Goal: Task Accomplishment & Management: Manage account settings

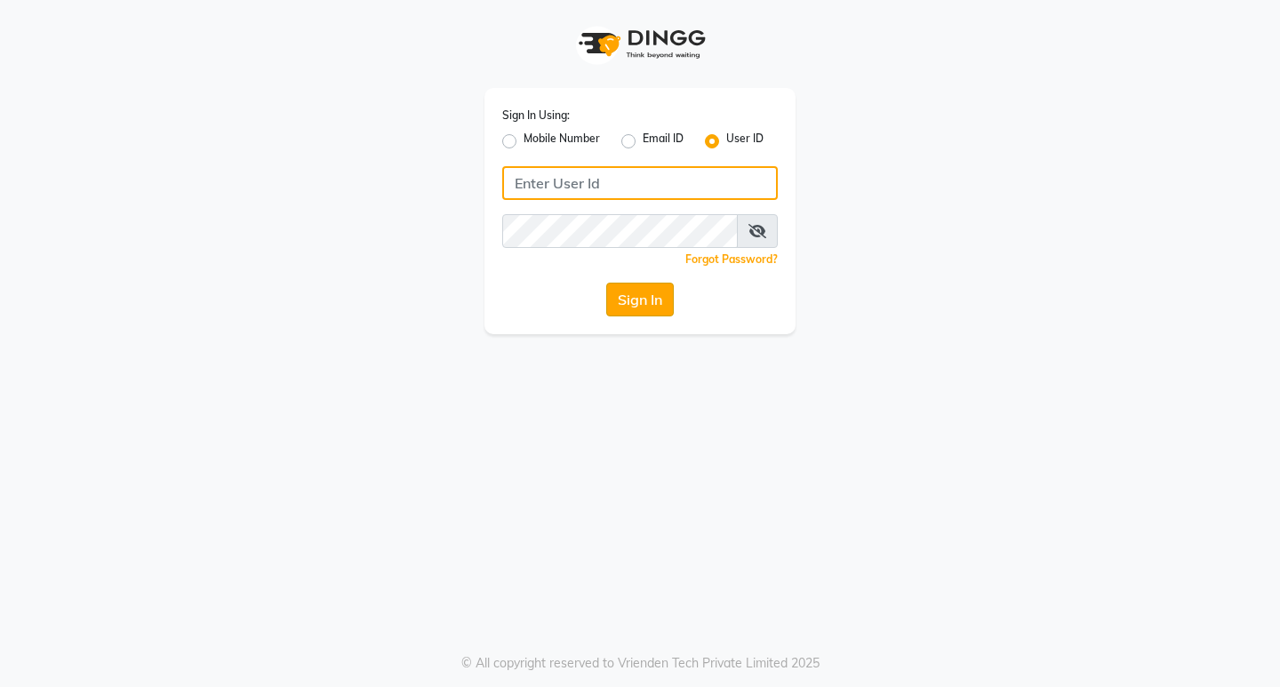
type input "e1951-10"
click at [661, 296] on button "Sign In" at bounding box center [640, 300] width 68 height 34
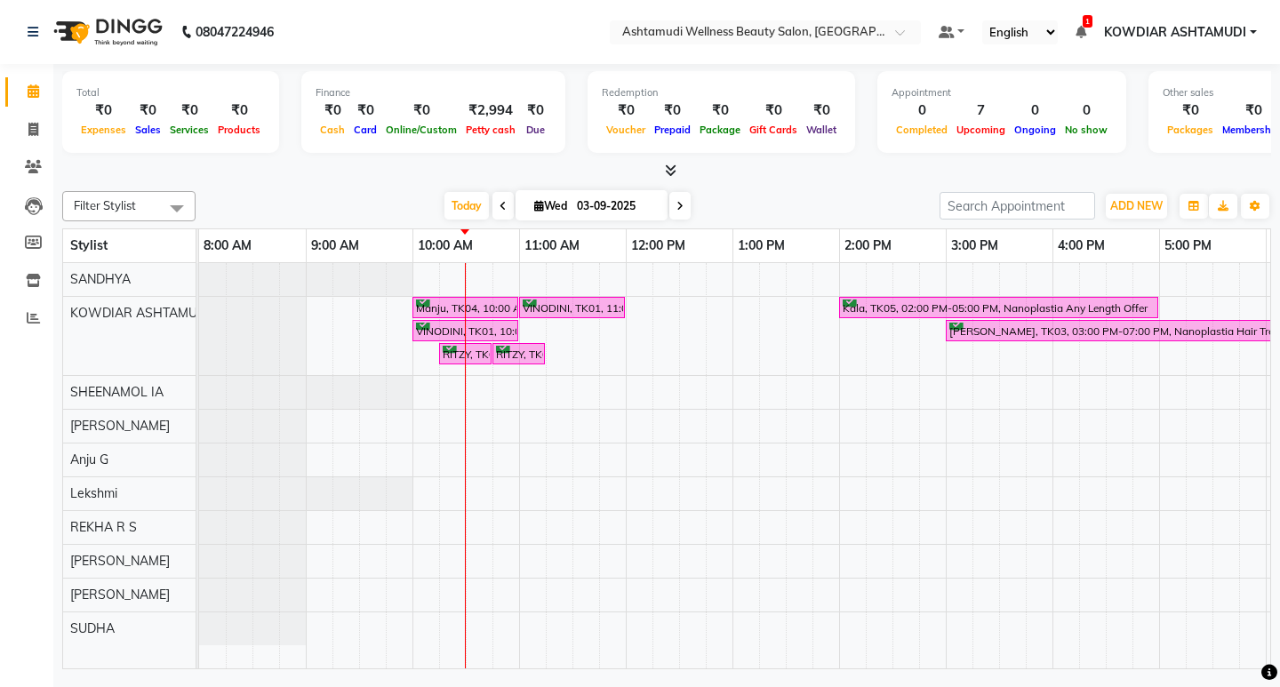
click at [486, 24] on nav "08047224946 Select Location × Ashtamudi Wellness Beauty Salon, Kowdiar Default …" at bounding box center [640, 32] width 1280 height 64
click at [493, 169] on div at bounding box center [666, 171] width 1209 height 19
click at [382, 38] on nav "08047224946 Select Location × Ashtamudi Wellness Beauty Salon, Kowdiar Default …" at bounding box center [640, 32] width 1280 height 64
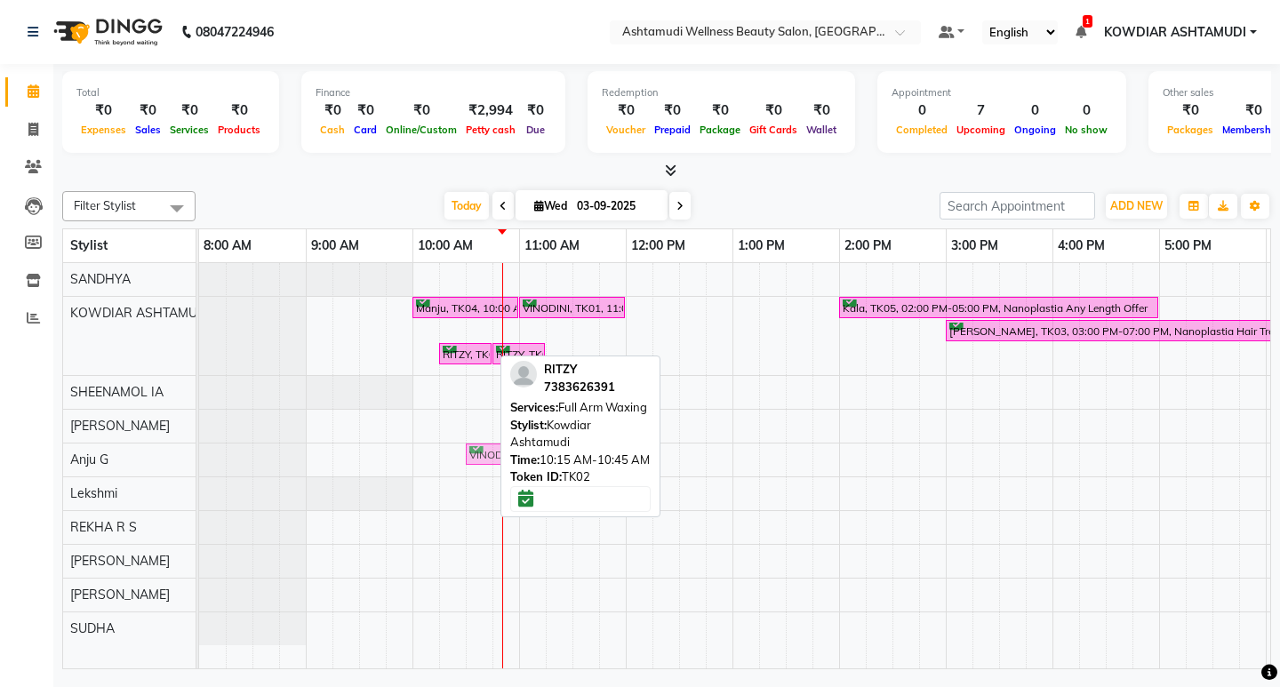
drag, startPoint x: 465, startPoint y: 328, endPoint x: 509, endPoint y: 453, distance: 132.2
click at [509, 453] on div "Filter Stylist Select All SANDHYA KOWDIAR ASHTAMUDI [GEOGRAPHIC_DATA] [GEOGRAPH…" at bounding box center [666, 426] width 1209 height 485
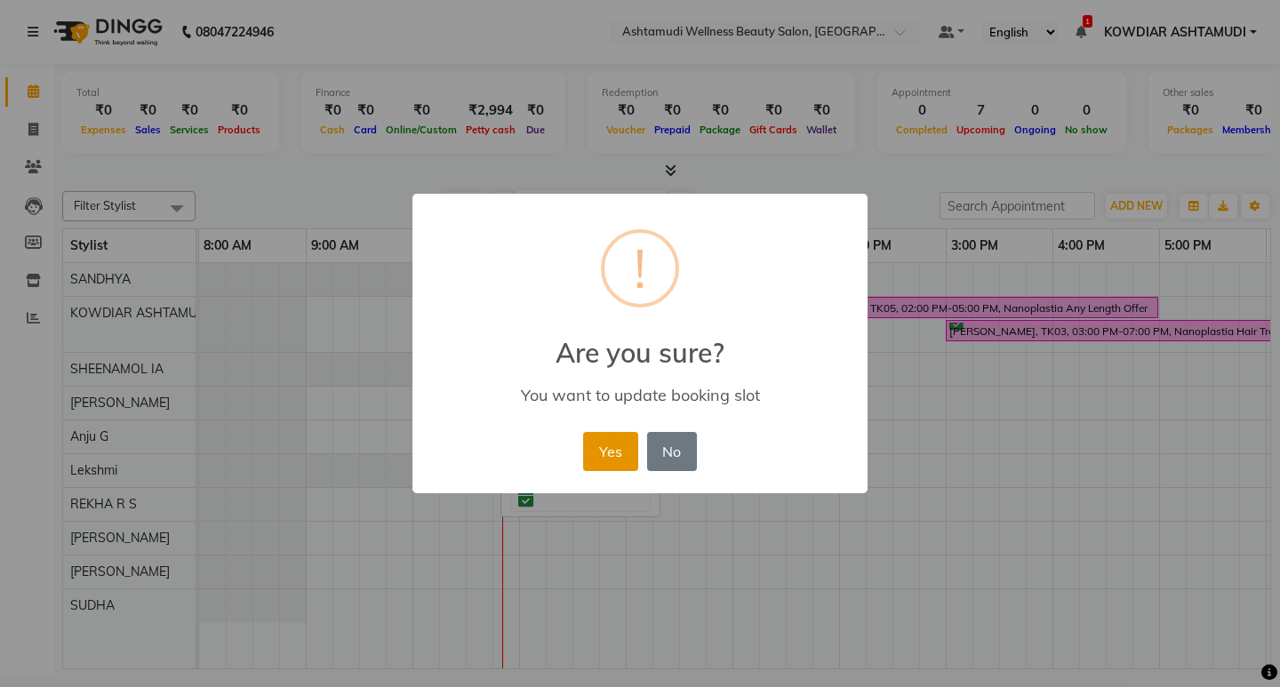
click at [596, 445] on button "Yes" at bounding box center [610, 451] width 54 height 39
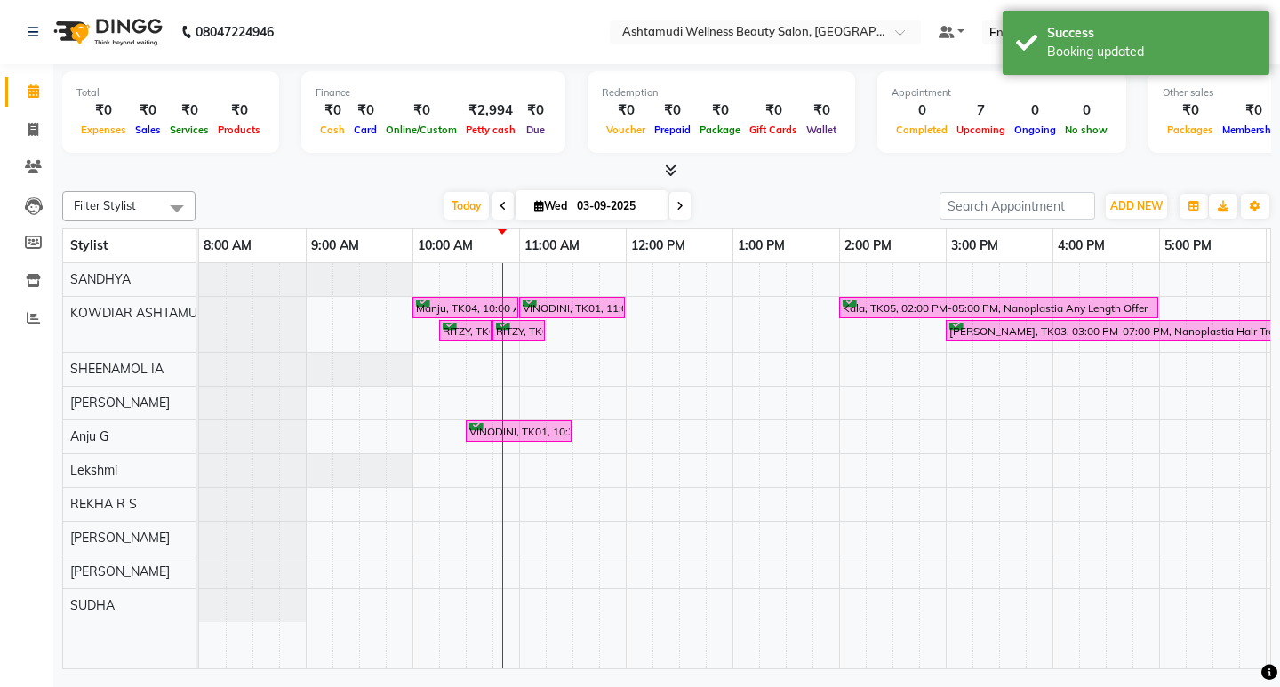
click at [435, 182] on div "Total ₹0 Expenses ₹0 Sales ₹0 Services ₹0 Products Finance ₹0 Cash ₹0 Card ₹0 O…" at bounding box center [666, 369] width 1227 height 610
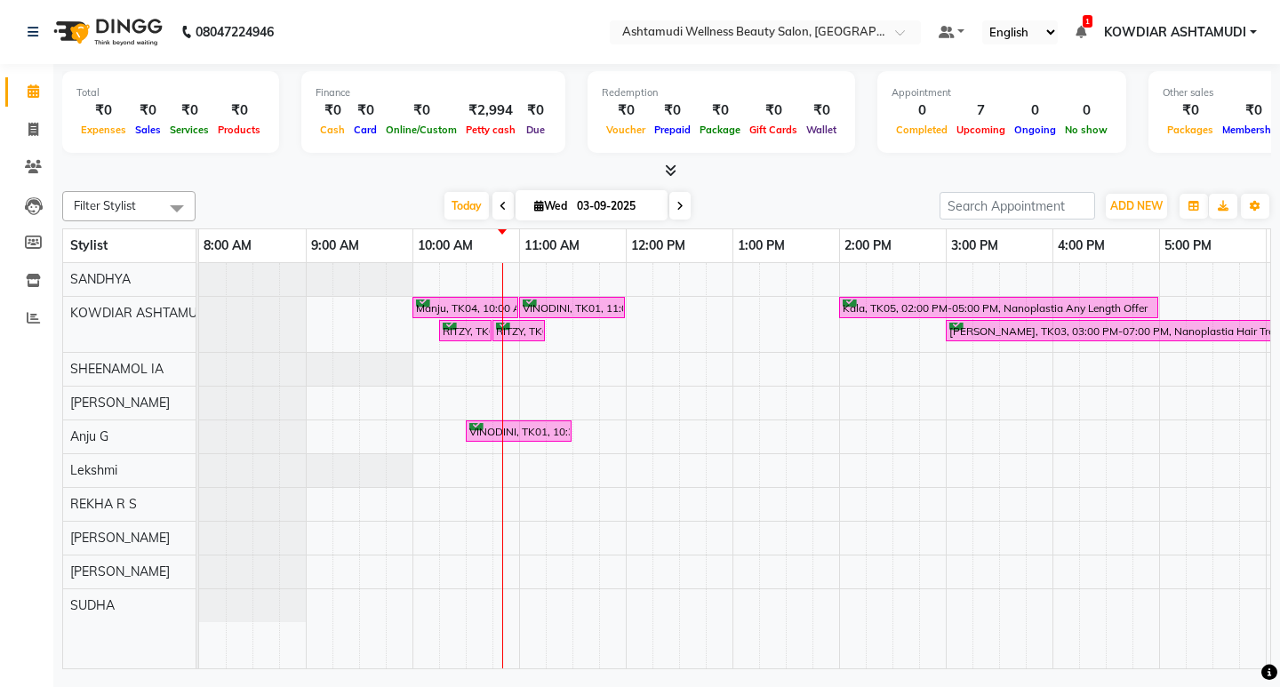
click at [364, 190] on div "Filter Stylist Select All SANDHYA KOWDIAR ASHTAMUDI [GEOGRAPHIC_DATA] [GEOGRAPH…" at bounding box center [666, 426] width 1209 height 485
click at [466, 208] on span "Today" at bounding box center [467, 206] width 44 height 28
click at [557, 157] on div "Total ₹0 Expenses ₹0 Sales ₹0 Services ₹0 Products Finance ₹0 Cash ₹0 Card ₹0 O…" at bounding box center [666, 114] width 1209 height 87
click at [401, 182] on div "Total ₹0 Expenses ₹0 Sales ₹0 Services ₹0 Products Finance ₹0 Cash ₹0 Card ₹0 O…" at bounding box center [666, 369] width 1227 height 610
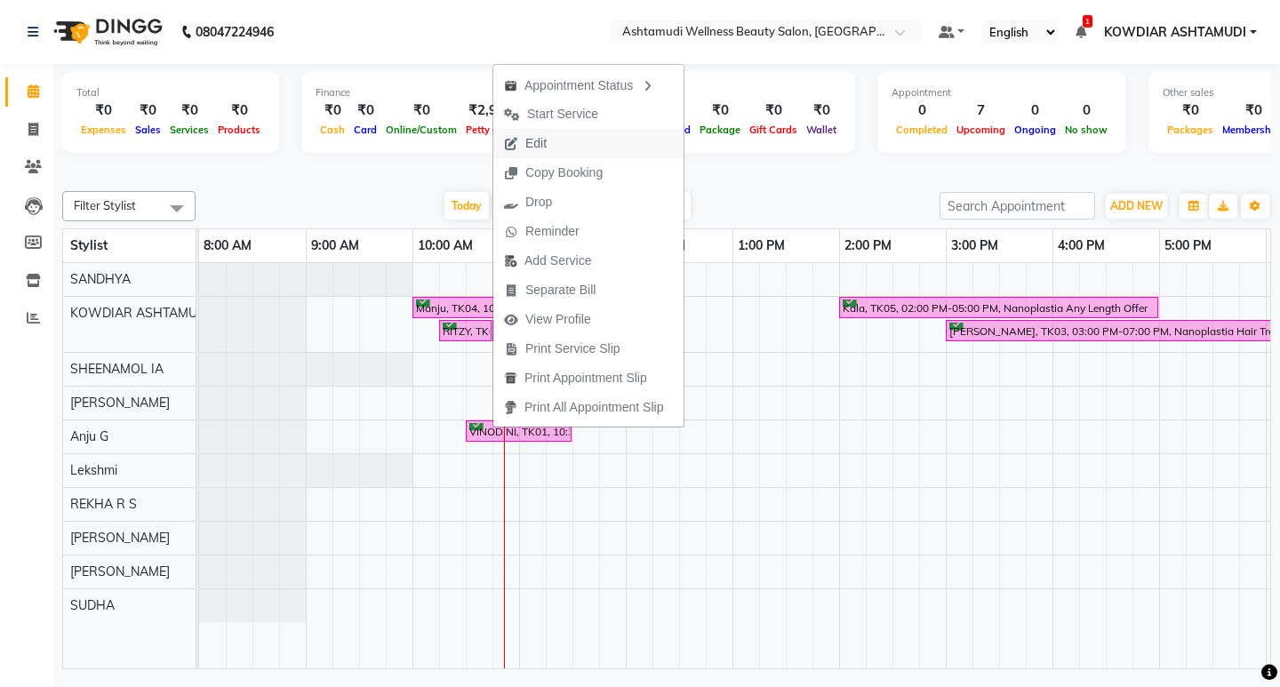
click at [557, 142] on span "Edit" at bounding box center [525, 143] width 64 height 29
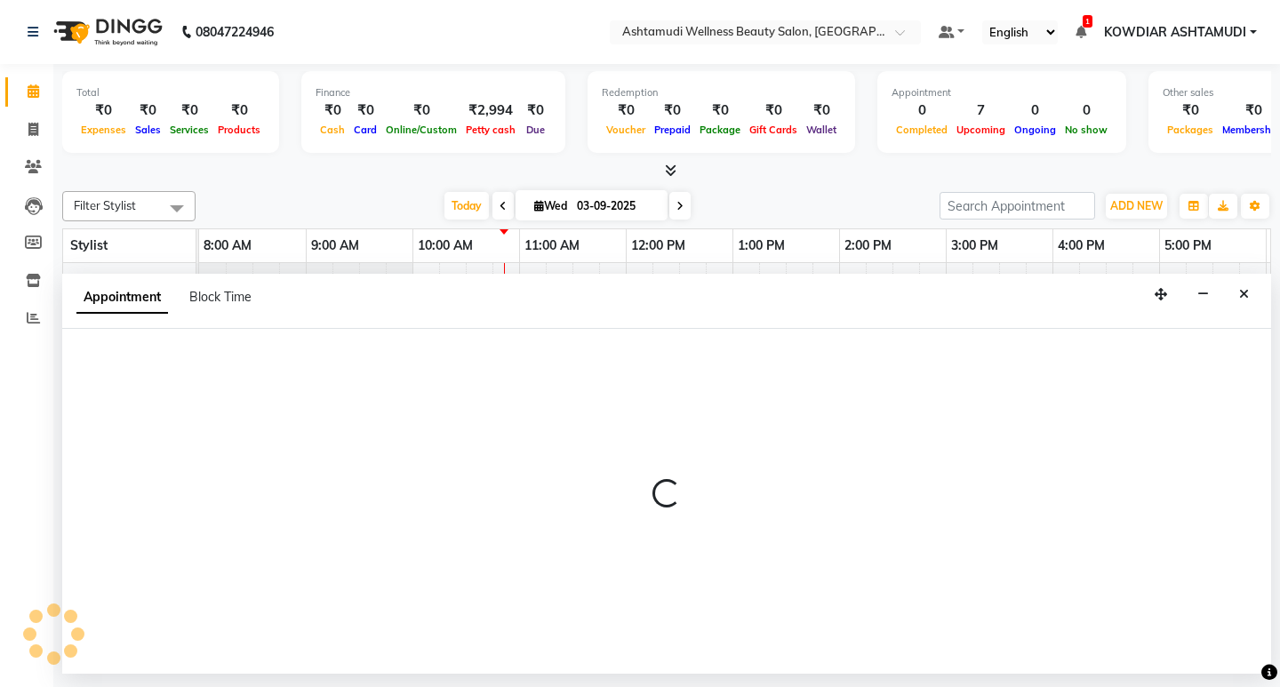
select select "confirm booking"
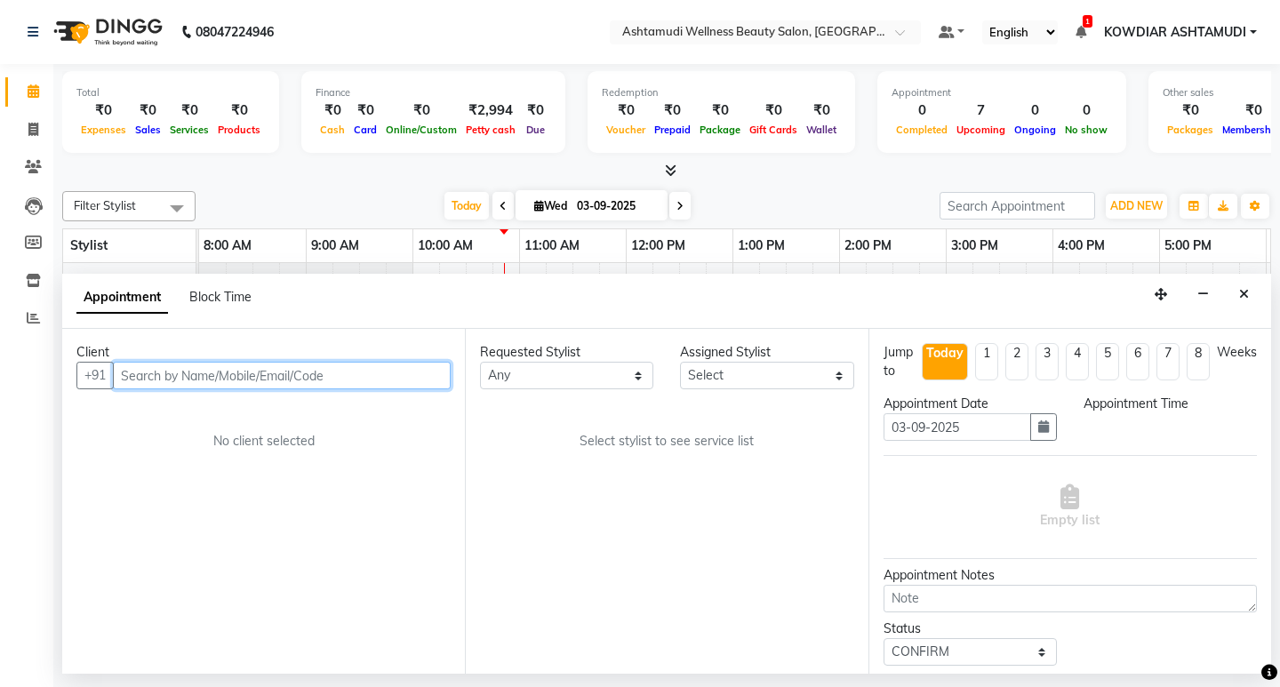
select select "630"
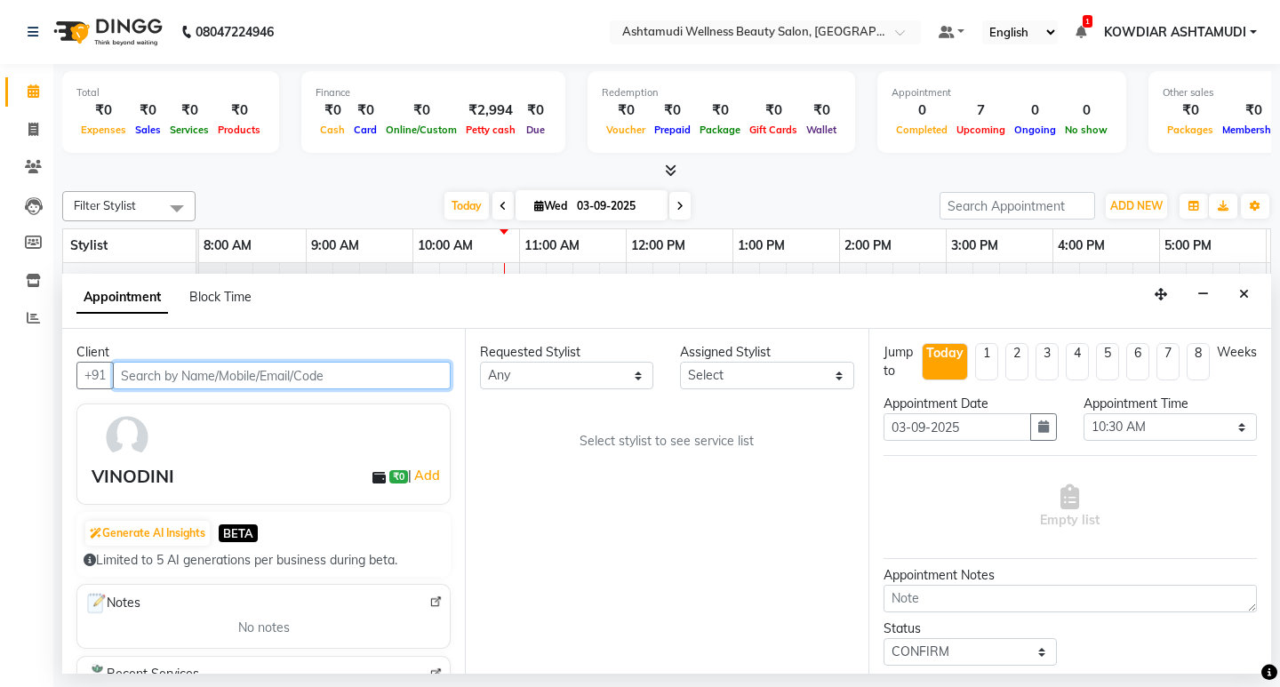
scroll to position [0, 214]
select select "27461"
select select "2026"
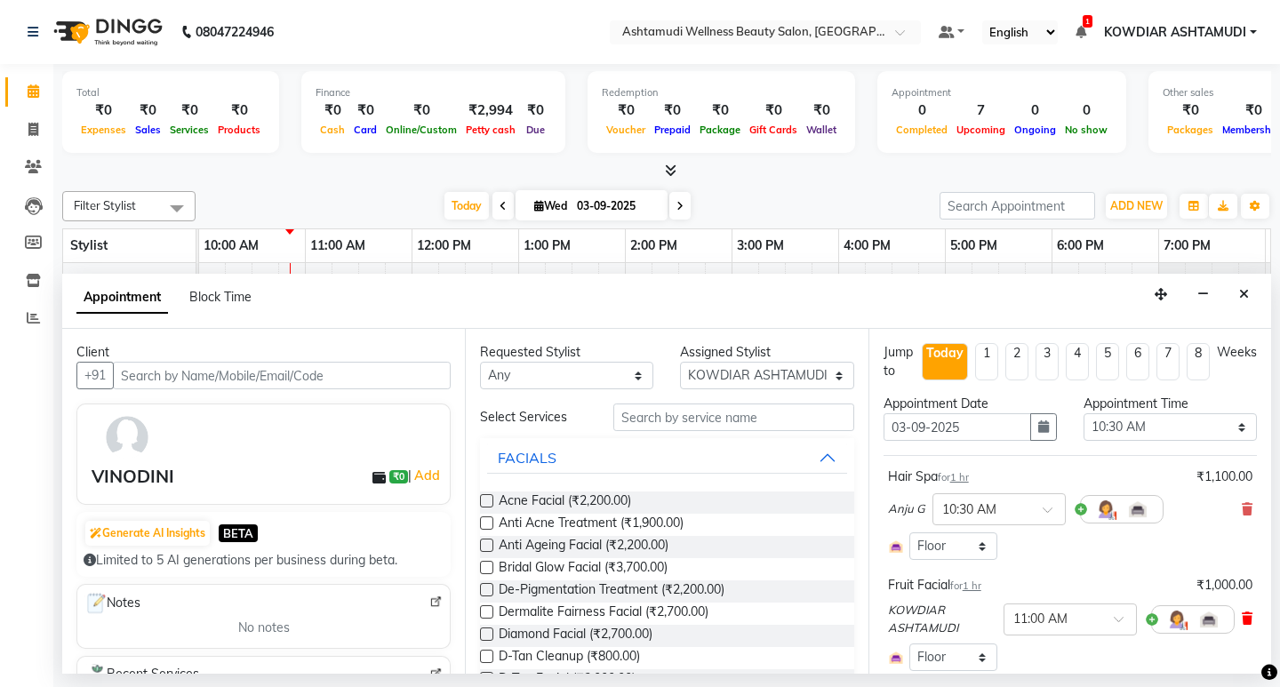
click at [1242, 618] on icon at bounding box center [1247, 619] width 11 height 12
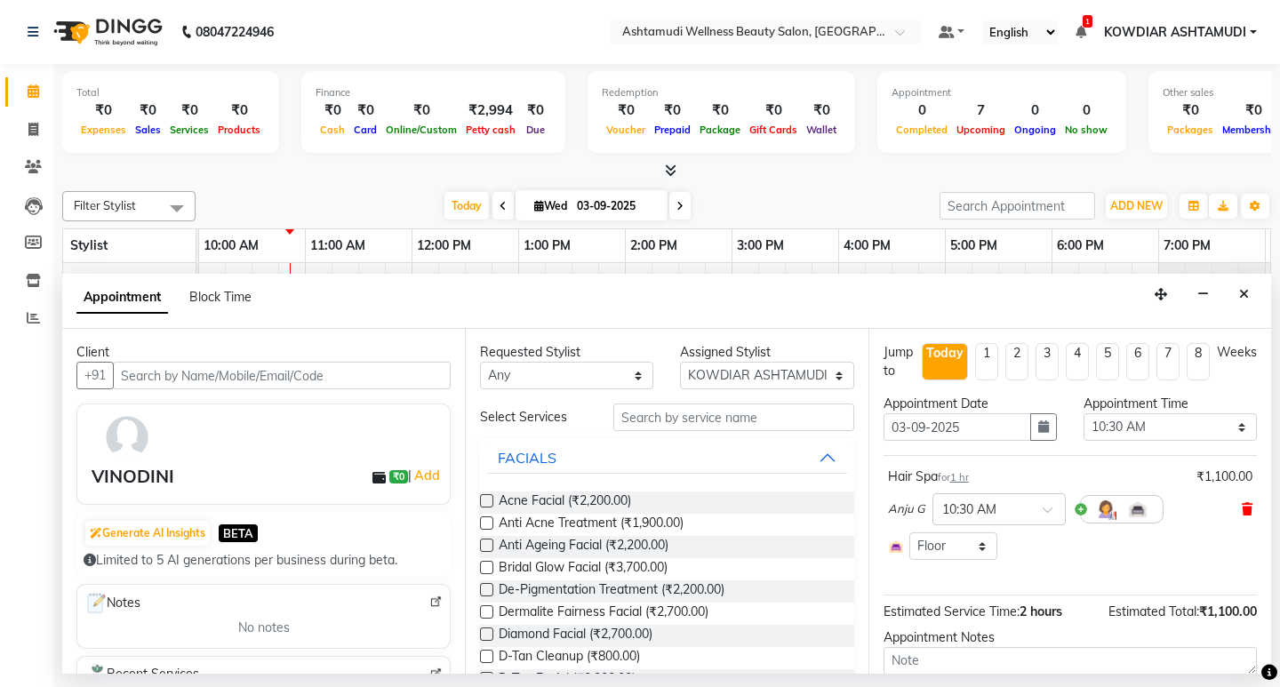
click at [1242, 513] on icon at bounding box center [1247, 509] width 11 height 12
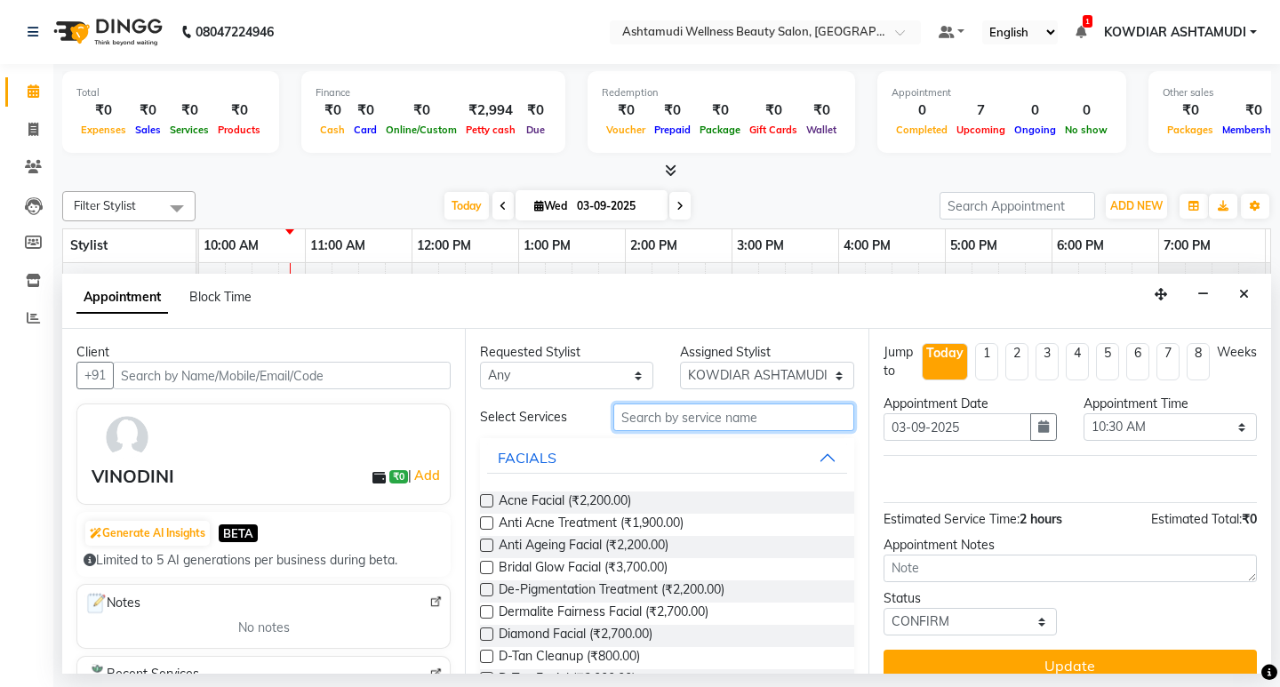
click at [675, 415] on input "text" at bounding box center [733, 418] width 240 height 28
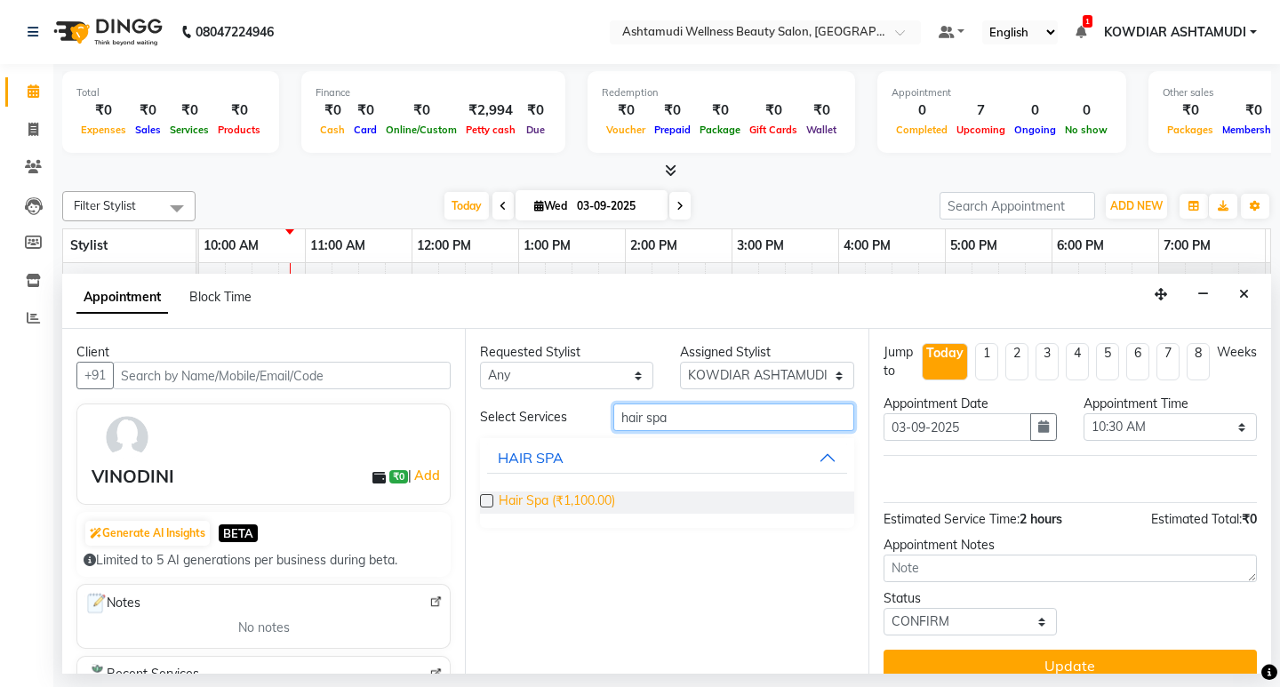
type input "hair spa"
click at [574, 501] on span "Hair Spa (₹1,100.00)" at bounding box center [557, 503] width 116 height 22
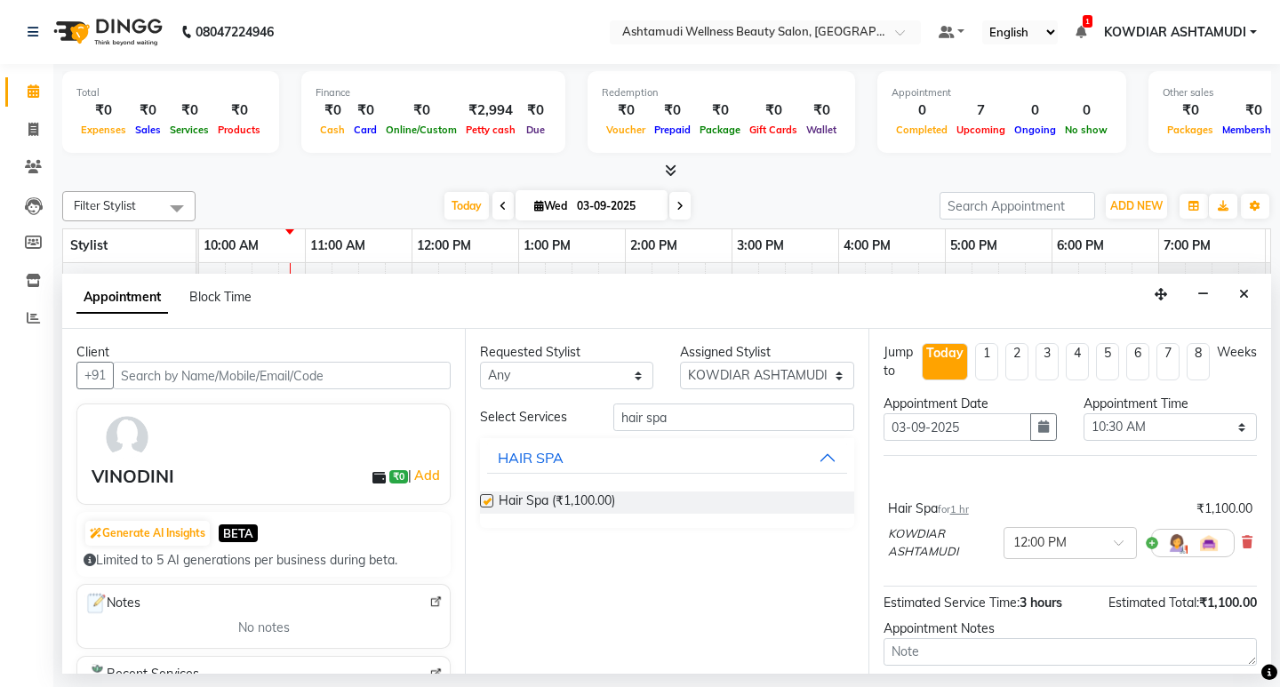
checkbox input "false"
click at [712, 425] on input "hair spa" at bounding box center [733, 418] width 240 height 28
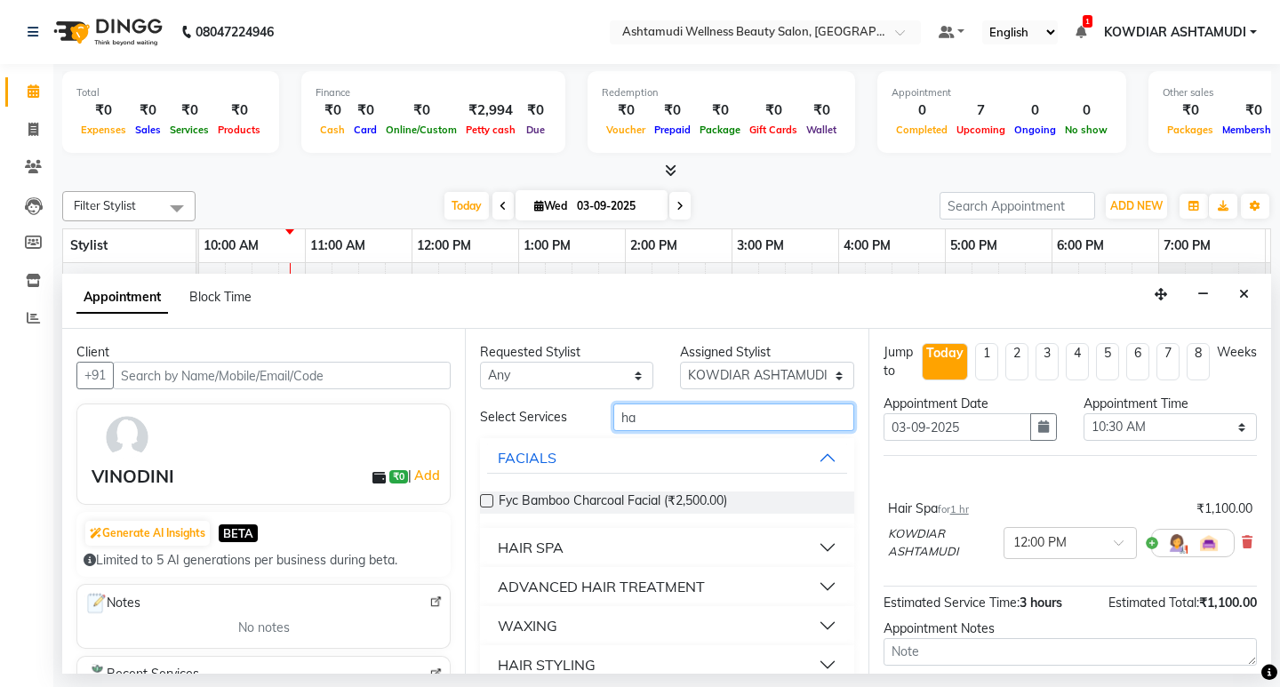
type input "h"
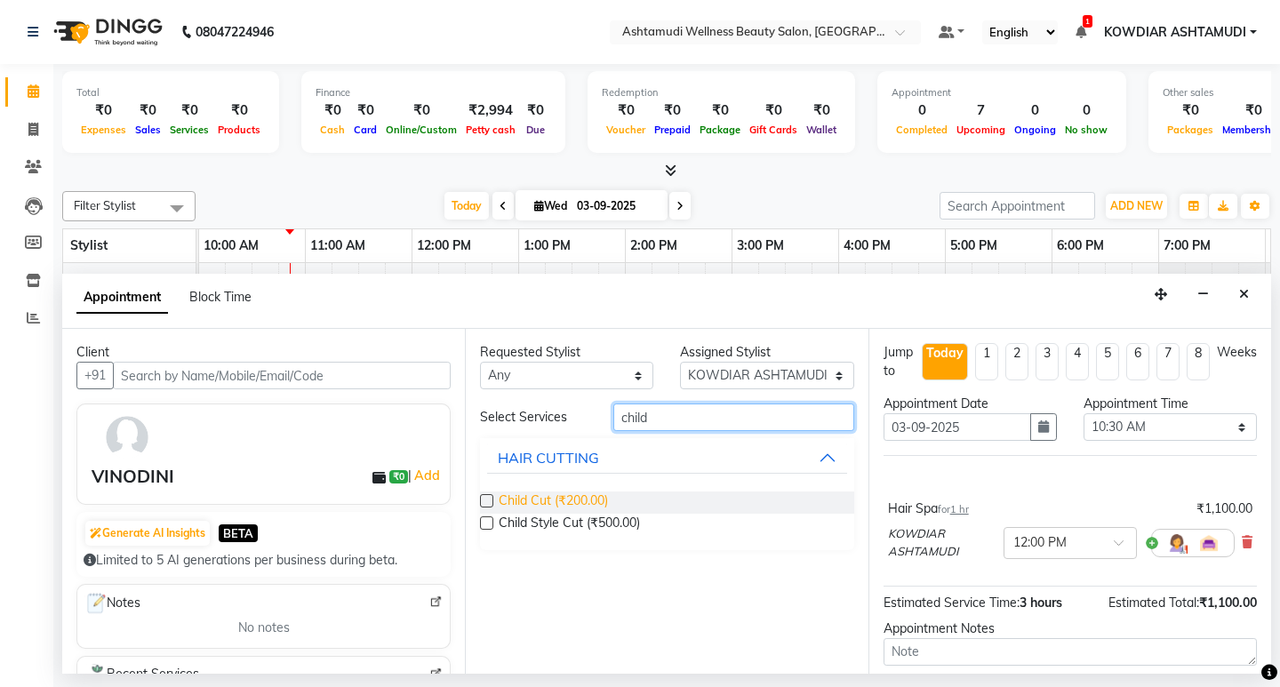
type input "child"
click at [548, 498] on span "Child Cut (₹200.00)" at bounding box center [553, 503] width 109 height 22
checkbox input "false"
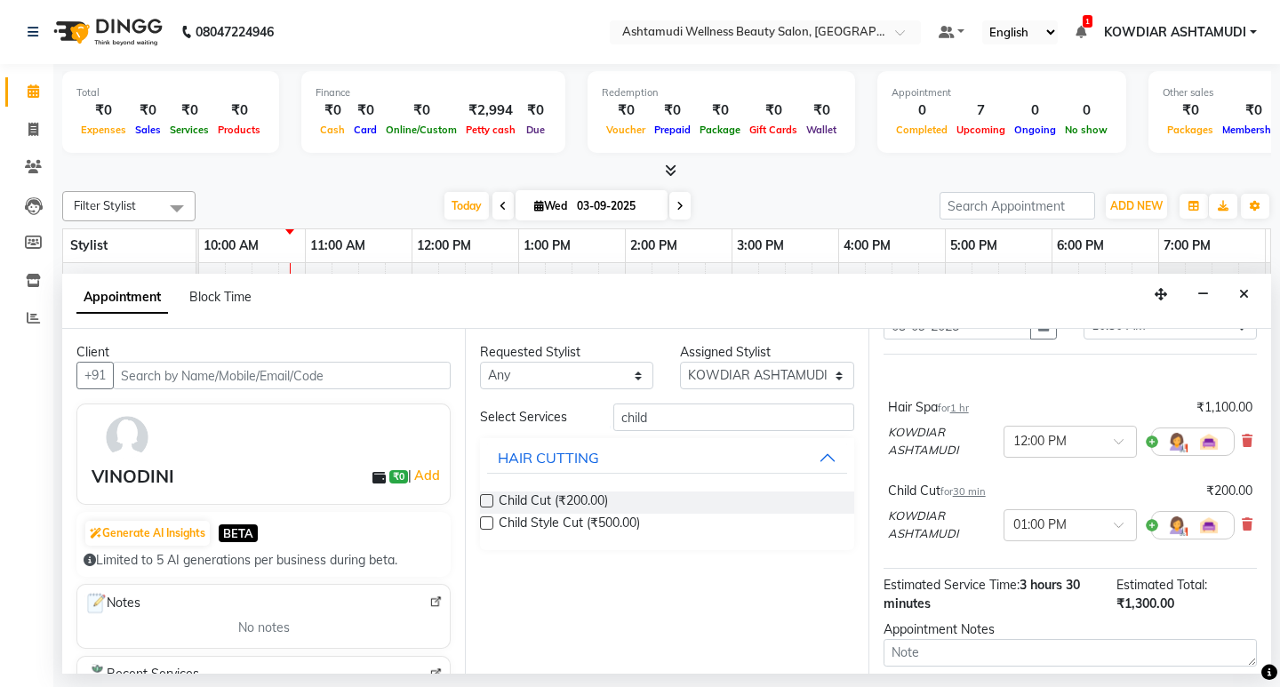
scroll to position [208, 0]
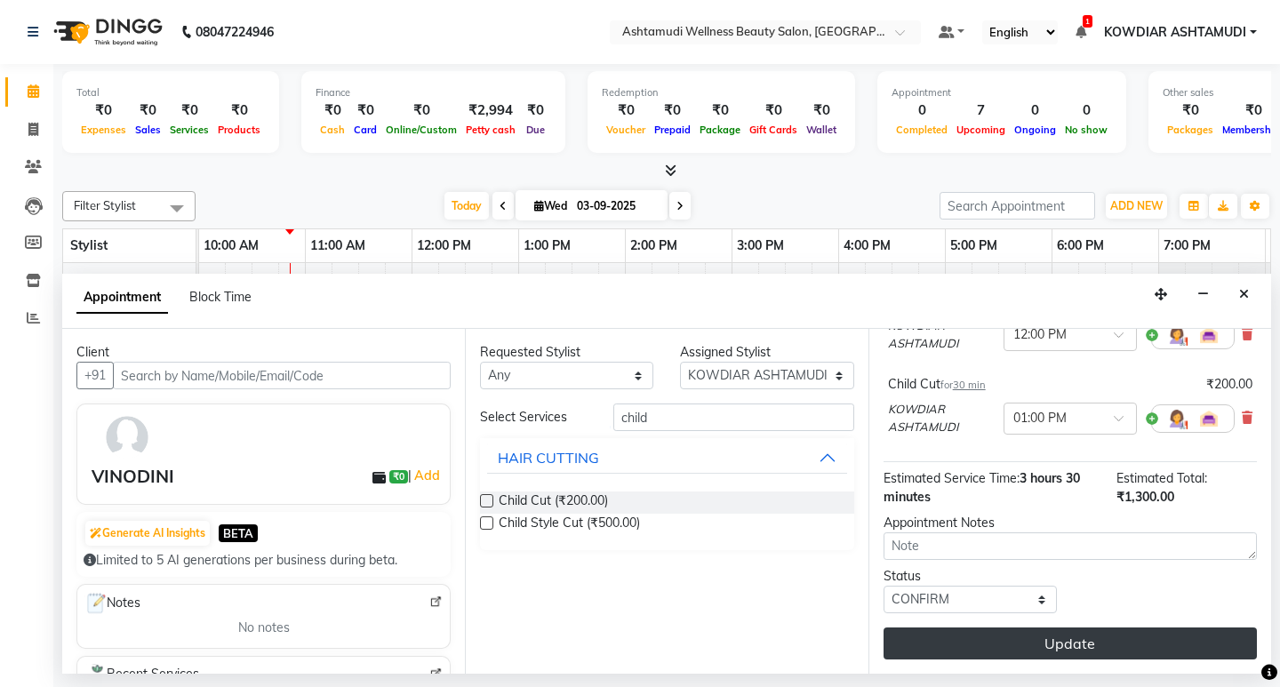
click at [962, 640] on button "Update" at bounding box center [1070, 644] width 373 height 32
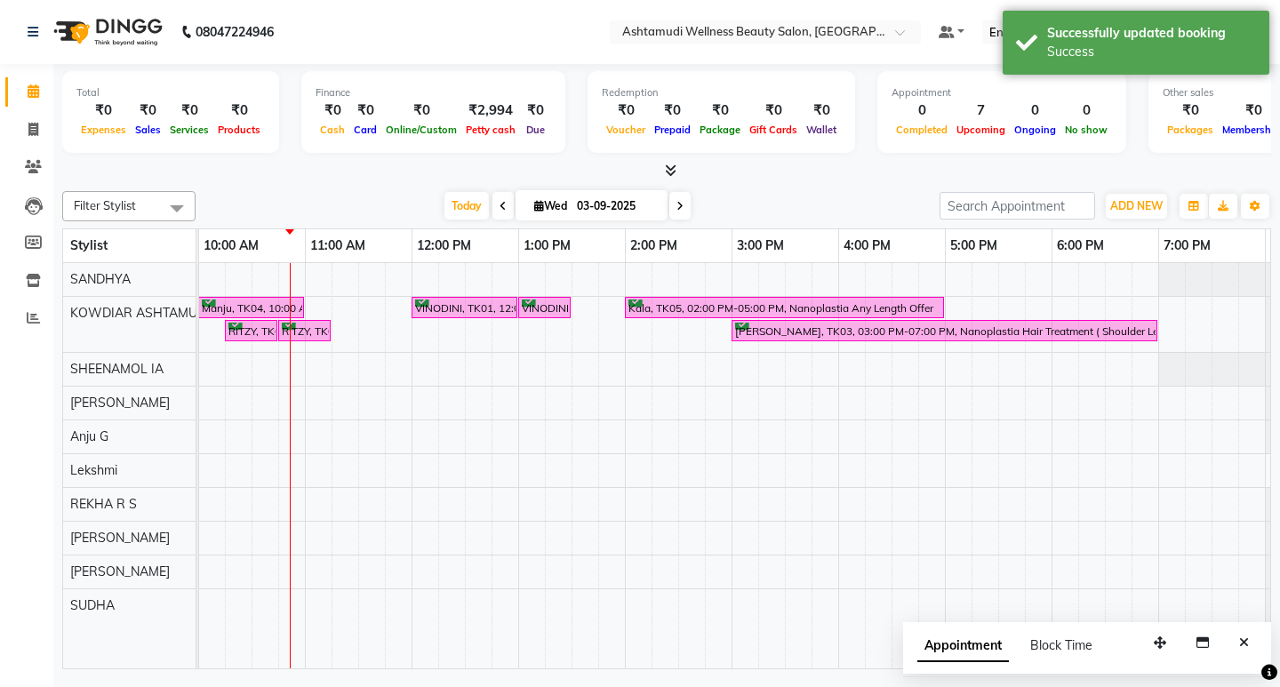
scroll to position [0, 0]
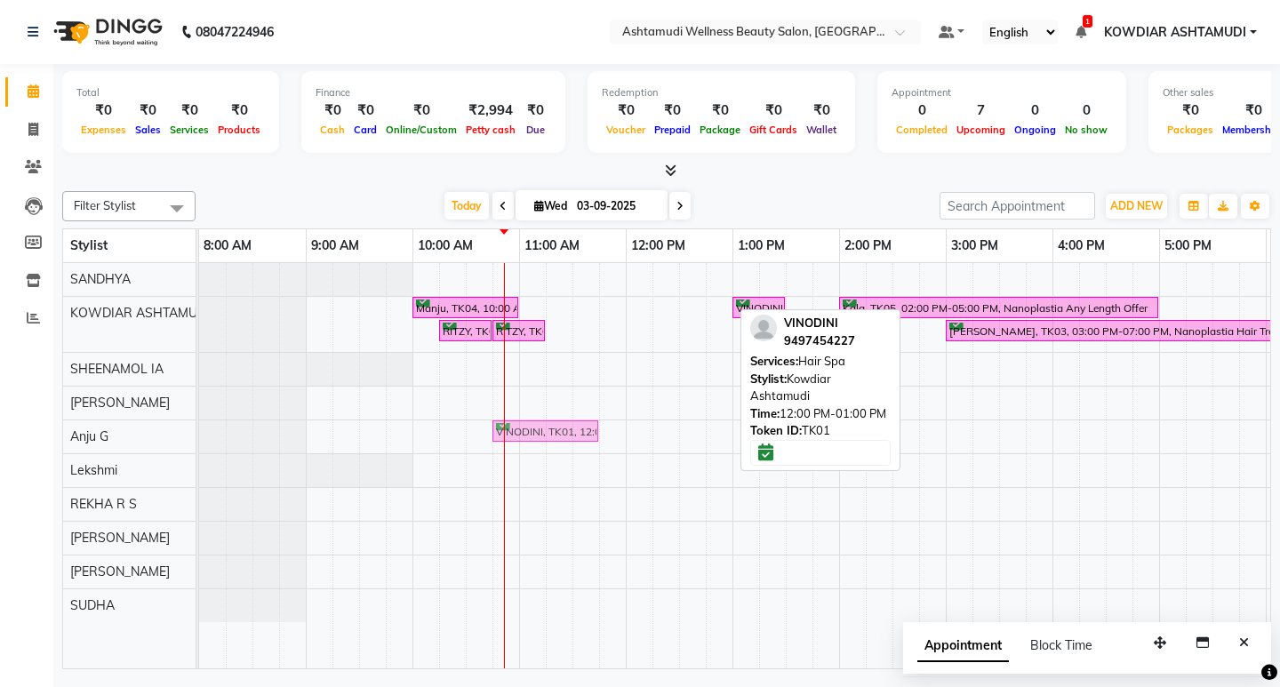
drag, startPoint x: 659, startPoint y: 326, endPoint x: 556, endPoint y: 419, distance: 138.5
click at [542, 430] on tbody "Manju, TK04, 10:00 AM-11:00 AM, Anti-Dandruff Treatment With Spa VINODINI, TK01…" at bounding box center [892, 442] width 1387 height 359
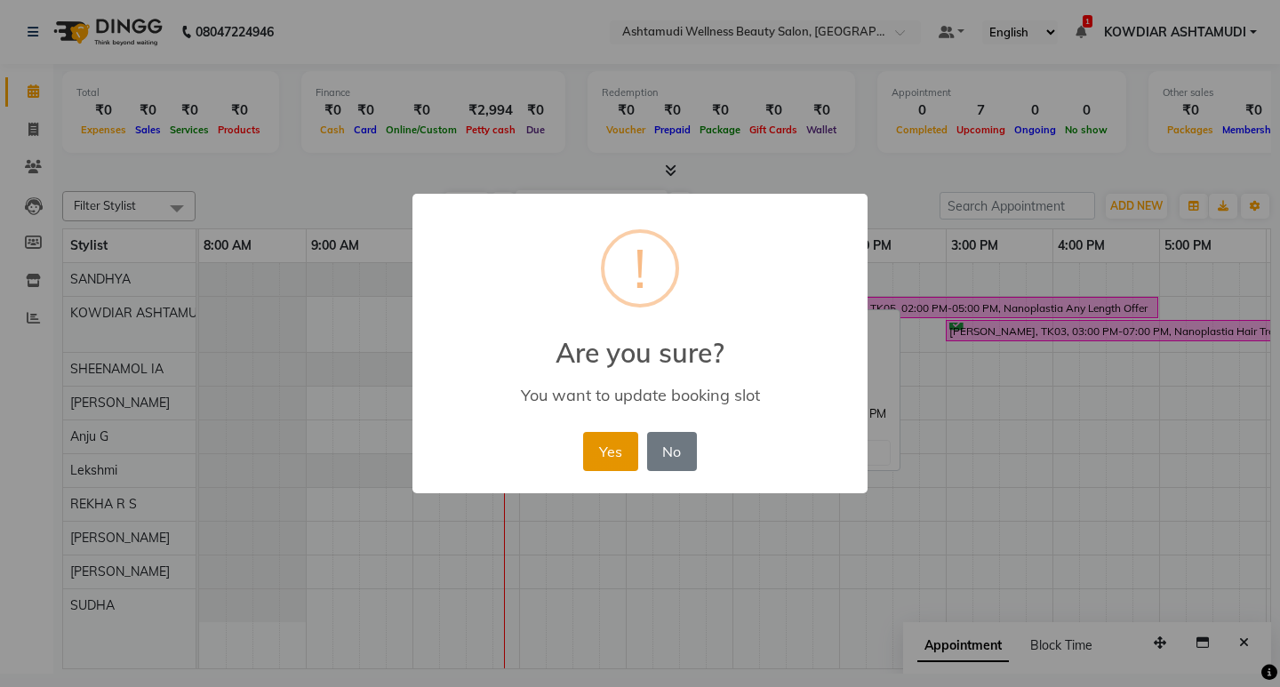
click at [597, 445] on button "Yes" at bounding box center [610, 451] width 54 height 39
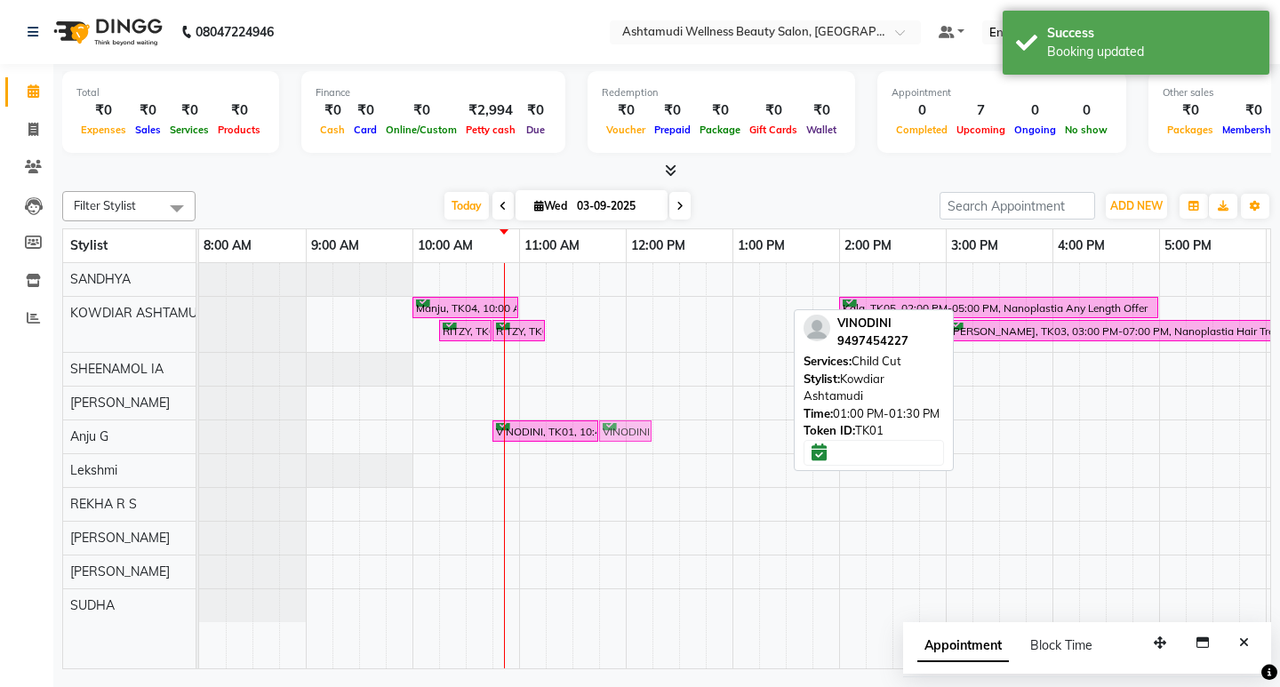
drag, startPoint x: 738, startPoint y: 302, endPoint x: 611, endPoint y: 434, distance: 183.0
click at [611, 434] on tbody "Manju, TK04, 10:00 AM-11:00 AM, Anti-Dandruff Treatment With Spa VINODINI, TK01…" at bounding box center [892, 442] width 1387 height 359
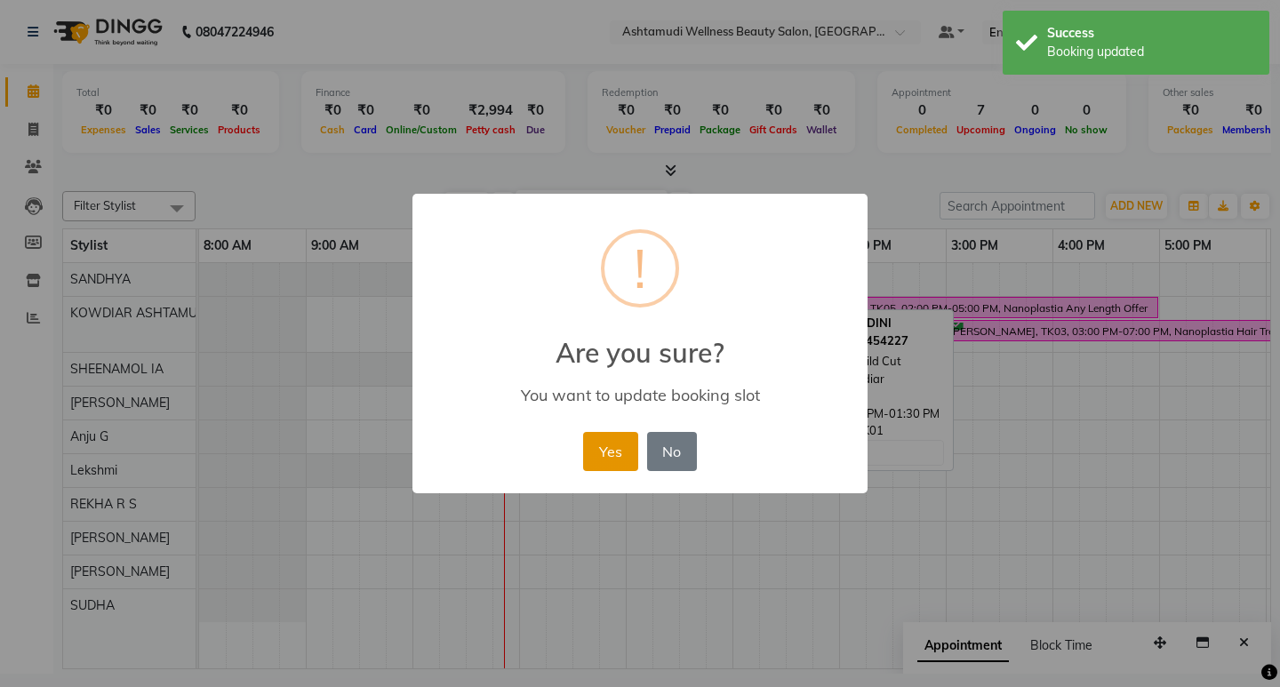
click at [591, 459] on button "Yes" at bounding box center [610, 451] width 54 height 39
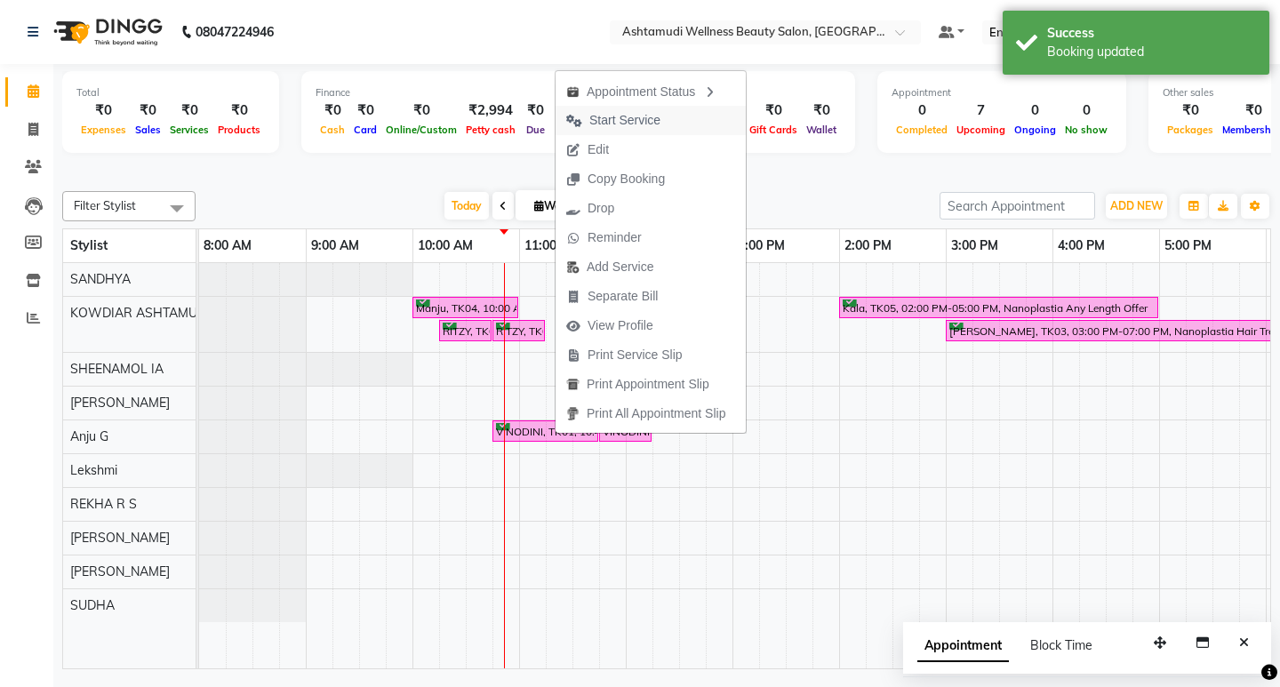
click at [622, 125] on span "Start Service" at bounding box center [624, 120] width 71 height 19
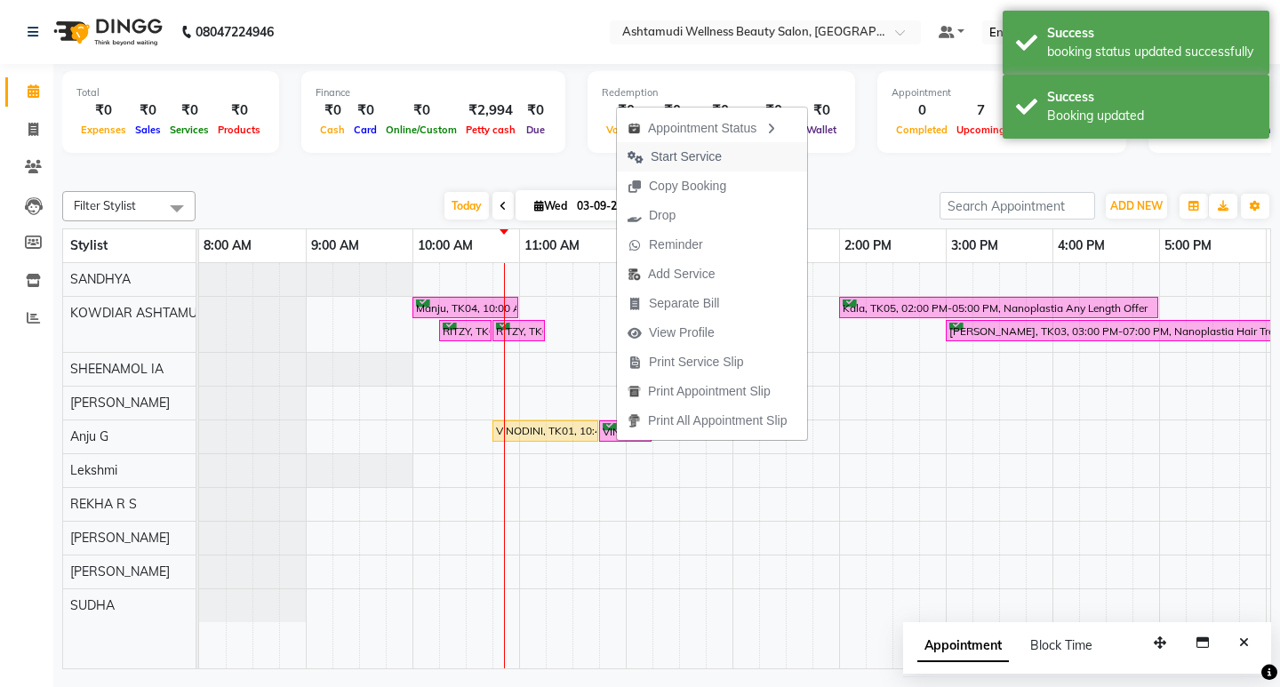
click at [689, 150] on span "Start Service" at bounding box center [686, 157] width 71 height 19
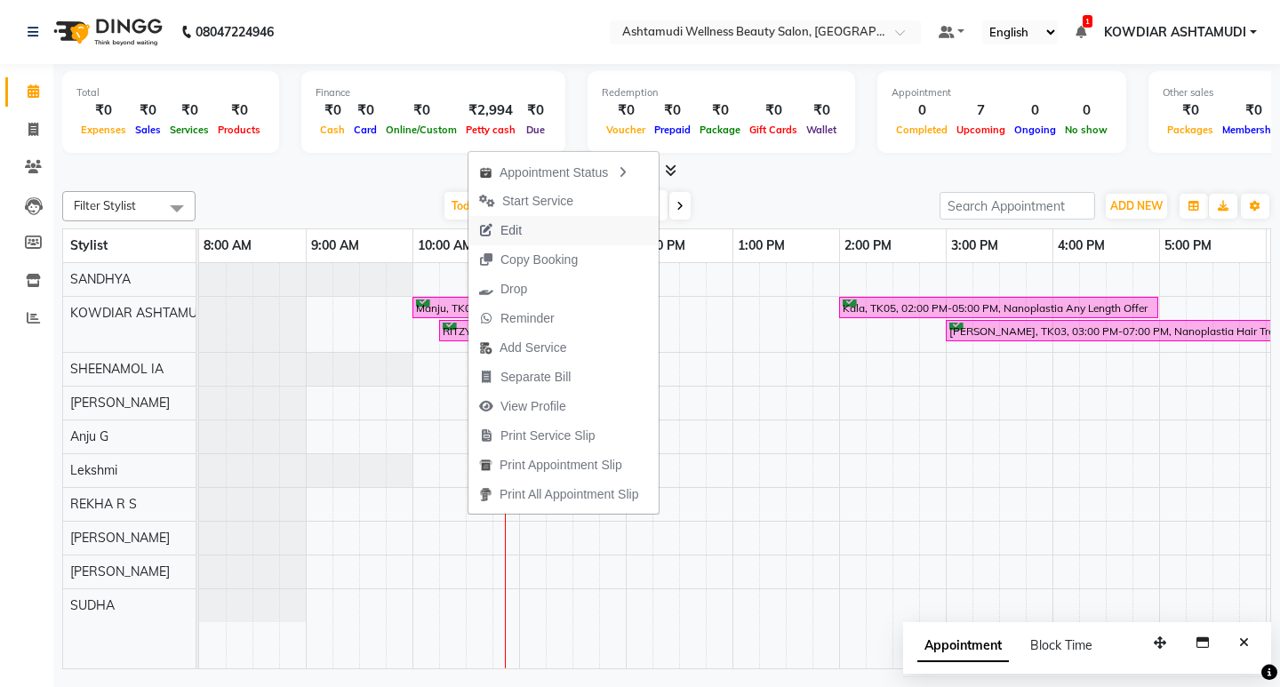
click at [516, 225] on span "Edit" at bounding box center [511, 230] width 21 height 19
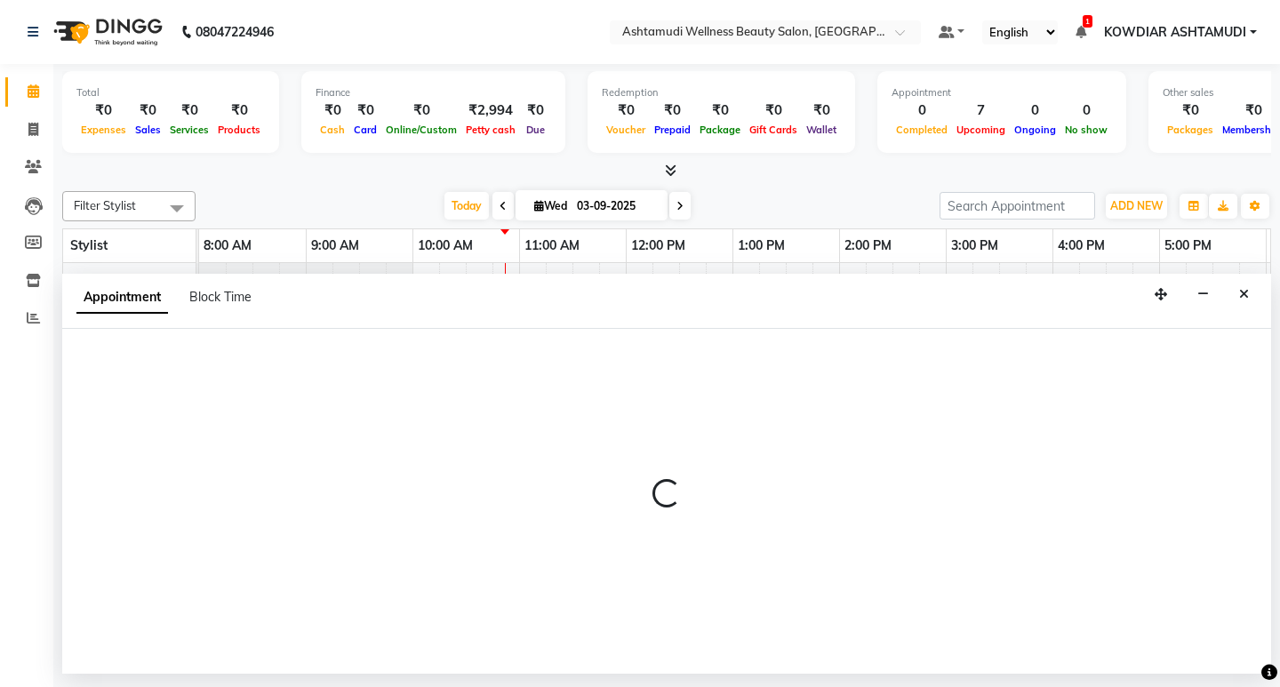
select select "confirm booking"
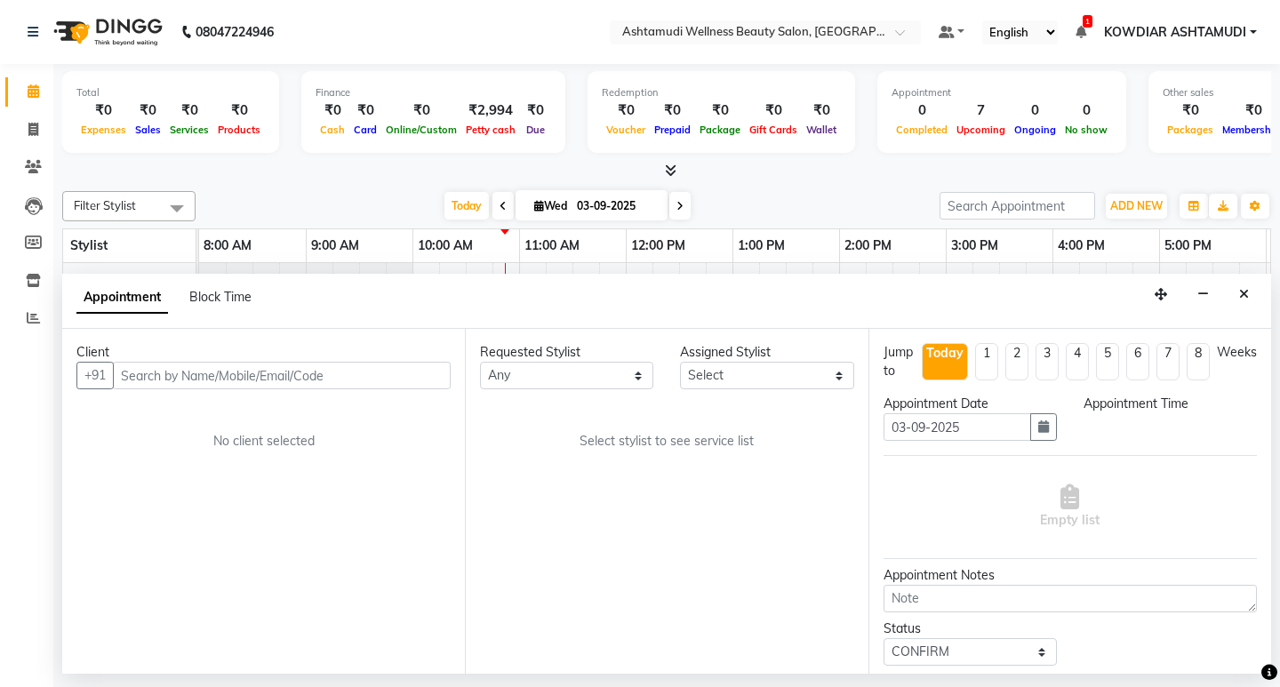
select select "27461"
select select "615"
select select "2026"
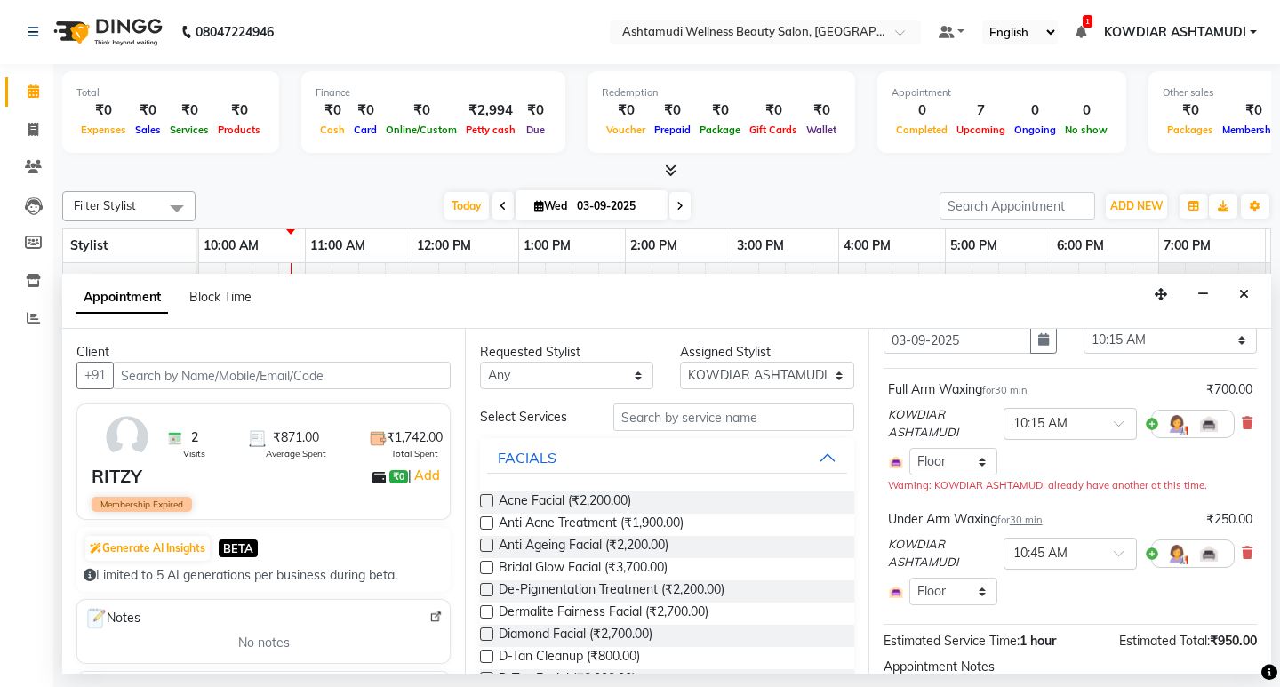
scroll to position [178, 0]
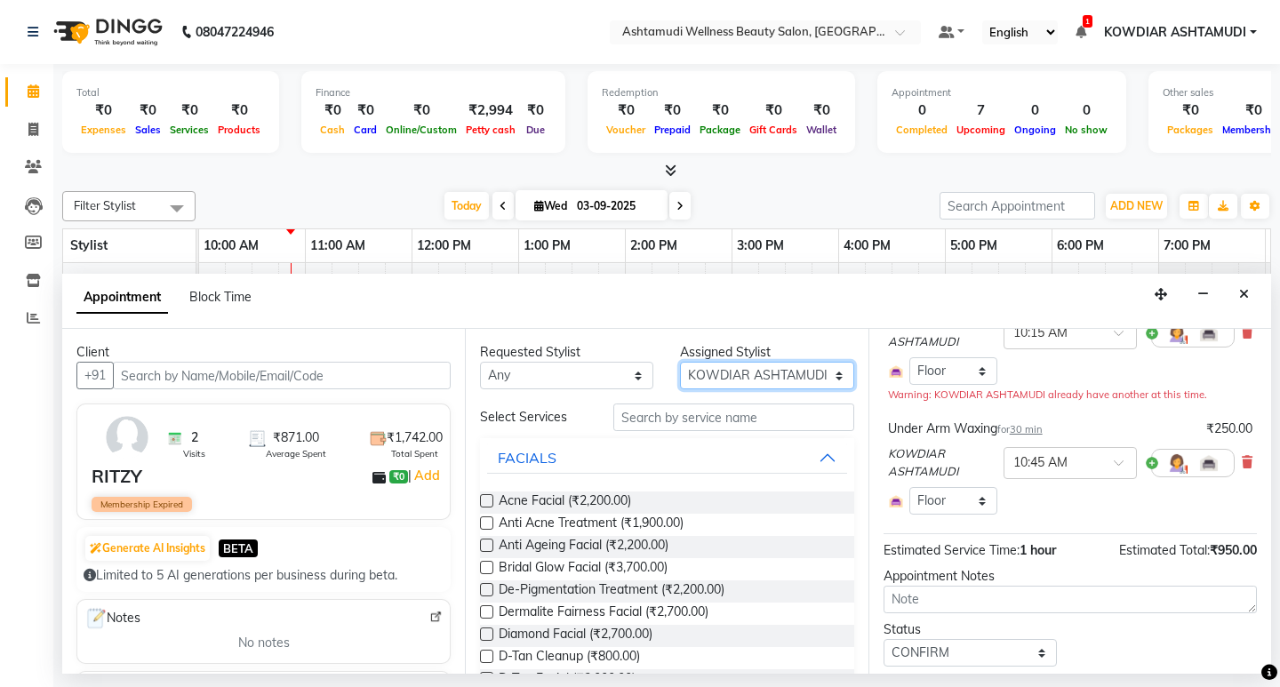
click at [693, 375] on select "Select ABISHA KARKI Anju G KOWDIAR ASHTAMUDI Lekshmi REKHA R S RIMA GHALAY Sabn…" at bounding box center [766, 376] width 173 height 28
select select "75615"
click at [680, 362] on select "Select ABISHA KARKI Anju G KOWDIAR ASHTAMUDI Lekshmi REKHA R S RIMA GHALAY Sabn…" at bounding box center [766, 376] width 173 height 28
click at [683, 420] on input "text" at bounding box center [733, 418] width 240 height 28
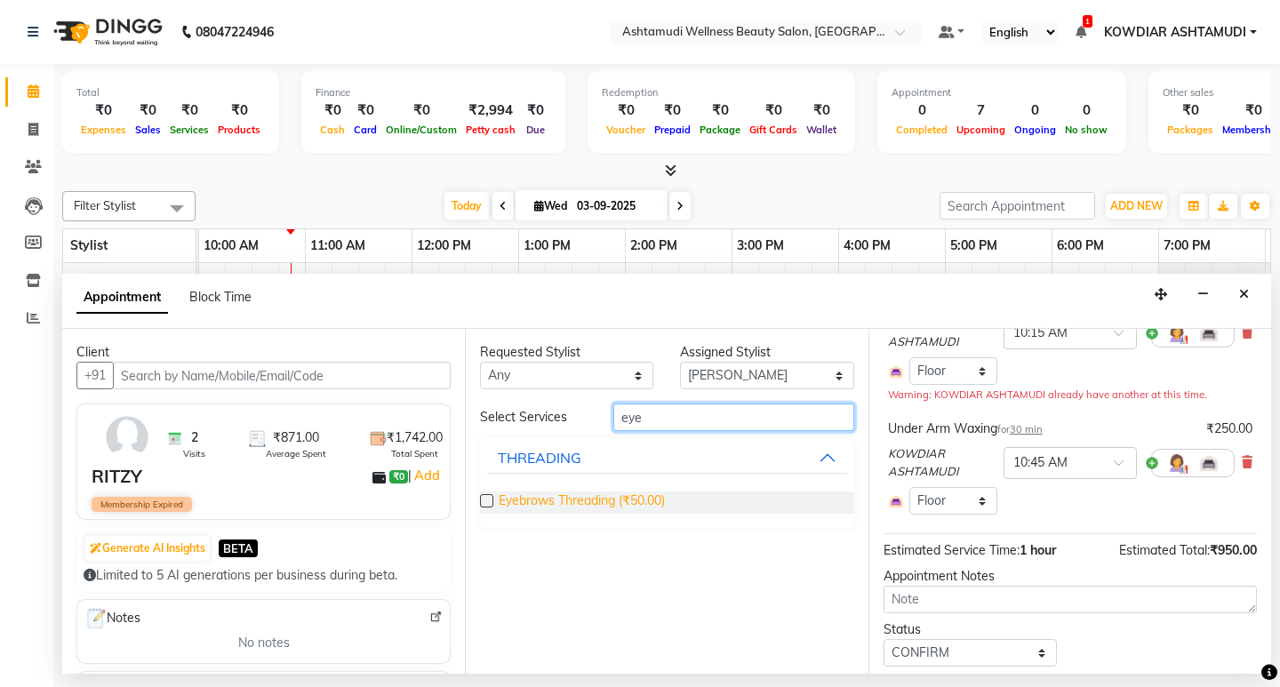
type input "eye"
click at [660, 493] on span "Eyebrows Threading (₹50.00)" at bounding box center [582, 503] width 166 height 22
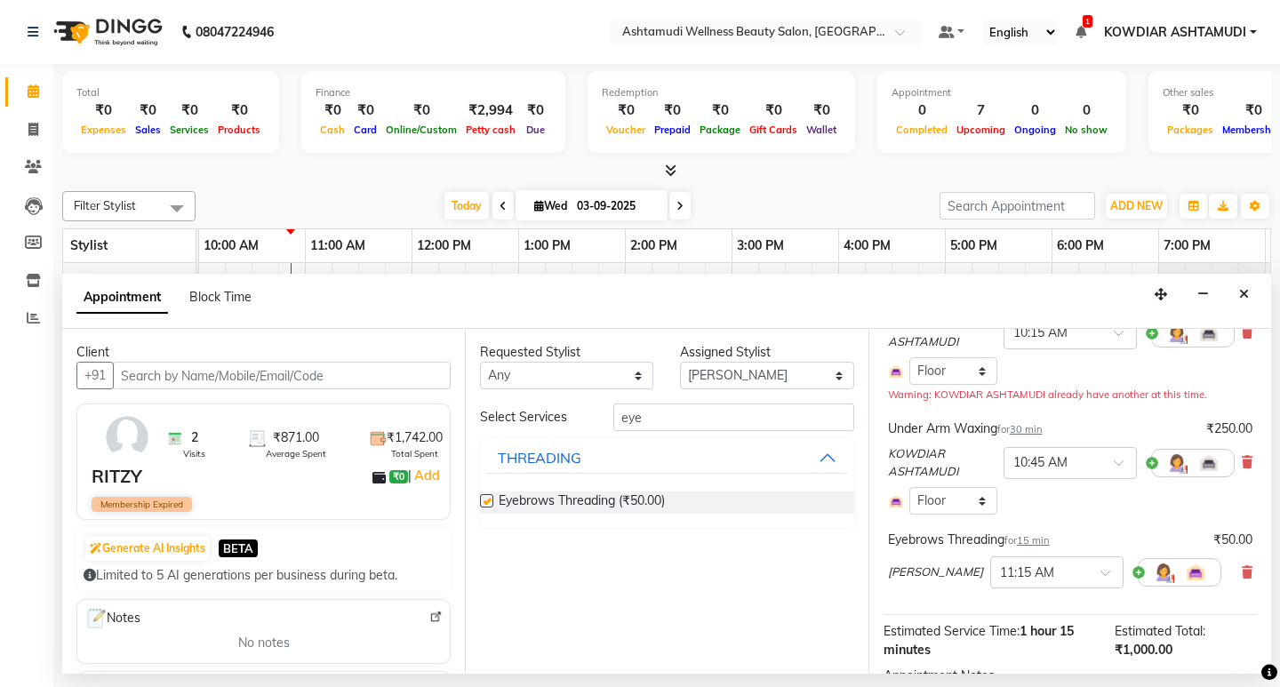
checkbox input "false"
click at [668, 427] on input "eye" at bounding box center [733, 418] width 240 height 28
type input "e"
type input "upper"
click at [513, 557] on div "THREADING" at bounding box center [540, 547] width 84 height 21
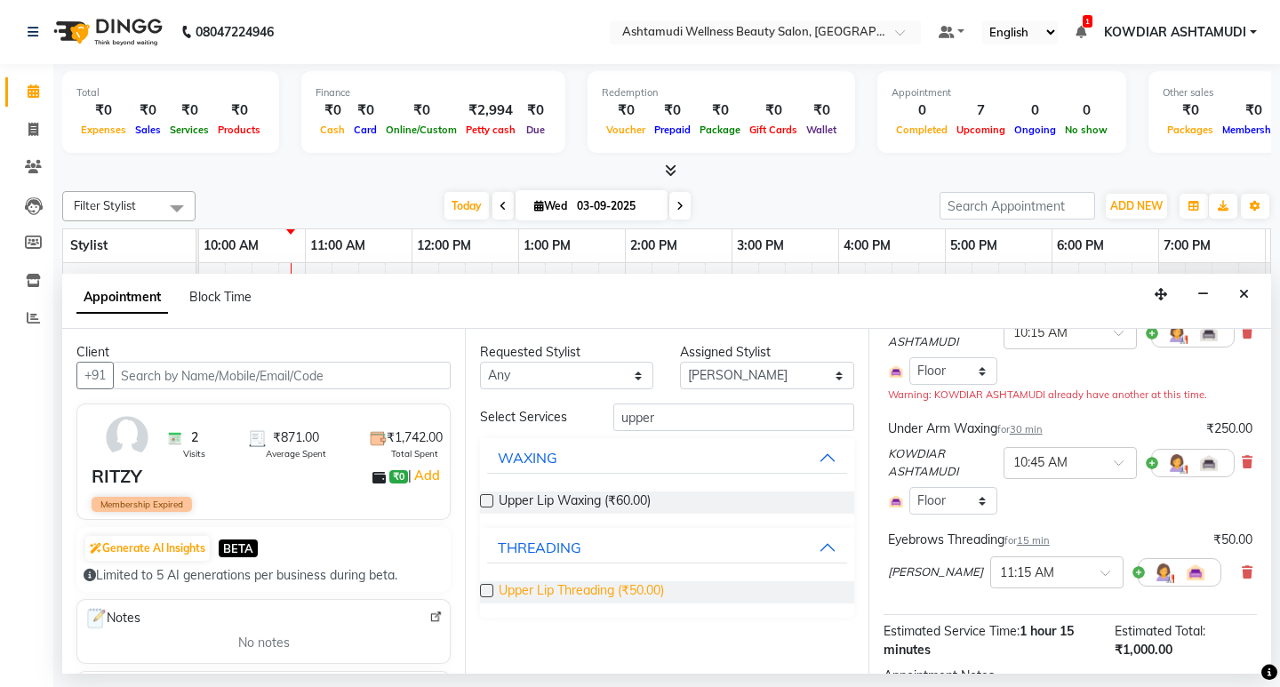
click at [604, 595] on span "Upper Lip Threading (₹50.00)" at bounding box center [581, 592] width 165 height 22
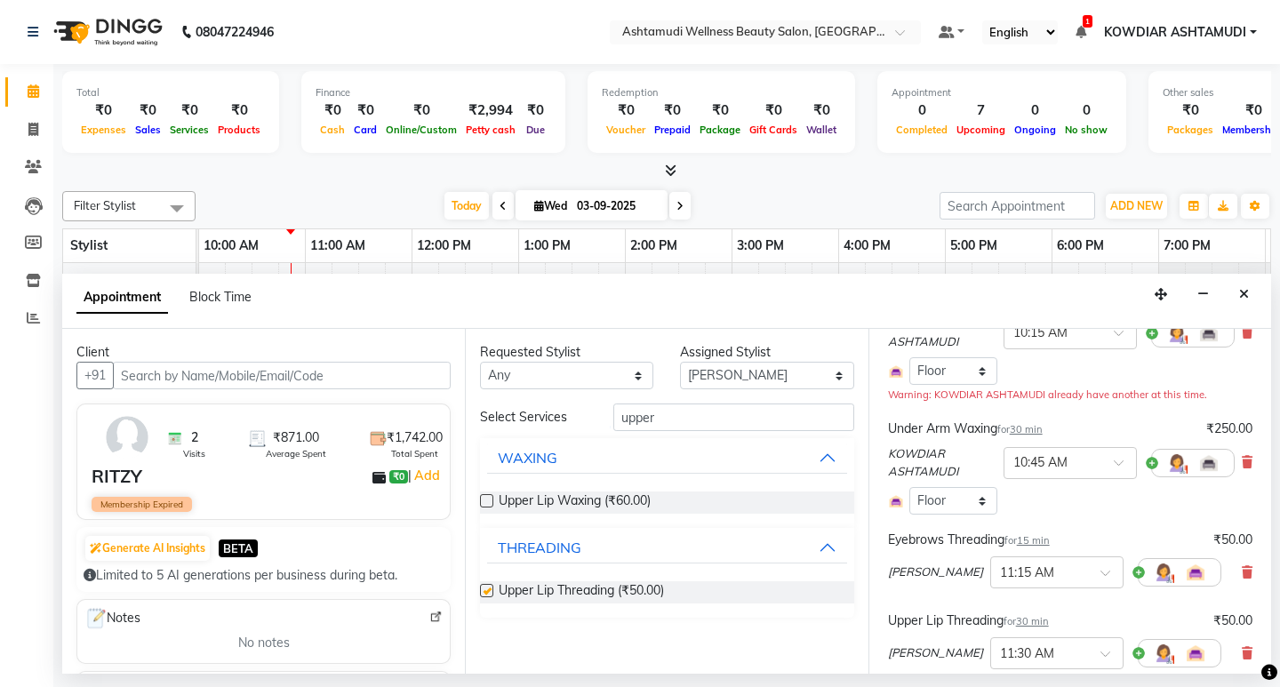
checkbox input "false"
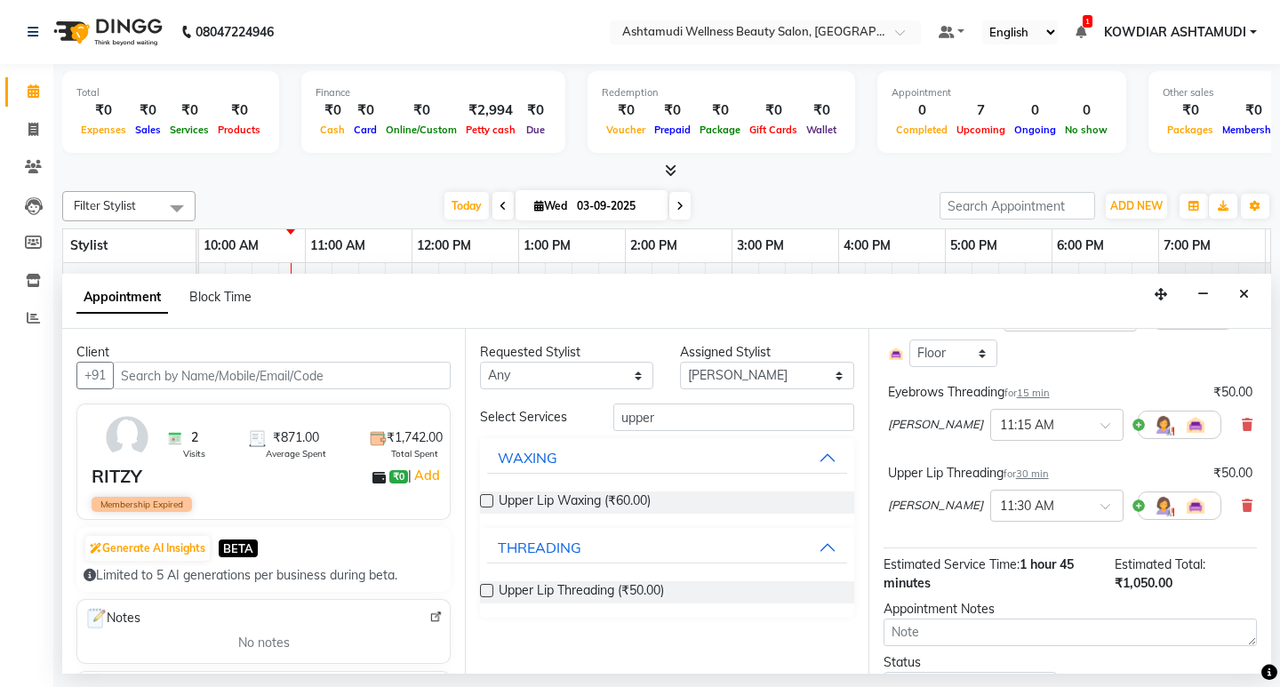
scroll to position [412, 0]
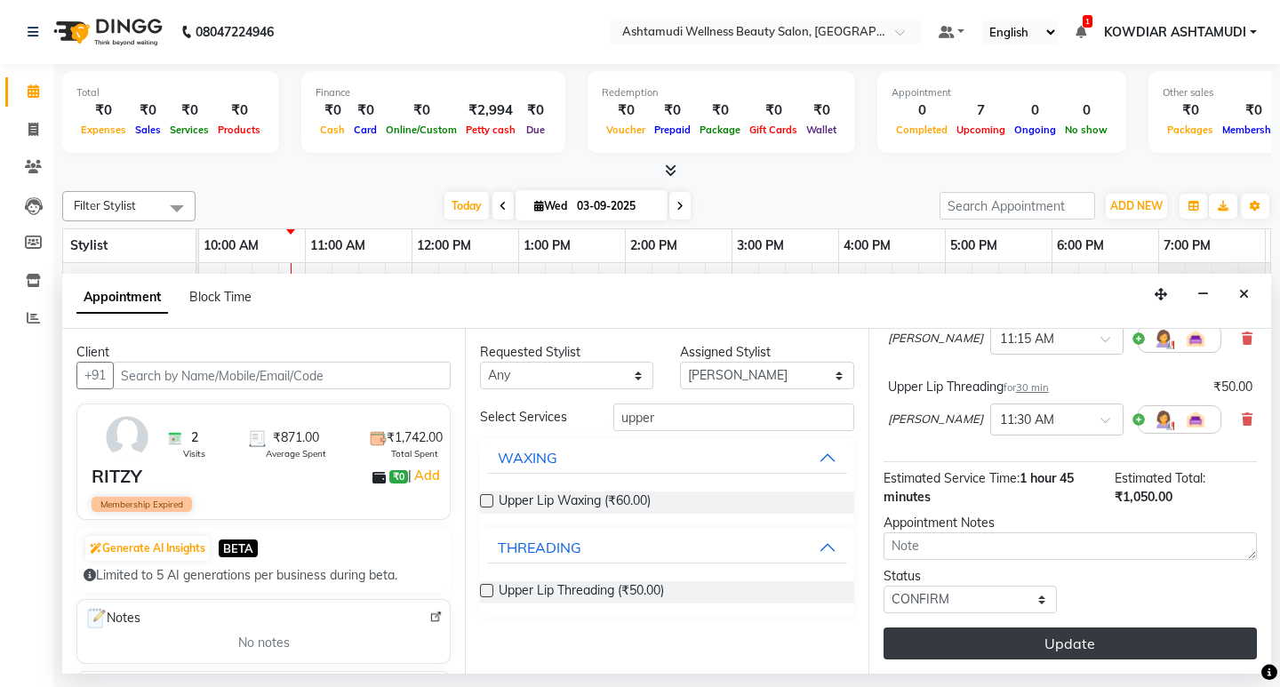
click at [1086, 636] on button "Update" at bounding box center [1070, 644] width 373 height 32
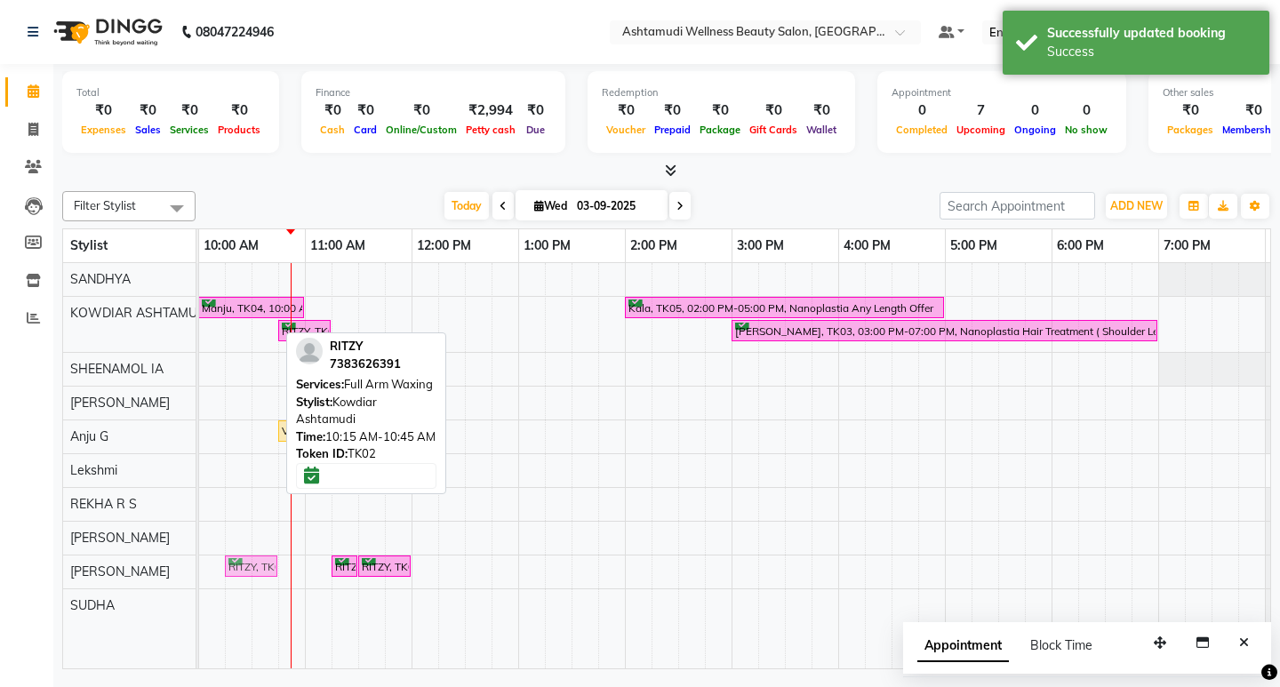
drag, startPoint x: 240, startPoint y: 325, endPoint x: 246, endPoint y: 561, distance: 236.6
click at [246, 561] on tbody "Manju, TK04, 10:00 AM-11:00 AM, Anti-Dandruff Treatment With Spa Kala, TK05, 02…" at bounding box center [678, 442] width 1387 height 359
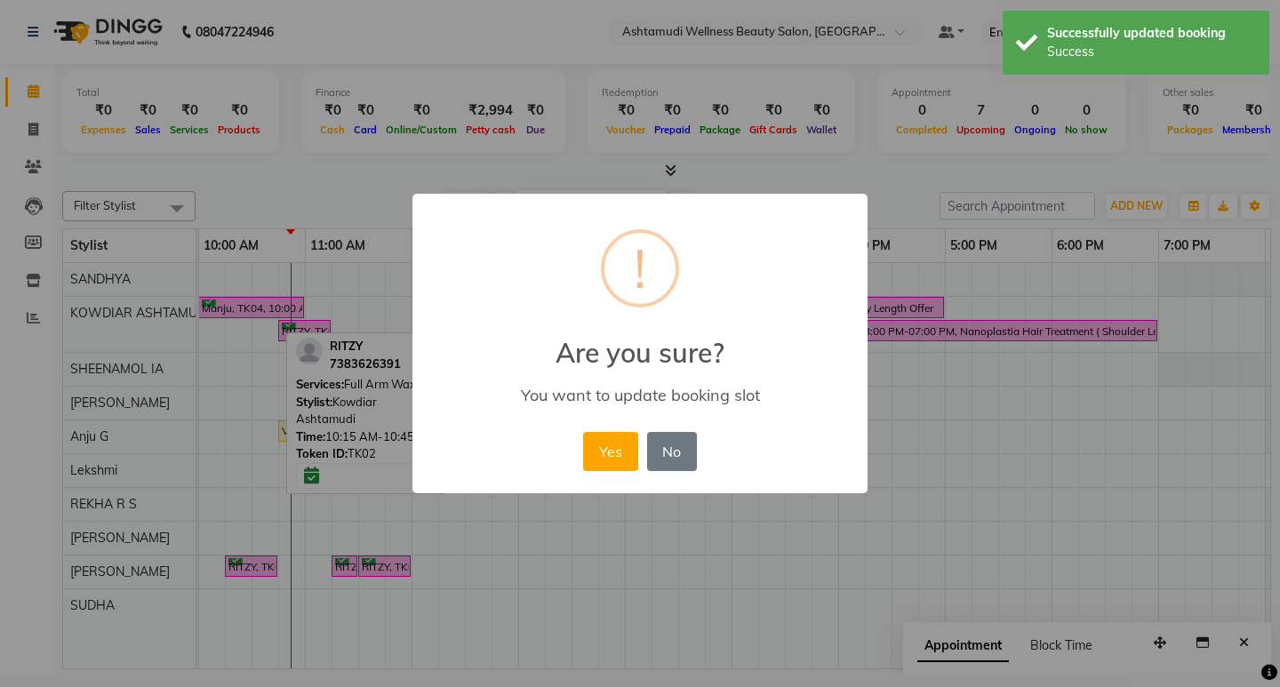
click at [601, 436] on button "Yes" at bounding box center [610, 451] width 54 height 39
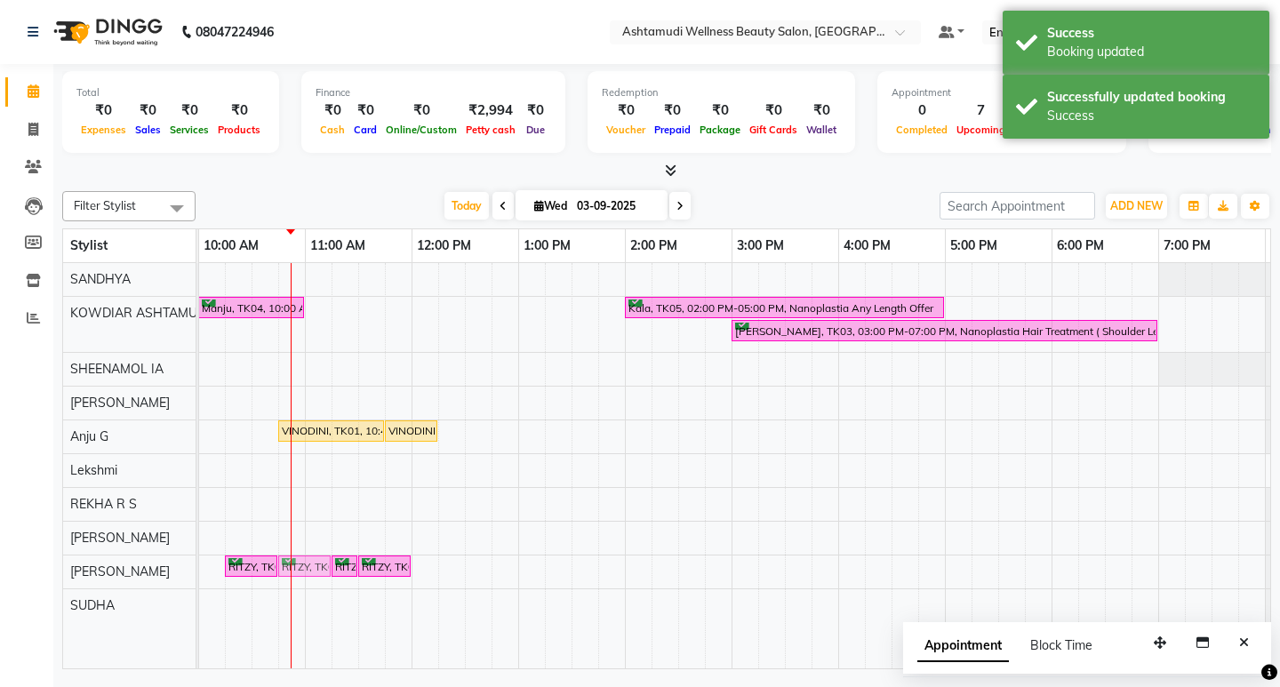
drag, startPoint x: 299, startPoint y: 327, endPoint x: 296, endPoint y: 557, distance: 230.3
click at [296, 557] on tbody "Manju, TK04, 10:00 AM-11:00 AM, Anti-Dandruff Treatment With Spa Kala, TK05, 02…" at bounding box center [678, 442] width 1387 height 359
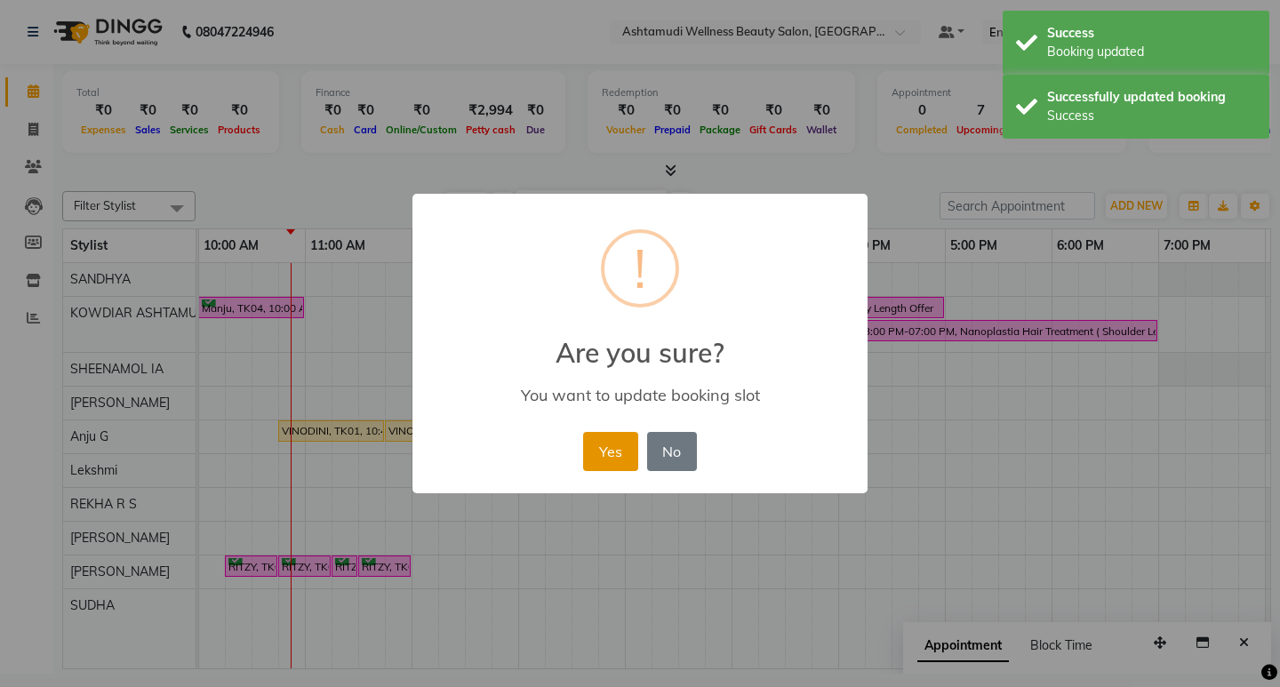
click at [605, 458] on button "Yes" at bounding box center [610, 451] width 54 height 39
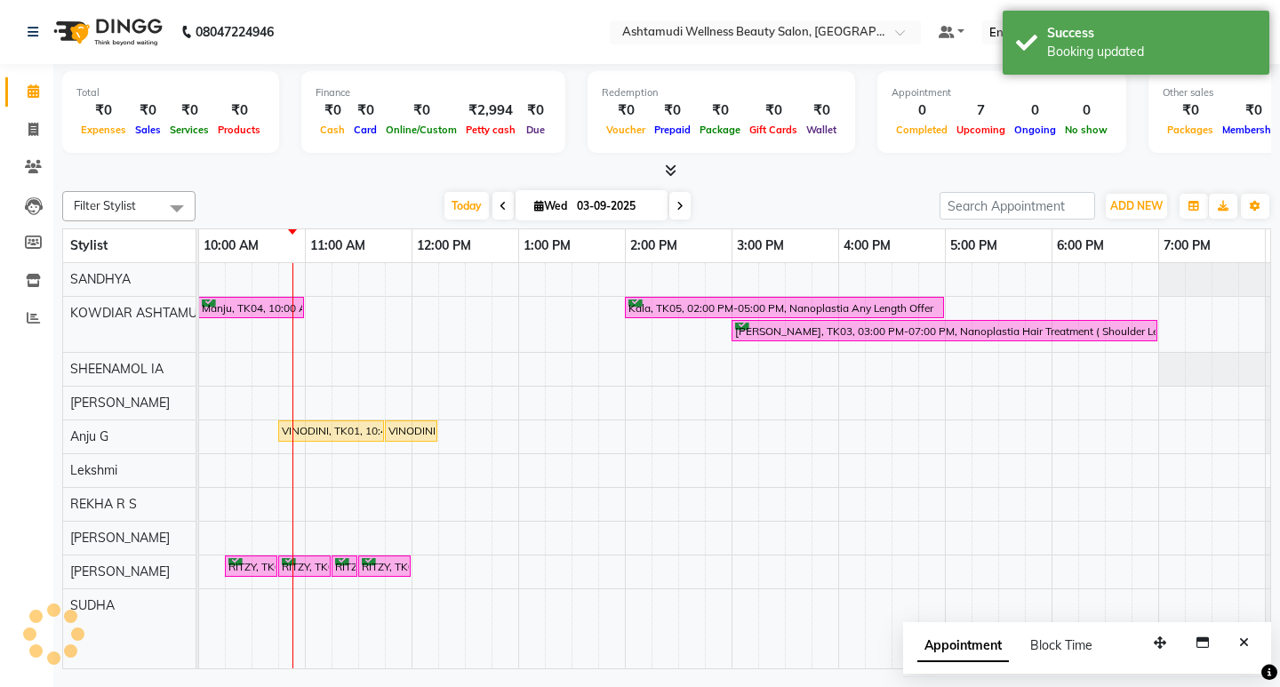
drag, startPoint x: 635, startPoint y: 653, endPoint x: 615, endPoint y: 653, distance: 19.6
click at [615, 653] on tr at bounding box center [678, 465] width 1387 height 405
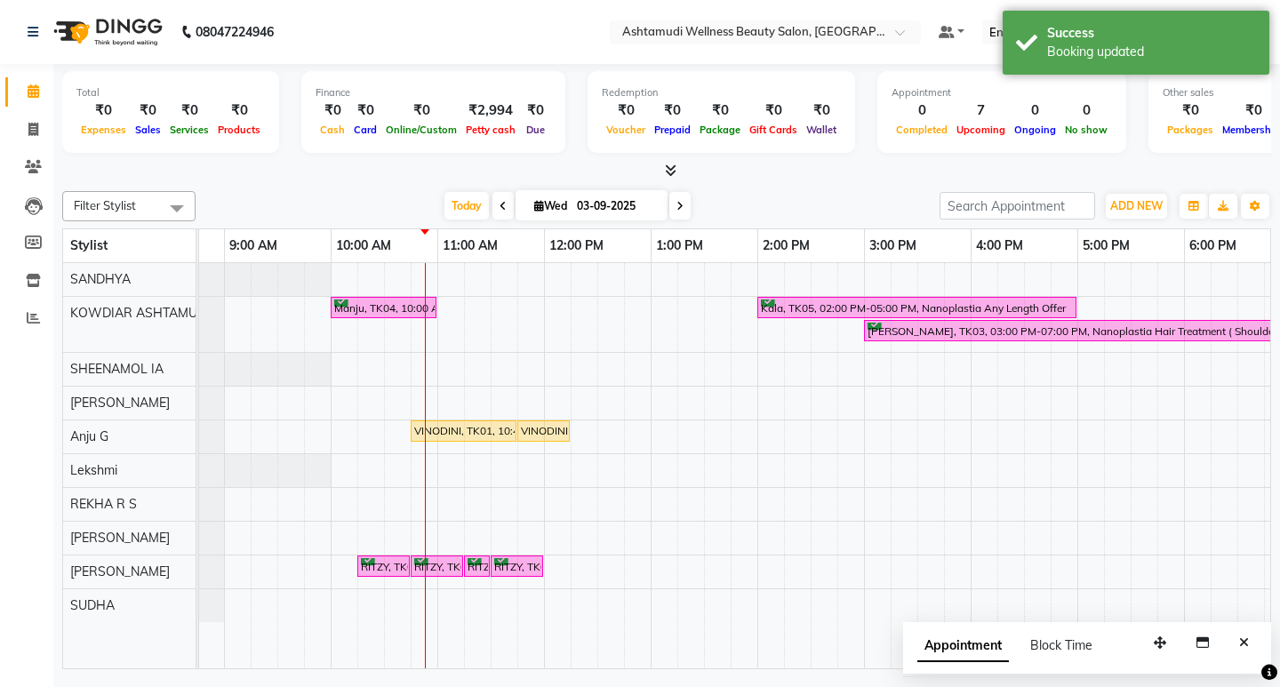
scroll to position [0, 0]
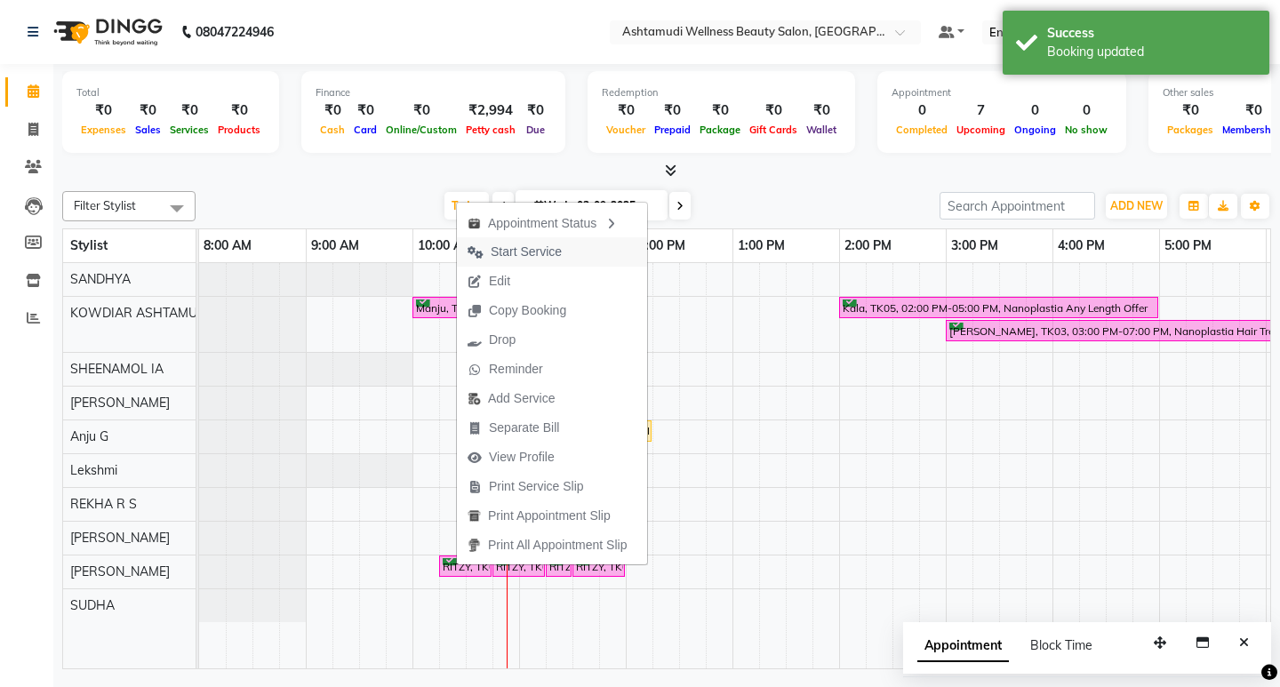
click at [558, 257] on span "Start Service" at bounding box center [526, 252] width 71 height 19
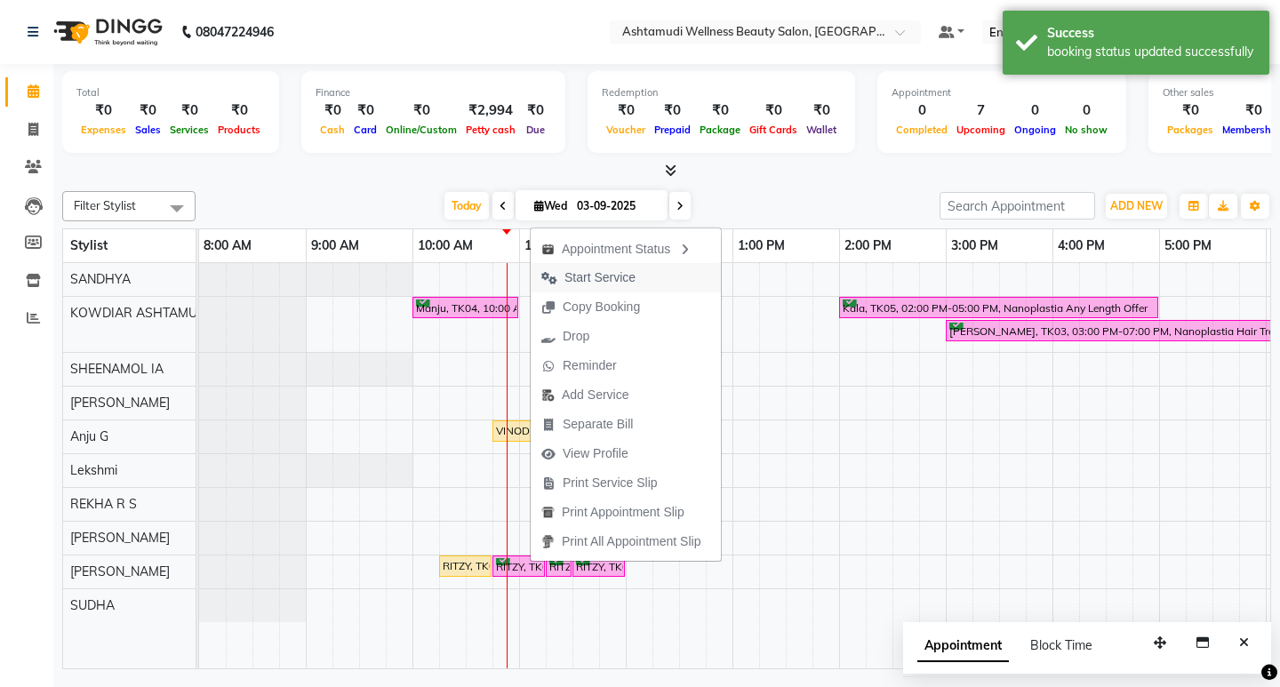
click at [616, 276] on span "Start Service" at bounding box center [600, 277] width 71 height 19
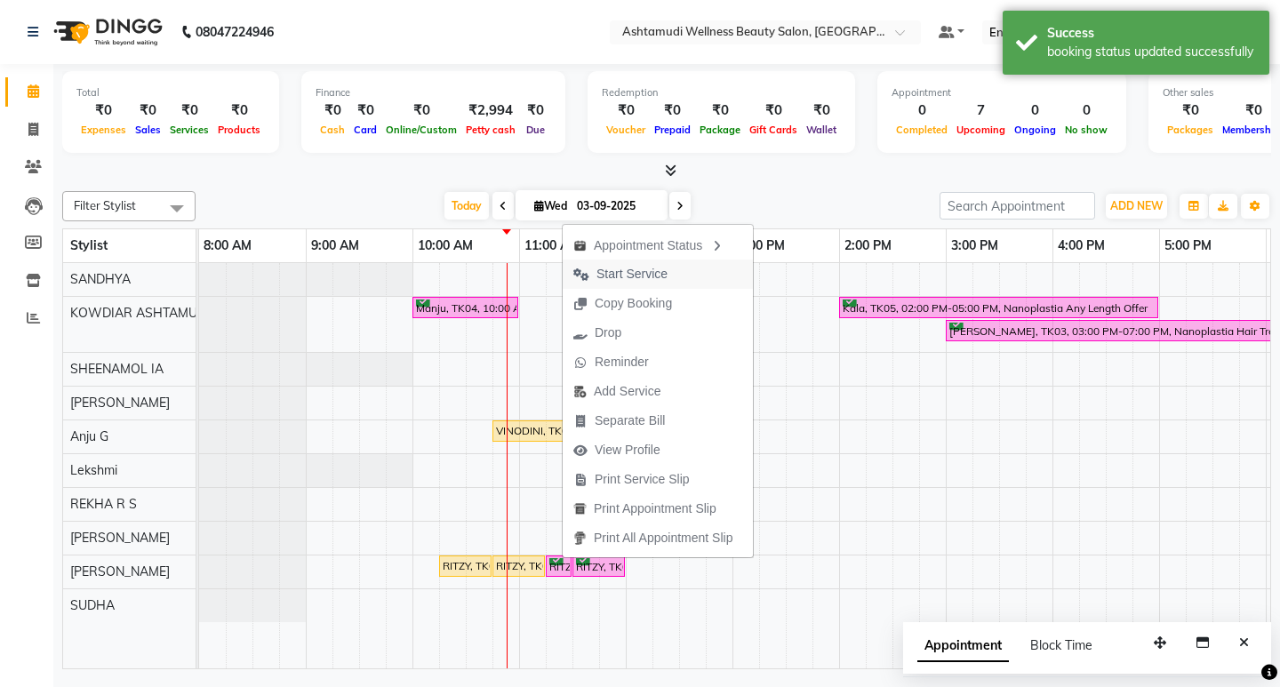
click at [616, 277] on span "Start Service" at bounding box center [632, 274] width 71 height 19
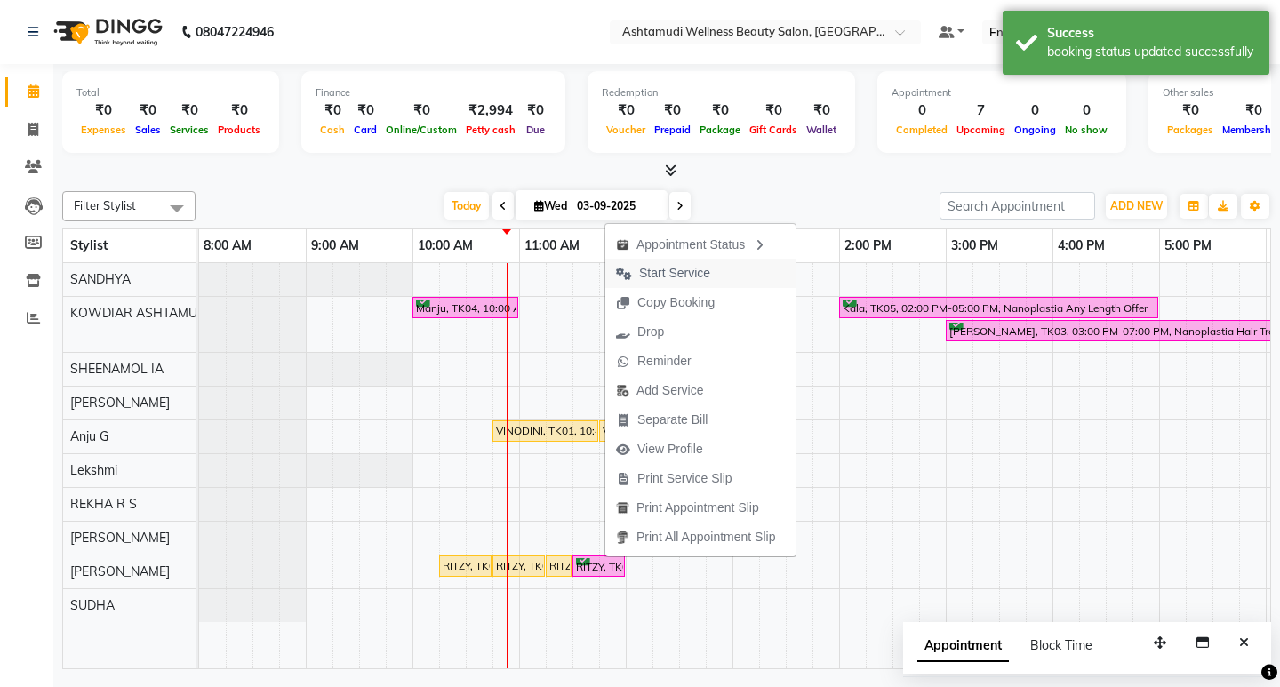
click at [661, 267] on span "Start Service" at bounding box center [674, 273] width 71 height 19
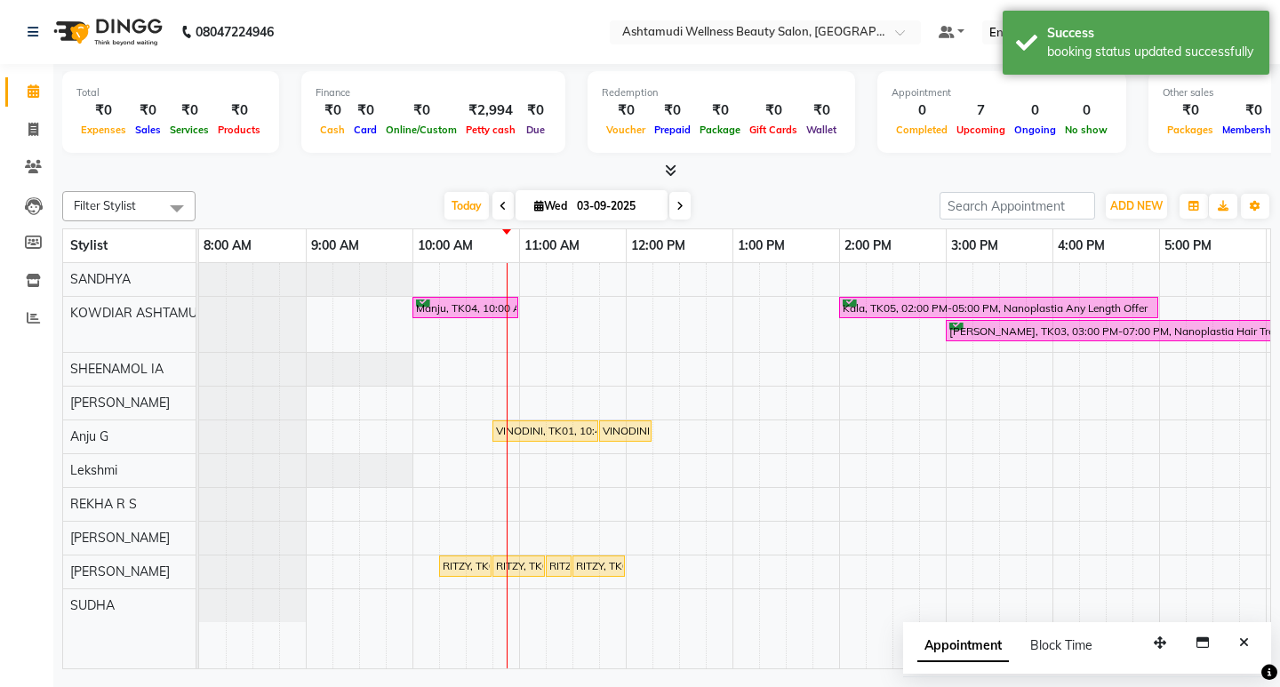
click at [854, 138] on div "Total ₹0 Expenses ₹0 Sales ₹0 Services ₹0 Products Finance ₹0 Cash ₹0 Card ₹0 O…" at bounding box center [666, 114] width 1209 height 87
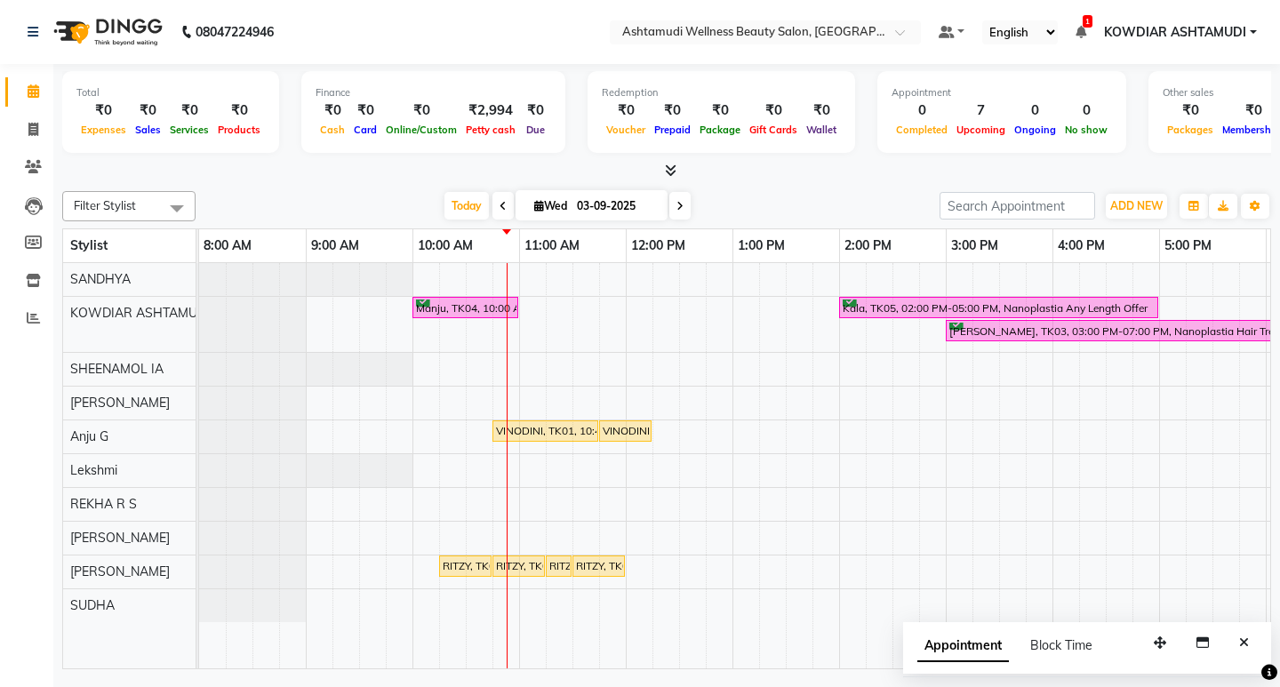
click at [486, 465] on div "Manju, TK04, 10:00 AM-11:00 AM, Anti-Dandruff Treatment With Spa Kala, TK05, 02…" at bounding box center [892, 465] width 1387 height 405
select select "72435"
select select "630"
select select "tentative"
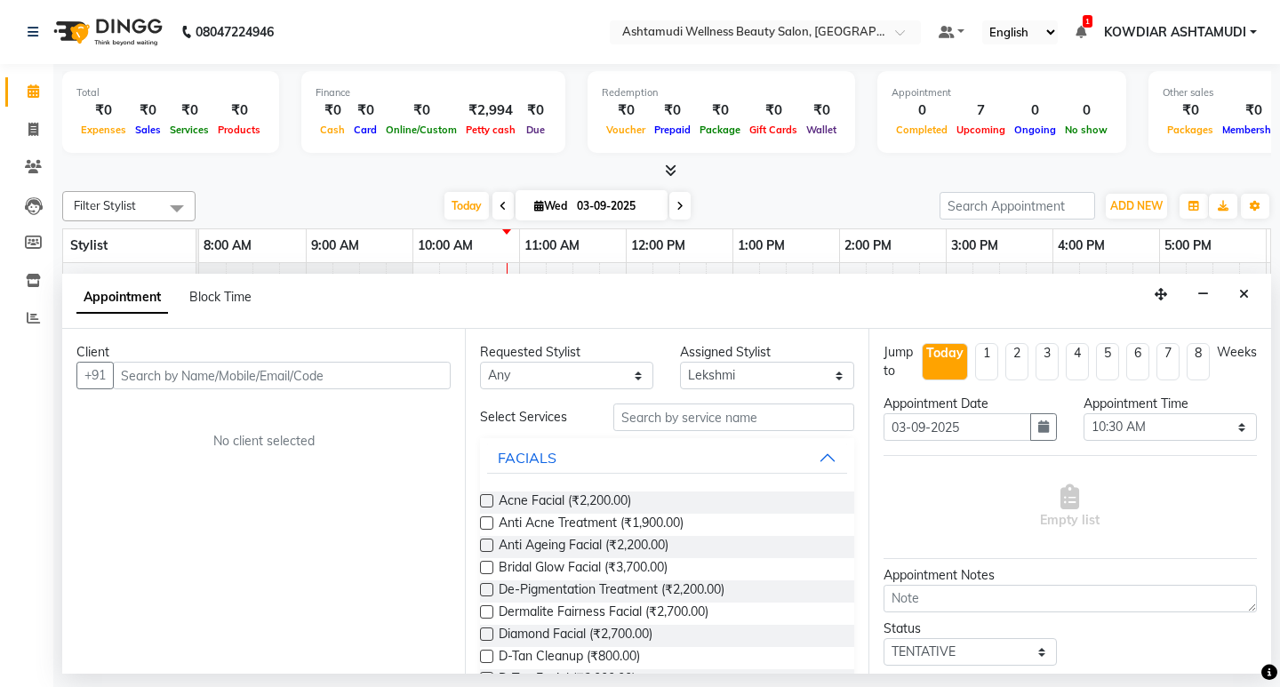
click at [334, 380] on input "text" at bounding box center [282, 376] width 338 height 28
type input "9496165586"
click at [410, 380] on span "Add Client" at bounding box center [414, 375] width 60 height 16
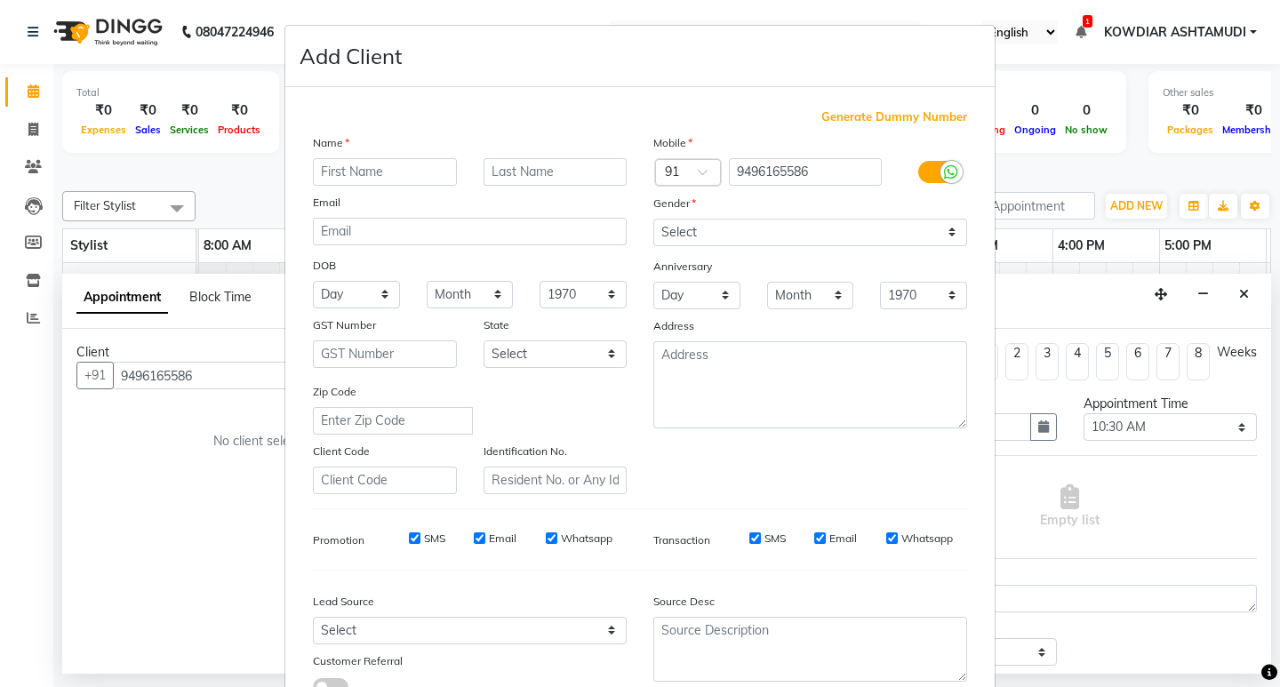
click at [389, 167] on input "text" at bounding box center [385, 172] width 144 height 28
type input "a"
type input "ABHIRAMI"
click at [707, 253] on div "Anniversary" at bounding box center [810, 267] width 341 height 28
click at [715, 238] on select "Select [DEMOGRAPHIC_DATA] [DEMOGRAPHIC_DATA] Other Prefer Not To Say" at bounding box center [810, 233] width 314 height 28
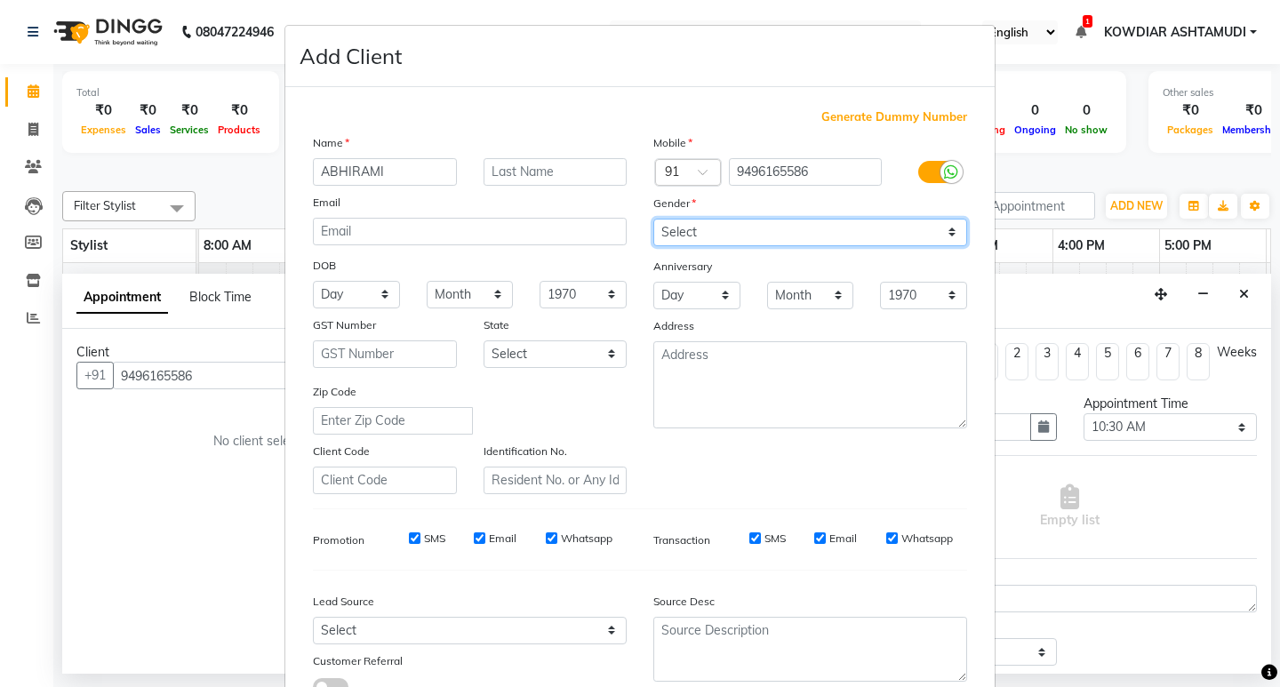
select select "[DEMOGRAPHIC_DATA]"
click at [653, 219] on select "Select [DEMOGRAPHIC_DATA] [DEMOGRAPHIC_DATA] Other Prefer Not To Say" at bounding box center [810, 233] width 314 height 28
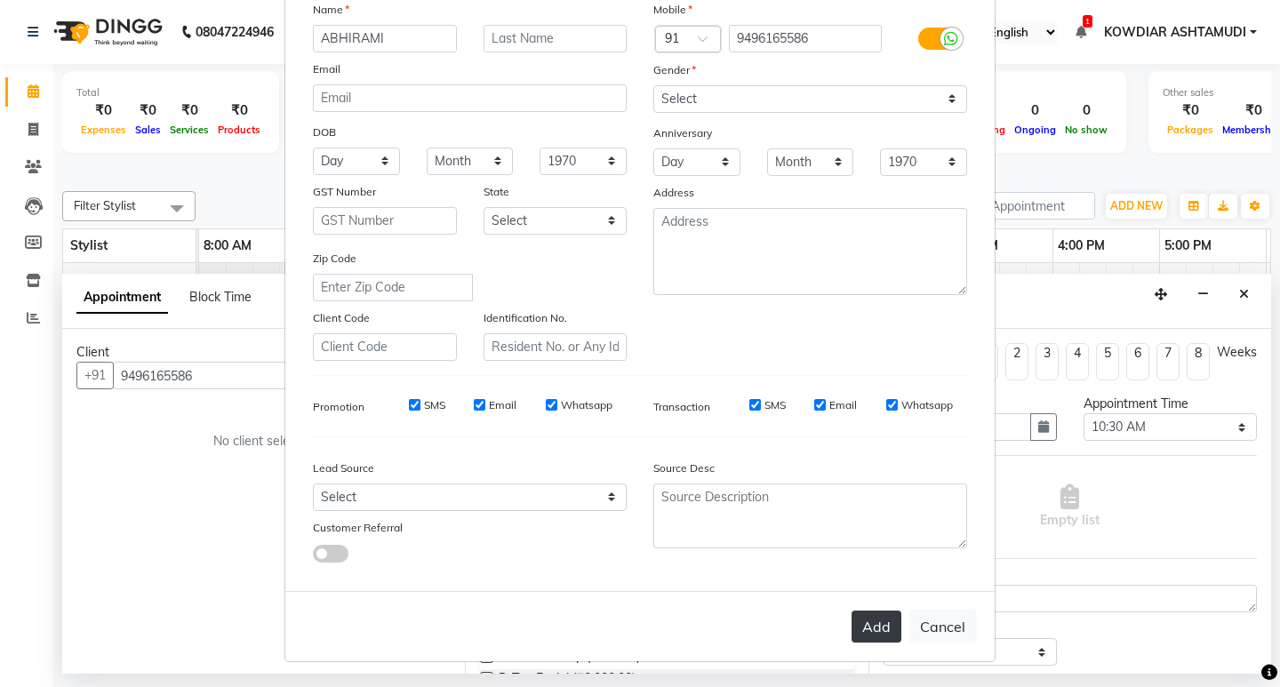
click at [869, 620] on button "Add" at bounding box center [877, 627] width 50 height 32
select select
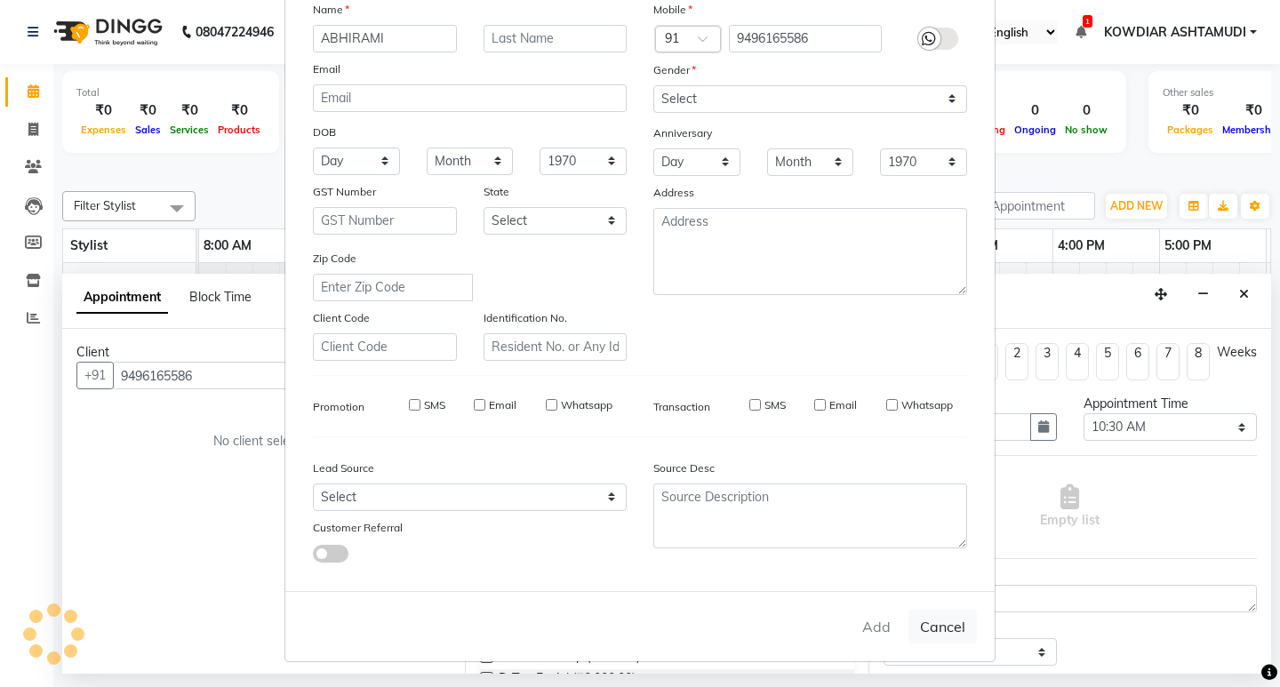
select select
checkbox input "false"
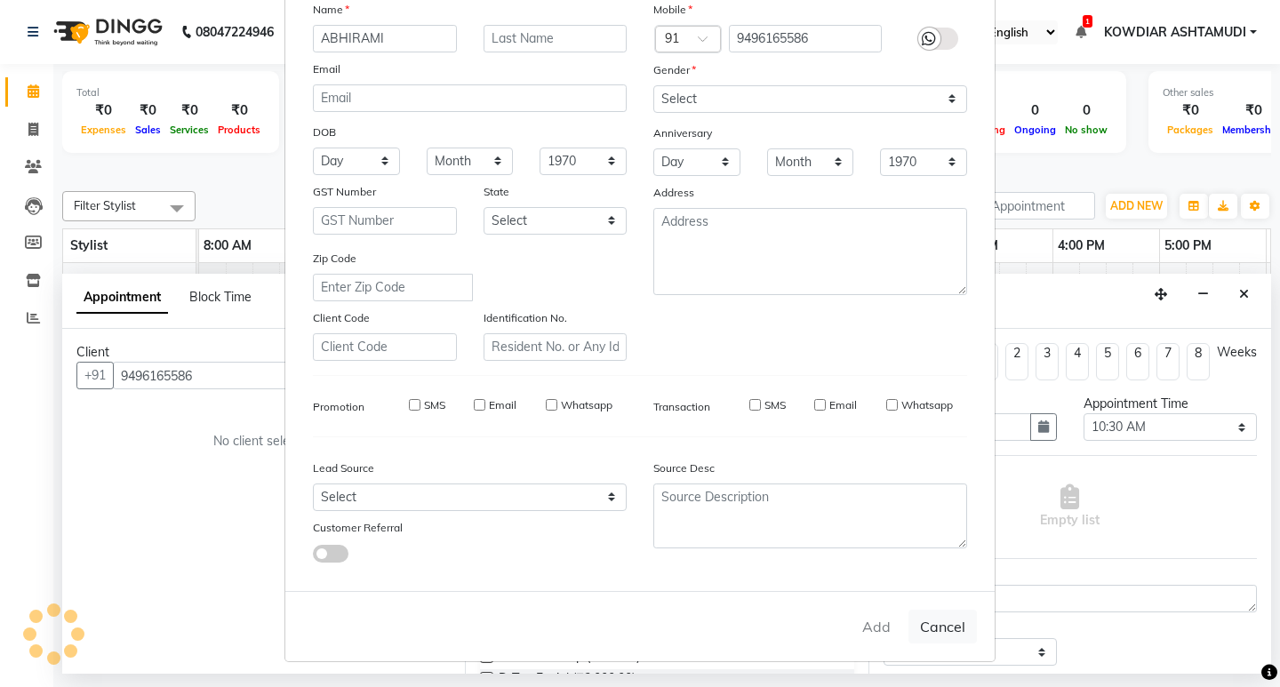
checkbox input "false"
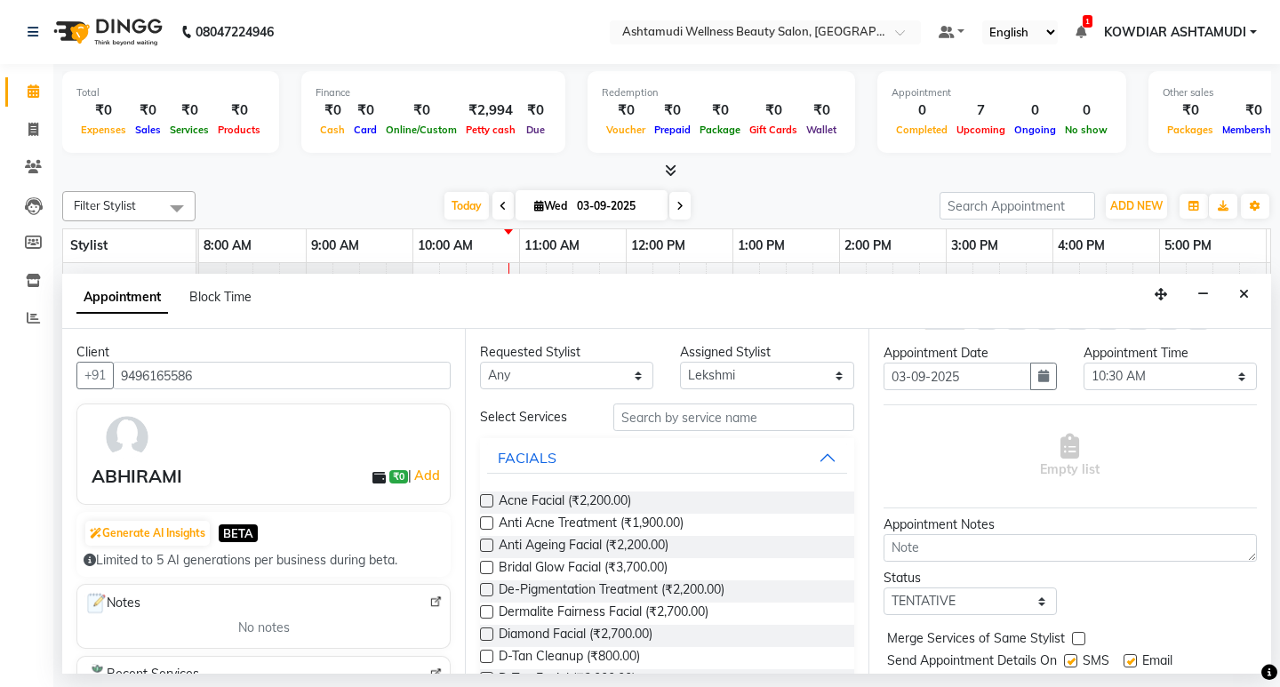
scroll to position [0, 0]
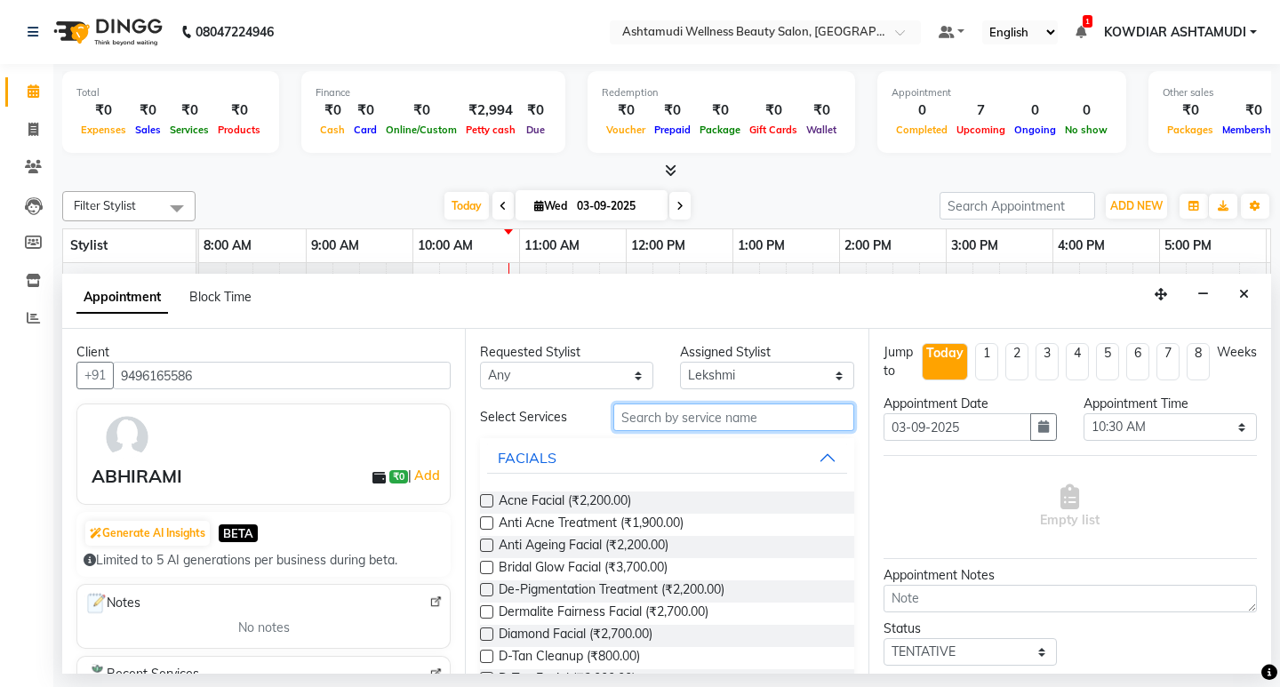
click at [711, 408] on input "text" at bounding box center [733, 418] width 240 height 28
click at [638, 408] on input "text" at bounding box center [733, 418] width 240 height 28
click at [714, 415] on input "text" at bounding box center [733, 418] width 240 height 28
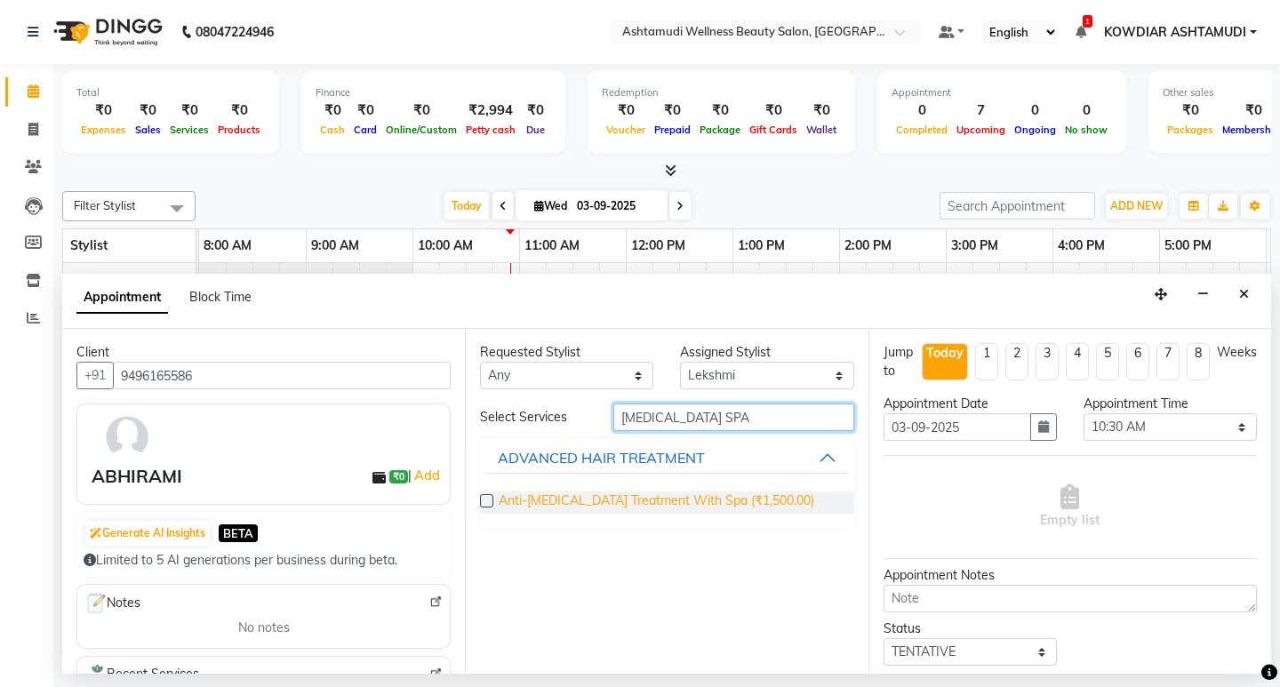
type input "DANDRUFF SPA"
click at [733, 503] on span "Anti-[MEDICAL_DATA] Treatment With Spa (₹1,500.00)" at bounding box center [657, 503] width 316 height 22
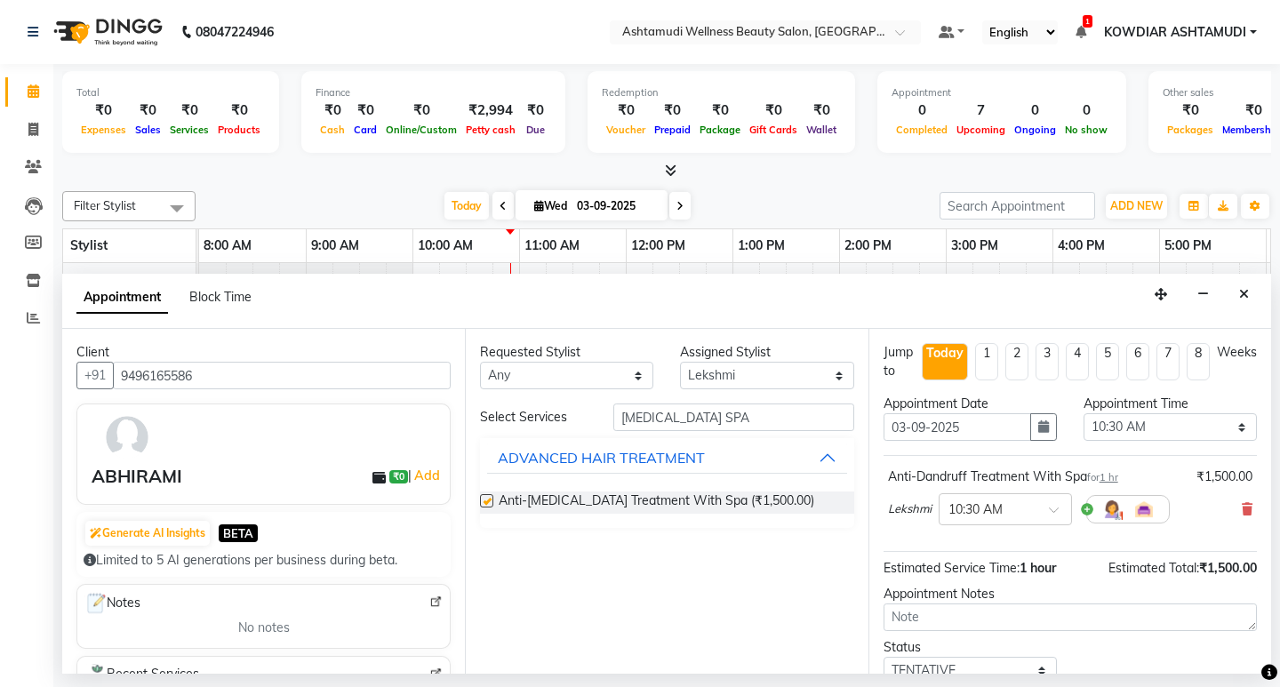
checkbox input "false"
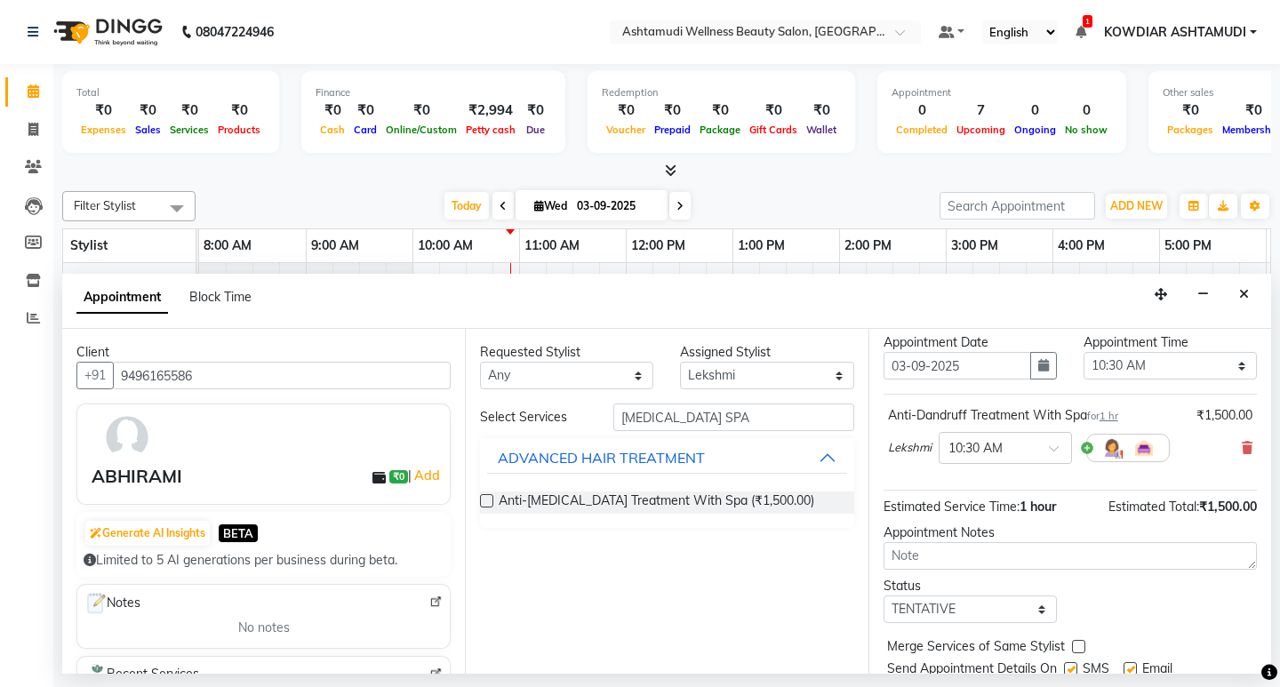
scroll to position [123, 0]
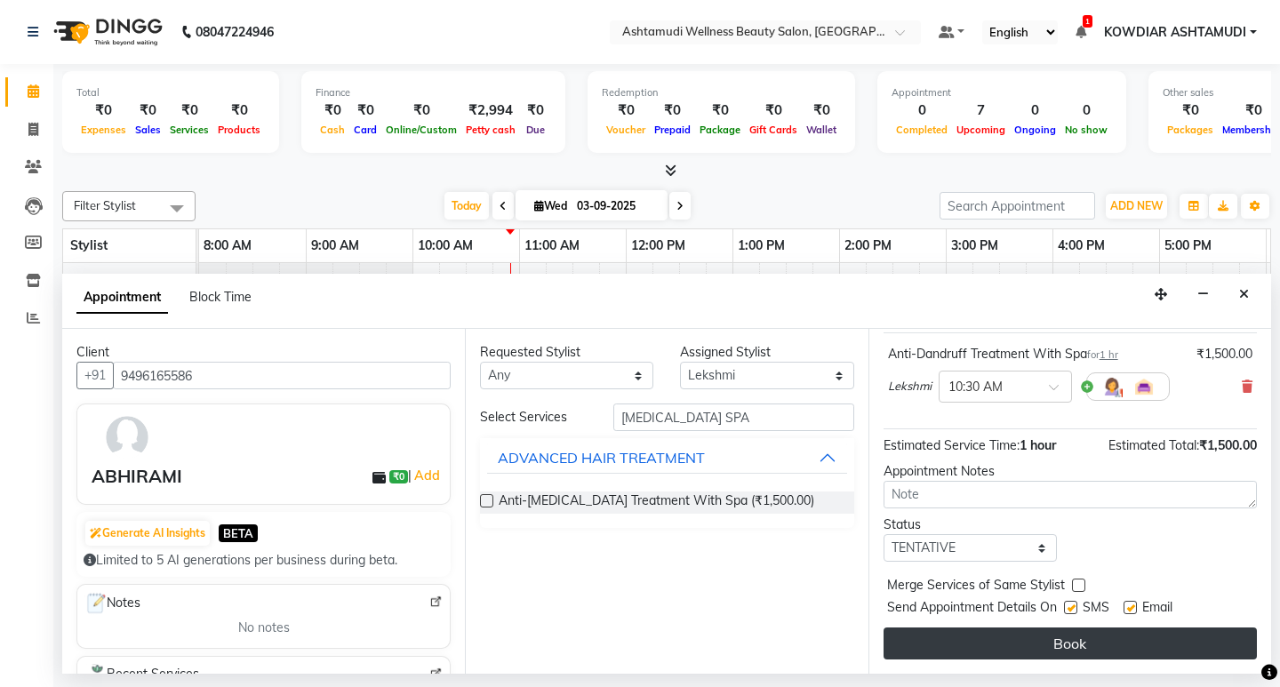
click at [997, 648] on button "Book" at bounding box center [1070, 644] width 373 height 32
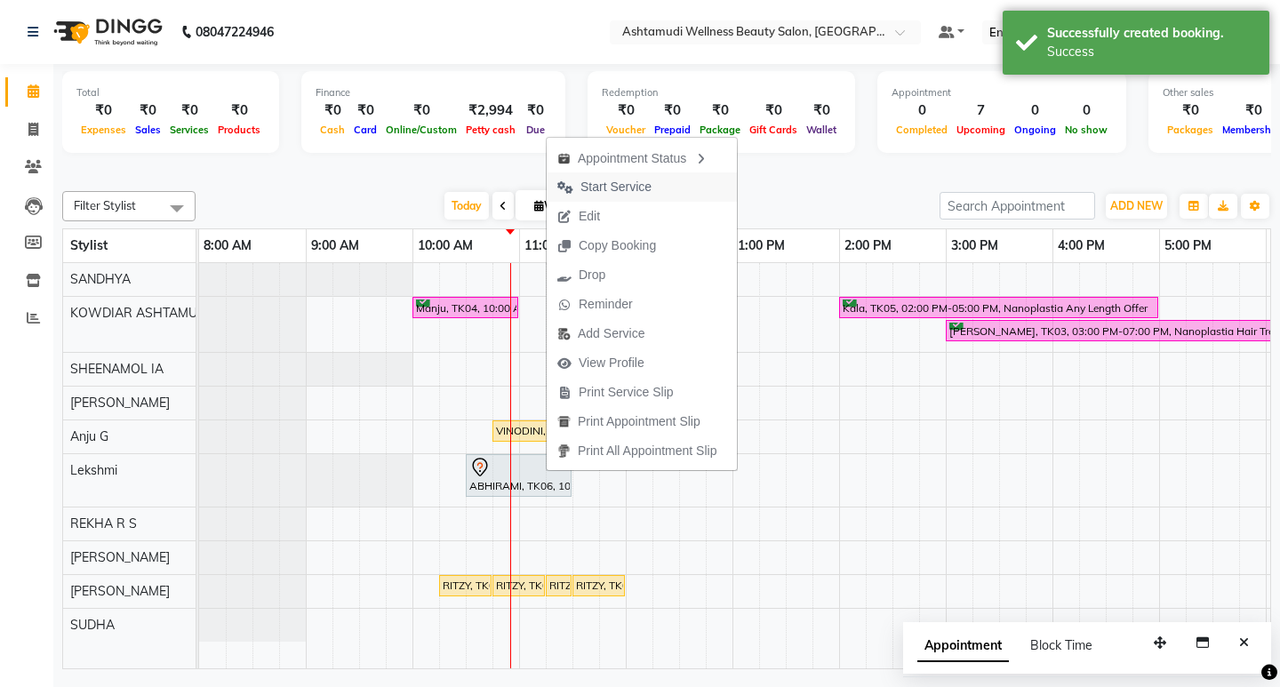
click at [638, 188] on span "Start Service" at bounding box center [616, 187] width 71 height 19
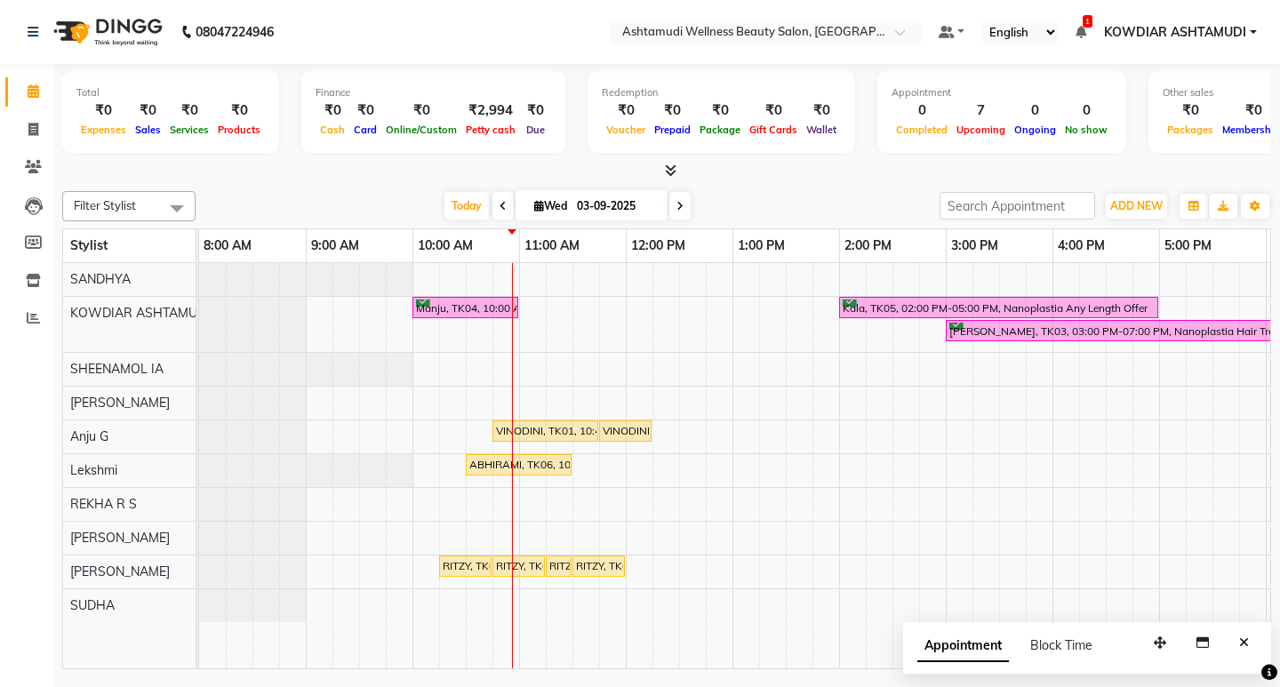
click at [504, 329] on div "Manju, TK04, 10:00 AM-11:00 AM, Anti-Dandruff Treatment With Spa Kala, TK05, 02…" at bounding box center [892, 465] width 1387 height 405
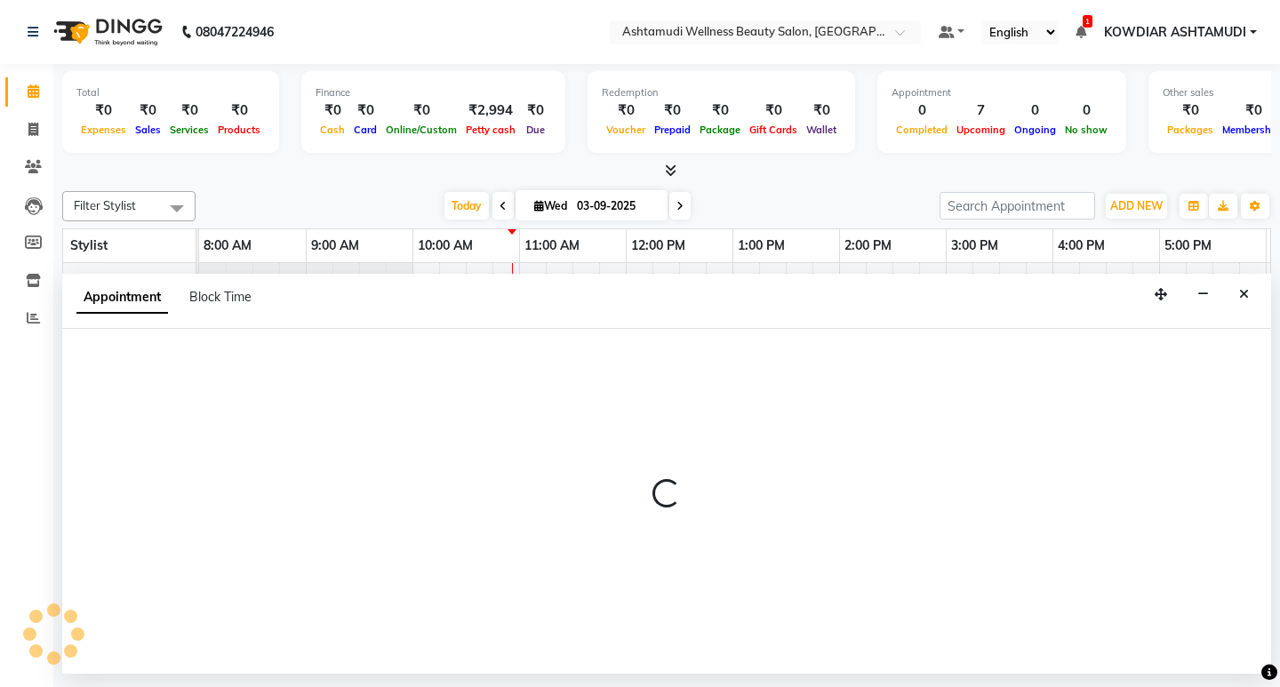
select select "27461"
select select "645"
select select "tentative"
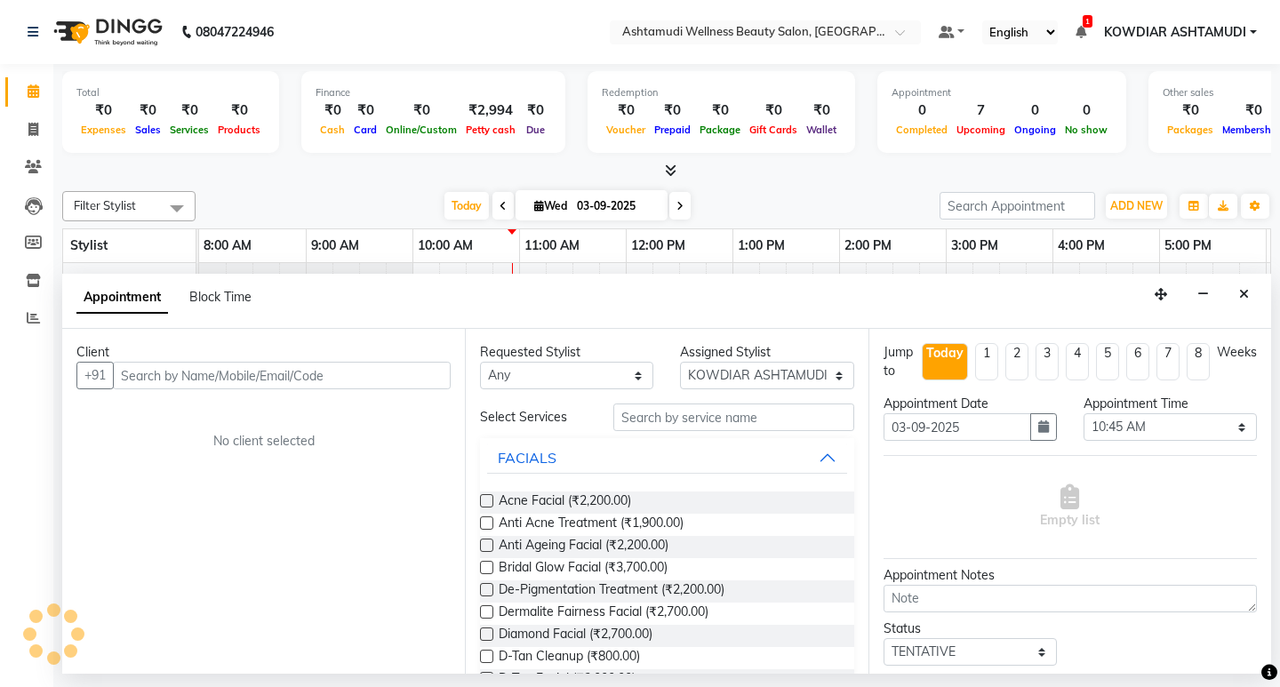
click at [419, 372] on input "text" at bounding box center [282, 376] width 338 height 28
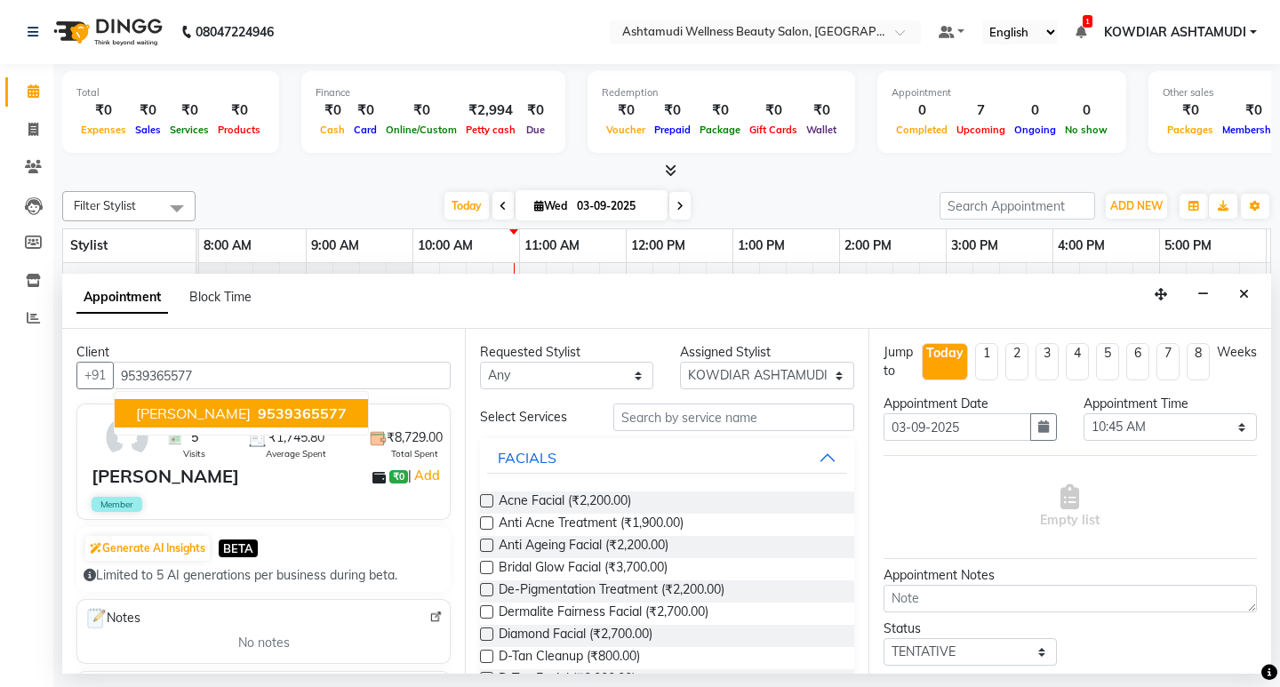
click at [284, 403] on button "Shajna 9539365577" at bounding box center [241, 413] width 253 height 28
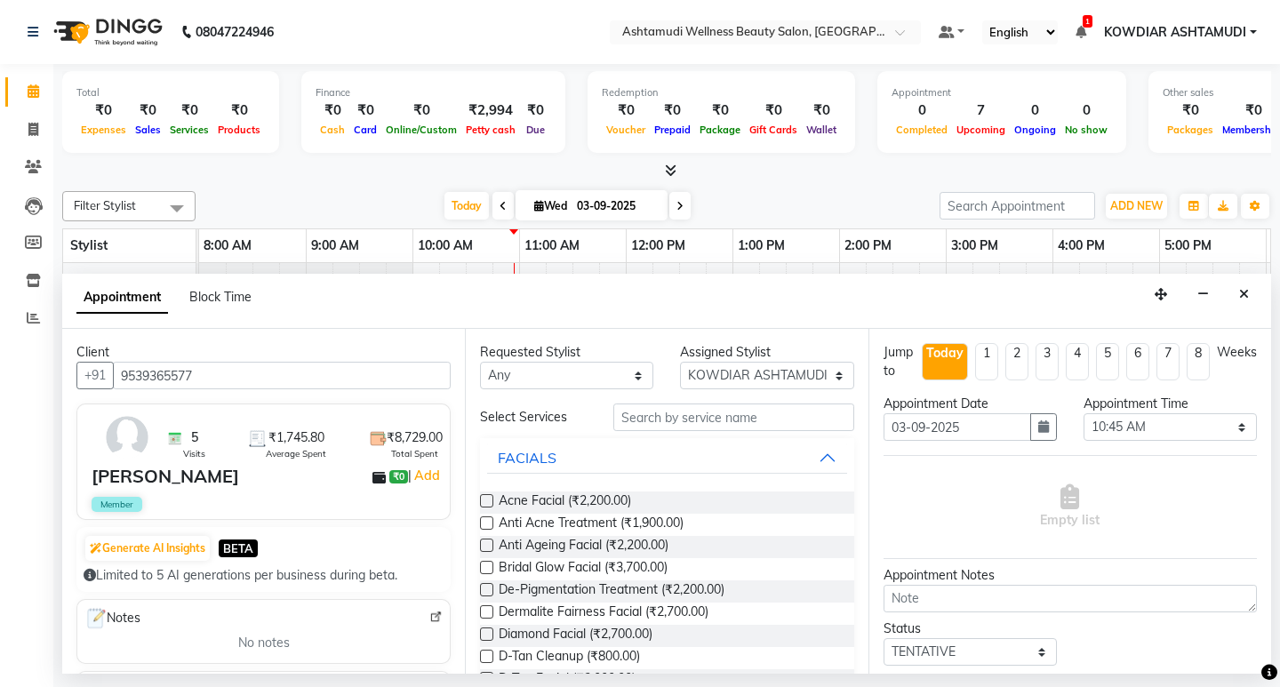
type input "9539365577"
click at [672, 422] on input "text" at bounding box center [733, 418] width 240 height 28
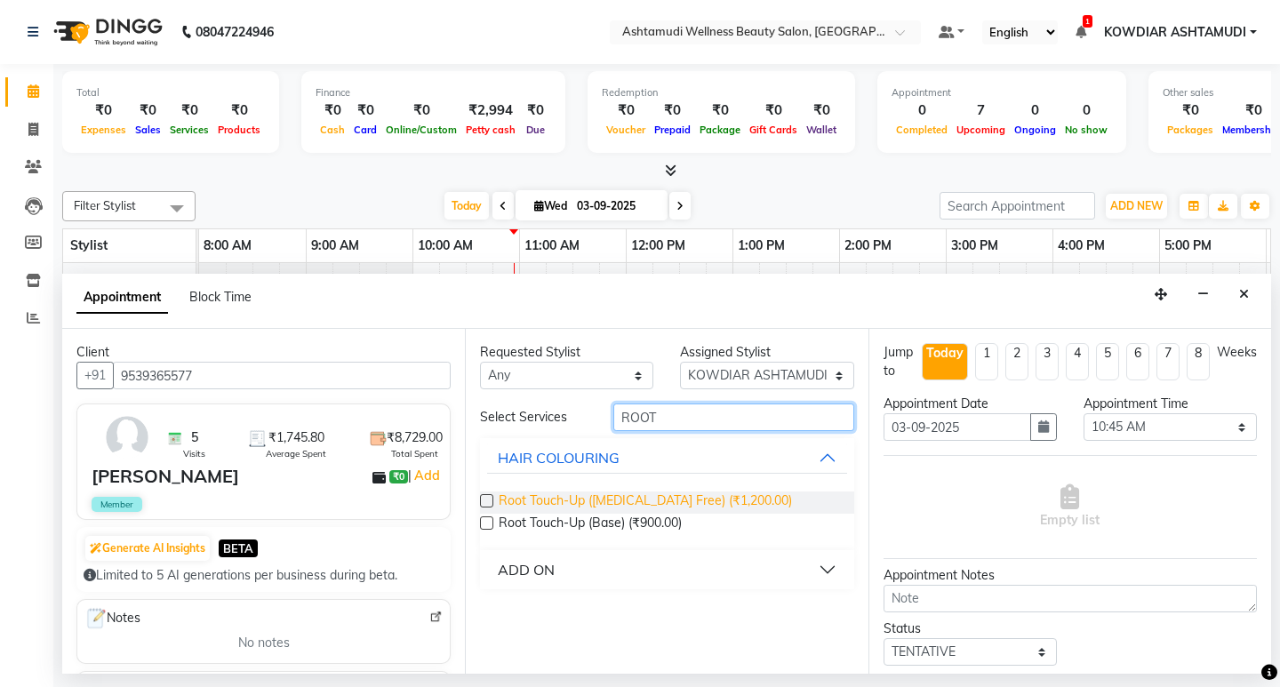
type input "ROOT"
click at [661, 501] on span "Root Touch-Up (Ammonia Free) (₹1,200.00)" at bounding box center [645, 503] width 293 height 22
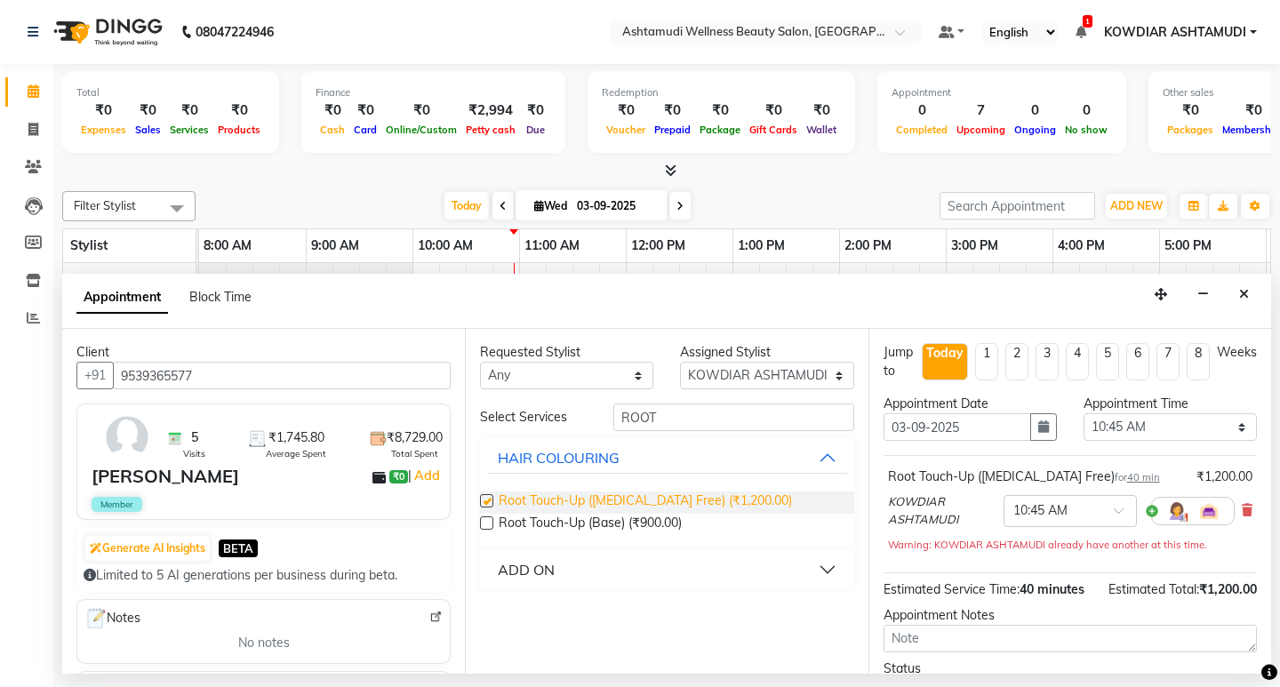
checkbox input "false"
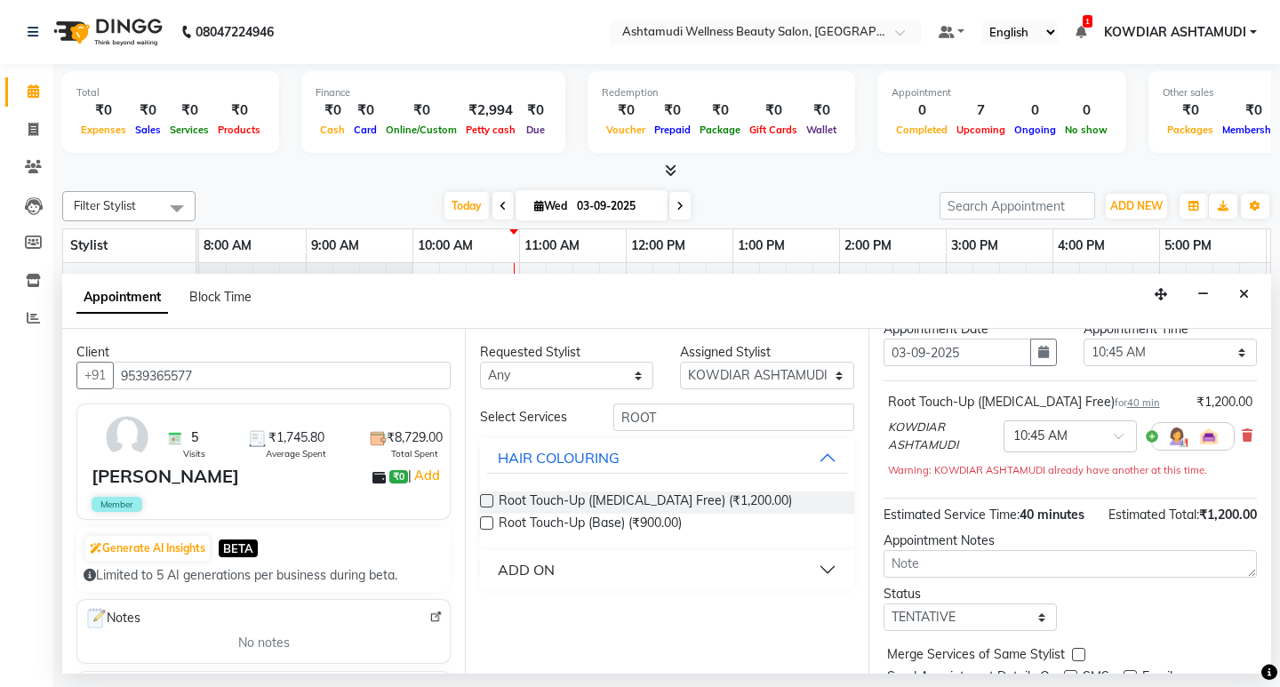
scroll to position [144, 0]
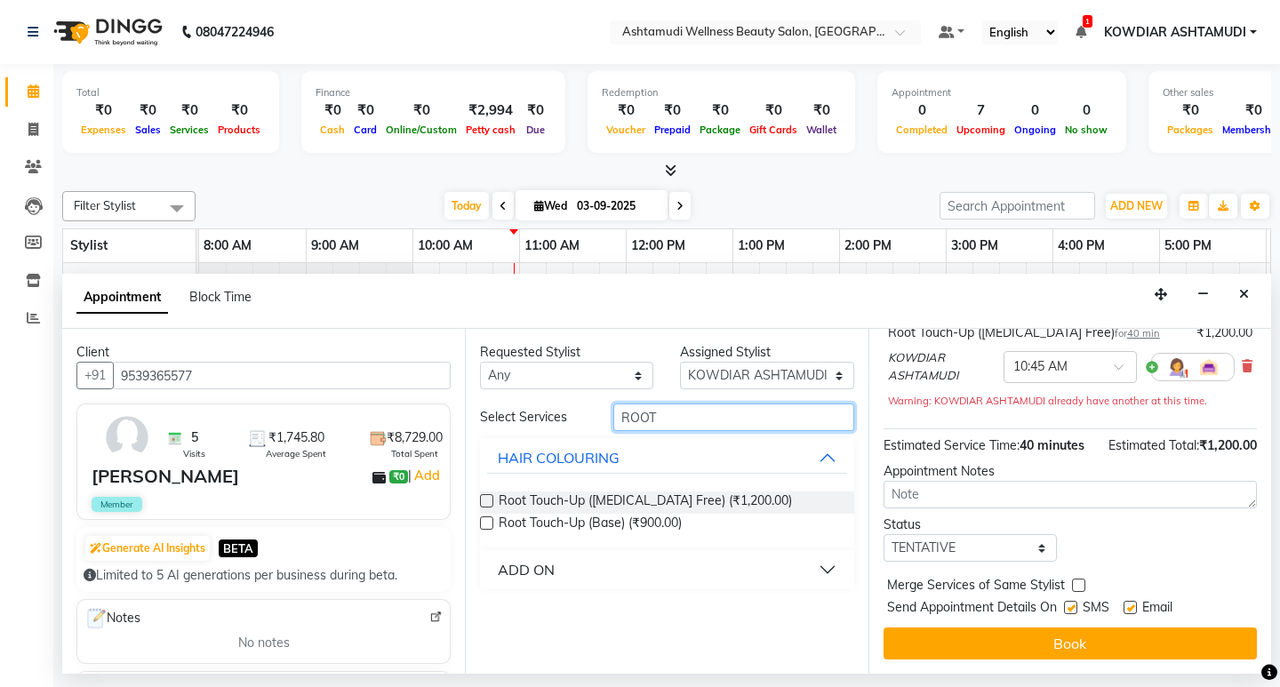
drag, startPoint x: 663, startPoint y: 413, endPoint x: 397, endPoint y: 408, distance: 266.8
click at [397, 408] on div "Client +91 9539365577 5 Visits ₹1,745.80 Average Spent ₹8,729.00 Total Spent Sh…" at bounding box center [666, 501] width 1209 height 345
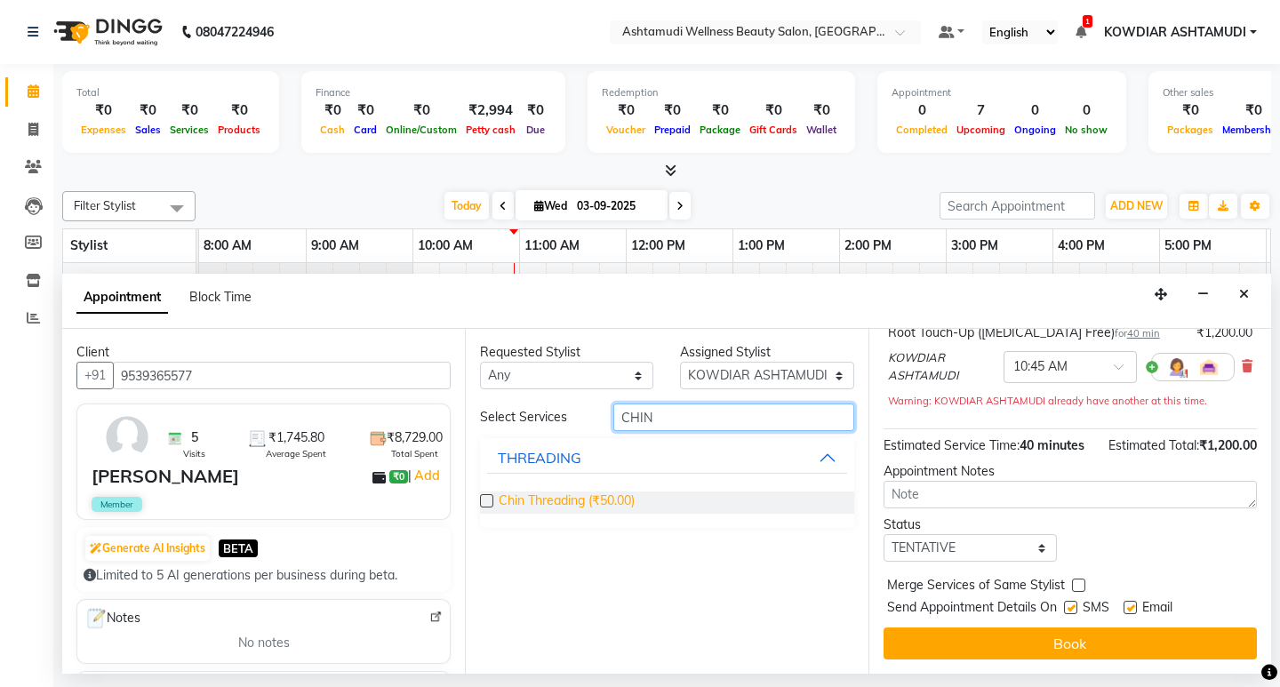
type input "CHIN"
click at [571, 503] on span "Chin Threading (₹50.00)" at bounding box center [567, 503] width 136 height 22
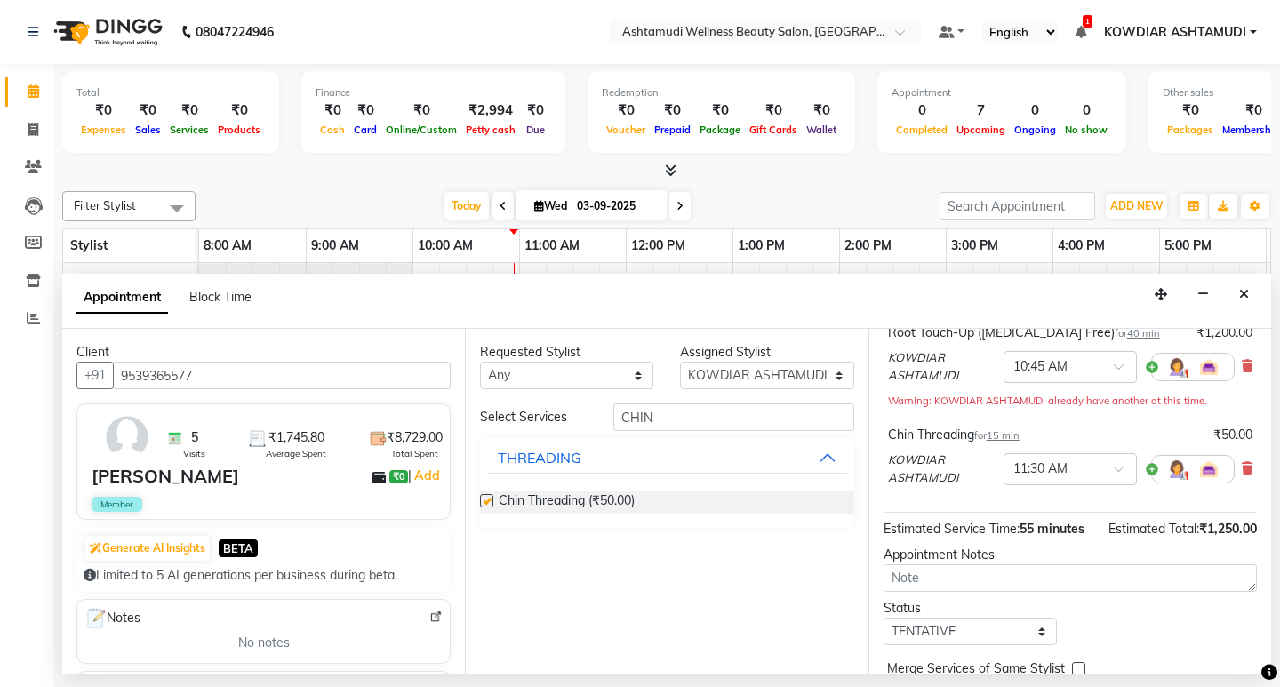
checkbox input "false"
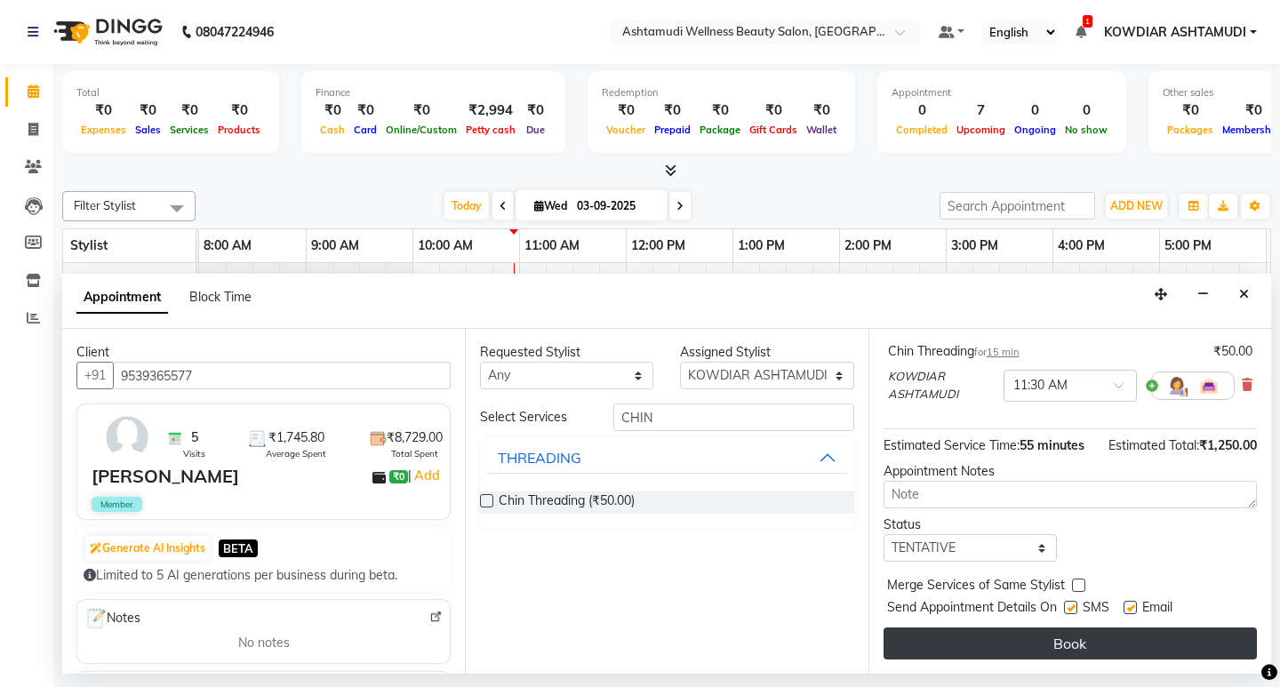
click at [1013, 644] on button "Book" at bounding box center [1070, 644] width 373 height 32
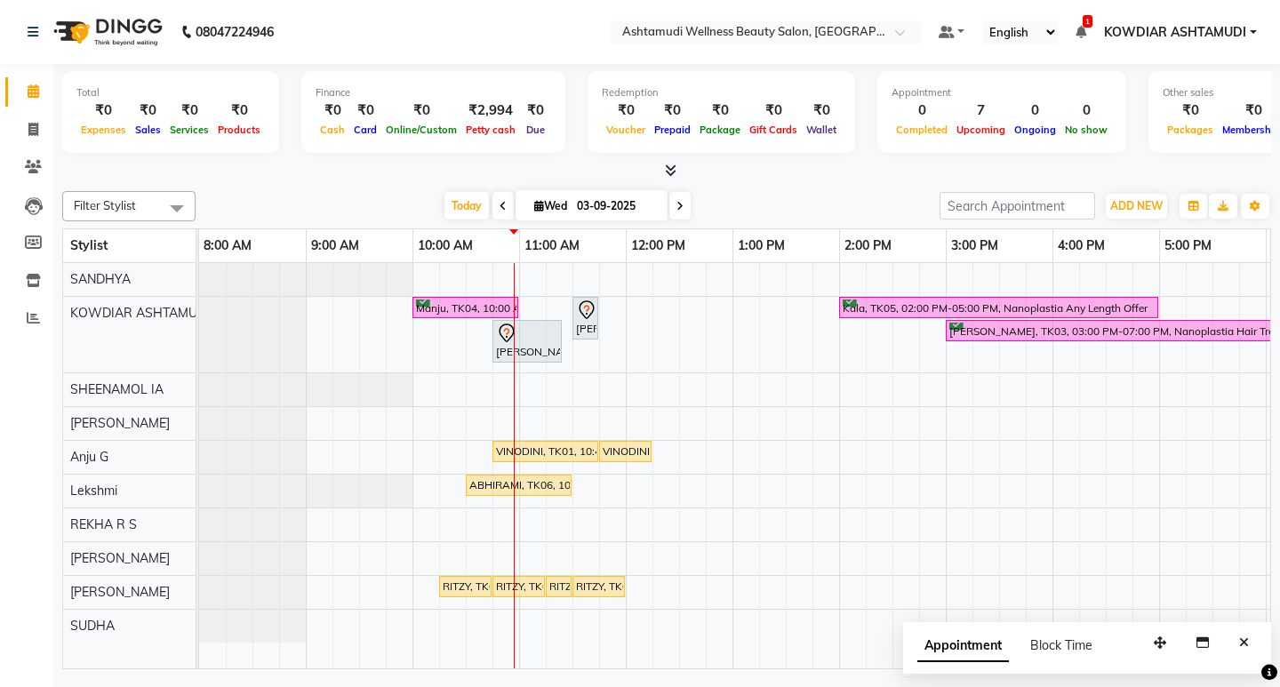
click at [477, 145] on div "Finance ₹0 Cash ₹0 Card ₹0 Online/Custom ₹2,994 Petty cash ₹0 Due" at bounding box center [433, 112] width 264 height 82
click at [1249, 644] on button "Close" at bounding box center [1244, 643] width 26 height 28
click at [744, 172] on div at bounding box center [666, 171] width 1209 height 19
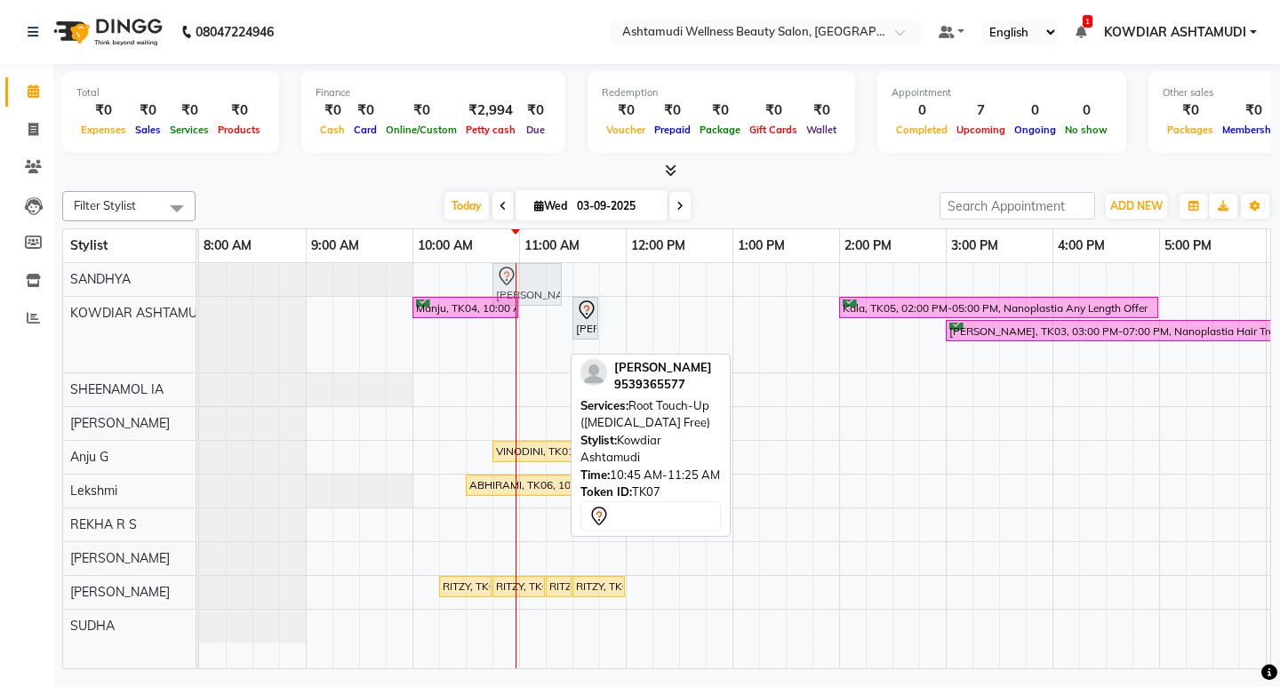
drag, startPoint x: 540, startPoint y: 337, endPoint x: 540, endPoint y: 285, distance: 52.5
click at [540, 285] on tbody "Shajna, TK07, 10:45 AM-11:25 AM, Root Touch-Up (Ammonia Free) Manju, TK04, 10:0…" at bounding box center [892, 453] width 1387 height 380
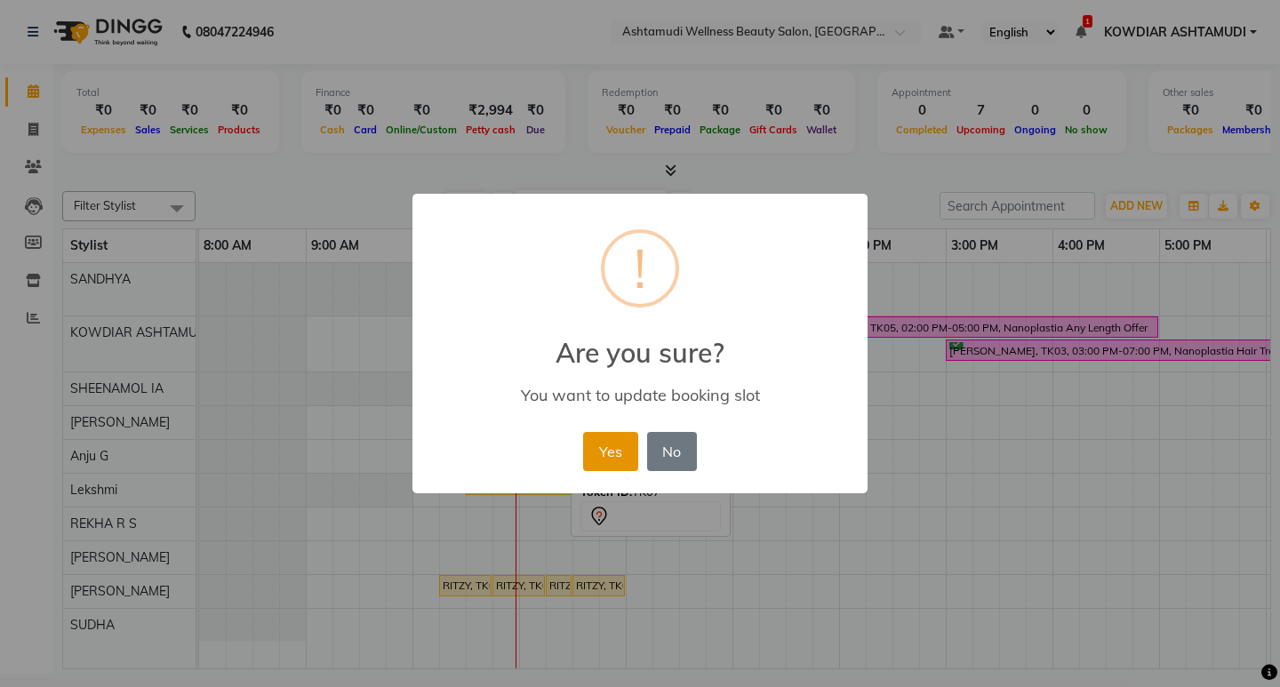
click at [586, 445] on button "Yes" at bounding box center [610, 451] width 54 height 39
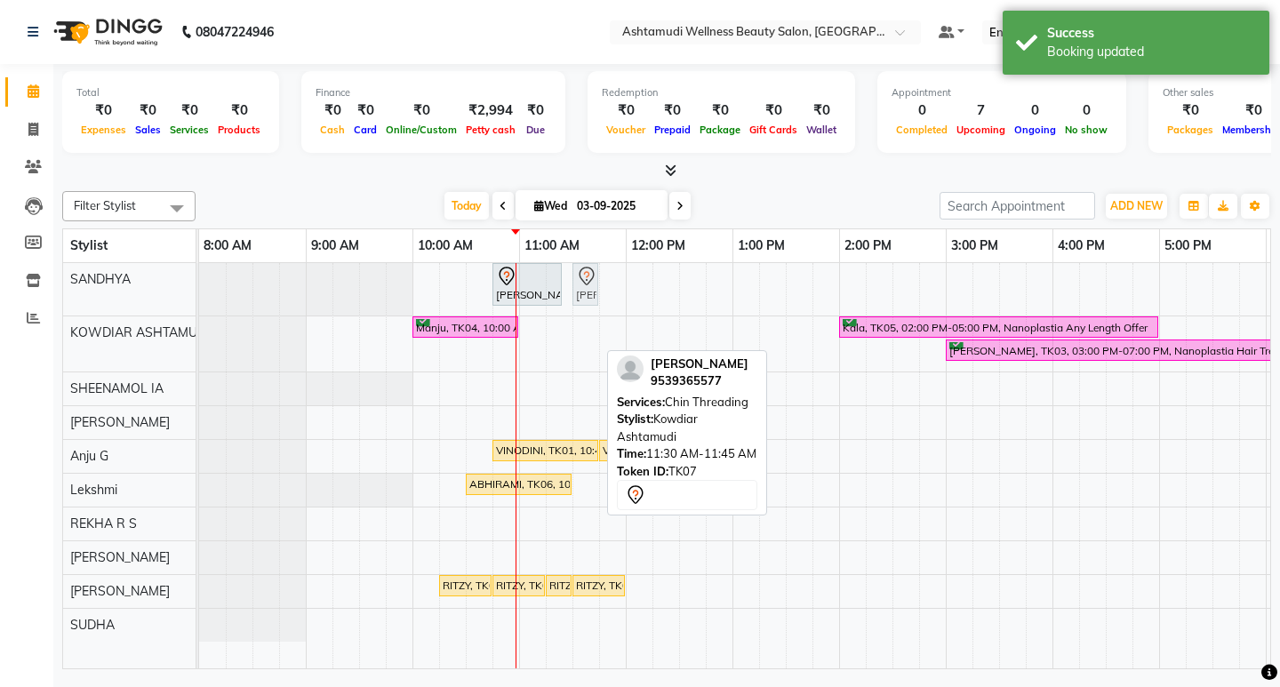
drag, startPoint x: 581, startPoint y: 347, endPoint x: 571, endPoint y: 299, distance: 49.0
click at [571, 299] on div "Shajna, TK07, 10:45 AM-11:25 AM, Root Touch-Up (Ammonia Free) Shajna, TK07, 11:…" at bounding box center [892, 465] width 1387 height 405
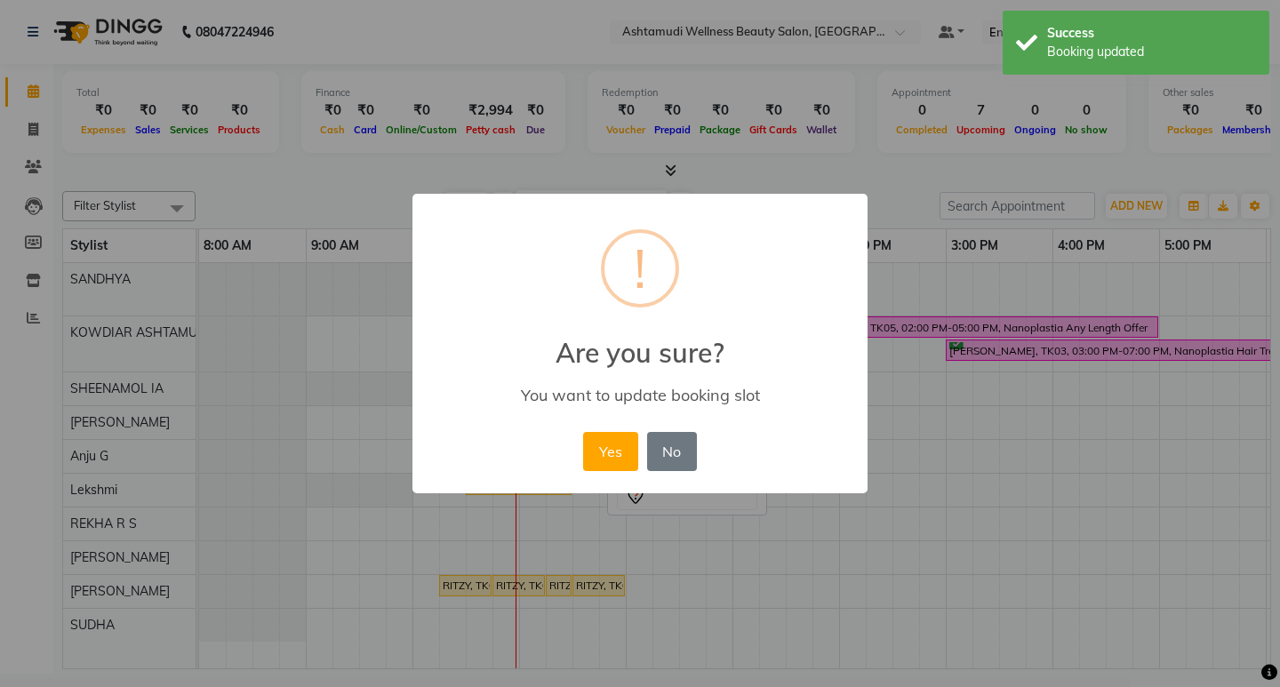
click at [630, 450] on button "Yes" at bounding box center [610, 451] width 54 height 39
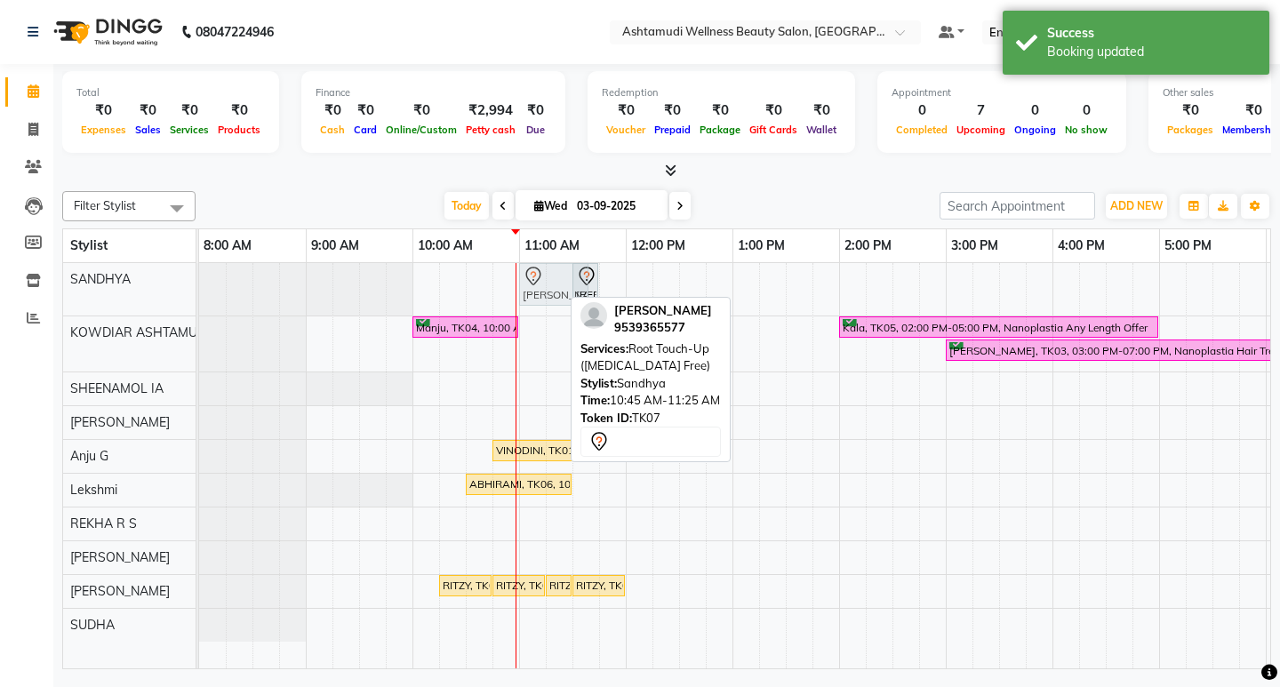
drag, startPoint x: 543, startPoint y: 287, endPoint x: 558, endPoint y: 288, distance: 15.1
click at [199, 288] on div "Shajna, TK07, 10:45 AM-11:25 AM, Root Touch-Up (Ammonia Free) Shajna, TK07, 11:…" at bounding box center [199, 289] width 0 height 52
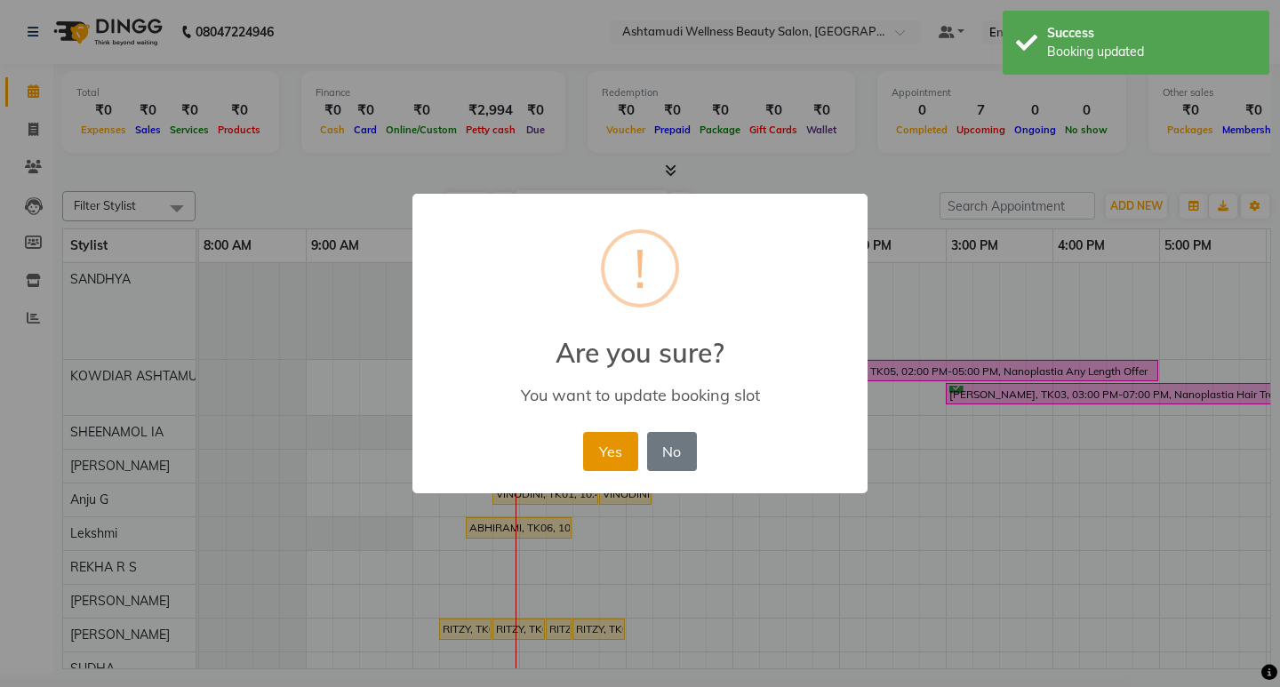
click at [595, 453] on button "Yes" at bounding box center [610, 451] width 54 height 39
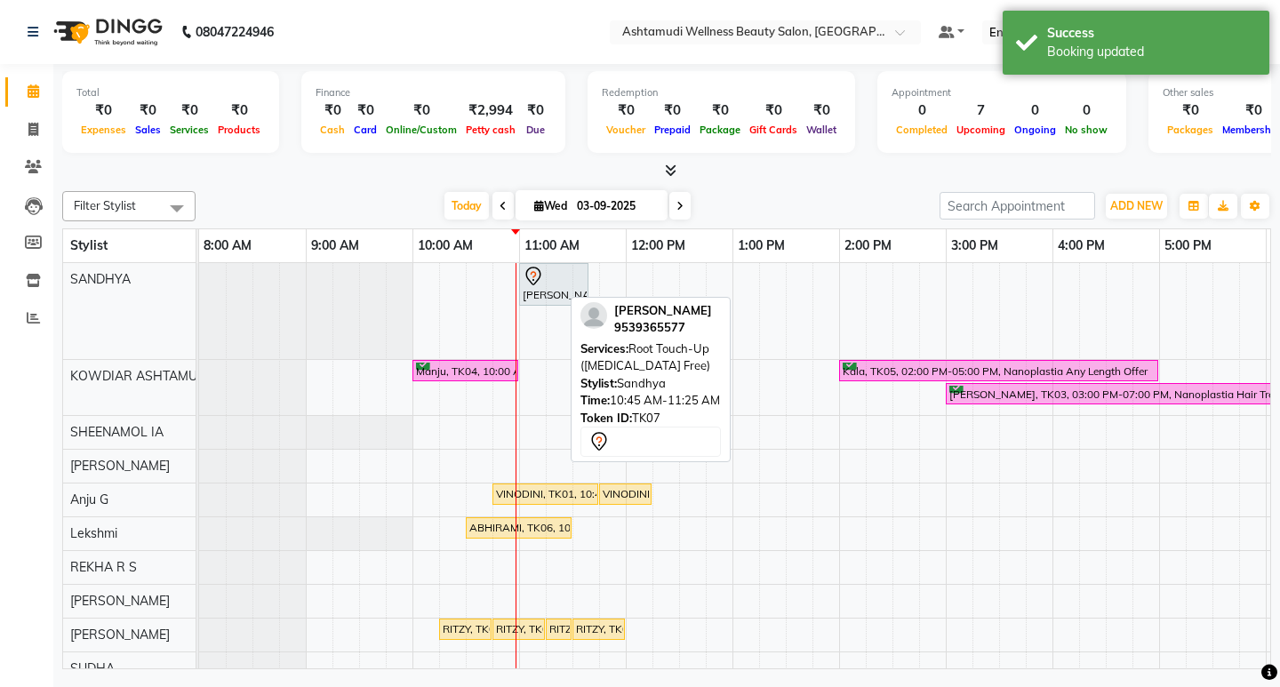
click at [614, 170] on div at bounding box center [666, 171] width 1209 height 19
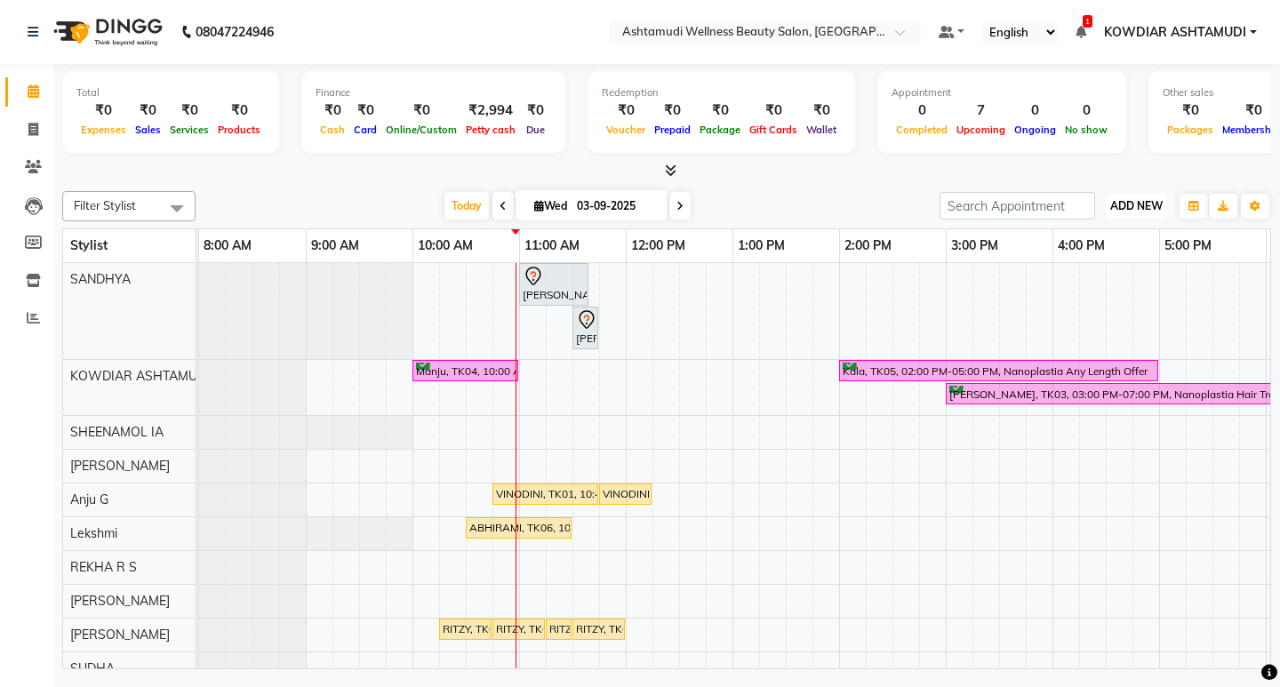
click at [1147, 204] on span "ADD NEW" at bounding box center [1136, 205] width 52 height 13
click at [1102, 316] on link "Add Attendance" at bounding box center [1096, 309] width 140 height 23
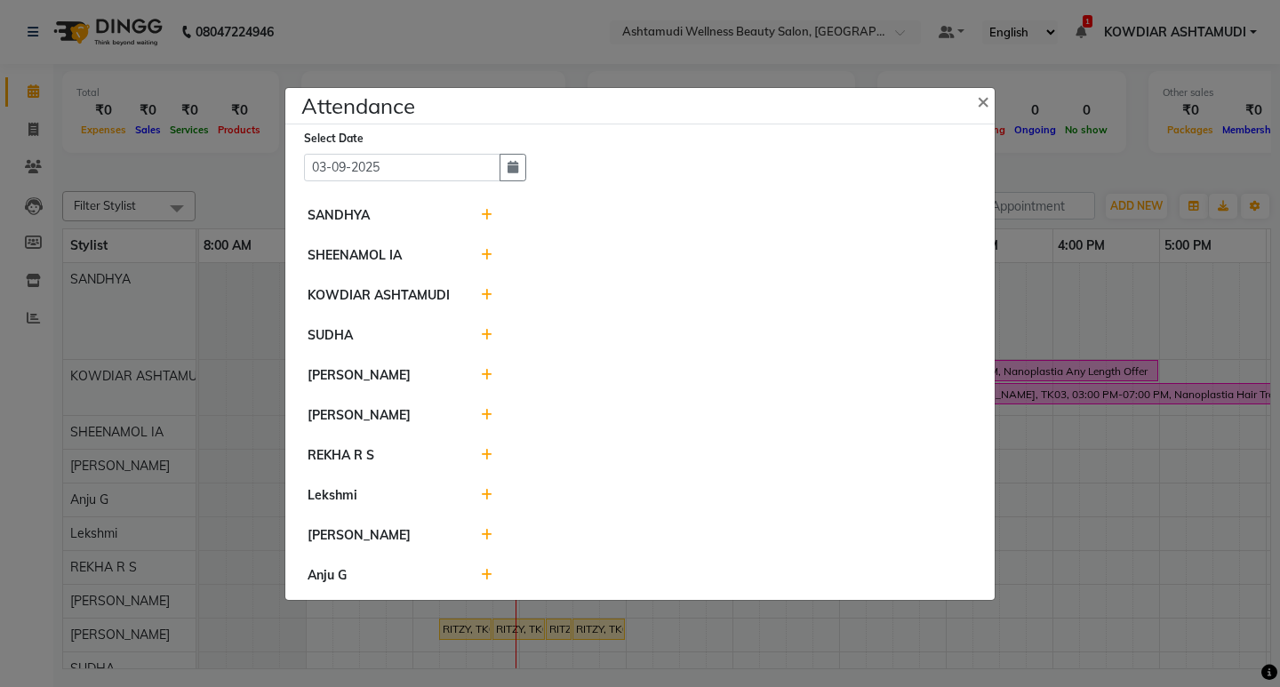
click at [495, 217] on div at bounding box center [727, 215] width 519 height 19
click at [491, 250] on icon at bounding box center [487, 255] width 12 height 12
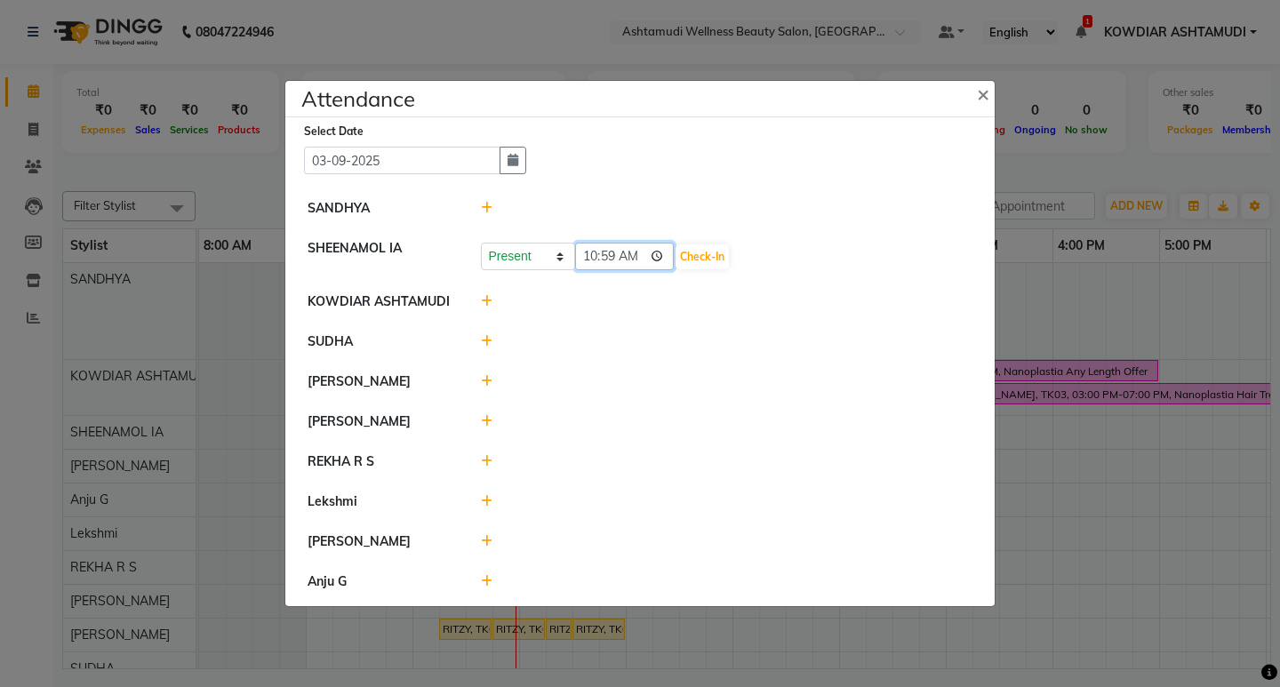
click at [587, 260] on input "10:59" at bounding box center [625, 257] width 100 height 28
type input "09:52"
click at [702, 250] on button "Check-In" at bounding box center [702, 256] width 53 height 25
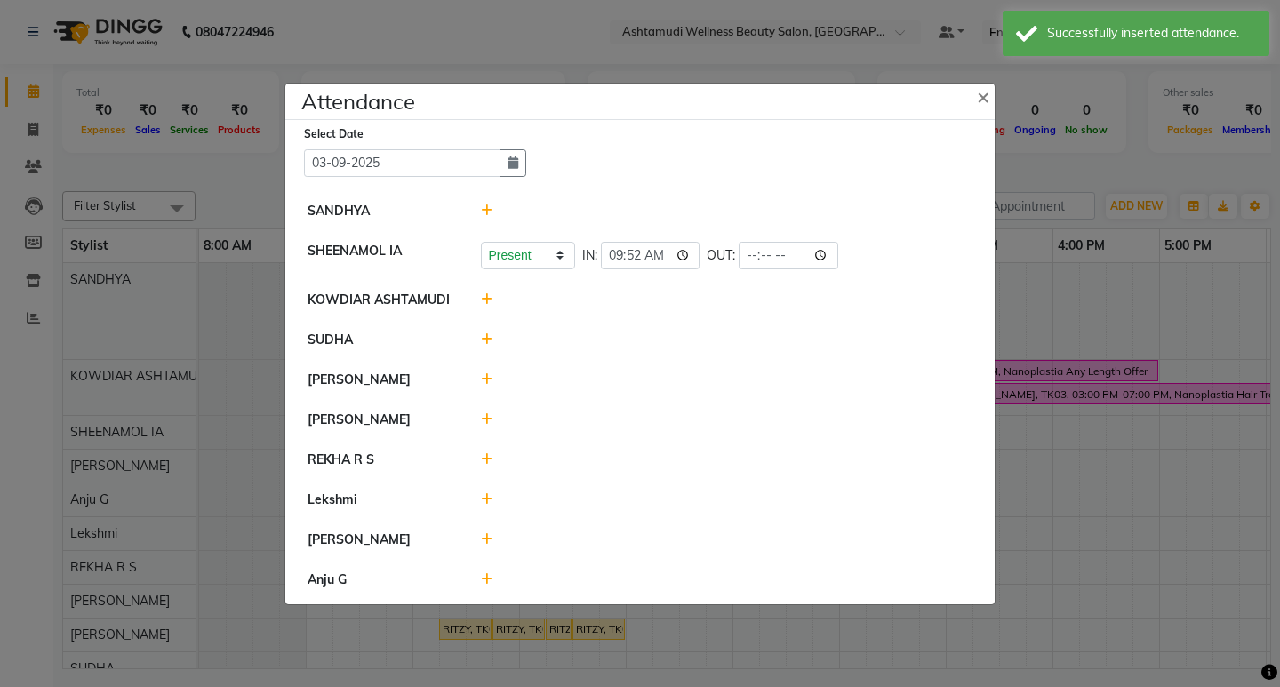
click at [482, 212] on icon at bounding box center [487, 210] width 12 height 12
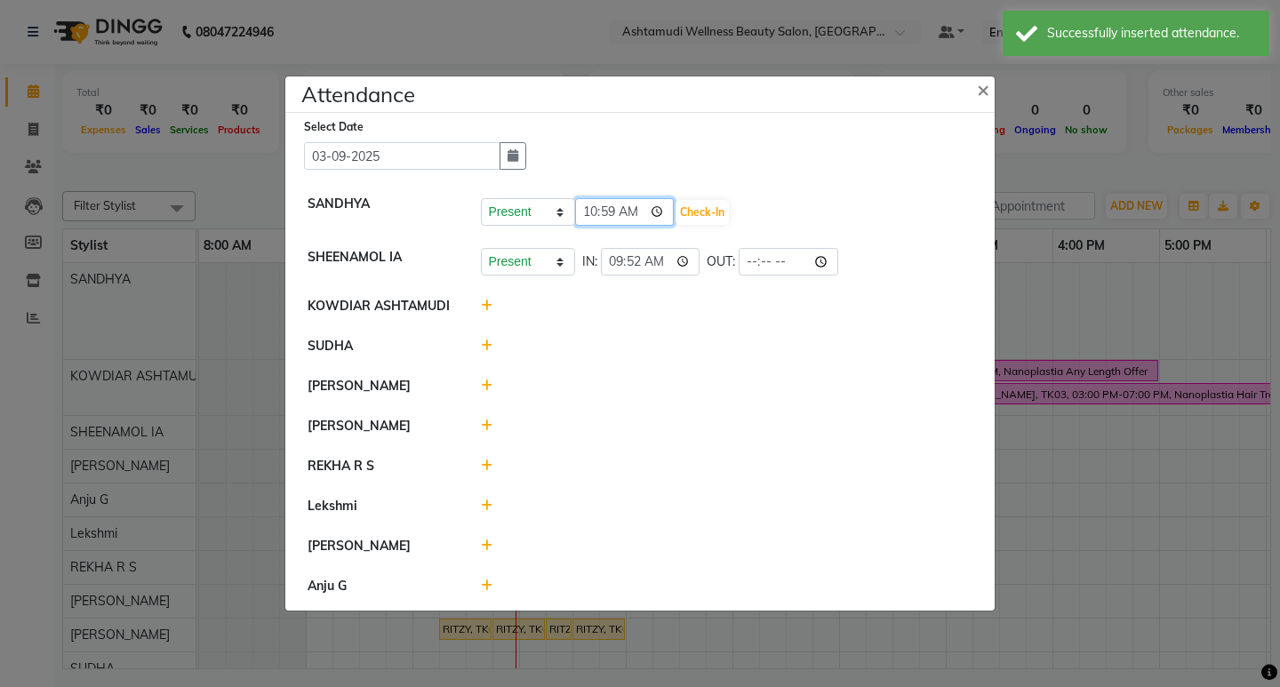
click at [589, 219] on input "10:59" at bounding box center [625, 212] width 100 height 28
click at [486, 341] on icon at bounding box center [487, 346] width 12 height 12
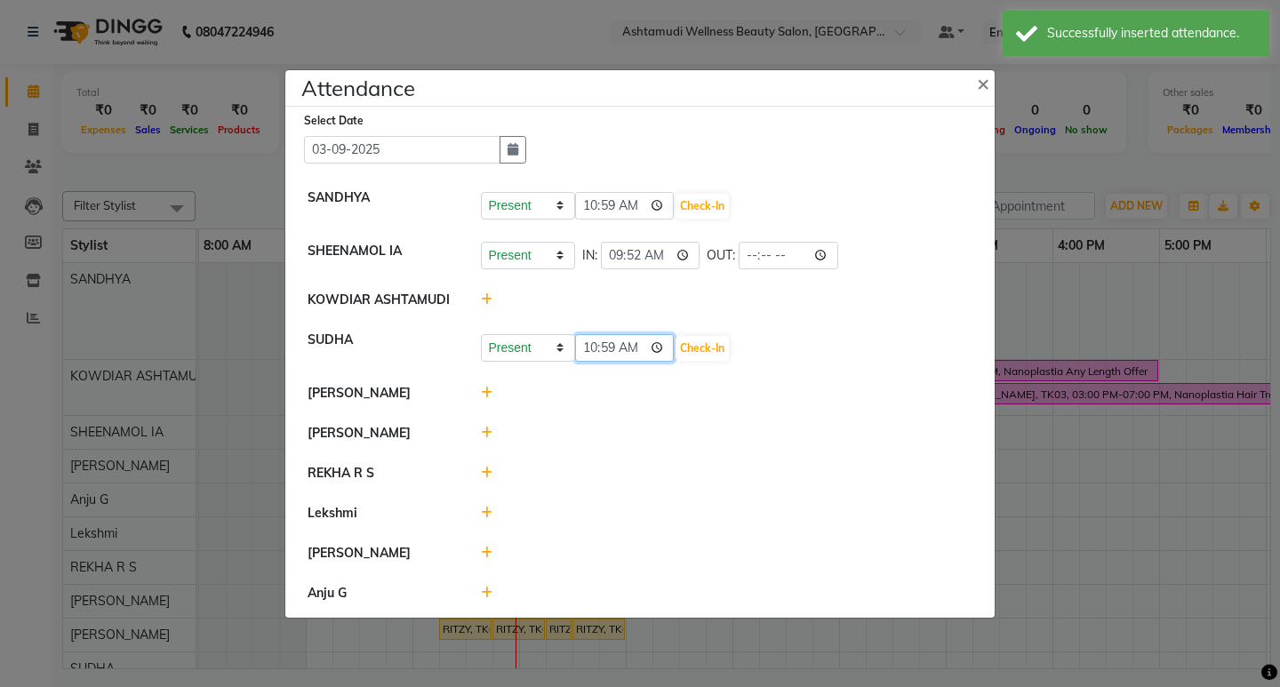
click at [584, 349] on input "10:59" at bounding box center [625, 348] width 100 height 28
type input "08:05"
click at [702, 354] on button "Check-In" at bounding box center [702, 348] width 53 height 25
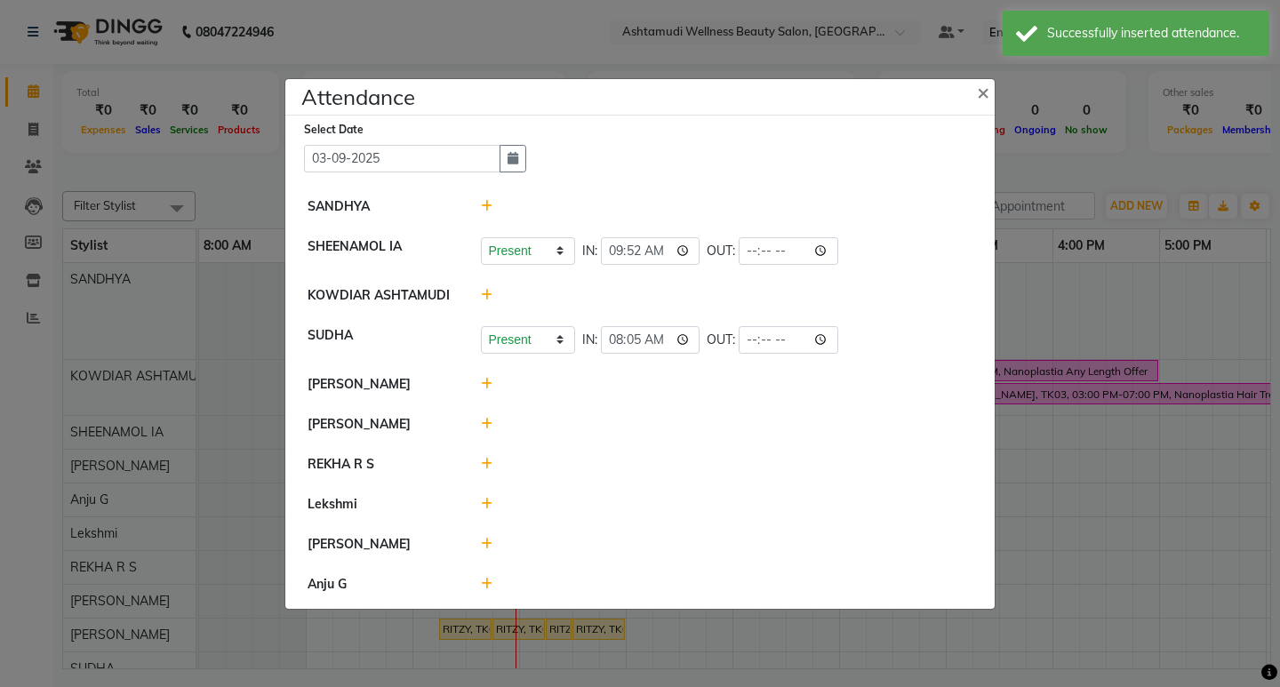
click at [485, 389] on icon at bounding box center [487, 384] width 12 height 12
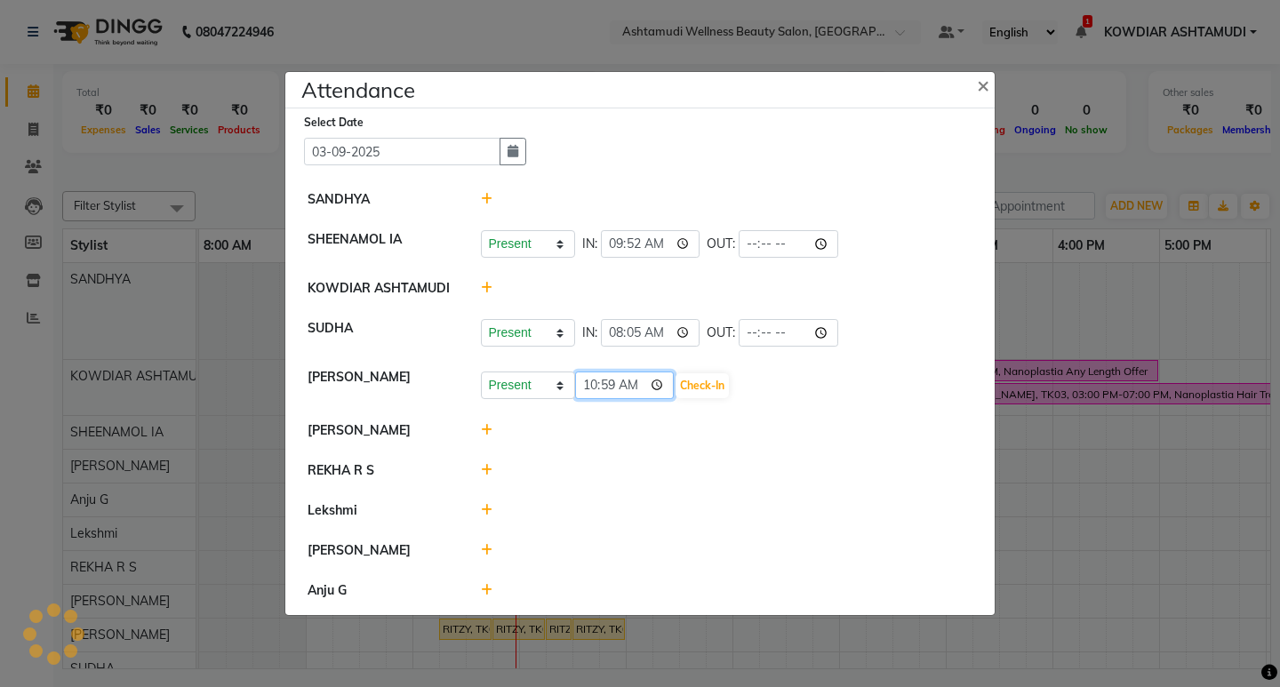
click at [611, 382] on input "10:59" at bounding box center [625, 386] width 100 height 28
type input "10:05"
click at [746, 379] on div "Present Absent Late Half Day Weekly Off 10:05 Check-In" at bounding box center [727, 386] width 493 height 28
click at [707, 389] on button "Check-In" at bounding box center [702, 385] width 53 height 25
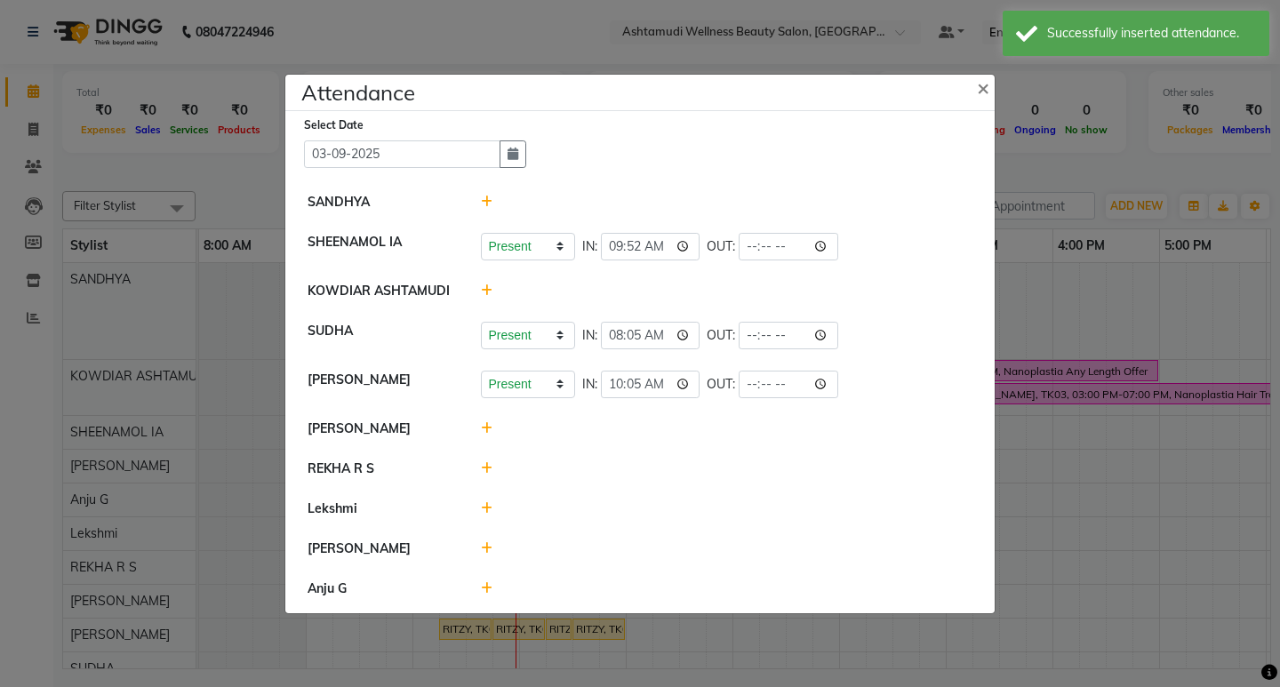
click at [489, 429] on icon at bounding box center [487, 428] width 12 height 12
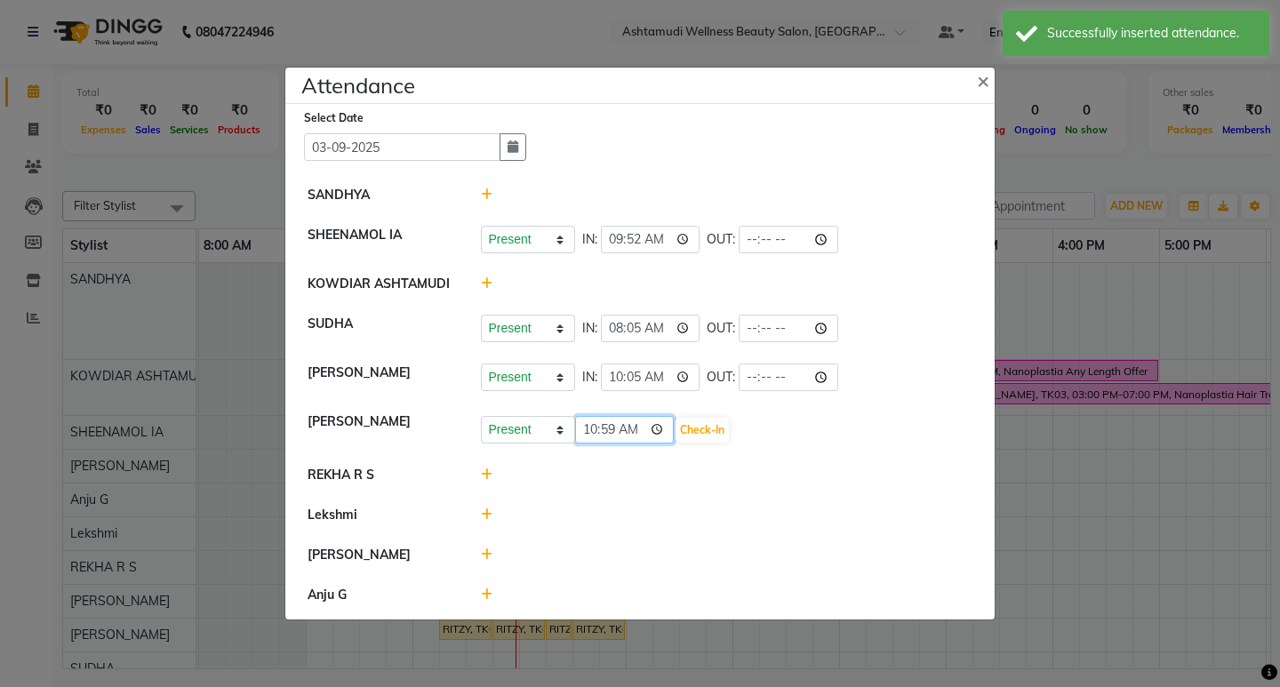
click at [611, 430] on input "10:59" at bounding box center [625, 430] width 100 height 28
type input "10:05"
click at [702, 430] on button "Check-In" at bounding box center [702, 430] width 53 height 25
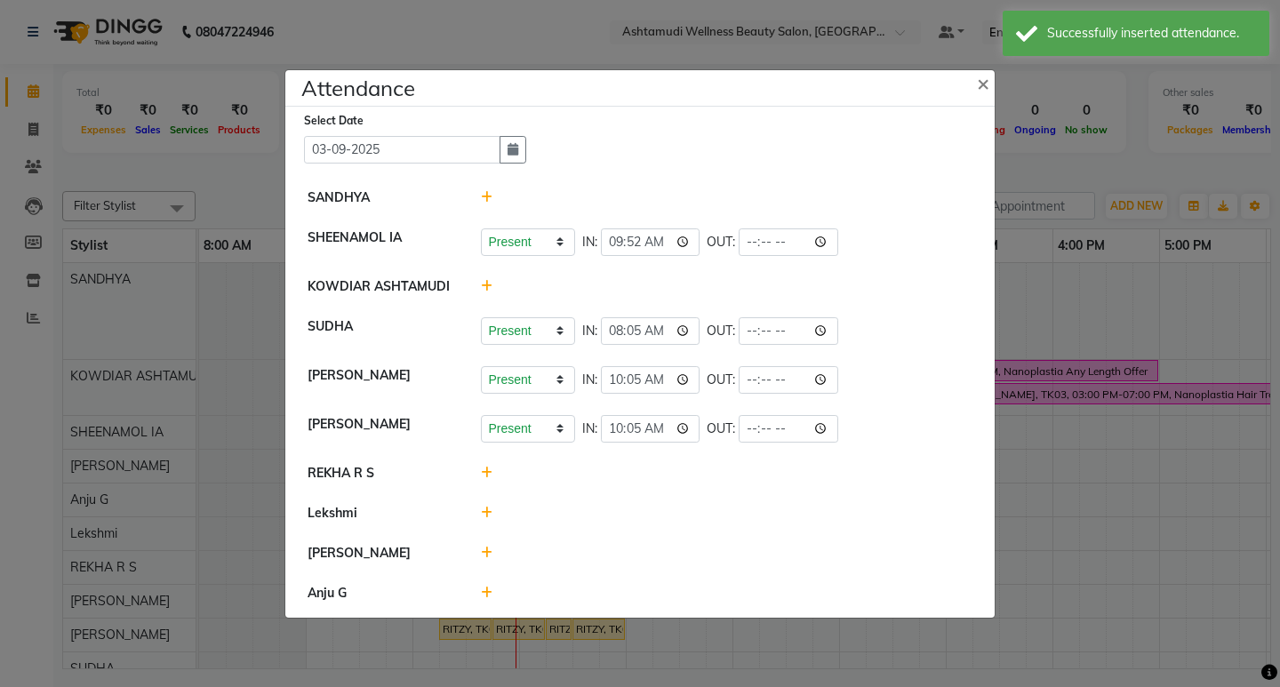
click at [481, 519] on span at bounding box center [487, 513] width 12 height 16
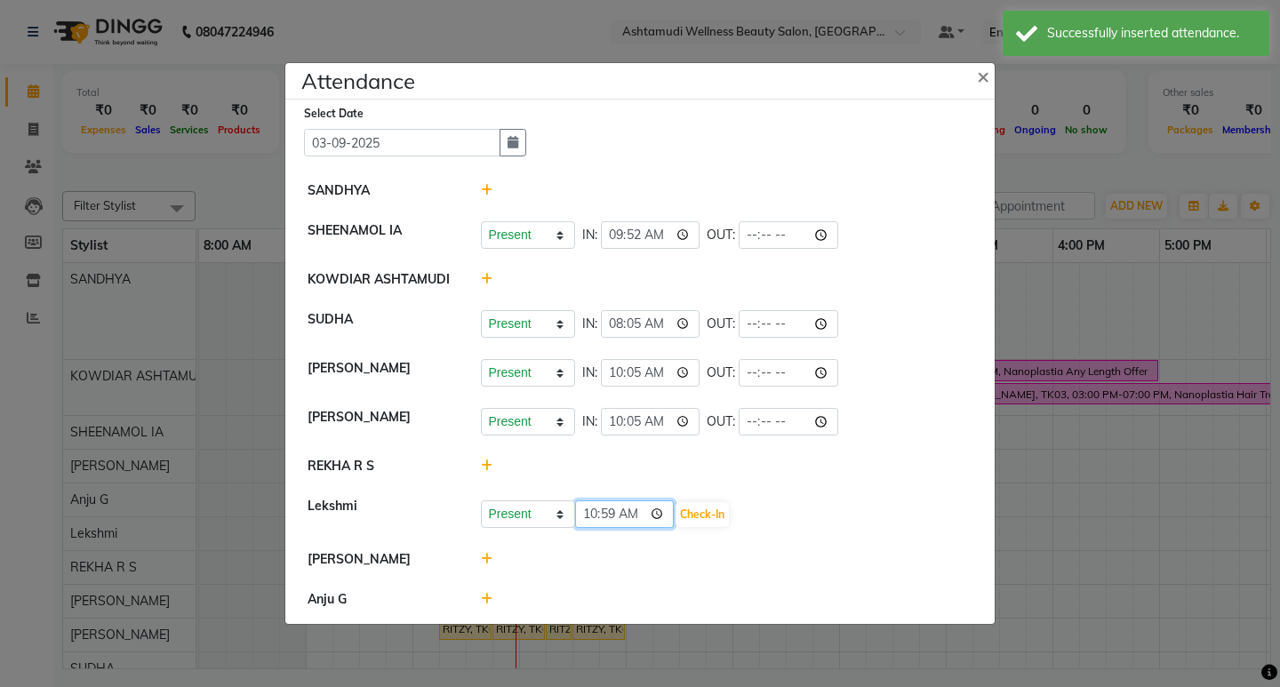
click at [606, 515] on input "10:59" at bounding box center [625, 515] width 100 height 28
type input "10:00"
click at [691, 510] on button "Check-In" at bounding box center [702, 514] width 53 height 25
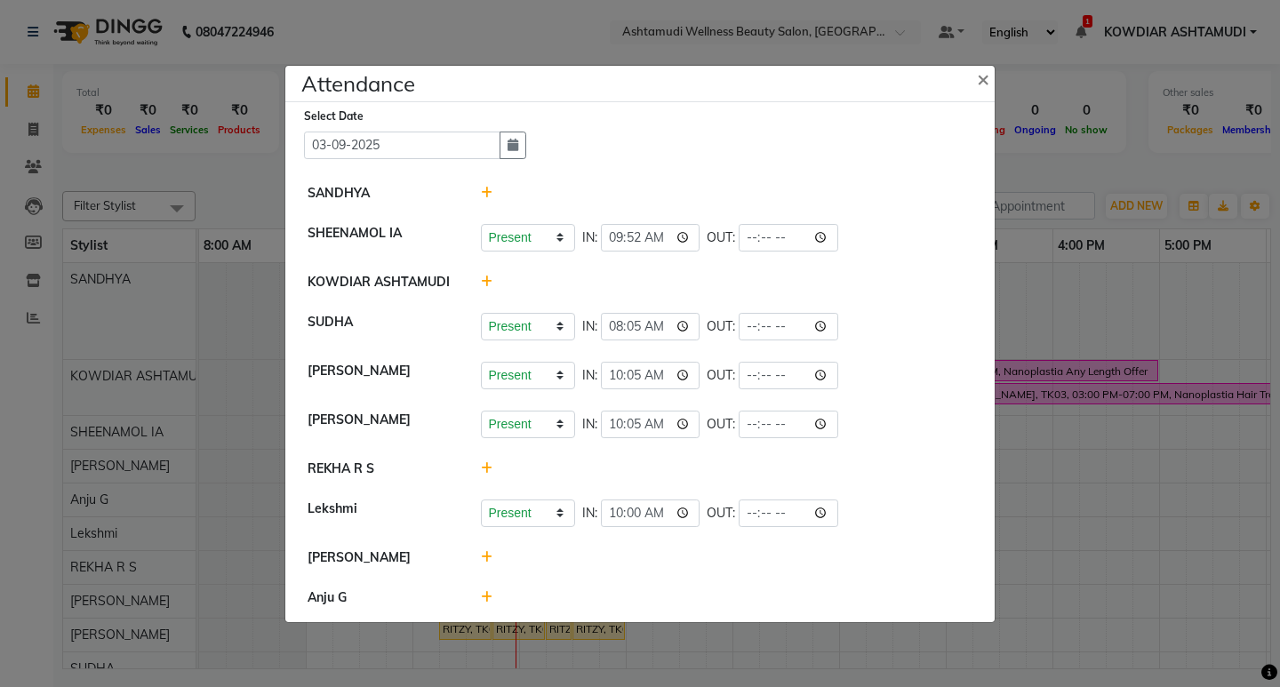
click at [481, 557] on icon at bounding box center [487, 557] width 12 height 12
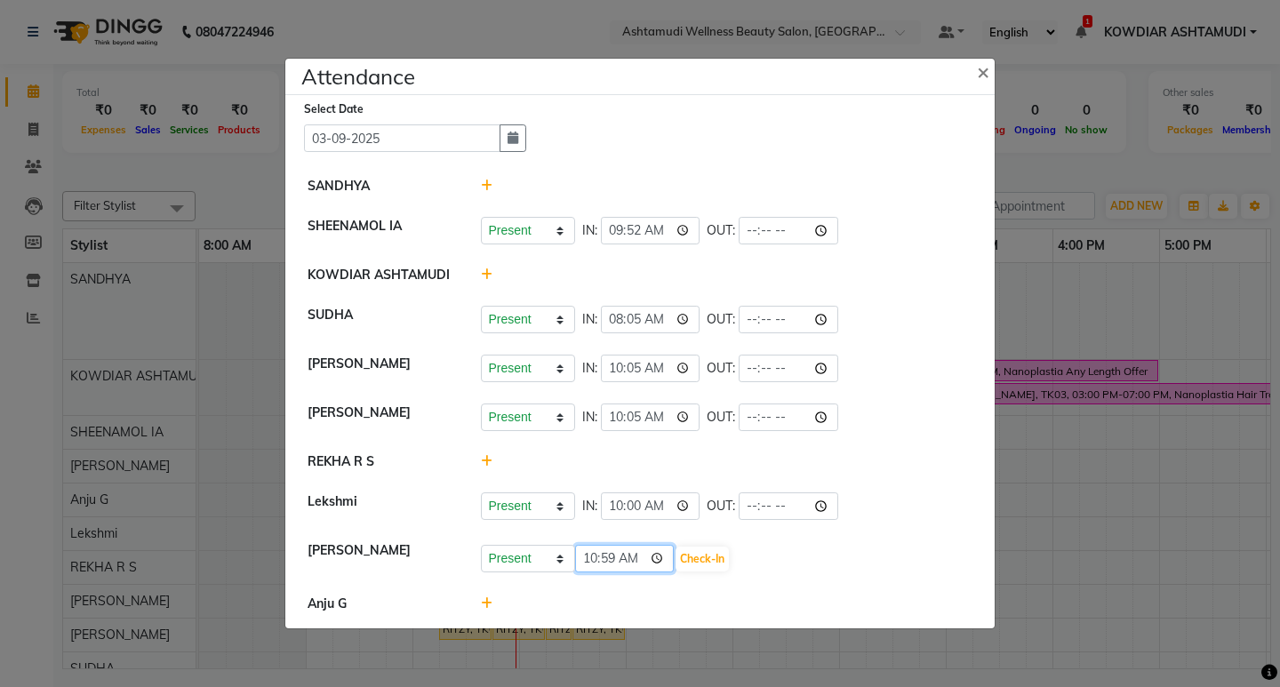
click at [606, 561] on input "10:59" at bounding box center [625, 559] width 100 height 28
type input "10:00"
click at [710, 557] on button "Check-In" at bounding box center [702, 559] width 53 height 25
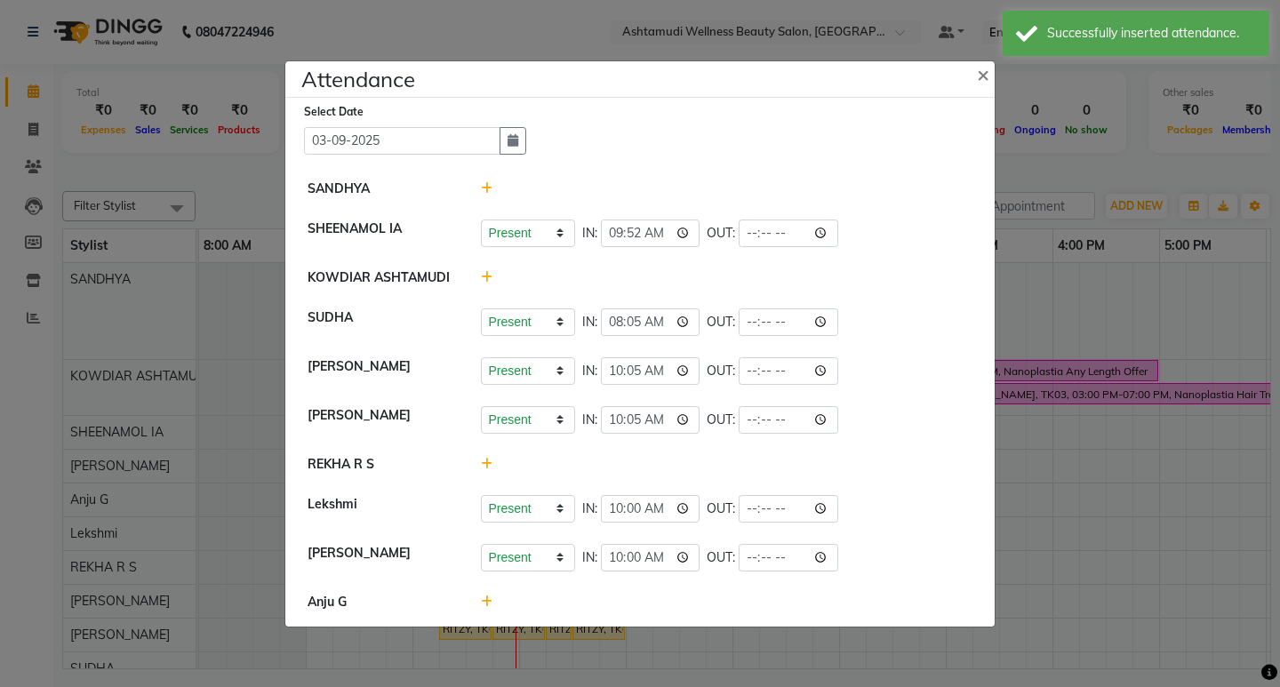
click at [565, 30] on ngb-modal-window "Attendance × Select Date 03-09-2025 SANDHYA SHEENAMOL IA Present Absent Late Ha…" at bounding box center [640, 343] width 1280 height 687
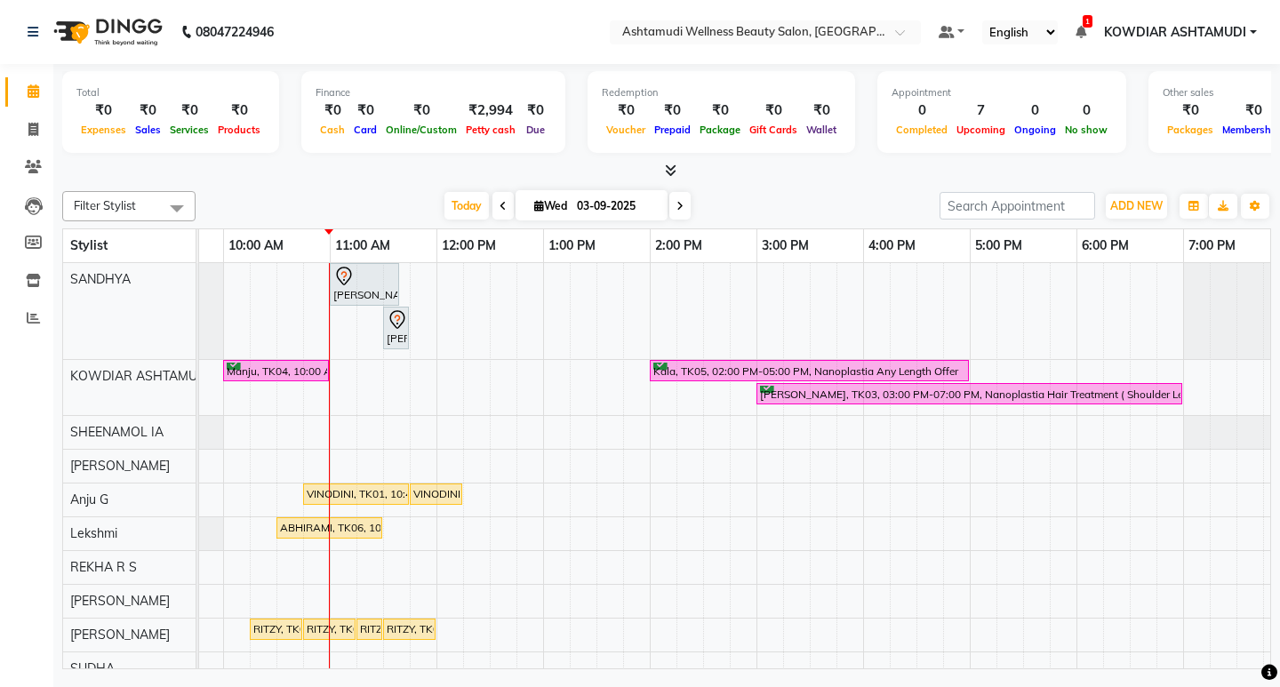
scroll to position [0, 316]
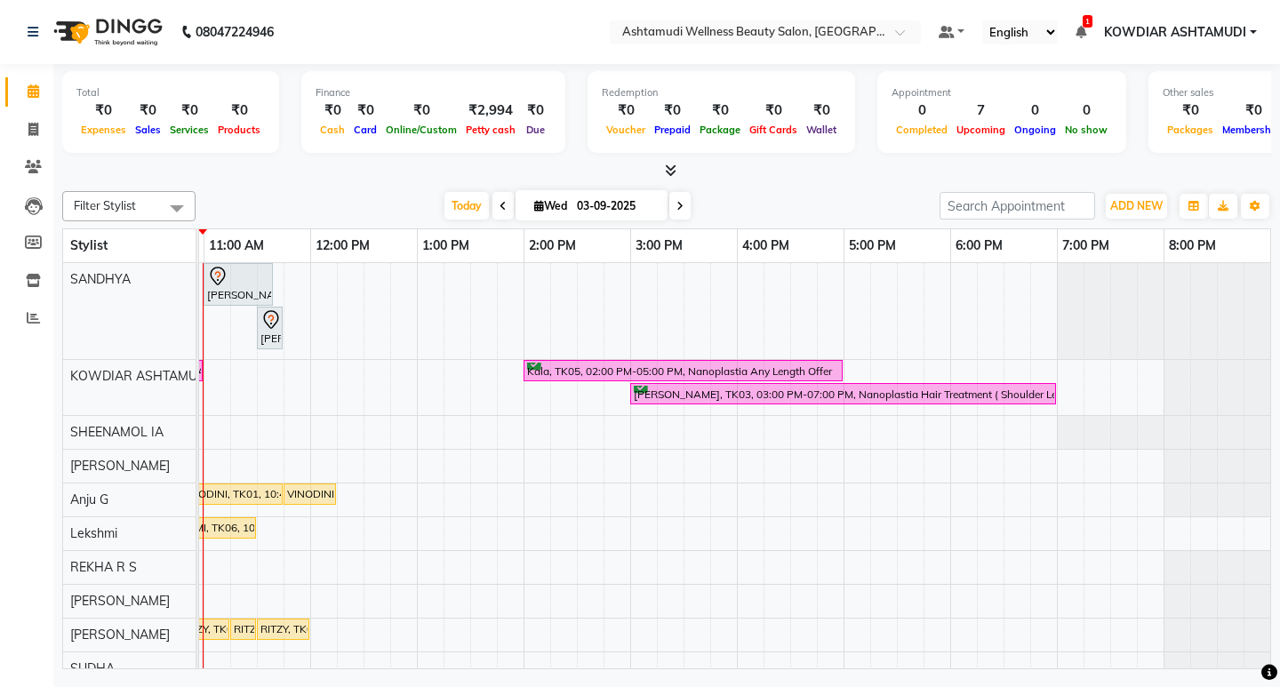
click at [343, 26] on nav "08047224946 Select Location × Ashtamudi Wellness Beauty Salon, Kowdiar Default …" at bounding box center [640, 32] width 1280 height 64
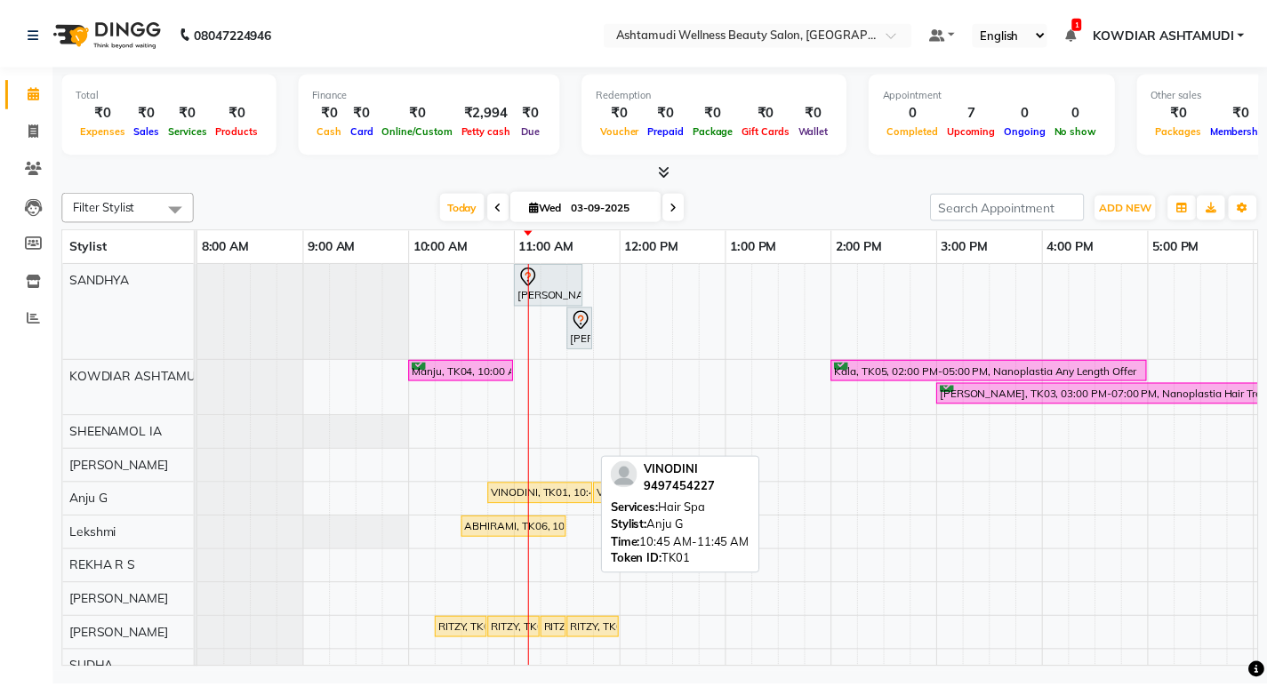
scroll to position [30, 0]
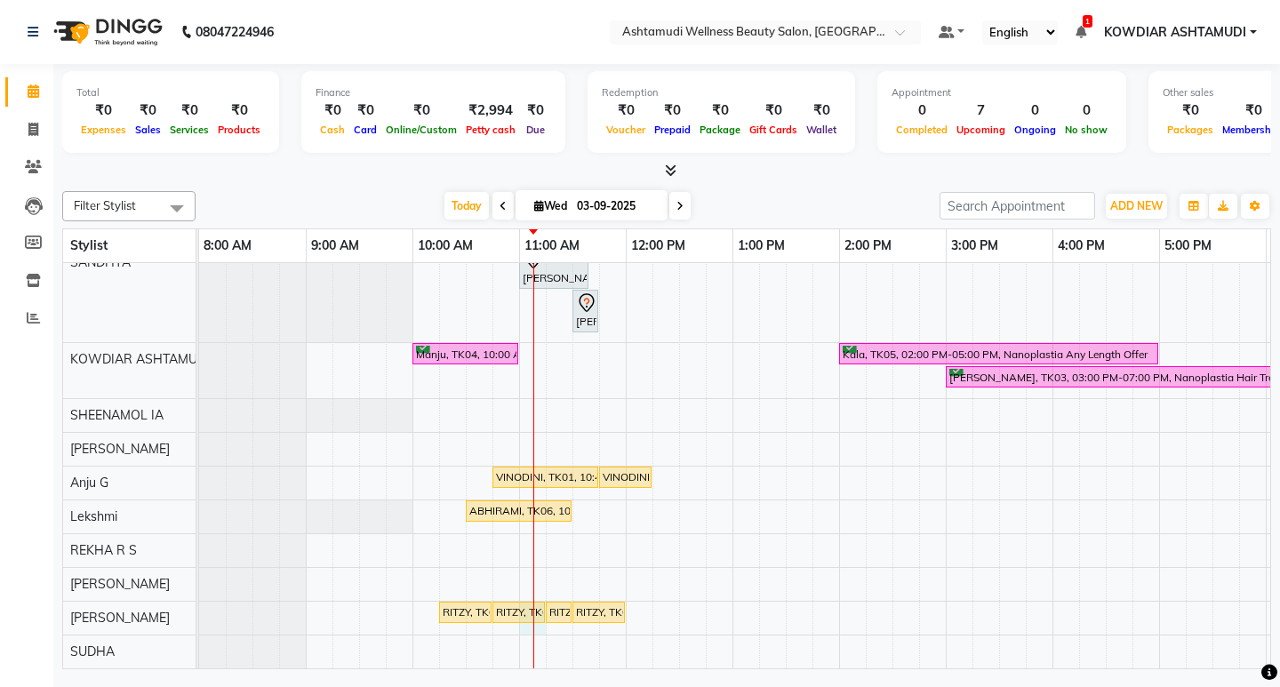
click at [534, 600] on div at bounding box center [533, 457] width 1 height 422
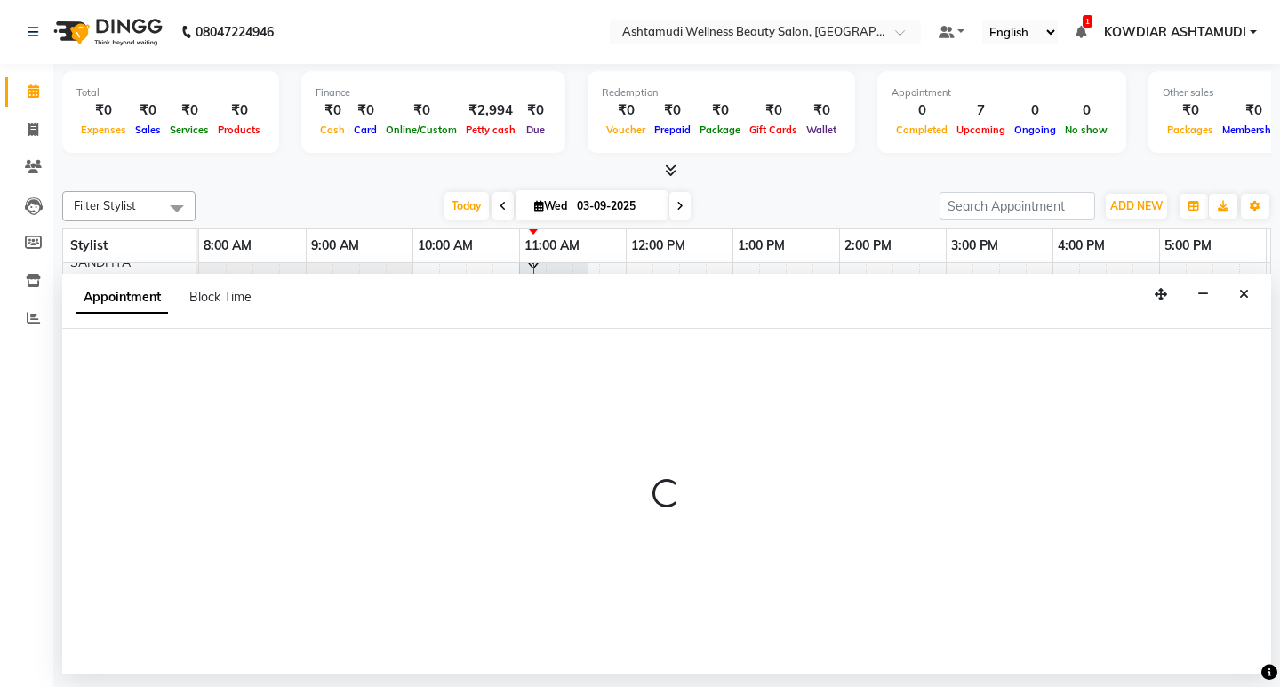
select select "75615"
select select "660"
select select "tentative"
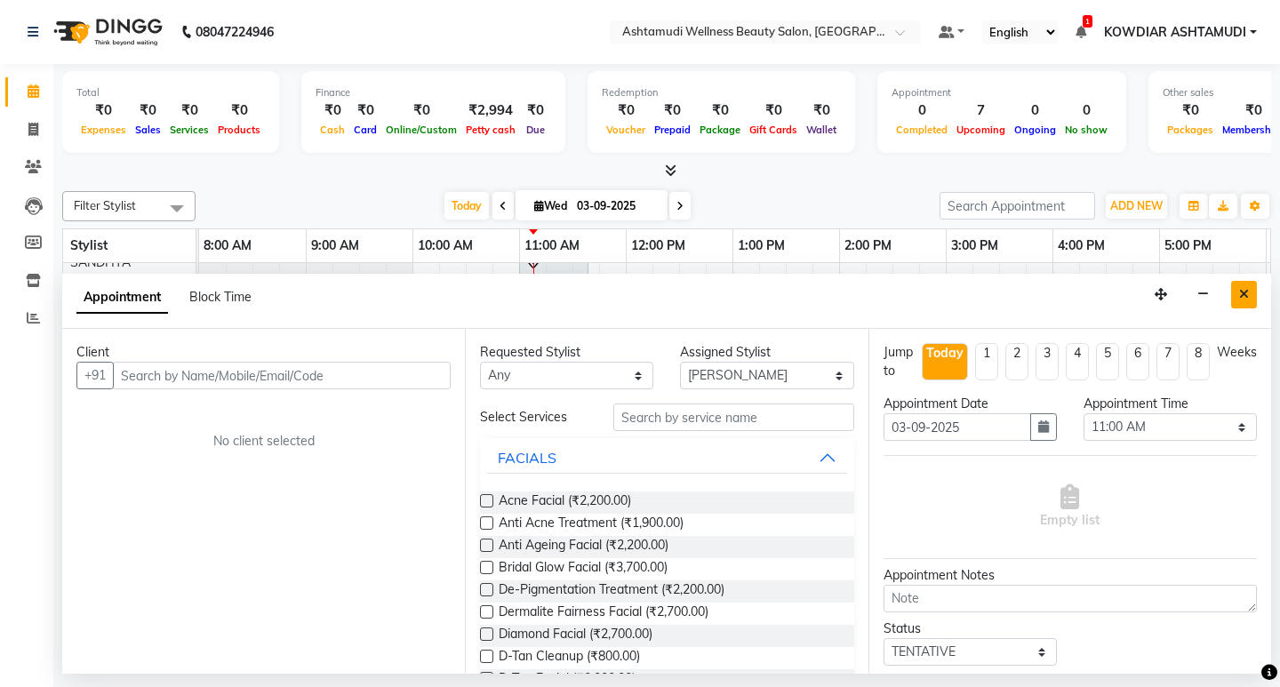
click at [1242, 294] on icon "Close" at bounding box center [1244, 294] width 10 height 12
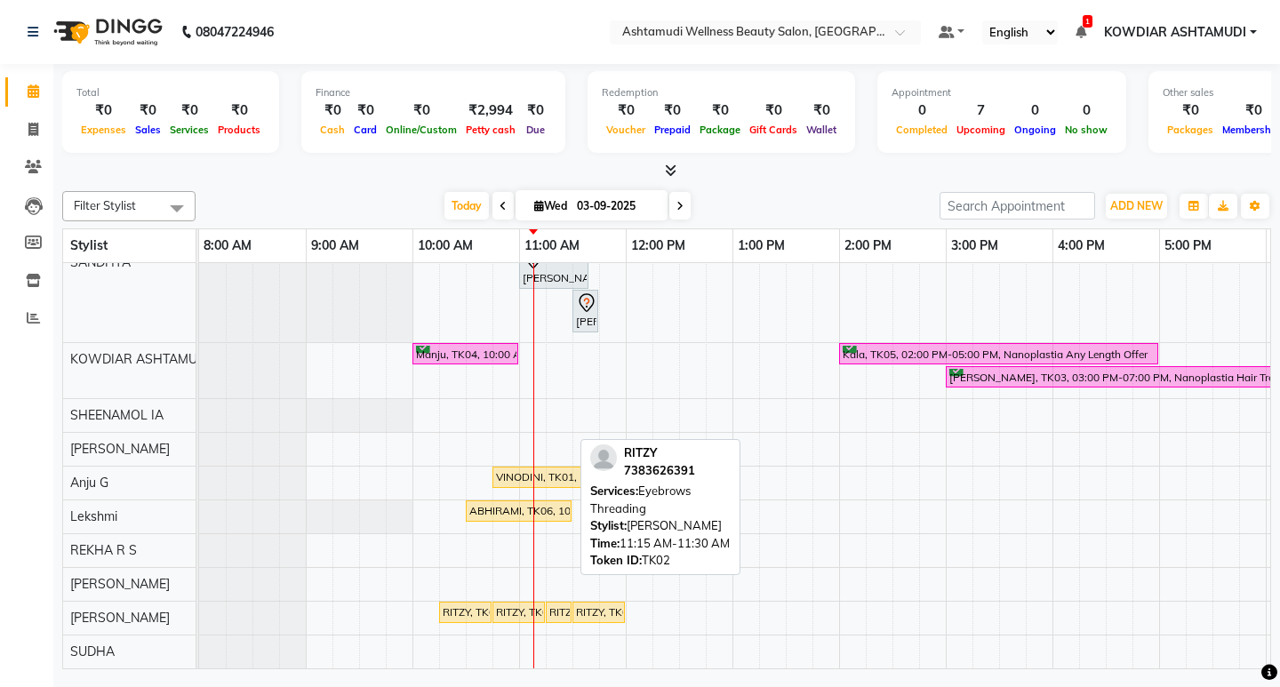
click at [550, 605] on div "RITZY, TK02, 11:15 AM-11:30 AM, Eyebrows Threading" at bounding box center [559, 613] width 22 height 16
click at [560, 605] on div "RITZY, TK02, 11:15 AM-11:30 AM, Eyebrows Threading" at bounding box center [559, 613] width 22 height 16
select select "1"
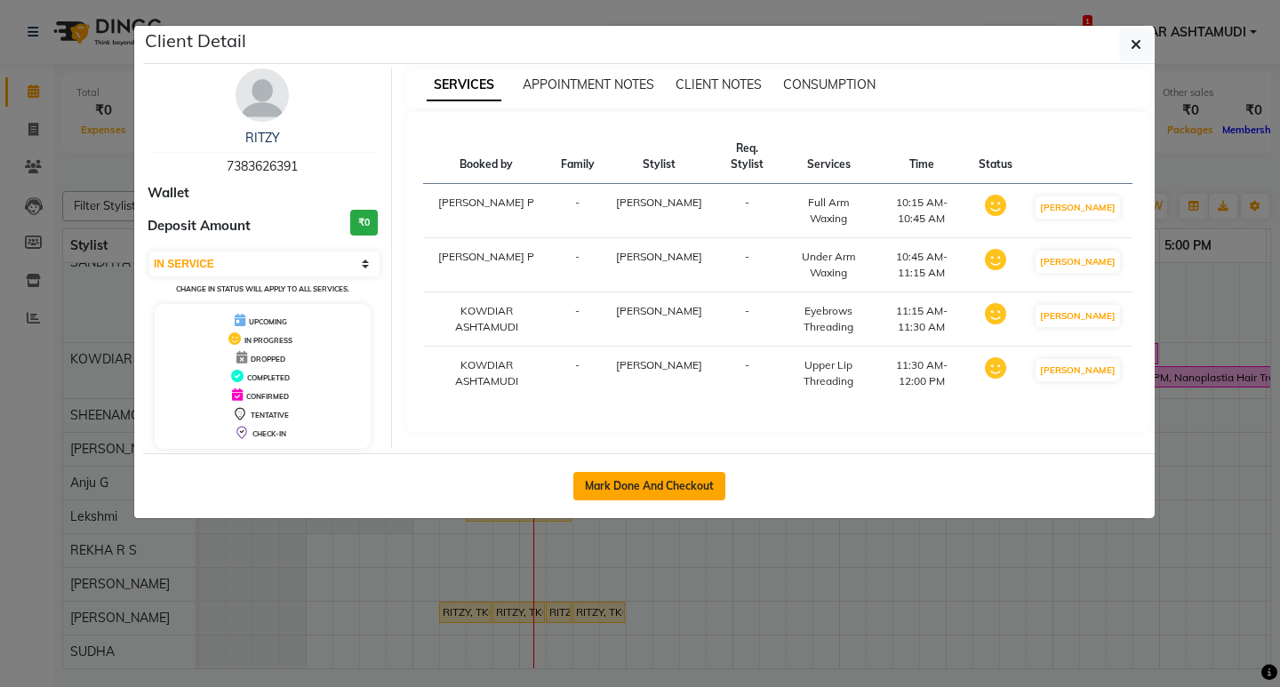
click at [633, 501] on button "Mark Done And Checkout" at bounding box center [649, 486] width 152 height 28
select select "service"
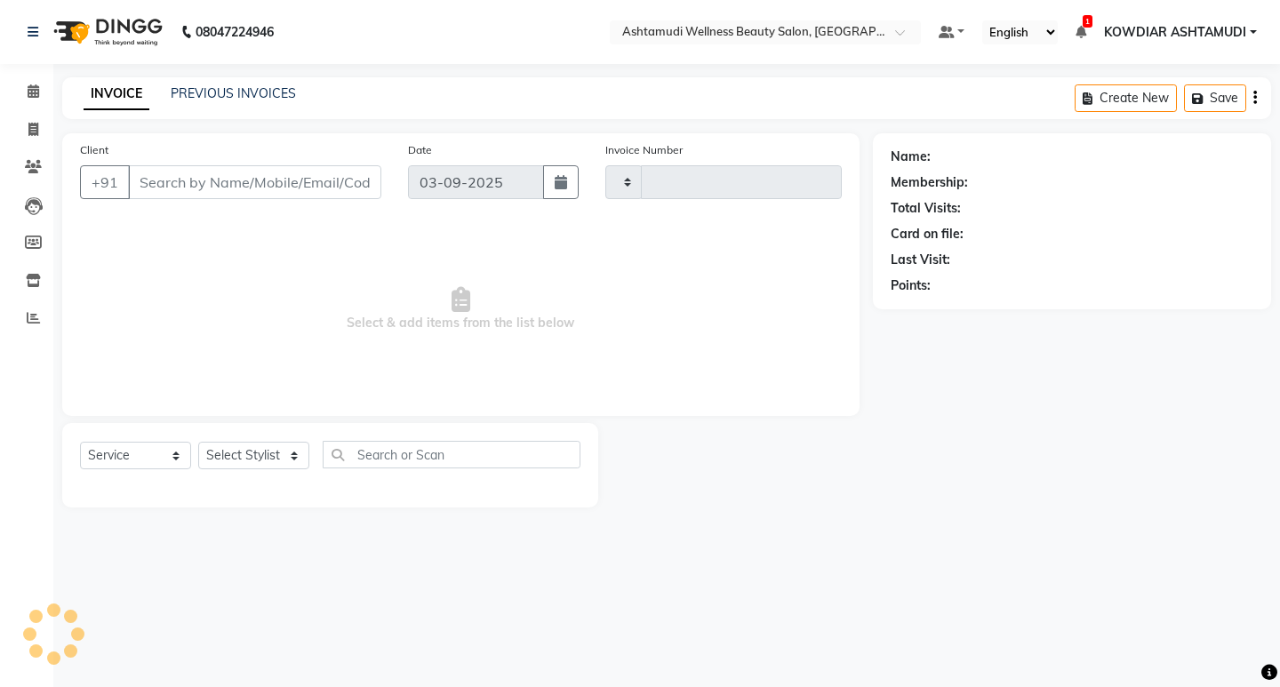
type input "2196"
select select "4668"
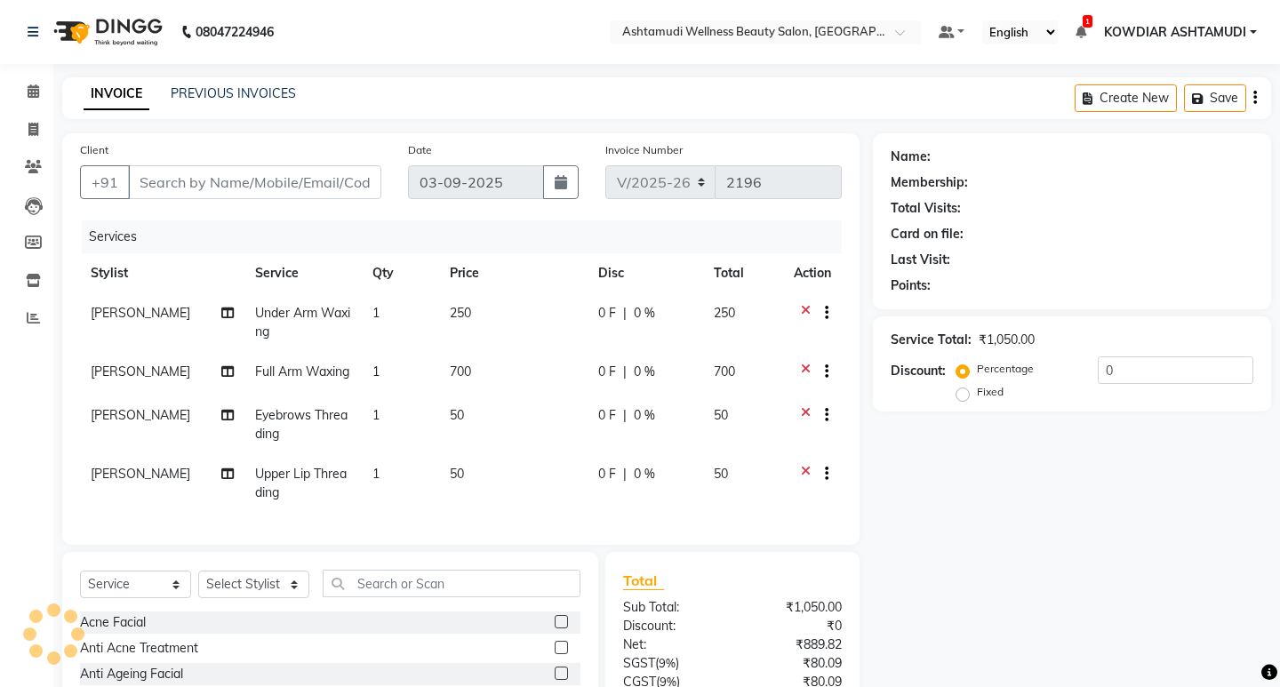
type input "7383626391"
select select "75615"
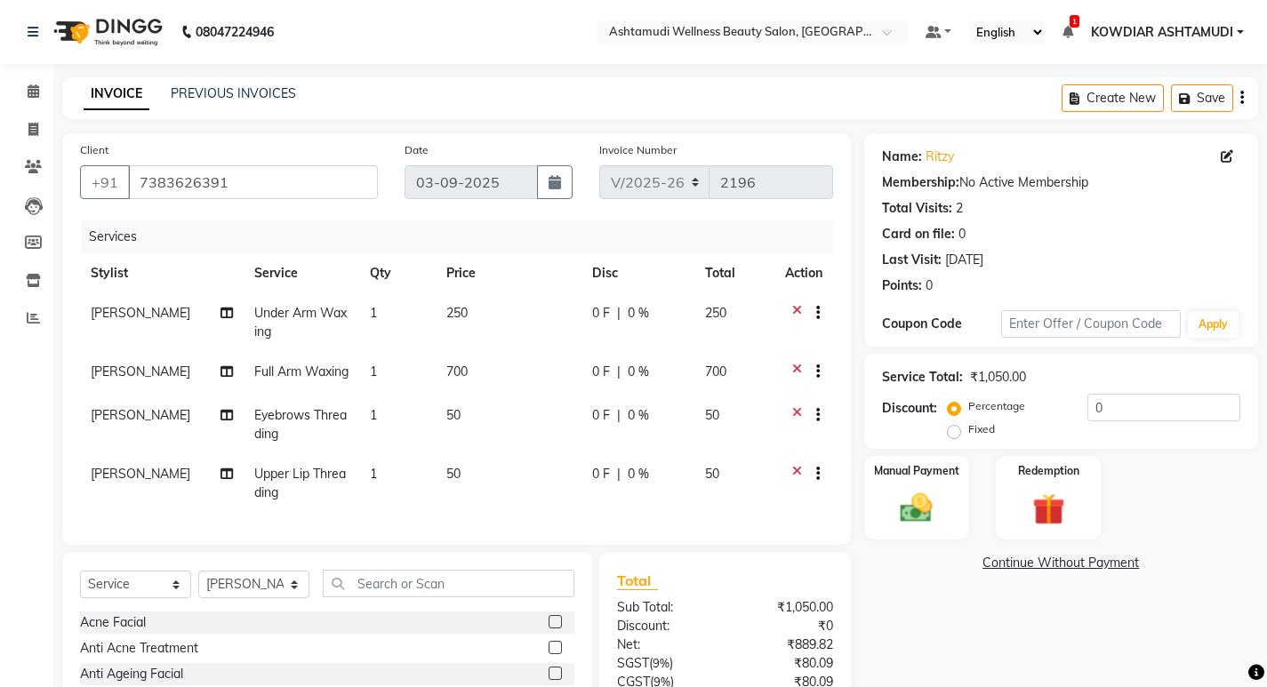
click at [130, 425] on td "[PERSON_NAME]" at bounding box center [162, 425] width 164 height 59
select select "75615"
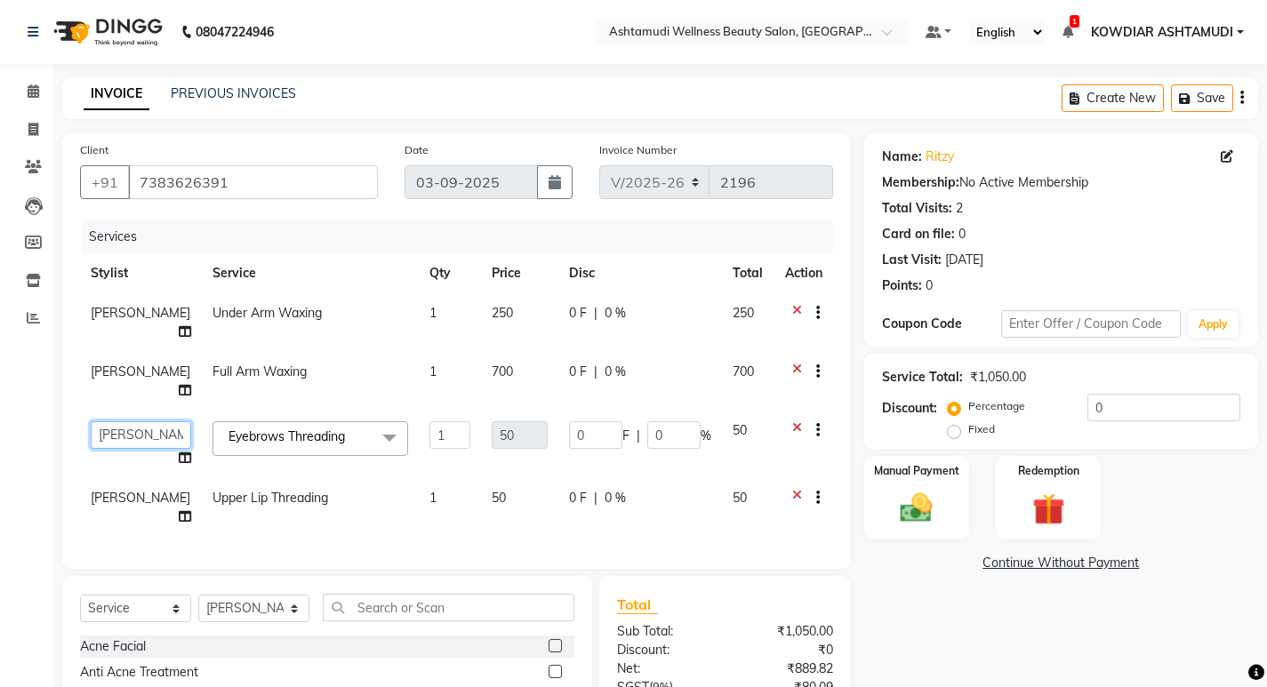
click at [135, 430] on select "ABISHA KARKI Anju G KOWDIAR ASHTAMUDI Lekshmi REKHA R S RIMA GHALAY Sabnam naik…" at bounding box center [141, 435] width 100 height 28
select select "41198"
click at [121, 506] on td "[PERSON_NAME]" at bounding box center [141, 507] width 122 height 59
select select "75615"
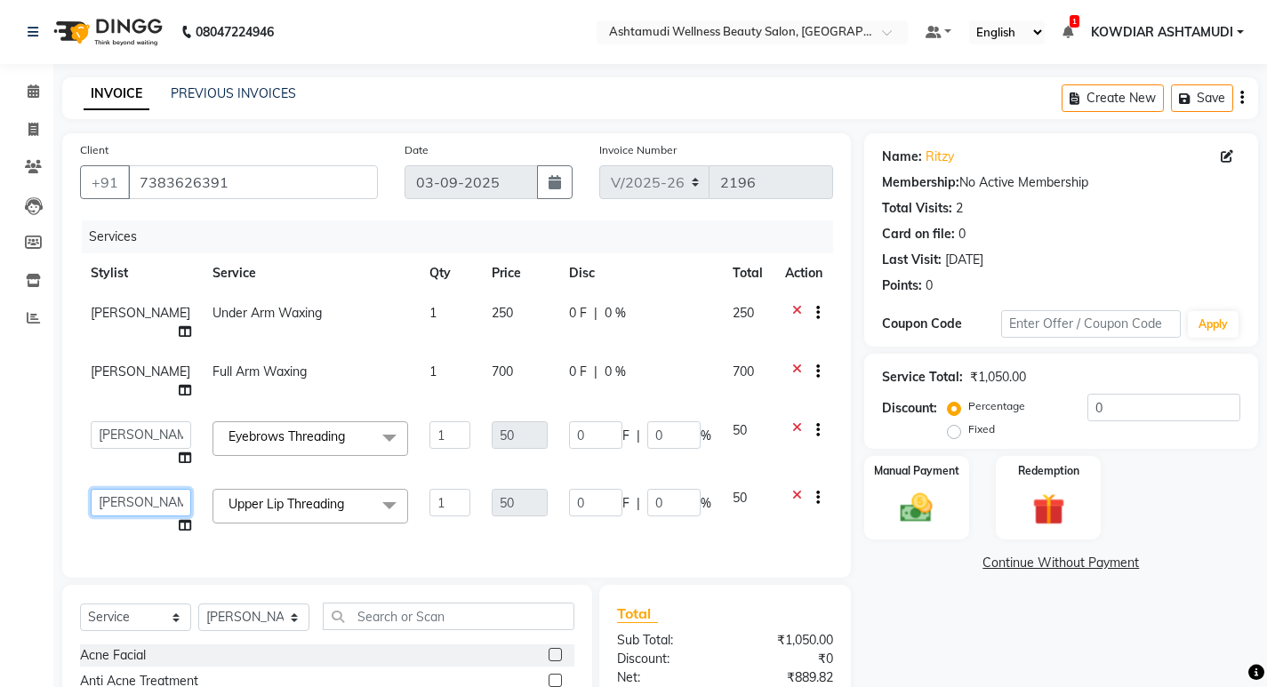
click at [122, 506] on select "ABISHA KARKI Anju G KOWDIAR ASHTAMUDI Lekshmi REKHA R S RIMA GHALAY Sabnam naik…" at bounding box center [141, 503] width 100 height 28
select select "41198"
click at [909, 506] on img at bounding box center [916, 508] width 54 height 38
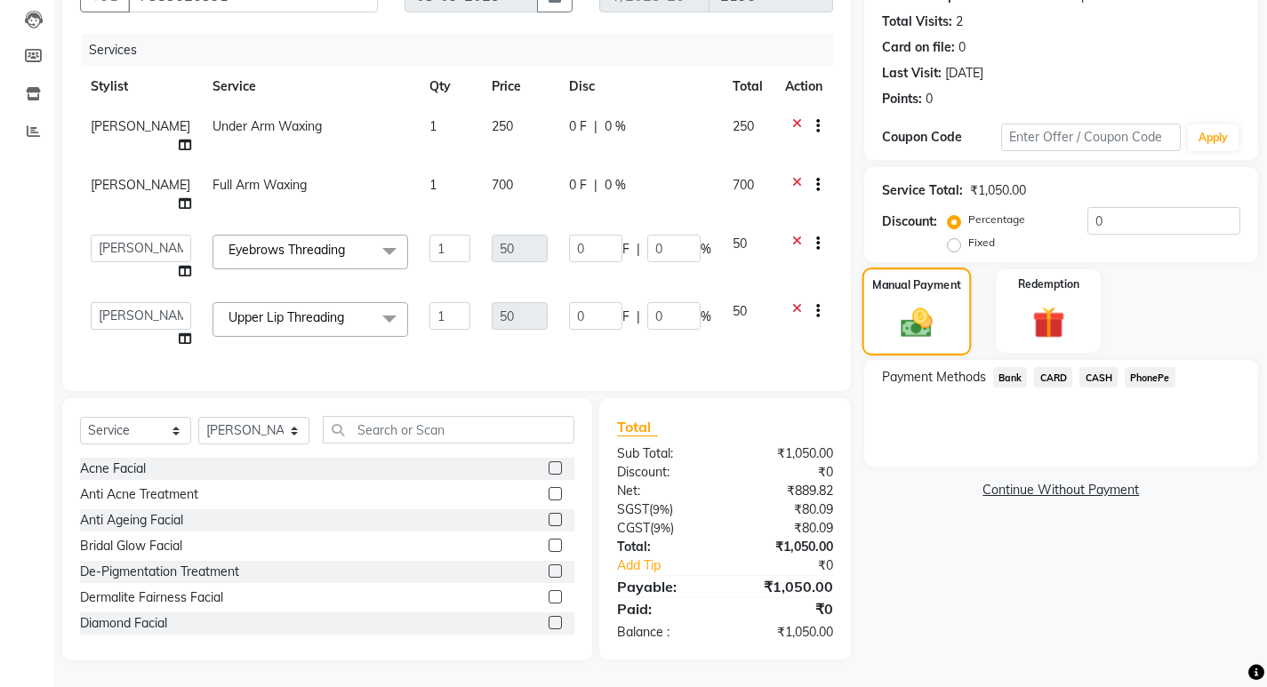
scroll to position [200, 0]
click at [1163, 367] on span "PhonePe" at bounding box center [1150, 377] width 51 height 20
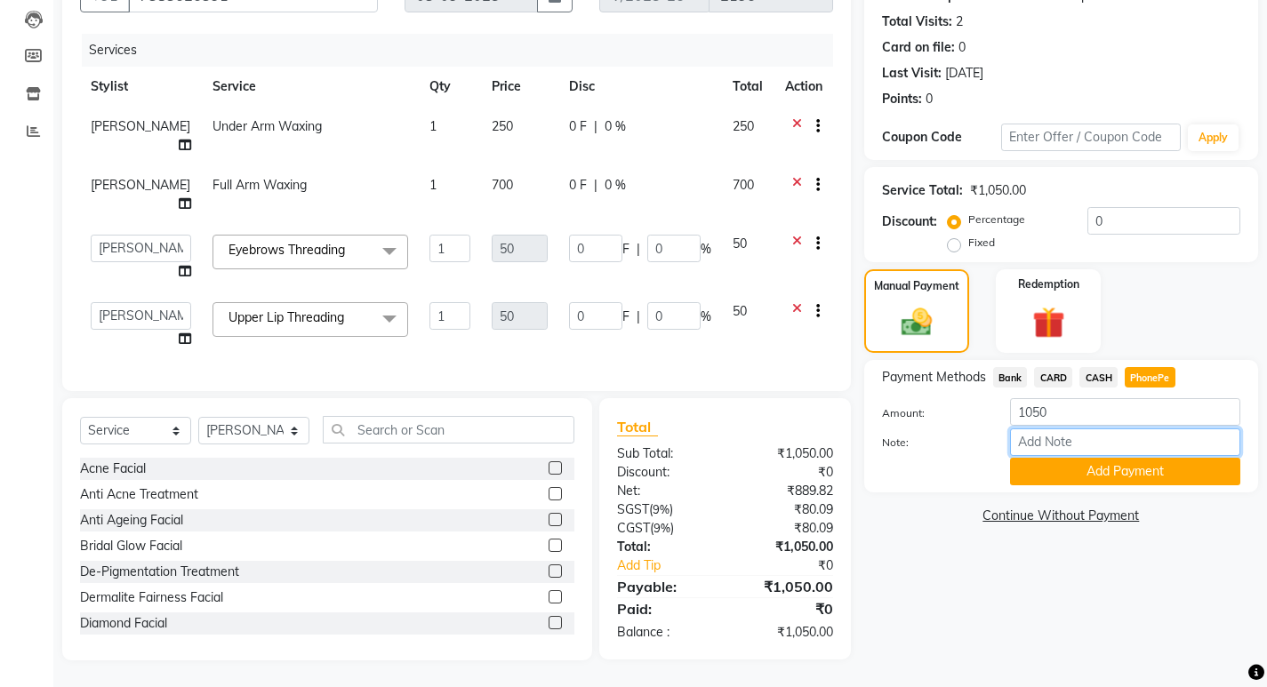
click at [1072, 436] on input "Note:" at bounding box center [1125, 443] width 230 height 28
type input "sheena"
click at [1108, 458] on button "Add Payment" at bounding box center [1125, 472] width 230 height 28
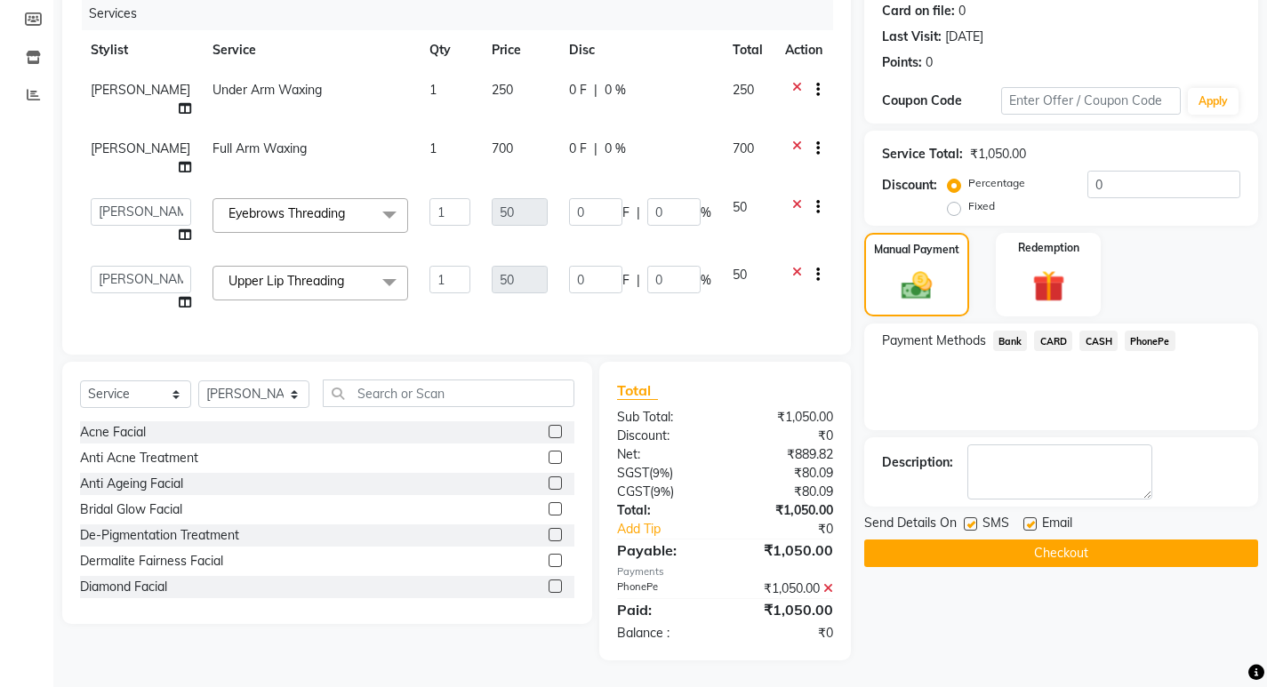
scroll to position [236, 0]
click at [976, 517] on label at bounding box center [970, 523] width 13 height 13
click at [975, 519] on input "checkbox" at bounding box center [970, 525] width 12 height 12
checkbox input "false"
click at [1023, 517] on label at bounding box center [1029, 523] width 13 height 13
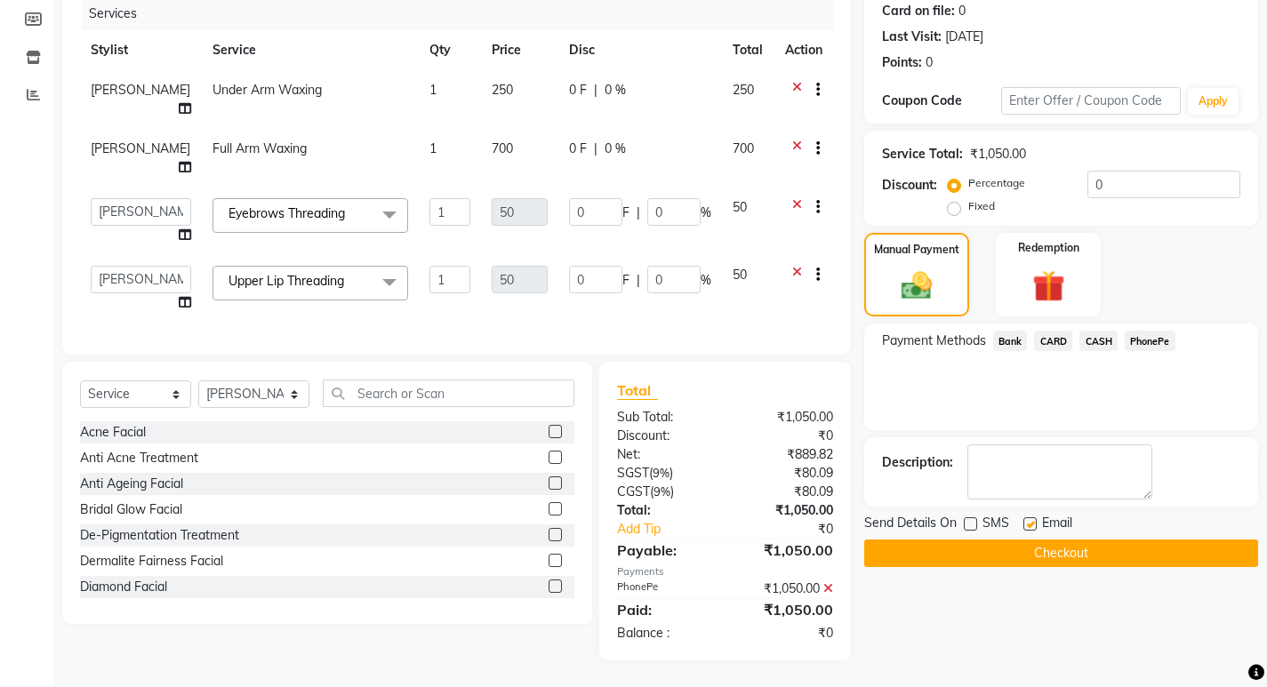
click at [1023, 519] on input "checkbox" at bounding box center [1029, 525] width 12 height 12
checkbox input "false"
click at [1025, 524] on div "Send Details On SMS Email Checkout" at bounding box center [1061, 540] width 394 height 53
click at [1024, 543] on button "Checkout" at bounding box center [1061, 554] width 394 height 28
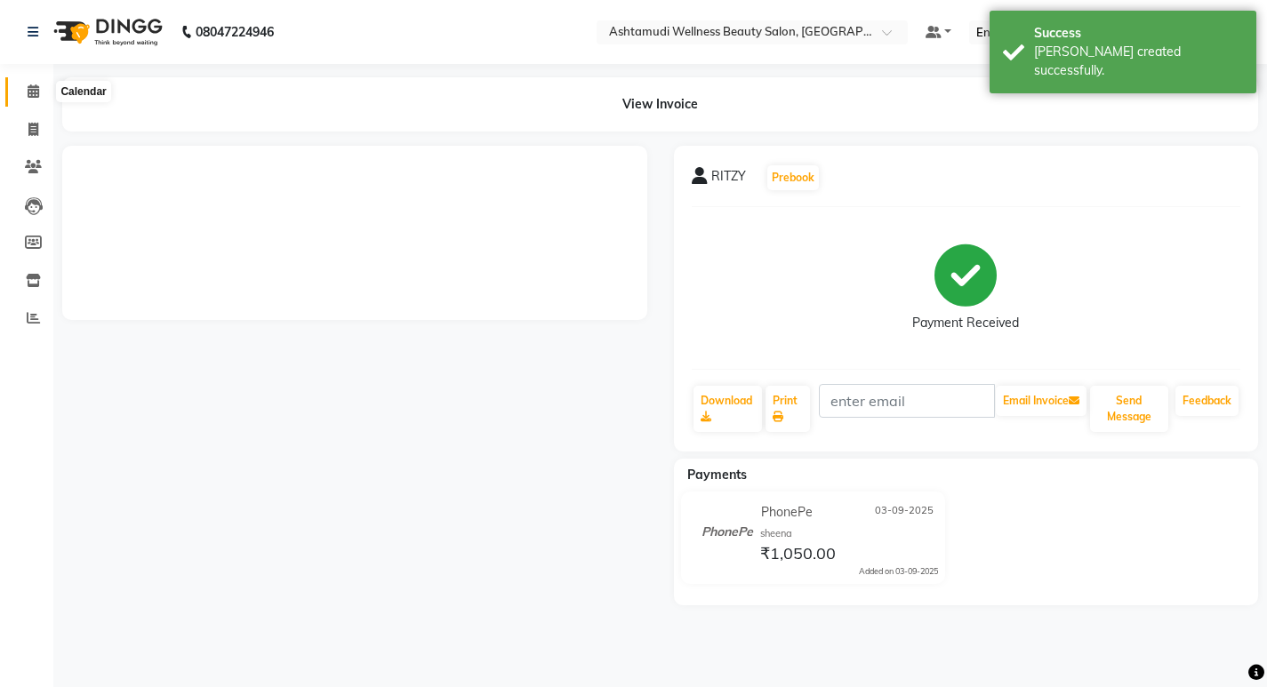
click at [41, 88] on span at bounding box center [33, 92] width 31 height 20
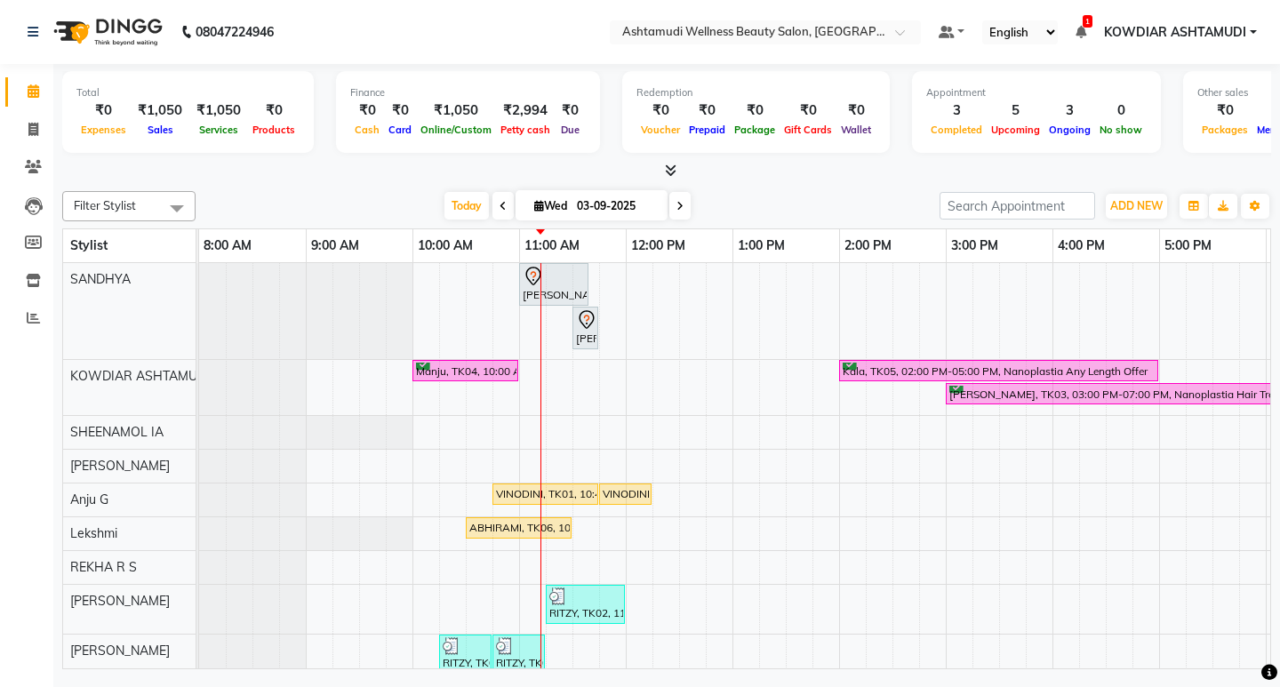
click at [584, 36] on nav "08047224946 Select Location × Ashtamudi Wellness Beauty Salon, Kowdiar Default …" at bounding box center [640, 32] width 1280 height 64
click at [768, 189] on div "Filter Stylist Select All SANDHYA KOWDIAR ASHTAMUDI SHEENAMOL IA ABISHA KARKI A…" at bounding box center [666, 426] width 1209 height 485
click at [802, 199] on div "Today Wed 03-09-2025" at bounding box center [567, 206] width 726 height 27
click at [409, 24] on nav "08047224946 Select Location × Ashtamudi Wellness Beauty Salon, Kowdiar Default …" at bounding box center [640, 32] width 1280 height 64
click at [563, 50] on nav "08047224946 Select Location × Ashtamudi Wellness Beauty Salon, Kowdiar Default …" at bounding box center [640, 32] width 1280 height 64
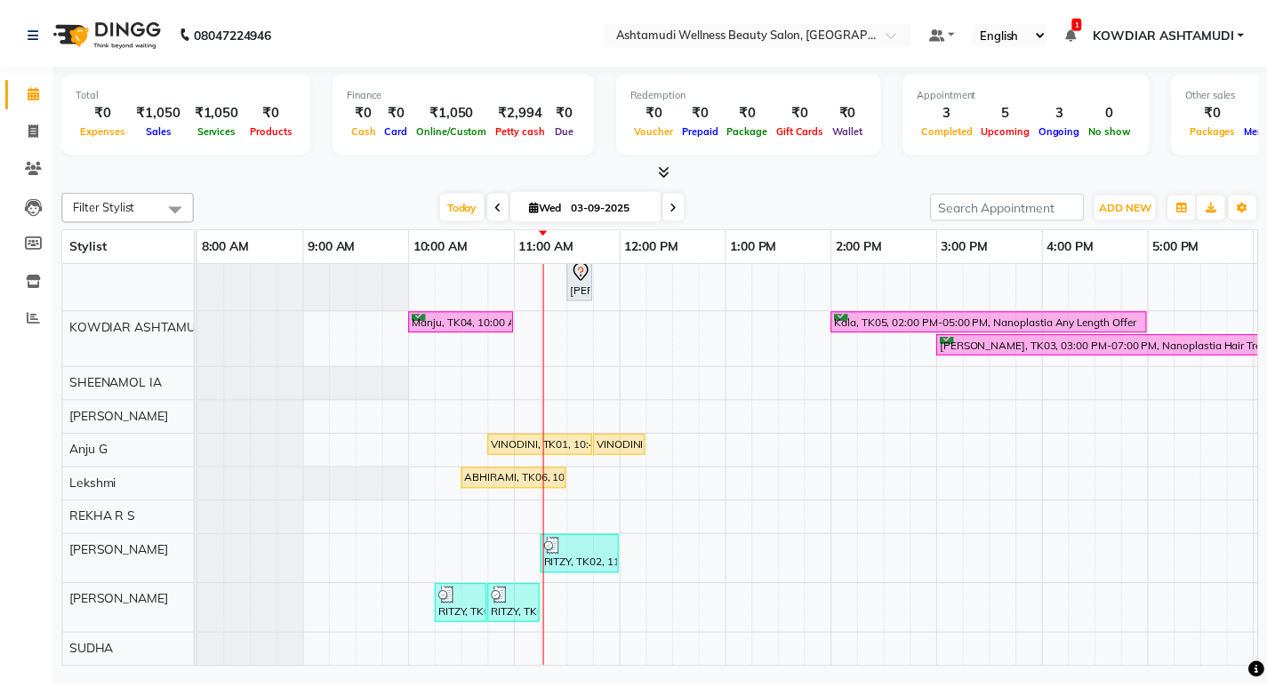
scroll to position [62, 0]
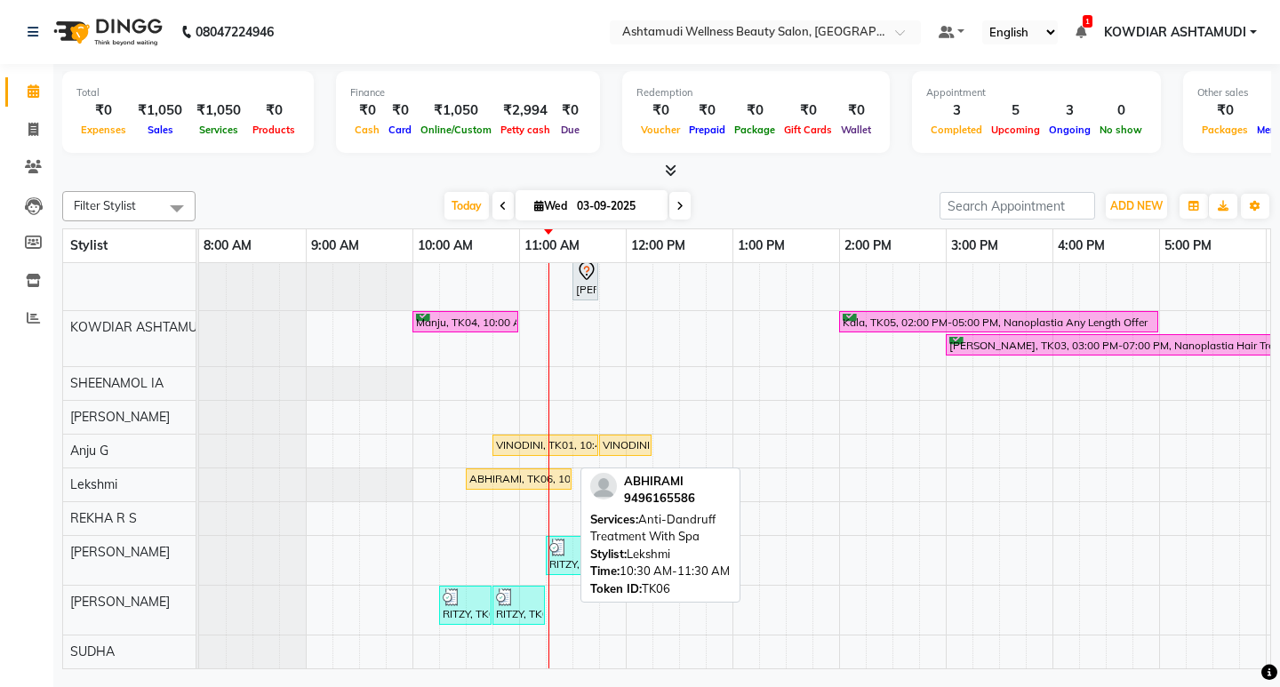
click at [517, 471] on div "ABHIRAMI, TK06, 10:30 AM-11:30 AM, Anti-Dandruff Treatment With Spa" at bounding box center [519, 479] width 102 height 16
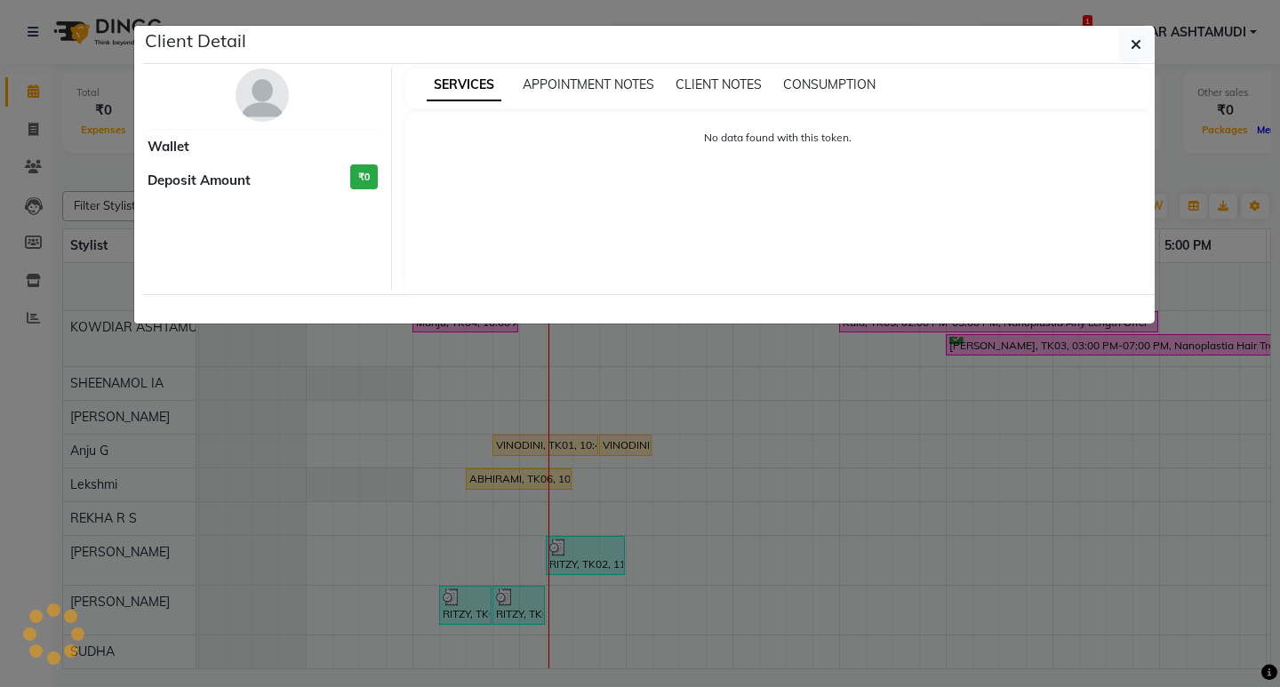
select select "1"
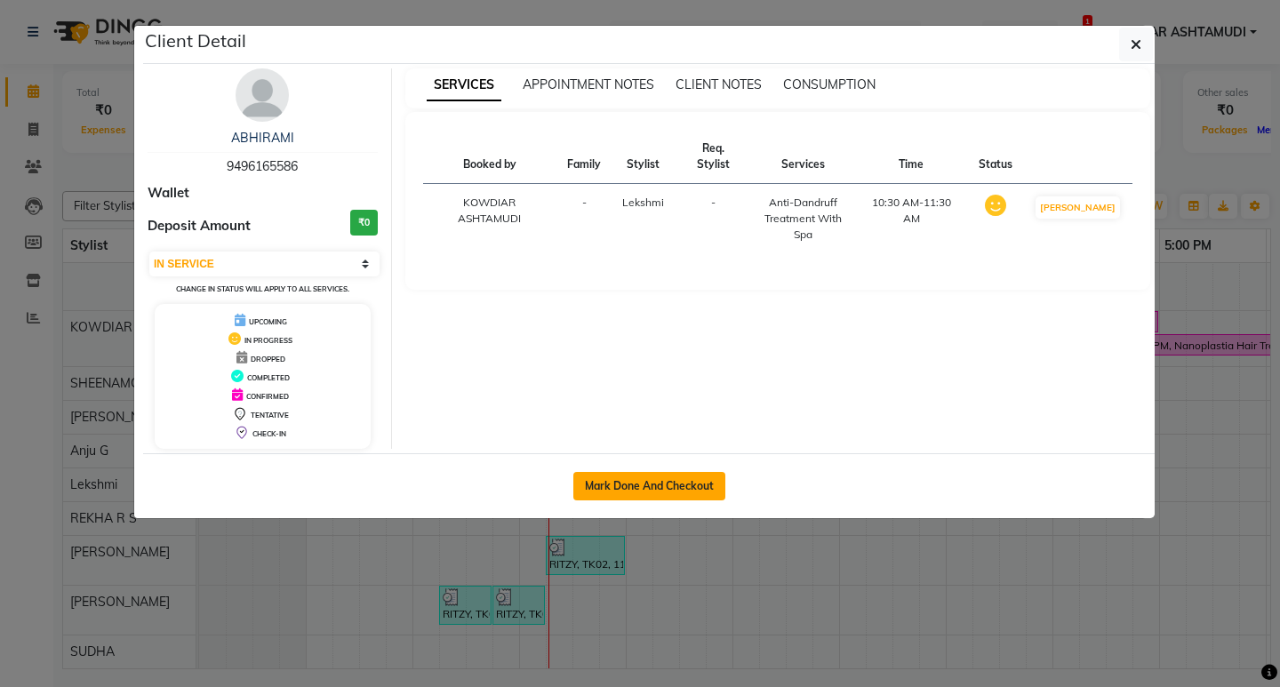
click at [631, 482] on button "Mark Done And Checkout" at bounding box center [649, 486] width 152 height 28
select select "service"
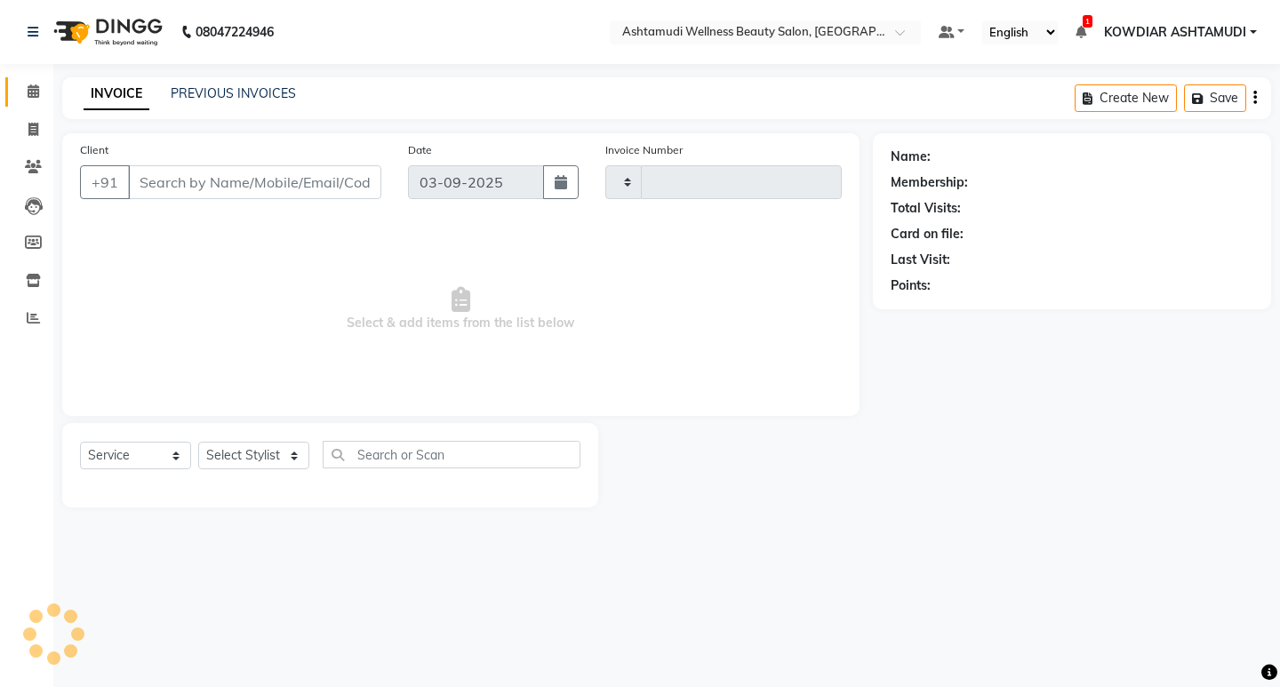
type input "2197"
select select "4668"
type input "9496165586"
select select "72435"
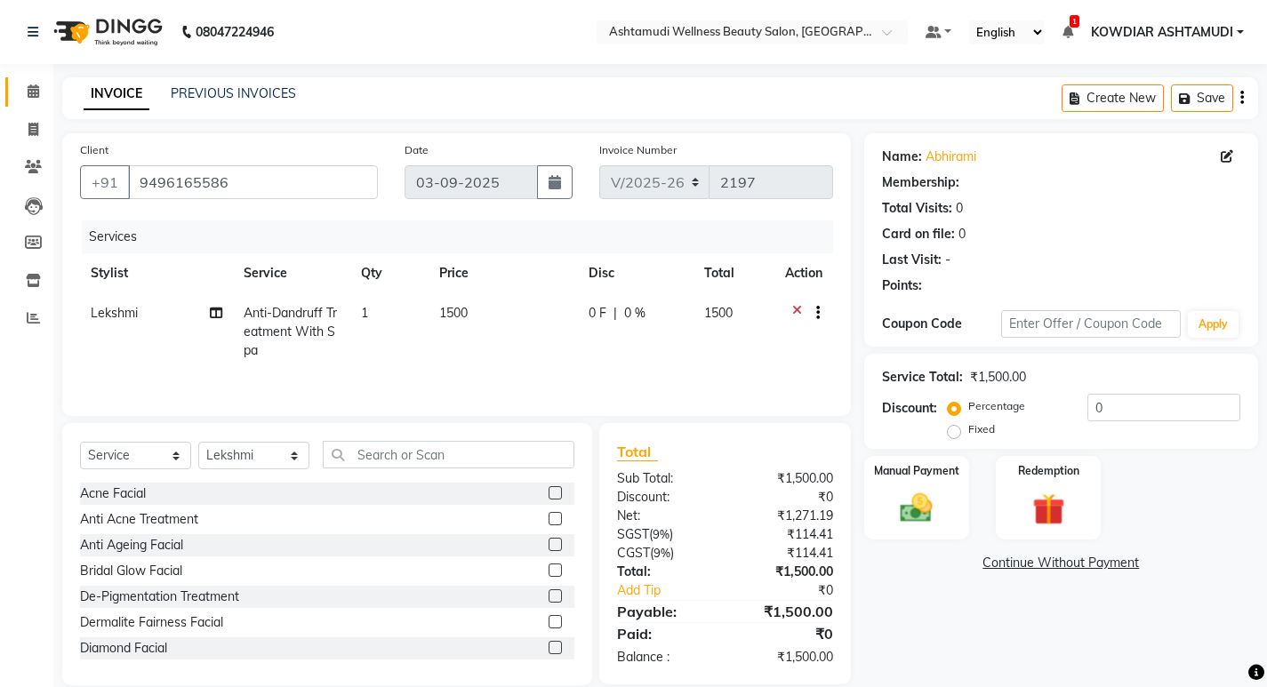
select select "1: Object"
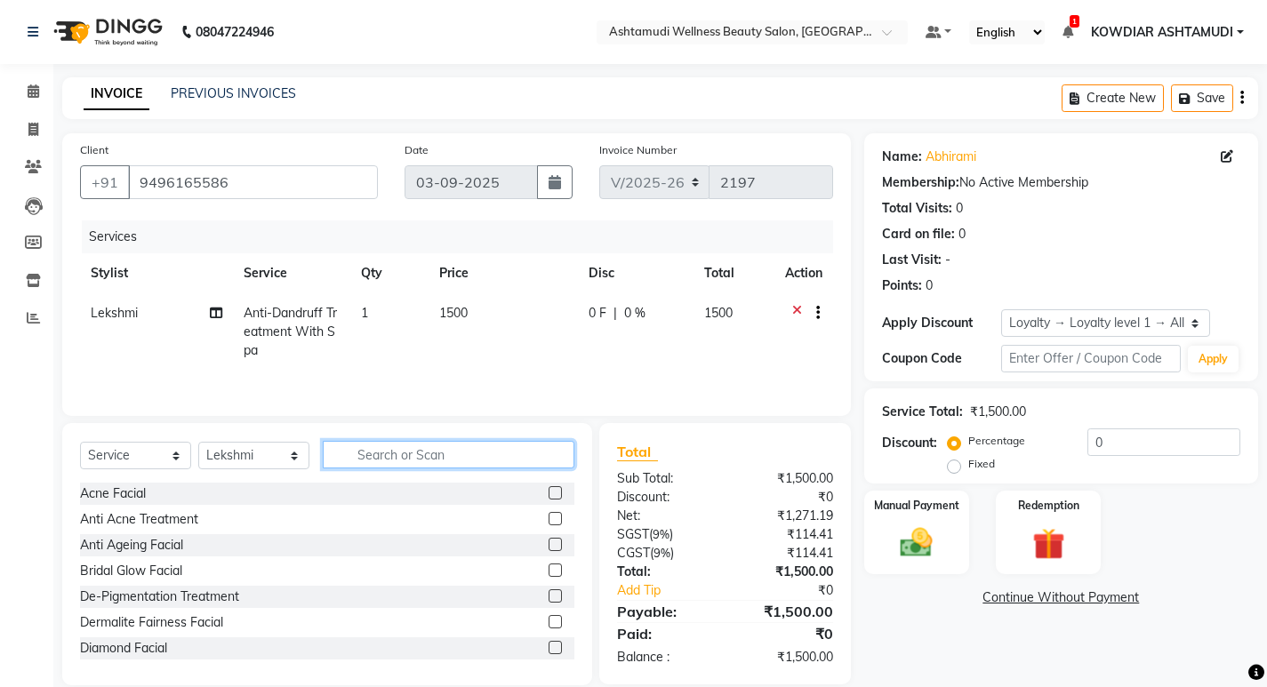
click at [397, 448] on input "text" at bounding box center [449, 455] width 252 height 28
click at [290, 327] on span "Anti-Dandruff Treatment With Spa" at bounding box center [290, 331] width 93 height 53
select select "72435"
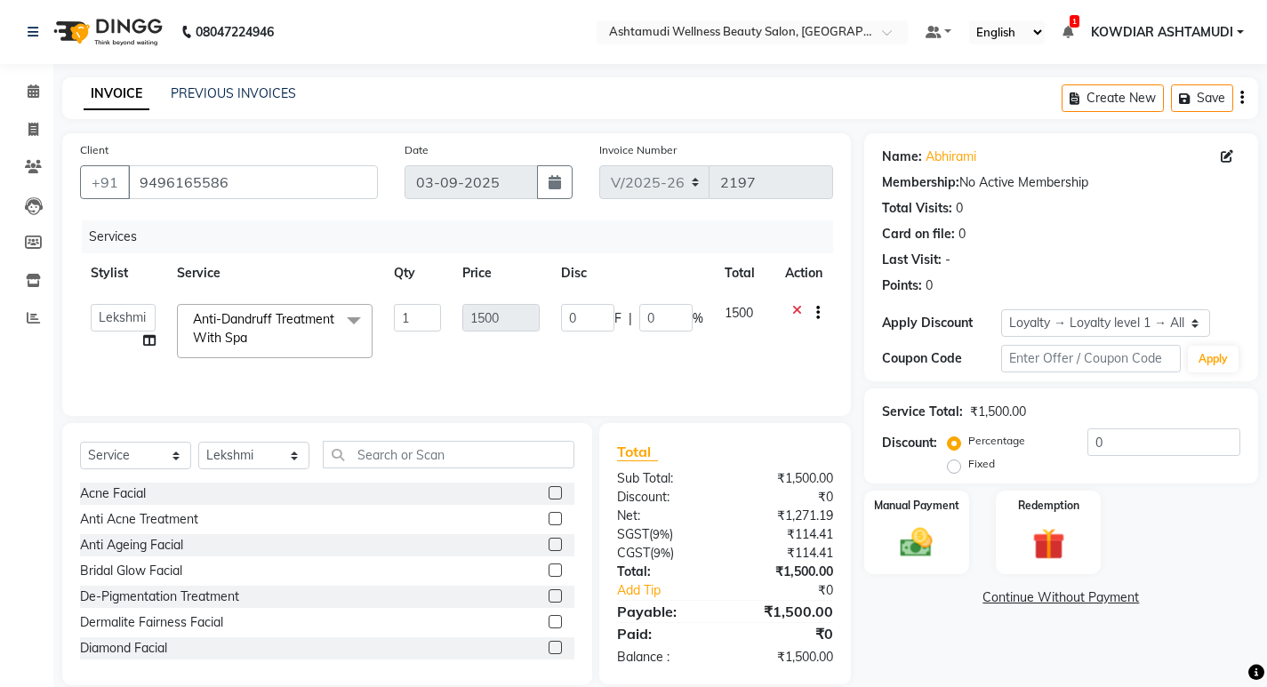
click at [302, 335] on span "Anti-Dandruff Treatment With Spa x" at bounding box center [266, 329] width 156 height 38
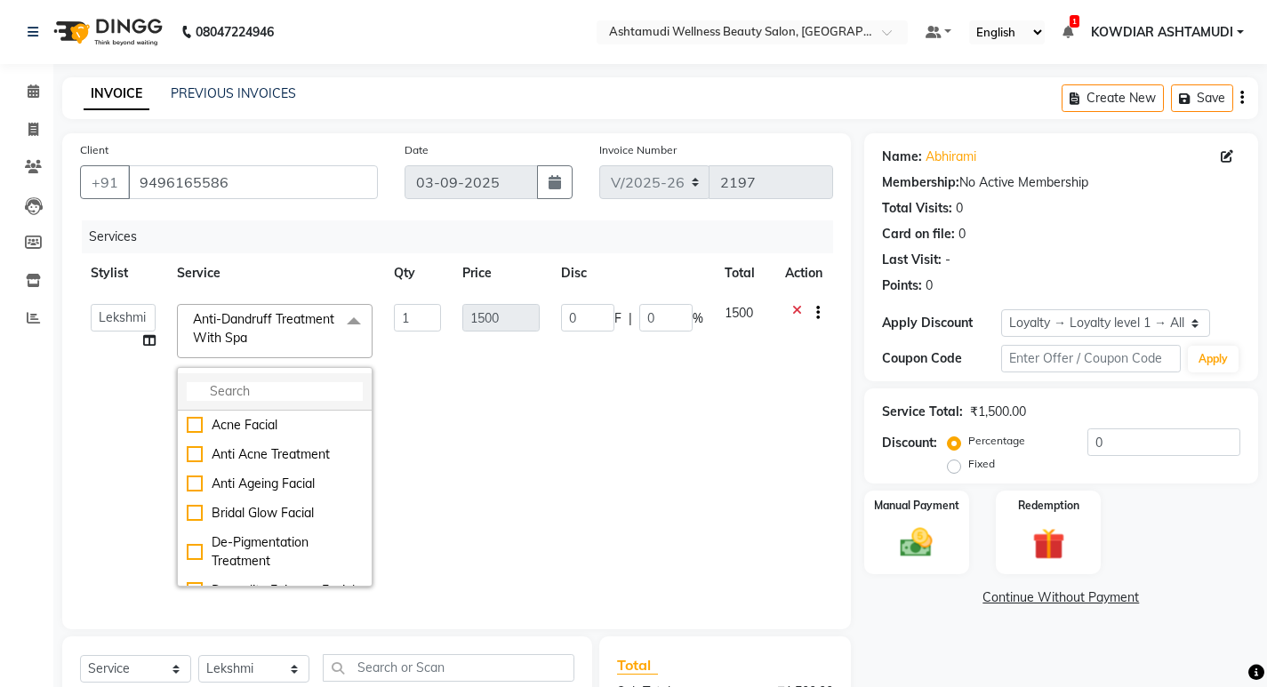
click at [245, 391] on input "multiselect-search" at bounding box center [275, 391] width 176 height 19
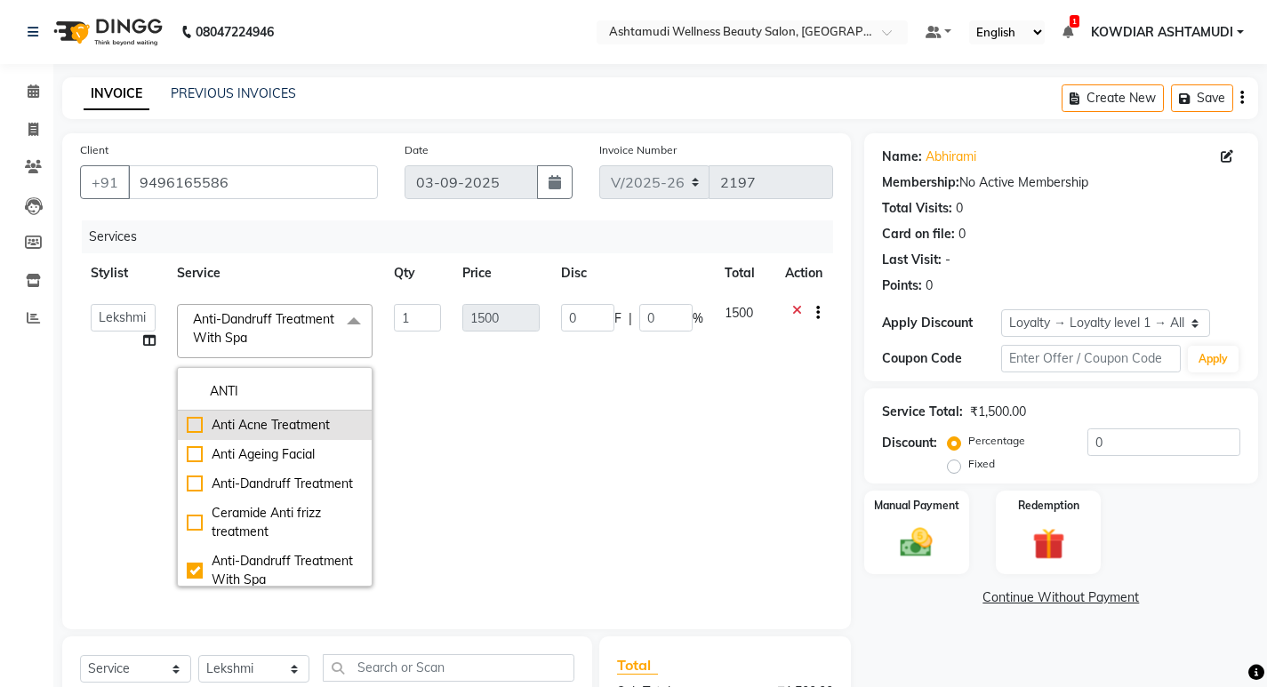
type input "ANTI"
click at [229, 431] on div "Anti Acne Treatment" at bounding box center [275, 425] width 176 height 19
checkbox input "true"
checkbox input "false"
type input "1900"
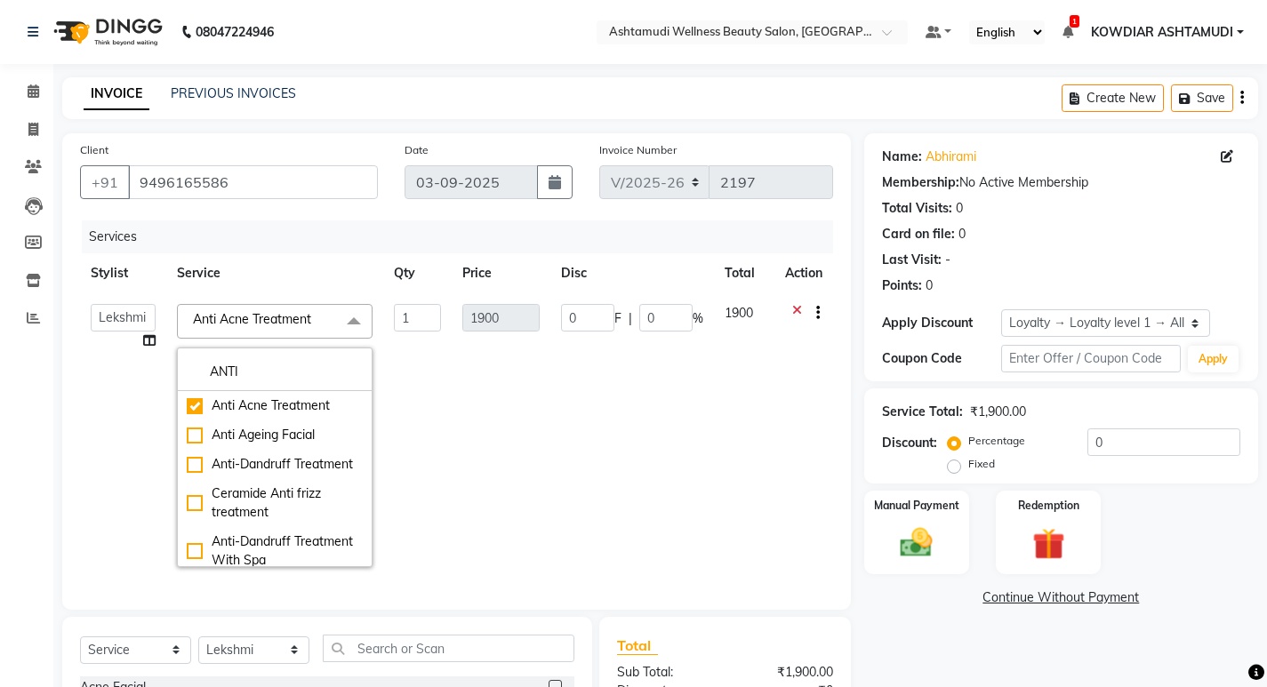
click at [423, 365] on td "1" at bounding box center [417, 435] width 68 height 285
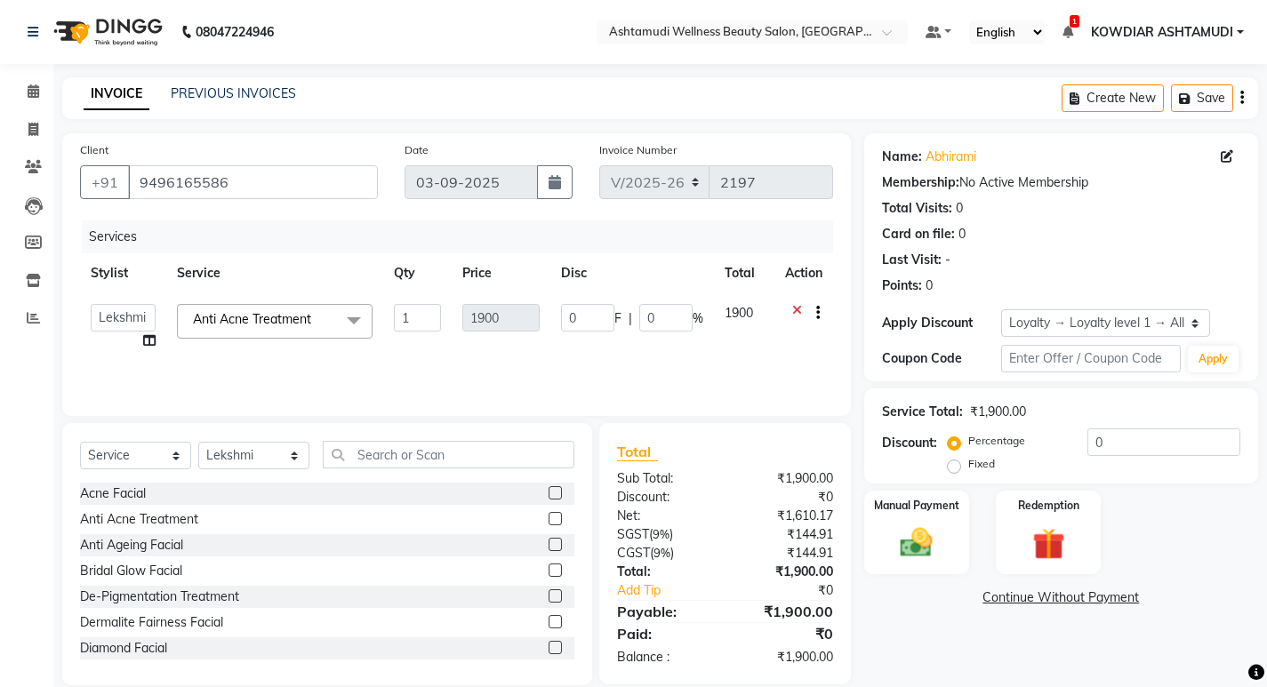
click at [324, 318] on span "Anti Acne Treatment x" at bounding box center [255, 319] width 135 height 19
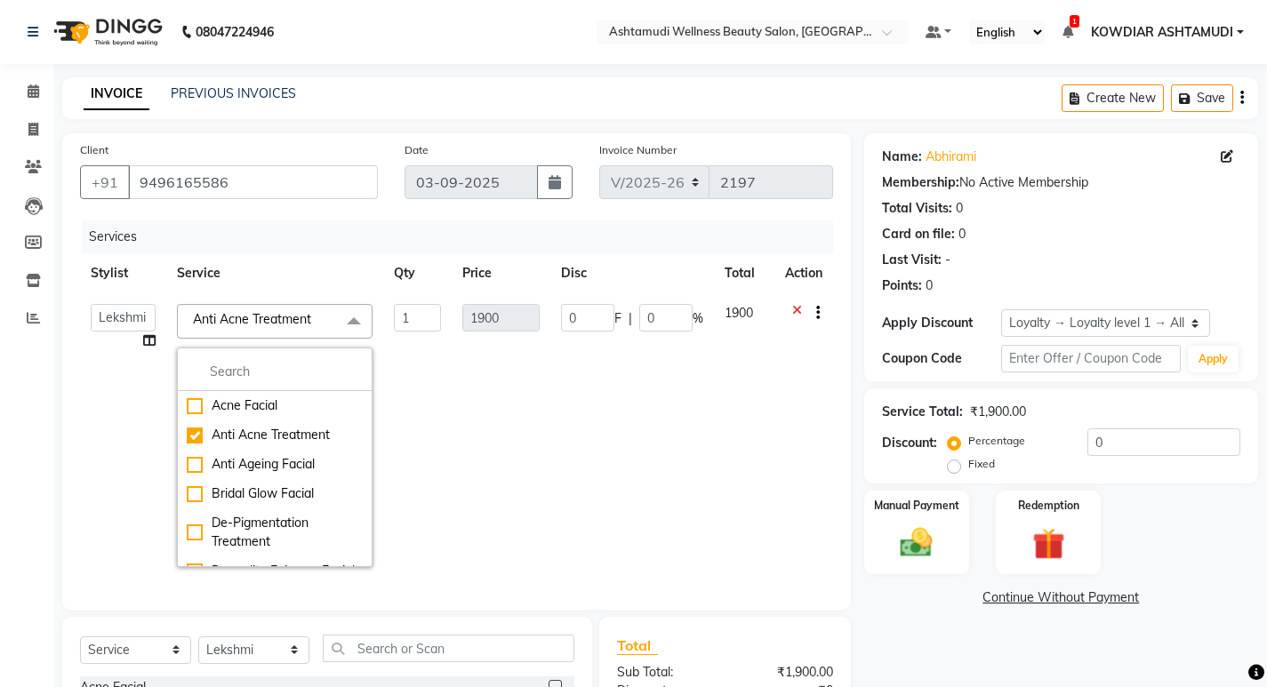
click at [270, 320] on span "Anti Acne Treatment" at bounding box center [252, 319] width 118 height 16
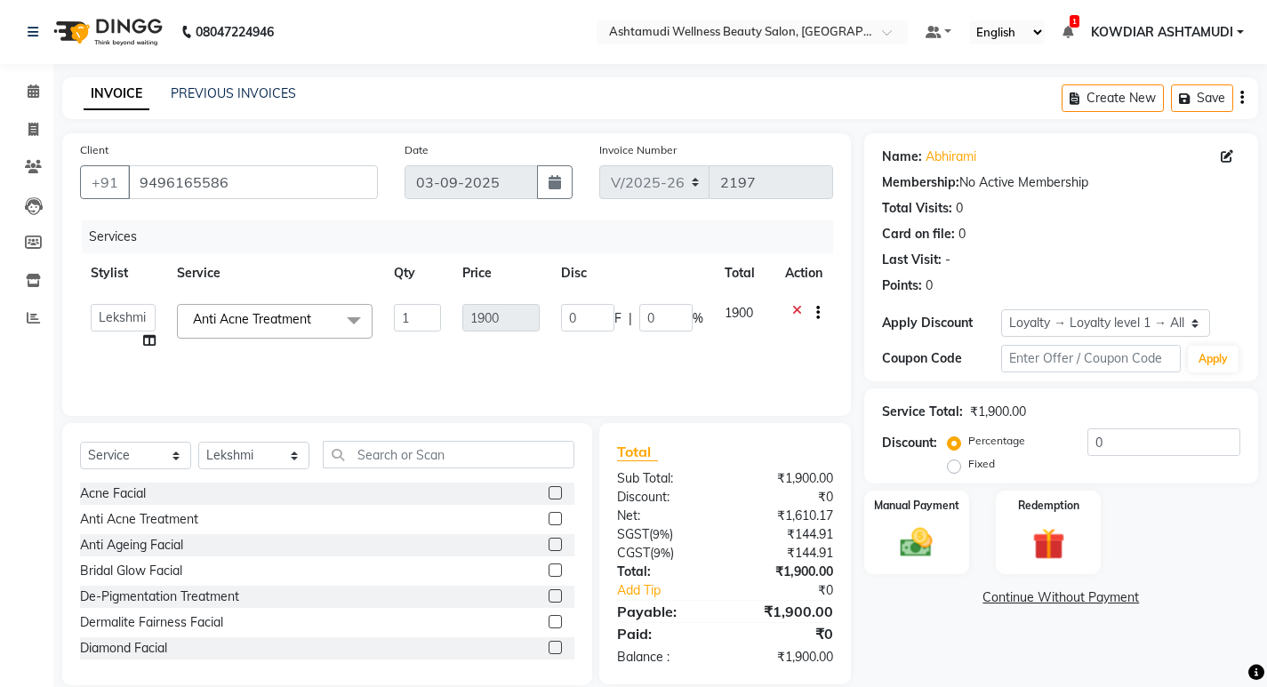
click at [264, 326] on span "Anti Acne Treatment" at bounding box center [252, 319] width 118 height 16
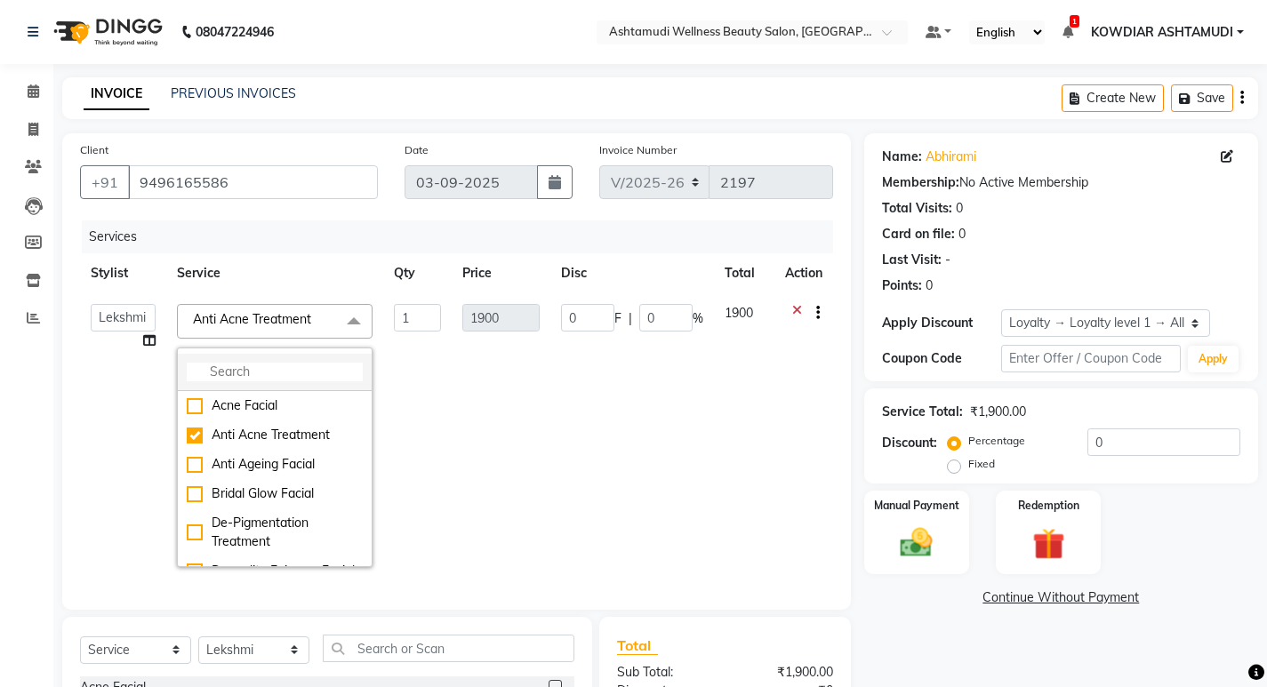
click at [249, 373] on input "multiselect-search" at bounding box center [275, 372] width 176 height 19
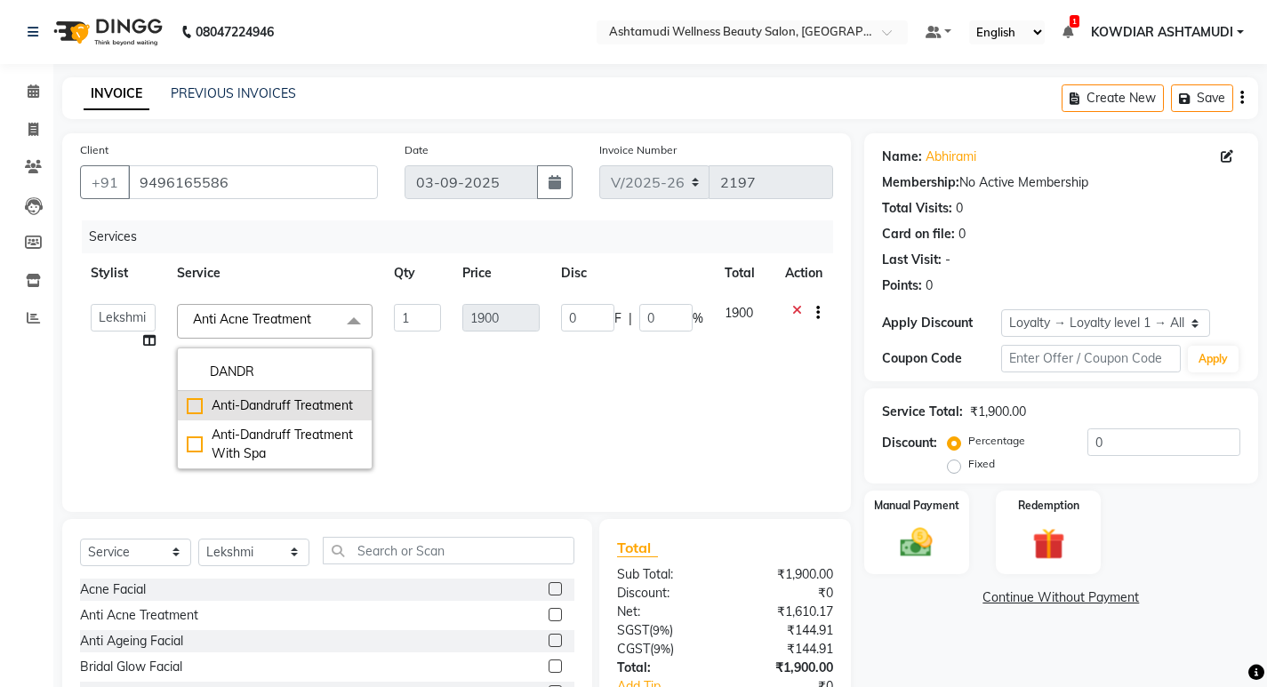
type input "DANDR"
click at [256, 404] on div "Anti-Dandruff Treatment" at bounding box center [275, 406] width 176 height 19
checkbox input "true"
type input "1200"
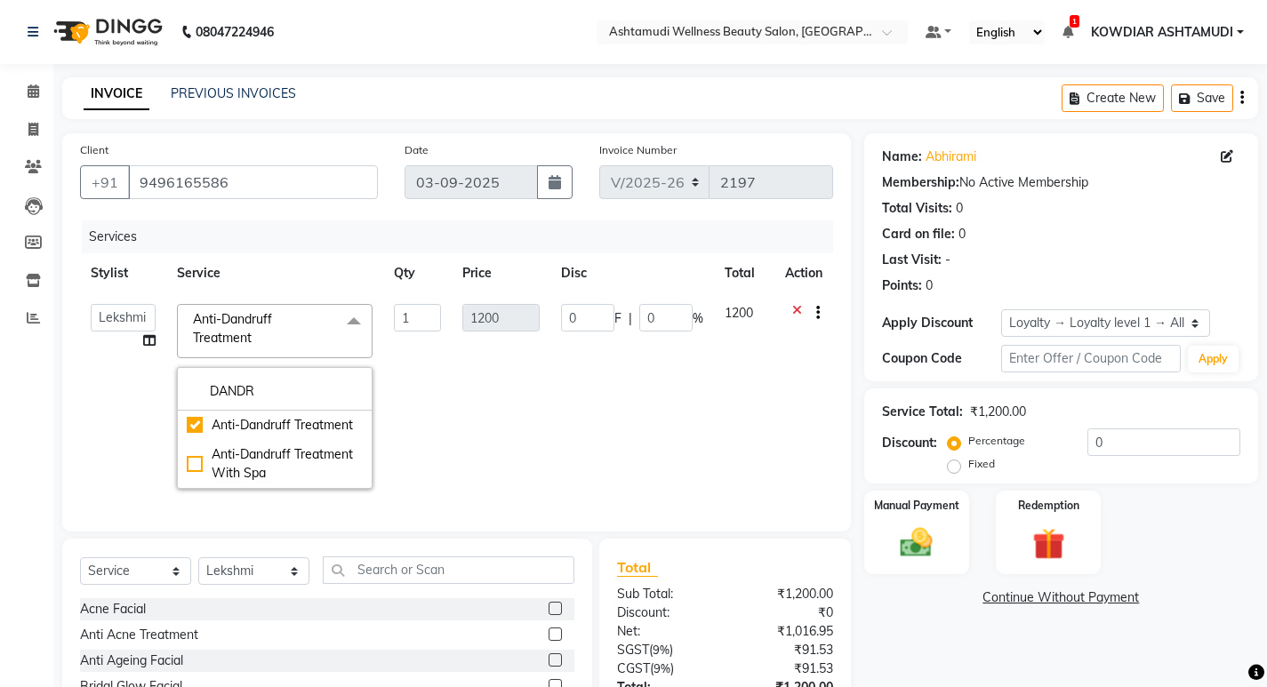
click at [421, 367] on td "1" at bounding box center [417, 396] width 68 height 206
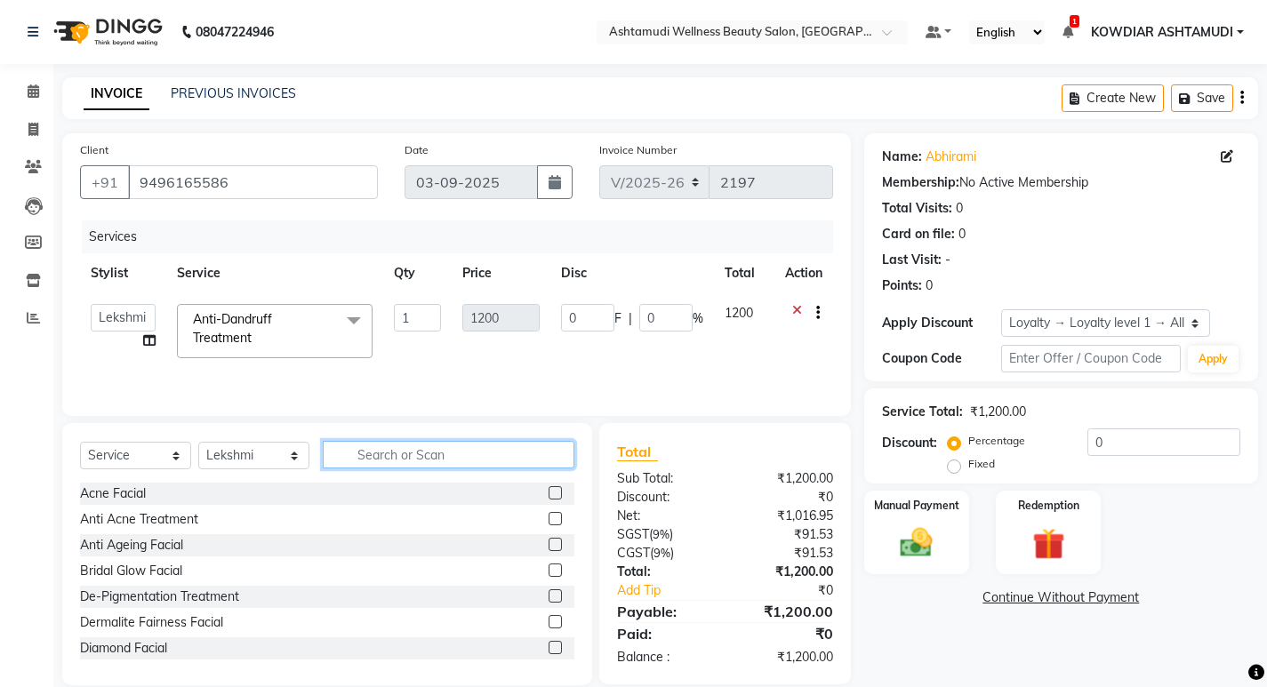
click at [370, 461] on input "text" at bounding box center [449, 455] width 252 height 28
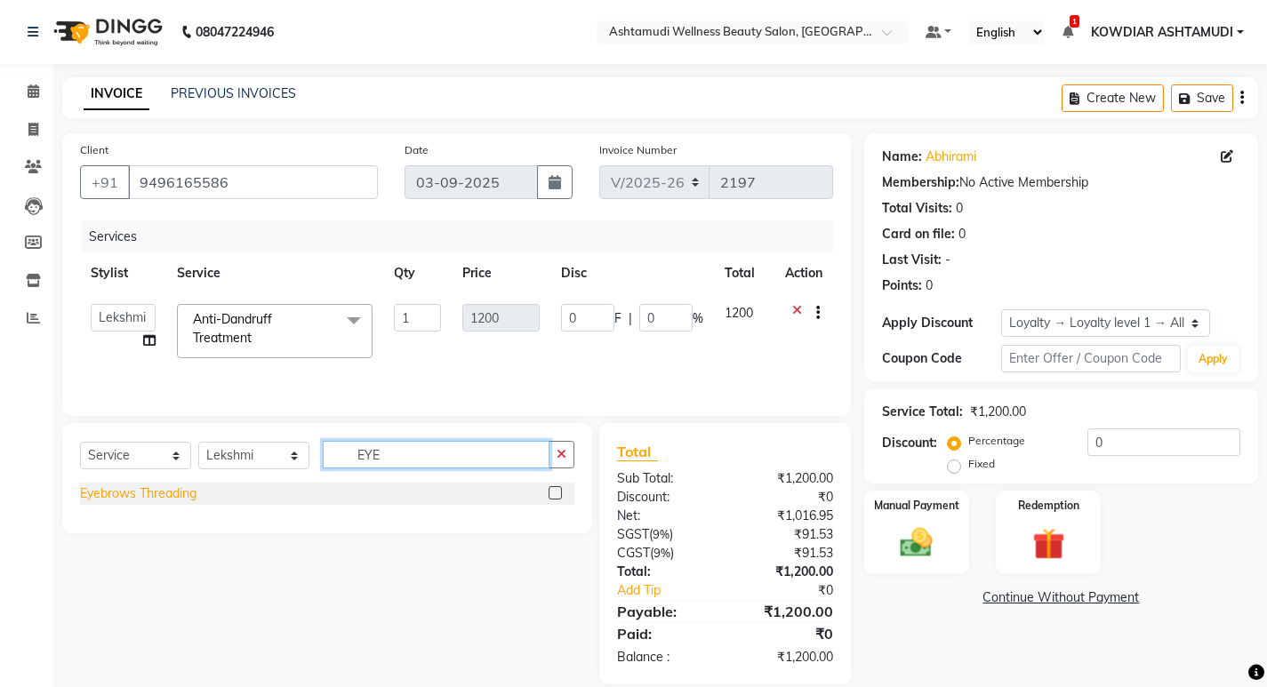
type input "EYE"
click at [164, 497] on div "Eyebrows Threading" at bounding box center [138, 494] width 116 height 19
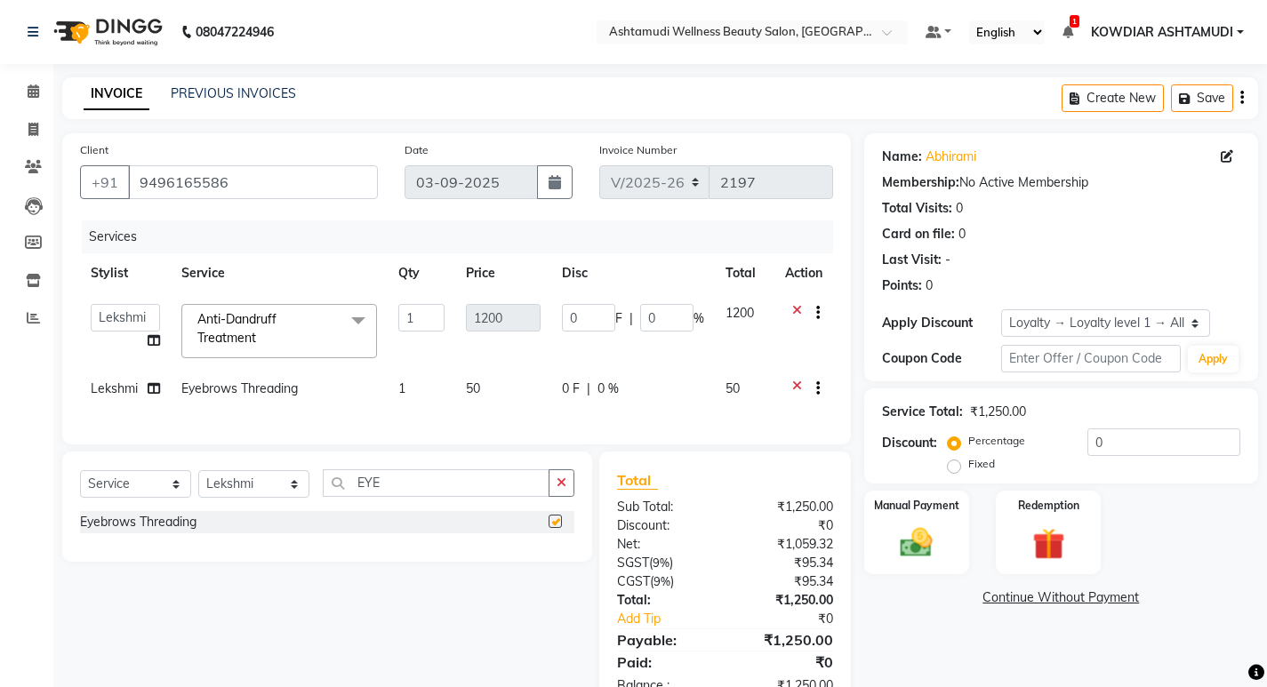
checkbox input "false"
click at [395, 497] on input "EYE" at bounding box center [436, 483] width 227 height 28
type input "E"
type input "CHILD"
click at [137, 533] on div "Child Cut" at bounding box center [327, 522] width 494 height 22
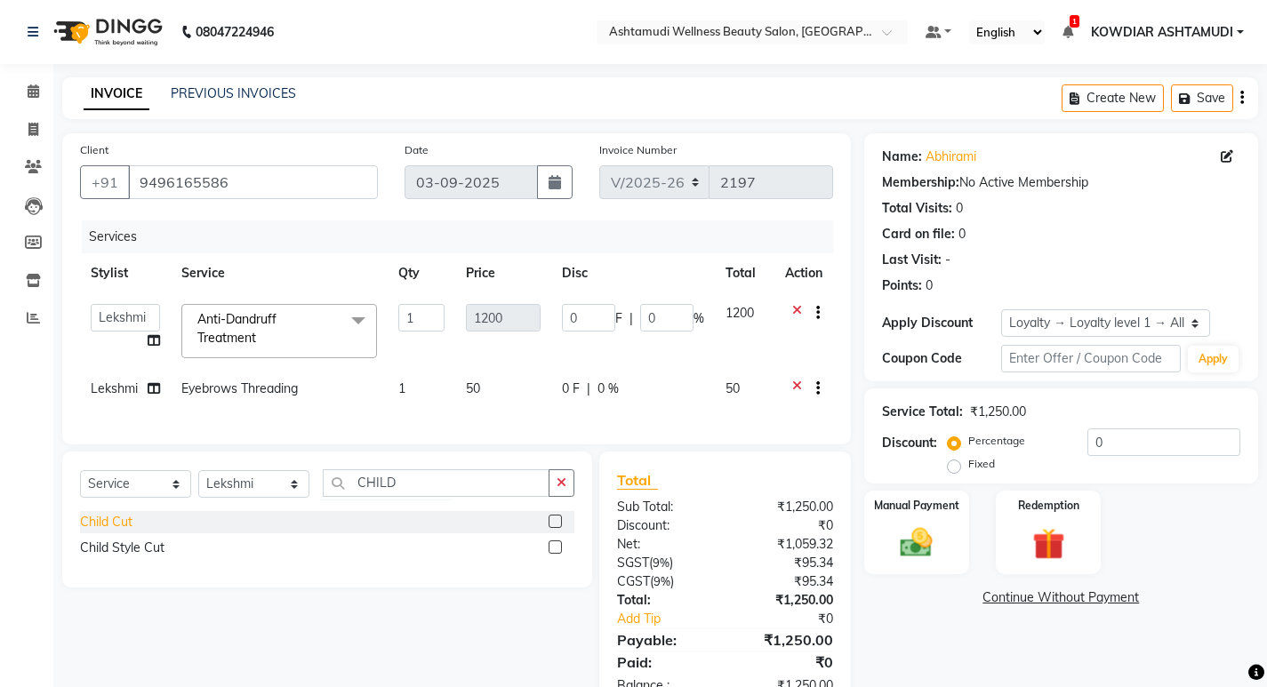
click at [119, 532] on div "Child Cut" at bounding box center [106, 522] width 52 height 19
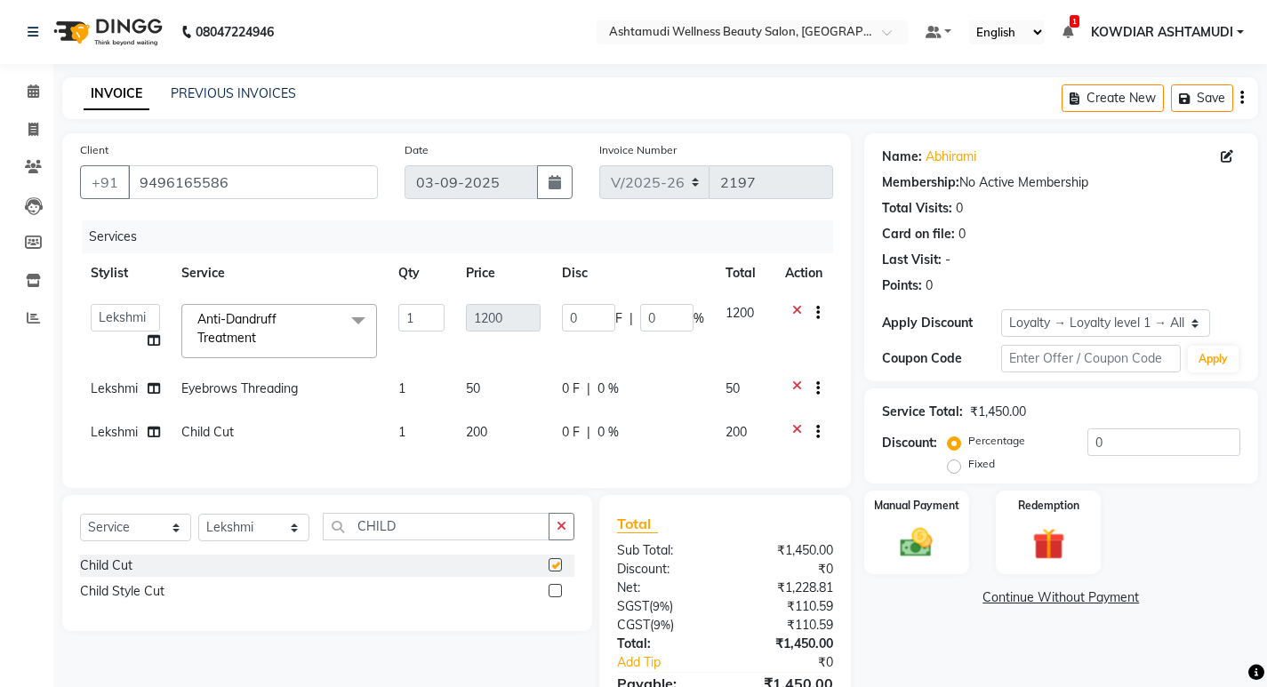
checkbox input "false"
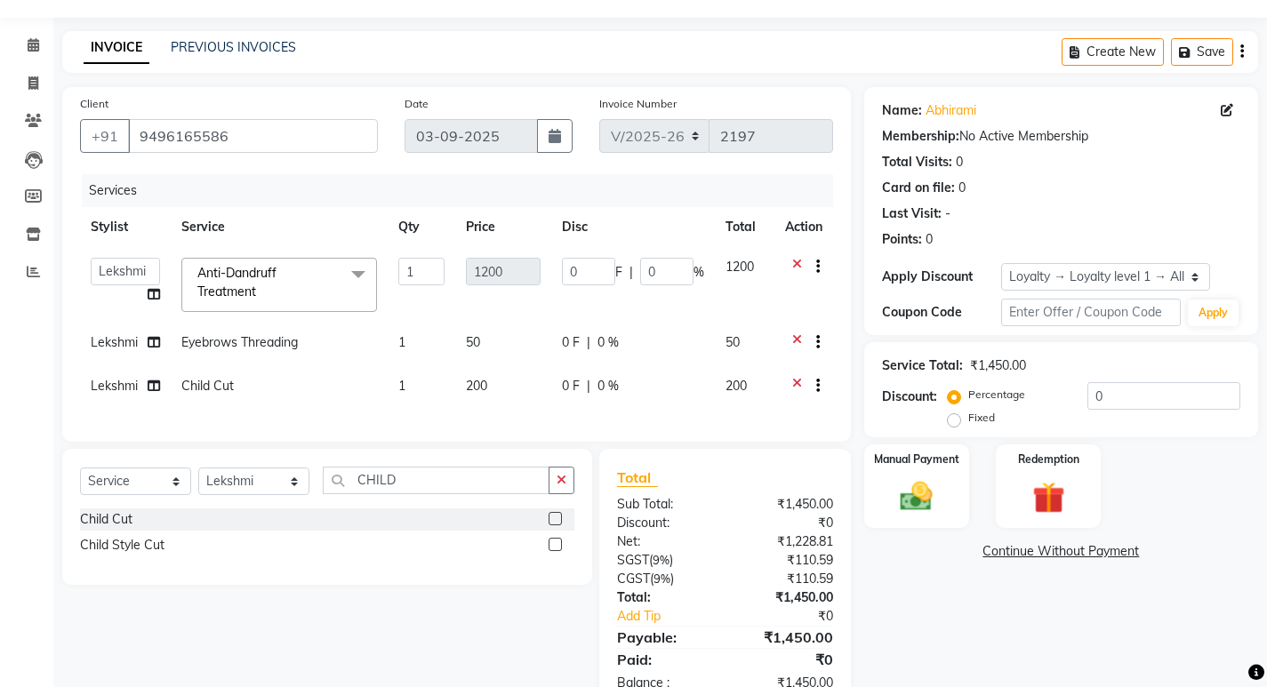
scroll to position [109, 0]
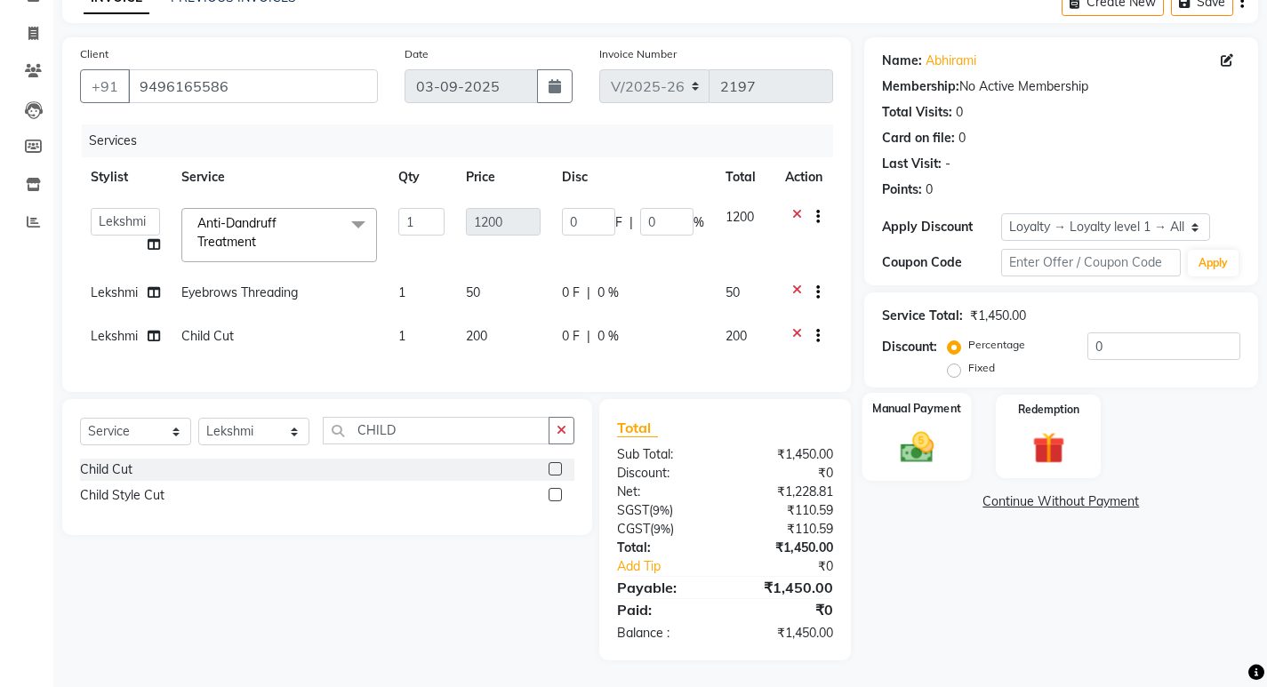
click at [911, 444] on img at bounding box center [916, 447] width 54 height 38
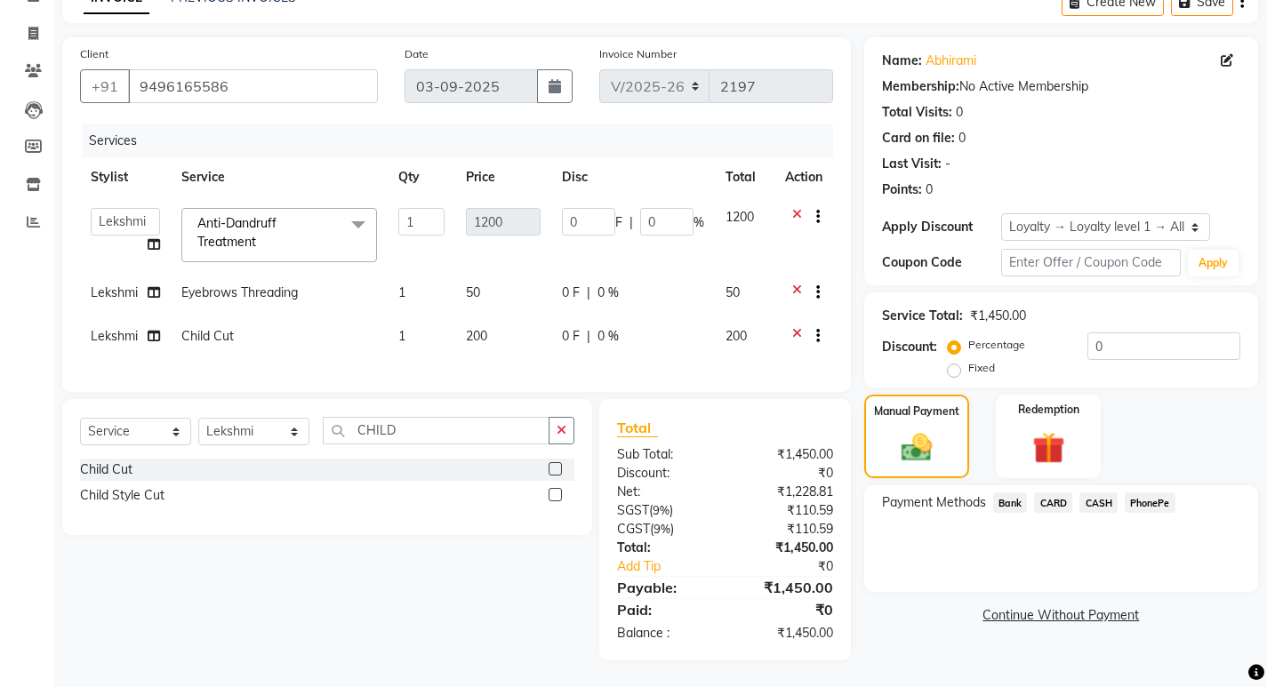
click at [1146, 493] on span "PhonePe" at bounding box center [1150, 503] width 51 height 20
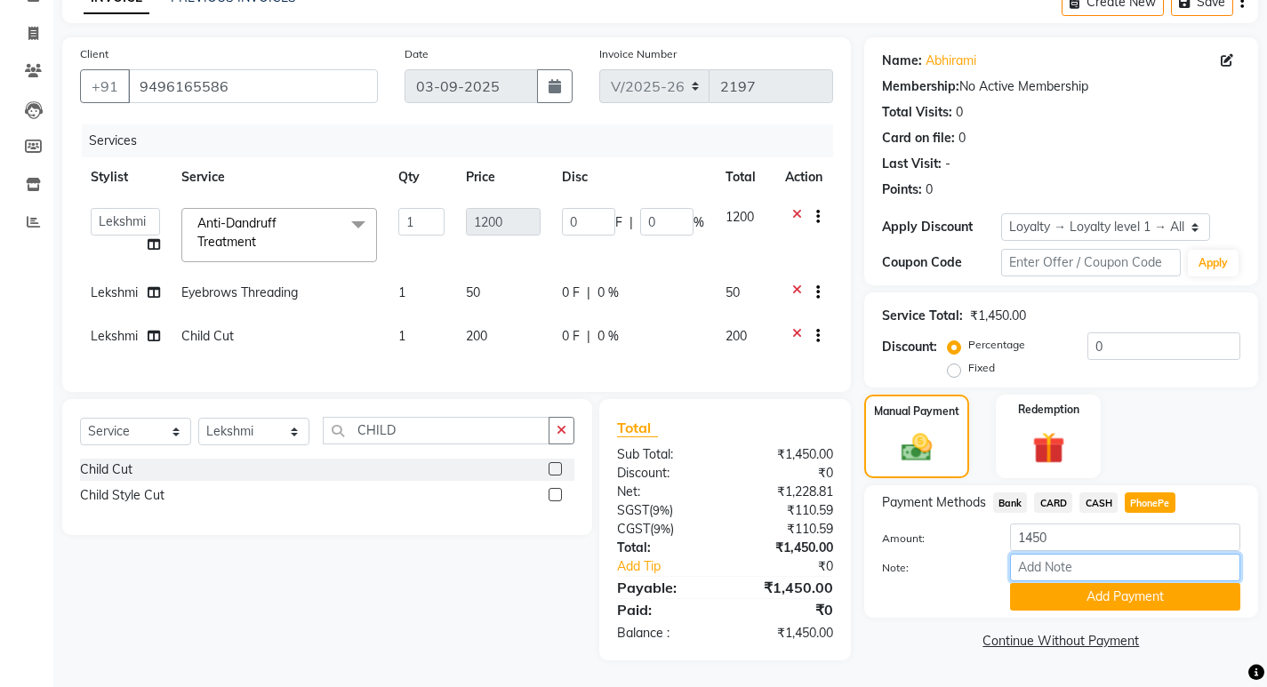
drag, startPoint x: 1026, startPoint y: 545, endPoint x: 1030, endPoint y: 553, distance: 9.2
click at [1026, 554] on input "Note:" at bounding box center [1125, 568] width 230 height 28
type input "sheena"
click at [415, 429] on input "CHILD" at bounding box center [436, 431] width 227 height 28
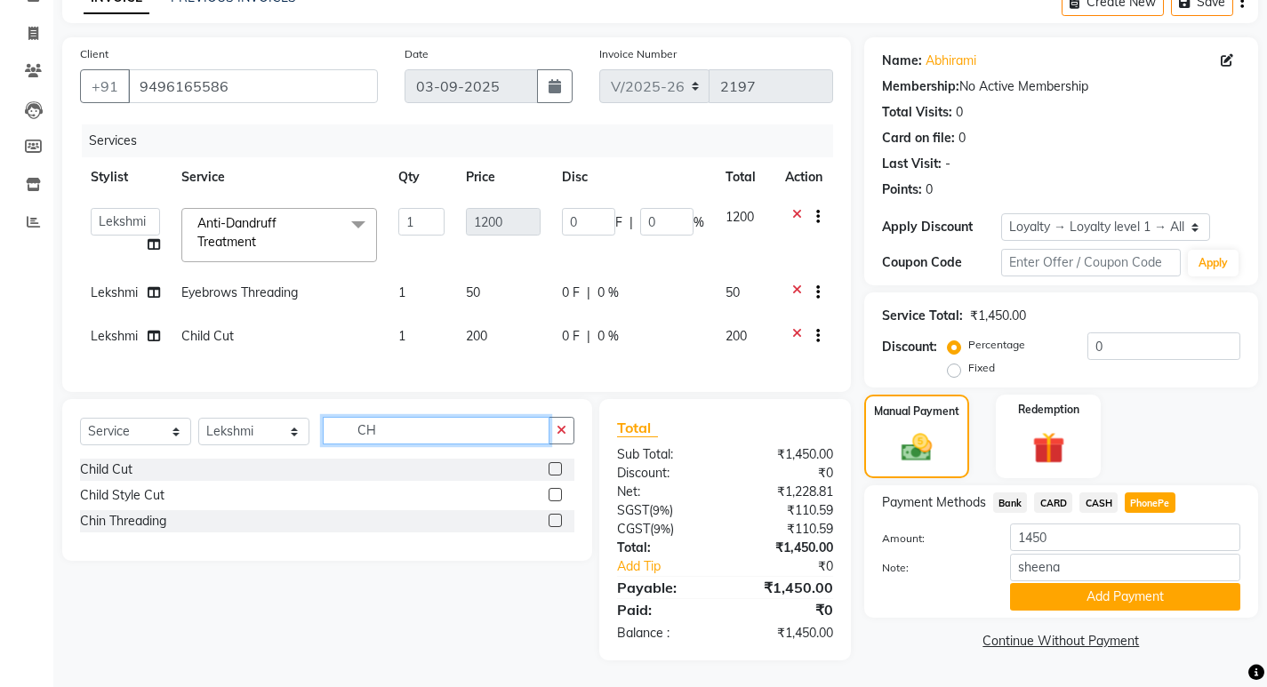
type input "C"
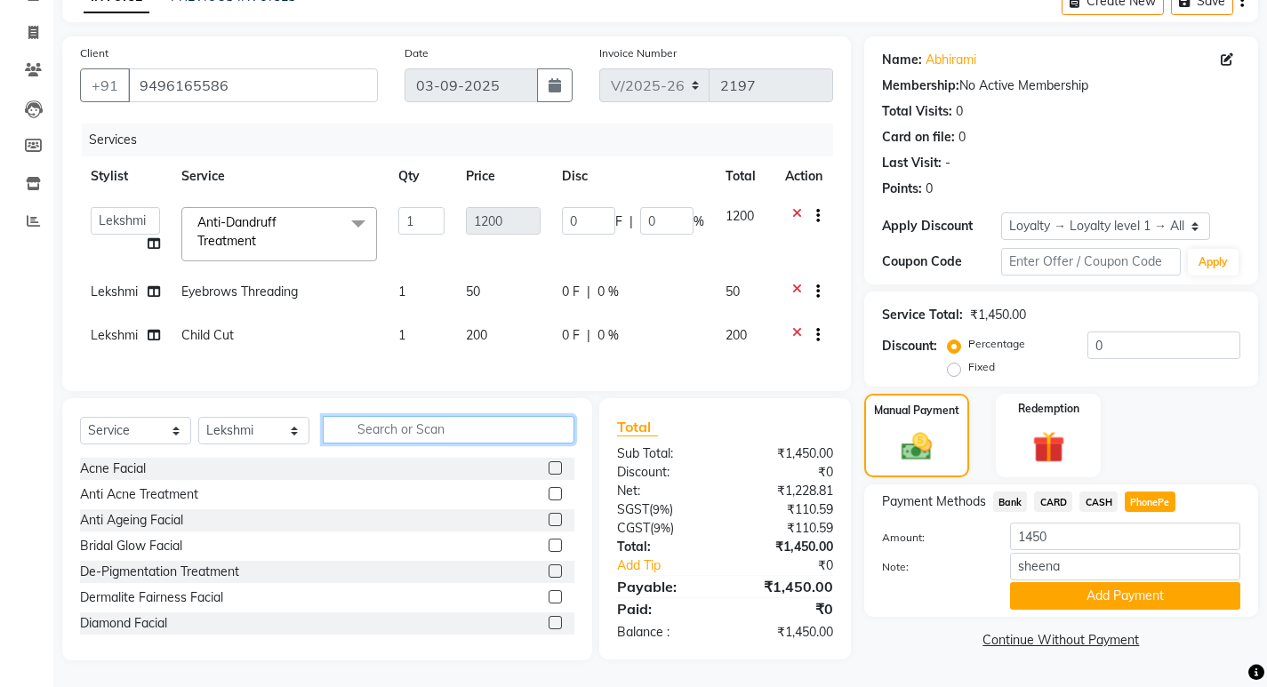
scroll to position [110, 0]
click at [630, 108] on div "Client +91 9496165586 Date 03-09-2025 Invoice Number V/2025 V/2025-26 2197 Serv…" at bounding box center [456, 213] width 789 height 355
click at [1074, 582] on button "Add Payment" at bounding box center [1125, 596] width 230 height 28
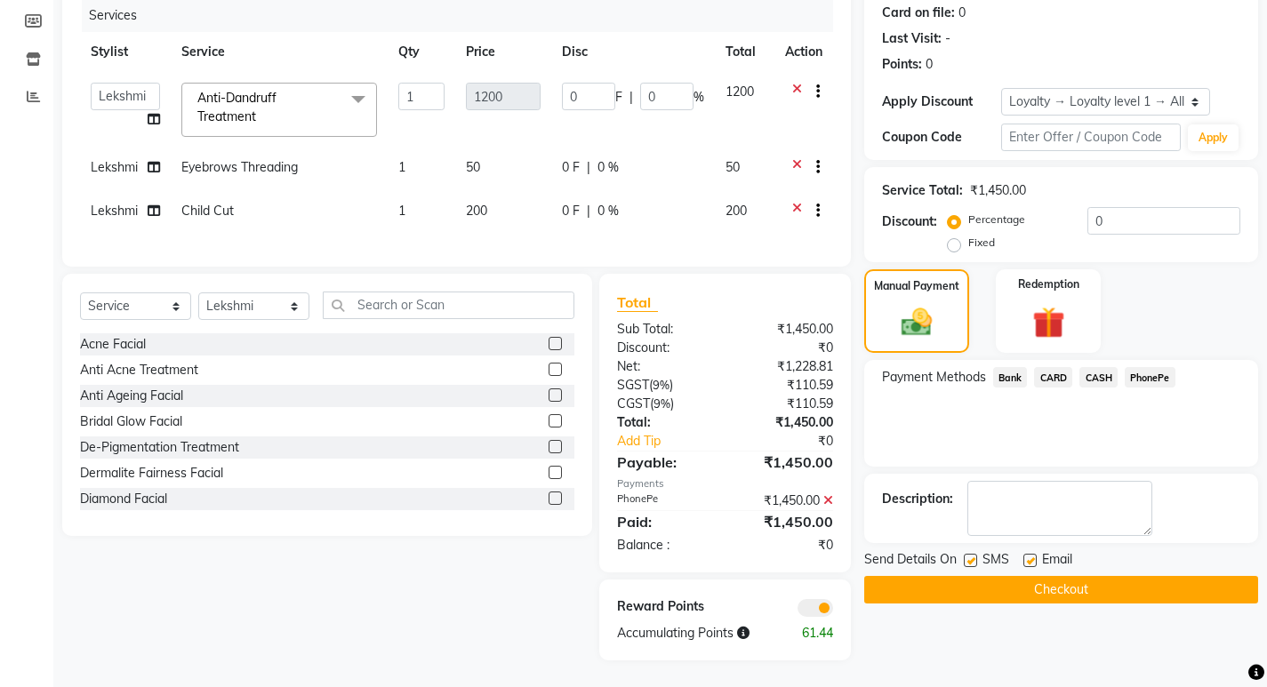
scroll to position [235, 0]
click at [918, 577] on button "Checkout" at bounding box center [1061, 590] width 394 height 28
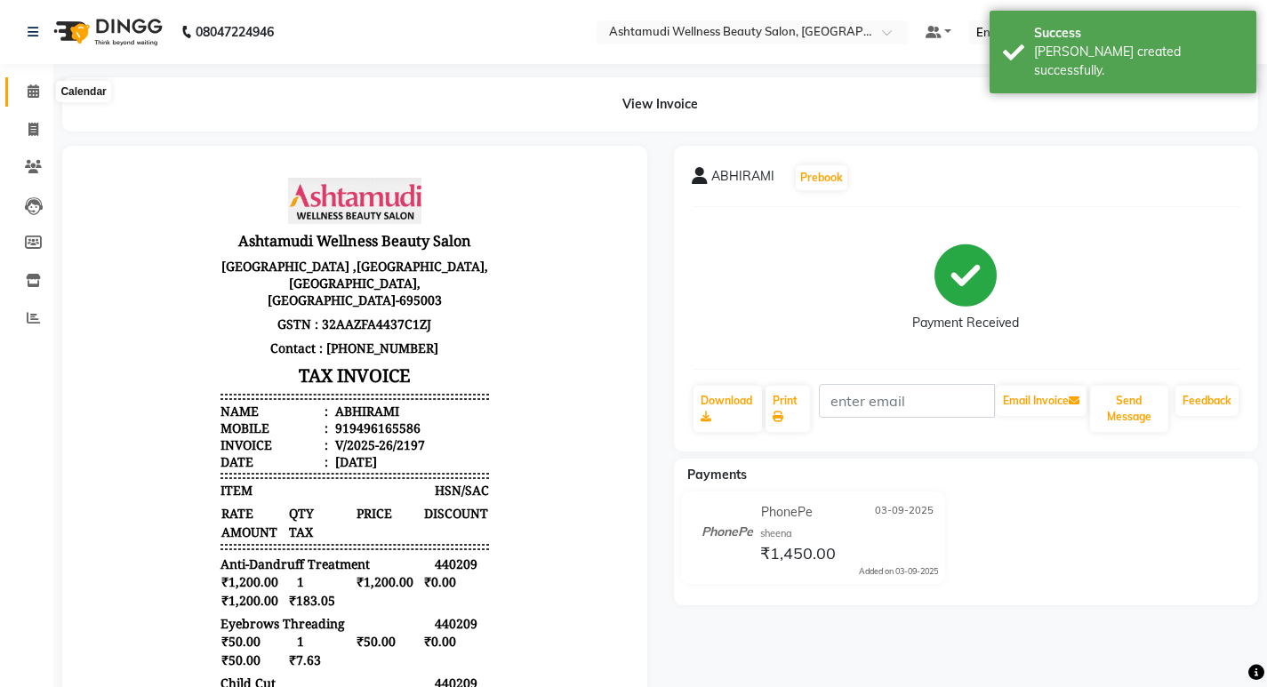
click at [30, 93] on icon at bounding box center [34, 90] width 12 height 13
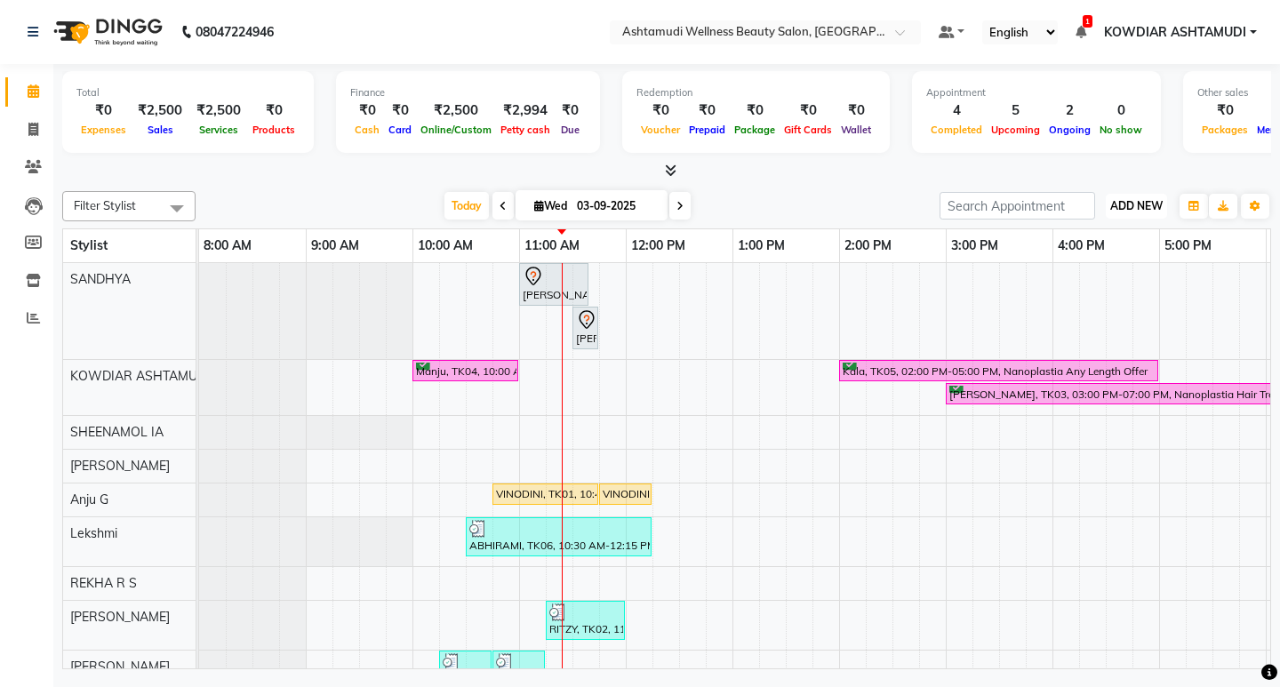
click at [1140, 199] on span "ADD NEW" at bounding box center [1136, 205] width 52 height 13
click at [1097, 285] on link "Add Expense" at bounding box center [1096, 286] width 140 height 23
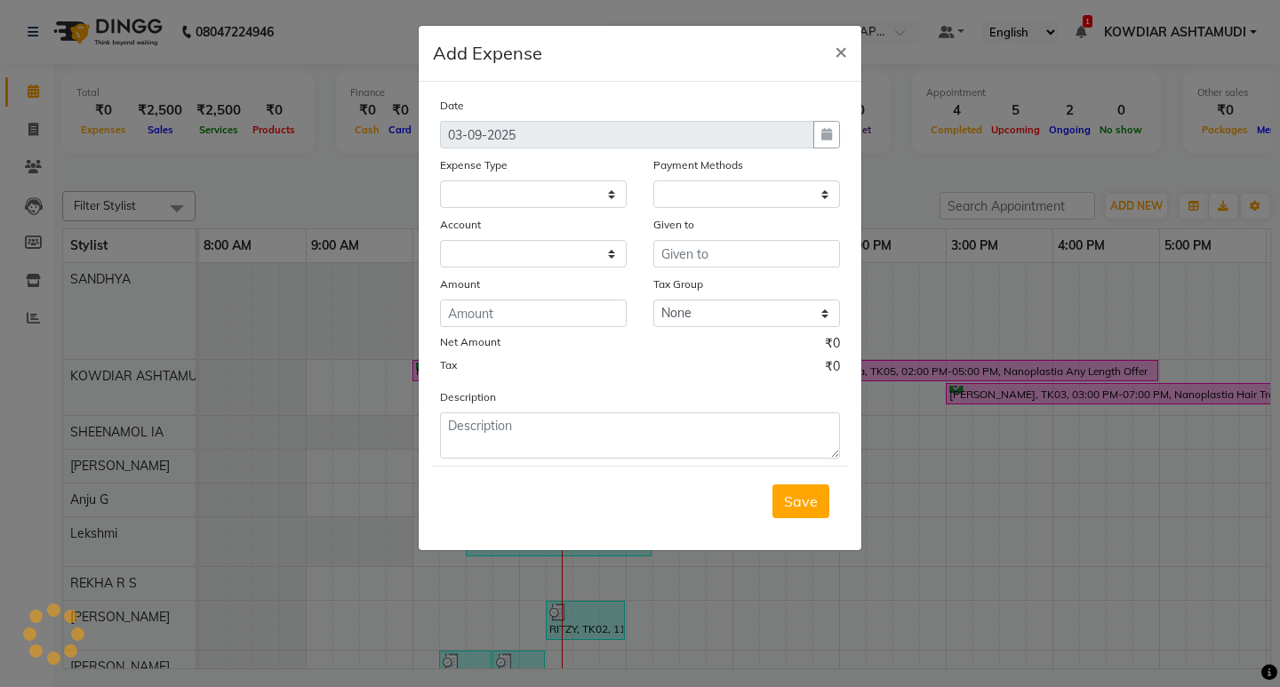
select select
select select "1"
select select "3500"
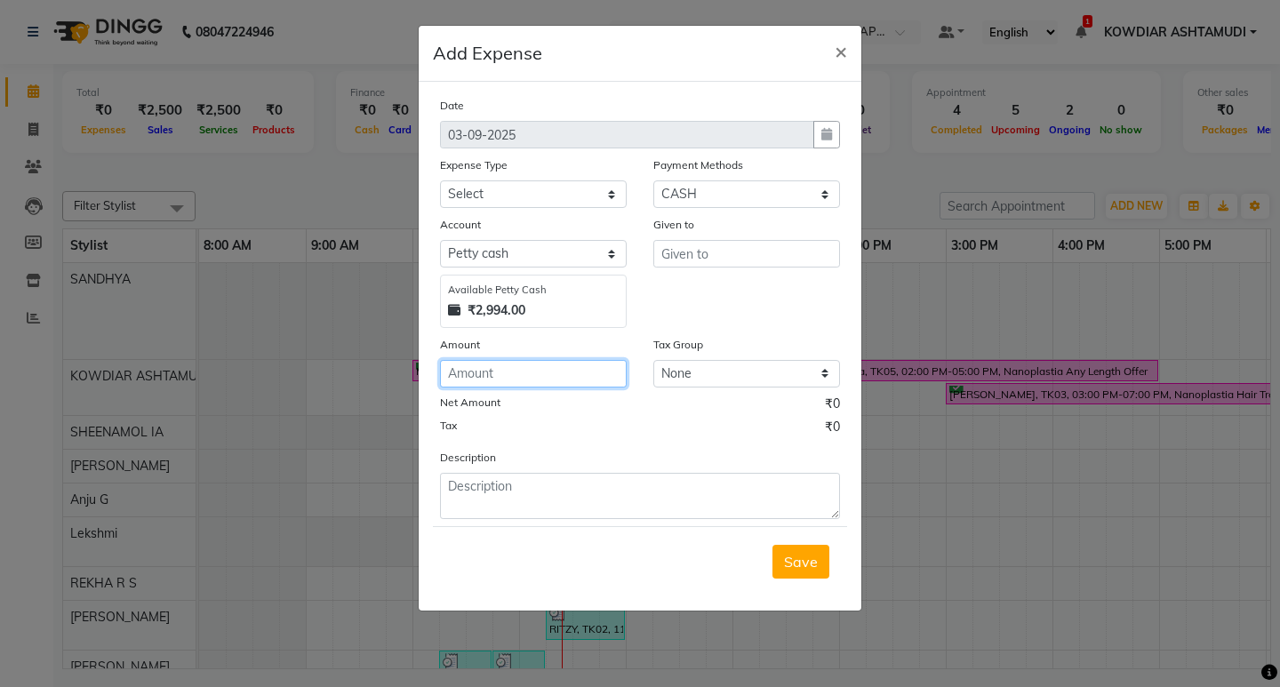
click at [509, 371] on input "number" at bounding box center [533, 374] width 187 height 28
click at [509, 371] on input "0" at bounding box center [533, 374] width 187 height 28
type input "1"
type input "285"
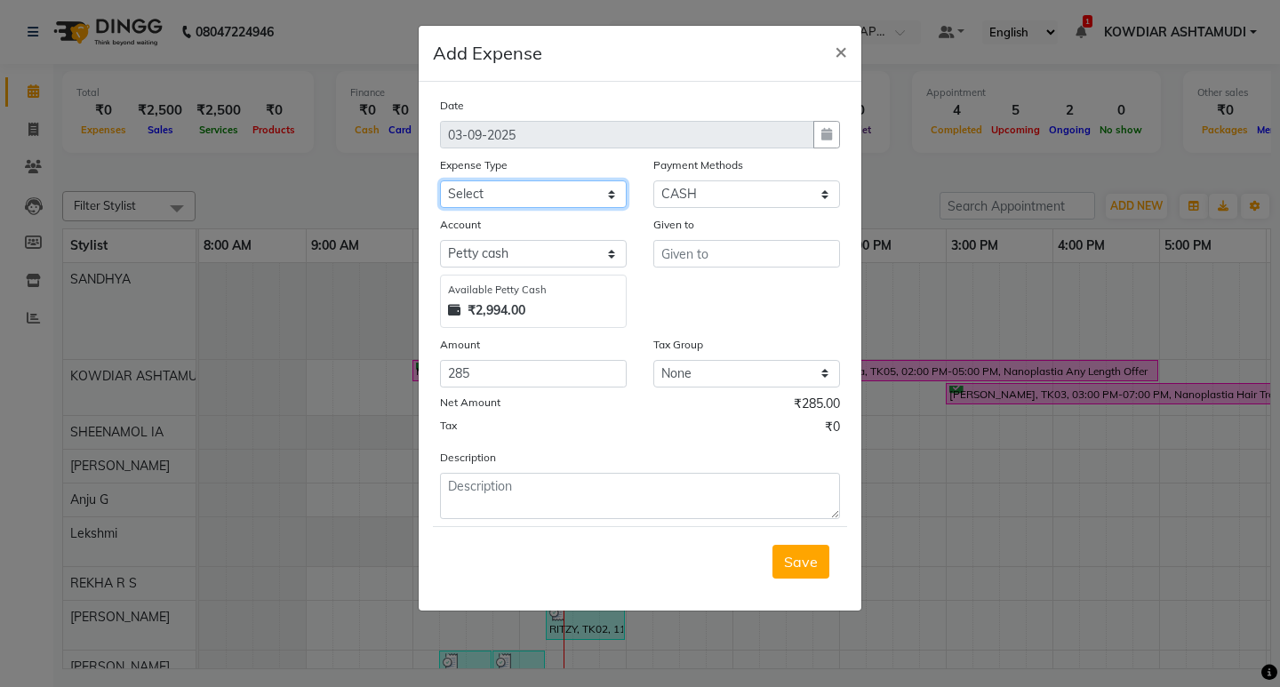
click at [477, 194] on select "Select ACCOMODATION EXPENSES ADVERTISEMENT SALES PROMOTIONAL EXPENSES Bonus BRI…" at bounding box center [533, 194] width 187 height 28
select select "6230"
click at [440, 180] on select "Select ACCOMODATION EXPENSES ADVERTISEMENT SALES PROMOTIONAL EXPENSES Bonus BRI…" at bounding box center [533, 194] width 187 height 28
click at [726, 246] on input "text" at bounding box center [746, 254] width 187 height 28
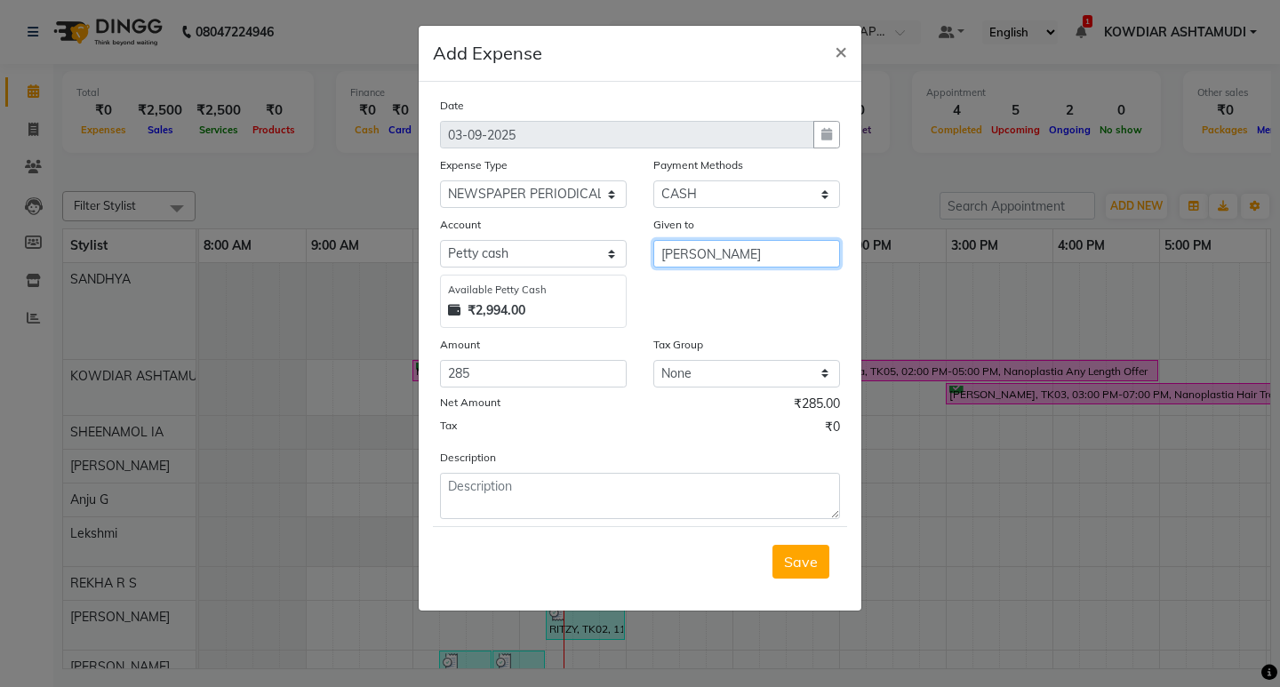
type input "A .ANAND"
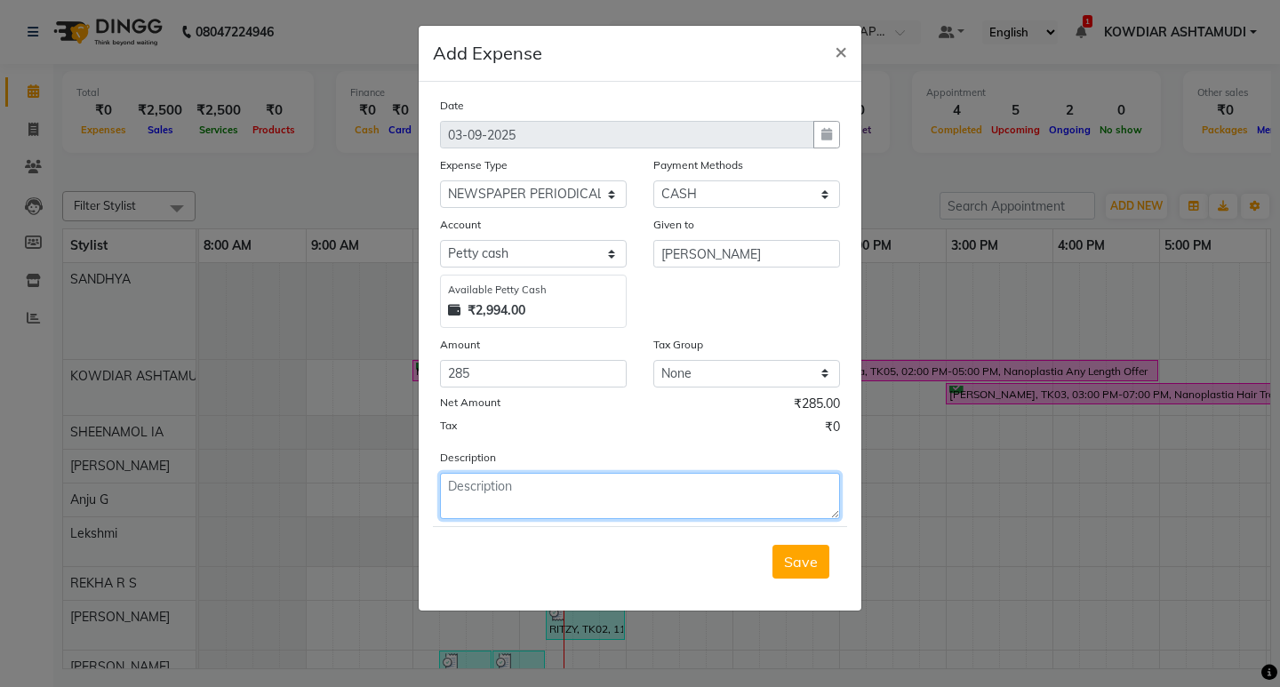
click at [512, 482] on textarea at bounding box center [640, 496] width 400 height 46
type textarea "NEWSPAPER"
click at [541, 424] on div "Tax ₹0" at bounding box center [640, 429] width 400 height 23
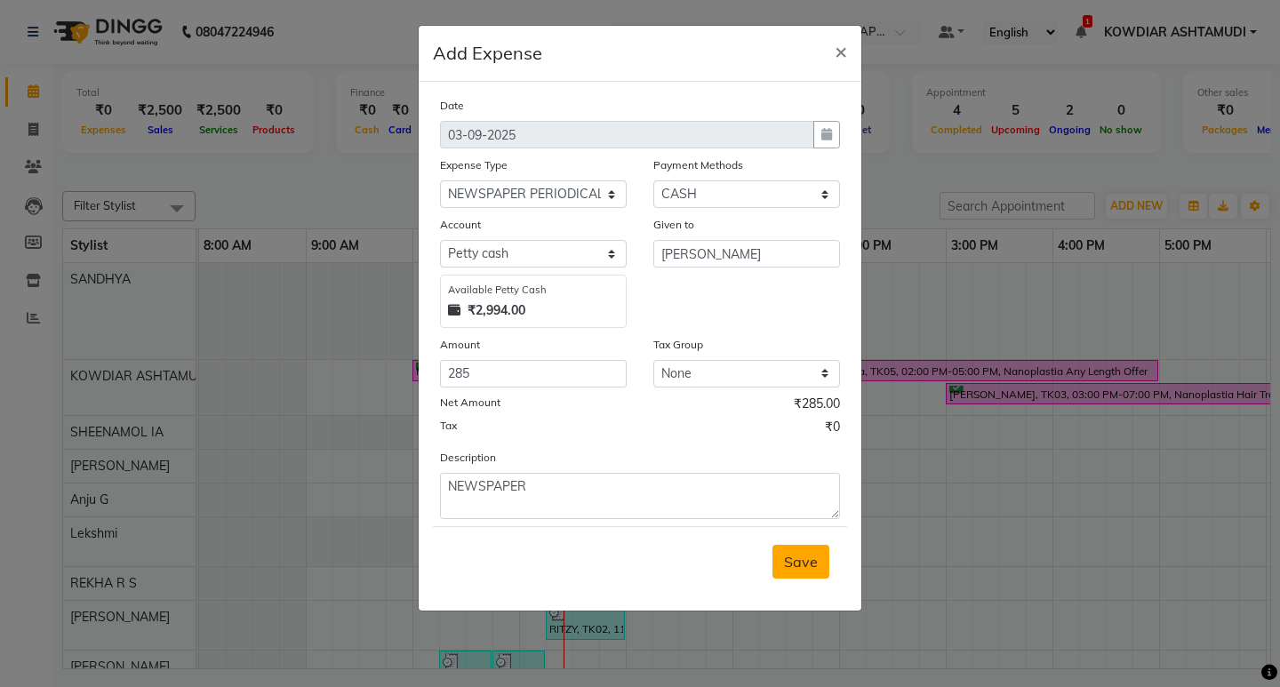
click at [789, 551] on button "Save" at bounding box center [801, 562] width 57 height 34
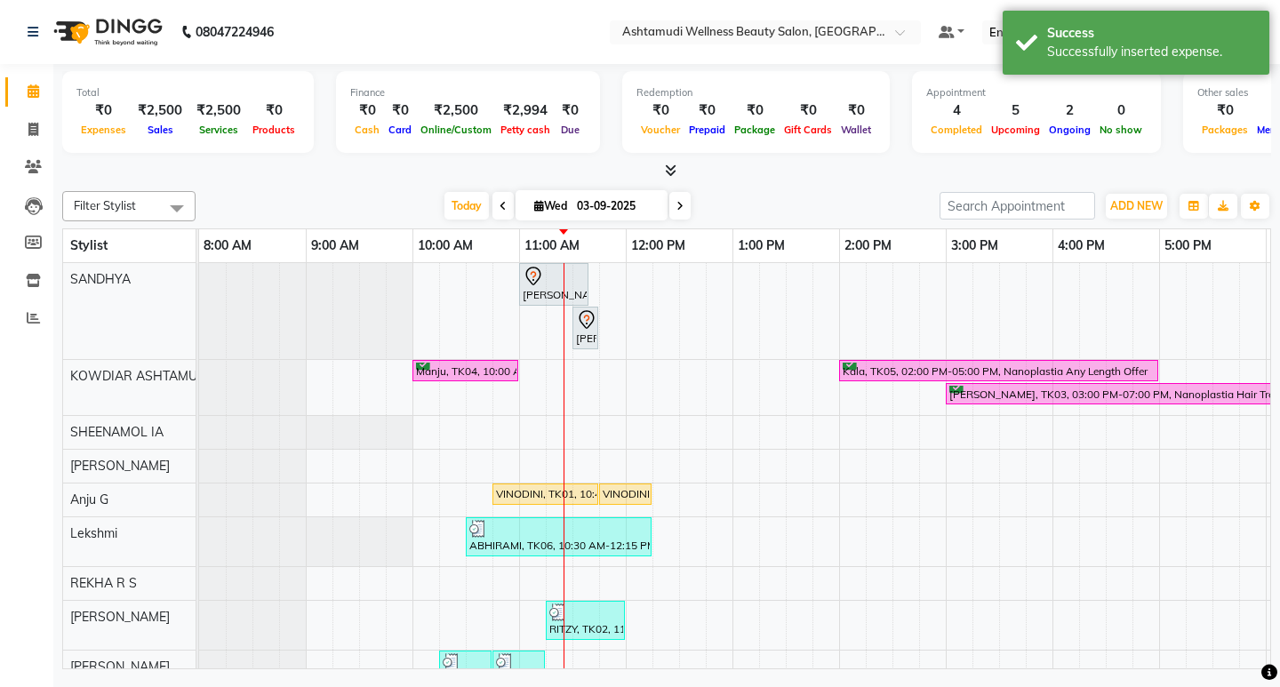
click at [802, 185] on div "Filter Stylist Select All SANDHYA KOWDIAR ASHTAMUDI SHEENAMOL IA ABISHA KARKI A…" at bounding box center [666, 426] width 1209 height 485
click at [1110, 209] on span "ADD NEW" at bounding box center [1136, 205] width 52 height 13
click at [1095, 290] on link "Add Expense" at bounding box center [1096, 286] width 140 height 23
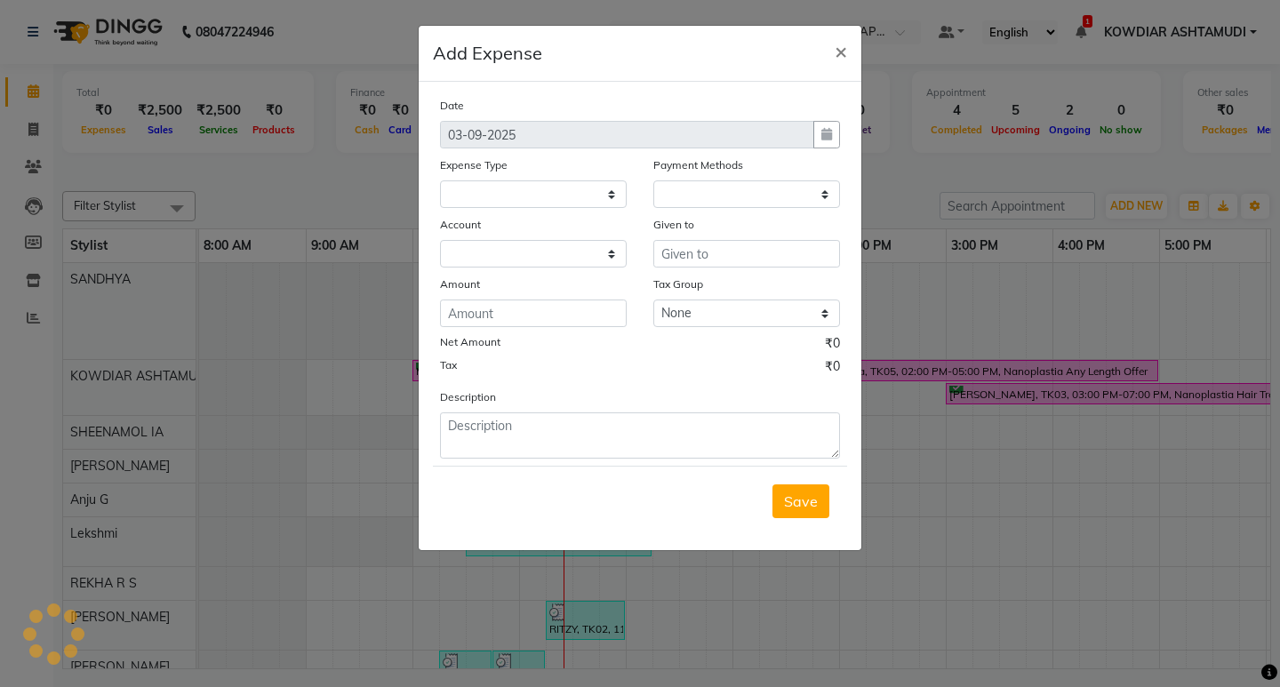
select select
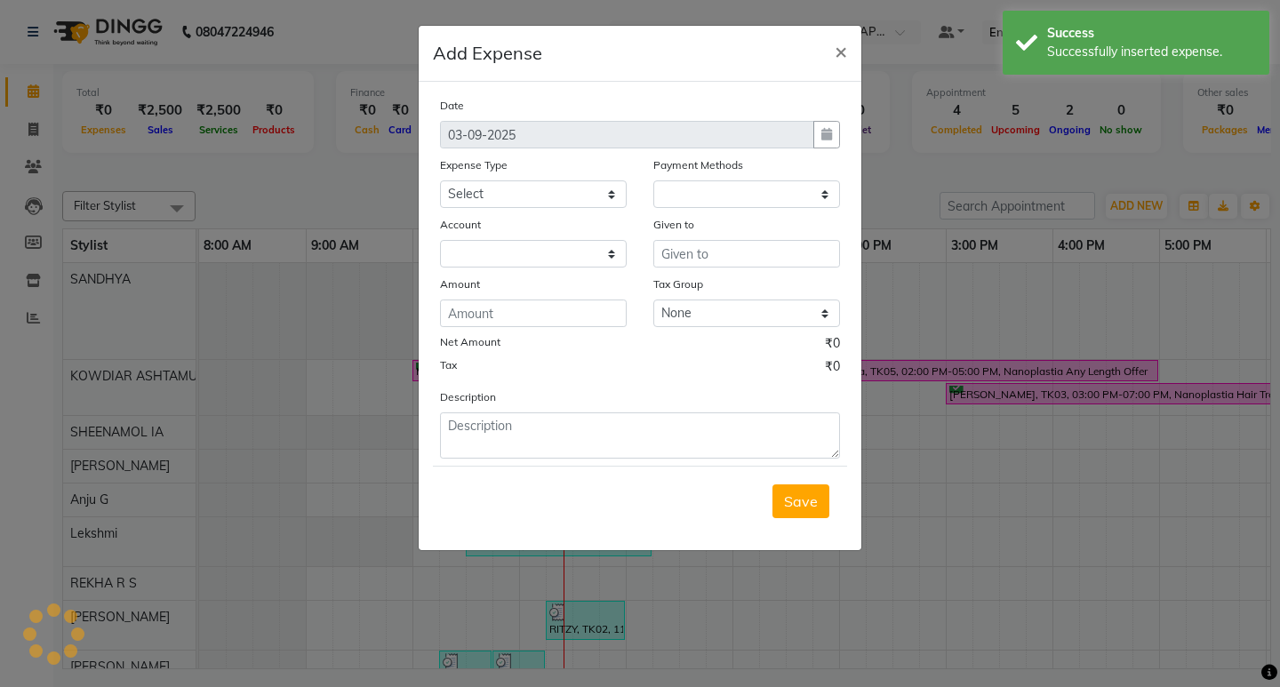
select select "1"
select select "3500"
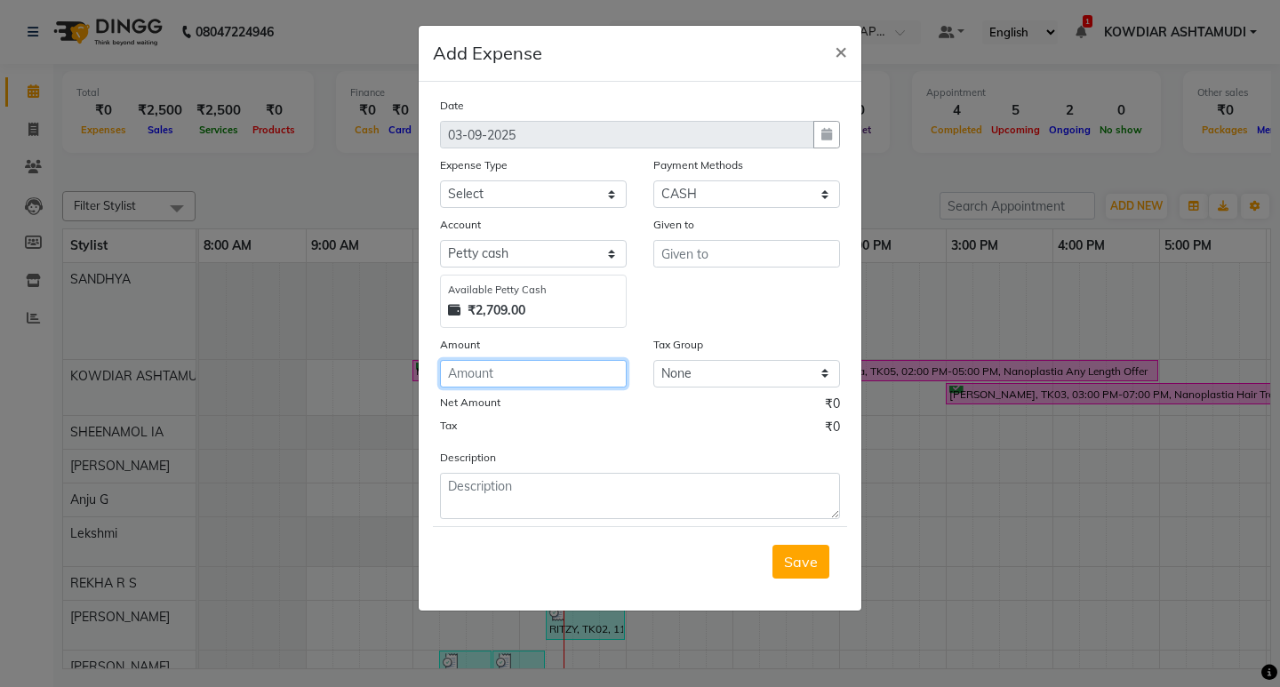
click at [513, 376] on input "number" at bounding box center [533, 374] width 187 height 28
type input "150"
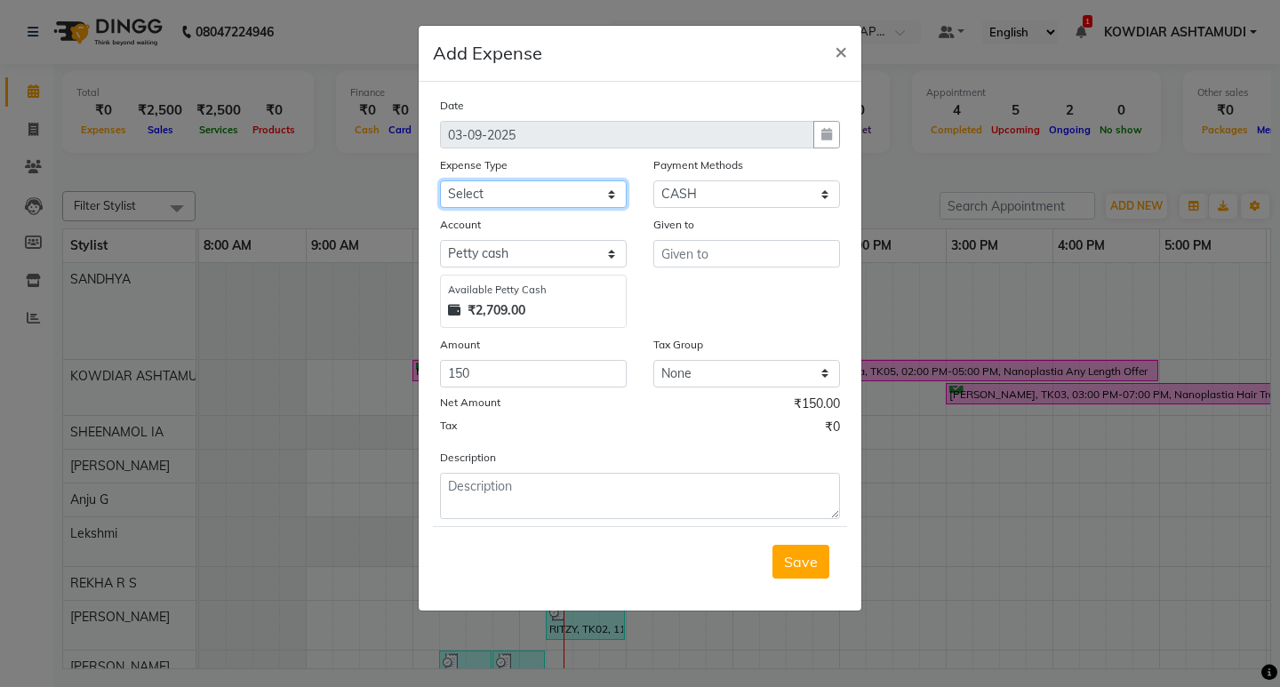
click at [512, 208] on div "Date 03-09-2025 Expense Type Select ACCOMODATION EXPENSES ADVERTISEMENT SALES P…" at bounding box center [640, 307] width 400 height 423
click at [882, 102] on ngb-modal-window "Add Expense × Date 03-09-2025 Expense Type Select ACCOMODATION EXPENSES ADVERTI…" at bounding box center [640, 343] width 1280 height 687
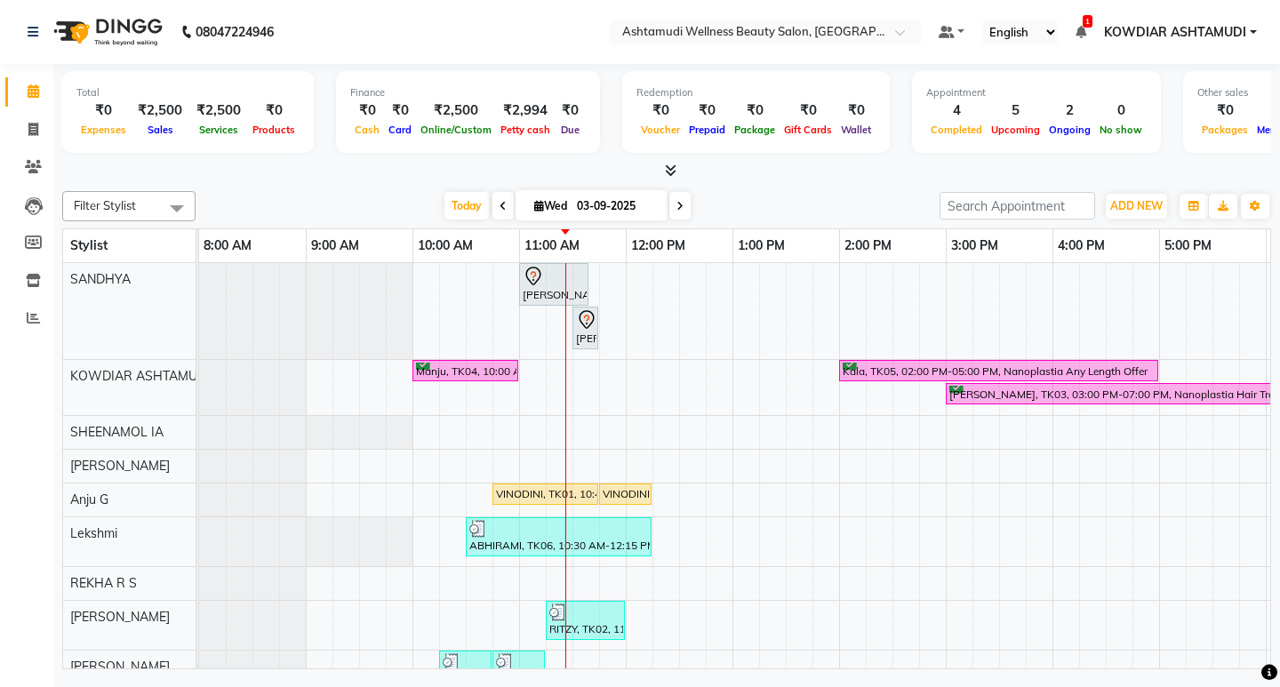
click at [559, 57] on nav "08047224946 Select Location × Ashtamudi Wellness Beauty Salon, Kowdiar Default …" at bounding box center [640, 32] width 1280 height 64
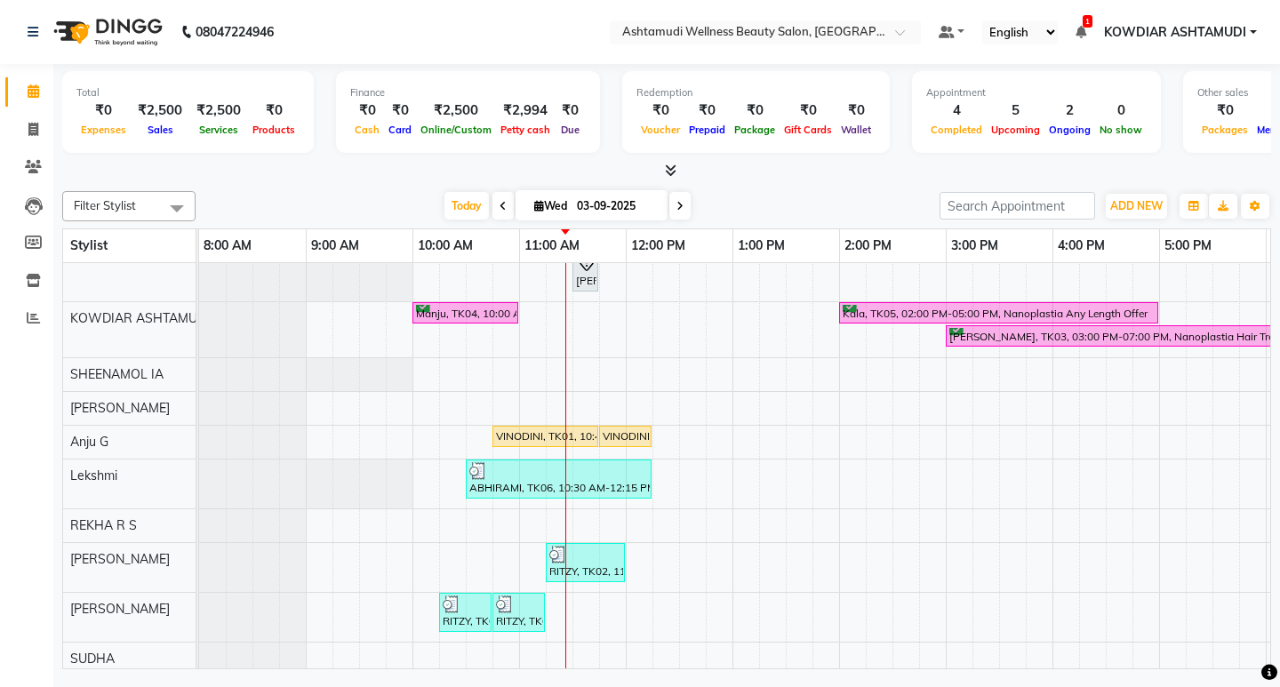
scroll to position [78, 0]
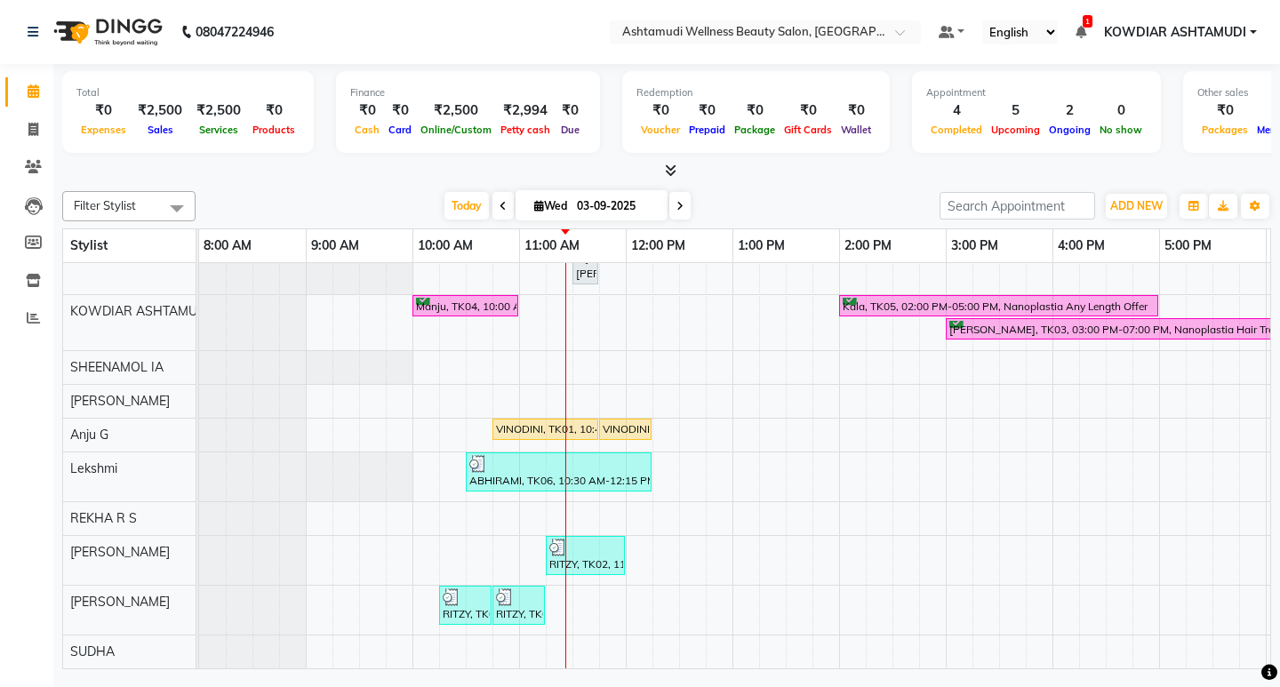
click at [422, 144] on div "Finance ₹0 Cash ₹0 Card ₹2,500 Online/Custom ₹2,994 Petty cash ₹0 Due" at bounding box center [468, 112] width 264 height 82
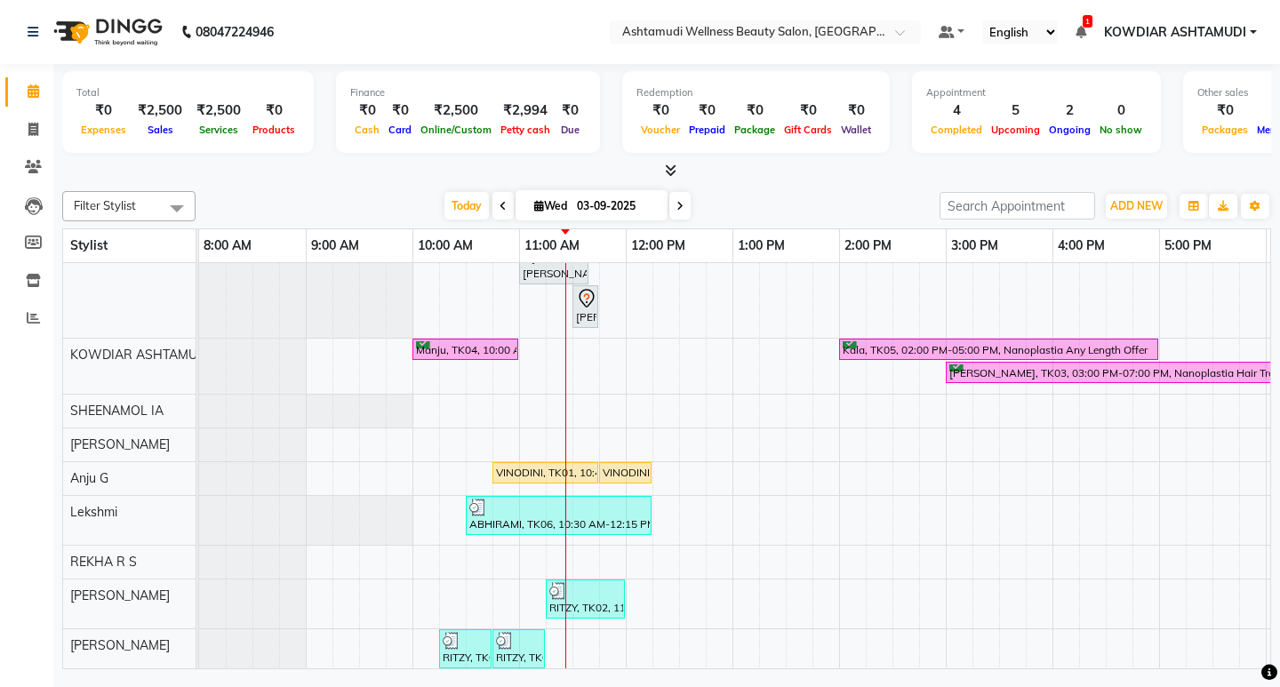
scroll to position [0, 0]
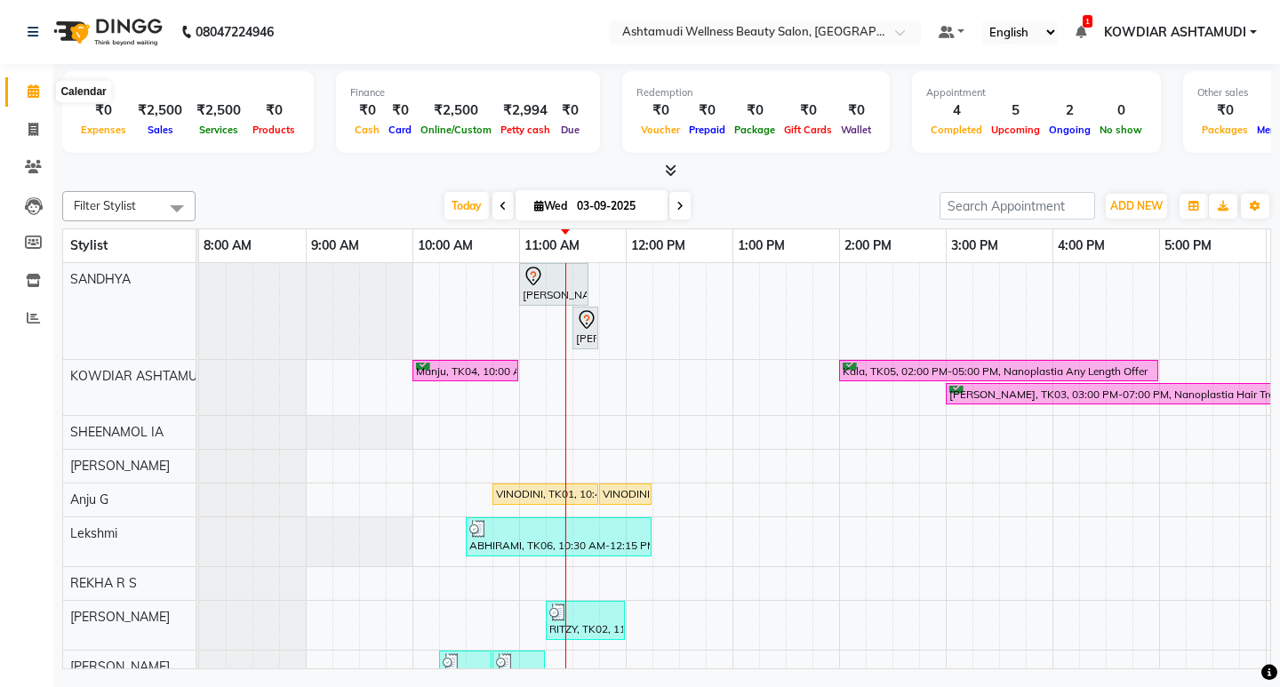
click at [37, 91] on icon at bounding box center [34, 90] width 12 height 13
click at [37, 124] on icon at bounding box center [33, 129] width 10 height 13
select select "service"
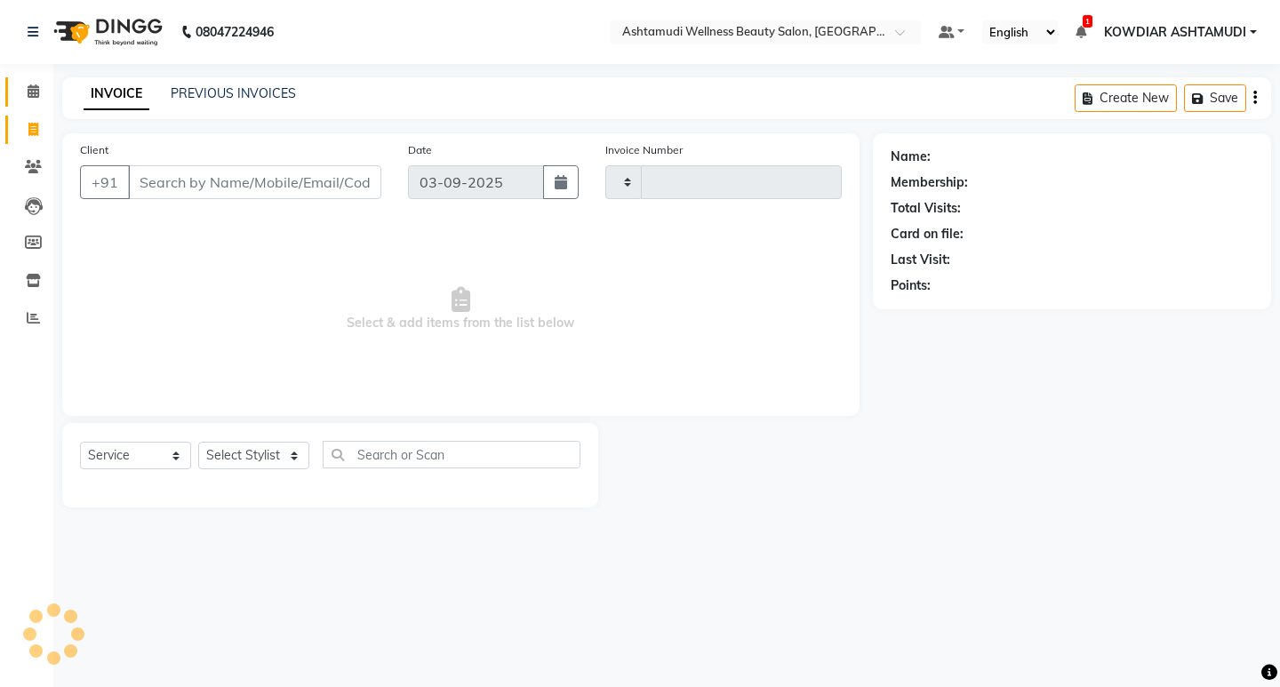
type input "2198"
select select "4668"
click at [37, 95] on icon at bounding box center [34, 90] width 12 height 13
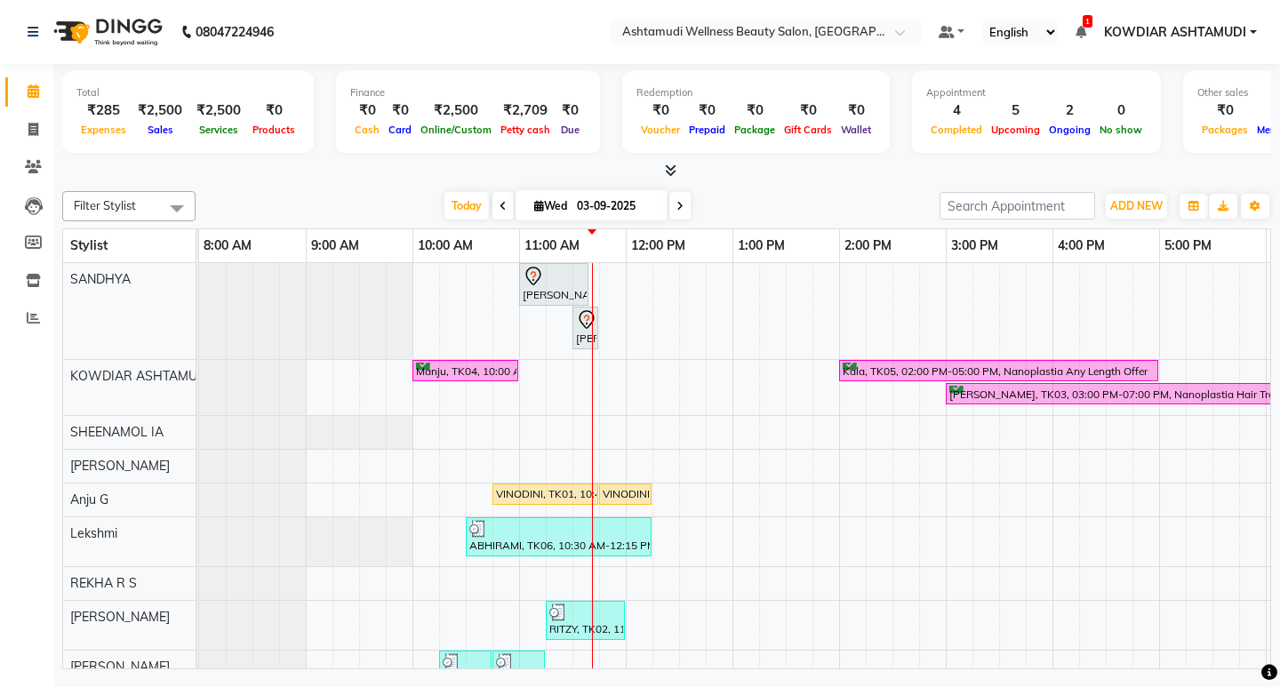
click at [461, 38] on nav "08047224946 Select Location × Ashtamudi Wellness Beauty Salon, Kowdiar Default …" at bounding box center [640, 32] width 1280 height 64
click at [36, 91] on icon at bounding box center [34, 90] width 12 height 13
click at [31, 126] on icon at bounding box center [33, 129] width 10 height 13
select select "service"
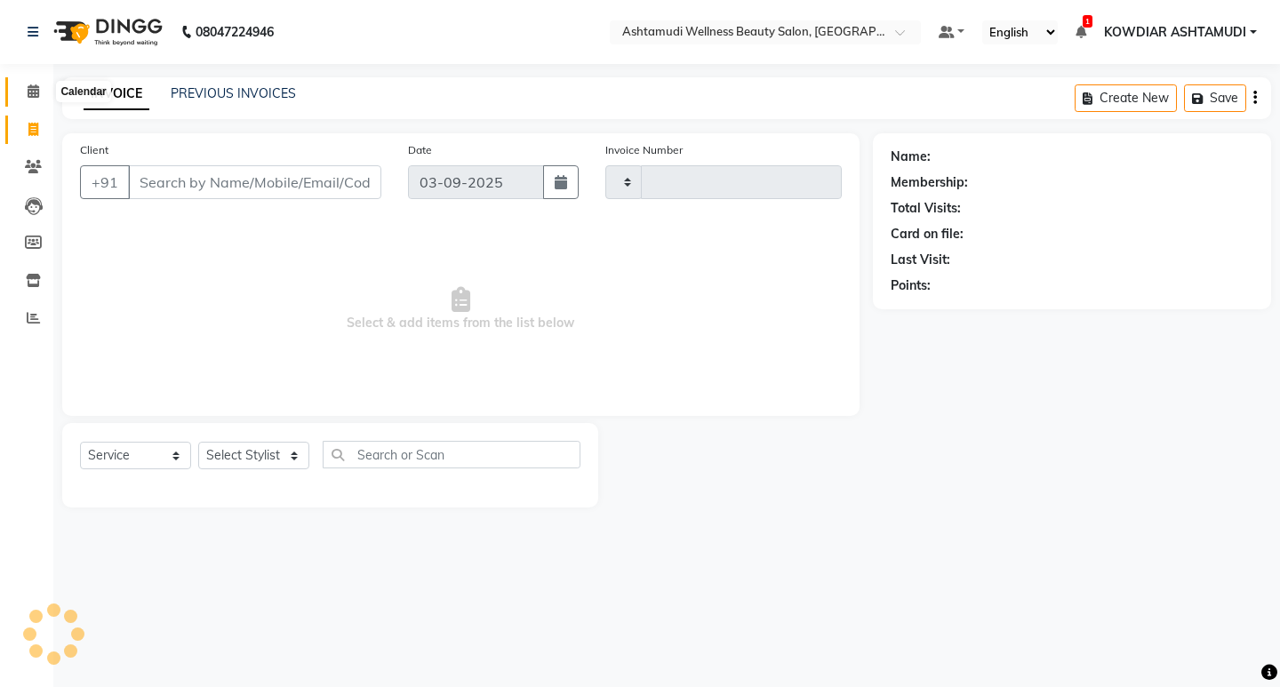
type input "2198"
click at [29, 96] on icon at bounding box center [34, 90] width 12 height 13
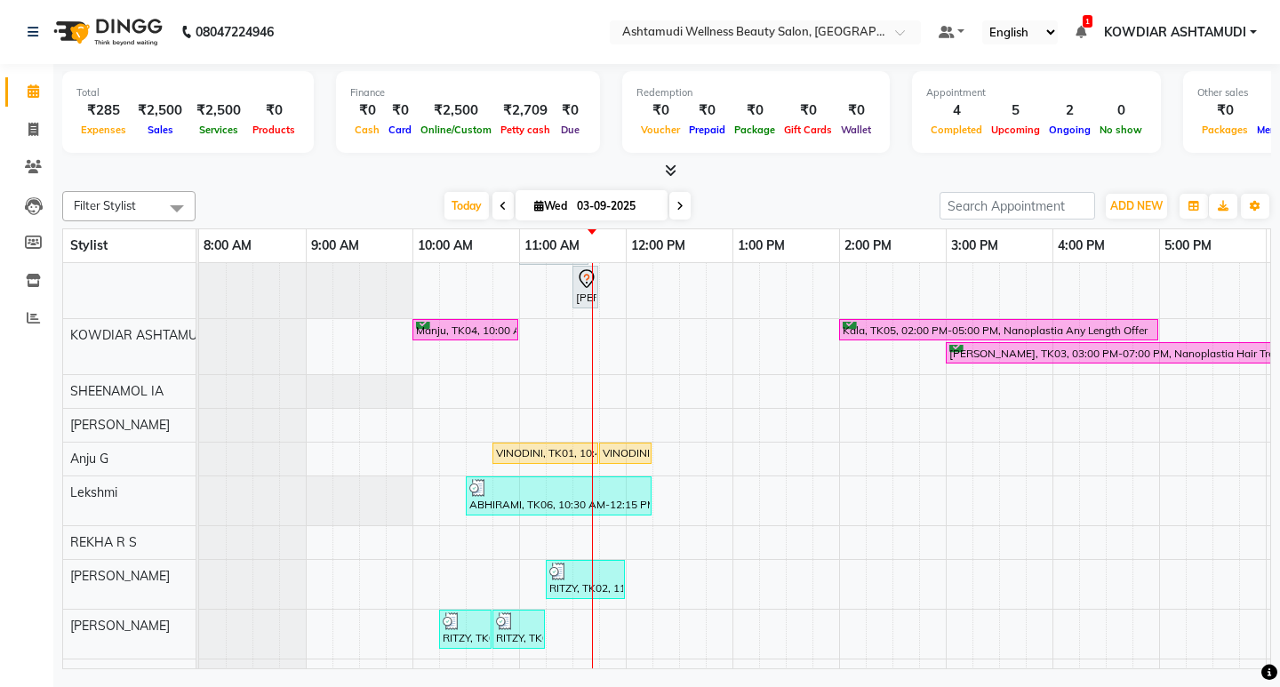
scroll to position [78, 0]
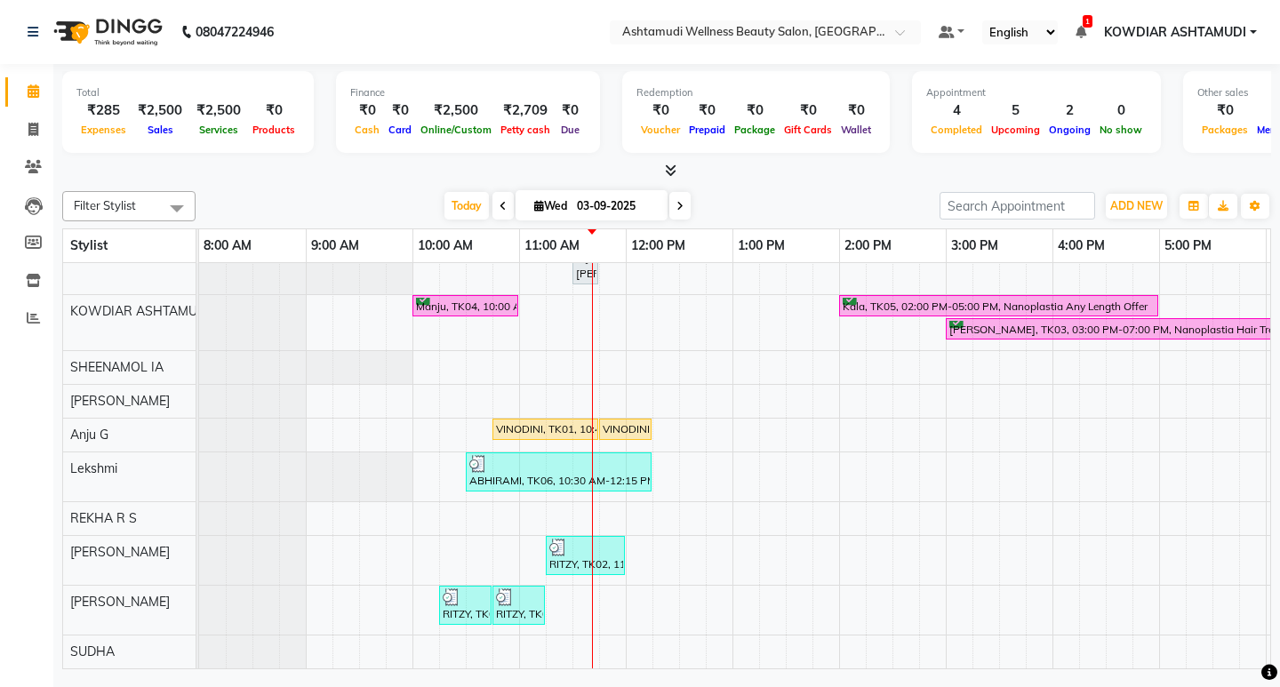
click at [595, 565] on div "Shajna, TK07, 11:00 AM-11:40 AM, Root Touch-Up (Ammonia Free) Shajna, TK07, 11:…" at bounding box center [892, 433] width 1387 height 470
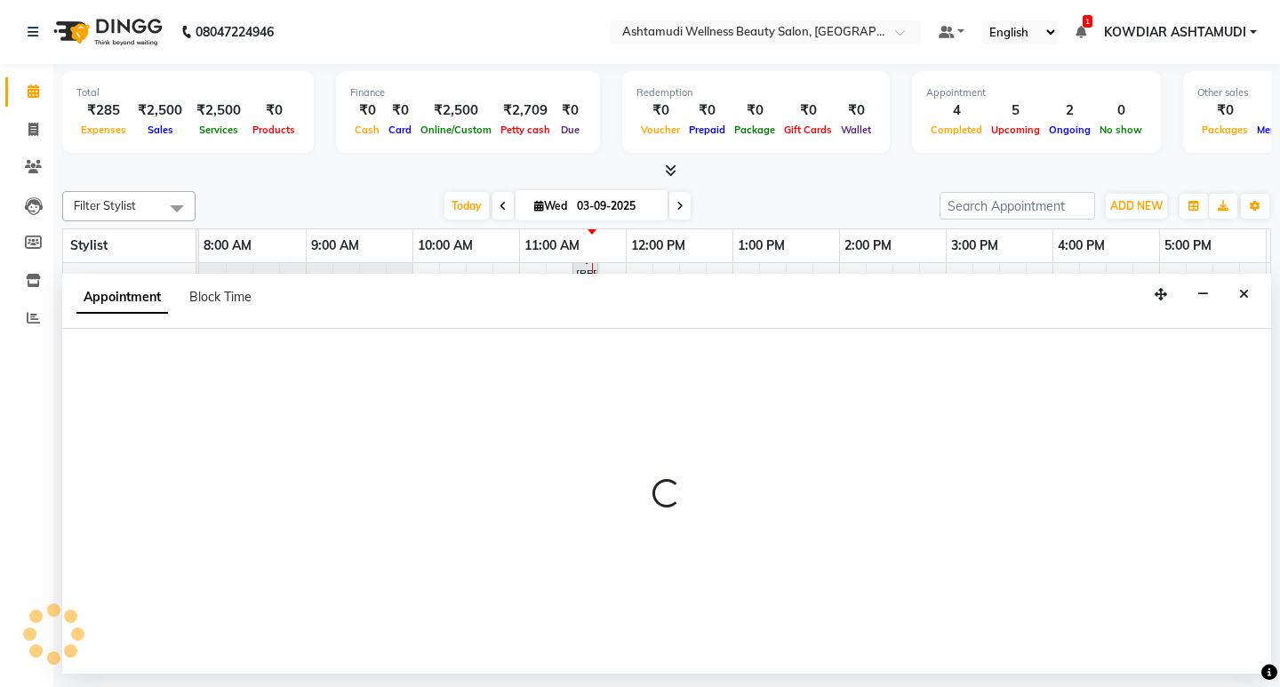
select select "41198"
select select "690"
select select "tentative"
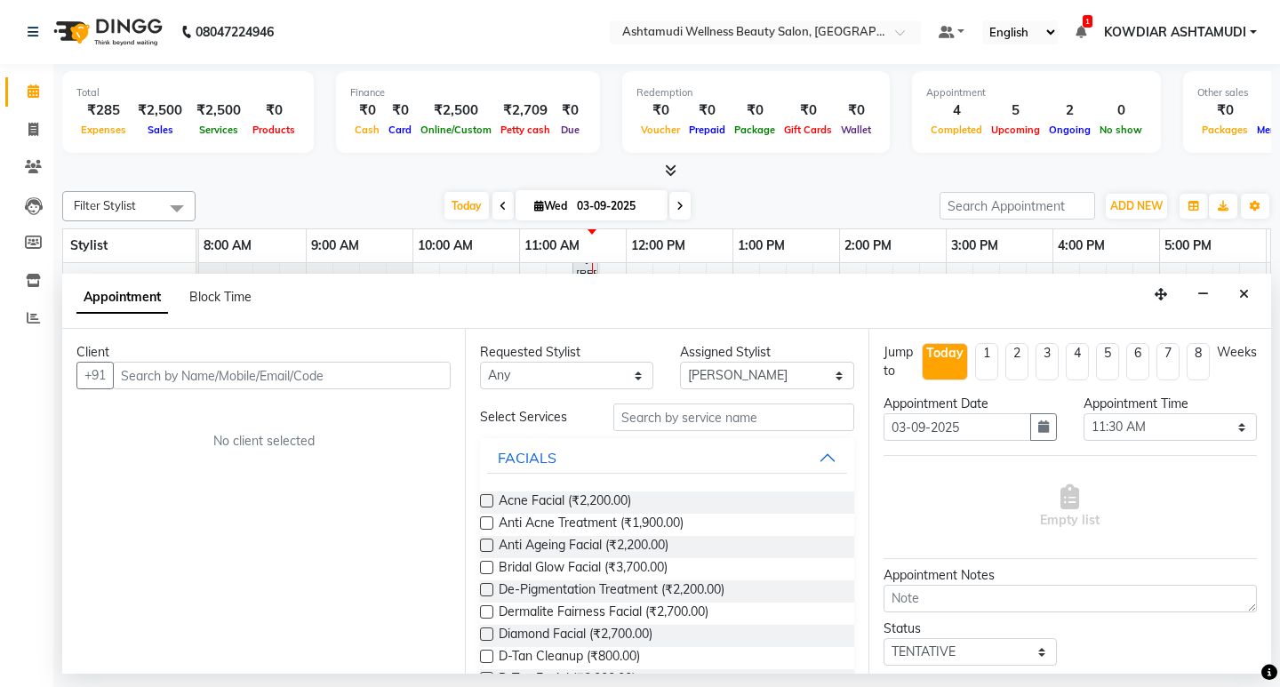
click at [240, 374] on input "text" at bounding box center [282, 376] width 338 height 28
click at [626, 418] on input "text" at bounding box center [733, 418] width 240 height 28
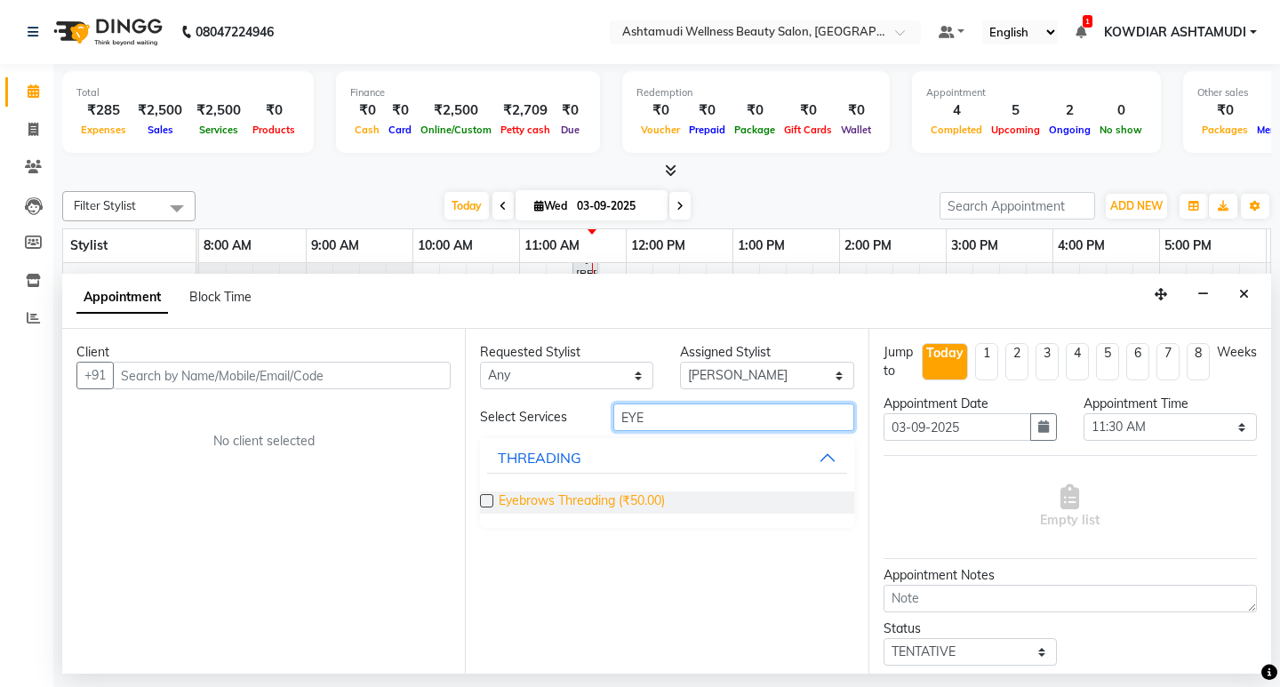
type input "EYE"
drag, startPoint x: 561, startPoint y: 492, endPoint x: 533, endPoint y: 491, distance: 27.6
click at [559, 493] on span "Eyebrows Threading (₹50.00)" at bounding box center [582, 503] width 166 height 22
checkbox input "false"
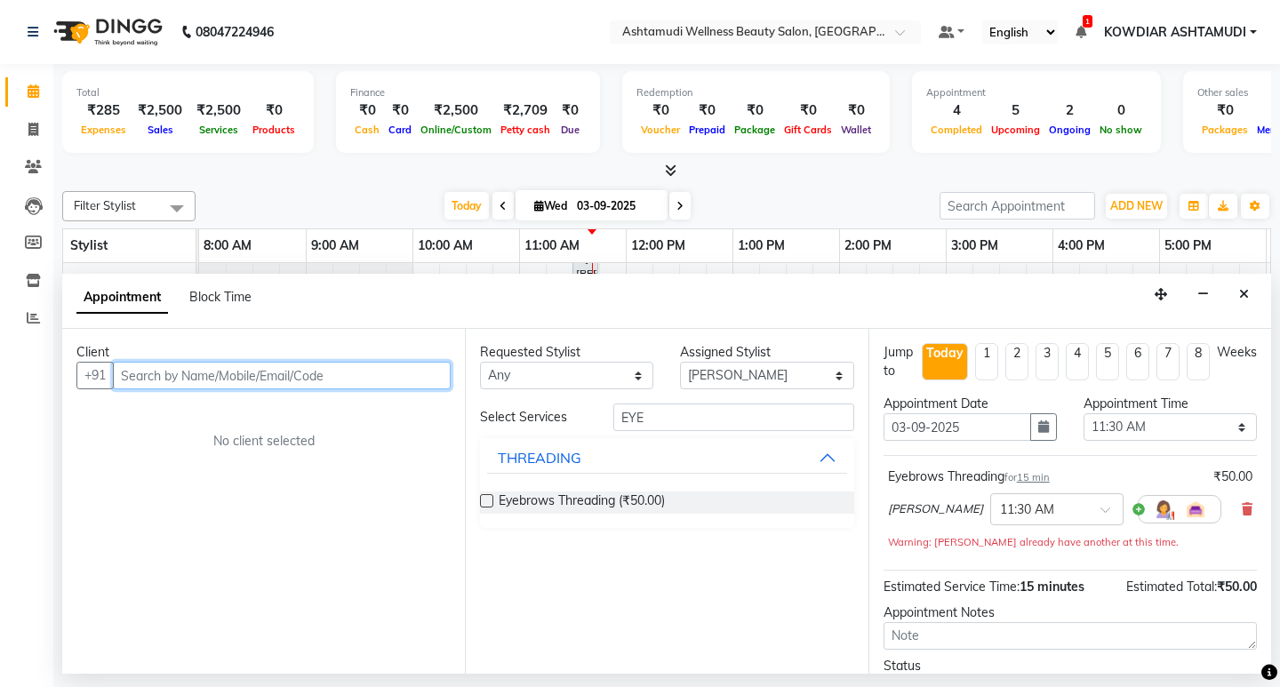
click at [352, 379] on input "text" at bounding box center [282, 376] width 338 height 28
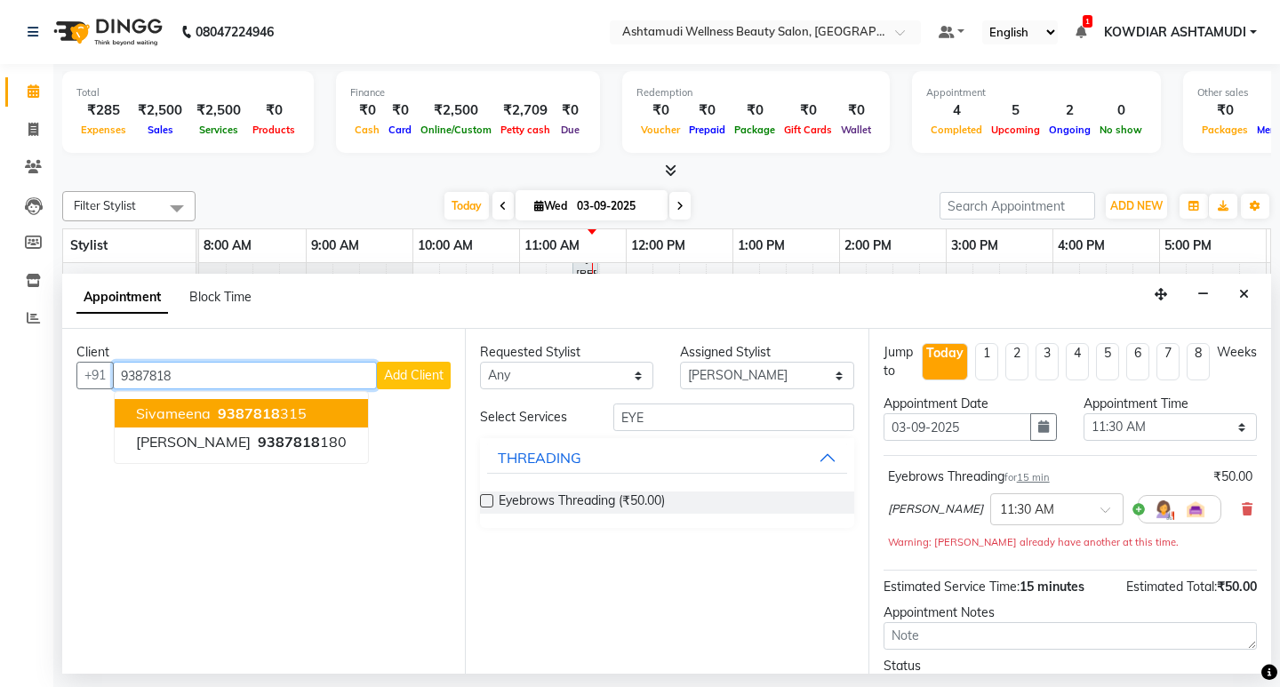
click at [204, 407] on span "Sivameena" at bounding box center [173, 414] width 75 height 18
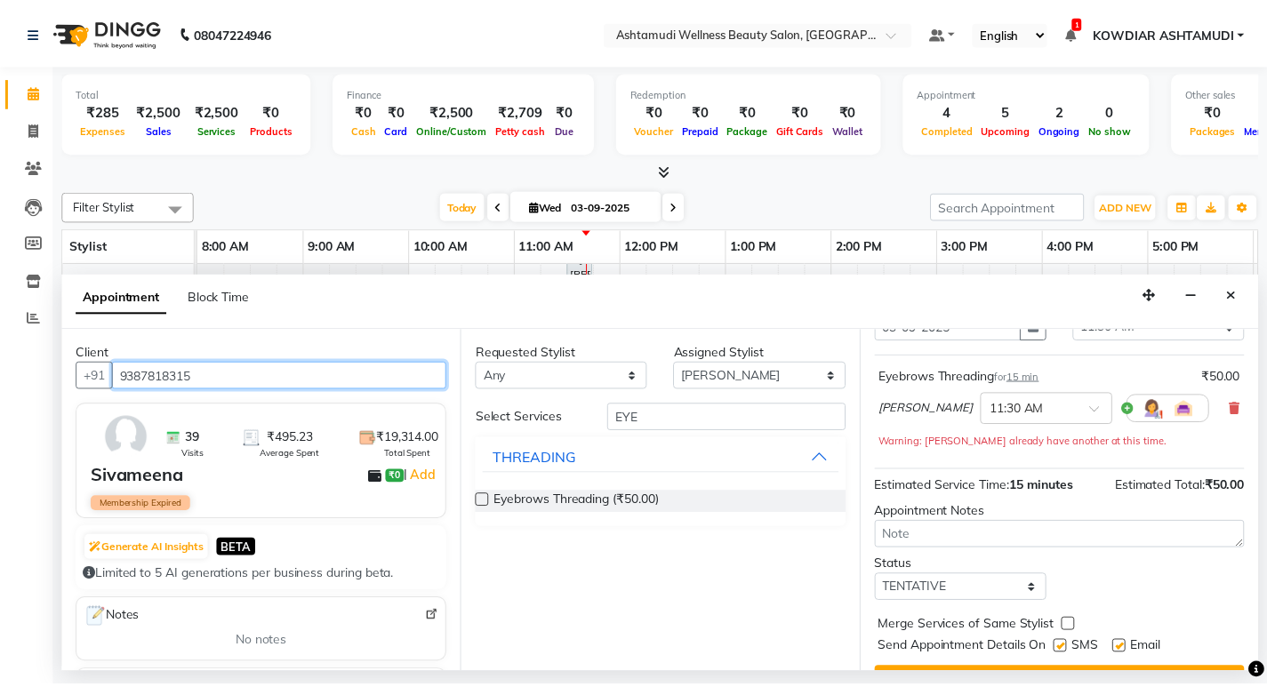
scroll to position [141, 0]
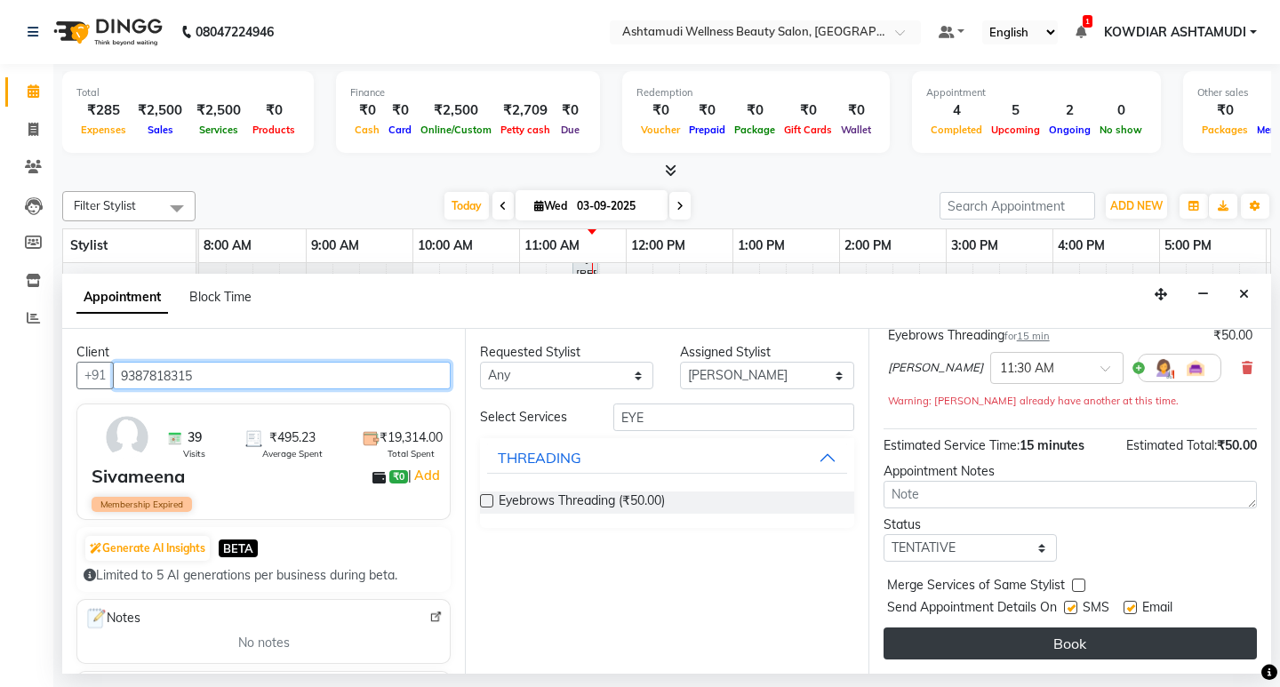
type input "9387818315"
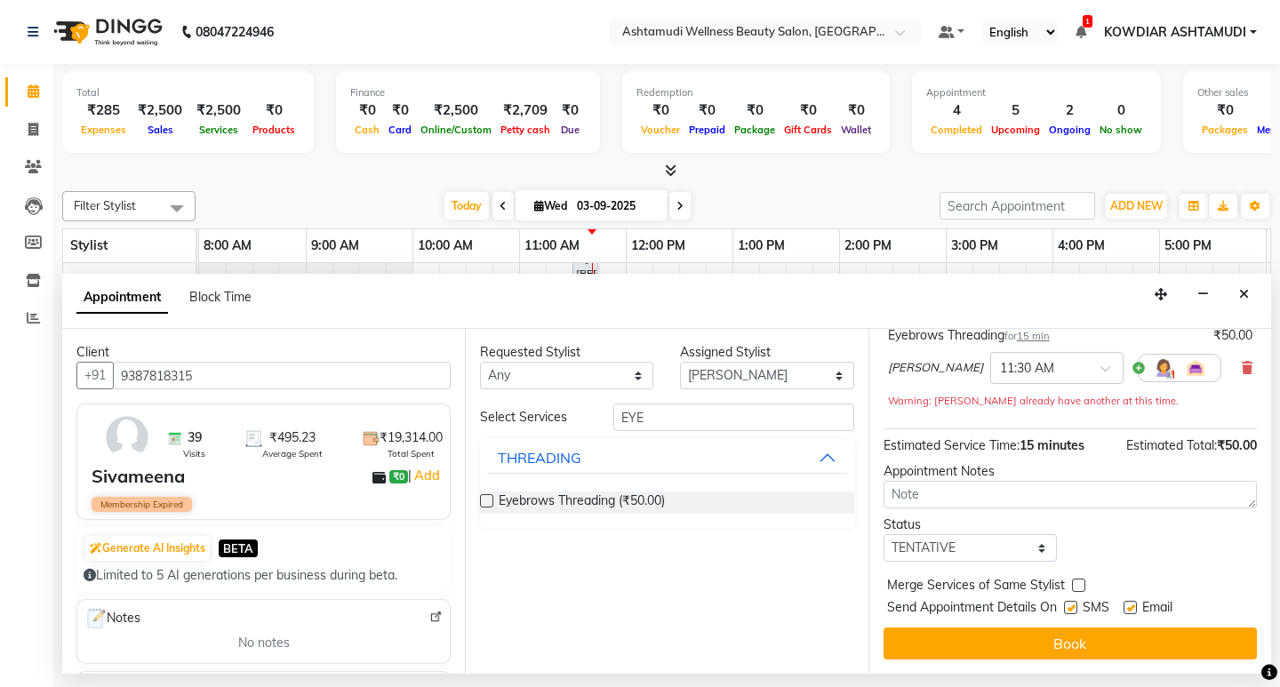
click at [998, 643] on button "Book" at bounding box center [1070, 644] width 373 height 32
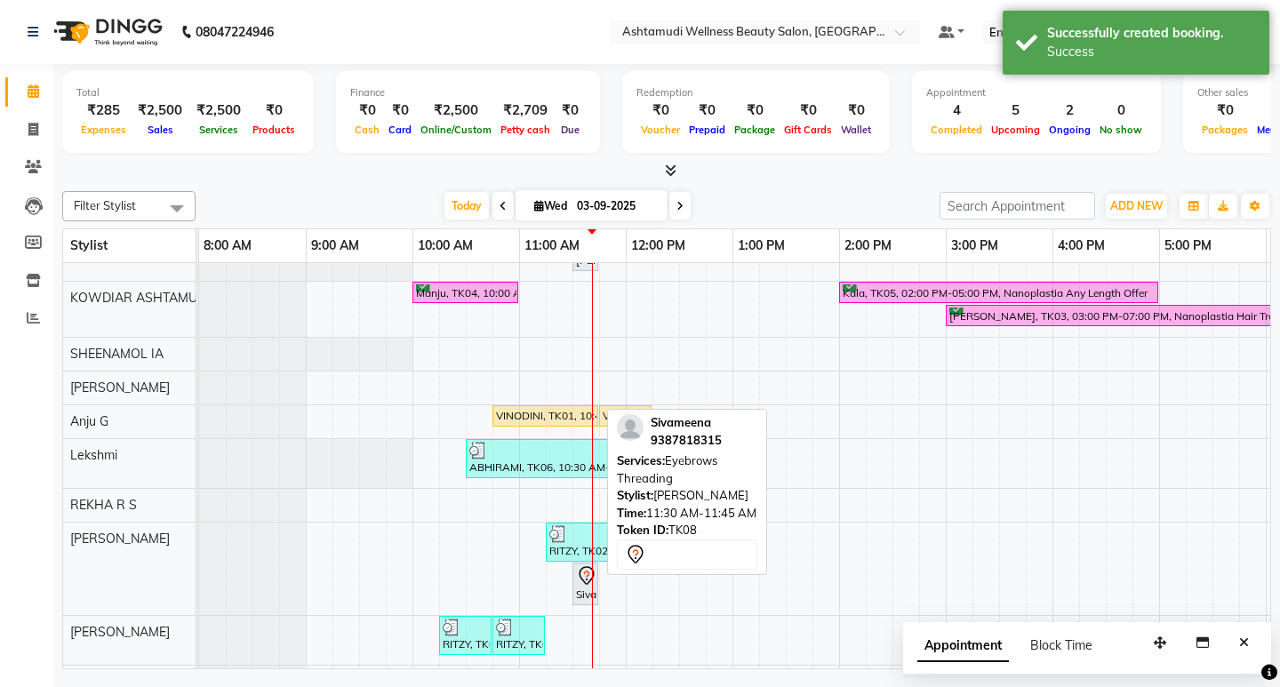
click at [574, 583] on div "Sivameena, TK08, 11:30 AM-11:45 AM, Eyebrows Threading" at bounding box center [585, 583] width 22 height 37
select select "7"
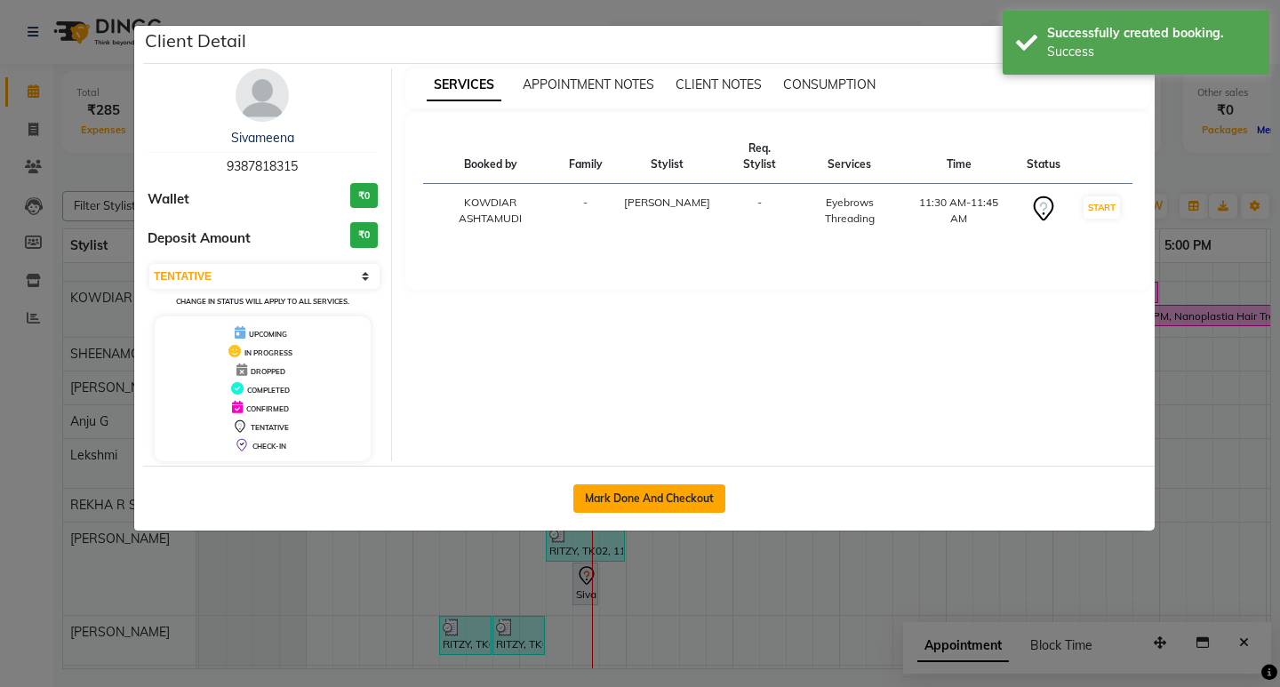
click at [602, 495] on button "Mark Done And Checkout" at bounding box center [649, 499] width 152 height 28
select select "service"
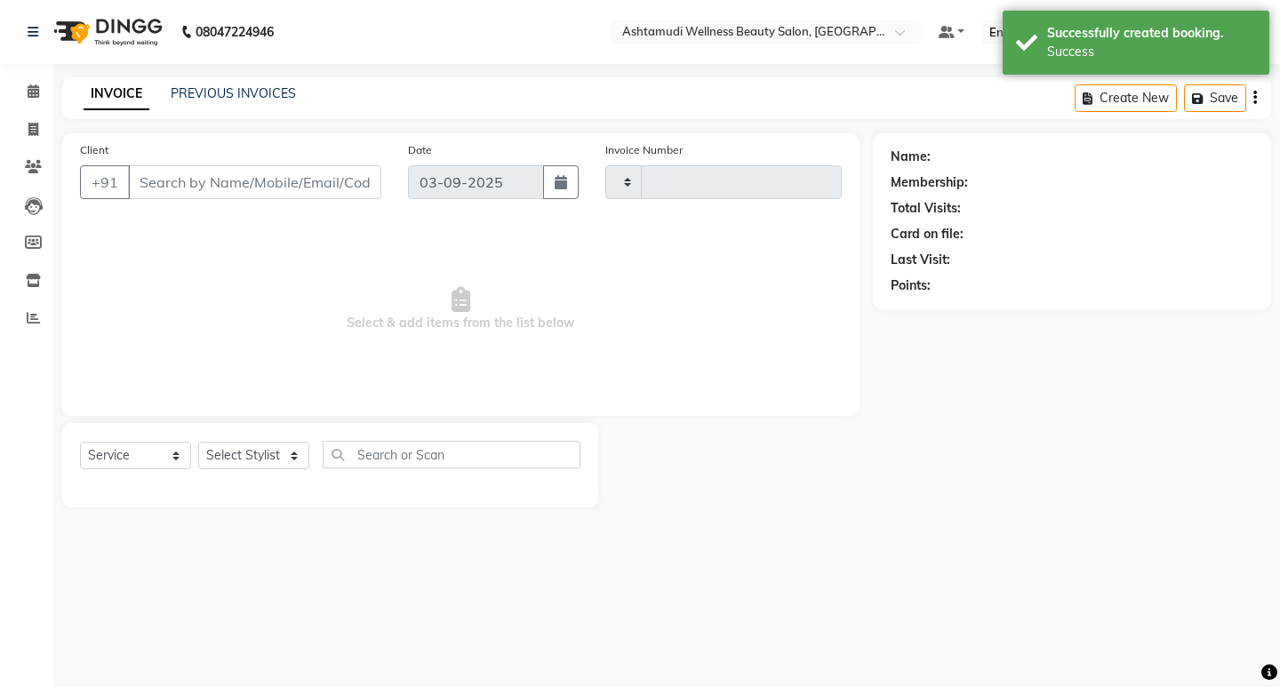
type input "2198"
select select "4668"
type input "9387818315"
select select "41198"
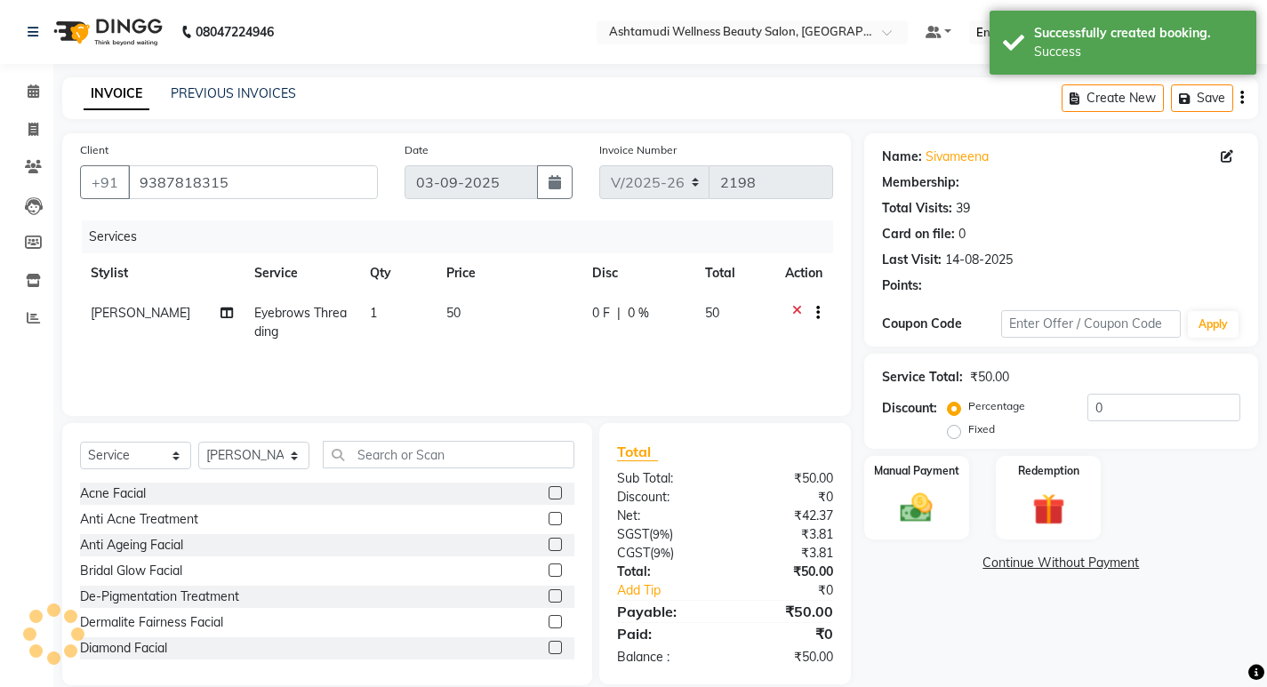
select select "1: Object"
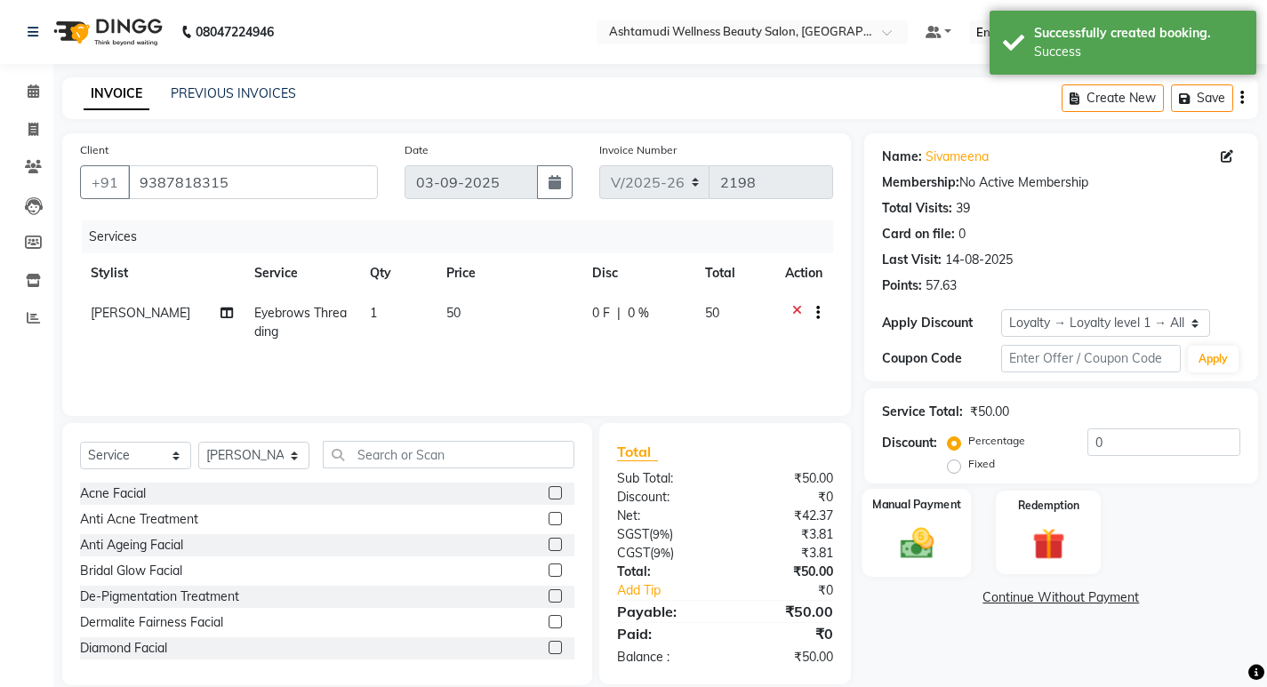
click at [892, 541] on img at bounding box center [916, 543] width 54 height 38
click at [1150, 597] on span "PhonePe" at bounding box center [1150, 599] width 51 height 20
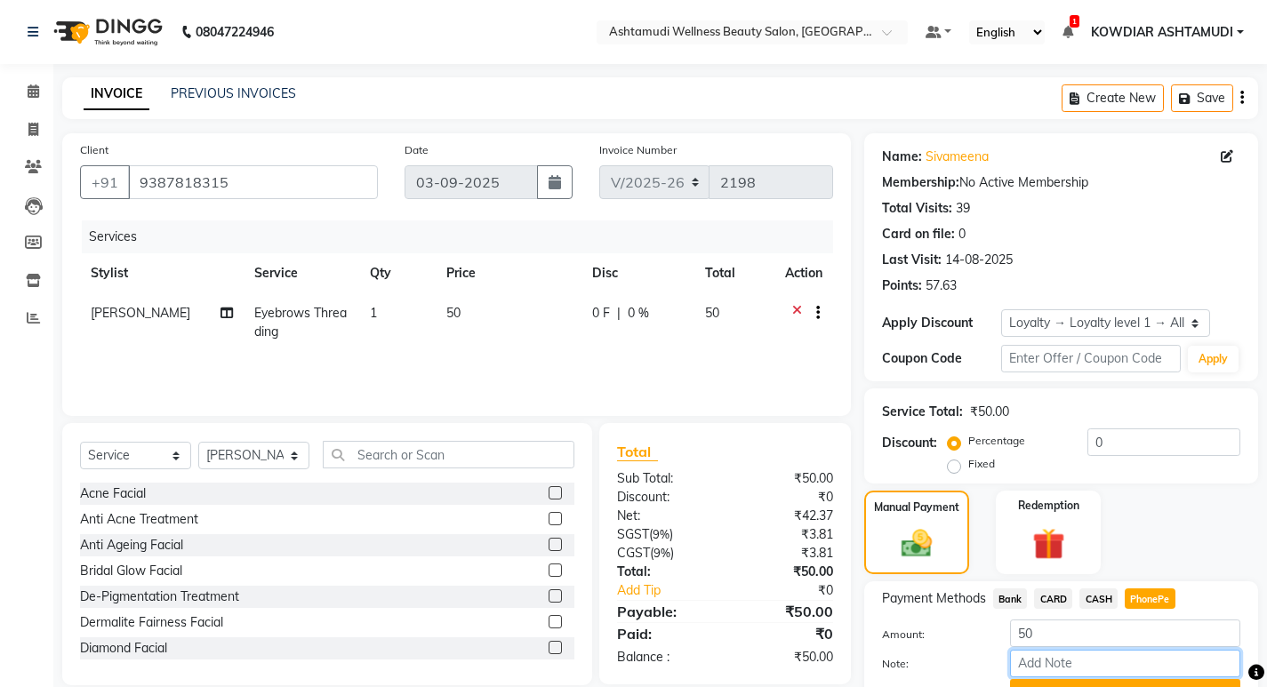
click at [1091, 663] on input "Note:" at bounding box center [1125, 664] width 230 height 28
type input "sheena"
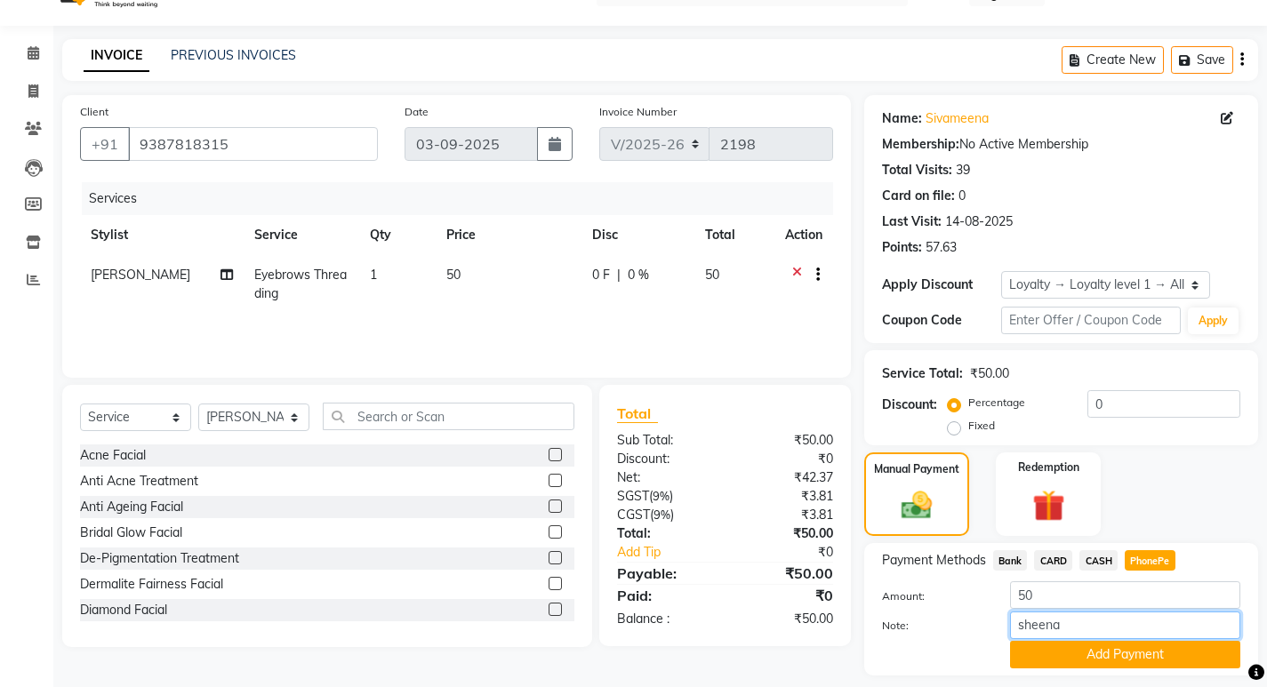
scroll to position [90, 0]
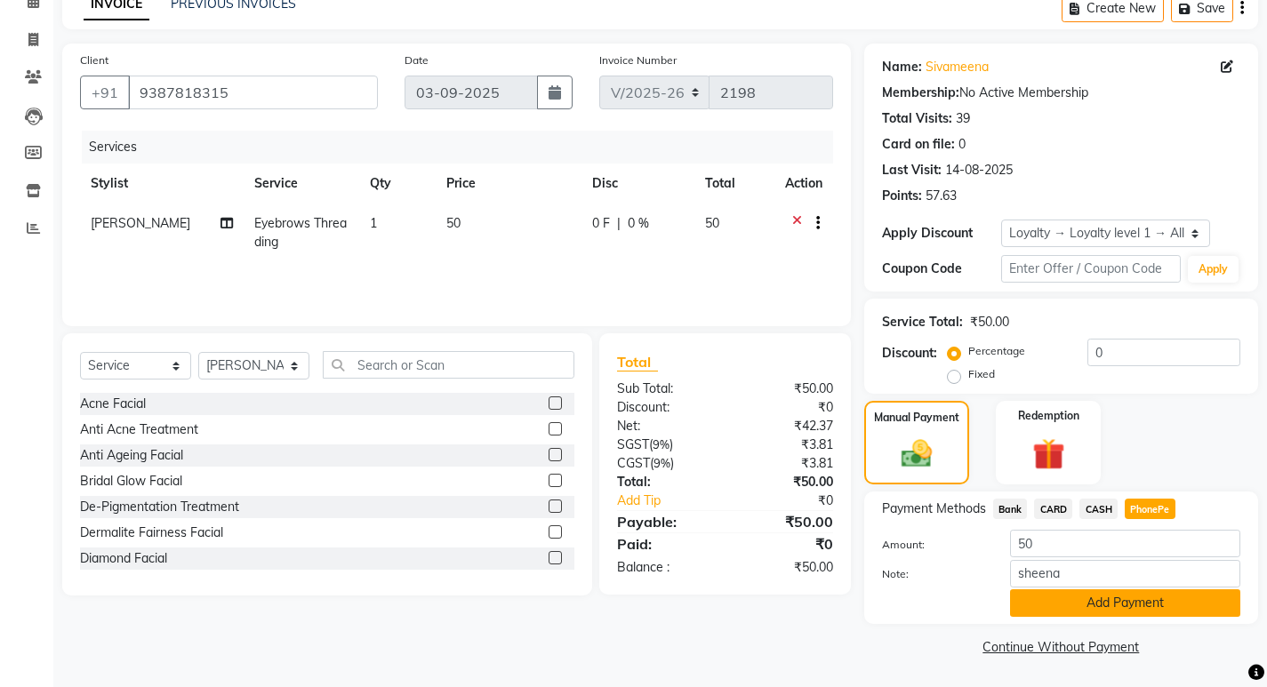
click at [1091, 609] on button "Add Payment" at bounding box center [1125, 603] width 230 height 28
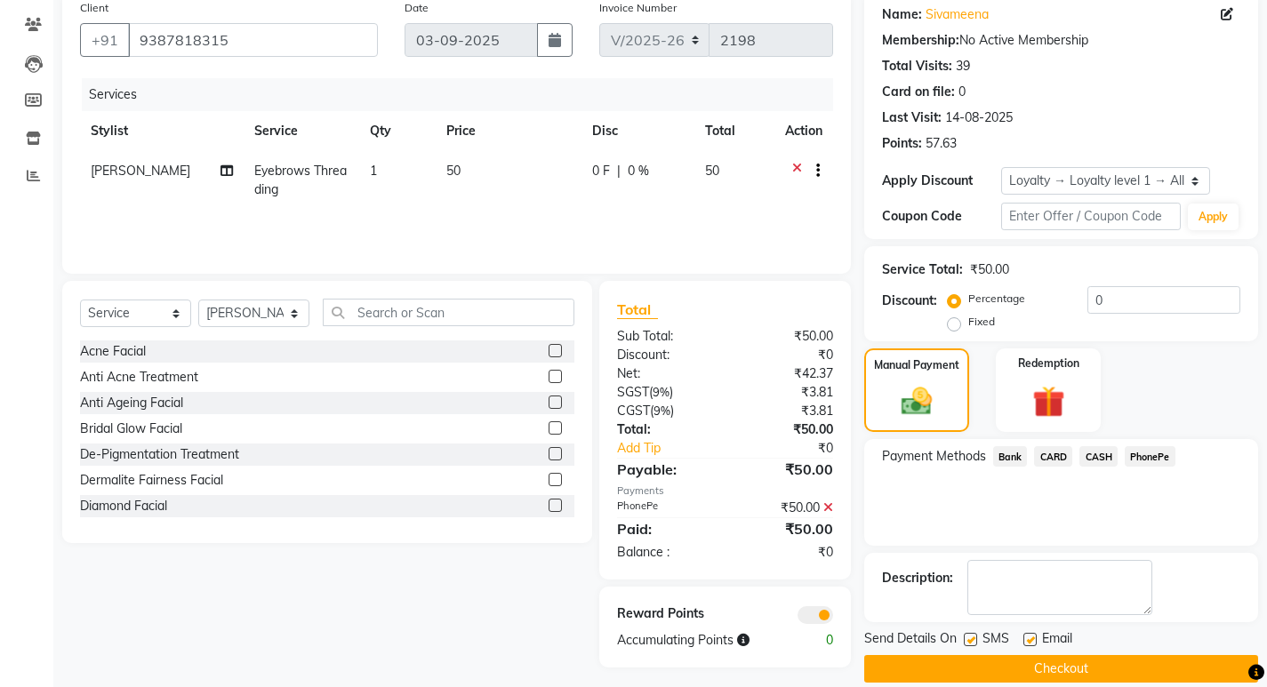
scroll to position [164, 0]
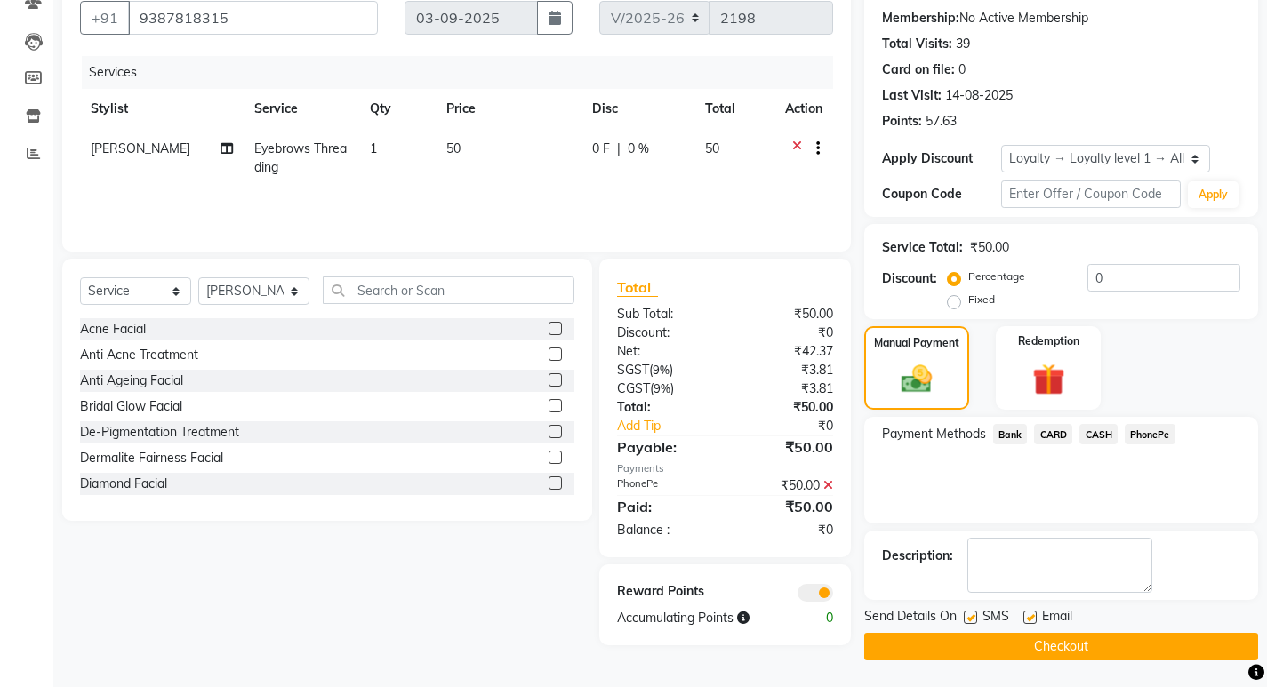
click at [970, 620] on label at bounding box center [970, 617] width 13 height 13
click at [970, 620] on input "checkbox" at bounding box center [970, 619] width 12 height 12
checkbox input "false"
click at [1038, 629] on div "Email" at bounding box center [1054, 618] width 63 height 22
click at [1032, 623] on label at bounding box center [1029, 617] width 13 height 13
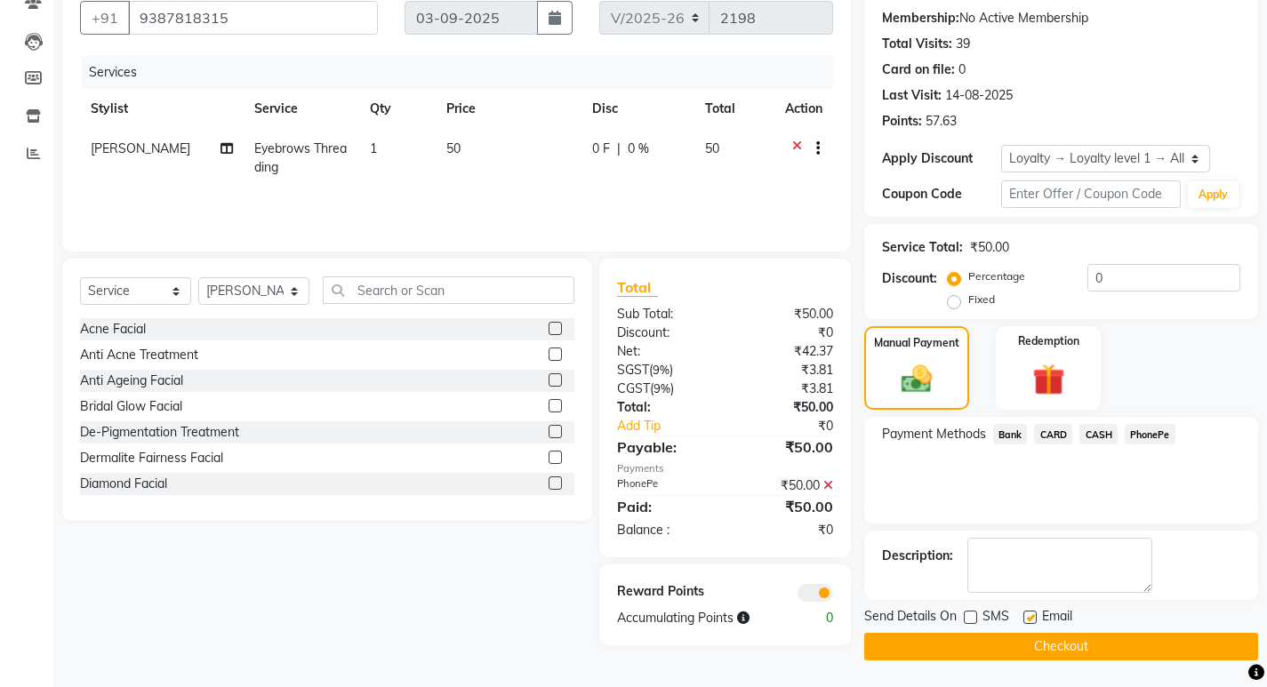
click at [1032, 623] on input "checkbox" at bounding box center [1029, 619] width 12 height 12
checkbox input "false"
click at [1036, 658] on button "Checkout" at bounding box center [1061, 647] width 394 height 28
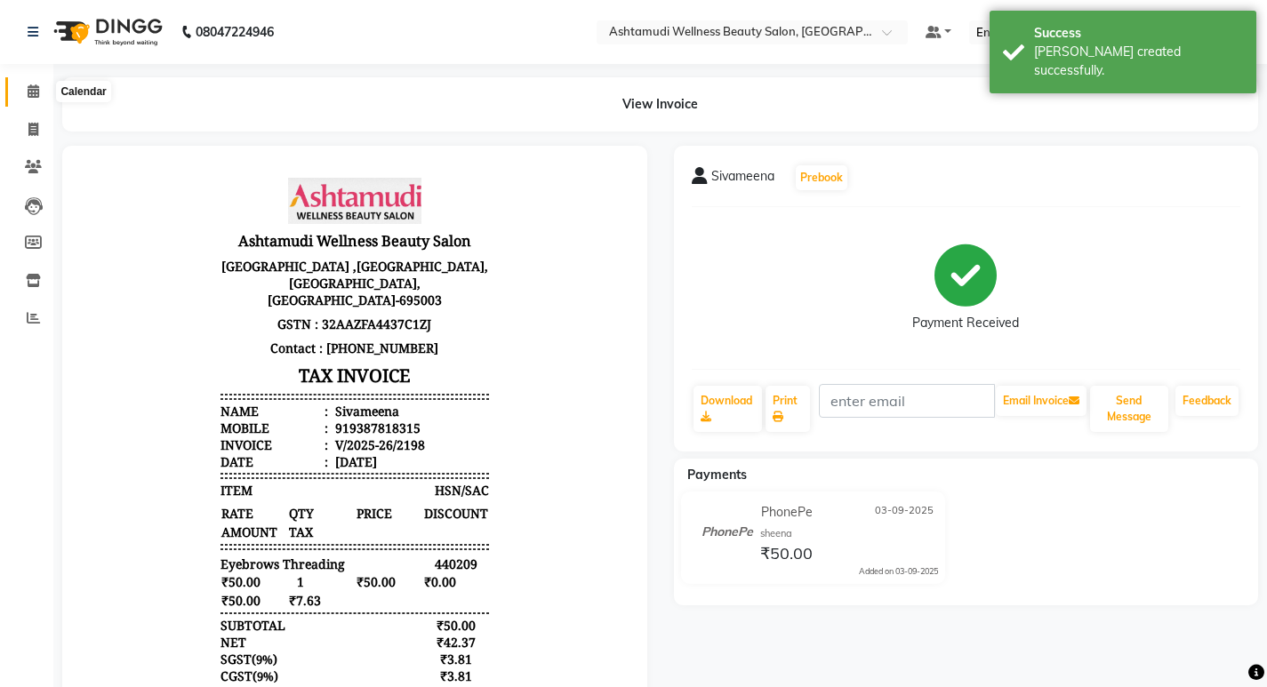
click at [25, 84] on span at bounding box center [33, 92] width 31 height 20
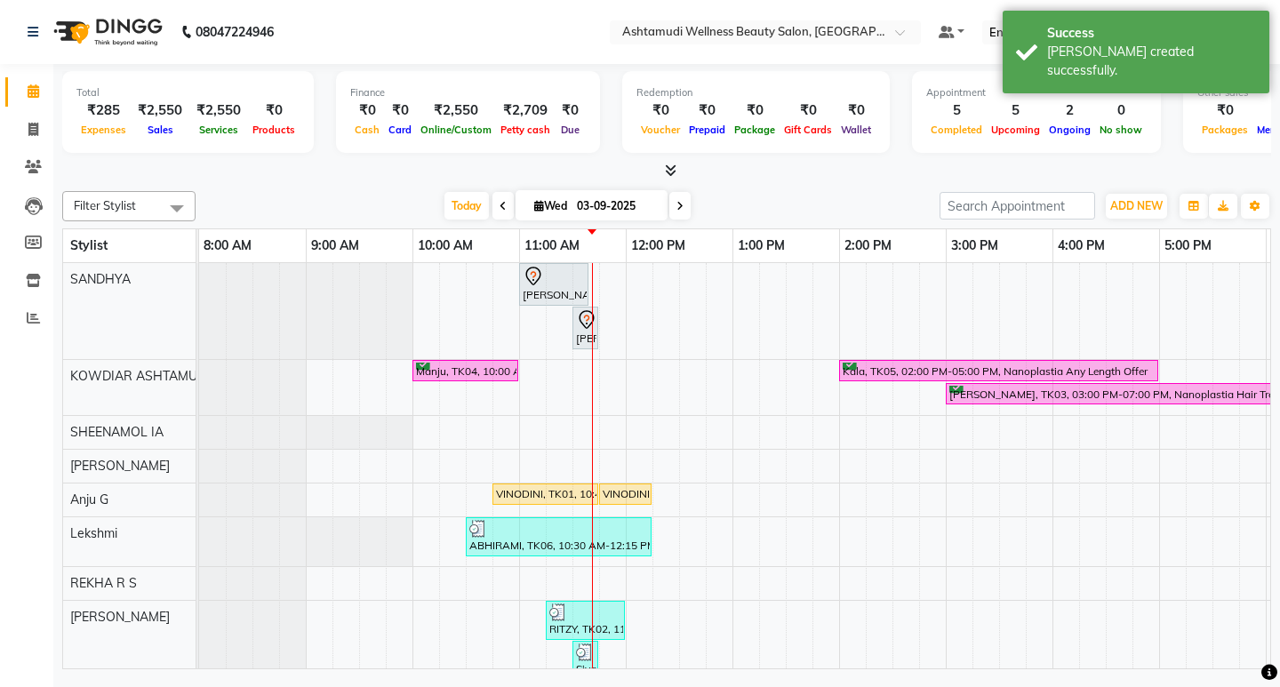
click at [366, 44] on nav "08047224946 Select Location × Ashtamudi Wellness Beauty Salon, Kowdiar Default …" at bounding box center [640, 32] width 1280 height 64
select select "27382"
select select "tentative"
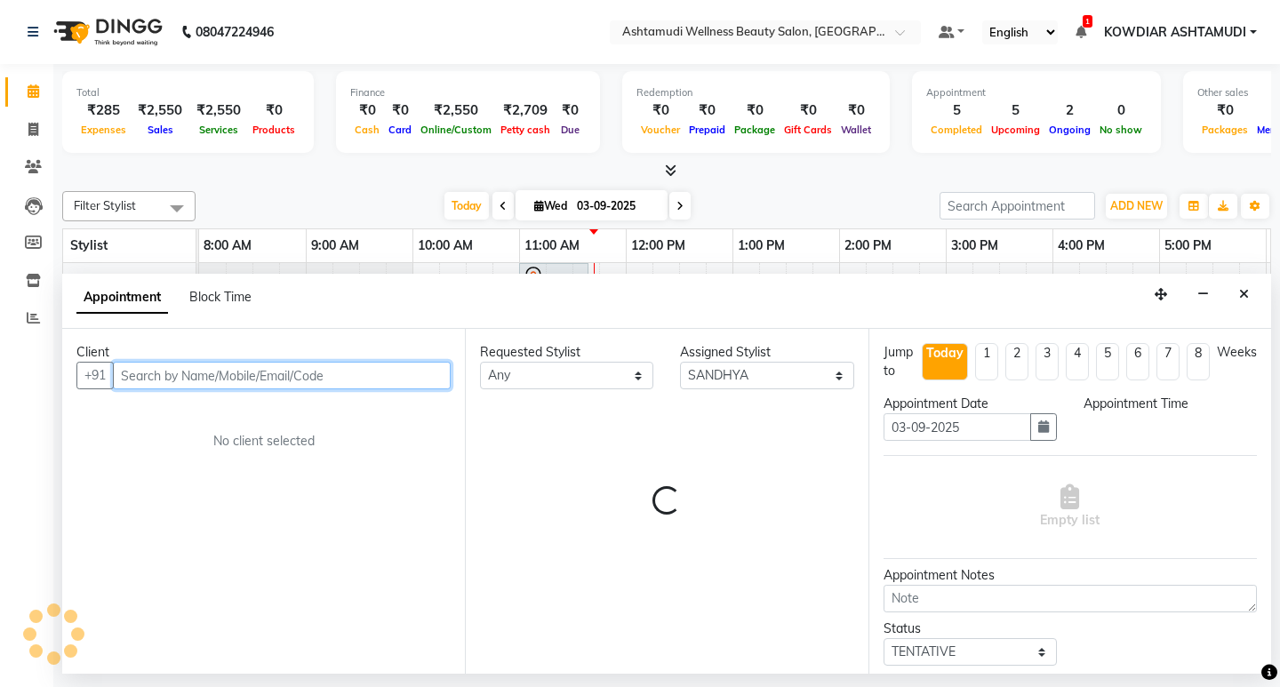
select select "705"
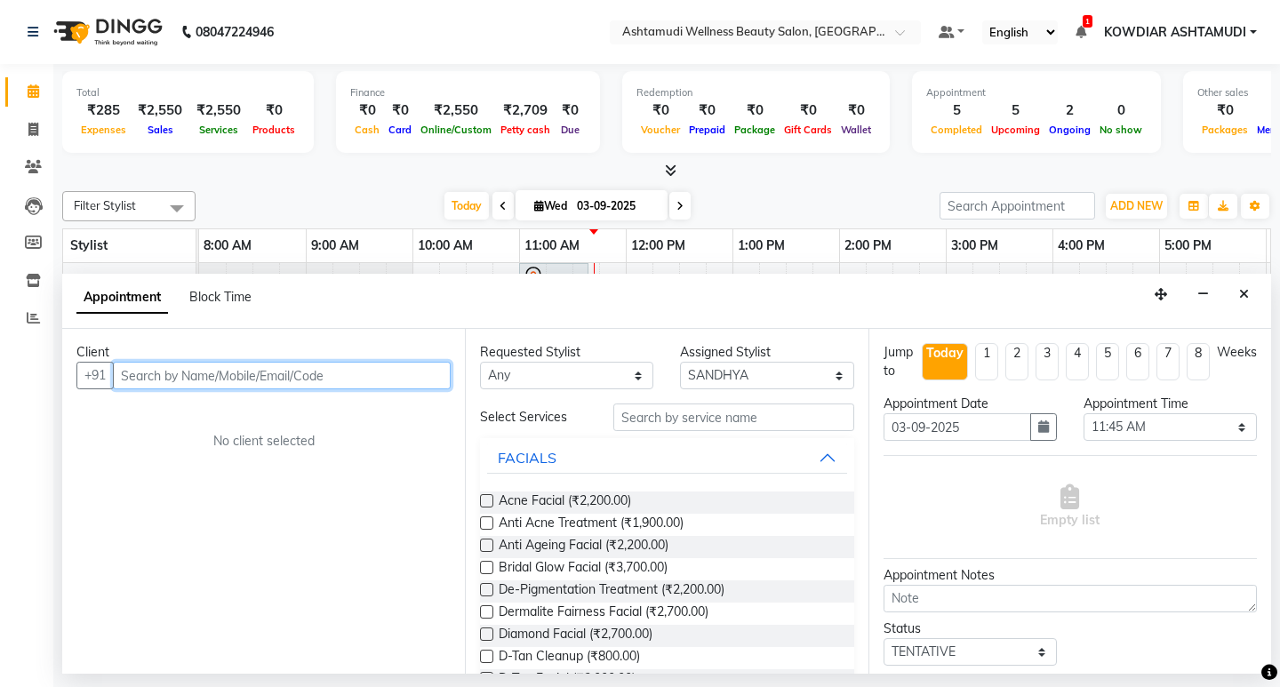
click at [284, 371] on input "text" at bounding box center [282, 376] width 338 height 28
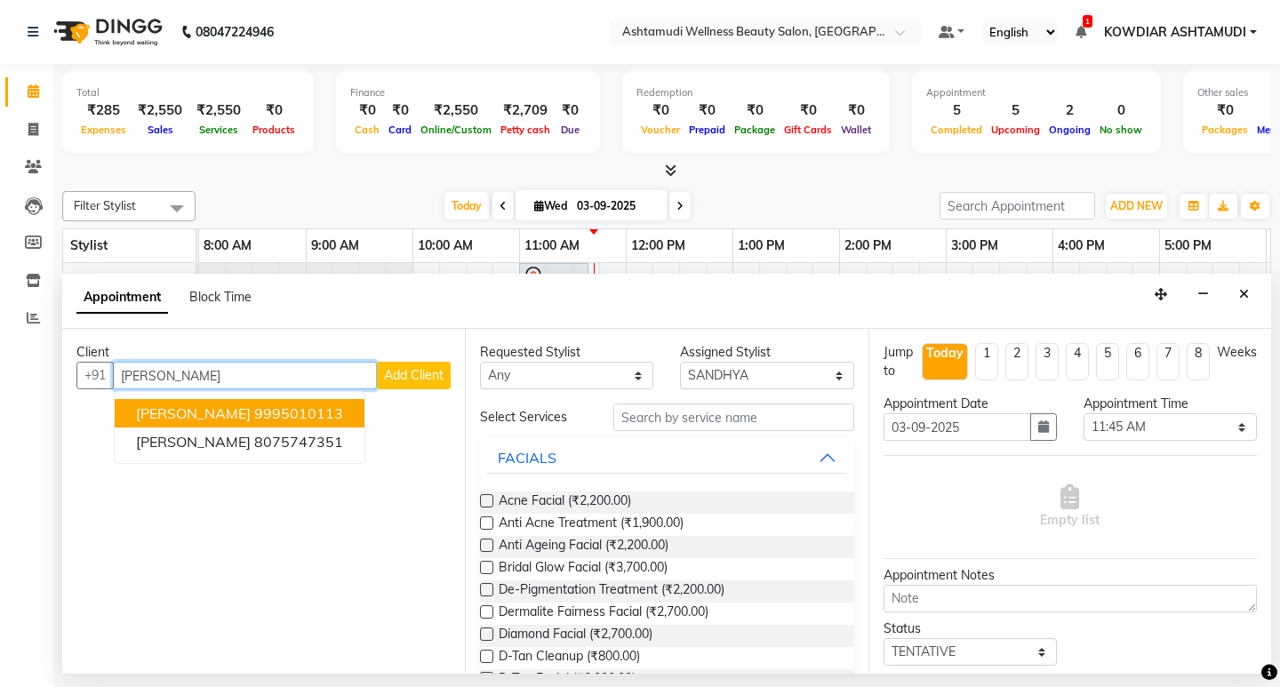
click at [258, 418] on ngb-highlight "9995010113" at bounding box center [298, 414] width 89 height 18
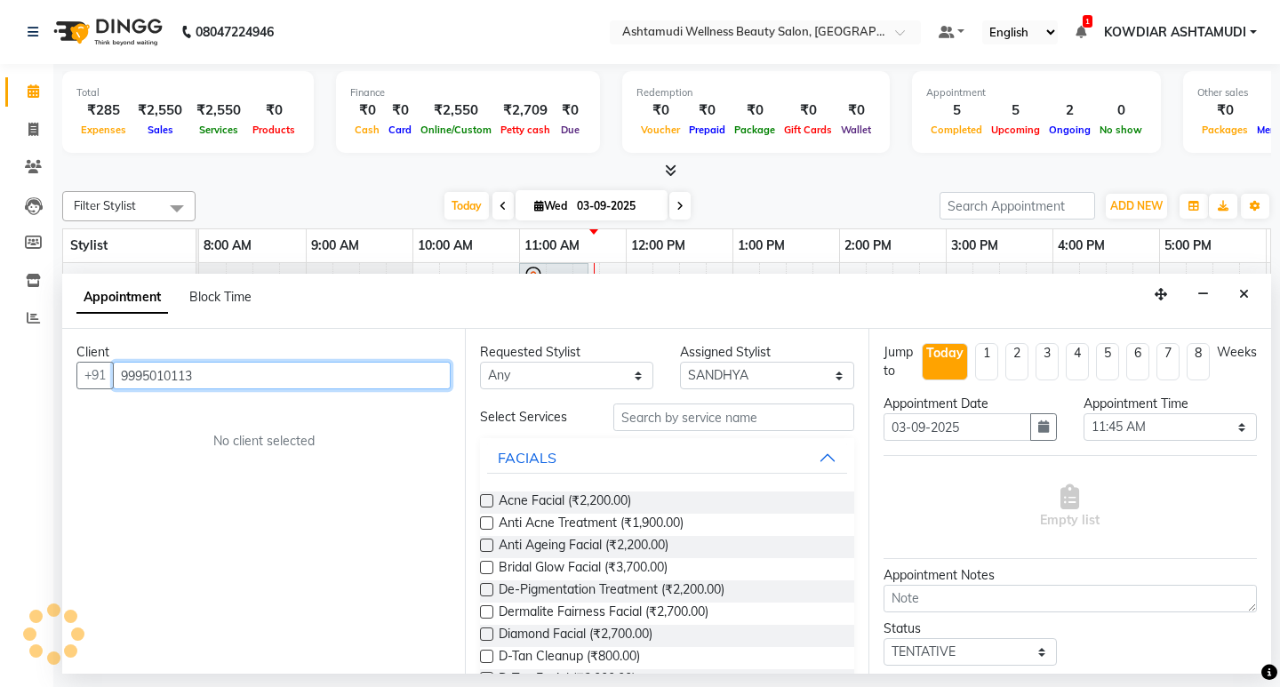
type input "9995010113"
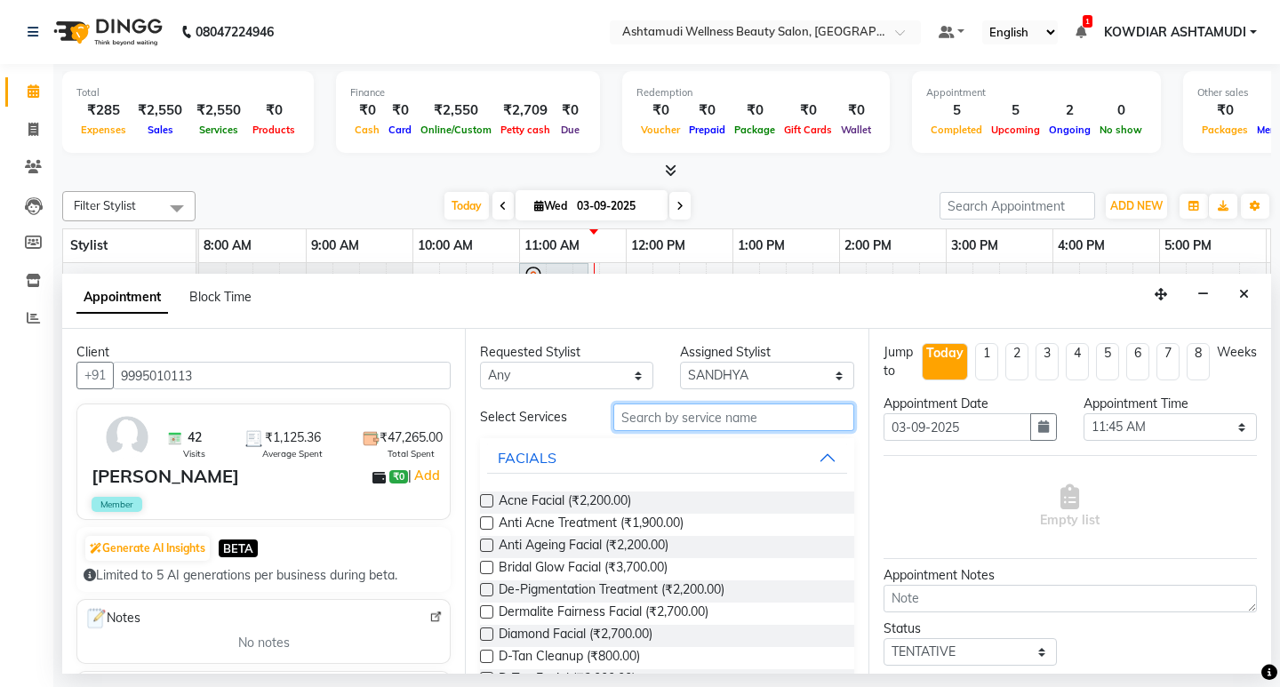
click at [667, 416] on input "text" at bounding box center [733, 418] width 240 height 28
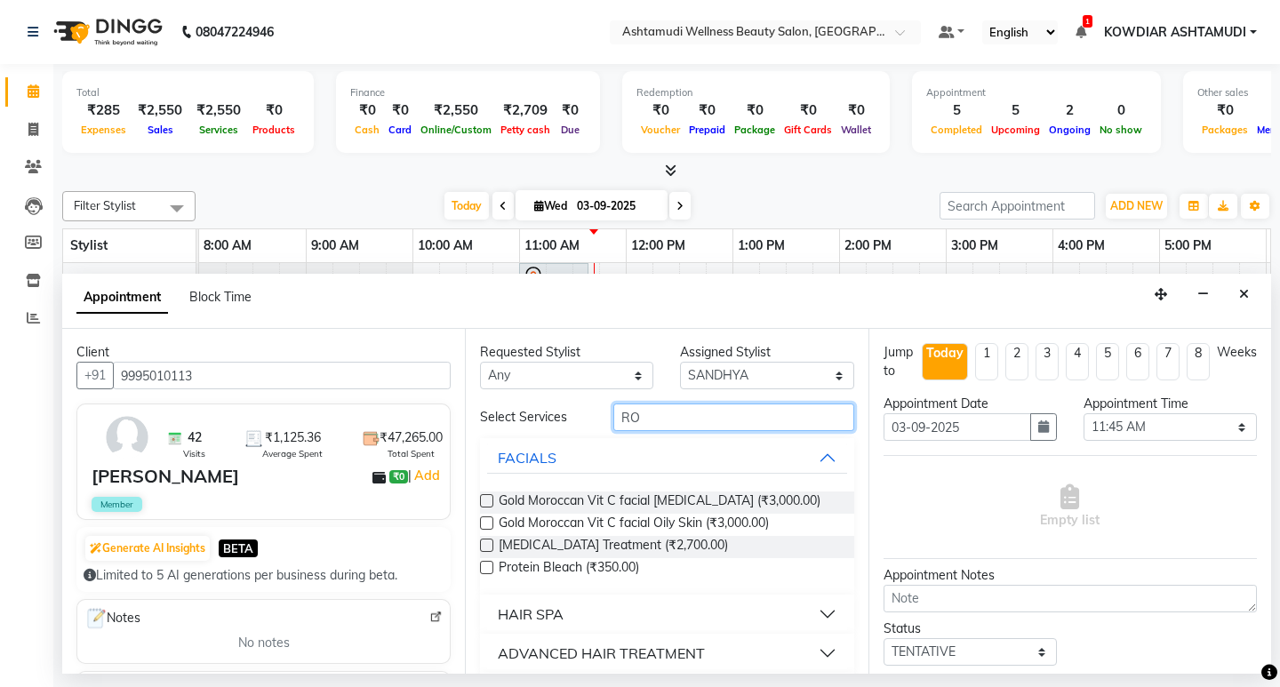
type input "R"
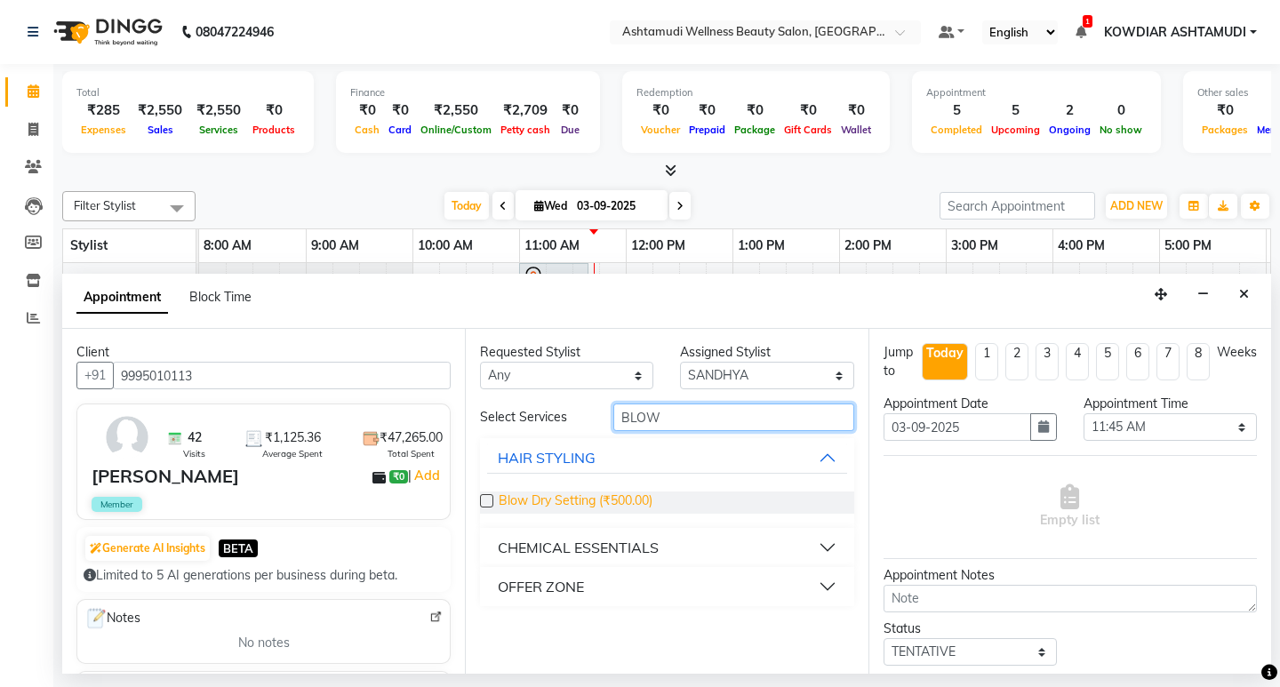
type input "BLOW"
click at [564, 503] on span "Blow Dry Setting (₹500.00)" at bounding box center [576, 503] width 154 height 22
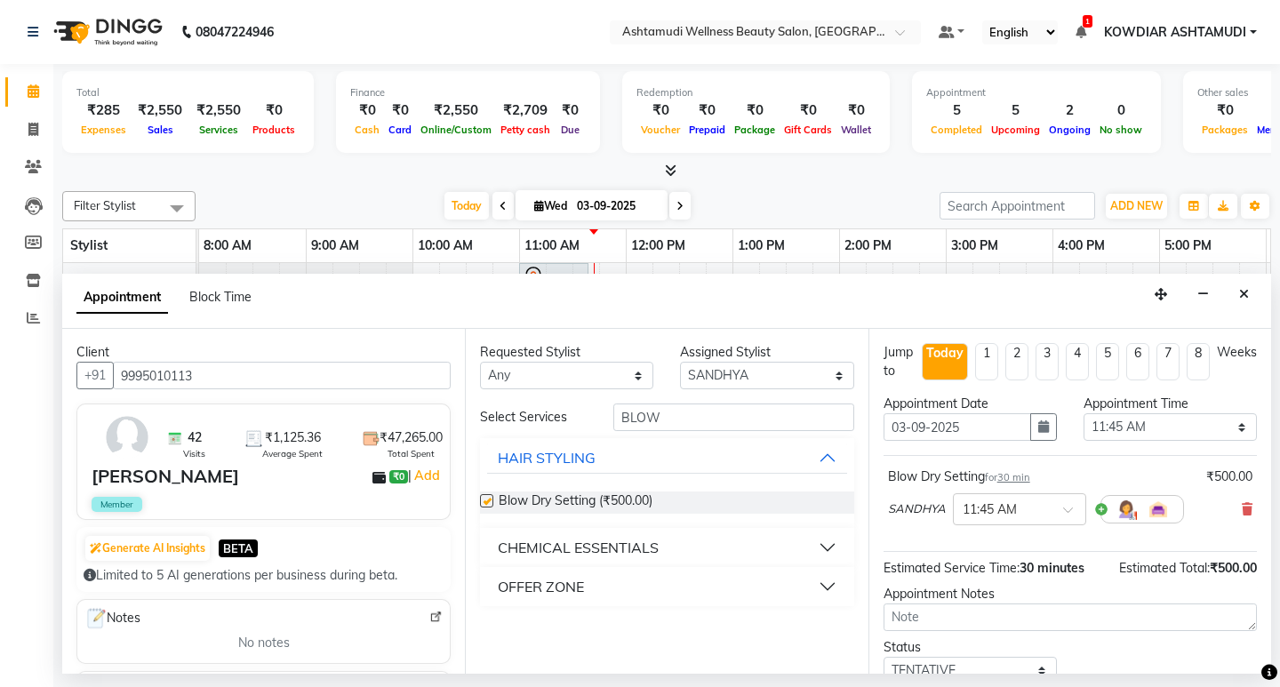
checkbox input "false"
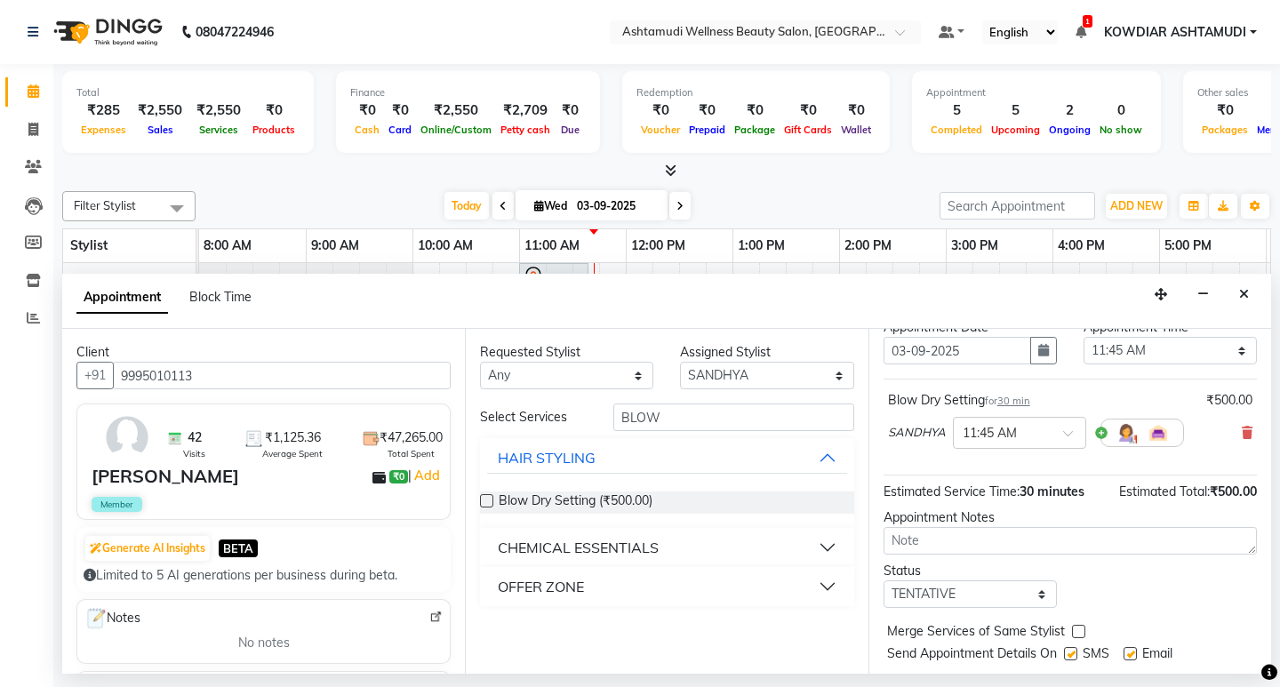
scroll to position [123, 0]
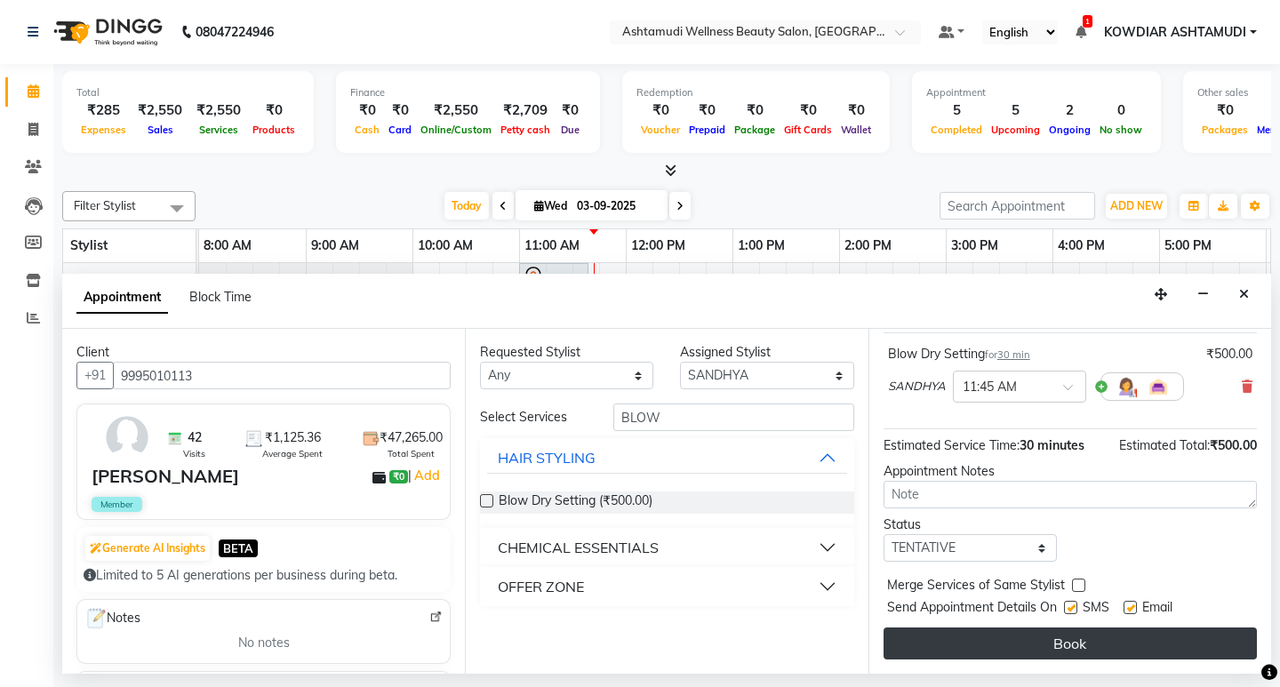
click at [1023, 649] on button "Book" at bounding box center [1070, 644] width 373 height 32
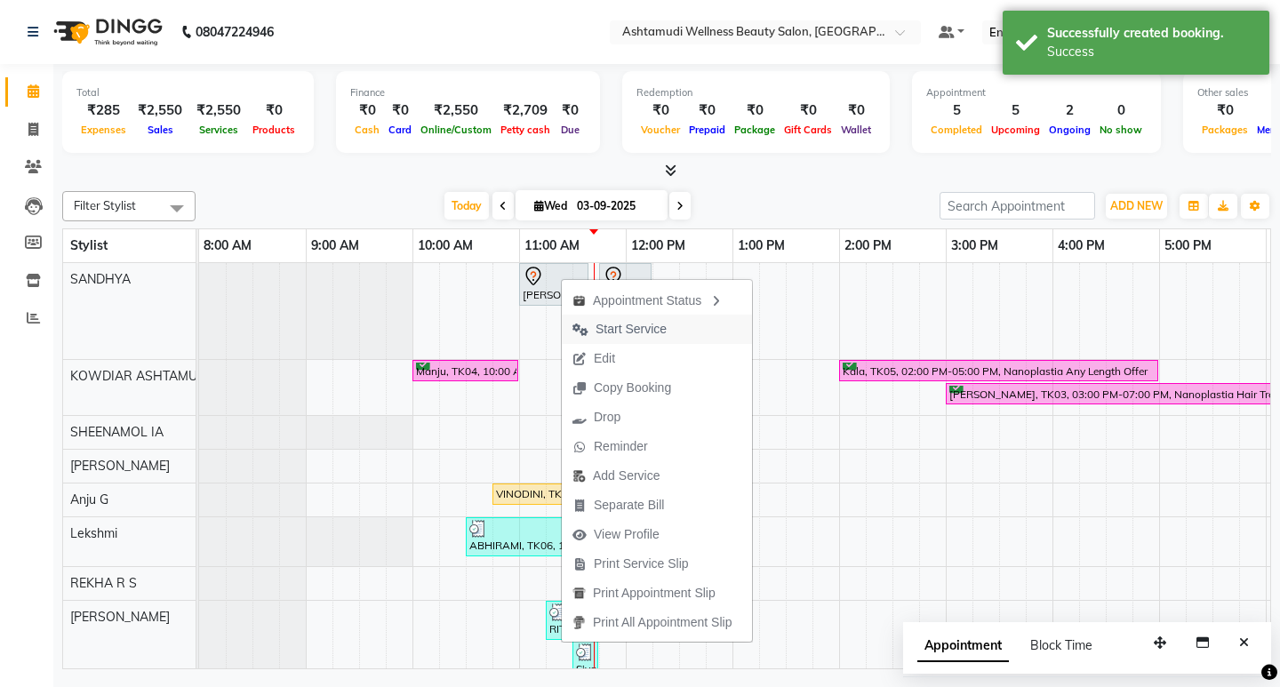
click at [632, 336] on span "Start Service" at bounding box center [631, 329] width 71 height 19
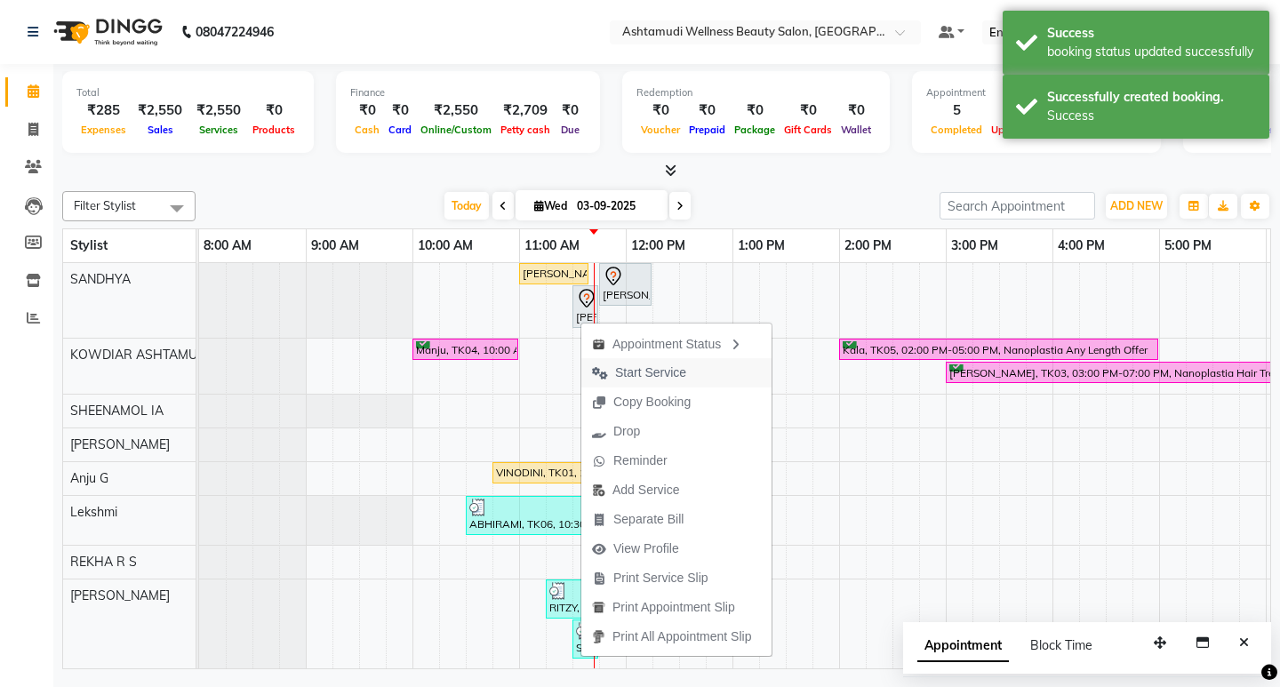
click at [634, 372] on span "Start Service" at bounding box center [650, 373] width 71 height 19
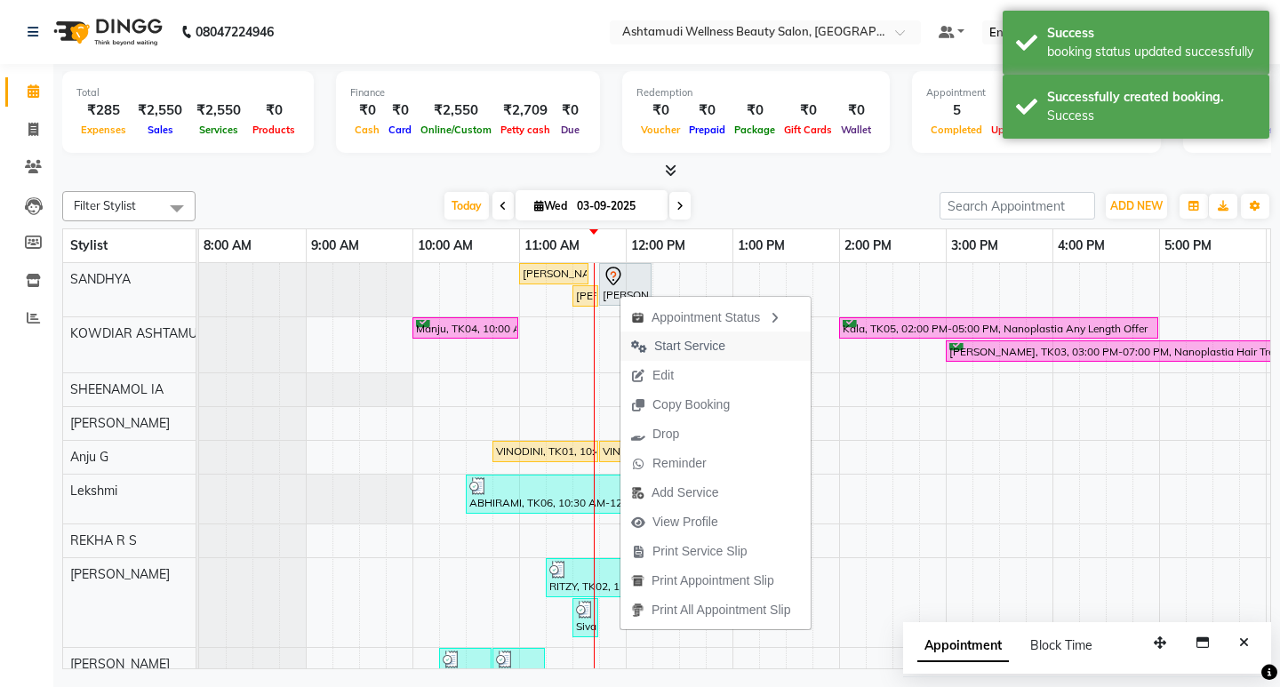
click at [665, 351] on span "Start Service" at bounding box center [689, 346] width 71 height 19
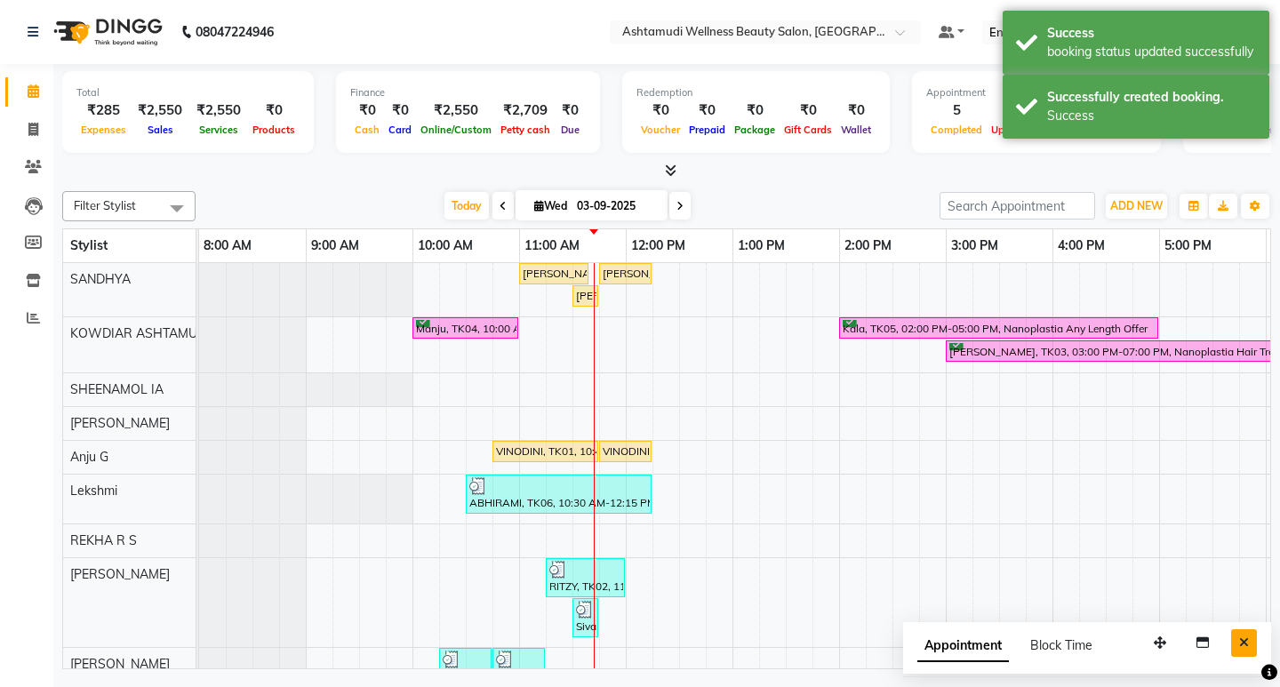
click at [1241, 647] on icon "Close" at bounding box center [1244, 643] width 10 height 12
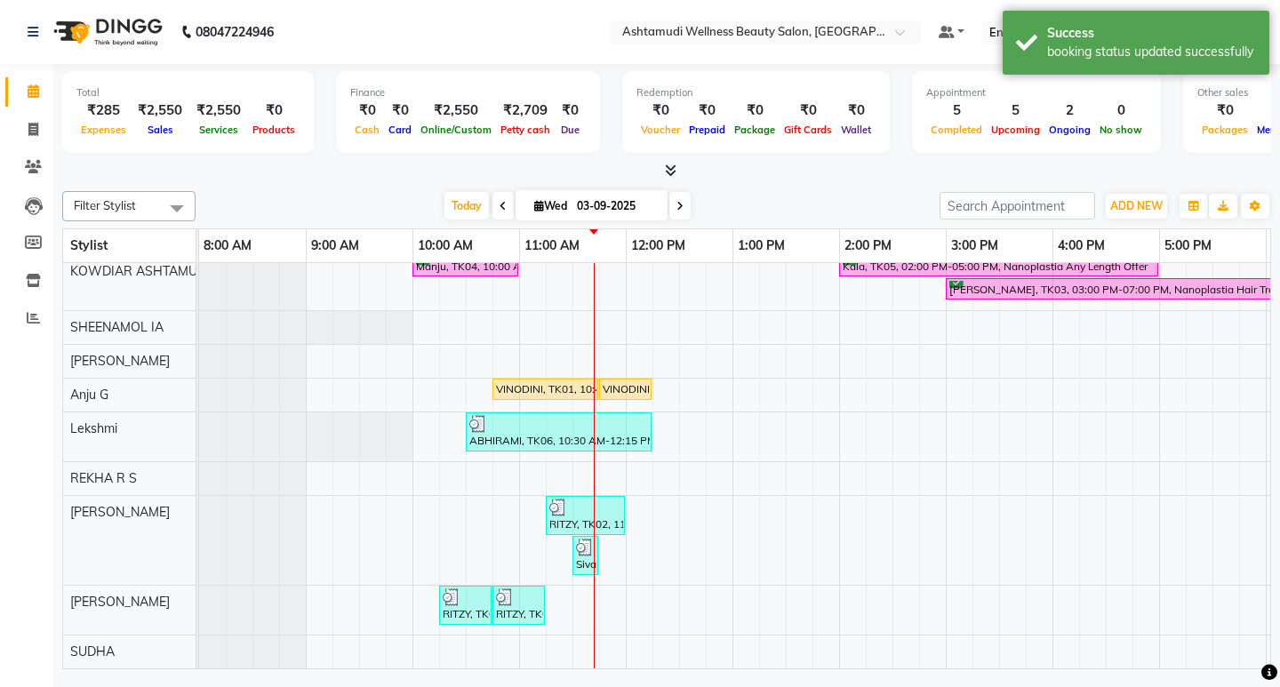
scroll to position [0, 0]
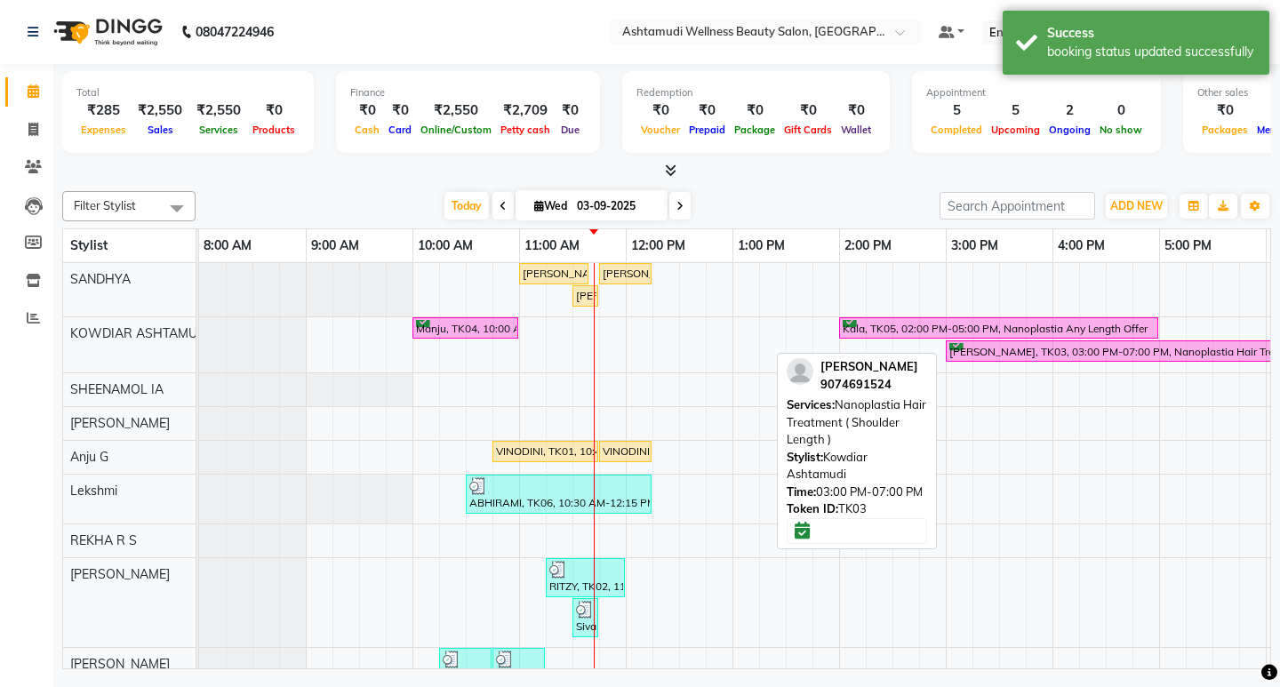
click at [990, 352] on div "[PERSON_NAME], TK03, 03:00 PM-07:00 PM, Nanoplastia Hair Treatment ( Shoulder L…" at bounding box center [1159, 351] width 422 height 17
select select "6"
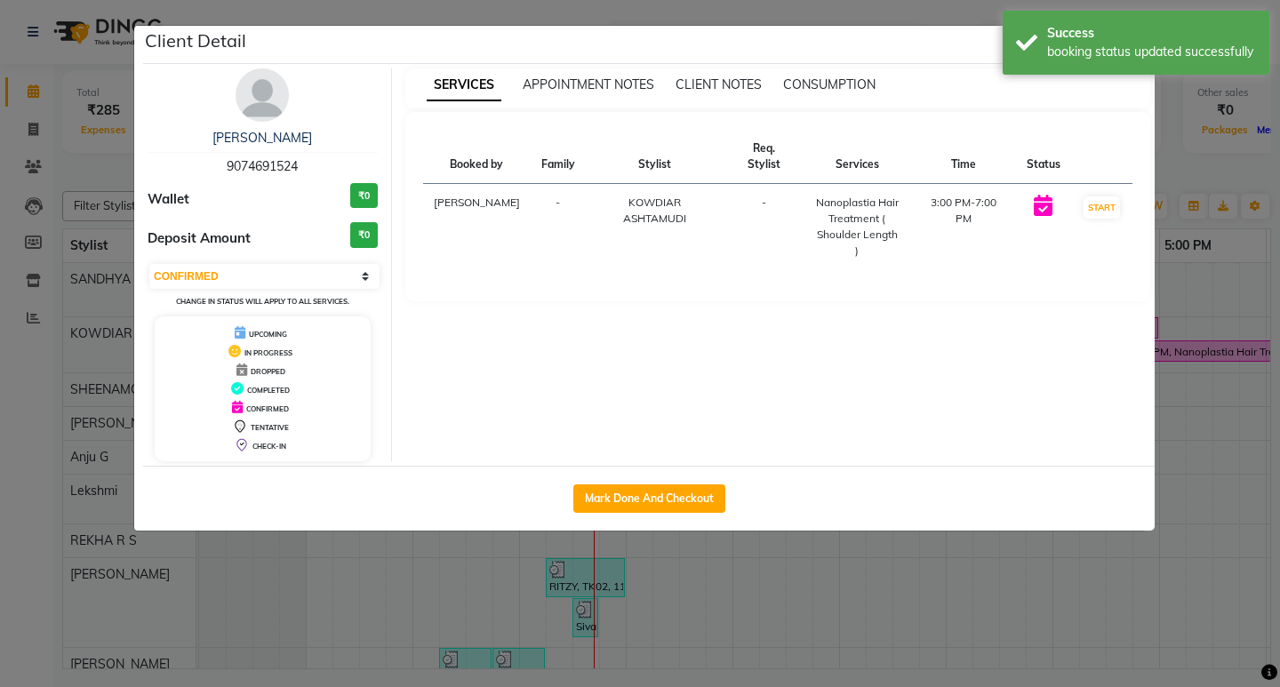
click at [1210, 158] on ngb-modal-window "Client Detail Amitha 9074691524 Wallet ₹0 Deposit Amount ₹0 Select IN SERVICE C…" at bounding box center [640, 343] width 1280 height 687
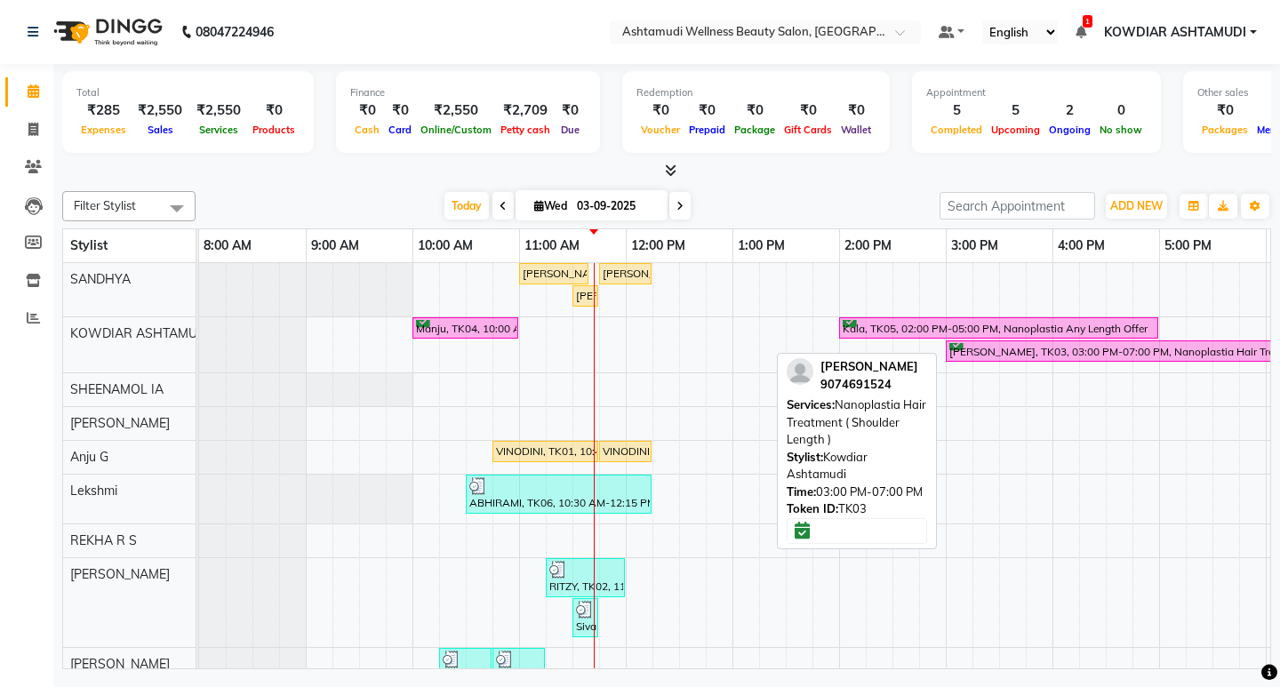
click at [1050, 349] on div "[PERSON_NAME], TK03, 03:00 PM-07:00 PM, Nanoplastia Hair Treatment ( Shoulder L…" at bounding box center [1159, 351] width 422 height 17
select select "6"
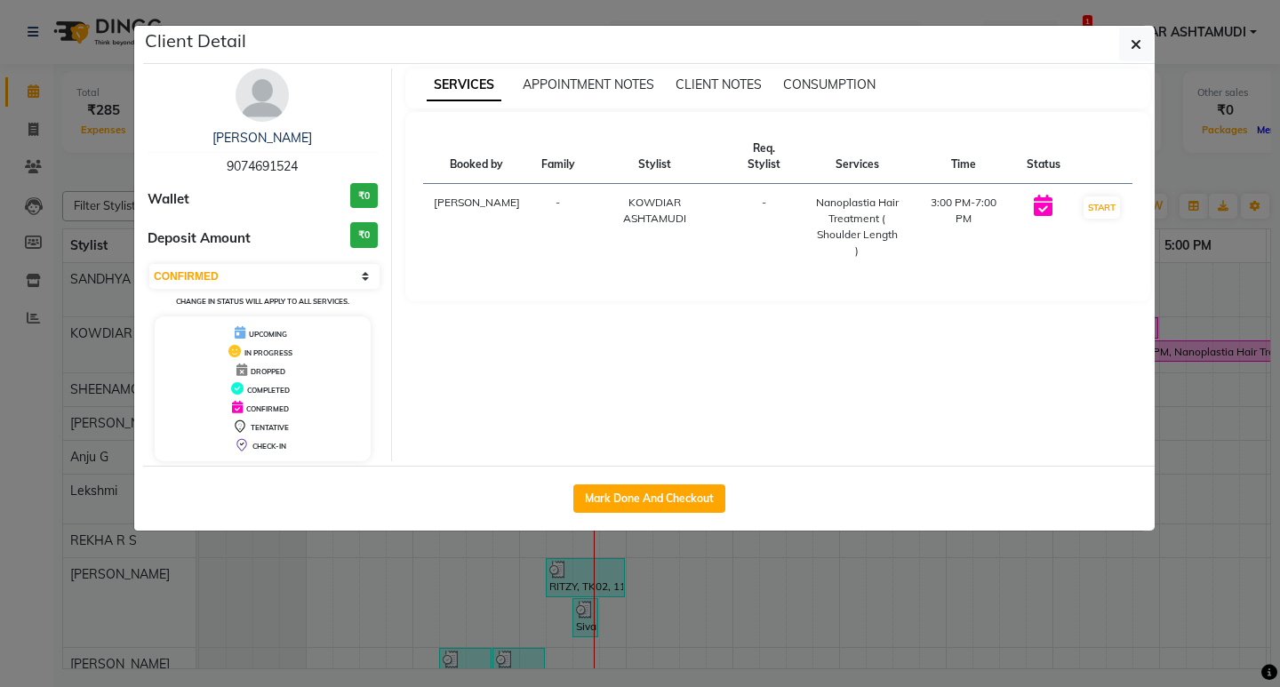
click at [1177, 172] on ngb-modal-window "Client Detail Amitha 9074691524 Wallet ₹0 Deposit Amount ₹0 Select IN SERVICE C…" at bounding box center [640, 343] width 1280 height 687
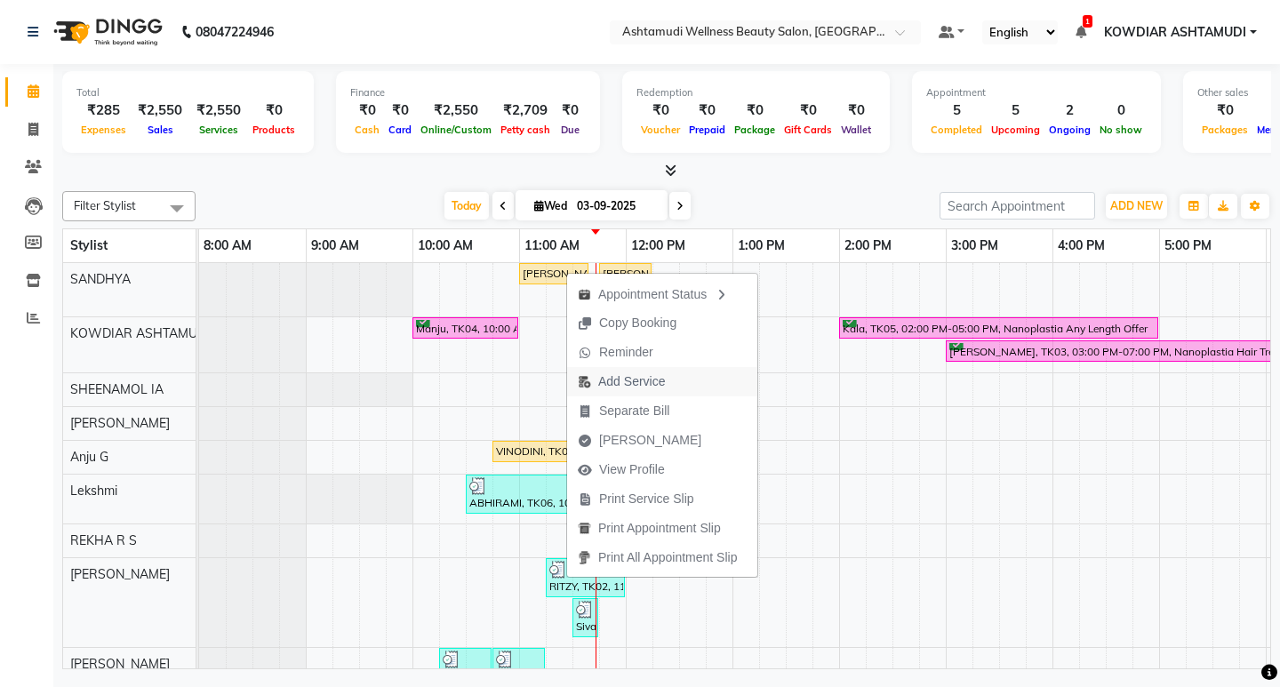
click at [648, 387] on span "Add Service" at bounding box center [631, 382] width 67 height 19
select select "27382"
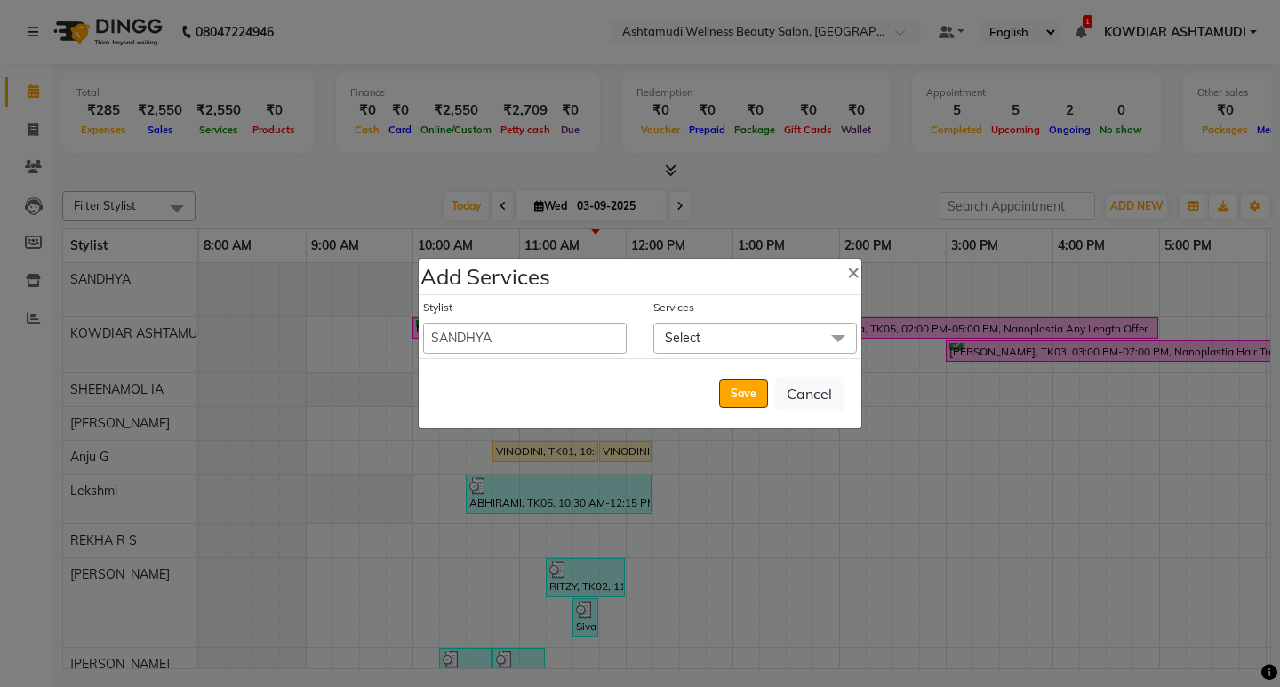
click at [738, 340] on span "Select" at bounding box center [755, 338] width 204 height 31
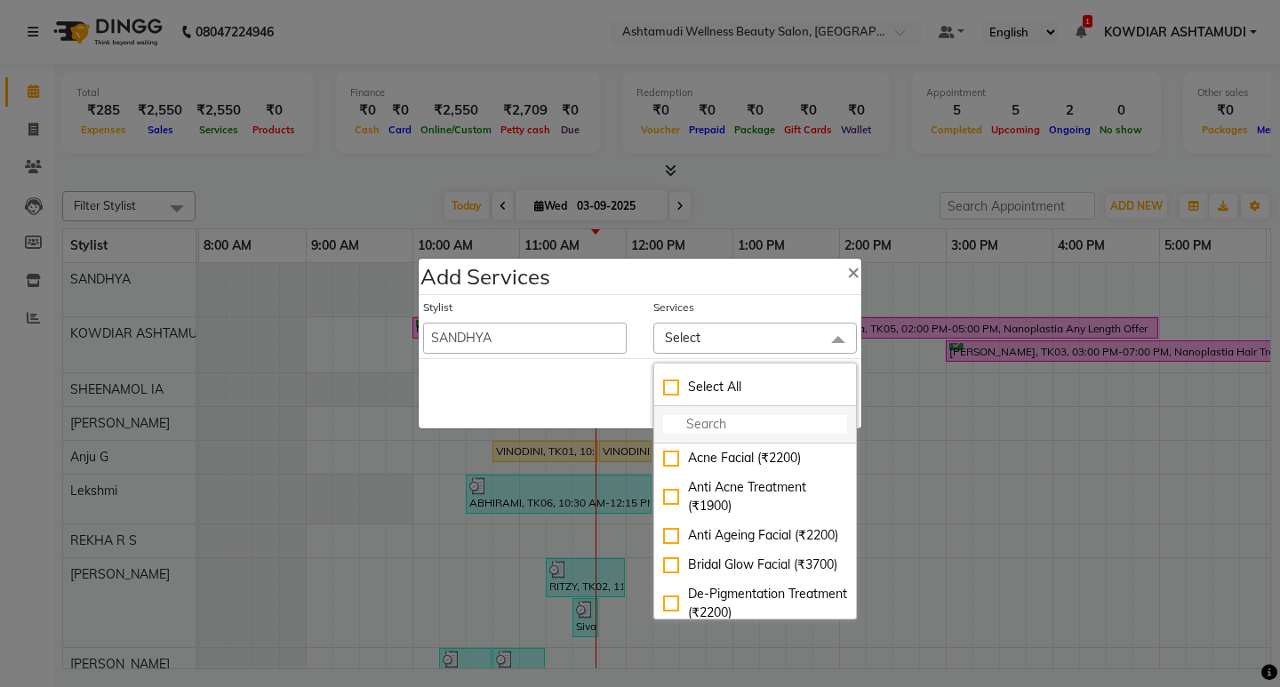
click at [730, 422] on input "multiselect-search" at bounding box center [755, 424] width 184 height 19
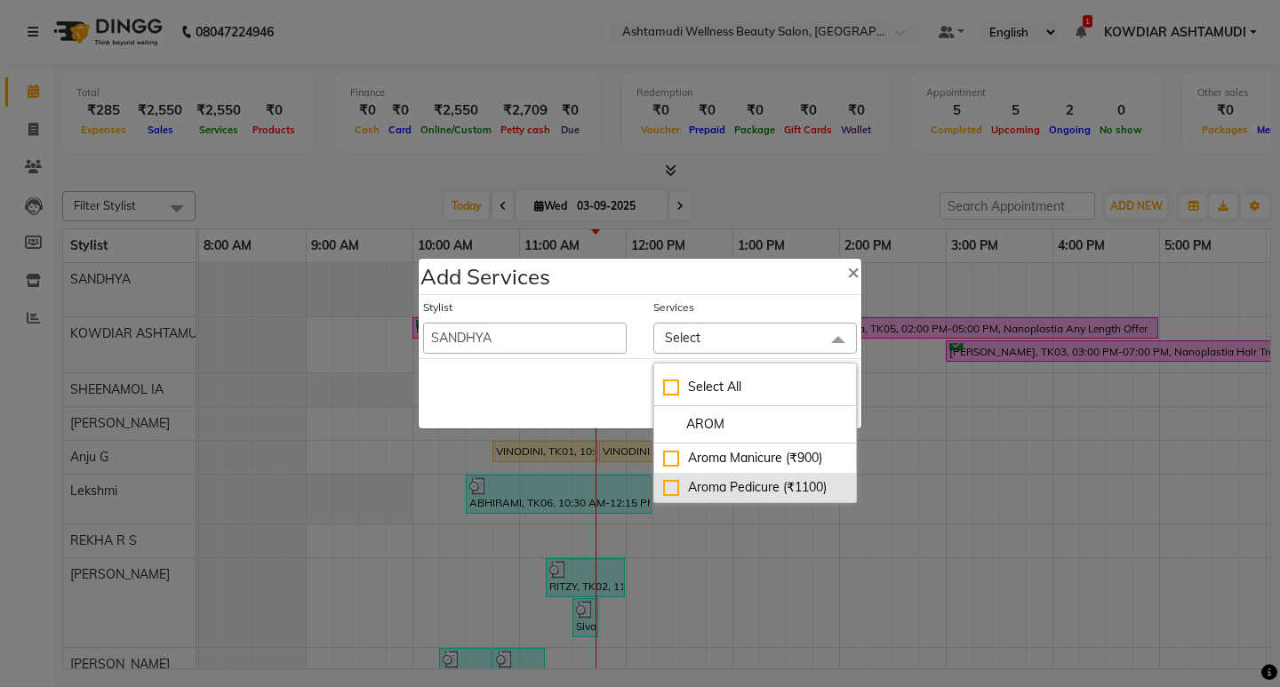
type input "AROM"
click at [719, 485] on div "Aroma Pedicure (₹1100)" at bounding box center [755, 487] width 184 height 19
checkbox input "true"
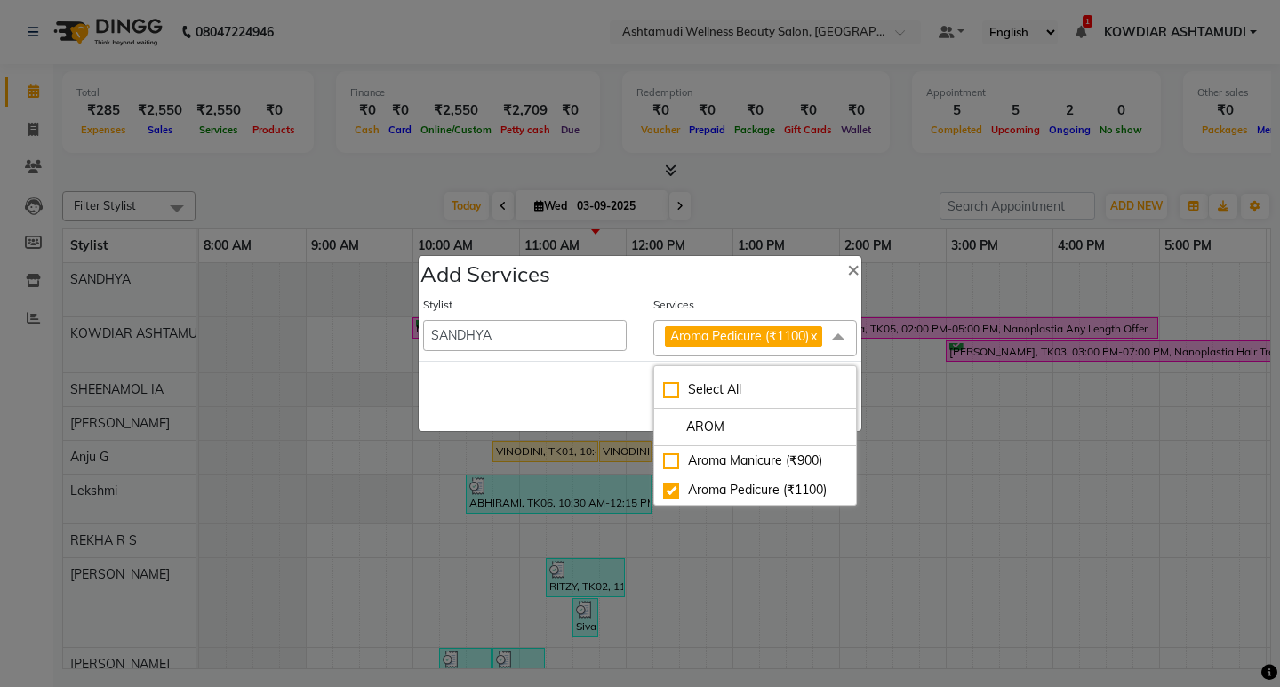
click at [635, 380] on div "Save Cancel" at bounding box center [640, 396] width 443 height 70
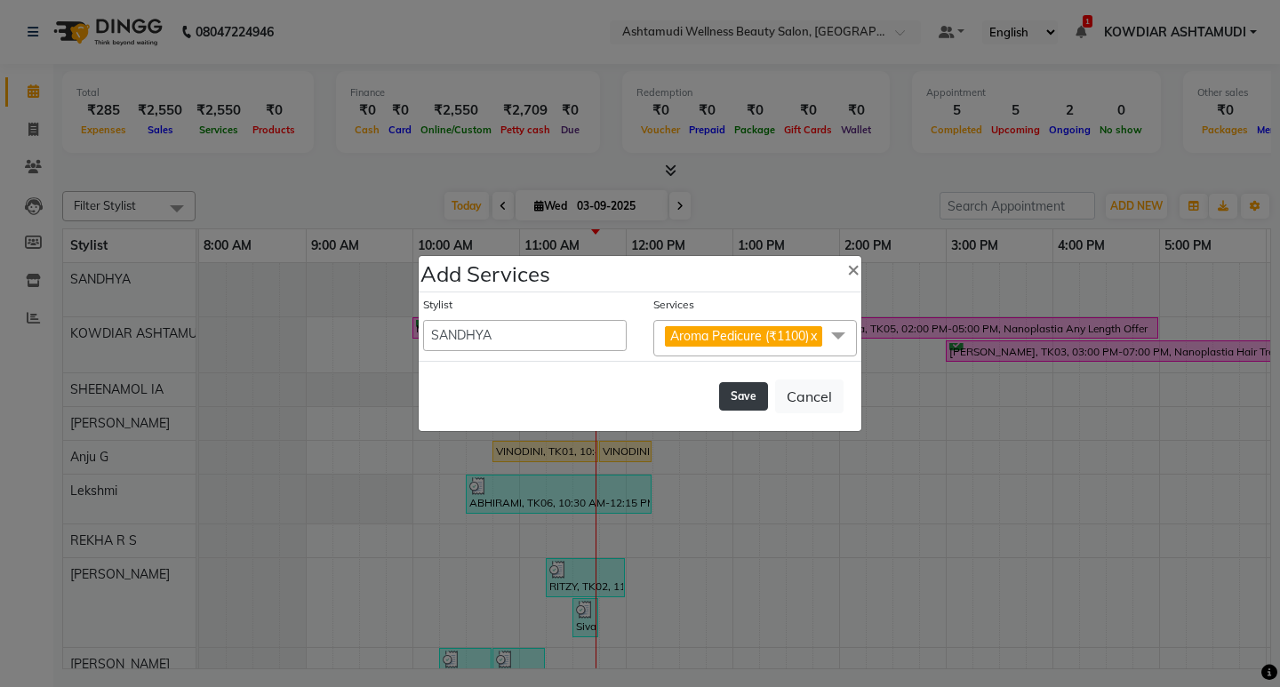
click at [750, 405] on button "Save" at bounding box center [743, 396] width 49 height 28
select select "42591"
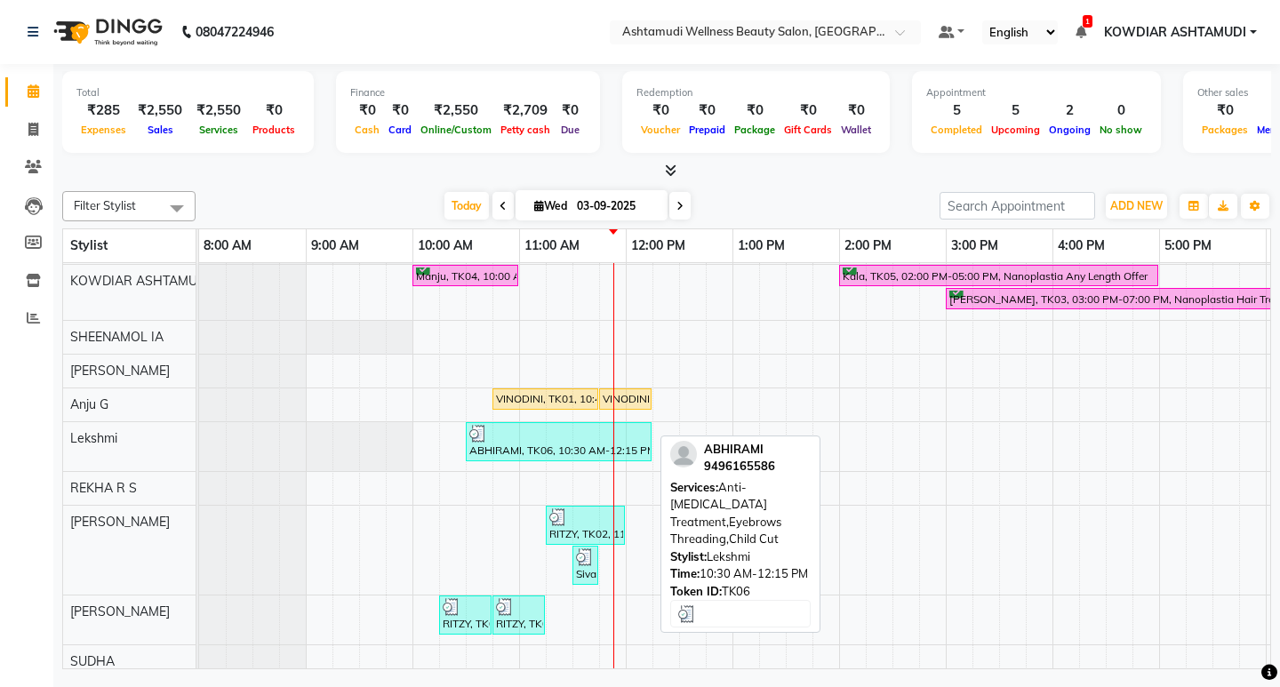
scroll to position [76, 0]
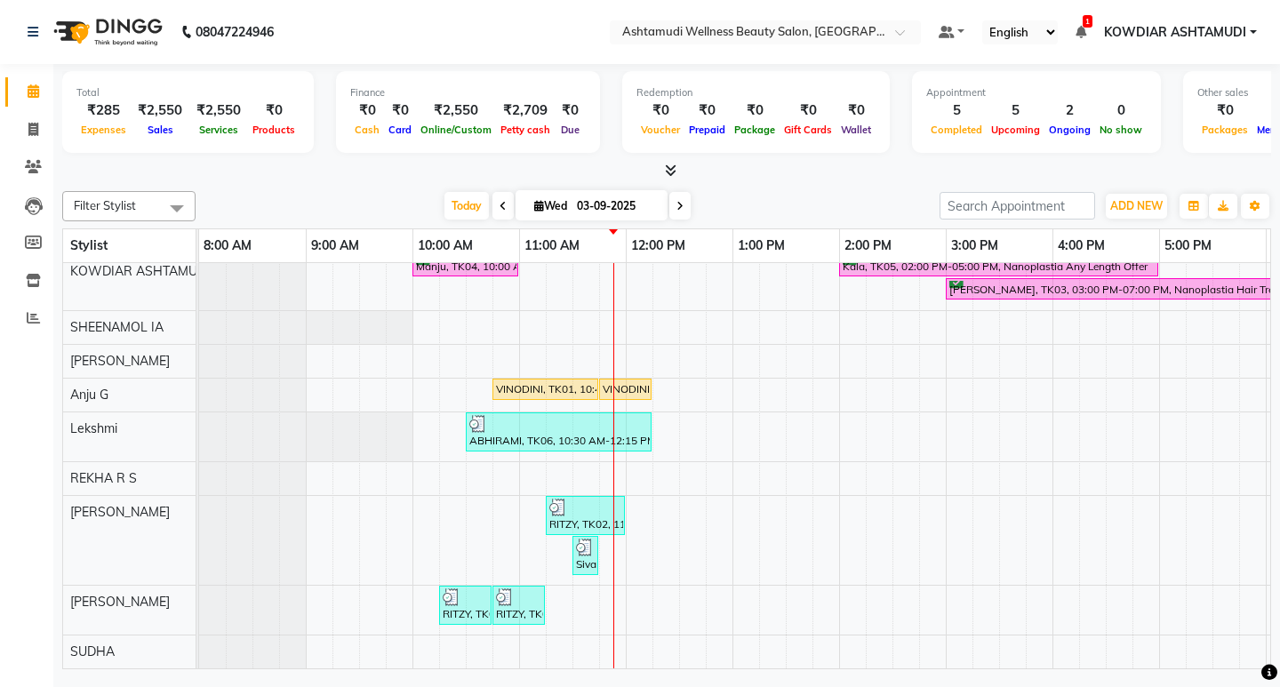
click at [560, 334] on div "Shajna, TK07, 11:00 AM-12:40 PM, Root Touch-Up (Ammonia Free),Aroma Pedicure (₹…" at bounding box center [892, 435] width 1387 height 468
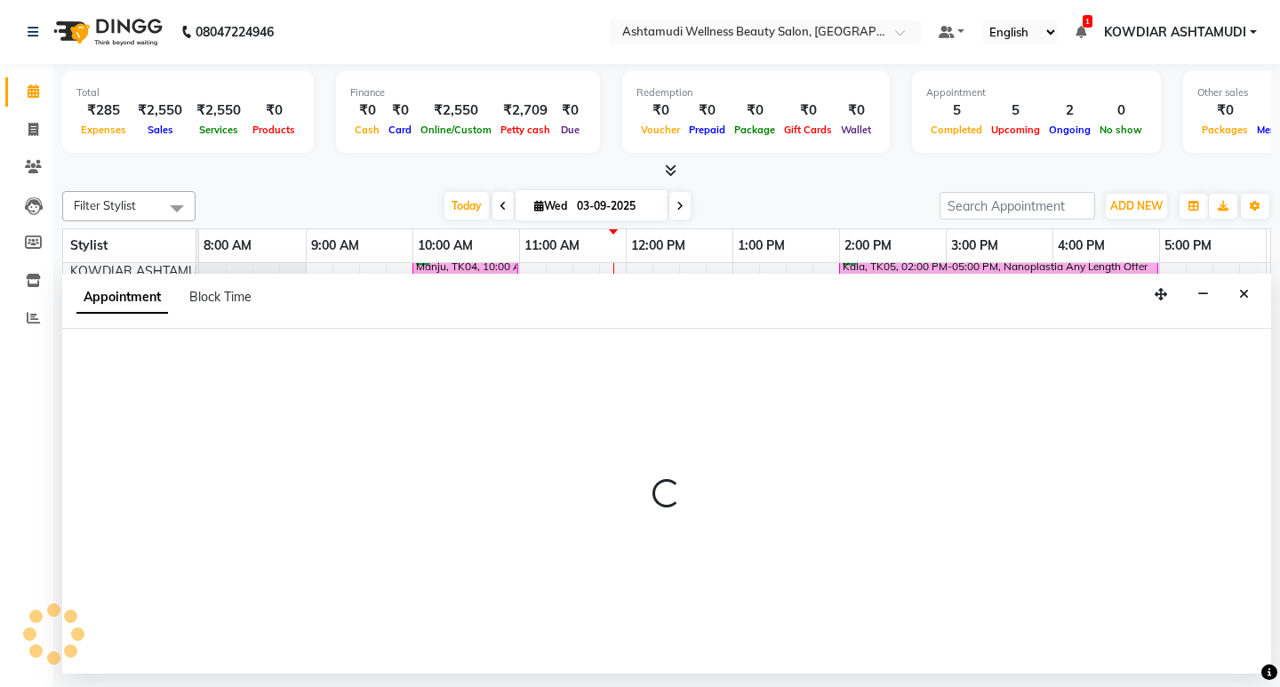
select select "42591"
select select "tentative"
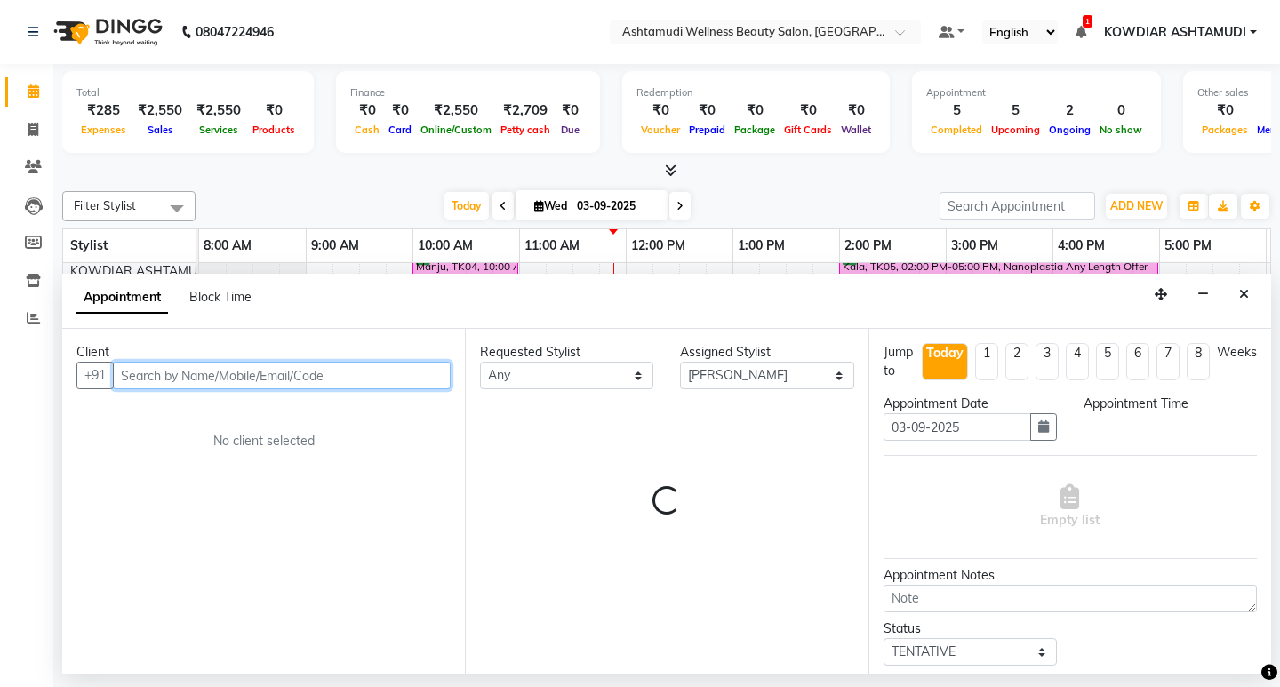
select select "675"
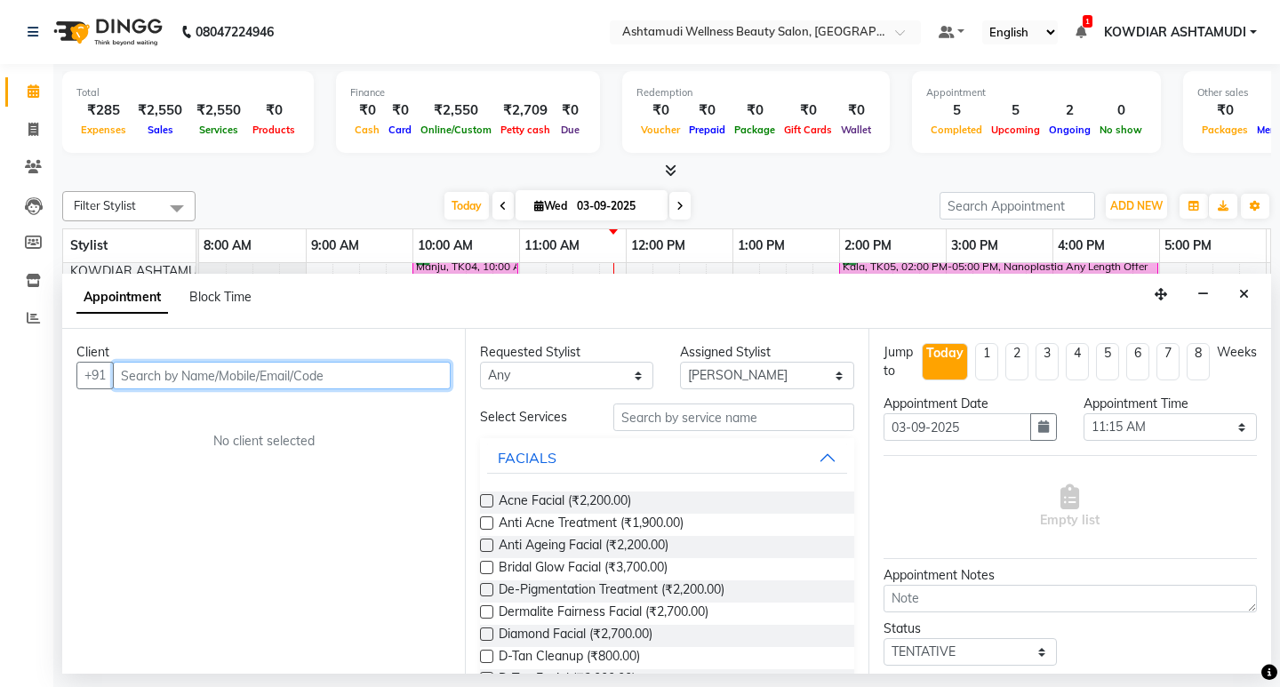
click at [220, 384] on input "text" at bounding box center [282, 376] width 338 height 28
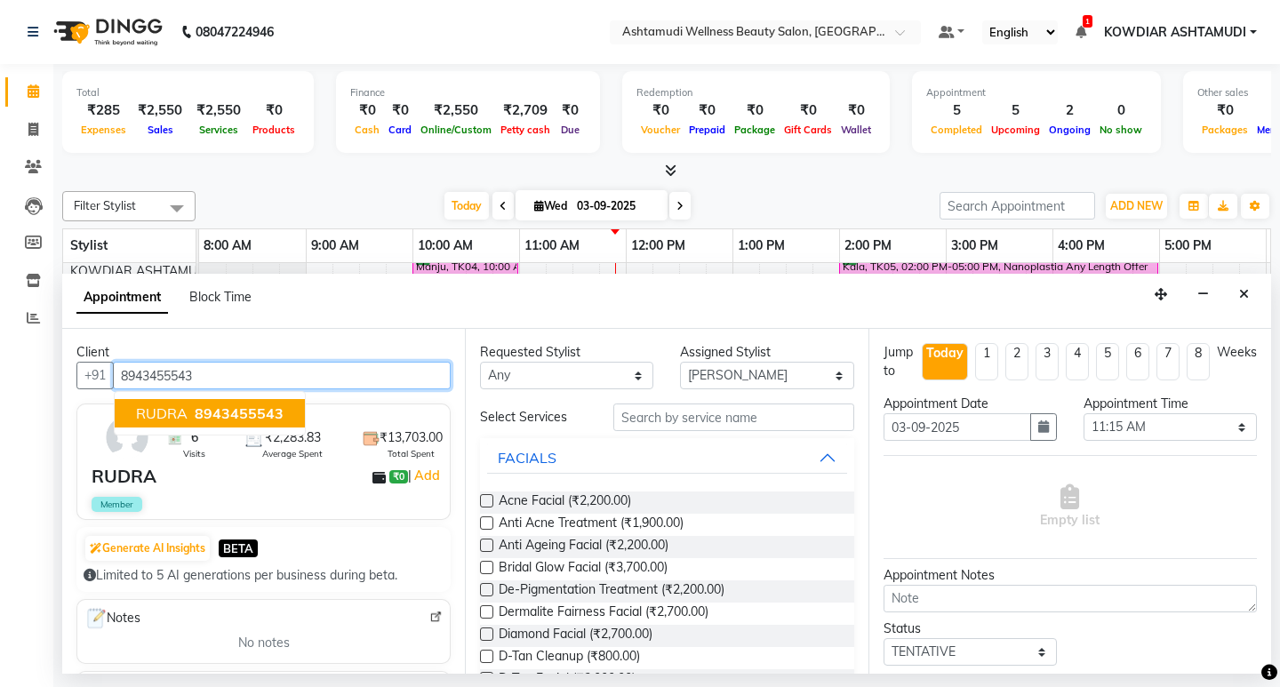
click at [223, 419] on span "8943455543" at bounding box center [239, 414] width 89 height 18
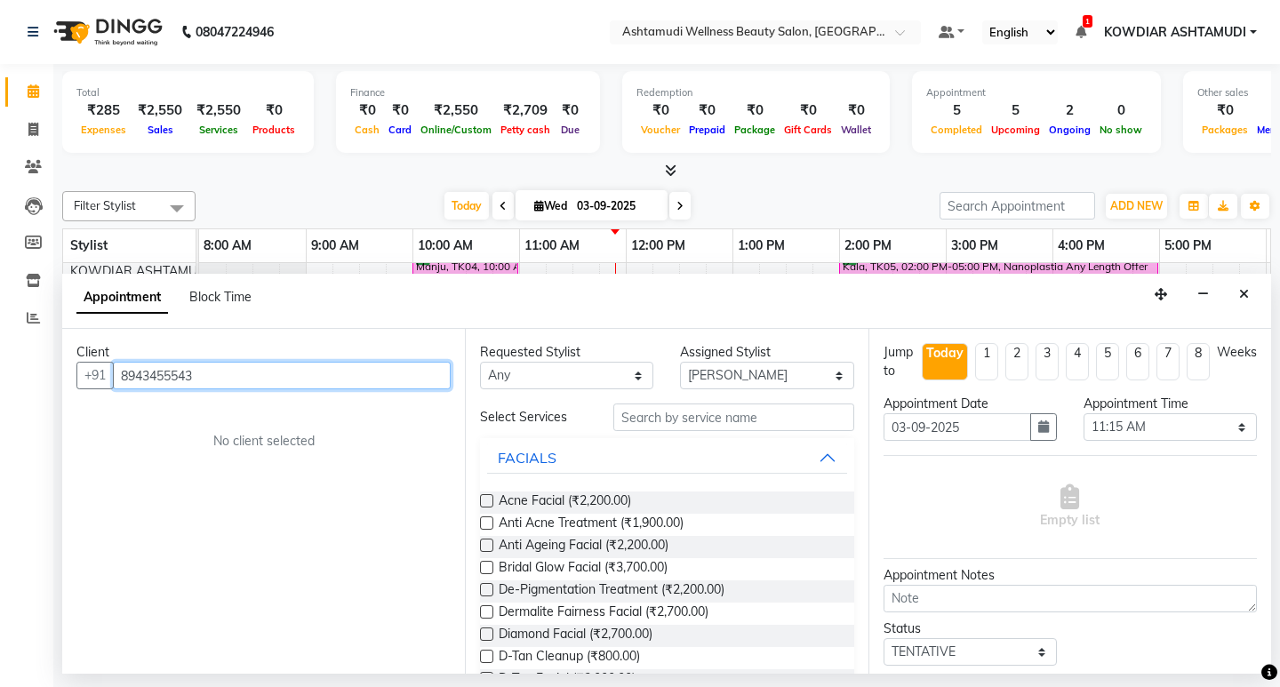
type input "8943455543"
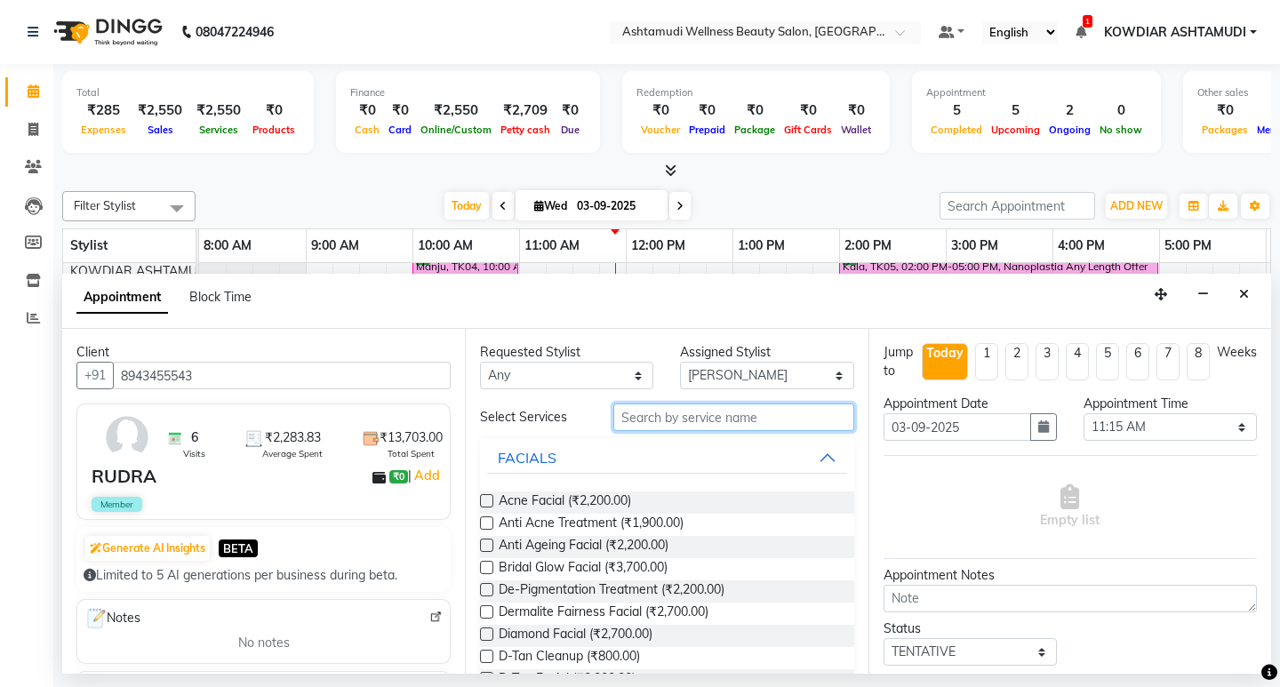
click at [697, 409] on input "text" at bounding box center [733, 418] width 240 height 28
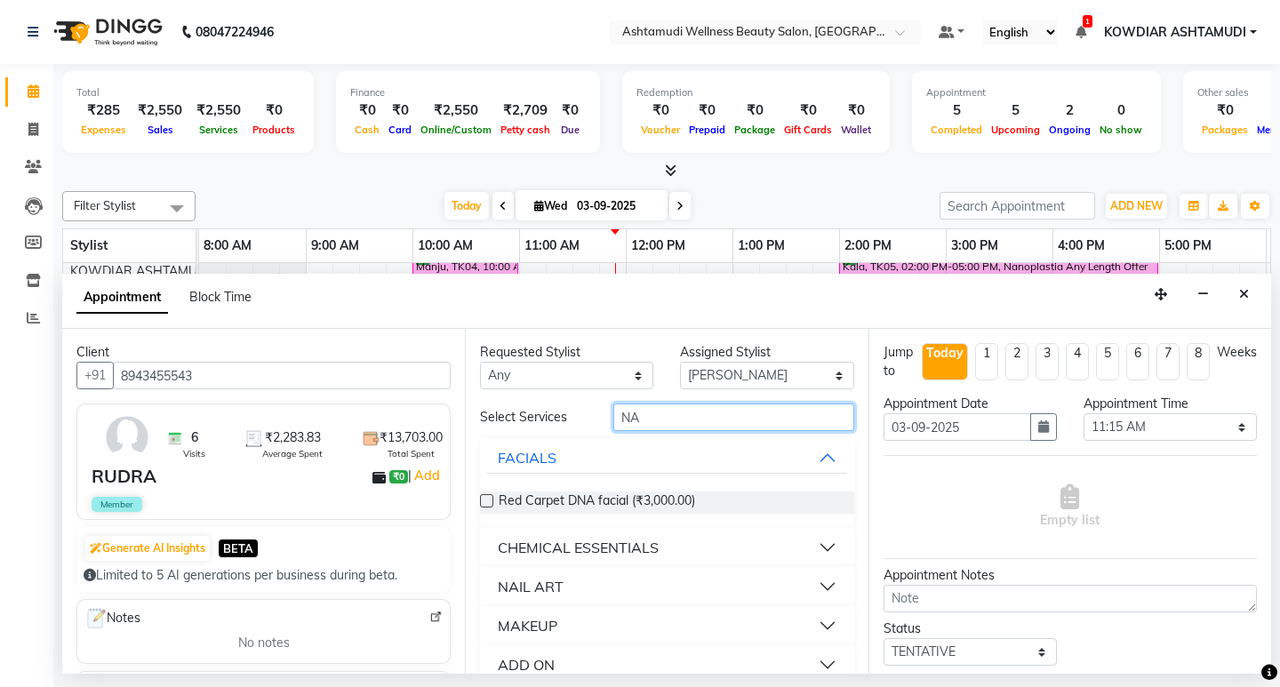
type input "N"
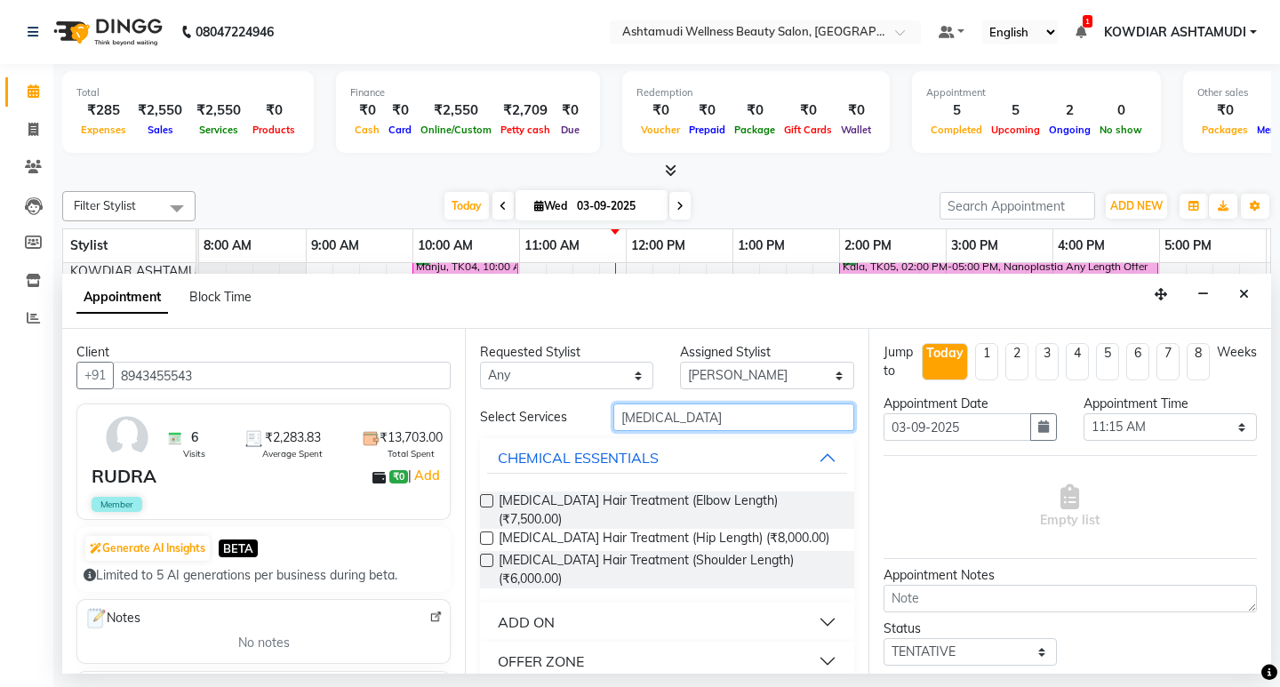
type input "BOTOX"
click at [550, 612] on div "ADD ON" at bounding box center [526, 622] width 57 height 21
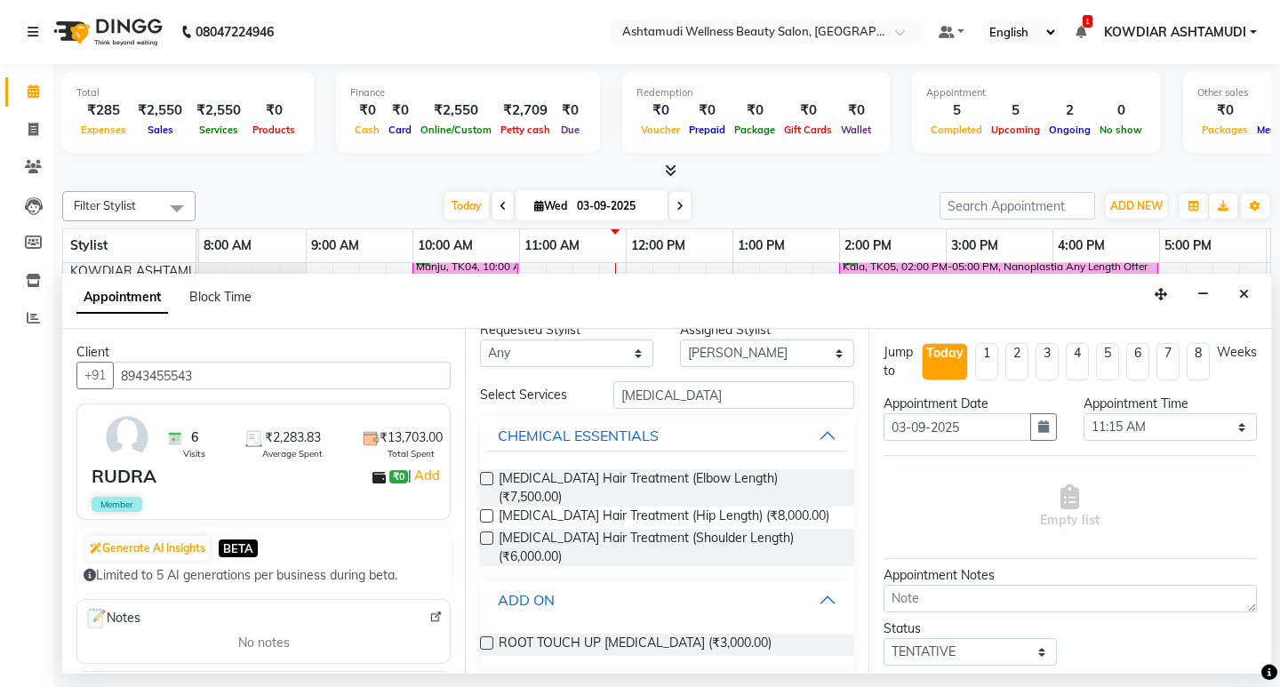
scroll to position [42, 0]
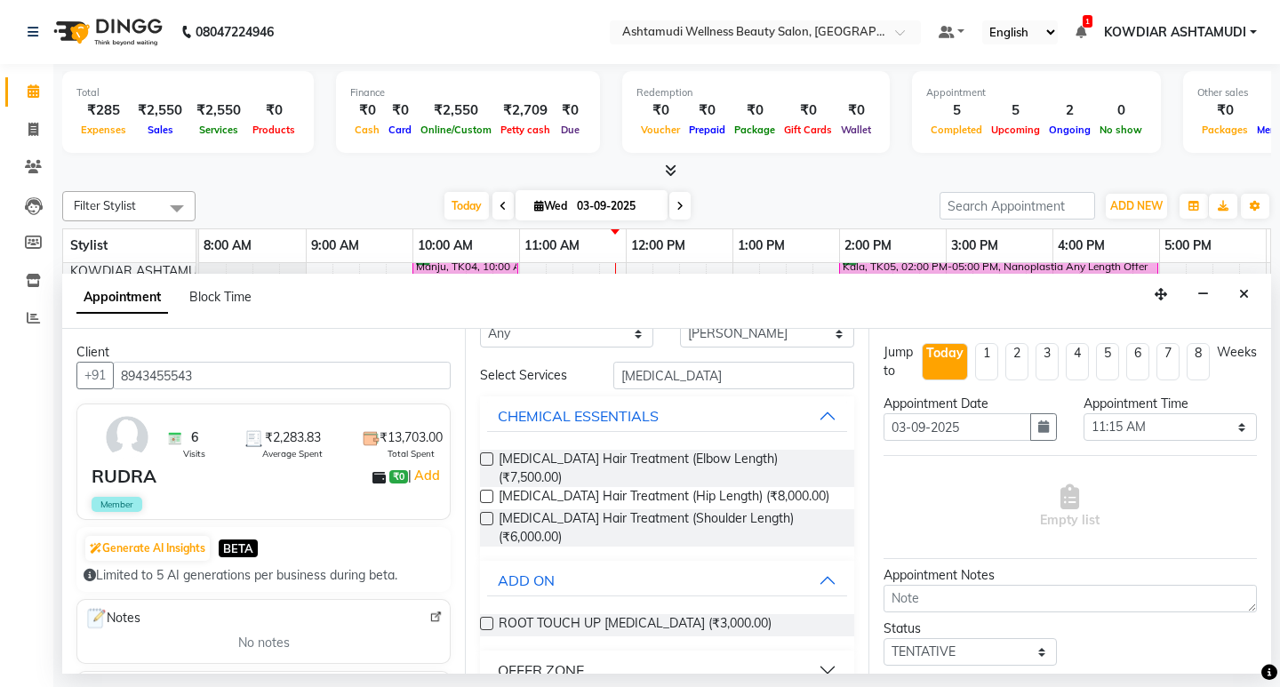
click at [568, 660] on div "OFFER ZONE" at bounding box center [541, 670] width 86 height 21
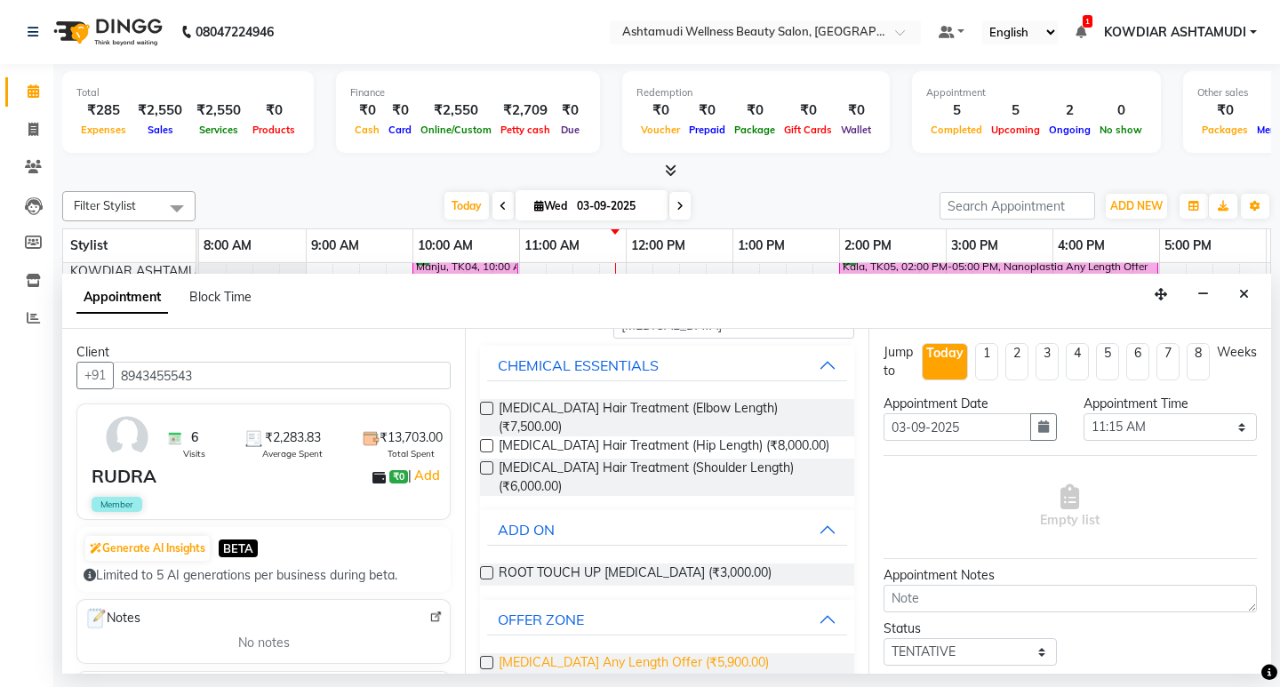
click at [637, 653] on span "Botox Any Length Offer (₹5,900.00)" at bounding box center [634, 664] width 270 height 22
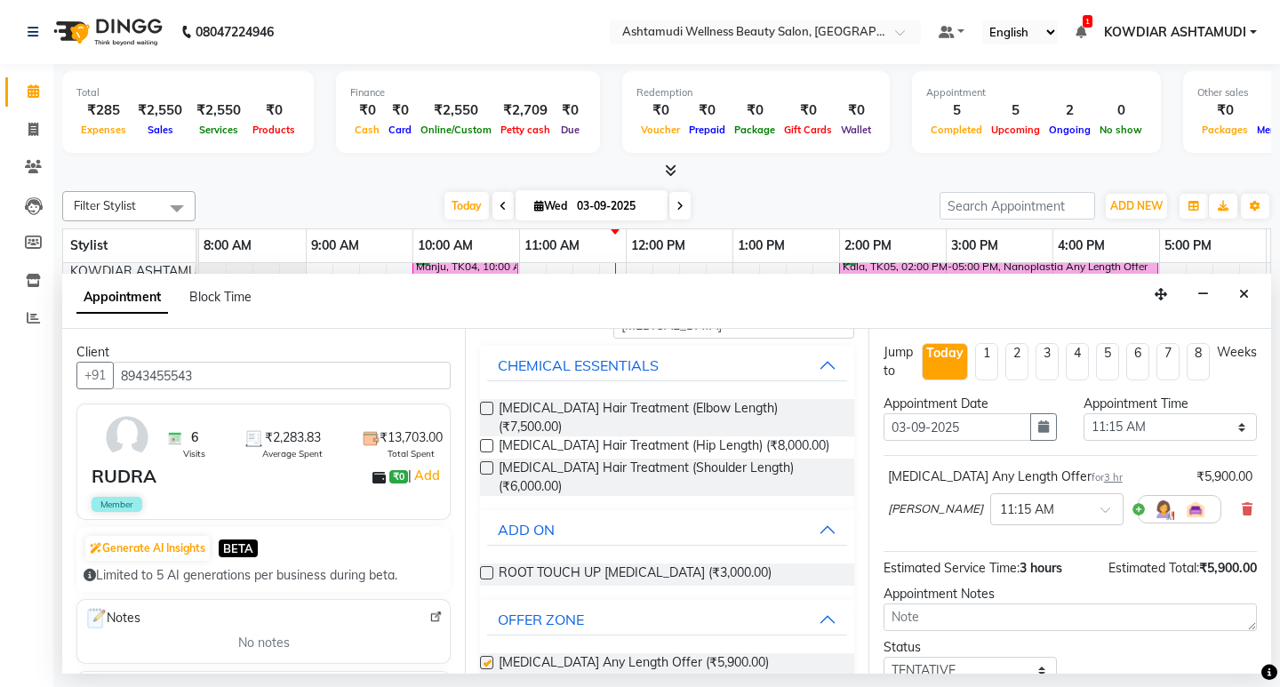
checkbox input "false"
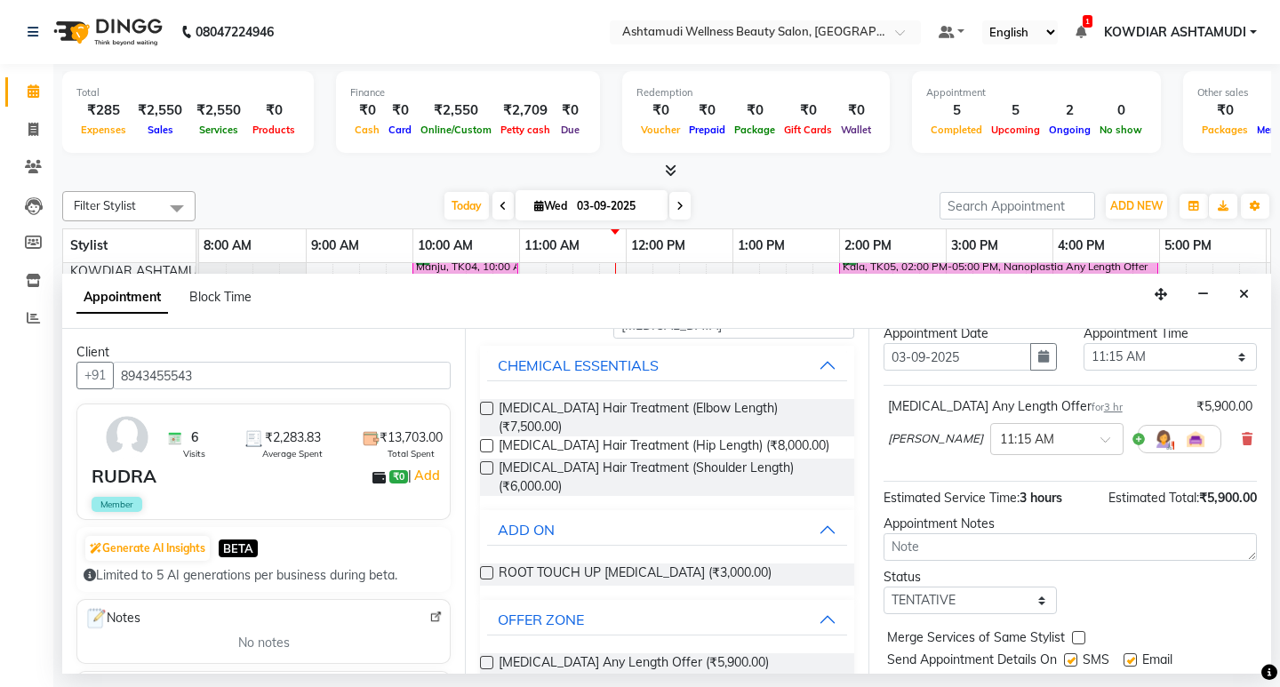
scroll to position [123, 0]
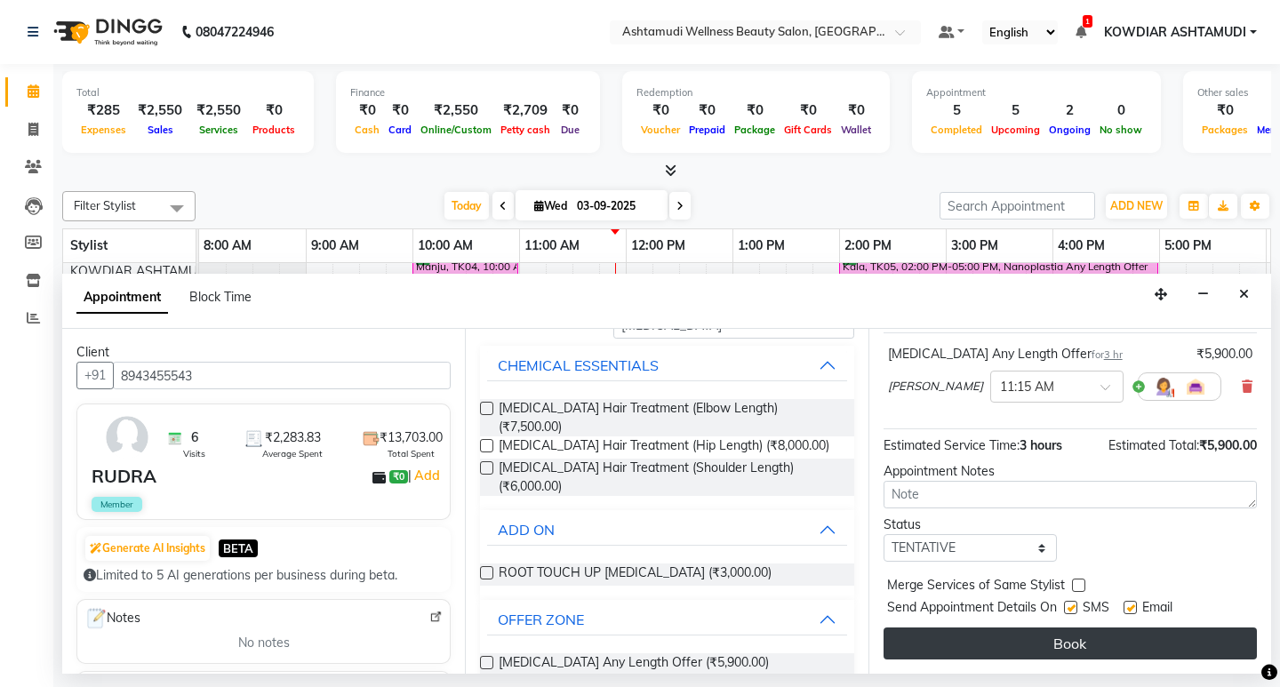
click at [1036, 639] on button "Book" at bounding box center [1070, 644] width 373 height 32
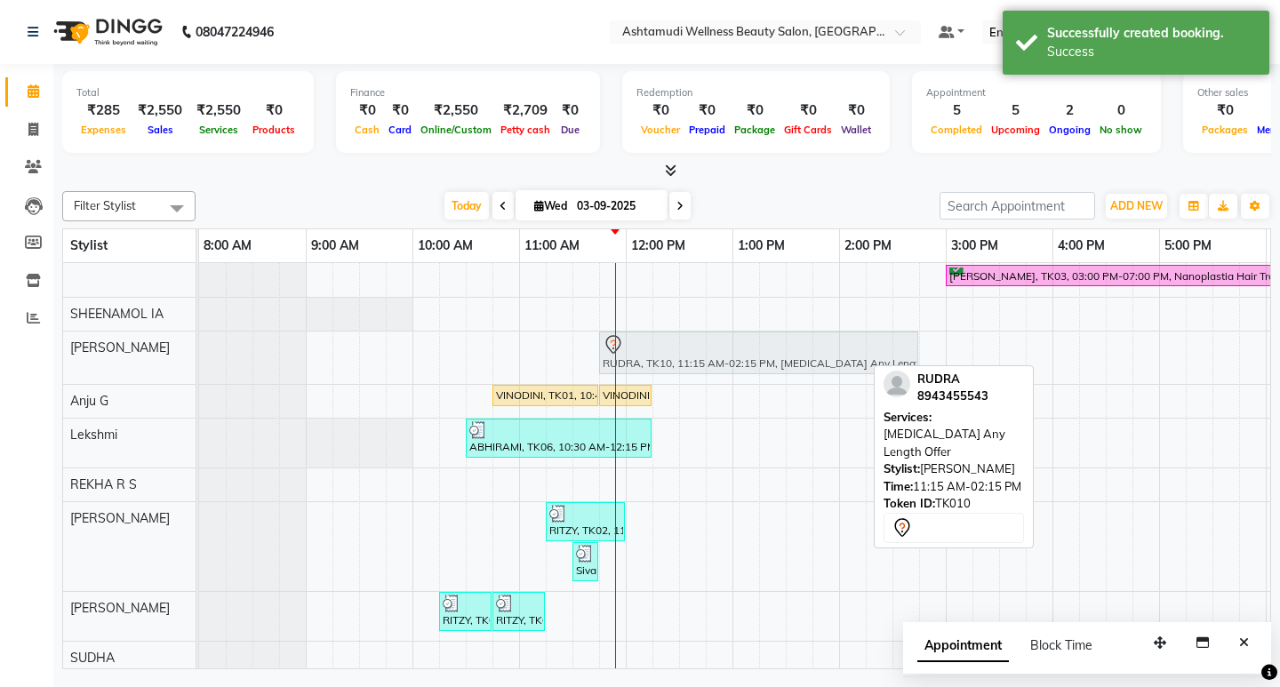
drag, startPoint x: 675, startPoint y: 349, endPoint x: 726, endPoint y: 349, distance: 51.6
click at [199, 349] on div "RUDRA, TK10, 11:15 AM-02:15 PM, Botox Any Length Offer RUDRA, TK10, 11:15 AM-02…" at bounding box center [199, 358] width 0 height 52
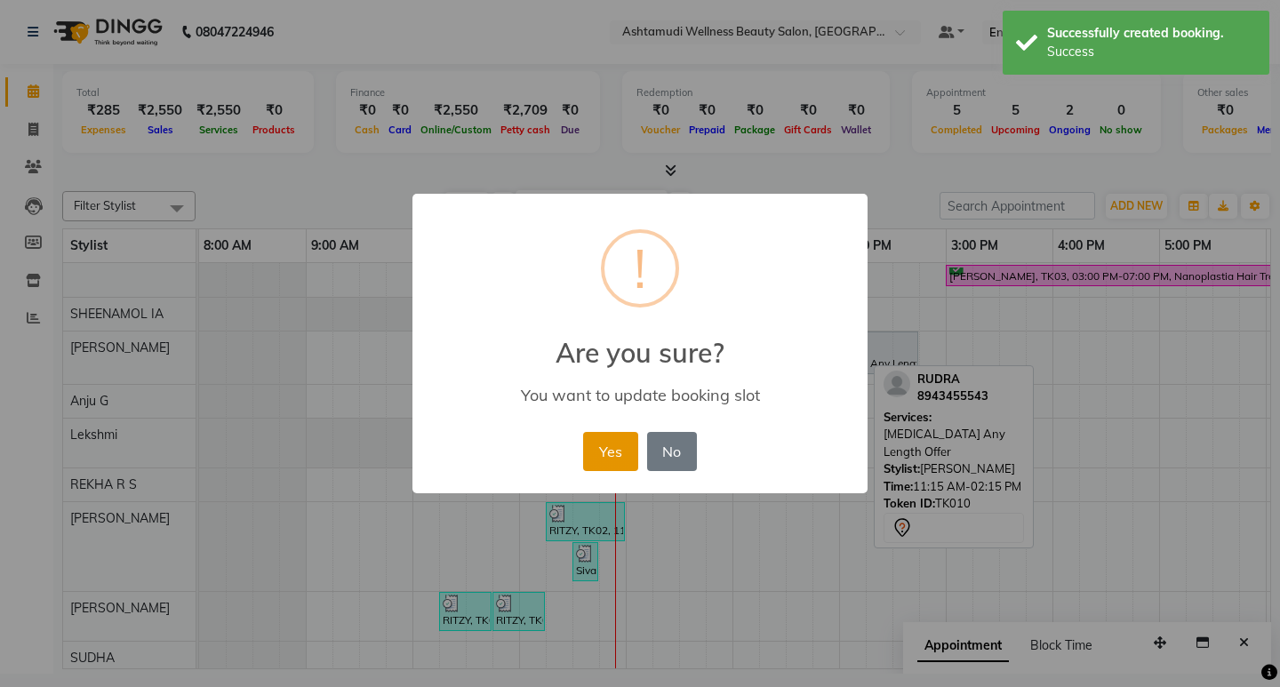
click at [604, 453] on button "Yes" at bounding box center [610, 451] width 54 height 39
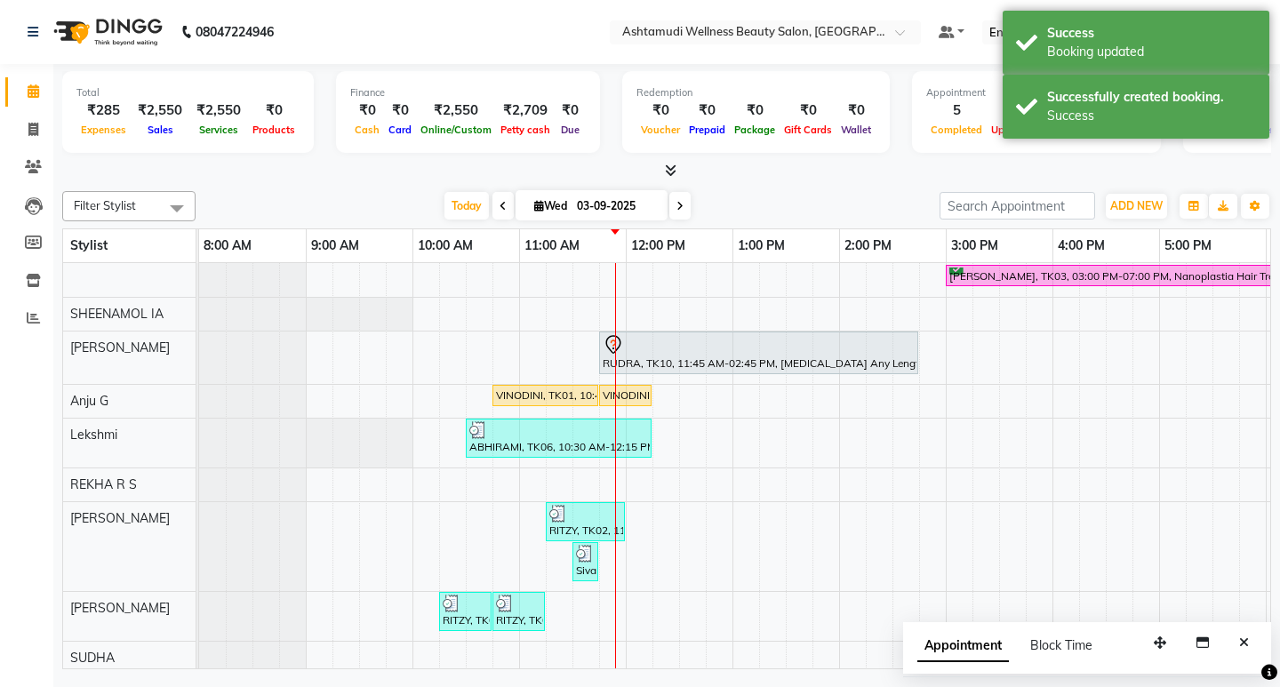
click at [734, 162] on div "Total ₹285 Expenses ₹2,550 Sales ₹2,550 Services ₹0 Products Finance ₹0 Cash ₹0…" at bounding box center [666, 122] width 1209 height 116
click at [1240, 637] on icon "Close" at bounding box center [1244, 643] width 10 height 12
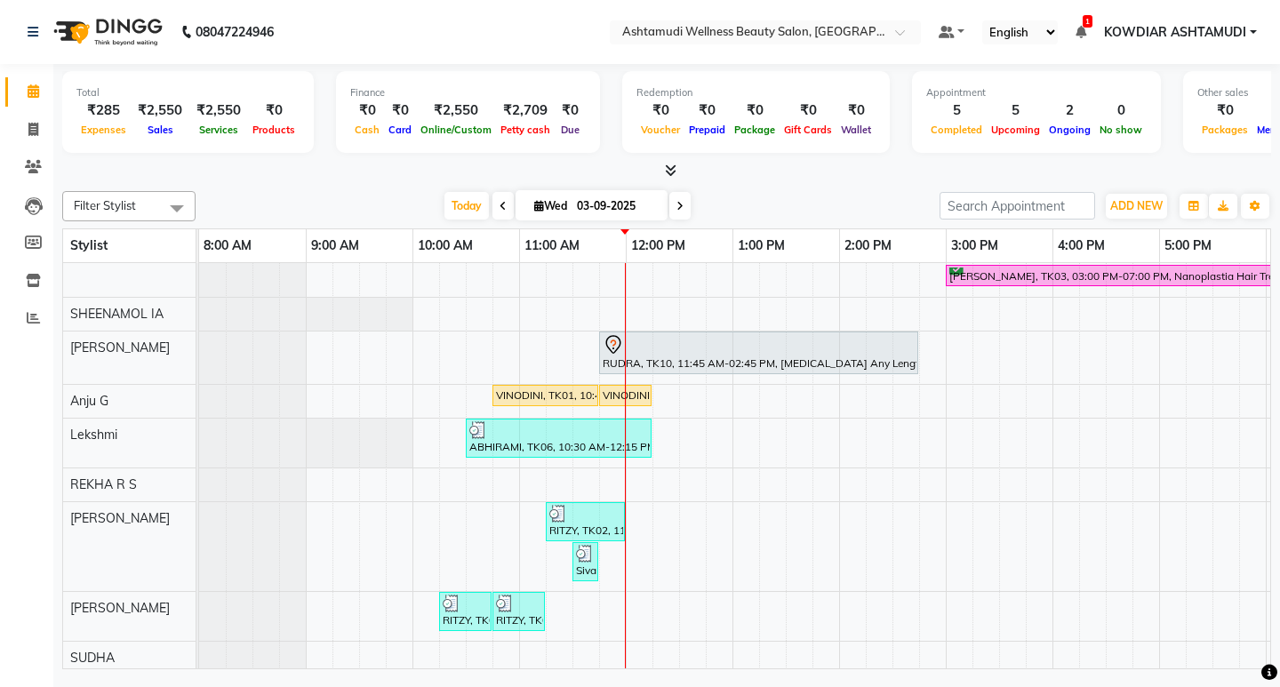
click at [537, 204] on icon at bounding box center [539, 206] width 10 height 12
select select "9"
select select "2025"
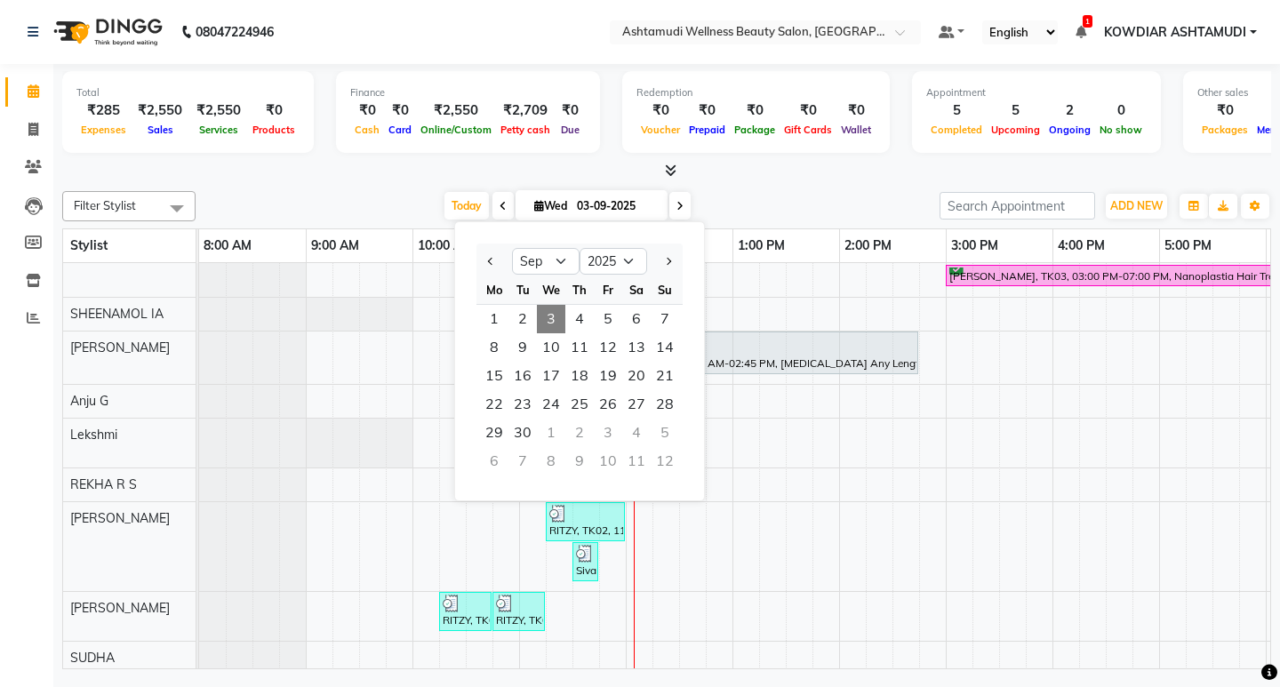
click at [425, 52] on nav "08047224946 Select Location × Ashtamudi Wellness Beauty Salon, Kowdiar Default …" at bounding box center [640, 32] width 1280 height 64
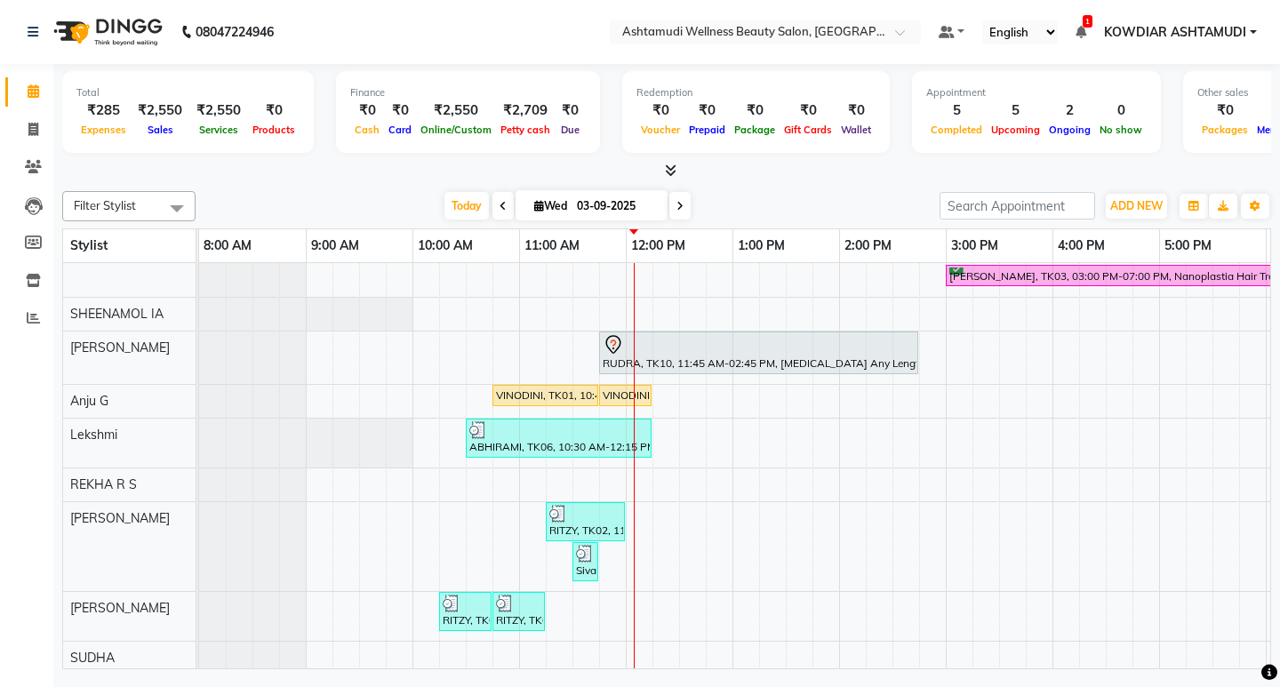
click at [389, 47] on nav "08047224946 Select Location × Ashtamudi Wellness Beauty Salon, Kowdiar Default …" at bounding box center [640, 32] width 1280 height 64
click at [504, 55] on nav "08047224946 Select Location × Ashtamudi Wellness Beauty Salon, Kowdiar Default …" at bounding box center [640, 32] width 1280 height 64
click at [470, 214] on span "Today" at bounding box center [467, 206] width 44 height 28
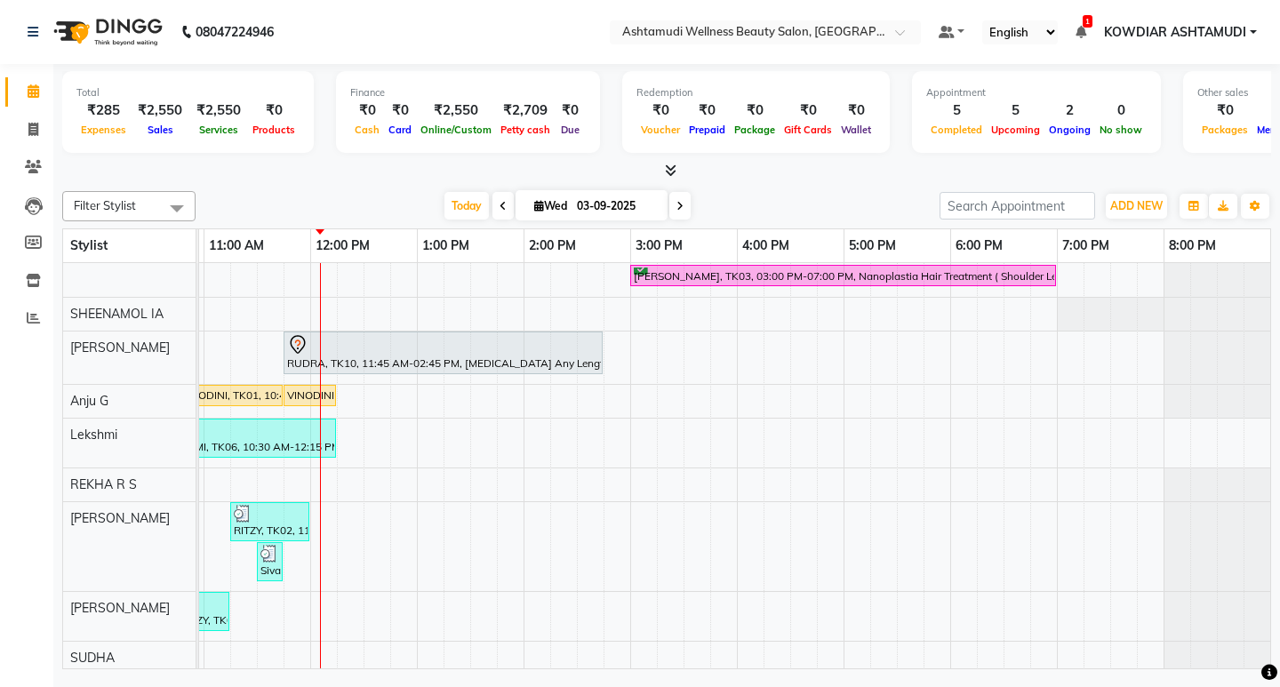
click at [678, 210] on icon at bounding box center [680, 206] width 7 height 11
type input "04-09-2025"
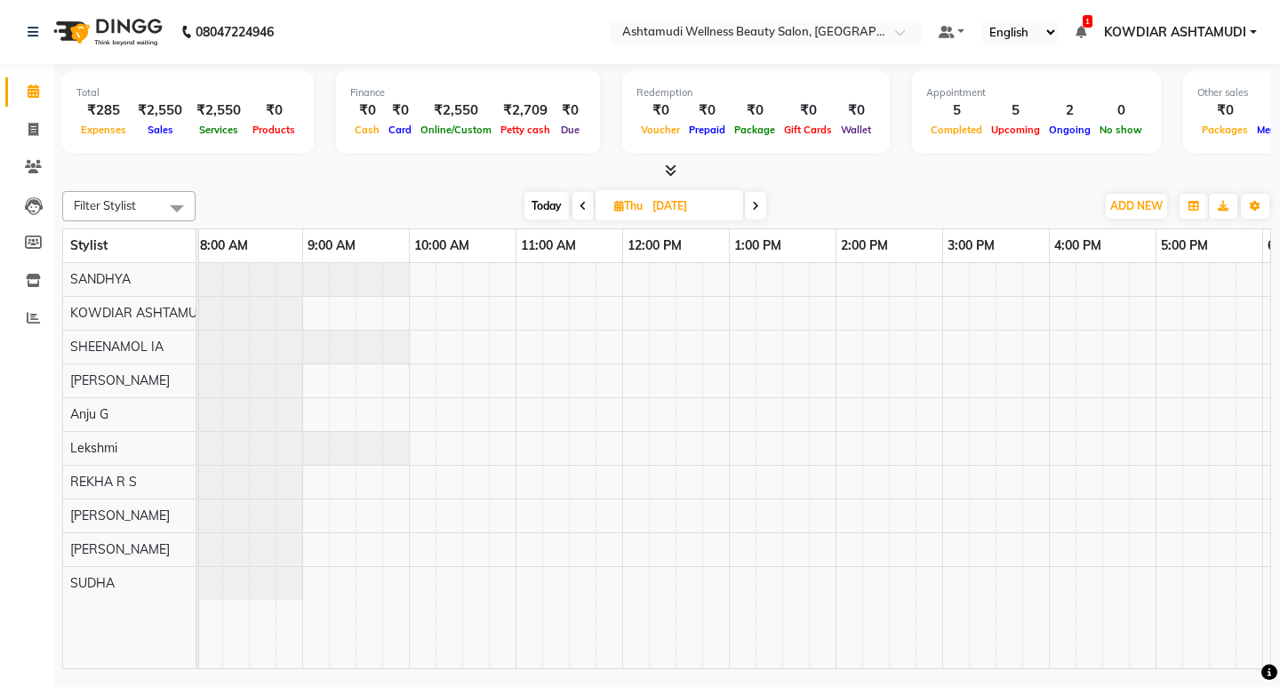
scroll to position [0, 0]
click at [438, 277] on div at bounding box center [892, 465] width 1387 height 405
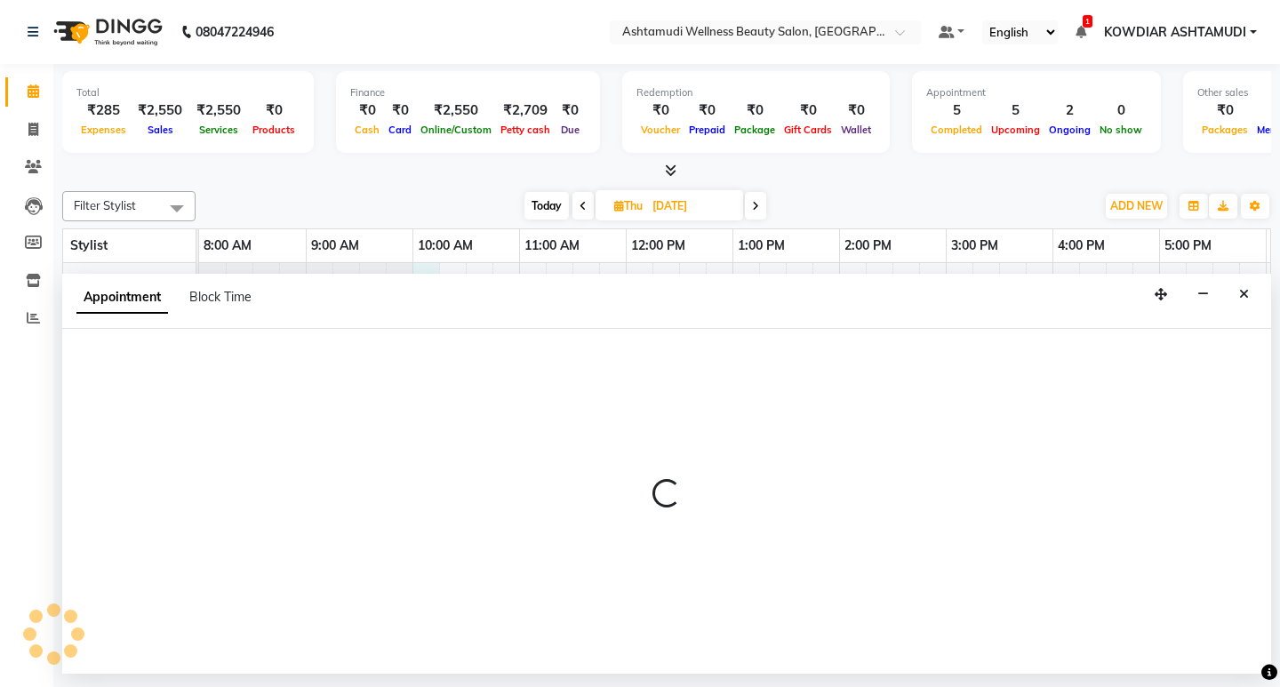
select select "27382"
select select "600"
select select "tentative"
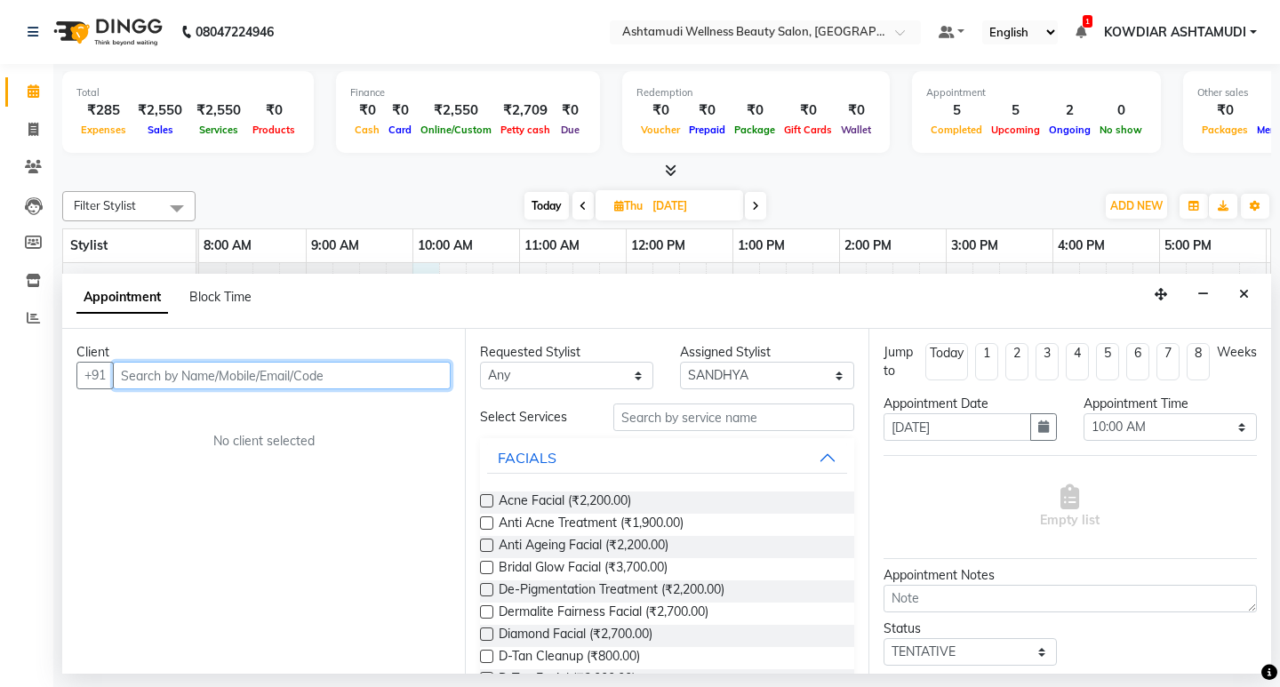
click at [190, 375] on input "text" at bounding box center [282, 376] width 338 height 28
type input "9"
click at [1238, 288] on button "Close" at bounding box center [1244, 295] width 26 height 28
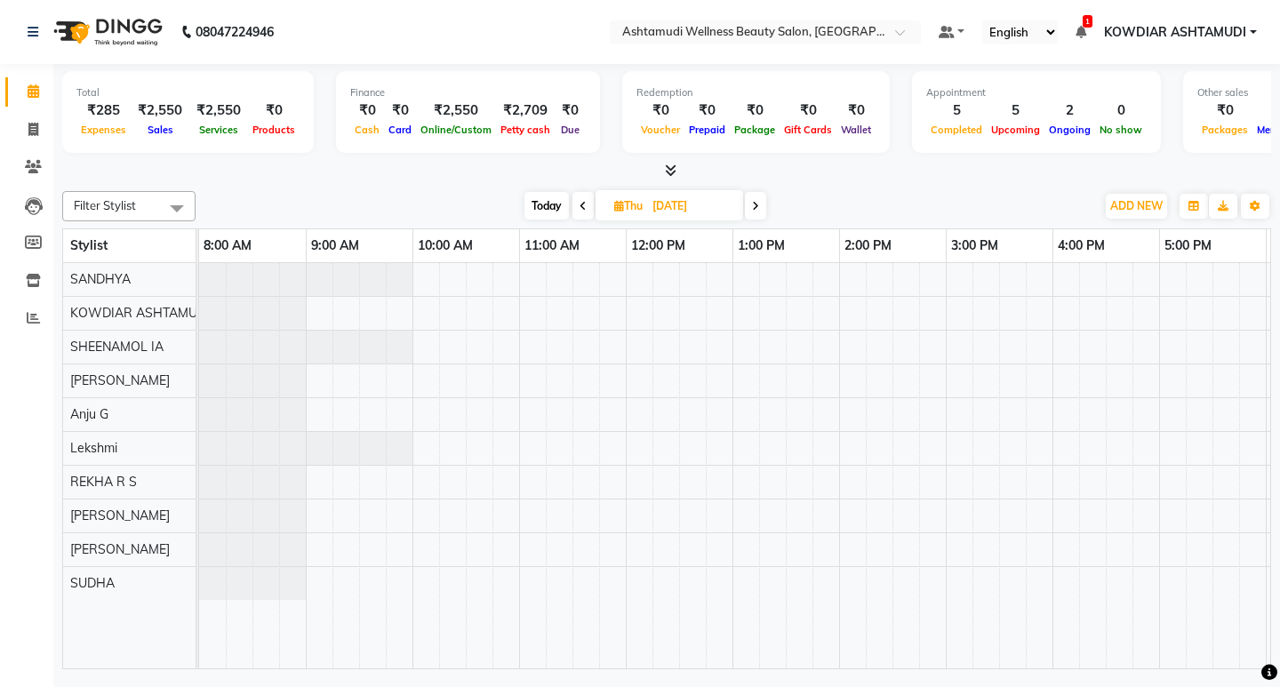
click at [412, 166] on div at bounding box center [666, 171] width 1209 height 19
click at [404, 166] on div at bounding box center [666, 171] width 1209 height 19
click at [418, 44] on nav "08047224946 Select Location × Ashtamudi Wellness Beauty Salon, Kowdiar Default …" at bounding box center [640, 32] width 1280 height 64
click at [411, 209] on div "Today Thu 04-09-2025" at bounding box center [645, 206] width 882 height 27
click at [562, 208] on span "Today" at bounding box center [547, 206] width 44 height 28
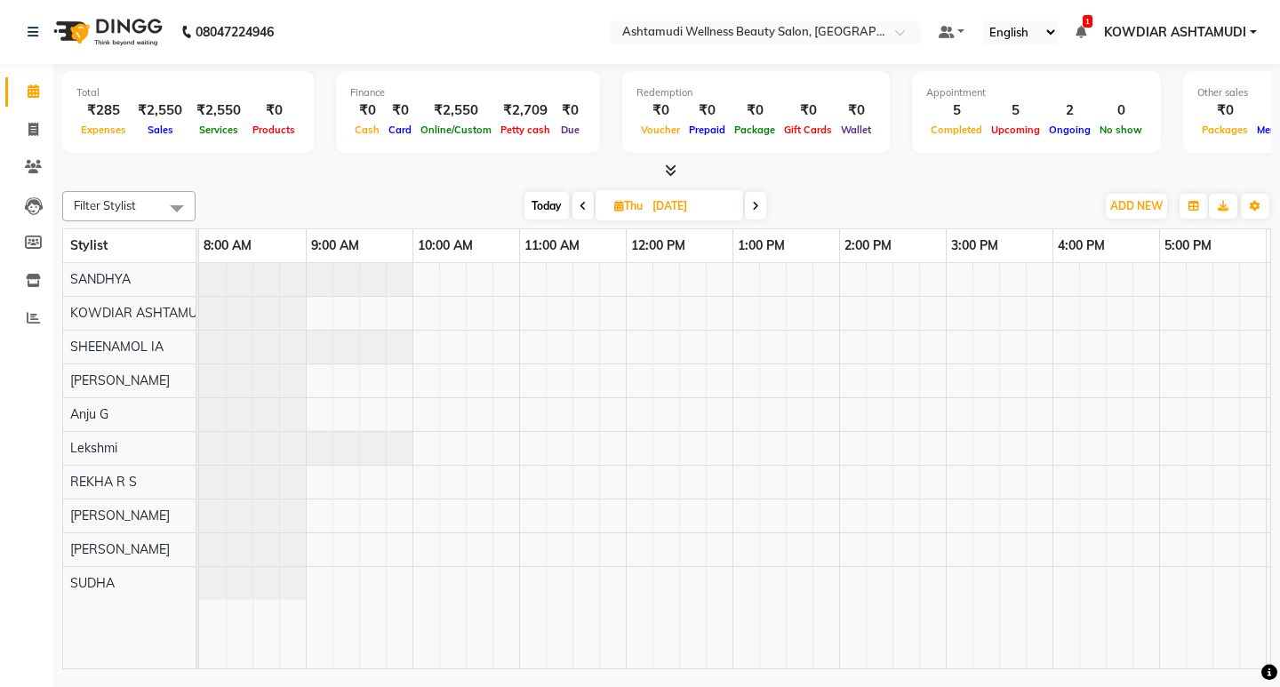
type input "03-09-2025"
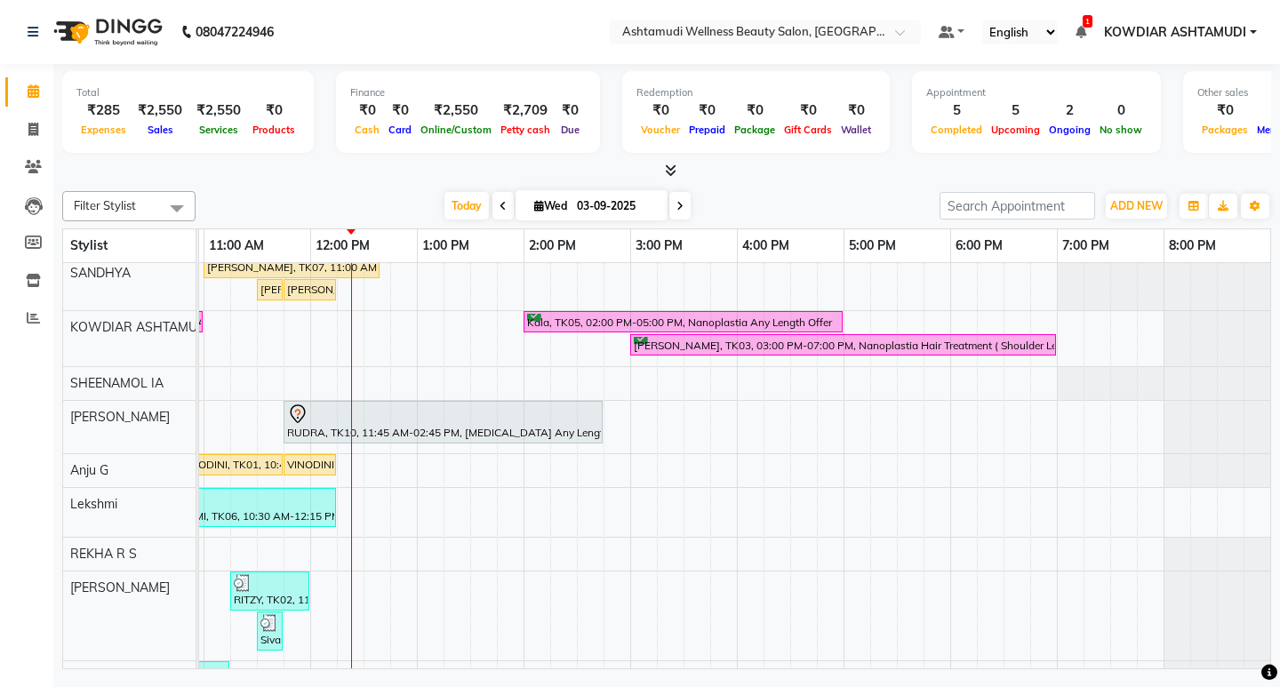
scroll to position [95, 0]
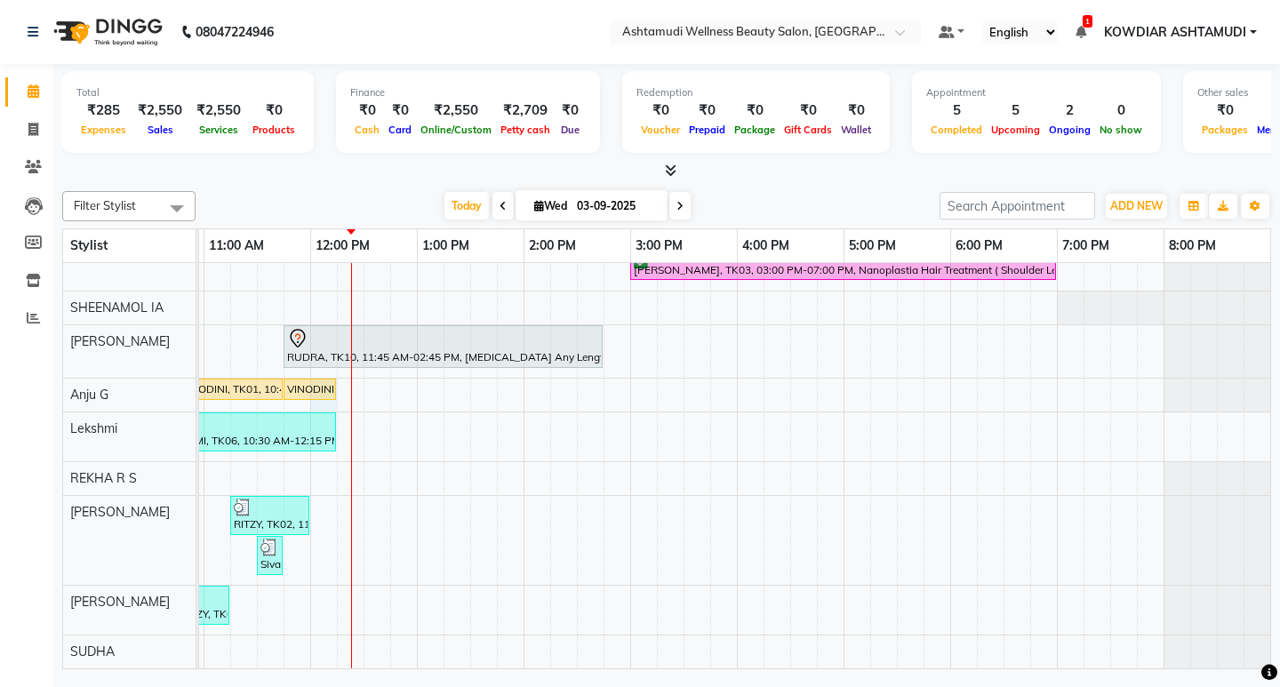
click at [326, 387] on div "VINODINI, TK01, 11:45 AM-12:15 PM, Child Cut" at bounding box center [310, 390] width 53 height 22
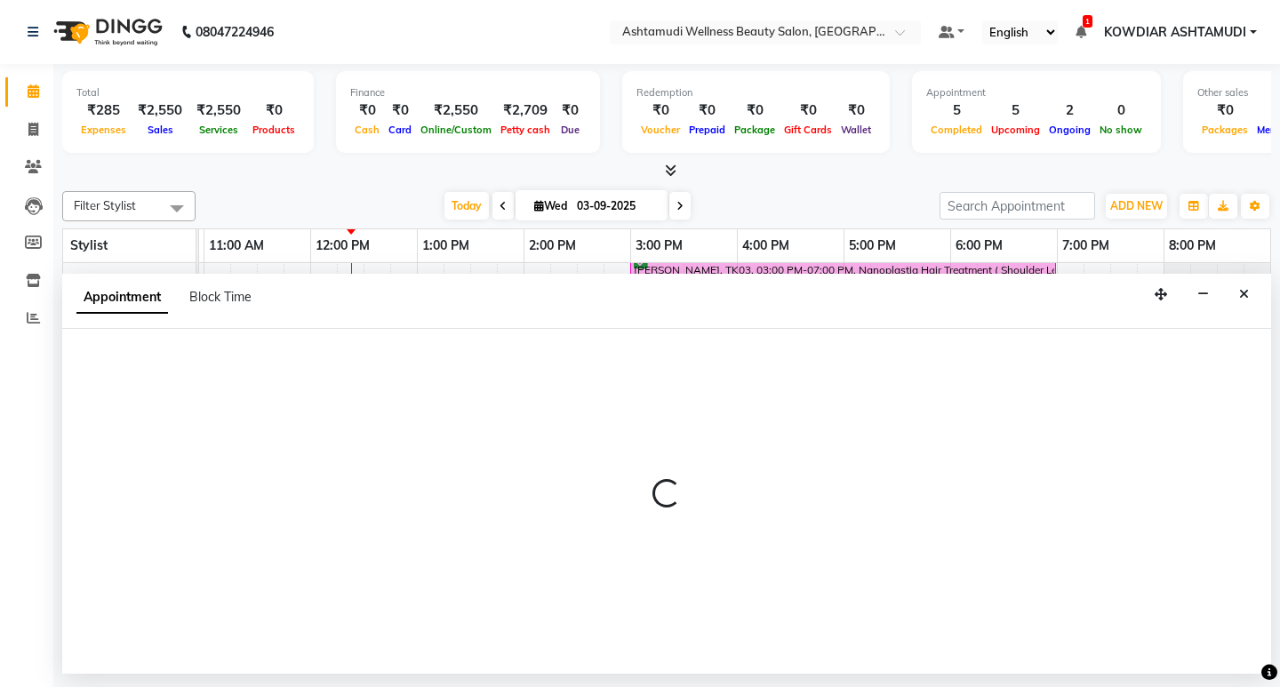
select select "87774"
select select "720"
select select "tentative"
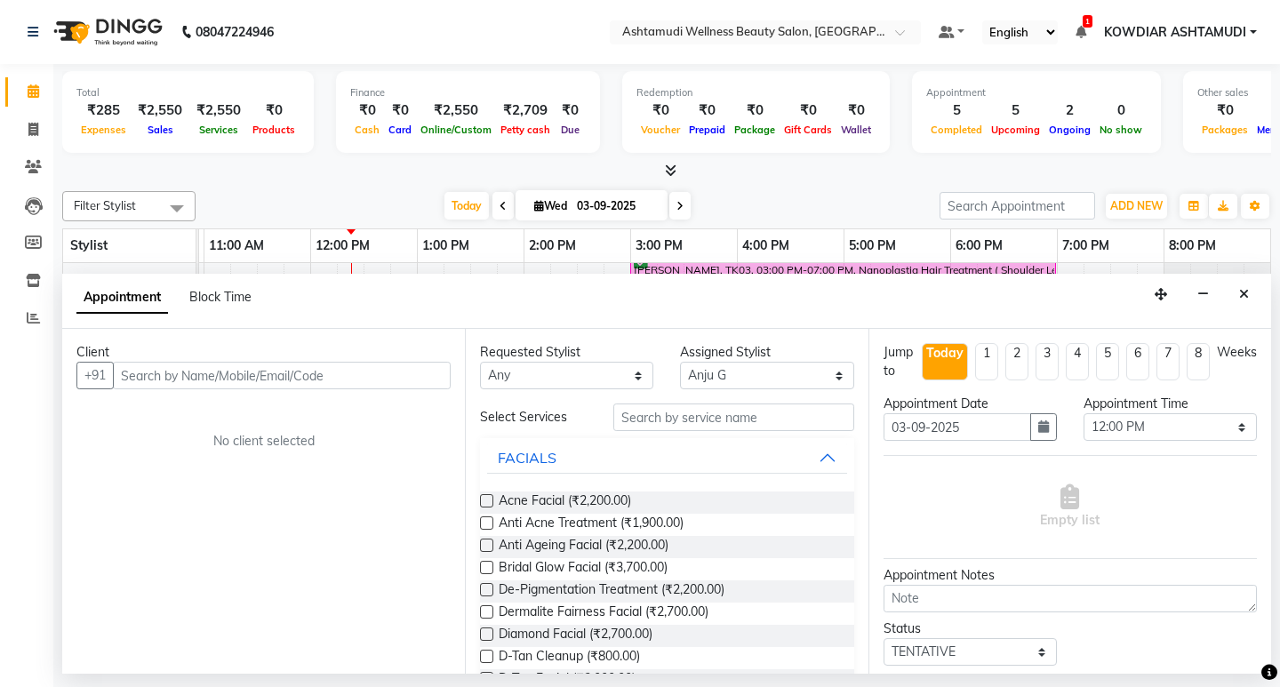
click at [212, 370] on input "text" at bounding box center [282, 376] width 338 height 28
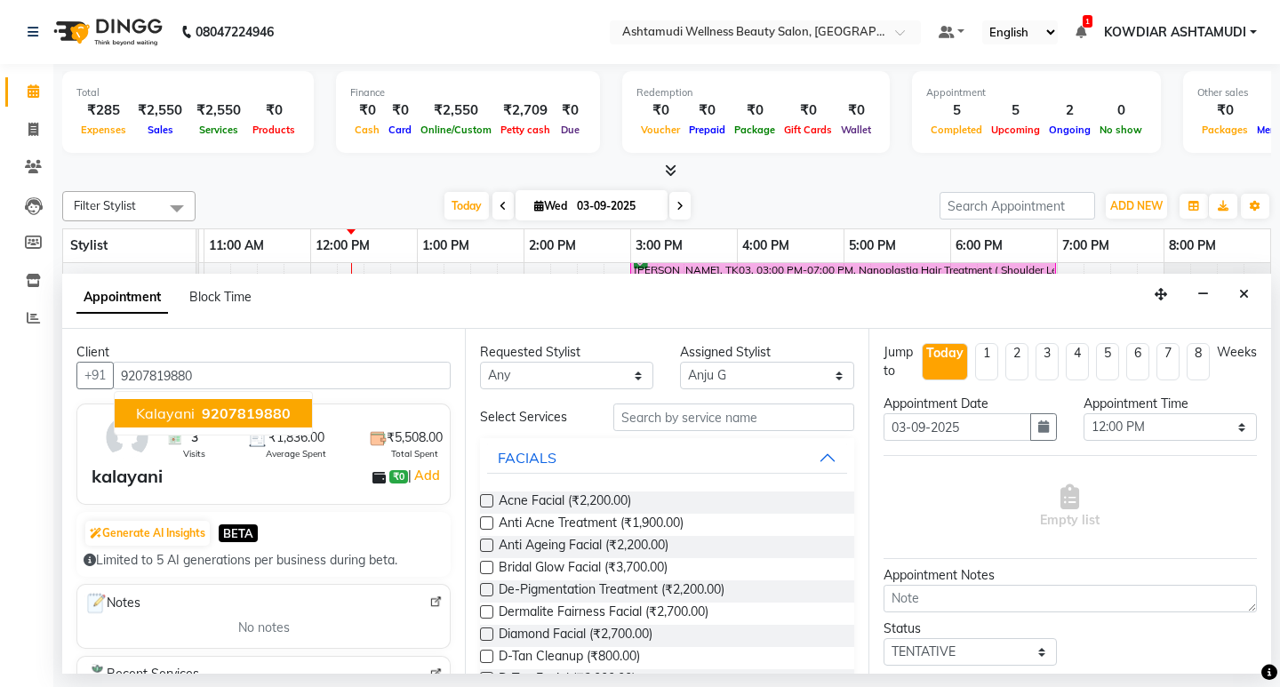
click at [244, 417] on span "9207819880" at bounding box center [246, 414] width 89 height 18
type input "9207819880"
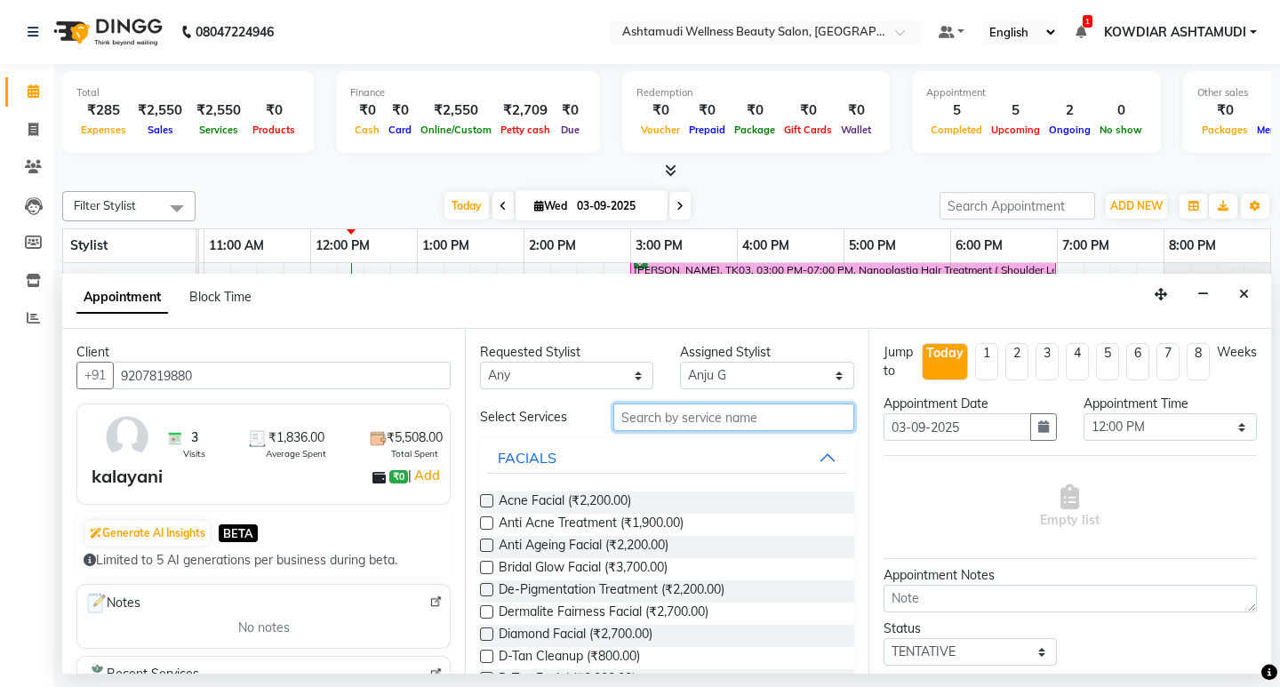
click at [704, 414] on input "text" at bounding box center [733, 418] width 240 height 28
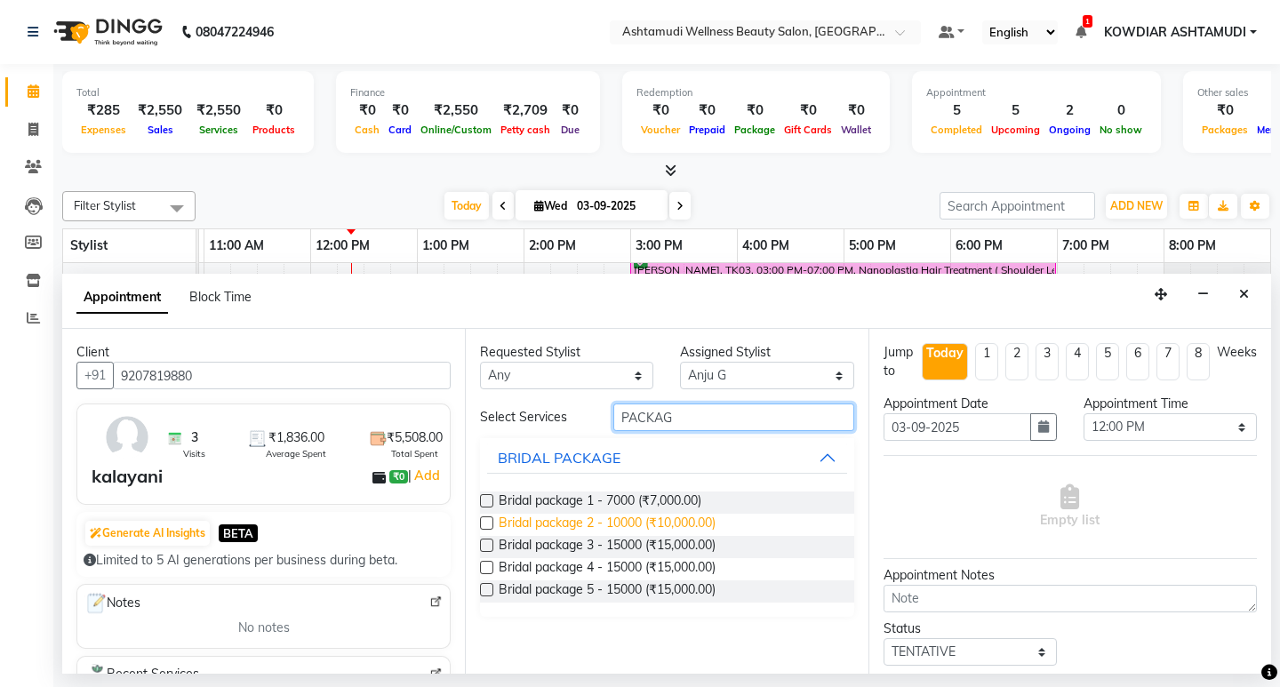
type input "PACKAG"
click at [667, 520] on span "Bridal package 2 - 10000 (₹10,000.00)" at bounding box center [607, 525] width 217 height 22
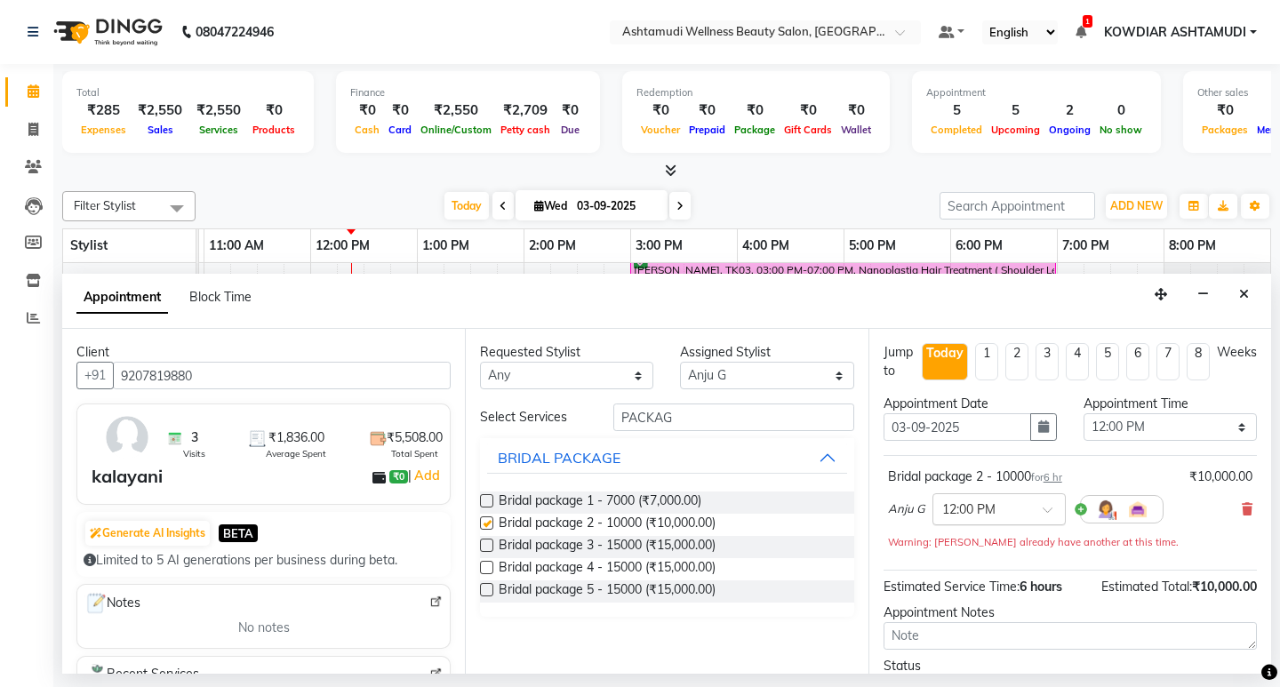
checkbox input "false"
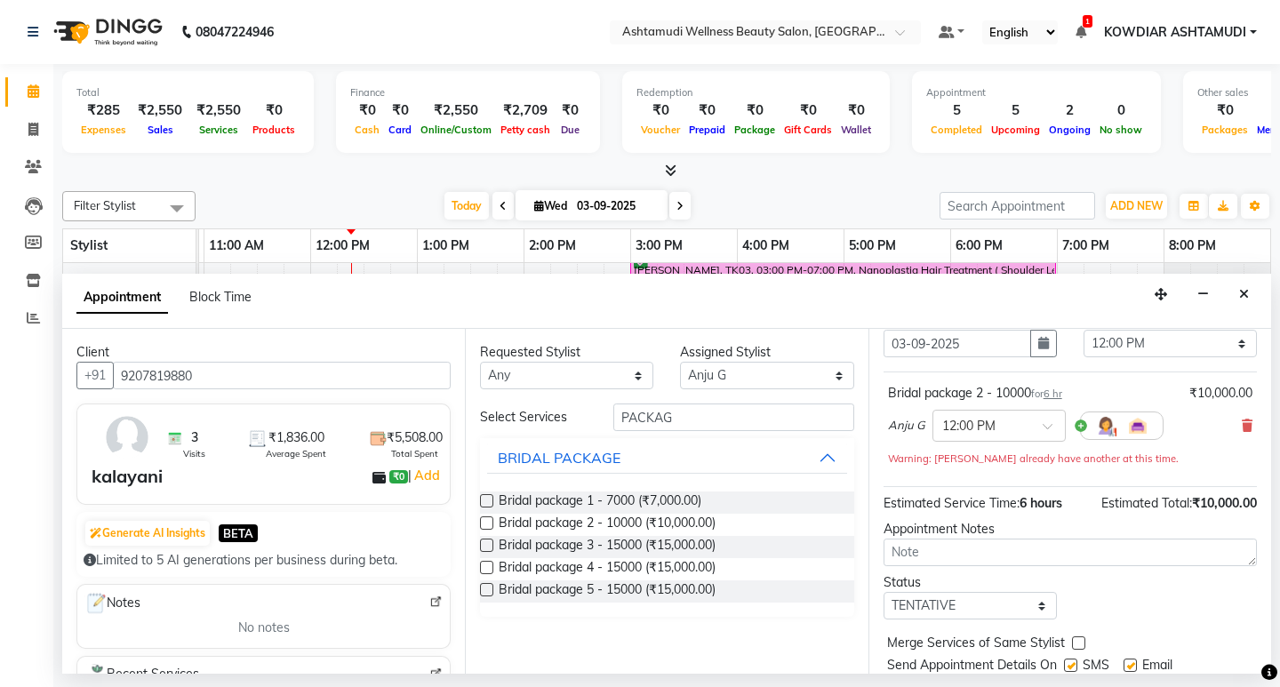
scroll to position [141, 0]
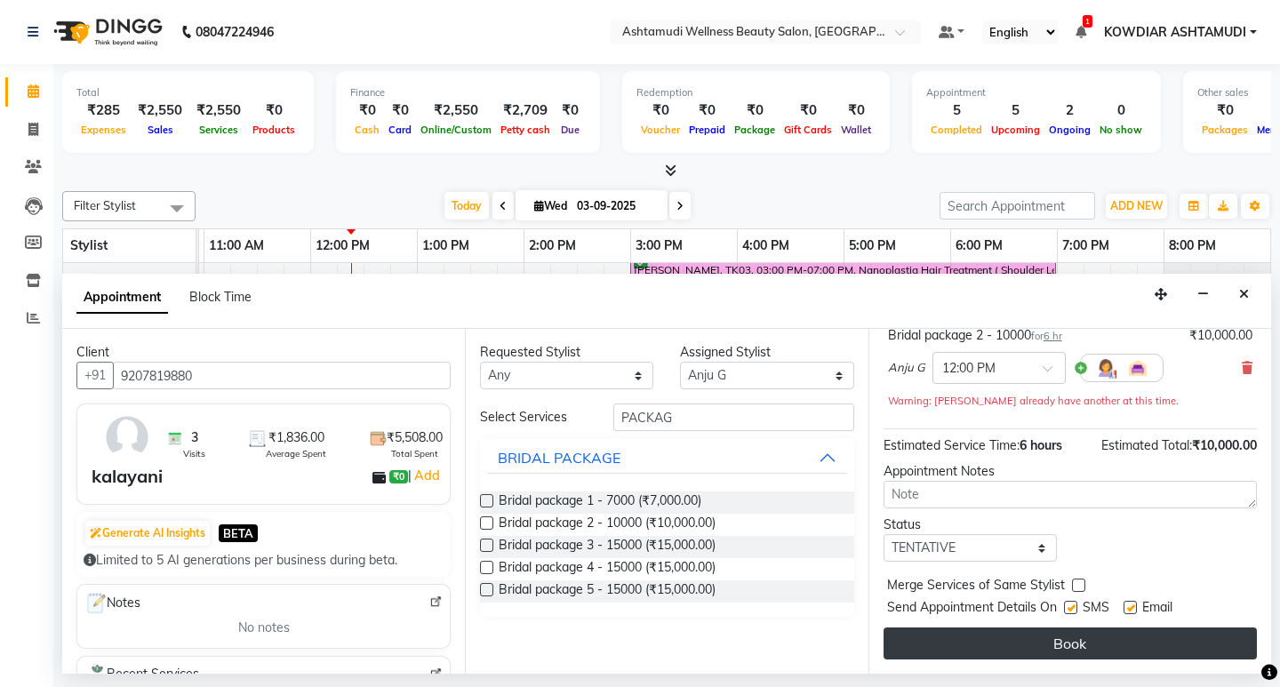
click at [1015, 634] on button "Book" at bounding box center [1070, 644] width 373 height 32
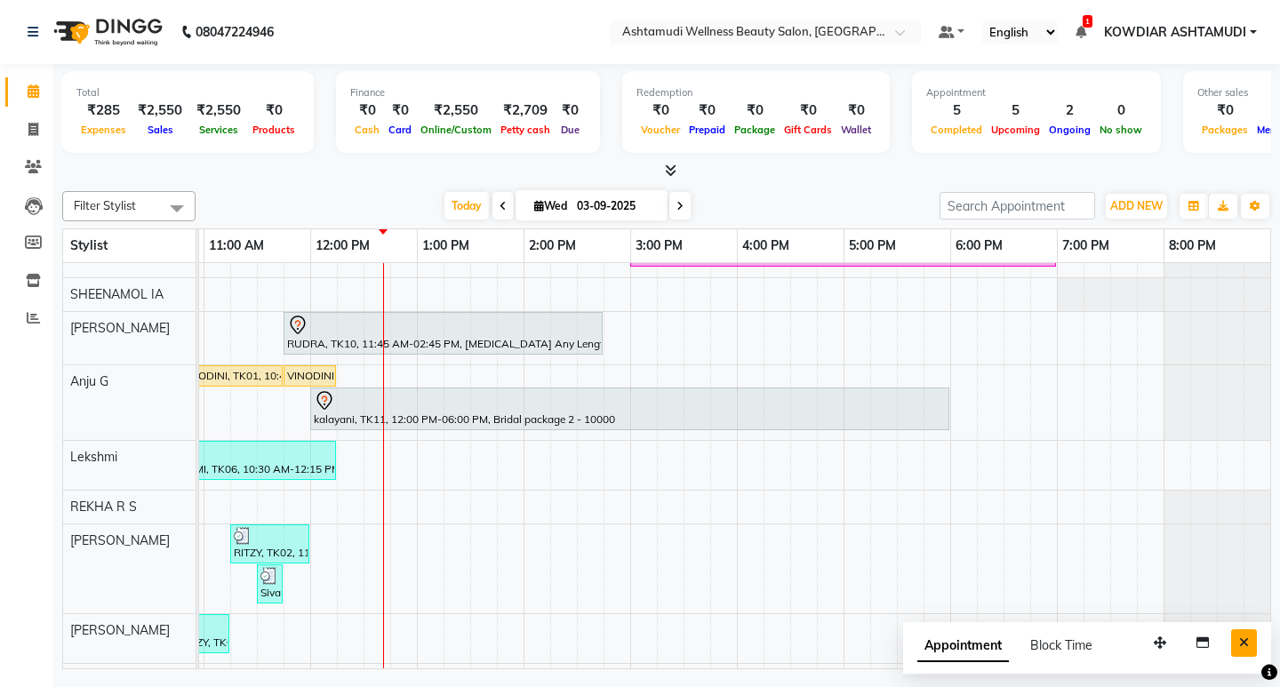
click at [1248, 637] on icon "Close" at bounding box center [1244, 643] width 10 height 12
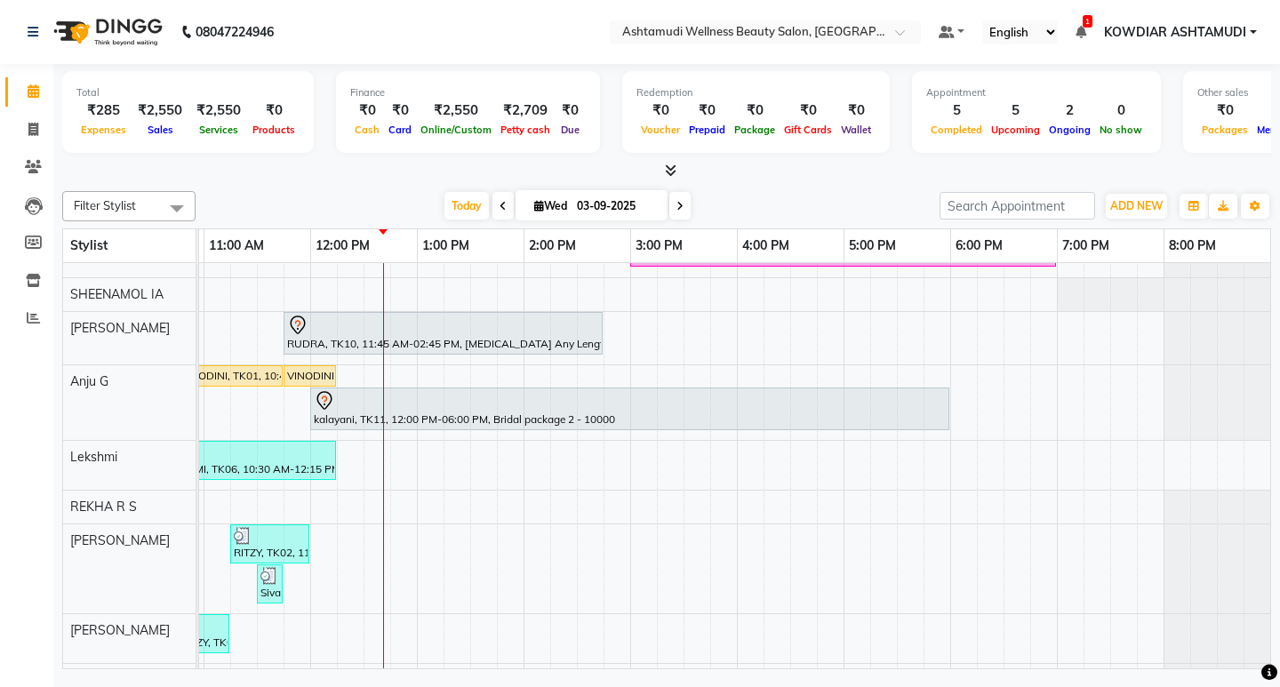
click at [349, 186] on div "Filter Stylist Select All SANDHYA KOWDIAR ASHTAMUDI SHEENAMOL IA ABISHA KARKI A…" at bounding box center [666, 426] width 1209 height 485
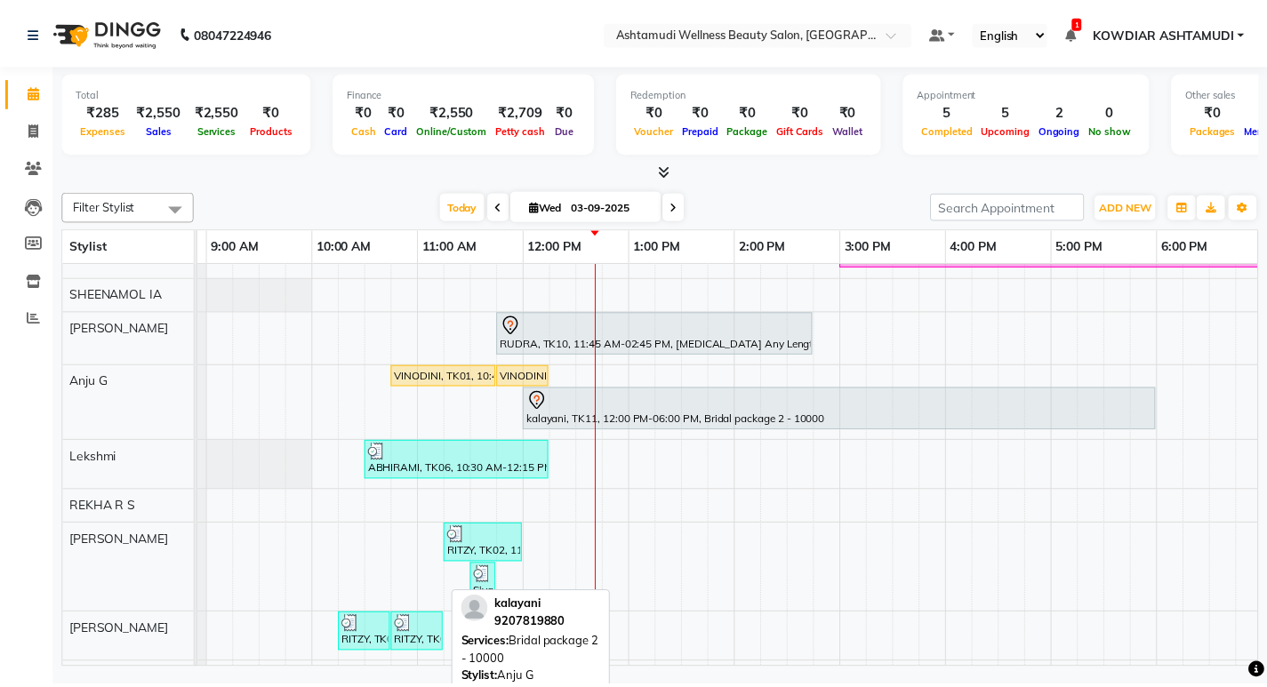
scroll to position [0, 0]
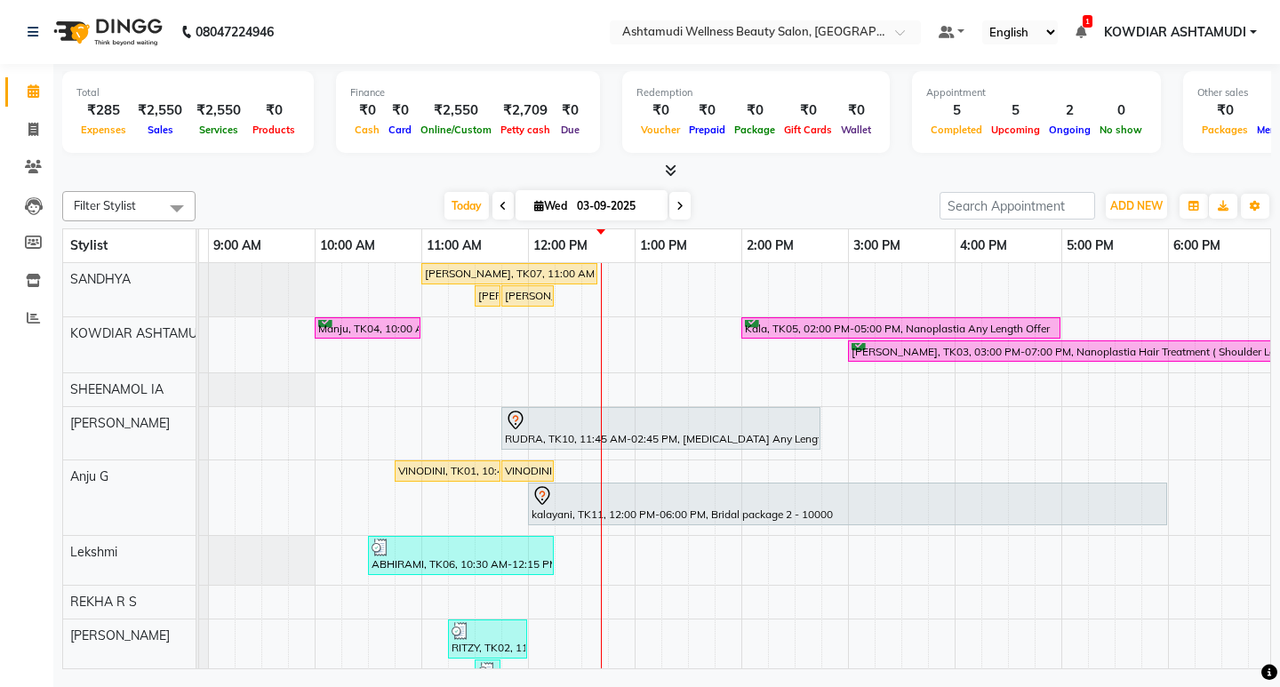
click at [586, 338] on div "Shajna, TK07, 11:00 AM-12:40 PM, Root Touch-Up (Ammonia Free),Aroma Pedicure (₹…" at bounding box center [794, 527] width 1387 height 529
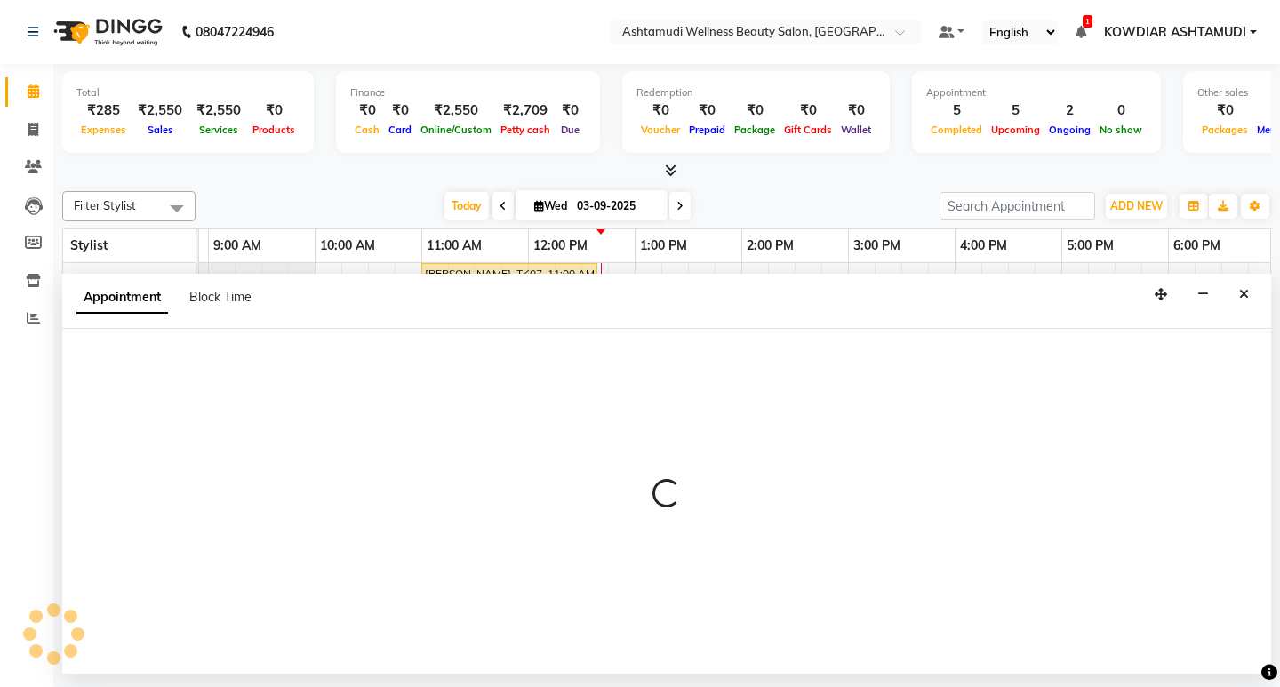
select select "27461"
select select "tentative"
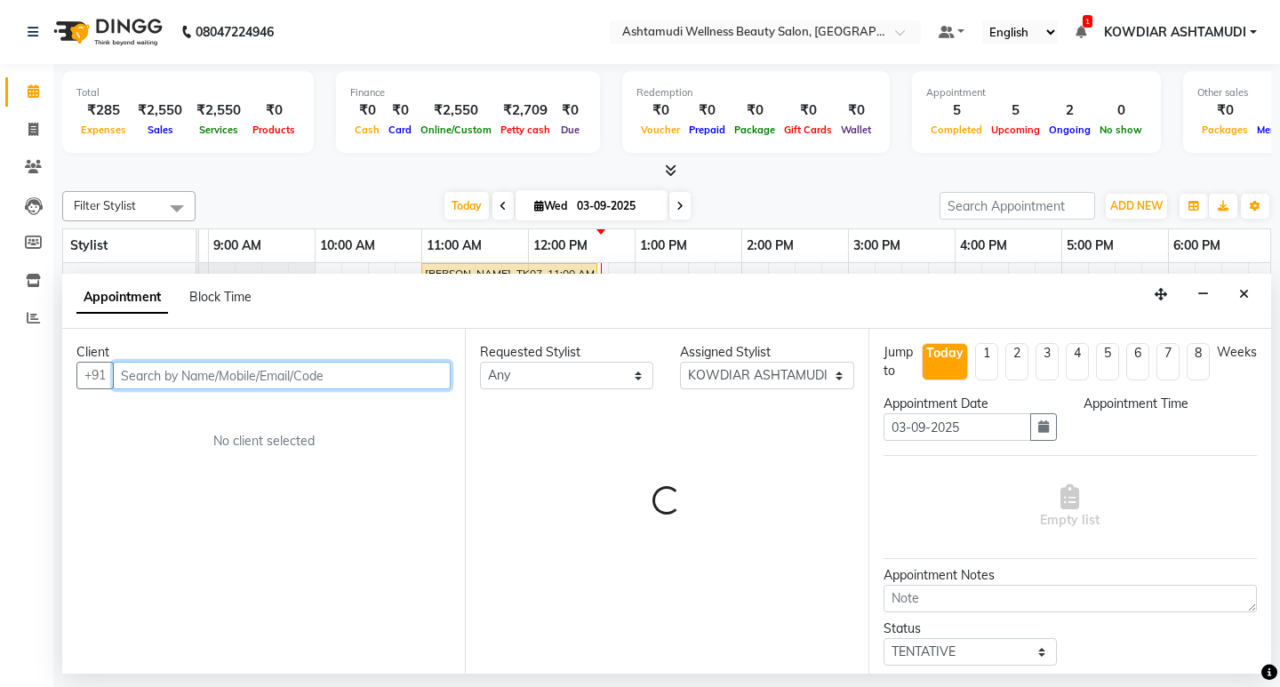
select select "750"
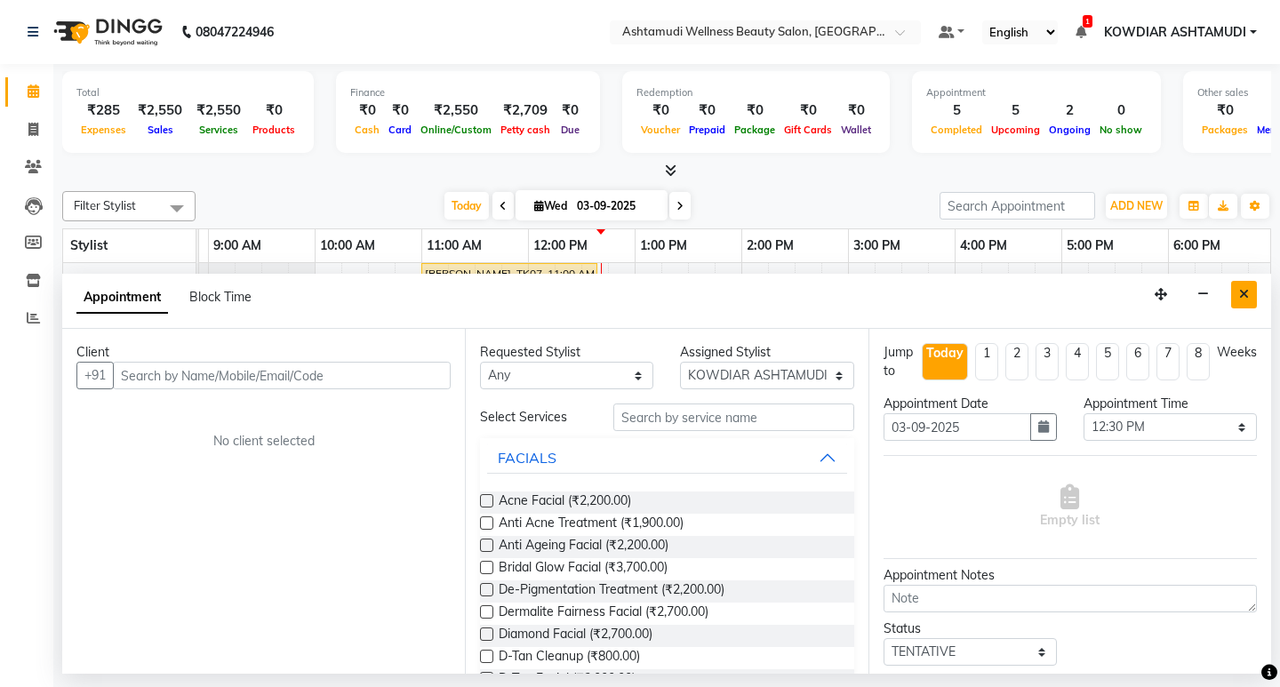
click at [1241, 296] on icon "Close" at bounding box center [1244, 294] width 10 height 12
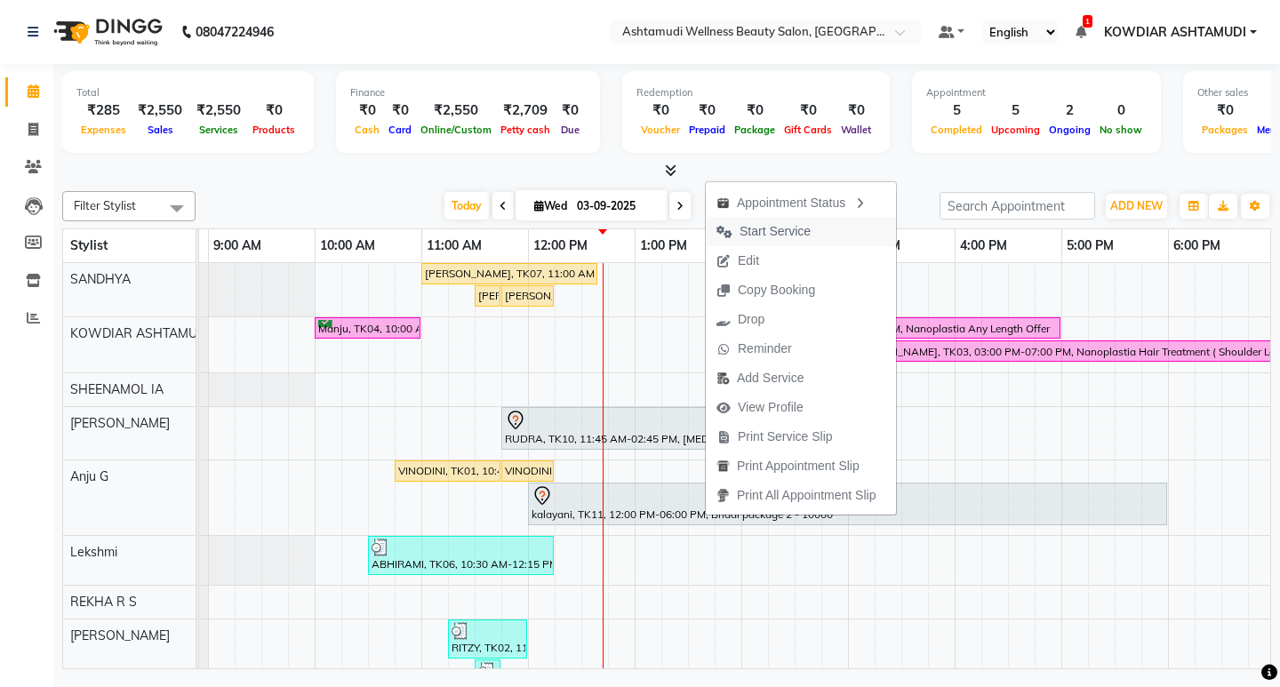
click at [778, 229] on span "Start Service" at bounding box center [775, 231] width 71 height 19
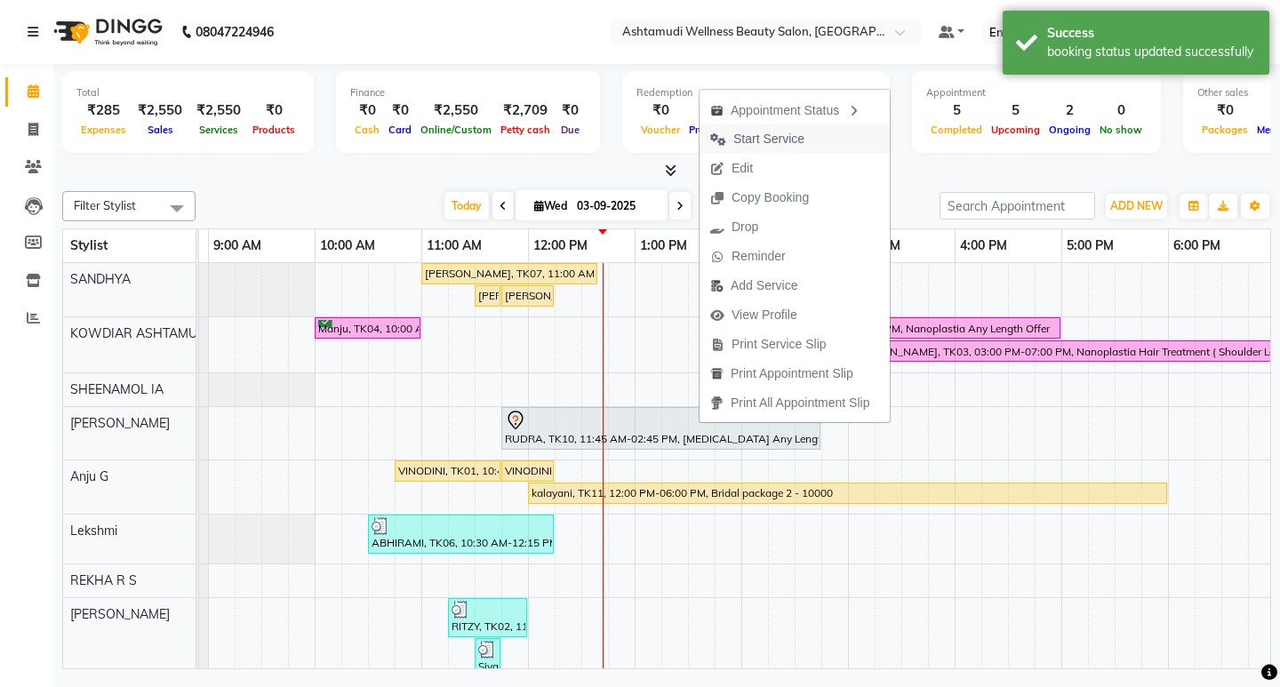
click at [776, 142] on span "Start Service" at bounding box center [768, 139] width 71 height 19
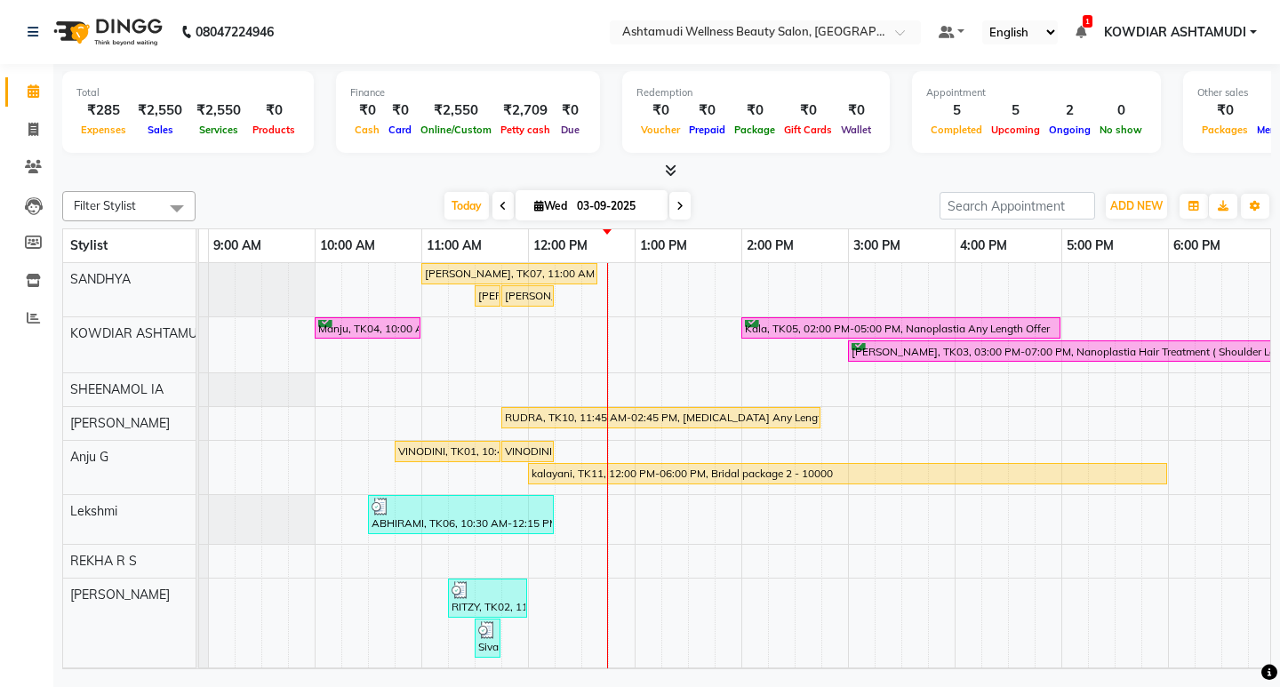
click at [789, 183] on div "Total ₹285 Expenses ₹2,550 Sales ₹2,550 Services ₹0 Products Finance ₹0 Cash ₹0…" at bounding box center [666, 369] width 1227 height 610
click at [613, 331] on div "Shajna, TK07, 11:00 AM-12:40 PM, Root Touch-Up (Ammonia Free),Aroma Pedicure (₹…" at bounding box center [794, 507] width 1387 height 488
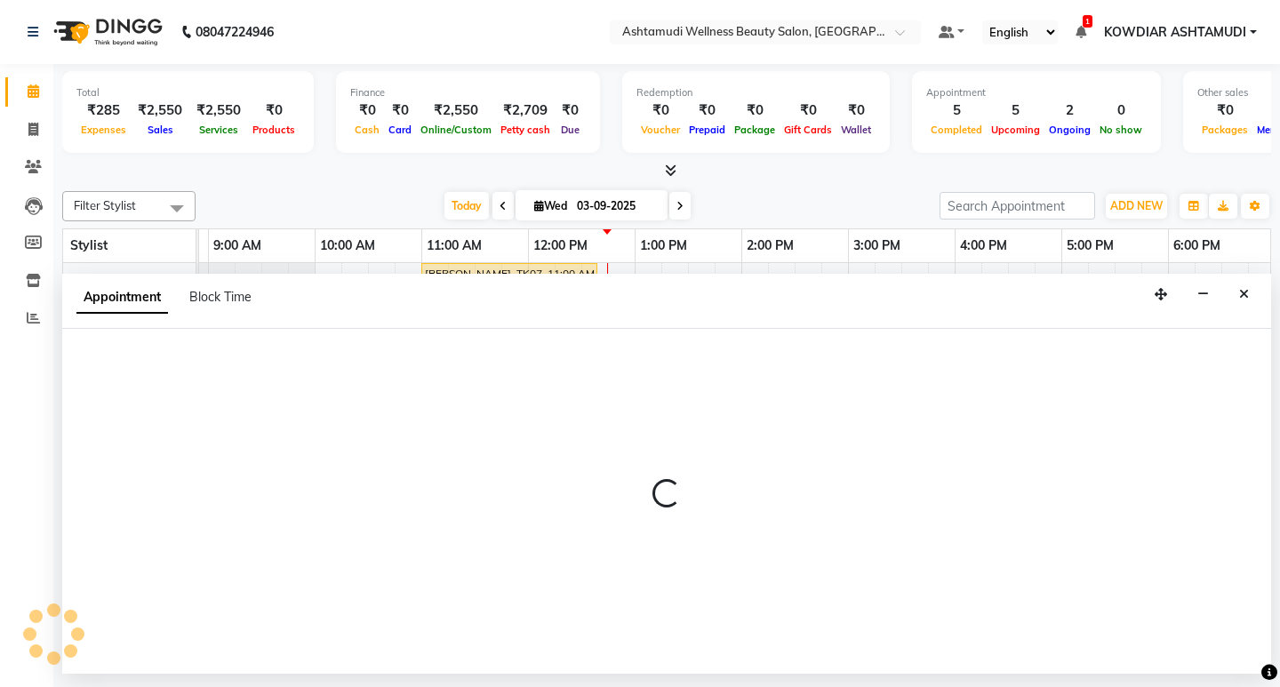
select select "27461"
select select "tentative"
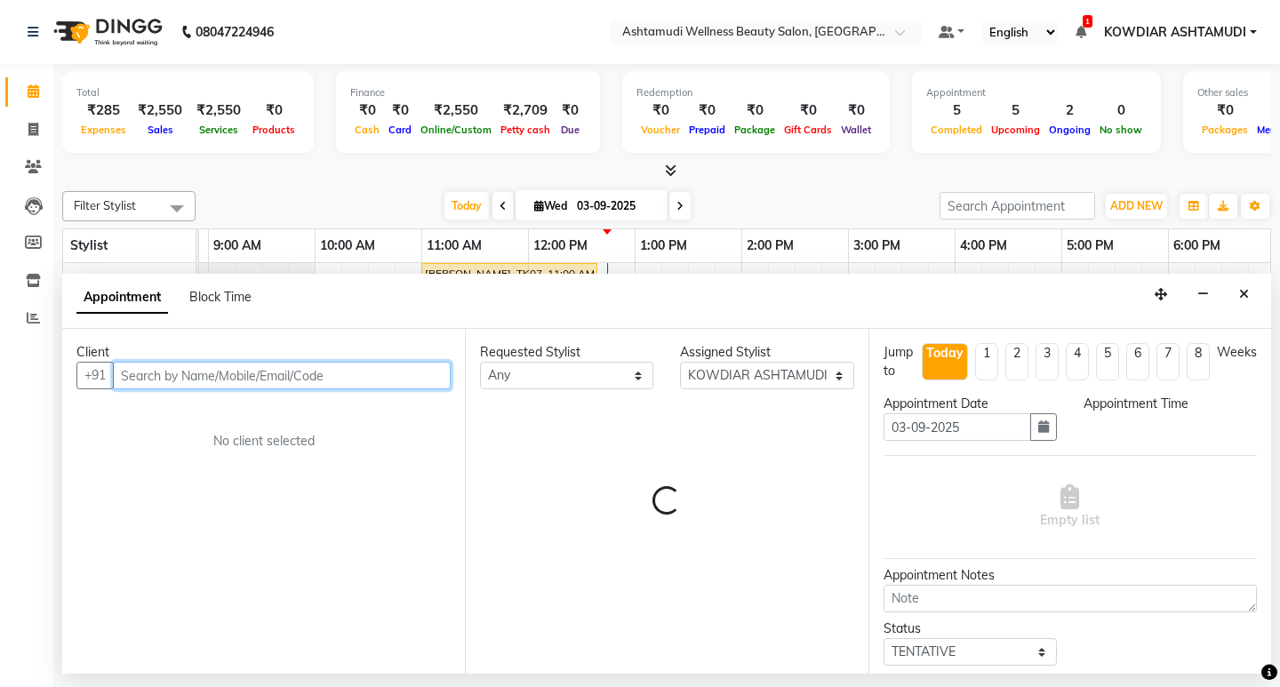
select select "765"
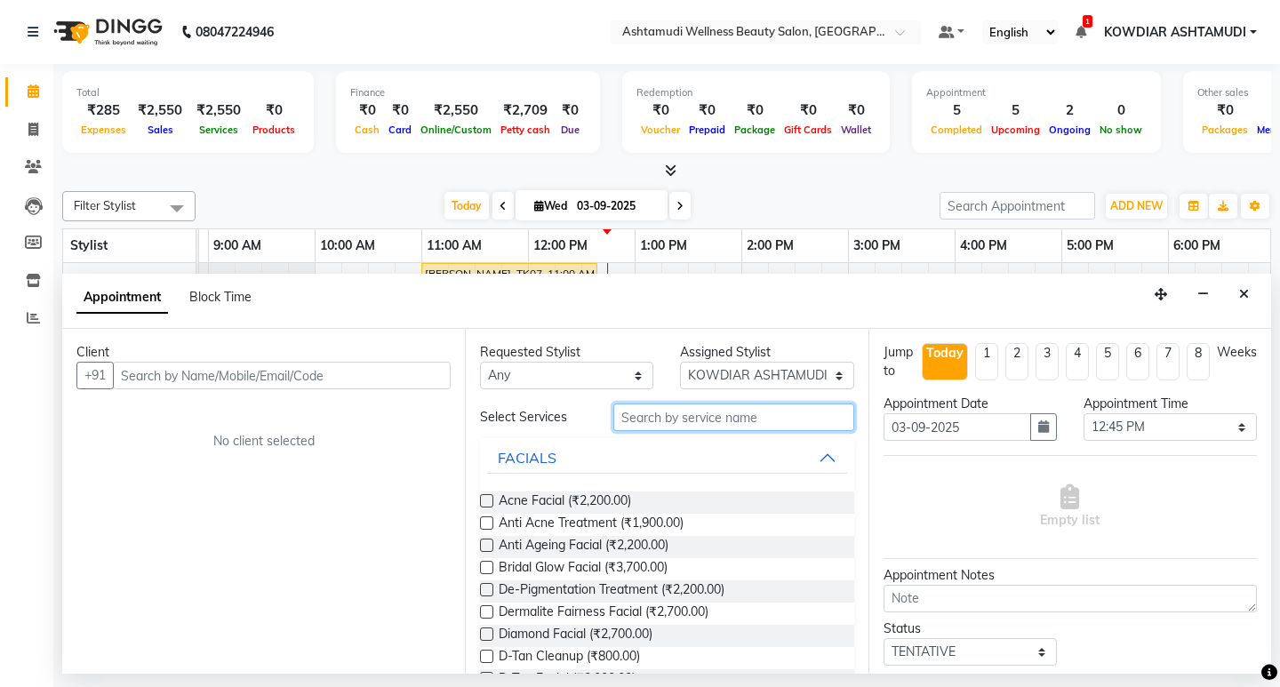
click at [741, 415] on input "text" at bounding box center [733, 418] width 240 height 28
click at [1236, 290] on button "Close" at bounding box center [1244, 295] width 26 height 28
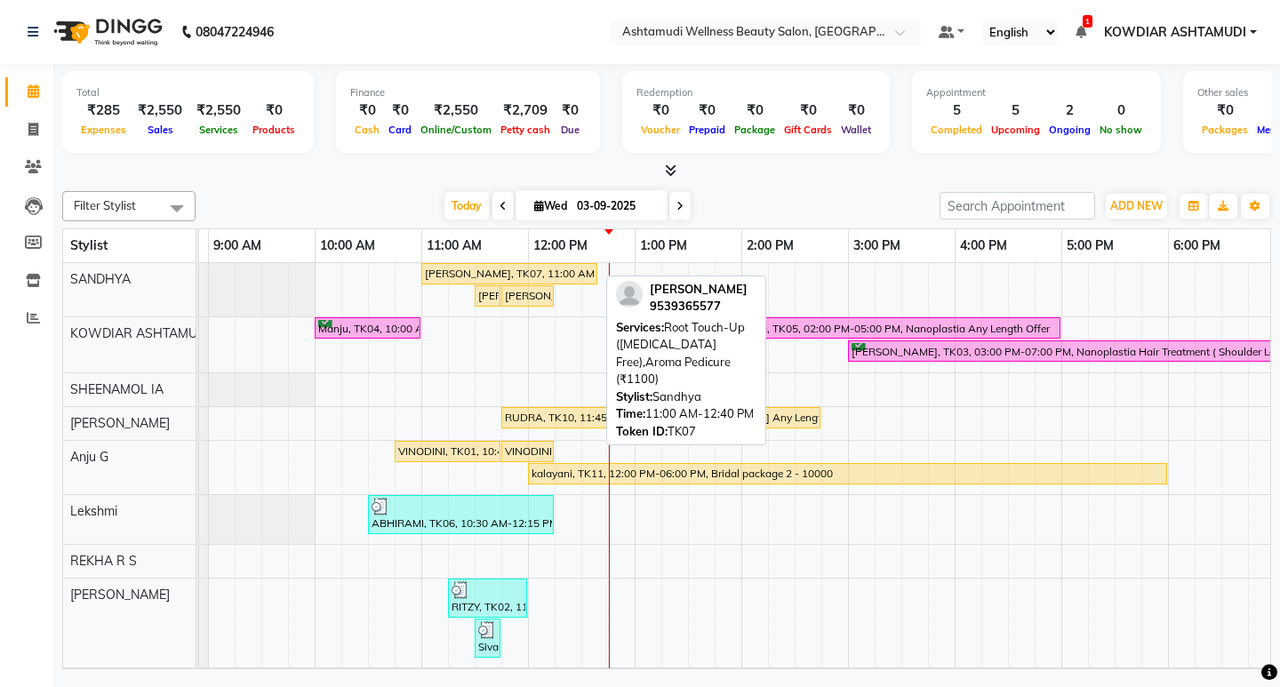
click at [499, 276] on div "Shajna, TK07, 11:00 AM-12:40 PM, Root Touch-Up (Ammonia Free),Aroma Pedicure (₹…" at bounding box center [509, 274] width 172 height 16
click at [509, 272] on div "Shajna, TK07, 11:00 AM-12:40 PM, Root Touch-Up (Ammonia Free),Aroma Pedicure (₹…" at bounding box center [509, 274] width 172 height 16
select select "1"
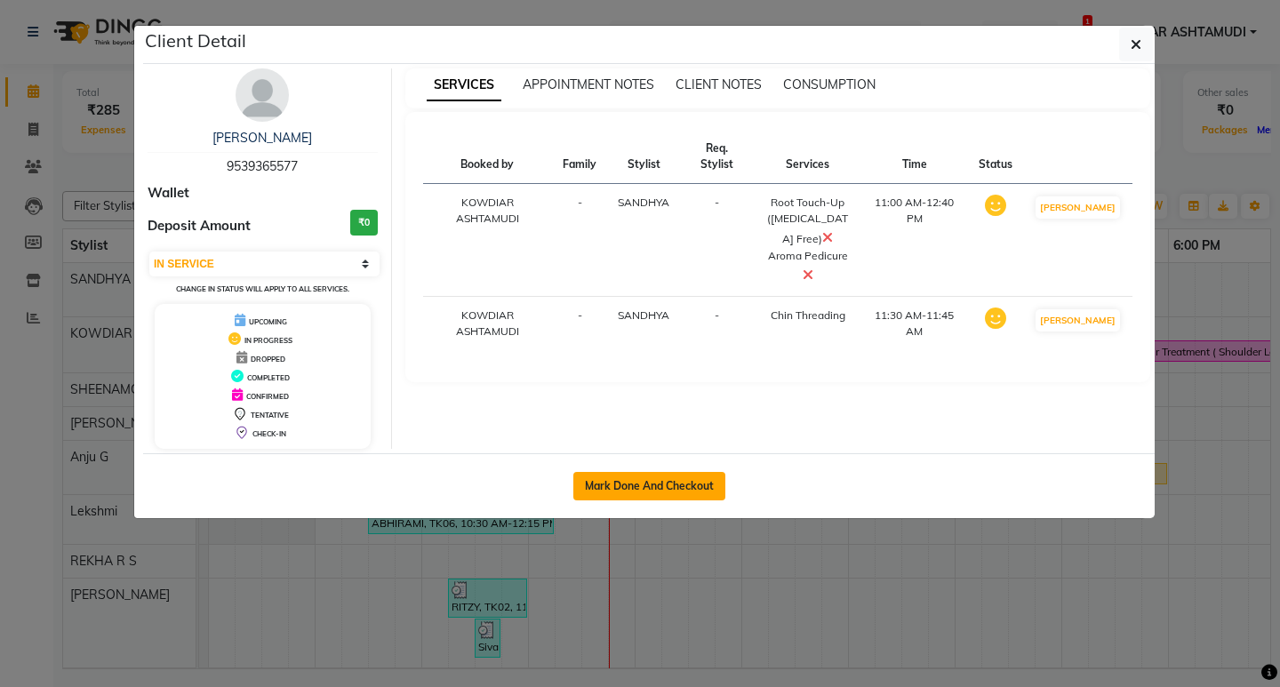
click at [634, 488] on button "Mark Done And Checkout" at bounding box center [649, 486] width 152 height 28
select select "service"
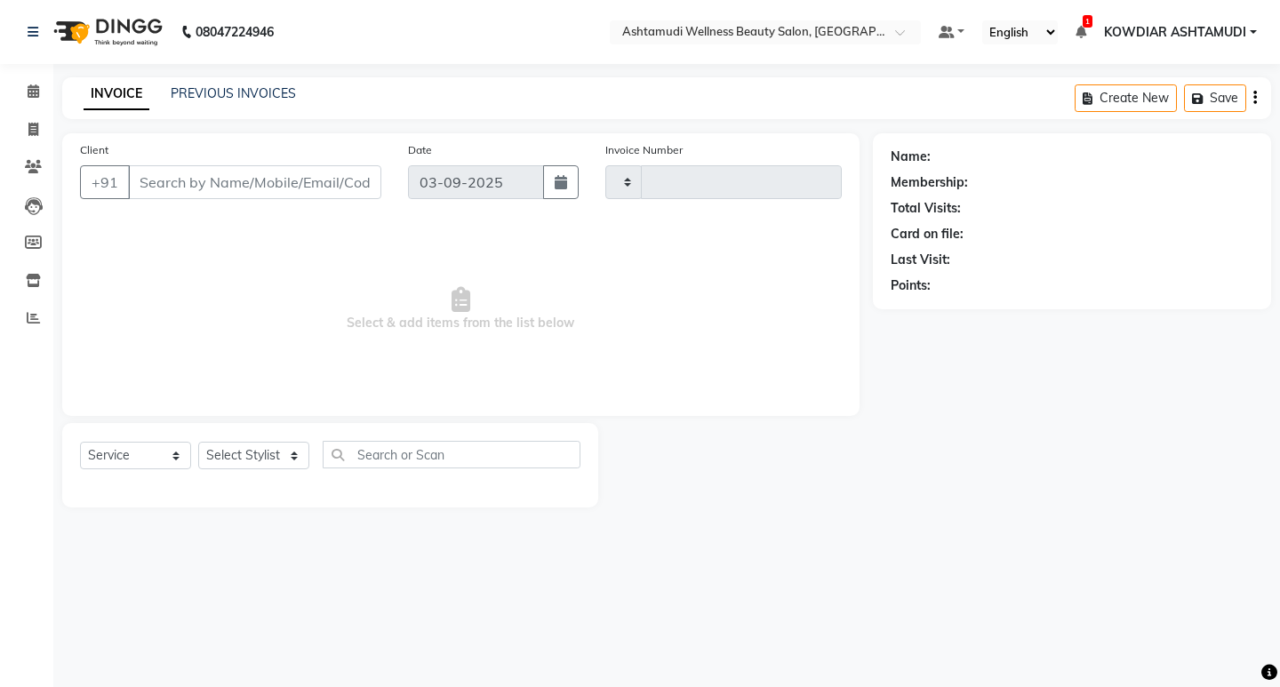
type input "2199"
select select "4668"
type input "9539365577"
select select "27382"
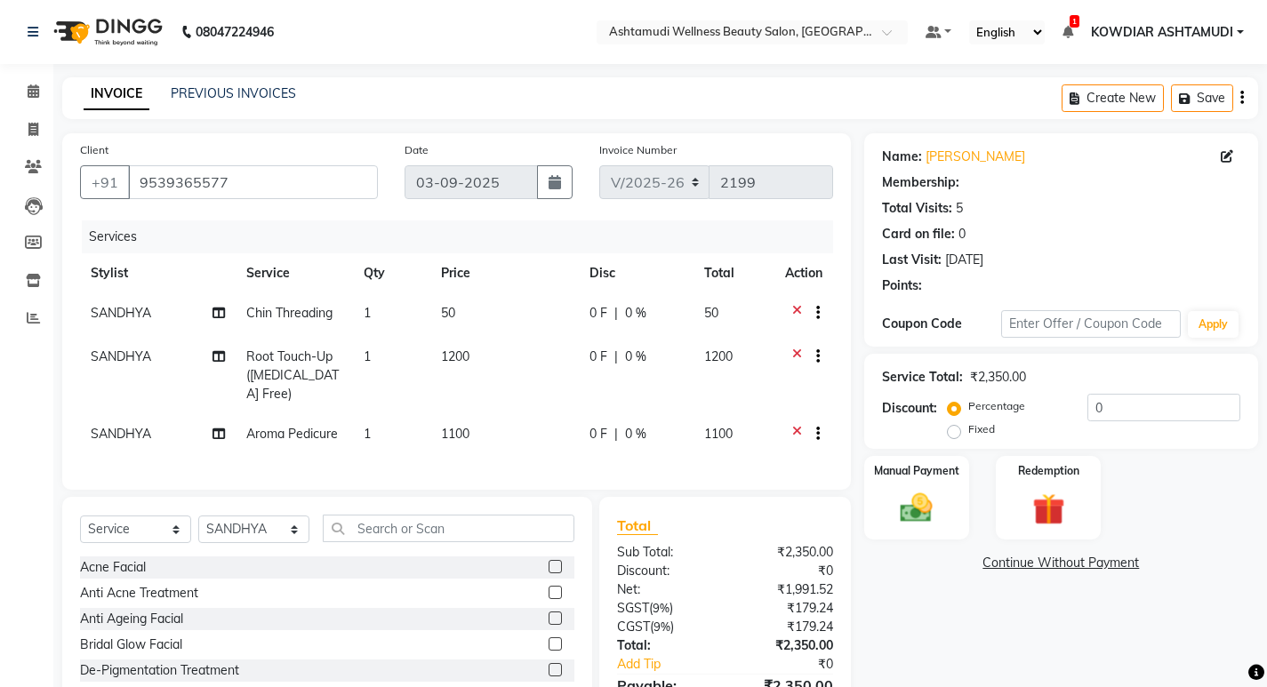
type input "15"
select select "1: Object"
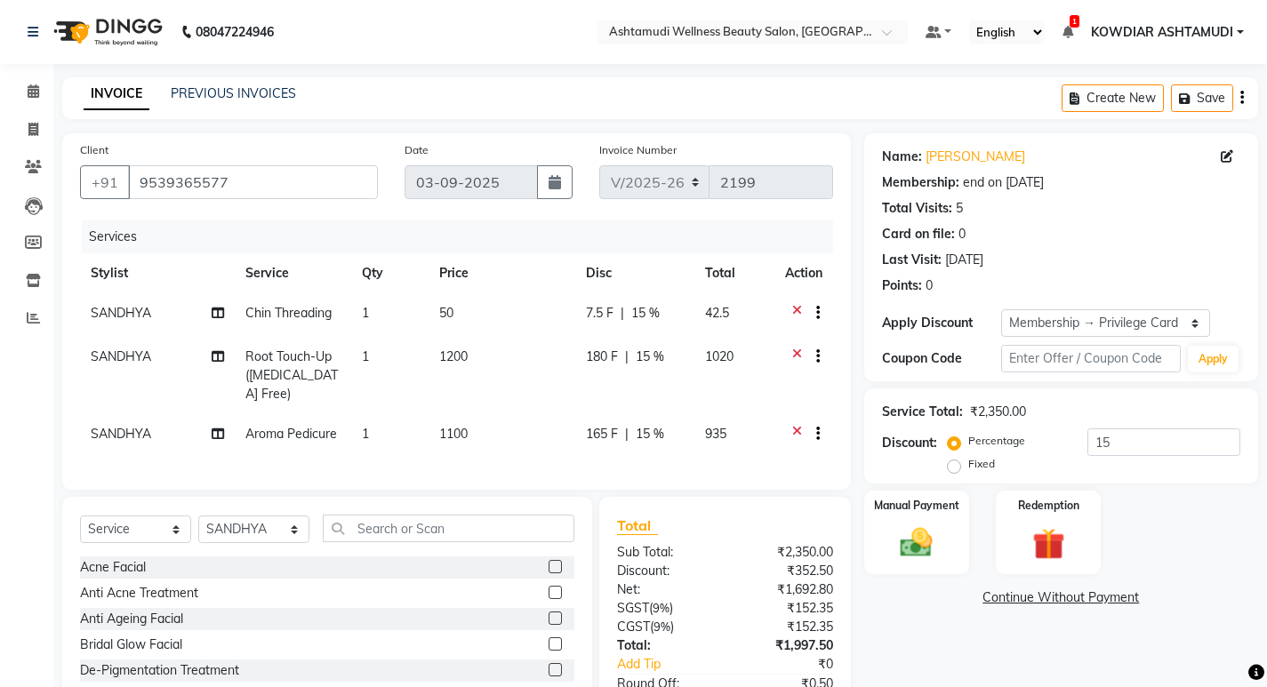
click at [798, 308] on icon at bounding box center [797, 315] width 10 height 22
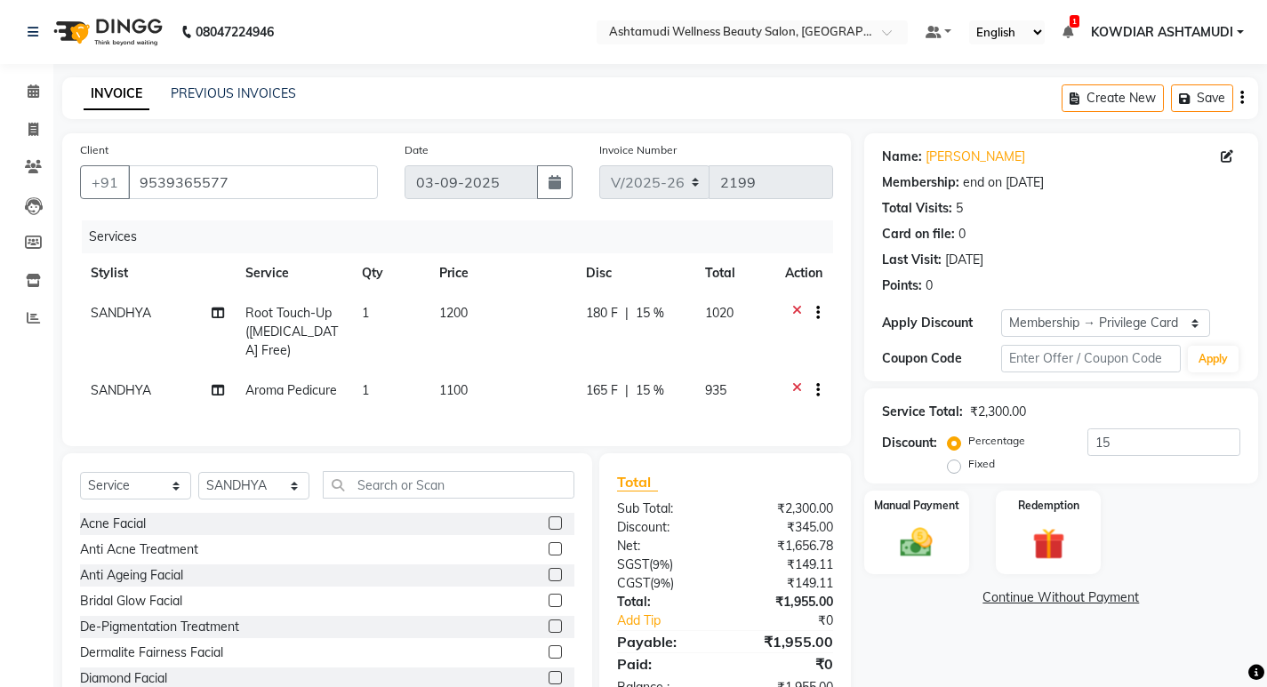
click at [294, 319] on span "Root Touch-Up ([MEDICAL_DATA] Free)" at bounding box center [291, 331] width 92 height 53
select select "27382"
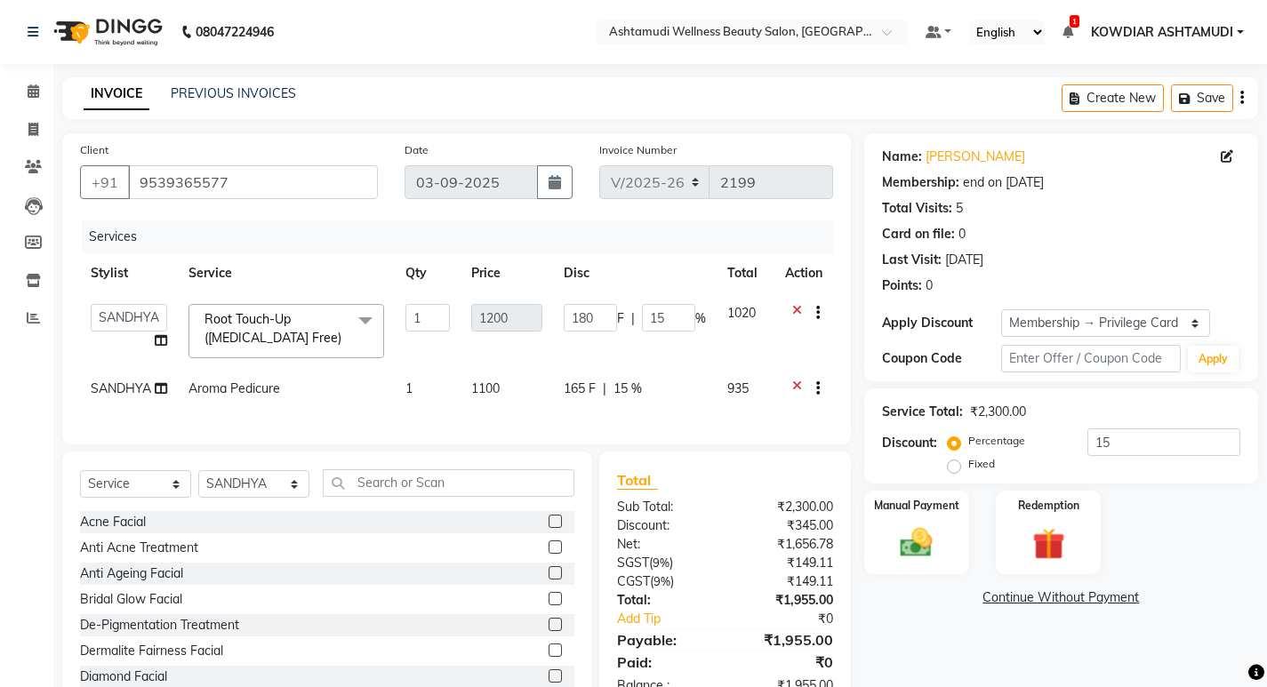
click at [294, 319] on span "Root Touch-Up (Ammonia Free) x" at bounding box center [278, 329] width 156 height 38
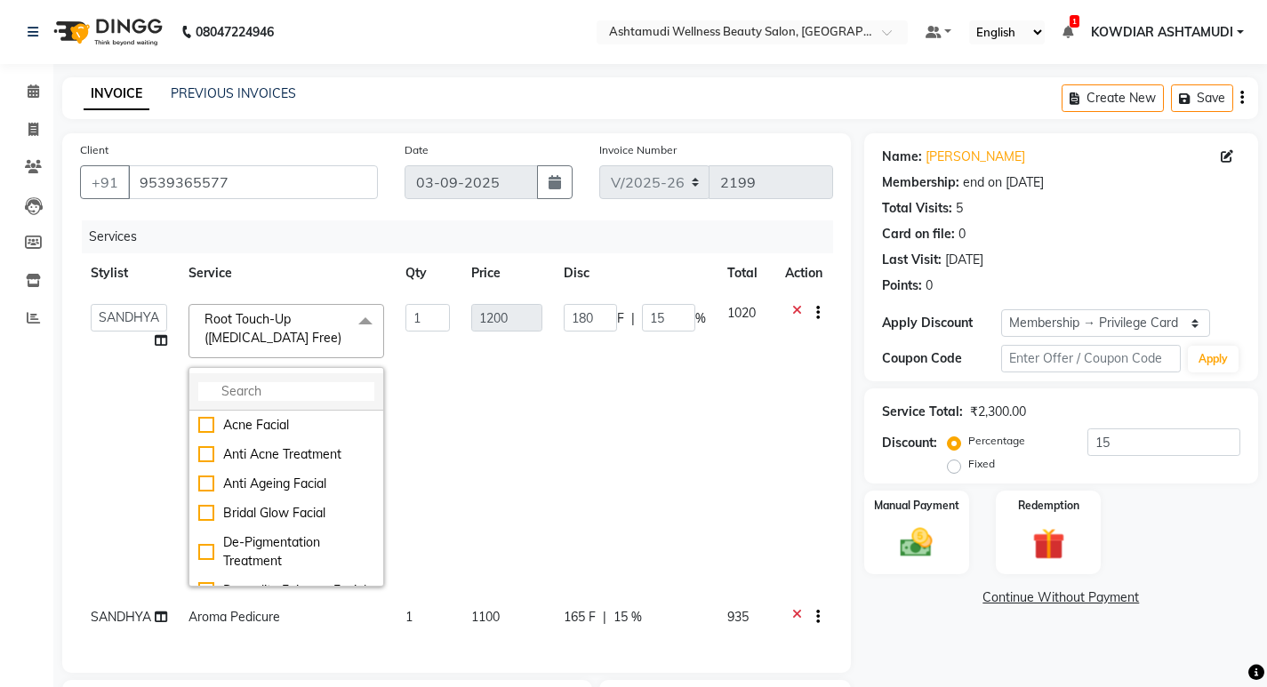
click at [294, 383] on input "multiselect-search" at bounding box center [286, 391] width 176 height 19
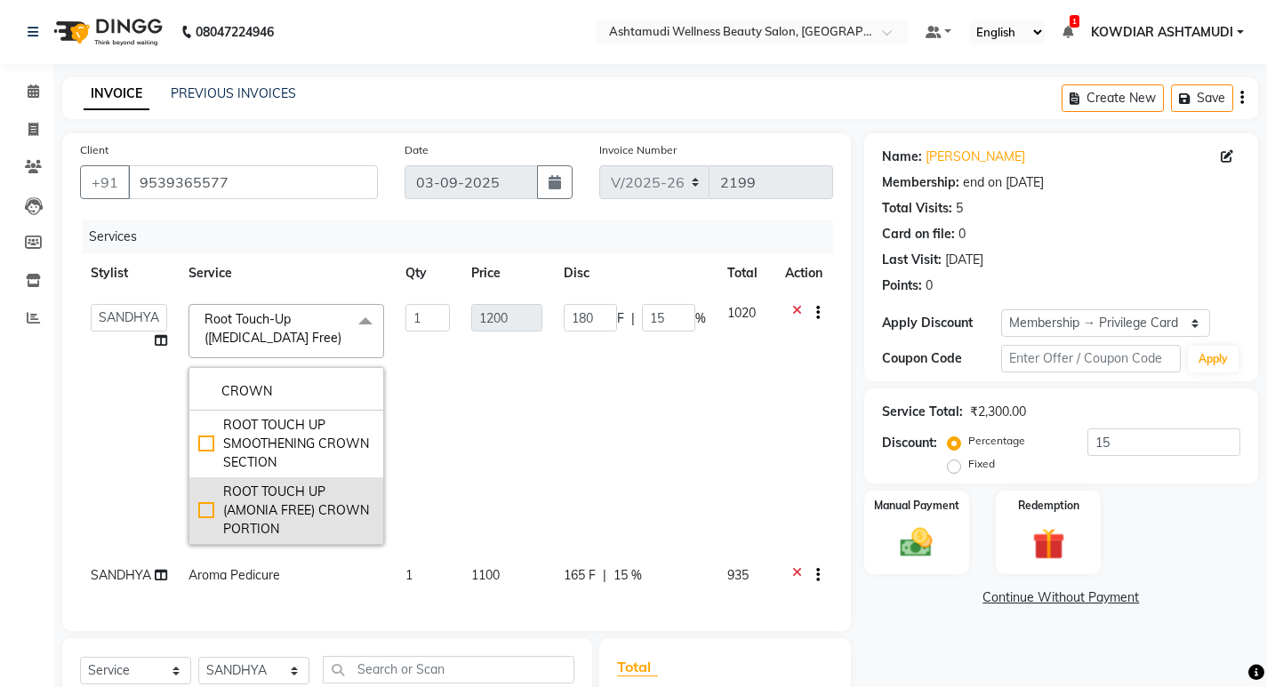
type input "CROWN"
click at [204, 511] on div "ROOT TOUCH UP (AMONIA FREE) CROWN PORTION" at bounding box center [286, 511] width 176 height 56
type input "800"
type input "120"
checkbox input "true"
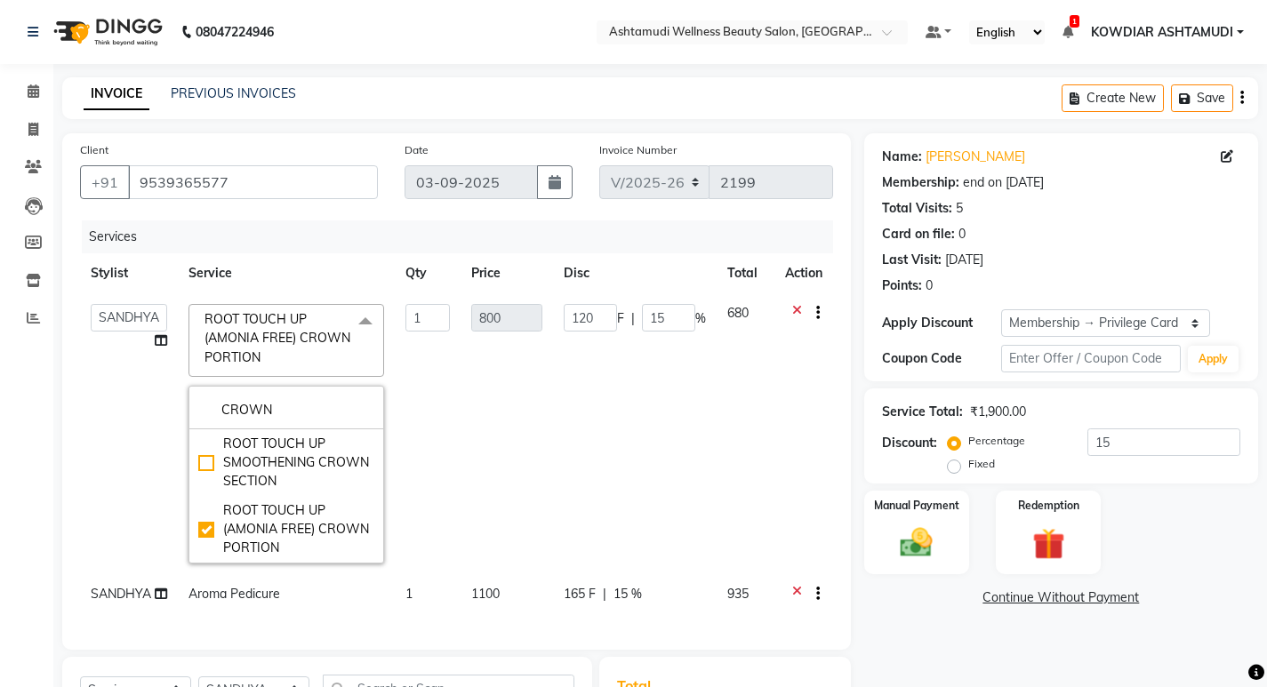
click at [397, 357] on td "1" at bounding box center [428, 433] width 66 height 281
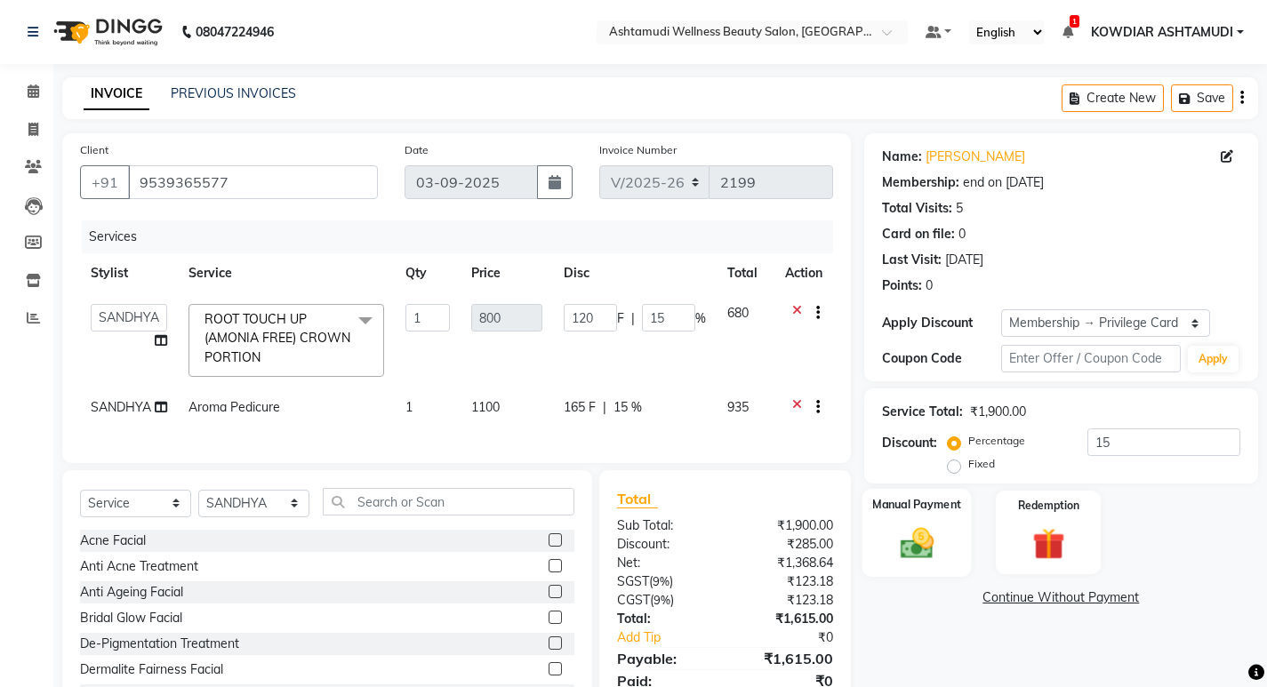
click at [918, 536] on img at bounding box center [916, 543] width 54 height 38
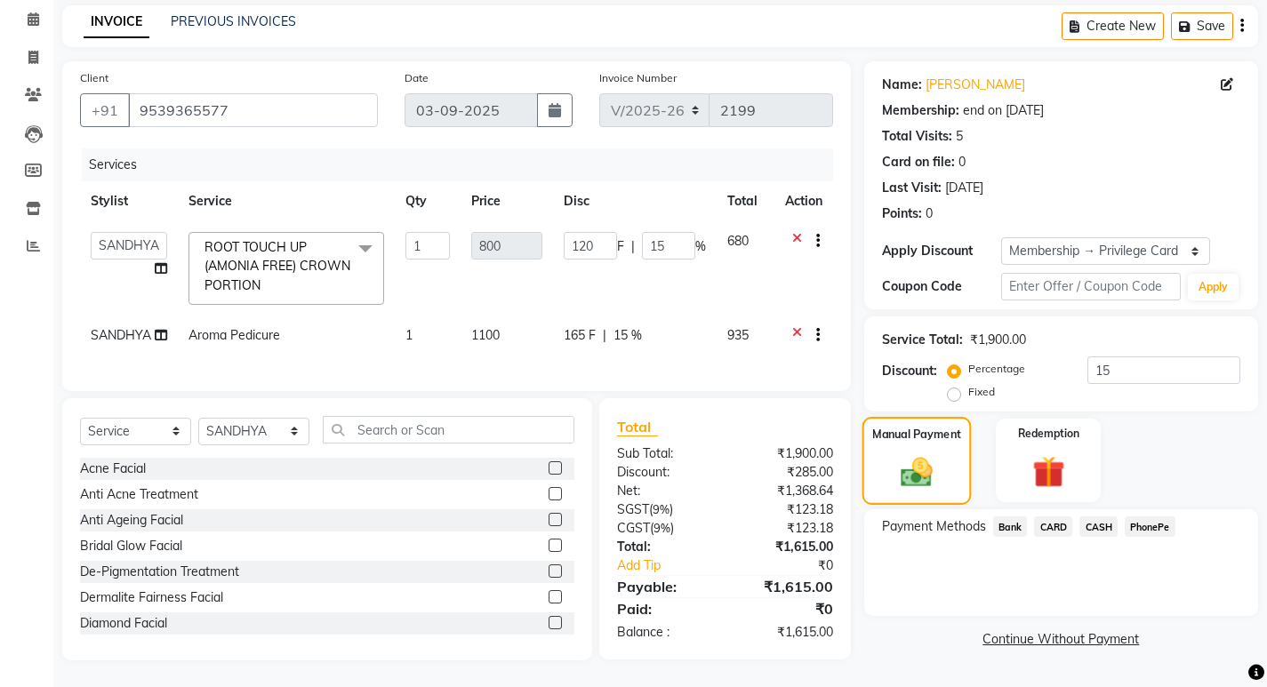
scroll to position [85, 0]
click at [1085, 517] on span "CASH" at bounding box center [1098, 527] width 38 height 20
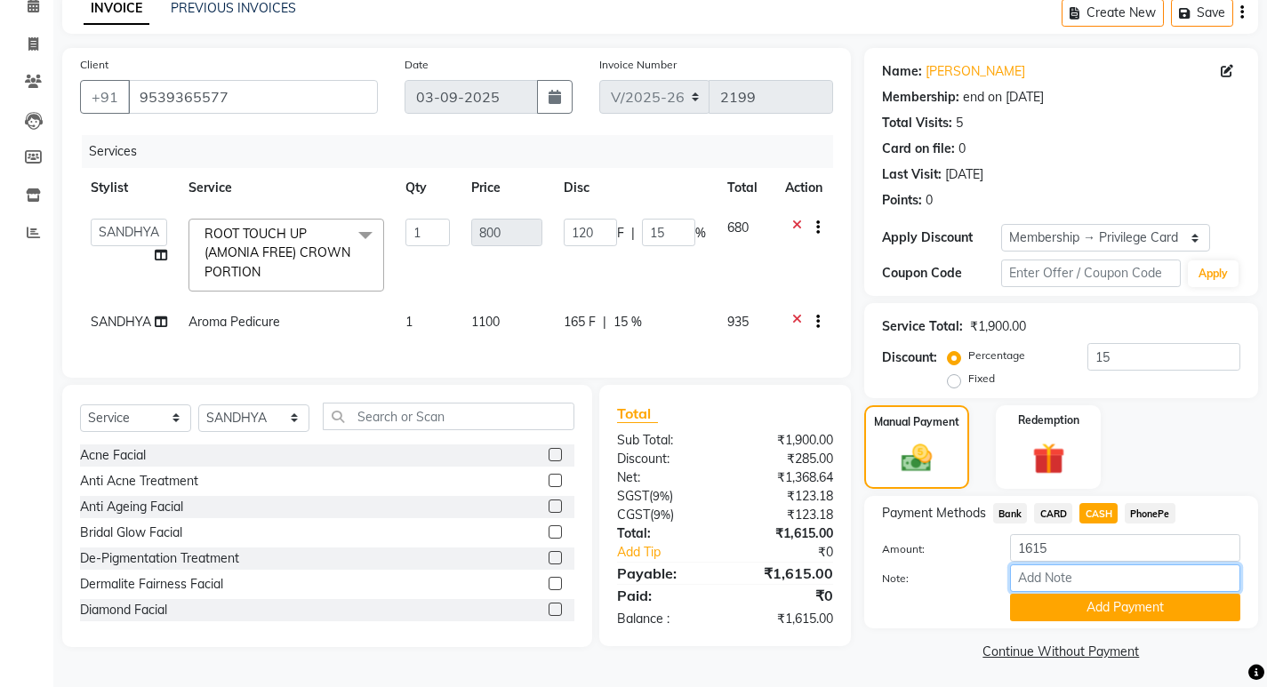
click at [1093, 579] on input "Note:" at bounding box center [1125, 579] width 230 height 28
type input "sheena"
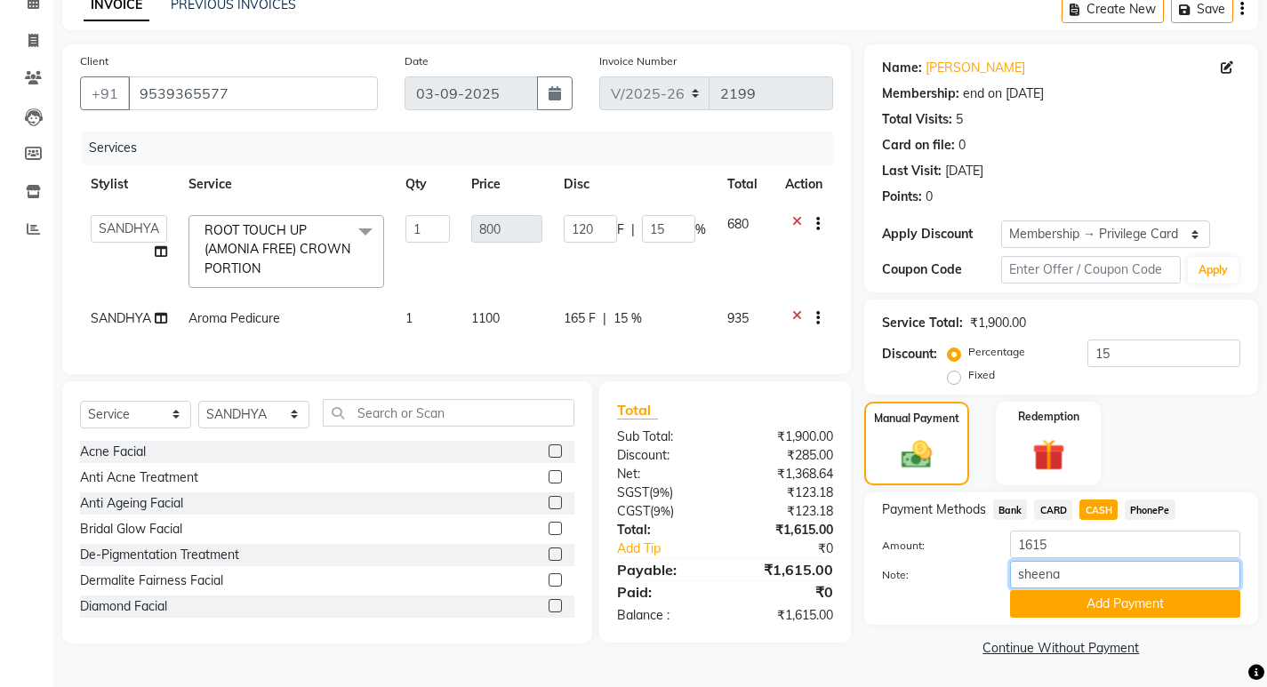
scroll to position [90, 0]
click at [1073, 613] on button "Add Payment" at bounding box center [1125, 603] width 230 height 28
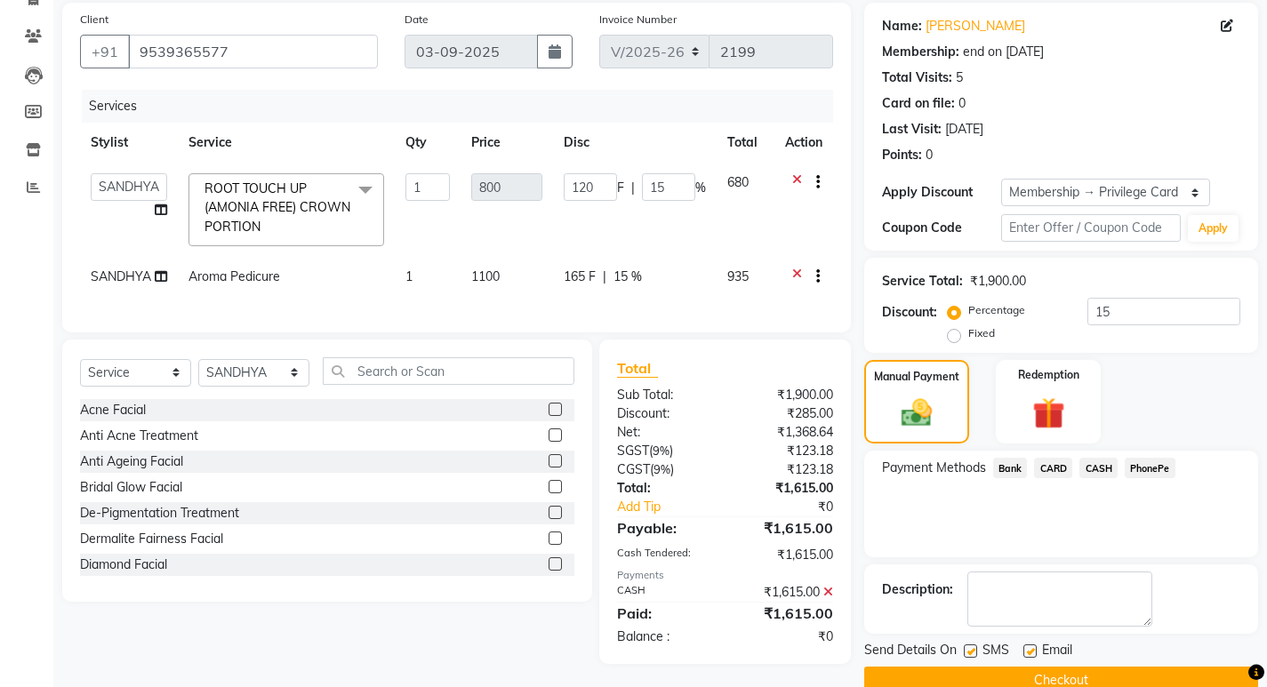
scroll to position [164, 0]
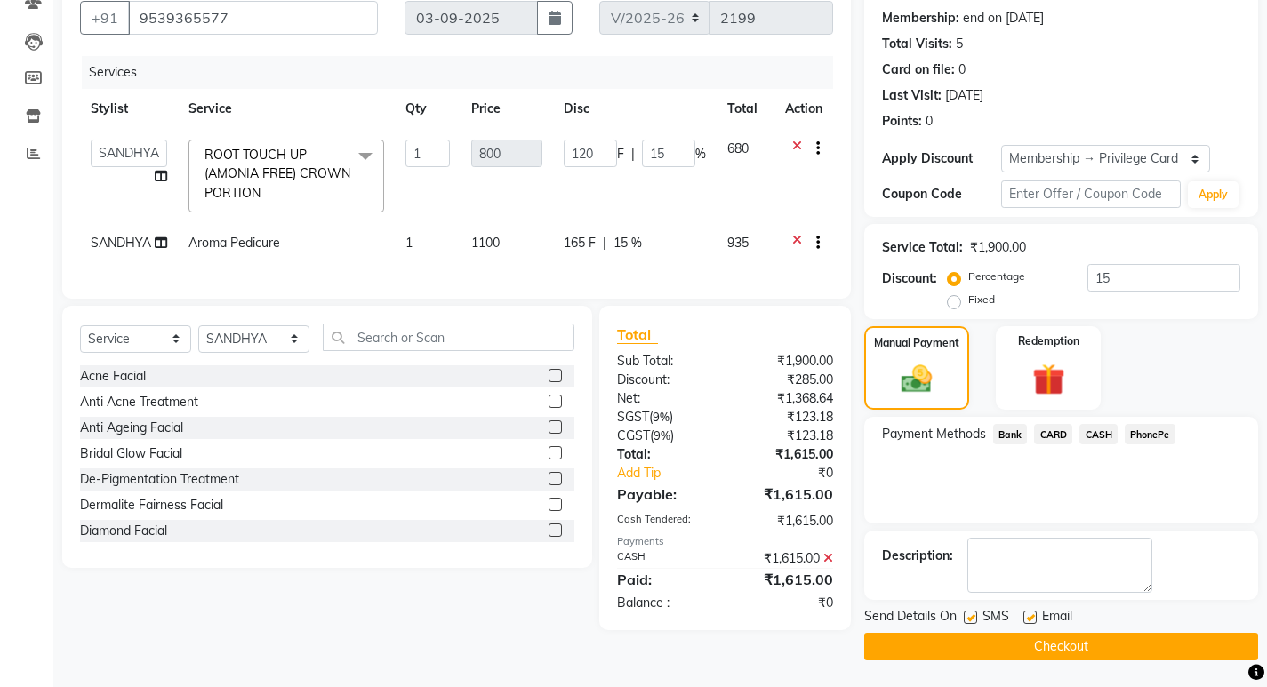
click at [966, 621] on label at bounding box center [970, 617] width 13 height 13
click at [966, 621] on input "checkbox" at bounding box center [970, 619] width 12 height 12
checkbox input "false"
click at [1030, 613] on label at bounding box center [1029, 617] width 13 height 13
click at [1030, 613] on input "checkbox" at bounding box center [1029, 619] width 12 height 12
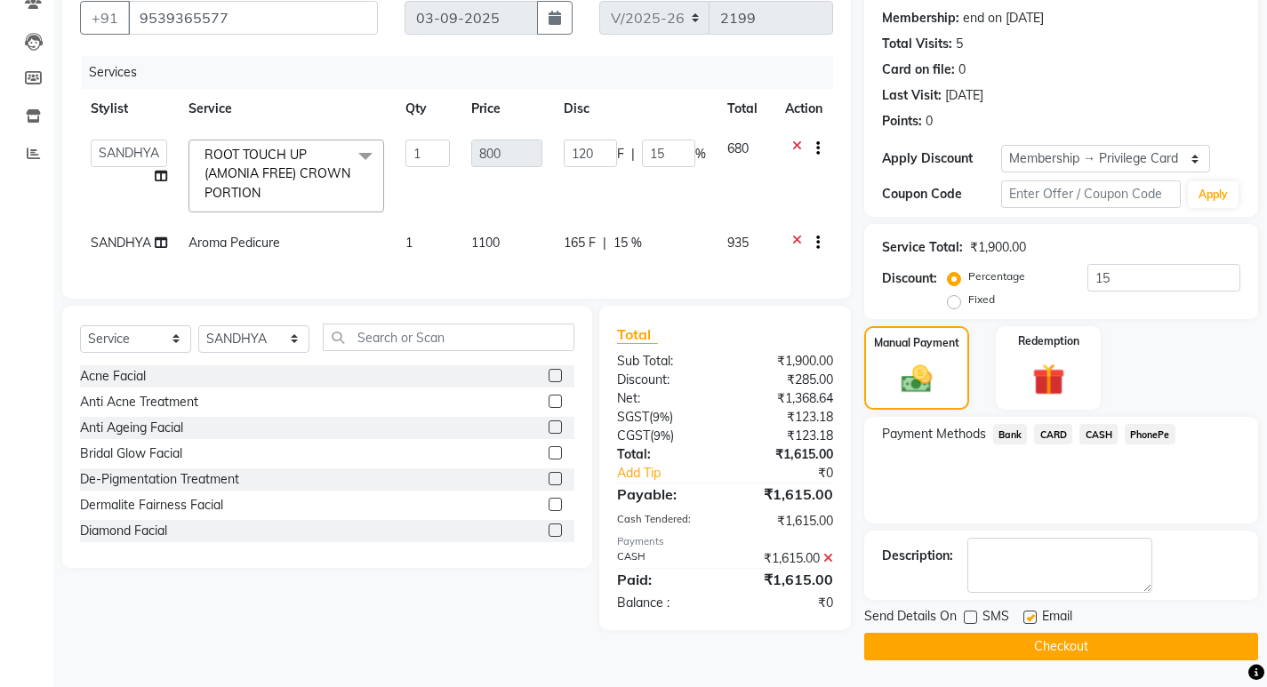
checkbox input "false"
click at [1017, 649] on button "Checkout" at bounding box center [1061, 647] width 394 height 28
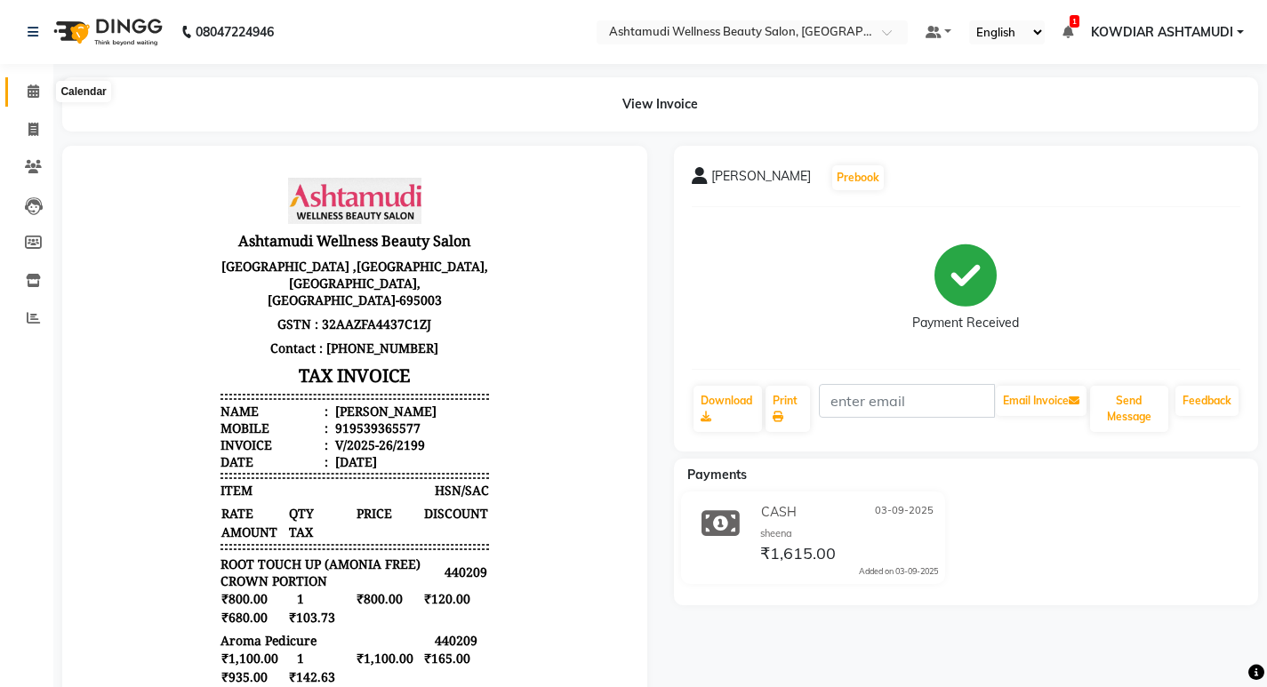
click at [42, 96] on span at bounding box center [33, 92] width 31 height 20
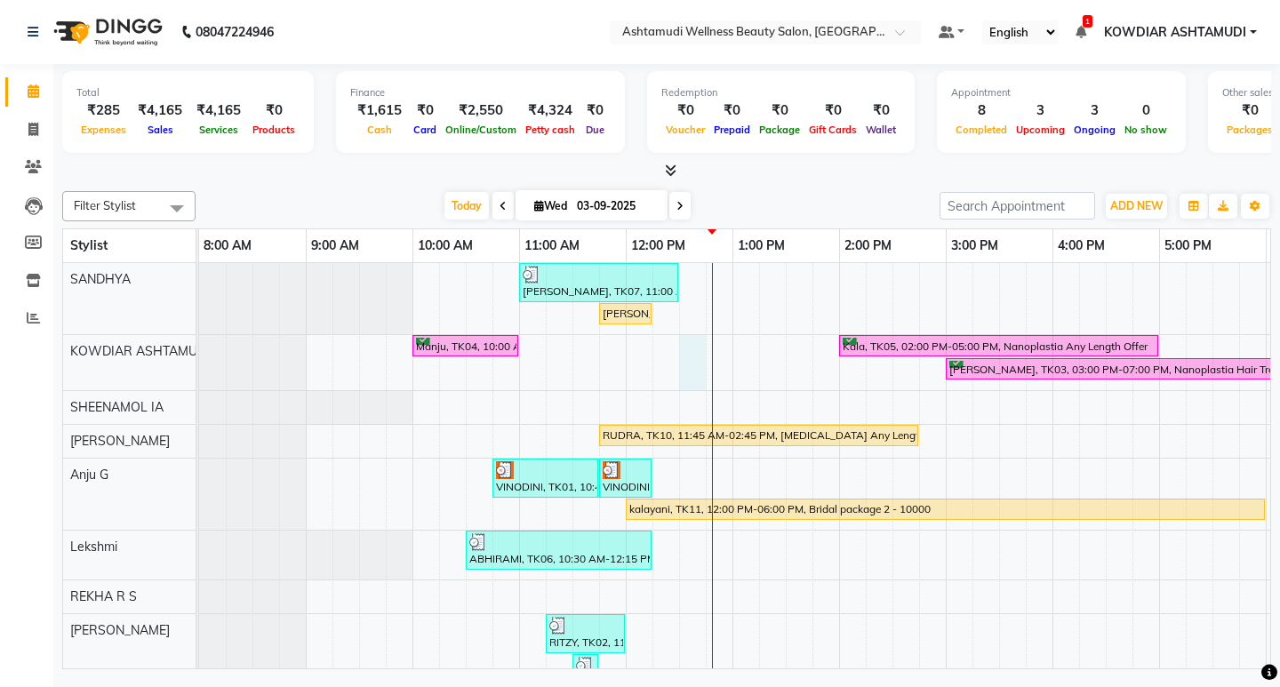
click at [682, 360] on div "Shajna, TK07, 11:00 AM-12:30 PM, ROOT TOUCH UP (AMONIA FREE) CROWN PORTION,Arom…" at bounding box center [892, 525] width 1387 height 524
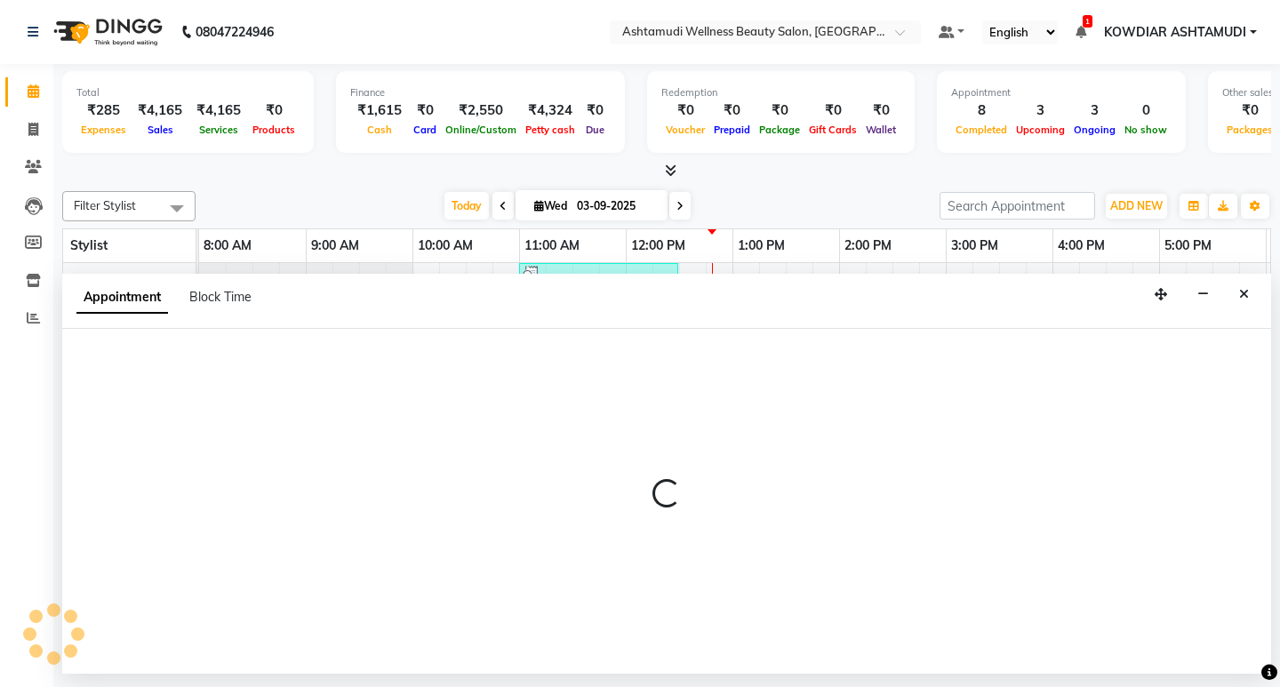
select select "27461"
select select "750"
select select "tentative"
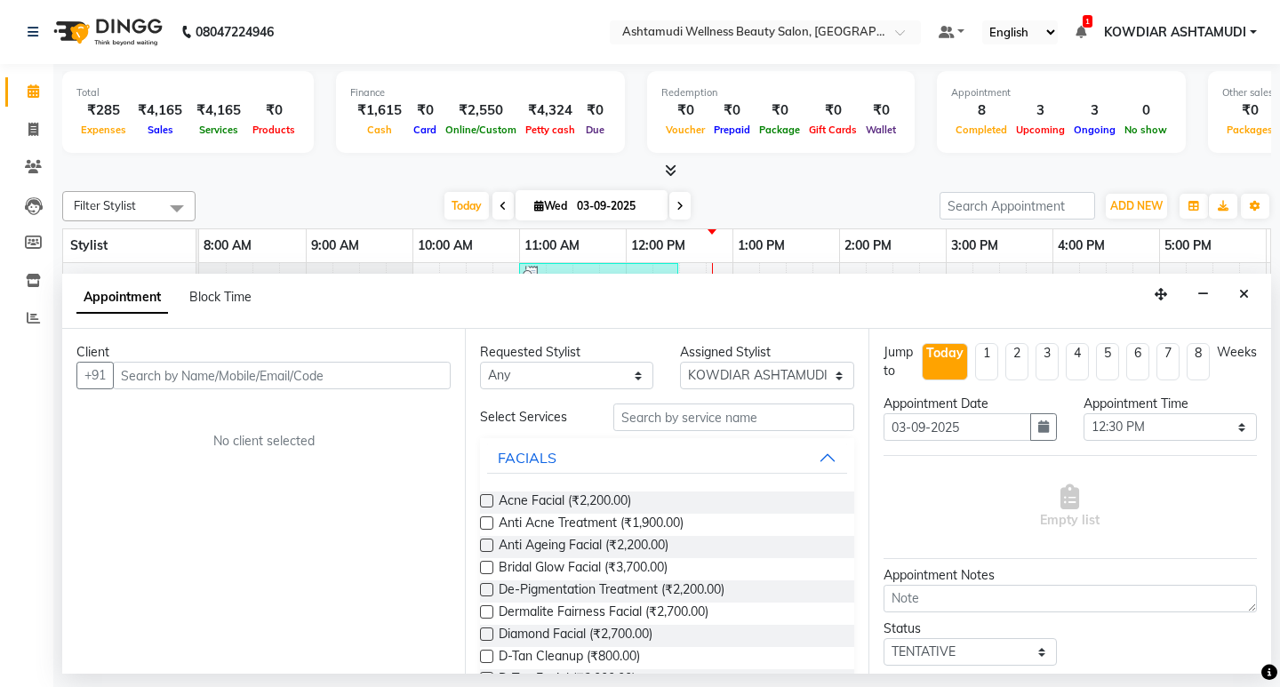
click at [161, 370] on input "text" at bounding box center [282, 376] width 338 height 28
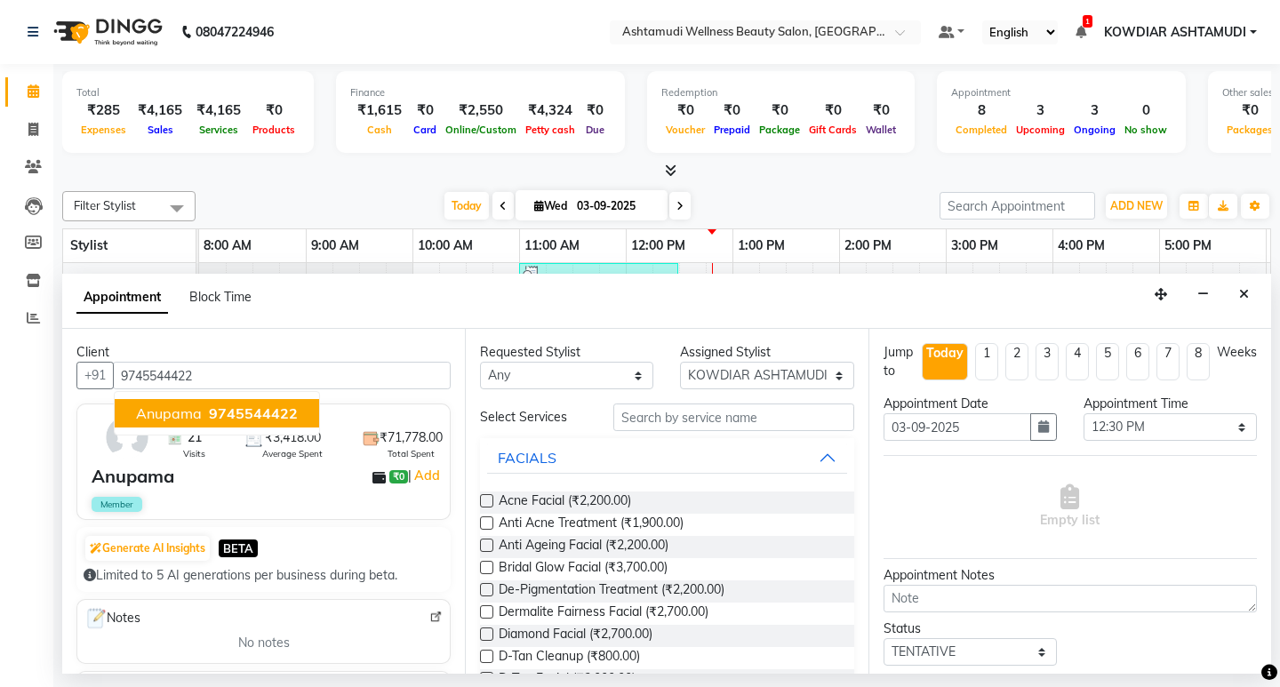
click at [159, 406] on span "Anupama" at bounding box center [169, 414] width 66 height 18
type input "9745544422"
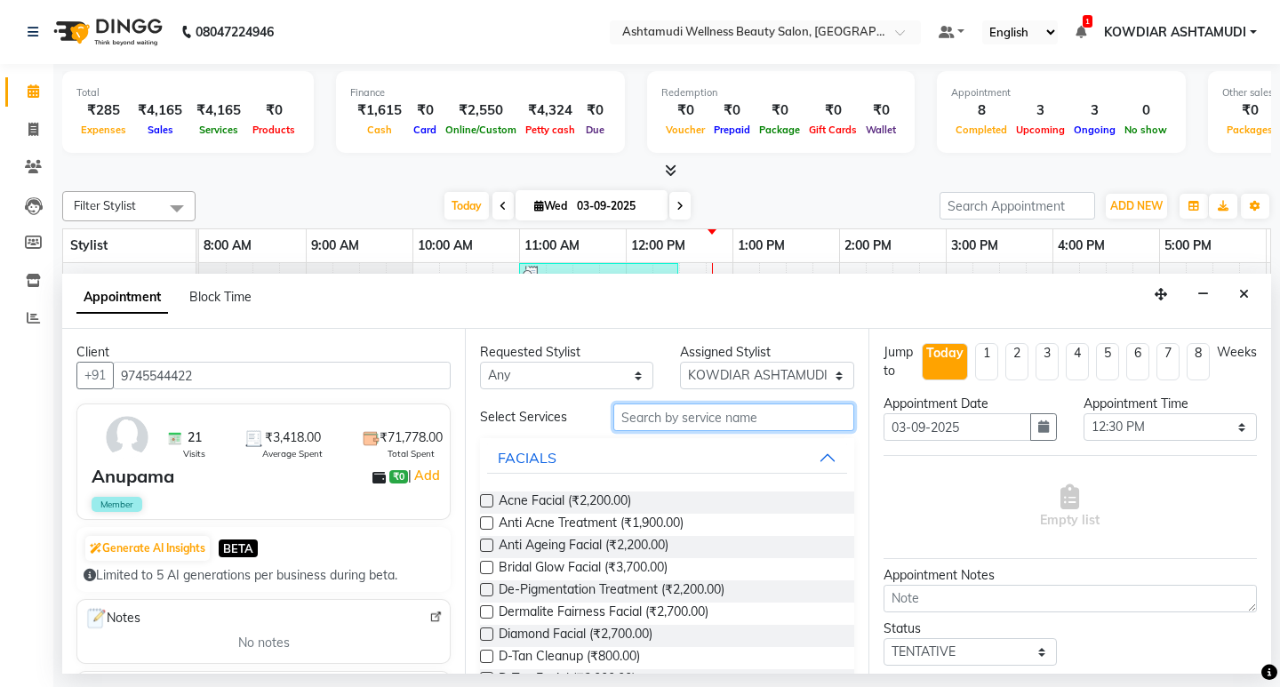
click at [644, 406] on input "text" at bounding box center [733, 418] width 240 height 28
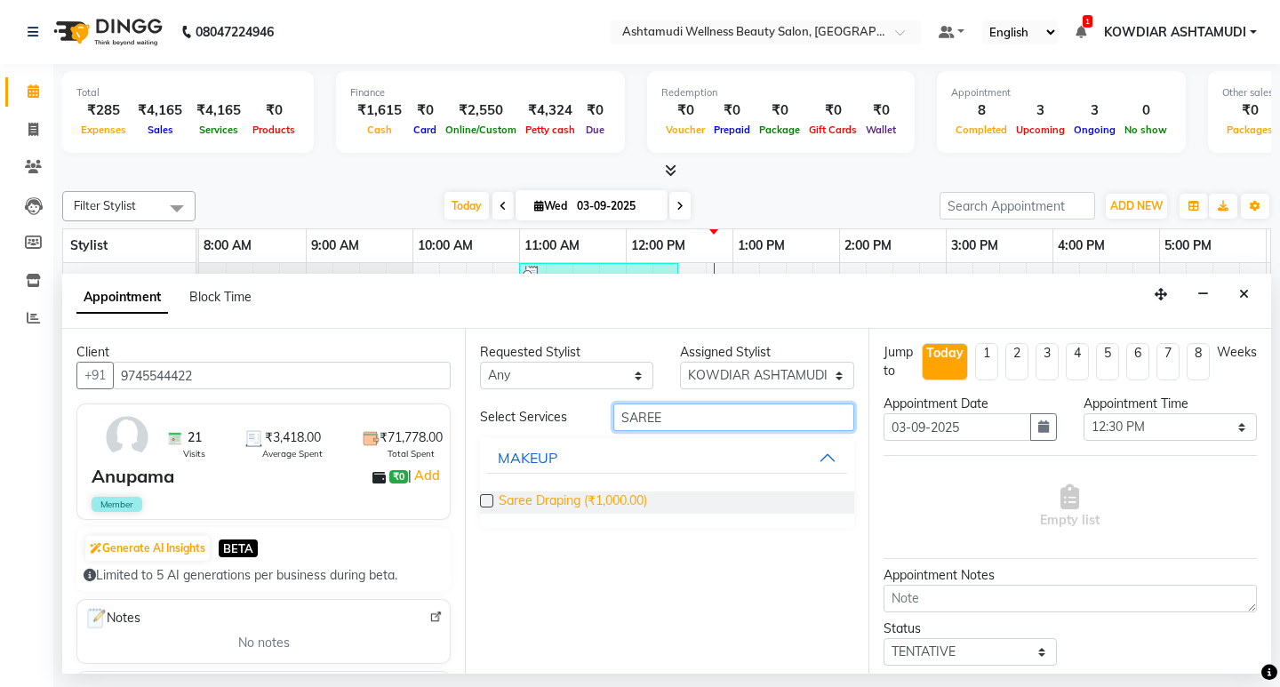
type input "SAREE"
click at [593, 498] on span "Saree Draping (₹1,000.00)" at bounding box center [573, 503] width 148 height 22
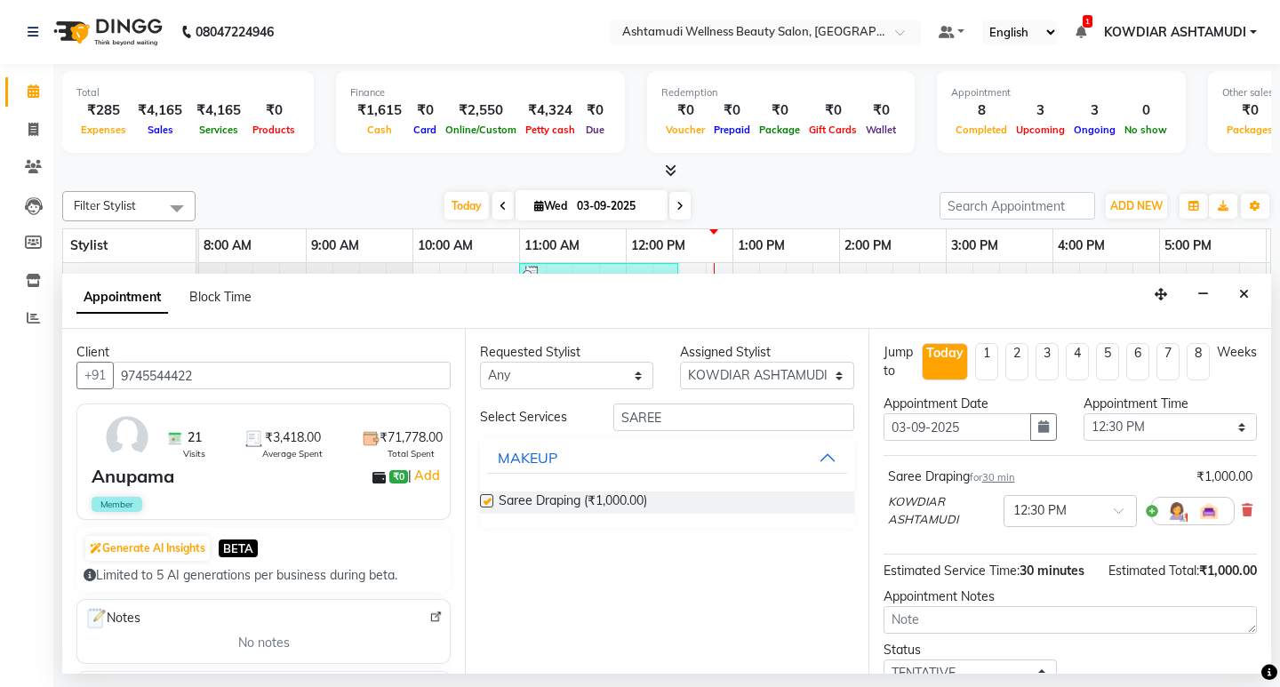
checkbox input "false"
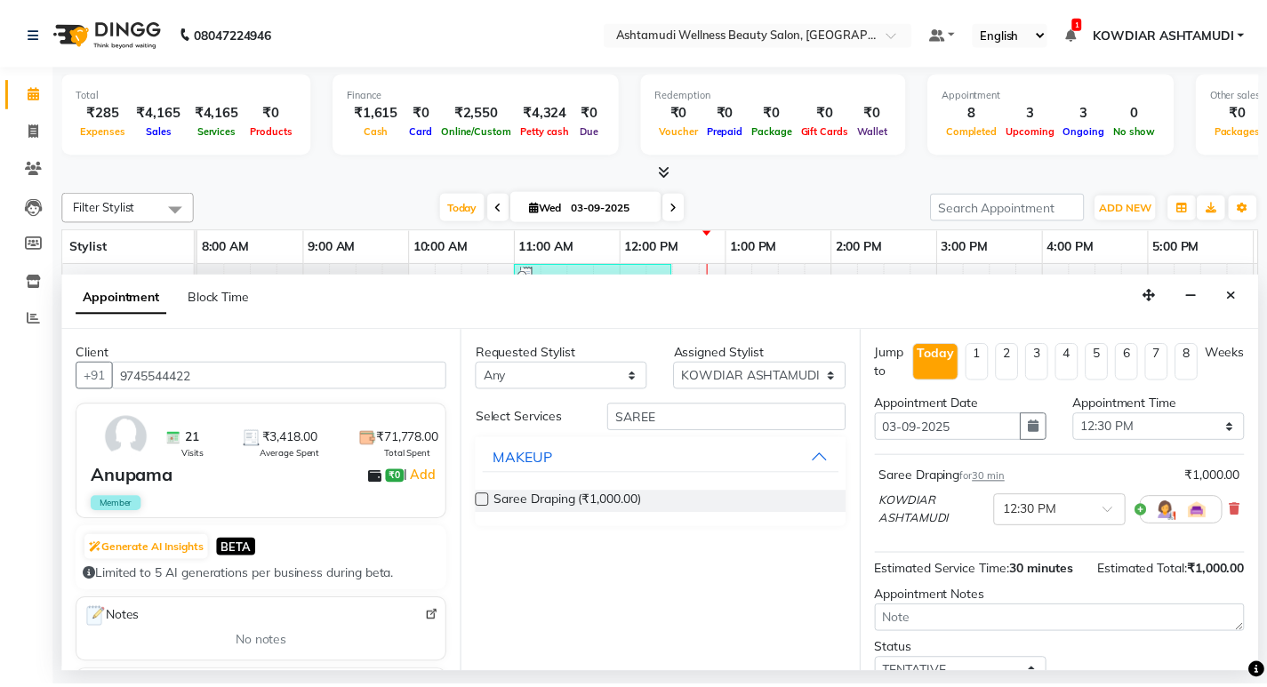
scroll to position [125, 0]
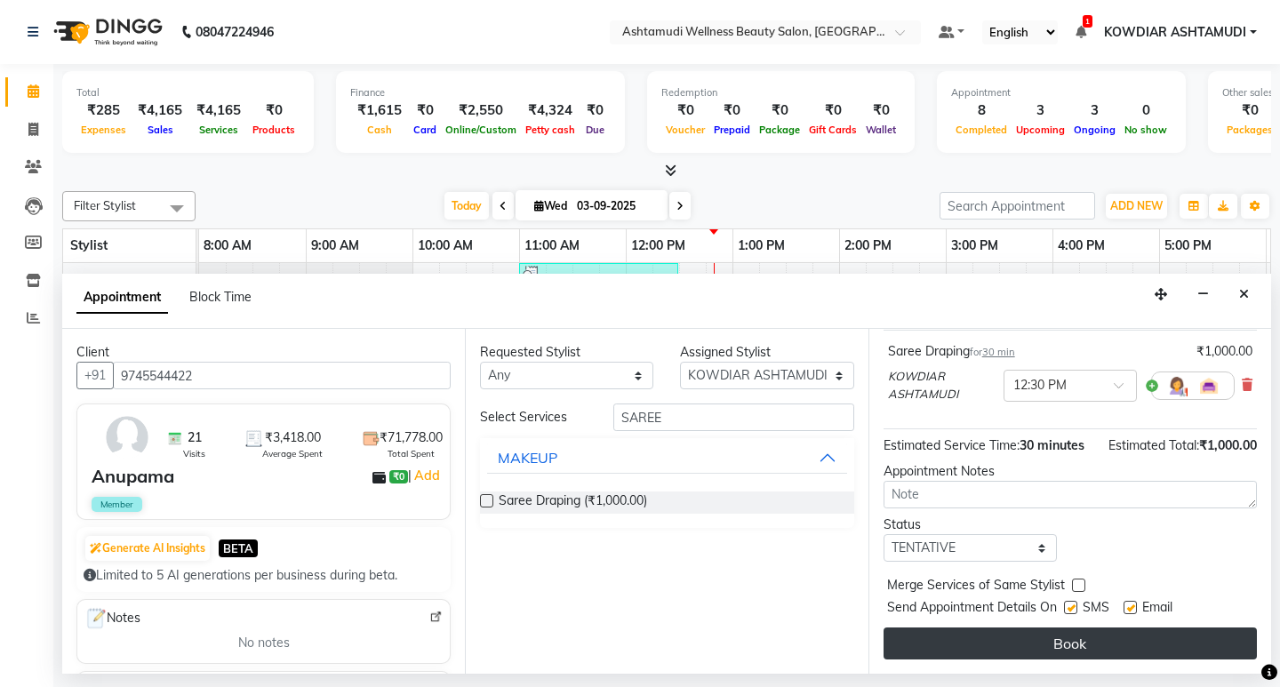
click at [1014, 655] on button "Book" at bounding box center [1070, 644] width 373 height 32
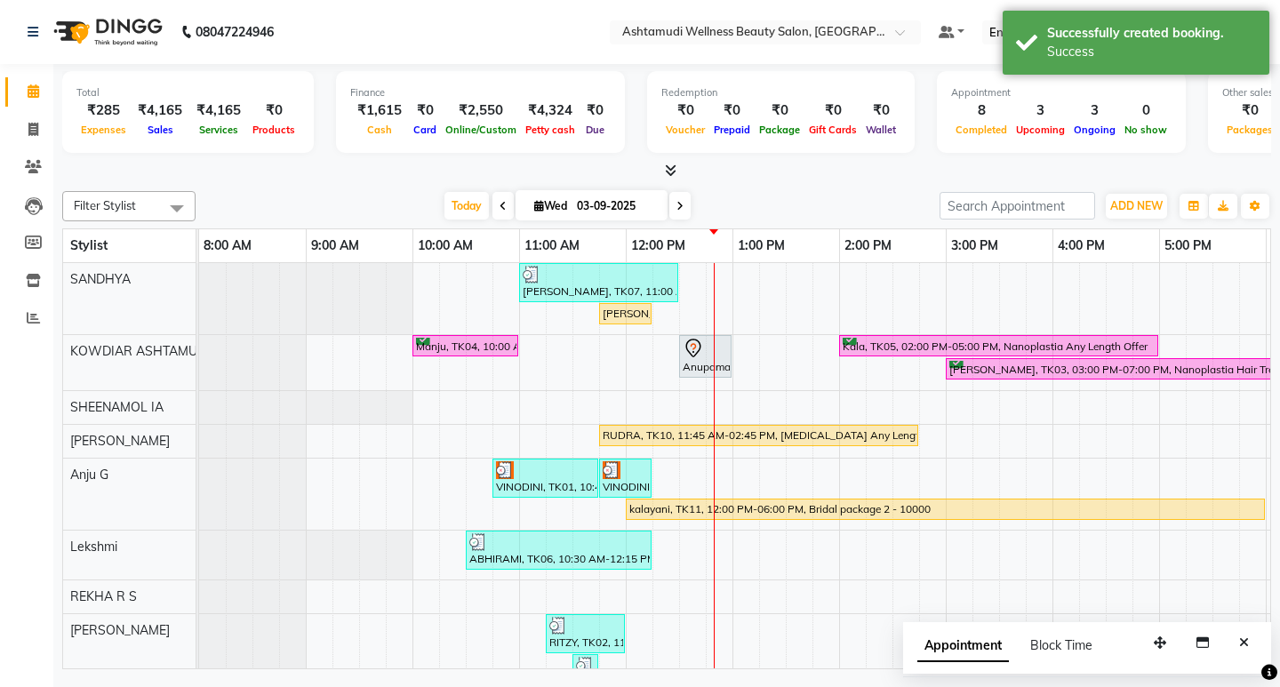
click at [685, 351] on icon at bounding box center [693, 348] width 21 height 21
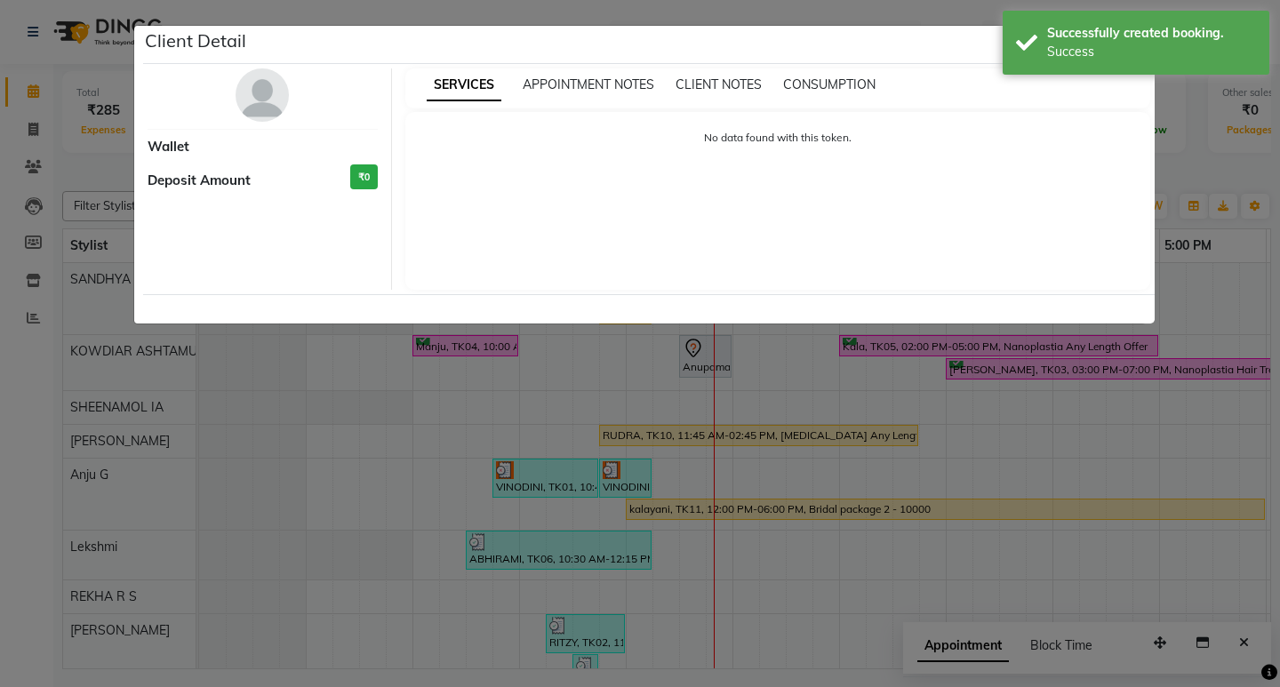
select select "7"
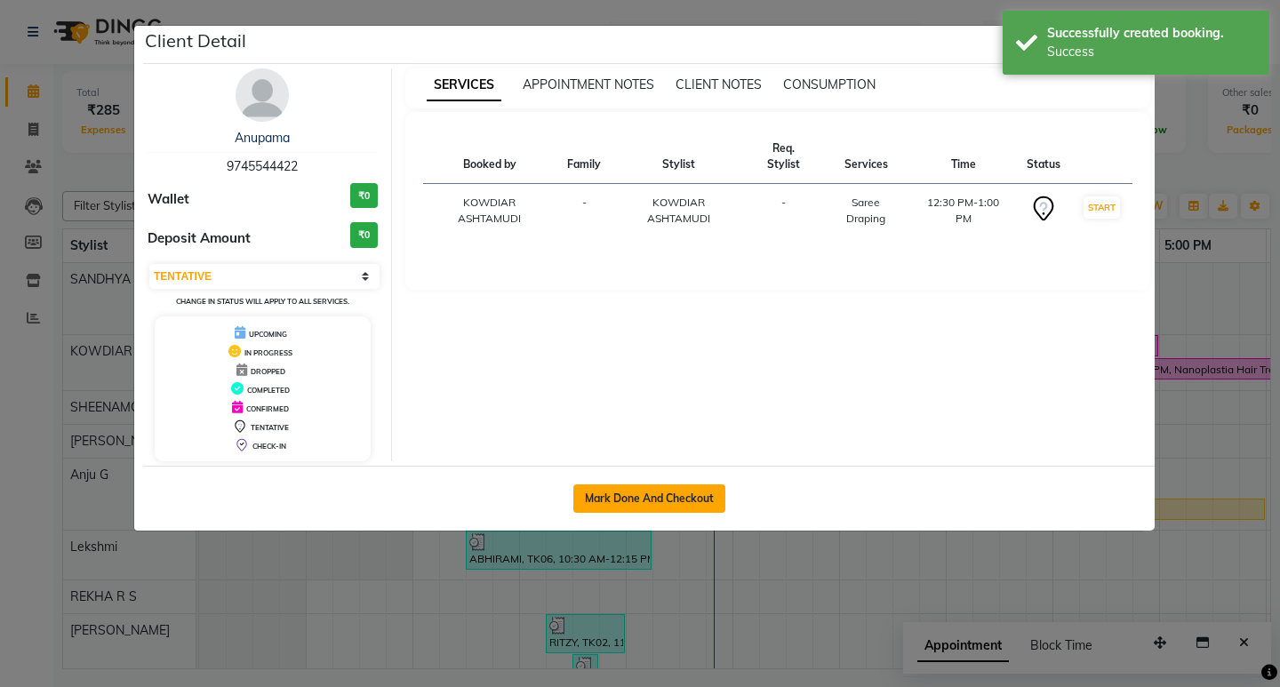
click at [613, 501] on button "Mark Done And Checkout" at bounding box center [649, 499] width 152 height 28
select select "4668"
select select "service"
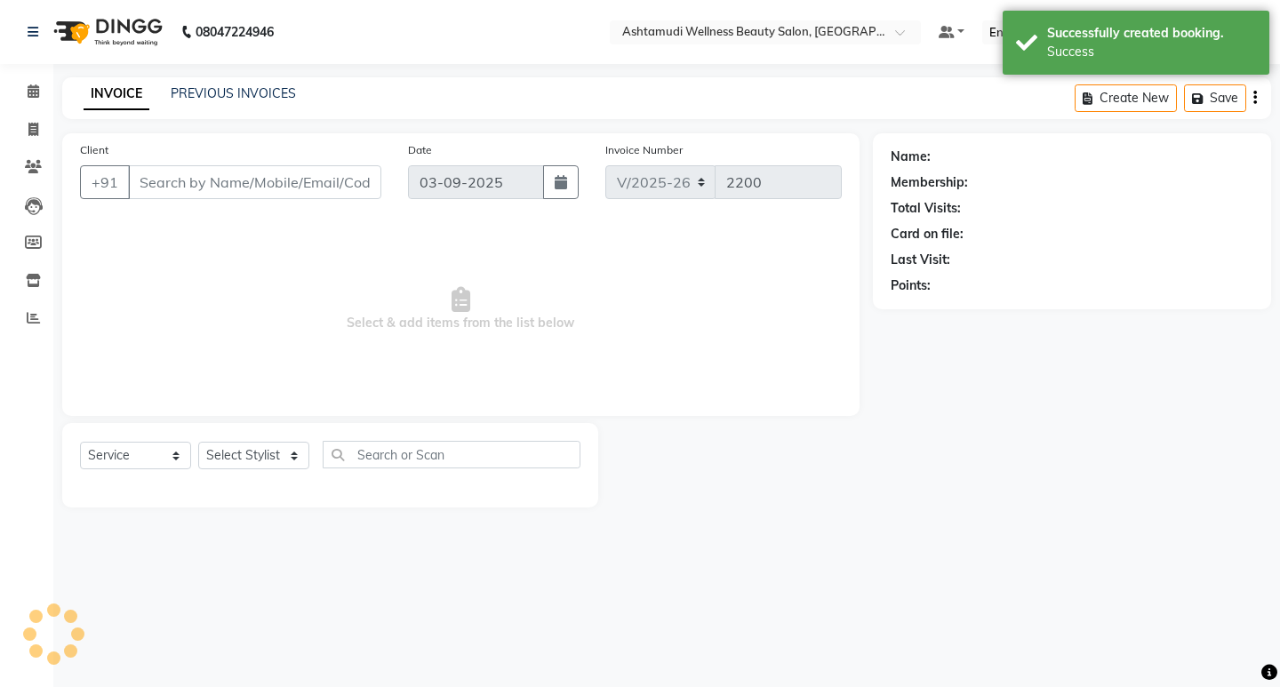
type input "9745544422"
select select "27461"
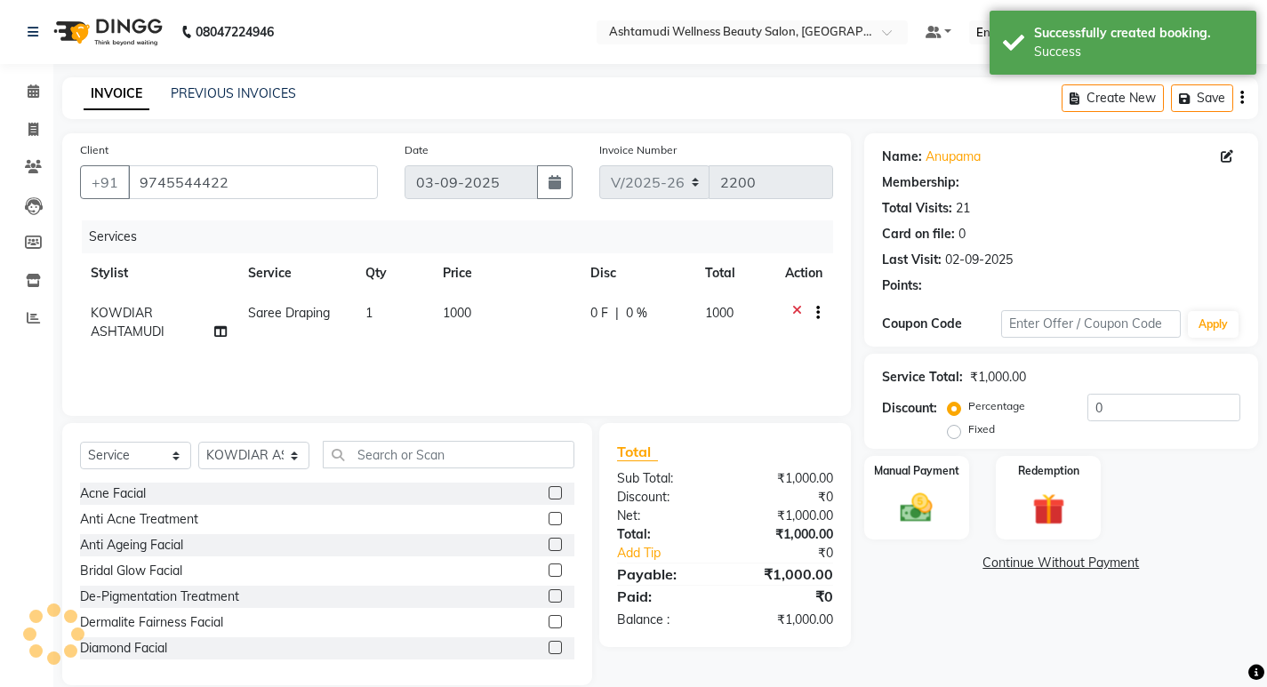
select select "1: Object"
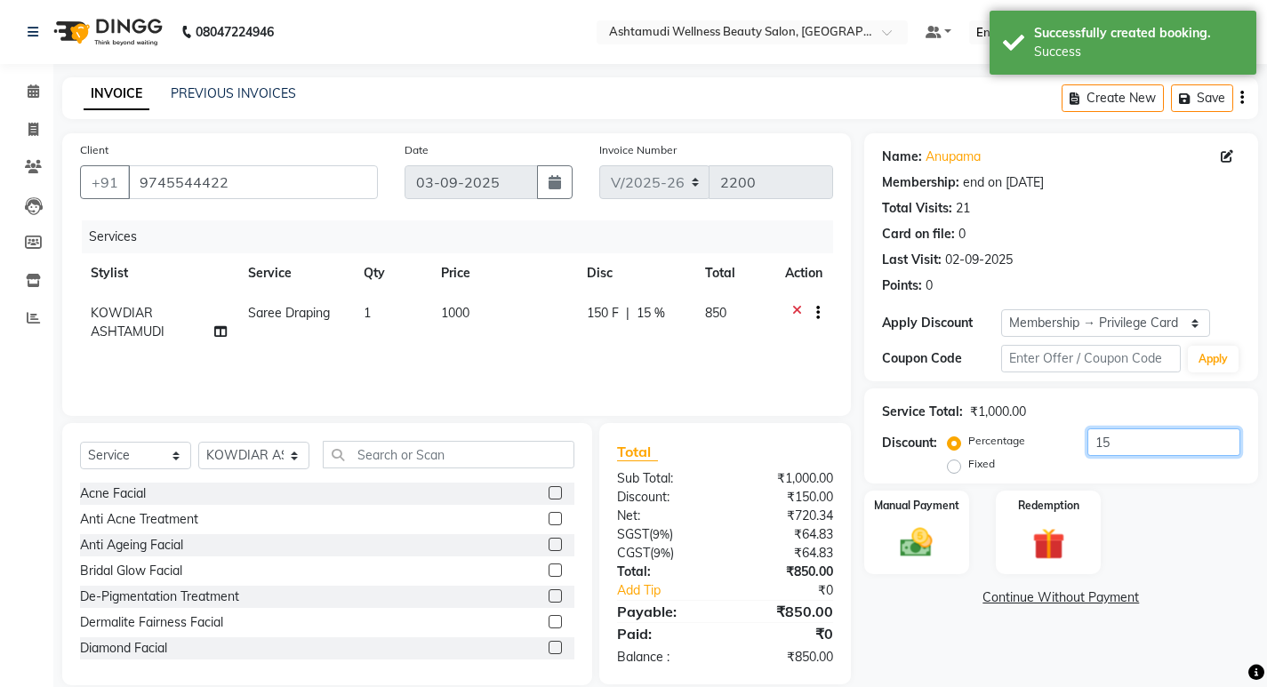
click at [1125, 453] on input "15" at bounding box center [1163, 443] width 153 height 28
type input "1"
click at [968, 463] on label "Fixed" at bounding box center [981, 464] width 27 height 16
click at [951, 463] on input "Fixed" at bounding box center [957, 464] width 12 height 12
click at [1094, 442] on input "number" at bounding box center [1163, 443] width 153 height 28
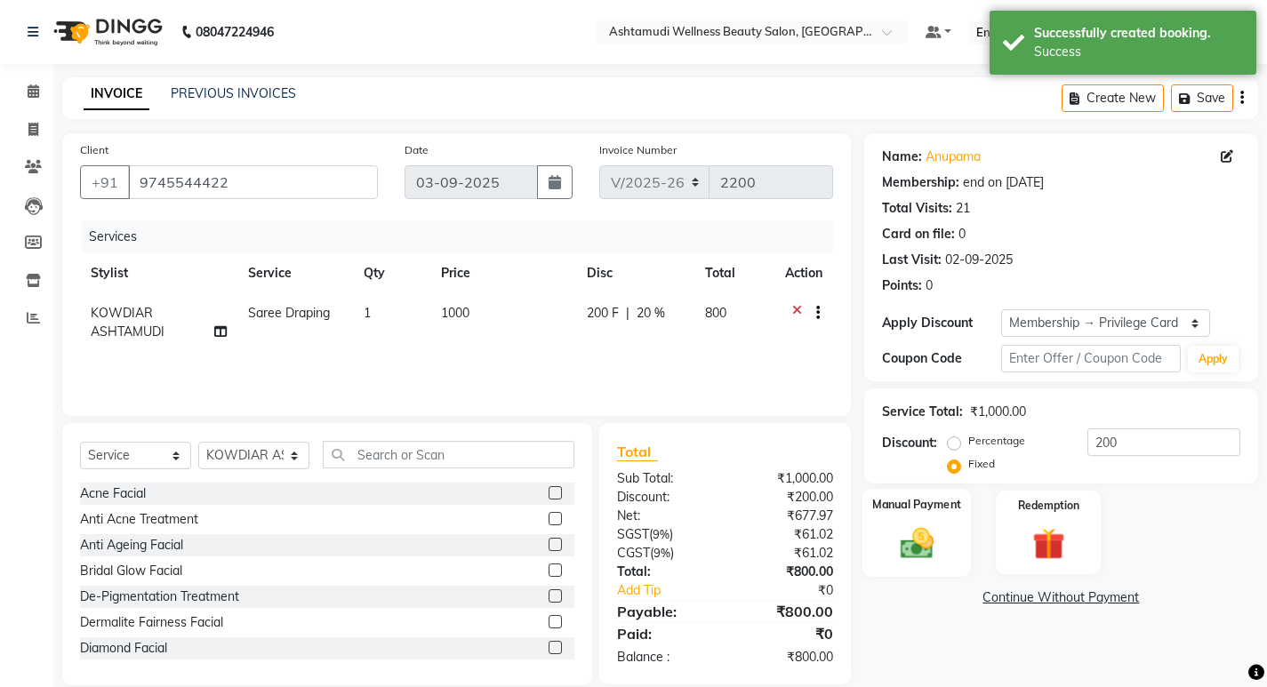
click at [907, 527] on img at bounding box center [916, 543] width 54 height 38
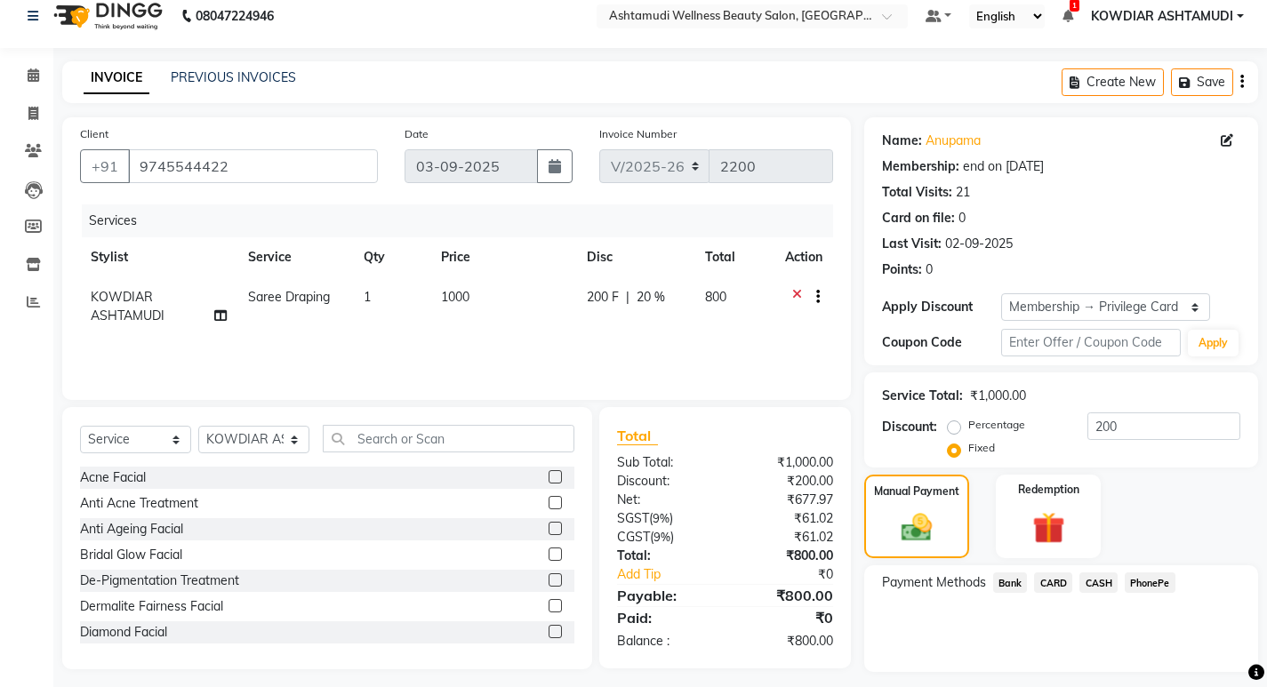
scroll to position [64, 0]
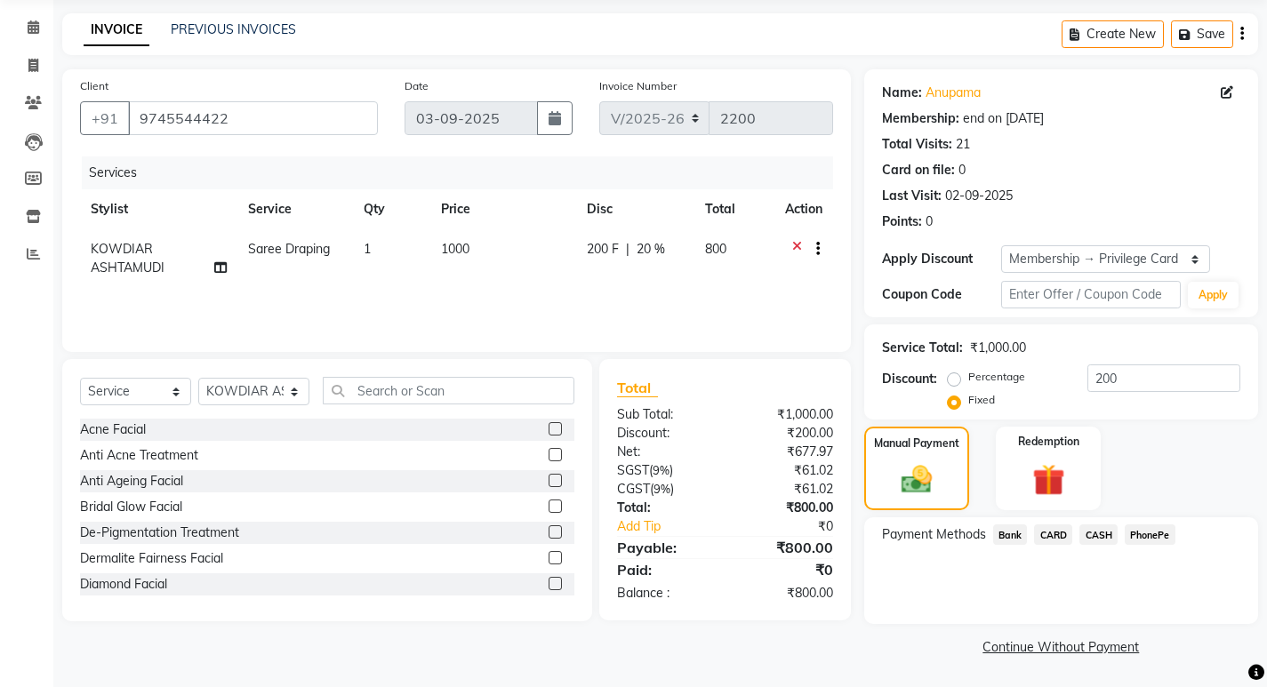
click at [1151, 535] on span "PhonePe" at bounding box center [1150, 535] width 51 height 20
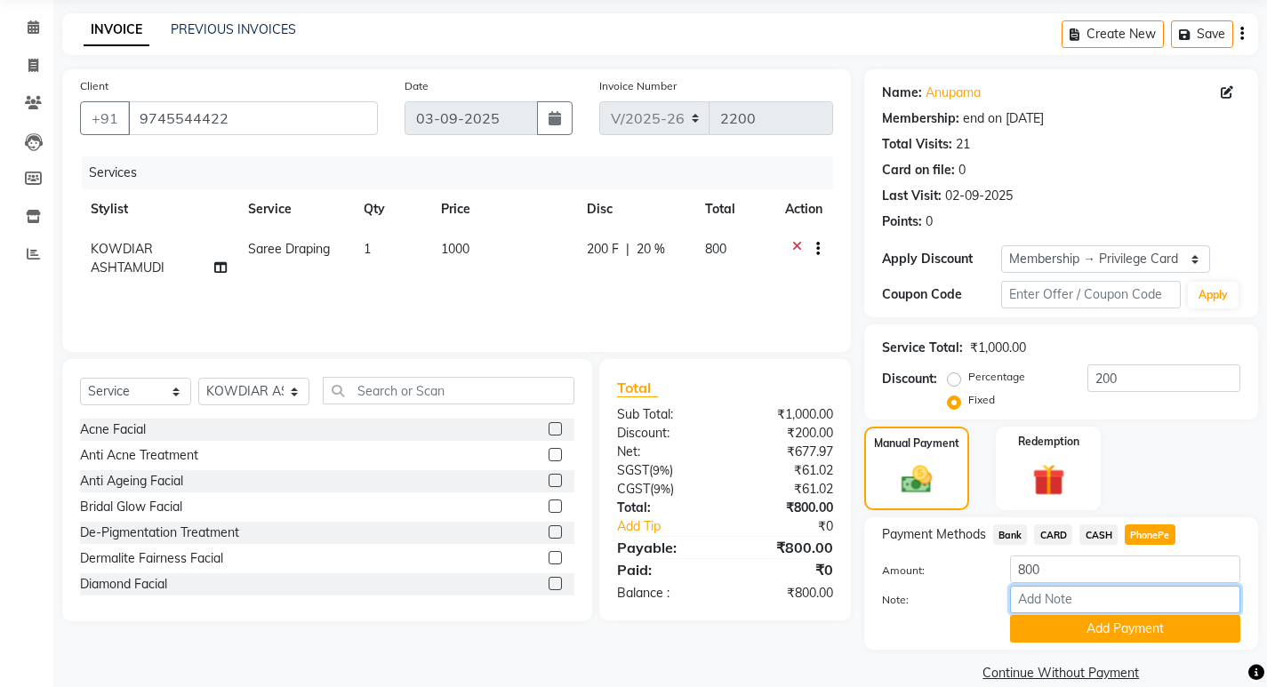
click at [1100, 596] on input "Note:" at bounding box center [1125, 600] width 230 height 28
click at [1094, 628] on button "Add Payment" at bounding box center [1125, 629] width 230 height 28
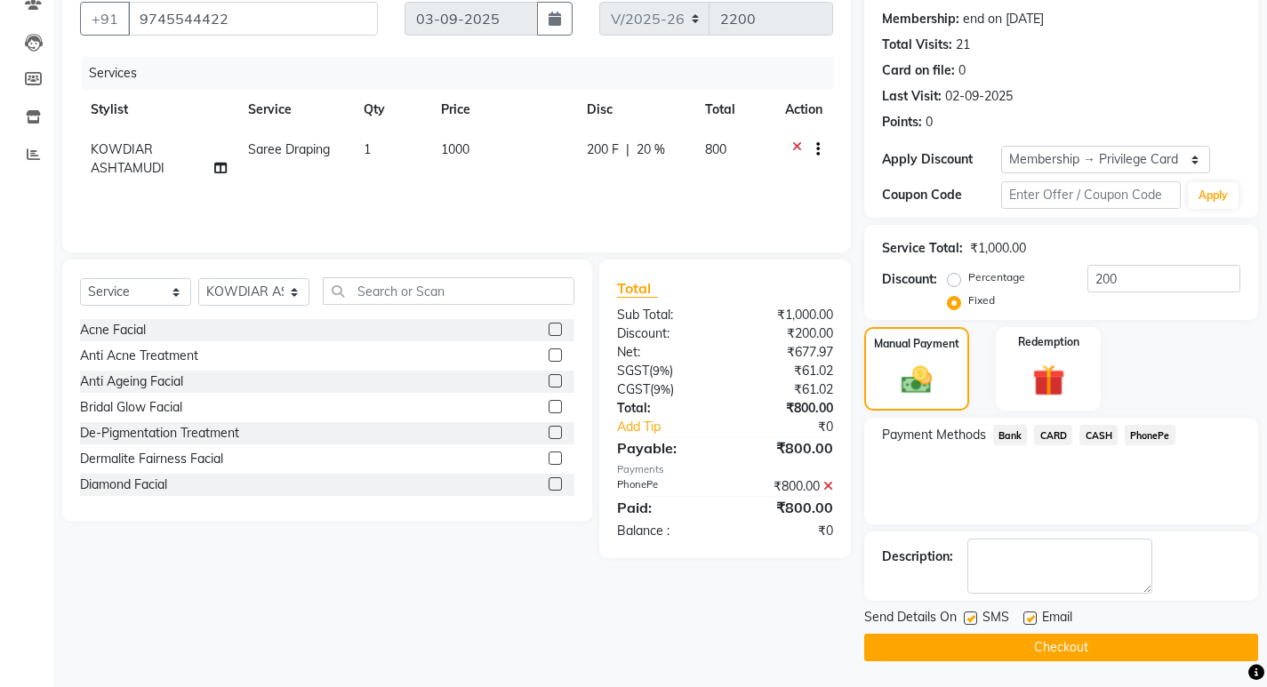
scroll to position [164, 0]
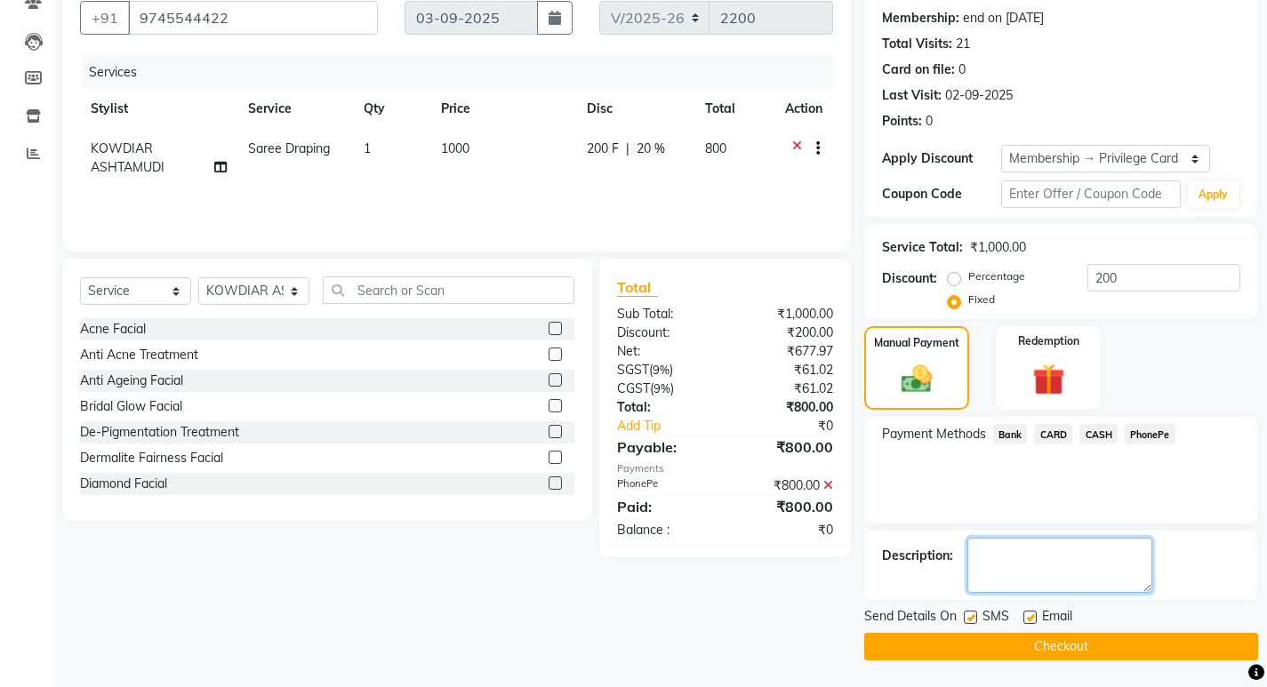
click at [1028, 582] on textarea at bounding box center [1059, 565] width 185 height 55
click at [1008, 648] on button "Checkout" at bounding box center [1061, 647] width 394 height 28
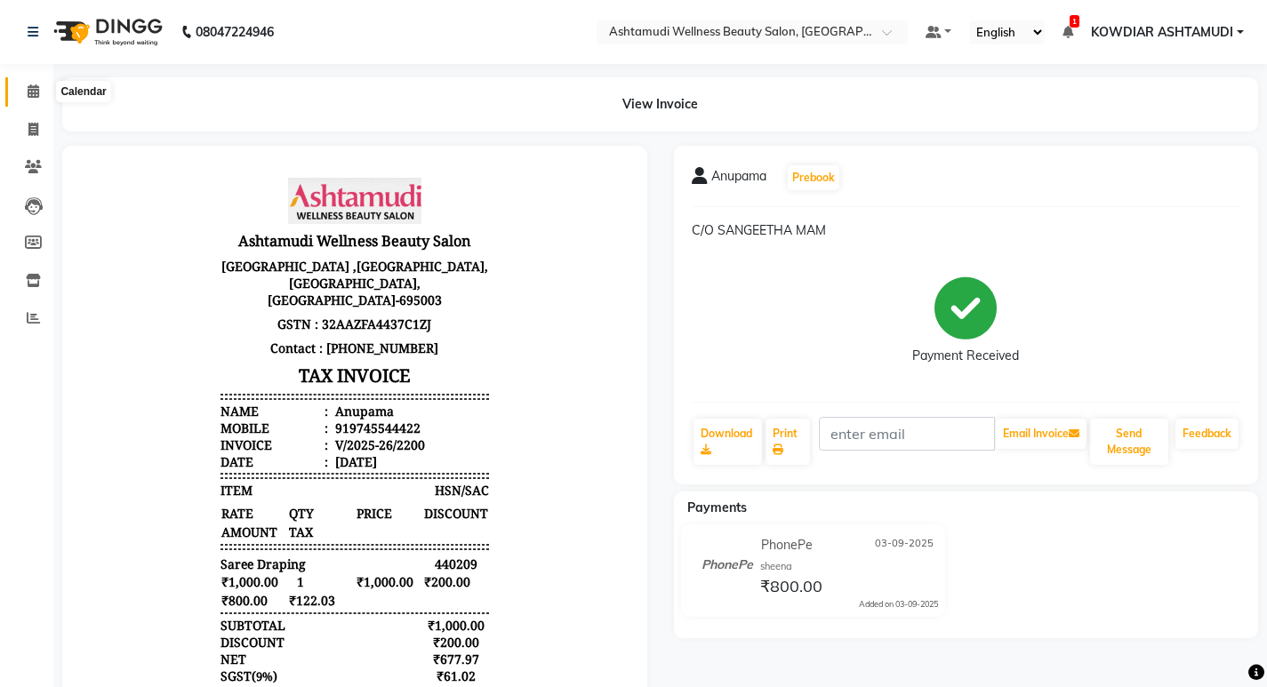
click at [36, 97] on icon at bounding box center [34, 90] width 12 height 13
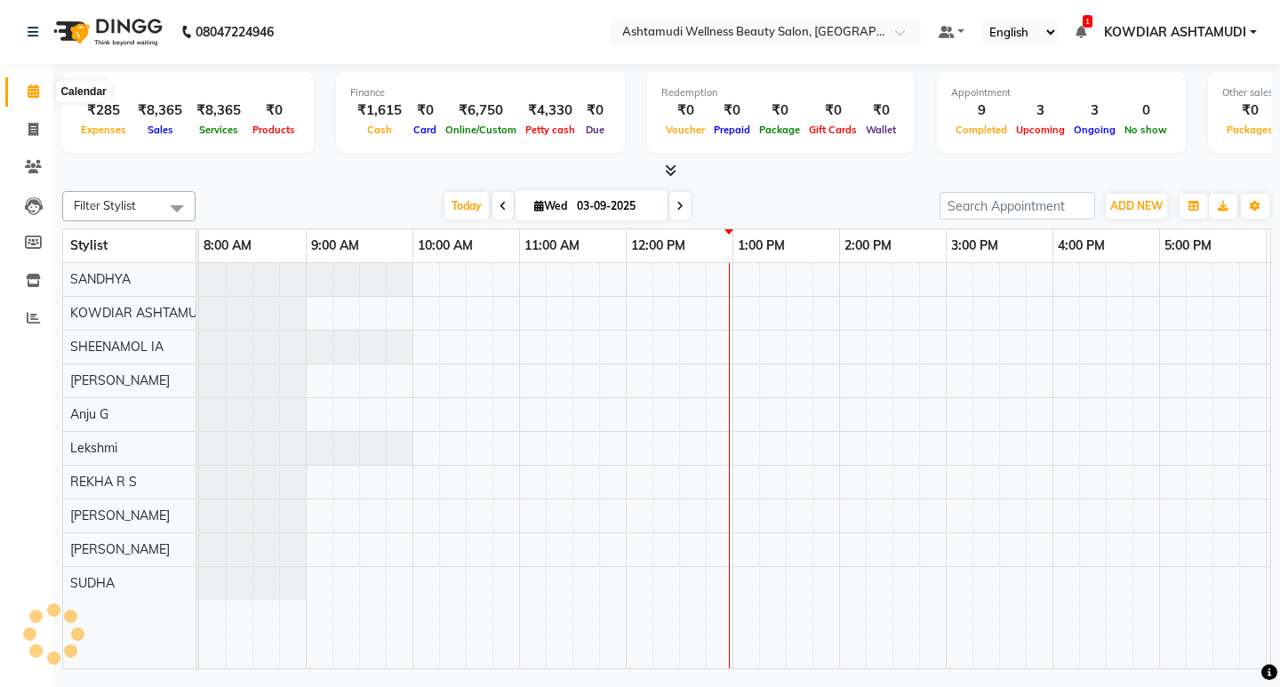
scroll to position [0, 316]
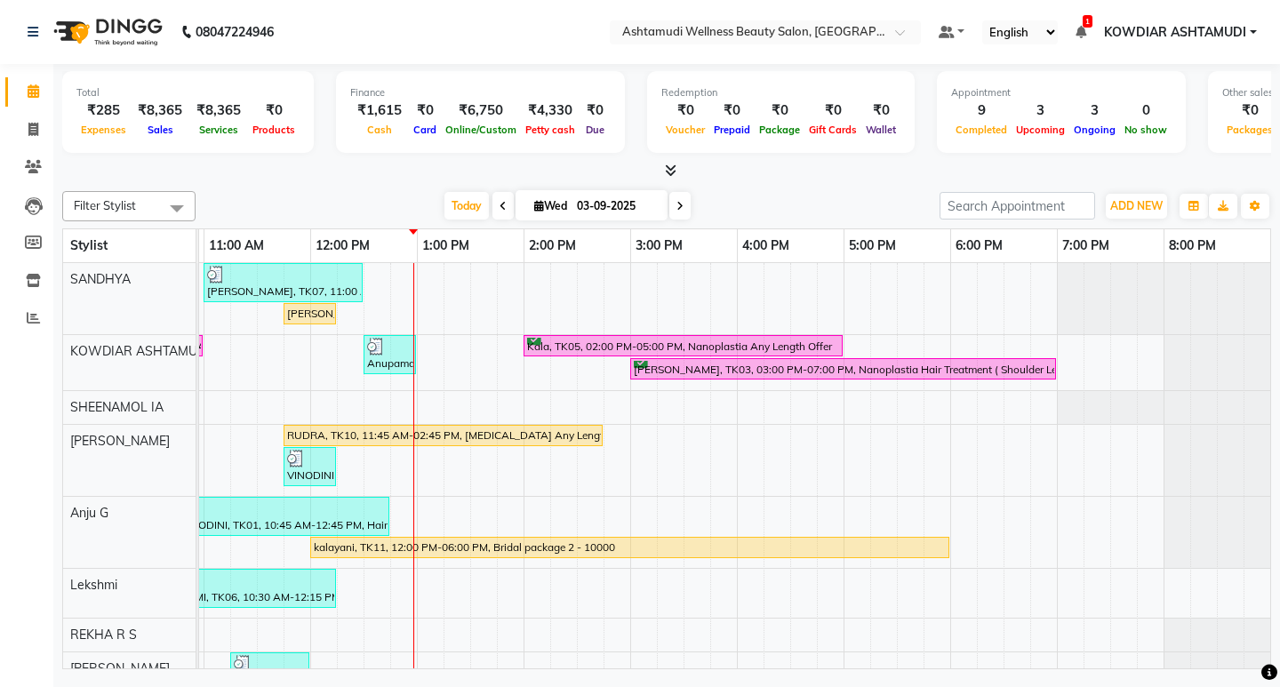
click at [404, 35] on nav "08047224946 Select Location × Ashtamudi Wellness Beauty Salon, Kowdiar Default …" at bounding box center [640, 32] width 1280 height 64
click at [458, 204] on span "Today" at bounding box center [467, 206] width 44 height 28
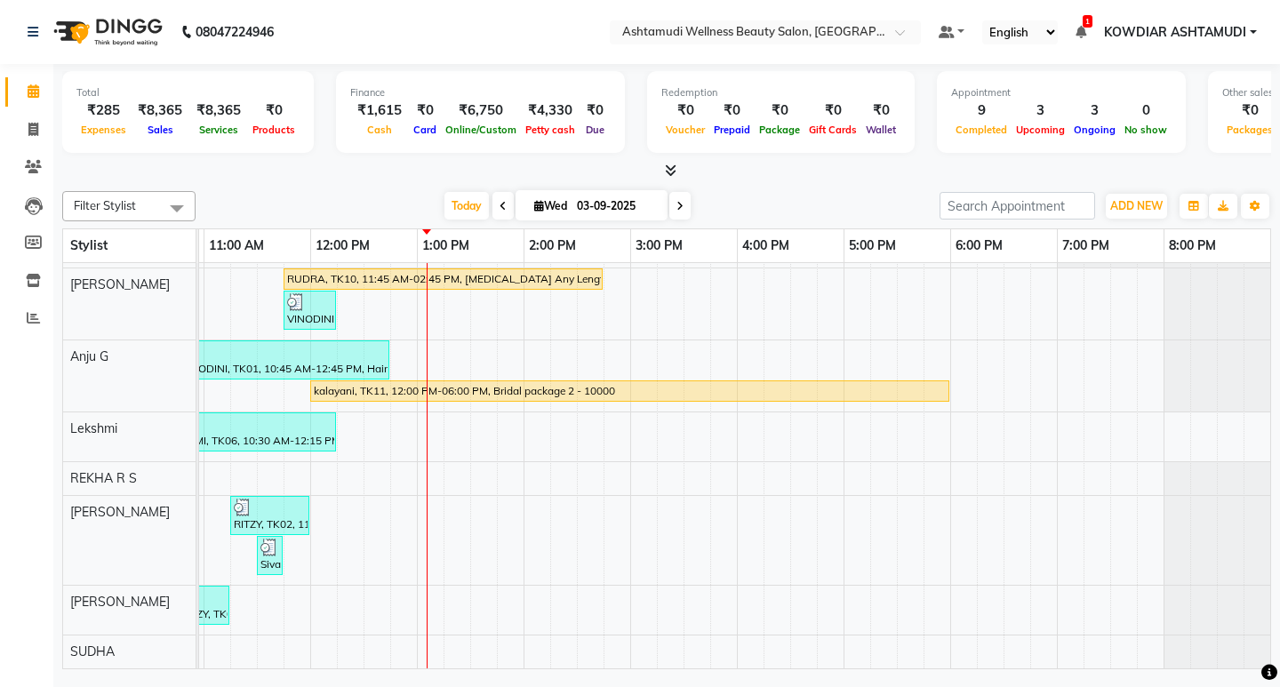
click at [385, 430] on div "Shajna, TK07, 11:00 AM-12:30 PM, ROOT TOUCH UP (AMONIA FREE) CROWN PORTION,Arom…" at bounding box center [577, 388] width 1387 height 562
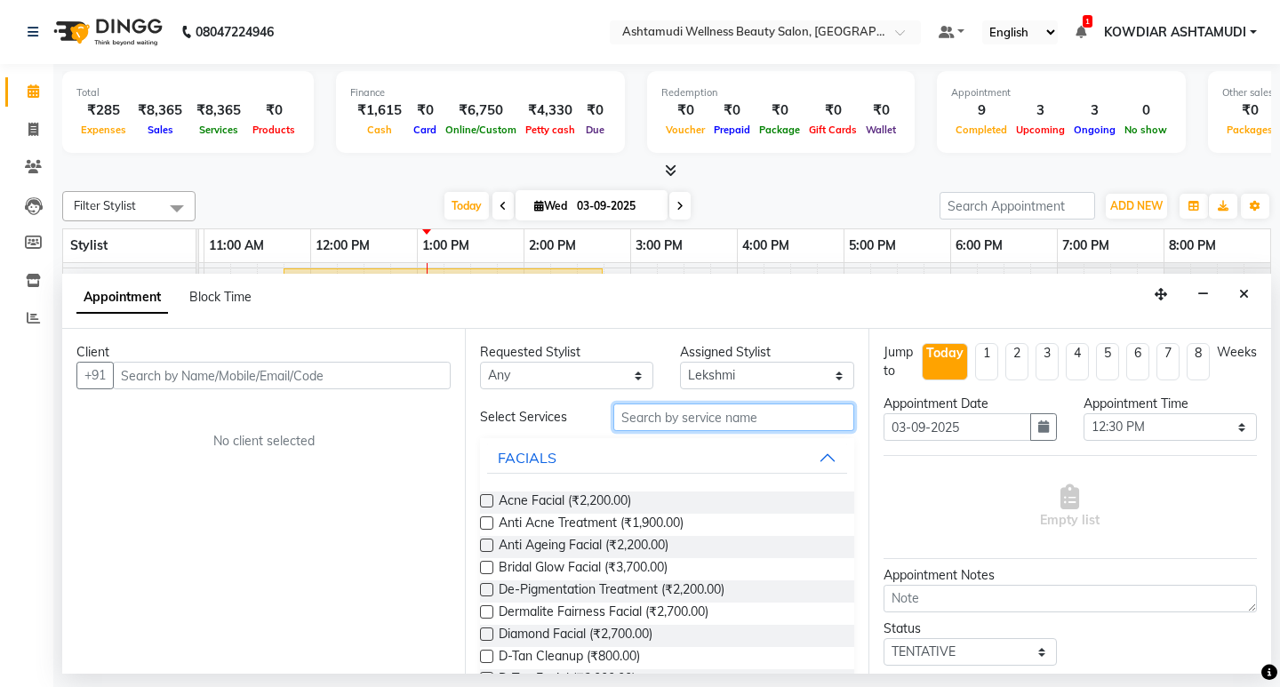
click at [727, 423] on input "text" at bounding box center [733, 418] width 240 height 28
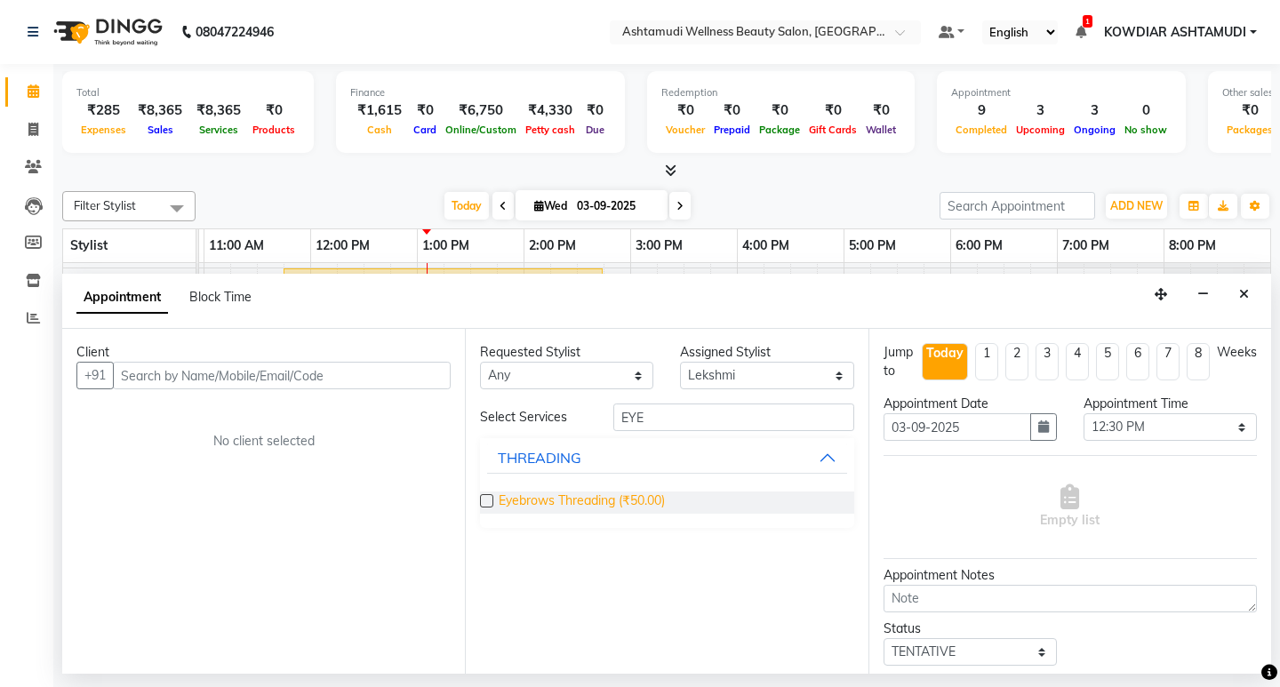
click at [546, 503] on span "Eyebrows Threading (₹50.00)" at bounding box center [582, 503] width 166 height 22
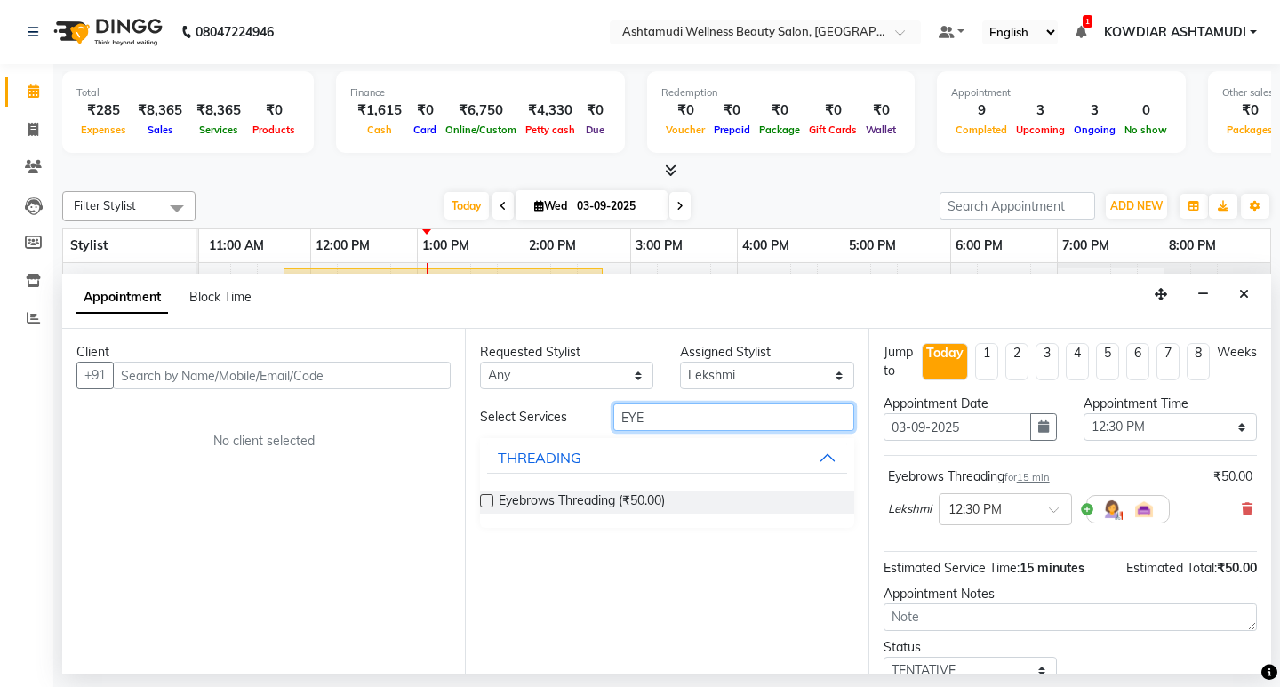
click at [694, 413] on input "EYE" at bounding box center [733, 418] width 240 height 28
drag, startPoint x: 526, startPoint y: 552, endPoint x: 541, endPoint y: 550, distance: 15.2
click at [526, 551] on div "THREADING" at bounding box center [540, 547] width 84 height 21
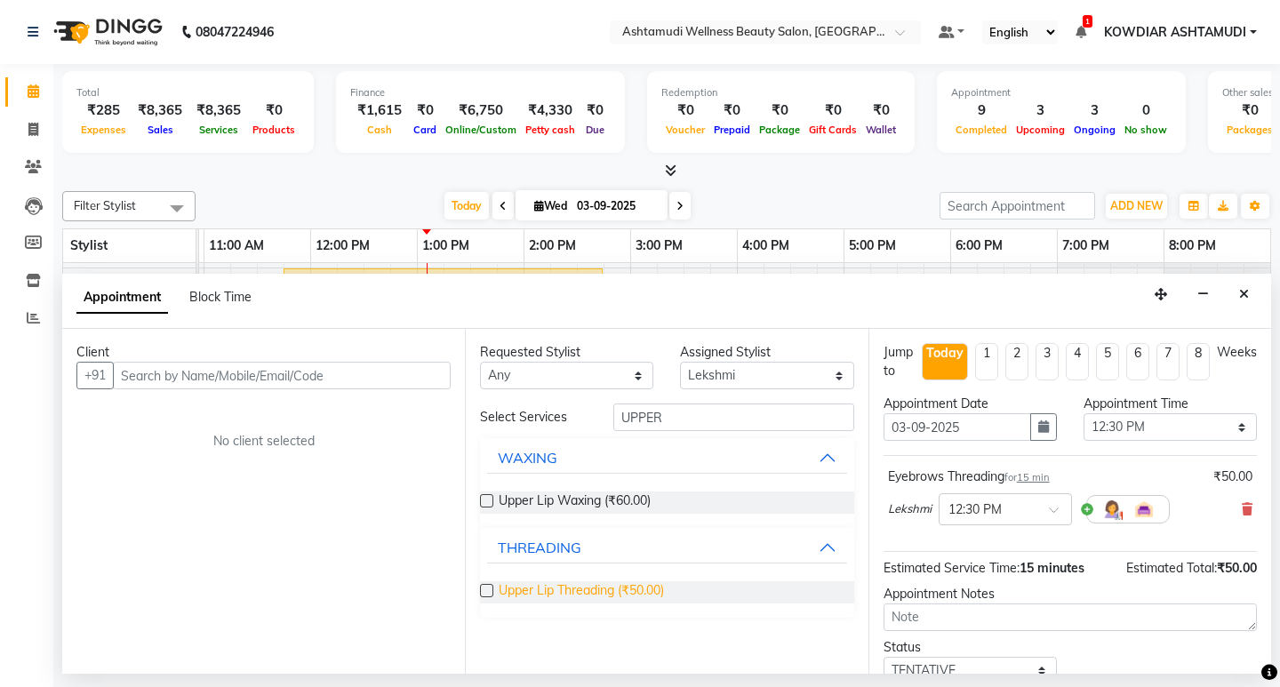
click at [547, 588] on span "Upper Lip Threading (₹50.00)" at bounding box center [581, 592] width 165 height 22
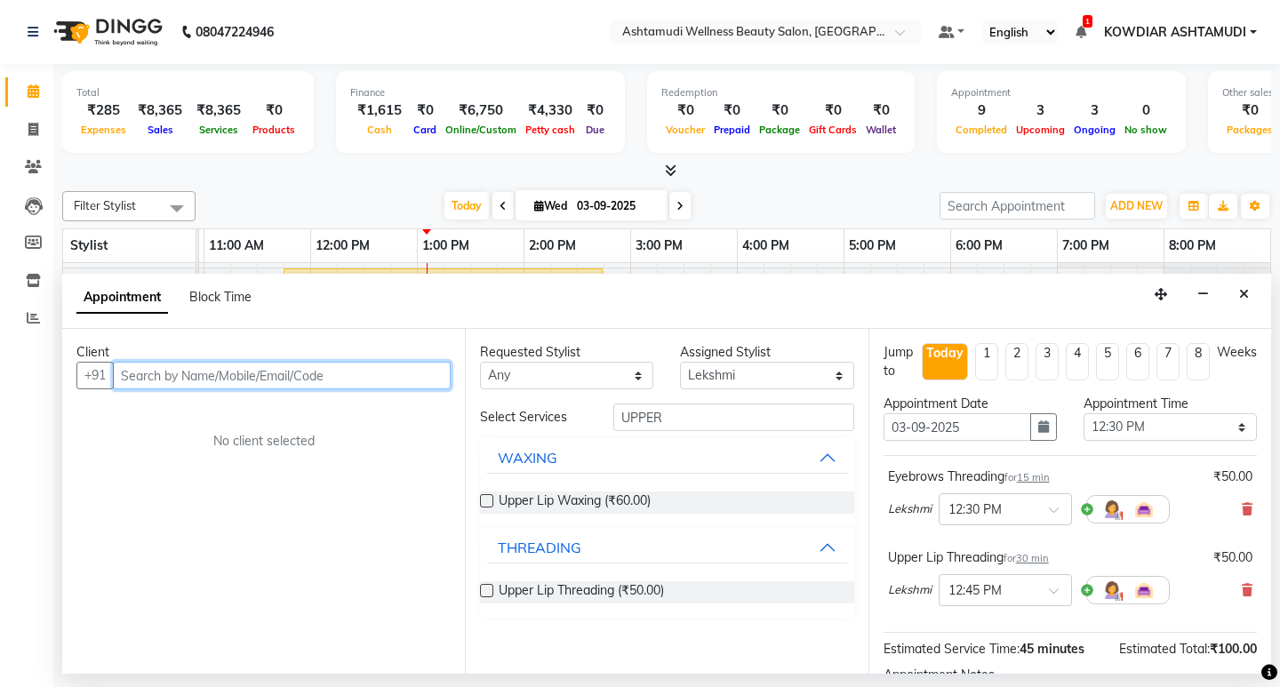
click at [282, 365] on input "text" at bounding box center [282, 376] width 338 height 28
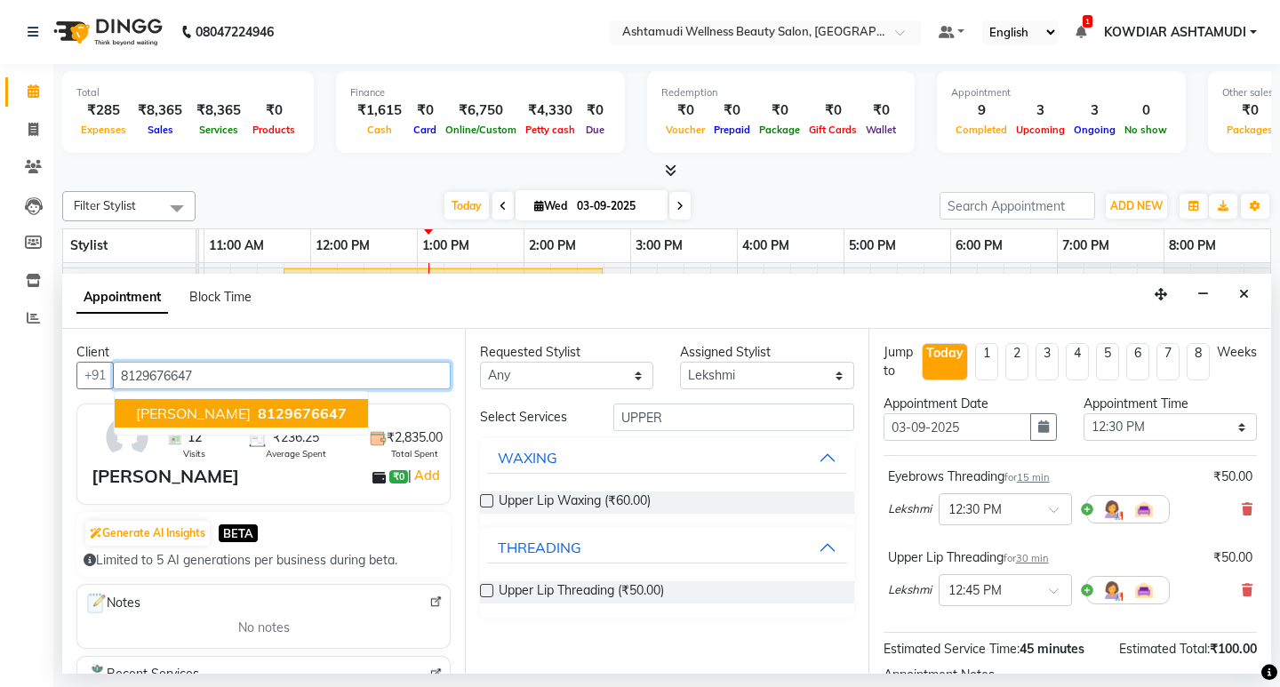
click at [275, 410] on span "8129676647" at bounding box center [302, 414] width 89 height 18
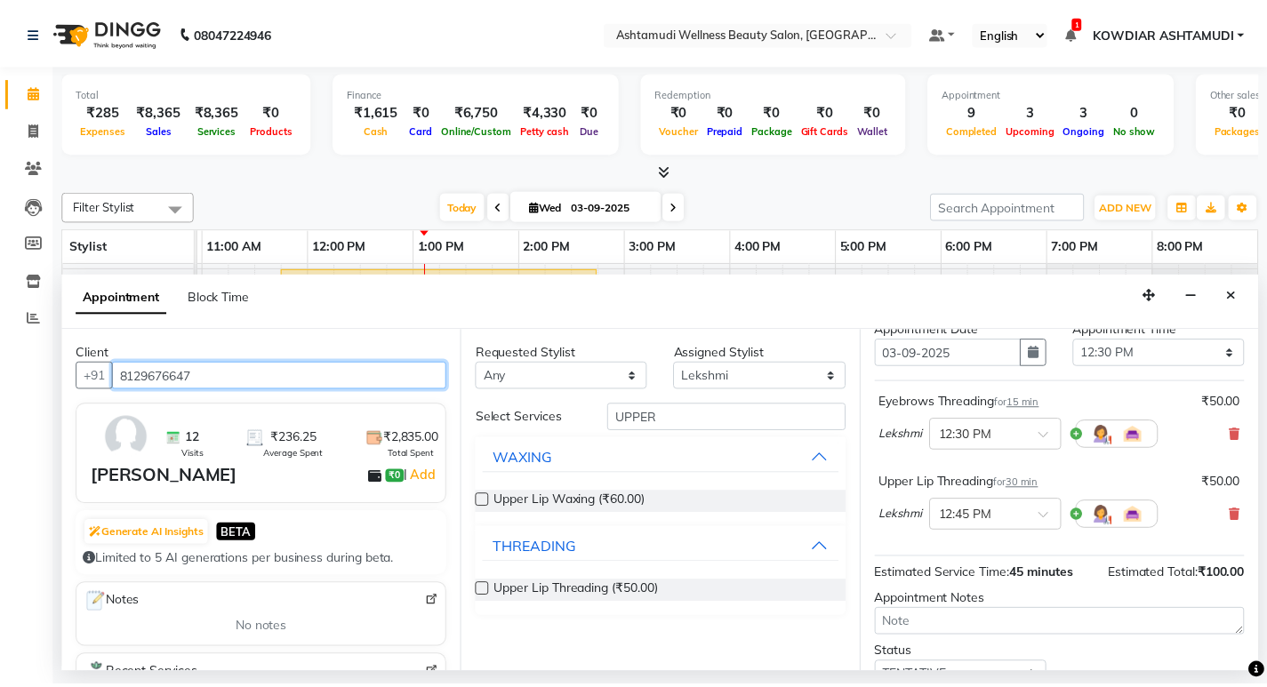
scroll to position [204, 0]
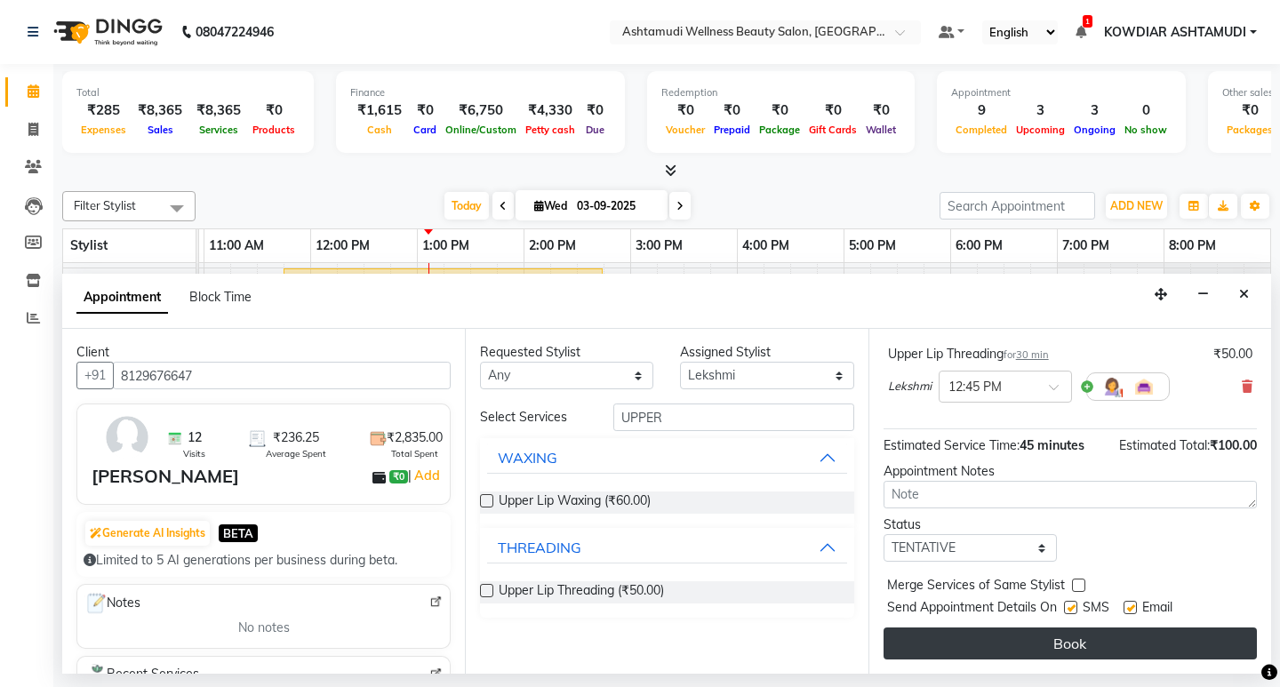
click at [1053, 653] on button "Book" at bounding box center [1070, 644] width 373 height 32
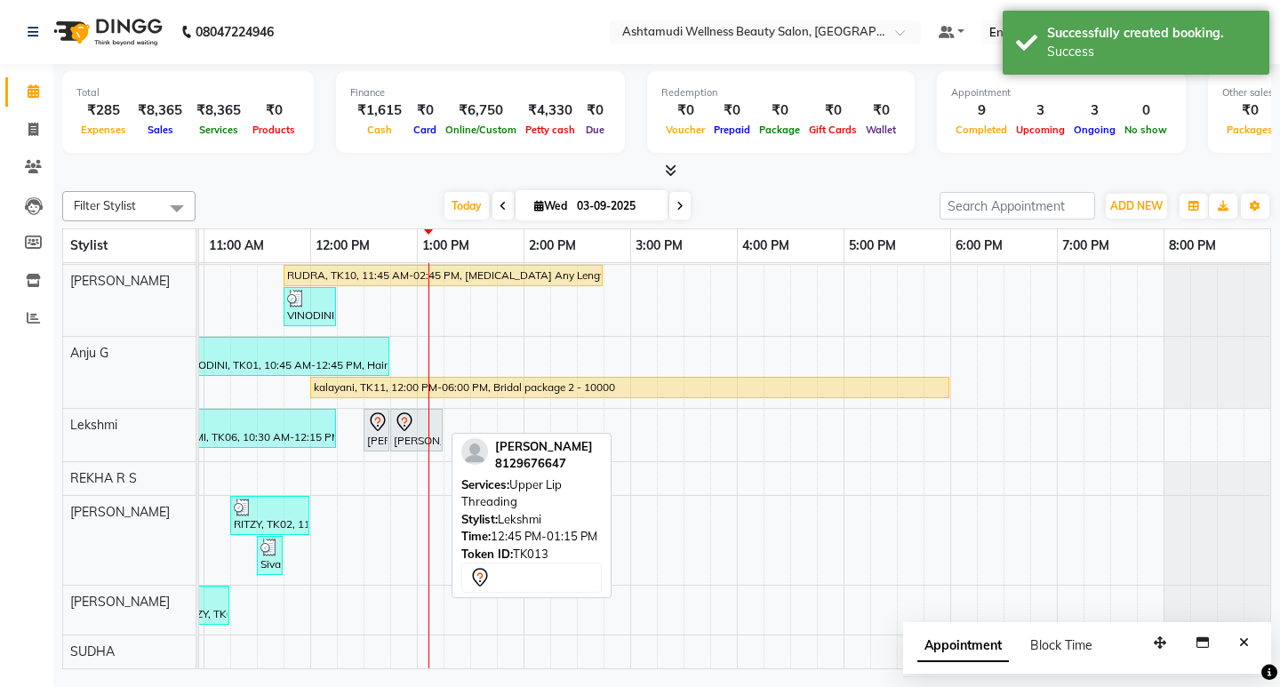
click at [399, 430] on div "[PERSON_NAME], TK13, 12:45 PM-01:15 PM, Upper Lip Threading" at bounding box center [416, 430] width 49 height 37
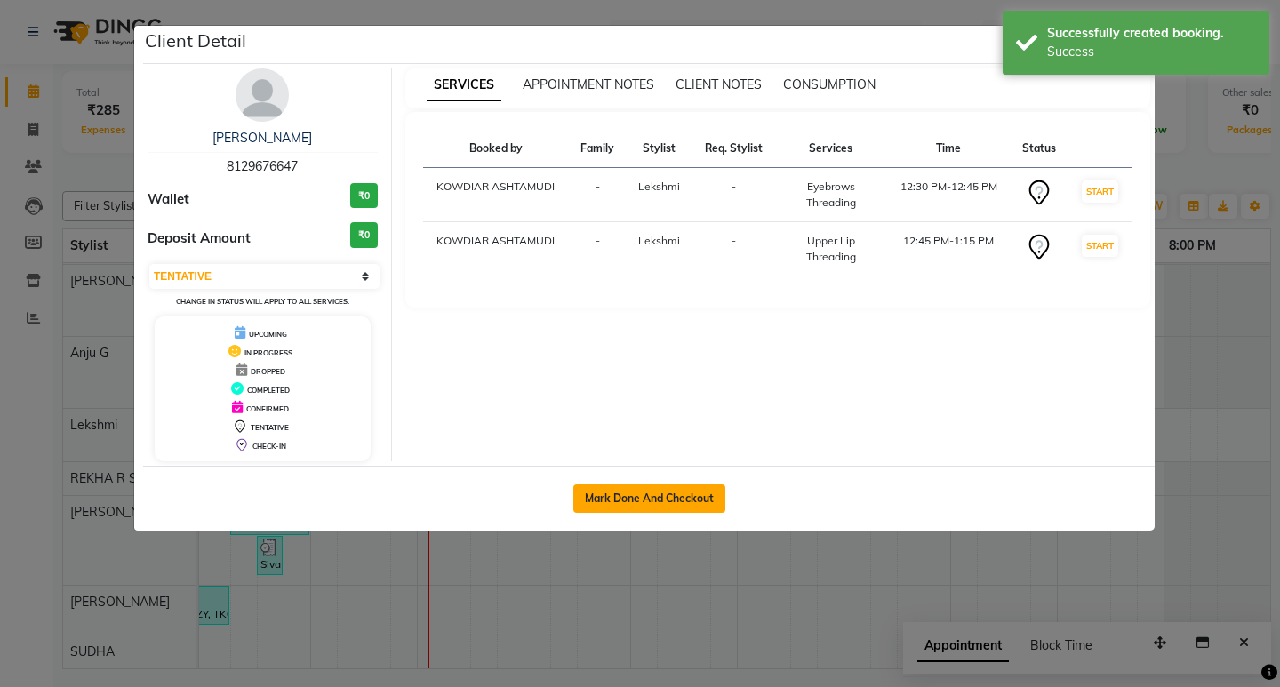
click at [594, 501] on button "Mark Done And Checkout" at bounding box center [649, 499] width 152 height 28
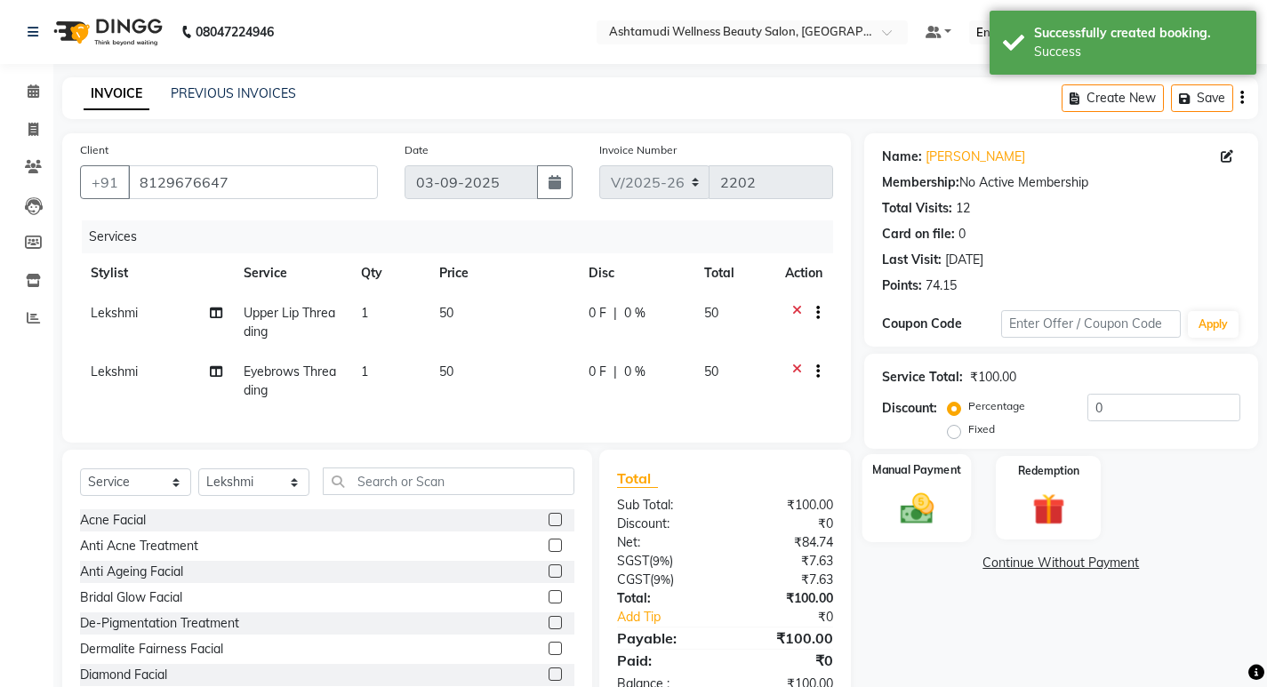
click at [918, 529] on div "Manual Payment" at bounding box center [916, 498] width 109 height 88
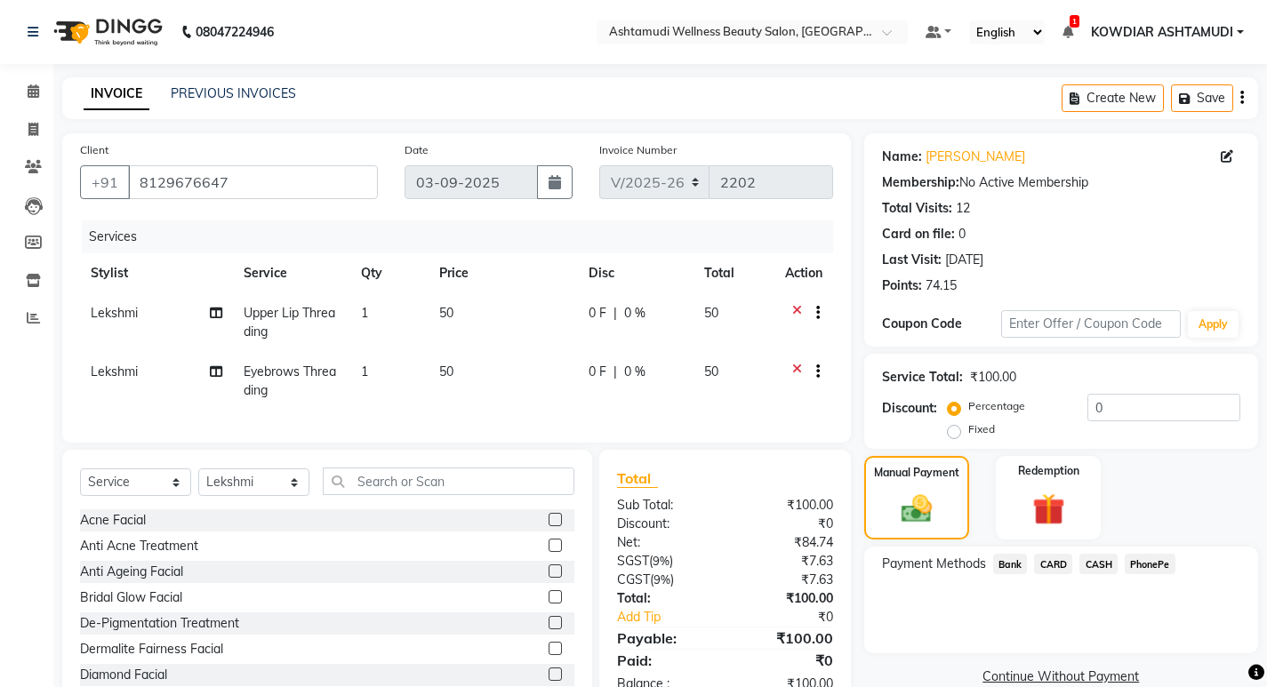
click at [1100, 570] on span "CASH" at bounding box center [1098, 564] width 38 height 20
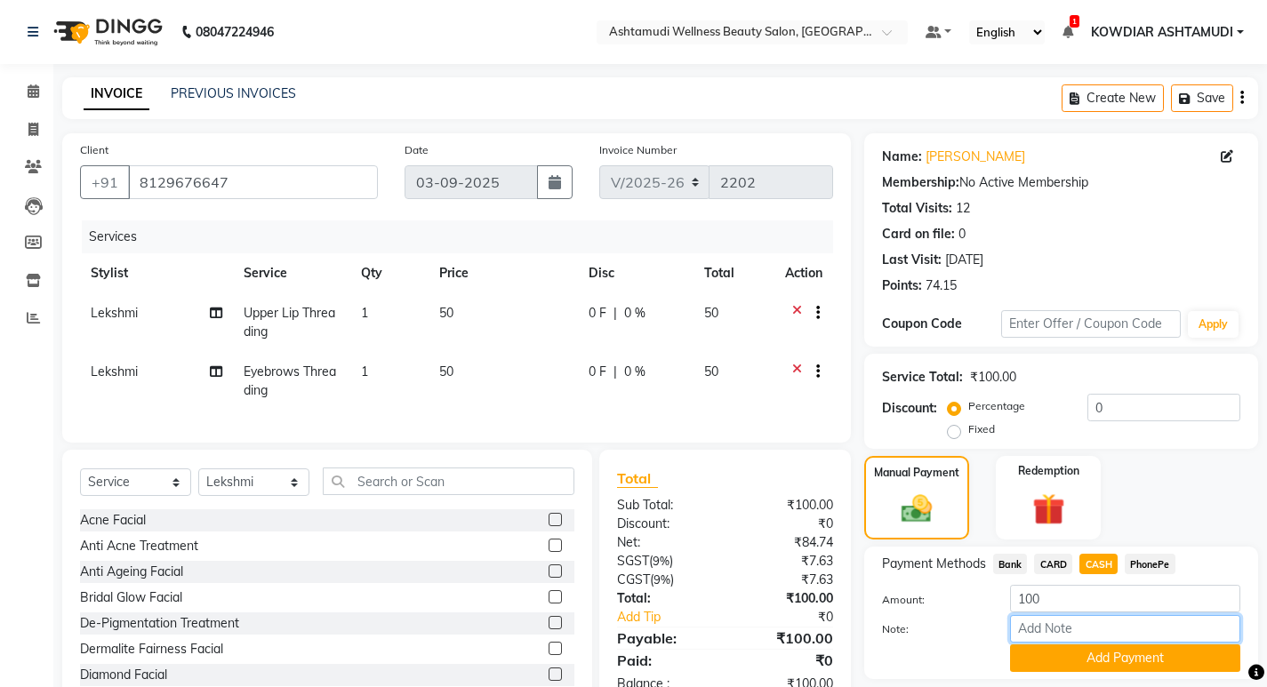
click at [1118, 637] on input "Note:" at bounding box center [1125, 629] width 230 height 28
click at [1158, 661] on button "Add Payment" at bounding box center [1125, 659] width 230 height 28
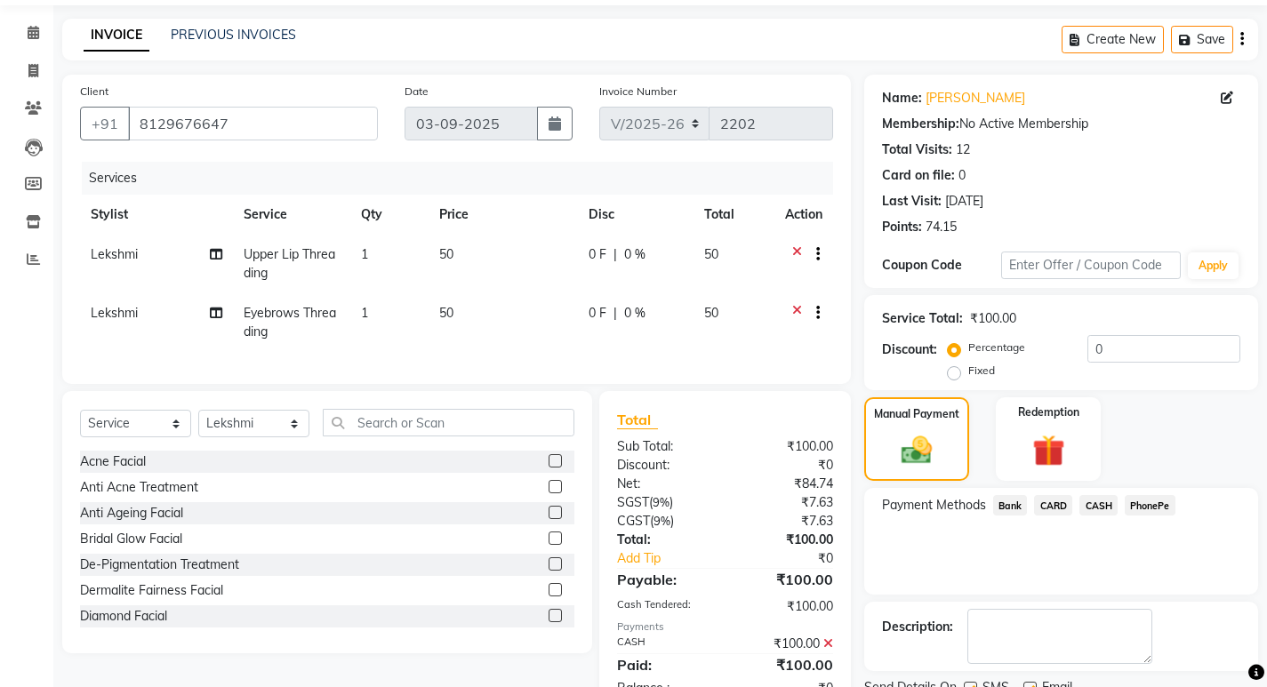
scroll to position [130, 0]
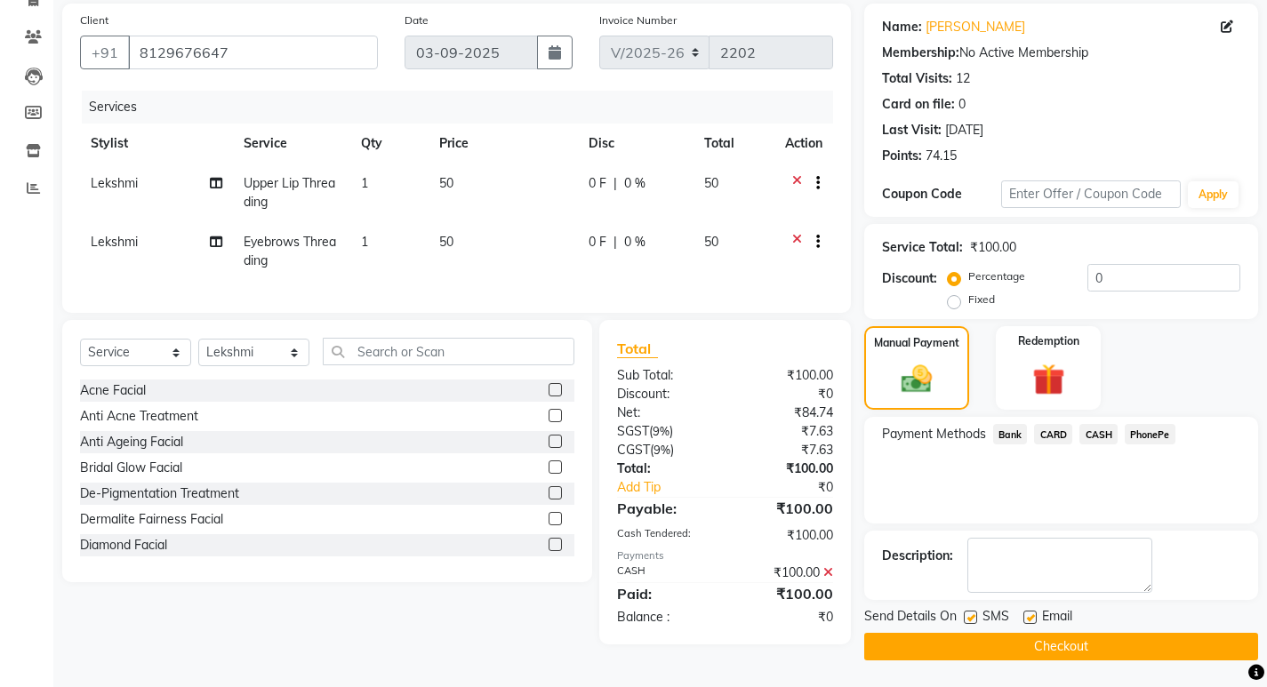
click at [1116, 635] on button "Checkout" at bounding box center [1061, 647] width 394 height 28
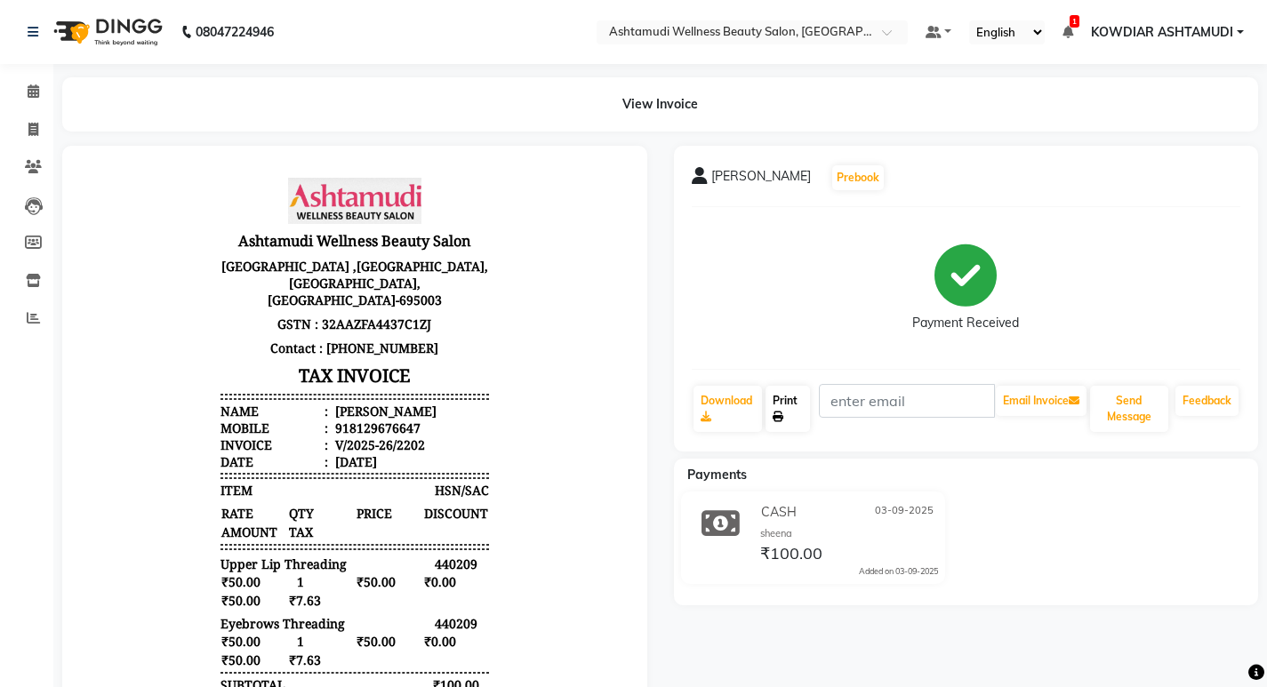
click at [783, 412] on icon at bounding box center [778, 417] width 11 height 11
click at [6, 101] on link "Calendar" at bounding box center [26, 91] width 43 height 29
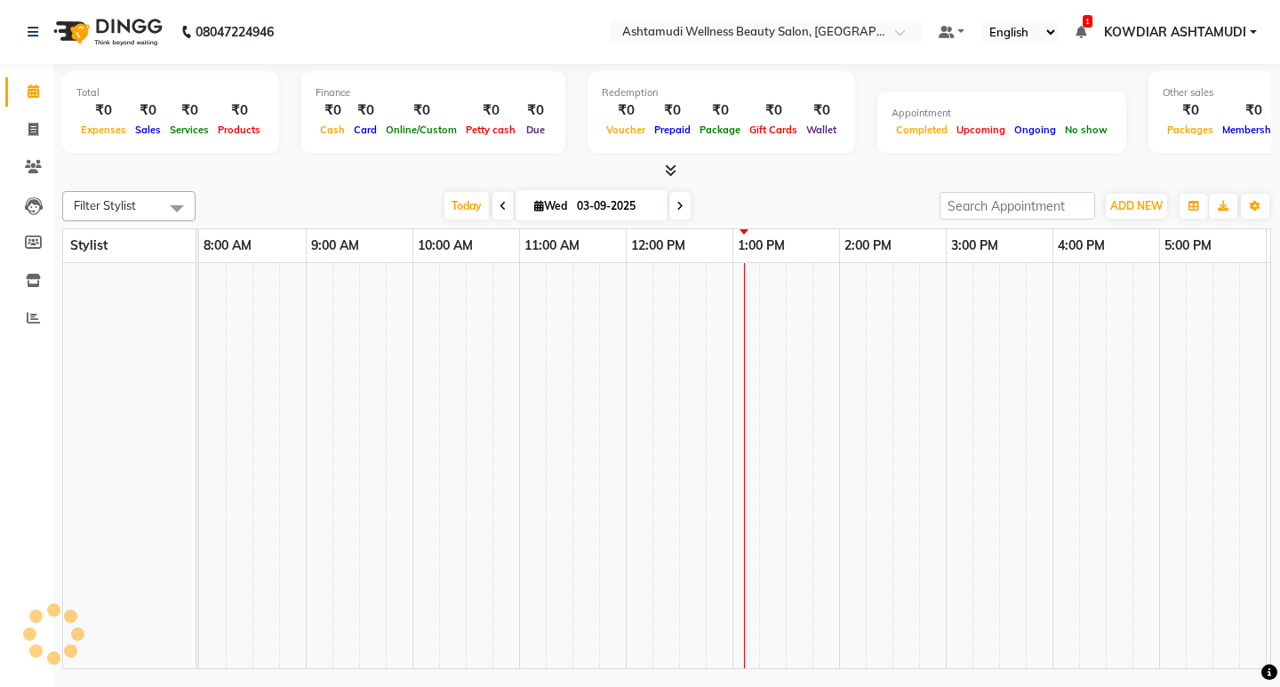
click at [31, 92] on icon at bounding box center [34, 90] width 12 height 13
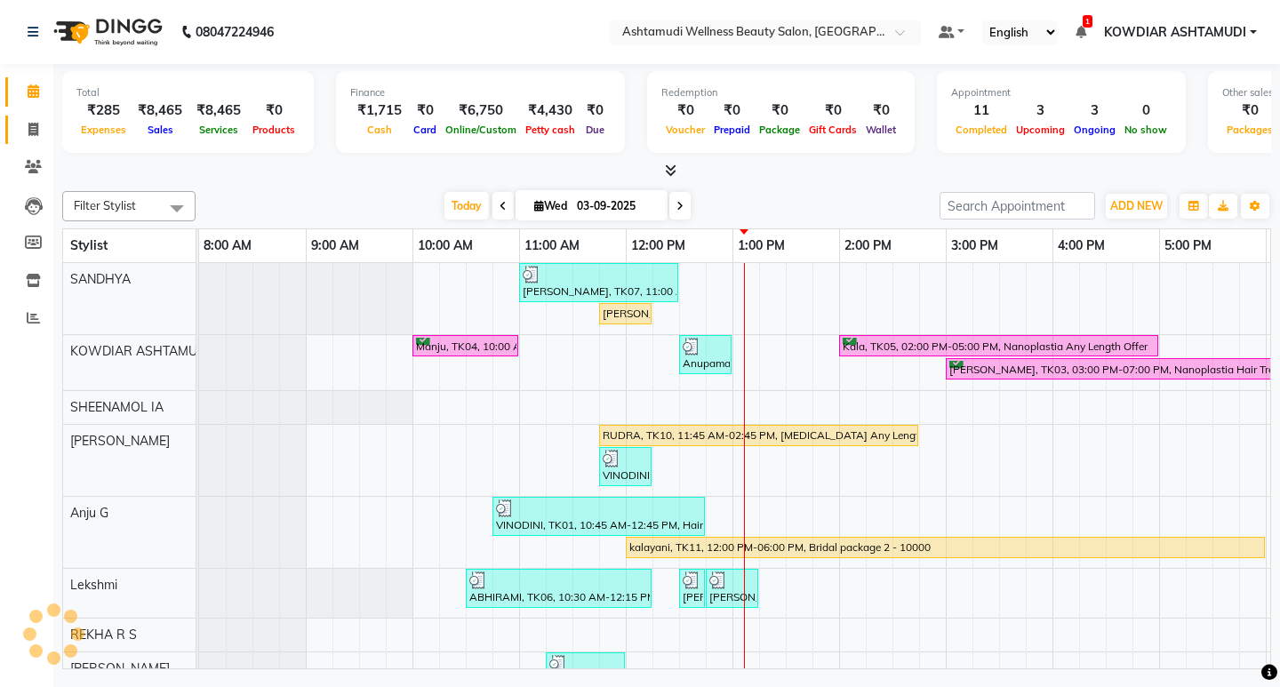
click at [15, 132] on link "Invoice" at bounding box center [26, 130] width 43 height 29
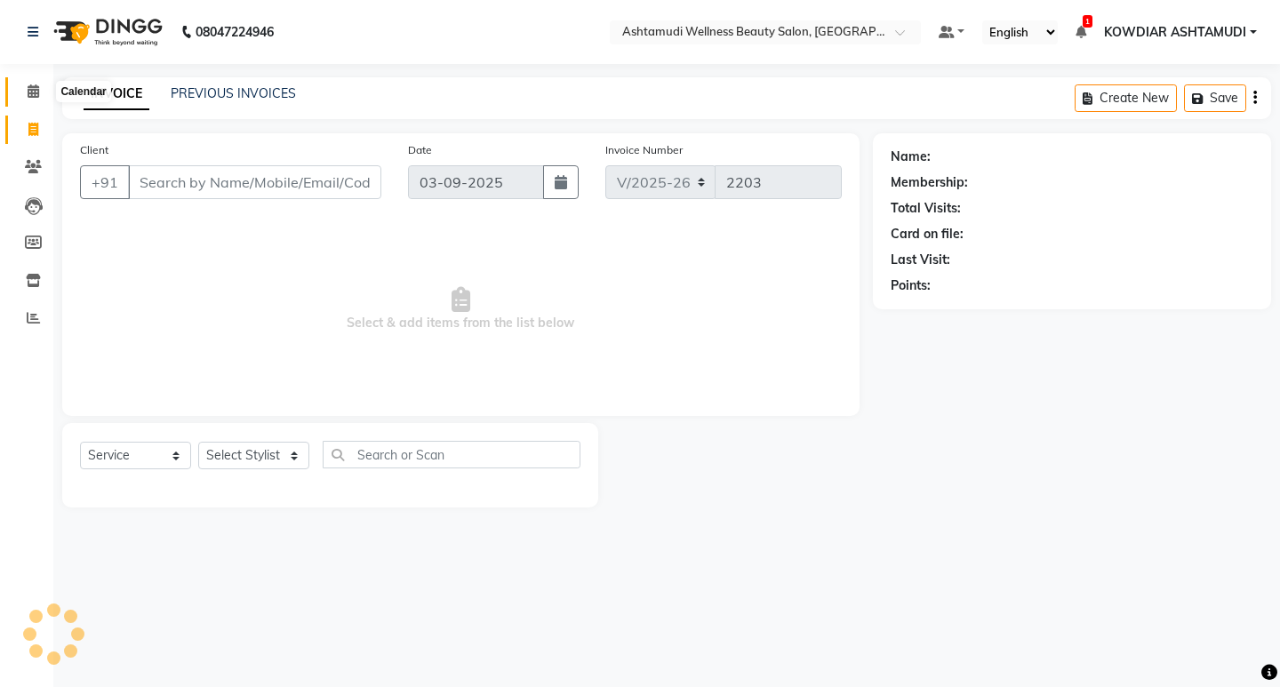
click at [26, 90] on span at bounding box center [33, 92] width 31 height 20
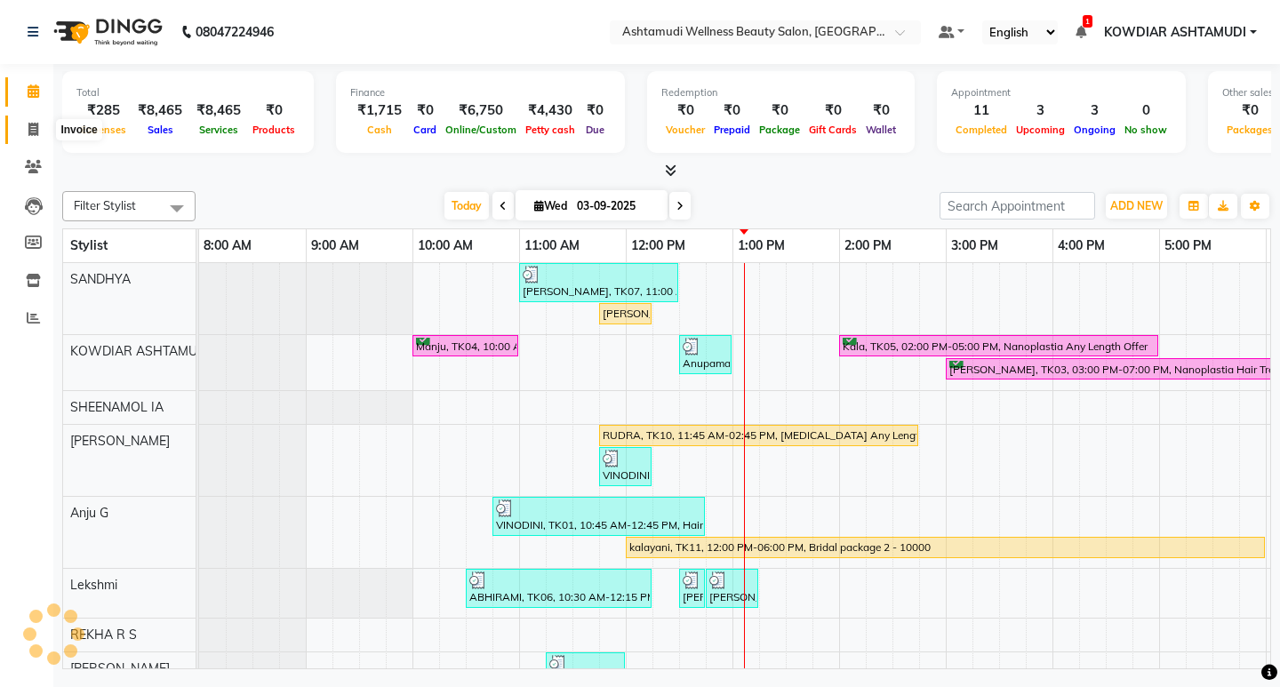
click at [28, 127] on icon at bounding box center [33, 129] width 10 height 13
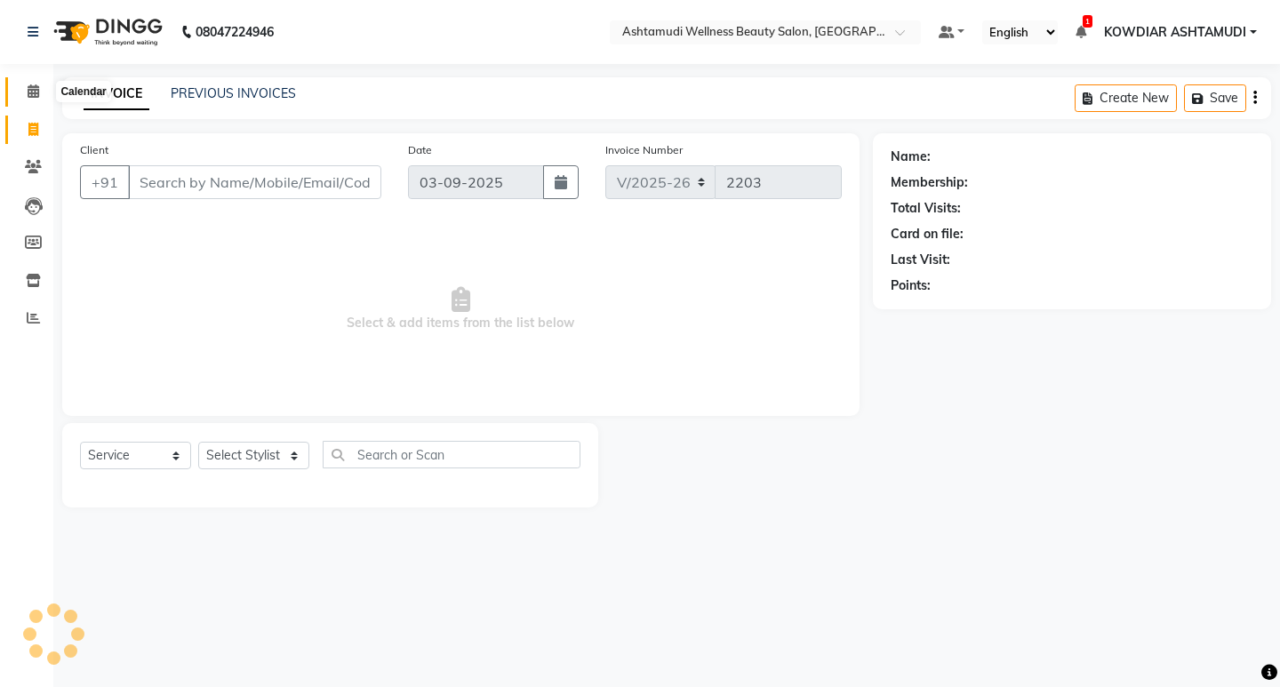
click at [31, 99] on span at bounding box center [33, 92] width 31 height 20
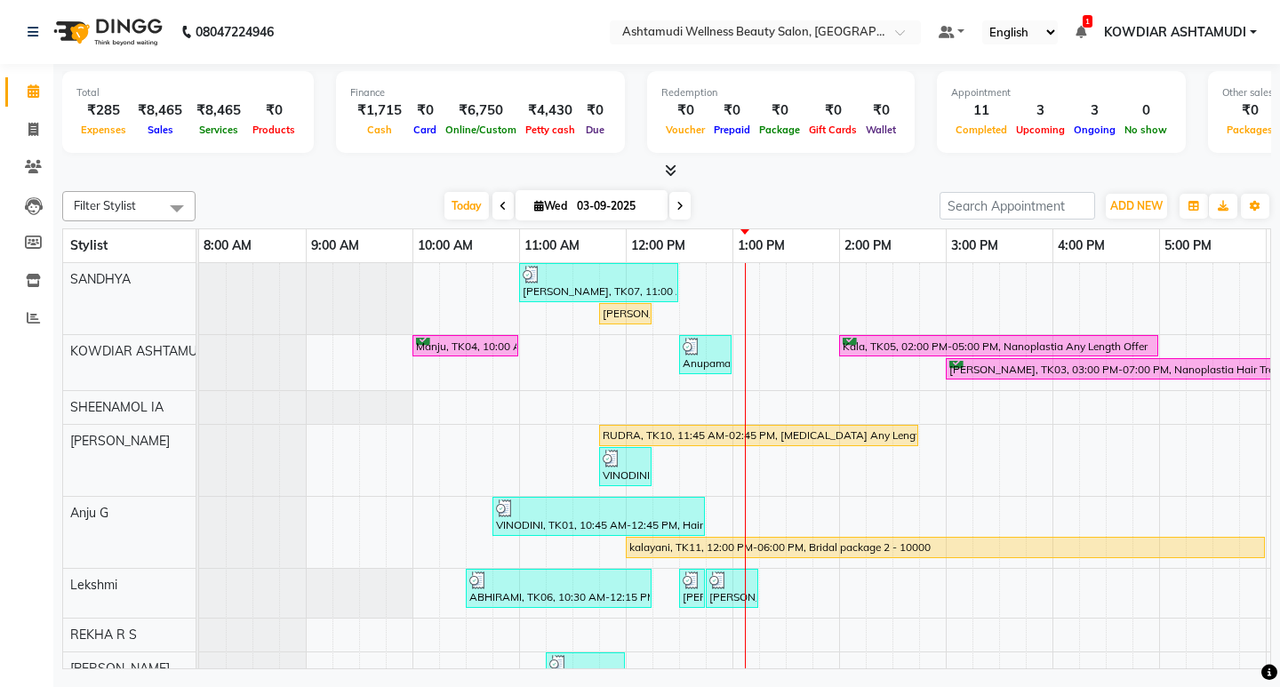
click at [429, 29] on nav "08047224946 Select Location × Ashtamudi Wellness Beauty Salon, Kowdiar Default …" at bounding box center [640, 32] width 1280 height 64
click at [42, 92] on span at bounding box center [33, 92] width 31 height 20
click at [34, 131] on icon at bounding box center [33, 129] width 10 height 13
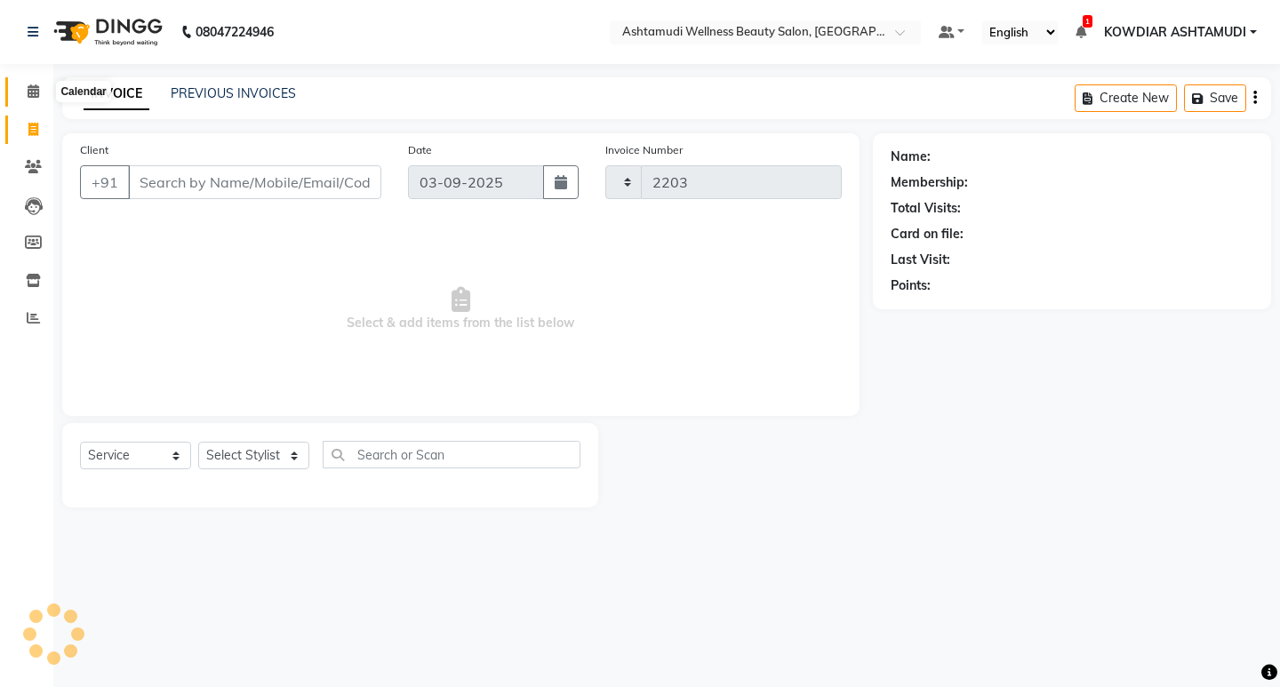
click at [34, 95] on icon at bounding box center [34, 90] width 12 height 13
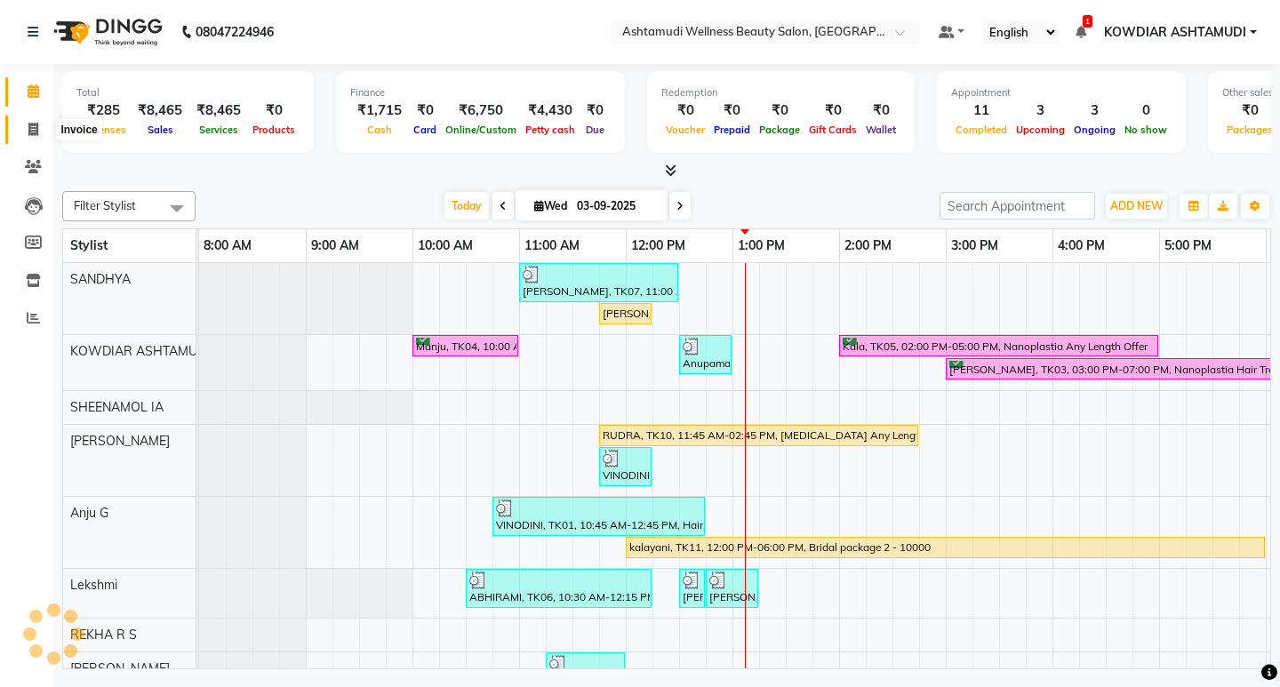
click at [31, 129] on icon at bounding box center [33, 129] width 10 height 13
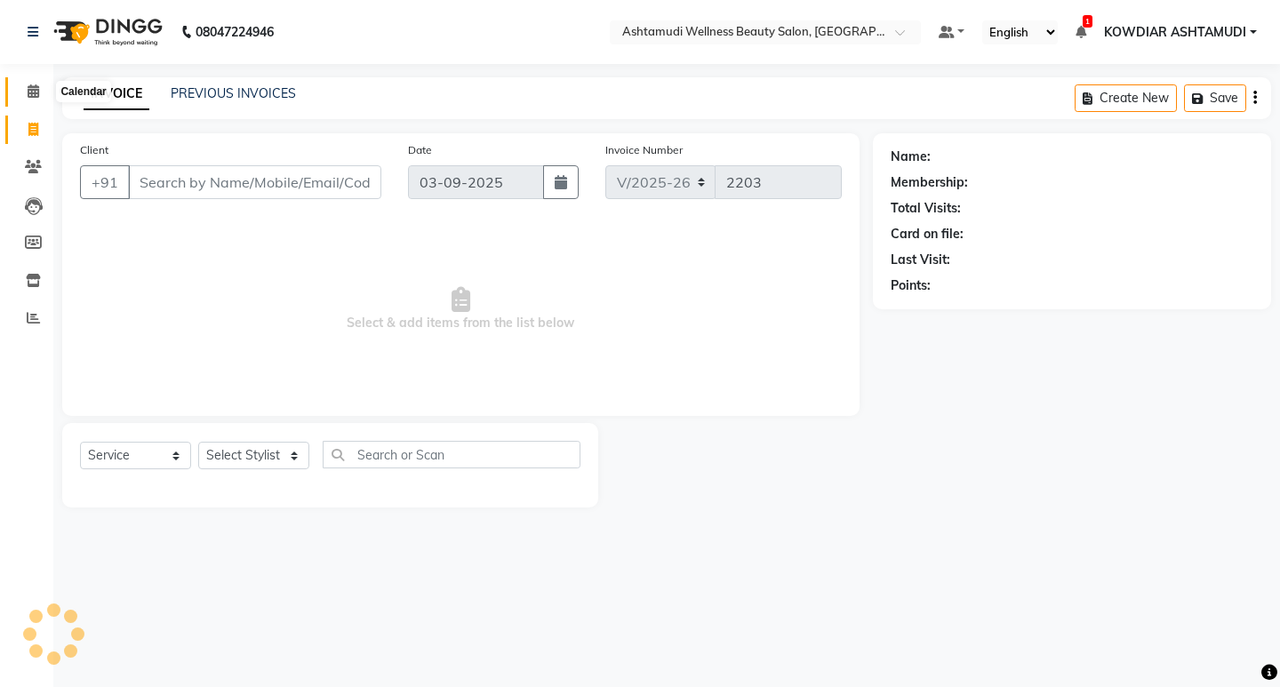
click at [36, 97] on icon at bounding box center [34, 90] width 12 height 13
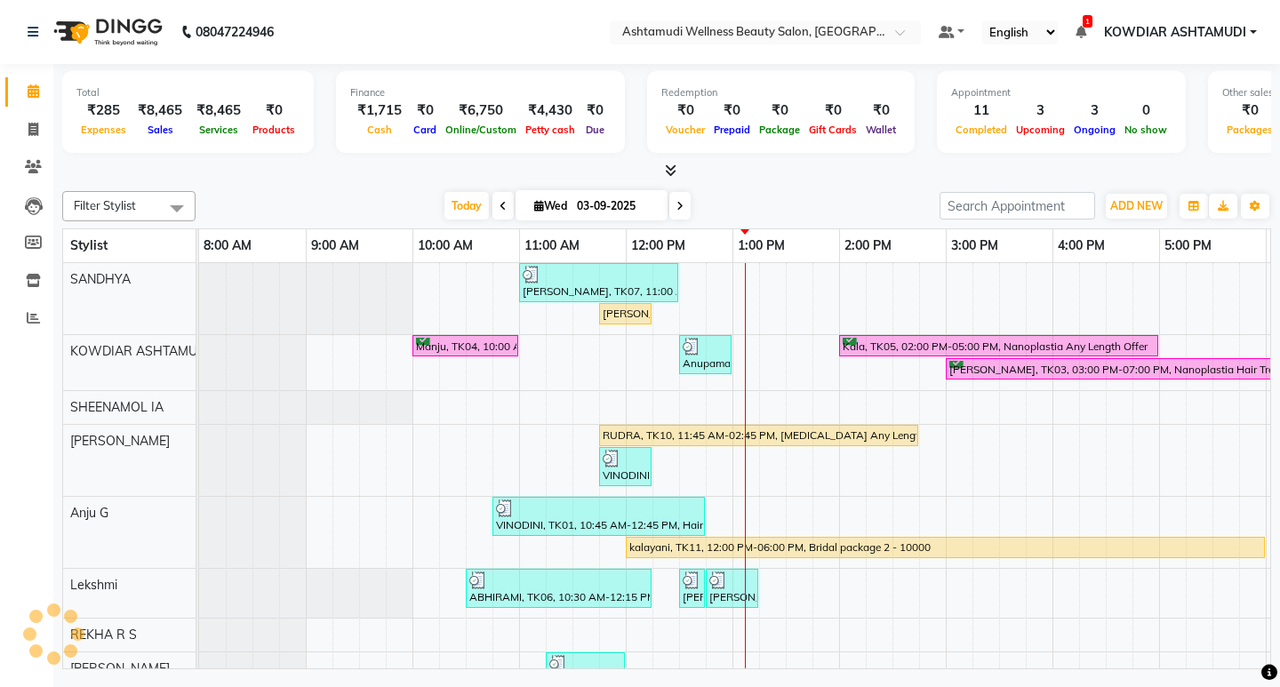
click at [450, 32] on nav "08047224946 Select Location × Ashtamudi Wellness Beauty Salon, Kowdiar Default …" at bounding box center [640, 32] width 1280 height 64
click at [372, 25] on nav "08047224946 Select Location × Ashtamudi Wellness Beauty Salon, Kowdiar Default …" at bounding box center [640, 32] width 1280 height 64
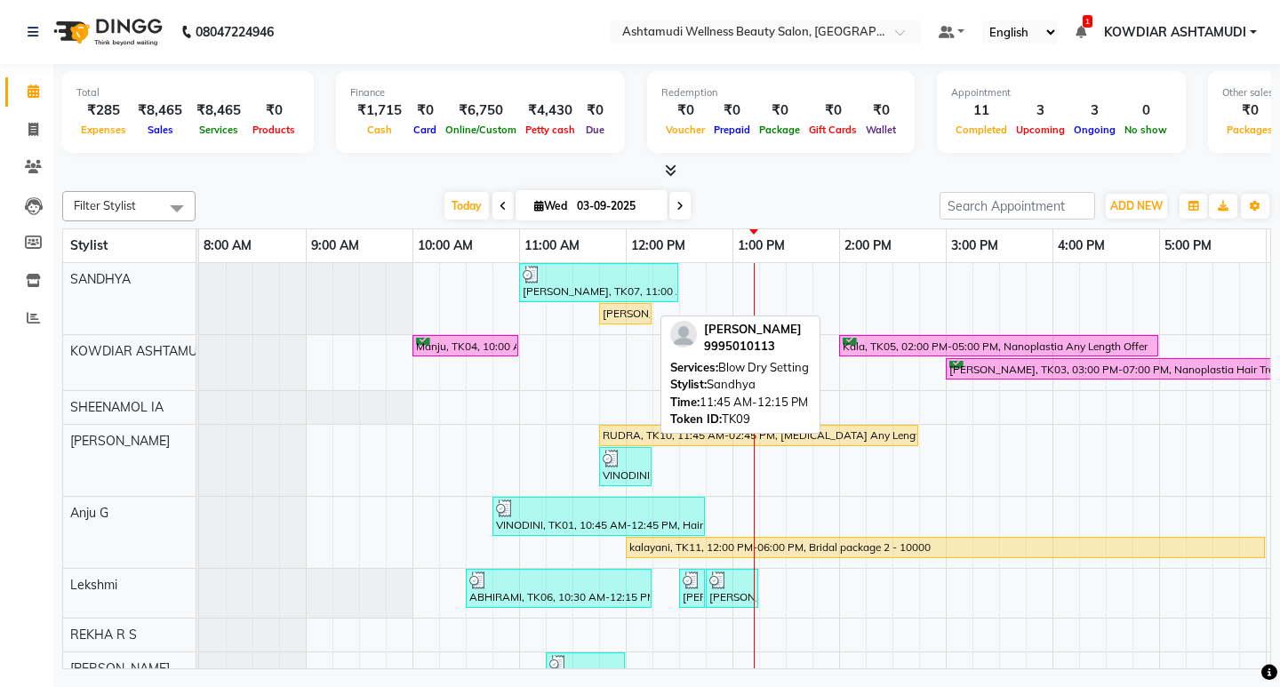
click at [605, 312] on div "[PERSON_NAME], TK09, 11:45 AM-12:15 PM, Blow Dry Setting" at bounding box center [625, 314] width 49 height 16
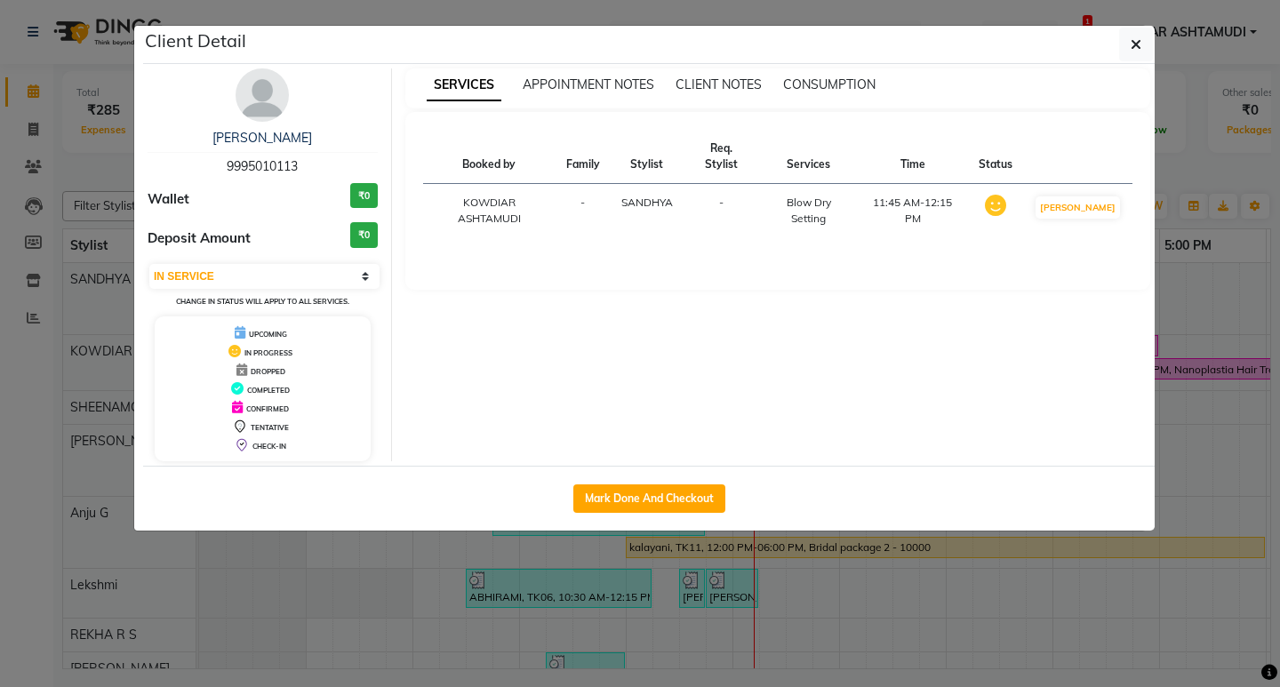
click at [1170, 169] on ngb-modal-window "Client Detail Dr Shyma 9995010113 Wallet ₹0 Deposit Amount ₹0 Select IN SERVICE…" at bounding box center [640, 343] width 1280 height 687
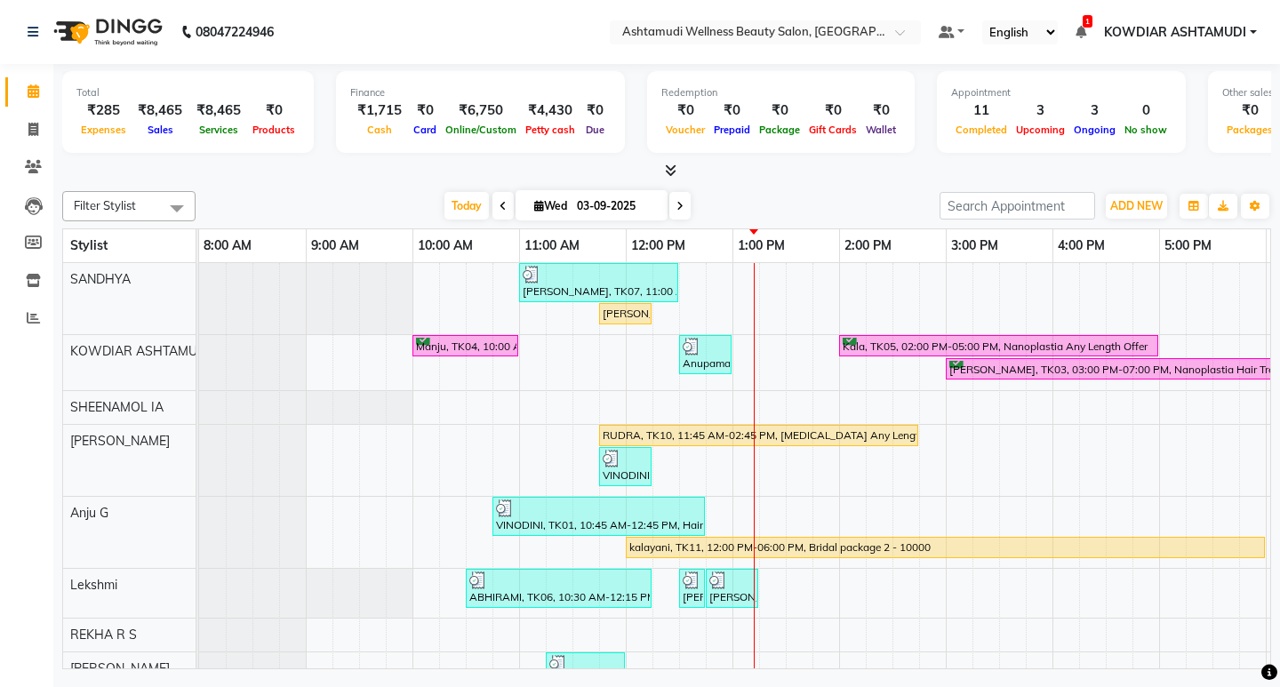
click at [762, 153] on div "Total ₹285 Expenses ₹8,465 Sales ₹8,465 Services ₹0 Products Finance ₹1,715 Cas…" at bounding box center [666, 114] width 1209 height 87
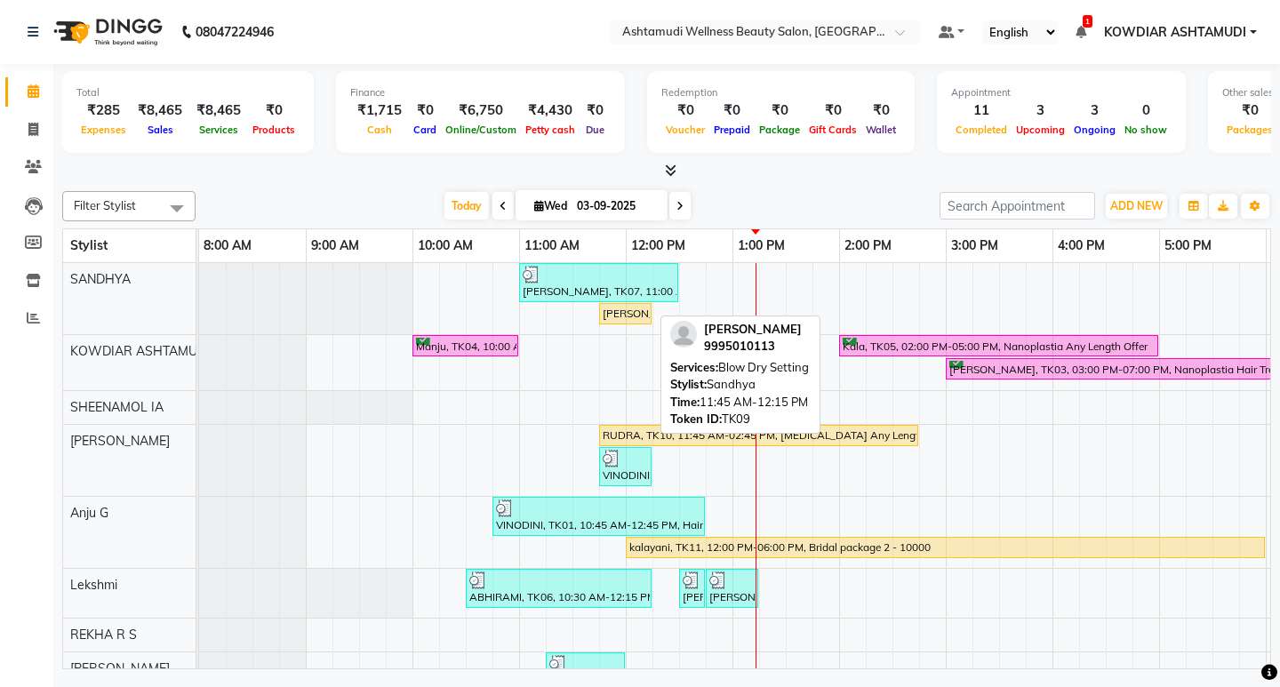
click at [624, 320] on div "[PERSON_NAME], TK09, 11:45 AM-12:15 PM, Blow Dry Setting" at bounding box center [625, 314] width 49 height 16
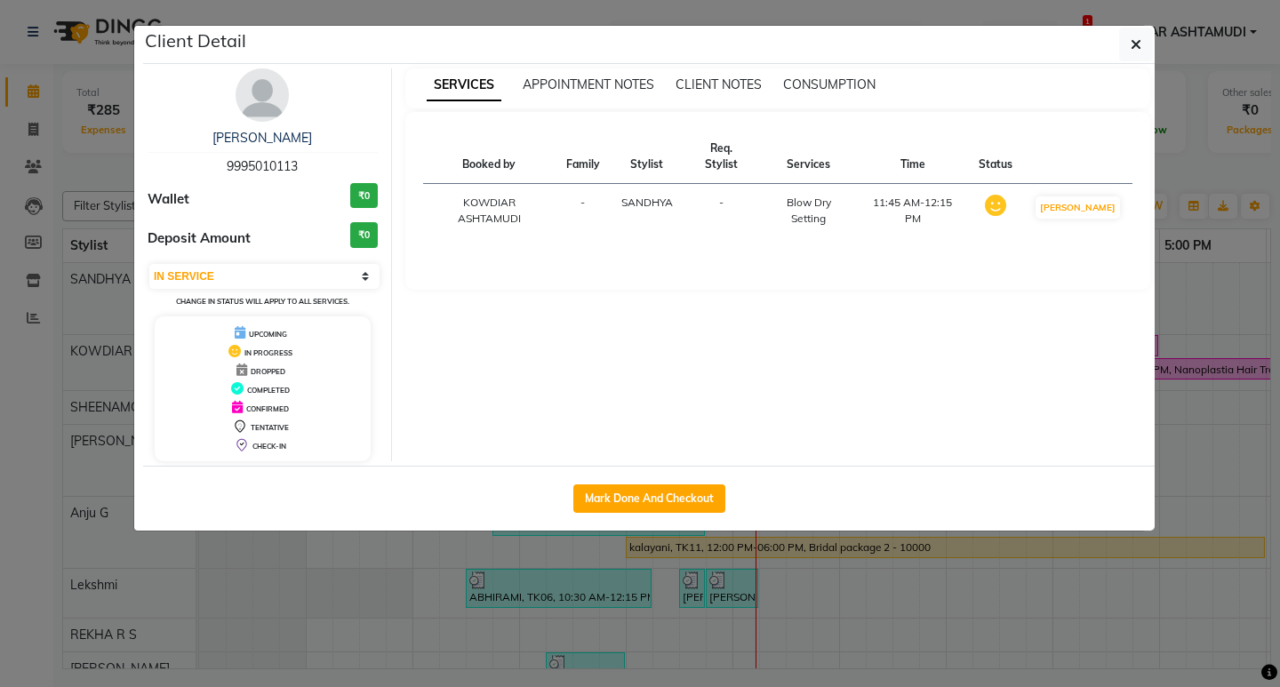
click at [633, 483] on div "Mark Done And Checkout" at bounding box center [649, 498] width 1012 height 65
click at [632, 490] on button "Mark Done And Checkout" at bounding box center [649, 499] width 152 height 28
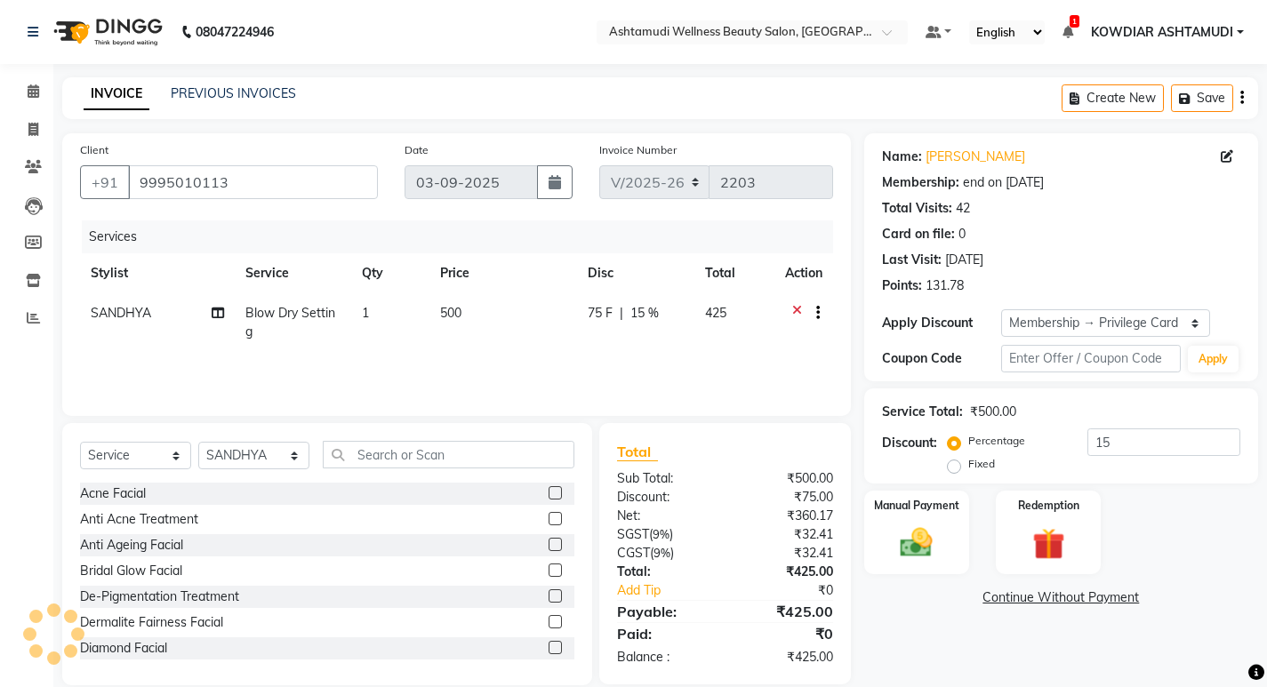
click at [279, 310] on span "Blow Dry Setting" at bounding box center [290, 322] width 90 height 35
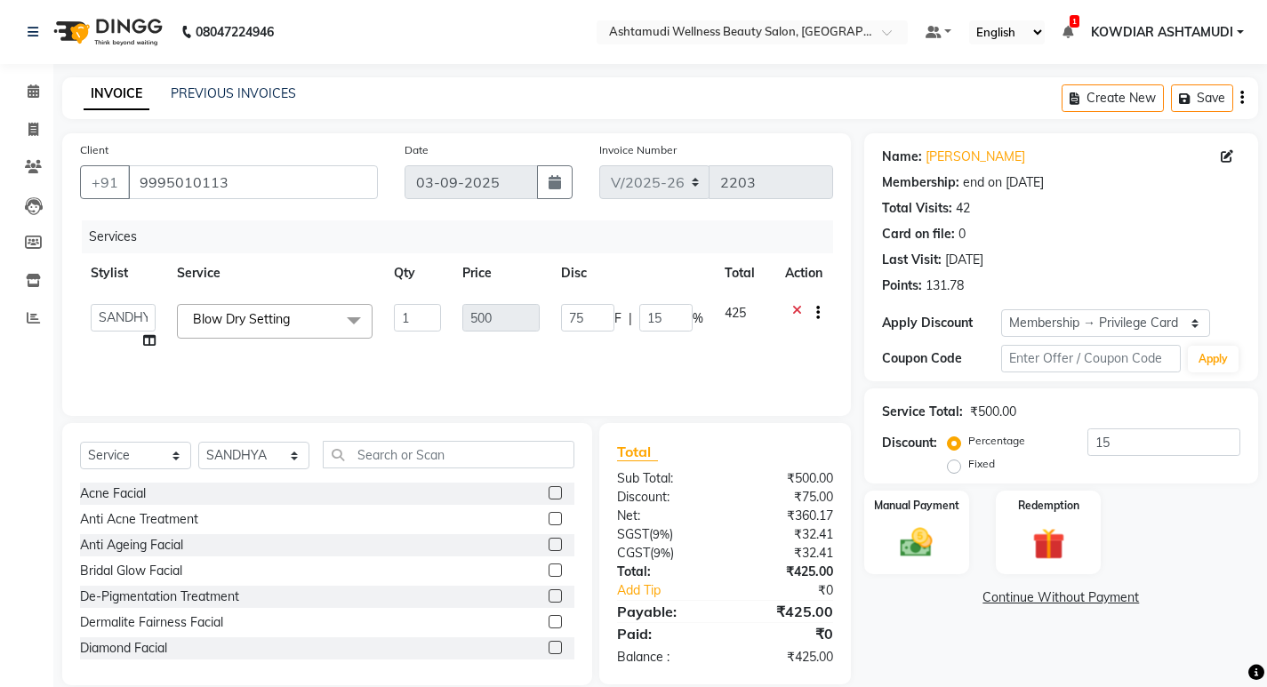
click at [279, 310] on span "Blow Dry Setting x" at bounding box center [245, 319] width 114 height 19
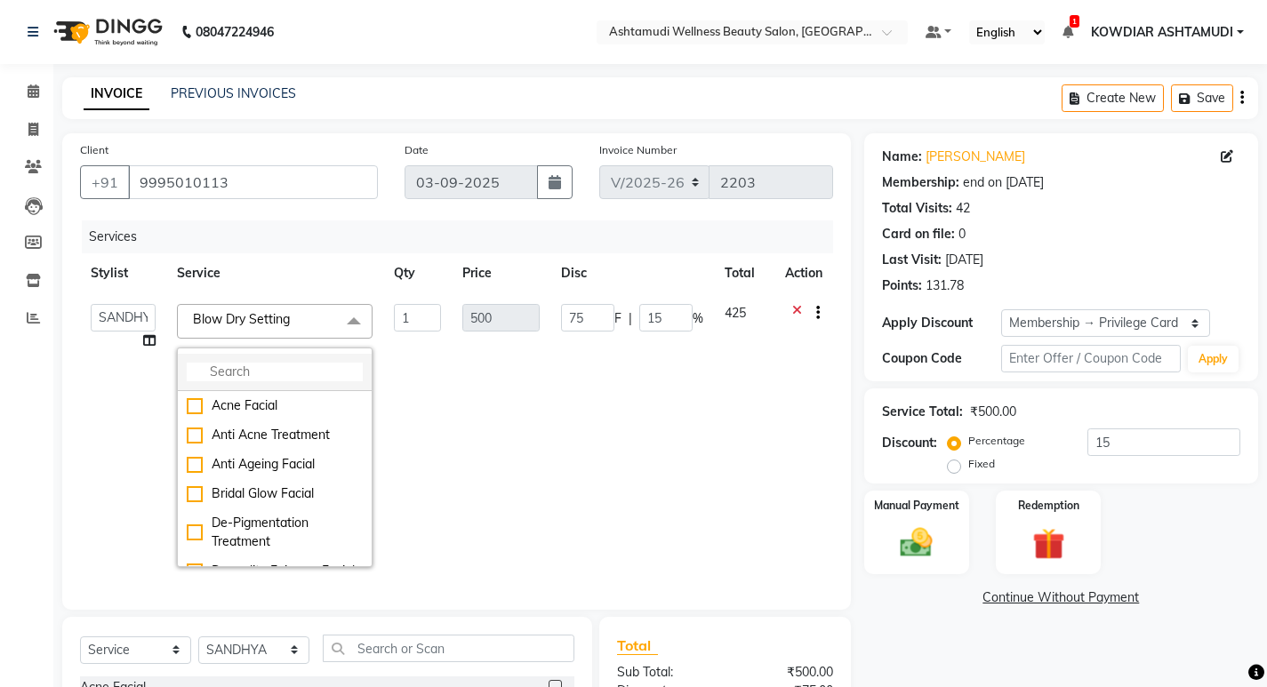
click at [263, 366] on input "multiselect-search" at bounding box center [275, 372] width 176 height 19
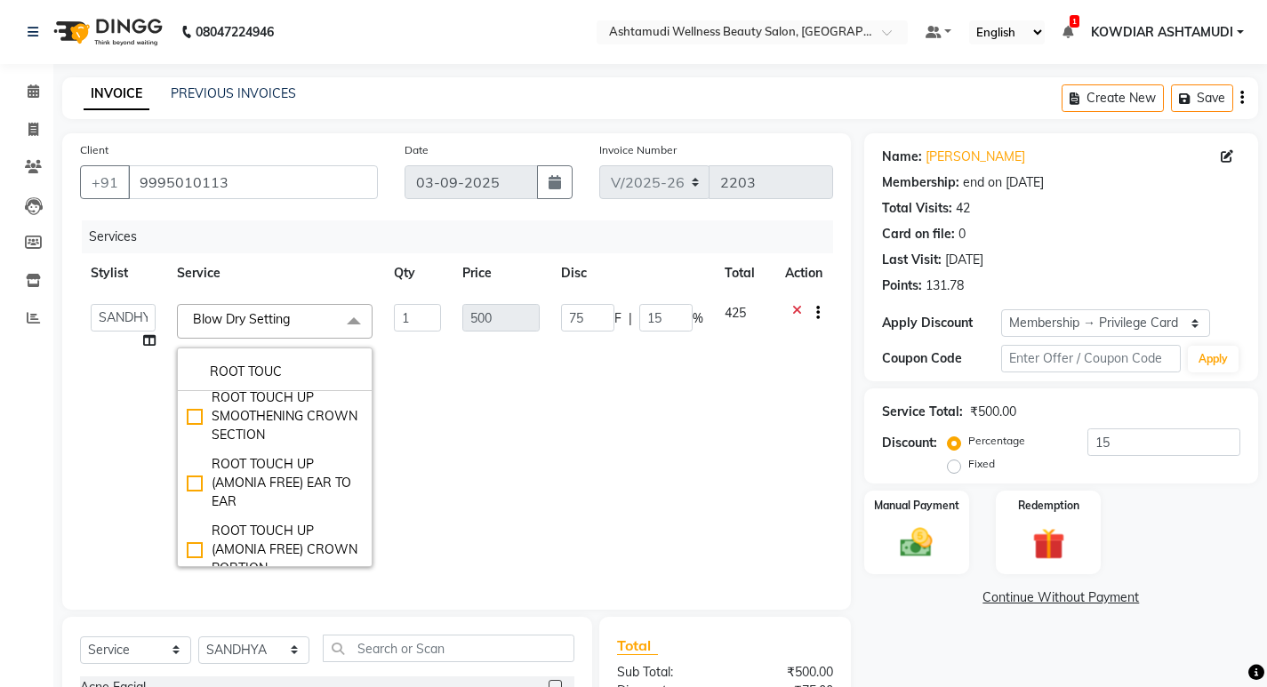
scroll to position [178, 0]
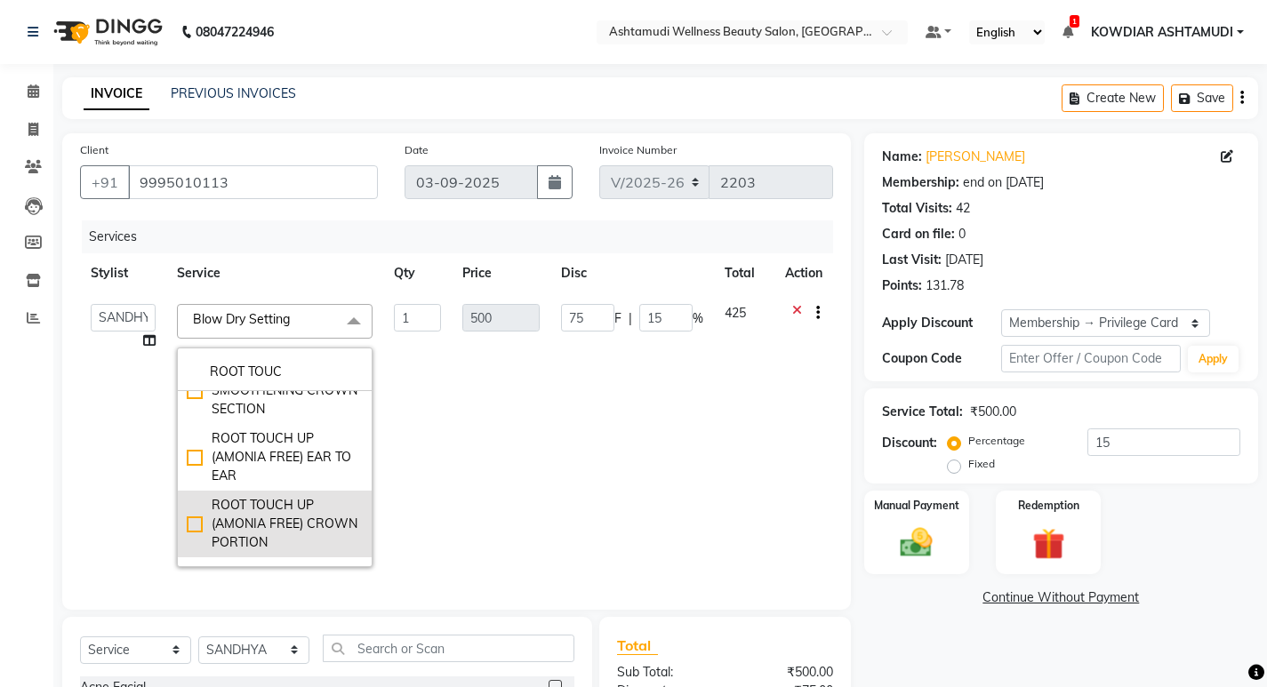
click at [282, 528] on div "ROOT TOUCH UP (AMONIA FREE) CROWN PORTION" at bounding box center [275, 524] width 176 height 56
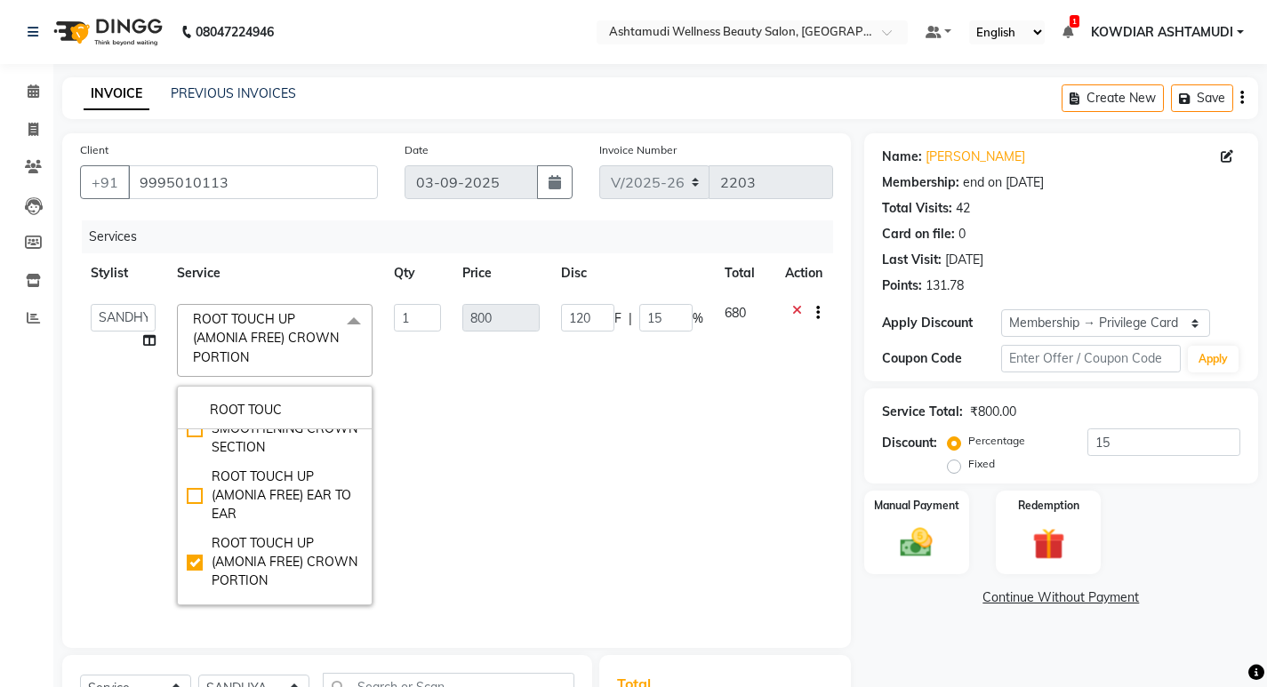
click at [400, 391] on td "1" at bounding box center [417, 454] width 68 height 323
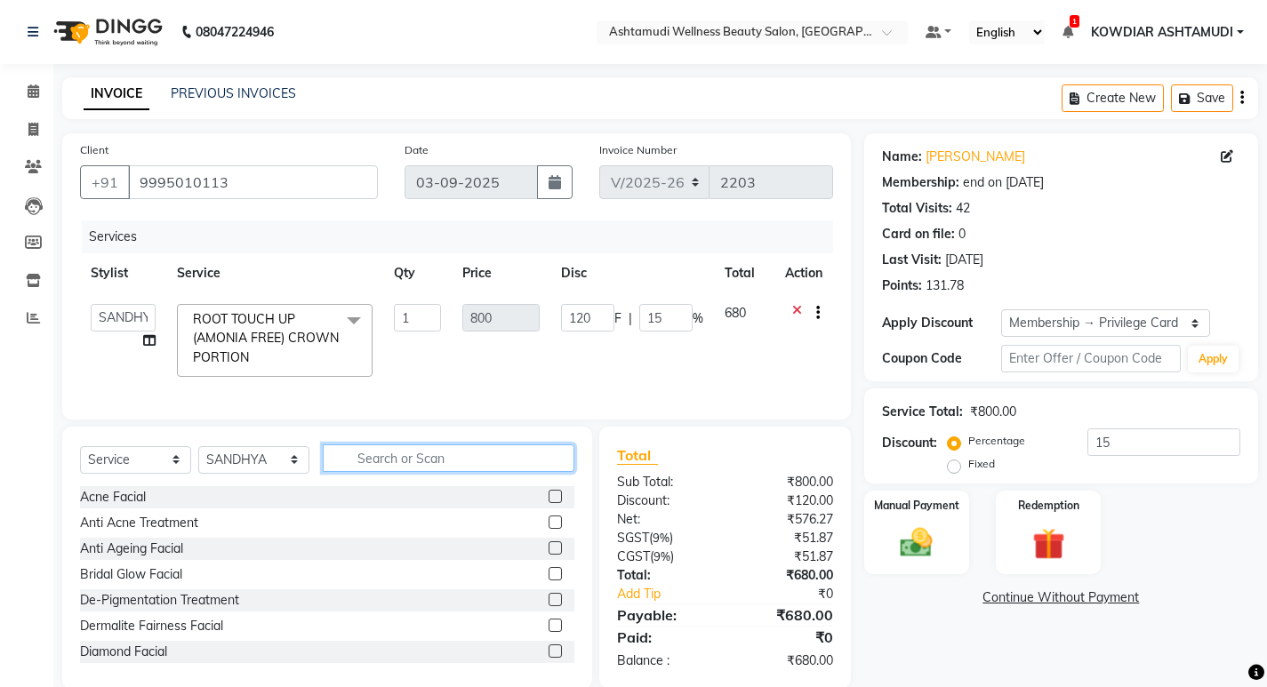
click at [410, 468] on input "text" at bounding box center [449, 459] width 252 height 28
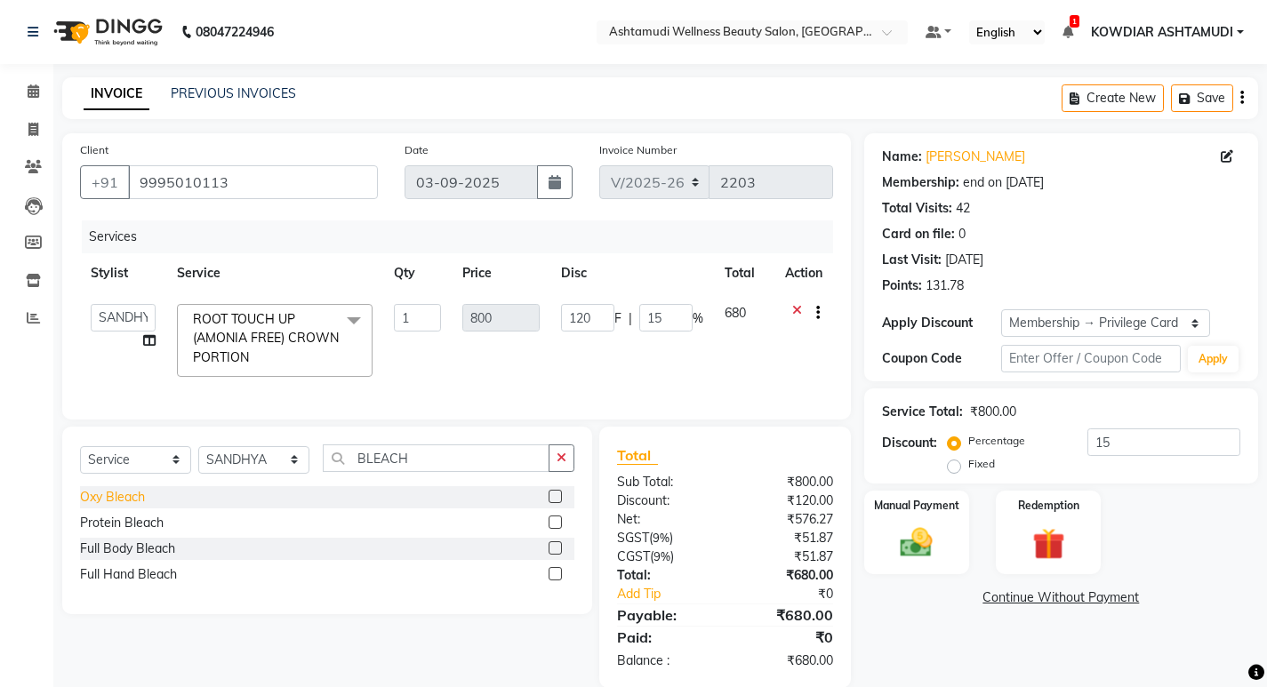
click at [112, 507] on div "Oxy Bleach" at bounding box center [112, 497] width 65 height 19
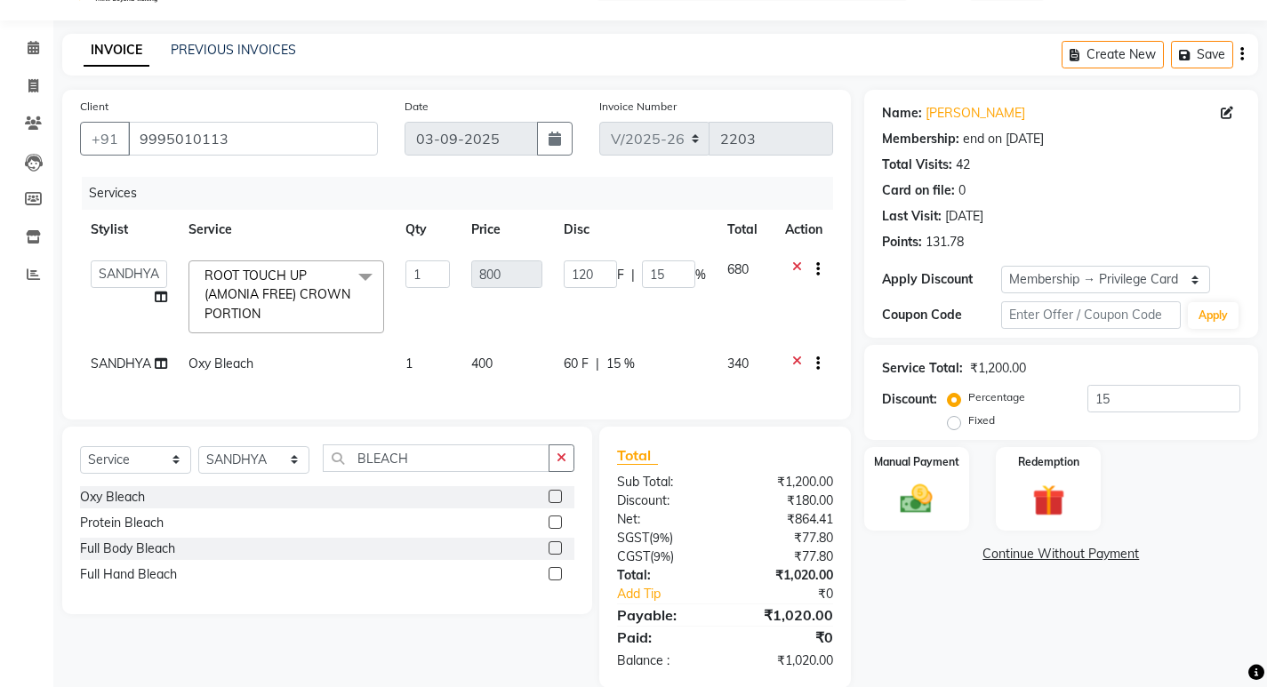
scroll to position [84, 0]
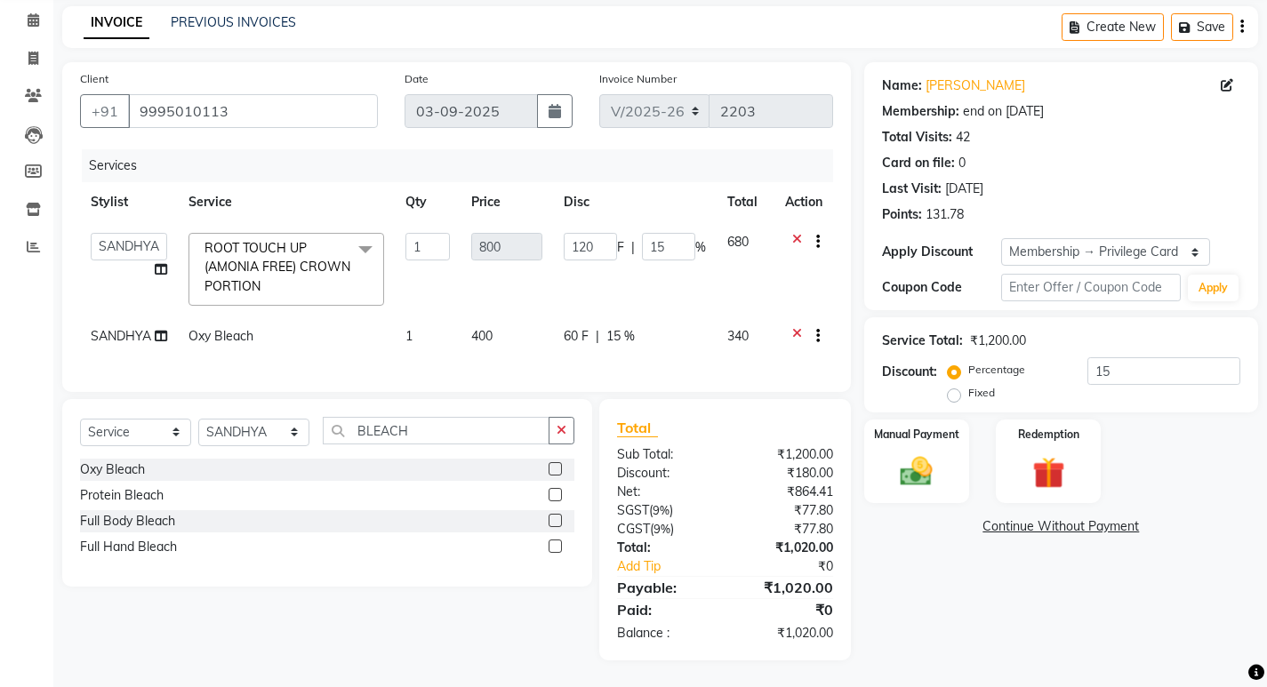
click at [895, 493] on div "Name: Dr Shyma Membership: end on 15-12-2026 Total Visits: 42 Card on file: 0 L…" at bounding box center [1067, 361] width 407 height 598
click at [934, 466] on img at bounding box center [916, 472] width 54 height 38
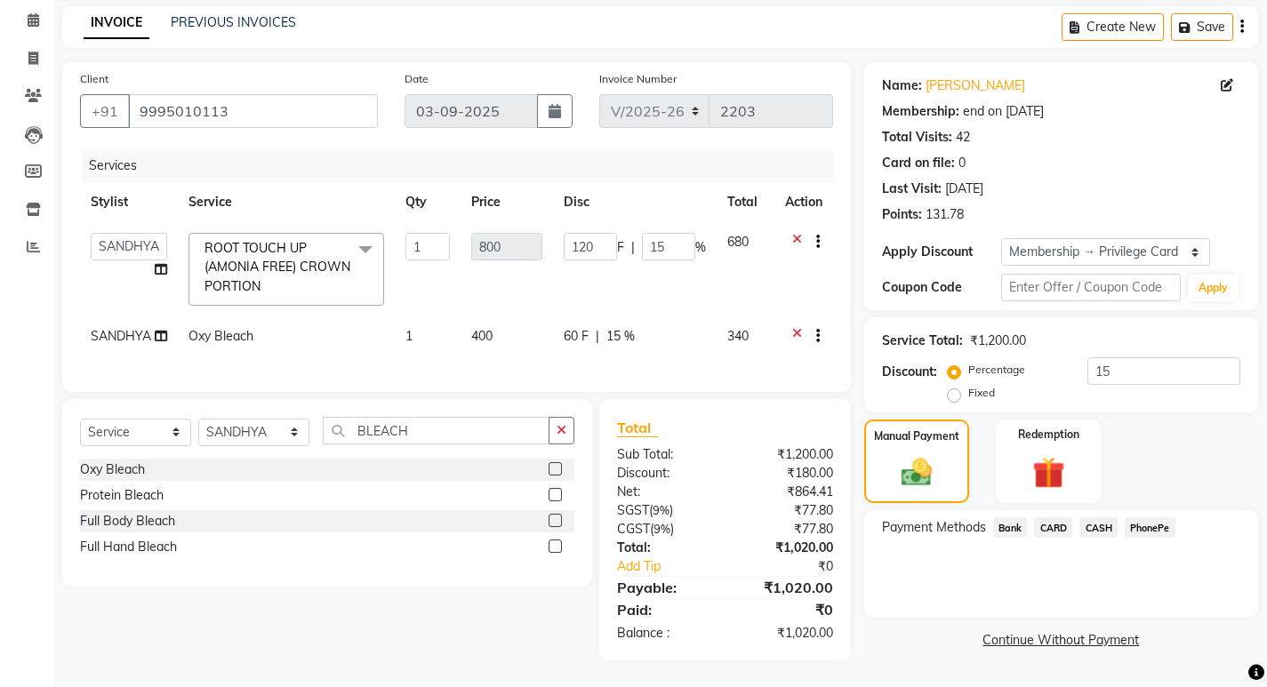
click at [1177, 517] on div "Payment Methods Bank CARD CASH PhonePe" at bounding box center [1061, 529] width 358 height 24
click at [1151, 517] on span "PhonePe" at bounding box center [1150, 527] width 51 height 20
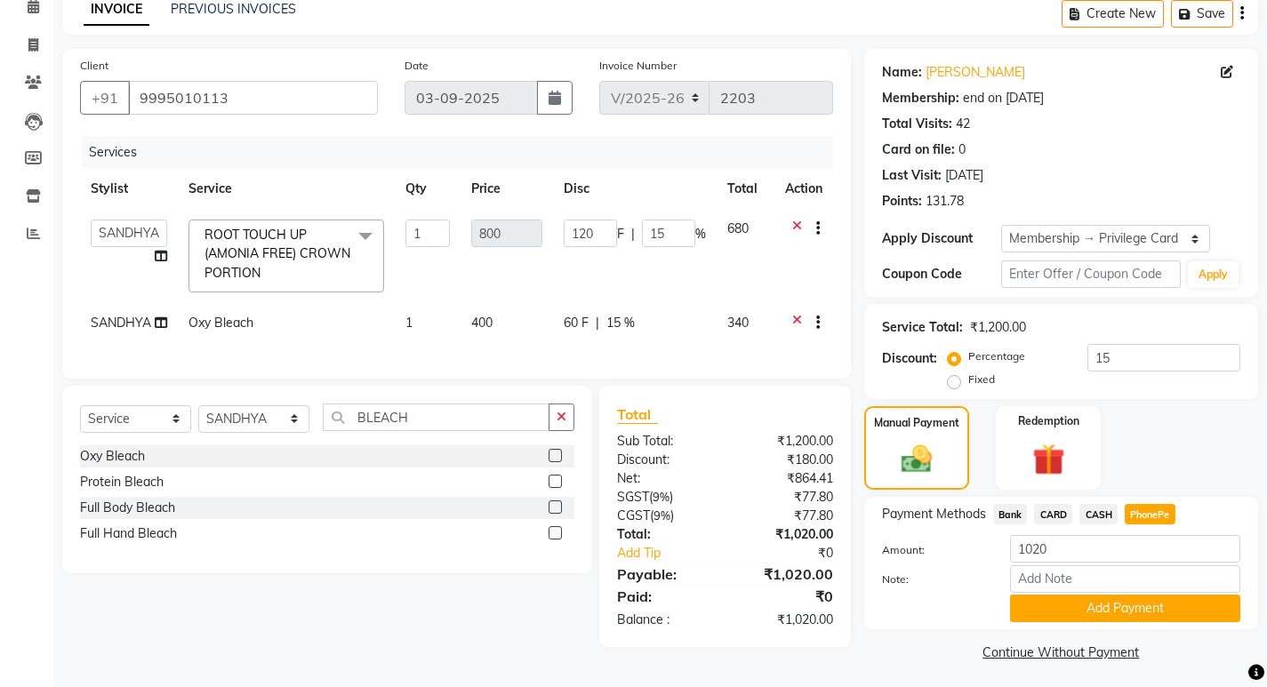
scroll to position [90, 0]
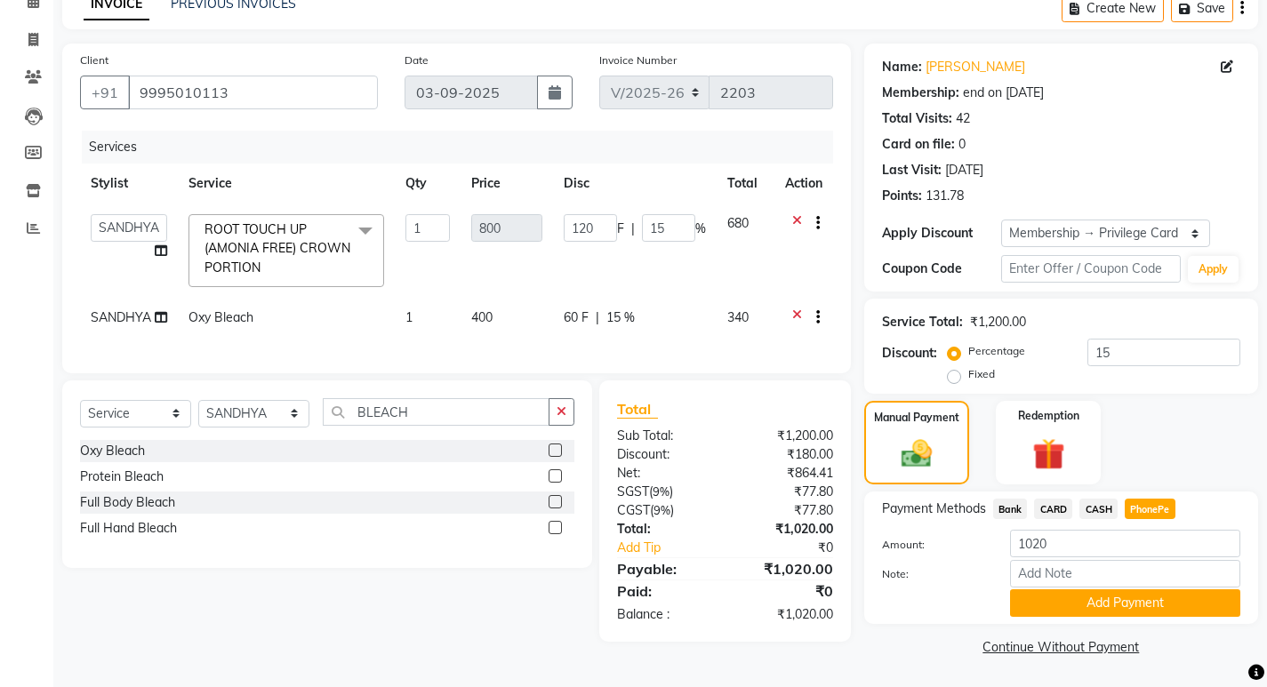
click at [1102, 512] on span "CASH" at bounding box center [1098, 509] width 38 height 20
click at [1095, 579] on input "Note:" at bounding box center [1125, 574] width 230 height 28
click at [1127, 615] on button "Add Payment" at bounding box center [1125, 603] width 230 height 28
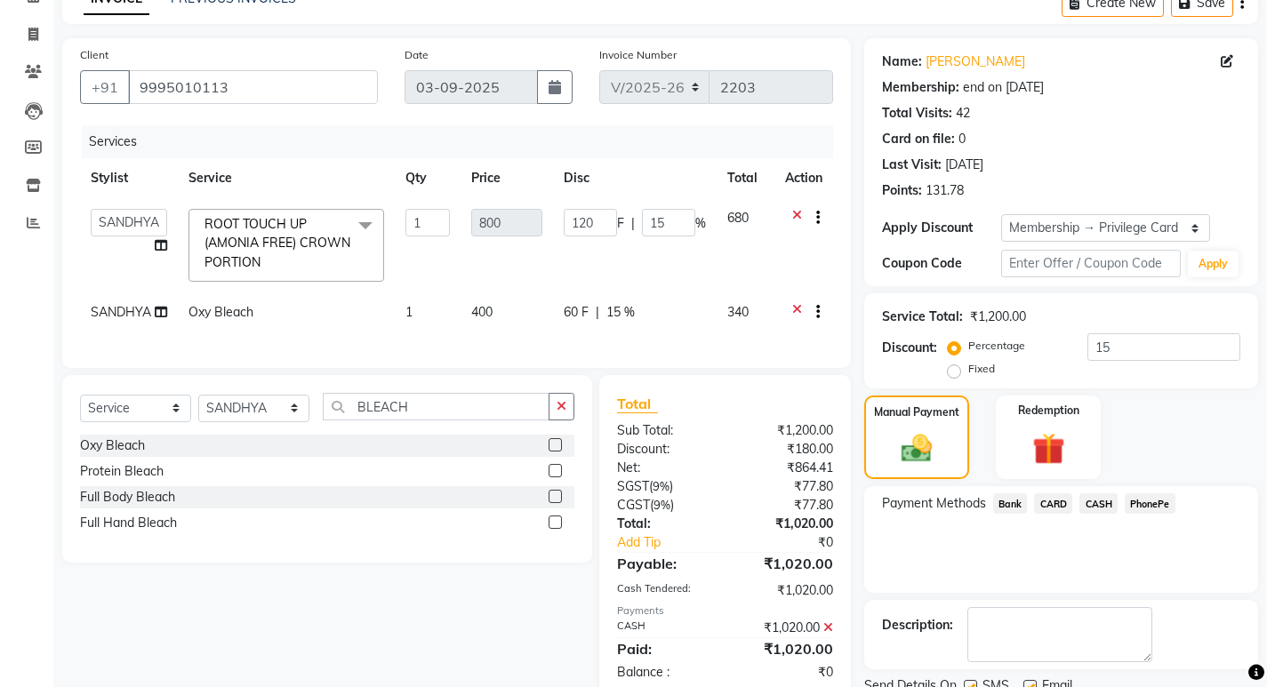
scroll to position [210, 0]
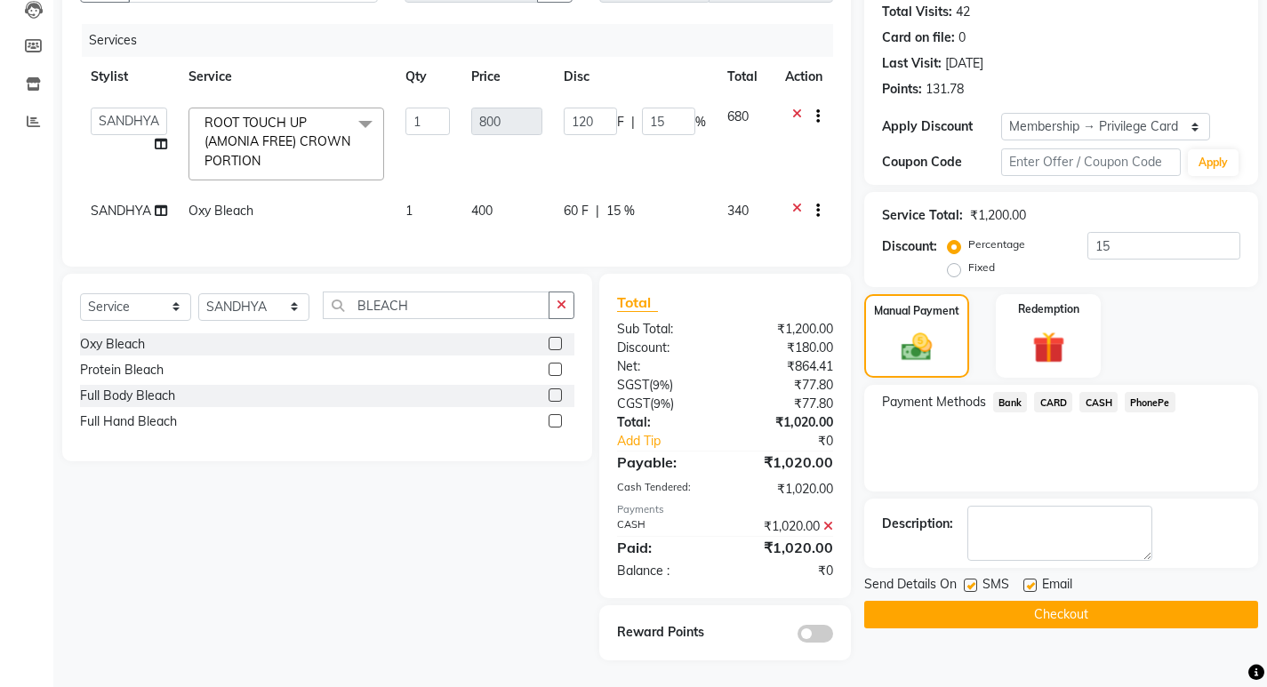
click at [965, 579] on label at bounding box center [970, 585] width 13 height 13
click at [965, 581] on input "checkbox" at bounding box center [970, 587] width 12 height 12
click at [1030, 579] on label at bounding box center [1029, 585] width 13 height 13
click at [1030, 581] on input "checkbox" at bounding box center [1029, 587] width 12 height 12
click at [964, 607] on button "Checkout" at bounding box center [1061, 615] width 394 height 28
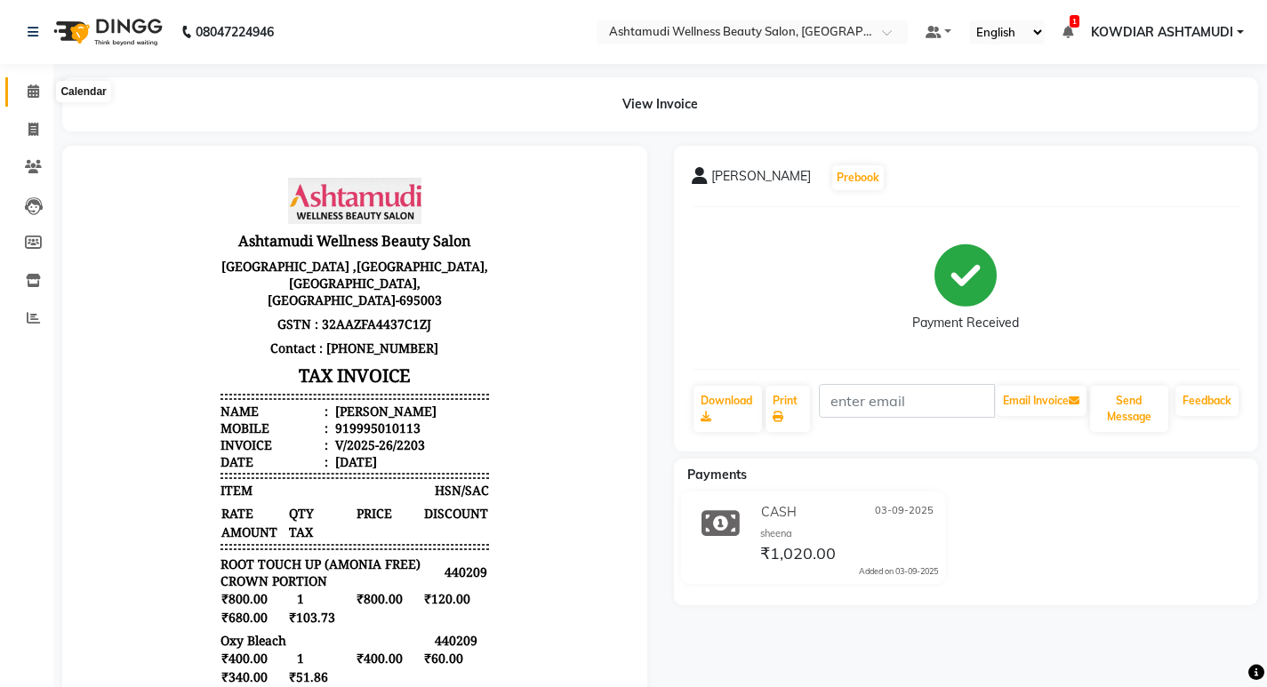
click at [41, 84] on span at bounding box center [33, 92] width 31 height 20
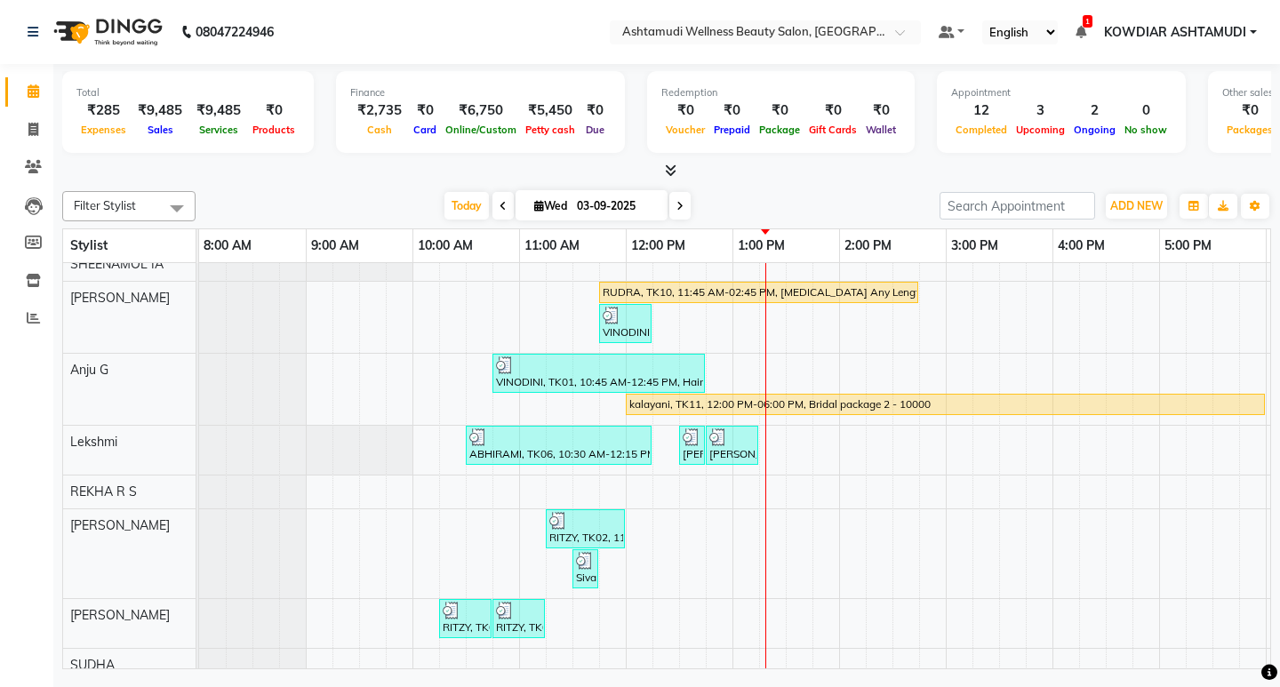
scroll to position [178, 0]
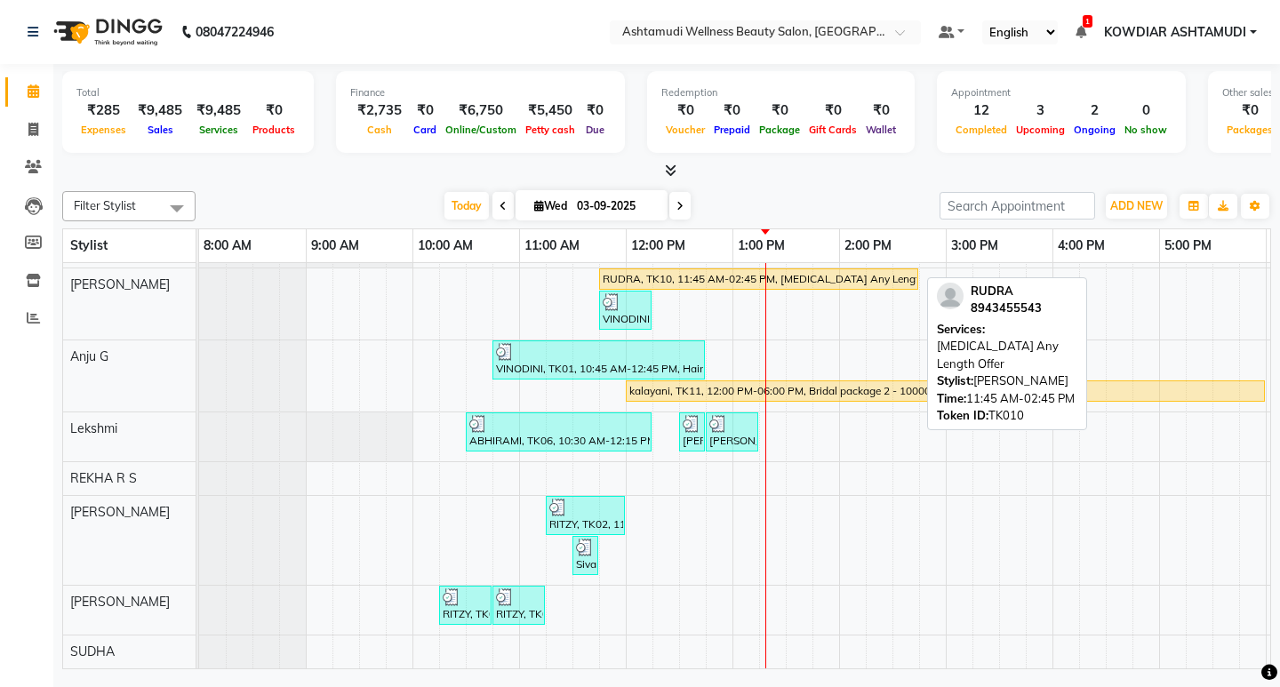
click at [702, 278] on div "RUDRA, TK10, 11:45 AM-02:45 PM, [MEDICAL_DATA] Any Length Offer" at bounding box center [759, 279] width 316 height 16
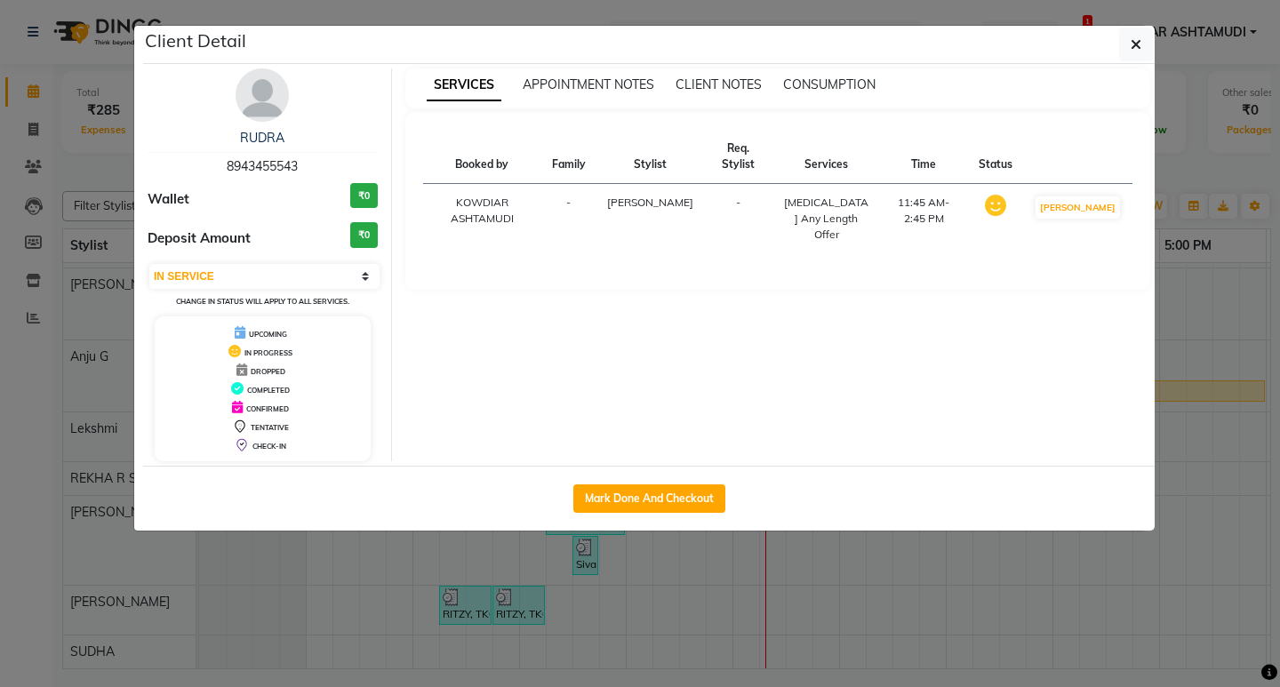
click at [246, 170] on span "8943455543" at bounding box center [262, 166] width 71 height 16
copy span "8943455543"
click at [1163, 167] on div "SERVICES APPOINTMENT NOTES CLIENT NOTES CONSUMPTION Booked by Family Stylist Re…" at bounding box center [778, 264] width 773 height 393
click at [1179, 173] on ngb-modal-window "Client Detail RUDRA 8943455543 Wallet ₹0 Deposit Amount ₹0 Select IN SERVICE CO…" at bounding box center [640, 343] width 1280 height 687
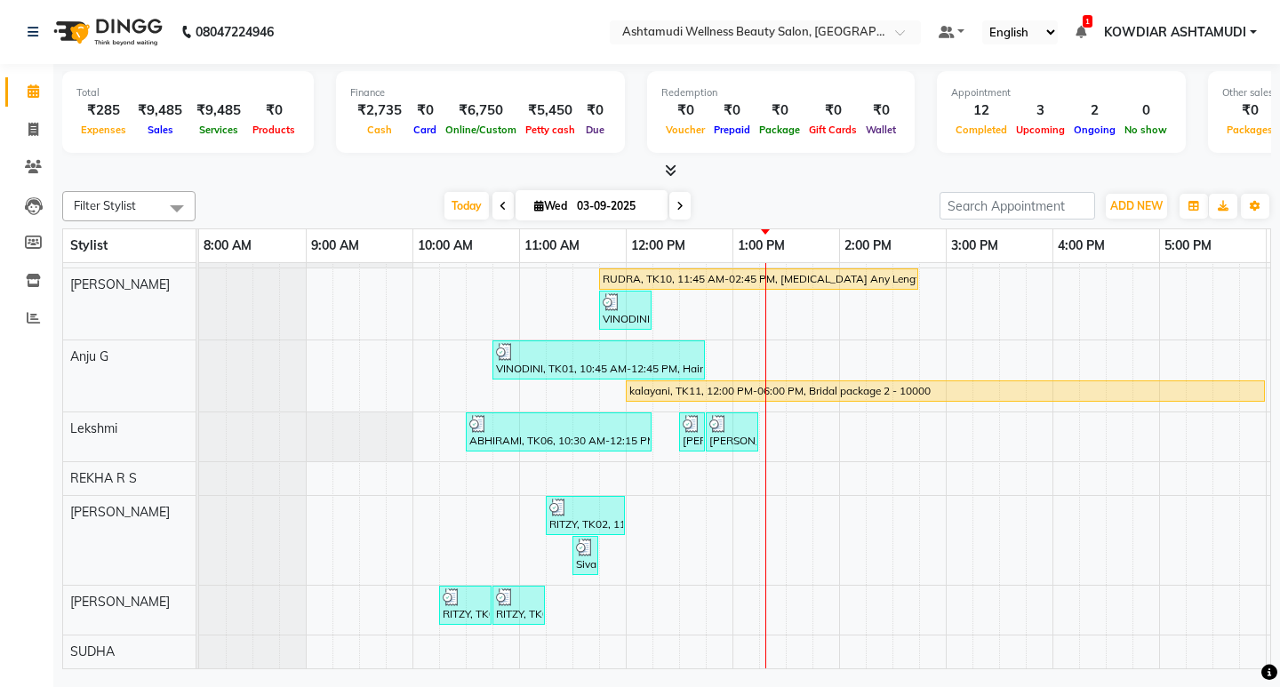
scroll to position [188, 0]
click at [644, 491] on div "Shajna, TK07, 11:00 AM-12:30 PM, ROOT TOUCH UP (AMONIA FREE) CROWN PORTION,Arom…" at bounding box center [892, 379] width 1387 height 580
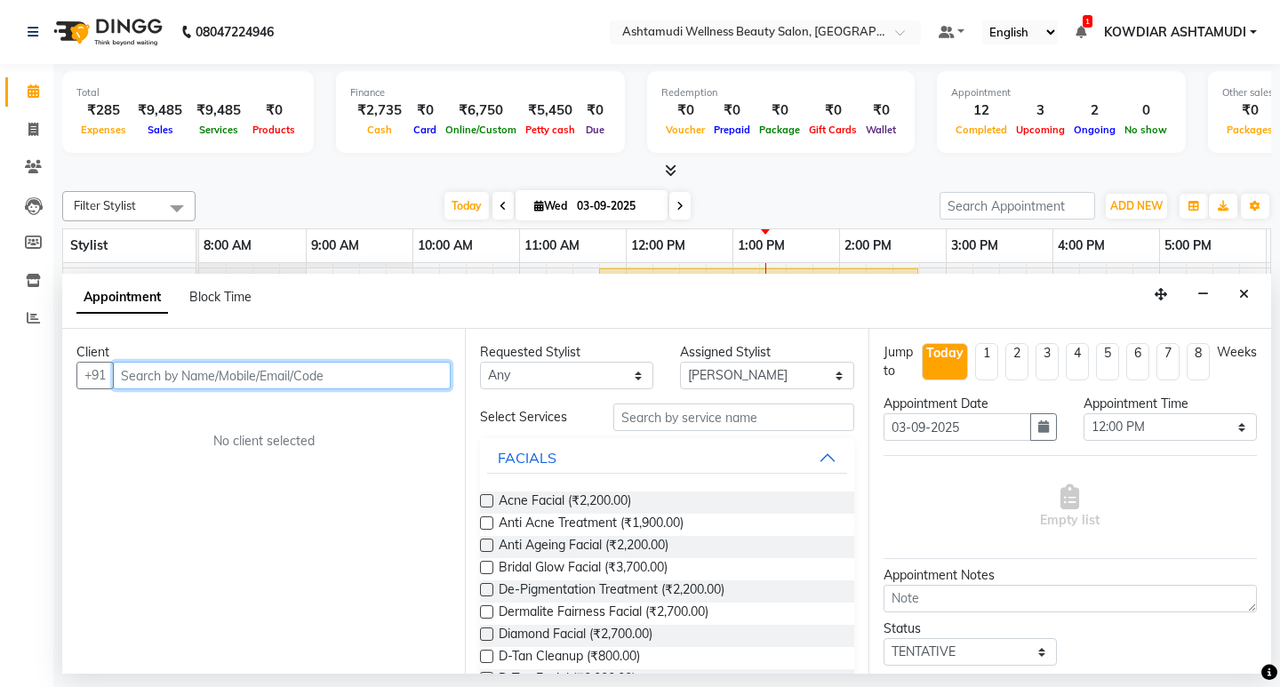
paste input "8943455543"
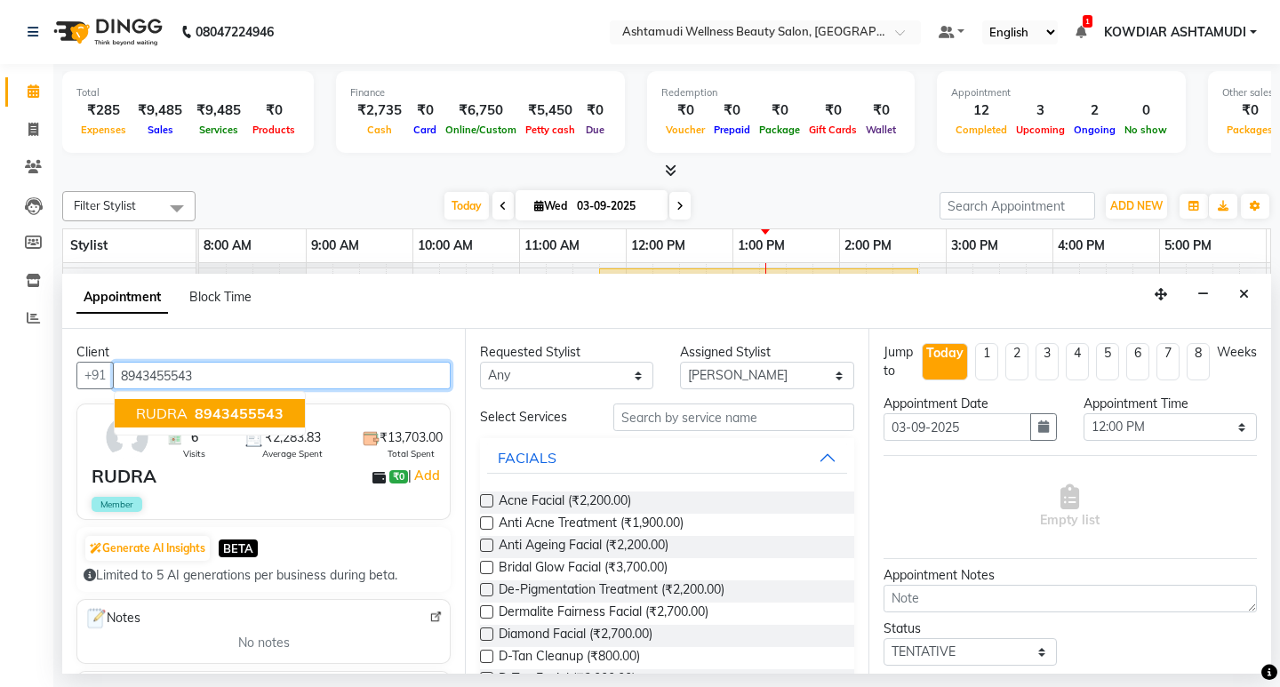
click at [185, 423] on button "RUDRA 8943455543" at bounding box center [210, 413] width 190 height 28
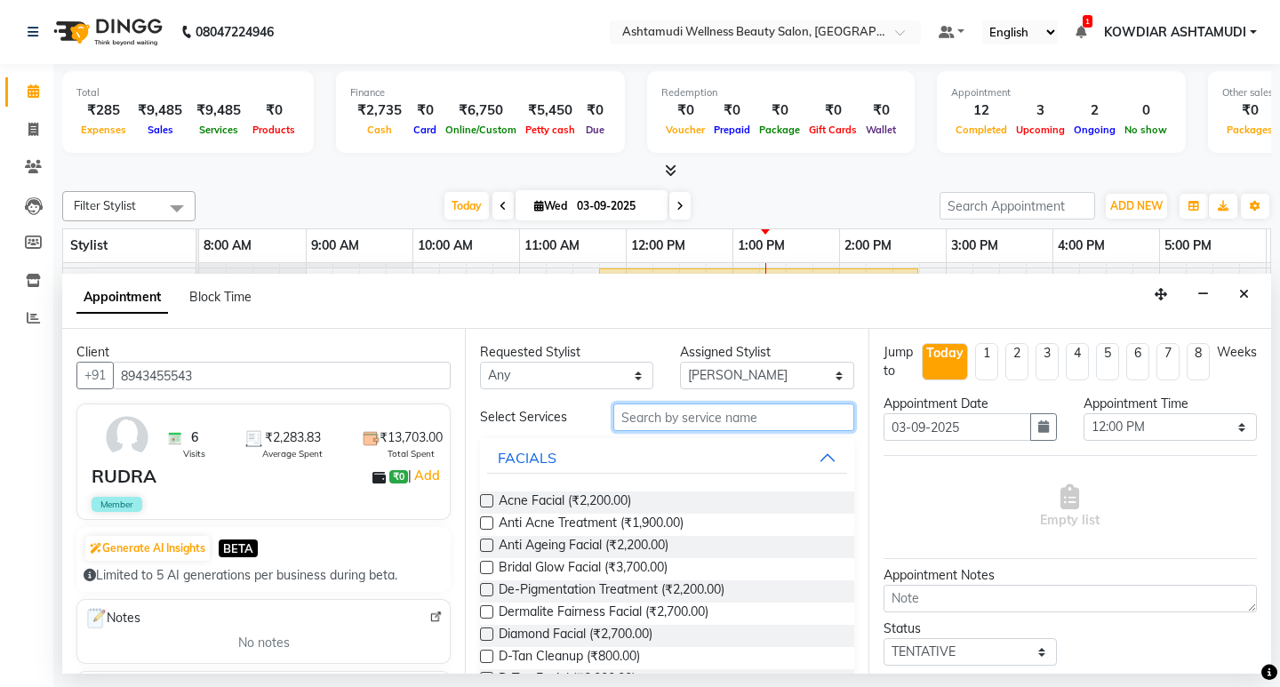
click at [636, 410] on input "text" at bounding box center [733, 418] width 240 height 28
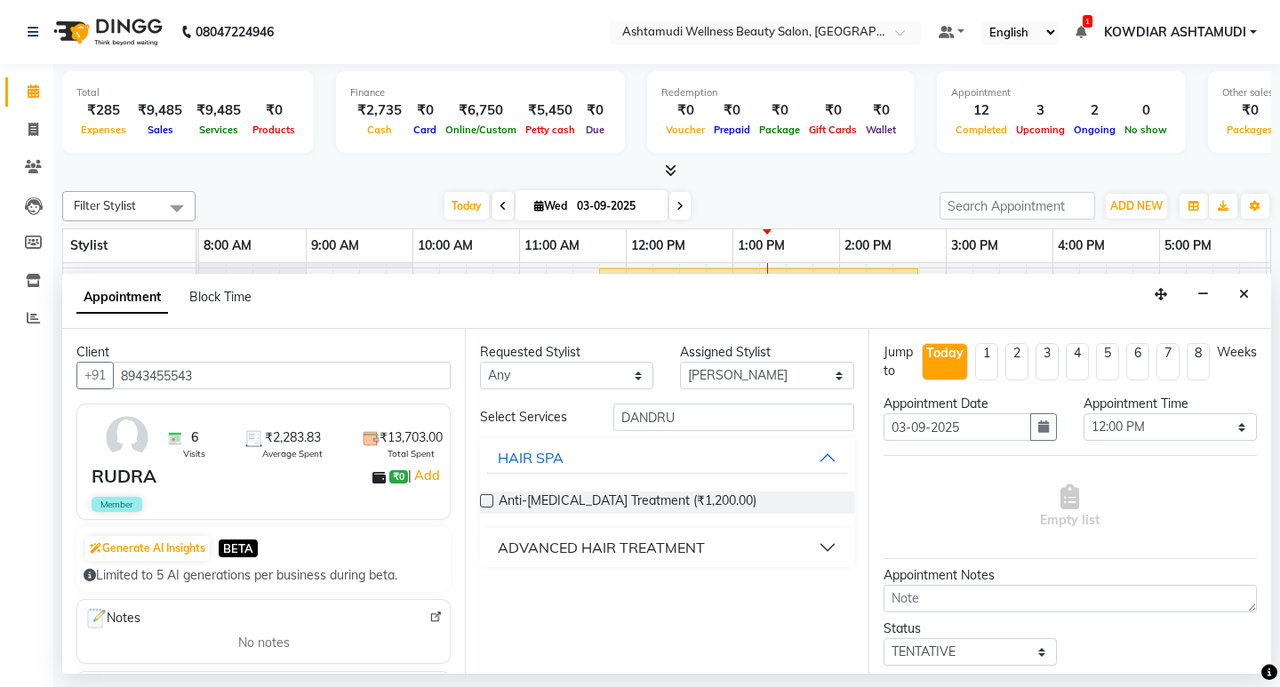
click at [589, 545] on div "ADVANCED HAIR TREATMENT" at bounding box center [601, 547] width 207 height 21
click at [717, 585] on span "Anti-[MEDICAL_DATA] Treatment With Spa (₹1,500.00)" at bounding box center [657, 592] width 316 height 22
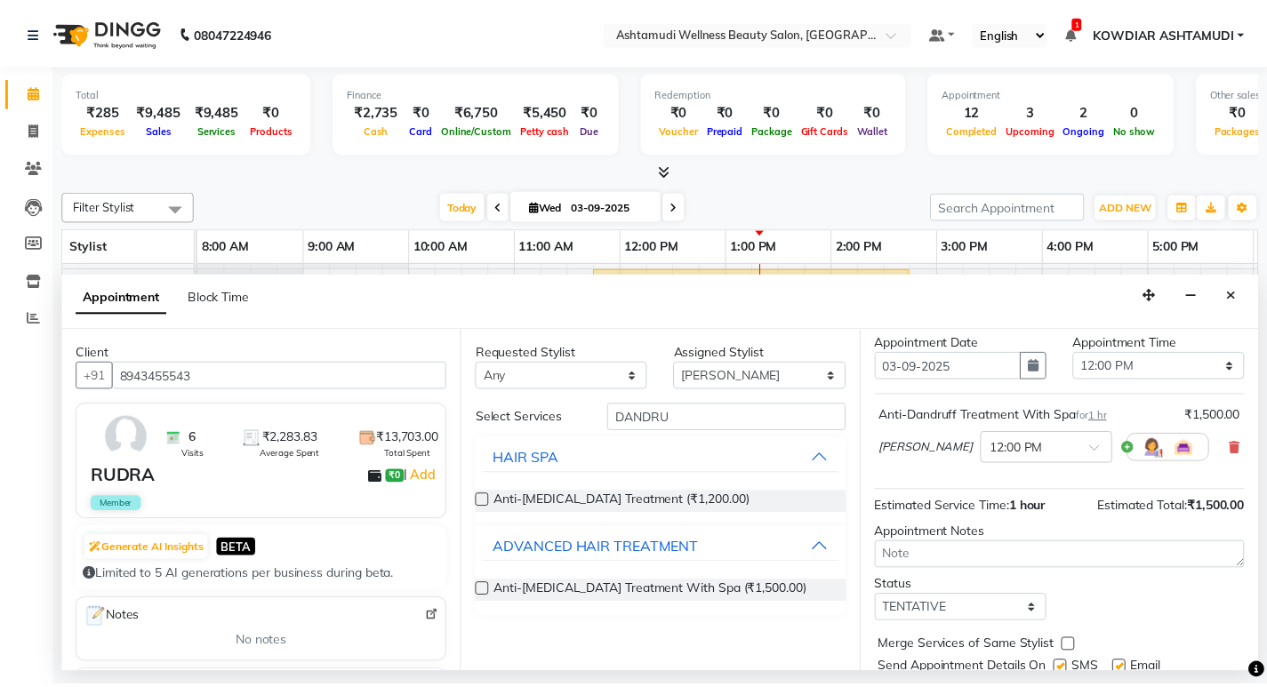
scroll to position [123, 0]
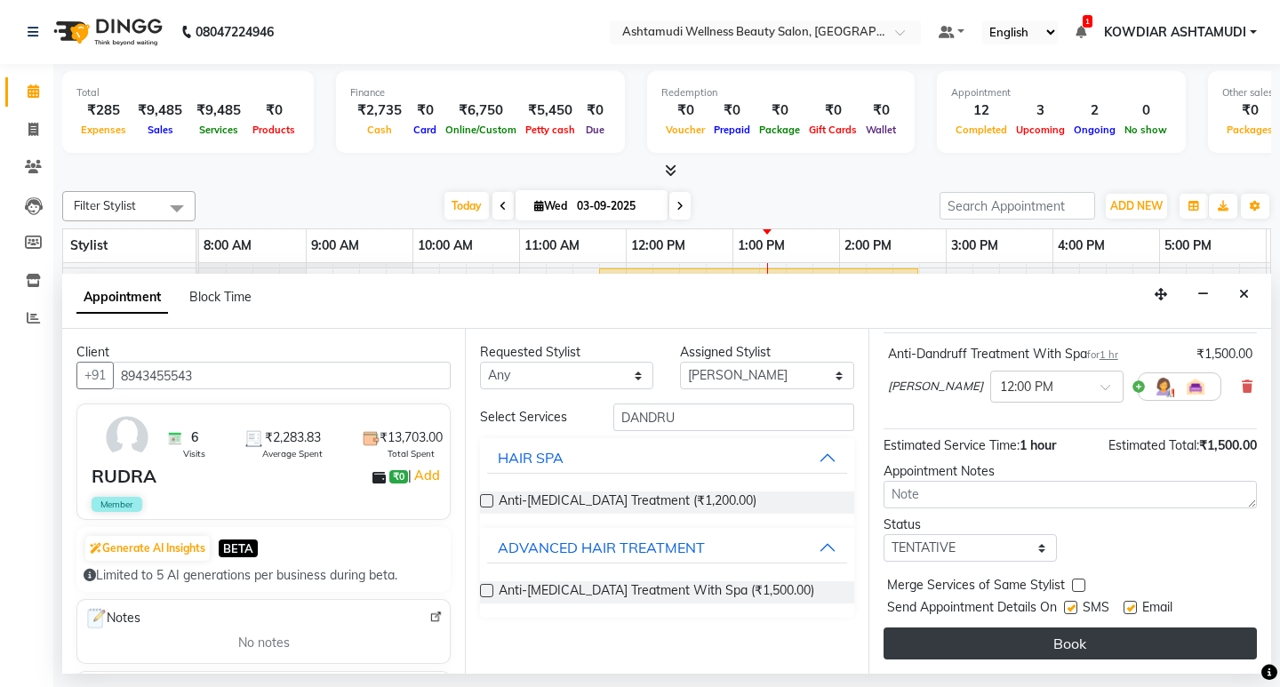
click at [997, 652] on button "Book" at bounding box center [1070, 644] width 373 height 32
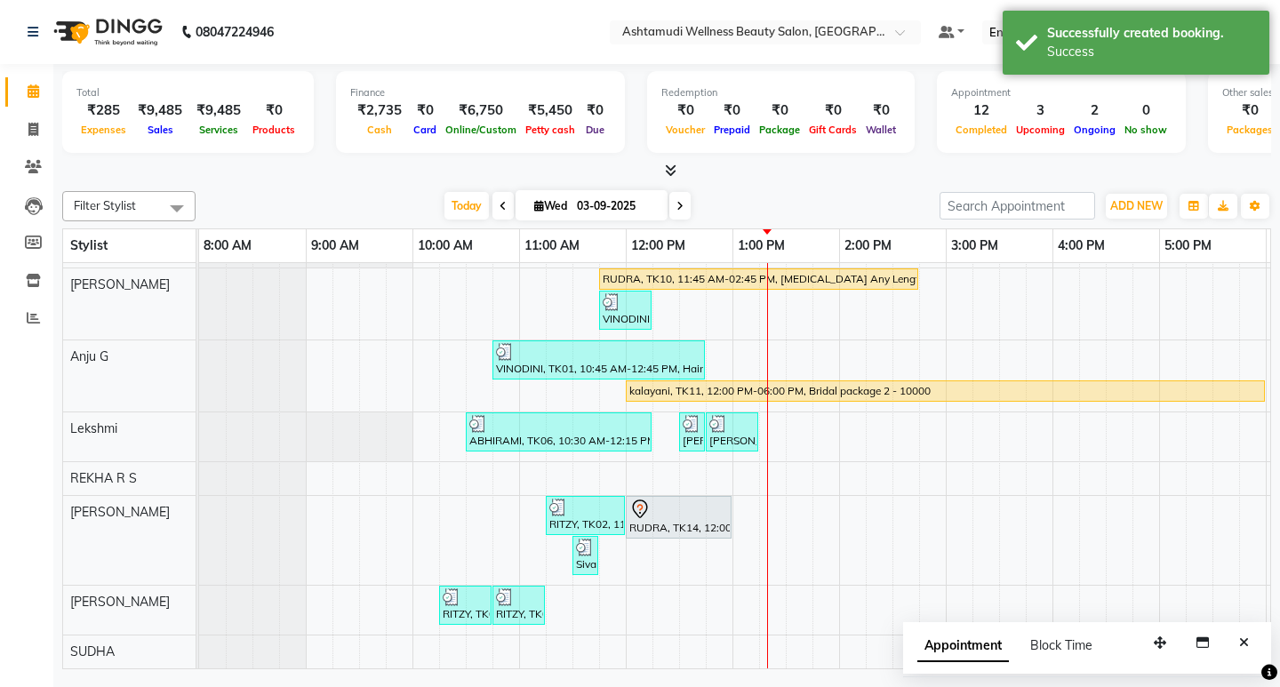
click at [696, 500] on div at bounding box center [678, 509] width 99 height 21
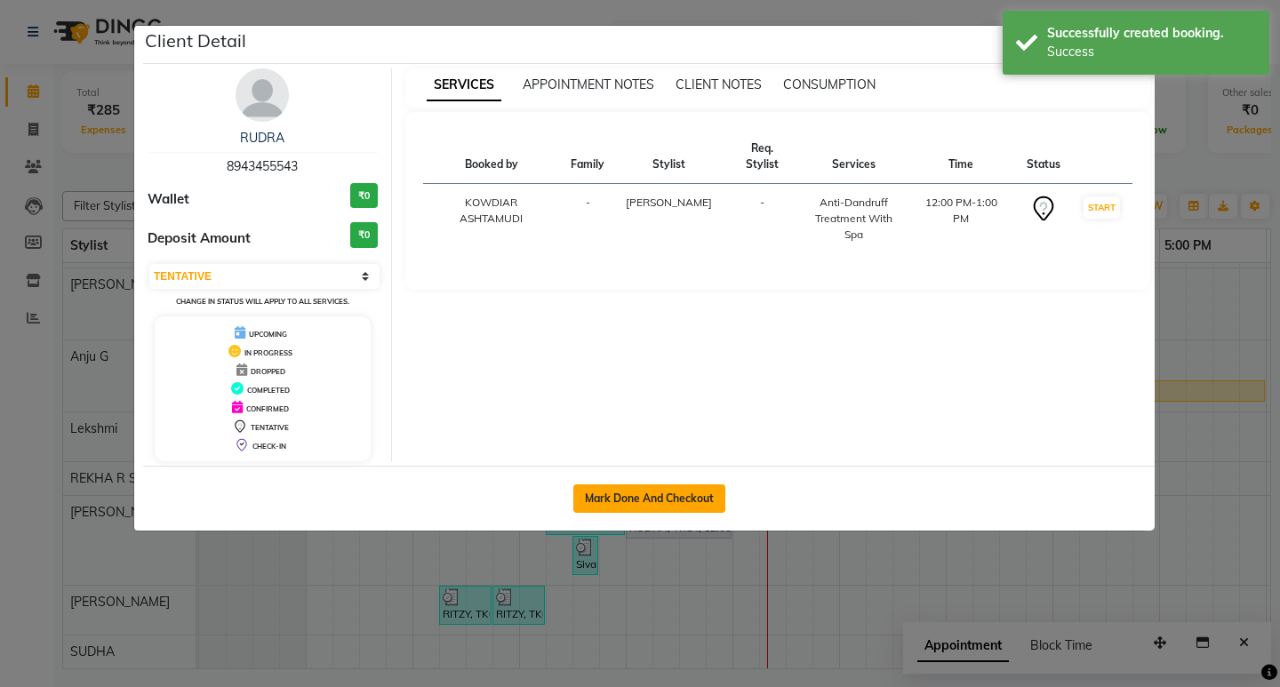
click at [701, 489] on button "Mark Done And Checkout" at bounding box center [649, 499] width 152 height 28
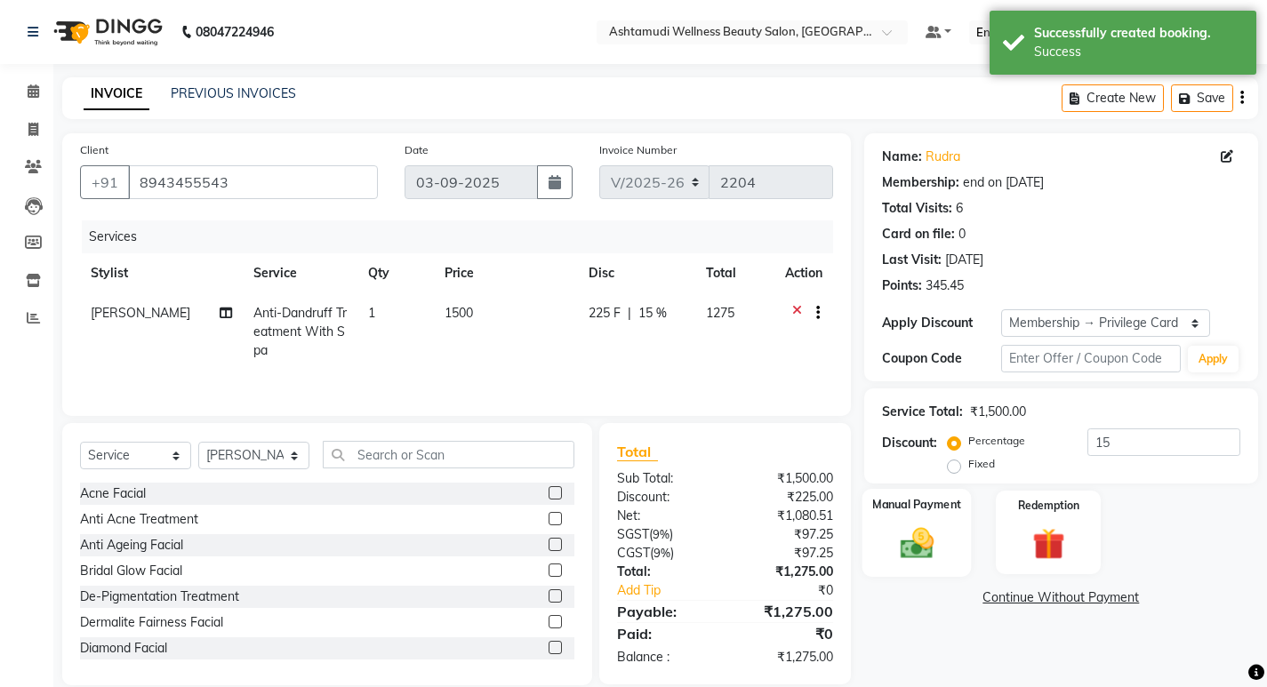
click at [938, 549] on img at bounding box center [916, 543] width 54 height 38
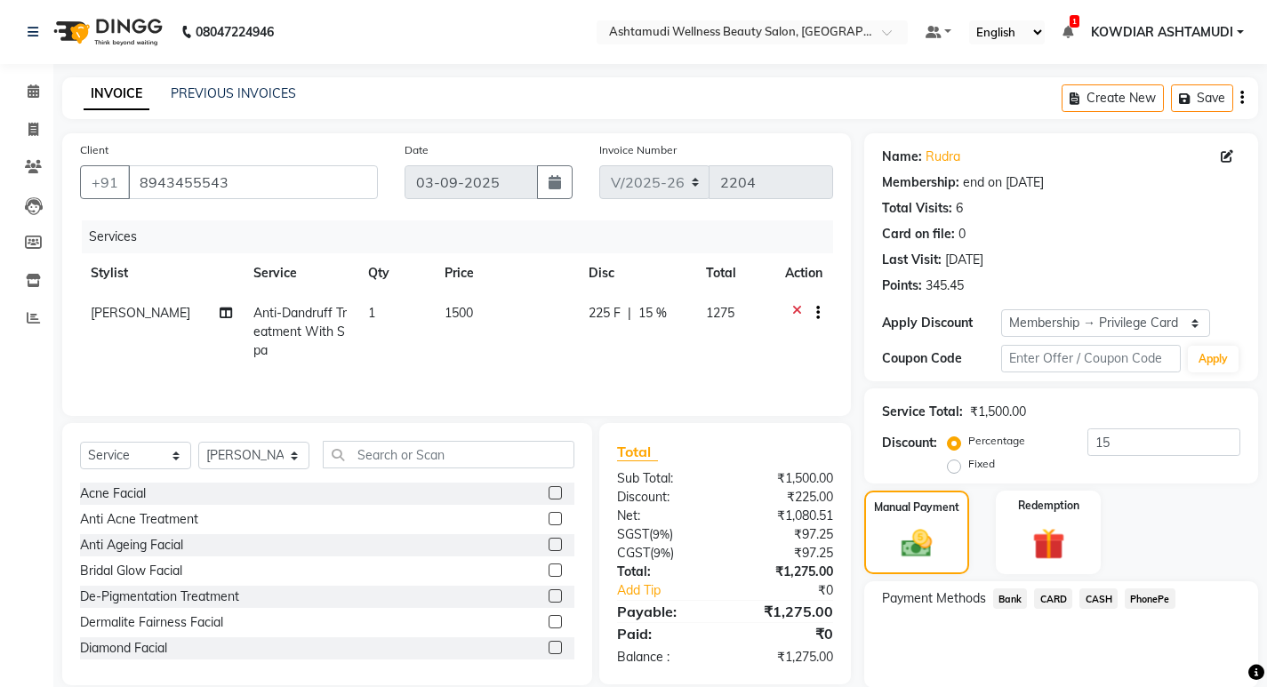
click at [1149, 597] on span "PhonePe" at bounding box center [1150, 599] width 51 height 20
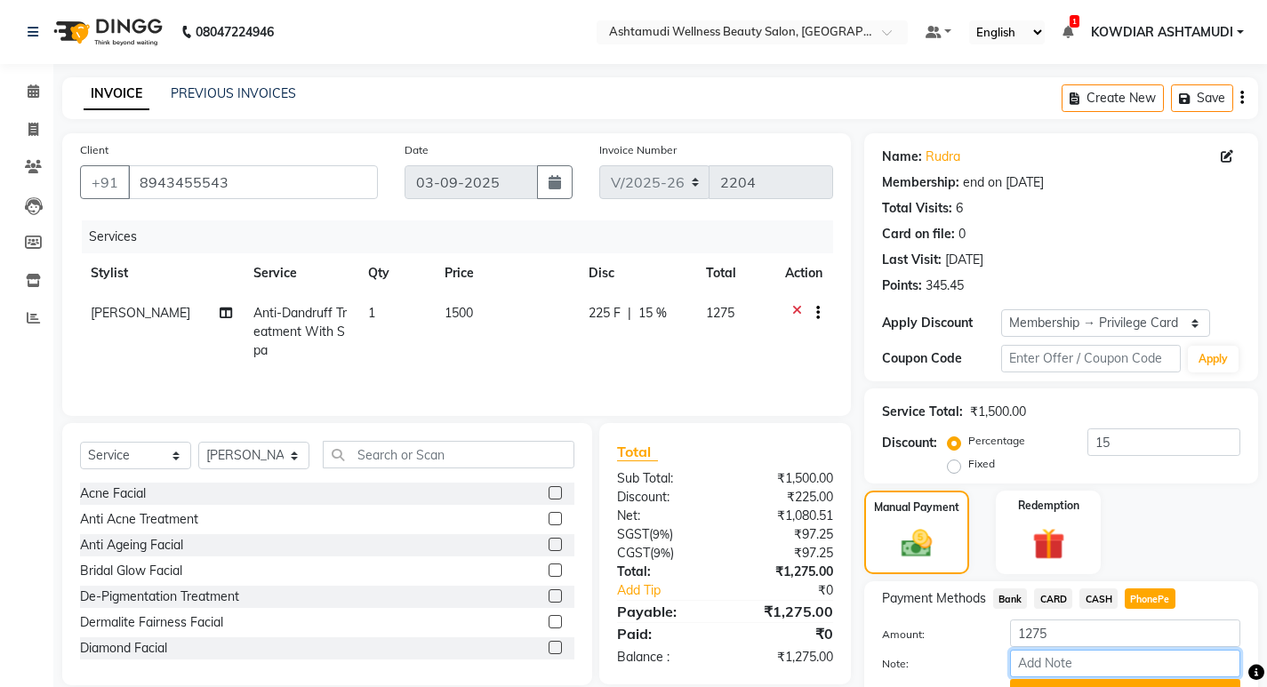
click at [1135, 667] on input "Note:" at bounding box center [1125, 664] width 230 height 28
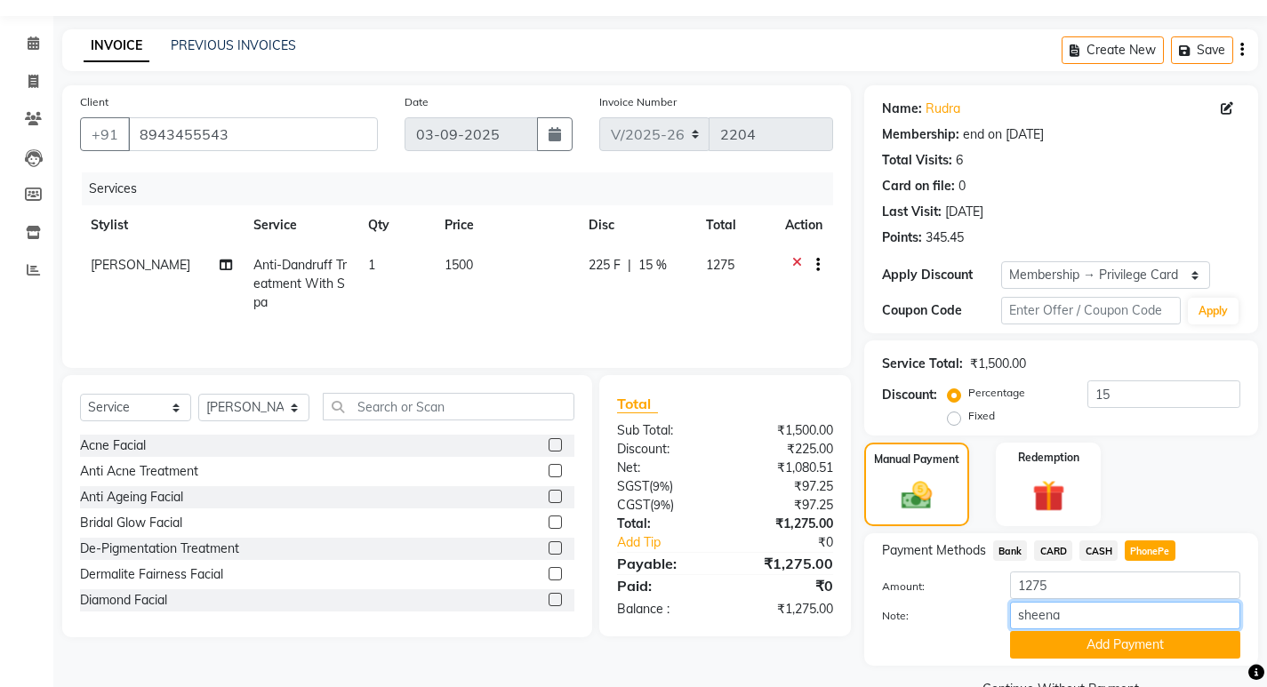
scroll to position [90, 0]
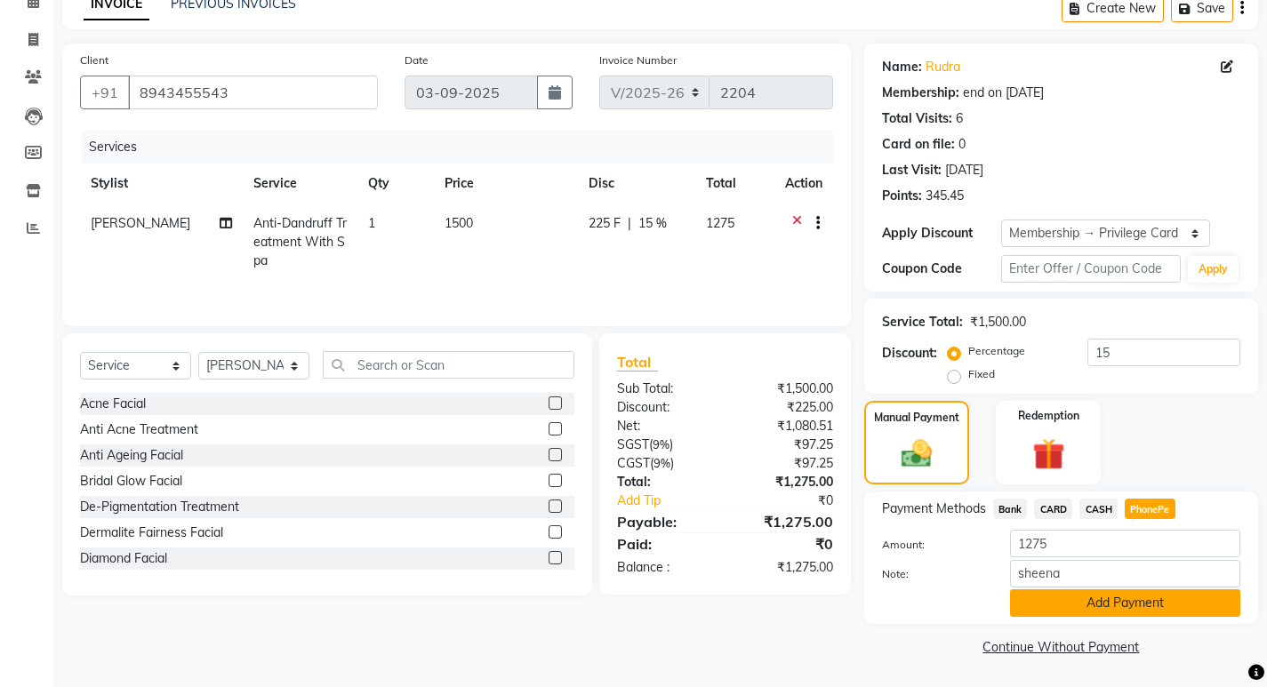
click at [1091, 606] on button "Add Payment" at bounding box center [1125, 603] width 230 height 28
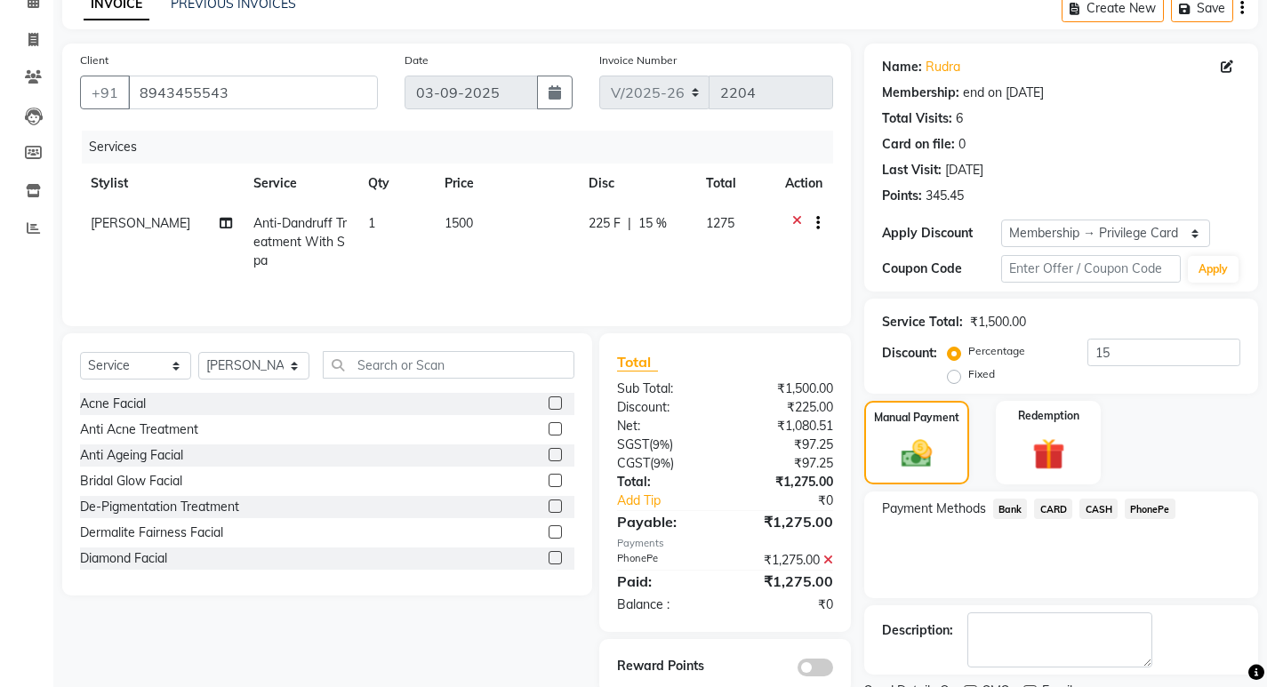
scroll to position [164, 0]
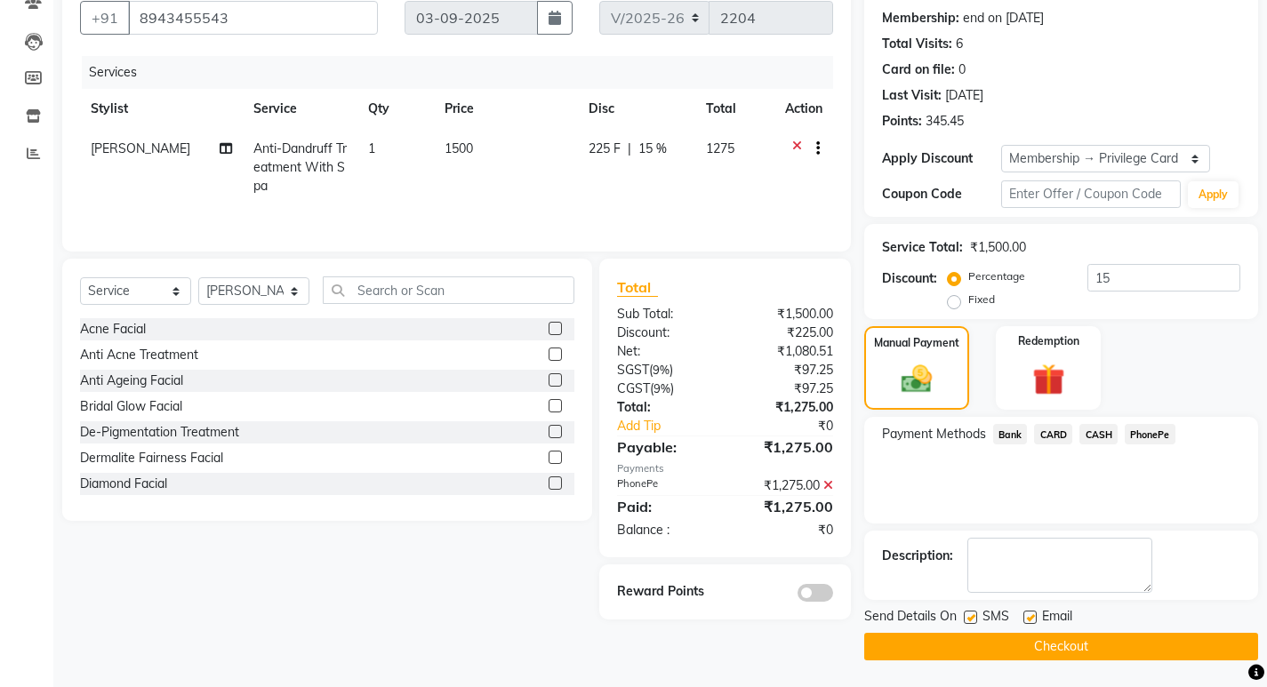
click at [970, 618] on label at bounding box center [970, 617] width 13 height 13
click at [970, 618] on input "checkbox" at bounding box center [970, 619] width 12 height 12
click at [1028, 616] on label at bounding box center [1029, 617] width 13 height 13
click at [1028, 616] on input "checkbox" at bounding box center [1029, 619] width 12 height 12
click at [1030, 637] on button "Checkout" at bounding box center [1061, 647] width 394 height 28
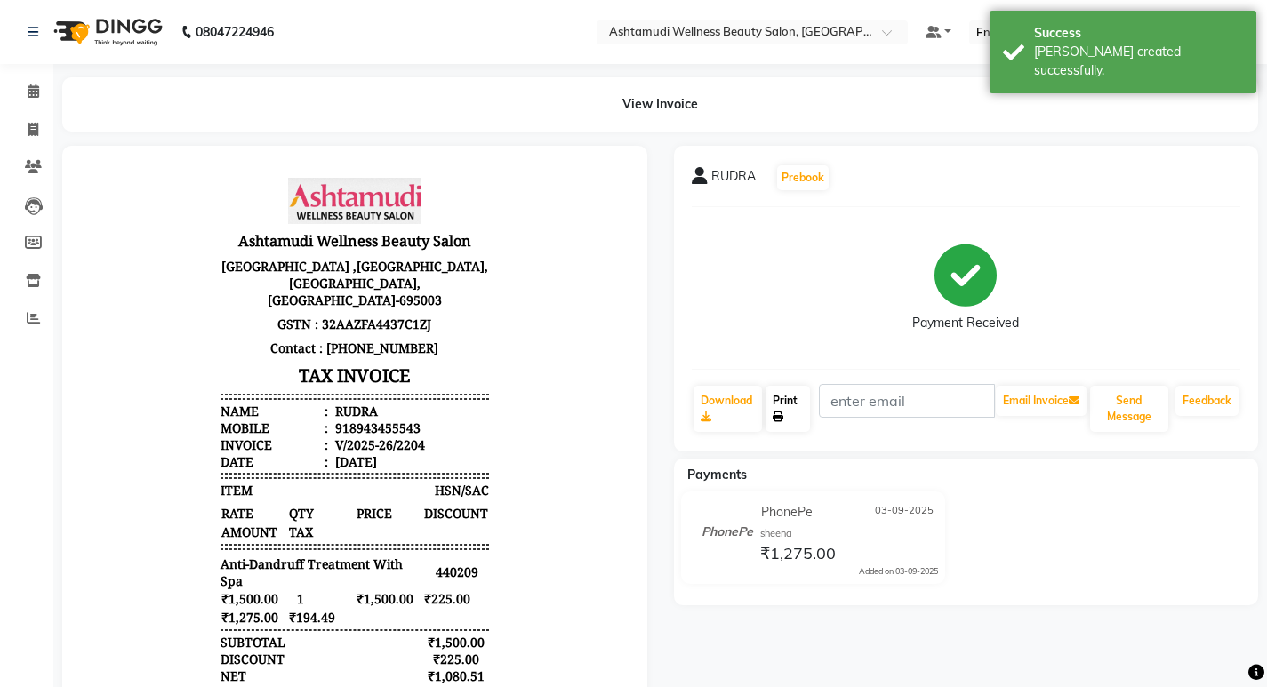
click at [792, 410] on link "Print" at bounding box center [787, 409] width 44 height 46
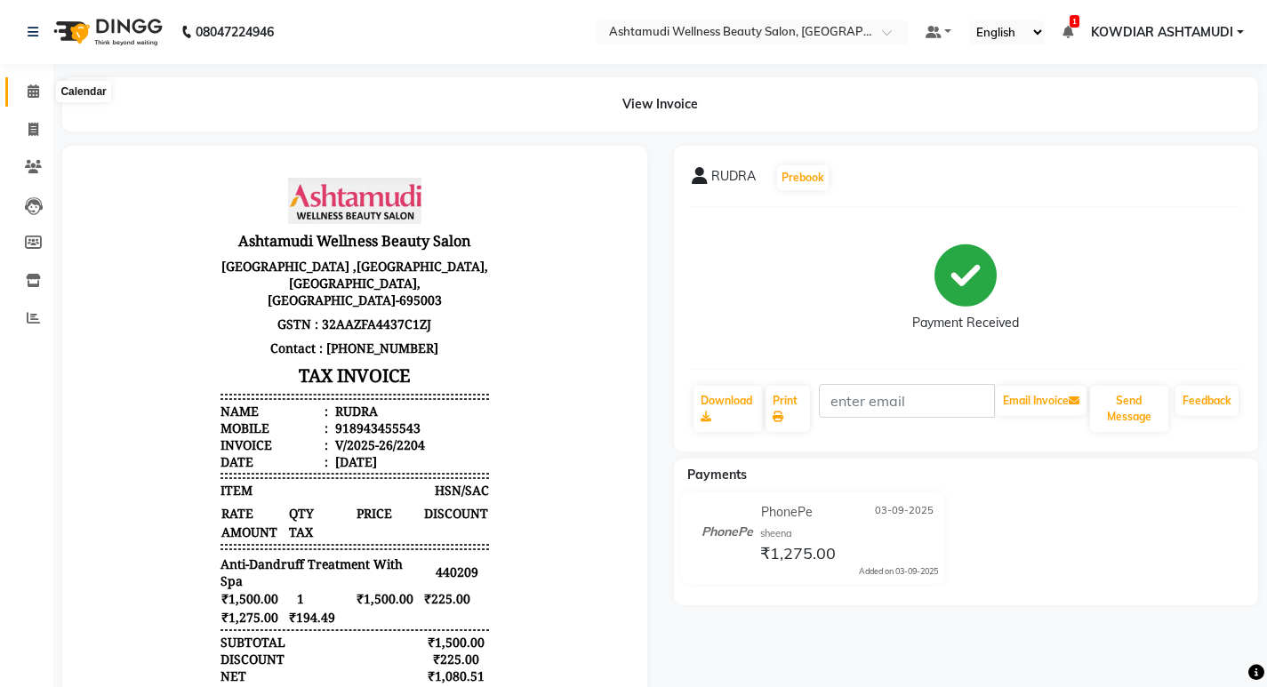
click at [31, 80] on link "Calendar" at bounding box center [26, 91] width 43 height 29
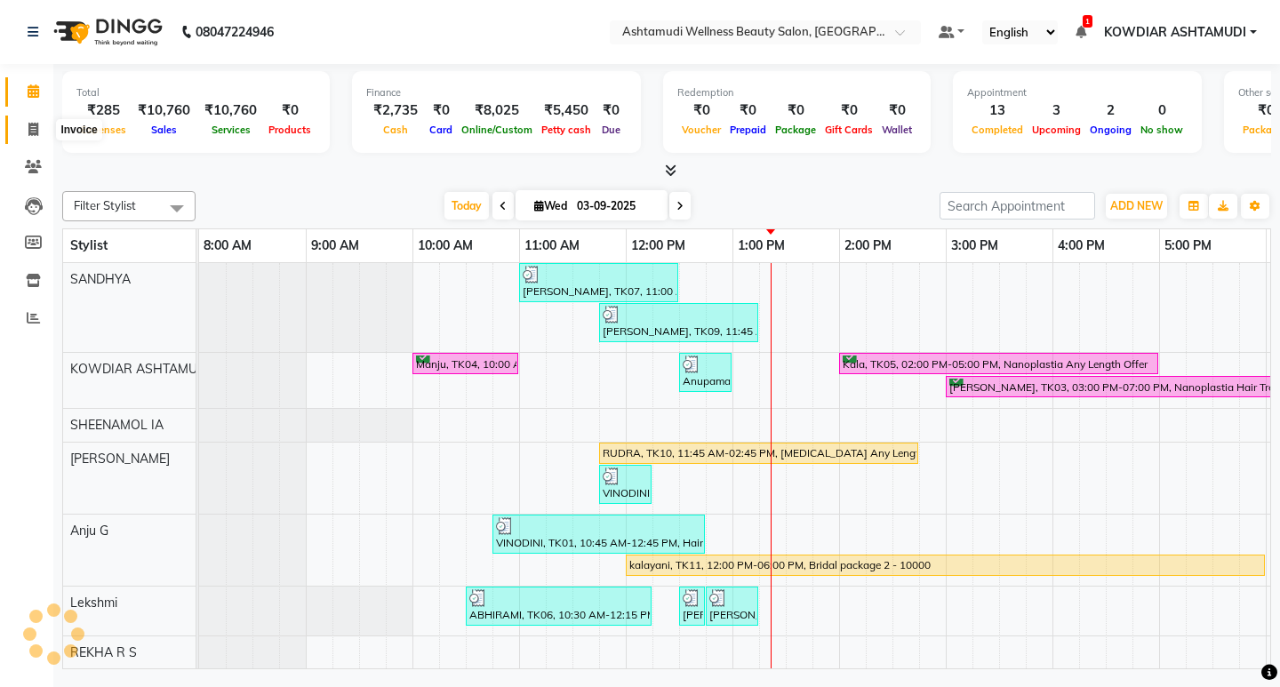
click at [34, 123] on icon at bounding box center [33, 129] width 10 height 13
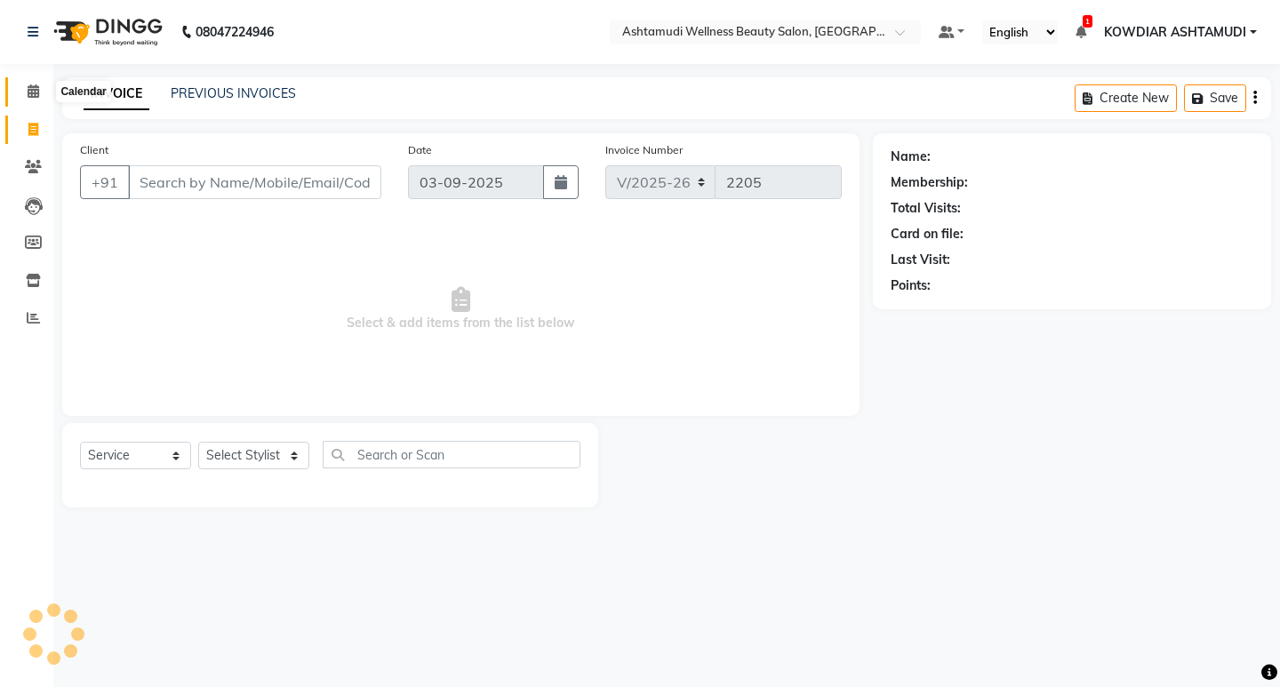
click at [39, 95] on icon at bounding box center [34, 90] width 12 height 13
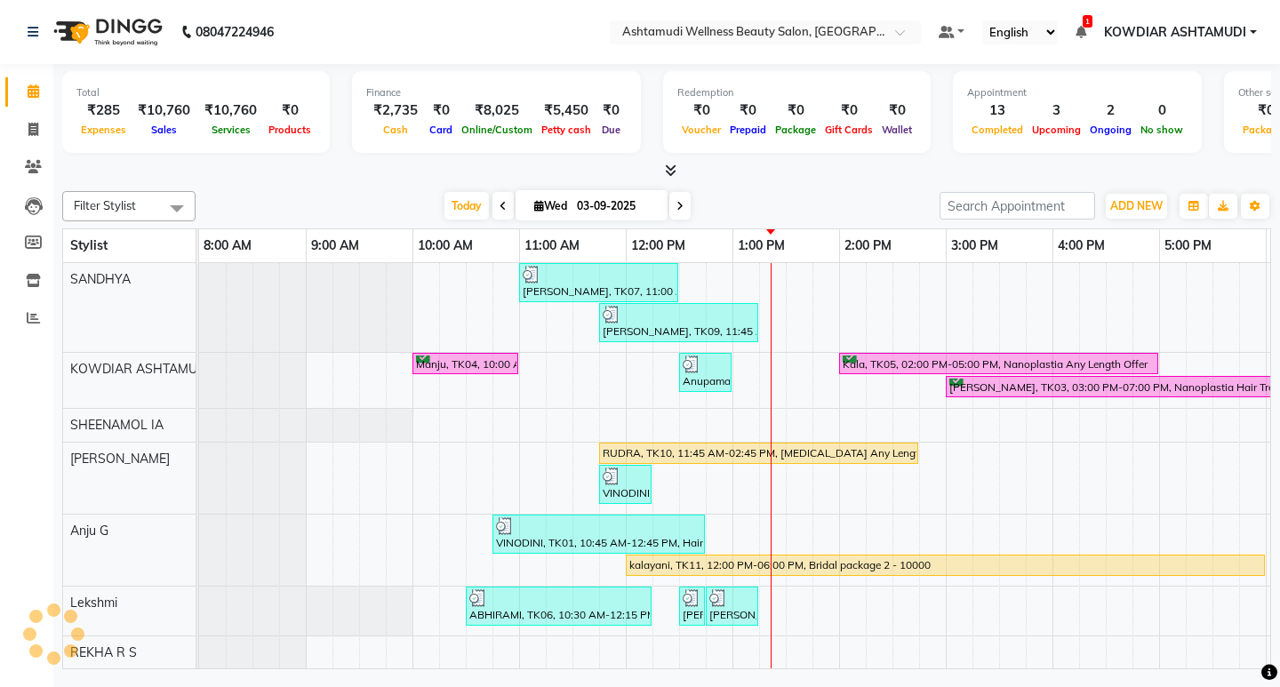
click at [423, 52] on nav "08047224946 Need Help? Call us on 08047224946 Select Location × Ashtamudi Welln…" at bounding box center [640, 32] width 1280 height 64
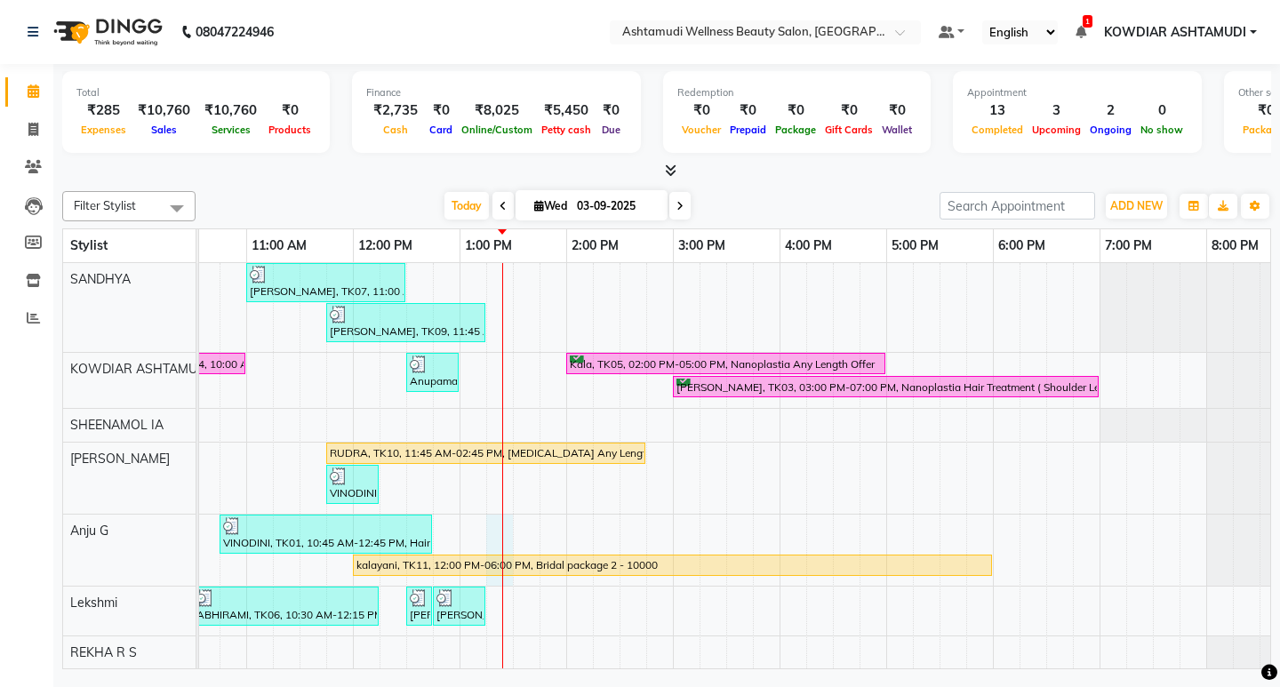
click at [495, 525] on div "Shajna, TK07, 11:00 AM-12:30 PM, ROOT TOUCH UP (AMONIA FREE) CROWN PORTION,Arom…" at bounding box center [619, 553] width 1387 height 580
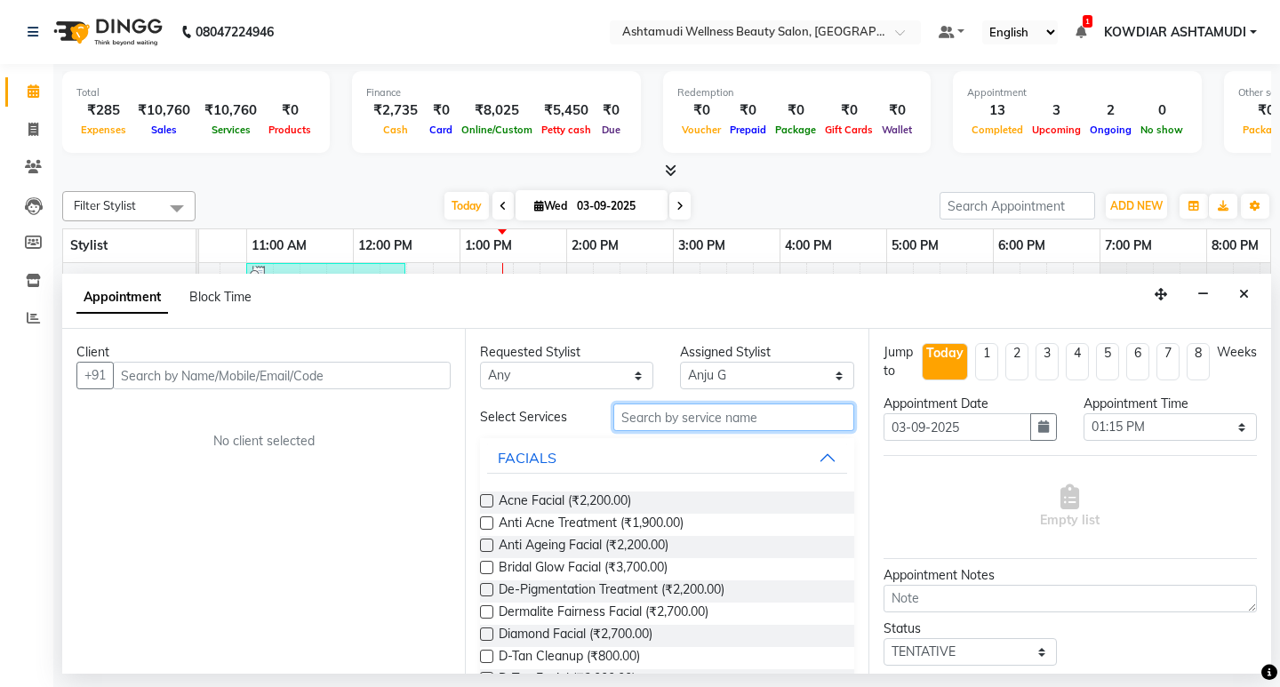
click at [699, 419] on input "text" at bounding box center [733, 418] width 240 height 28
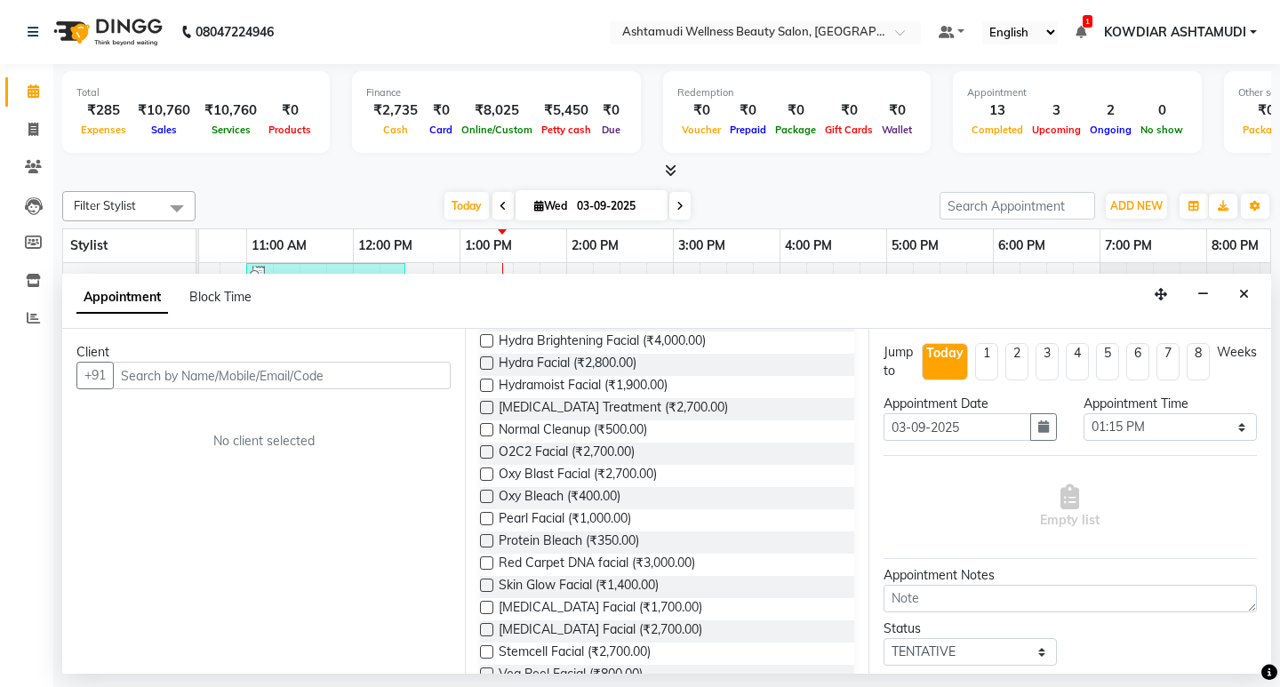
scroll to position [622, 0]
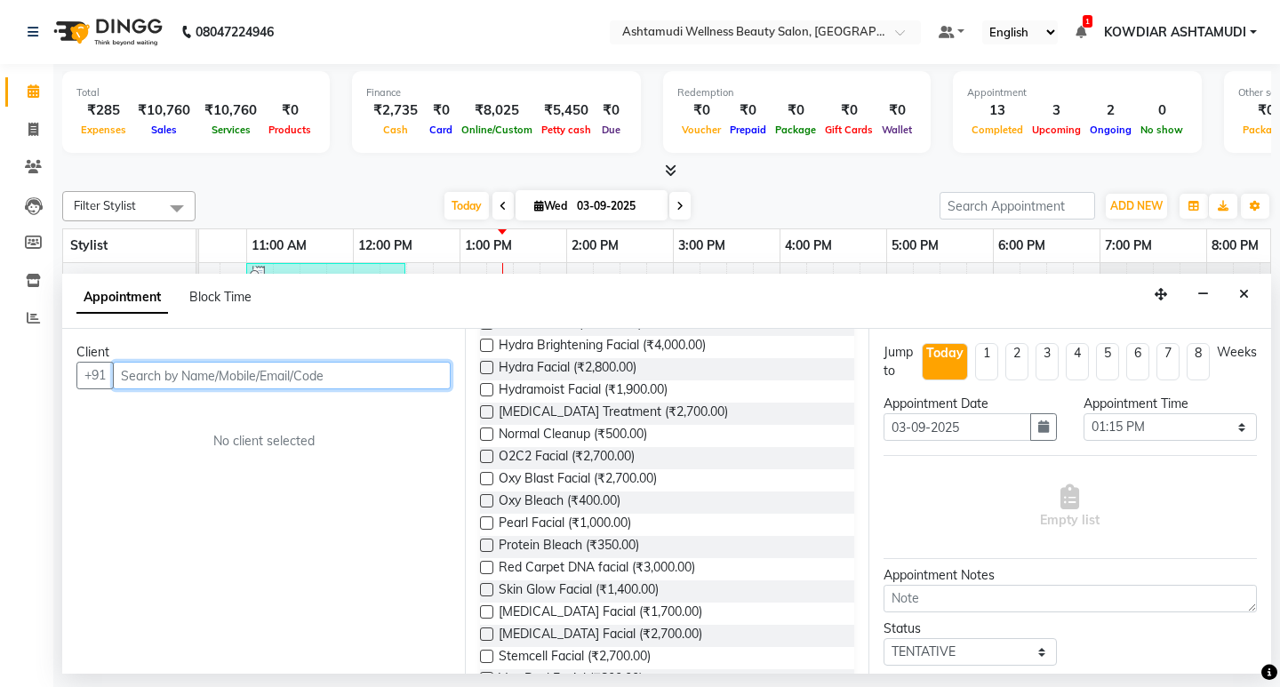
click at [263, 376] on input "text" at bounding box center [282, 376] width 338 height 28
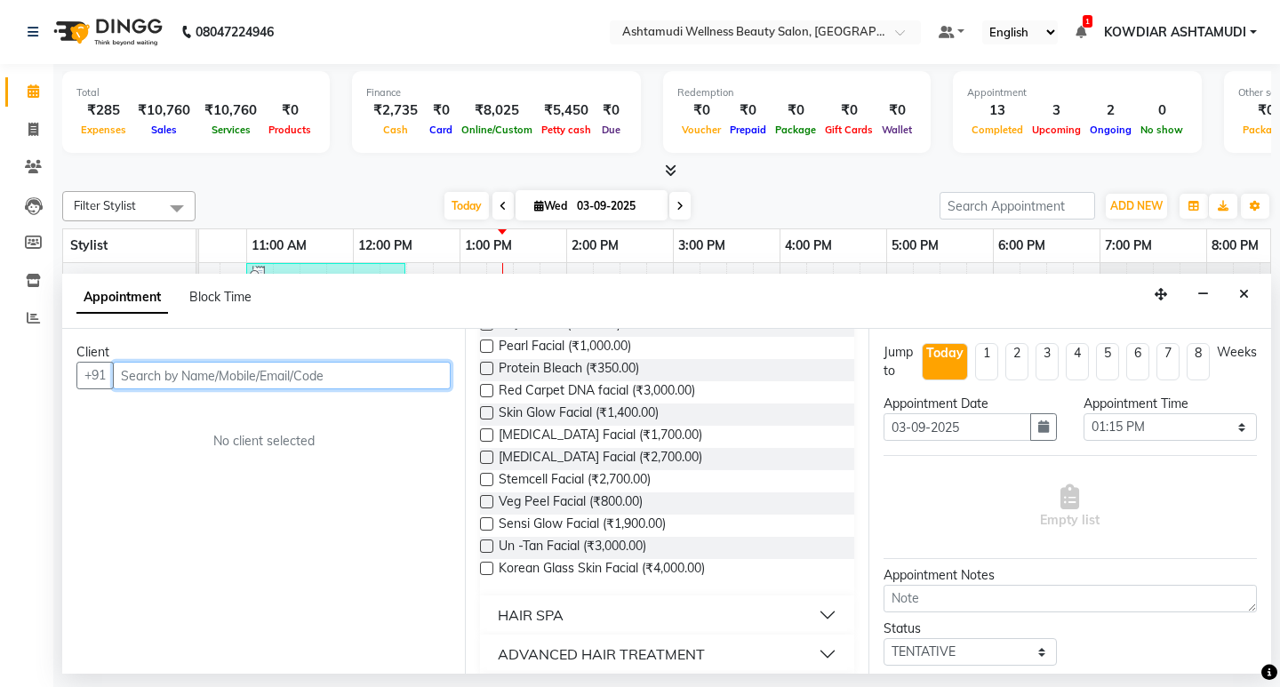
scroll to position [800, 0]
click at [315, 369] on input "text" at bounding box center [282, 376] width 338 height 28
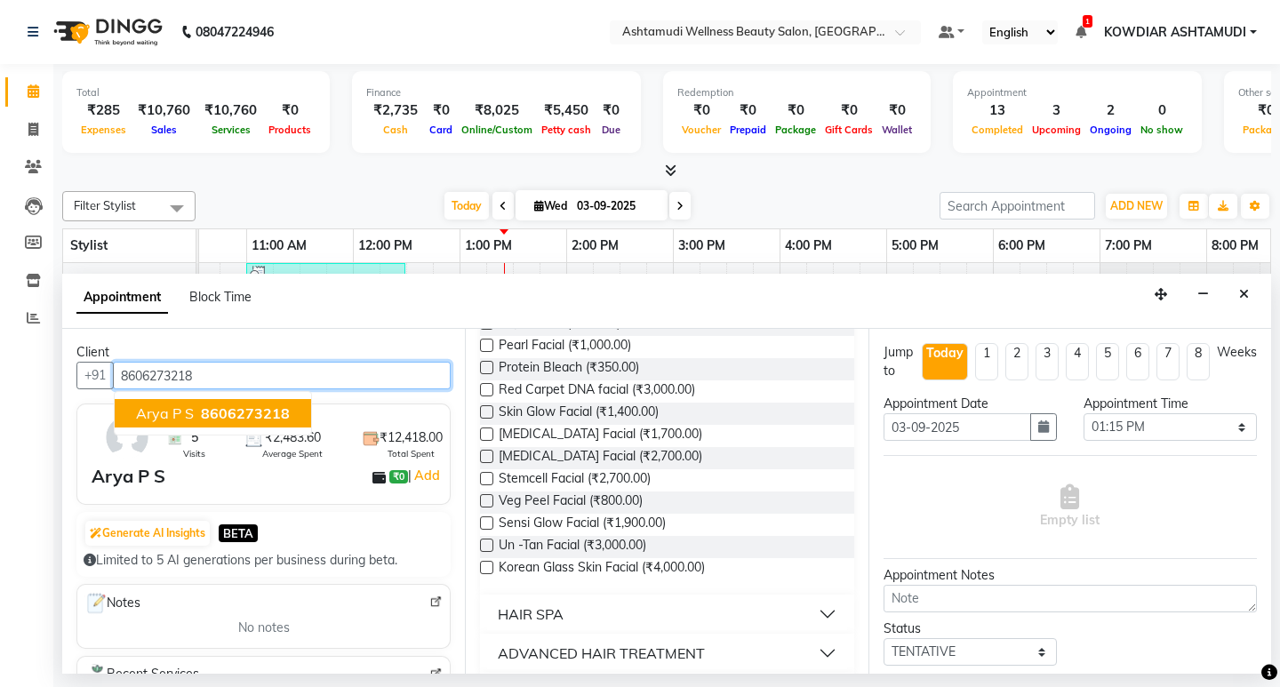
click at [272, 423] on button "Arya P S 8606273218" at bounding box center [213, 413] width 196 height 28
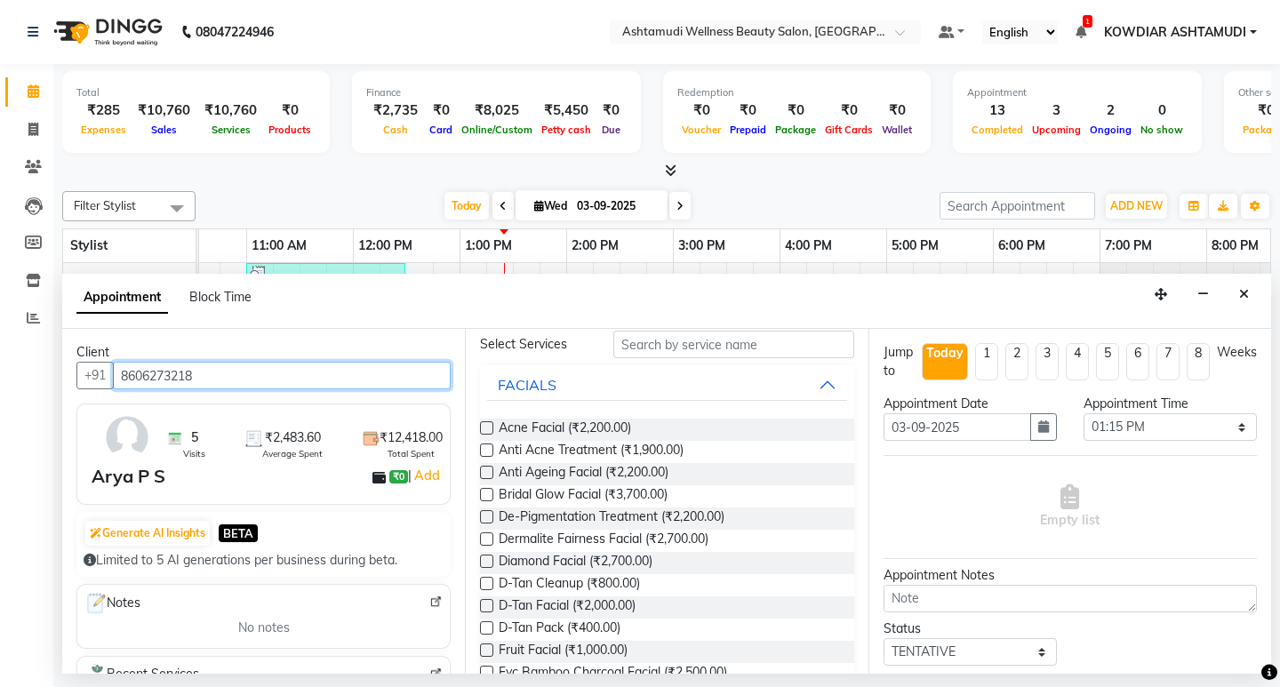
scroll to position [0, 0]
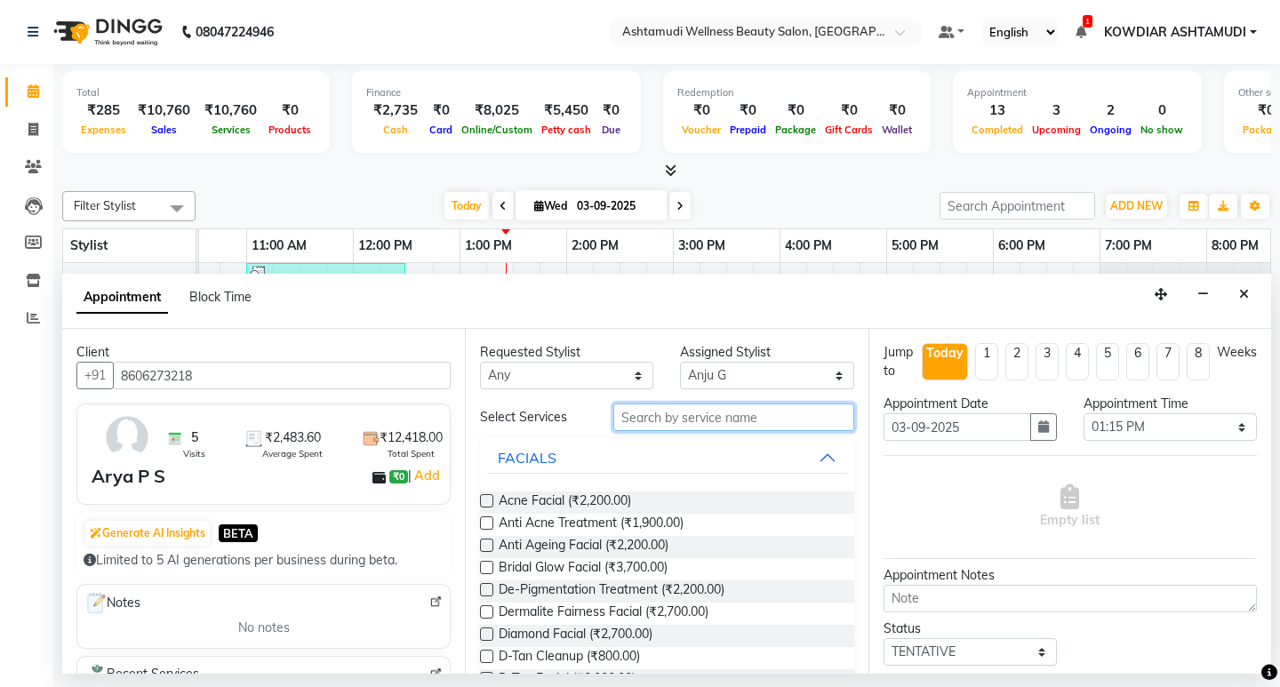
click at [669, 412] on input "text" at bounding box center [733, 418] width 240 height 28
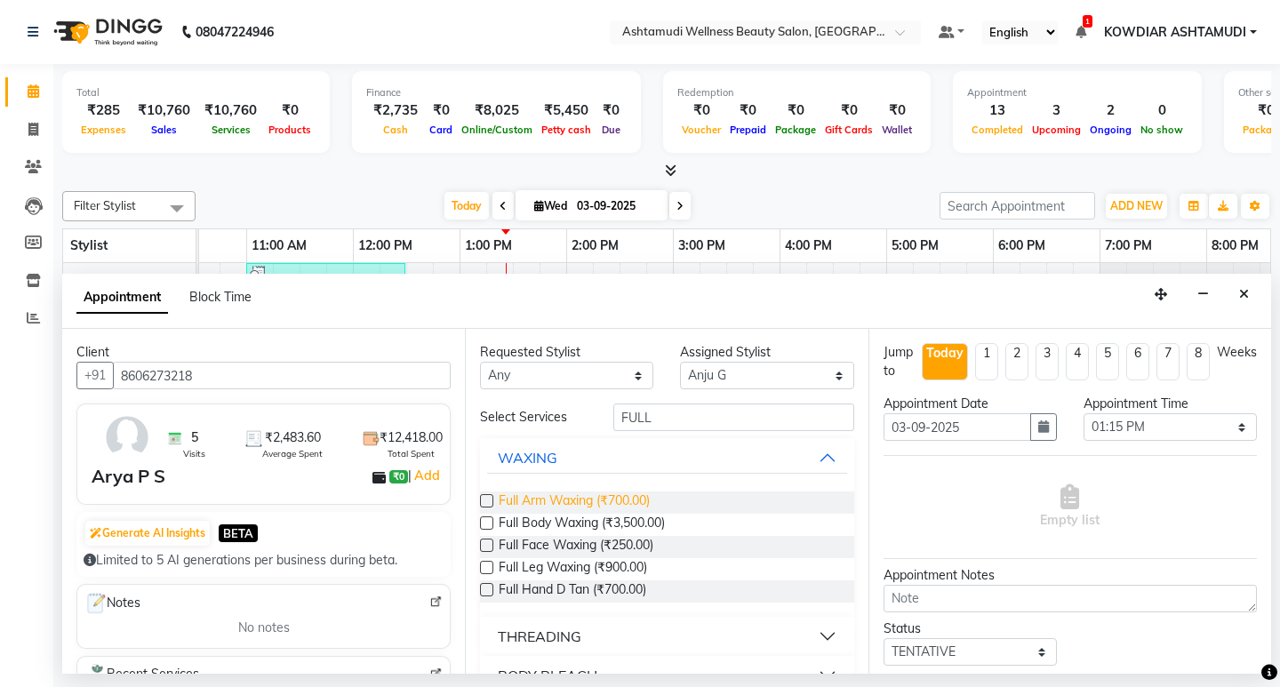
click at [630, 501] on span "Full Arm Waxing (₹700.00)" at bounding box center [574, 503] width 151 height 22
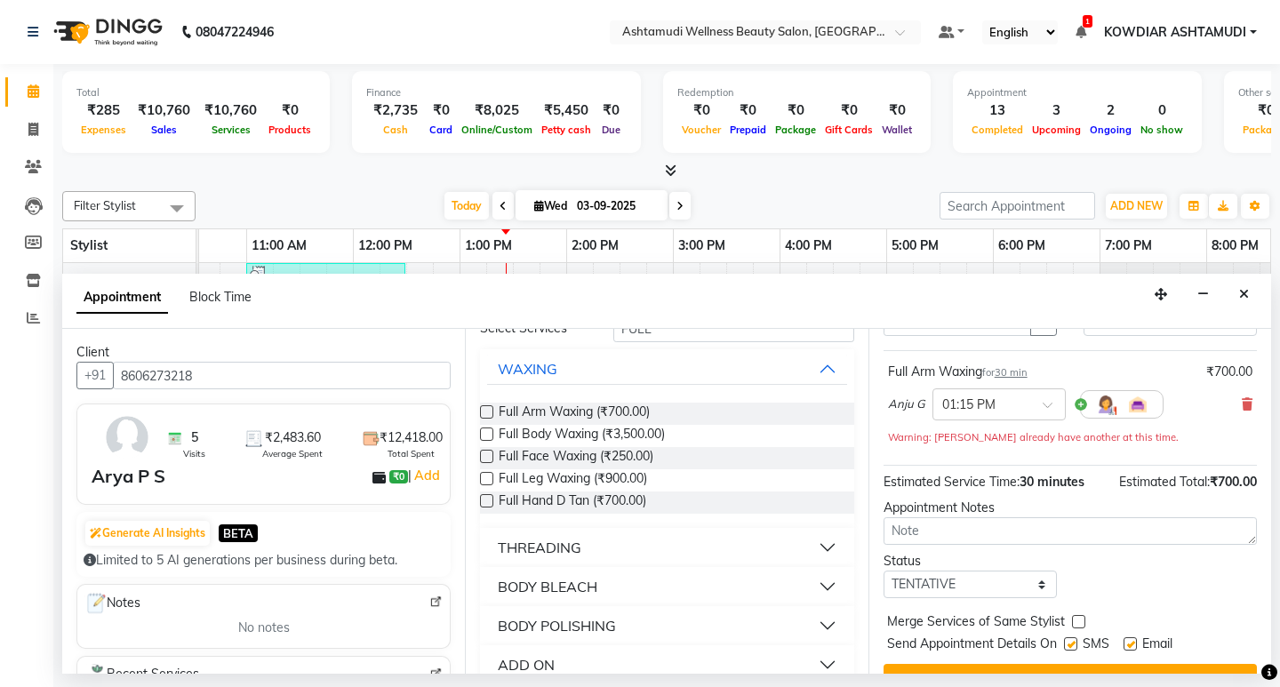
scroll to position [141, 0]
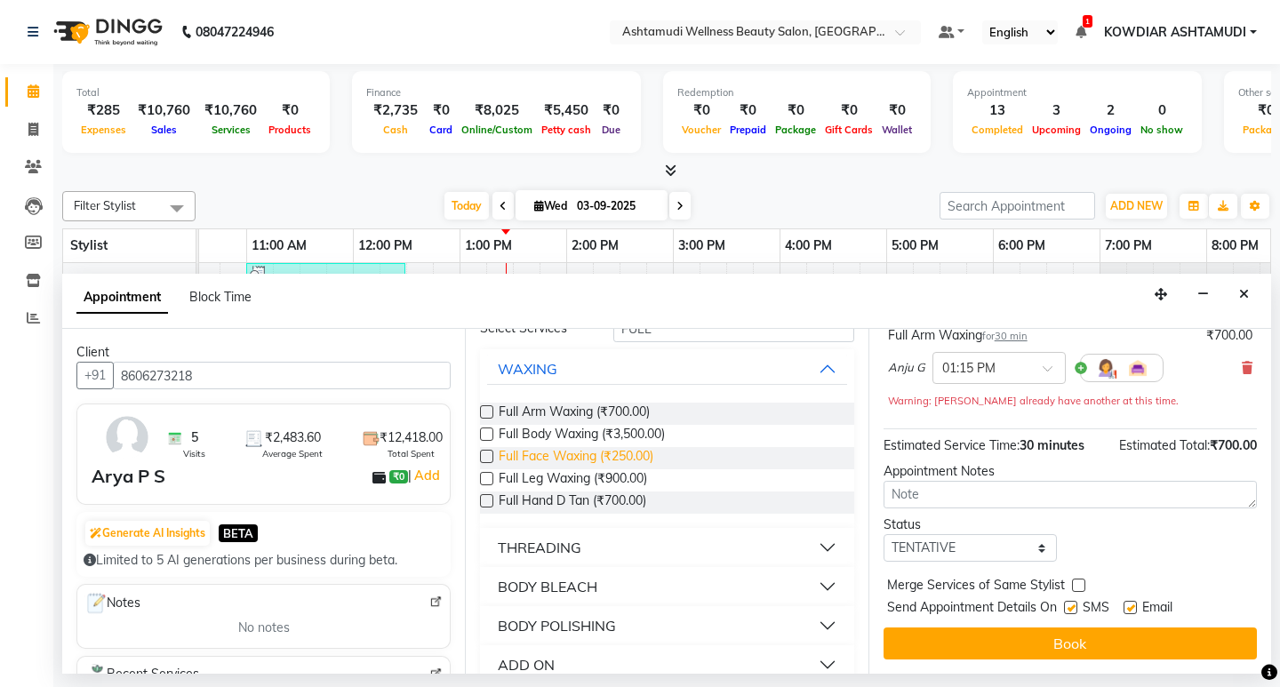
click at [611, 459] on span "Full Face Waxing (₹250.00)" at bounding box center [576, 458] width 155 height 22
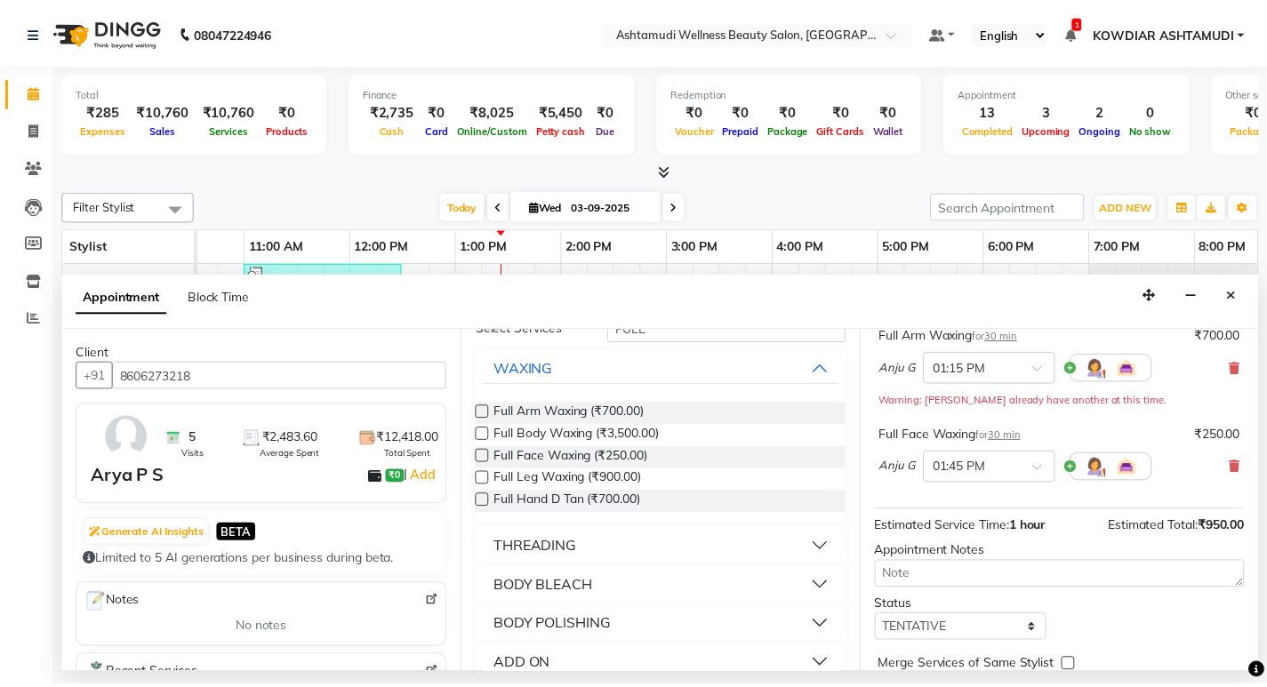
scroll to position [222, 0]
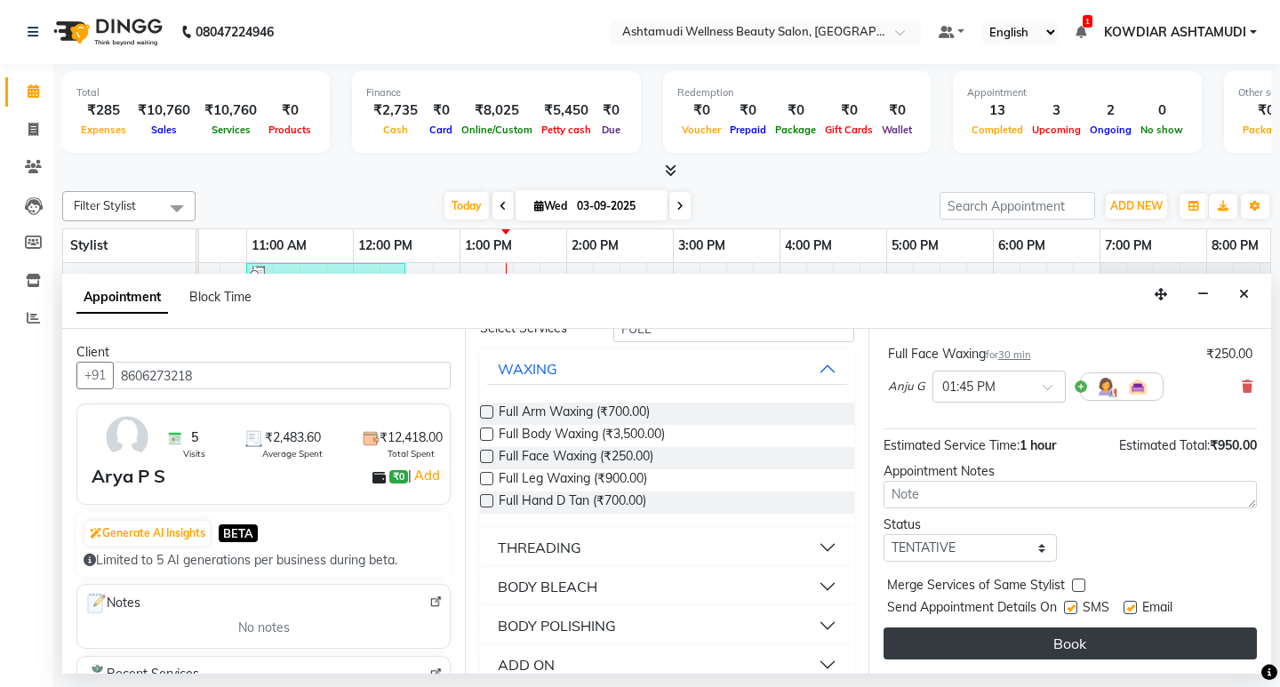
click at [970, 642] on button "Book" at bounding box center [1070, 644] width 373 height 32
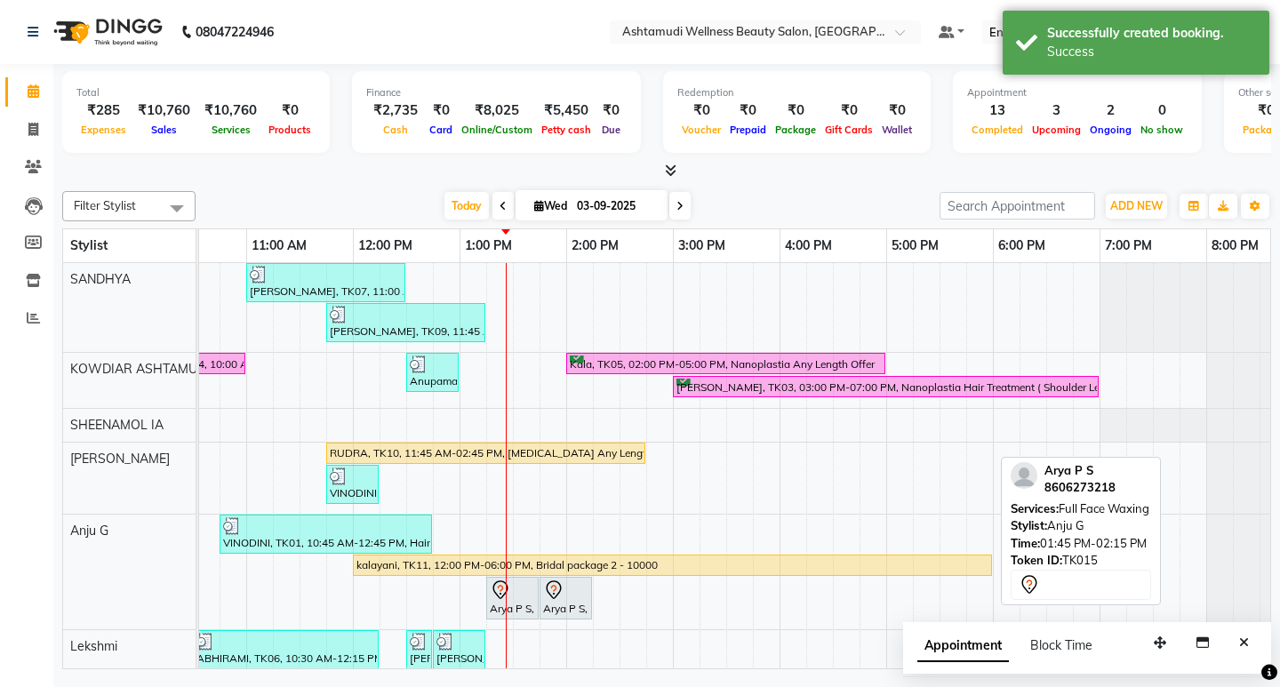
click at [581, 599] on div at bounding box center [565, 590] width 45 height 21
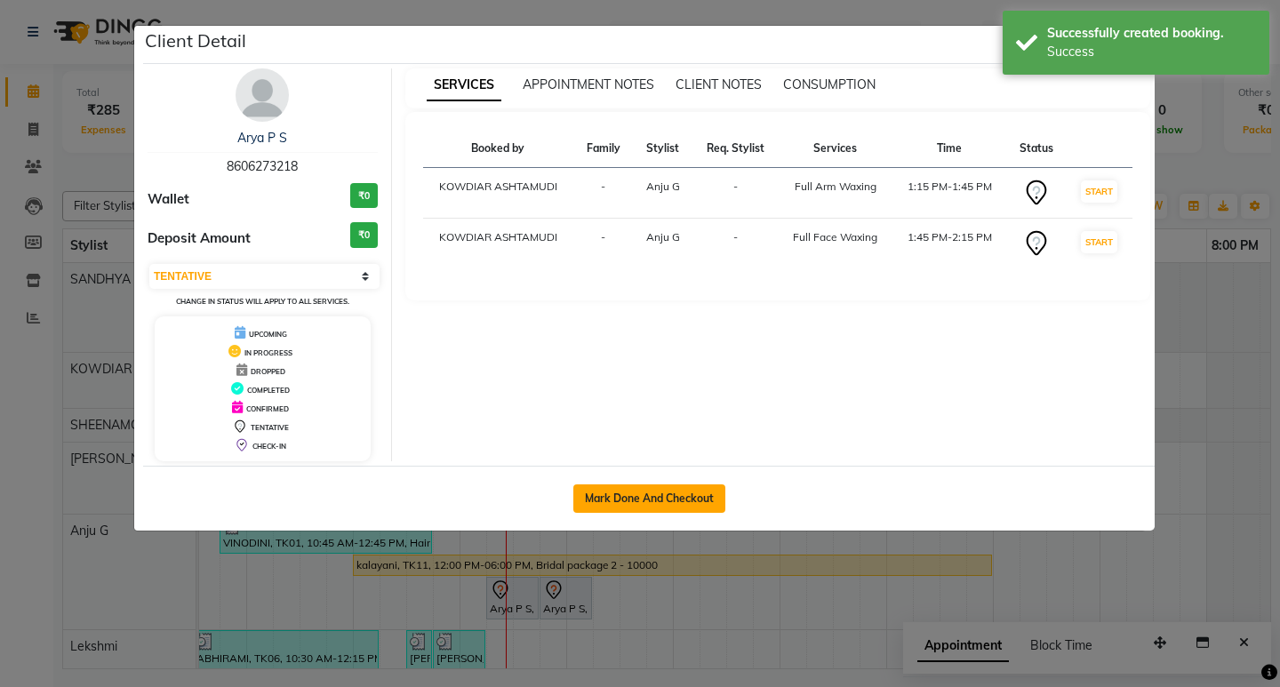
click at [619, 491] on button "Mark Done And Checkout" at bounding box center [649, 499] width 152 height 28
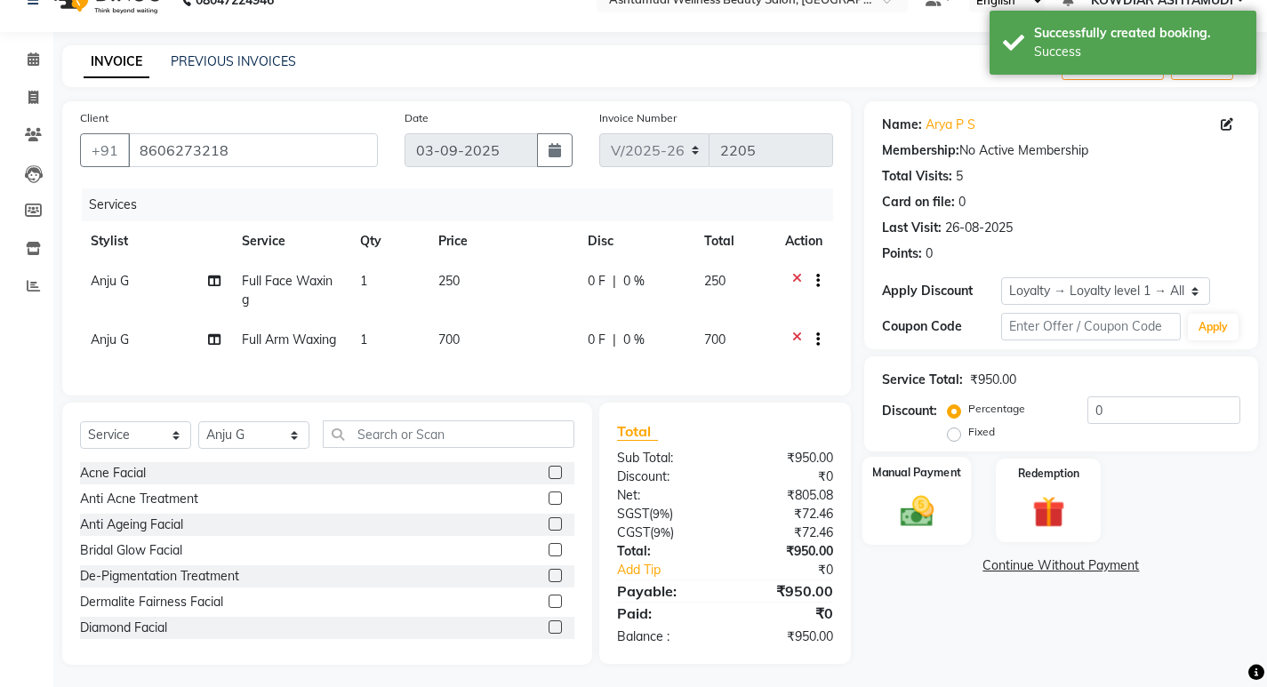
scroll to position [50, 0]
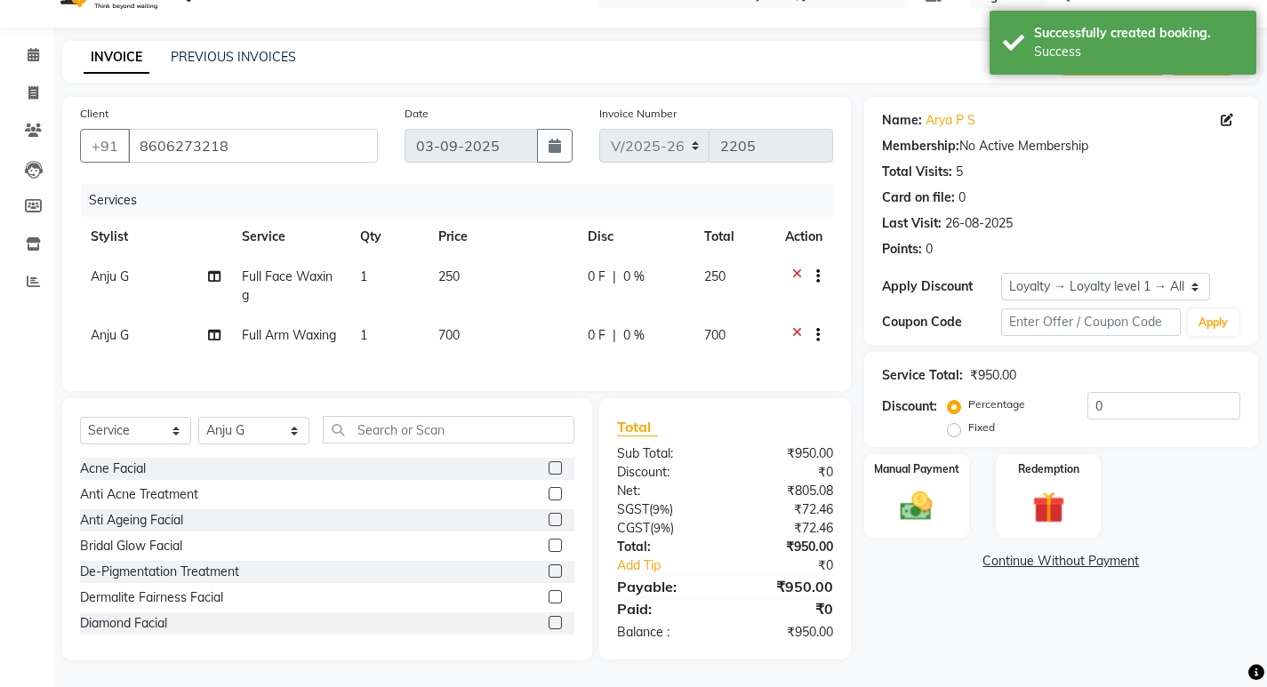
click at [792, 268] on icon at bounding box center [797, 279] width 10 height 22
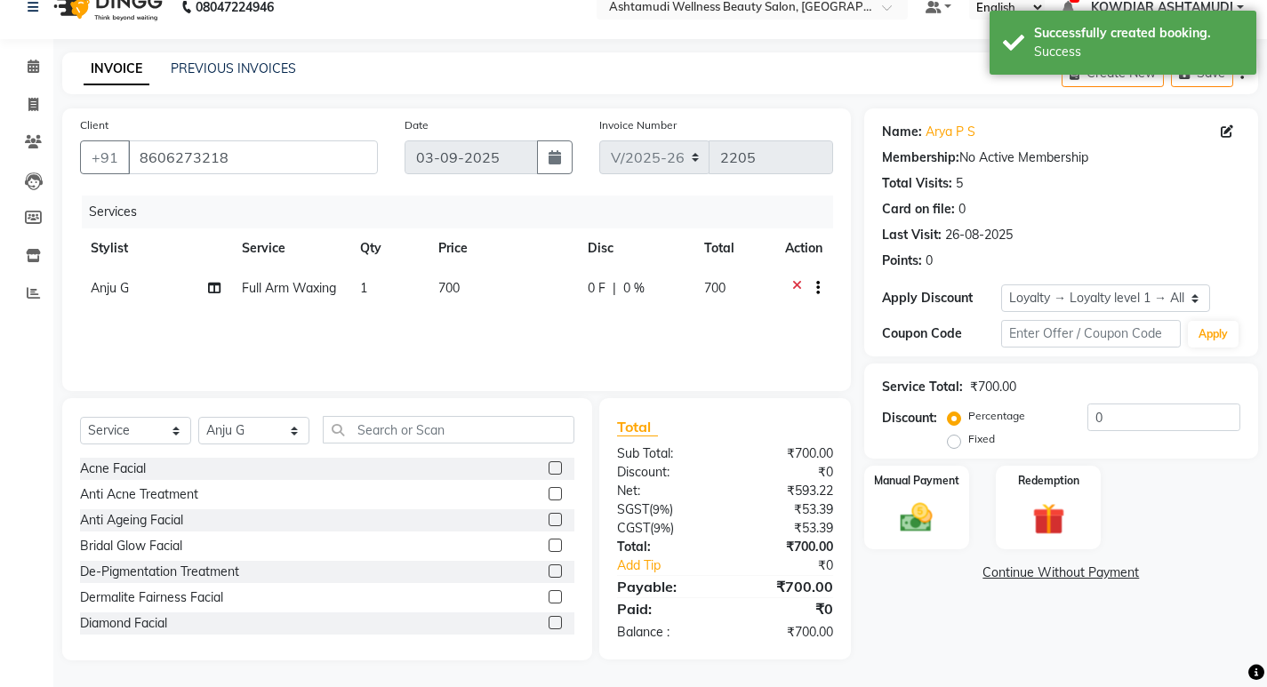
scroll to position [25, 0]
click at [938, 515] on img at bounding box center [916, 518] width 54 height 38
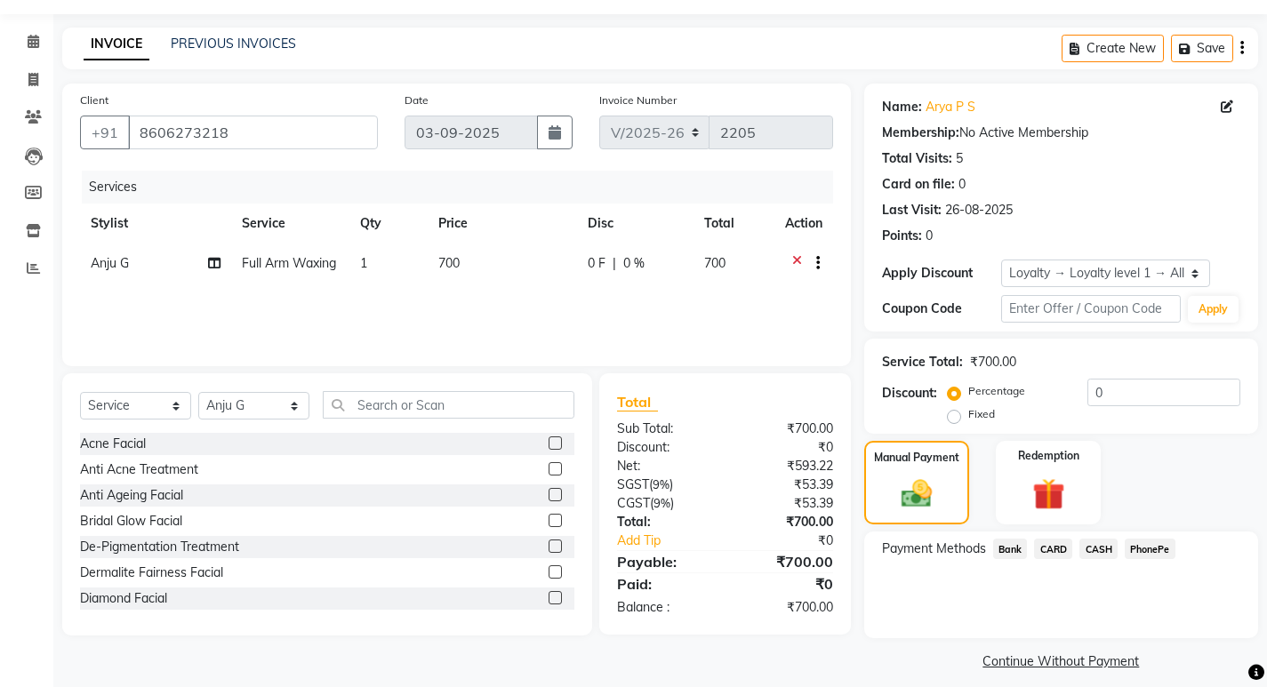
click at [1150, 548] on span "PhonePe" at bounding box center [1150, 549] width 51 height 20
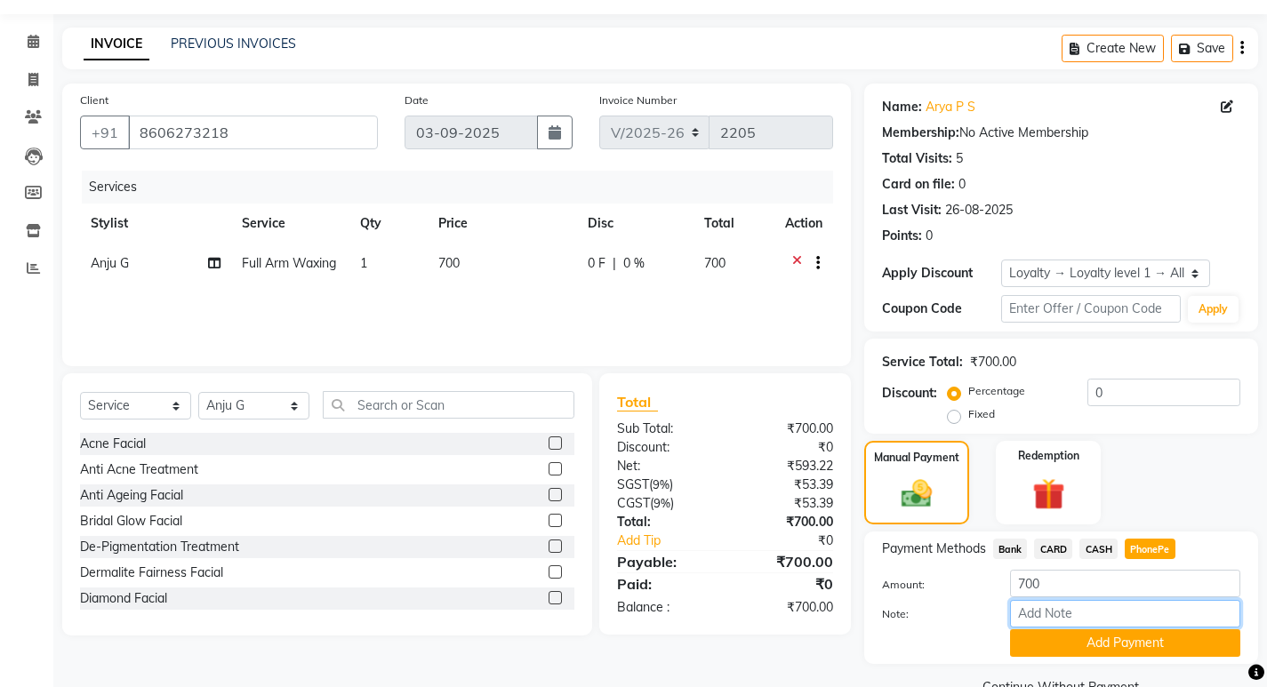
click at [1082, 609] on input "Note:" at bounding box center [1125, 614] width 230 height 28
click at [1072, 626] on input "REKHA" at bounding box center [1125, 614] width 230 height 28
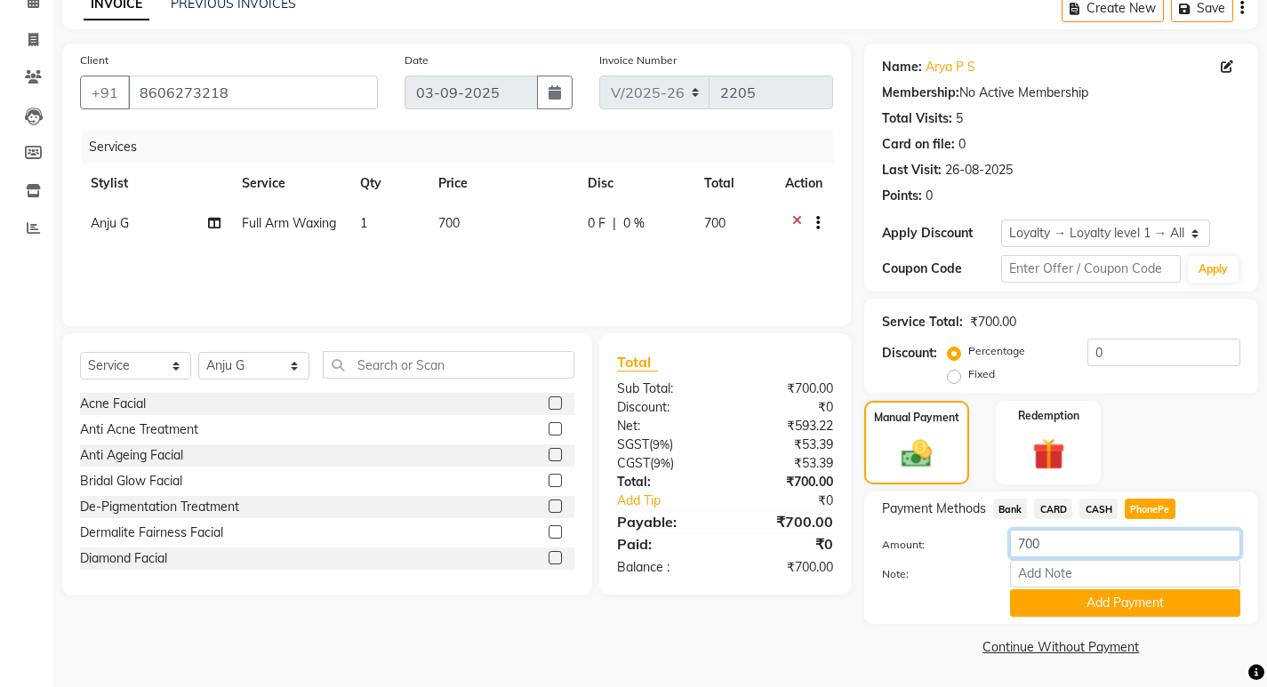
click at [1093, 548] on input "700" at bounding box center [1125, 544] width 230 height 28
click at [1087, 509] on span "CASH" at bounding box center [1098, 509] width 38 height 20
click at [1134, 509] on span "PhonePe" at bounding box center [1150, 509] width 51 height 20
click at [1073, 570] on input "Note:" at bounding box center [1125, 574] width 230 height 28
click at [1101, 605] on button "Add Payment" at bounding box center [1125, 603] width 230 height 28
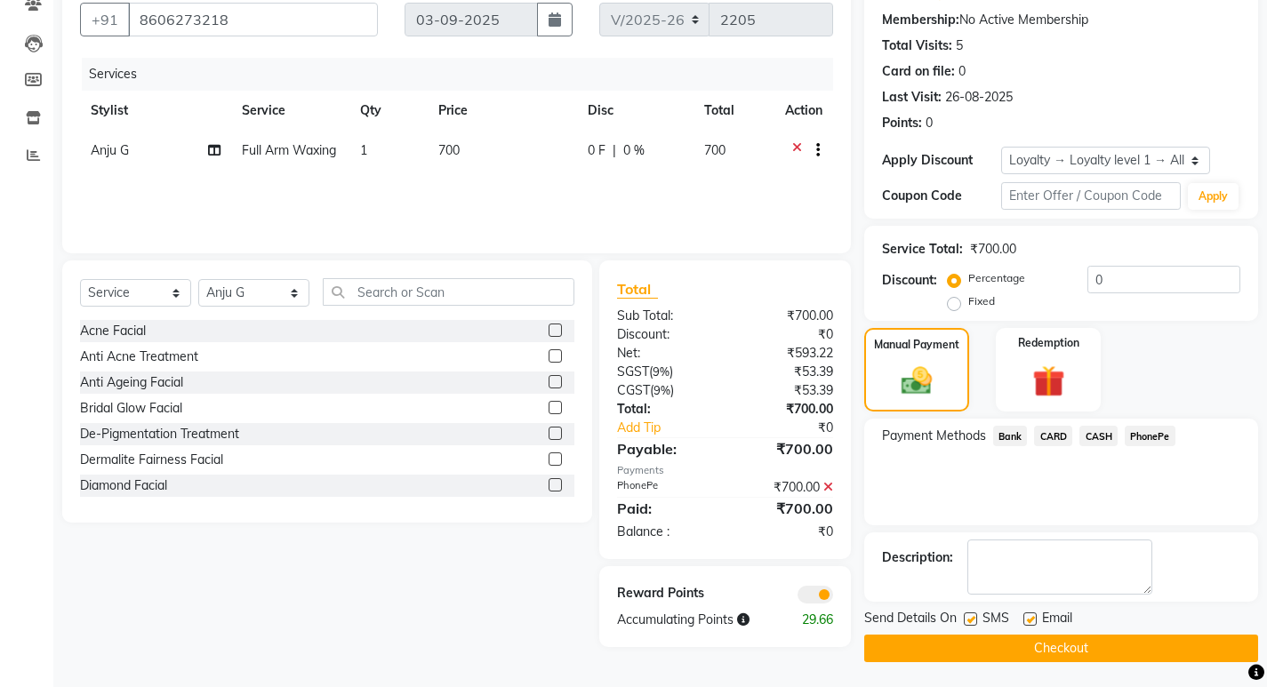
scroll to position [164, 0]
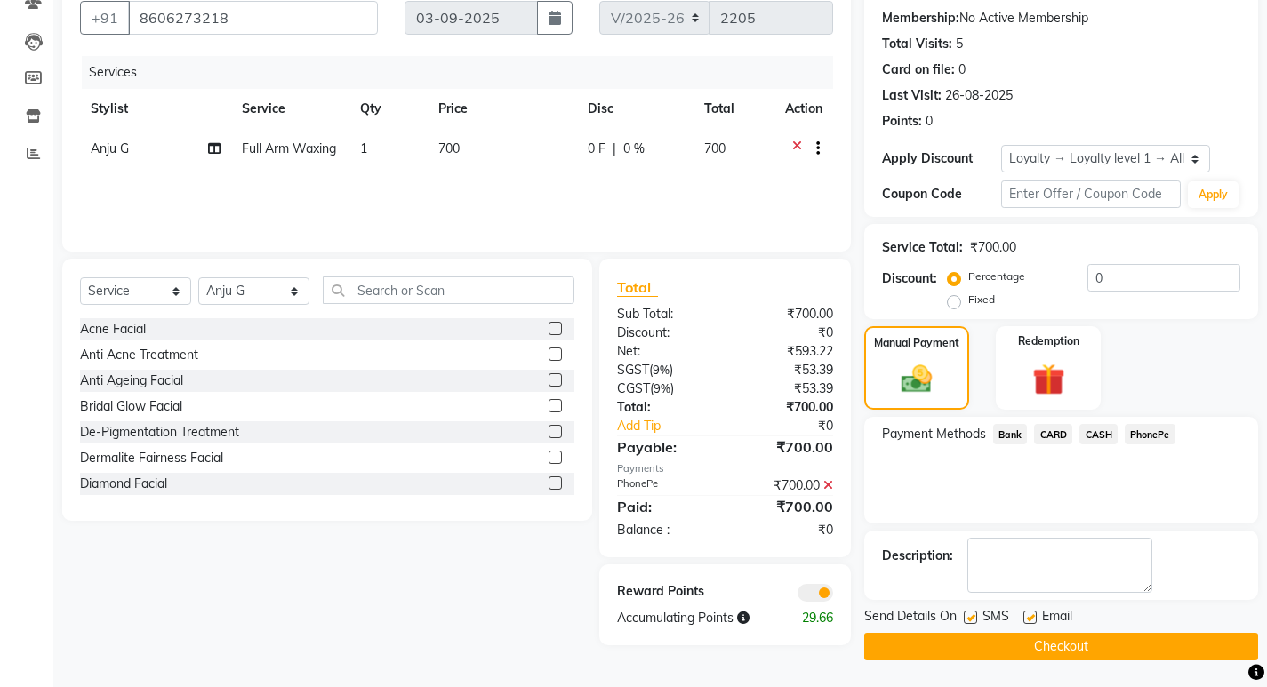
click at [1034, 622] on label at bounding box center [1029, 617] width 13 height 13
click at [1034, 622] on input "checkbox" at bounding box center [1029, 619] width 12 height 12
click at [971, 621] on label at bounding box center [970, 617] width 13 height 13
click at [971, 621] on input "checkbox" at bounding box center [970, 619] width 12 height 12
click at [1004, 647] on button "Checkout" at bounding box center [1061, 647] width 394 height 28
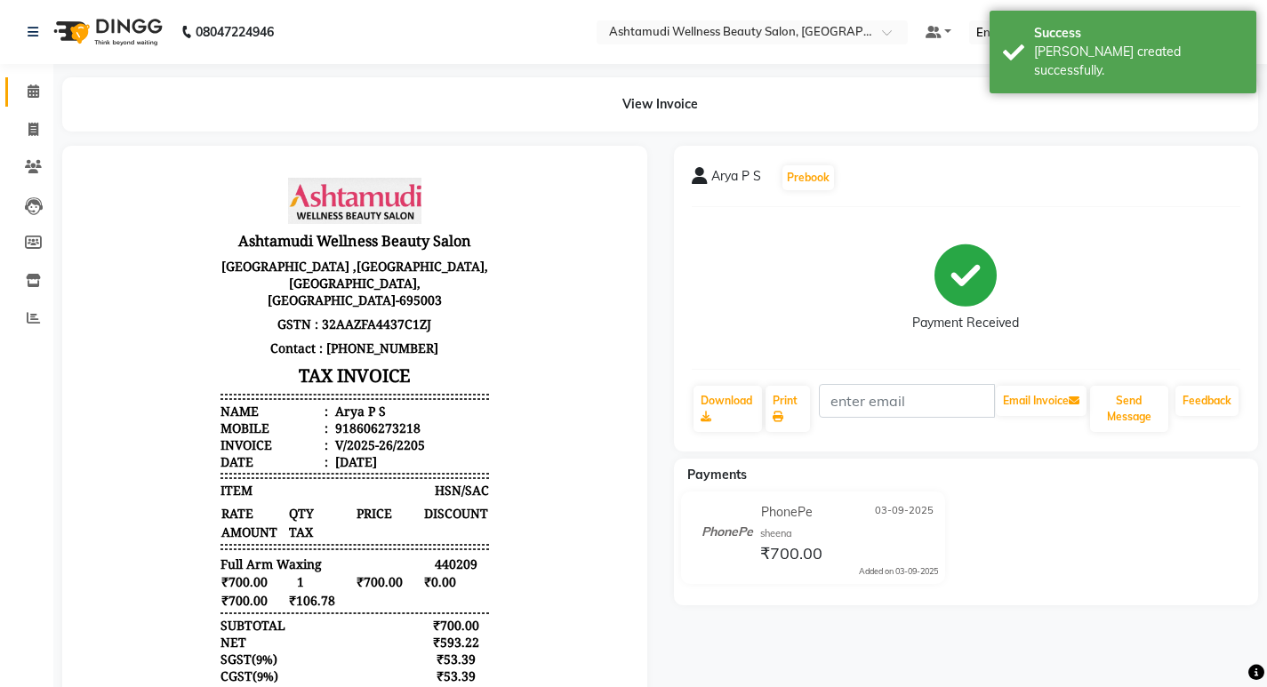
click at [26, 104] on link "Calendar" at bounding box center [26, 91] width 43 height 29
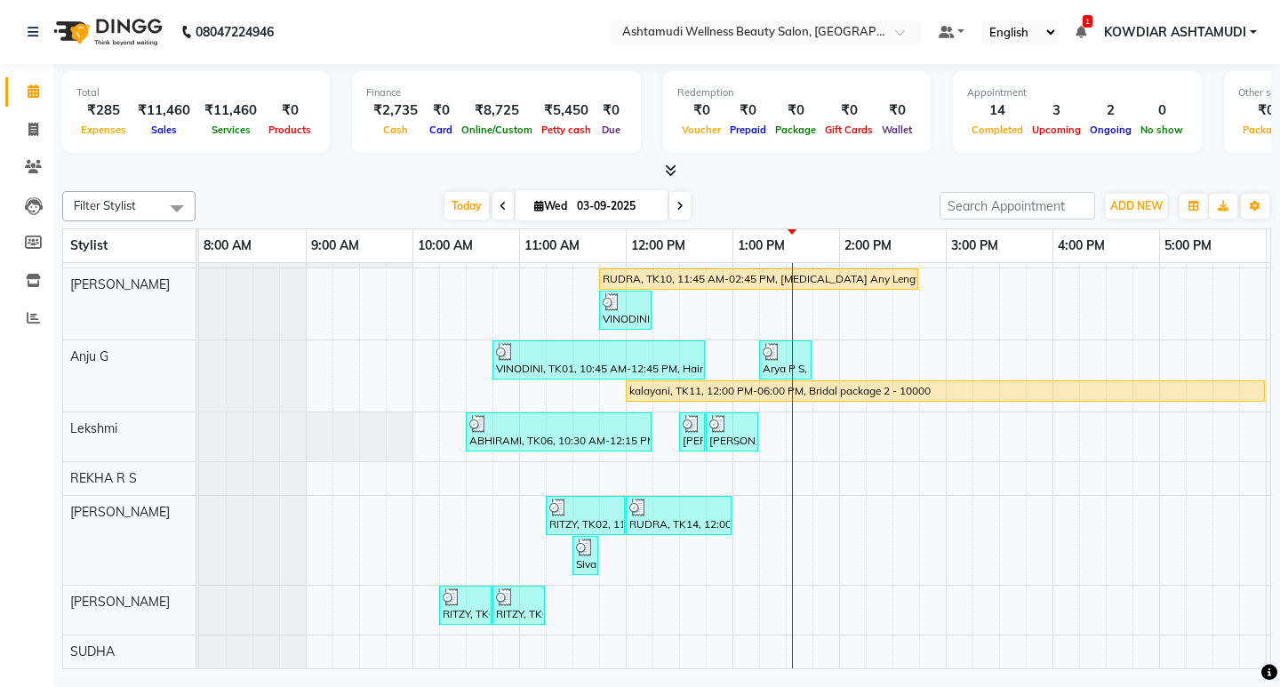
scroll to position [188, 0]
click at [685, 589] on div "Shajna, TK07, 11:00 AM-12:30 PM, ROOT TOUCH UP (AMONIA FREE) CROWN PORTION,Arom…" at bounding box center [892, 379] width 1387 height 580
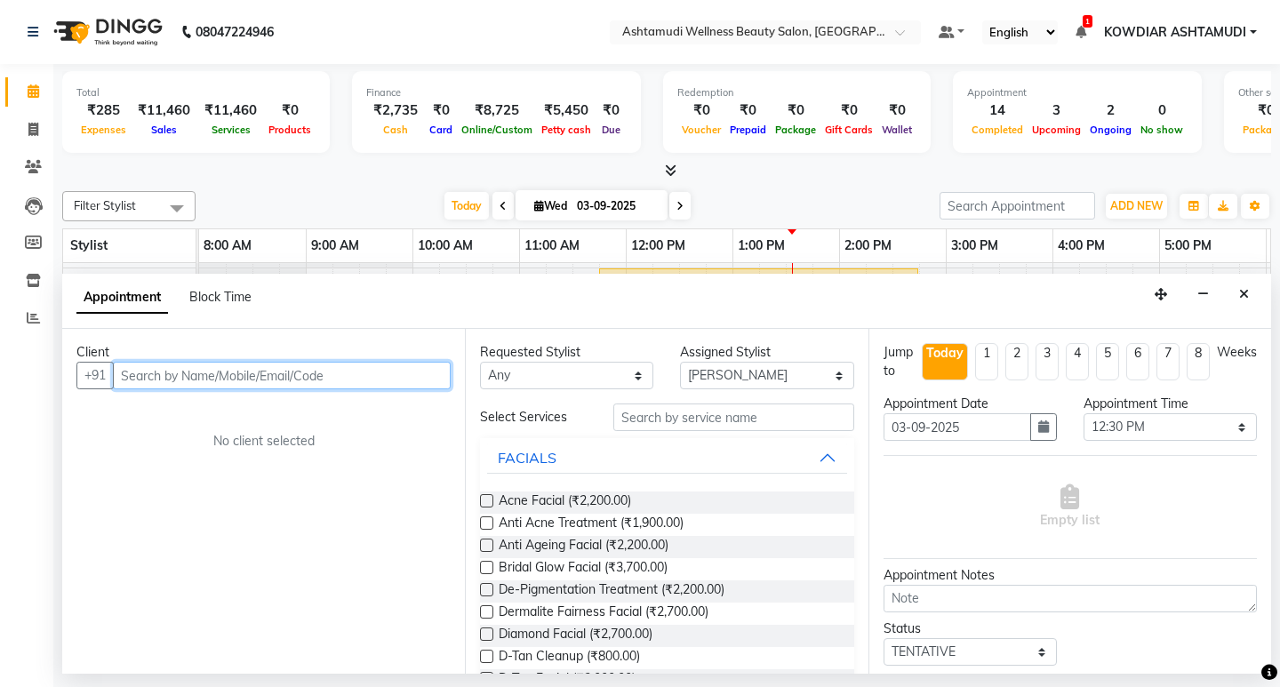
click at [185, 375] on input "text" at bounding box center [282, 376] width 338 height 28
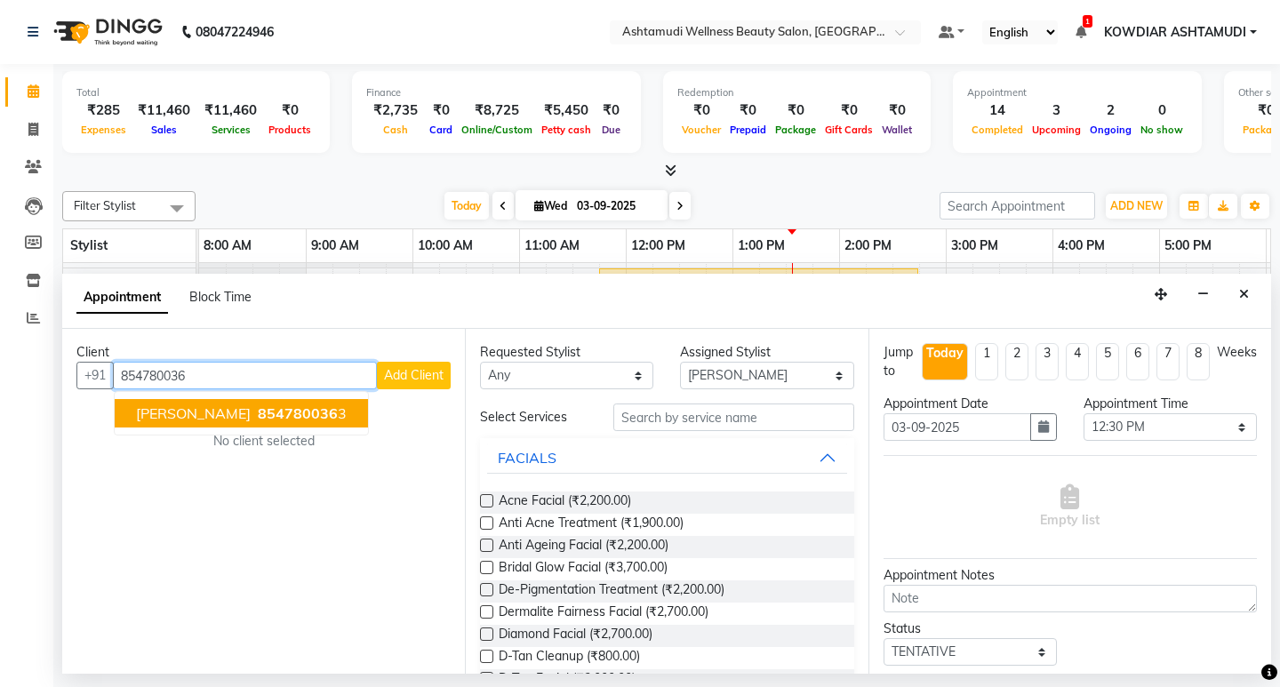
click at [280, 410] on span "854780036" at bounding box center [298, 414] width 80 height 18
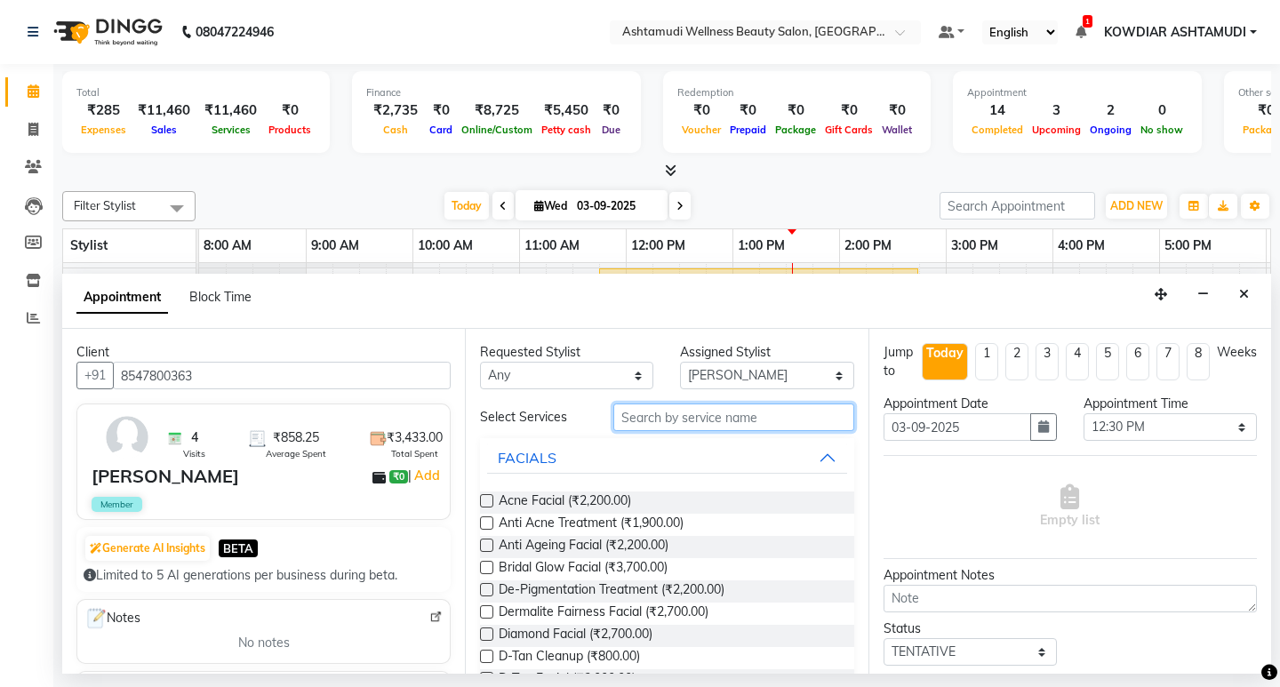
click at [663, 405] on input "text" at bounding box center [733, 418] width 240 height 28
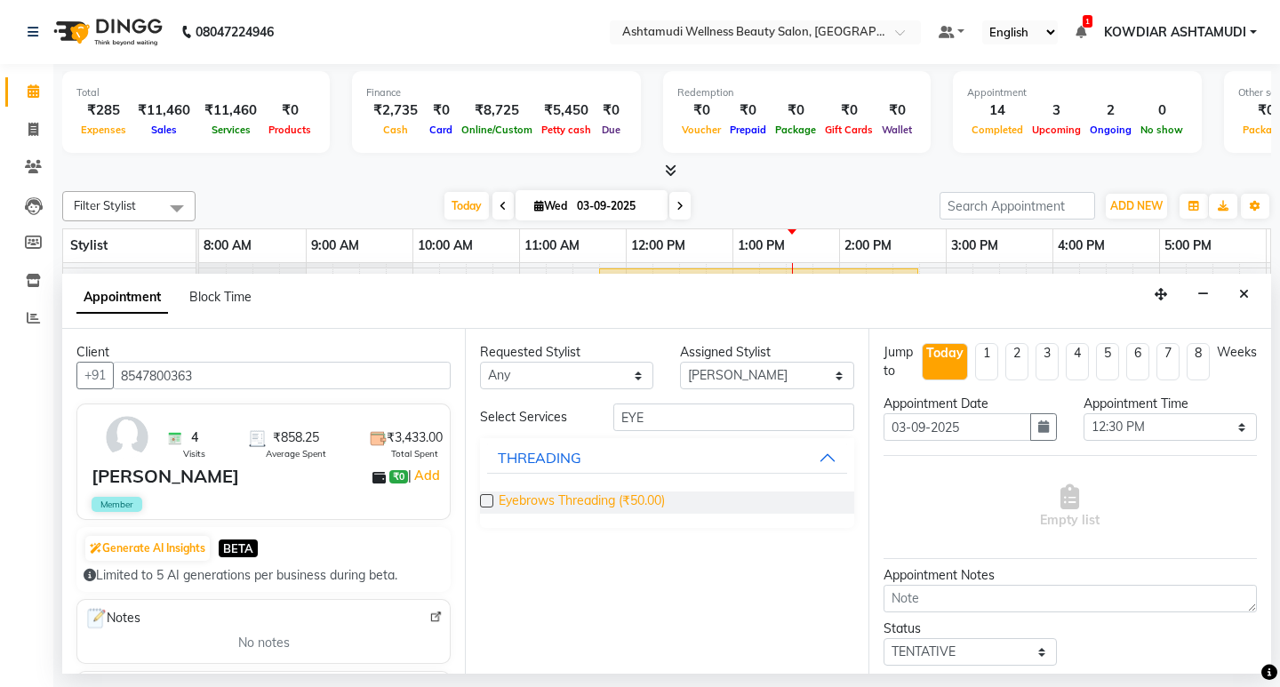
click at [625, 509] on span "Eyebrows Threading (₹50.00)" at bounding box center [582, 503] width 166 height 22
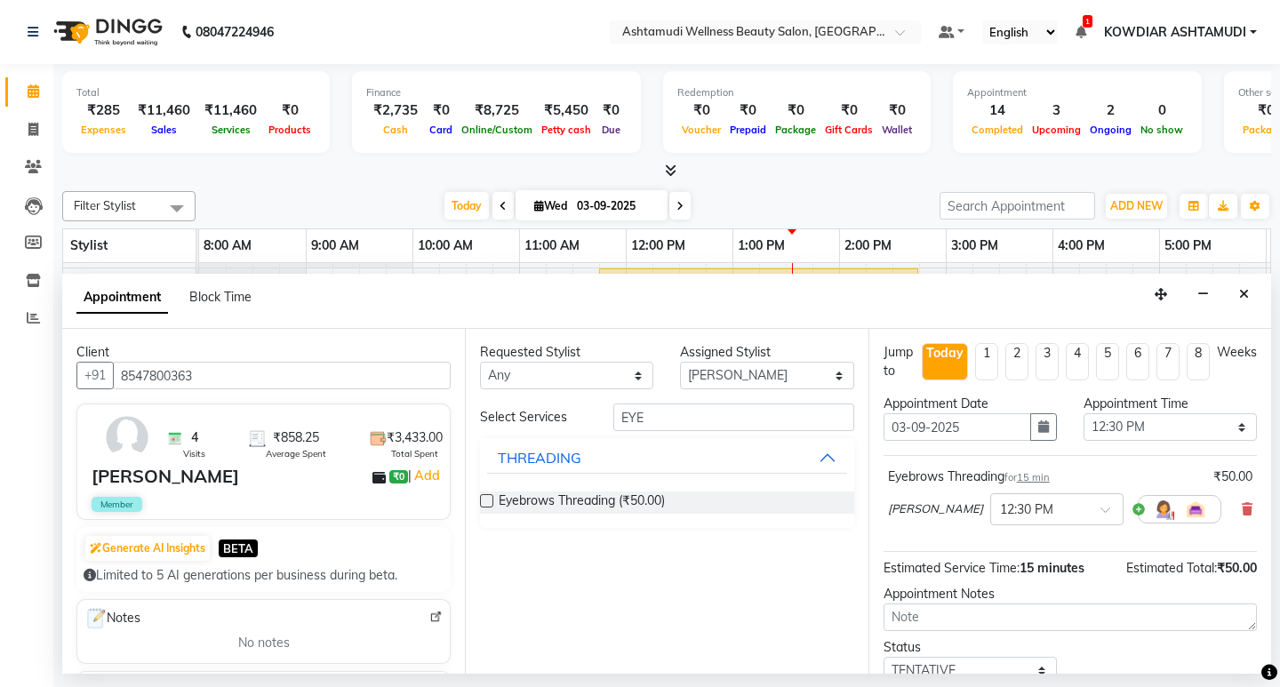
click at [658, 436] on div "Select Services EYE THREADING Eyebrows Threading (₹50.00)" at bounding box center [666, 466] width 373 height 124
click at [661, 411] on input "EYE" at bounding box center [733, 418] width 240 height 28
click at [588, 542] on button "THREADING" at bounding box center [666, 548] width 359 height 32
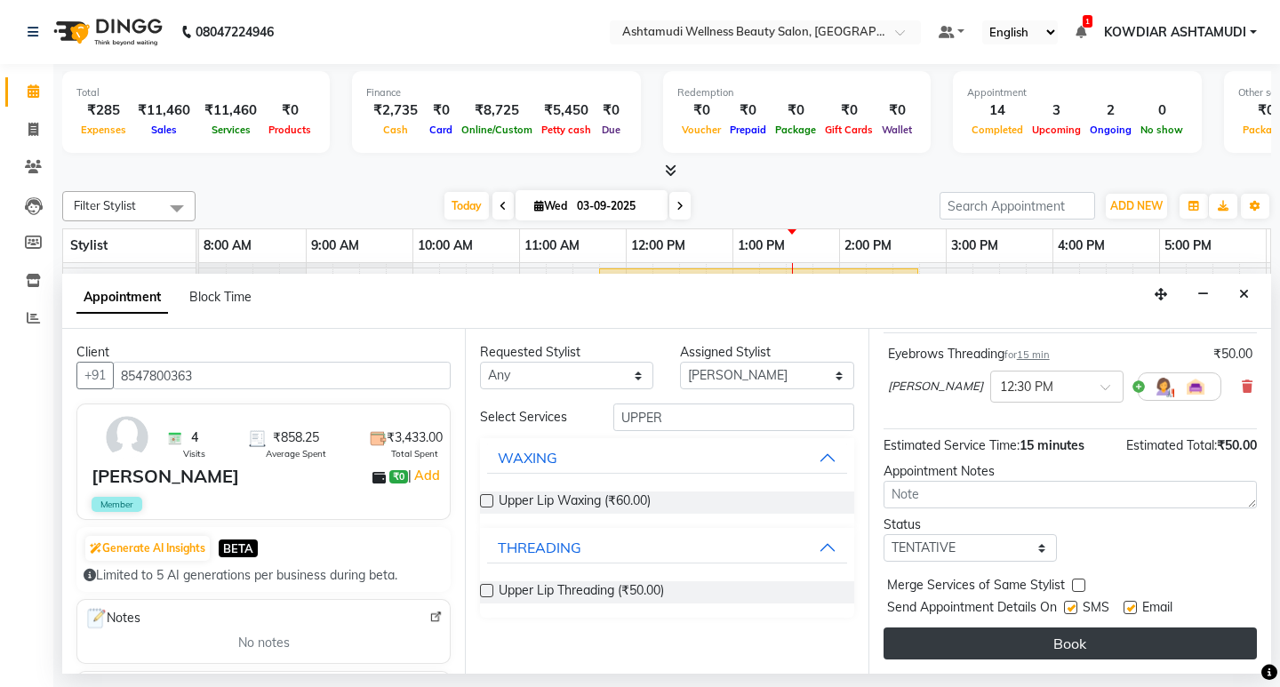
click at [982, 648] on button "Book" at bounding box center [1070, 644] width 373 height 32
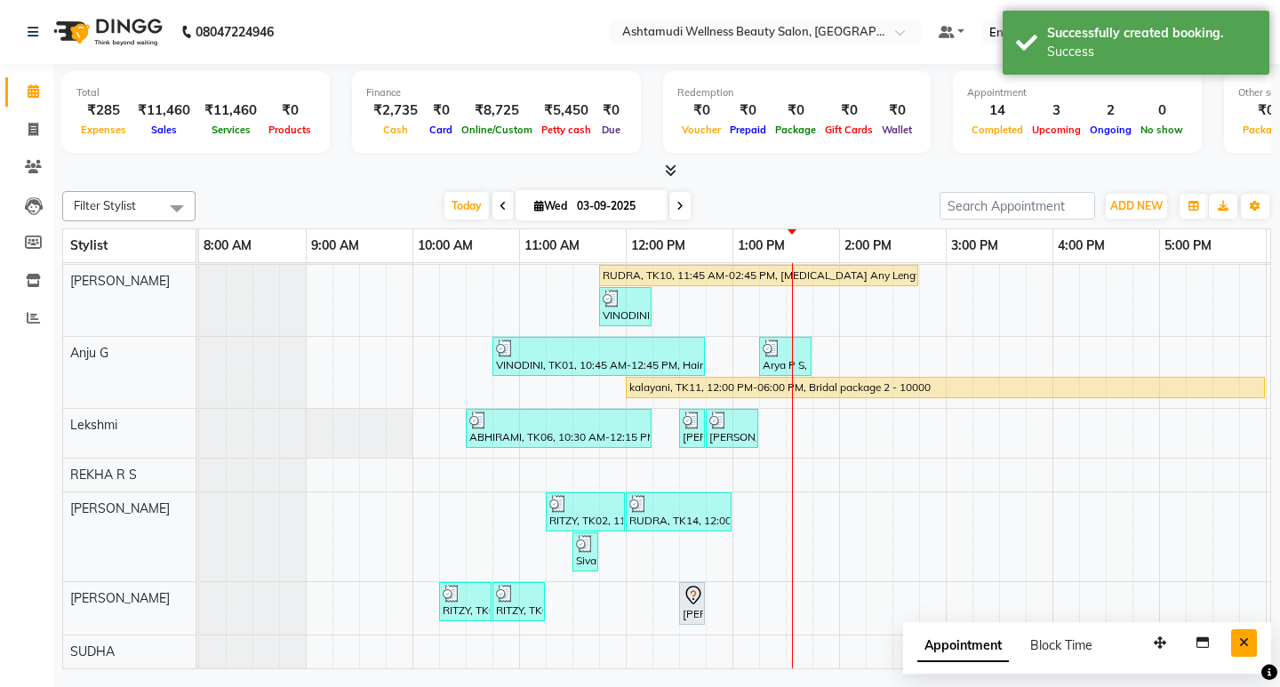
click at [1246, 637] on icon "Close" at bounding box center [1244, 643] width 10 height 12
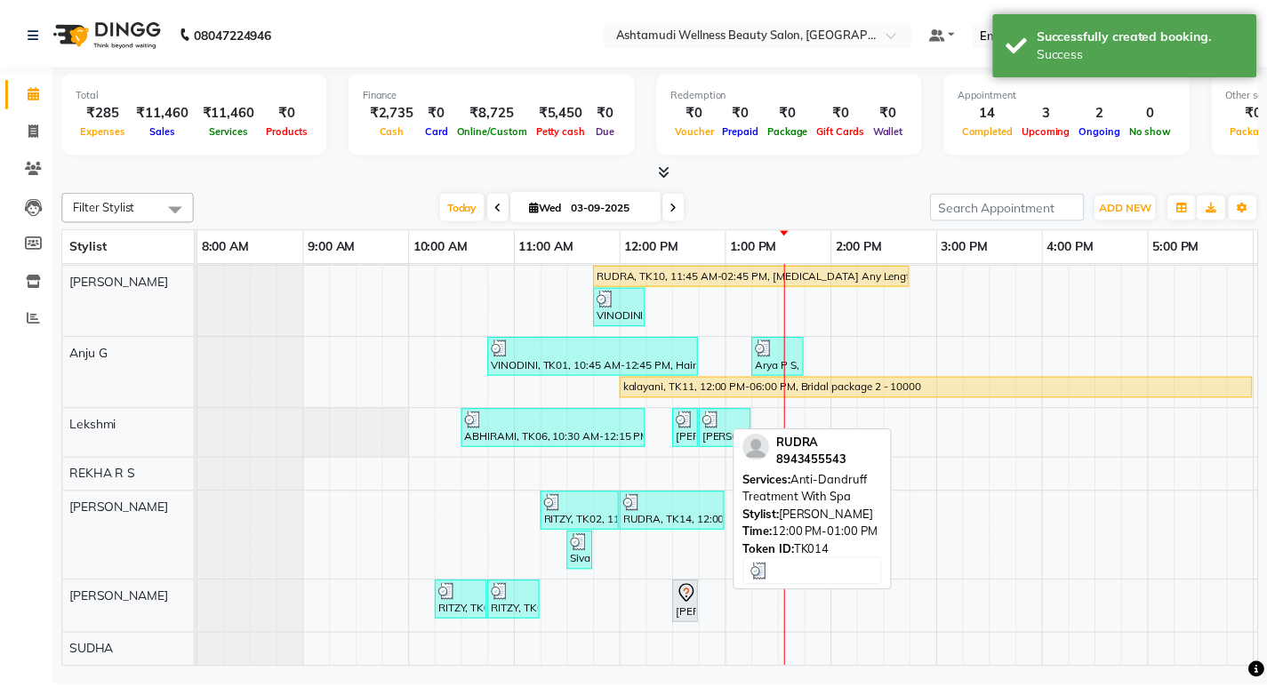
scroll to position [191, 0]
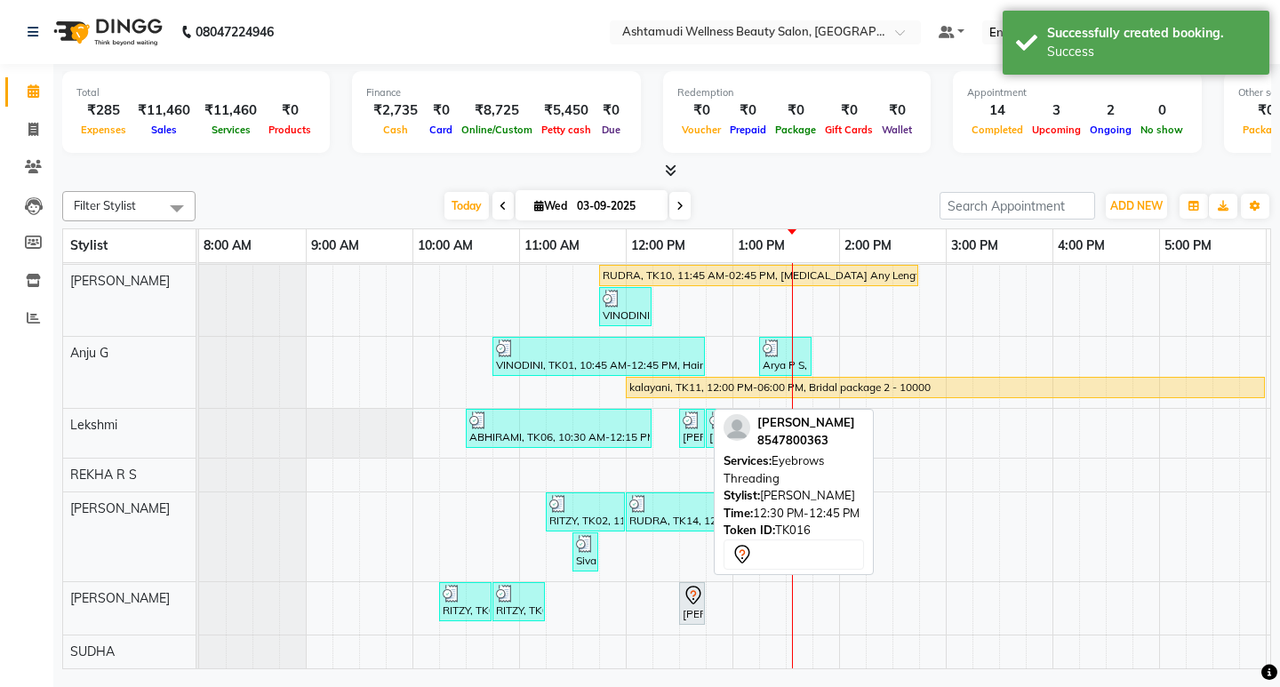
click at [693, 590] on icon at bounding box center [694, 593] width 6 height 7
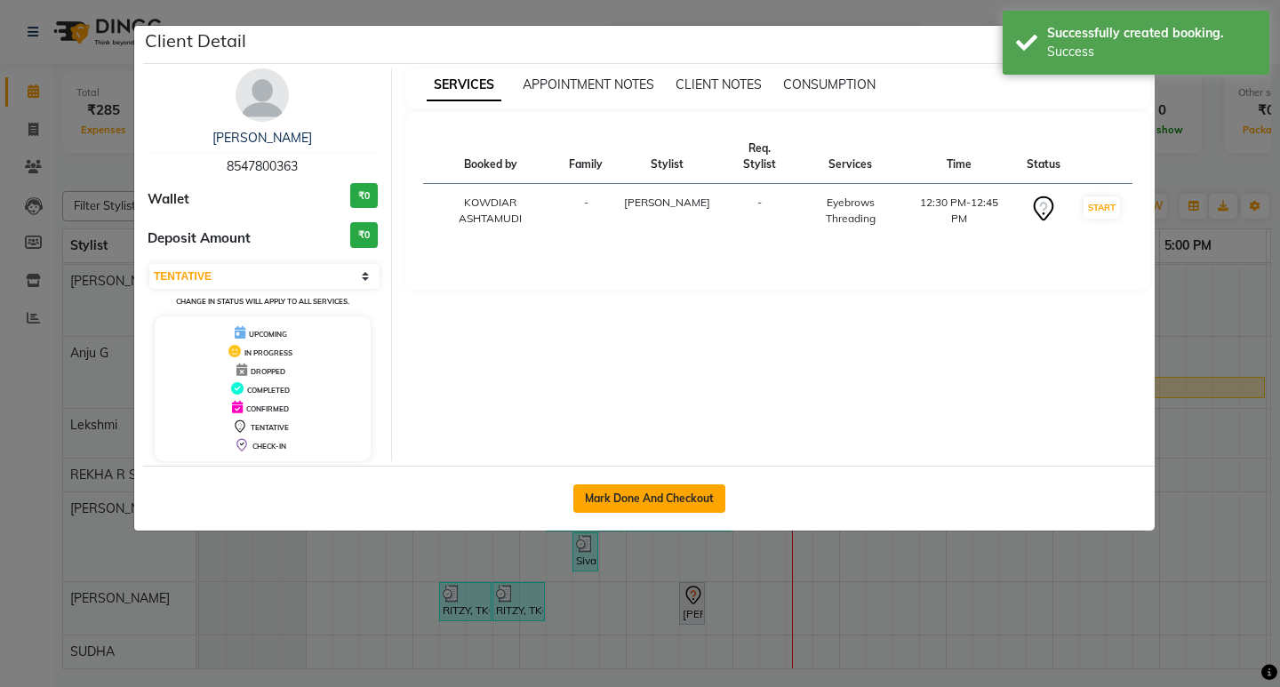
click at [663, 496] on button "Mark Done And Checkout" at bounding box center [649, 499] width 152 height 28
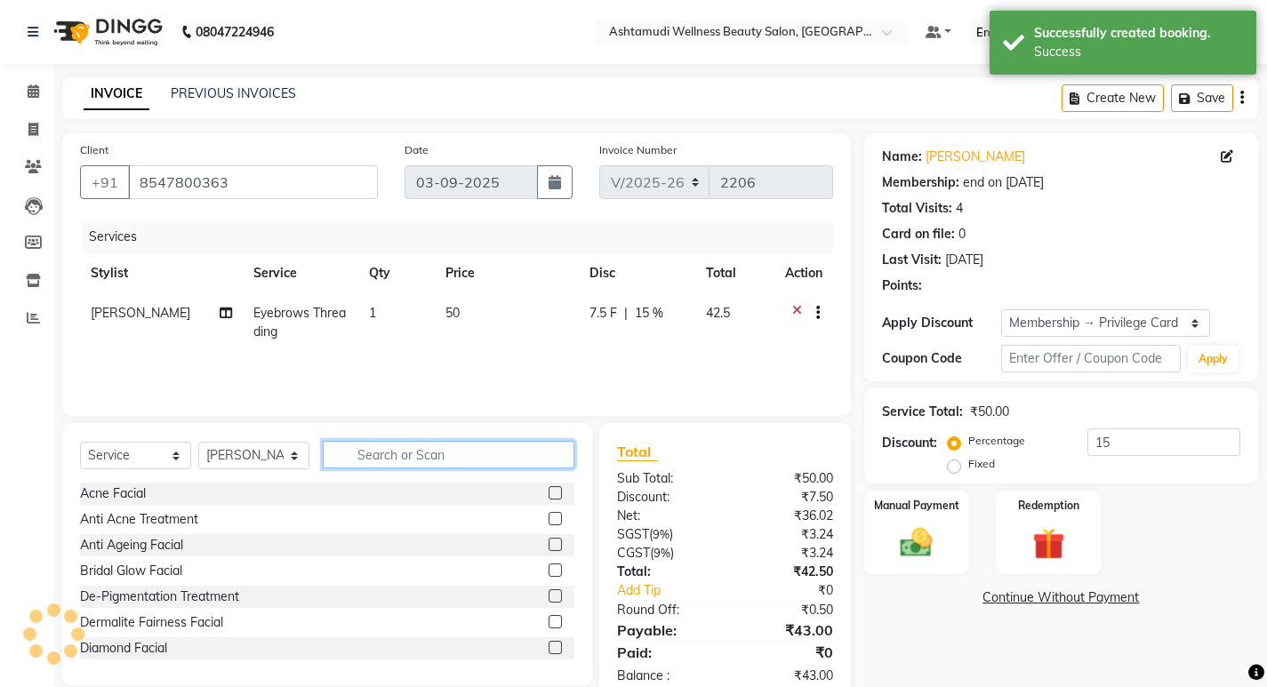
click at [415, 457] on input "text" at bounding box center [449, 455] width 252 height 28
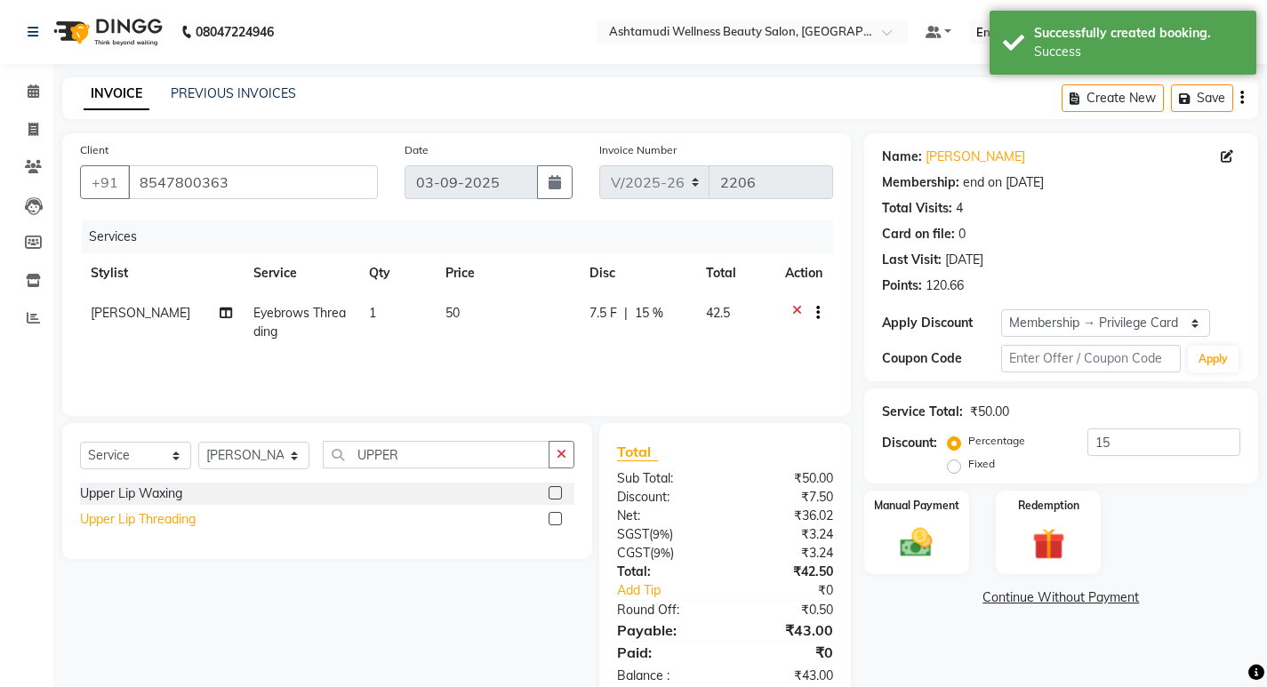
click at [181, 520] on div "Upper Lip Threading" at bounding box center [138, 519] width 116 height 19
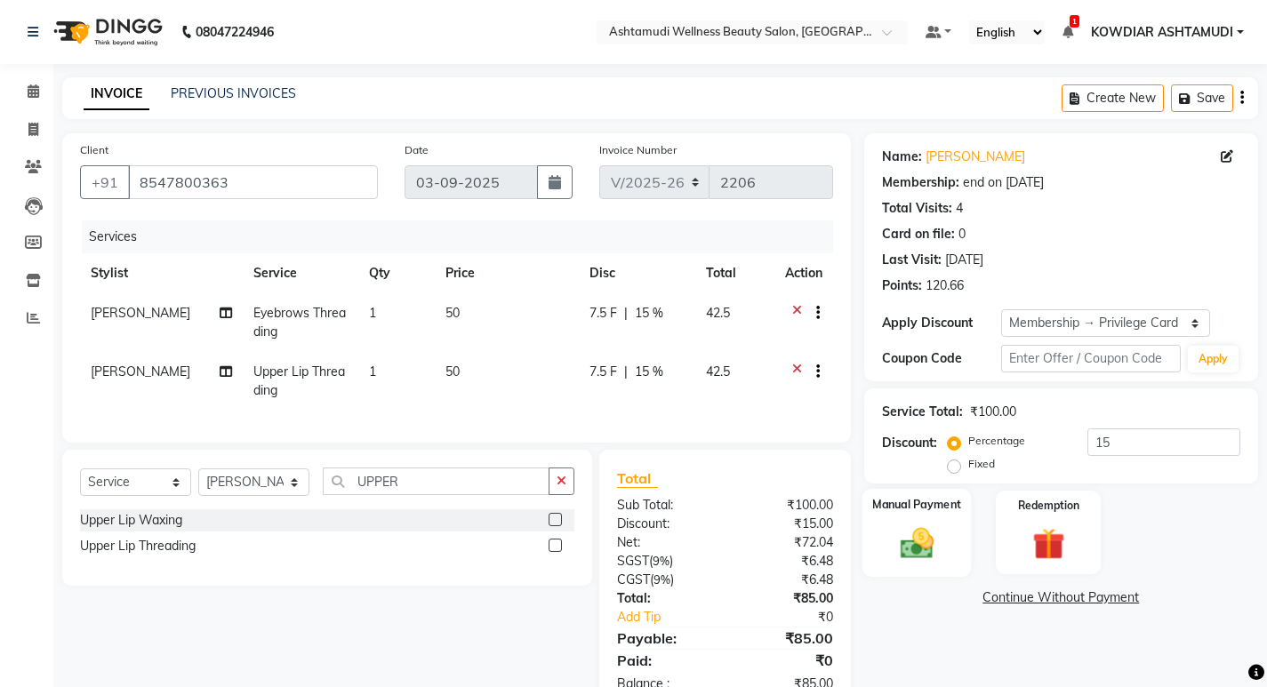
click at [923, 549] on img at bounding box center [916, 543] width 54 height 38
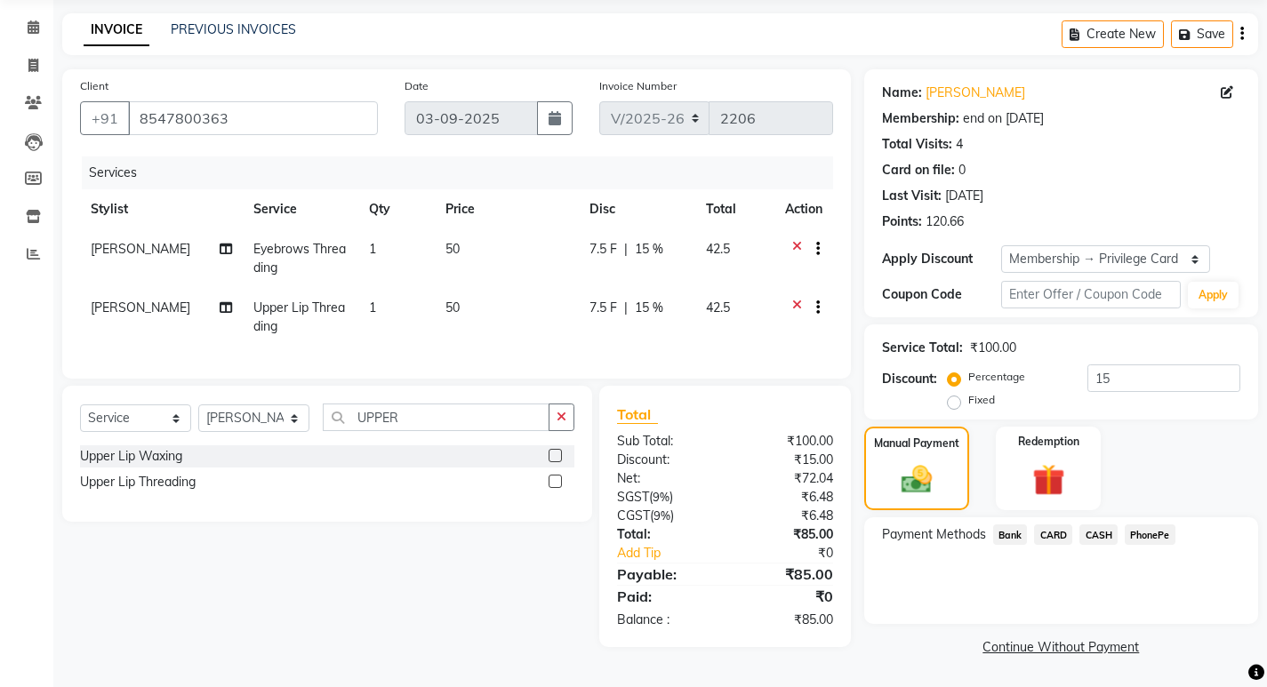
click at [1149, 531] on span "PhonePe" at bounding box center [1150, 535] width 51 height 20
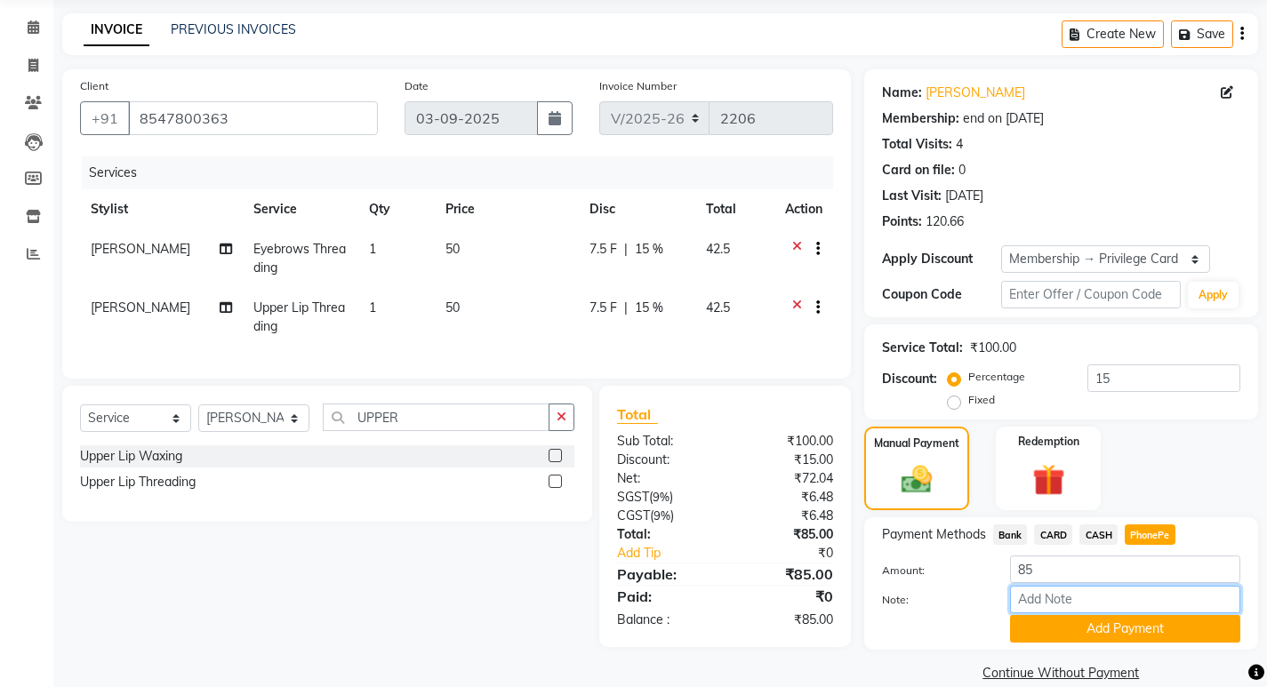
click at [1108, 608] on input "Note:" at bounding box center [1125, 600] width 230 height 28
click at [1121, 635] on button "Add Payment" at bounding box center [1125, 629] width 230 height 28
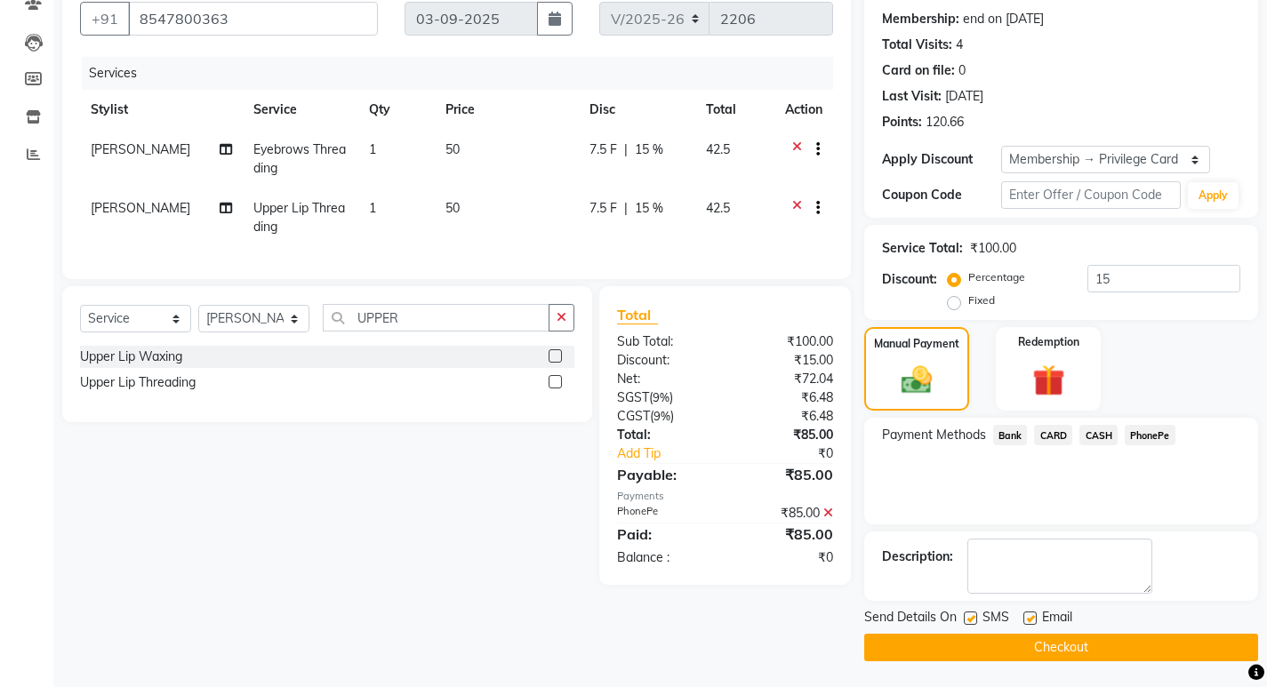
scroll to position [164, 0]
click at [966, 620] on label at bounding box center [970, 617] width 13 height 13
click at [966, 620] on input "checkbox" at bounding box center [970, 619] width 12 height 12
click at [1033, 617] on label at bounding box center [1029, 617] width 13 height 13
click at [1033, 617] on input "checkbox" at bounding box center [1029, 619] width 12 height 12
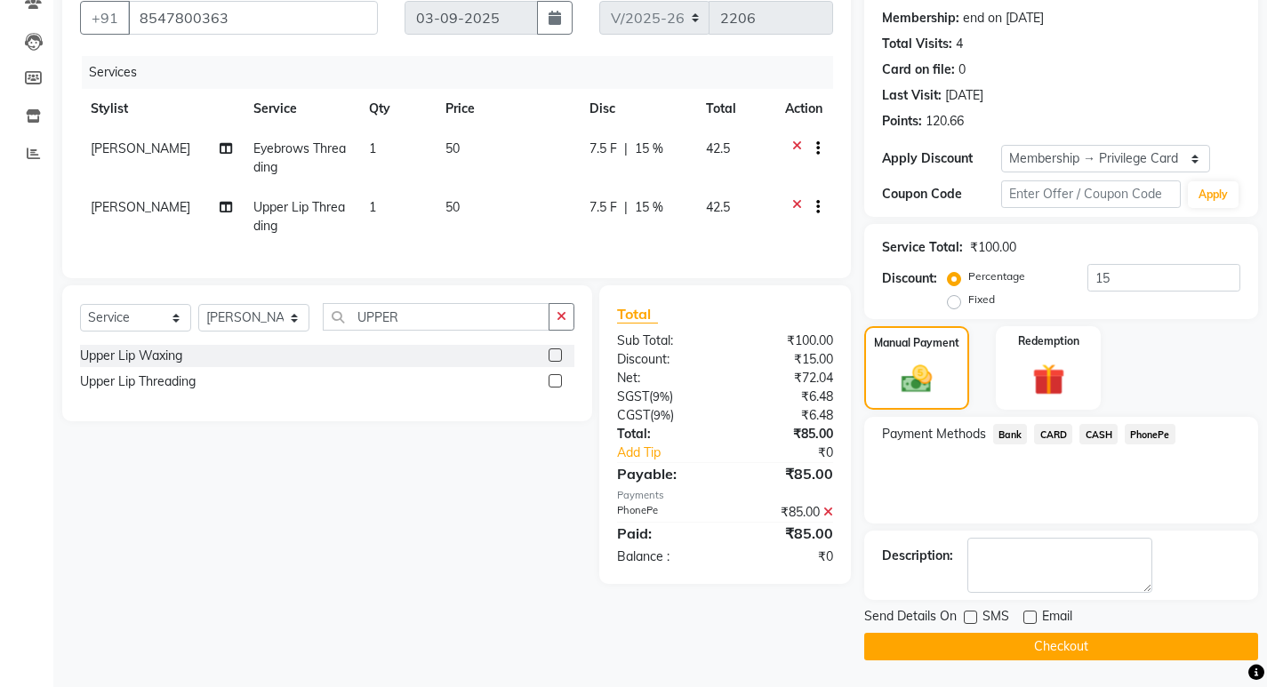
click at [980, 641] on button "Checkout" at bounding box center [1061, 647] width 394 height 28
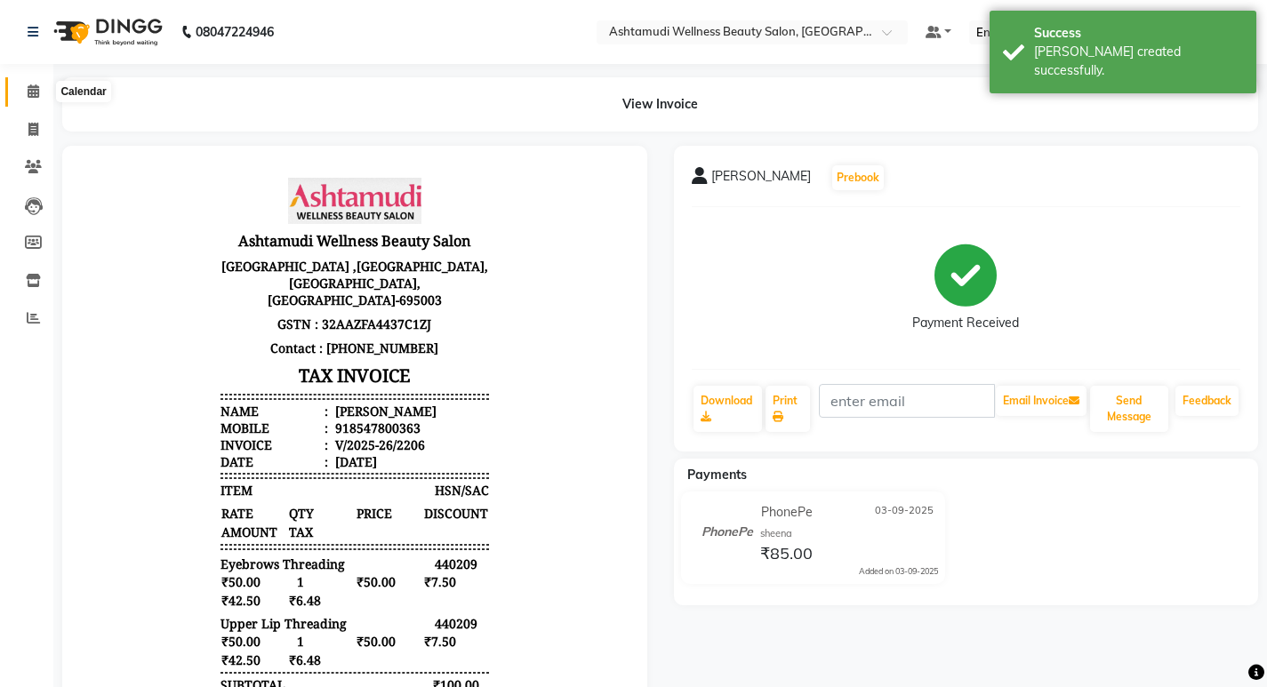
click at [28, 101] on span at bounding box center [33, 92] width 31 height 20
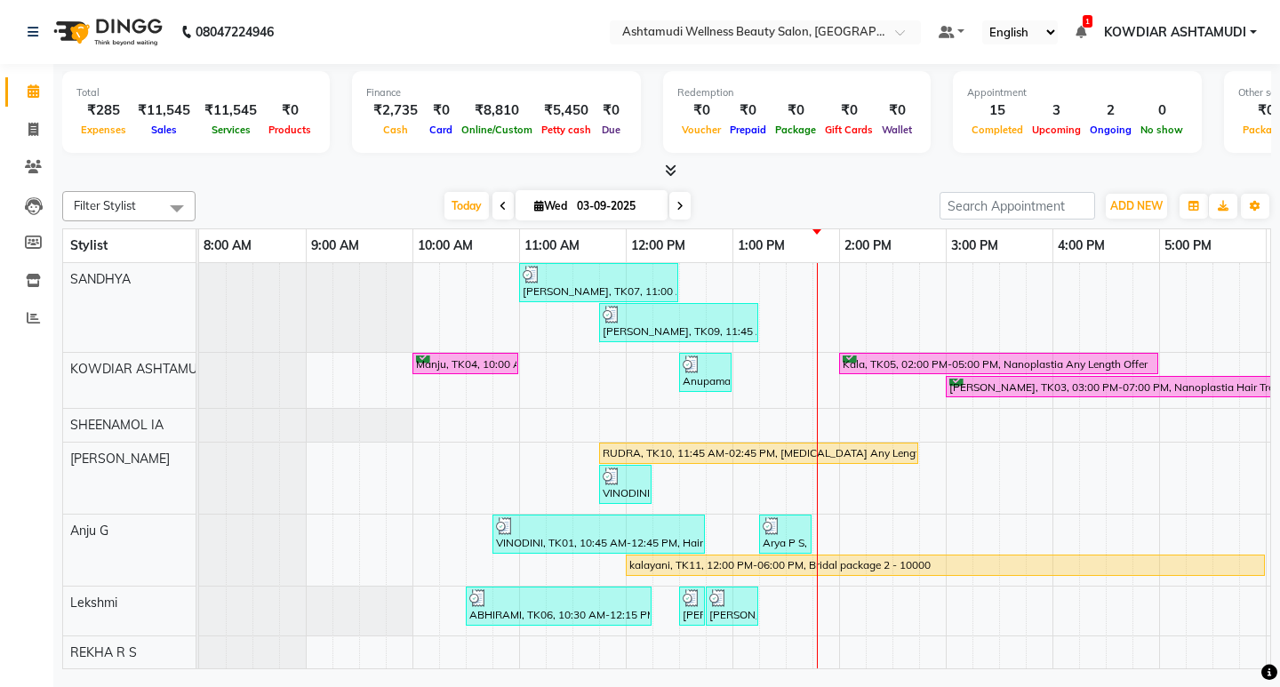
click at [355, 28] on nav "08047224946 Select Location × Ashtamudi Wellness Beauty Salon, Kowdiar Default …" at bounding box center [640, 32] width 1280 height 64
click at [845, 187] on div "Filter Stylist Select All SANDHYA KOWDIAR ASHTAMUDI SHEENAMOL IA ABISHA KARKI A…" at bounding box center [666, 426] width 1209 height 485
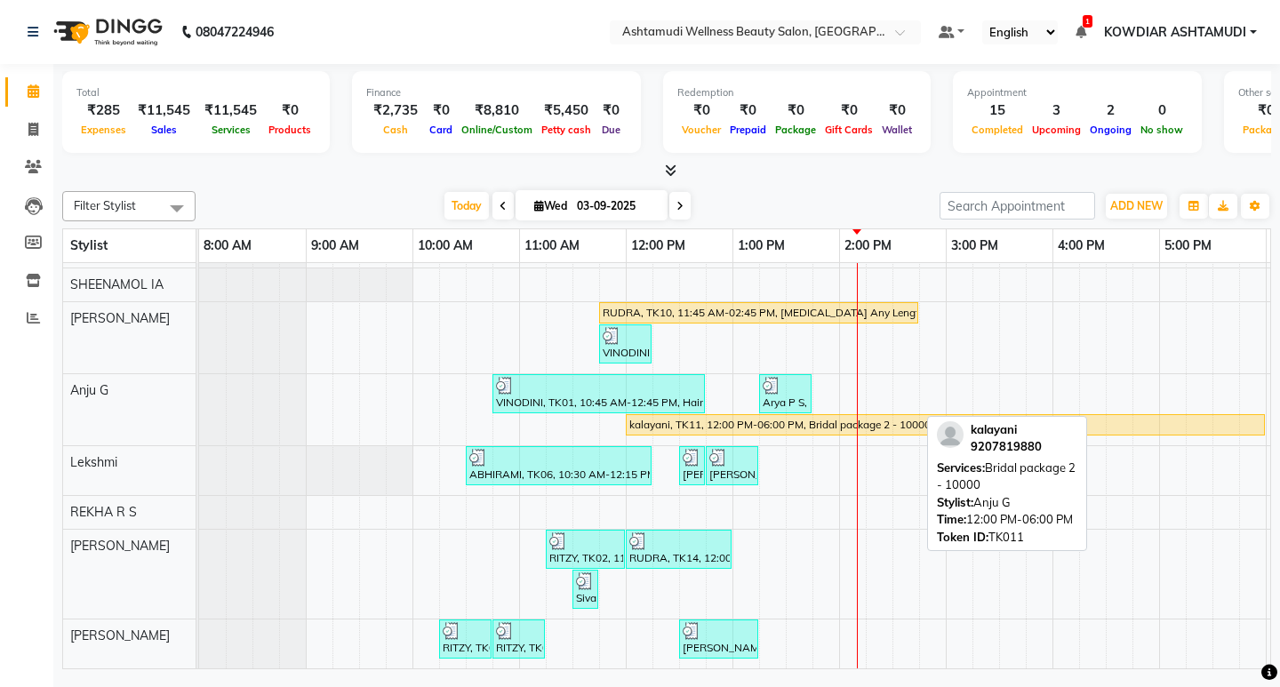
scroll to position [188, 0]
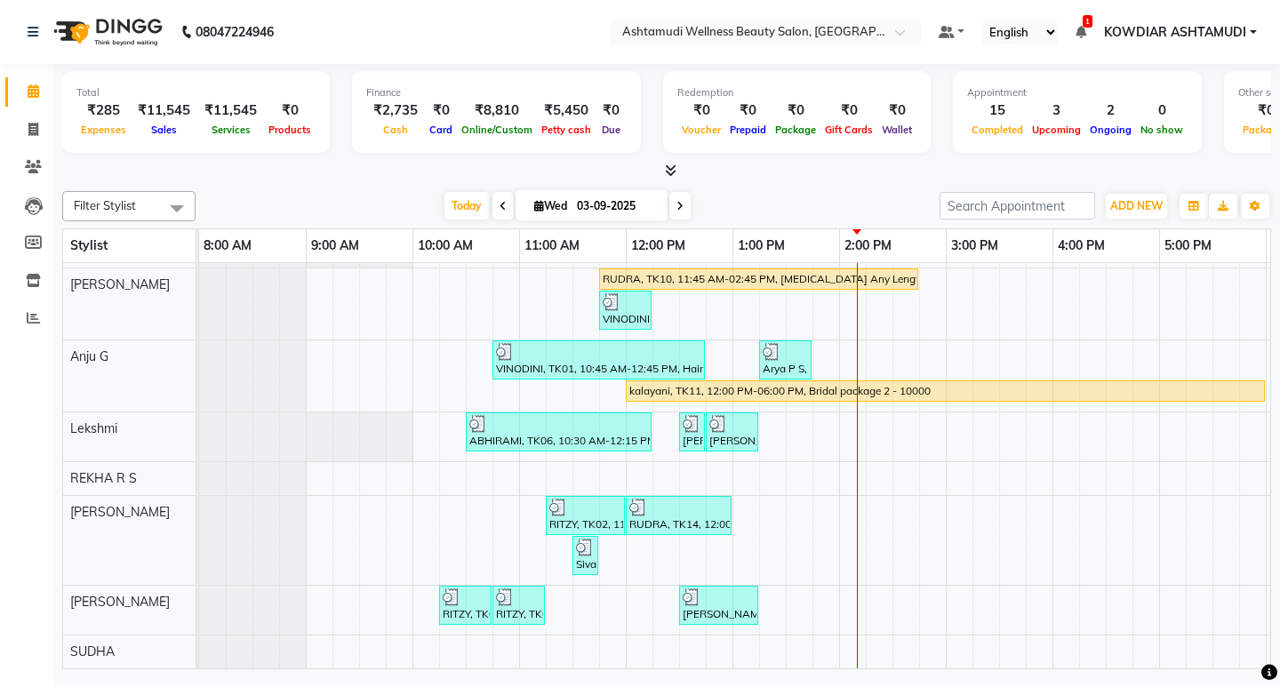
click at [412, 37] on nav "08047224946 Select Location × Ashtamudi Wellness Beauty Salon, Kowdiar Default …" at bounding box center [640, 32] width 1280 height 64
click at [669, 175] on icon at bounding box center [671, 170] width 12 height 13
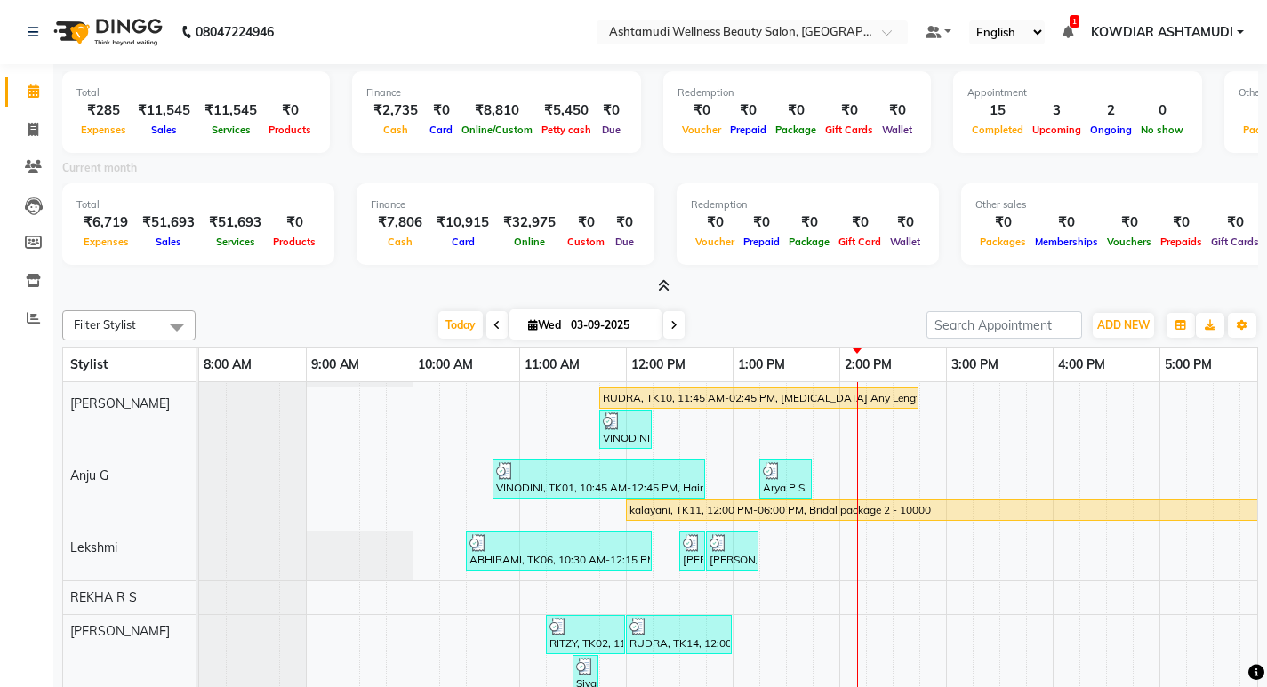
click at [613, 67] on div "Total ₹285 Expenses ₹11,545 Sales ₹11,545 Services ₹0 Products Finance ₹2,735 C…" at bounding box center [660, 180] width 1196 height 232
click at [36, 95] on icon at bounding box center [34, 90] width 12 height 13
click at [352, 71] on div "Finance ₹2,735 Cash ₹0 Card ₹8,810 Online/Custom ₹5,450 Petty cash ₹0 Due" at bounding box center [496, 112] width 289 height 82
click at [443, 41] on nav "08047224946 Select Location × Ashtamudi Wellness Beauty Salon, Kowdiar Default …" at bounding box center [633, 32] width 1267 height 64
click at [401, 57] on nav "08047224946 Select Location × Ashtamudi Wellness Beauty Salon, Kowdiar Default …" at bounding box center [633, 32] width 1267 height 64
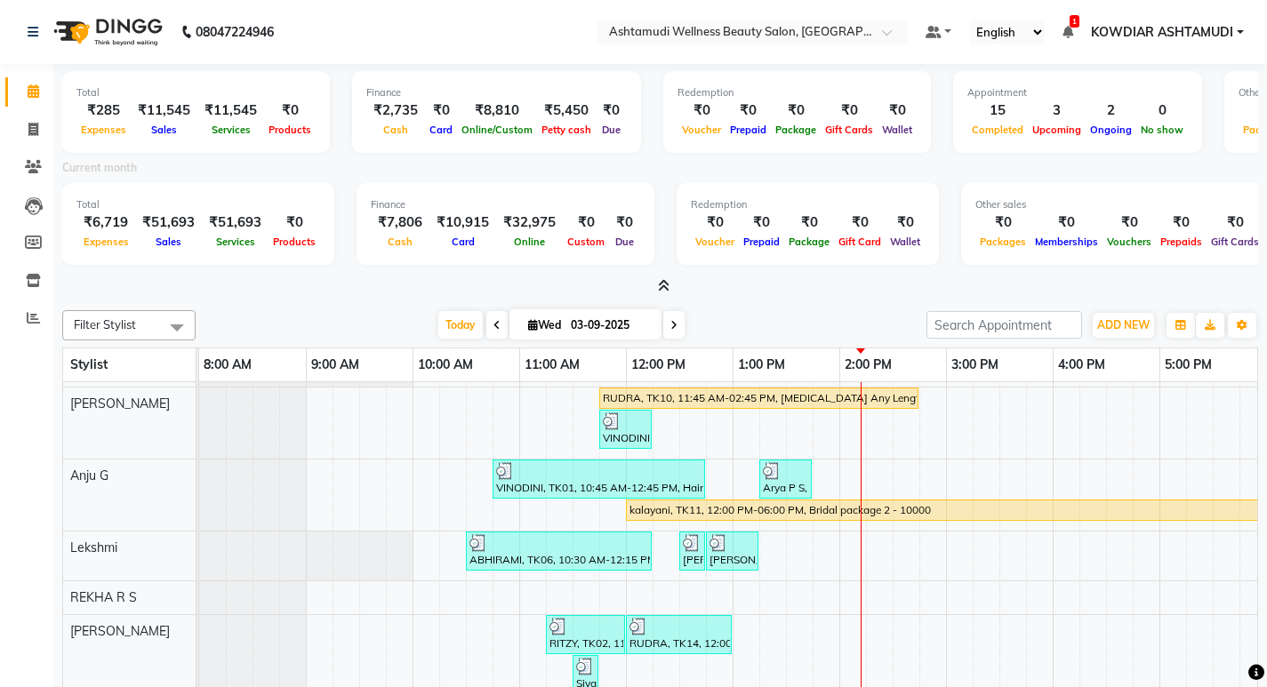
click at [28, 92] on icon at bounding box center [34, 90] width 12 height 13
click at [386, 44] on nav "08047224946 Select Location × Ashtamudi Wellness Beauty Salon, Kowdiar Default …" at bounding box center [633, 32] width 1267 height 64
click at [40, 97] on span at bounding box center [33, 92] width 31 height 20
click at [44, 127] on span at bounding box center [33, 130] width 31 height 20
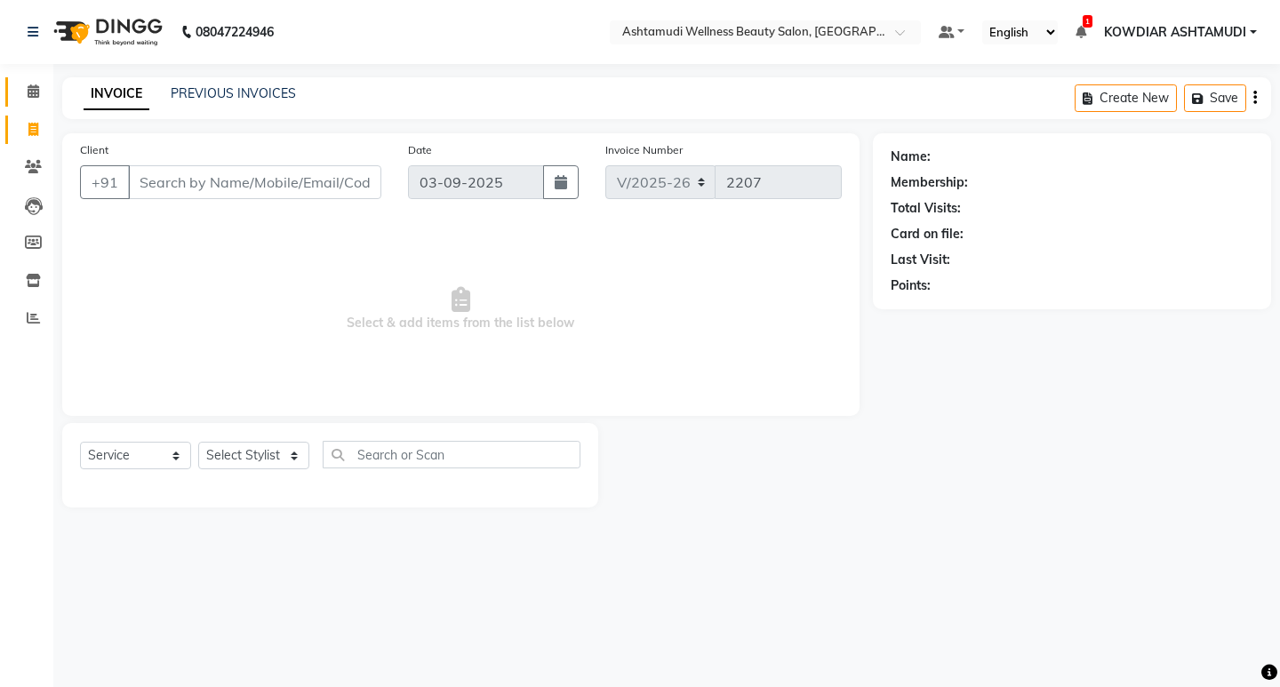
click at [40, 100] on span at bounding box center [33, 92] width 31 height 20
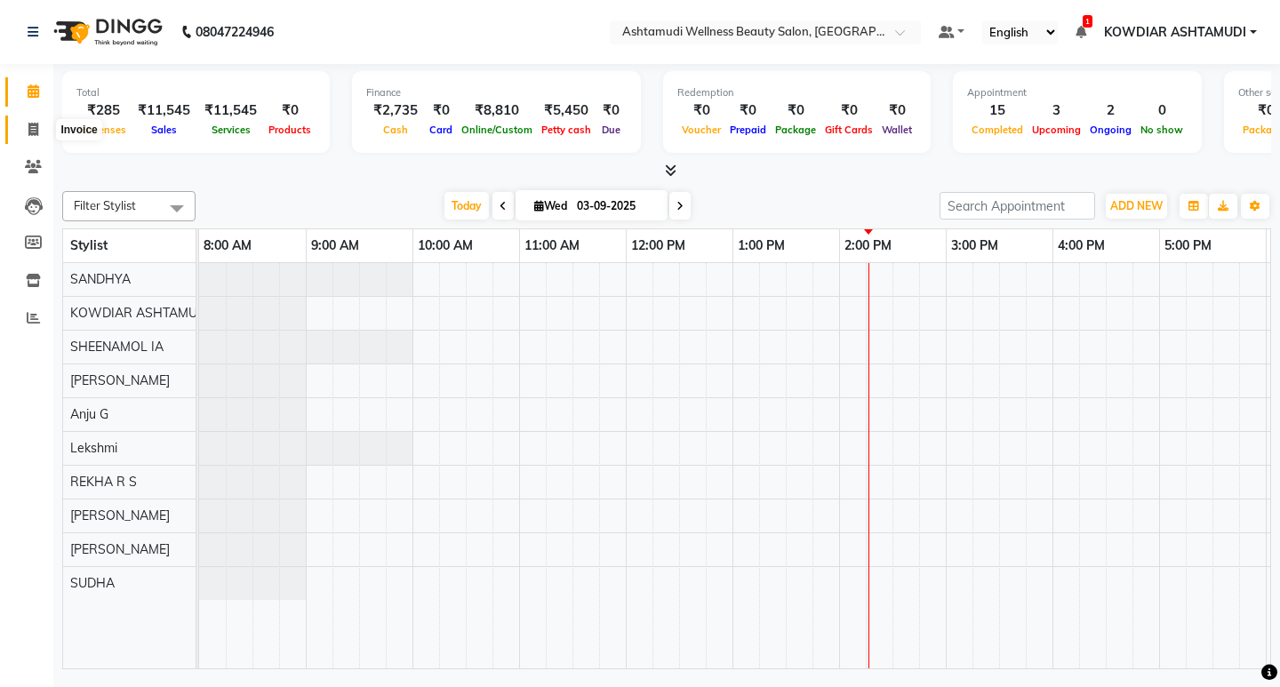
click at [39, 123] on span at bounding box center [33, 130] width 31 height 20
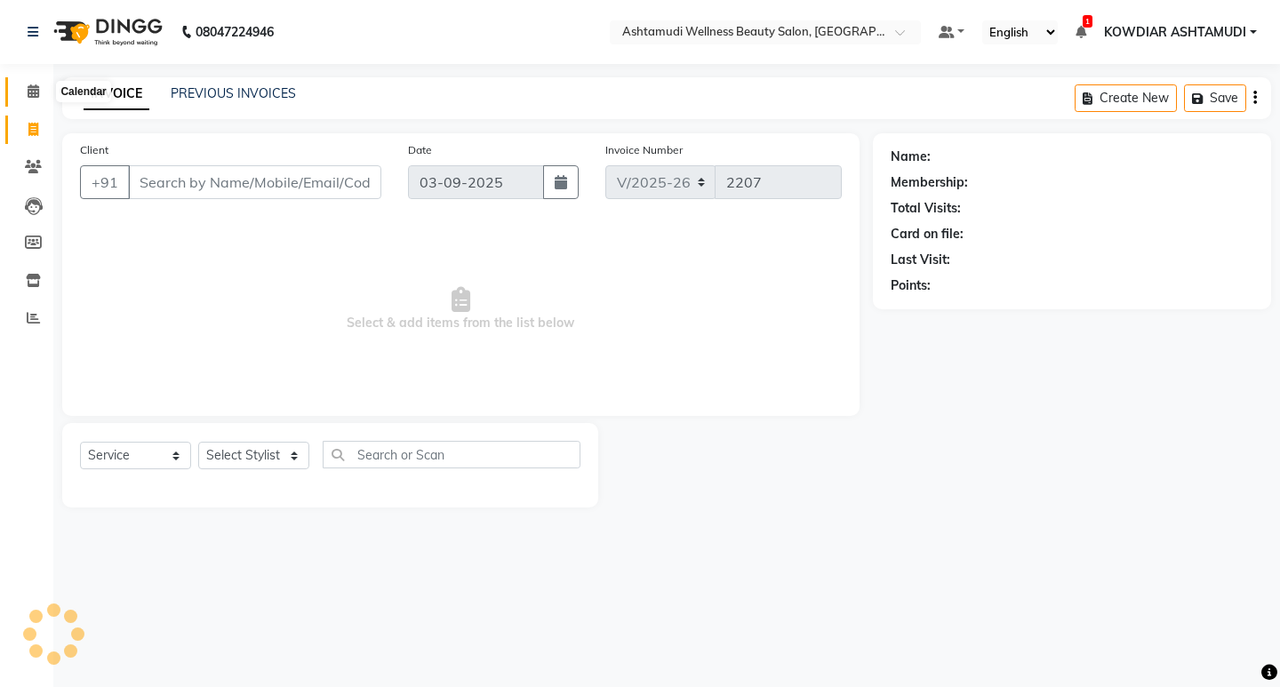
click at [38, 96] on icon at bounding box center [34, 90] width 12 height 13
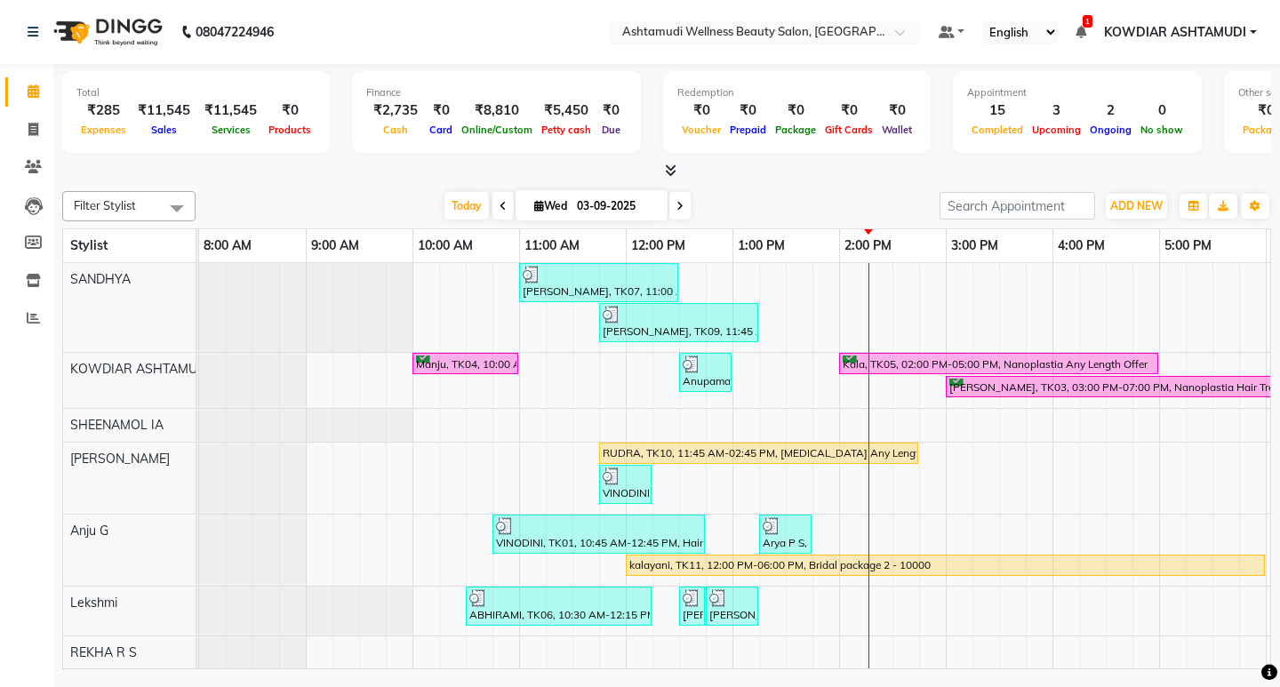
click at [605, 67] on div "Total ₹285 Expenses ₹11,545 Sales ₹11,545 Services ₹0 Products Finance ₹2,735 C…" at bounding box center [666, 122] width 1209 height 116
click at [470, 205] on span "Today" at bounding box center [467, 206] width 44 height 28
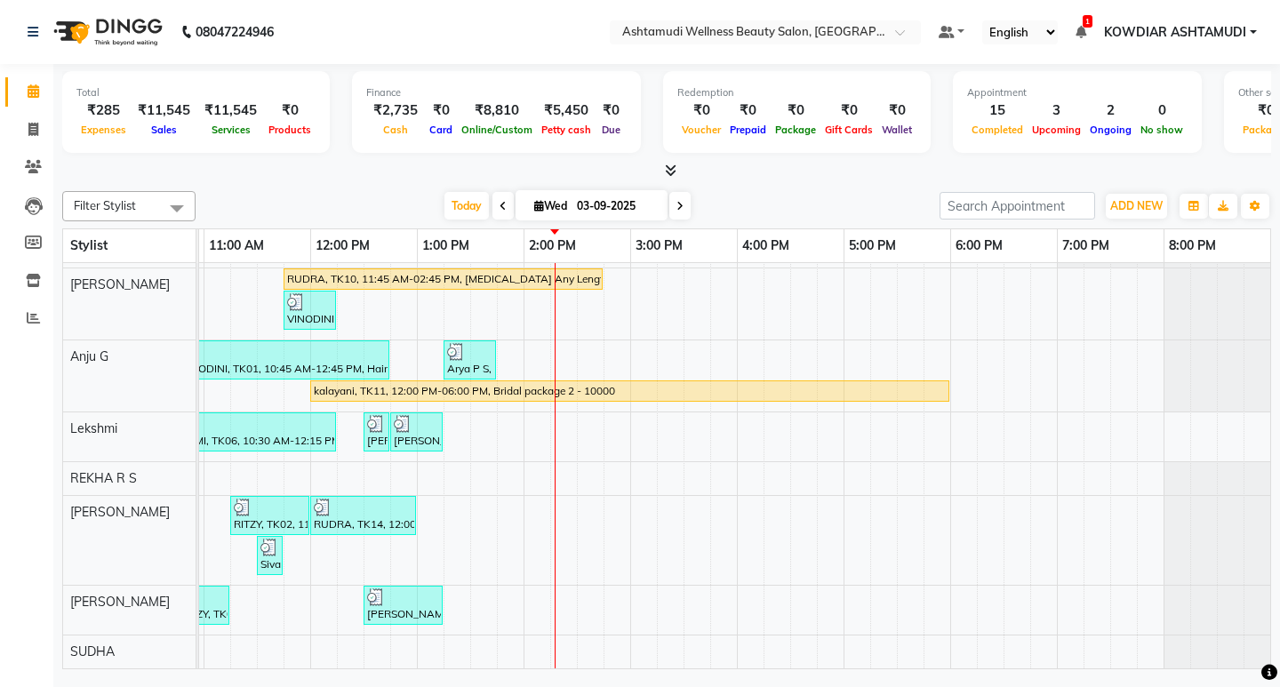
scroll to position [188, 0]
click at [520, 584] on div "Shajna, TK07, 11:00 AM-12:30 PM, ROOT TOUCH UP (AMONIA FREE) CROWN PORTION,Arom…" at bounding box center [577, 379] width 1387 height 580
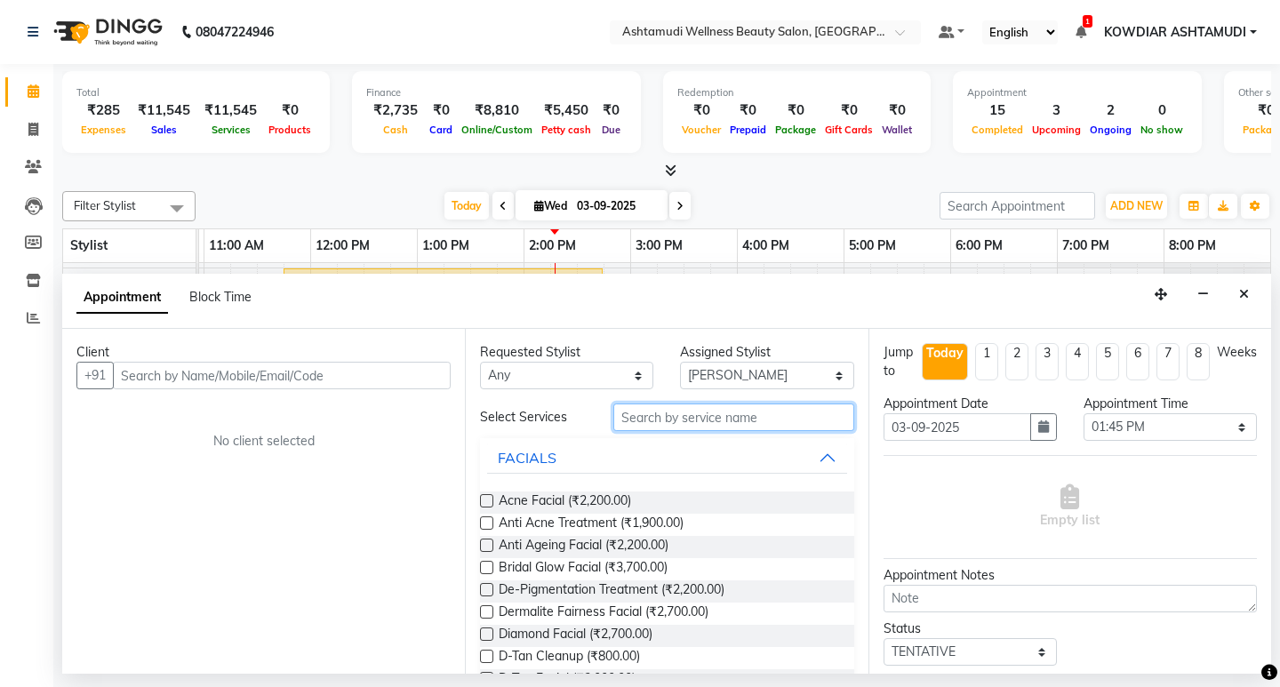
click at [622, 413] on input "text" at bounding box center [733, 418] width 240 height 28
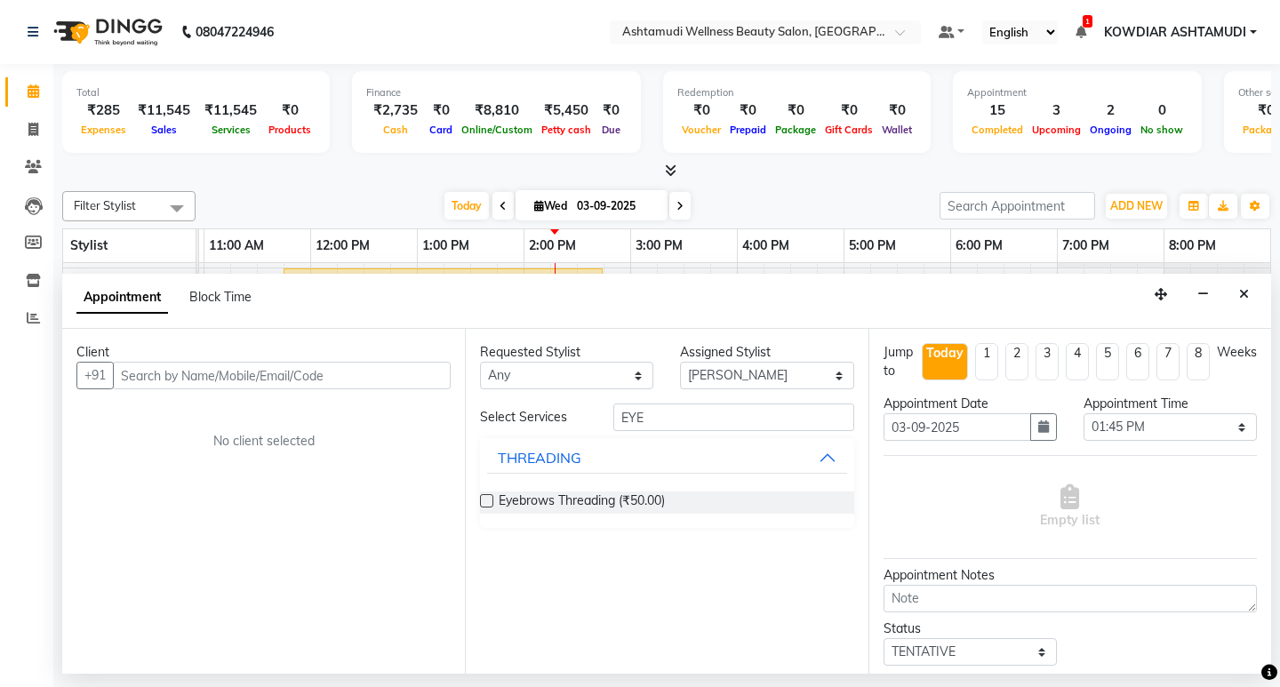
click at [579, 511] on span "Eyebrows Threading (₹50.00)" at bounding box center [582, 503] width 166 height 22
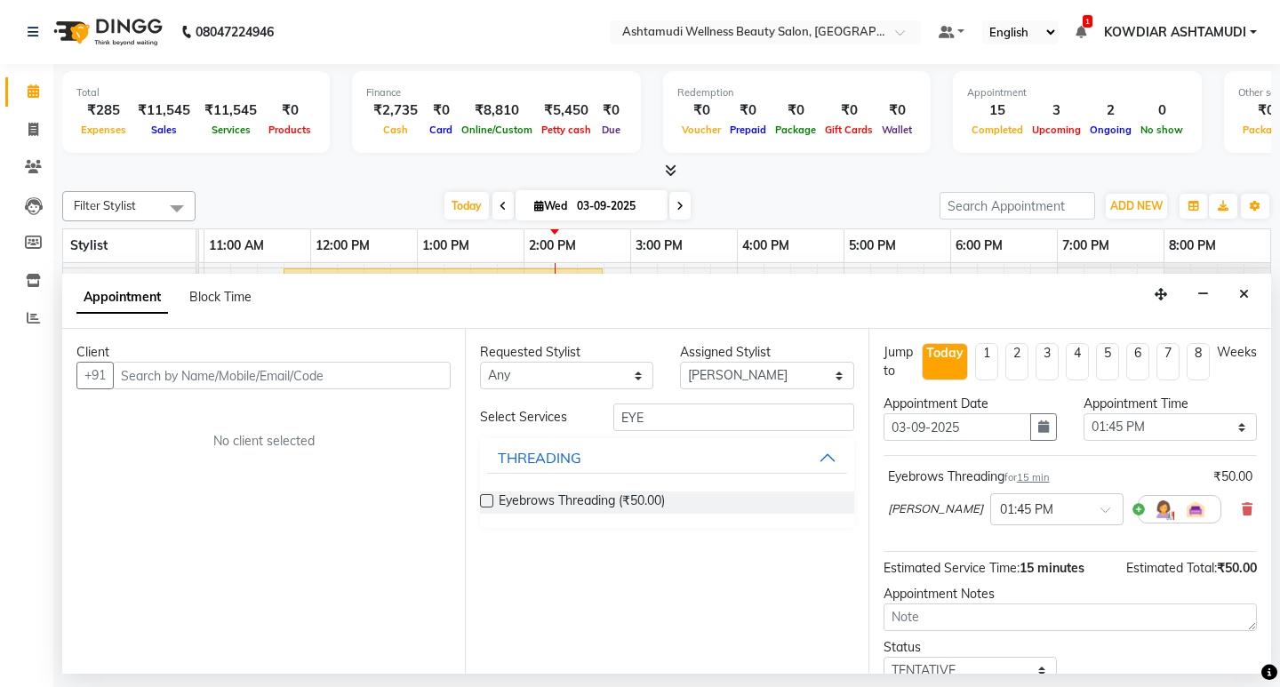
click at [663, 436] on div "Select Services EYE THREADING Eyebrows Threading (₹50.00)" at bounding box center [666, 466] width 373 height 124
click at [685, 393] on div "Requested Stylist Any ABISHA KARKI Anju G KOWDIAR ASHTAMUDI Lekshmi REKHA R S R…" at bounding box center [666, 501] width 403 height 345
click at [653, 413] on input "EYE" at bounding box center [733, 418] width 240 height 28
click at [564, 539] on div "THREADING" at bounding box center [540, 547] width 84 height 21
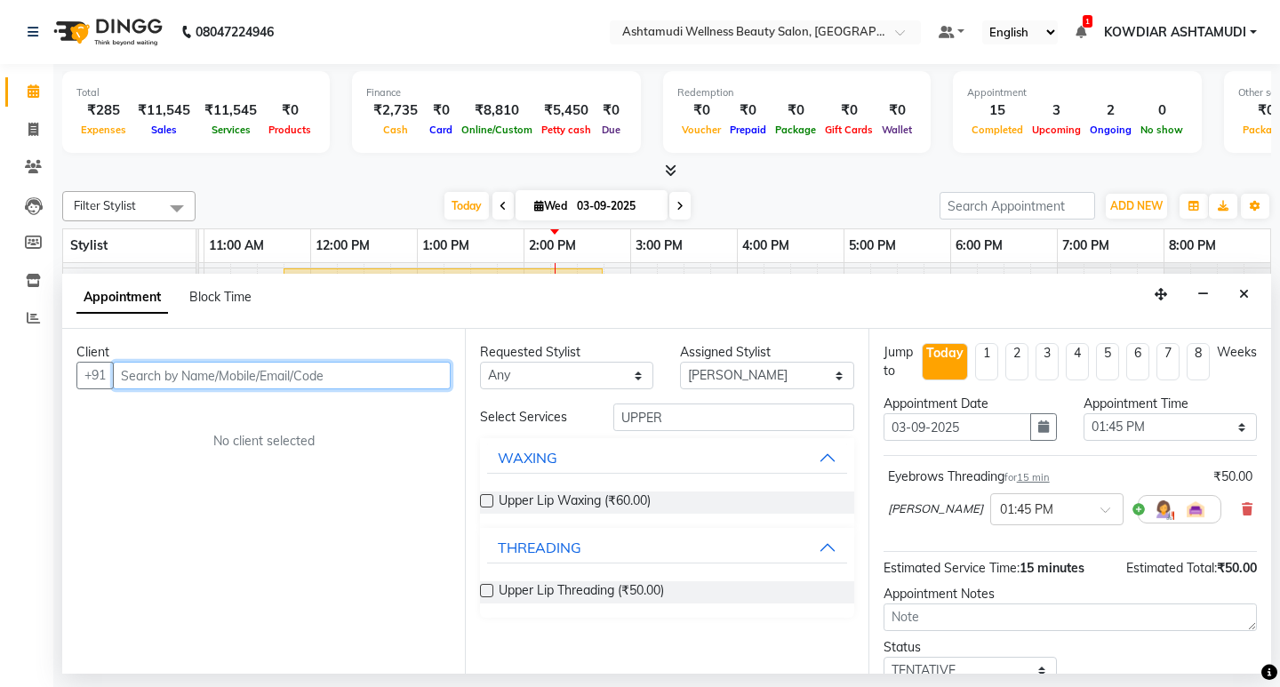
click at [362, 381] on input "text" at bounding box center [282, 376] width 338 height 28
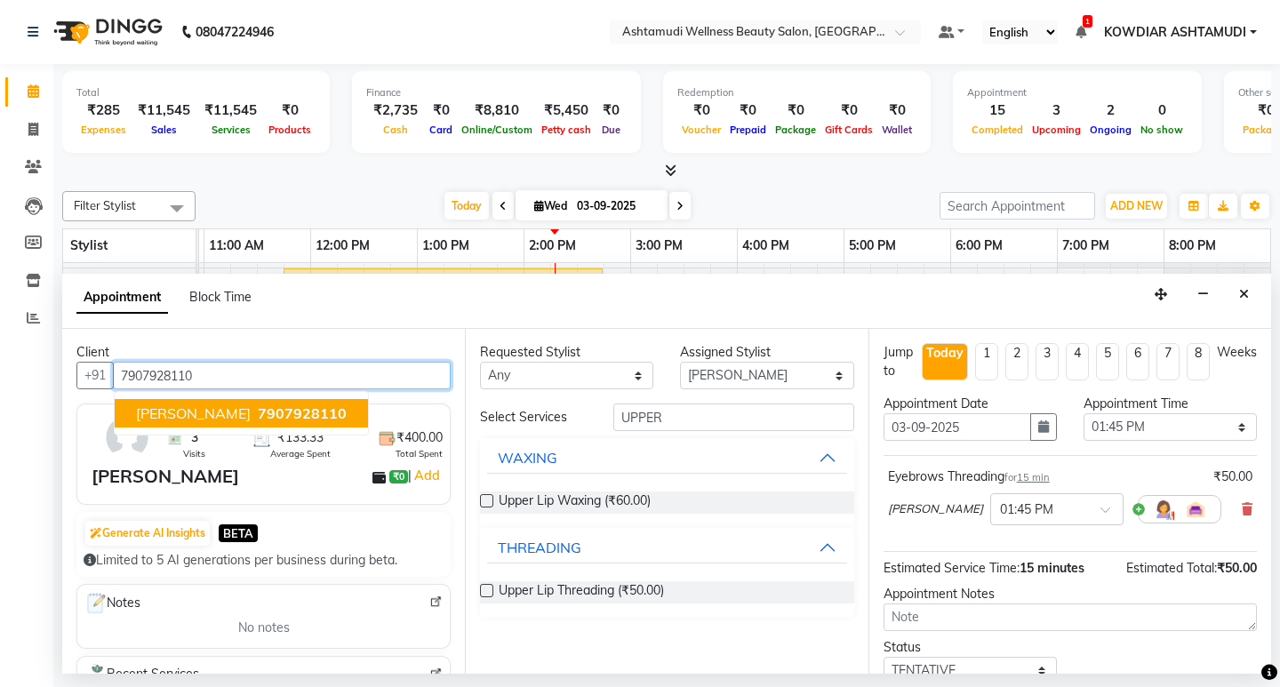
click at [258, 415] on span "7907928110" at bounding box center [302, 414] width 89 height 18
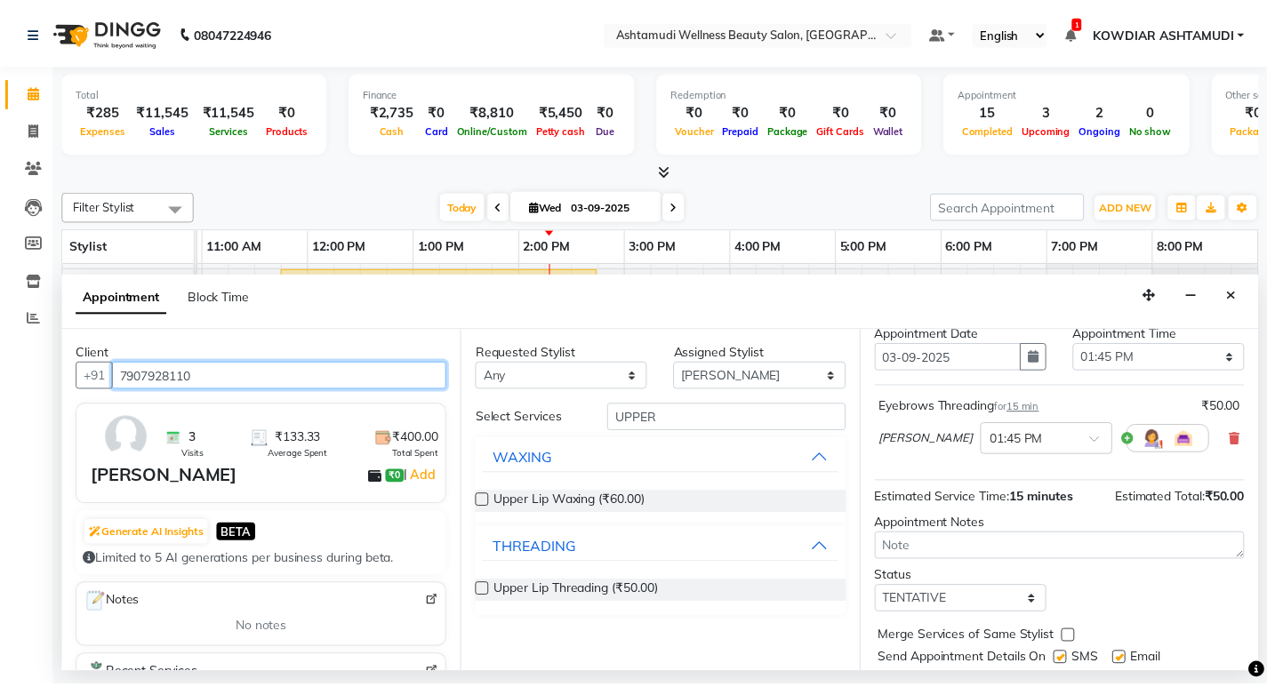
scroll to position [123, 0]
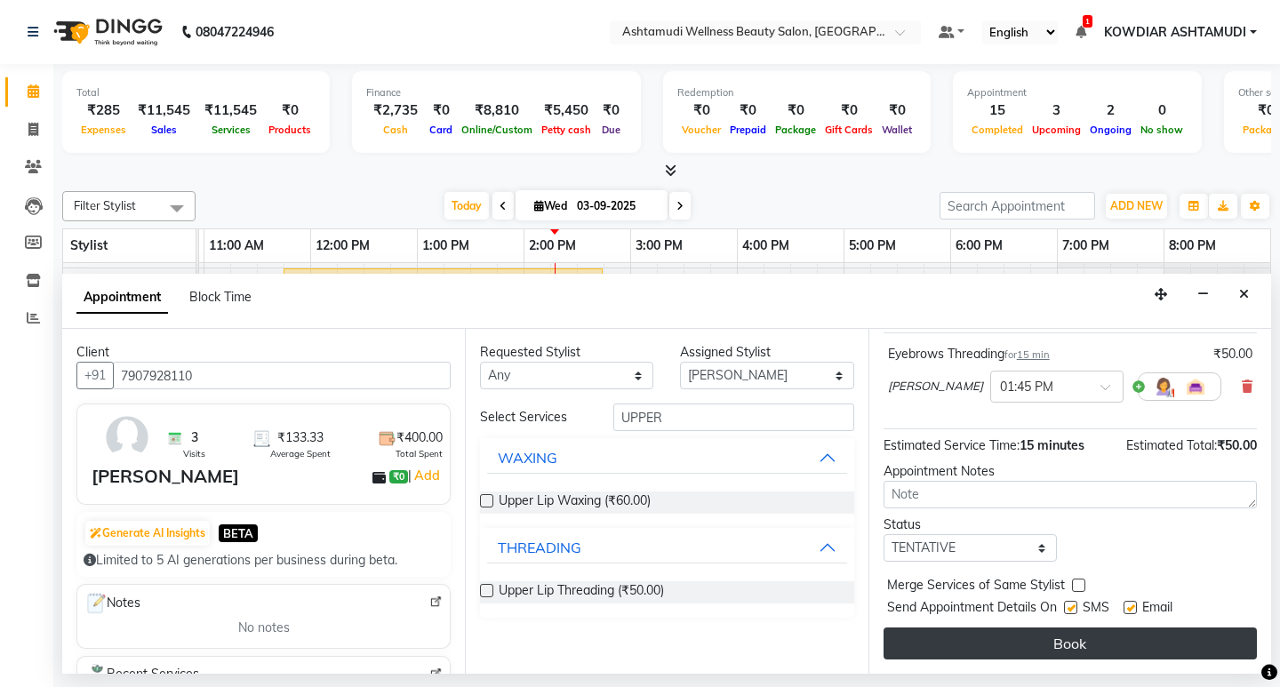
click at [981, 642] on button "Book" at bounding box center [1070, 644] width 373 height 32
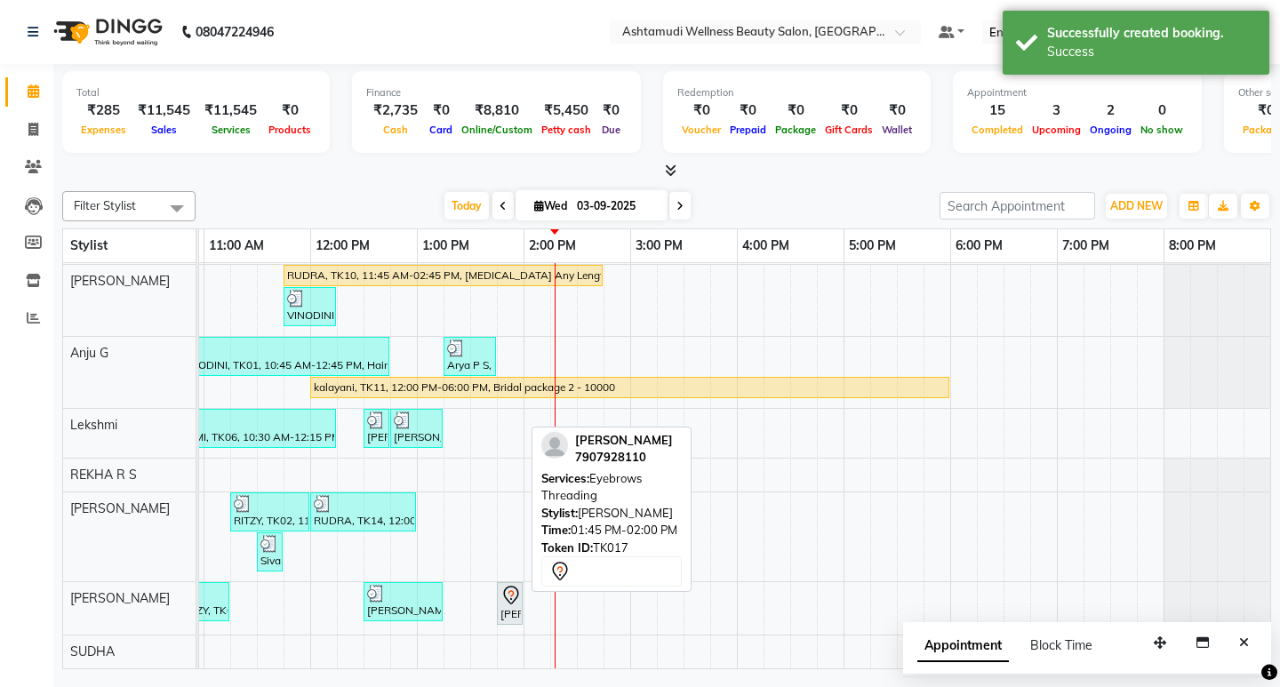
click at [506, 593] on icon at bounding box center [511, 595] width 21 height 21
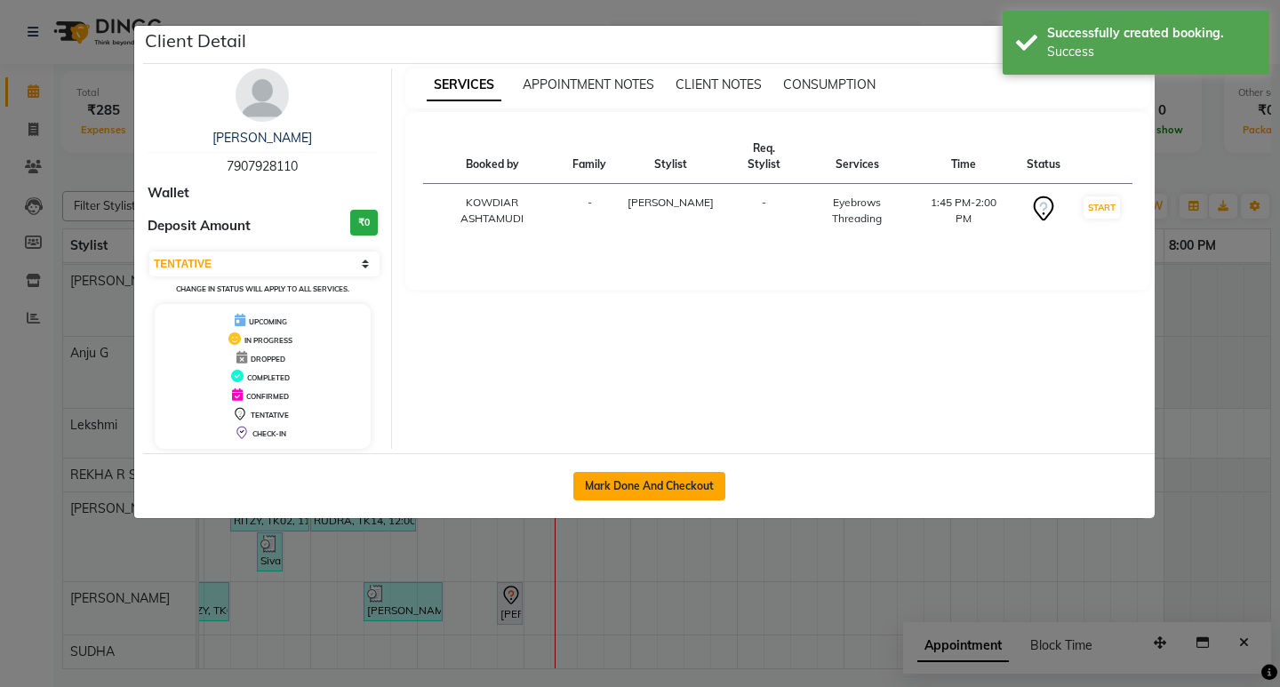
click at [609, 488] on button "Mark Done And Checkout" at bounding box center [649, 486] width 152 height 28
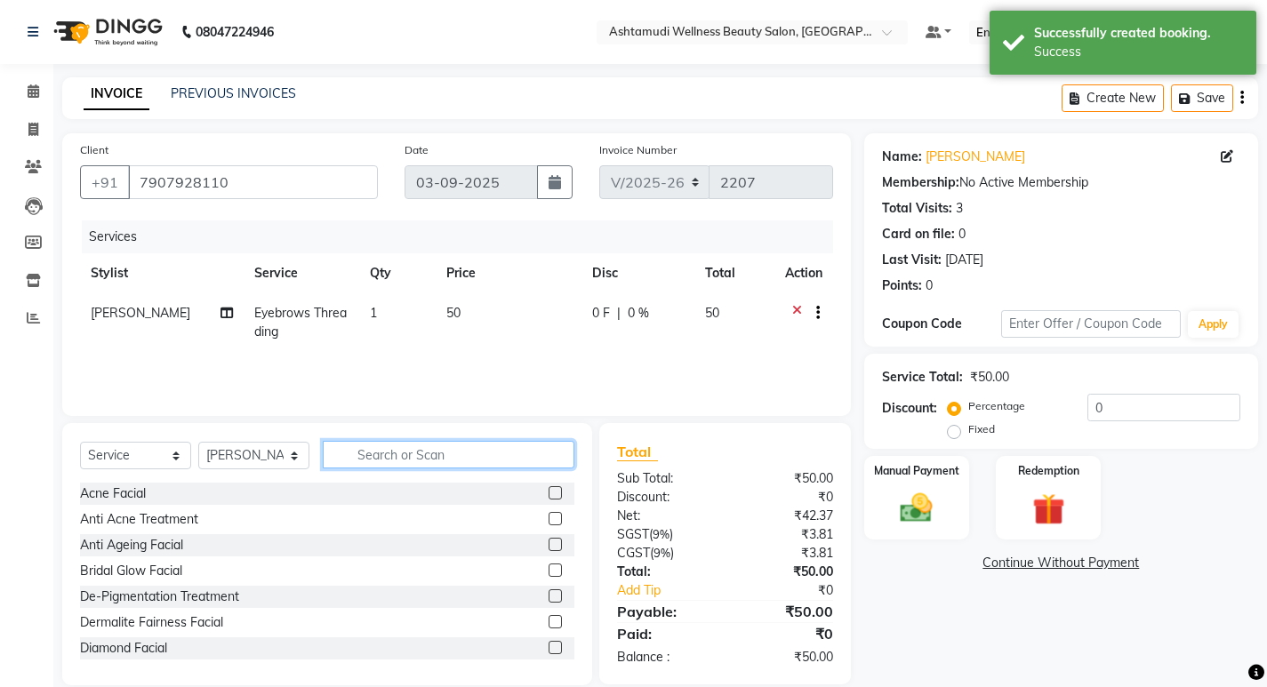
click at [444, 465] on input "text" at bounding box center [449, 455] width 252 height 28
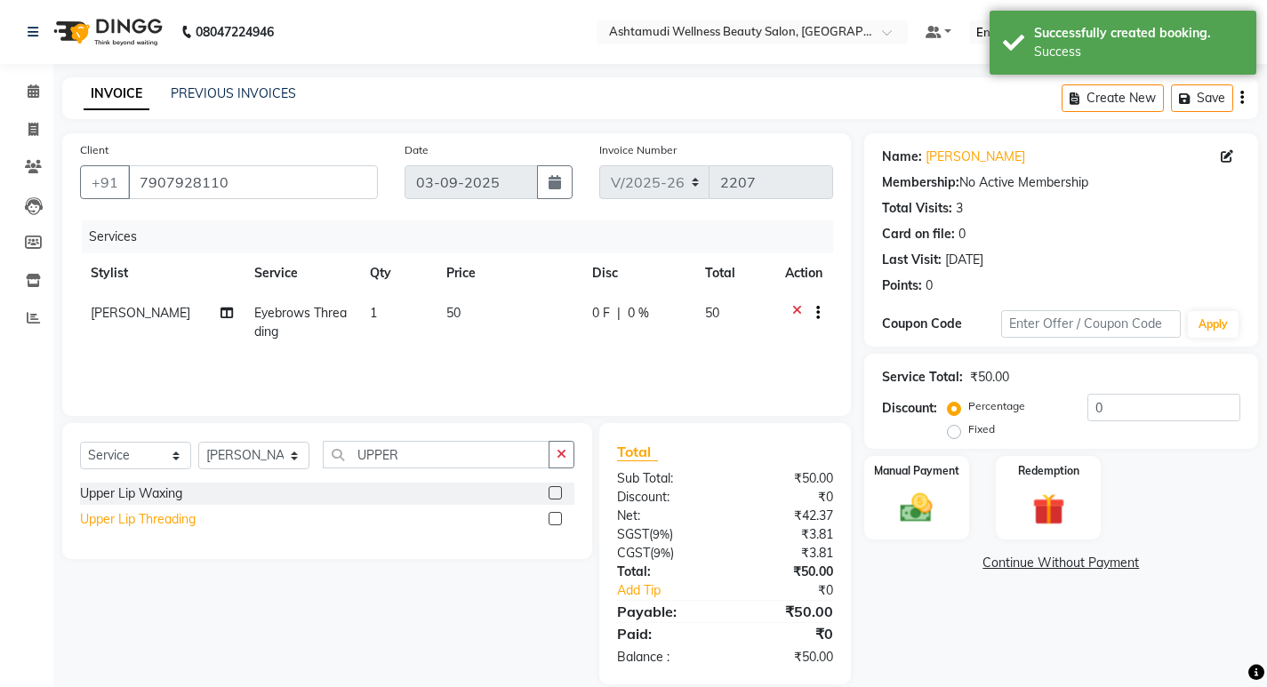
click at [140, 528] on div "Upper Lip Threading" at bounding box center [138, 519] width 116 height 19
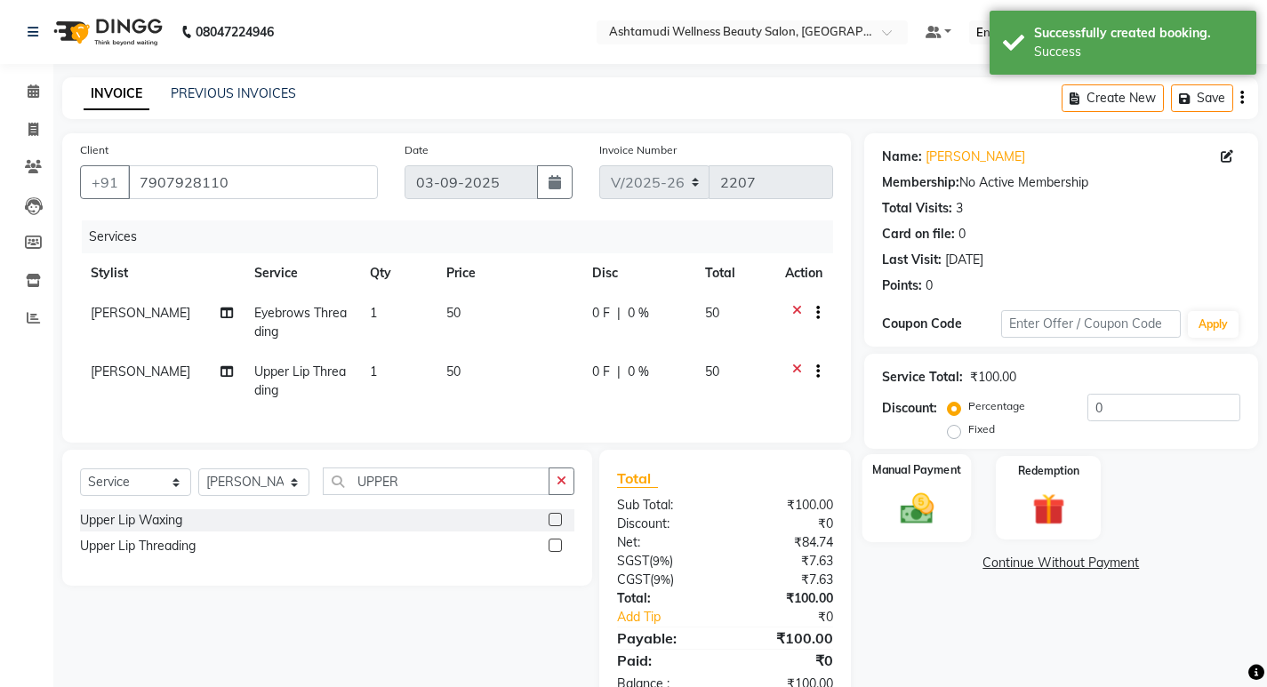
click at [902, 532] on div "Manual Payment" at bounding box center [916, 498] width 109 height 88
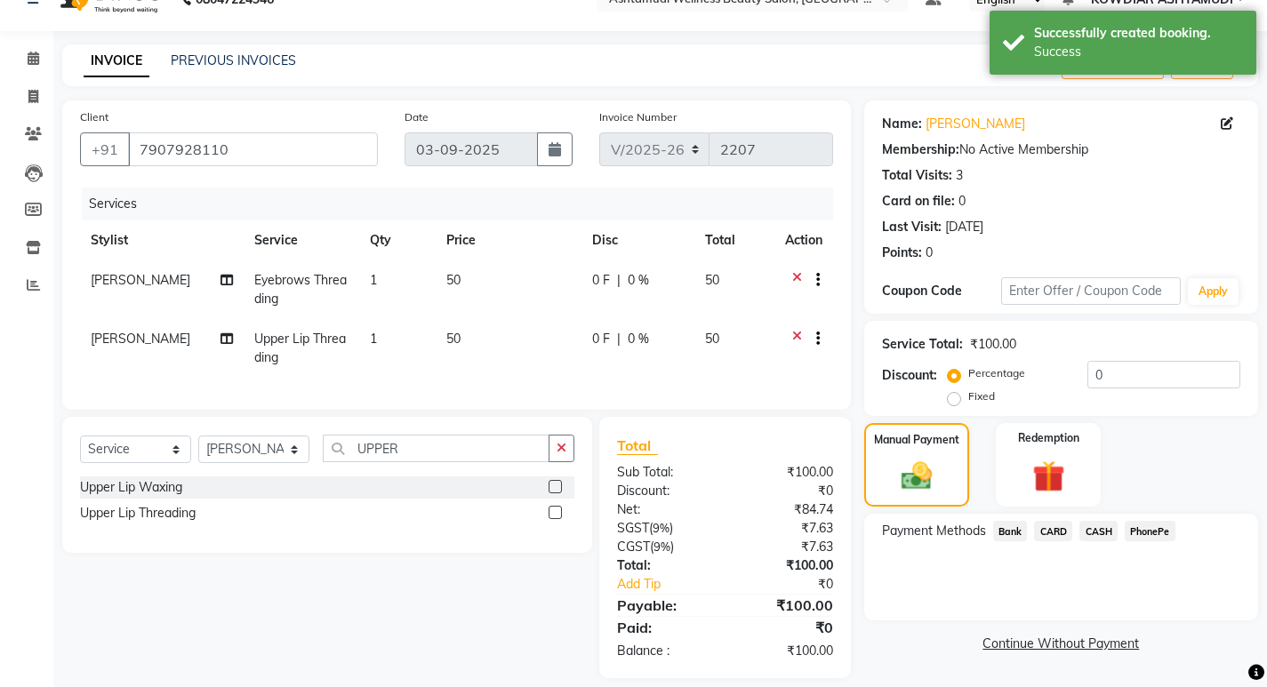
scroll to position [64, 0]
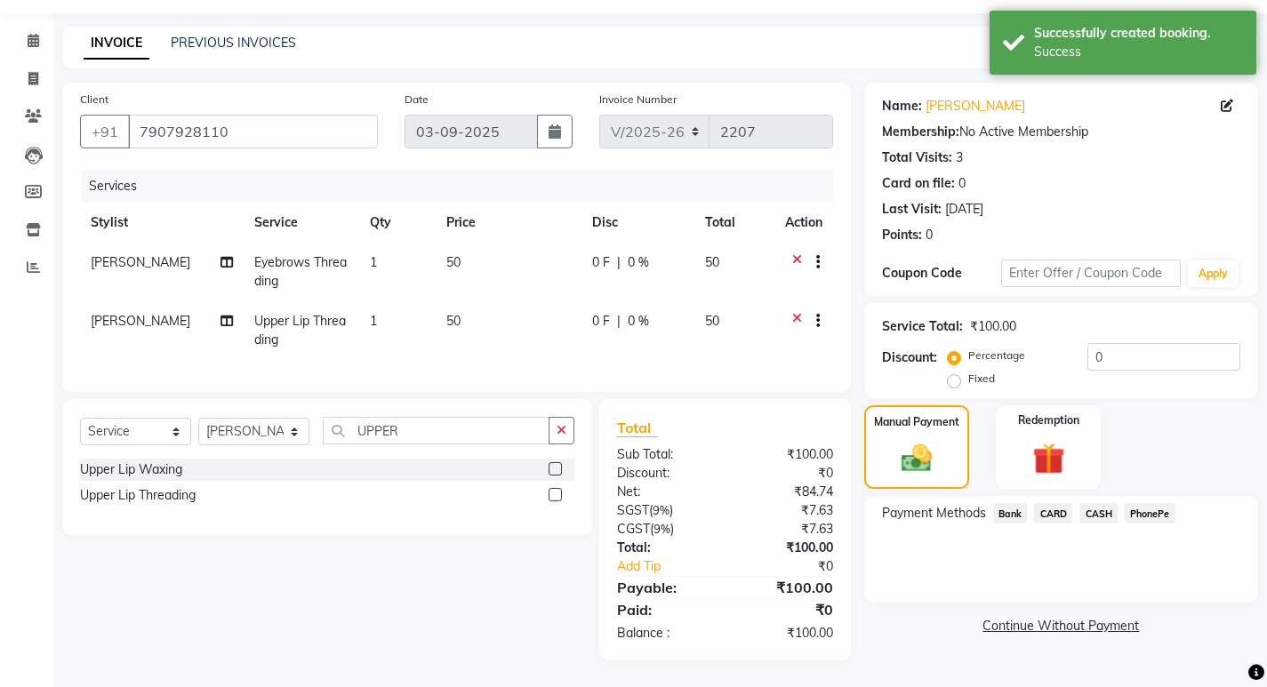
click at [1135, 503] on span "PhonePe" at bounding box center [1150, 513] width 51 height 20
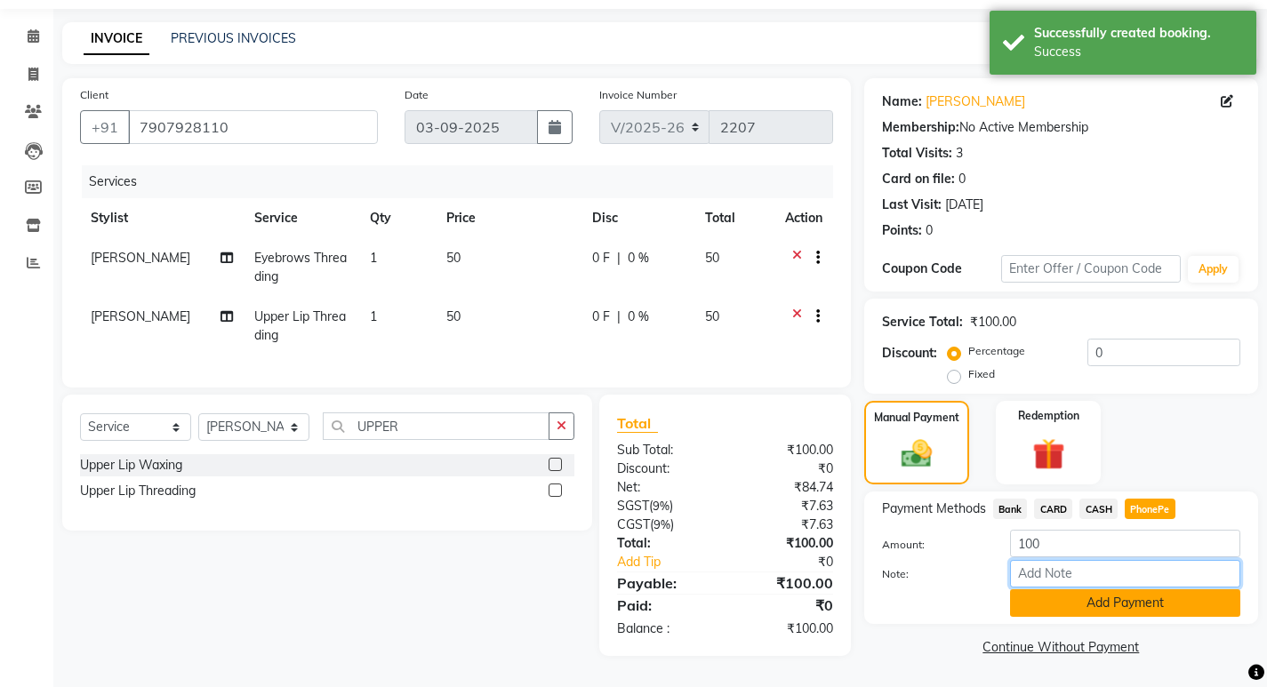
drag, startPoint x: 1078, startPoint y: 563, endPoint x: 1093, endPoint y: 584, distance: 25.6
click at [1078, 563] on input "Note:" at bounding box center [1125, 574] width 230 height 28
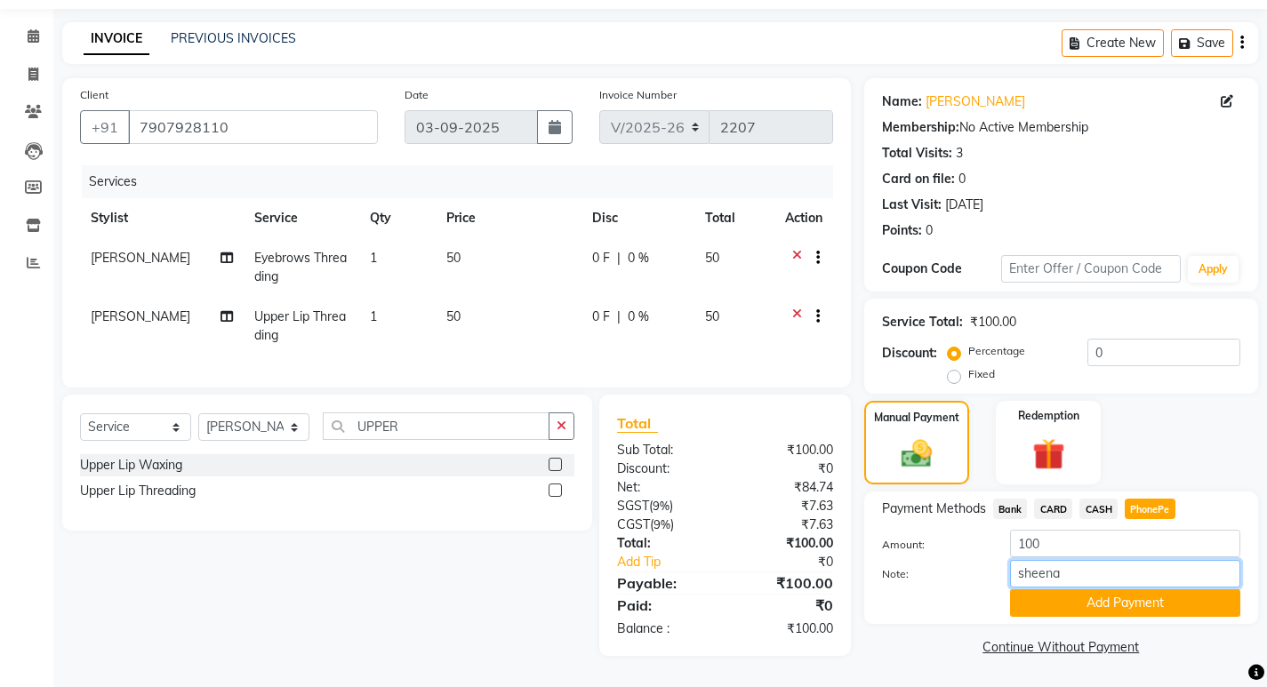
click at [1046, 577] on input "sheena" at bounding box center [1125, 574] width 230 height 28
click at [1053, 600] on button "Add Payment" at bounding box center [1125, 603] width 230 height 28
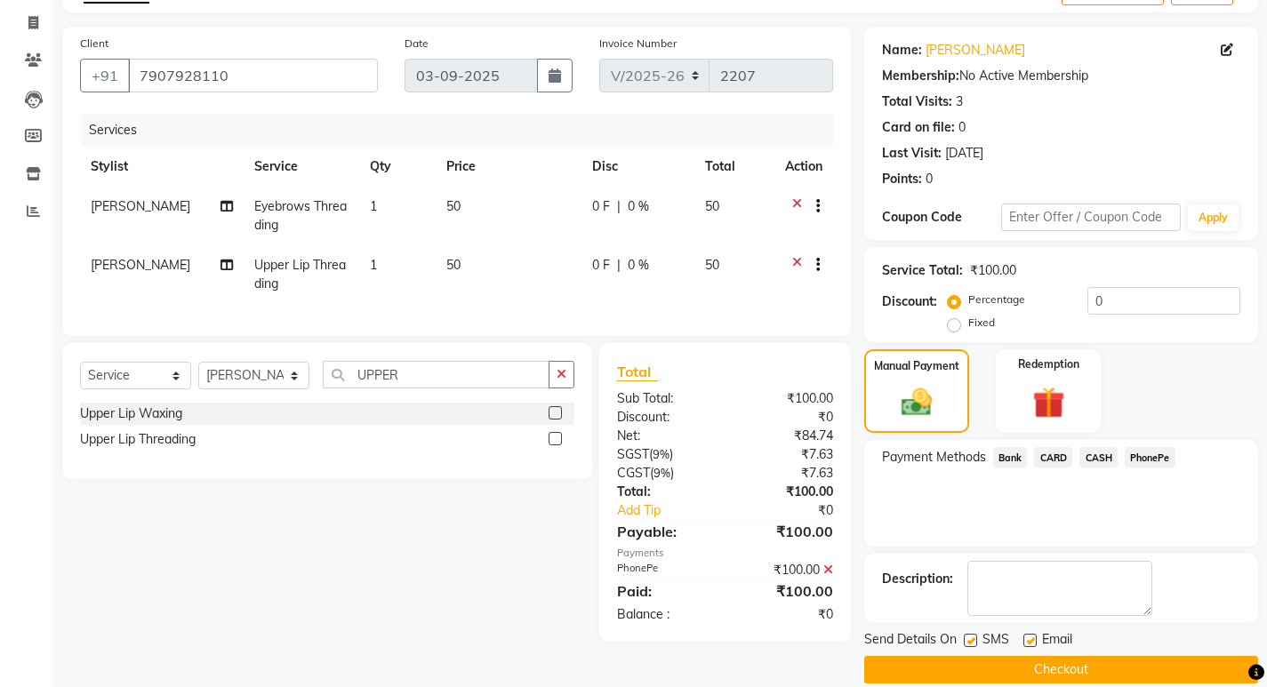
scroll to position [130, 0]
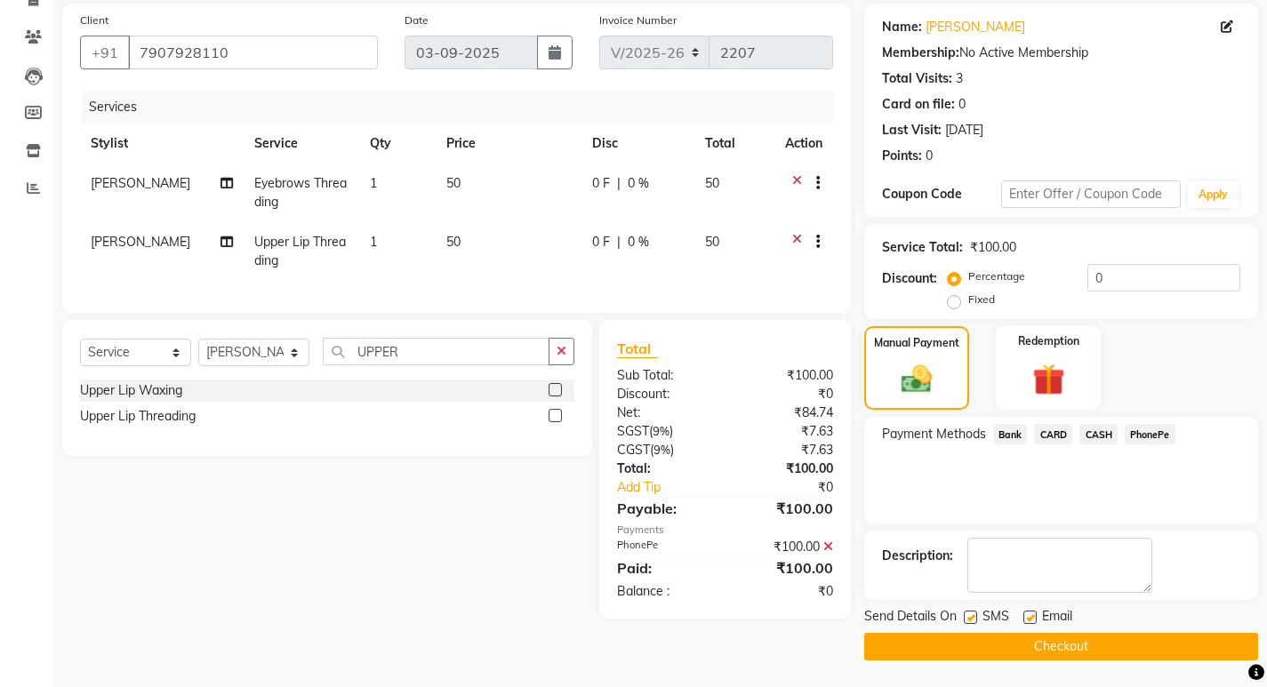
click at [974, 615] on label at bounding box center [970, 617] width 13 height 13
click at [974, 615] on input "checkbox" at bounding box center [970, 619] width 12 height 12
click at [1034, 621] on label at bounding box center [1029, 617] width 13 height 13
click at [1034, 621] on input "checkbox" at bounding box center [1029, 619] width 12 height 12
click at [1000, 637] on button "Checkout" at bounding box center [1061, 647] width 394 height 28
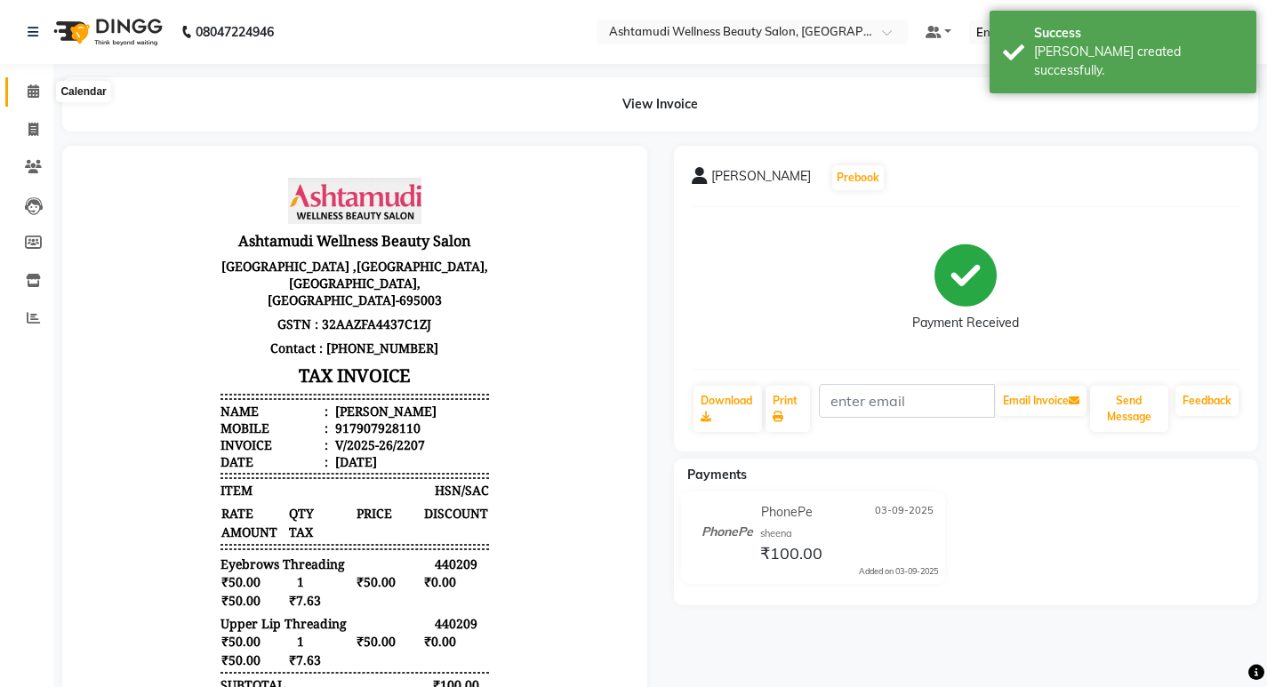
click at [44, 92] on span at bounding box center [33, 92] width 31 height 20
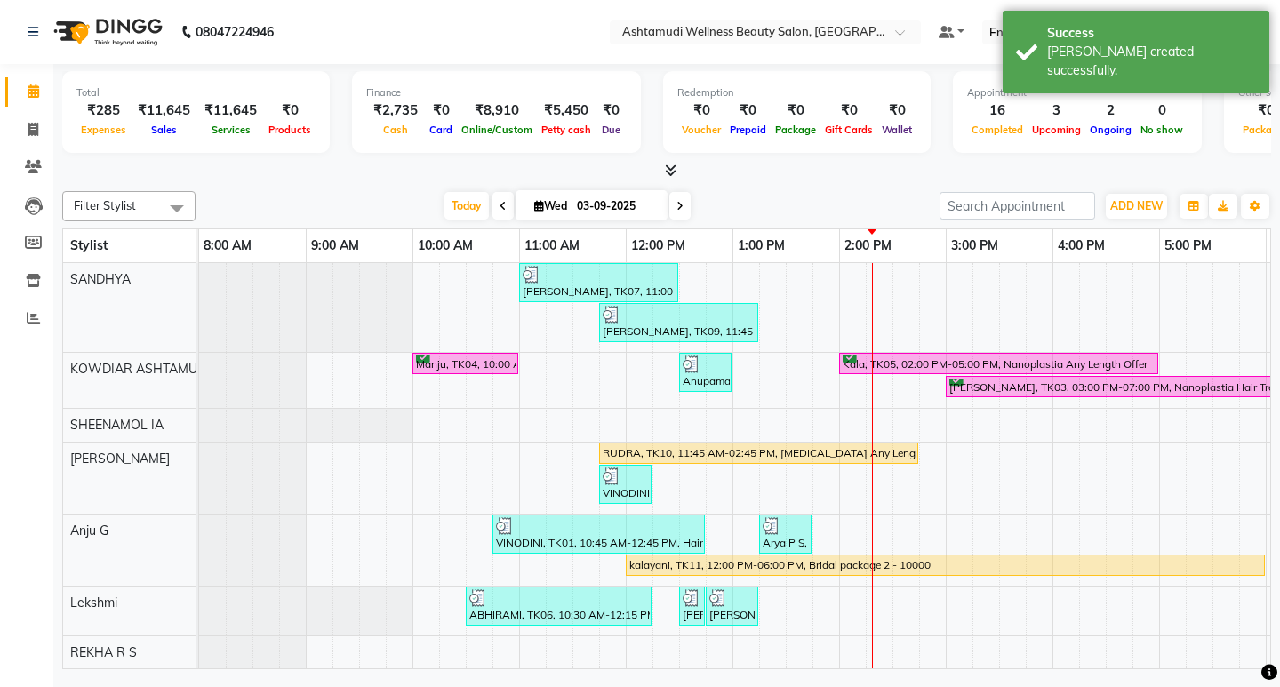
click at [452, 167] on div at bounding box center [666, 171] width 1209 height 19
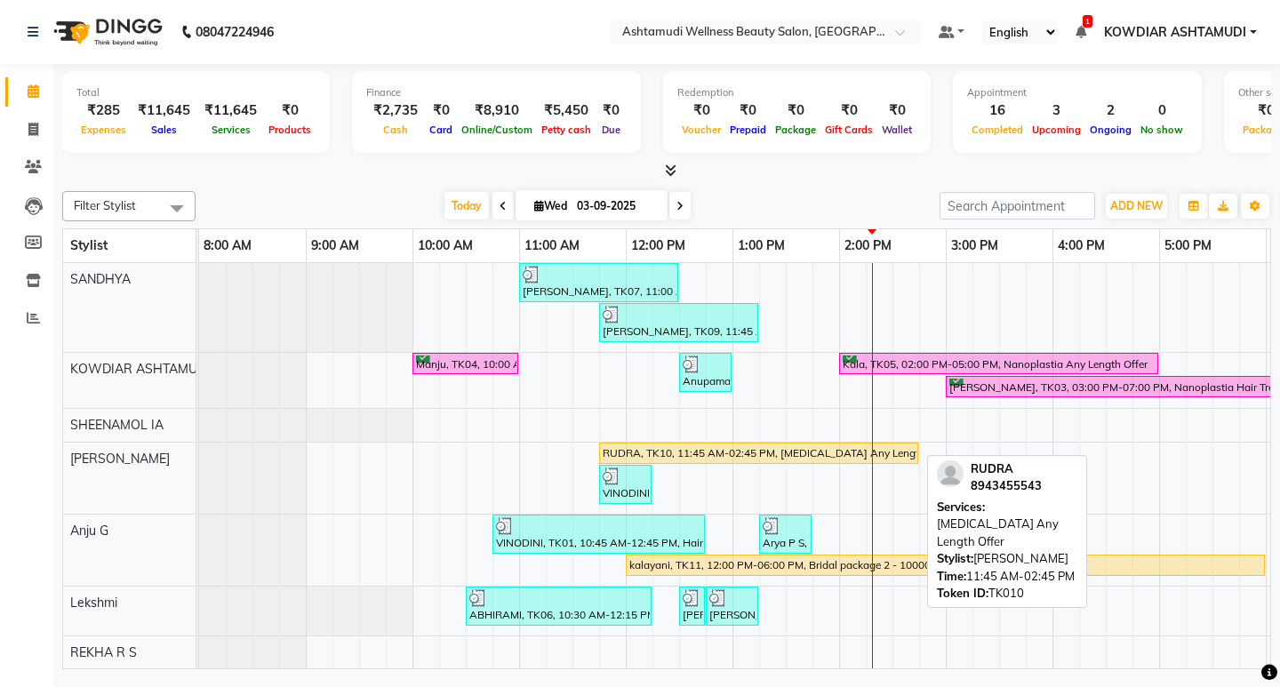
click at [712, 454] on div "RUDRA, TK10, 11:45 AM-02:45 PM, [MEDICAL_DATA] Any Length Offer" at bounding box center [759, 453] width 316 height 16
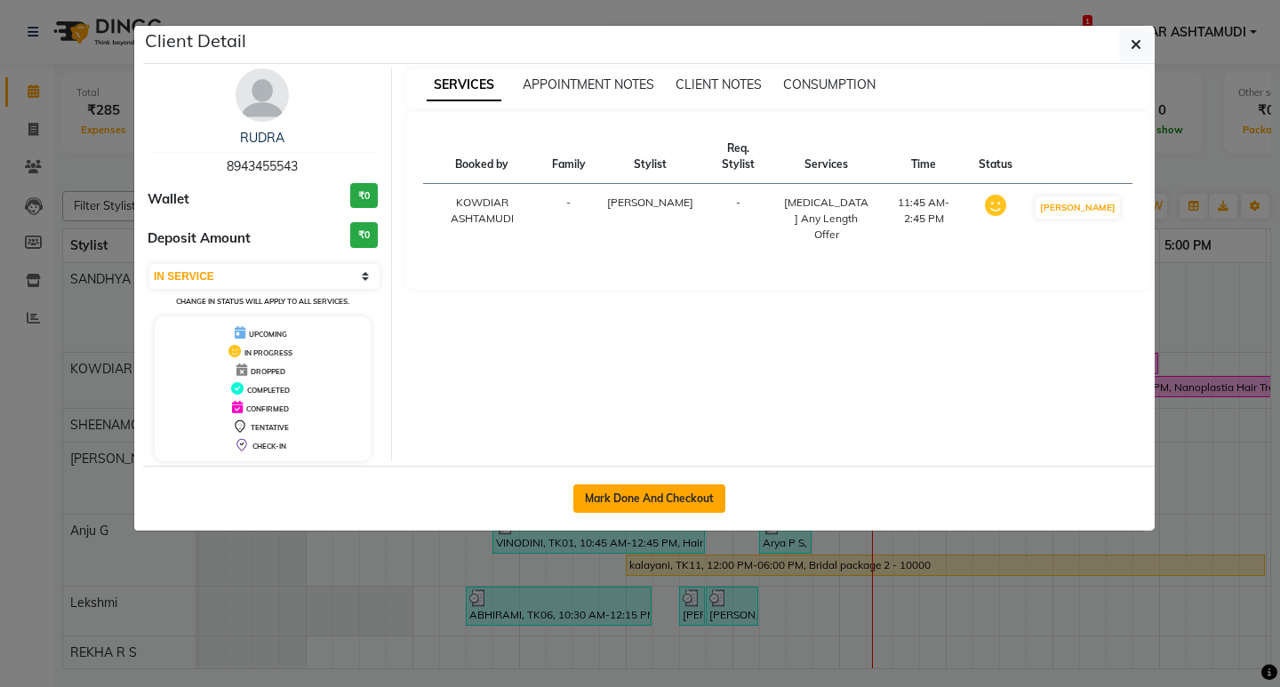
click at [605, 502] on button "Mark Done And Checkout" at bounding box center [649, 499] width 152 height 28
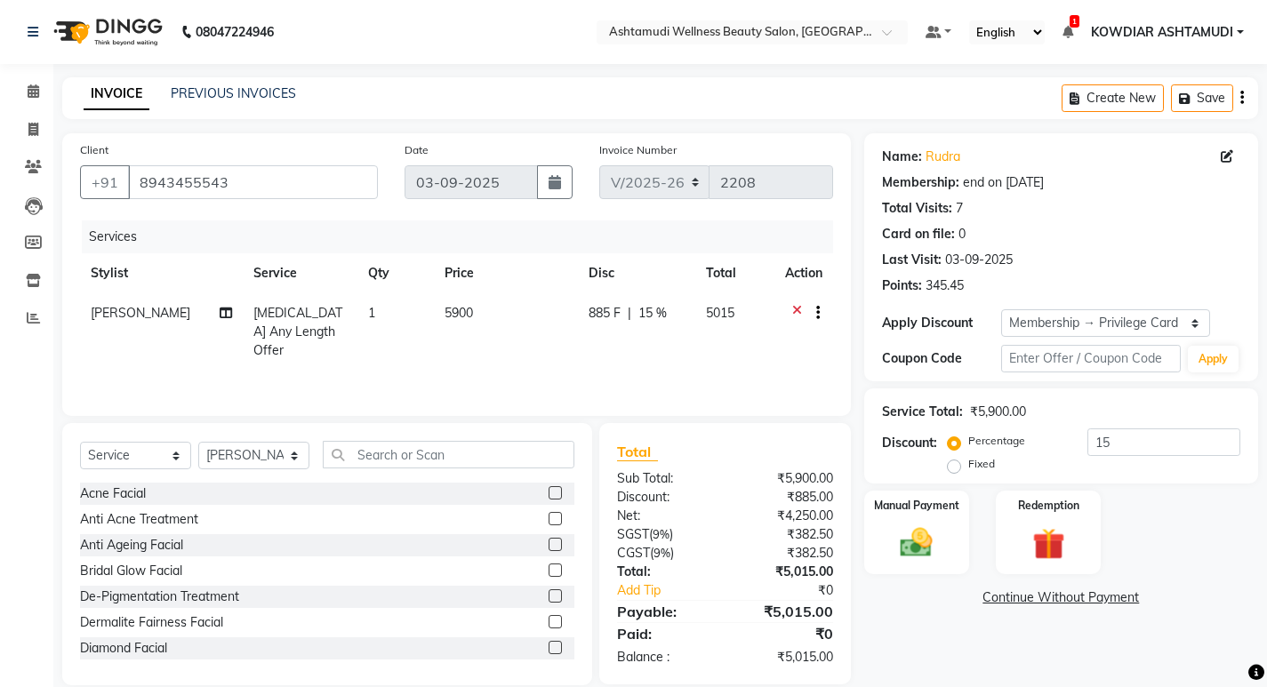
click at [261, 308] on span "[MEDICAL_DATA] Any Length Offer" at bounding box center [297, 331] width 89 height 53
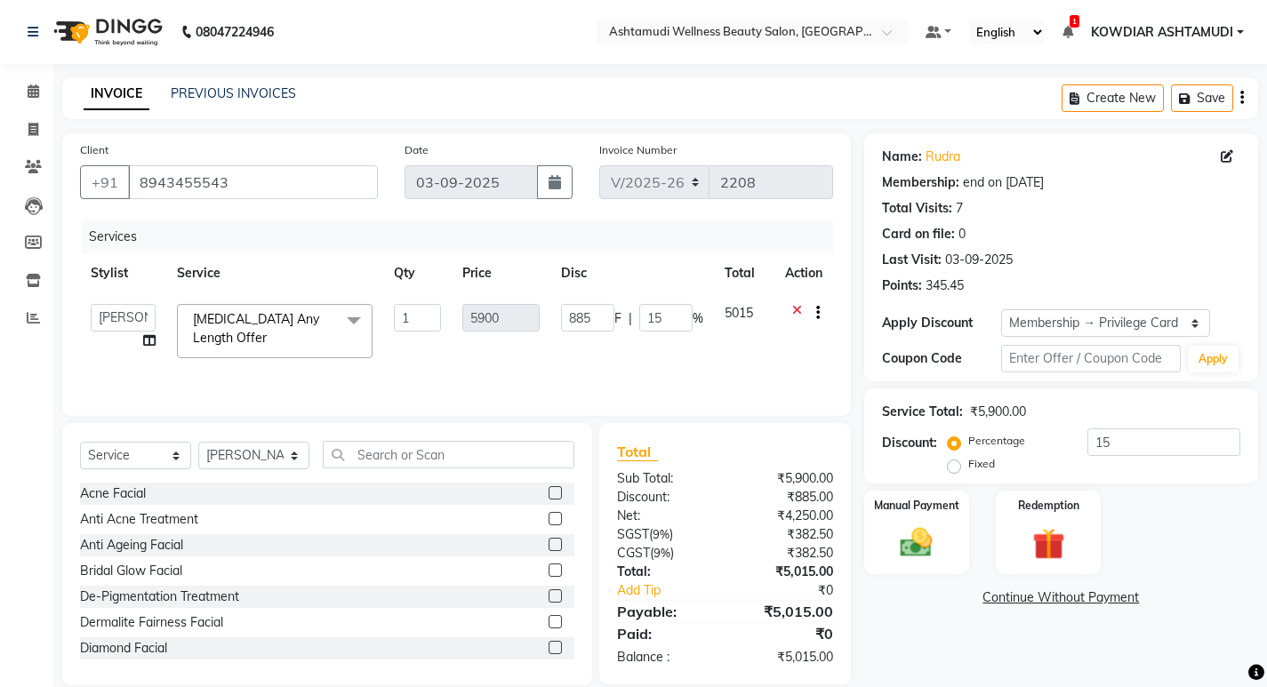
click at [261, 313] on span "[MEDICAL_DATA] Any Length Offer" at bounding box center [256, 328] width 126 height 35
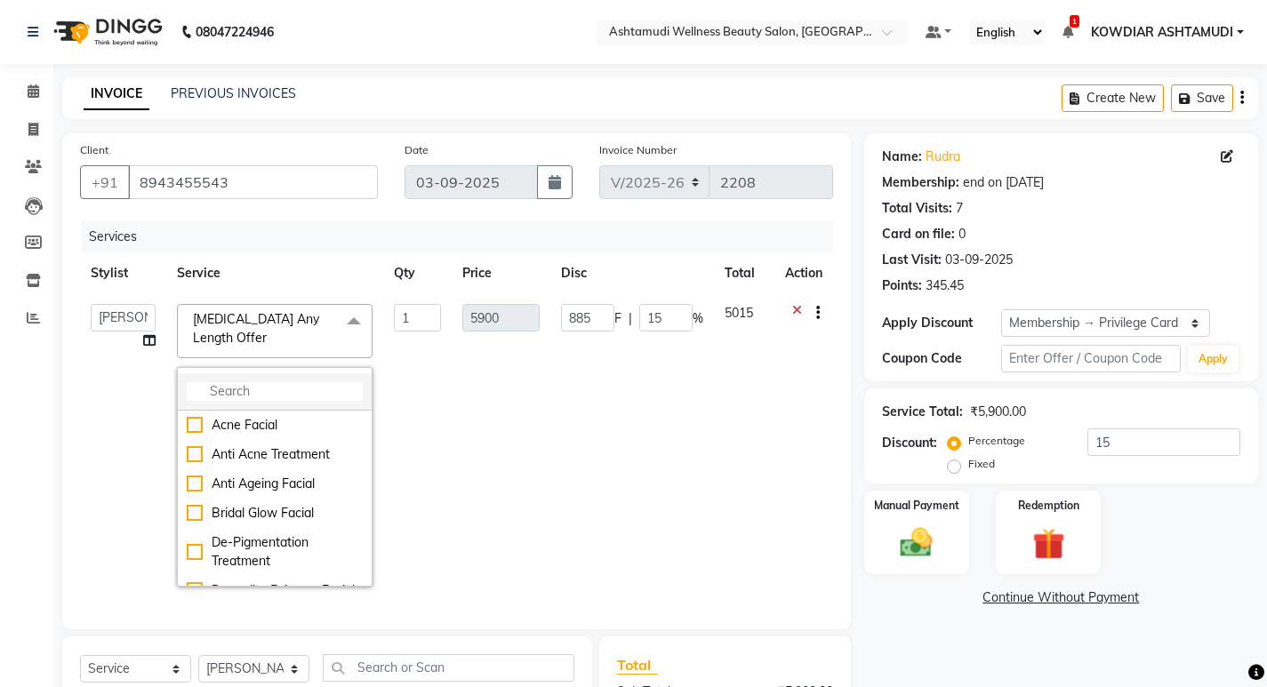
click at [270, 382] on input "multiselect-search" at bounding box center [275, 391] width 176 height 19
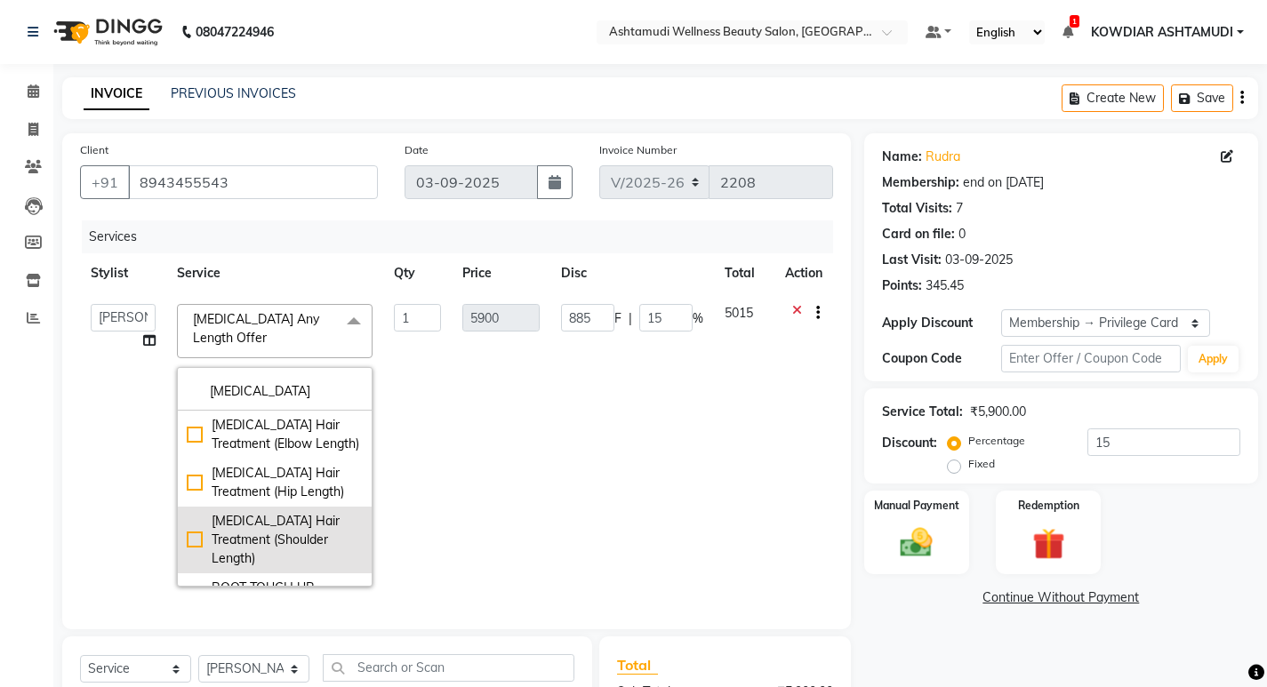
click at [289, 513] on div "[MEDICAL_DATA] Hair Treatment (Shoulder Length)" at bounding box center [275, 540] width 176 height 56
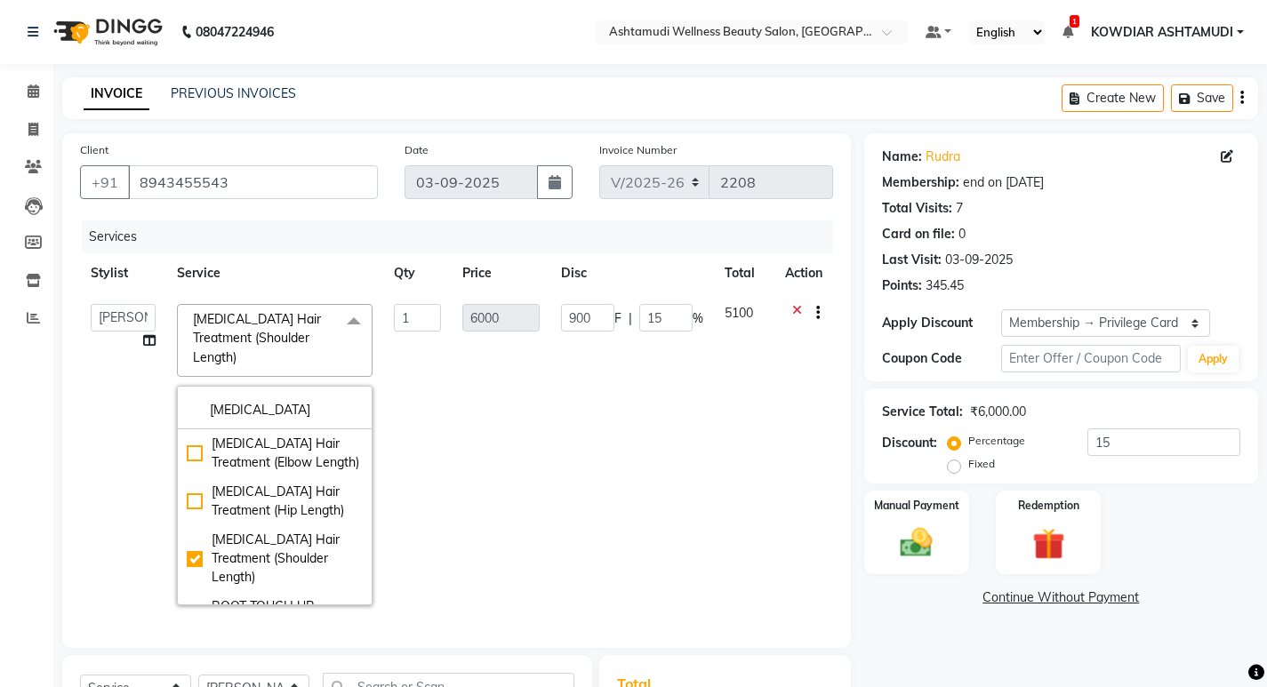
click at [484, 373] on td "6000" at bounding box center [501, 454] width 99 height 323
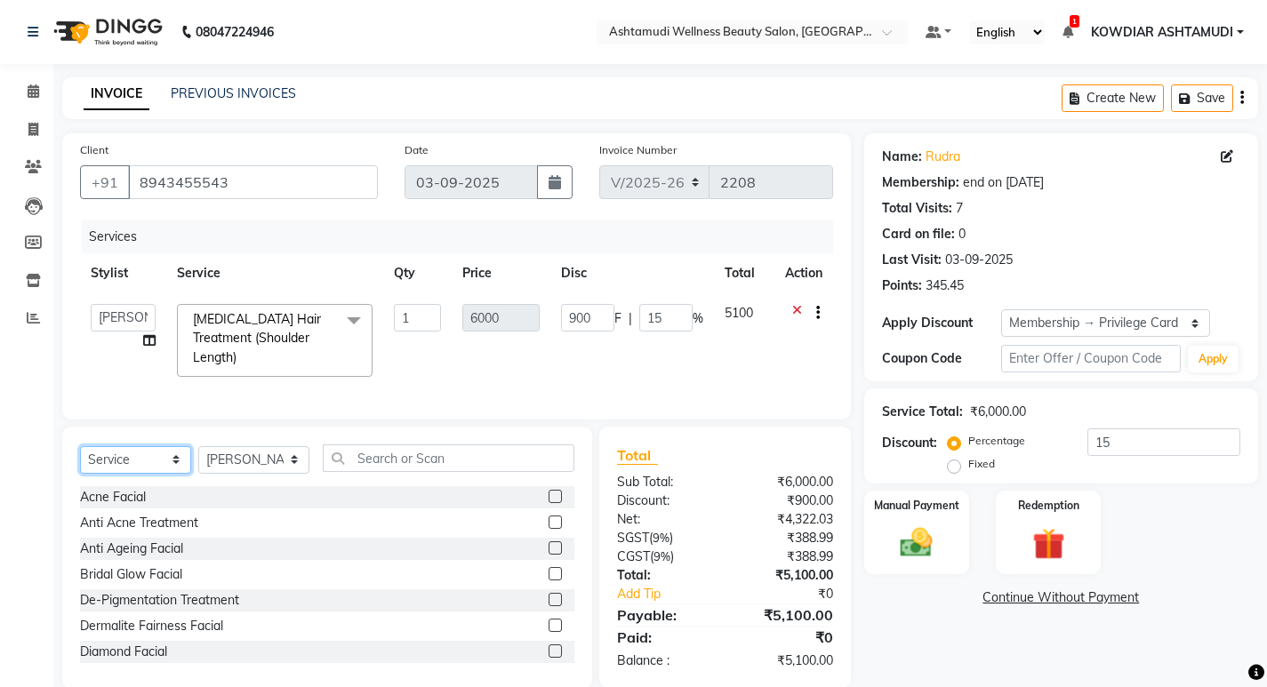
drag, startPoint x: 136, startPoint y: 453, endPoint x: 136, endPoint y: 467, distance: 13.3
click at [136, 453] on select "Select Service Product Membership Package Voucher Prepaid Gift Card" at bounding box center [135, 460] width 111 height 28
click at [80, 446] on select "Select Service Product Membership Package Voucher Prepaid Gift Card" at bounding box center [135, 460] width 111 height 28
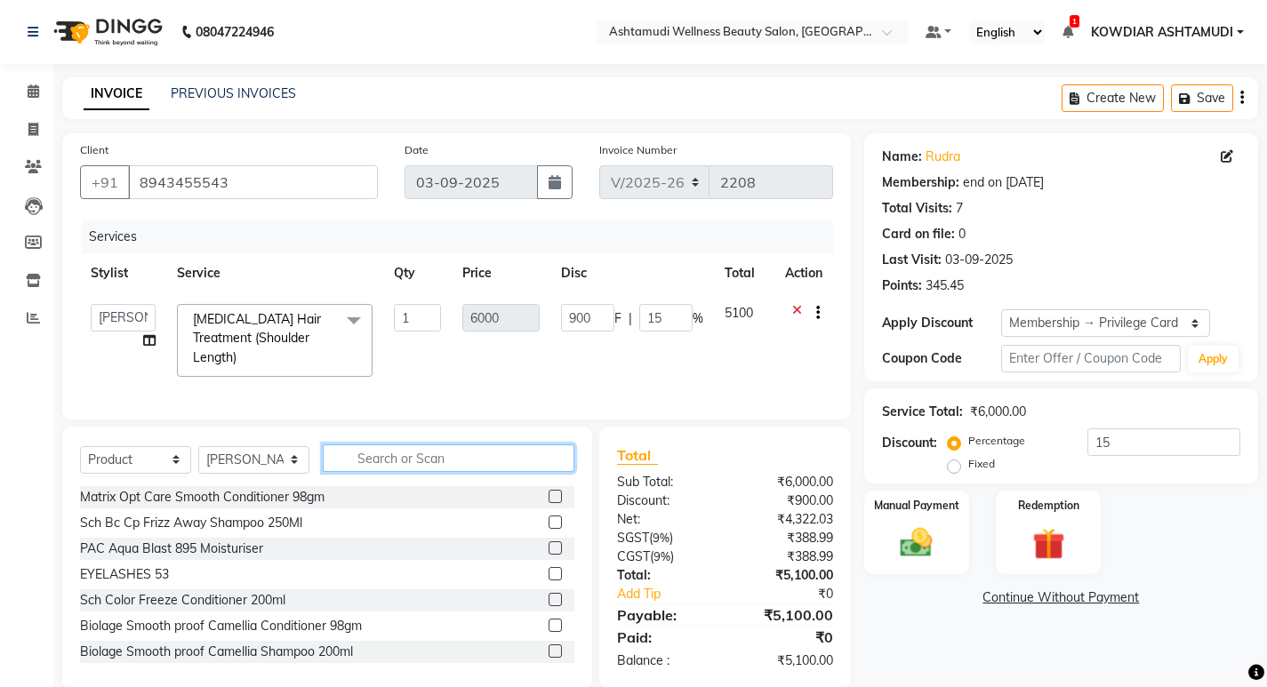
click at [414, 465] on input "text" at bounding box center [449, 459] width 252 height 28
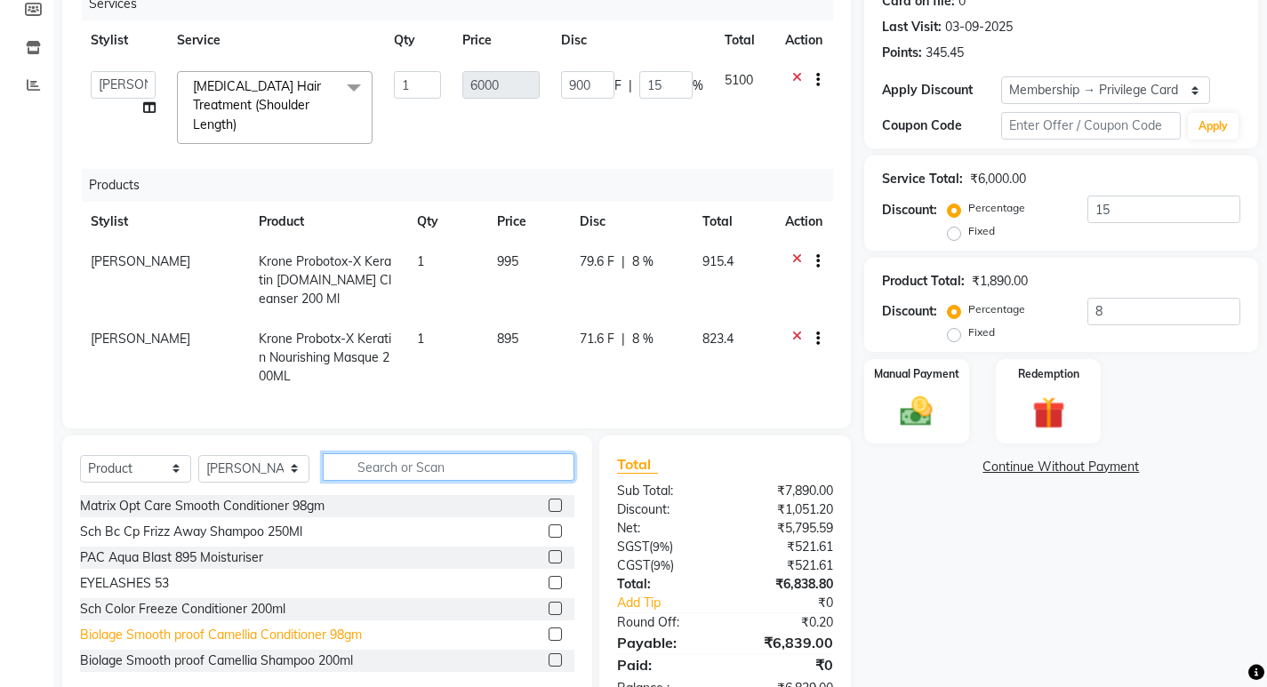
scroll to position [283, 0]
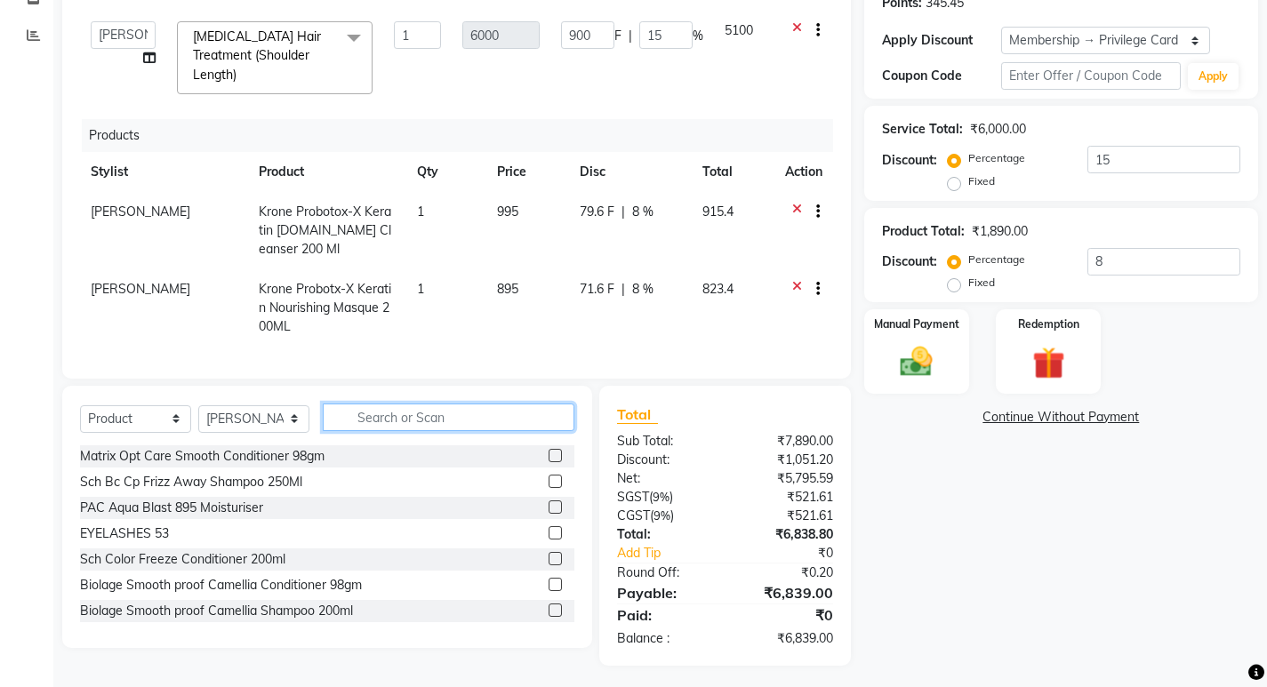
click at [389, 408] on input "text" at bounding box center [449, 418] width 252 height 28
click at [924, 359] on img at bounding box center [916, 362] width 54 height 38
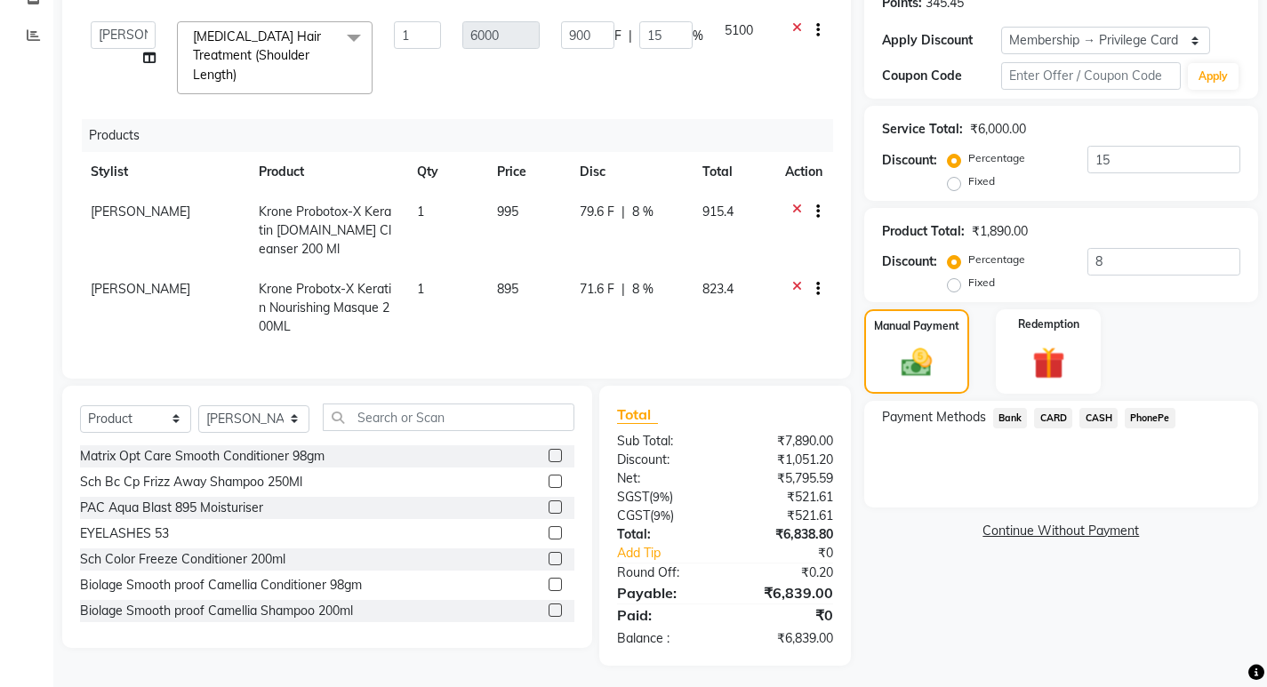
click at [1095, 411] on span "CASH" at bounding box center [1098, 418] width 38 height 20
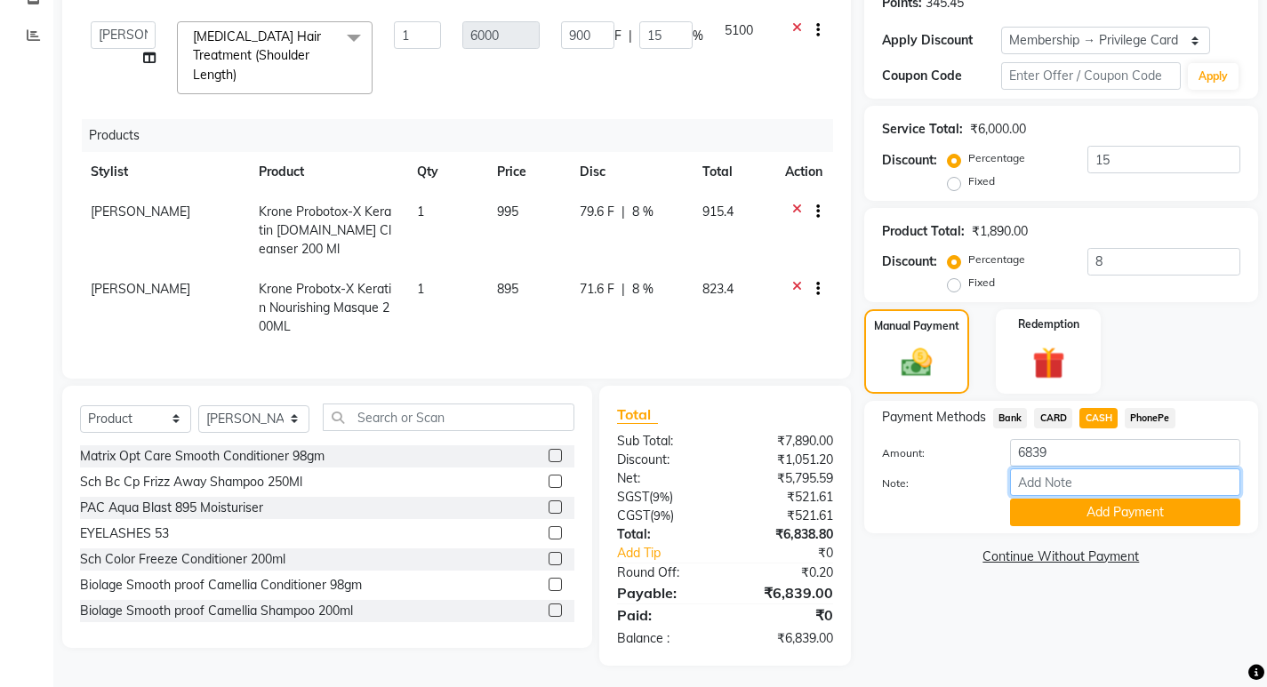
click at [1098, 484] on input "Note:" at bounding box center [1125, 483] width 230 height 28
click at [1110, 524] on button "Add Payment" at bounding box center [1125, 513] width 230 height 28
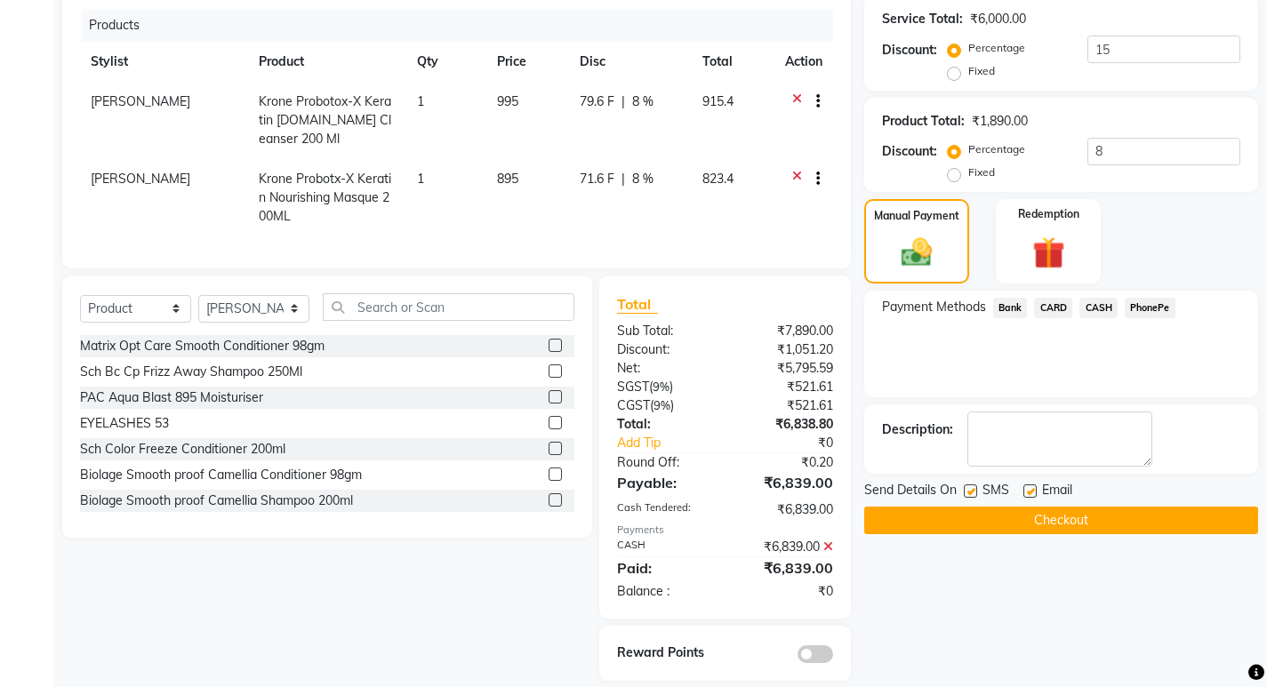
scroll to position [408, 0]
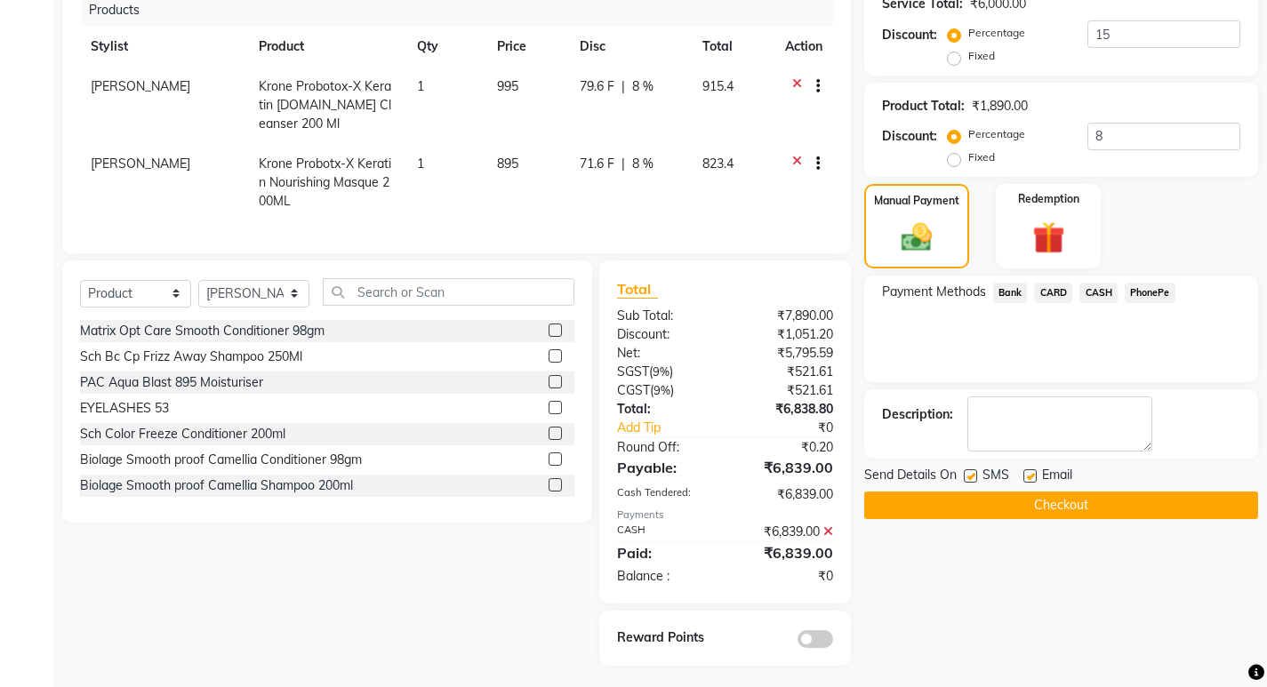
click at [1022, 478] on div "SMS" at bounding box center [994, 477] width 60 height 22
click at [1032, 480] on label at bounding box center [1029, 475] width 13 height 13
click at [1032, 480] on input "checkbox" at bounding box center [1029, 477] width 12 height 12
click at [1022, 501] on button "Checkout" at bounding box center [1061, 506] width 394 height 28
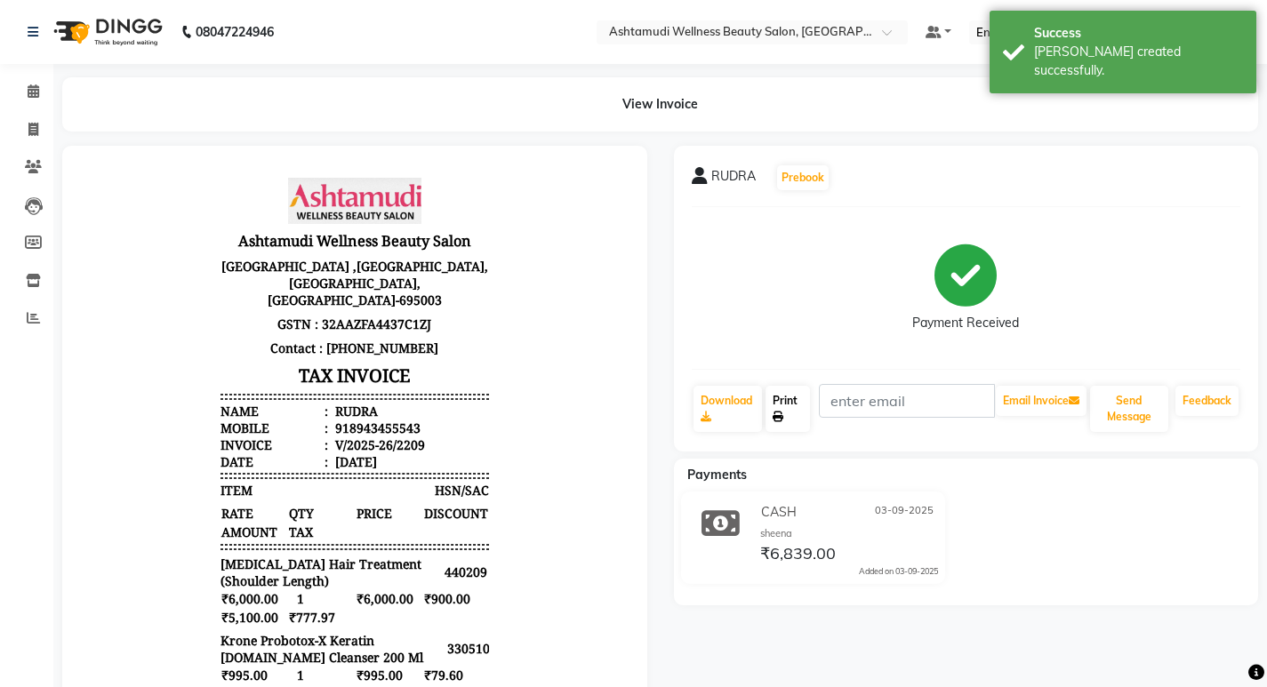
click at [781, 416] on icon at bounding box center [778, 417] width 11 height 11
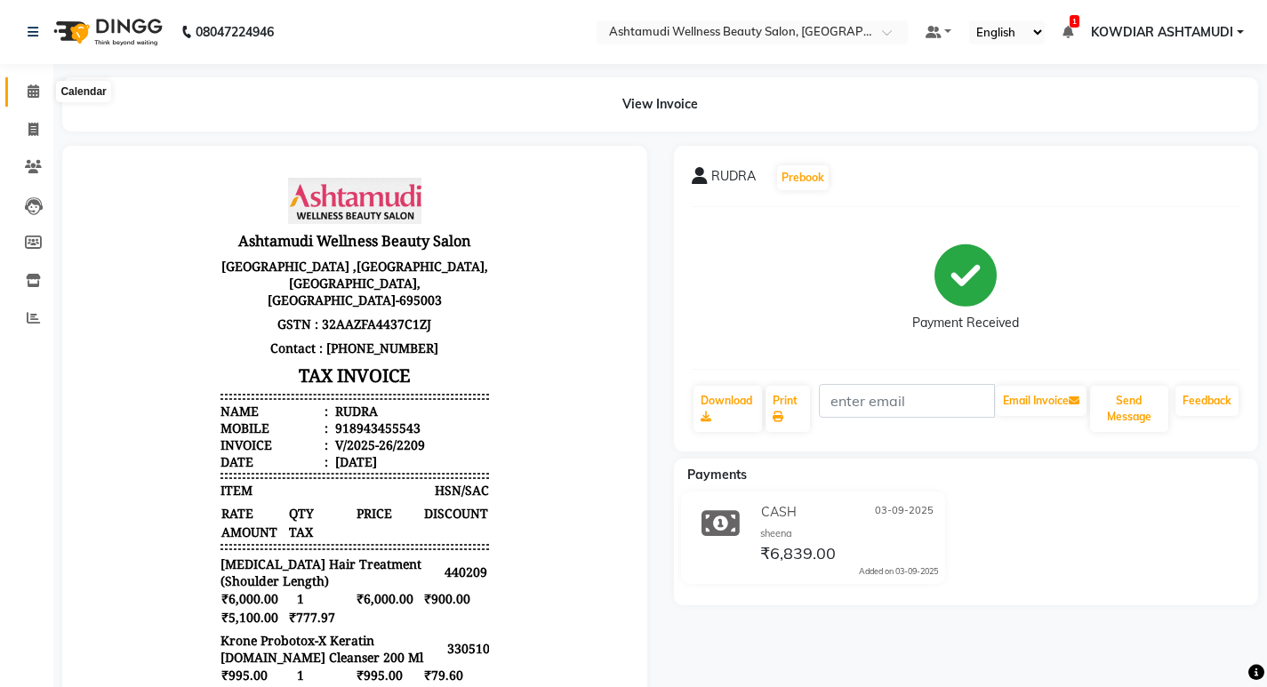
click at [35, 87] on icon at bounding box center [34, 90] width 12 height 13
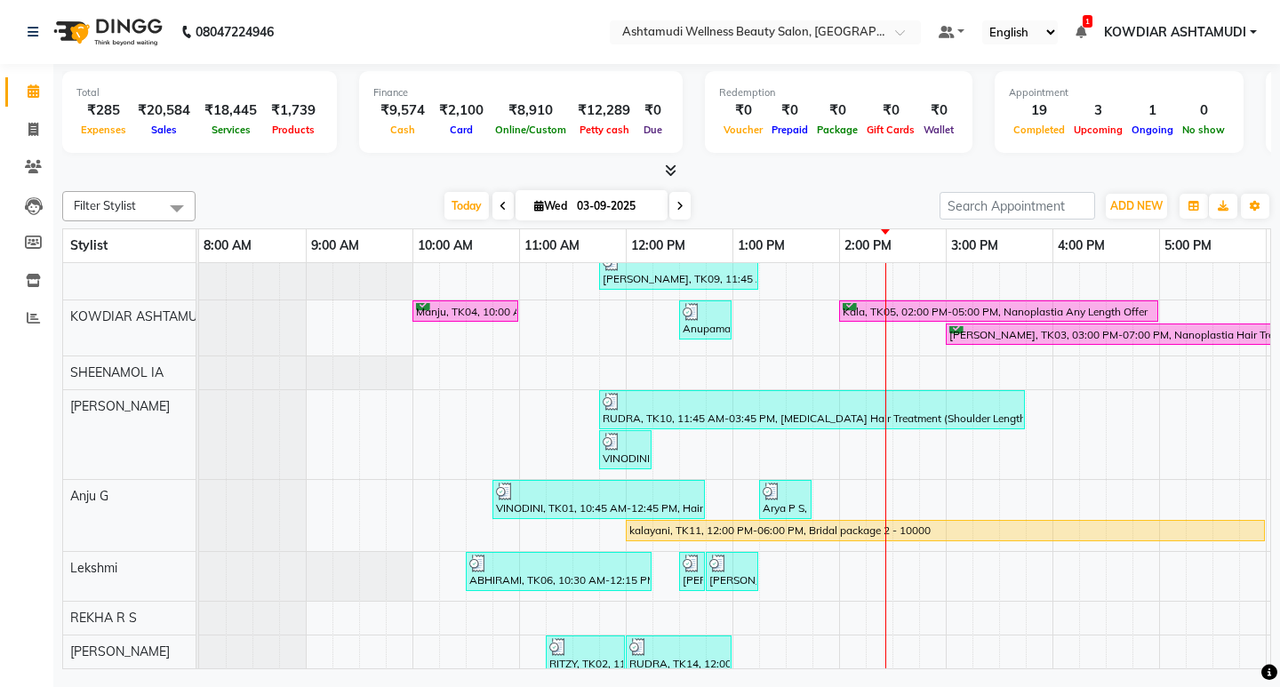
scroll to position [89, 0]
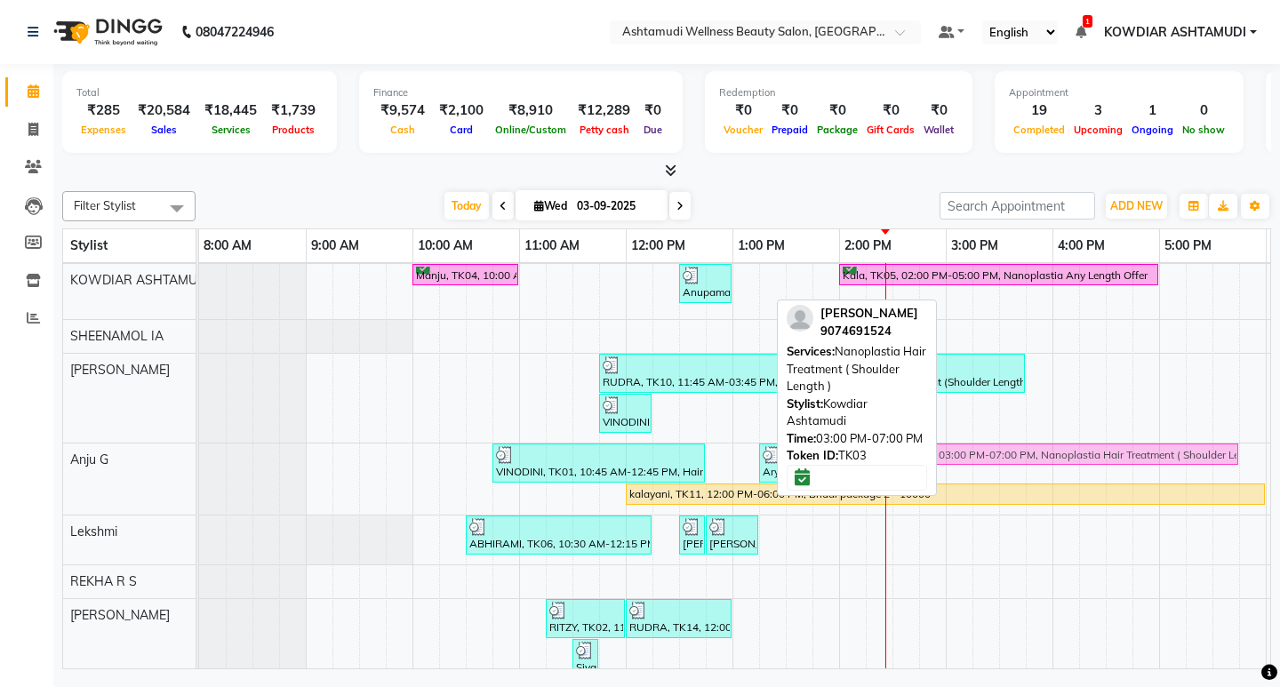
drag, startPoint x: 1066, startPoint y: 301, endPoint x: 923, endPoint y: 447, distance: 205.0
click at [923, 447] on div "Filter Stylist Select All SANDHYA KOWDIAR ASHTAMUDI SHEENAMOL IA ABISHA KARKI A…" at bounding box center [666, 426] width 1209 height 485
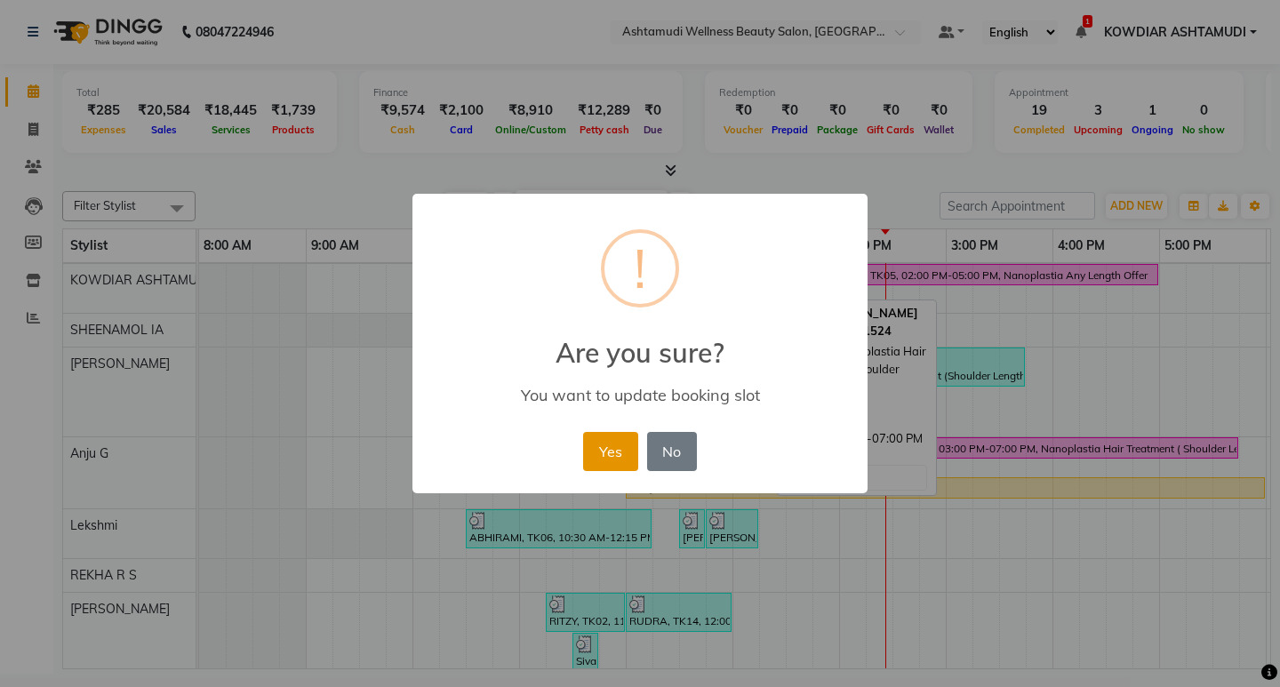
click at [622, 454] on button "Yes" at bounding box center [610, 451] width 54 height 39
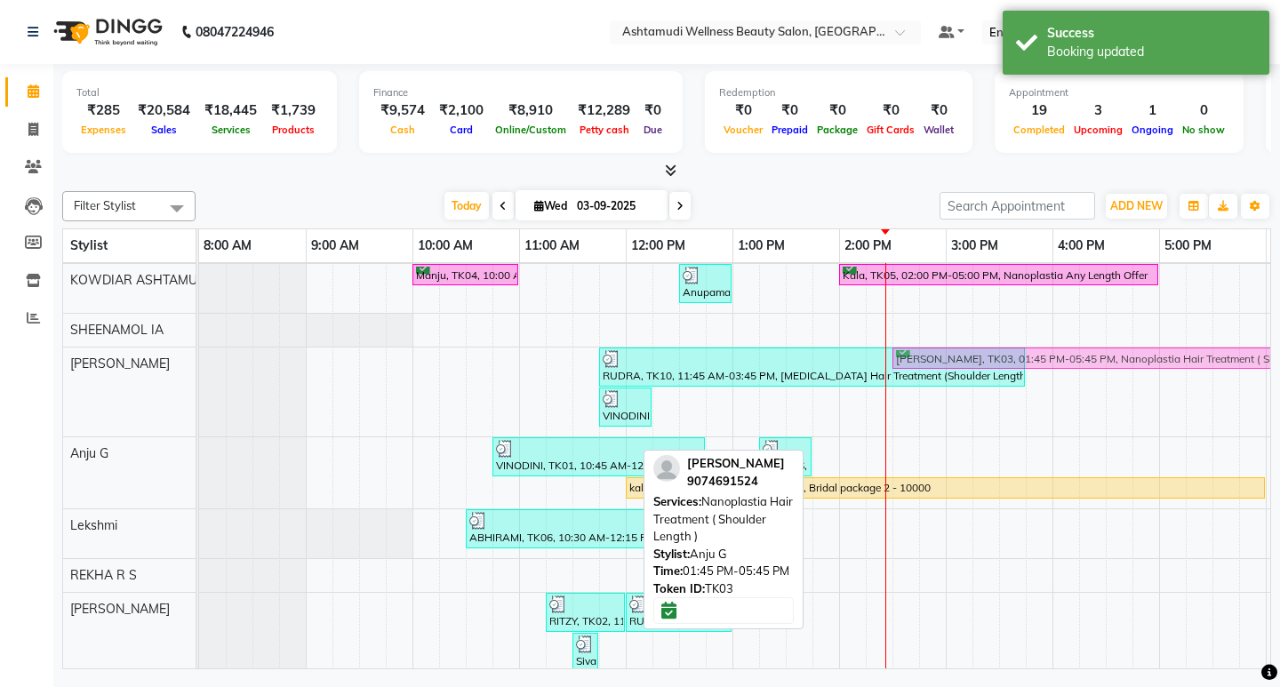
click at [973, 417] on div "Shajna, TK07, 11:00 AM-12:30 PM, ROOT TOUCH UP (AMONIA FREE) CROWN PORTION,Arom…" at bounding box center [892, 469] width 1387 height 591
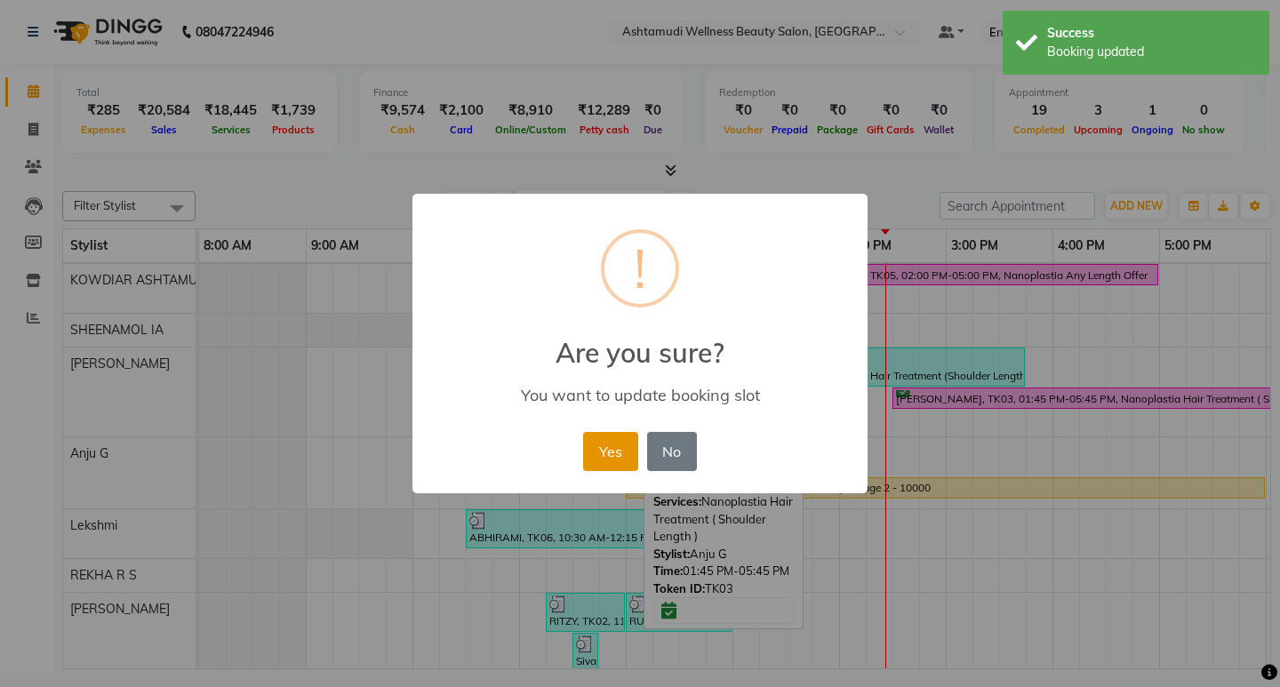
click at [605, 445] on button "Yes" at bounding box center [610, 451] width 54 height 39
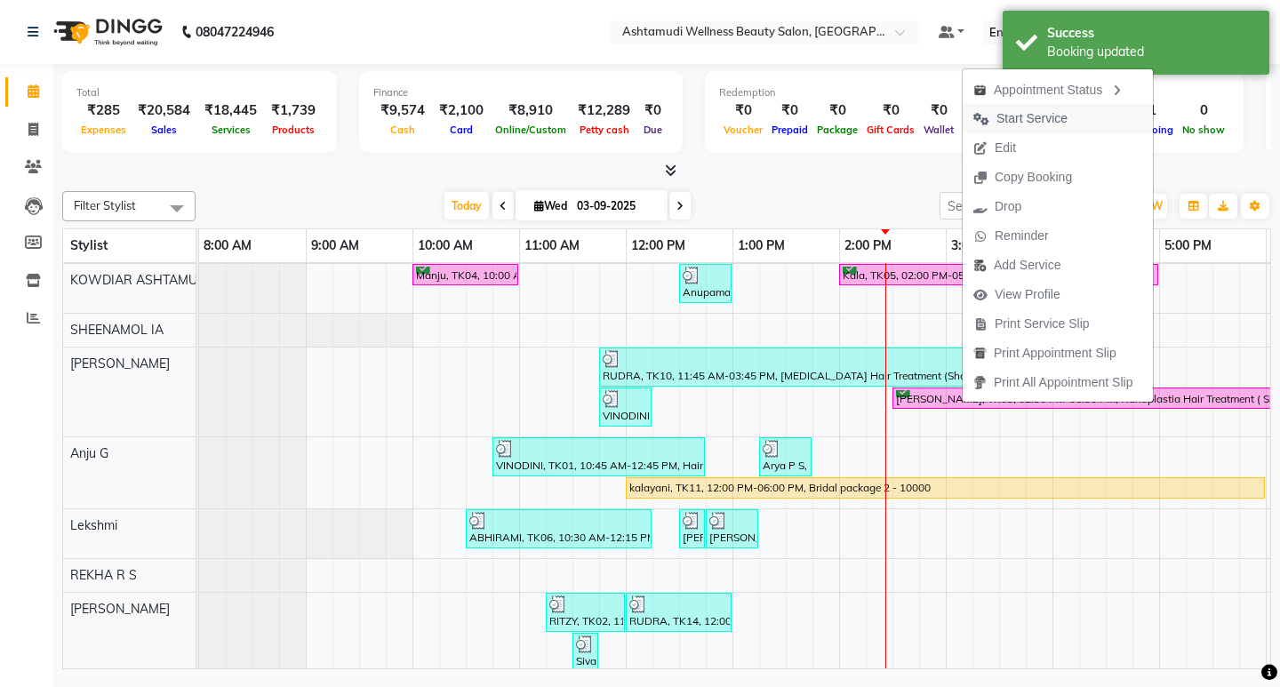
click at [1041, 122] on span "Start Service" at bounding box center [1032, 118] width 71 height 19
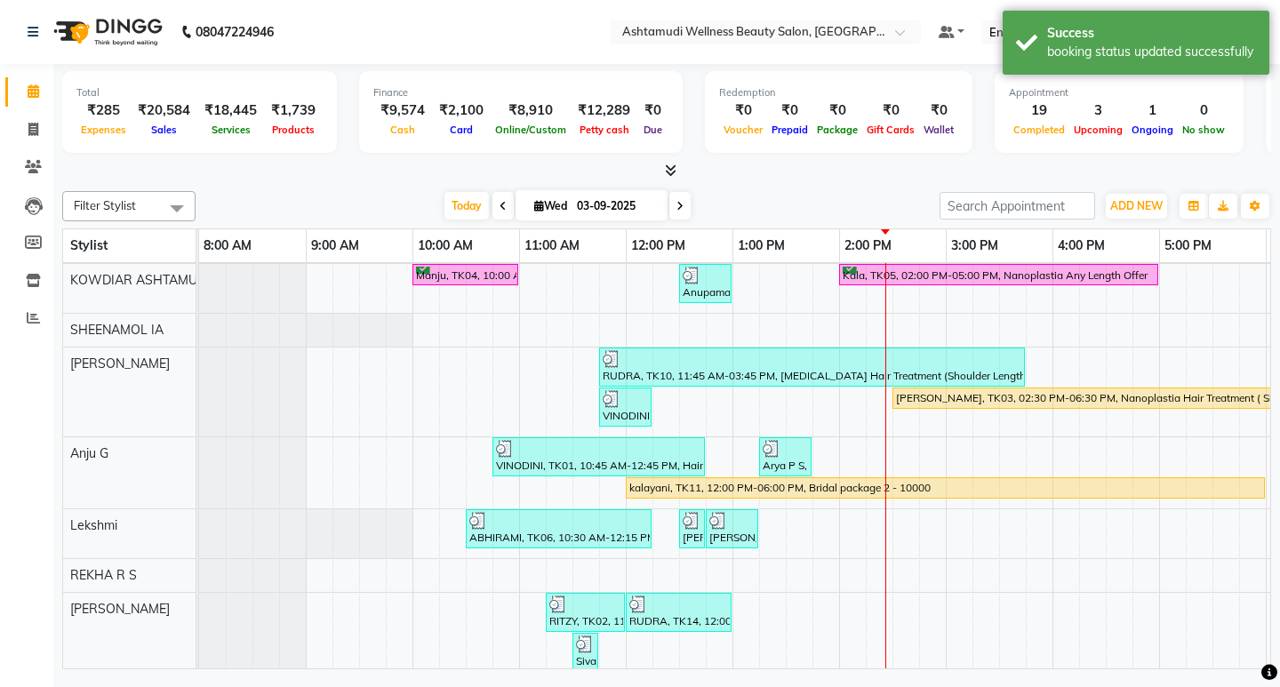
click at [846, 173] on div at bounding box center [666, 171] width 1209 height 19
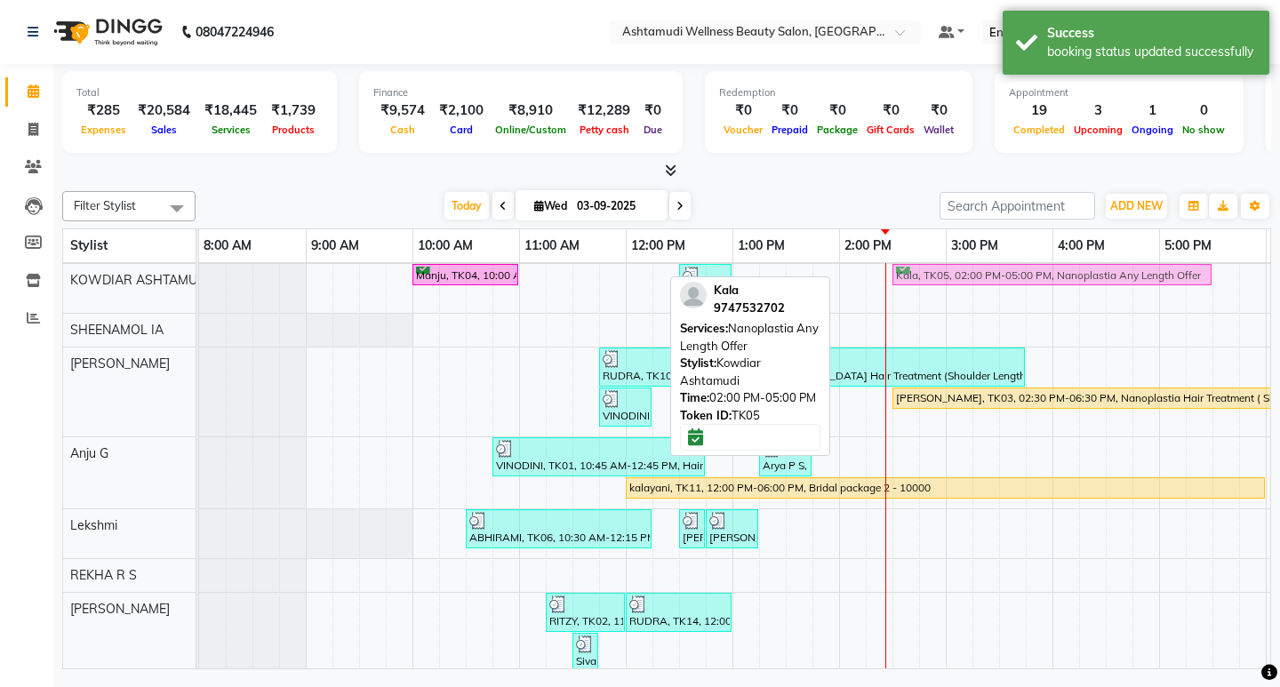
drag, startPoint x: 936, startPoint y: 277, endPoint x: 990, endPoint y: 277, distance: 53.3
click at [199, 277] on div "Manju, TK04, 10:00 AM-11:00 AM, Anti-Dandruff Treatment With Spa Anupama, TK12,…" at bounding box center [199, 288] width 0 height 49
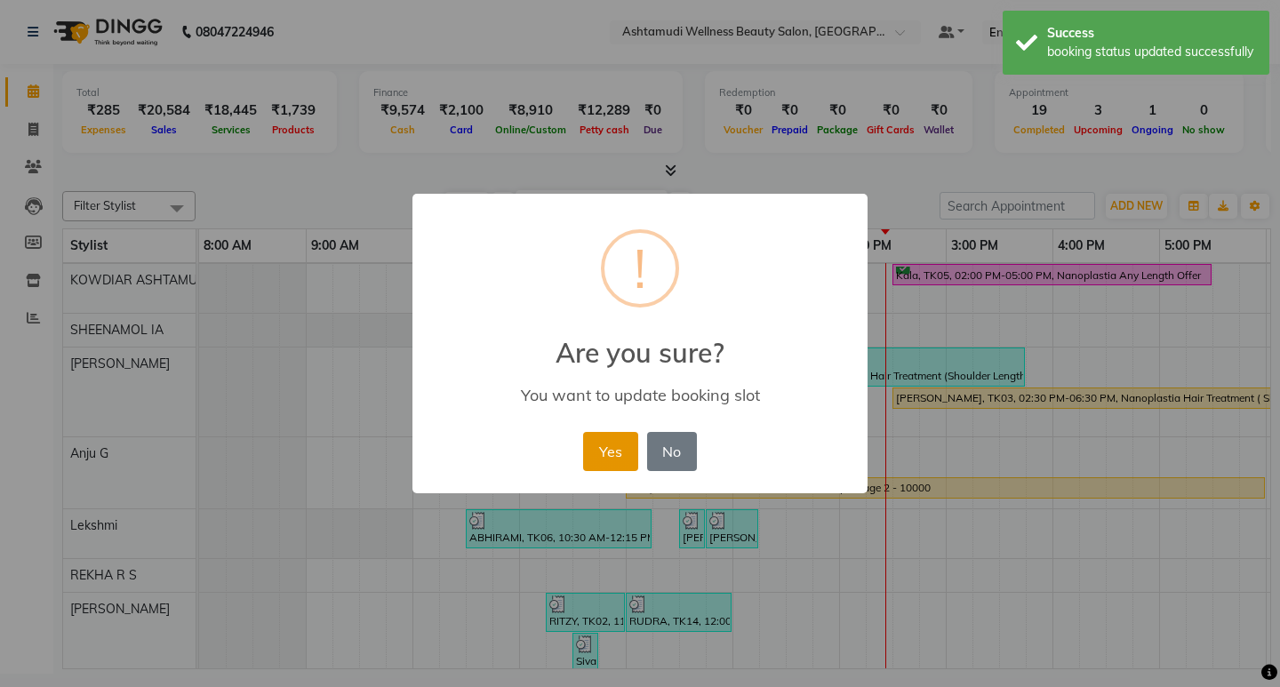
click at [625, 458] on button "Yes" at bounding box center [610, 451] width 54 height 39
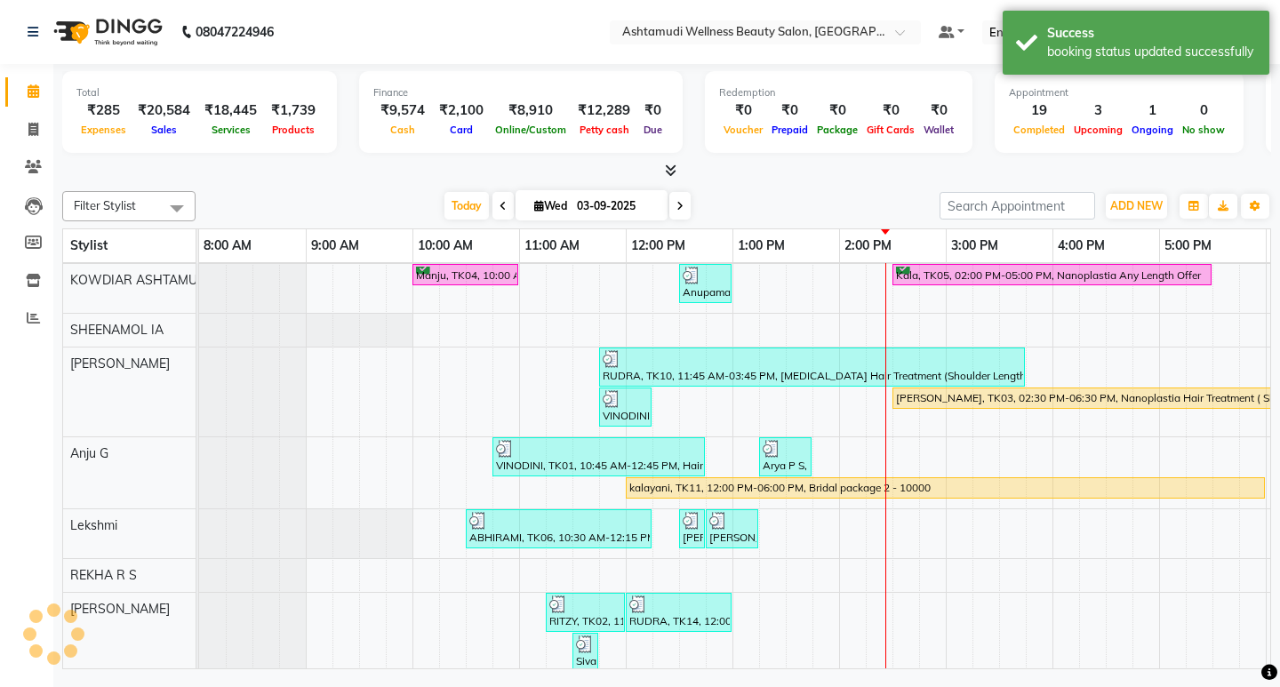
click at [782, 188] on div "Filter Stylist Select All SANDHYA KOWDIAR ASHTAMUDI SHEENAMOL IA ABISHA KARKI A…" at bounding box center [666, 426] width 1209 height 485
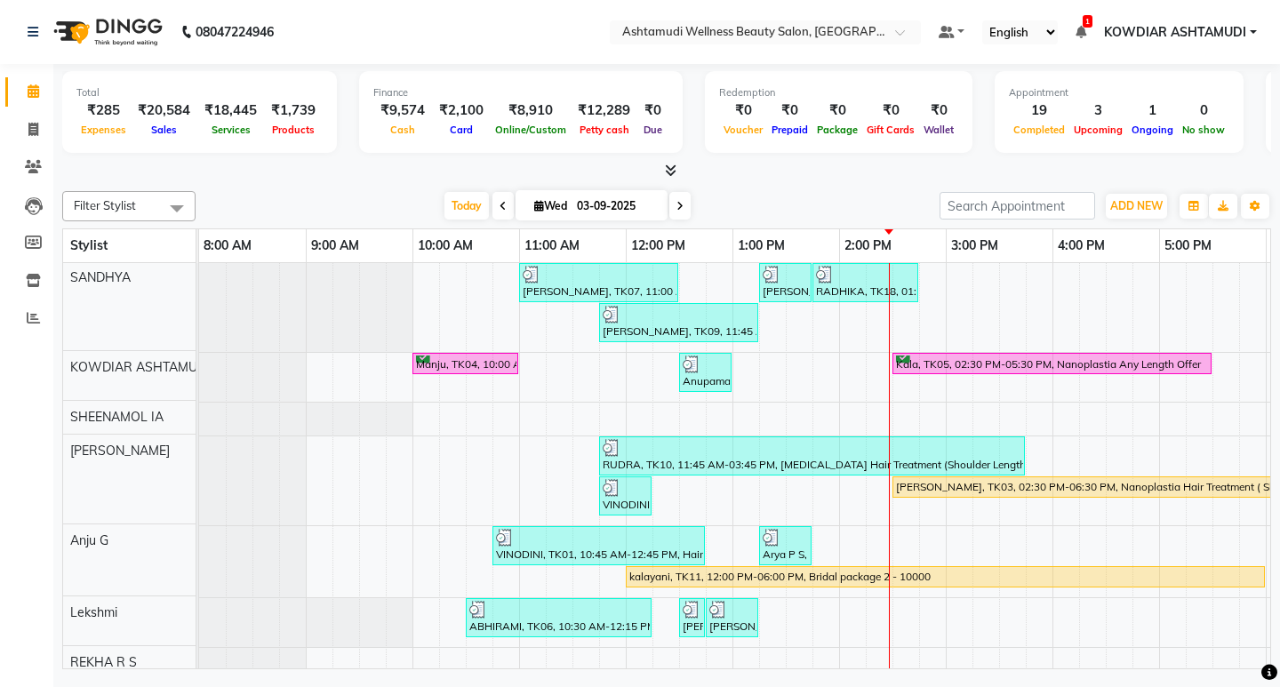
scroll to position [0, 0]
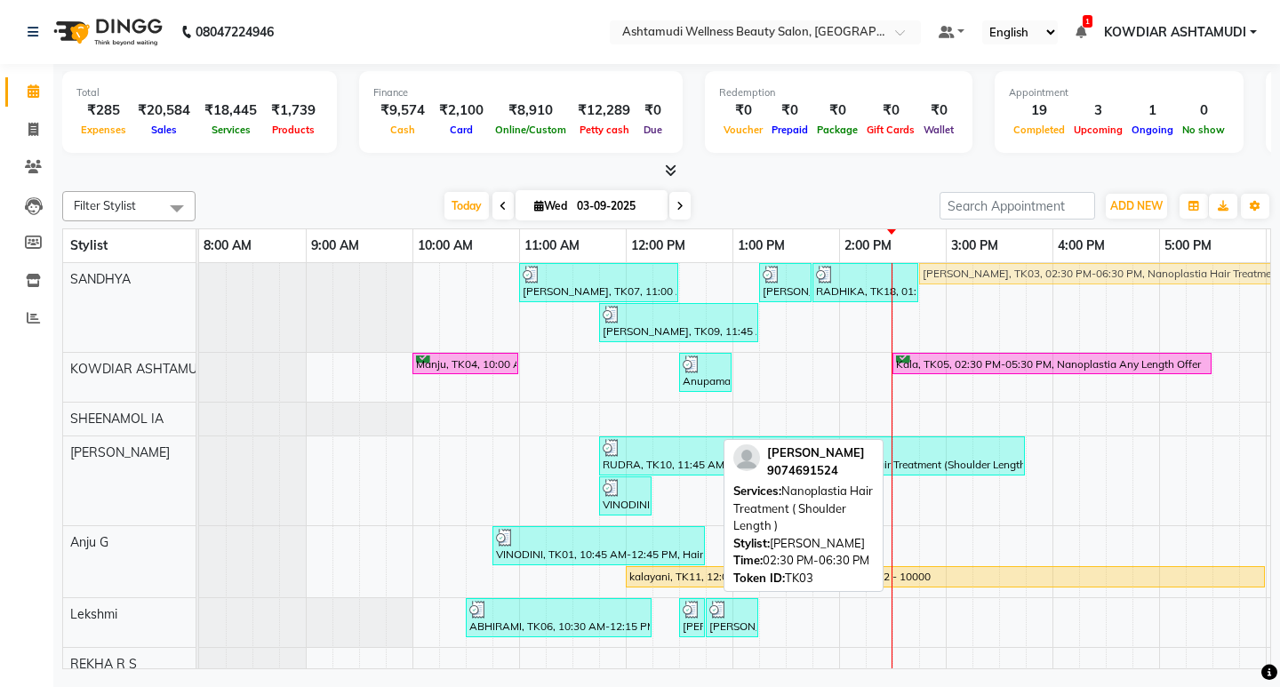
drag, startPoint x: 942, startPoint y: 488, endPoint x: 966, endPoint y: 317, distance: 172.3
click at [966, 317] on div "Shajna, TK07, 11:00 AM-12:30 PM, ROOT TOUCH UP (AMONIA FREE) CROWN PORTION,Arom…" at bounding box center [892, 558] width 1387 height 591
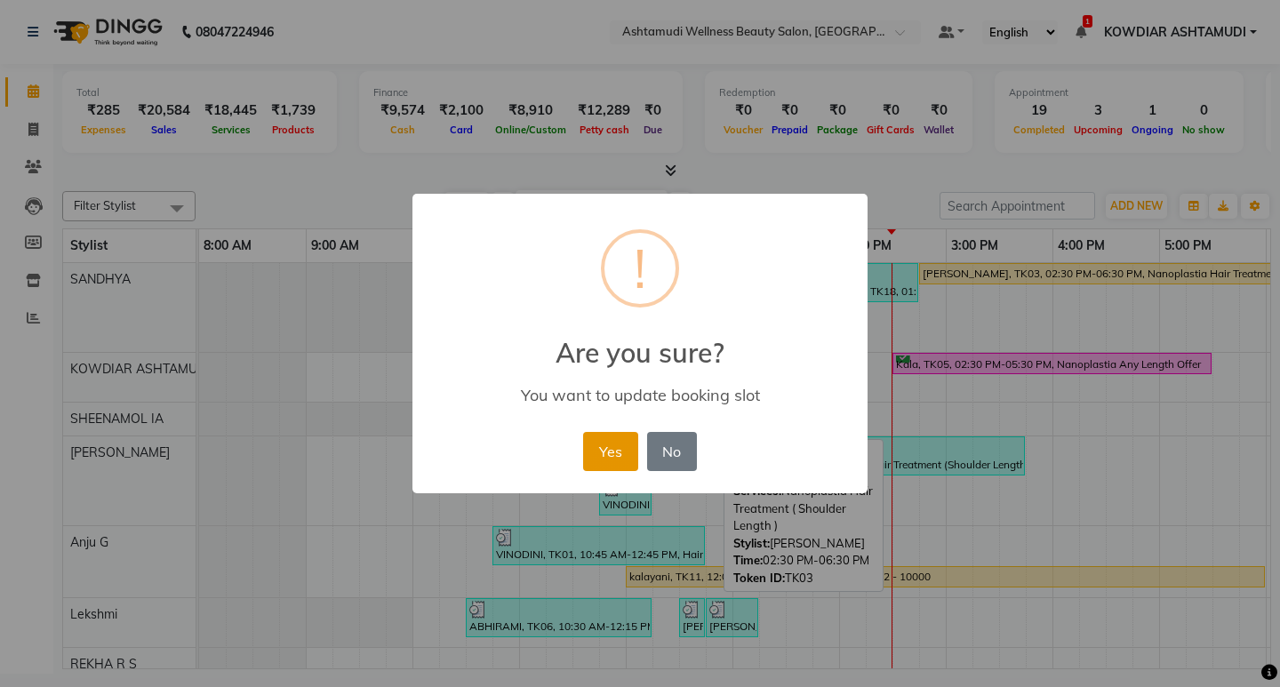
click at [603, 454] on button "Yes" at bounding box center [610, 451] width 54 height 39
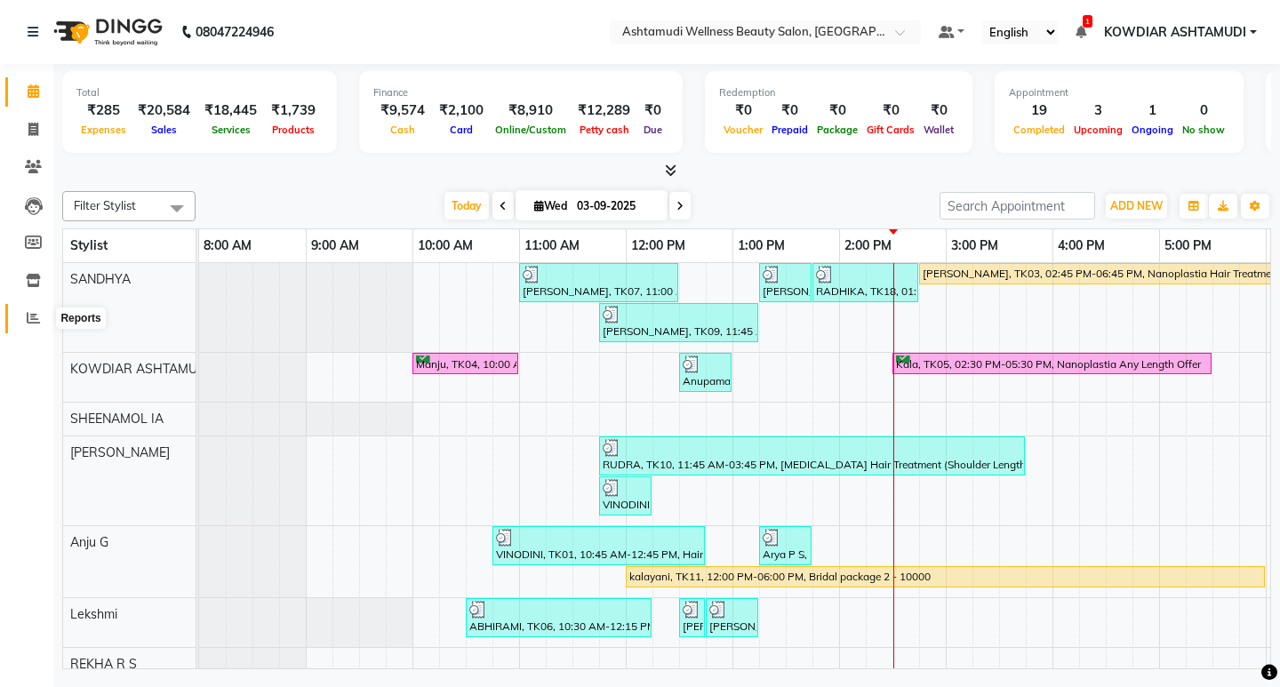
click at [35, 312] on icon at bounding box center [33, 317] width 13 height 13
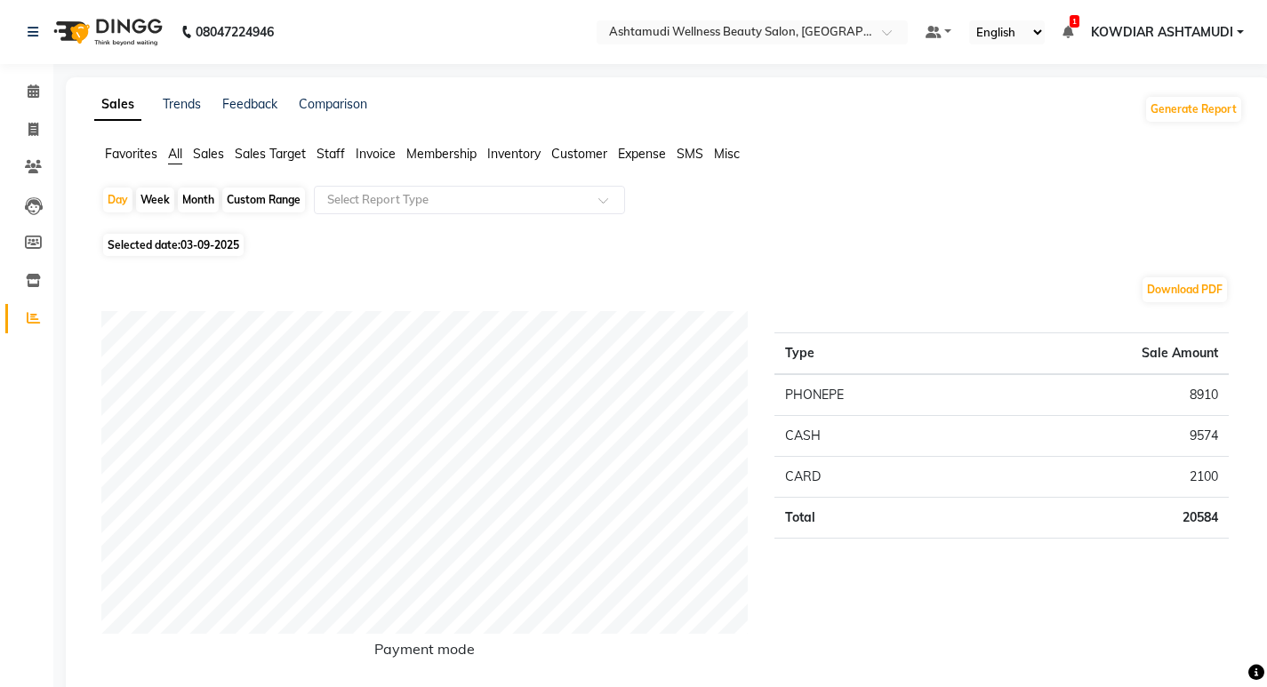
click at [330, 154] on span "Staff" at bounding box center [331, 154] width 28 height 16
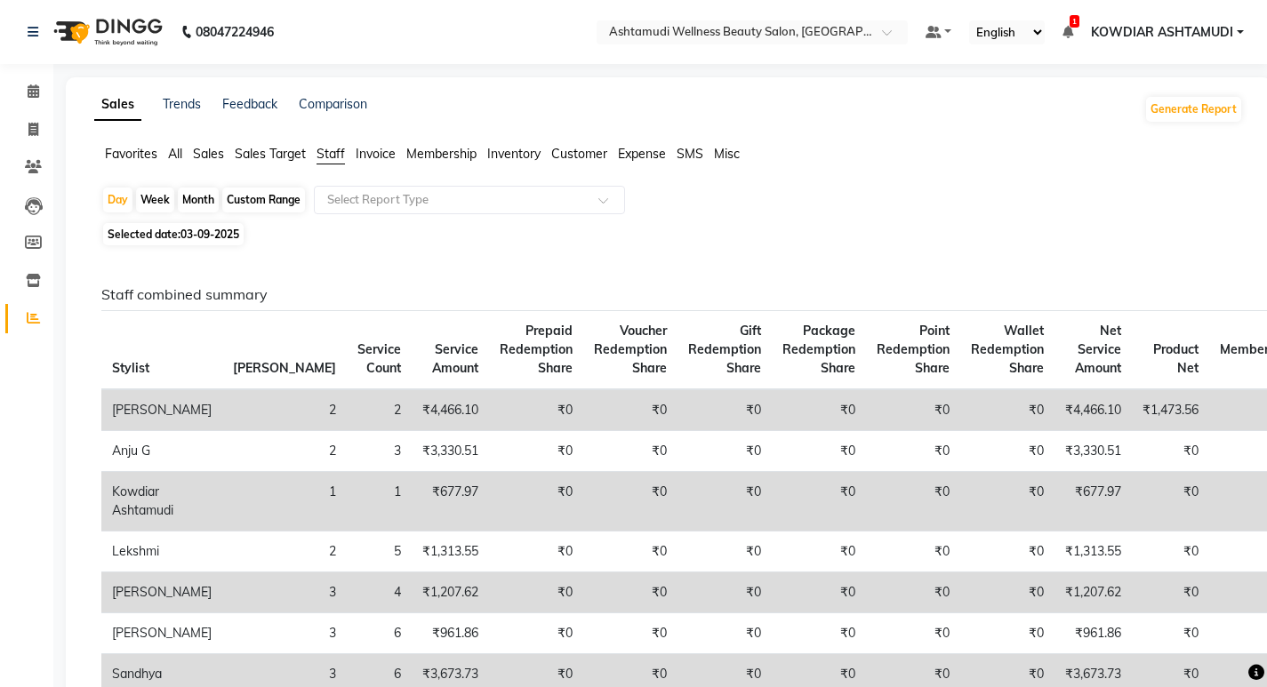
click at [201, 202] on div "Month" at bounding box center [198, 200] width 41 height 25
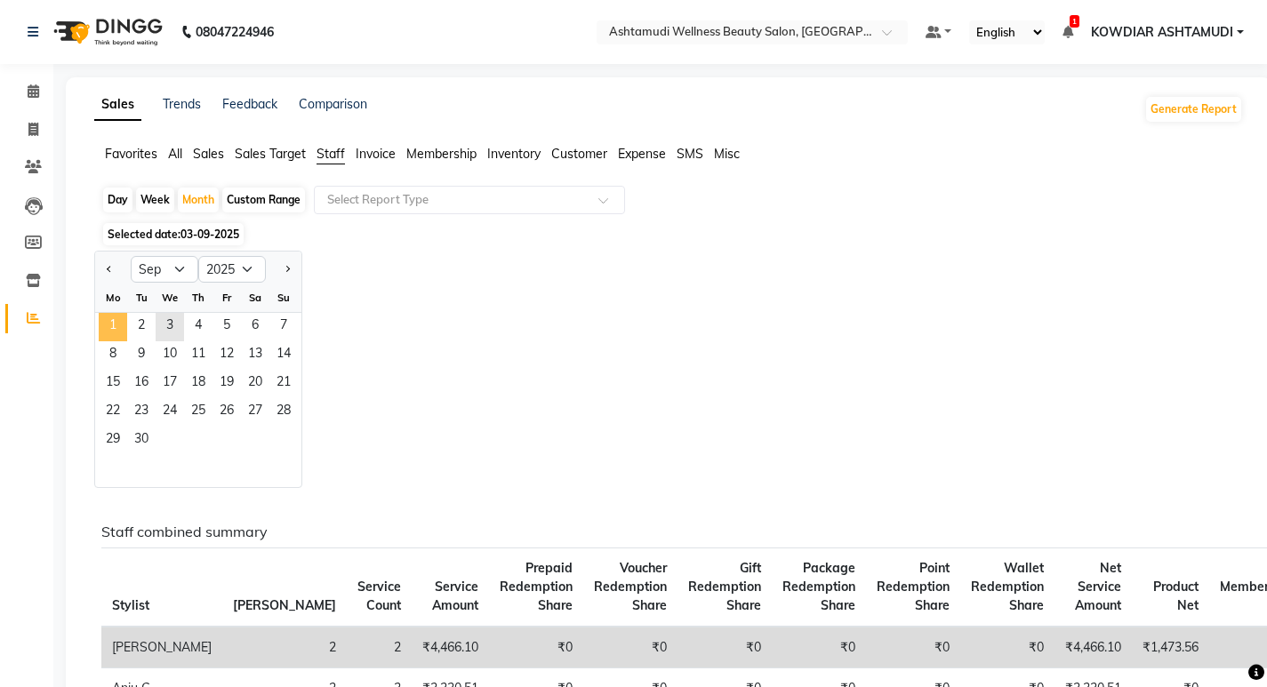
click at [111, 329] on span "1" at bounding box center [113, 327] width 28 height 28
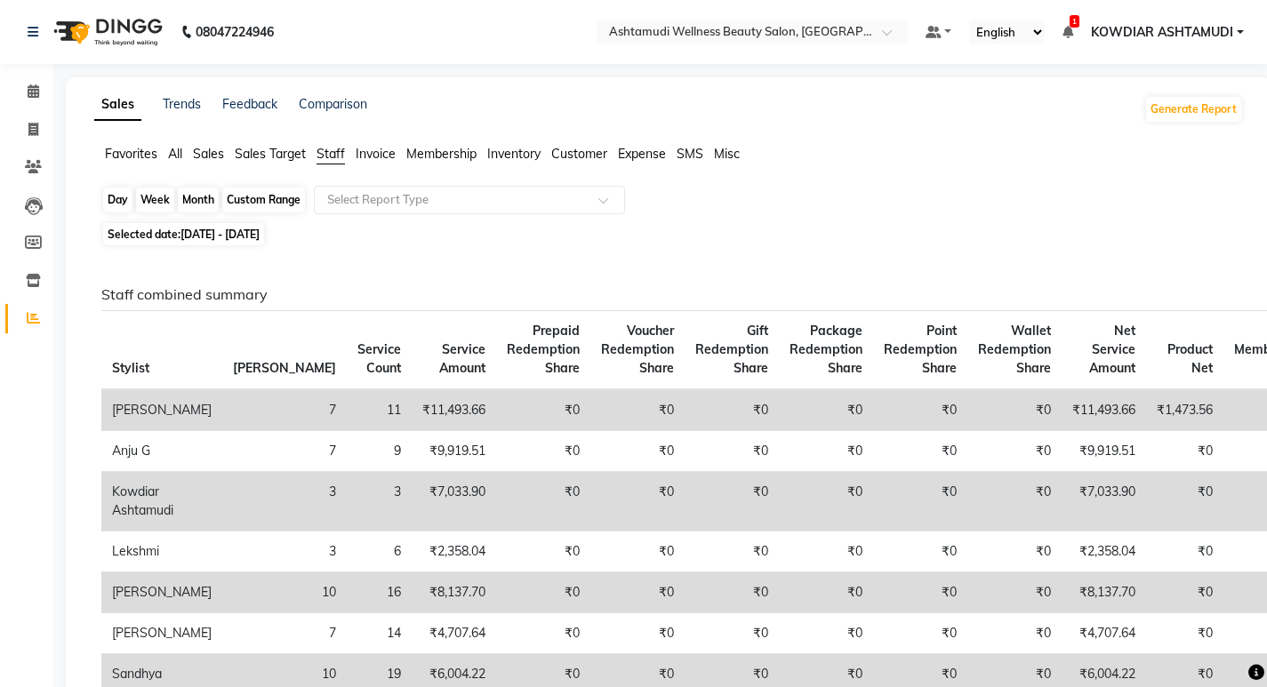
click at [195, 199] on div "Month" at bounding box center [198, 200] width 41 height 25
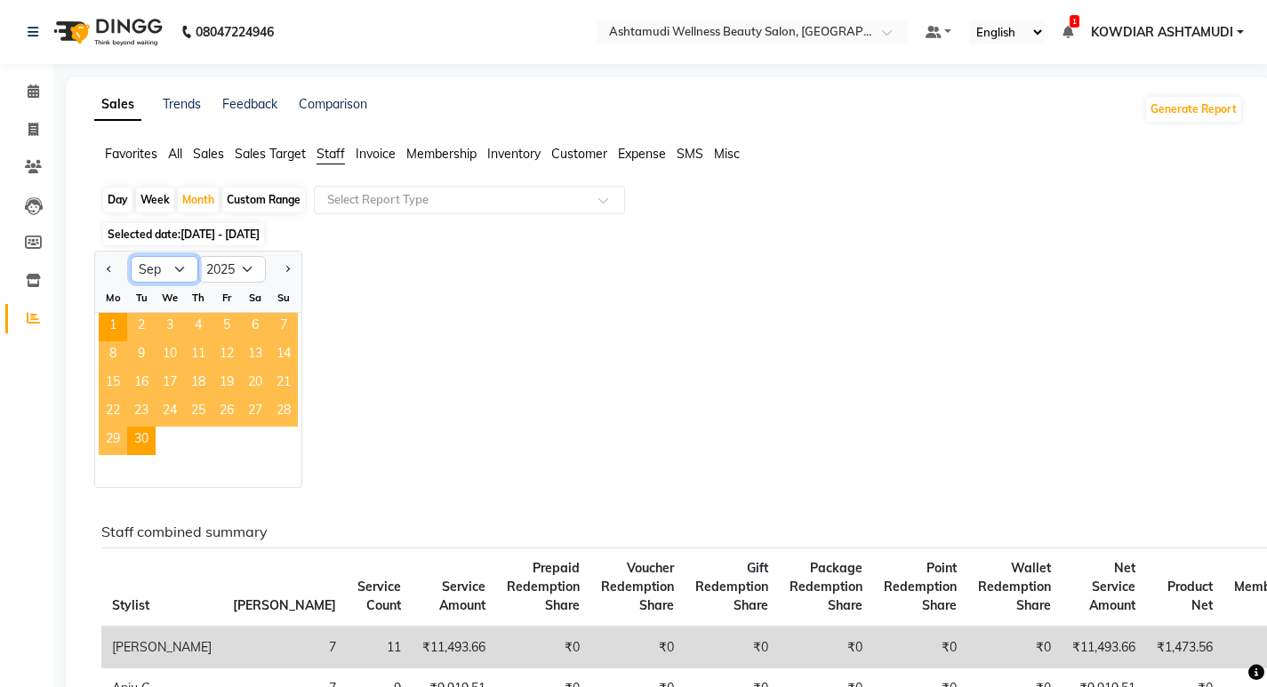
click at [177, 271] on select "Jan Feb Mar Apr May Jun Jul Aug Sep Oct Nov Dec" at bounding box center [165, 269] width 68 height 27
click at [131, 256] on select "Jan Feb Mar Apr May Jun Jul Aug Sep Oct Nov Dec" at bounding box center [165, 269] width 68 height 27
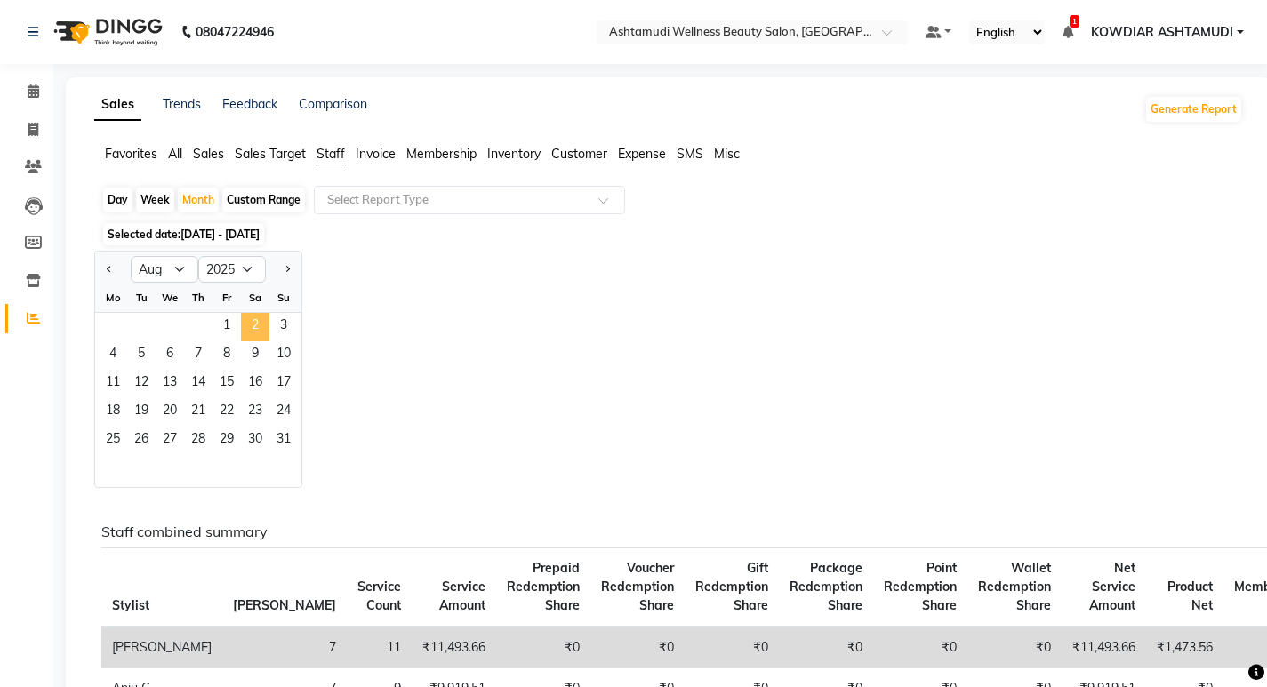
click at [247, 332] on span "2" at bounding box center [255, 327] width 28 height 28
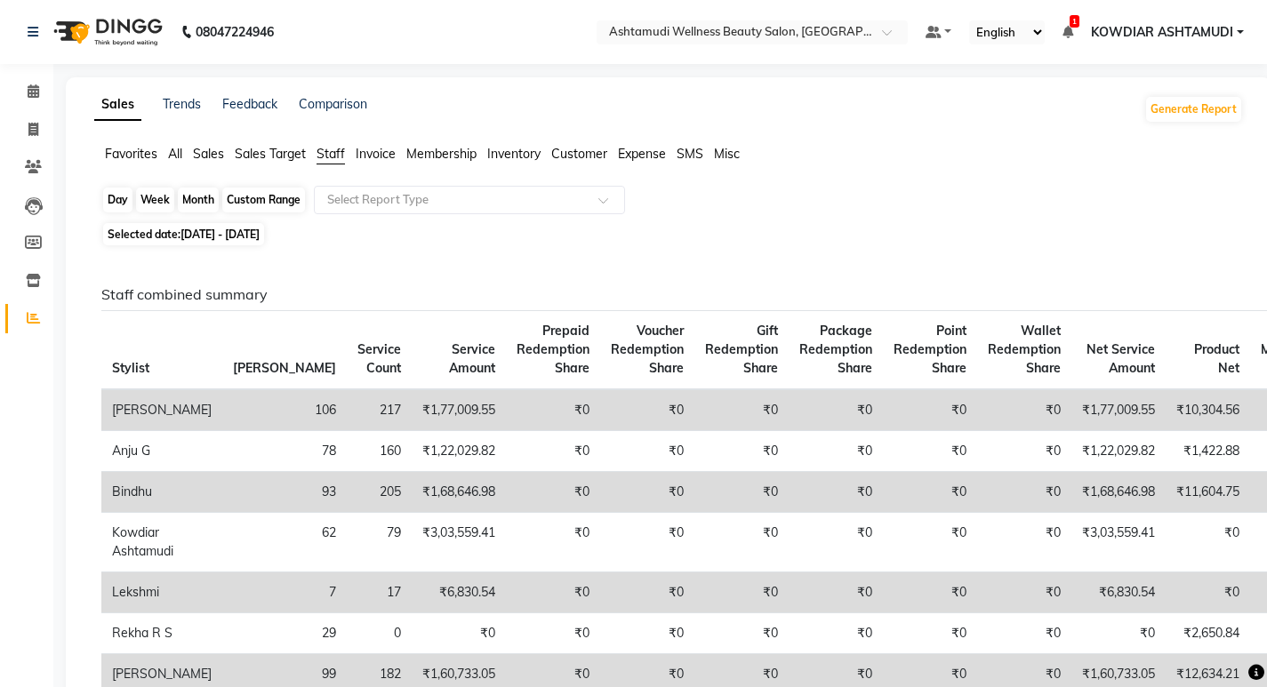
click at [195, 203] on div "Month" at bounding box center [198, 200] width 41 height 25
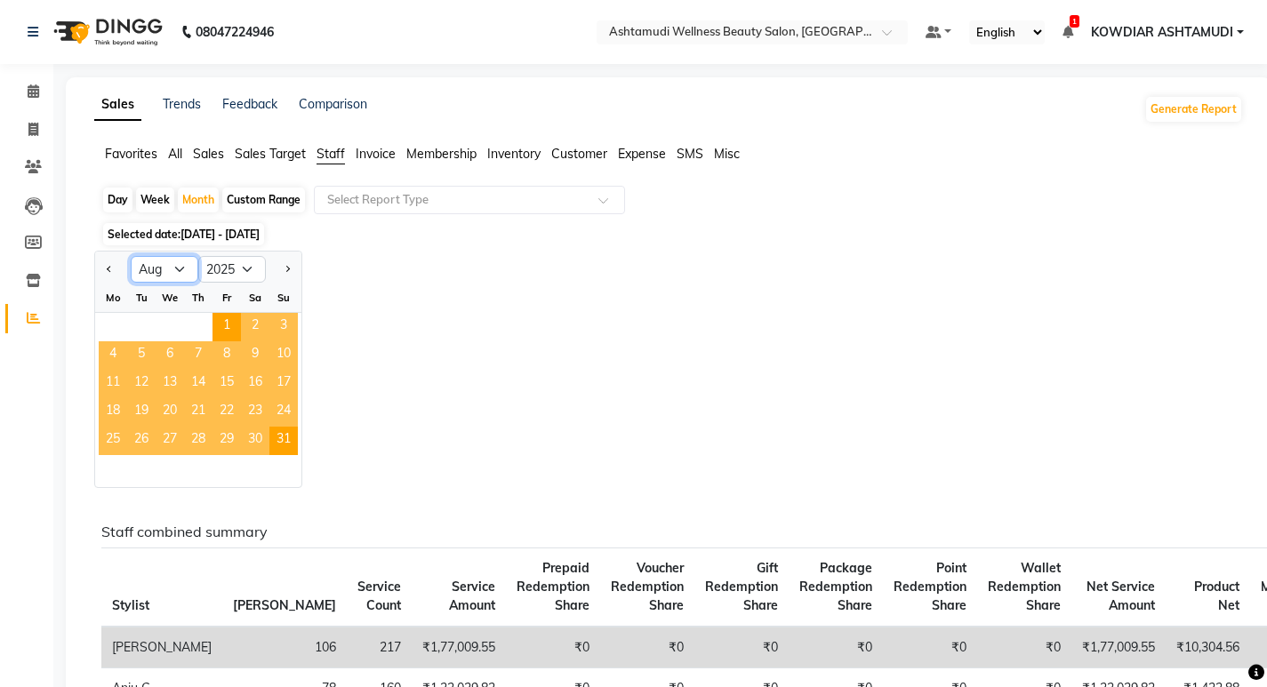
click at [188, 269] on select "Jan Feb Mar Apr May Jun Jul Aug Sep Oct Nov Dec" at bounding box center [165, 269] width 68 height 27
click at [131, 256] on select "Jan Feb Mar Apr May Jun Jul Aug Sep Oct Nov Dec" at bounding box center [165, 269] width 68 height 27
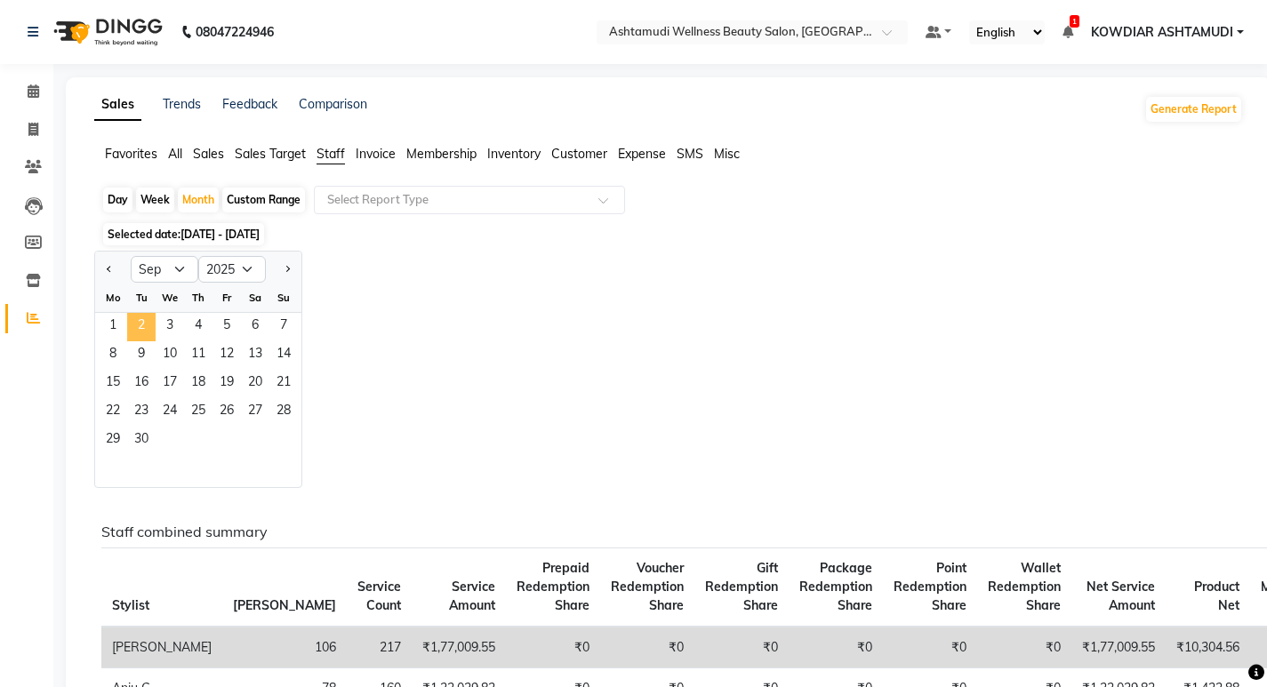
click at [136, 336] on span "2" at bounding box center [141, 327] width 28 height 28
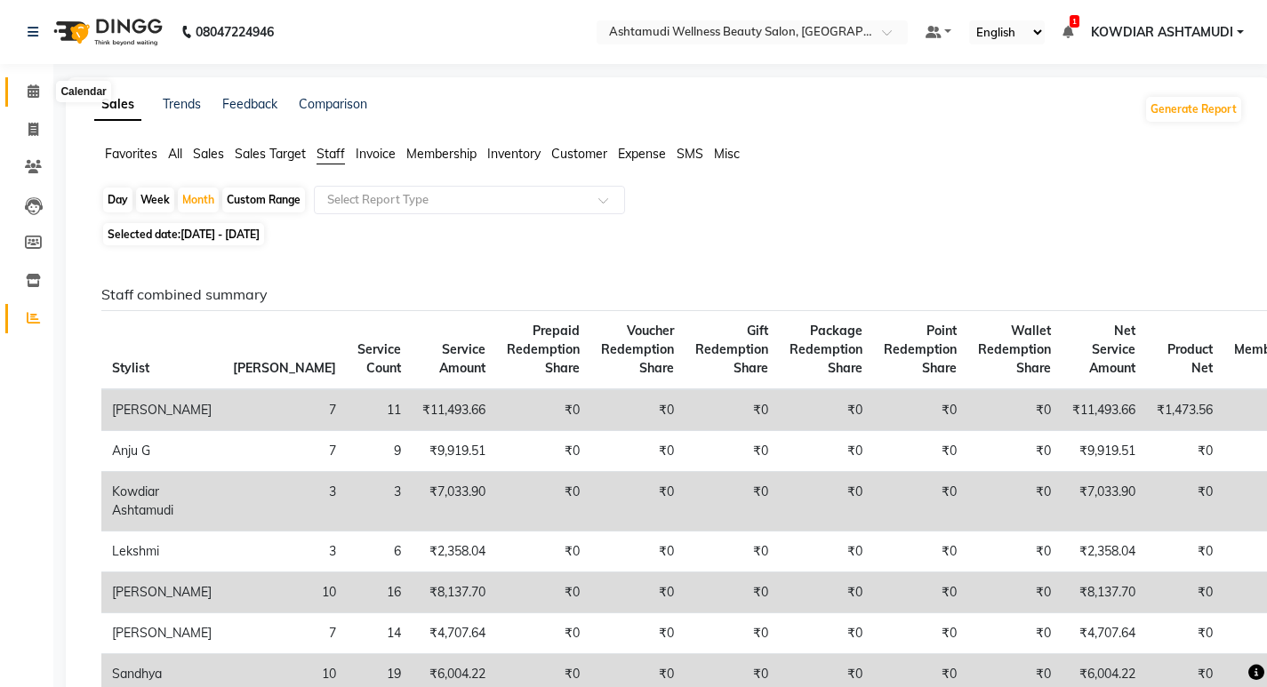
click at [30, 88] on icon at bounding box center [34, 90] width 12 height 13
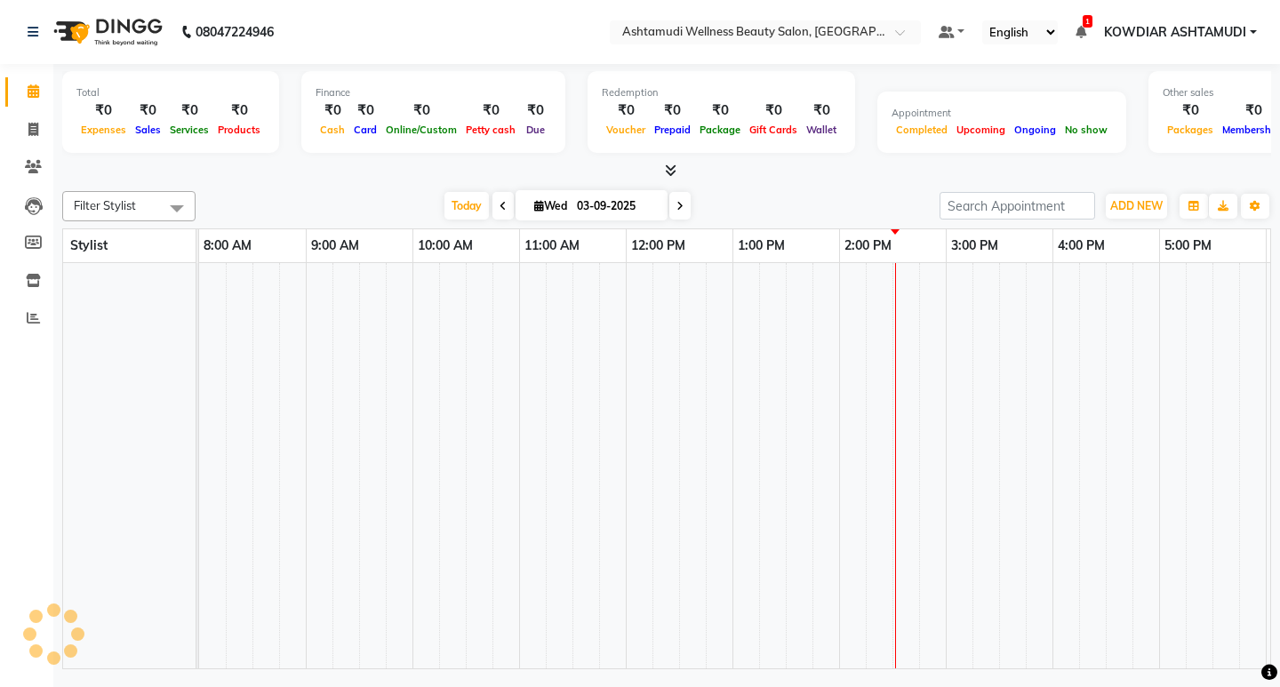
scroll to position [0, 316]
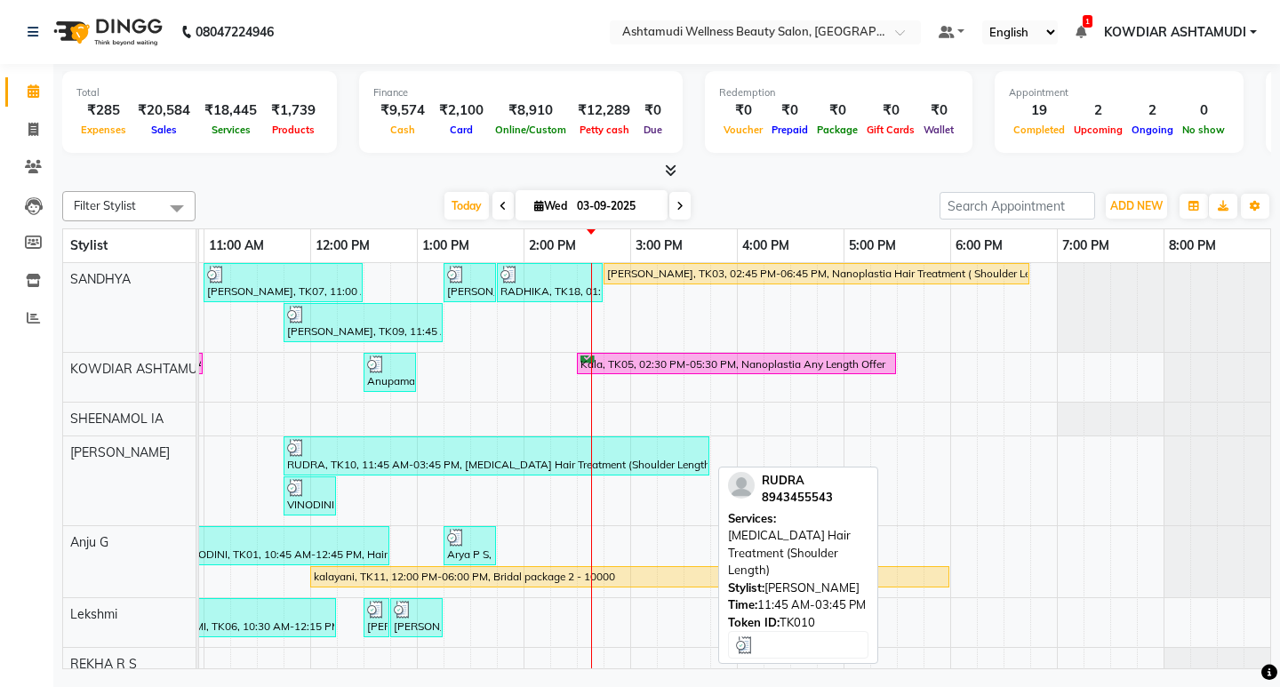
click at [575, 464] on div "RUDRA, TK10, 11:45 AM-03:45 PM, Botox Hair Treatment (Shoulder Length)" at bounding box center [496, 456] width 422 height 34
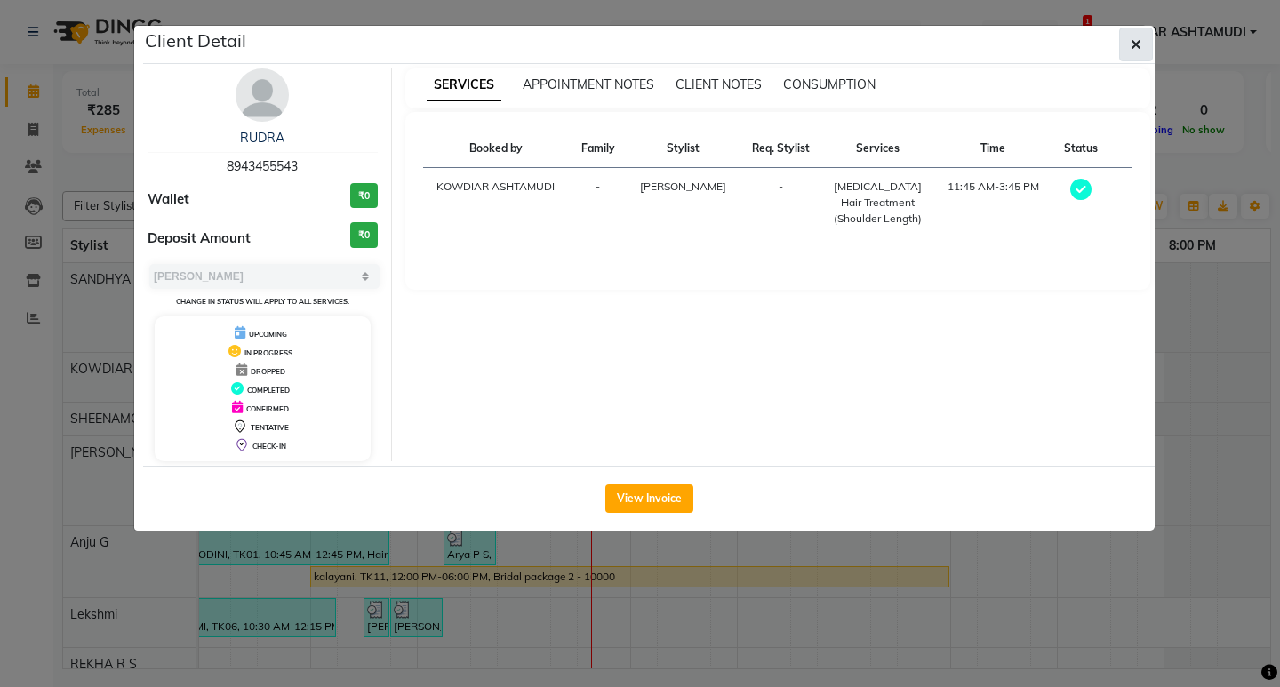
click at [1129, 40] on button "button" at bounding box center [1136, 45] width 34 height 34
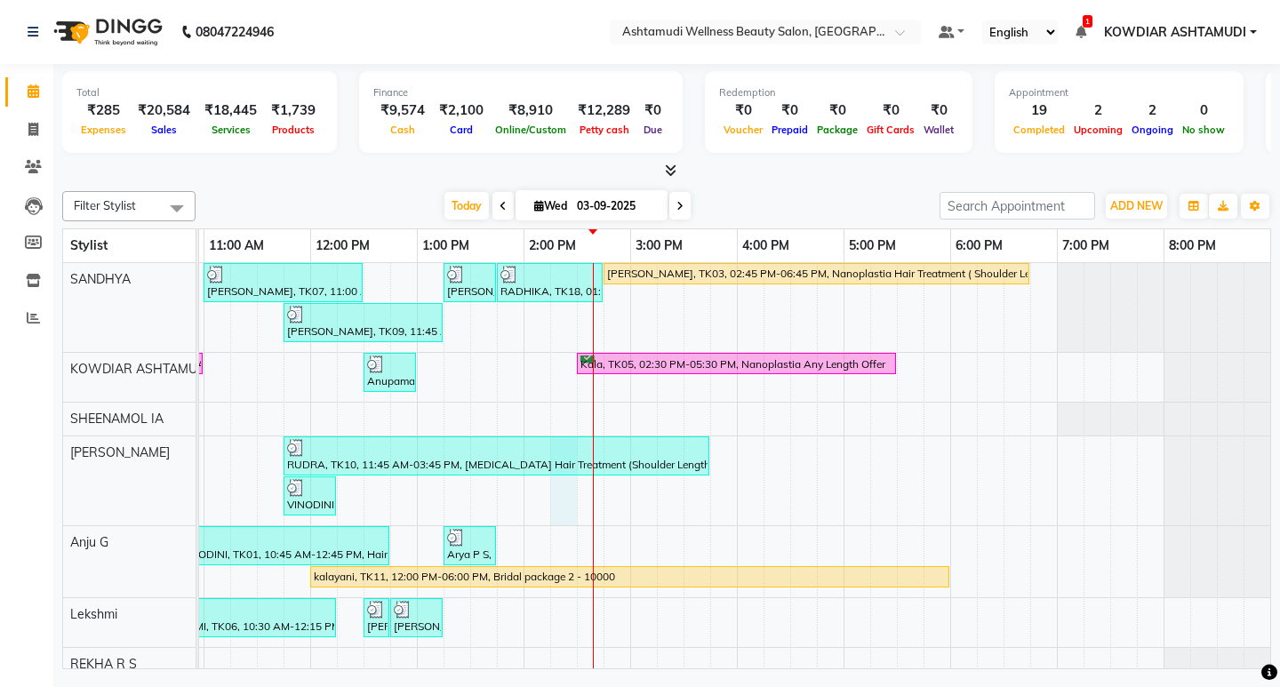
click at [567, 494] on div "Shajna, TK07, 11:00 AM-12:30 PM, ROOT TOUCH UP (AMONIA FREE) CROWN PORTION,Arom…" at bounding box center [577, 558] width 1387 height 591
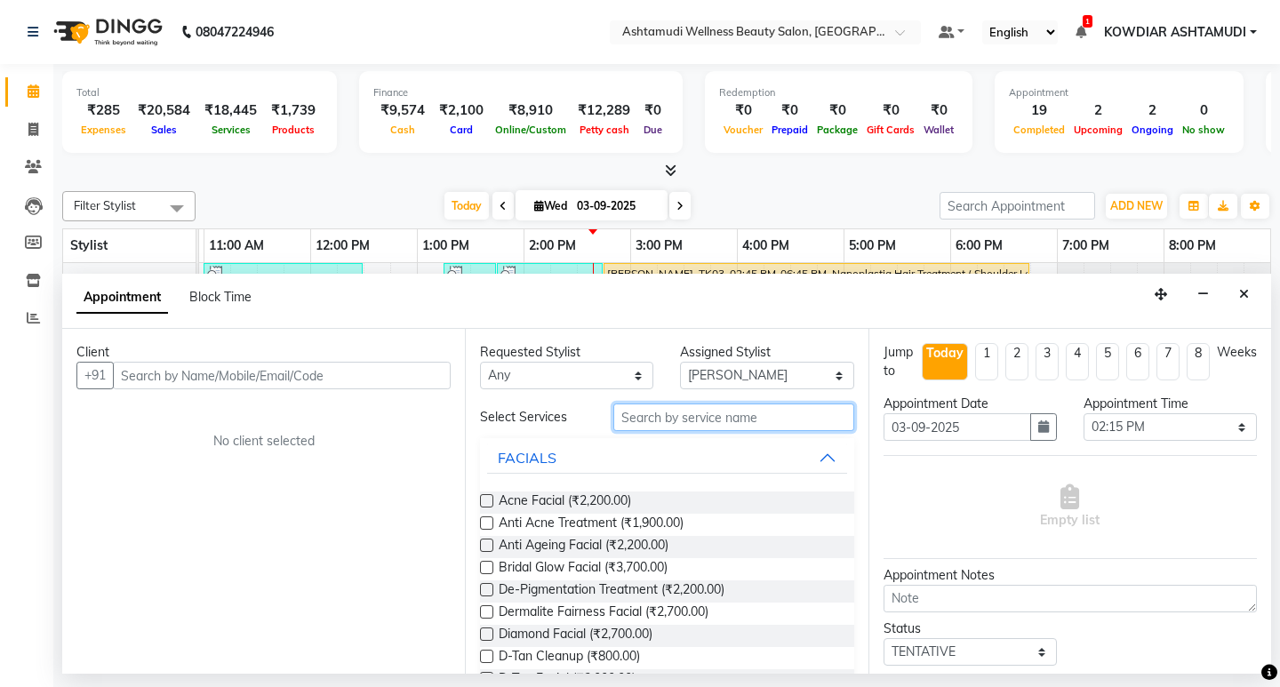
click at [680, 422] on input "text" at bounding box center [733, 418] width 240 height 28
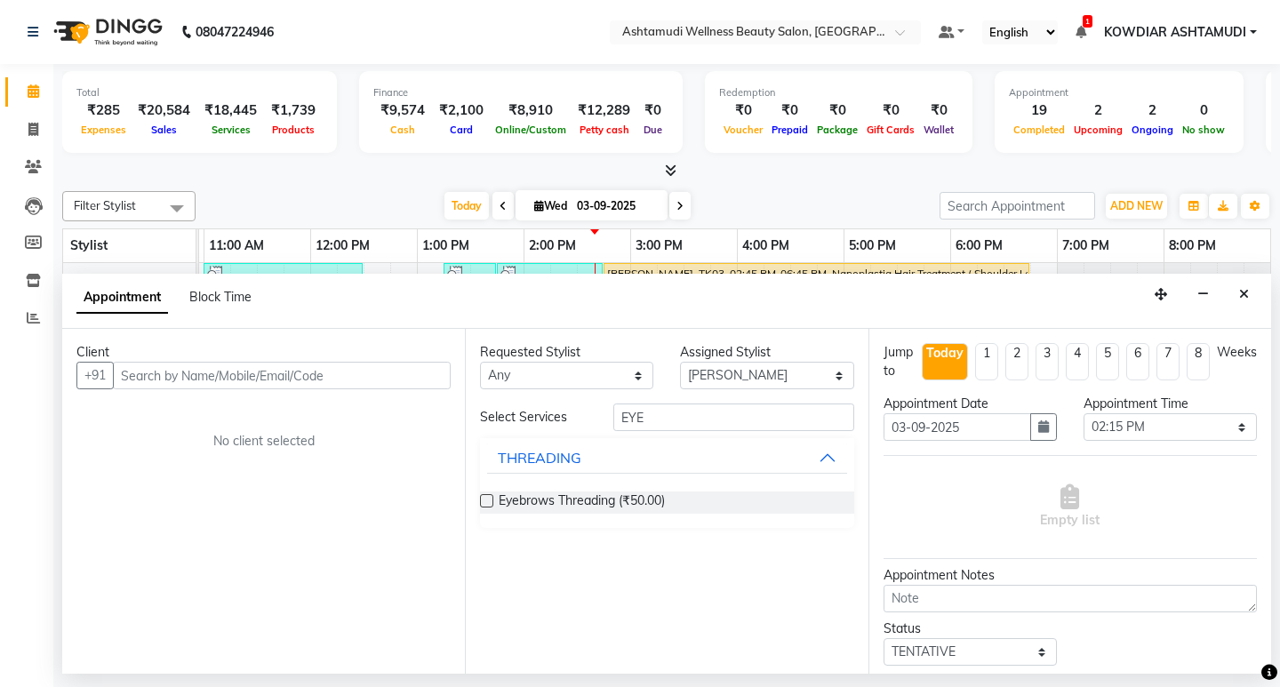
click at [484, 498] on label at bounding box center [486, 500] width 13 height 13
click at [484, 498] on input "checkbox" at bounding box center [486, 503] width 12 height 12
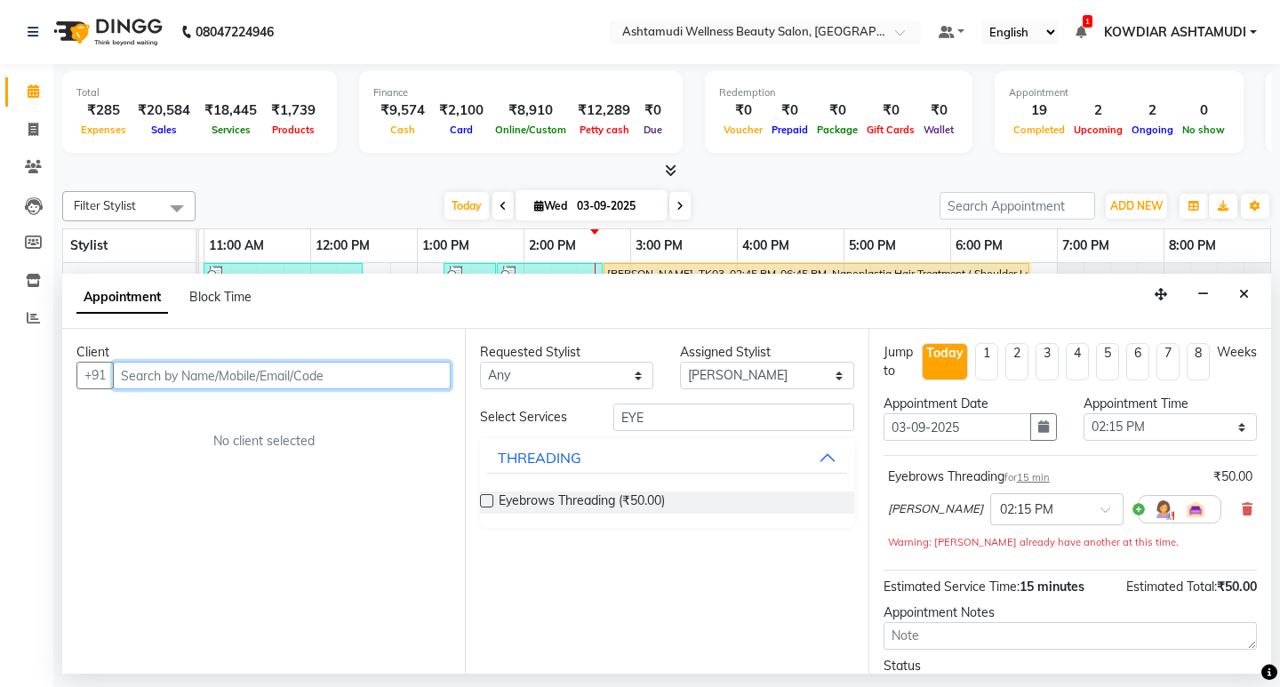
click at [214, 381] on input "text" at bounding box center [282, 376] width 338 height 28
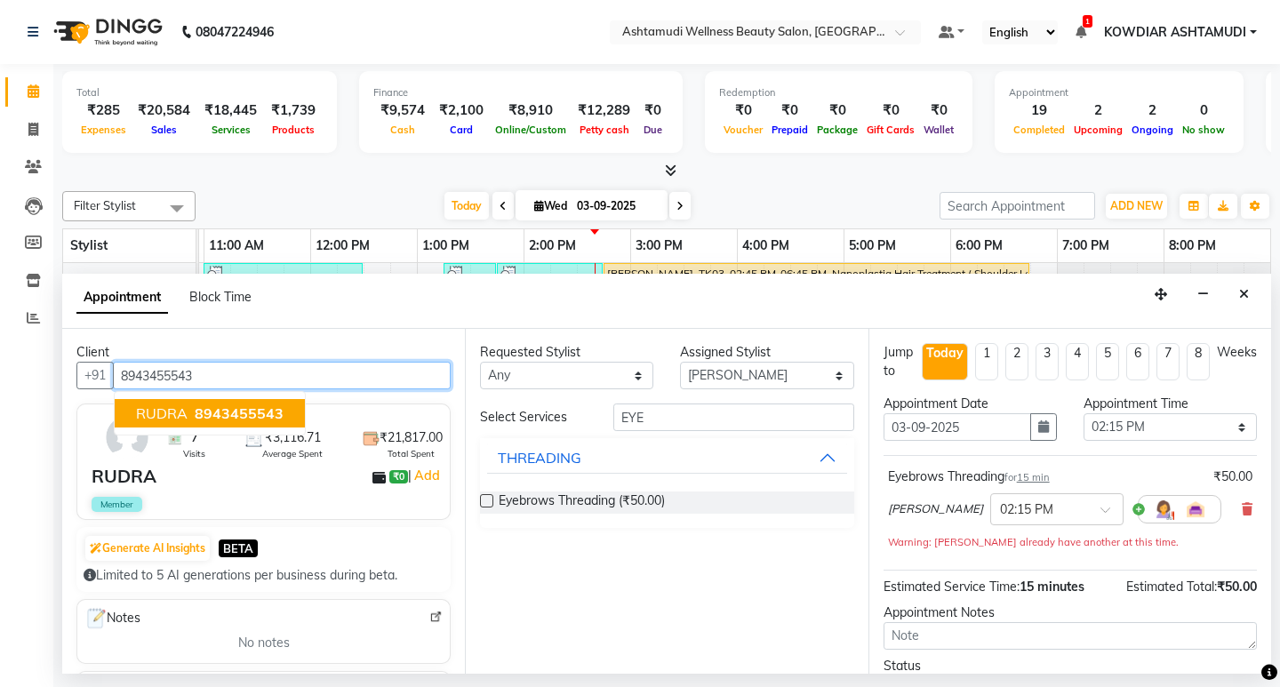
click at [236, 418] on span "8943455543" at bounding box center [239, 414] width 89 height 18
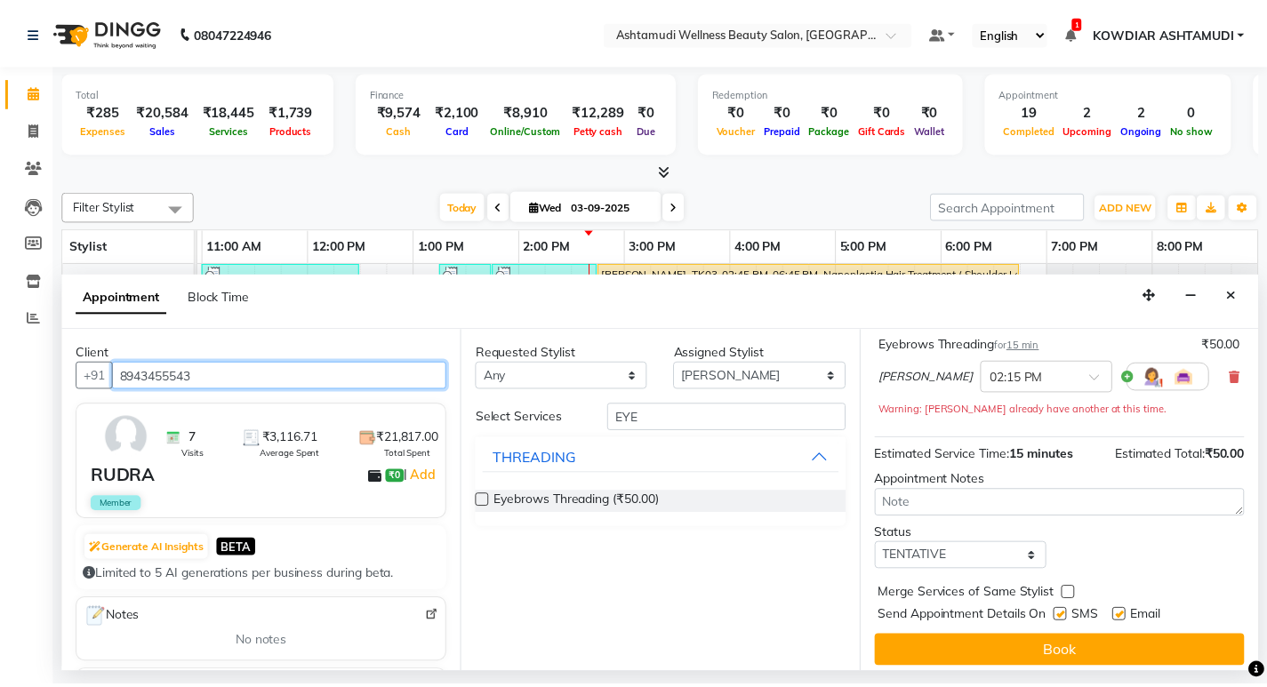
scroll to position [141, 0]
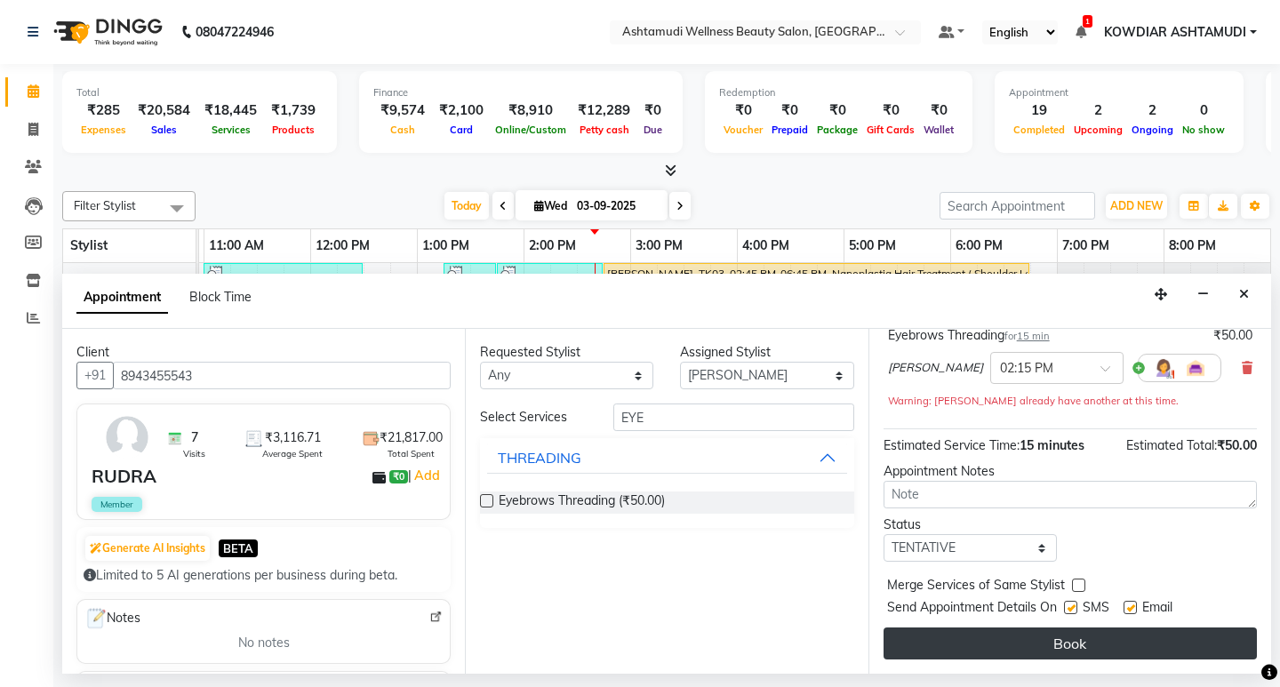
click at [1016, 632] on button "Book" at bounding box center [1070, 644] width 373 height 32
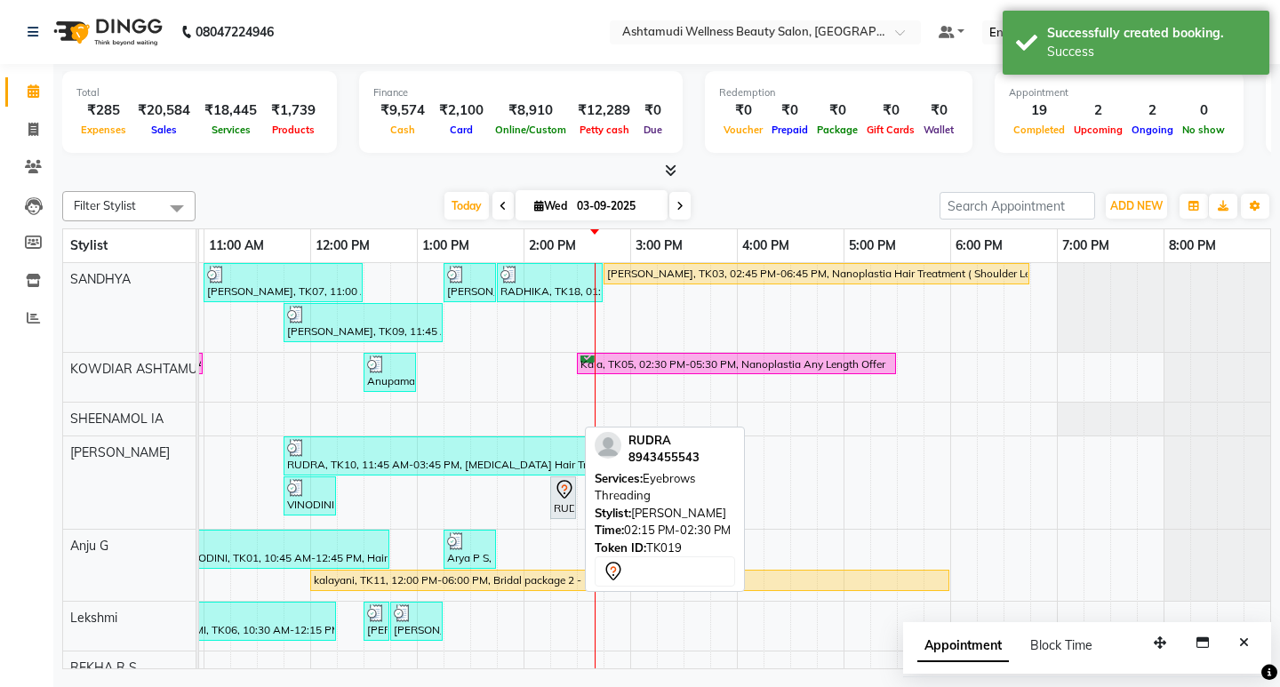
click at [566, 502] on div "RUDRA, TK19, 02:15 PM-02:30 PM, Eyebrows Threading" at bounding box center [563, 497] width 22 height 37
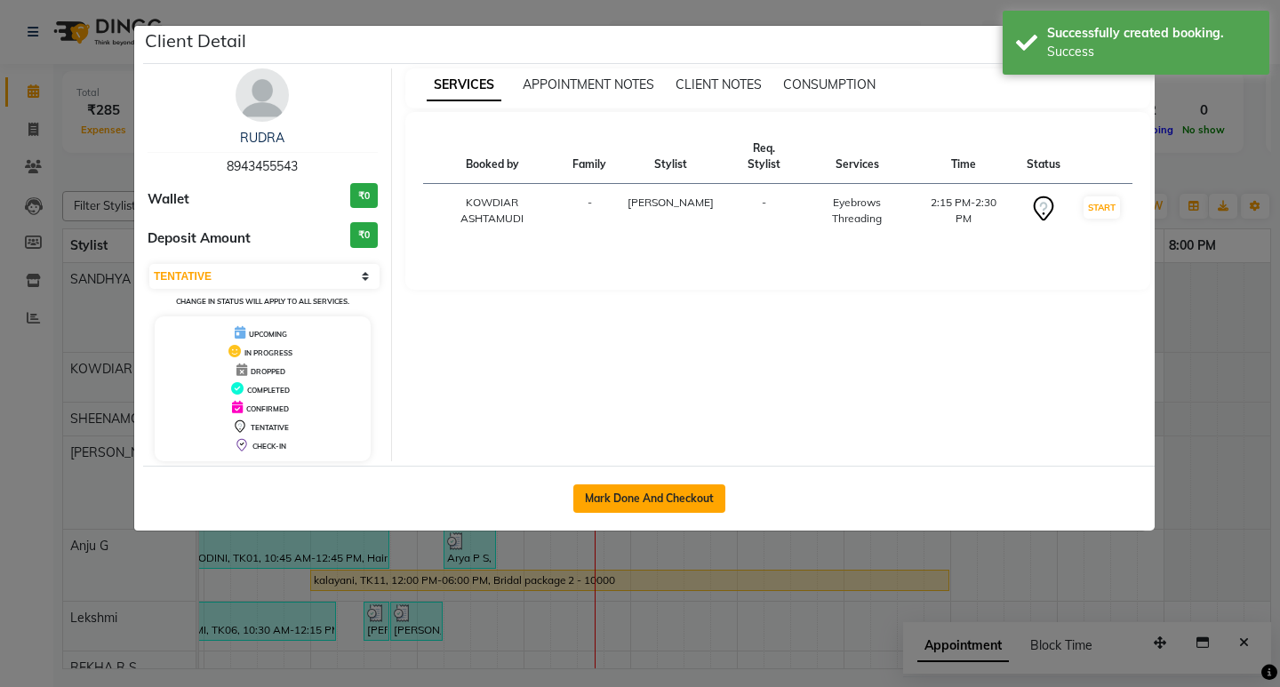
click at [596, 495] on button "Mark Done And Checkout" at bounding box center [649, 499] width 152 height 28
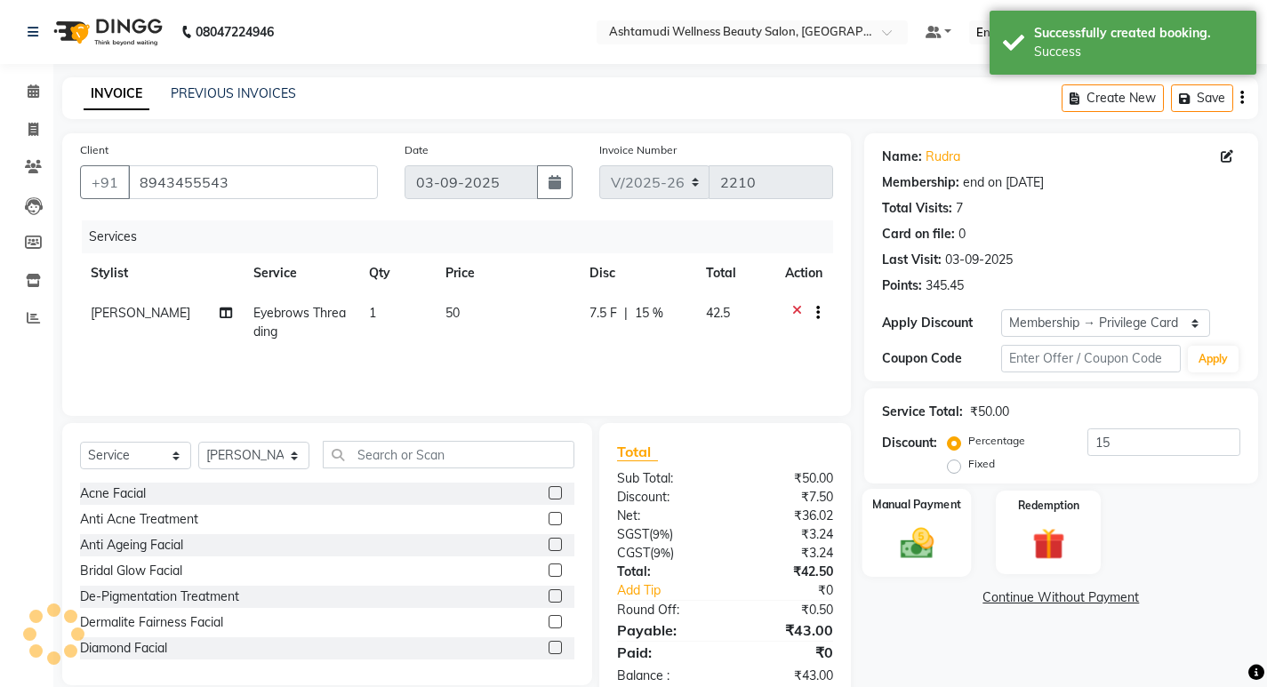
click at [909, 543] on img at bounding box center [916, 543] width 54 height 38
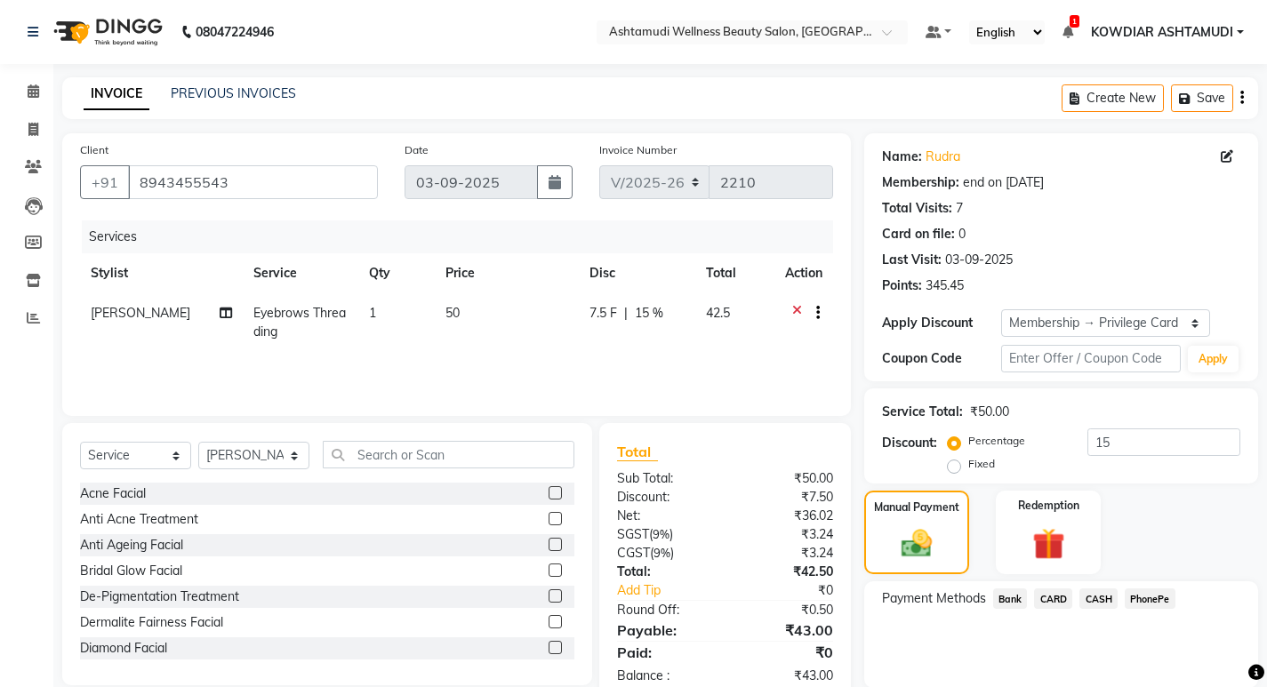
click at [1102, 602] on span "CASH" at bounding box center [1098, 599] width 38 height 20
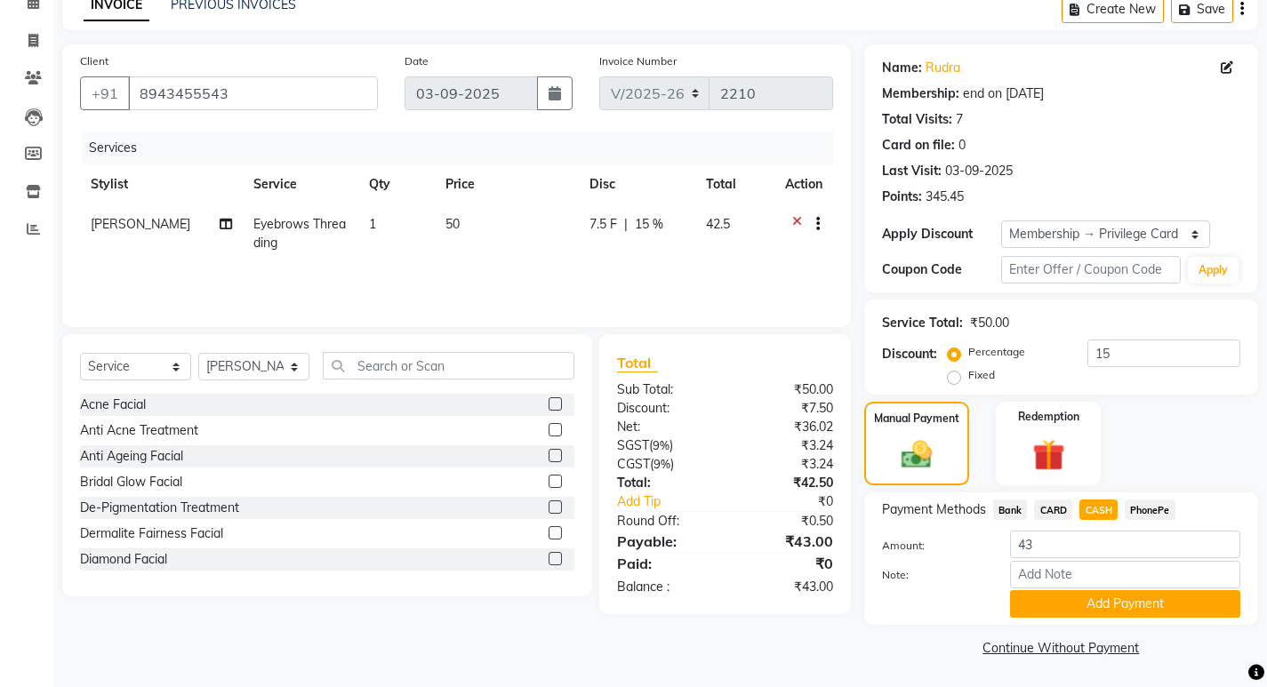
scroll to position [90, 0]
click at [1089, 603] on button "Add Payment" at bounding box center [1125, 603] width 230 height 28
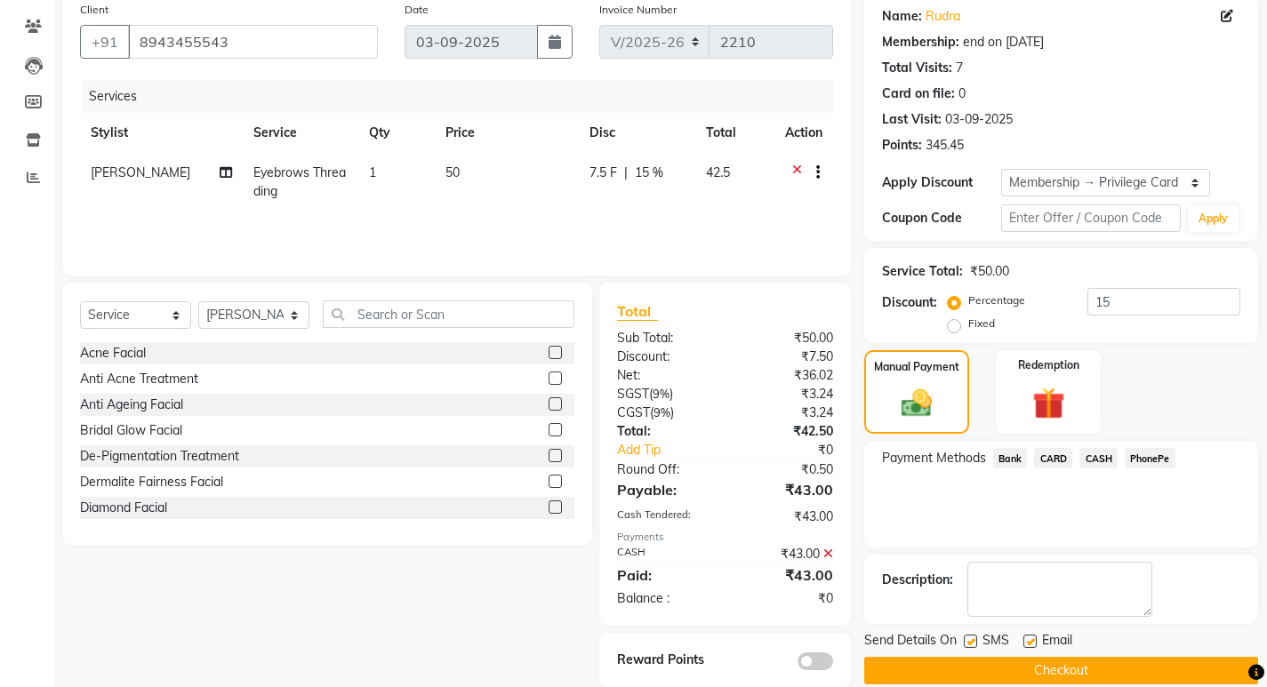
scroll to position [168, 0]
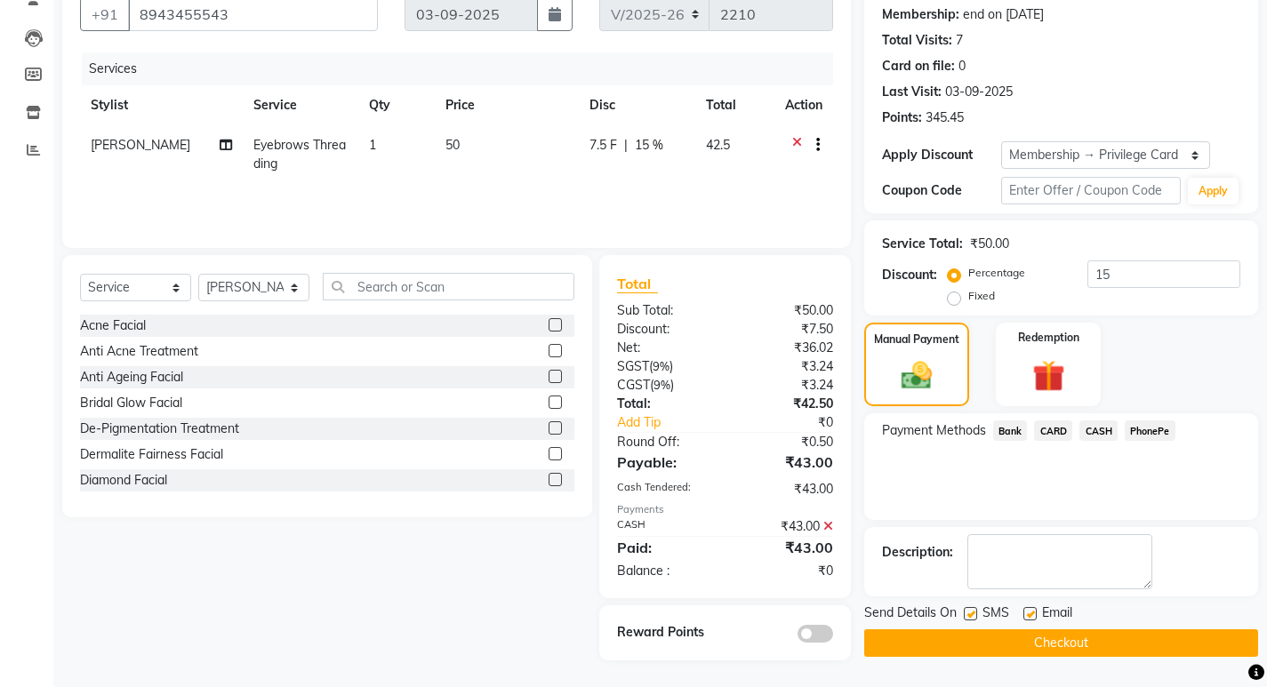
click at [1061, 643] on button "Checkout" at bounding box center [1061, 643] width 394 height 28
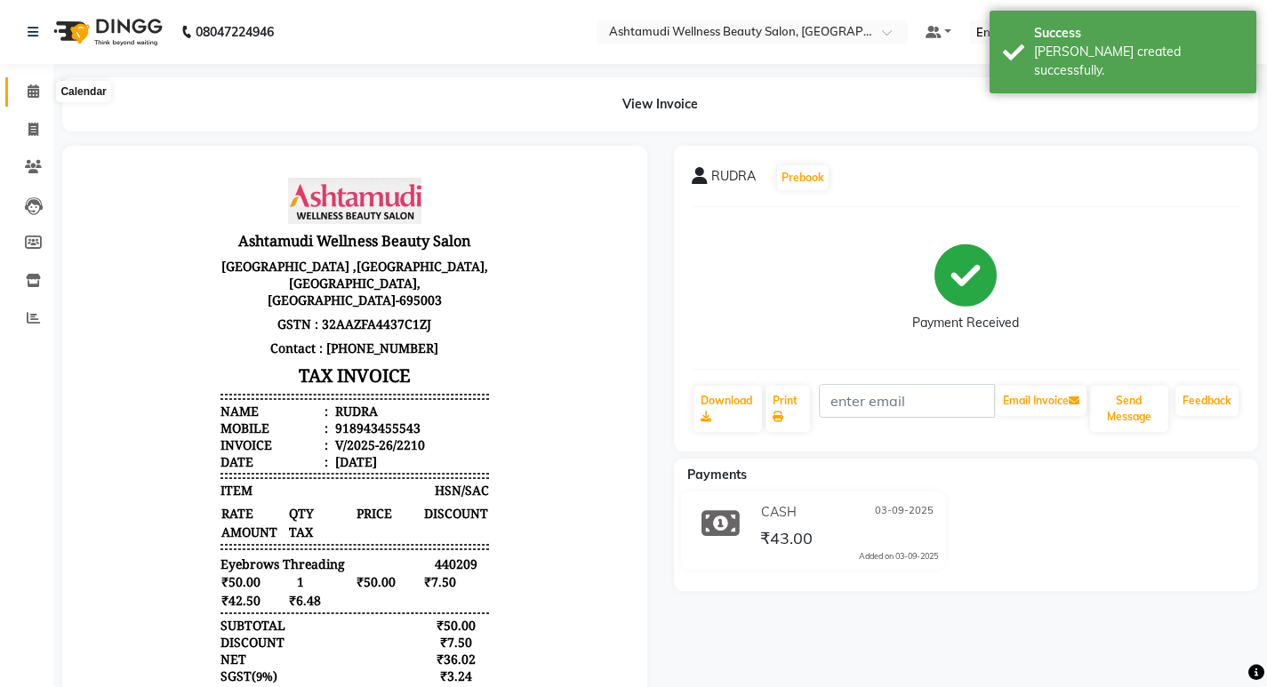
click at [32, 94] on icon at bounding box center [34, 90] width 12 height 13
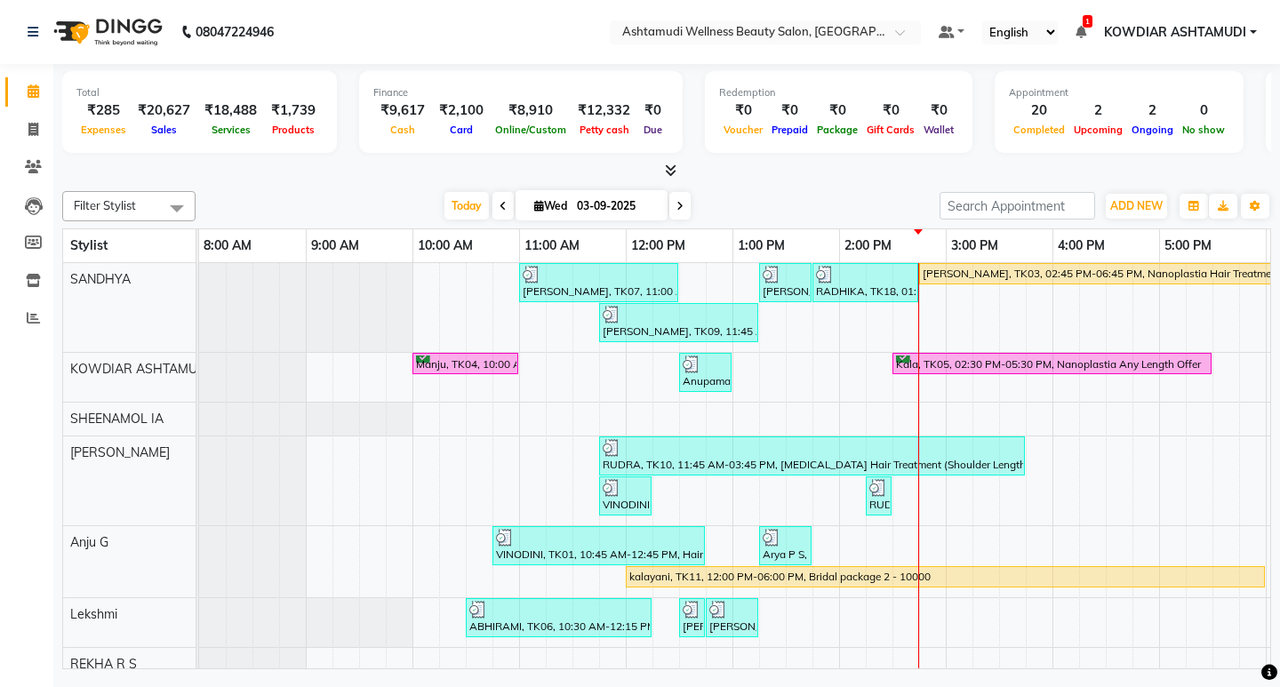
click at [400, 41] on nav "08047224946 Select Location × Ashtamudi Wellness Beauty Salon, Kowdiar Default …" at bounding box center [640, 32] width 1280 height 64
click at [35, 97] on icon at bounding box center [34, 90] width 12 height 13
click at [37, 118] on link "Invoice" at bounding box center [26, 130] width 43 height 29
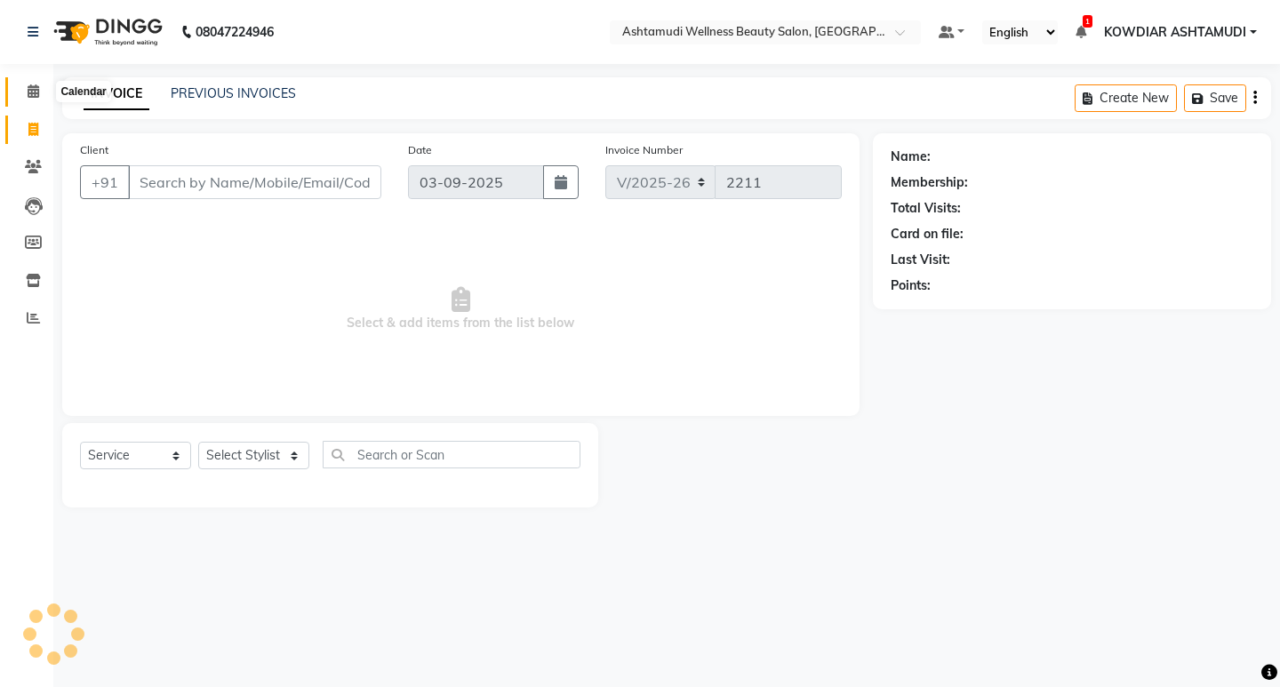
click at [36, 98] on span at bounding box center [33, 92] width 31 height 20
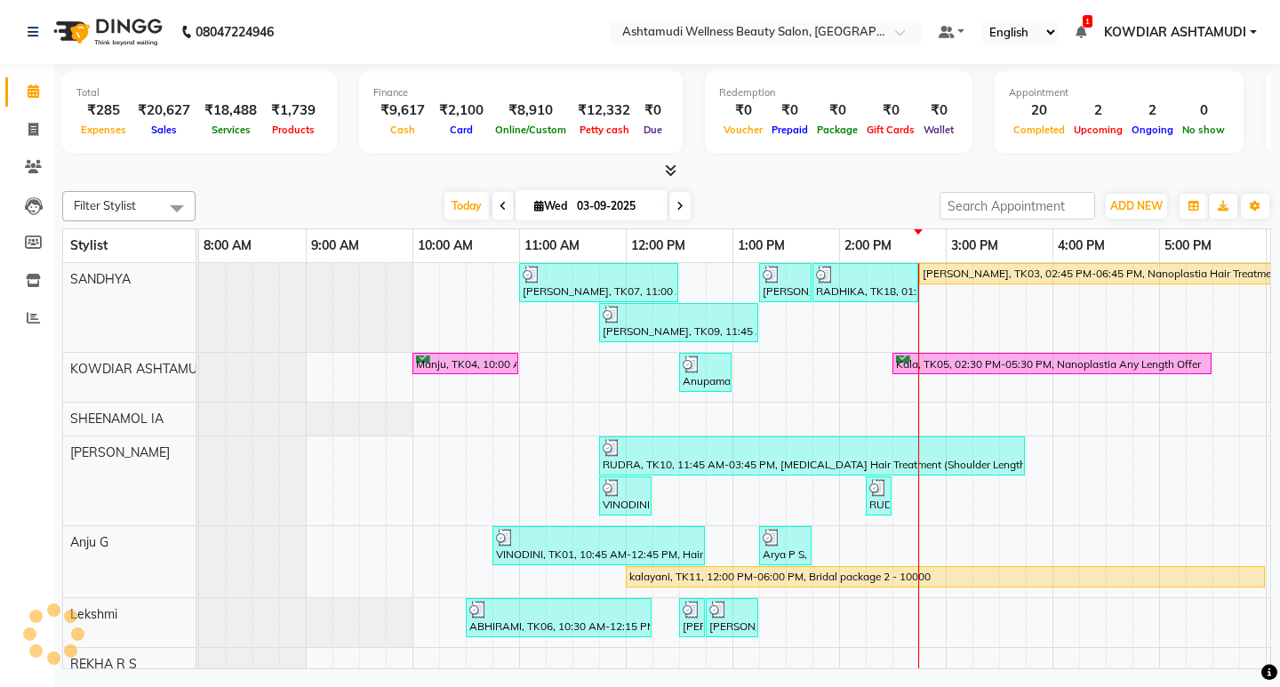
click at [365, 49] on nav "08047224946 Select Location × Ashtamudi Wellness Beauty Salon, Kowdiar Default …" at bounding box center [640, 32] width 1280 height 64
click at [393, 49] on nav "08047224946 Select Location × Ashtamudi Wellness Beauty Salon, Kowdiar Default …" at bounding box center [640, 32] width 1280 height 64
click at [30, 127] on icon at bounding box center [33, 129] width 10 height 13
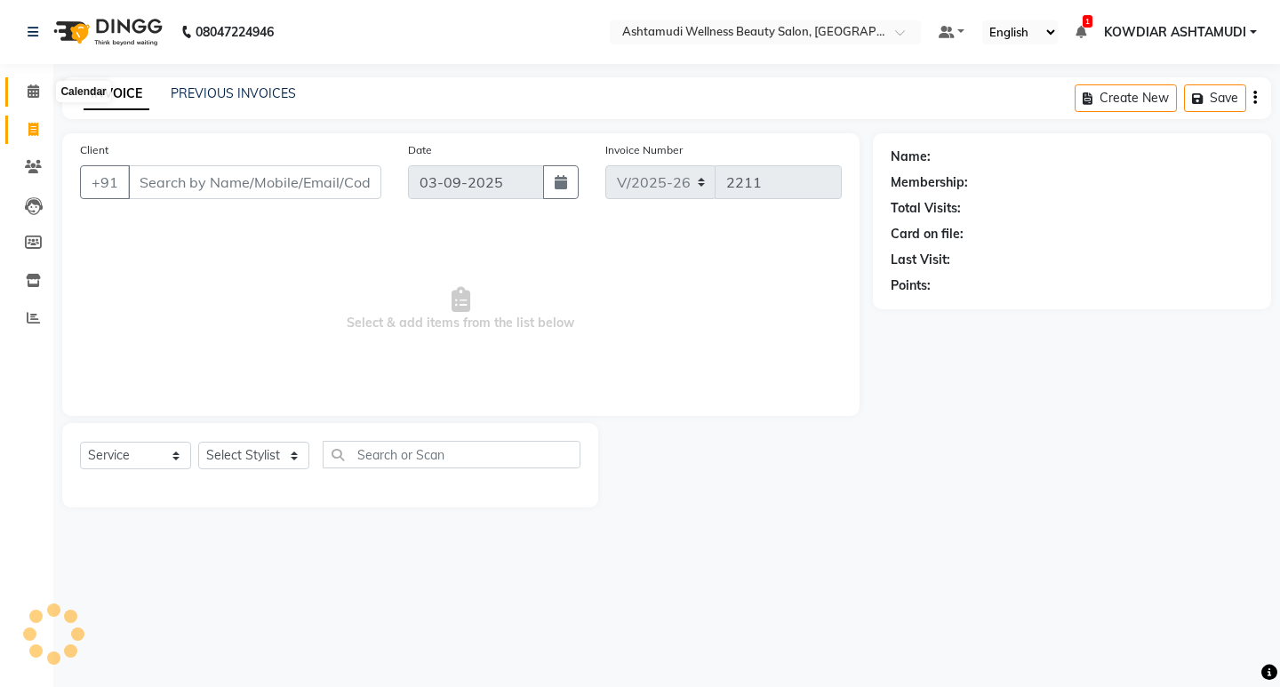
click at [24, 95] on span at bounding box center [33, 92] width 31 height 20
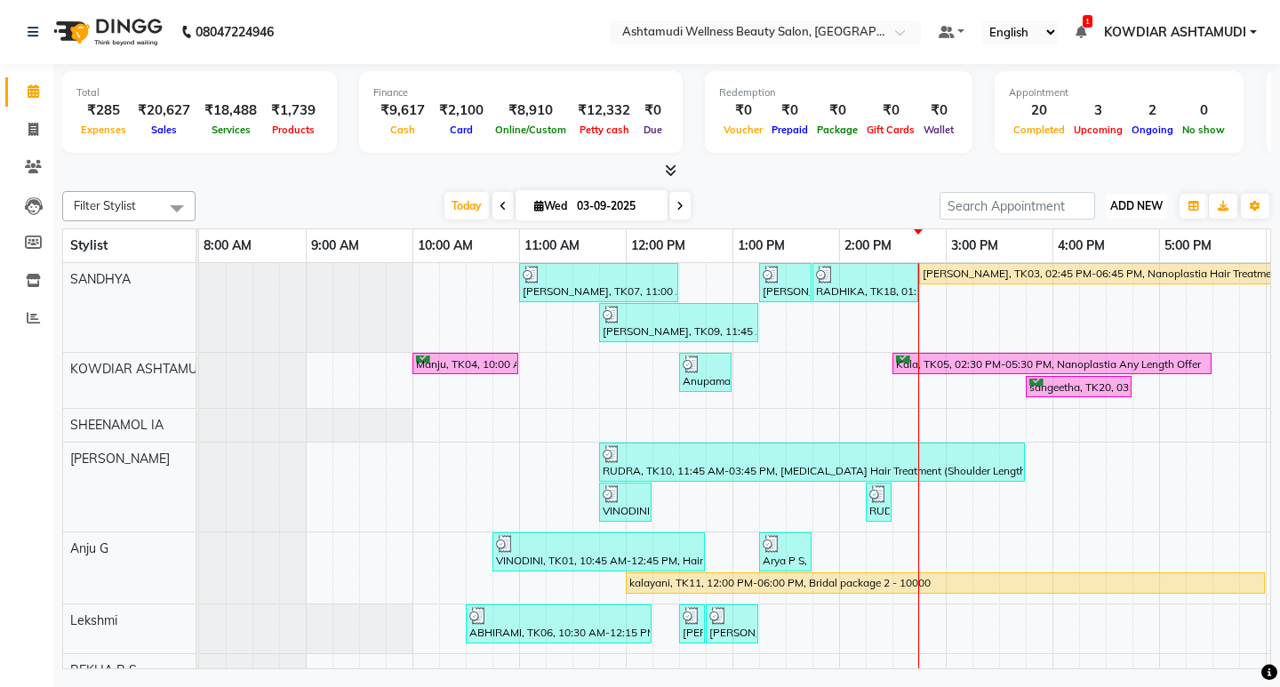
click at [1106, 202] on button "ADD NEW Toggle Dropdown" at bounding box center [1136, 206] width 61 height 25
click at [1051, 172] on div at bounding box center [666, 171] width 1209 height 19
click at [1124, 199] on span "ADD NEW" at bounding box center [1136, 205] width 52 height 13
click at [523, 26] on nav "08047224946 Select Location × Ashtamudi Wellness Beauty Salon, Kowdiar Default …" at bounding box center [640, 32] width 1280 height 64
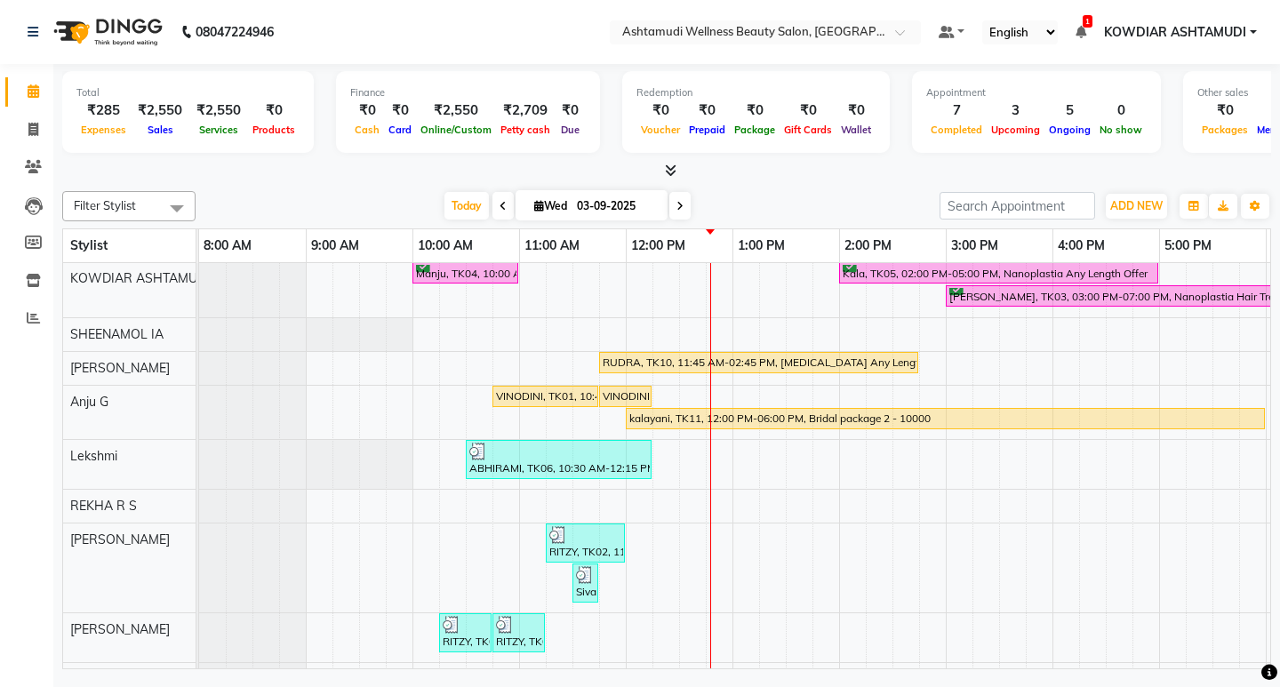
scroll to position [132, 0]
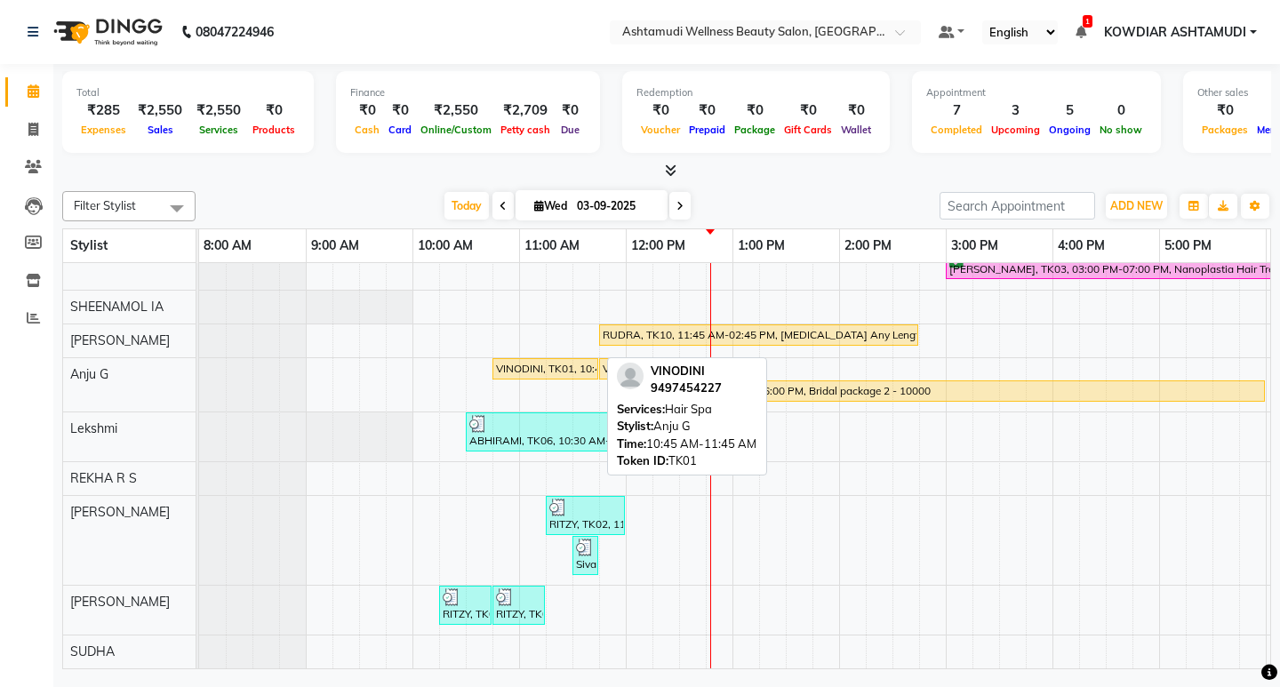
click at [584, 361] on div "VINODINI, TK01, 10:45 AM-11:45 AM, Hair Spa" at bounding box center [545, 369] width 102 height 16
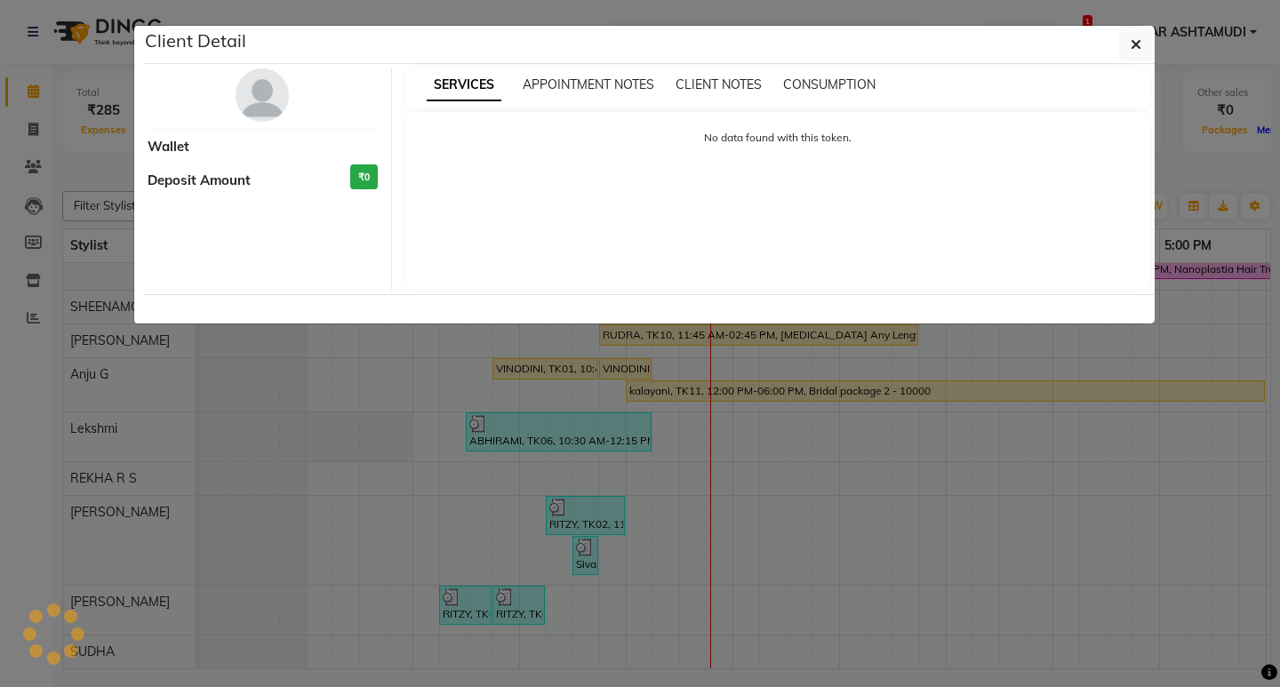
select select "1"
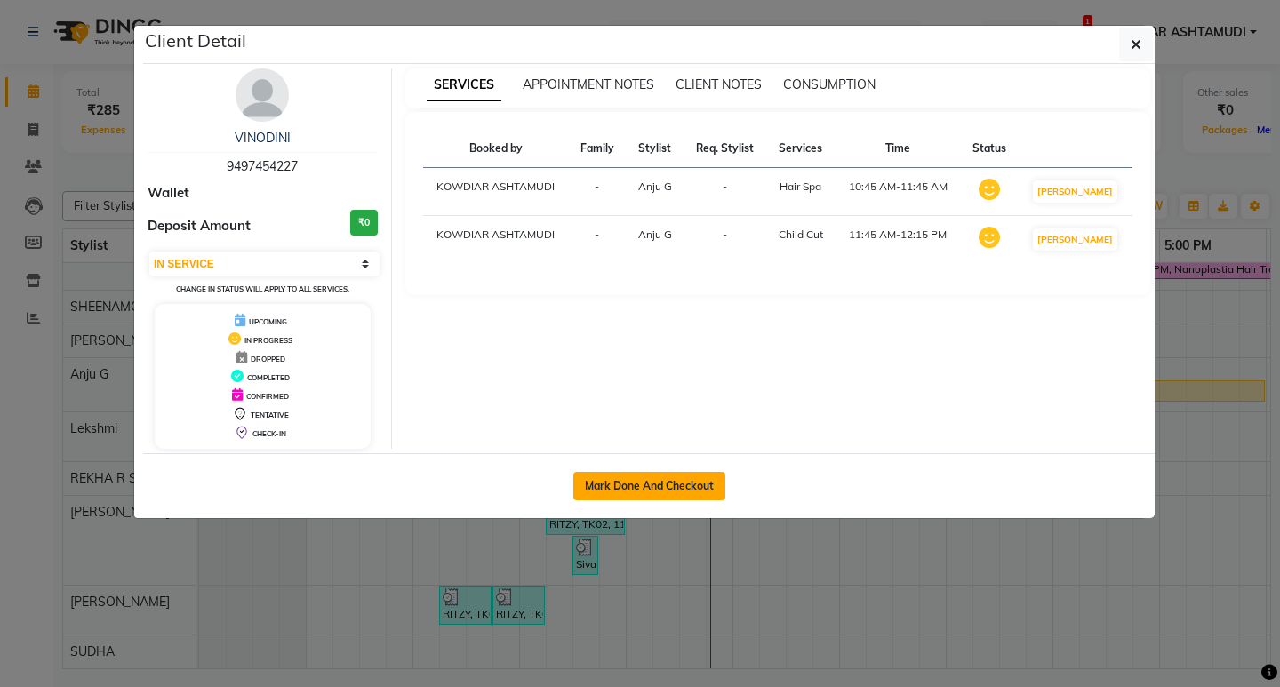
click at [646, 480] on button "Mark Done And Checkout" at bounding box center [649, 486] width 152 height 28
select select "service"
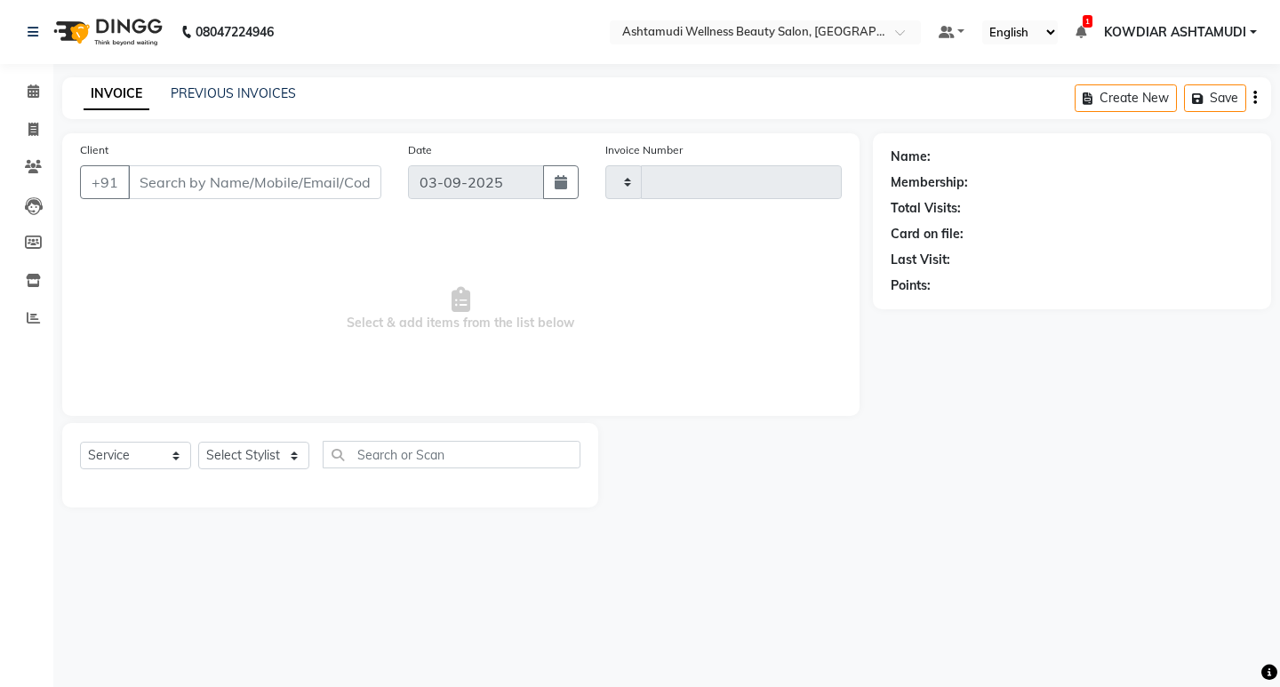
type input "2200"
select select "4668"
type input "9497454227"
select select "87774"
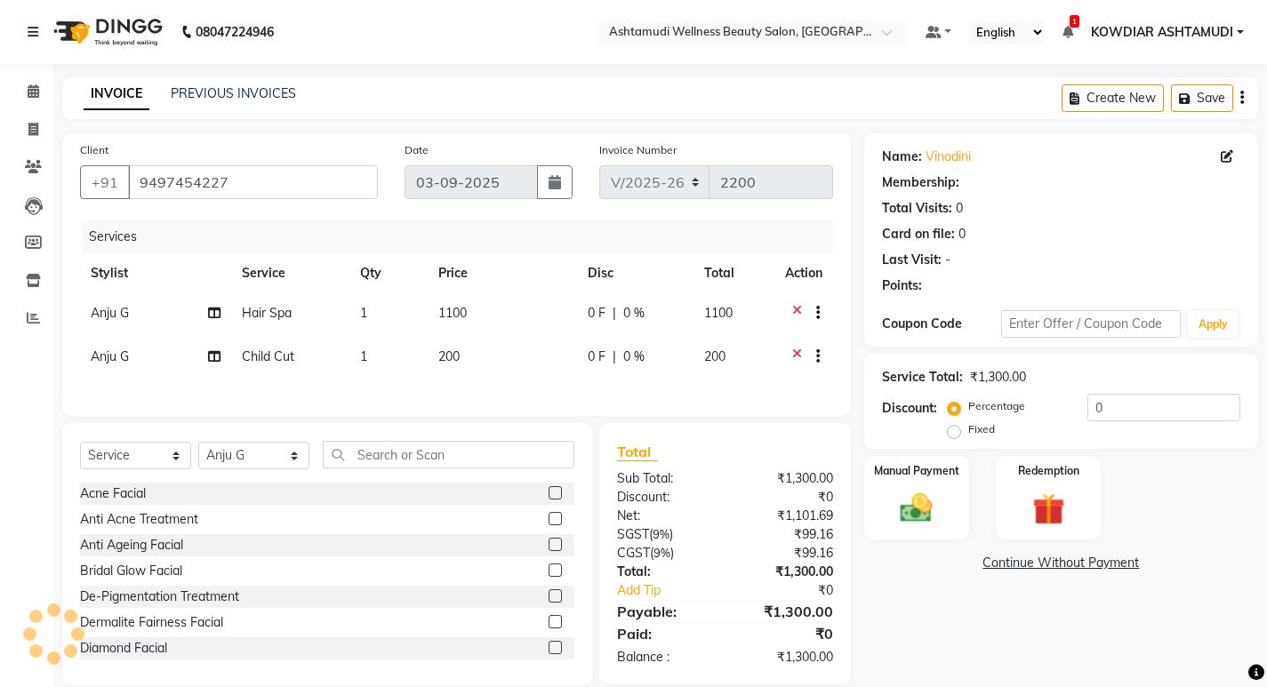
select select "1: Object"
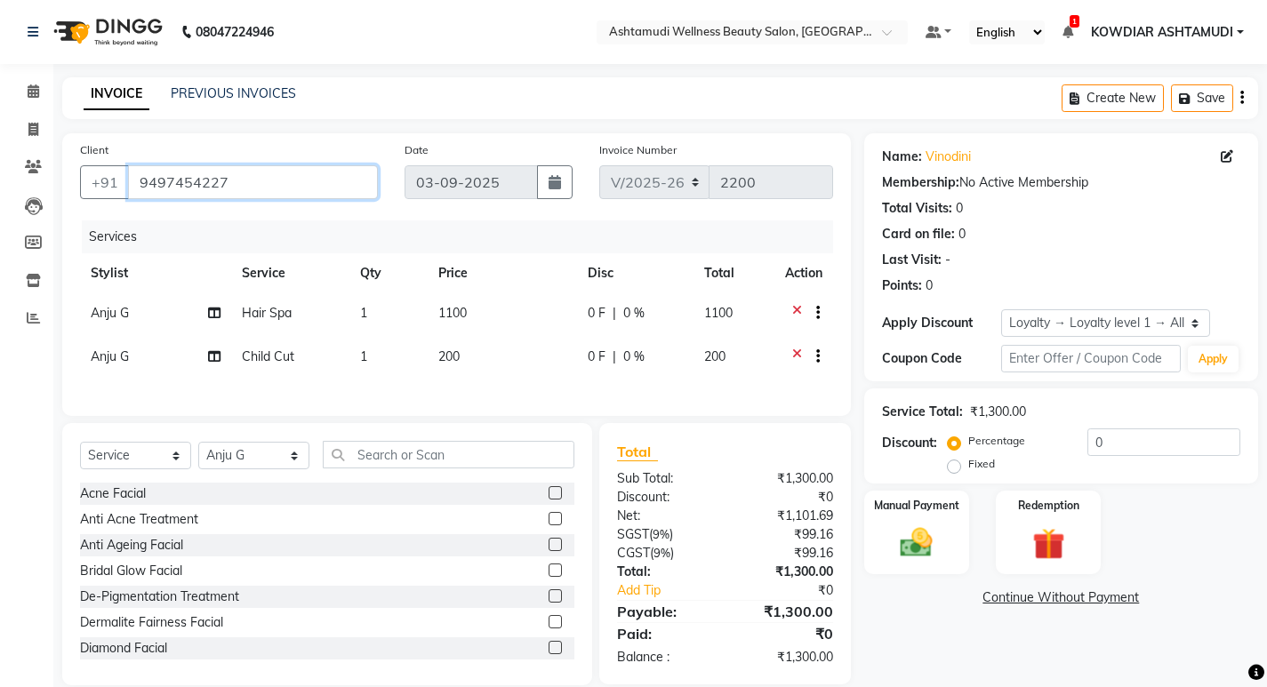
click at [250, 180] on input "9497454227" at bounding box center [253, 182] width 250 height 34
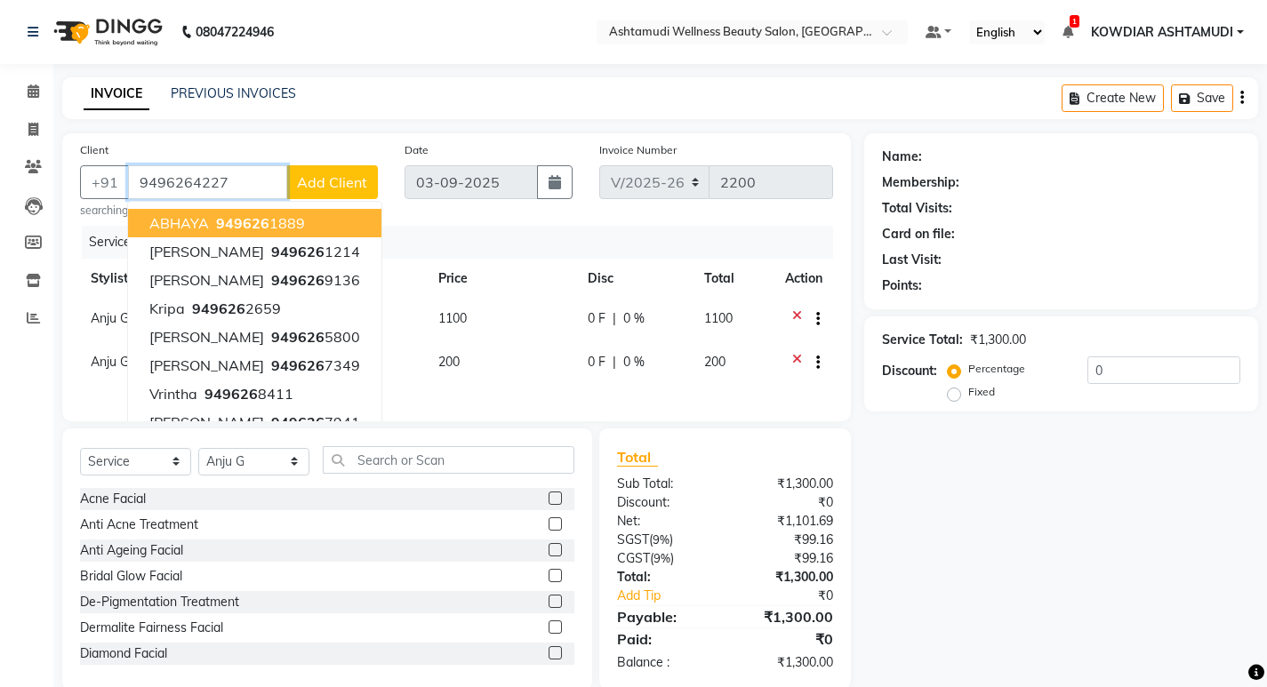
type input "9496264227"
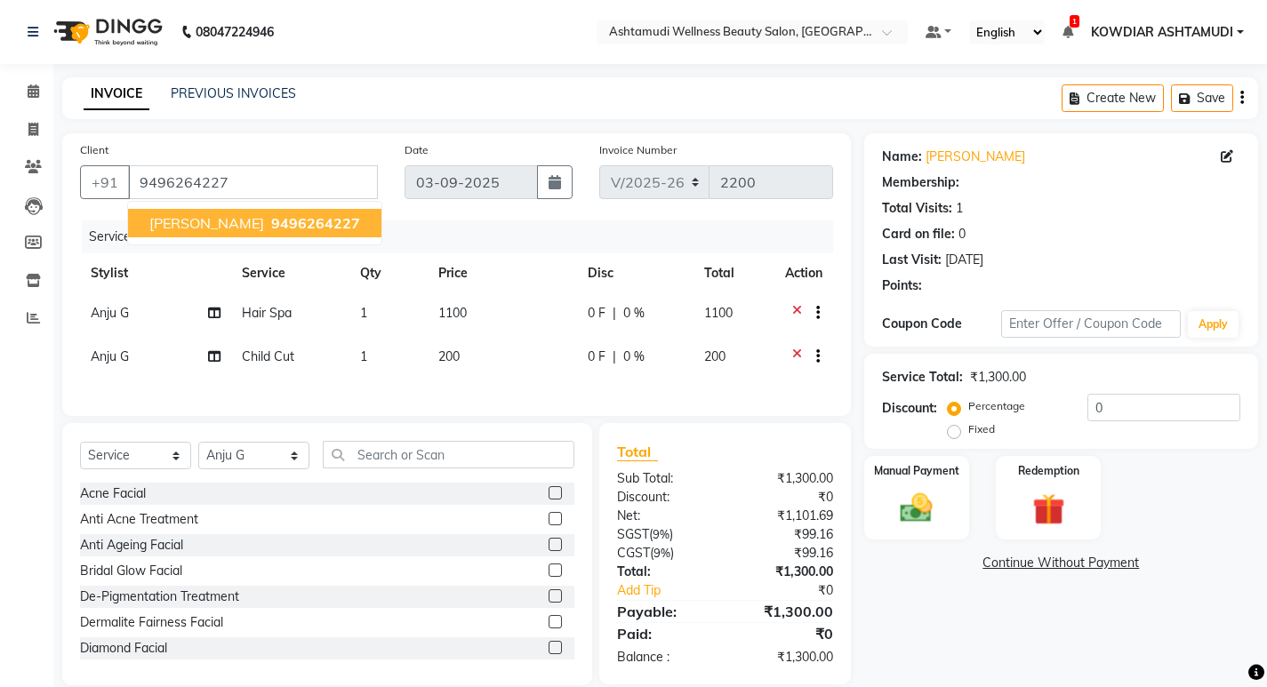
select select "1: Object"
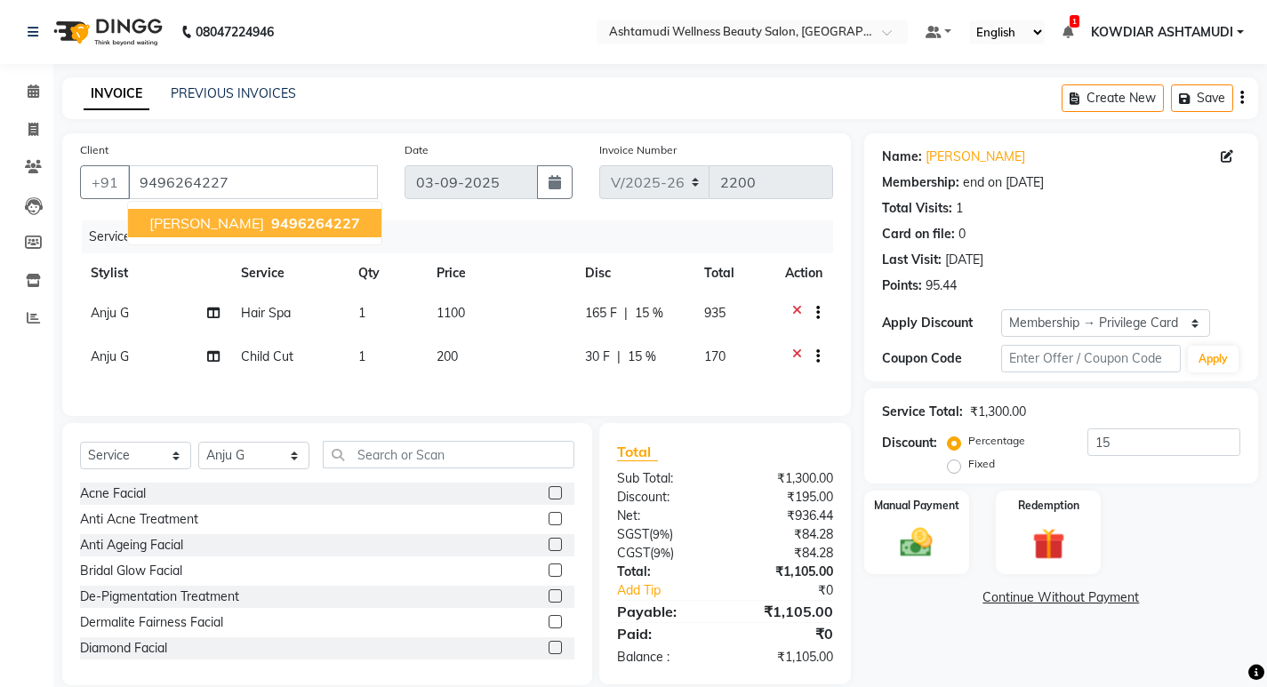
click at [271, 220] on span "9496264227" at bounding box center [315, 223] width 89 height 18
type input "0"
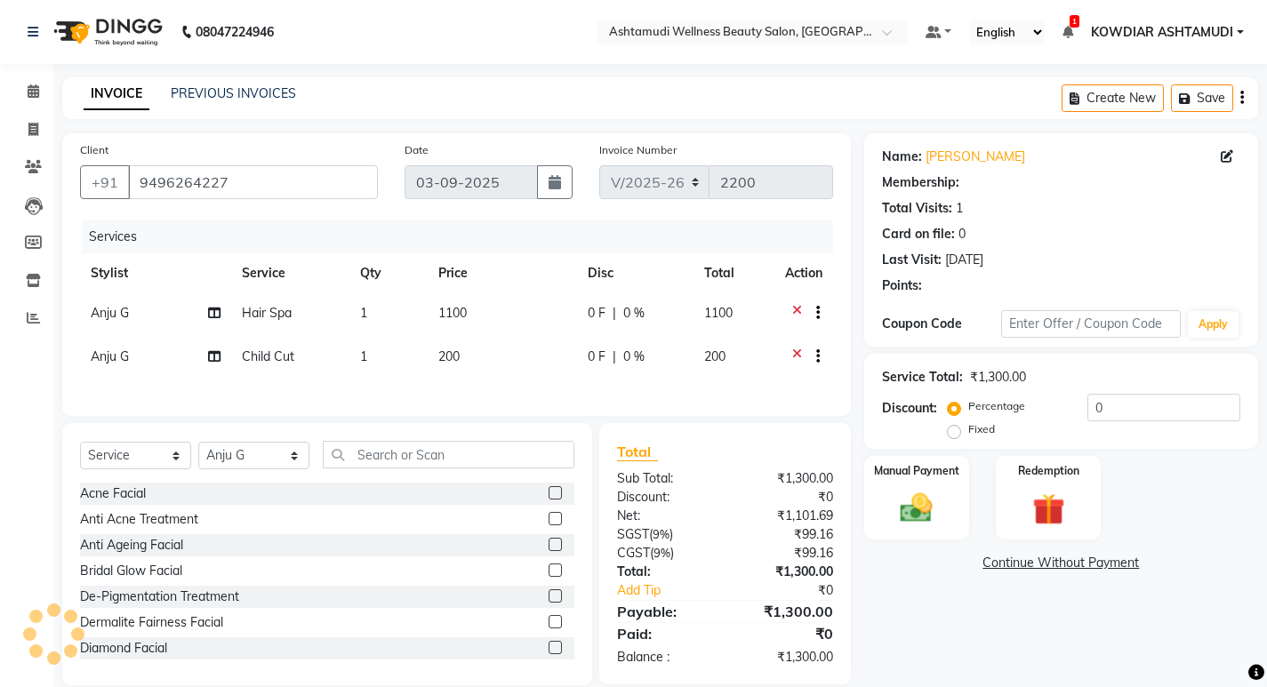
select select "1: Object"
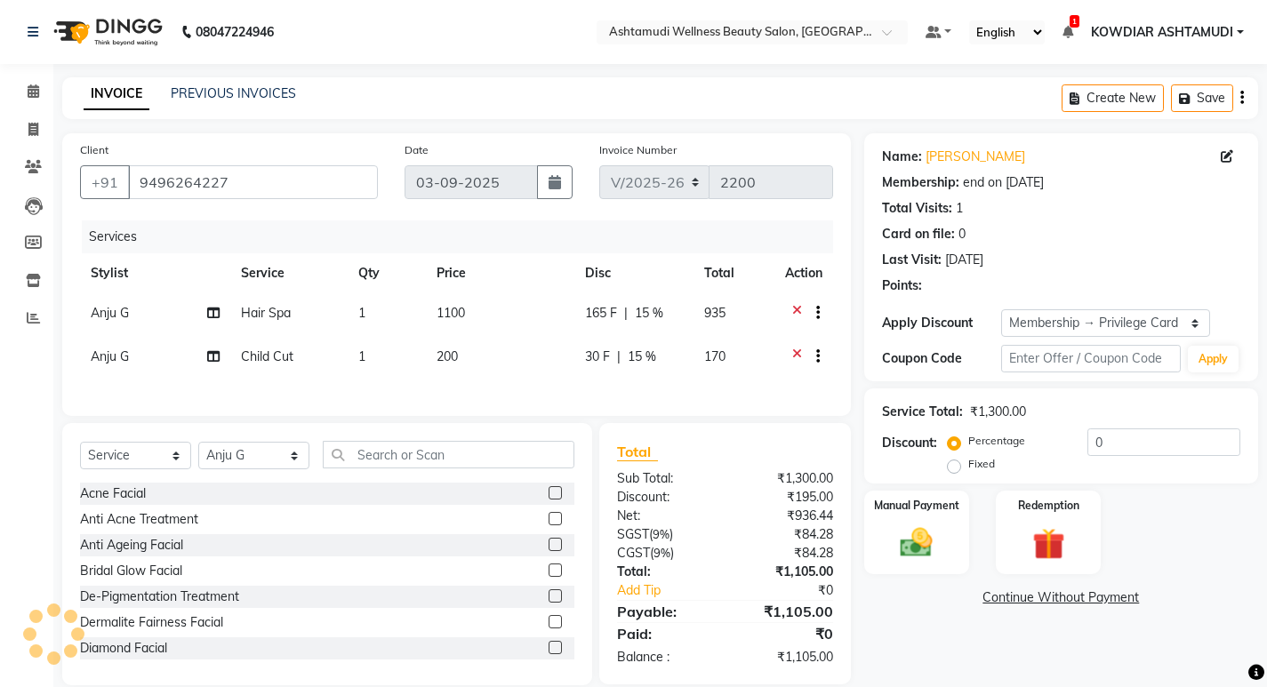
type input "15"
click at [219, 181] on input "9496264227" at bounding box center [253, 182] width 250 height 34
click at [32, 99] on span at bounding box center [33, 92] width 31 height 20
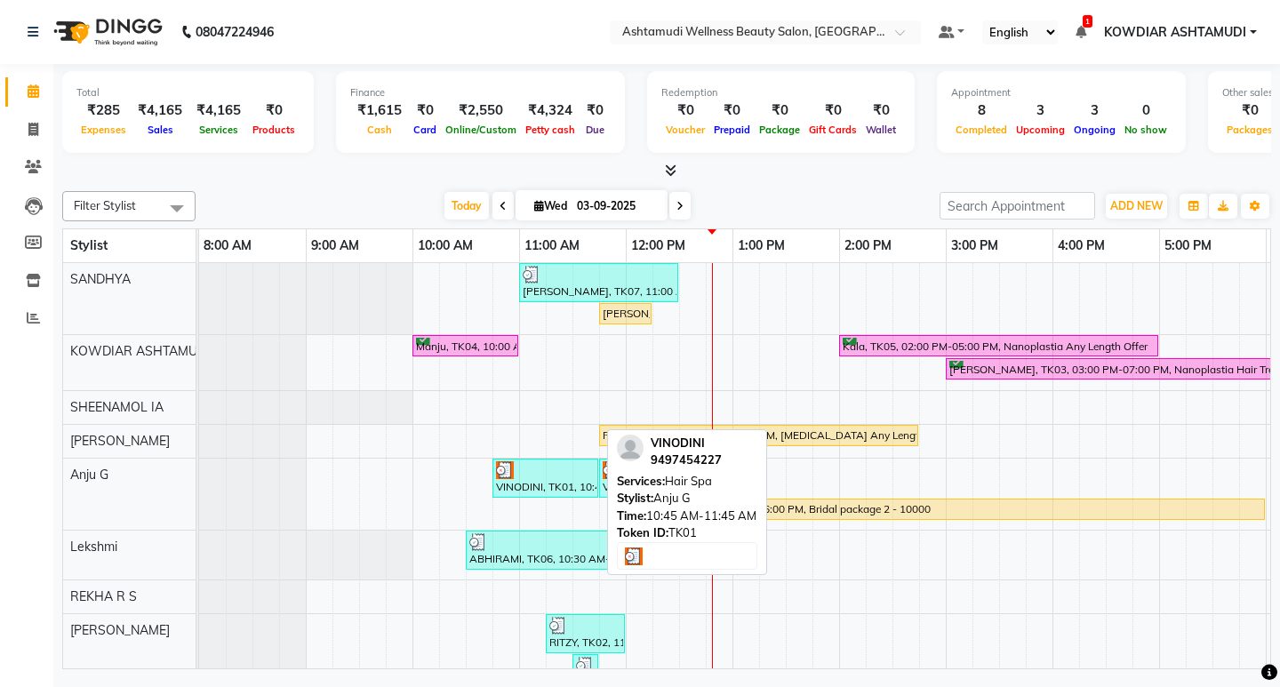
click at [597, 476] on link "VINODINI, TK01, 10:45 AM-11:45 AM, Hair Spa" at bounding box center [546, 478] width 106 height 39
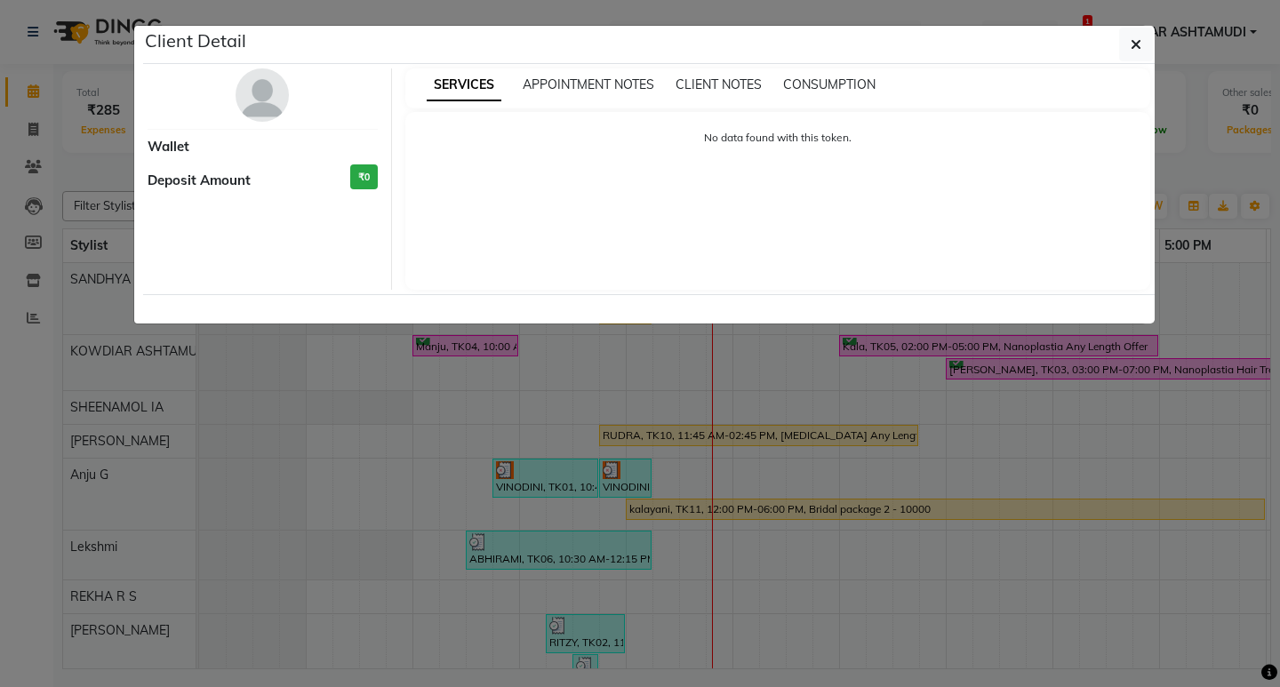
select select "3"
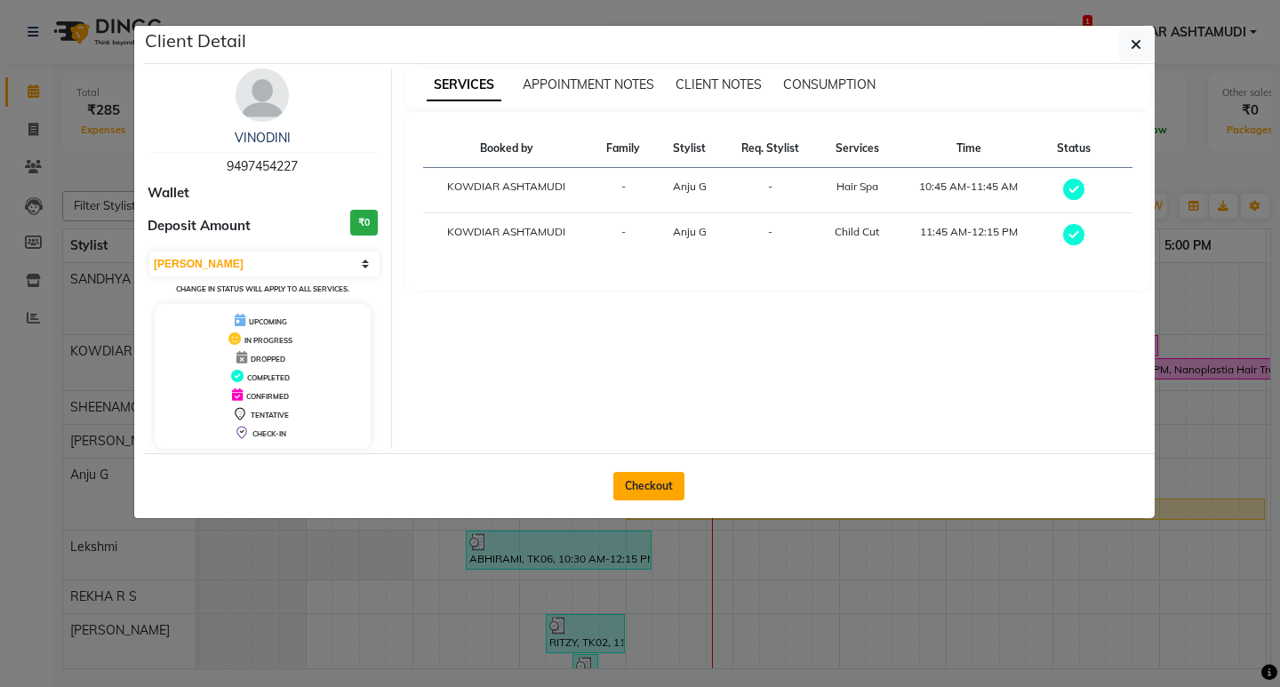
click at [623, 486] on button "Checkout" at bounding box center [648, 486] width 71 height 28
select select "service"
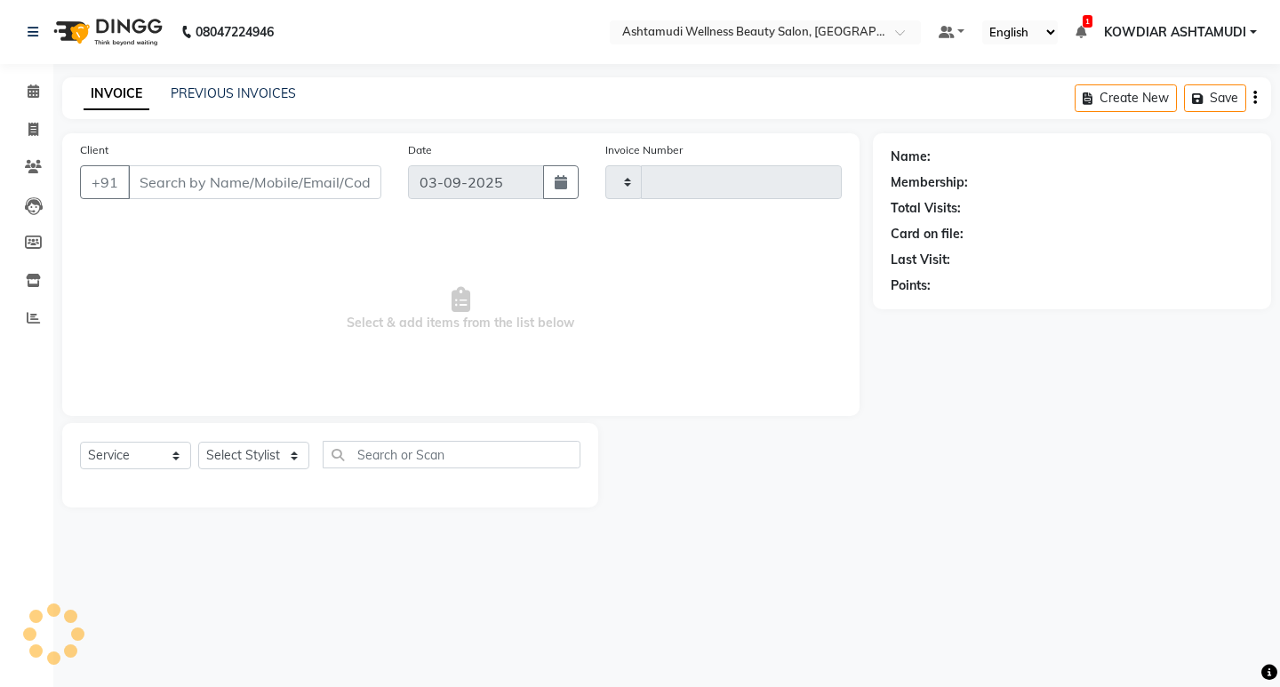
type input "2200"
select select "4668"
type input "9497454227"
select select "87774"
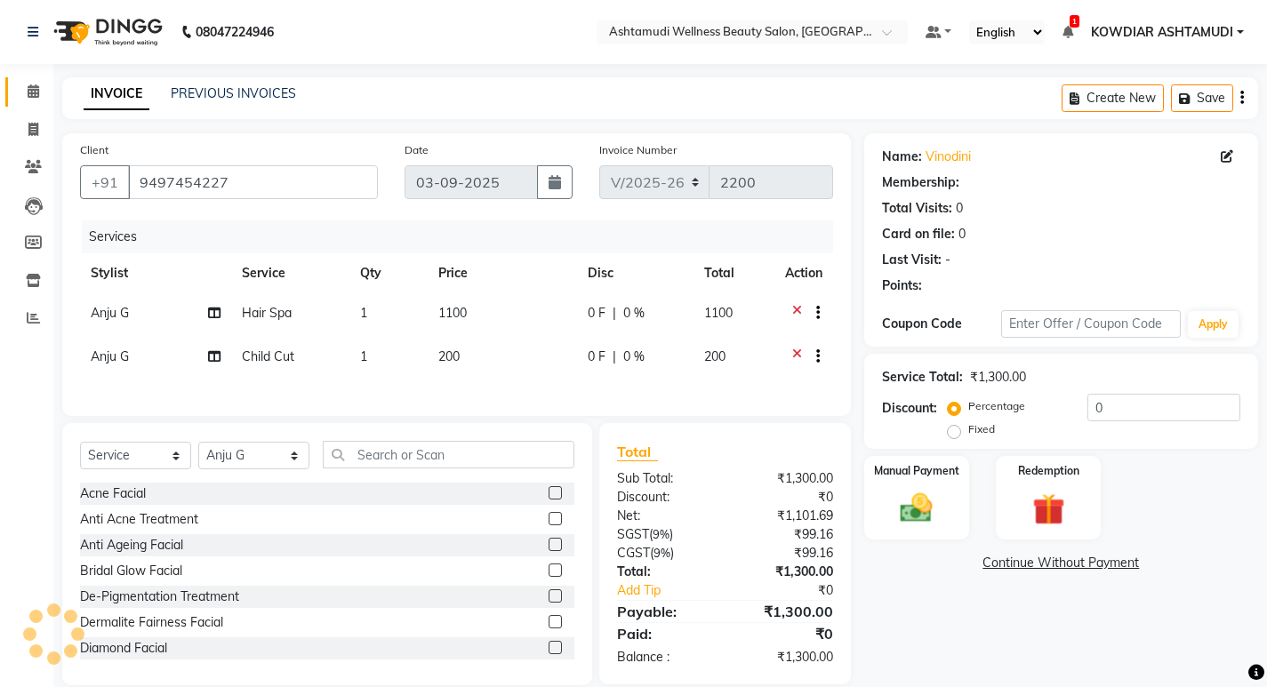
select select "1: Object"
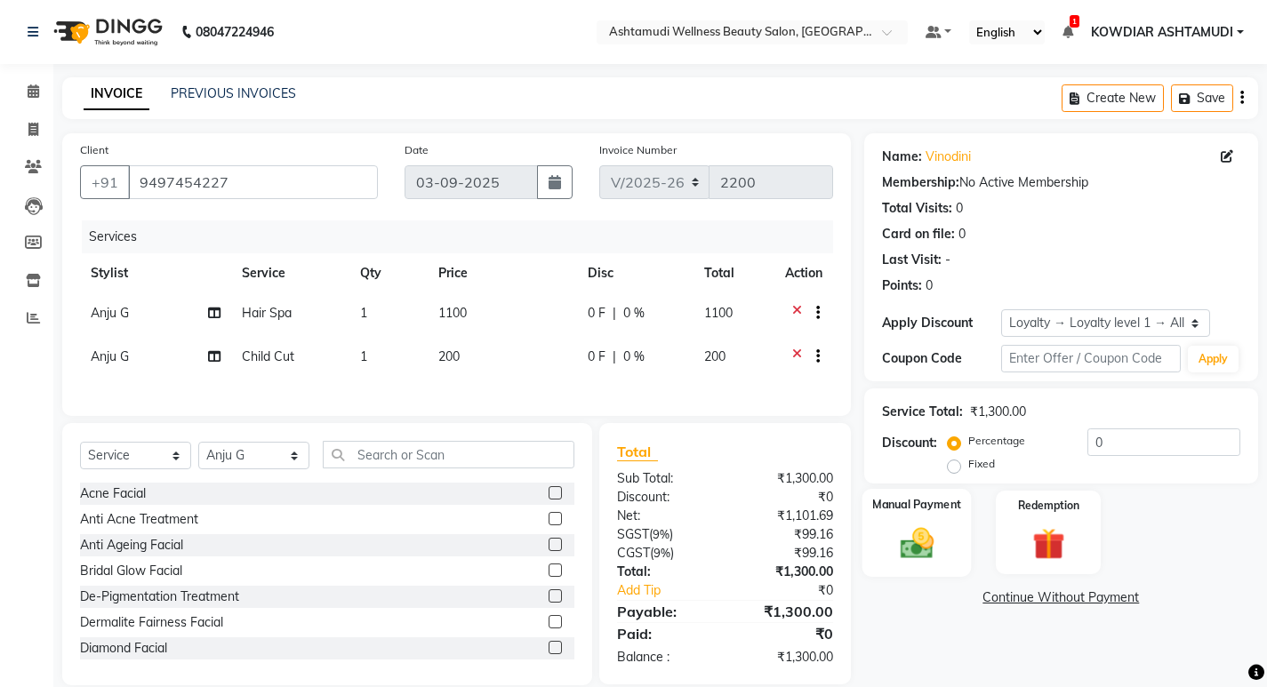
click at [925, 536] on img at bounding box center [916, 543] width 54 height 38
click at [114, 355] on span "Anju G" at bounding box center [110, 357] width 38 height 16
select select "87774"
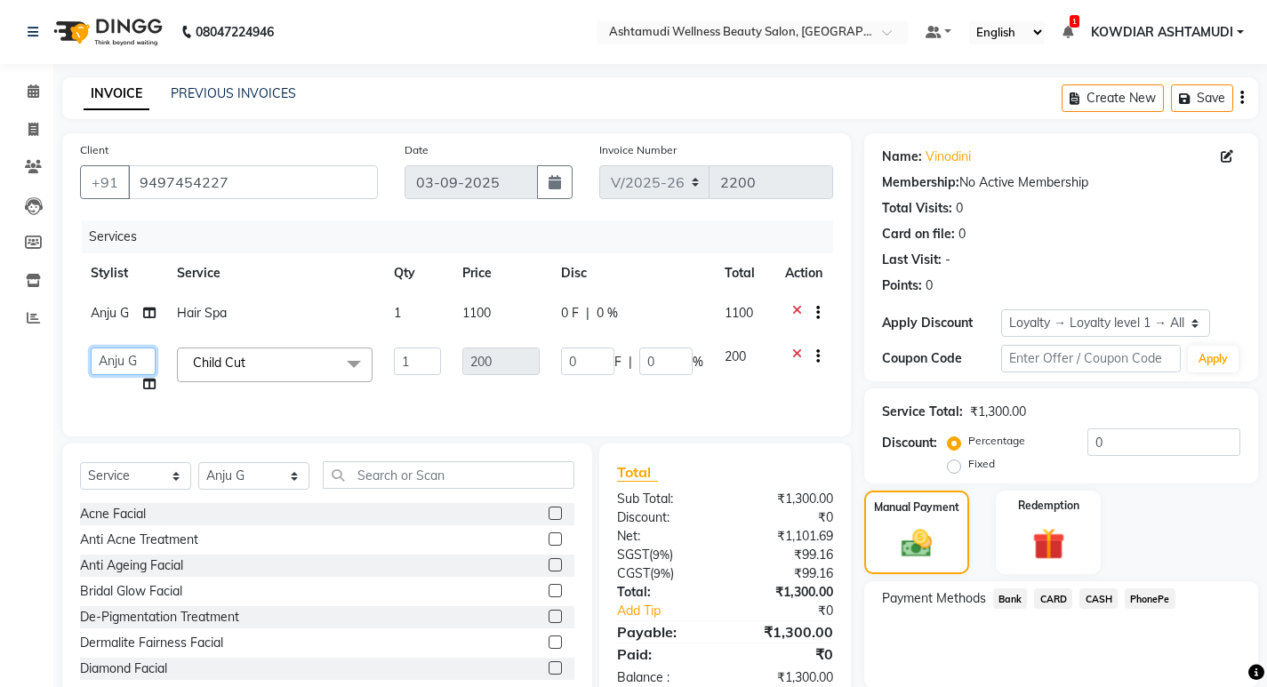
click at [114, 372] on select "ABISHA KARKI Anju G KOWDIAR ASHTAMUDI Lekshmi REKHA R S RIMA GHALAY Sabnam naik…" at bounding box center [123, 362] width 65 height 28
click at [244, 399] on td "Child Cut x Acne Facial Anti Acne Treatment Anti Ageing Facial Bridal Glow Faci…" at bounding box center [274, 371] width 217 height 68
click at [366, 486] on input "text" at bounding box center [449, 475] width 252 height 28
type input "C"
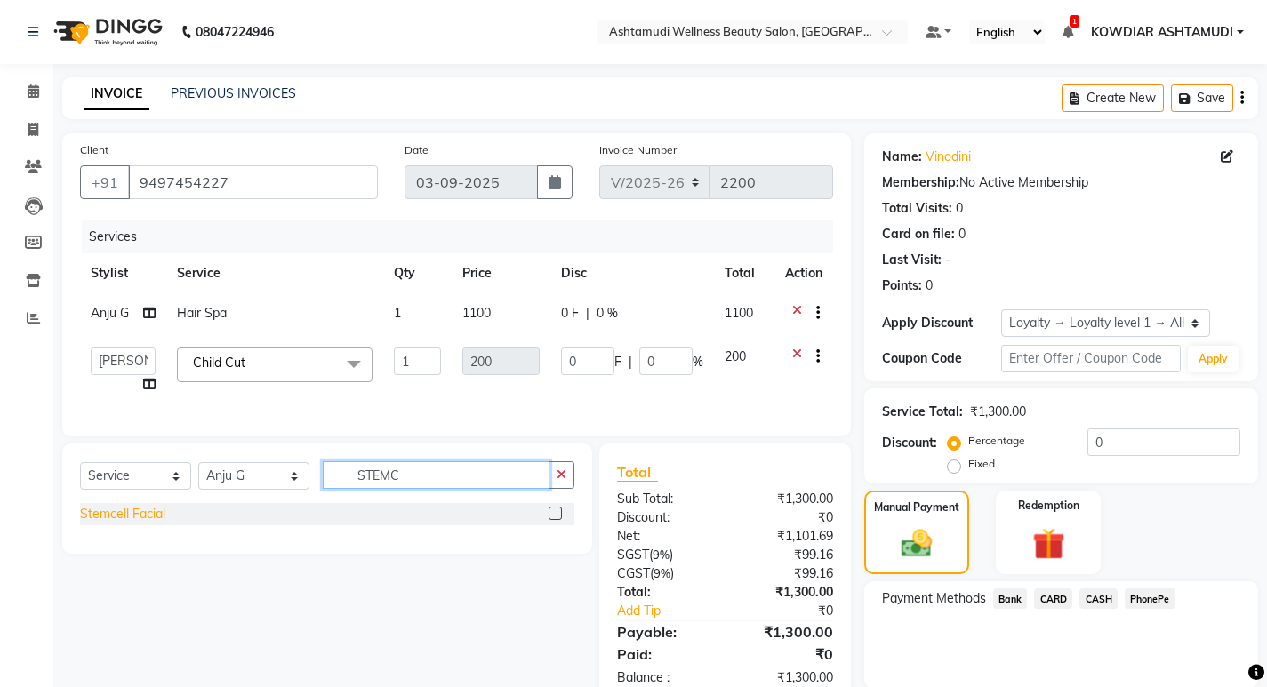
type input "STEMC"
click at [117, 524] on div "Stemcell Facial" at bounding box center [122, 514] width 85 height 19
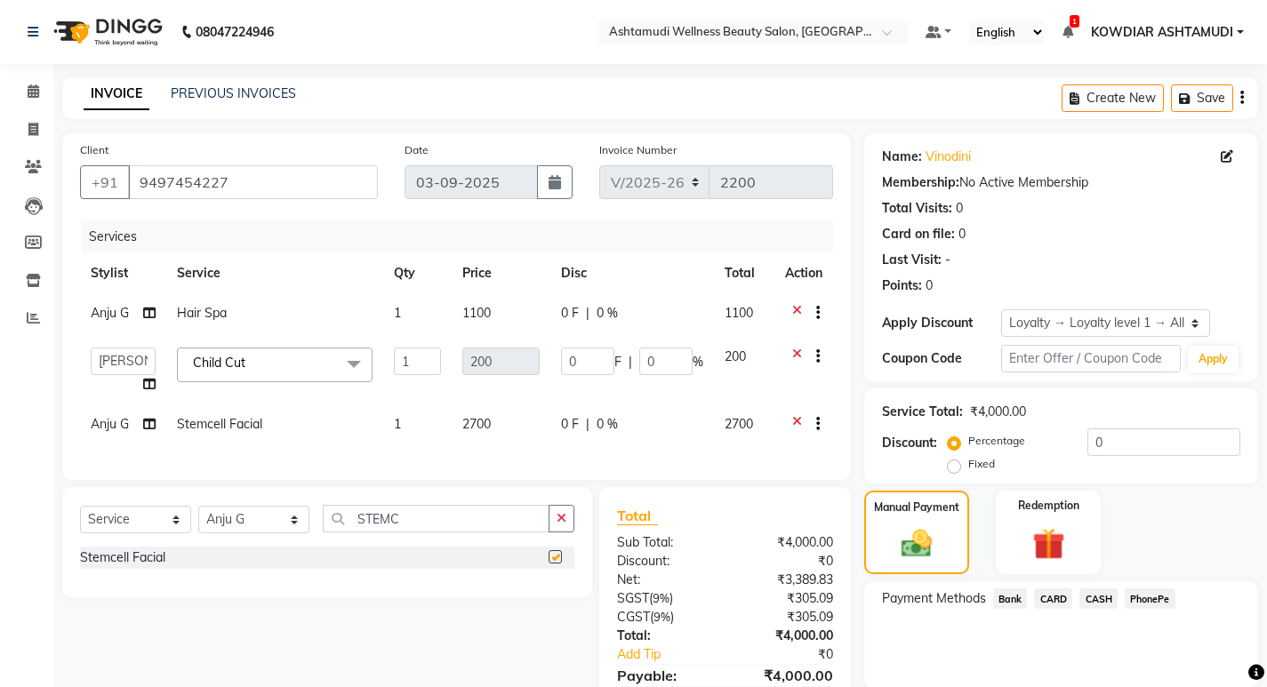
checkbox input "false"
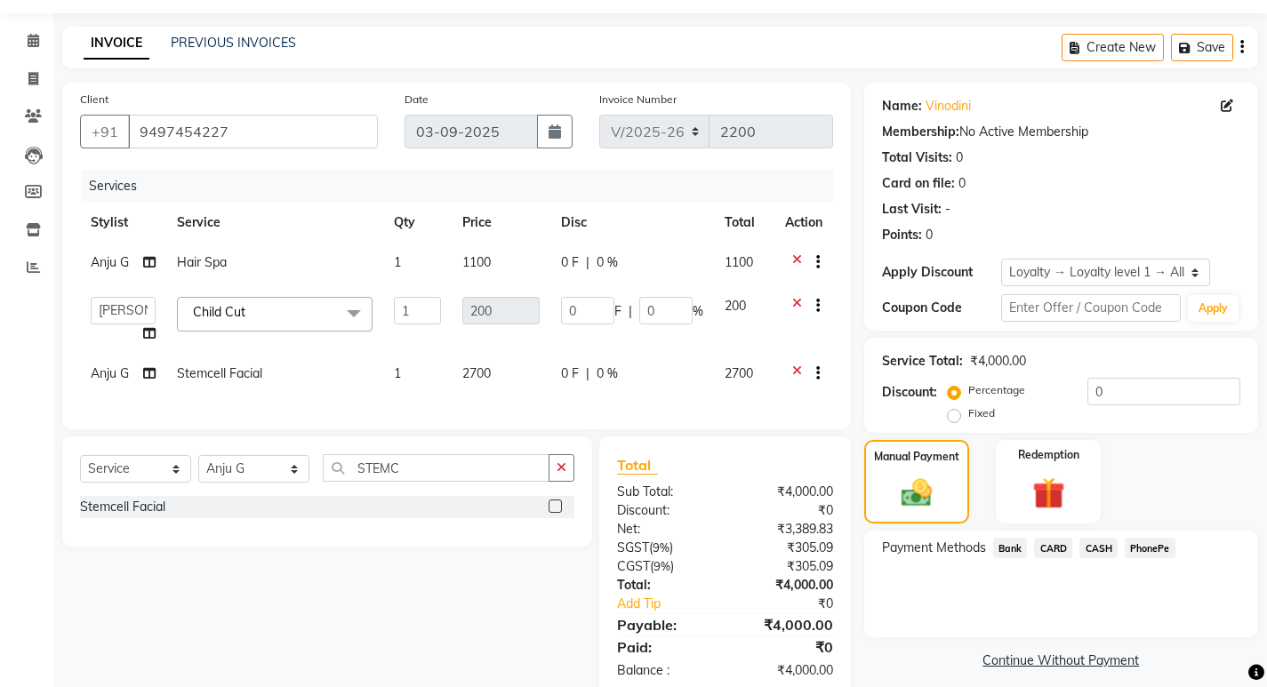
scroll to position [101, 0]
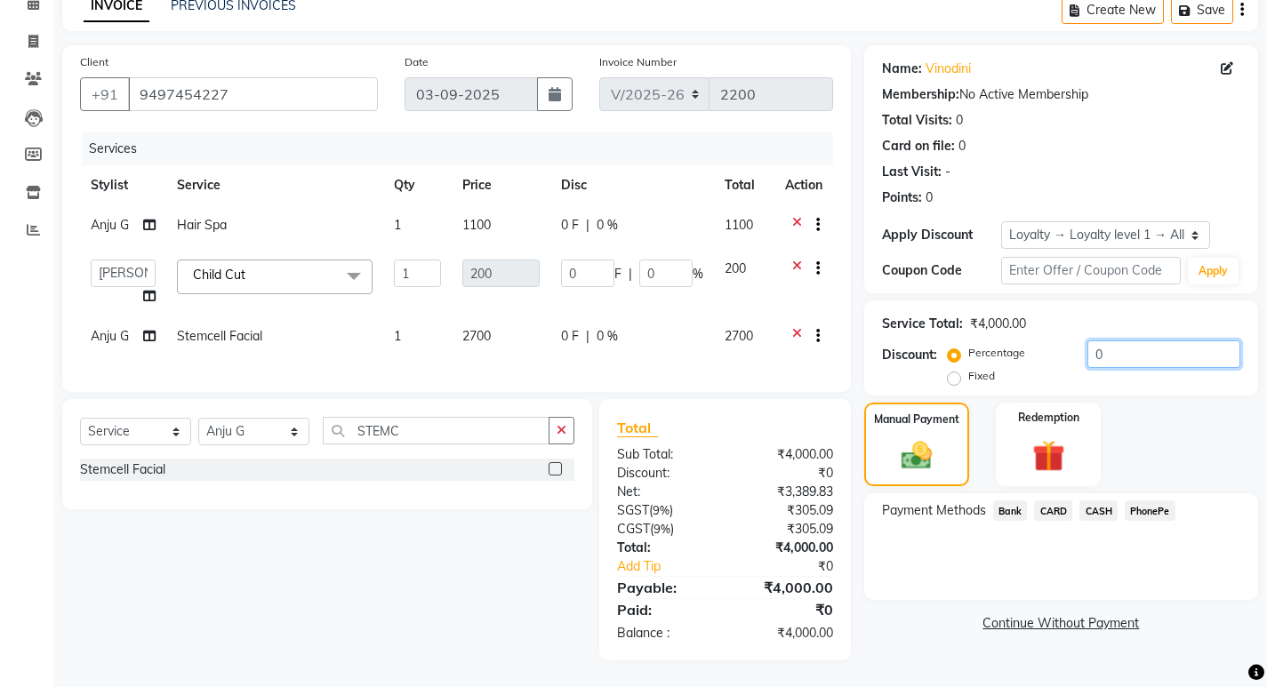
click at [1135, 341] on input "0" at bounding box center [1163, 355] width 153 height 28
type input "1"
type input "2"
type input "1"
type input "15"
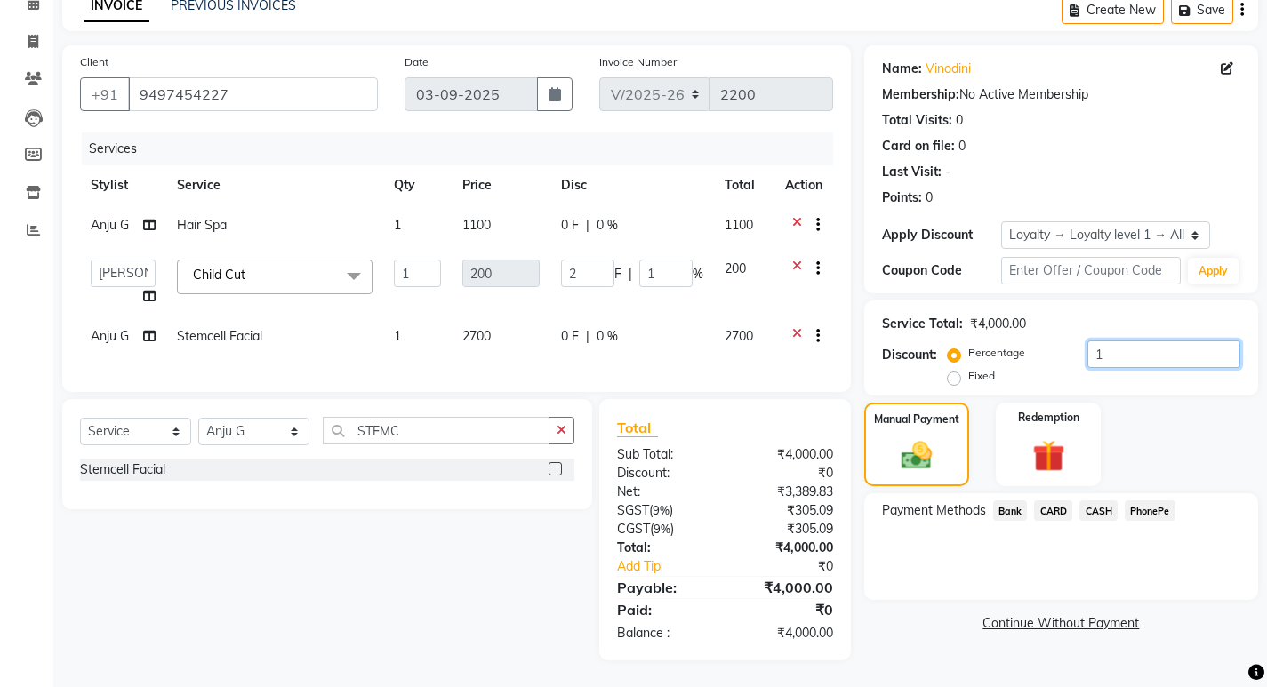
type input "30"
type input "15"
click at [1095, 501] on span "CASH" at bounding box center [1098, 511] width 38 height 20
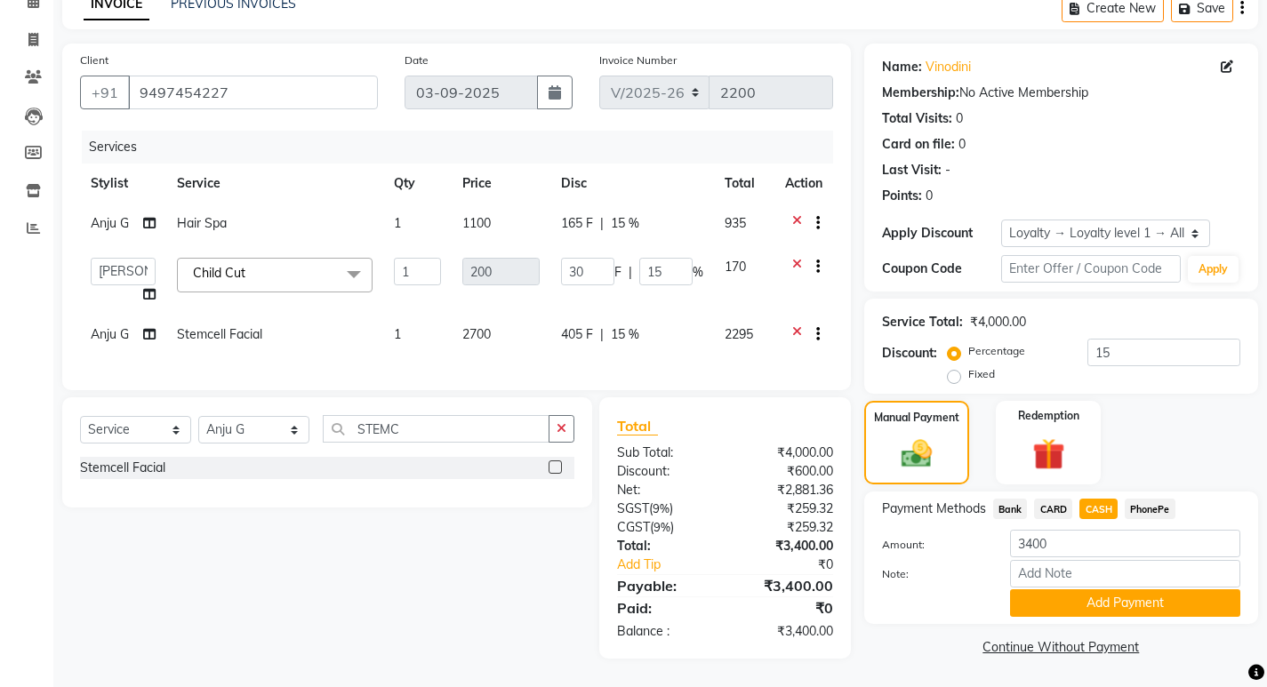
click at [1136, 500] on span "PhonePe" at bounding box center [1150, 509] width 51 height 20
click at [1092, 560] on input "Note:" at bounding box center [1125, 574] width 230 height 28
type input "sheena"
click at [1082, 589] on button "Add Payment" at bounding box center [1125, 603] width 230 height 28
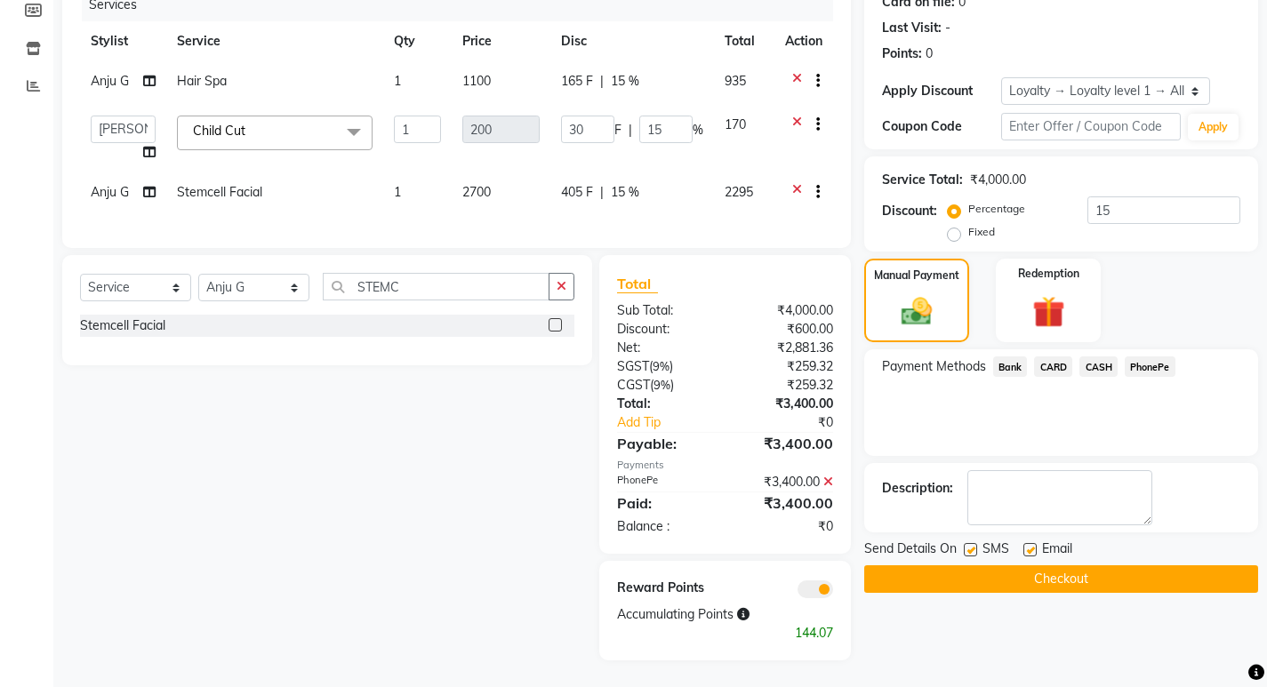
scroll to position [245, 0]
click at [892, 570] on button "Checkout" at bounding box center [1061, 579] width 394 height 28
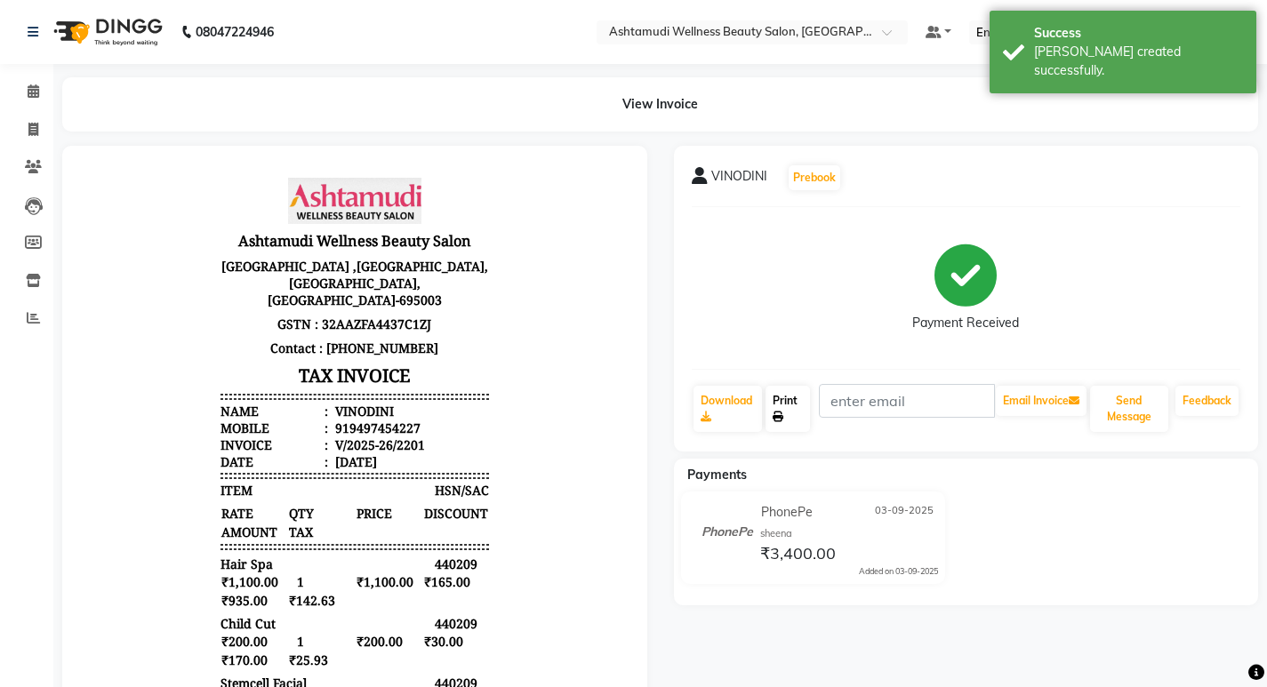
click at [780, 389] on link "Print" at bounding box center [787, 409] width 44 height 46
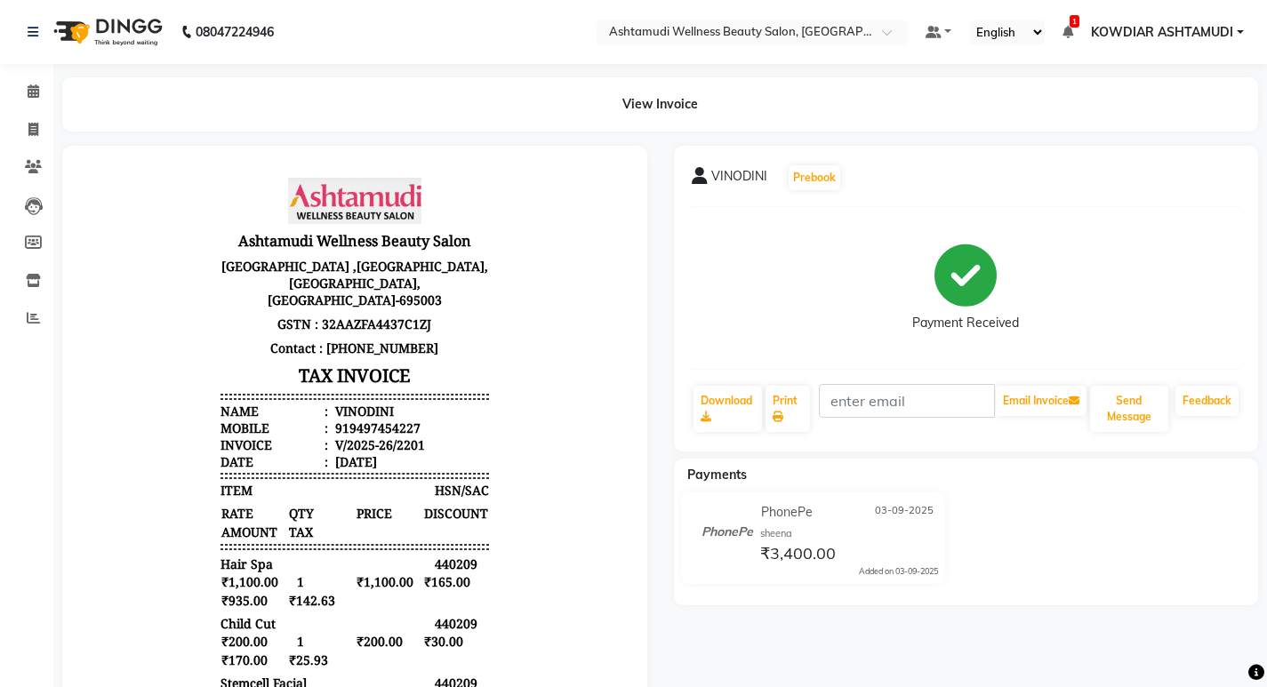
click at [338, 89] on div "View Invoice" at bounding box center [660, 104] width 1196 height 54
click at [39, 92] on span at bounding box center [33, 92] width 31 height 20
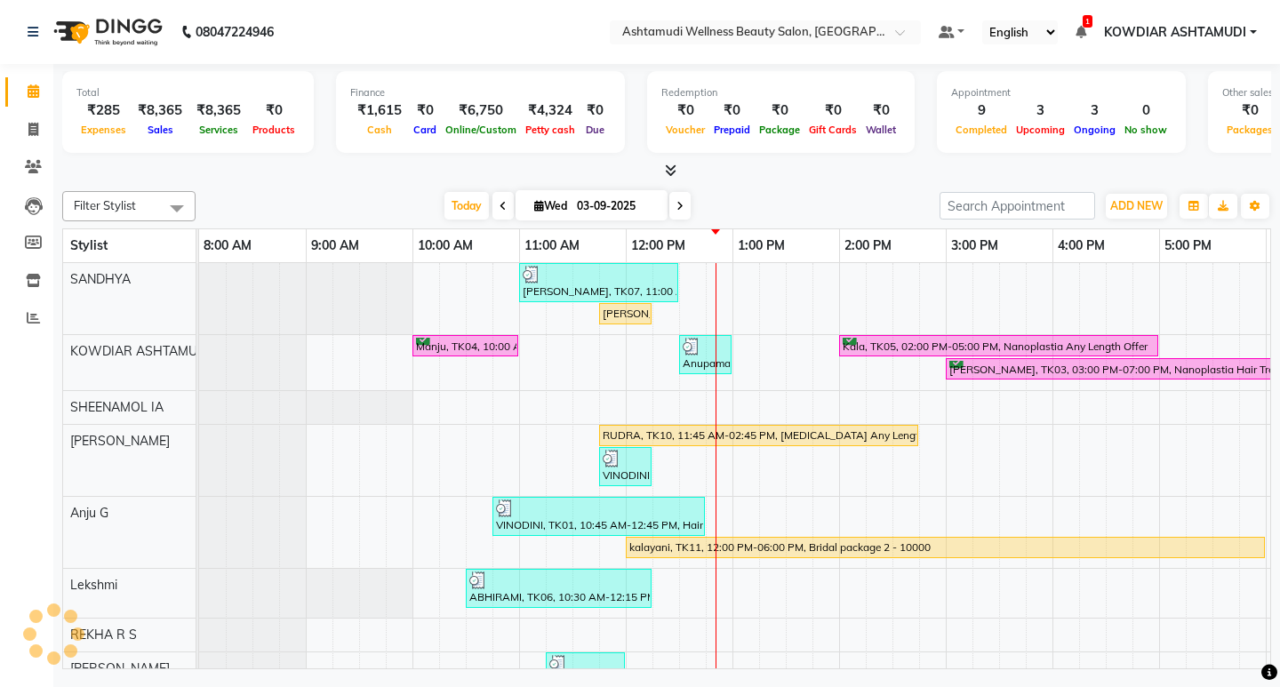
click at [501, 67] on div "Total ₹285 Expenses ₹8,365 Sales ₹8,365 Services ₹0 Products Finance ₹1,615 Cas…" at bounding box center [666, 122] width 1209 height 116
click at [23, 290] on span at bounding box center [33, 281] width 31 height 20
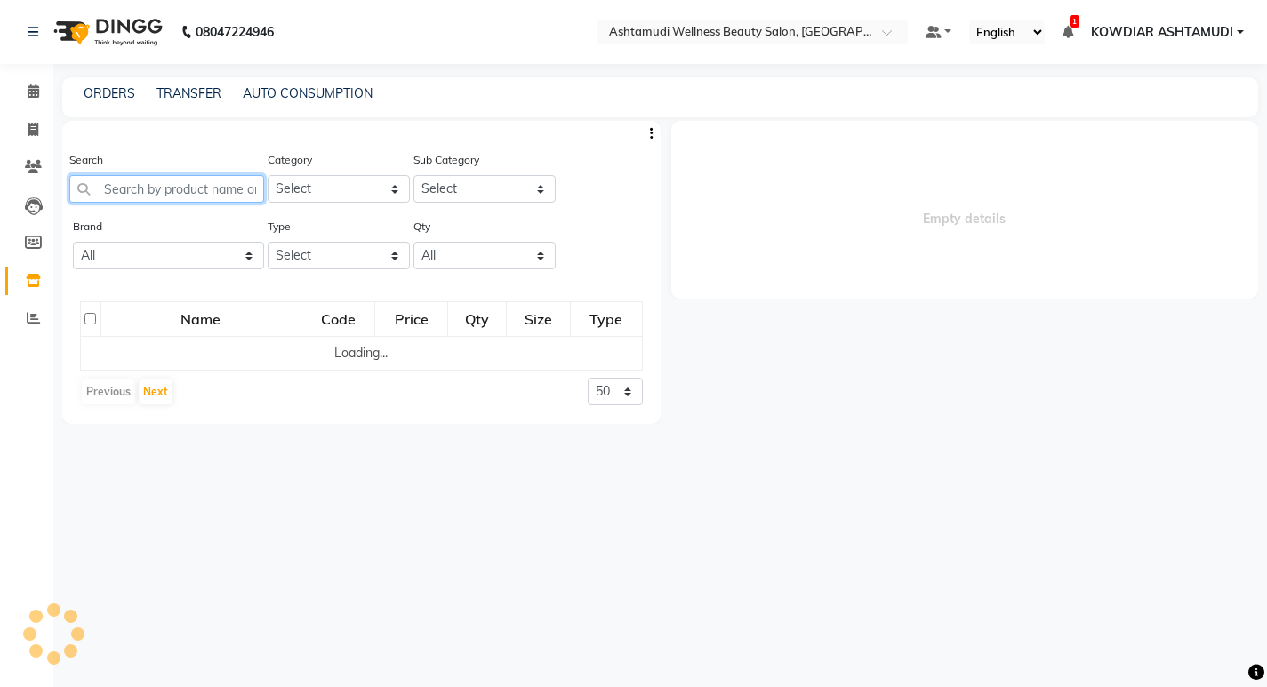
click at [120, 181] on input "text" at bounding box center [166, 189] width 195 height 28
select select
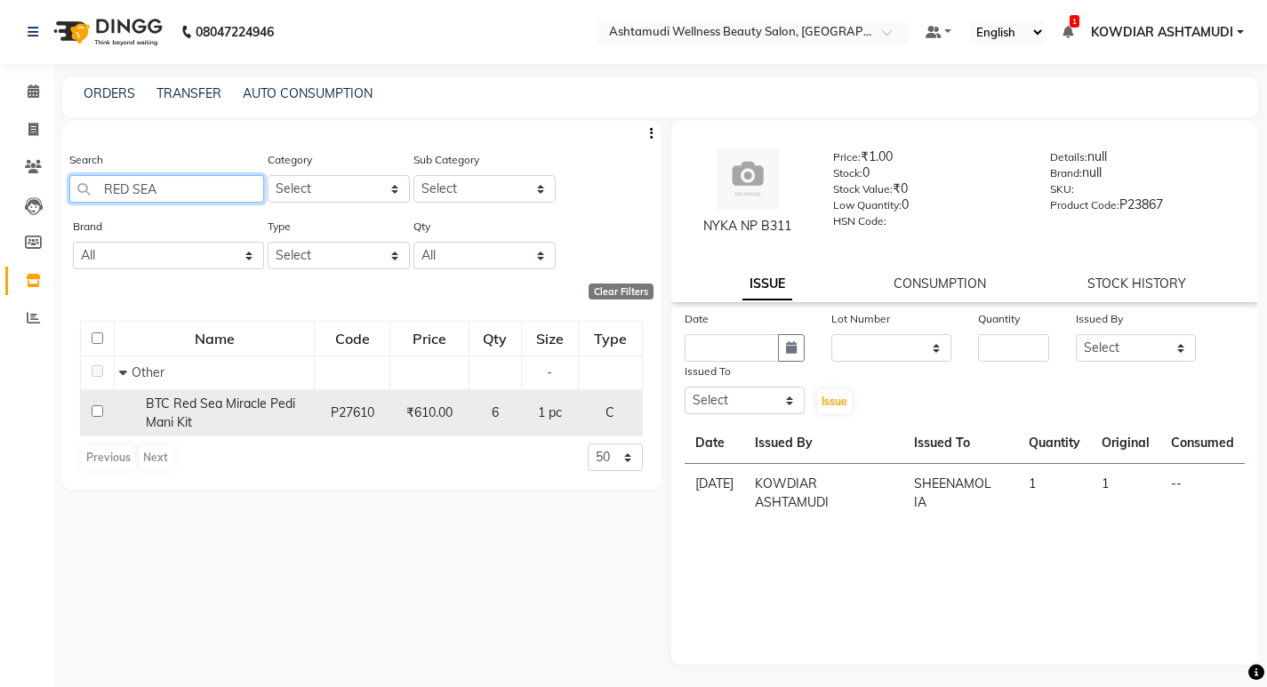
type input "RED SEA"
click at [102, 414] on input "checkbox" at bounding box center [98, 411] width 12 height 12
checkbox input "true"
select select
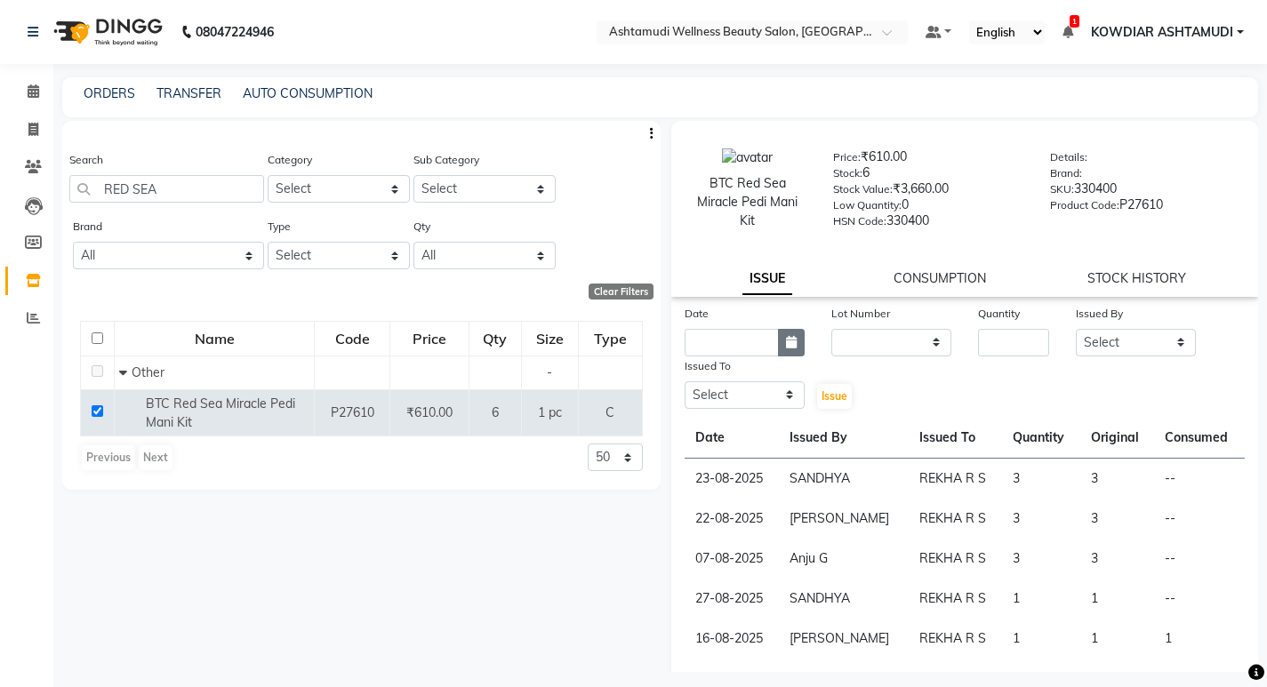
click at [786, 341] on icon "button" at bounding box center [791, 342] width 11 height 12
select select "9"
select select "2025"
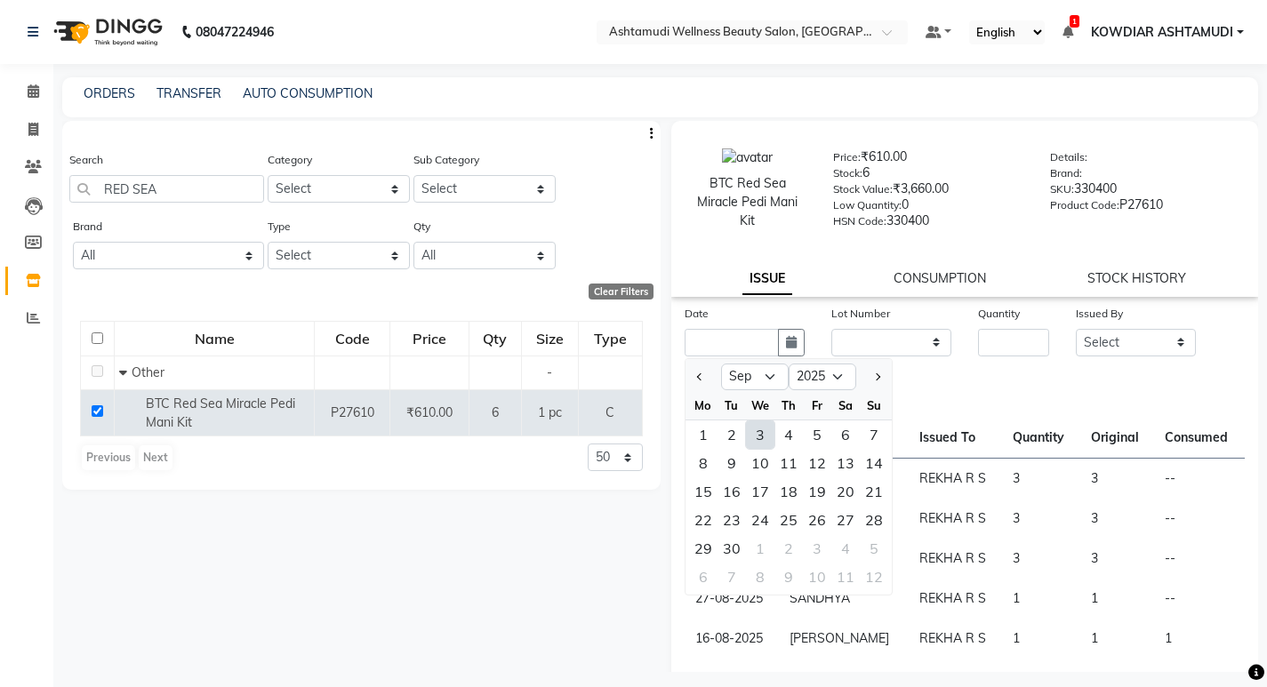
click at [758, 436] on div "3" at bounding box center [760, 435] width 28 height 28
type input "03-09-2025"
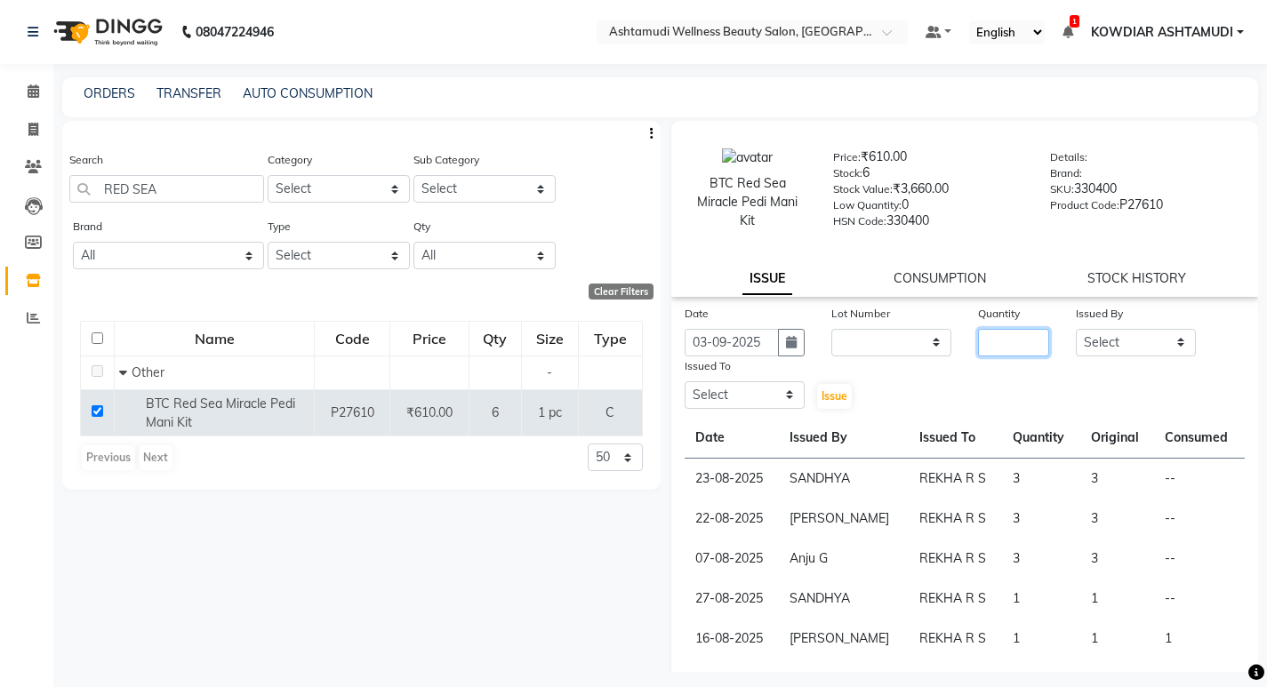
click at [1006, 349] on input "number" at bounding box center [1013, 343] width 71 height 28
type input "1"
drag, startPoint x: 1140, startPoint y: 335, endPoint x: 1128, endPoint y: 340, distance: 12.4
click at [1140, 335] on select "Select ABISHA KARKI Anju G KOWDIAR ASHTAMUDI Lekshmi REKHA R S RIMA GHALAY Sabn…" at bounding box center [1136, 343] width 120 height 28
select select "87774"
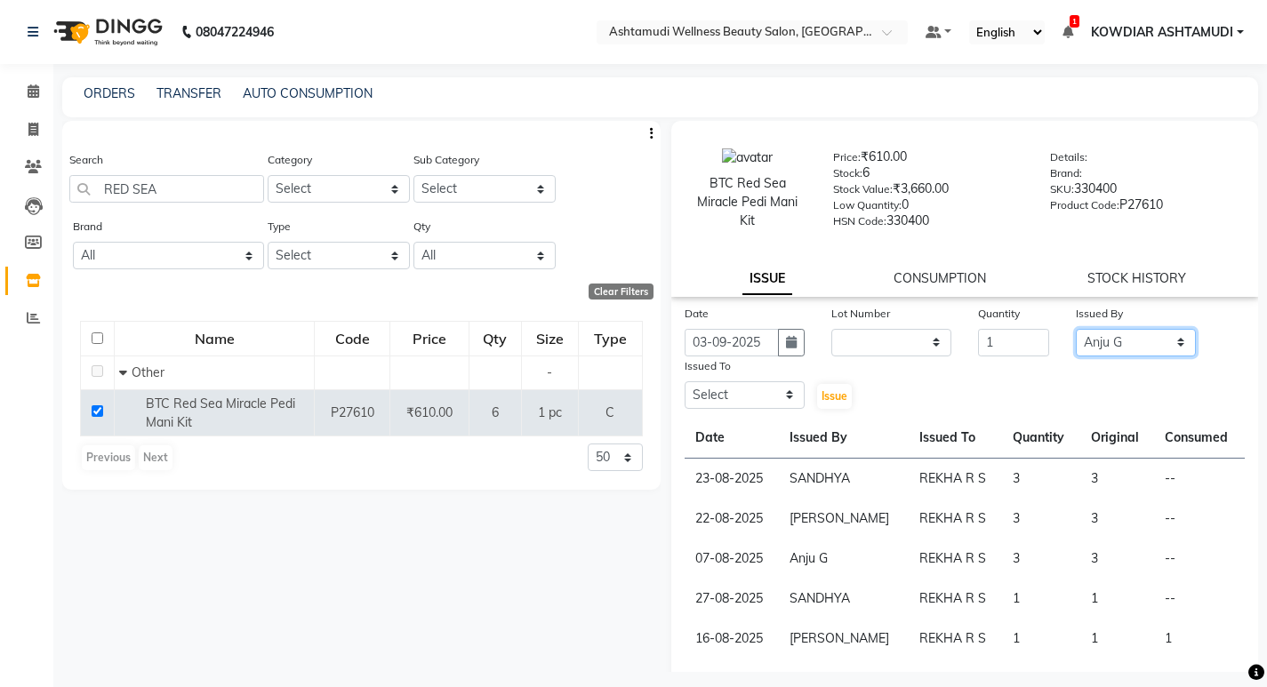
click at [1076, 329] on select "Select ABISHA KARKI Anju G KOWDIAR ASHTAMUDI Lekshmi REKHA R S RIMA GHALAY Sabn…" at bounding box center [1136, 343] width 120 height 28
click at [733, 382] on select "Select ABISHA KARKI Anju G KOWDIAR ASHTAMUDI Lekshmi REKHA R S RIMA GHALAY Sabn…" at bounding box center [745, 395] width 120 height 28
select select "27383"
click at [685, 381] on select "Select ABISHA KARKI Anju G KOWDIAR ASHTAMUDI Lekshmi REKHA R S RIMA GHALAY Sabn…" at bounding box center [745, 395] width 120 height 28
click at [824, 389] on span "Issue" at bounding box center [835, 395] width 26 height 13
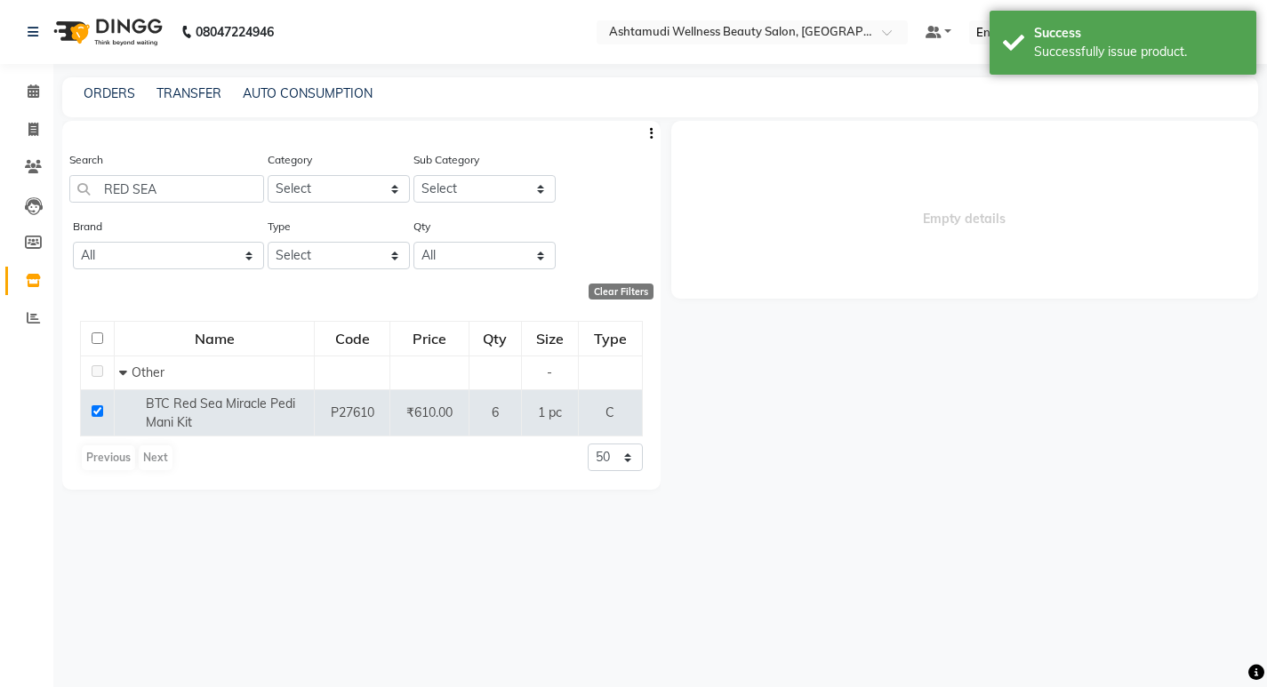
select select
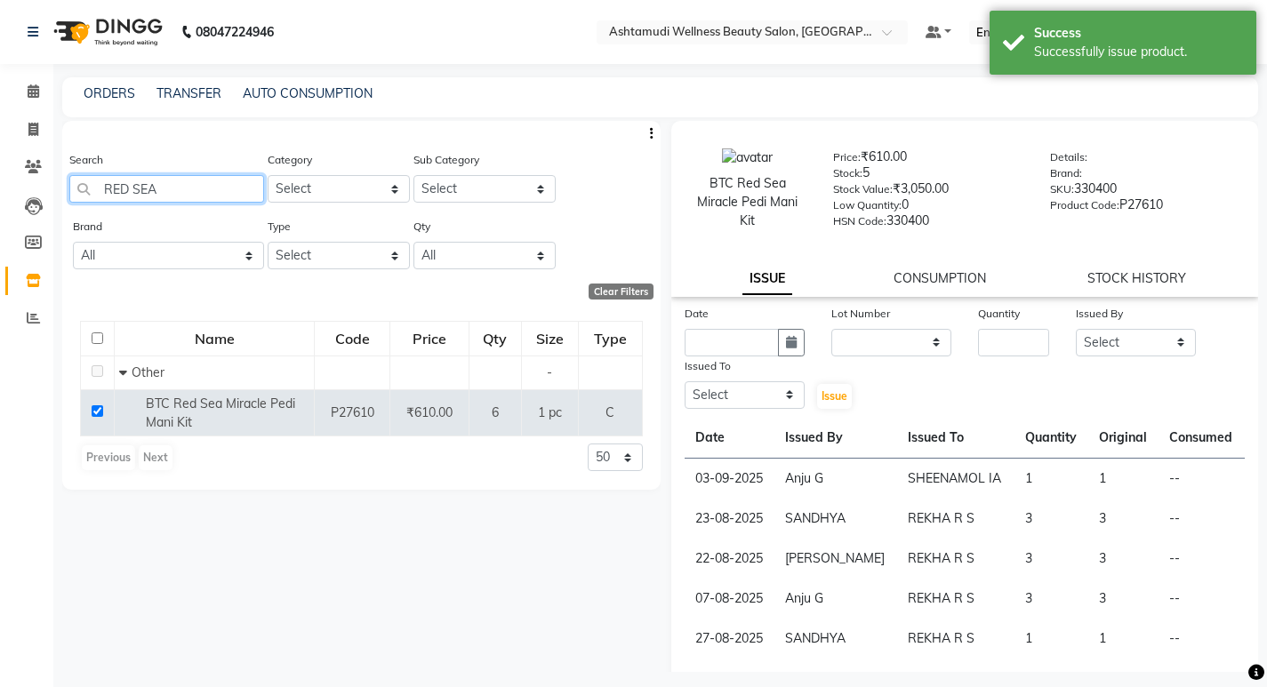
click at [178, 197] on input "RED SEA" at bounding box center [166, 189] width 195 height 28
type input "R"
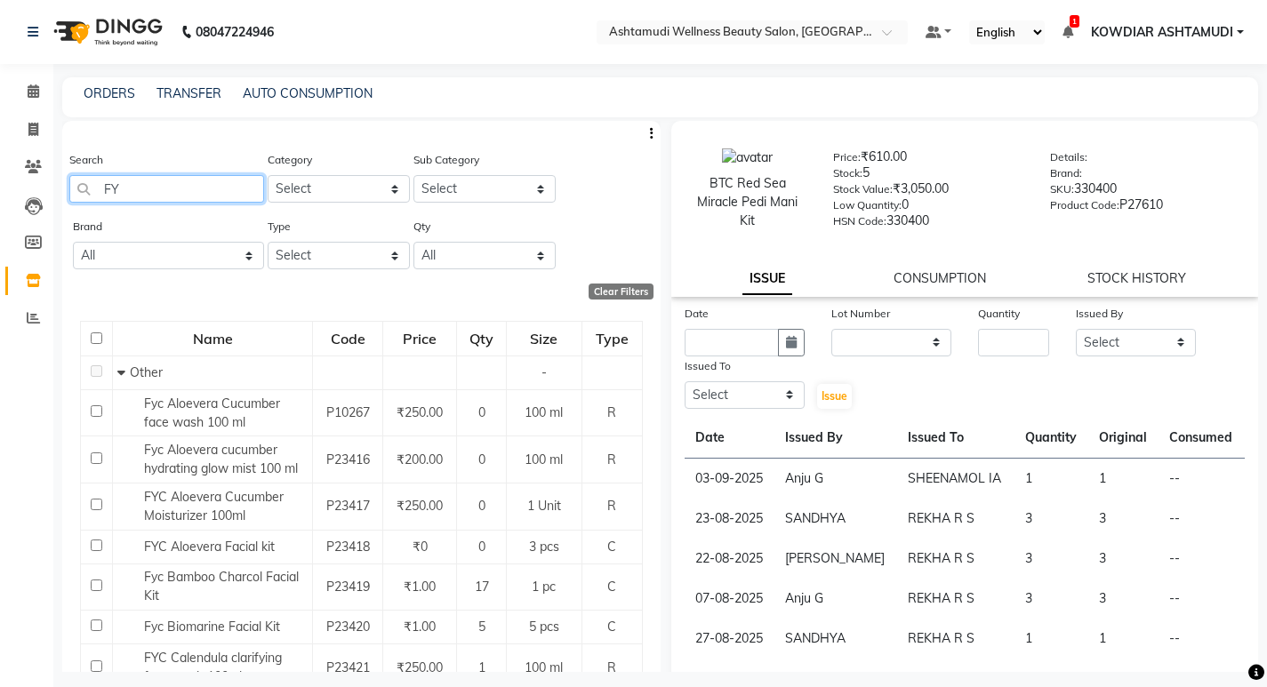
type input "F"
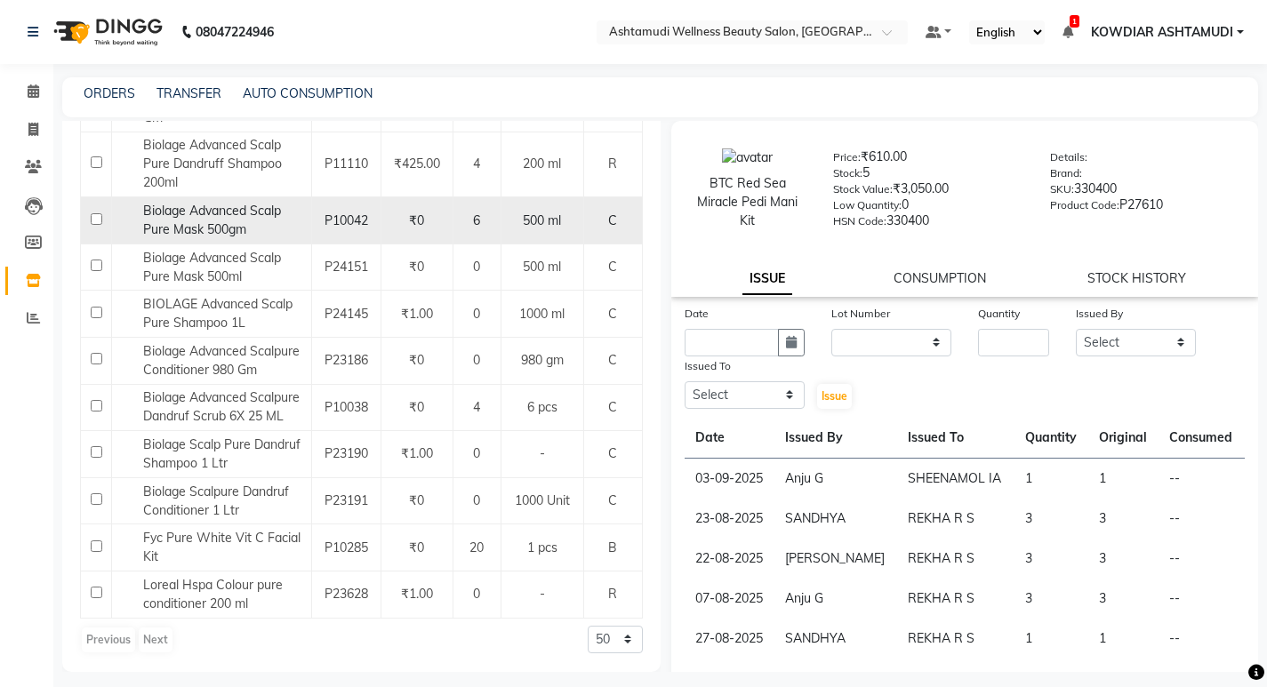
scroll to position [12, 0]
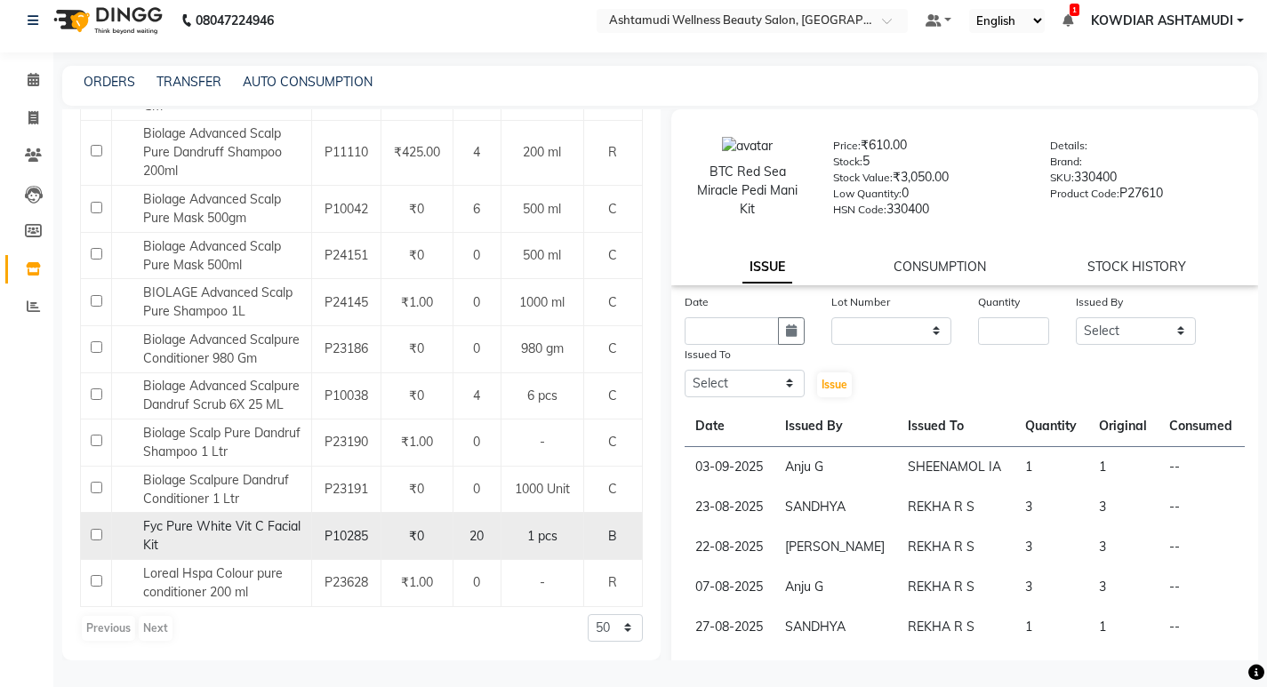
type input "PURE"
click at [96, 539] on input "checkbox" at bounding box center [97, 535] width 12 height 12
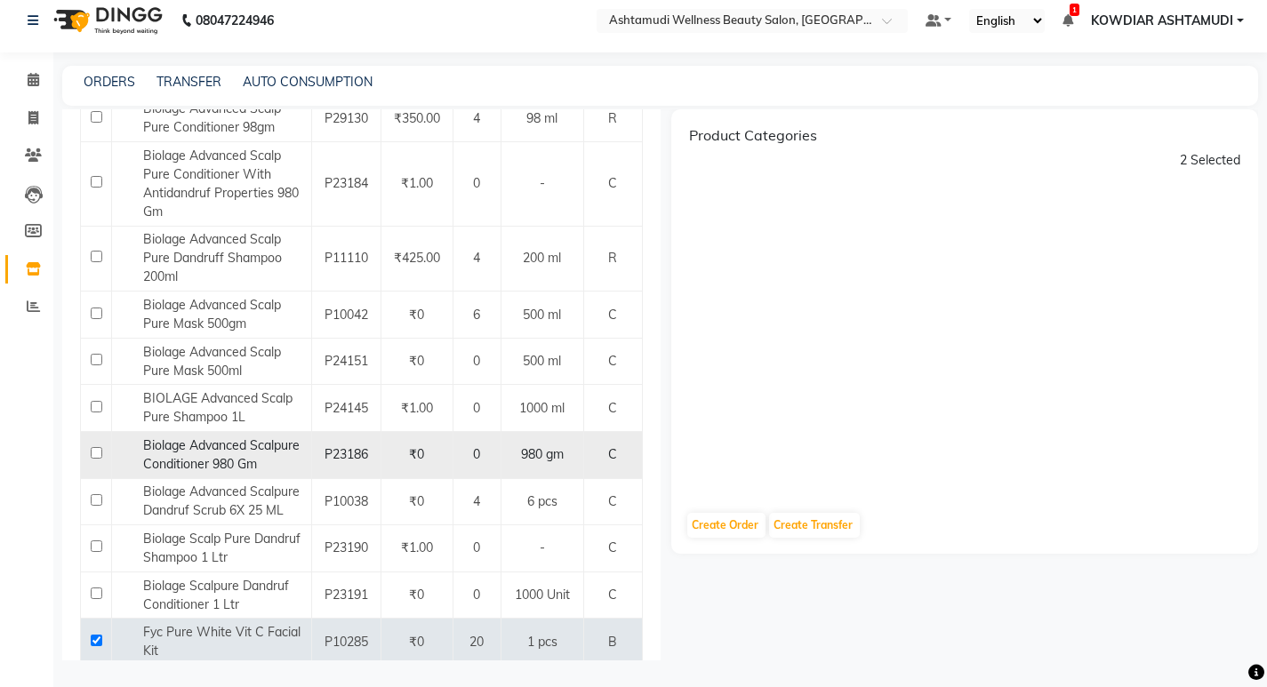
scroll to position [436, 0]
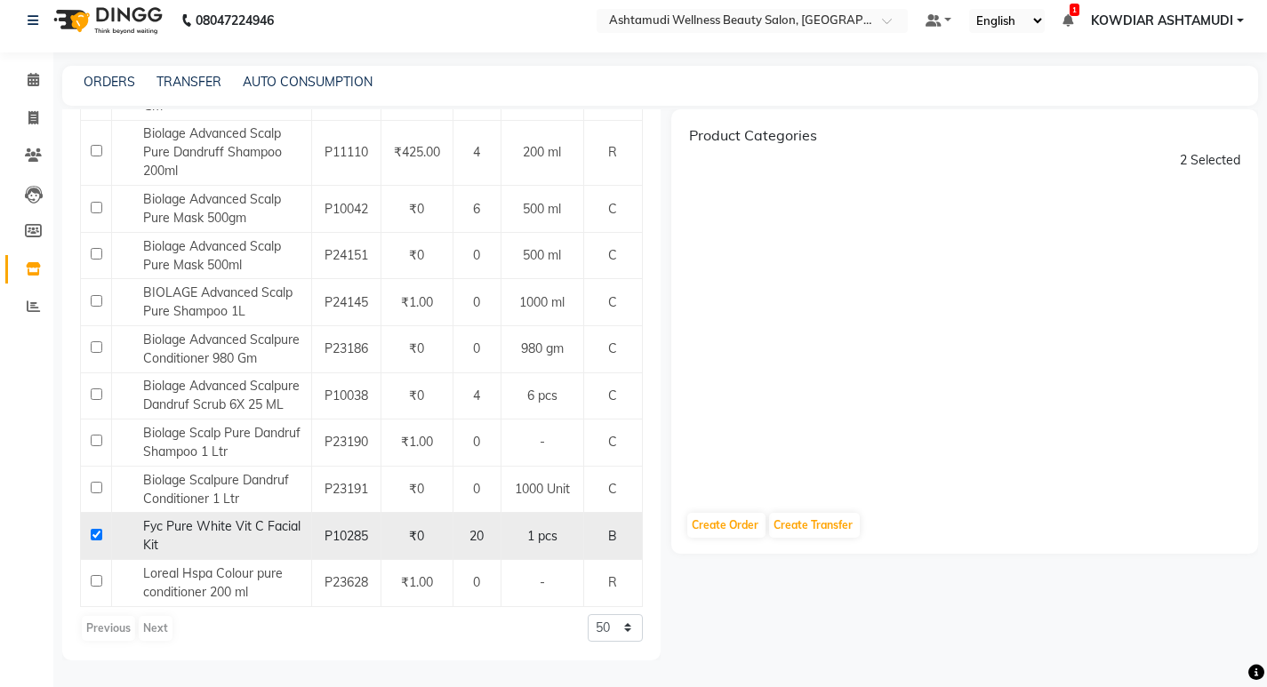
click at [96, 539] on input "checkbox" at bounding box center [97, 535] width 12 height 12
checkbox input "false"
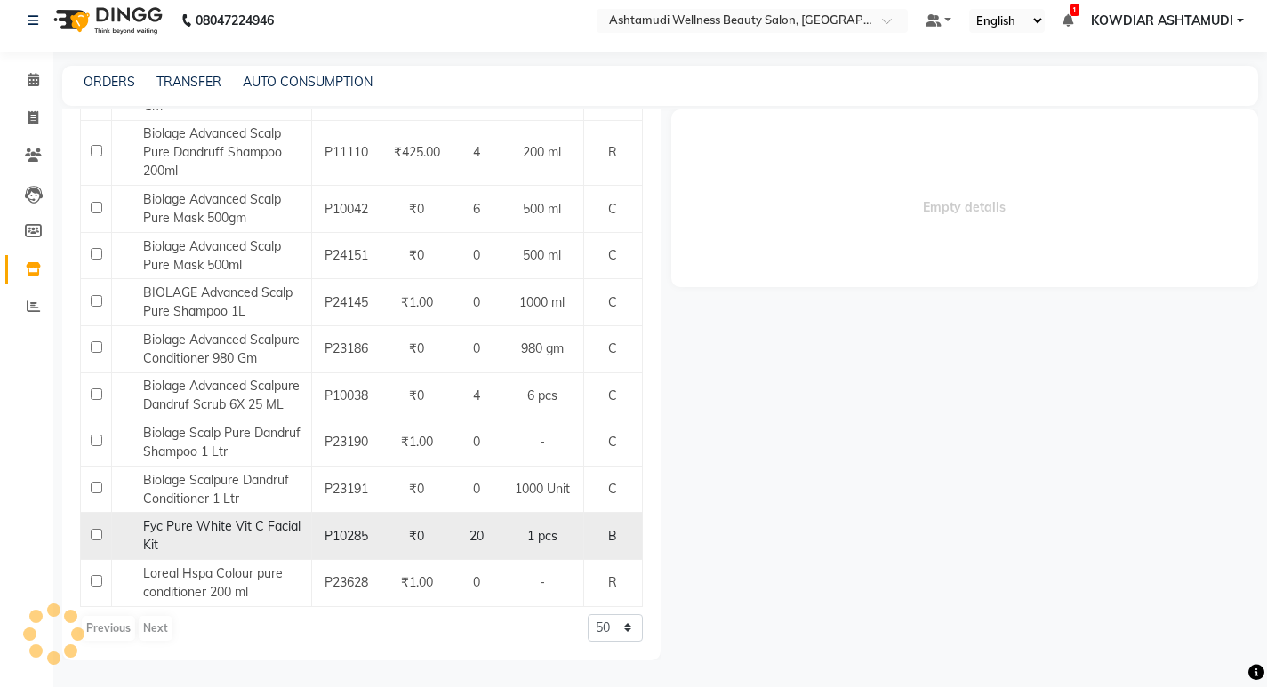
select select
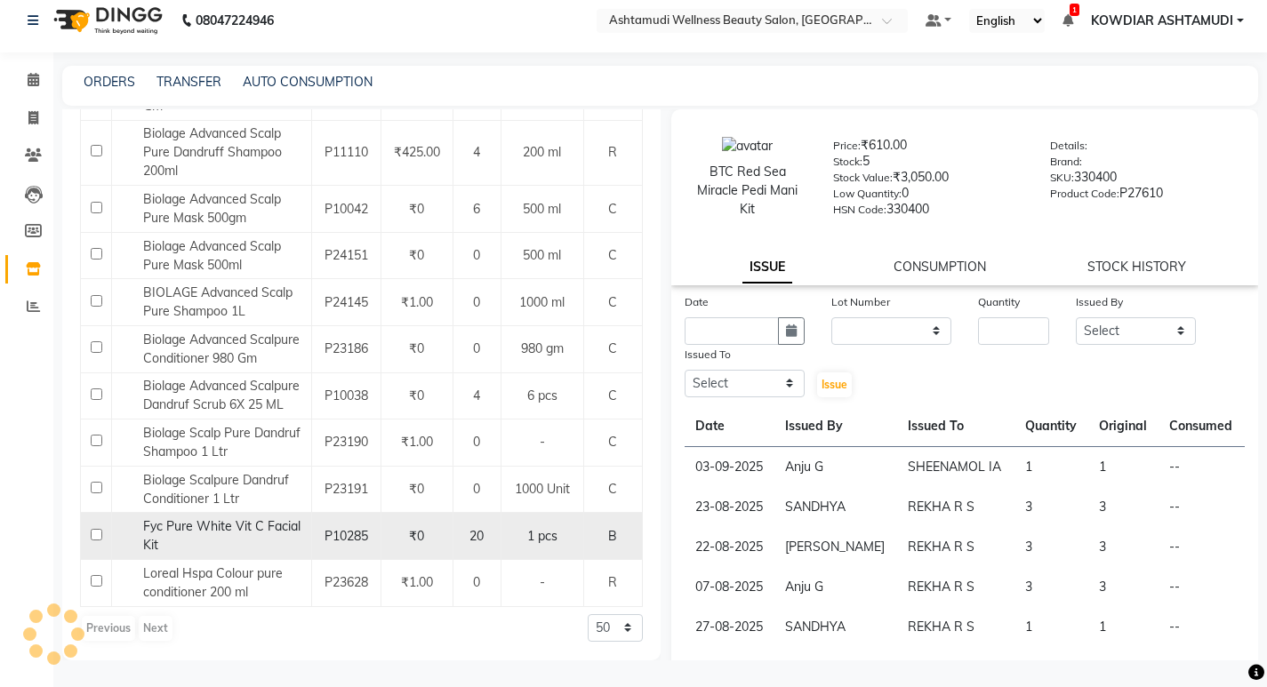
click at [168, 529] on span "Fyc Pure White Vit C Facial Kit" at bounding box center [221, 535] width 157 height 35
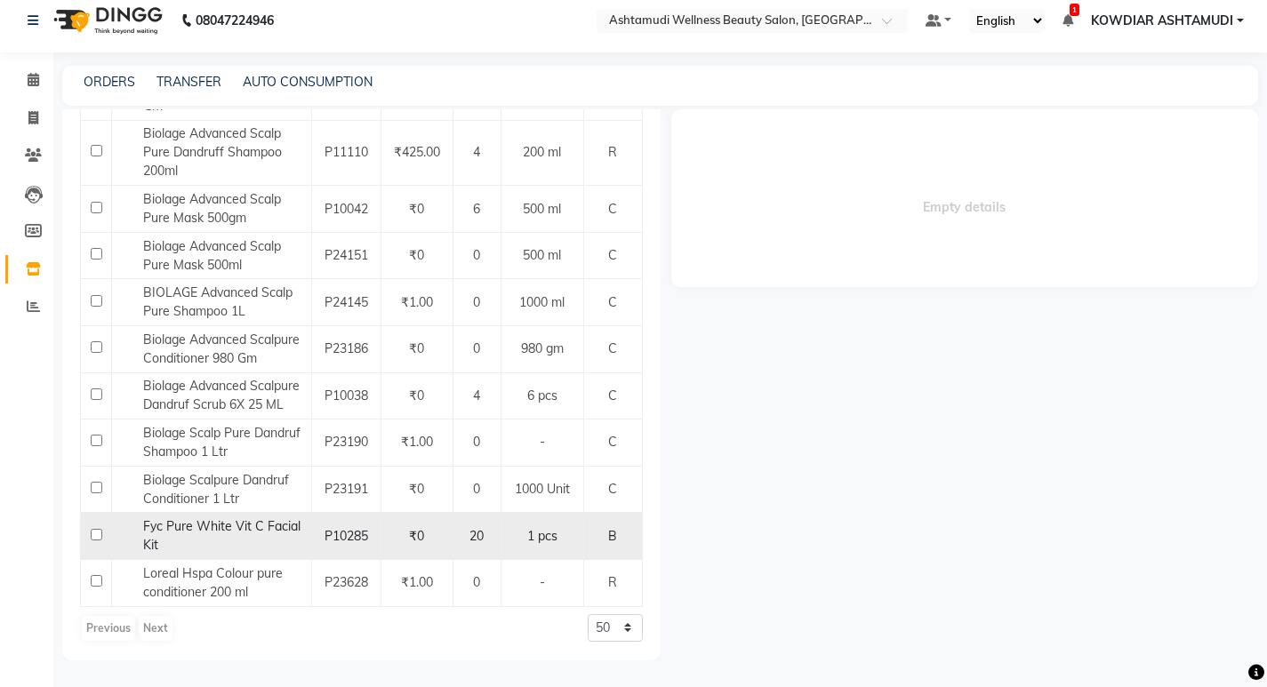
select select
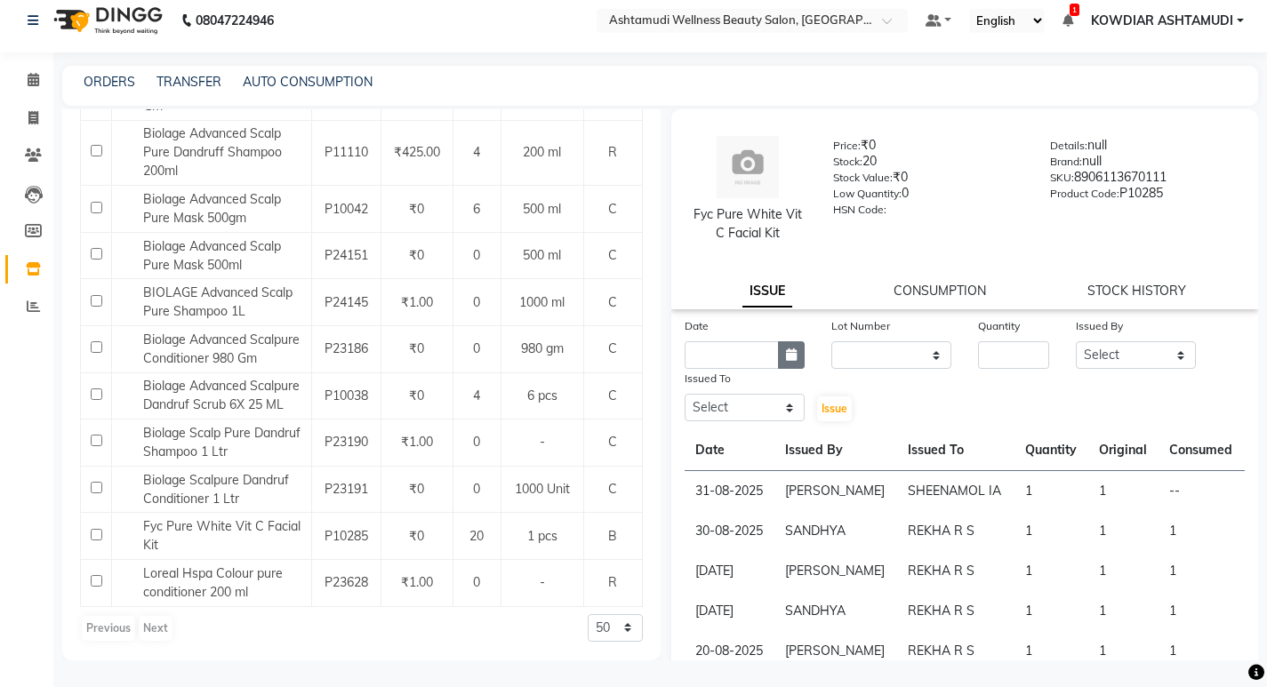
click at [797, 361] on button "button" at bounding box center [791, 355] width 27 height 28
select select "9"
select select "2025"
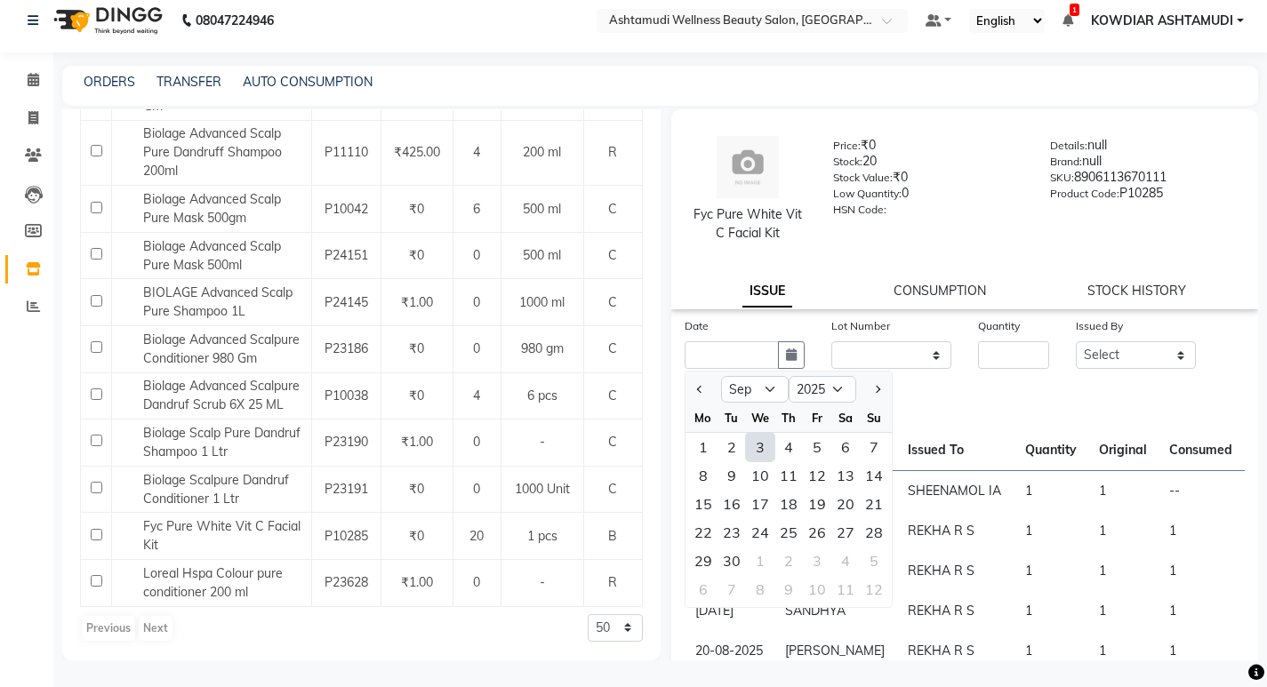
click at [762, 448] on div "3" at bounding box center [760, 447] width 28 height 28
type input "03-09-2025"
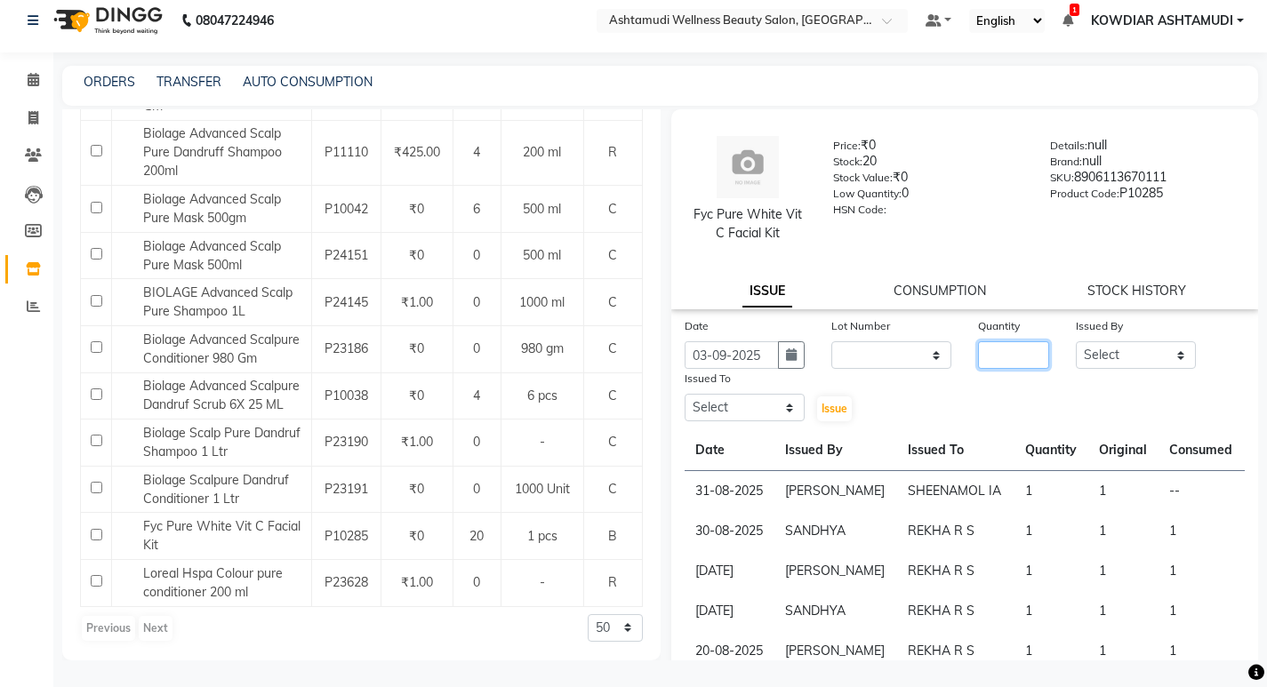
click at [982, 350] on input "number" at bounding box center [1013, 355] width 71 height 28
type input "1"
click at [1085, 355] on select "Select ABISHA KARKI Anju G KOWDIAR ASHTAMUDI Lekshmi REKHA R S RIMA GHALAY Sabn…" at bounding box center [1136, 355] width 120 height 28
select select "87774"
click at [1076, 341] on select "Select ABISHA KARKI Anju G KOWDIAR ASHTAMUDI Lekshmi REKHA R S RIMA GHALAY Sabn…" at bounding box center [1136, 355] width 120 height 28
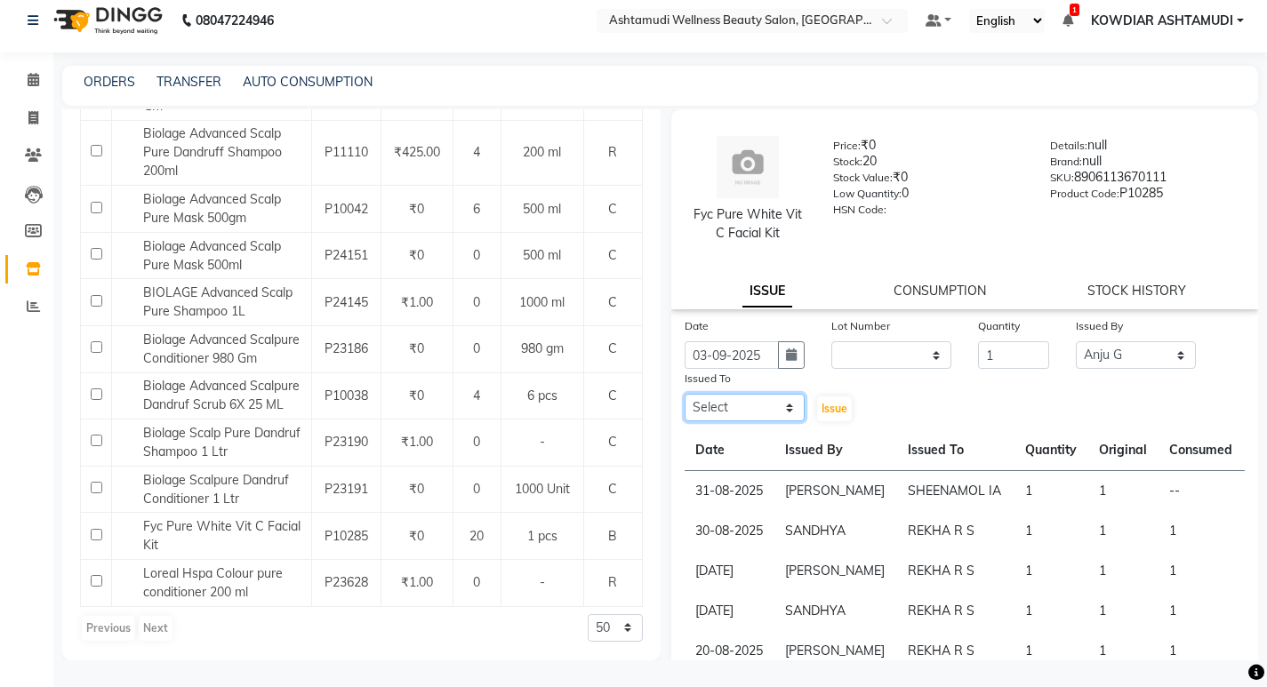
click at [765, 417] on select "Select ABISHA KARKI Anju G KOWDIAR ASHTAMUDI Lekshmi REKHA R S RIMA GHALAY Sabn…" at bounding box center [745, 408] width 120 height 28
click at [685, 394] on select "Select ABISHA KARKI Anju G KOWDIAR ASHTAMUDI Lekshmi REKHA R S RIMA GHALAY Sabn…" at bounding box center [745, 408] width 120 height 28
click at [779, 420] on select "Select ABISHA KARKI Anju G KOWDIAR ASHTAMUDI Lekshmi REKHA R S RIMA GHALAY Sabn…" at bounding box center [745, 408] width 120 height 28
select select "27383"
click at [685, 394] on select "Select ABISHA KARKI Anju G KOWDIAR ASHTAMUDI Lekshmi REKHA R S RIMA GHALAY Sabn…" at bounding box center [745, 408] width 120 height 28
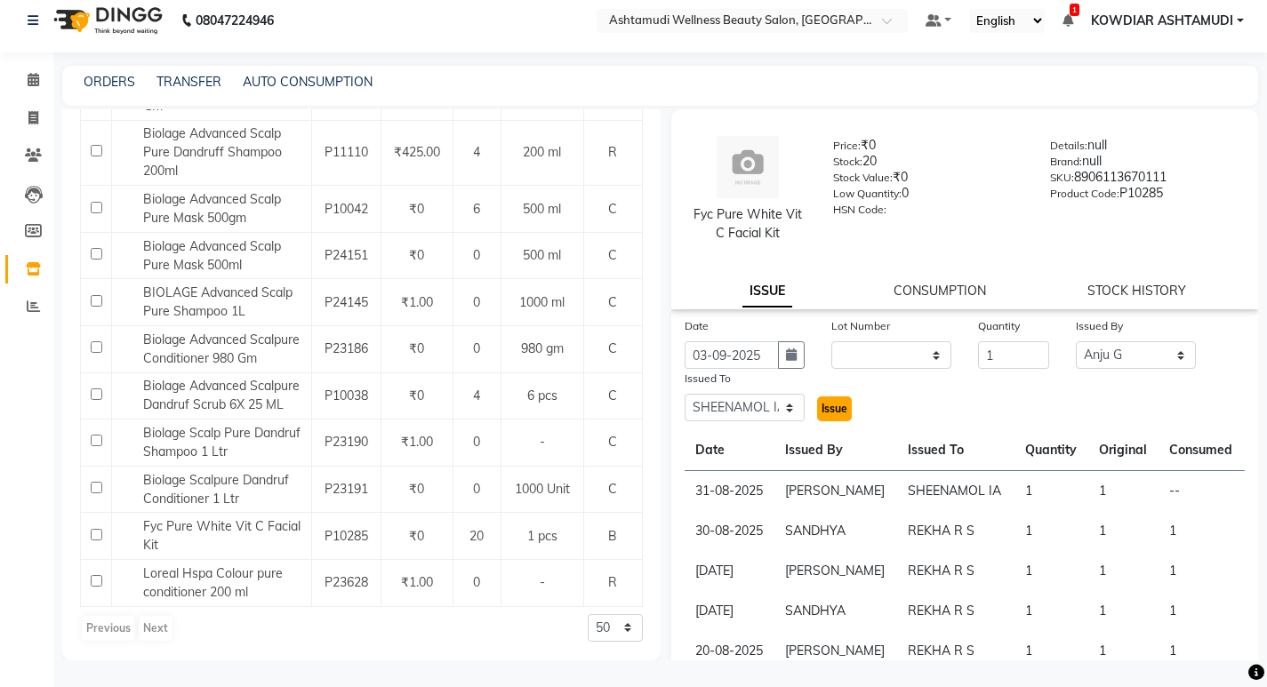
click at [832, 413] on span "Issue" at bounding box center [835, 408] width 26 height 13
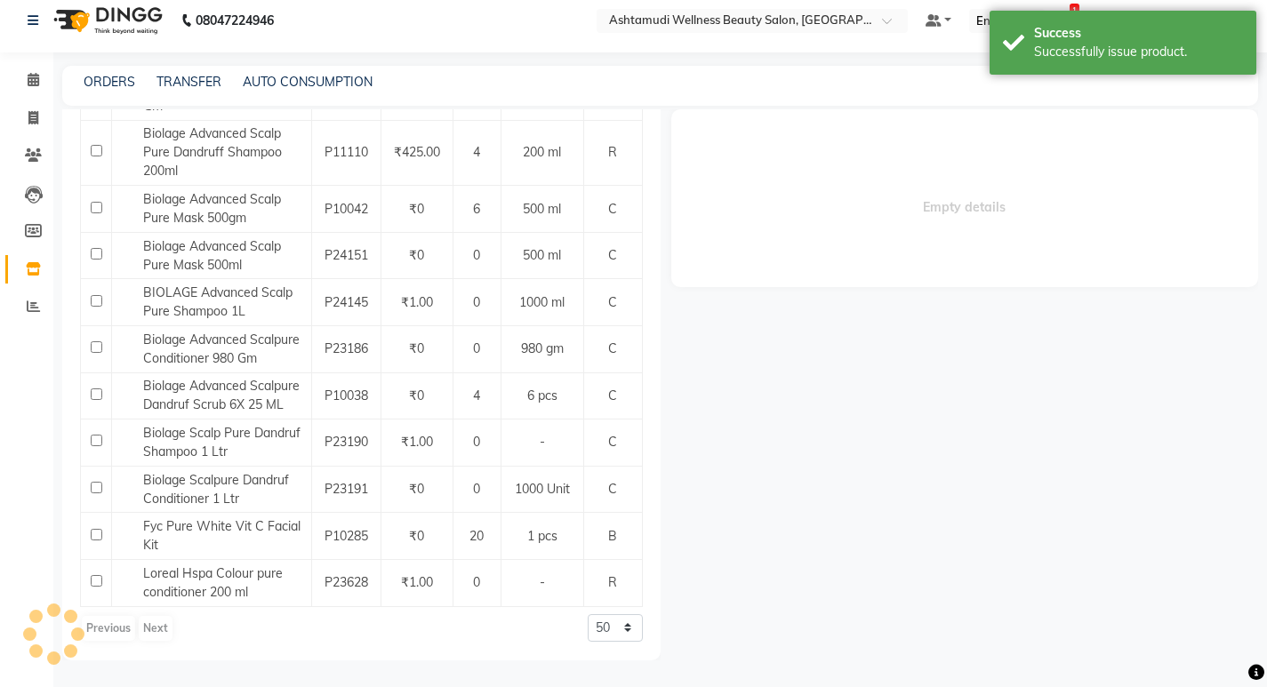
select select
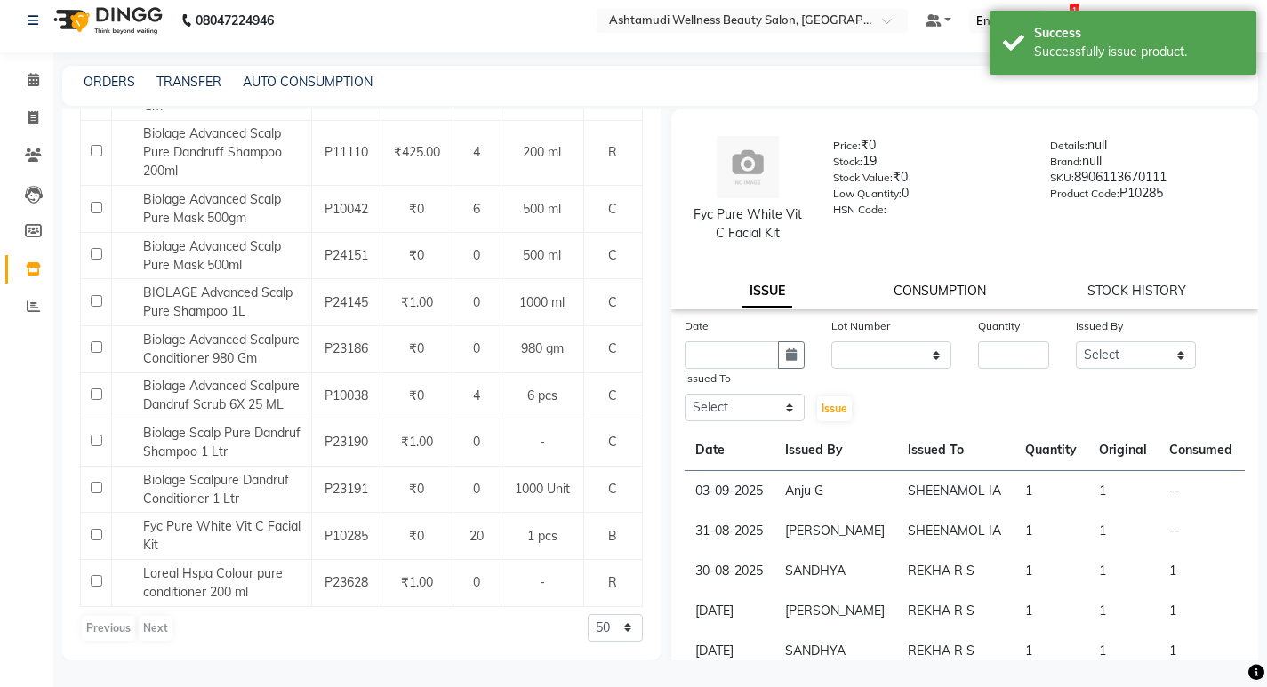
click at [934, 290] on link "CONSUMPTION" at bounding box center [940, 291] width 92 height 16
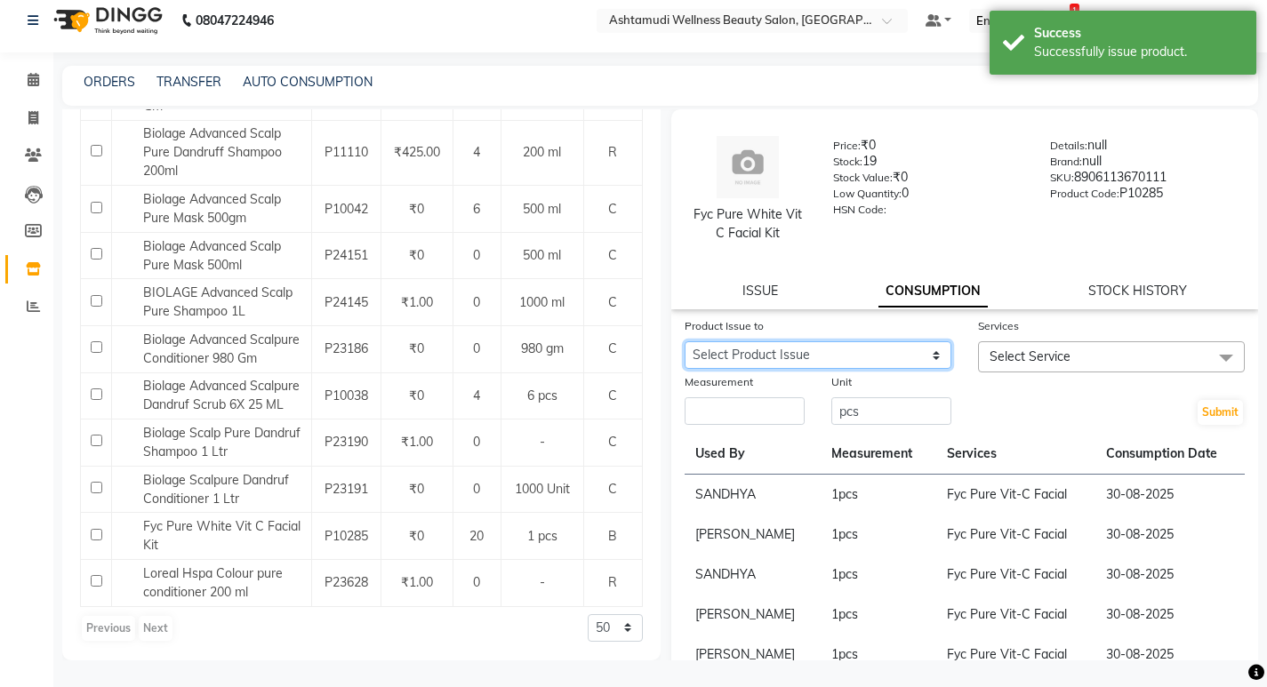
click at [860, 349] on select "Select Product Issue 2025-09-03, Issued to: SHEENAMOL IA, Balance: 1 2025-08-31…" at bounding box center [818, 355] width 267 height 28
select select "1201701"
click at [685, 341] on select "Select Product Issue 2025-09-03, Issued to: SHEENAMOL IA, Balance: 1 2025-08-31…" at bounding box center [818, 355] width 267 height 28
click at [1026, 350] on span "Select Service" at bounding box center [1030, 357] width 81 height 16
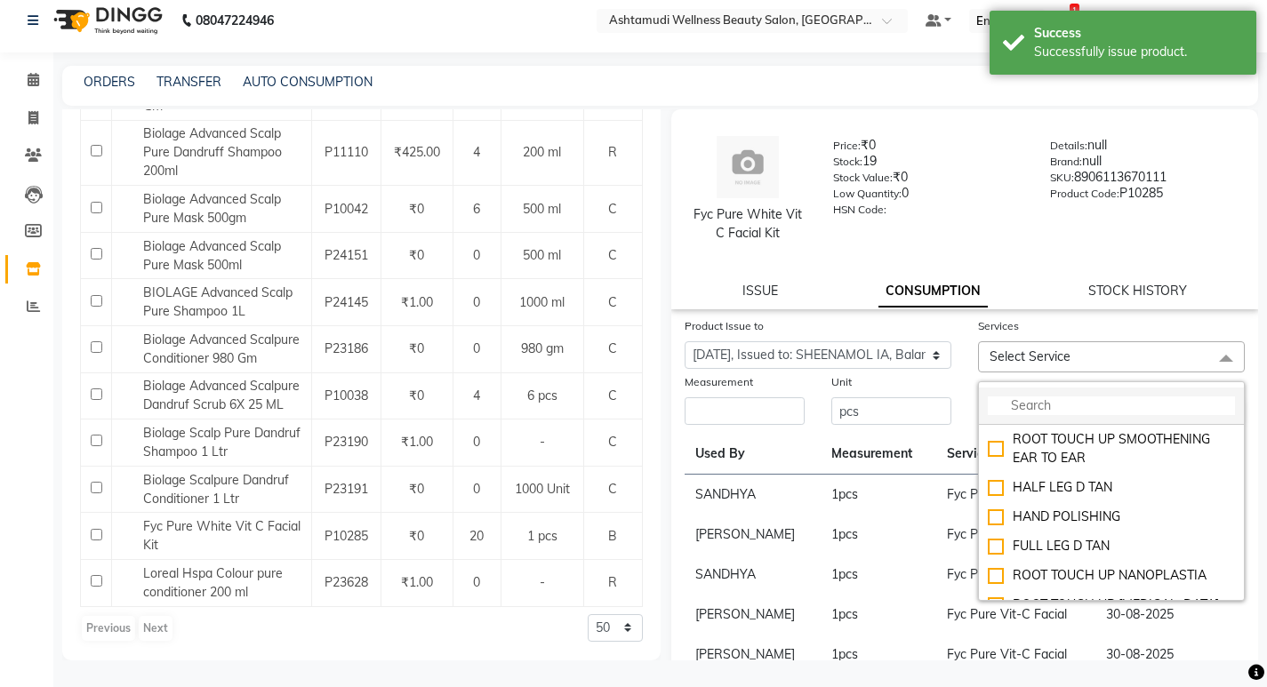
click at [1038, 411] on input "multiselect-search" at bounding box center [1111, 406] width 247 height 19
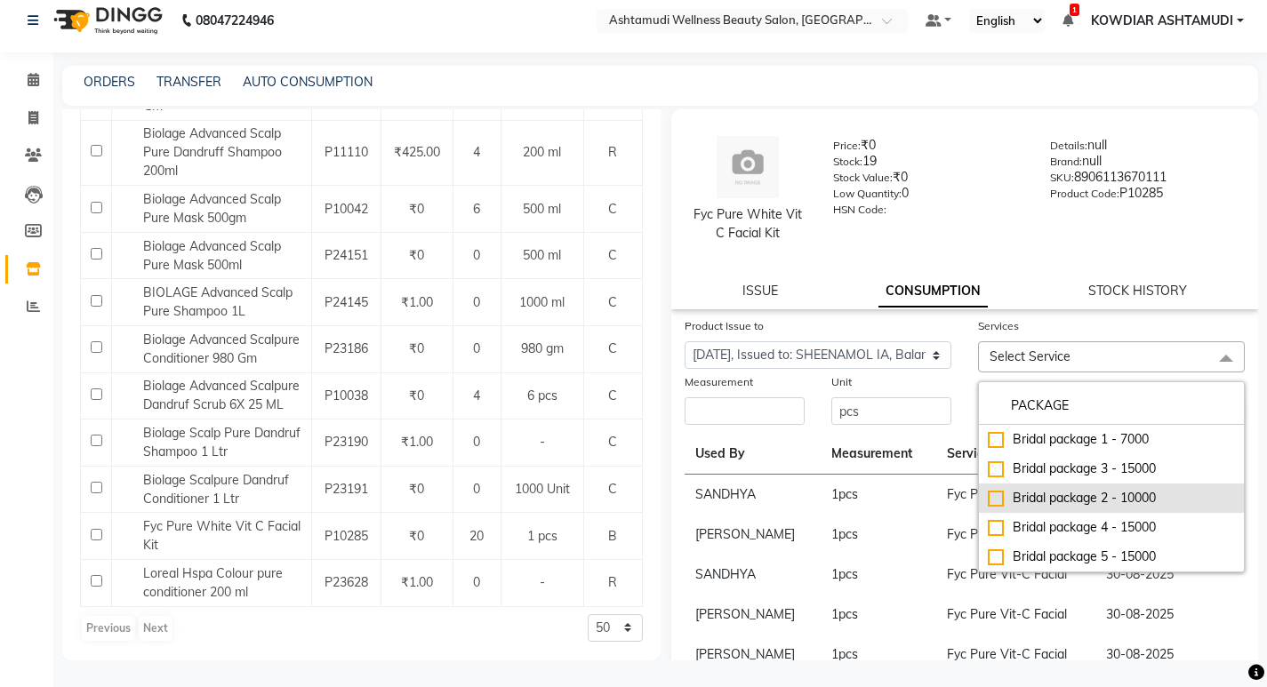
type input "PACKAGE"
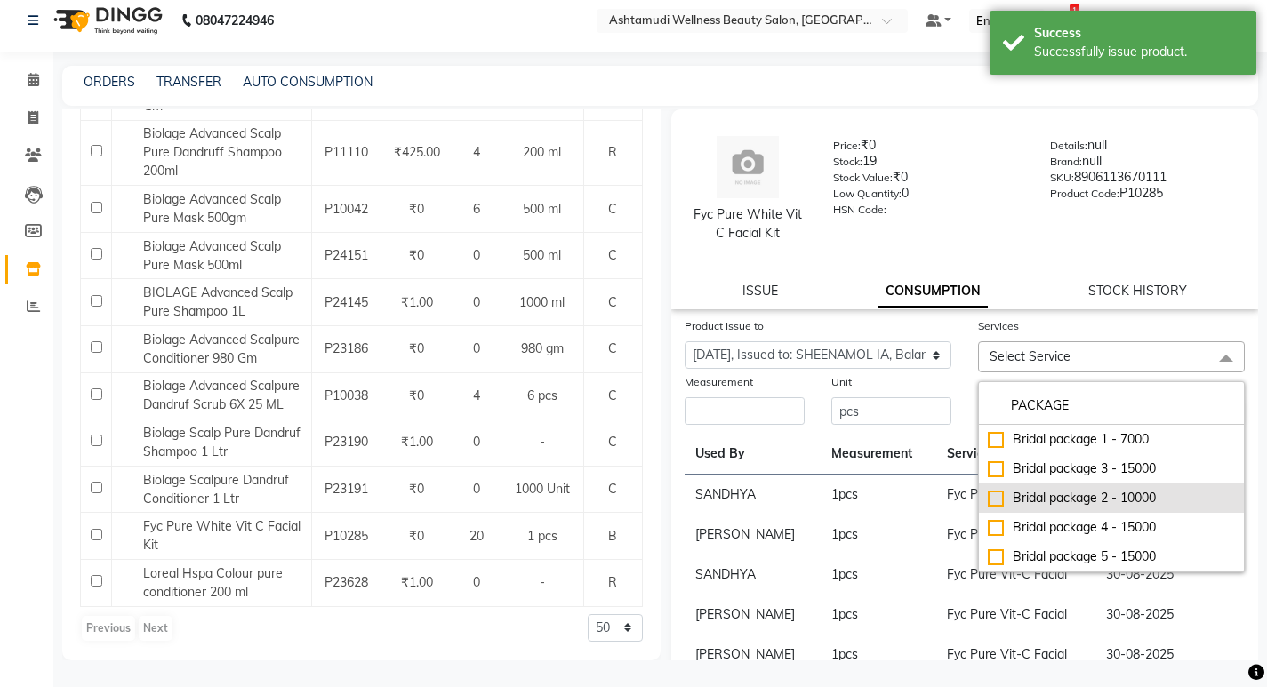
click at [1051, 493] on div "Bridal package 2 - 10000" at bounding box center [1111, 498] width 247 height 19
checkbox input "true"
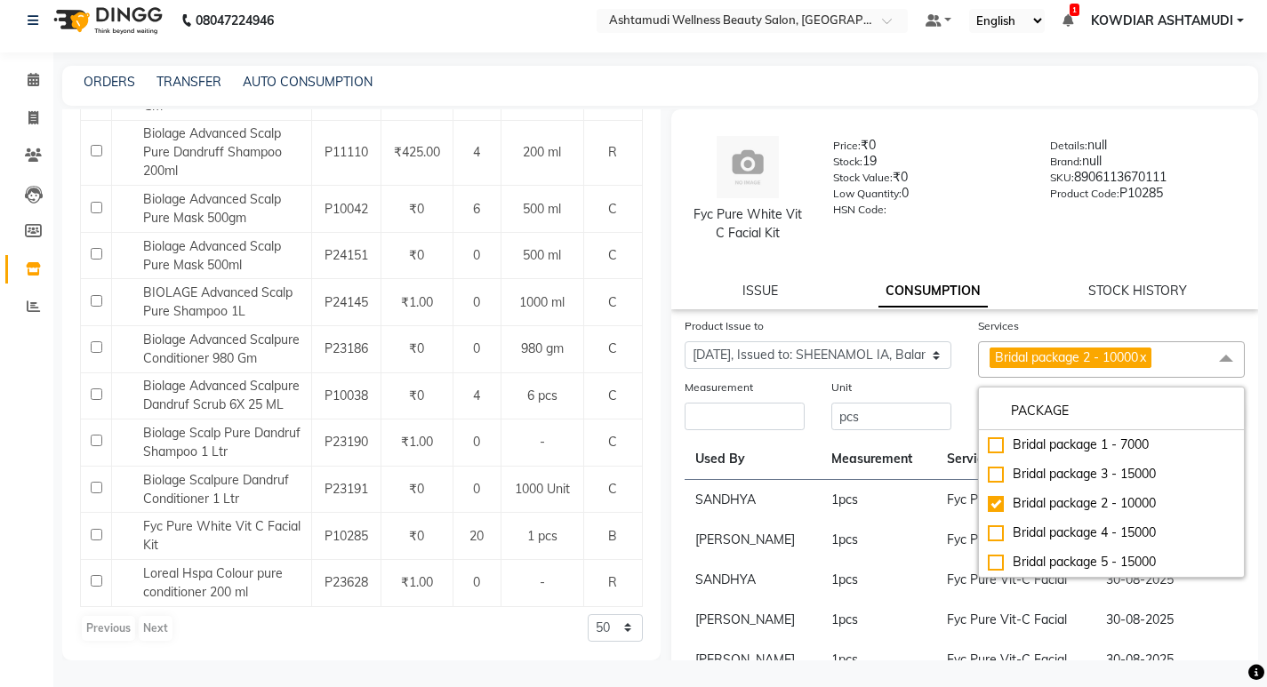
click at [965, 376] on div "Services Bridal package 2 - 10000 x PACKAGE Bridal package 1 - 7000 Bridal pack…" at bounding box center [1111, 347] width 293 height 61
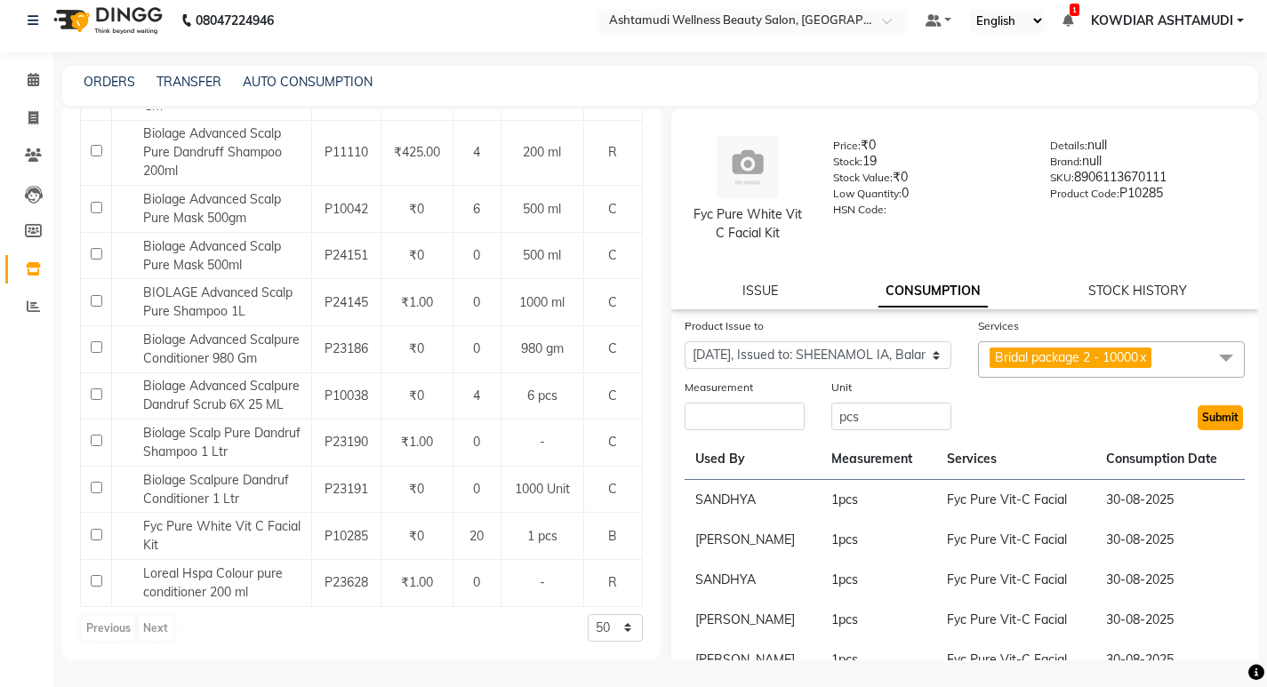
click at [1208, 413] on button "Submit" at bounding box center [1220, 417] width 45 height 25
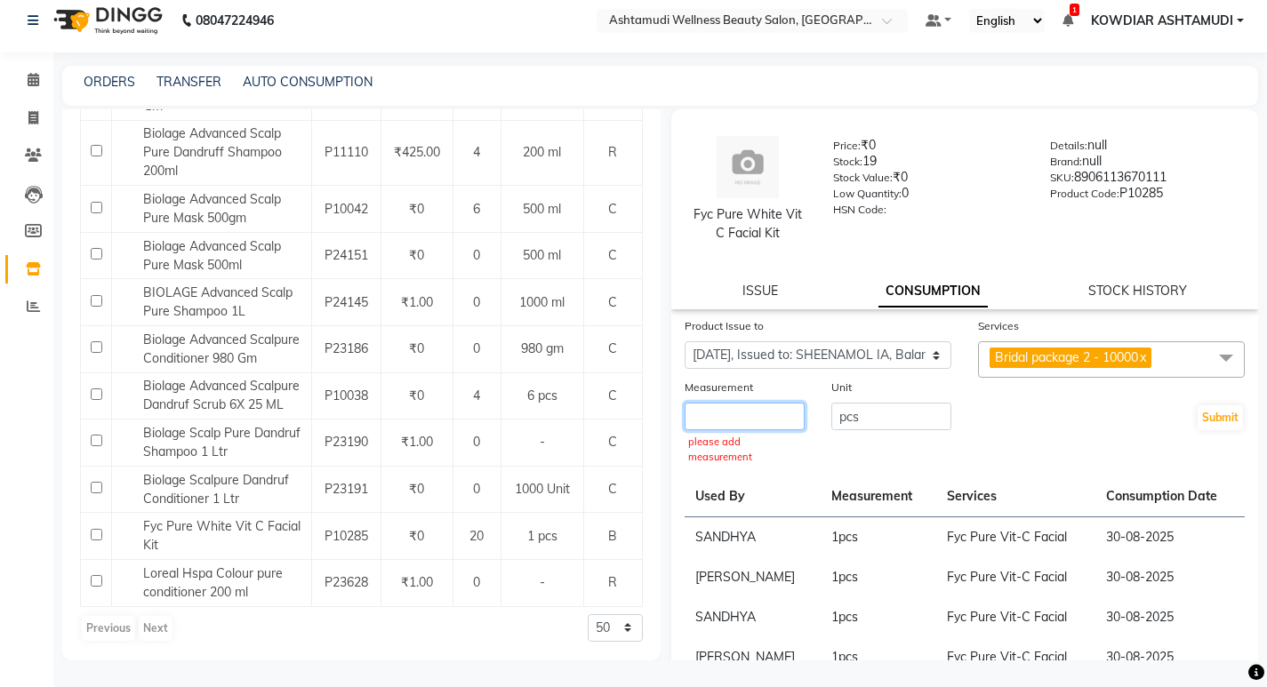
click at [706, 418] on input "number" at bounding box center [745, 417] width 120 height 28
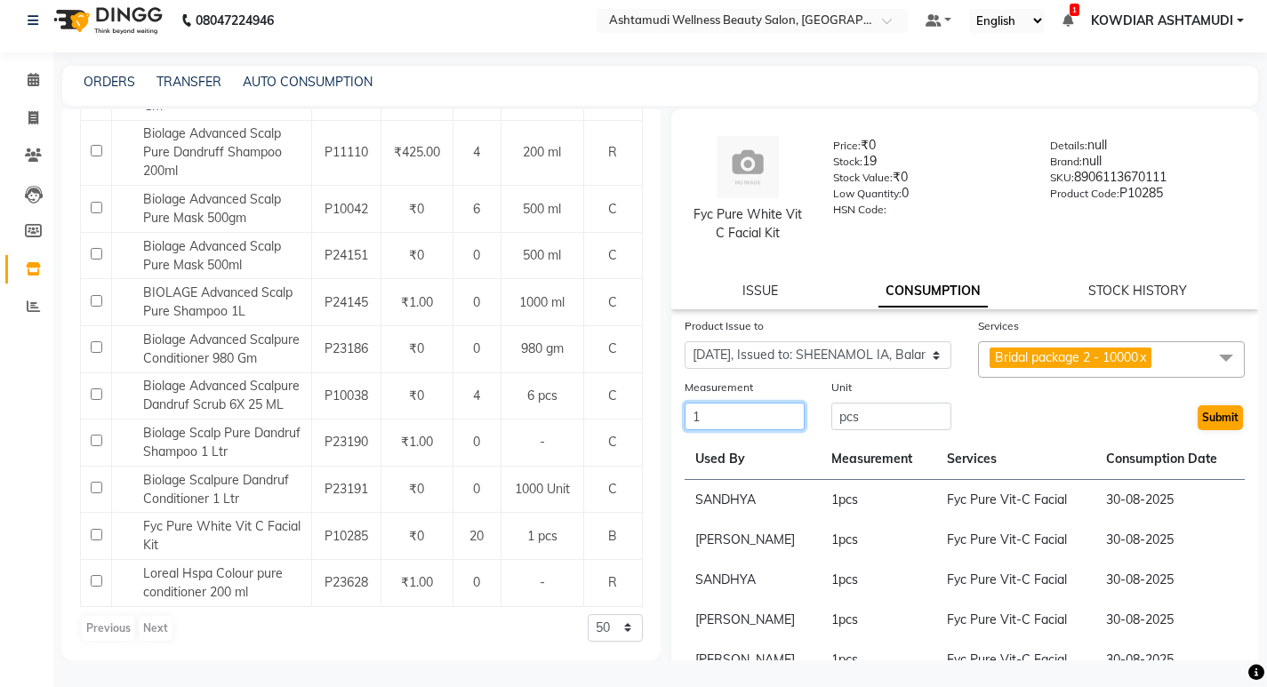
type input "1"
click at [1220, 413] on button "Submit" at bounding box center [1220, 417] width 45 height 25
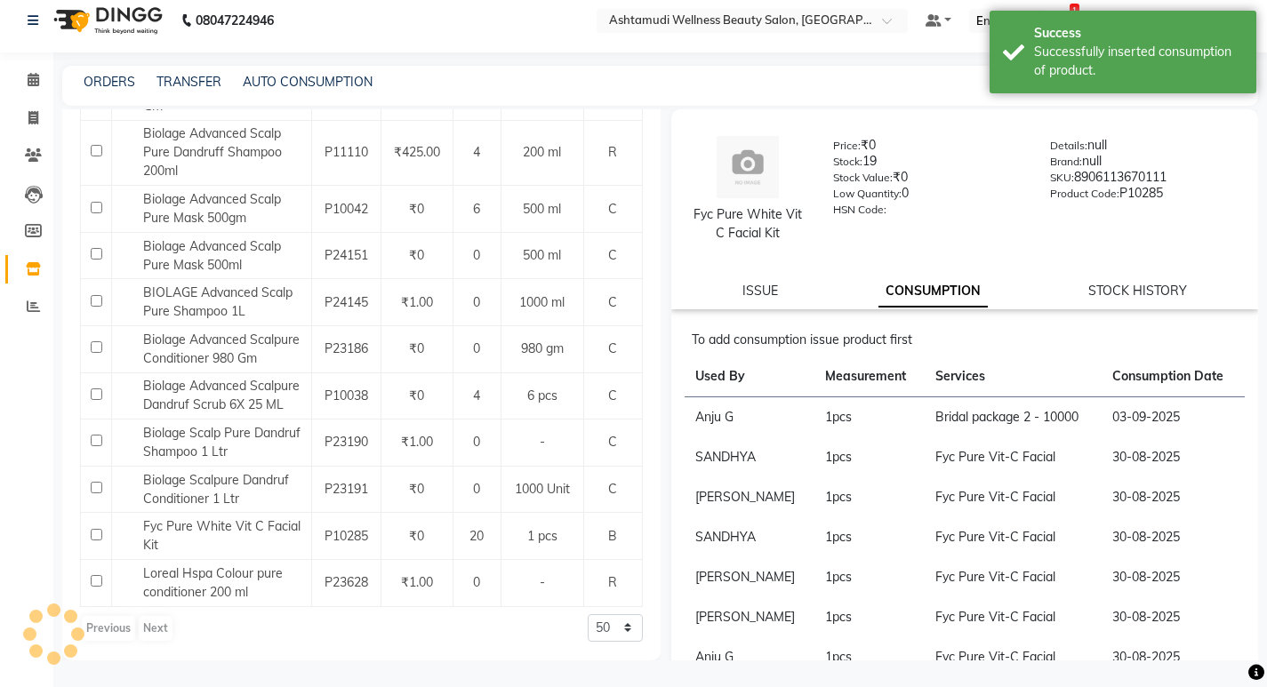
scroll to position [0, 0]
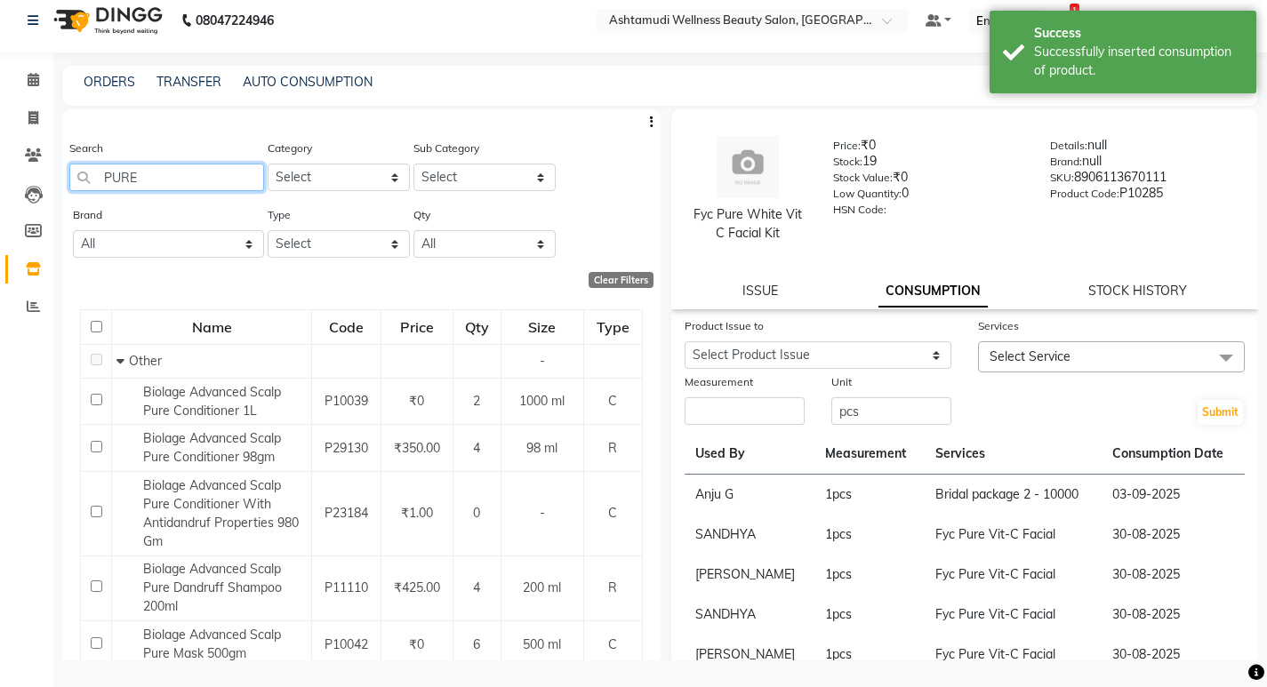
click at [169, 185] on input "PURE" at bounding box center [166, 178] width 195 height 28
type input "P"
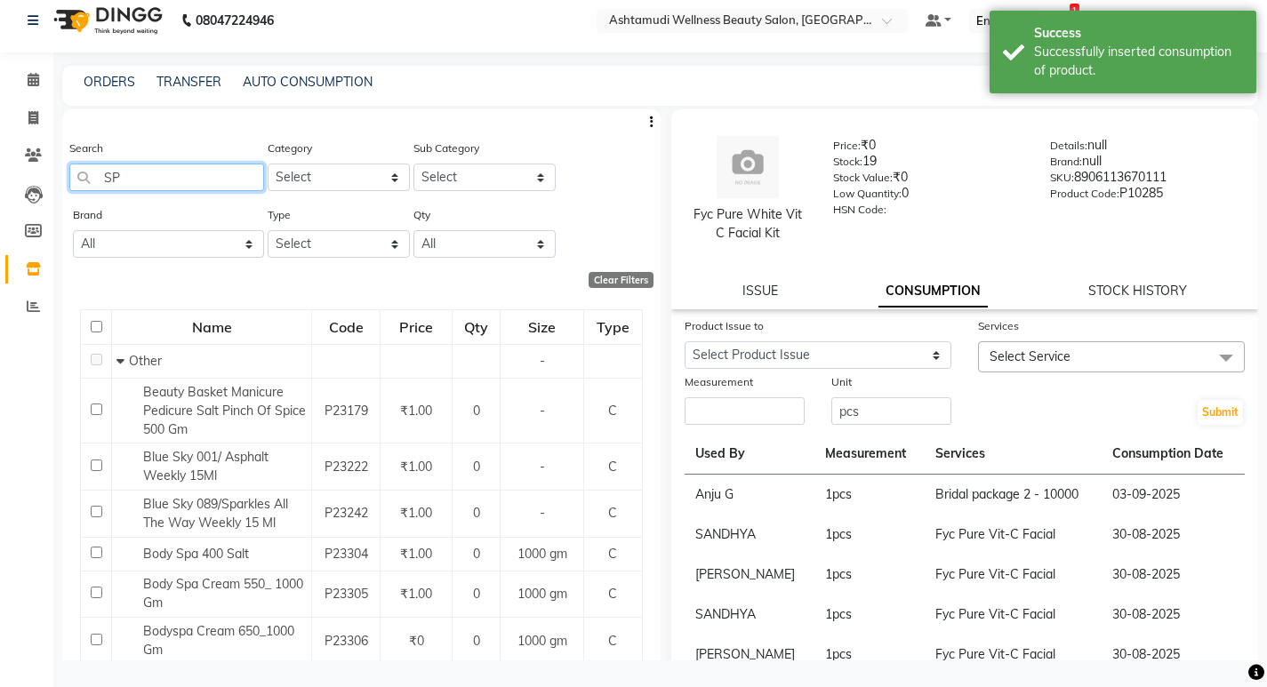
type input "SP"
click at [266, 108] on main "ORDERS TRANSFER AUTO CONSUMPTION Search SP Category Select Hair Skin Makeup Per…" at bounding box center [660, 376] width 1214 height 621
drag, startPoint x: 40, startPoint y: 79, endPoint x: 330, endPoint y: 44, distance: 291.9
click at [39, 80] on span at bounding box center [33, 80] width 31 height 20
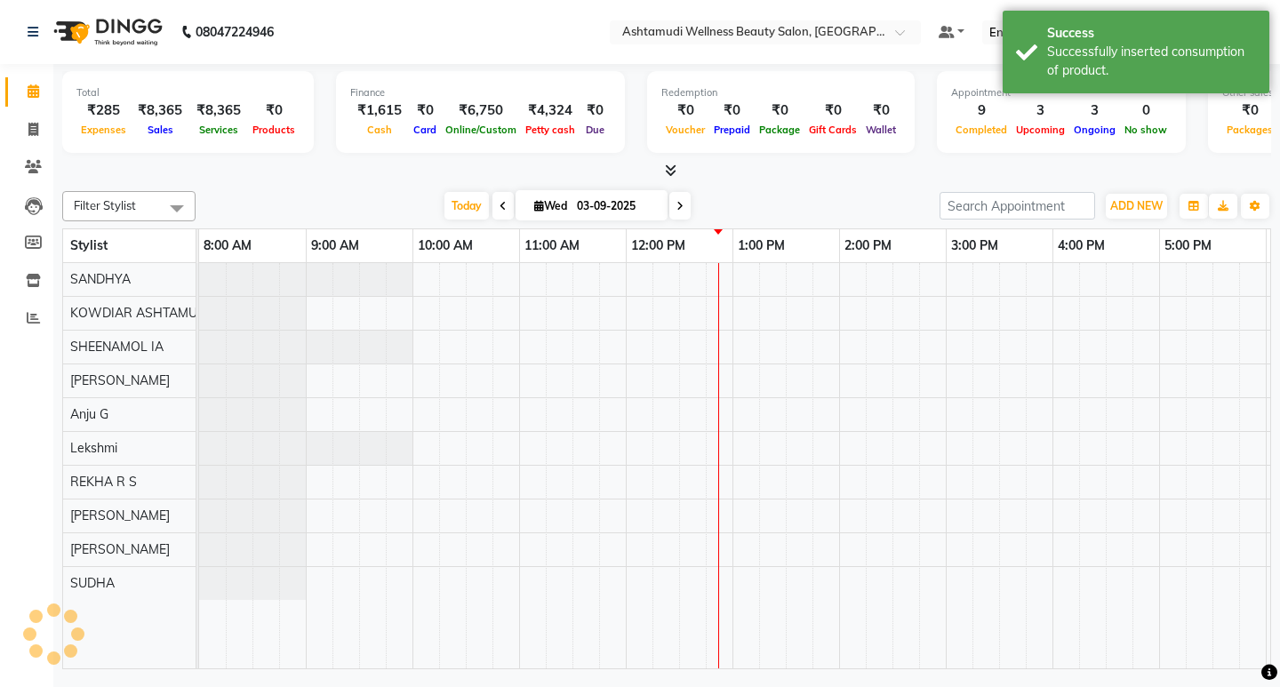
click at [403, 44] on nav "08047224946 Select Location × Ashtamudi Wellness Beauty Salon, Kowdiar Default …" at bounding box center [640, 32] width 1280 height 64
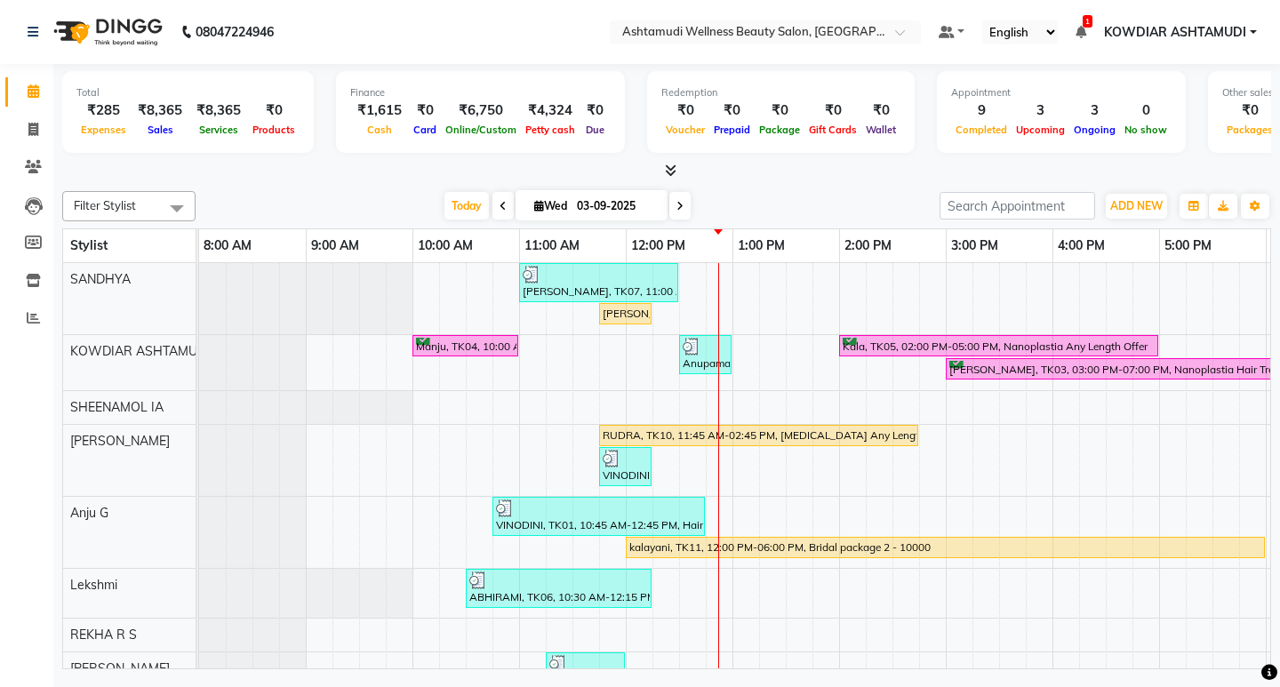
click at [399, 51] on nav "08047224946 Select Location × Ashtamudi Wellness Beauty Salon, Kowdiar Default …" at bounding box center [640, 32] width 1280 height 64
click at [31, 83] on span at bounding box center [33, 92] width 31 height 20
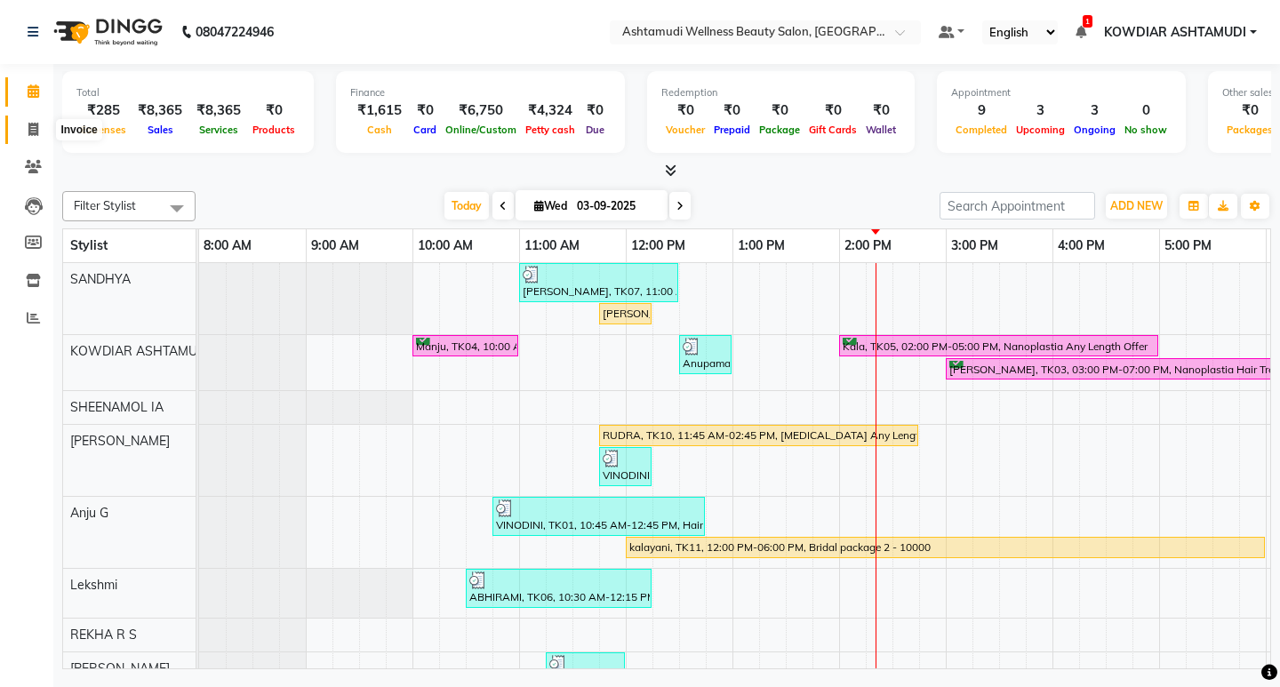
click at [28, 124] on icon at bounding box center [33, 129] width 10 height 13
select select "service"
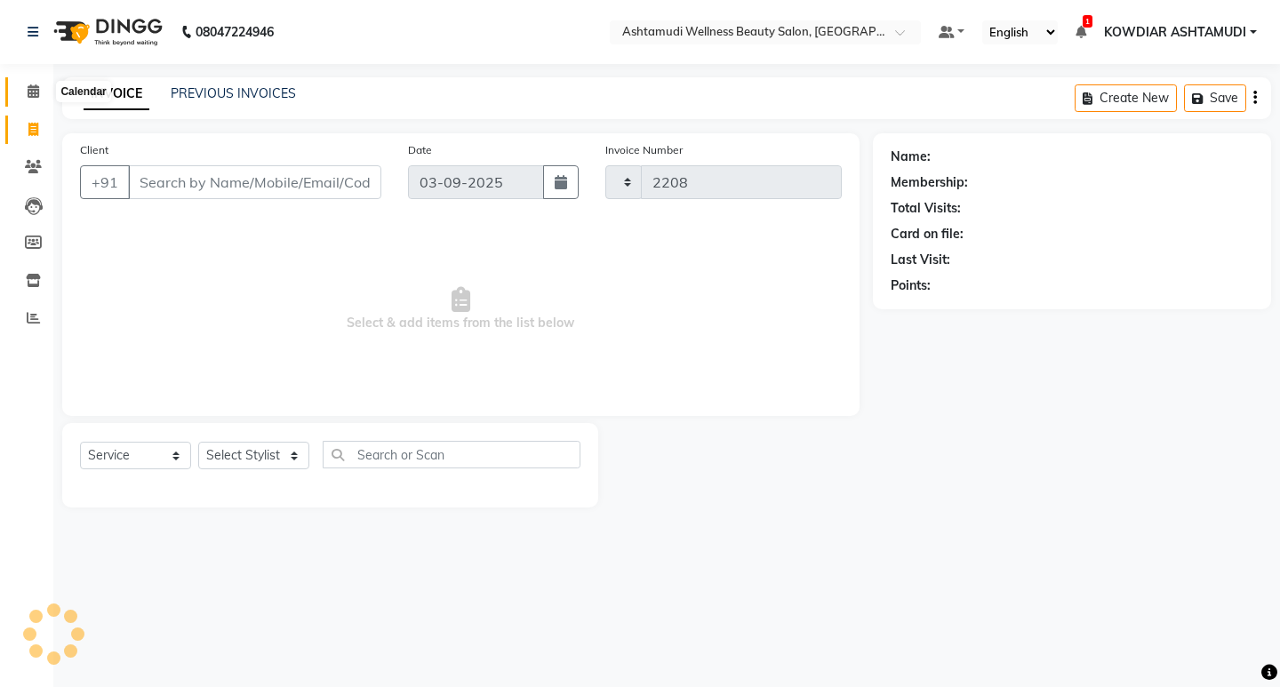
click at [30, 97] on icon at bounding box center [34, 90] width 12 height 13
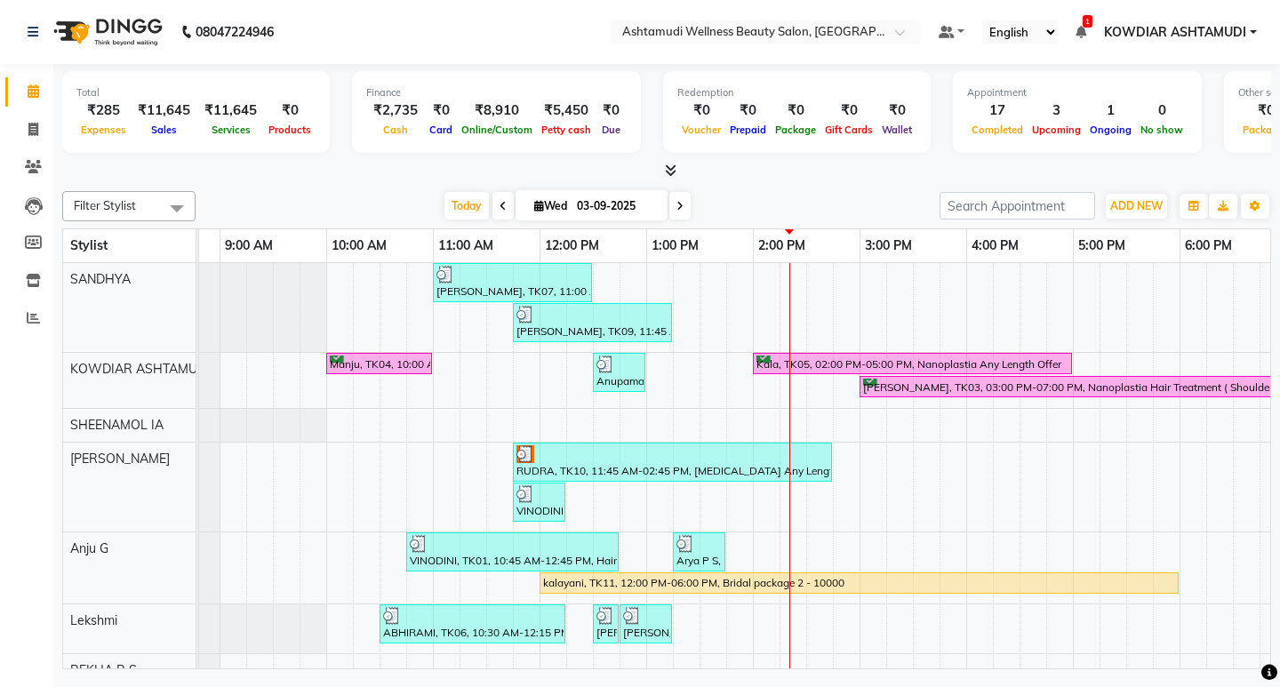
scroll to position [0, 93]
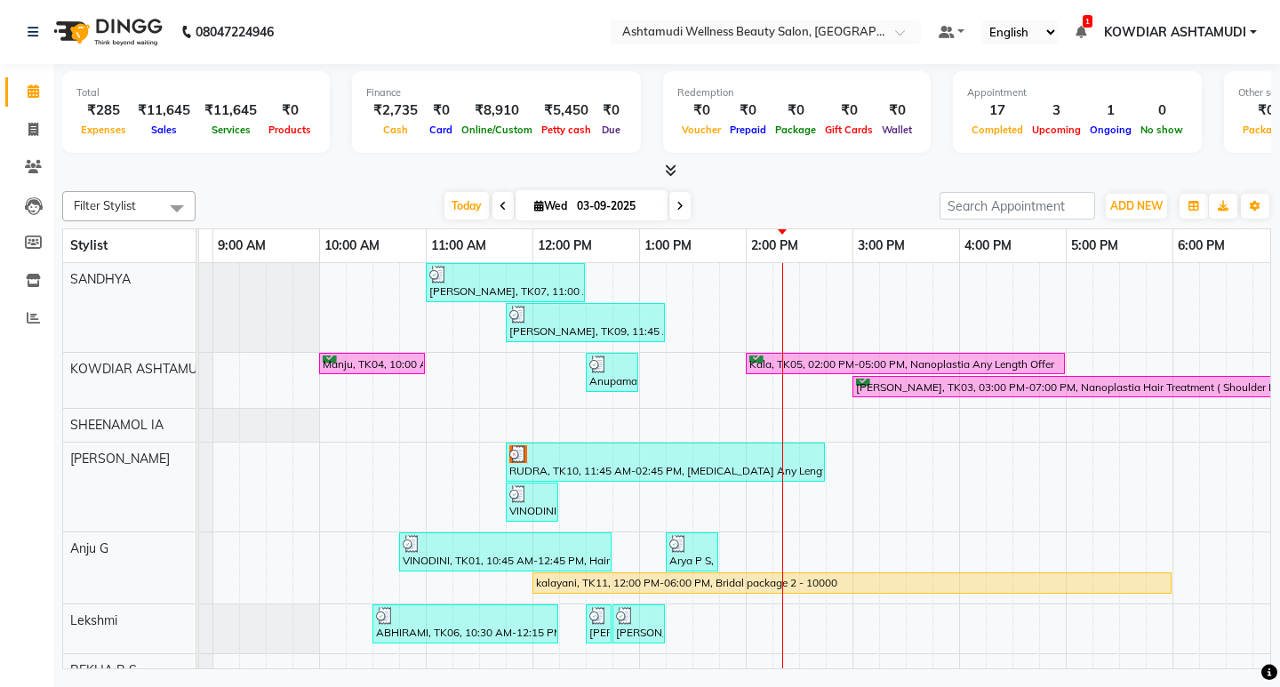
click at [731, 269] on div "[PERSON_NAME], TK07, 11:00 AM-12:30 PM, ROOT TOUCH UP (AMONIA FREE) CROWN PORTI…" at bounding box center [799, 561] width 1387 height 597
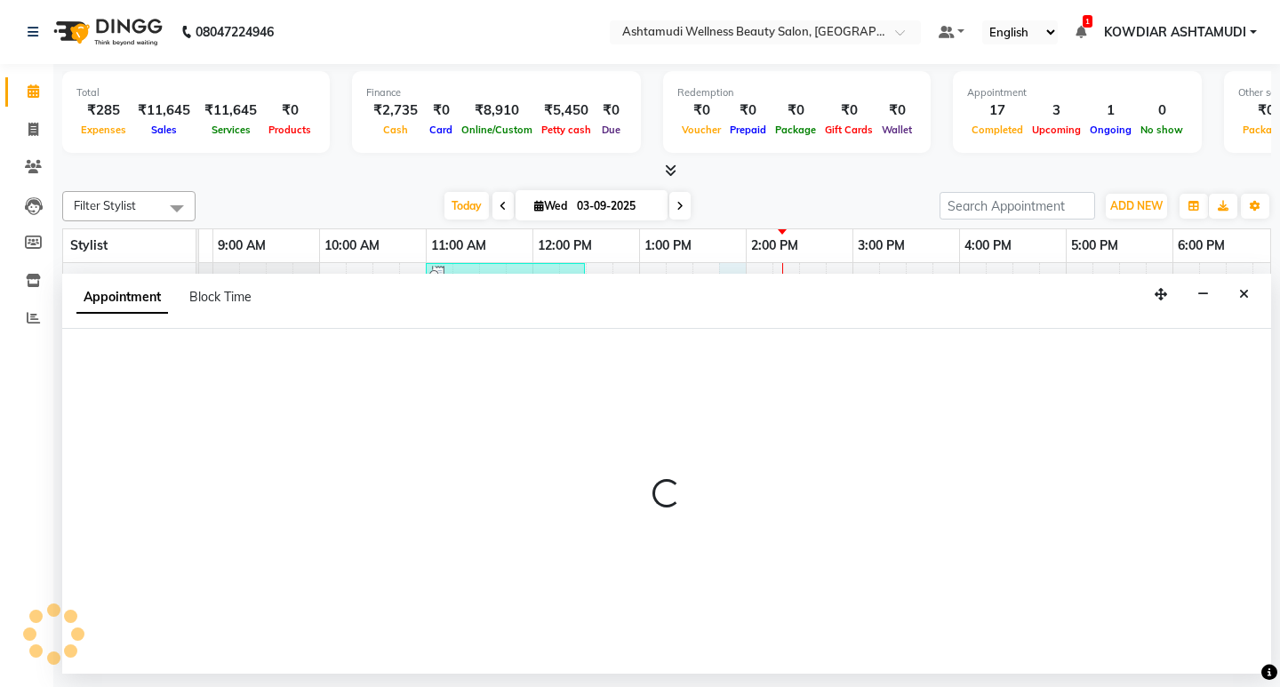
select select "27382"
select select "825"
select select "tentative"
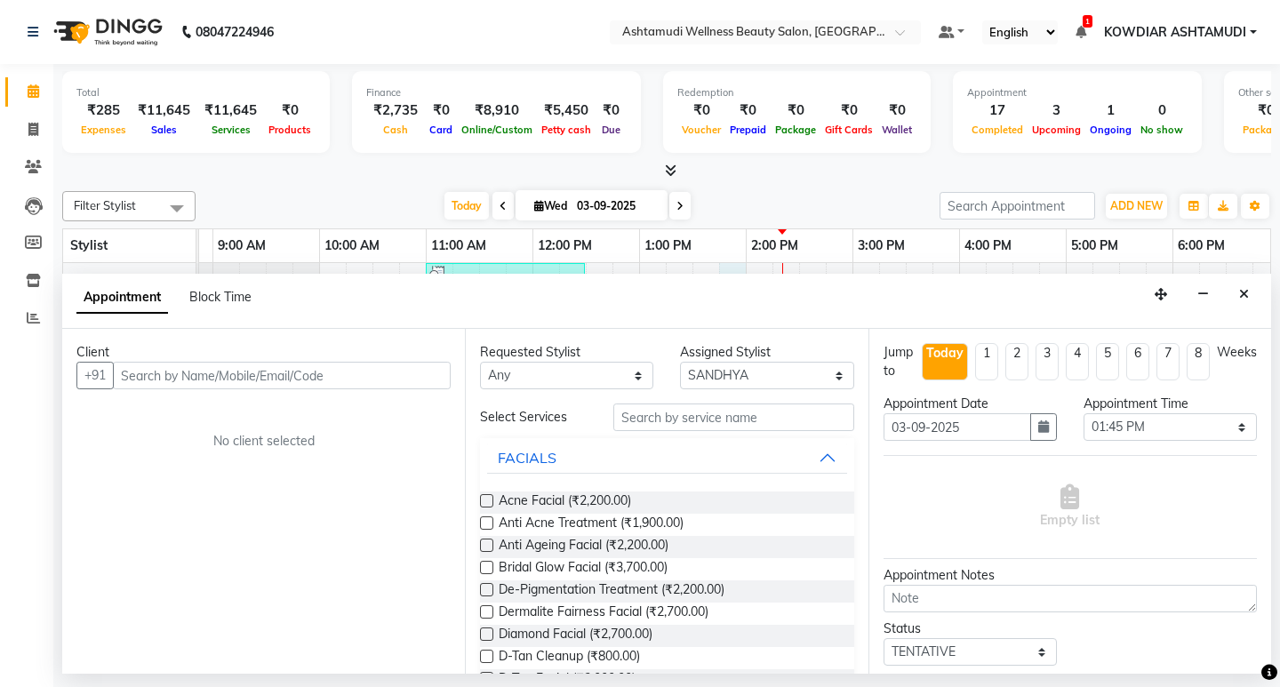
click at [298, 373] on input "text" at bounding box center [282, 376] width 338 height 28
type input "7012052655"
click at [389, 371] on span "Add Client" at bounding box center [414, 375] width 60 height 16
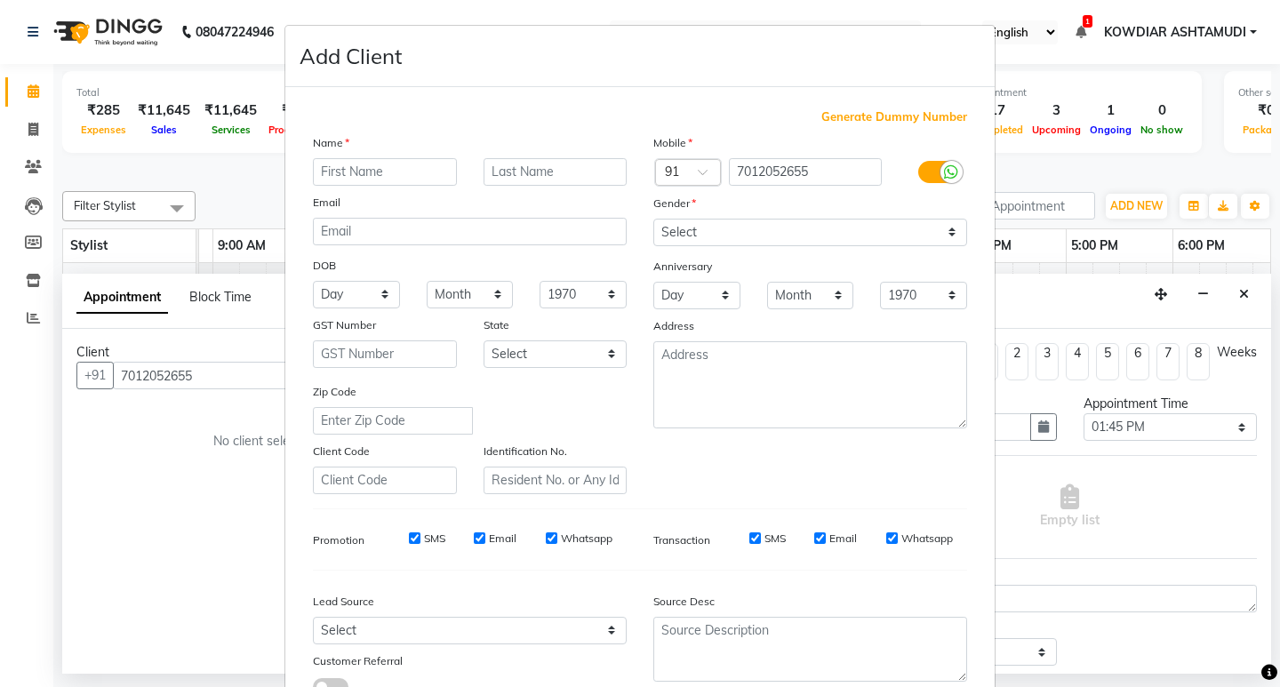
click at [357, 158] on input "text" at bounding box center [385, 172] width 144 height 28
type input "RADHIKA"
click at [742, 237] on select "Select [DEMOGRAPHIC_DATA] [DEMOGRAPHIC_DATA] Other Prefer Not To Say" at bounding box center [810, 233] width 314 height 28
select select "[DEMOGRAPHIC_DATA]"
click at [653, 219] on select "Select [DEMOGRAPHIC_DATA] [DEMOGRAPHIC_DATA] Other Prefer Not To Say" at bounding box center [810, 233] width 314 height 28
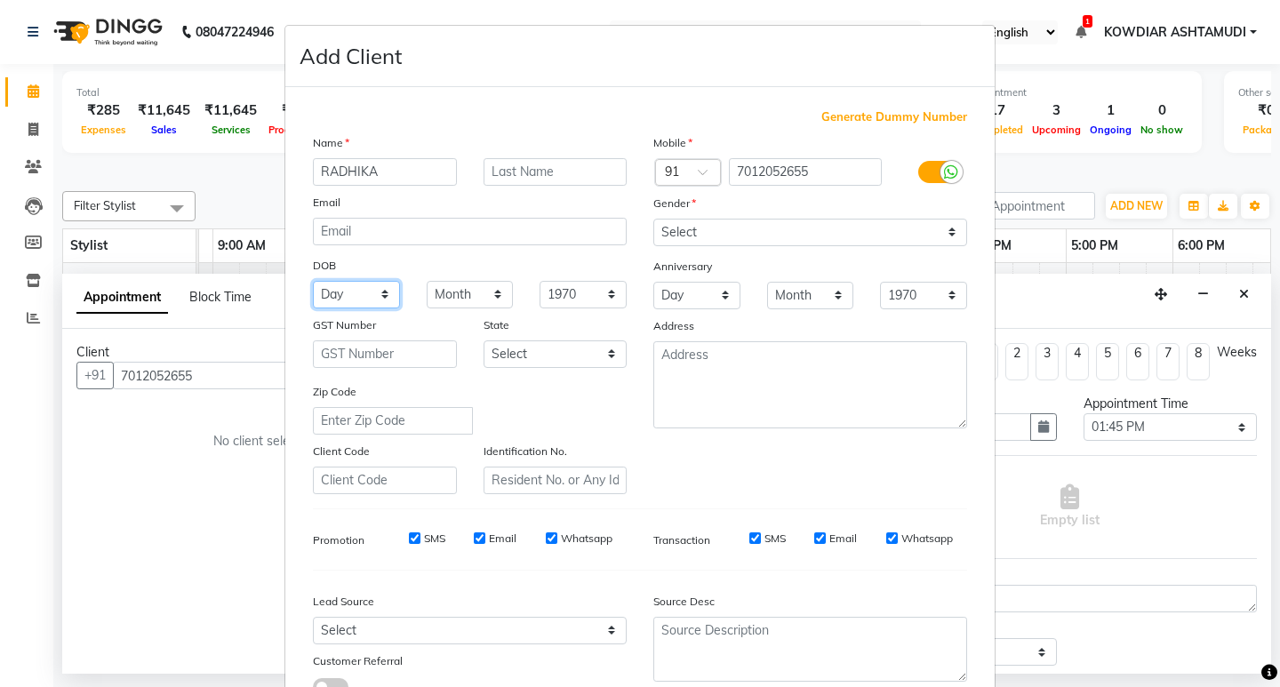
click at [365, 295] on select "Day 01 02 03 04 05 06 07 08 09 10 11 12 13 14 15 16 17 18 19 20 21 22 23 24 25 …" at bounding box center [356, 295] width 87 height 28
select select "05"
click at [313, 281] on select "Day 01 02 03 04 05 06 07 08 09 10 11 12 13 14 15 16 17 18 19 20 21 22 23 24 25 …" at bounding box center [356, 295] width 87 height 28
click at [437, 294] on select "Month January February March April May June July August September October Novem…" at bounding box center [470, 295] width 87 height 28
select select "05"
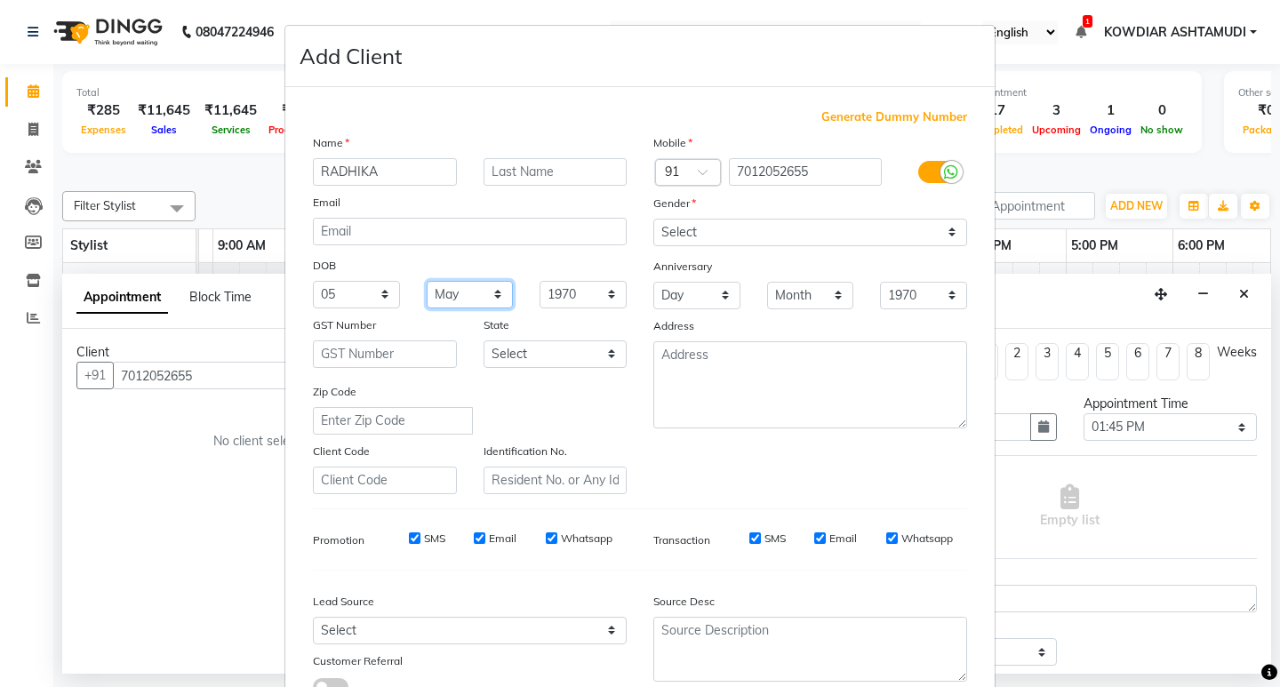
click at [427, 281] on select "Month January February March April May June July August September October Novem…" at bounding box center [470, 295] width 87 height 28
click at [378, 294] on select "Day 01 02 03 04 05 06 07 08 09 10 11 12 13 14 15 16 17 18 19 20 21 22 23 24 25 …" at bounding box center [356, 295] width 87 height 28
select select "03"
click at [313, 281] on select "Day 01 02 03 04 05 06 07 08 09 10 11 12 13 14 15 16 17 18 19 20 21 22 23 24 25 …" at bounding box center [356, 295] width 87 height 28
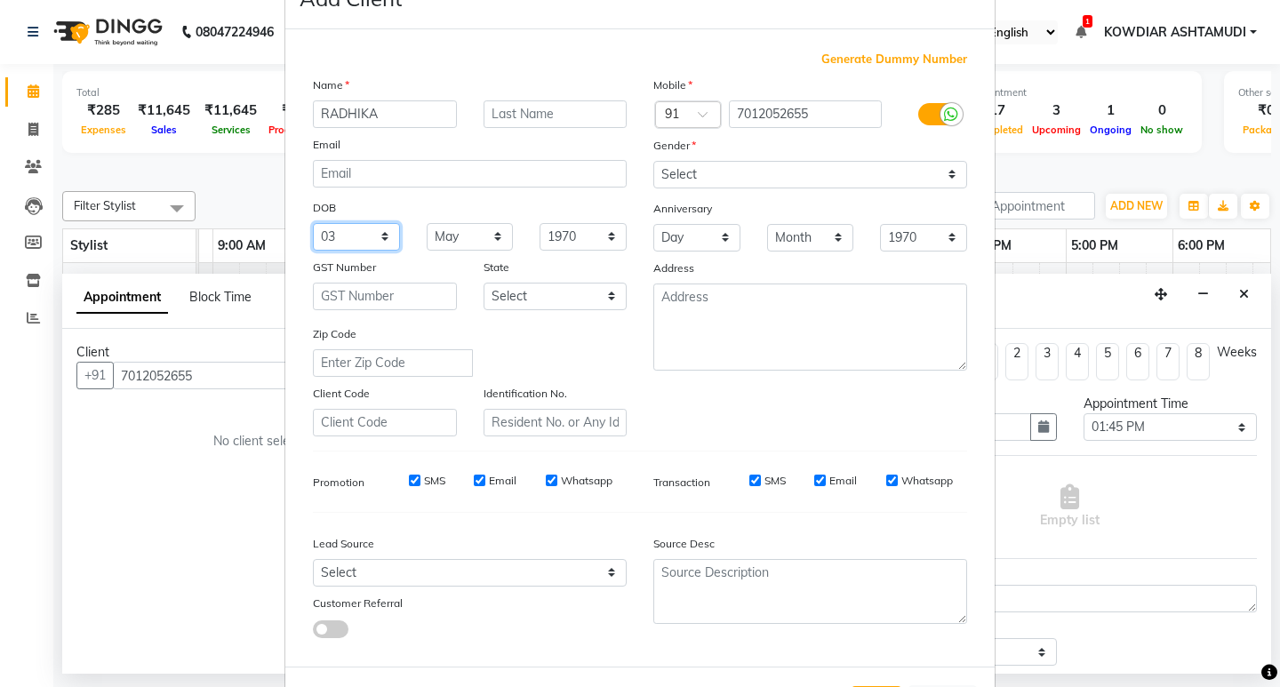
scroll to position [89, 0]
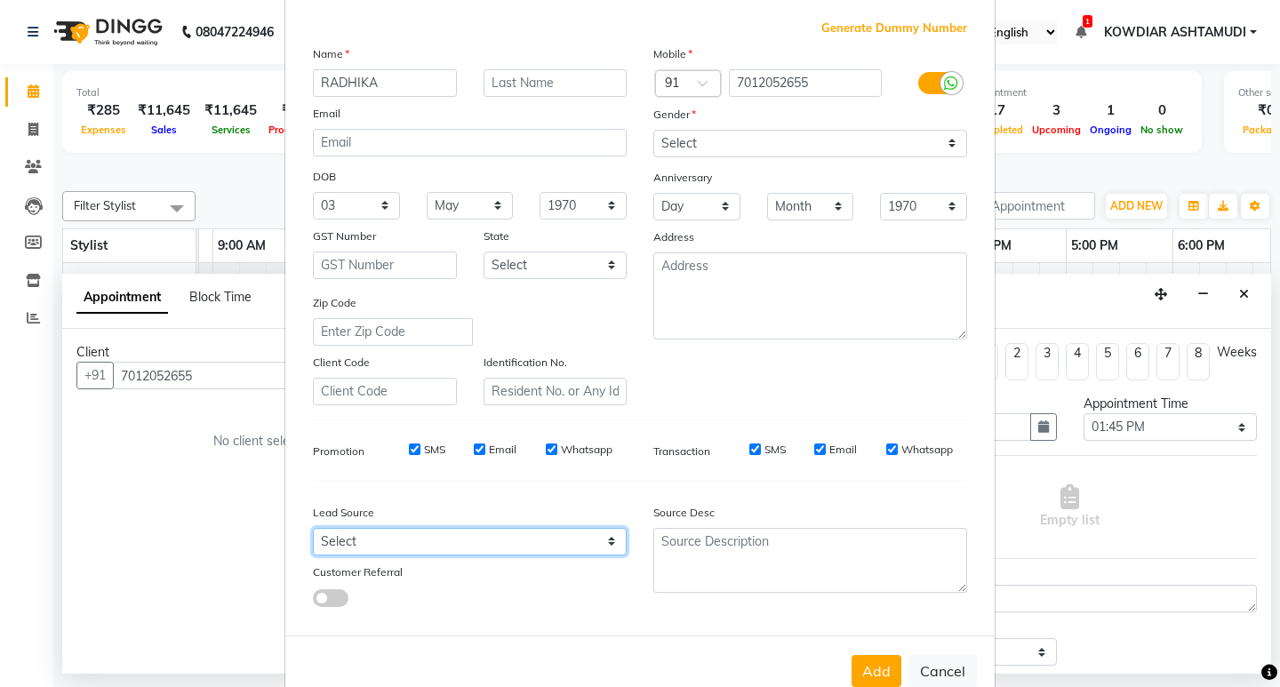
drag, startPoint x: 528, startPoint y: 546, endPoint x: 524, endPoint y: 536, distance: 10.7
click at [528, 545] on select "Select Walk-in Referral Internet Friend Word of Mouth Advertisement Facebook Ju…" at bounding box center [470, 542] width 314 height 28
select select "31538"
click at [313, 528] on select "Select Walk-in Referral Internet Friend Word of Mouth Advertisement Facebook Ju…" at bounding box center [470, 542] width 314 height 28
click at [855, 661] on button "Add" at bounding box center [877, 671] width 50 height 32
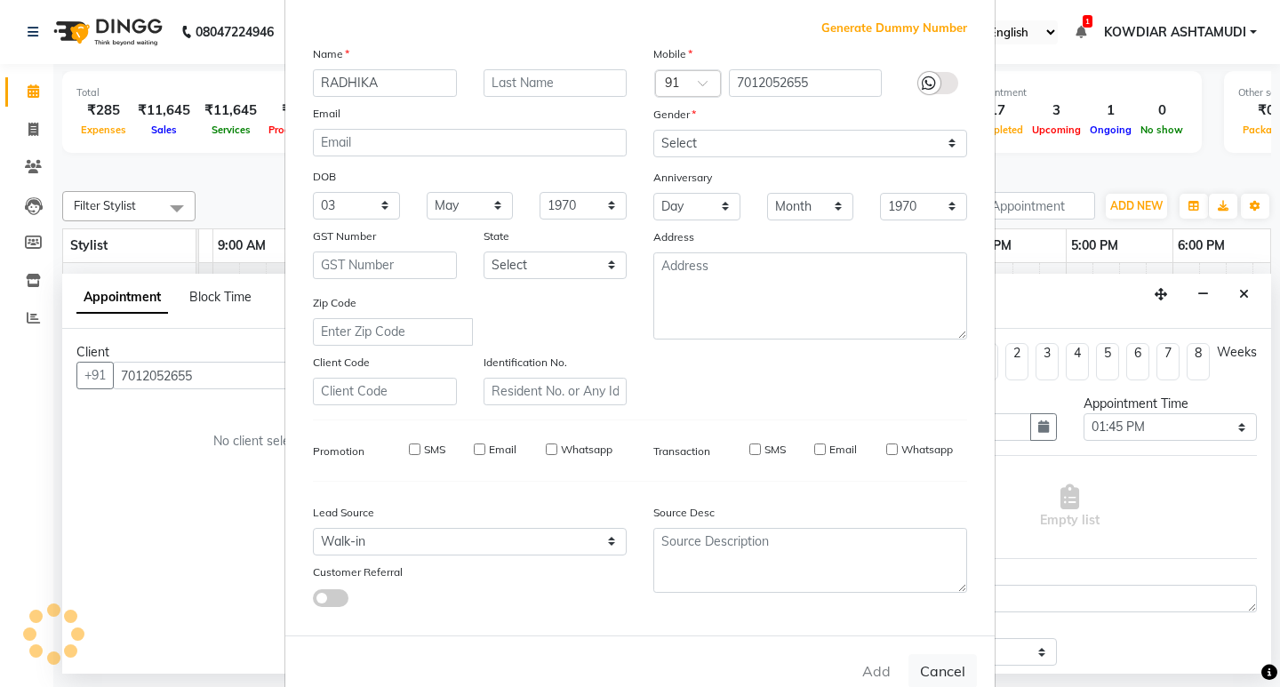
select select
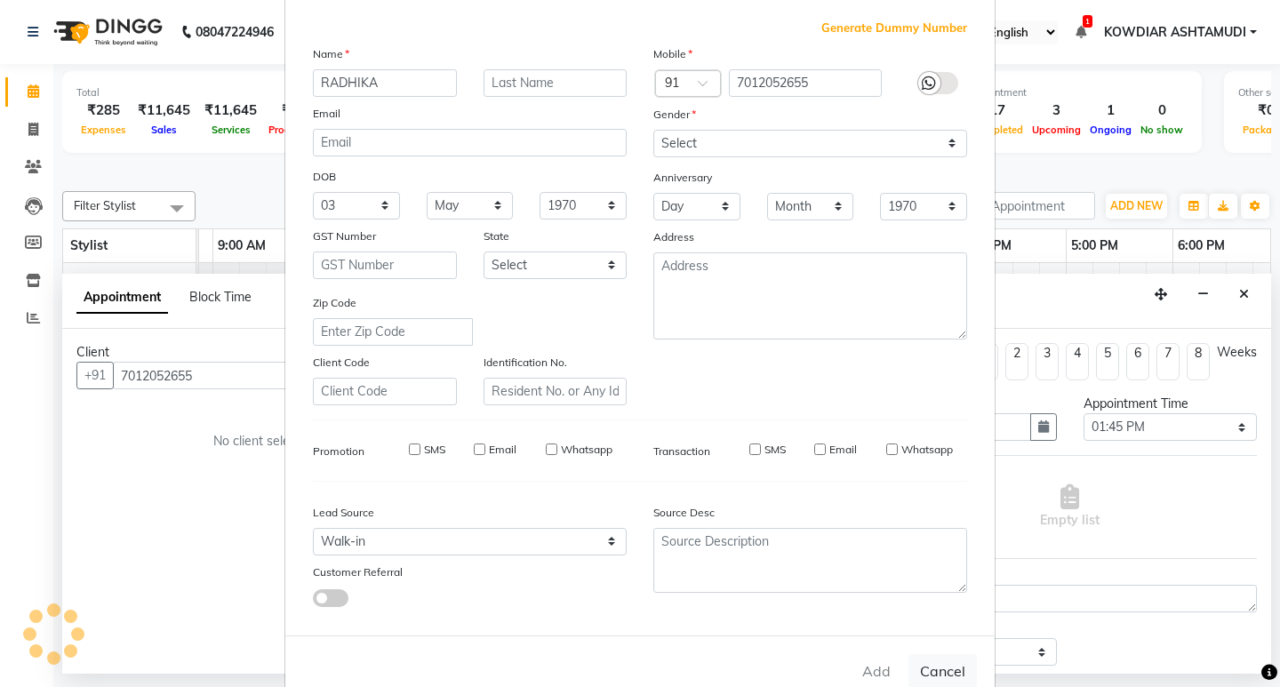
select select
checkbox input "false"
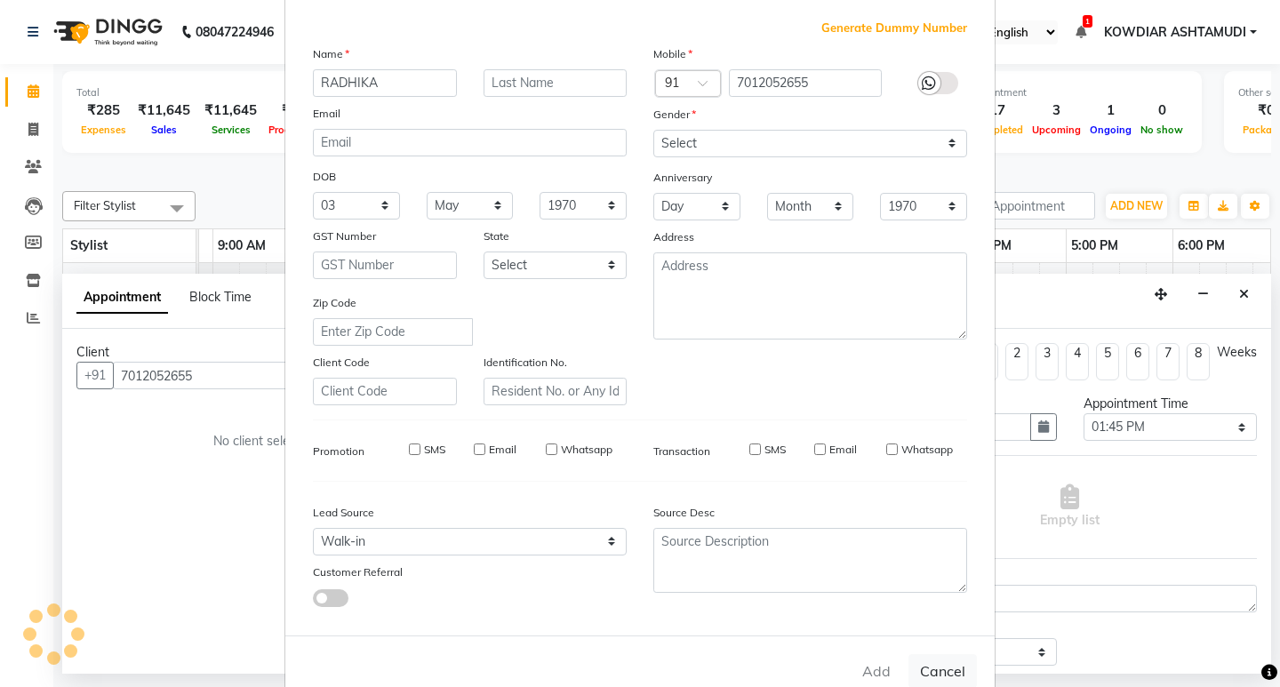
checkbox input "false"
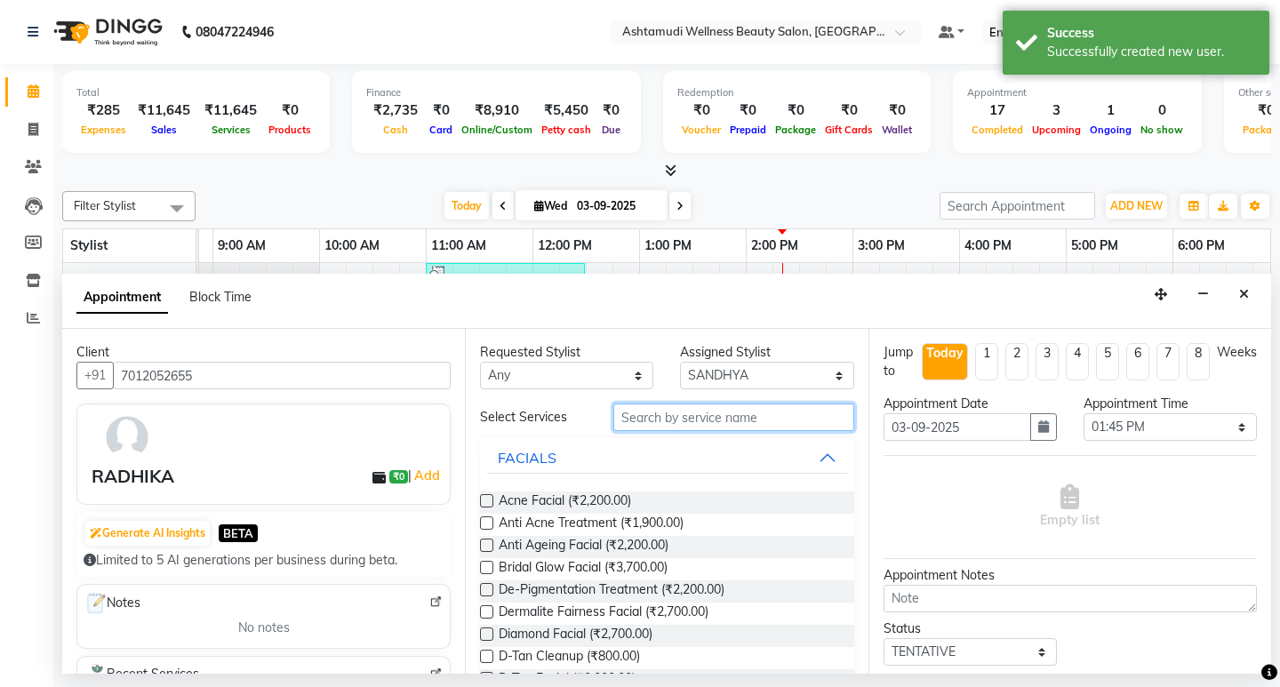
click at [707, 428] on input "text" at bounding box center [733, 418] width 240 height 28
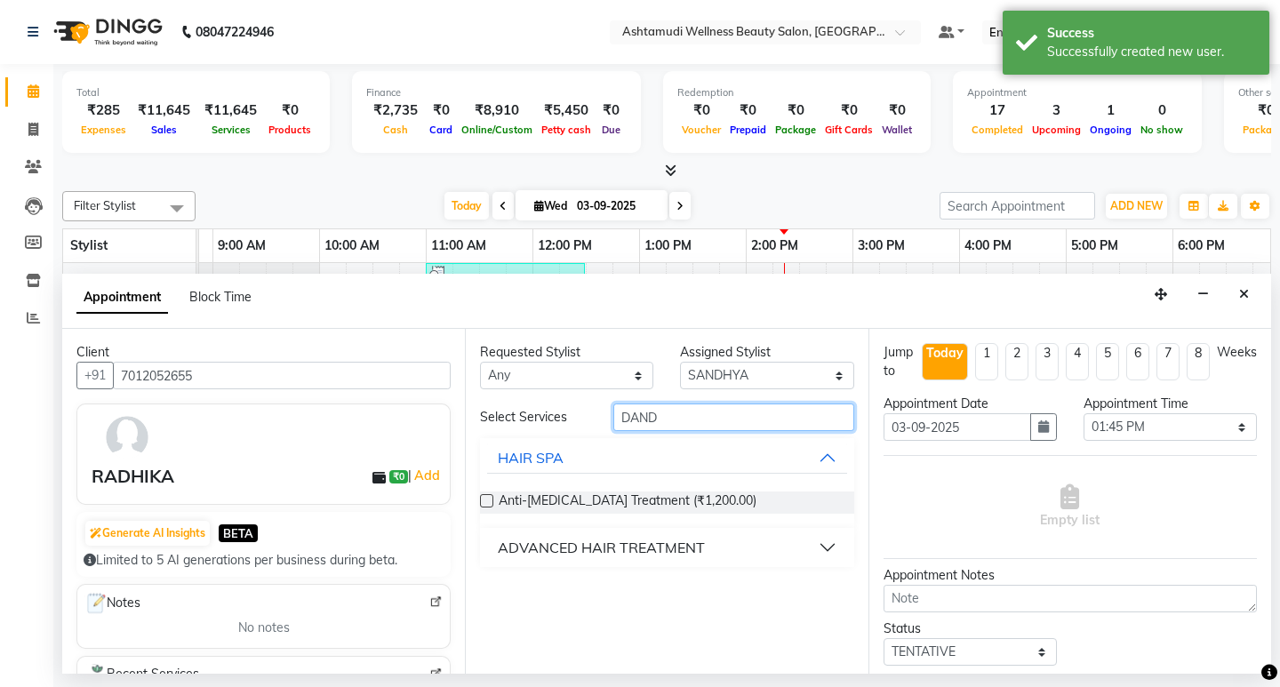
type input "DAND"
click at [668, 543] on div "ADVANCED HAIR TREATMENT" at bounding box center [601, 547] width 207 height 21
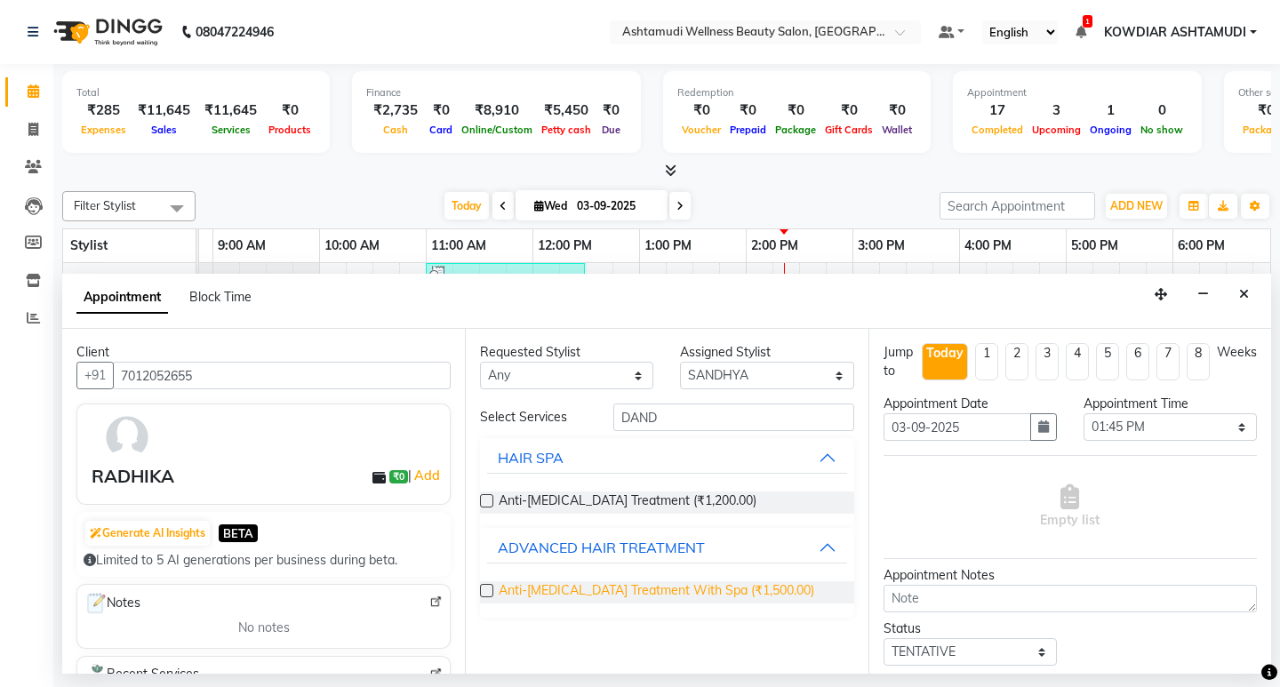
click at [676, 594] on span "Anti-[MEDICAL_DATA] Treatment With Spa (₹1,500.00)" at bounding box center [657, 592] width 316 height 22
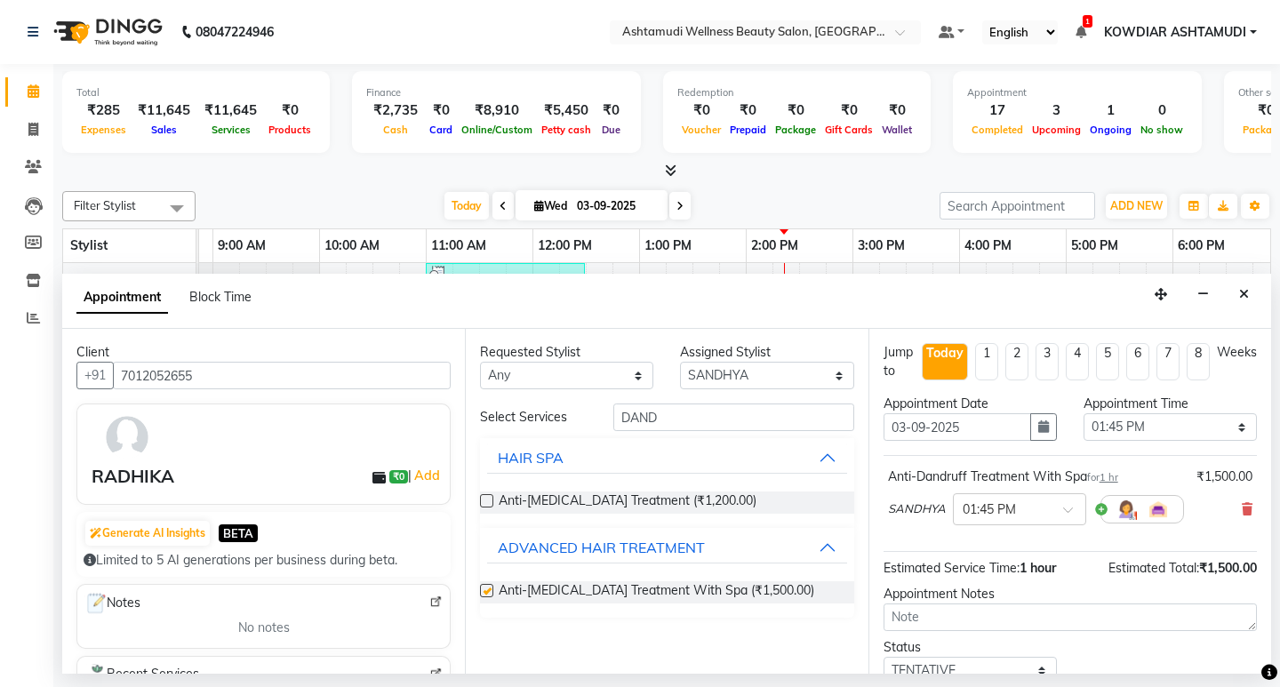
checkbox input "false"
drag, startPoint x: 709, startPoint y: 419, endPoint x: 344, endPoint y: 413, distance: 365.4
click at [358, 417] on div "Client [PHONE_NUMBER] RADHIKA ₹0 | Add Generate AI Insights BETA Limited to 5 A…" at bounding box center [666, 501] width 1209 height 345
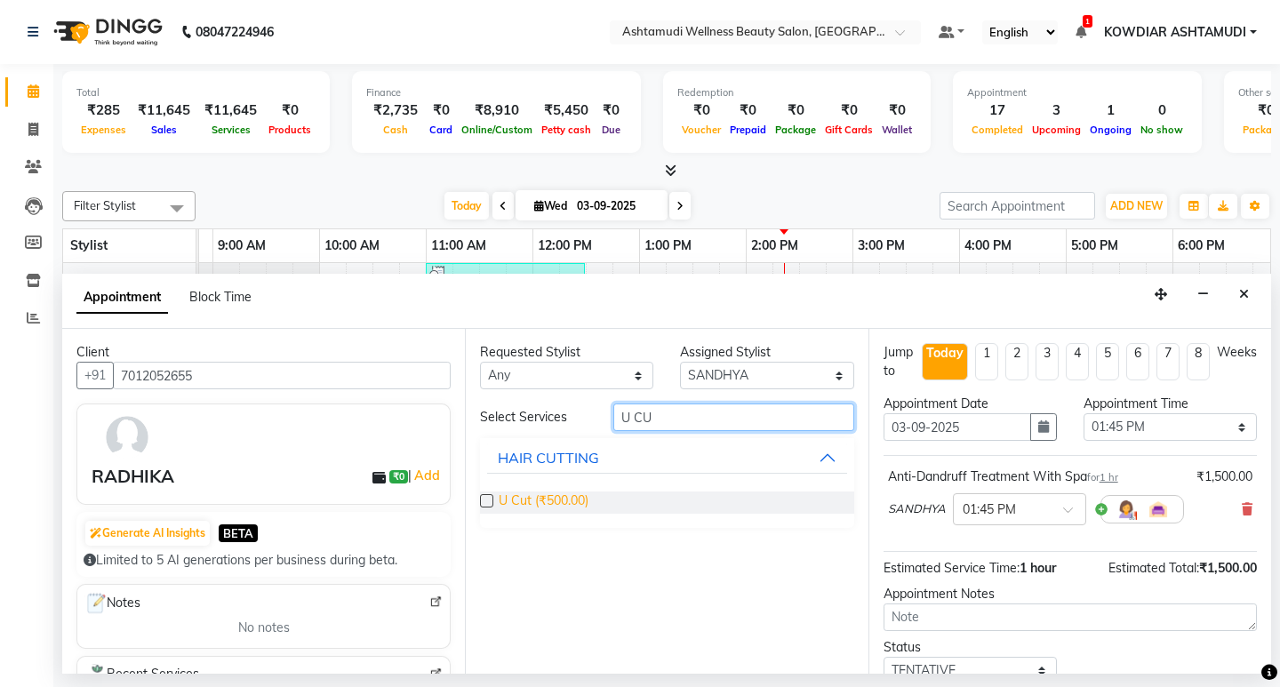
type input "U CU"
click at [557, 503] on span "U Cut (₹500.00)" at bounding box center [544, 503] width 90 height 22
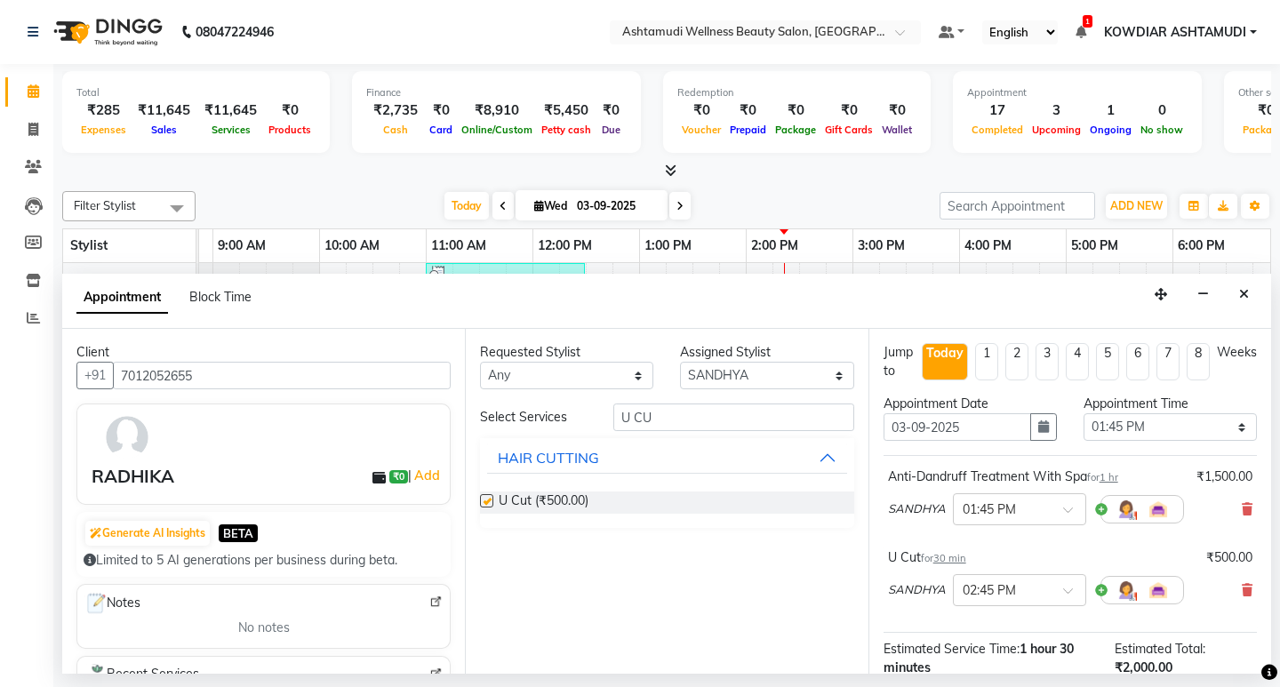
checkbox input "false"
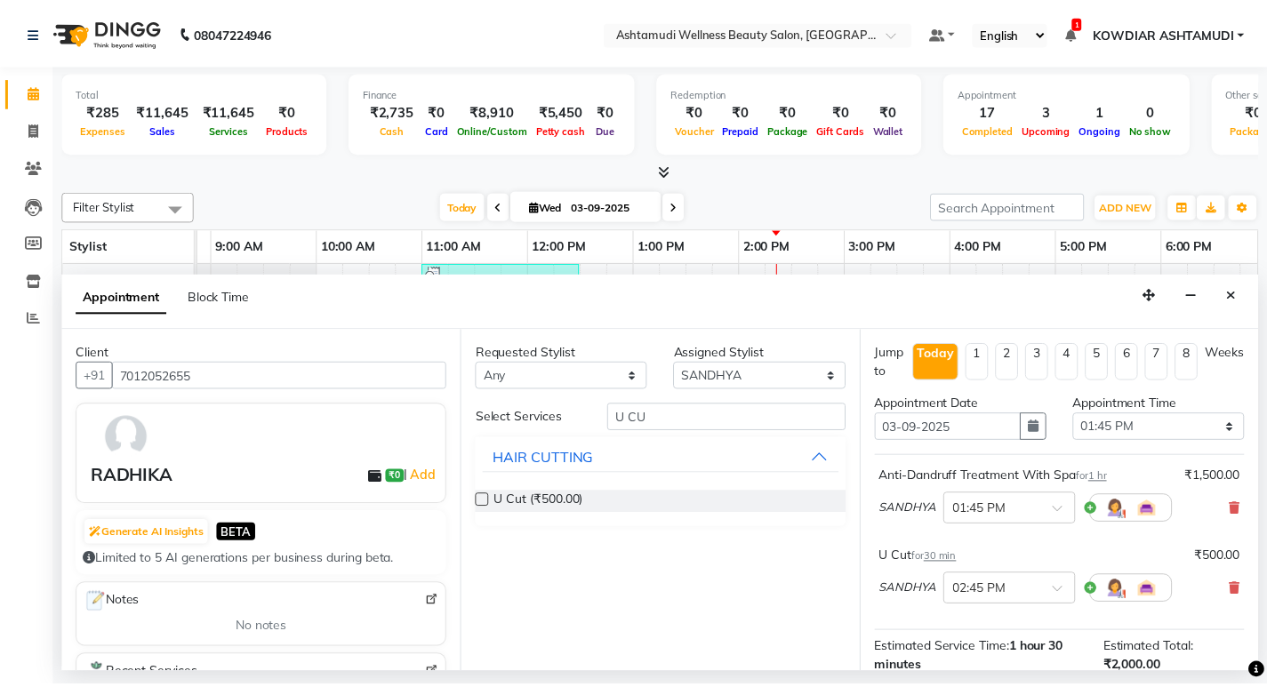
scroll to position [222, 0]
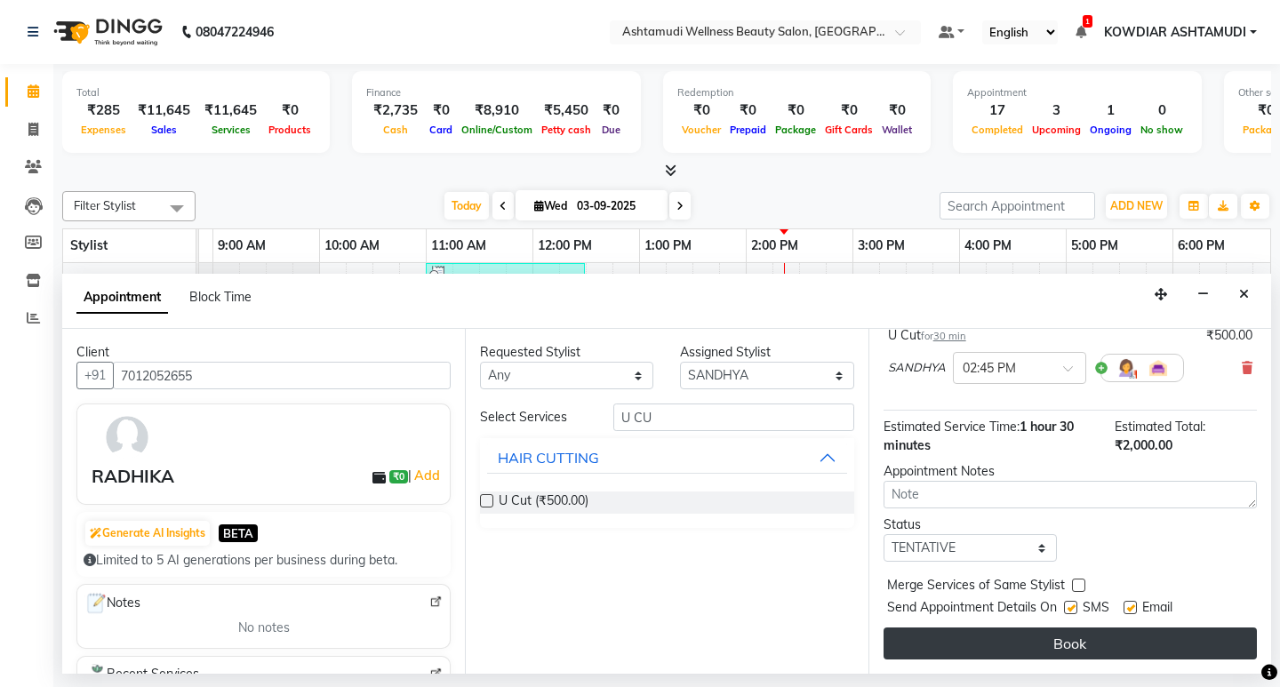
click at [1012, 654] on button "Book" at bounding box center [1070, 644] width 373 height 32
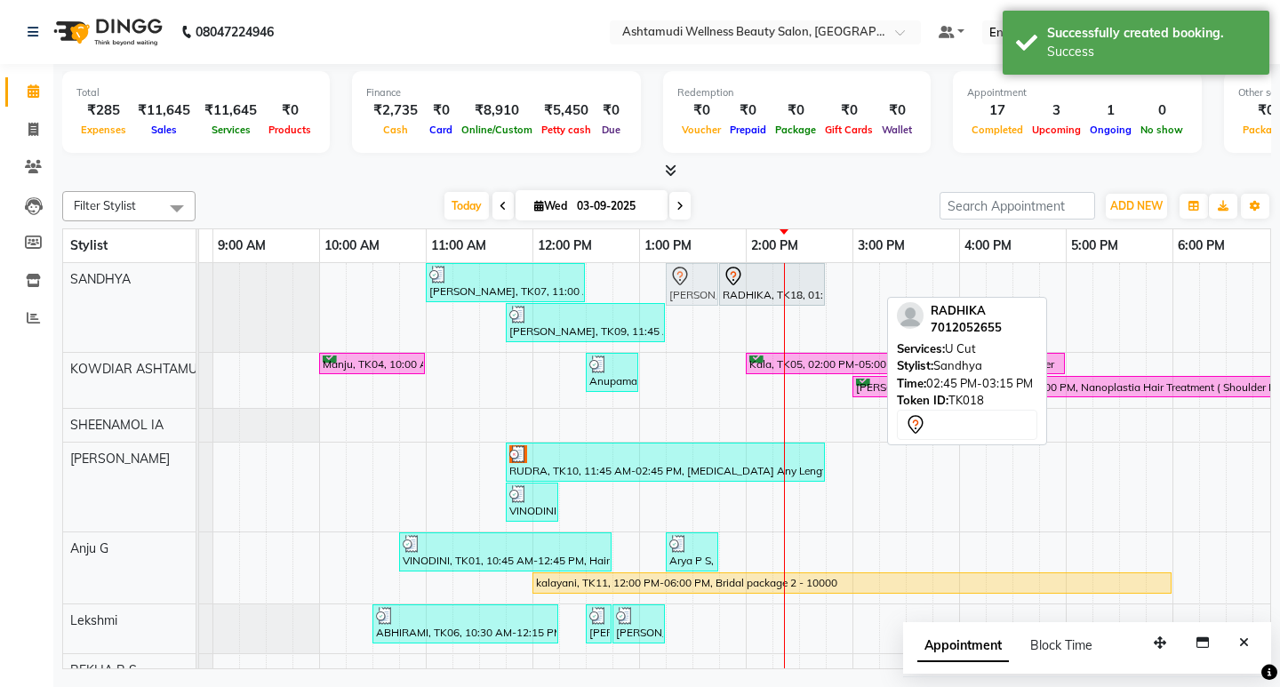
drag, startPoint x: 849, startPoint y: 285, endPoint x: 689, endPoint y: 284, distance: 160.0
click at [106, 284] on div "[PERSON_NAME], TK07, 11:00 AM-12:30 PM, ROOT TOUCH UP (AMONIA FREE) CROWN PORTI…" at bounding box center [106, 307] width 0 height 89
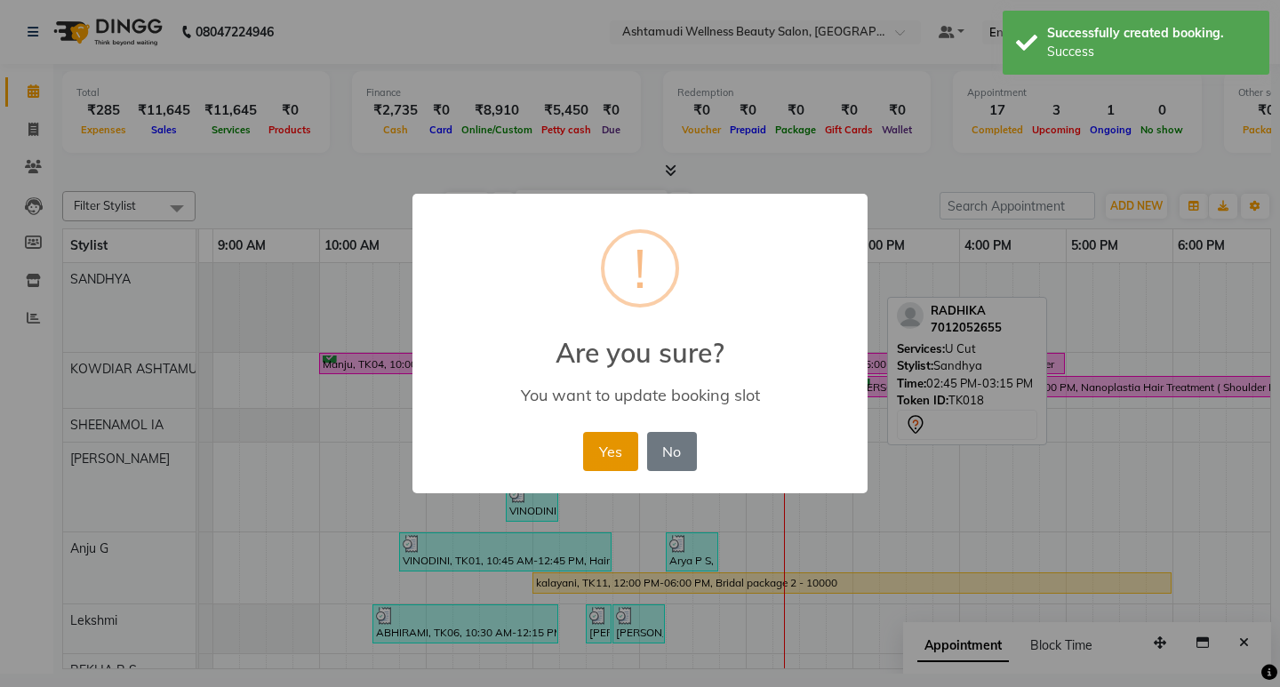
click at [598, 452] on button "Yes" at bounding box center [610, 451] width 54 height 39
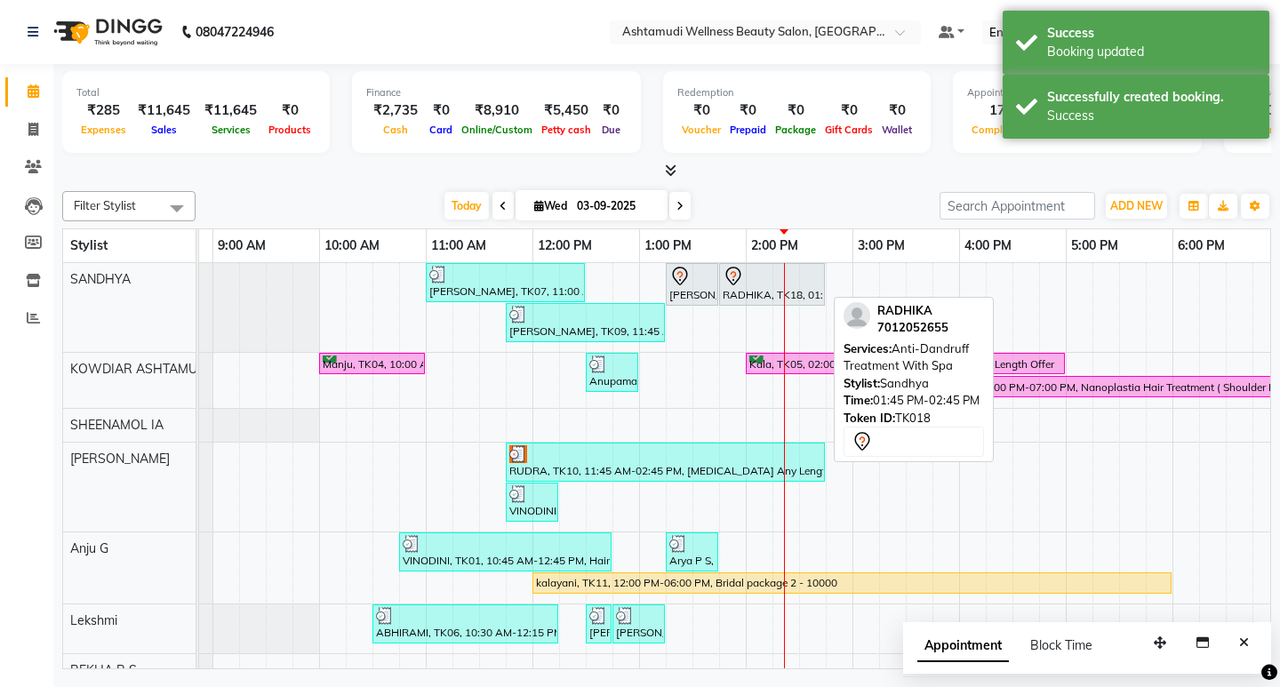
click at [745, 276] on div at bounding box center [772, 276] width 99 height 21
select select "7"
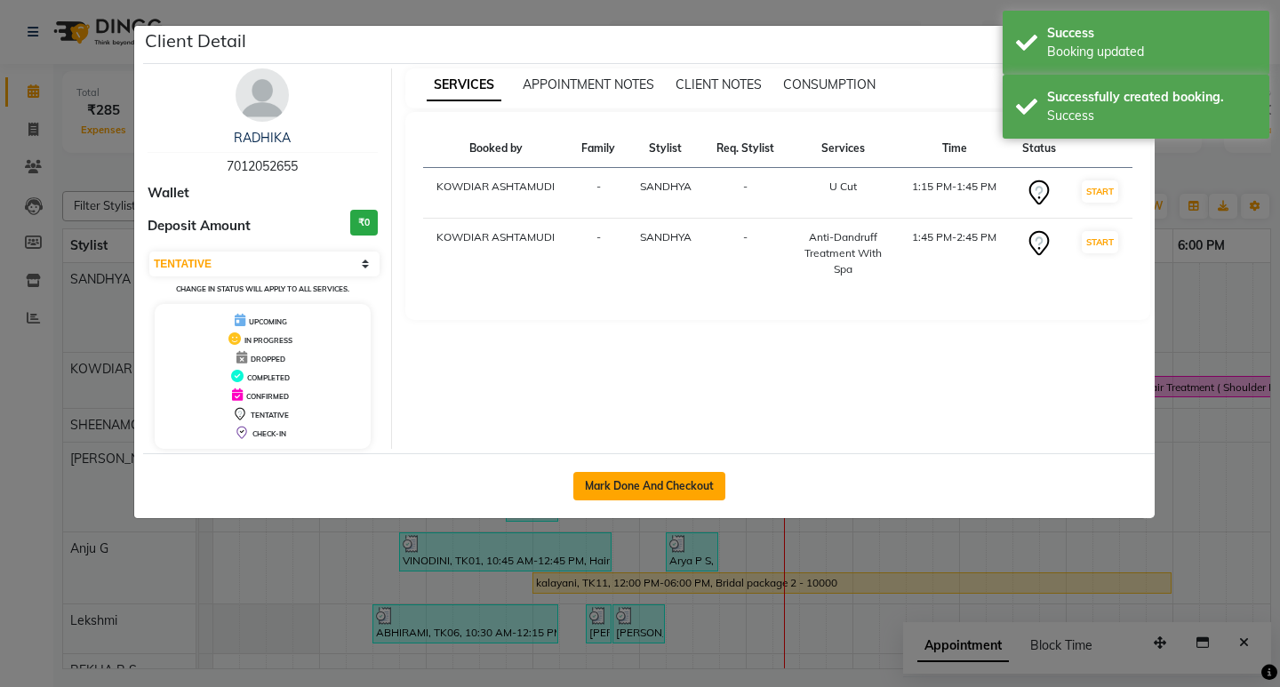
click at [658, 476] on button "Mark Done And Checkout" at bounding box center [649, 486] width 152 height 28
select select "service"
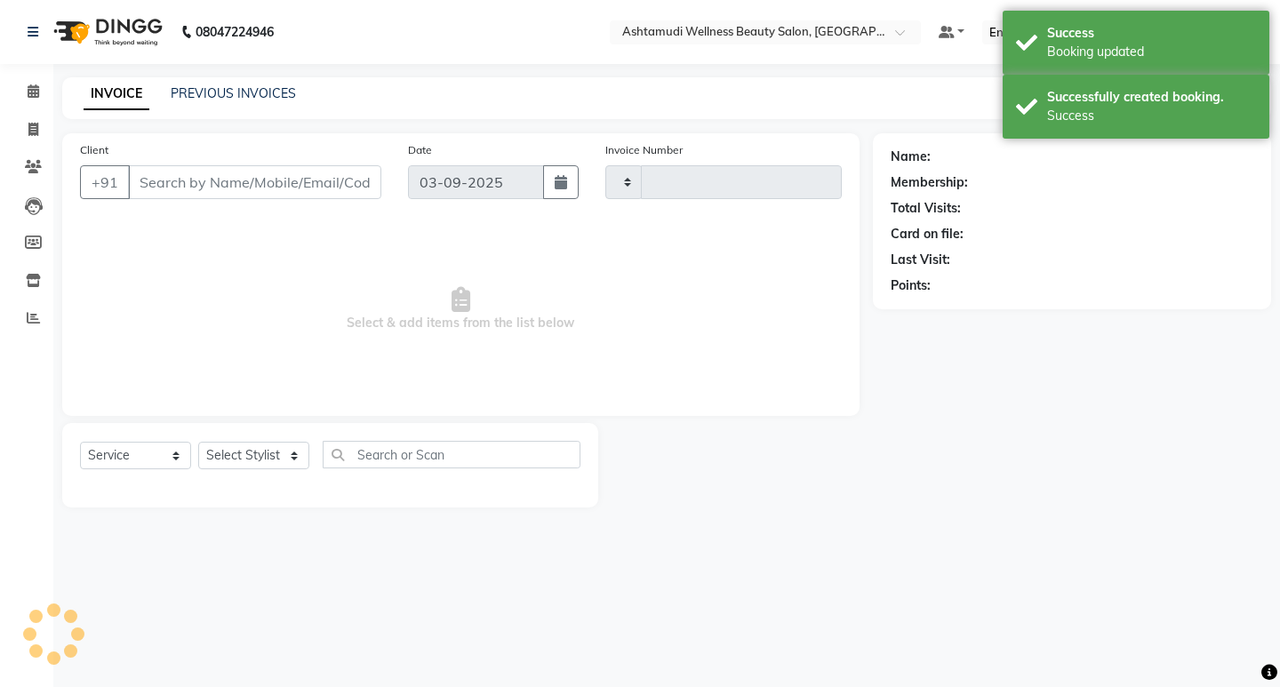
type input "2208"
select select "4668"
type input "7012052655"
select select "27382"
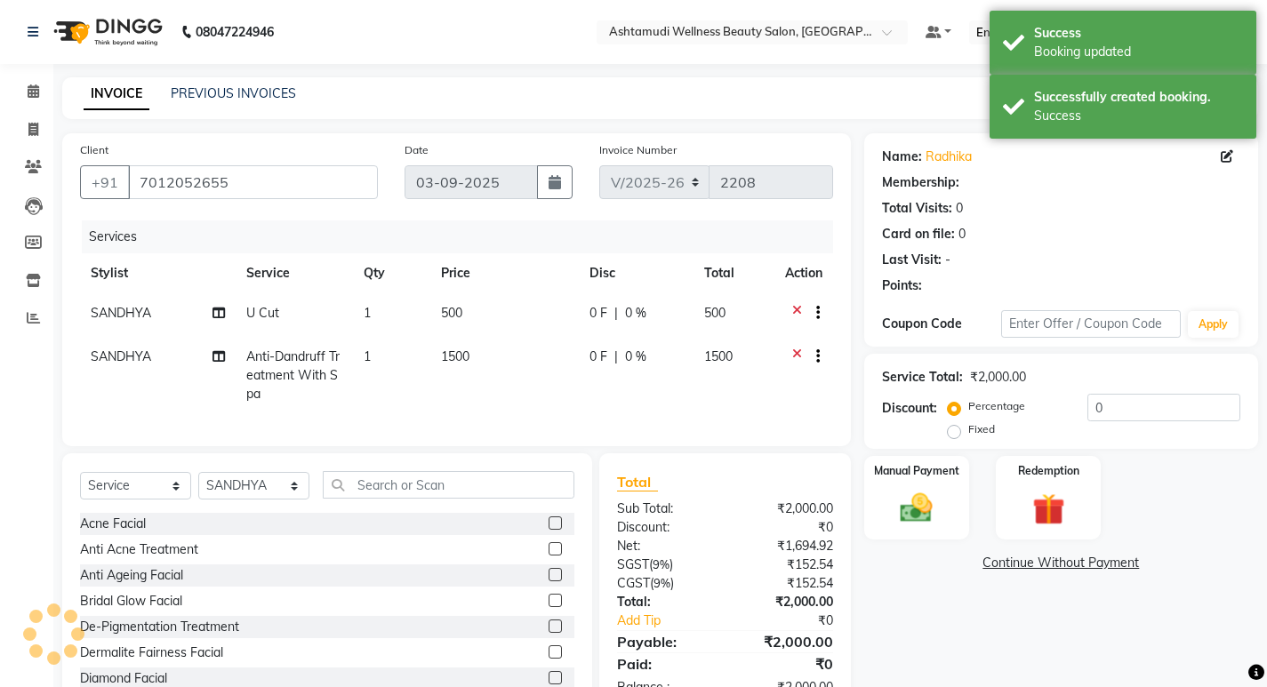
select select "1: Object"
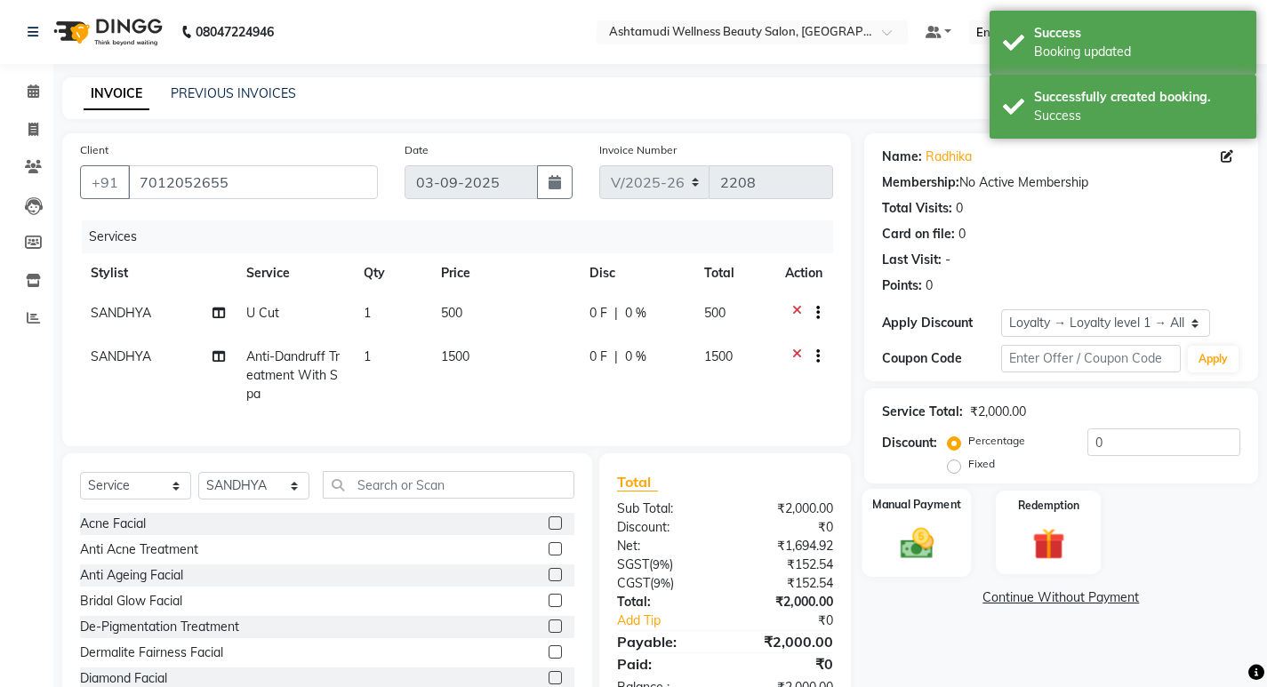
click at [921, 554] on img at bounding box center [916, 543] width 54 height 38
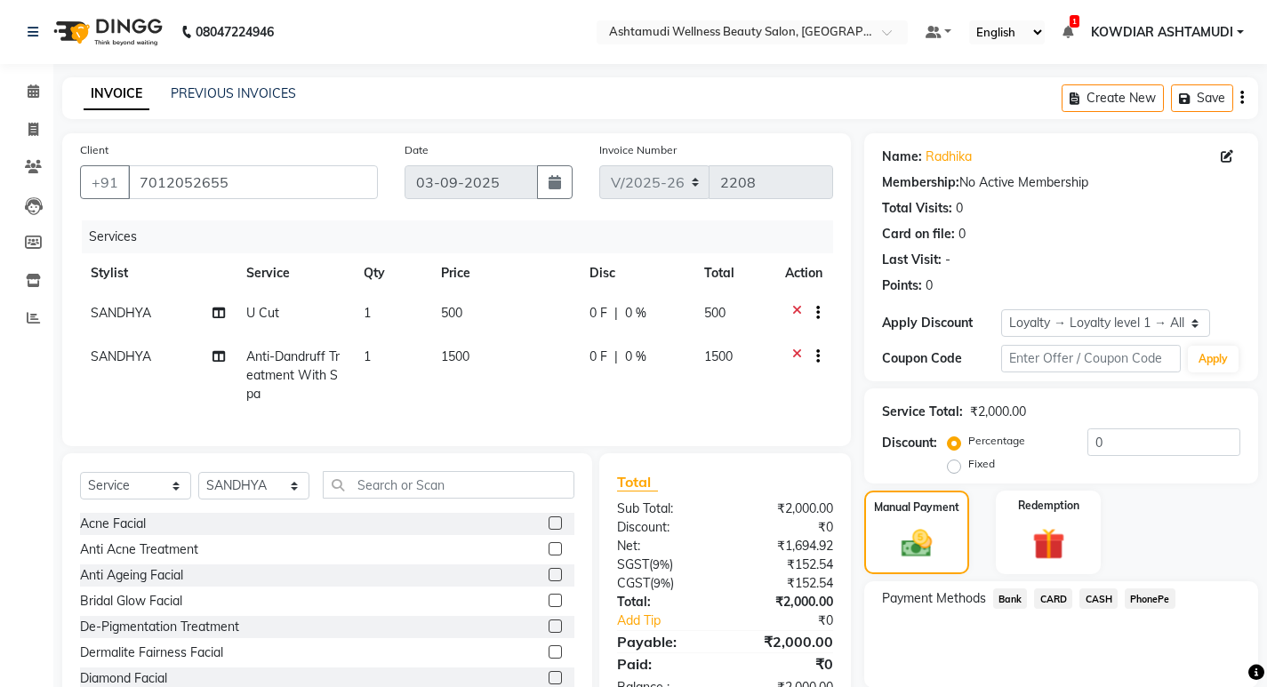
scroll to position [68, 0]
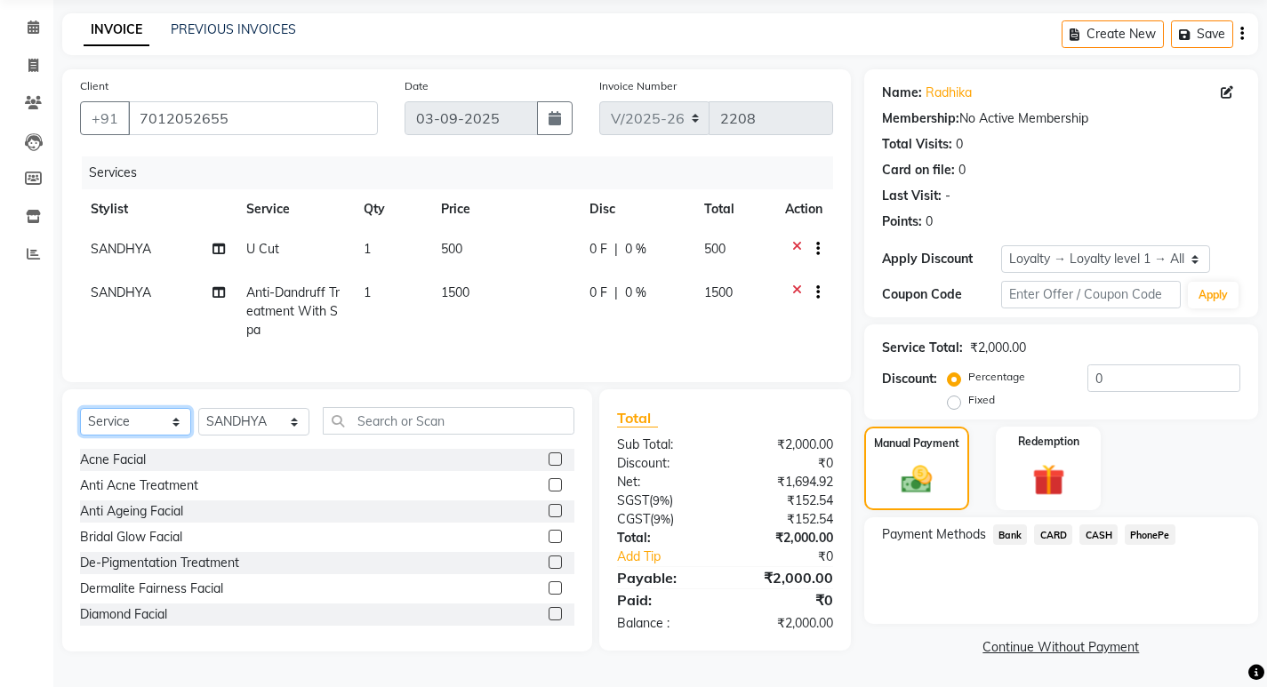
drag, startPoint x: 124, startPoint y: 419, endPoint x: 127, endPoint y: 440, distance: 21.5
click at [124, 419] on select "Select Service Product Membership Package Voucher Prepaid Gift Card" at bounding box center [135, 422] width 111 height 28
select select "membership"
click at [80, 418] on select "Select Service Product Membership Package Voucher Prepaid Gift Card" at bounding box center [135, 422] width 111 height 28
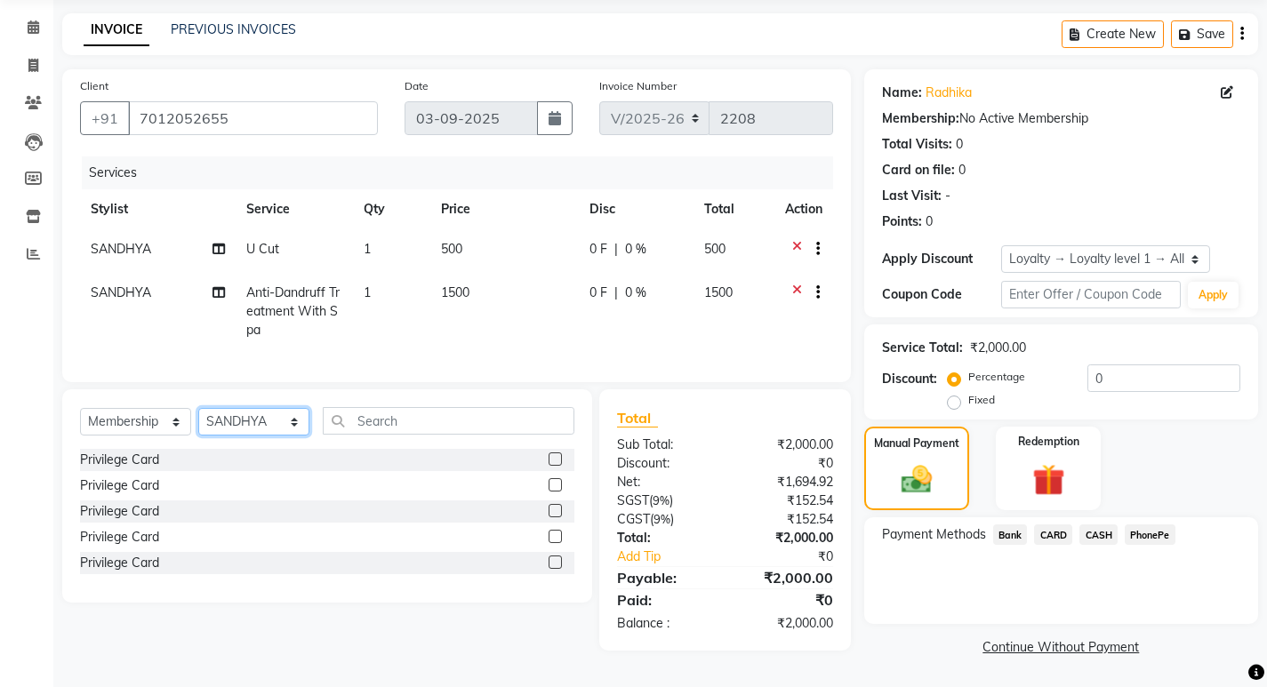
click at [241, 429] on select "Select Stylist [PERSON_NAME] Anju G KOWDIAR ASHTAMUDI [PERSON_NAME] R S [PERSON…" at bounding box center [253, 422] width 111 height 28
select select "27383"
click at [198, 418] on select "Select Stylist [PERSON_NAME] Anju G KOWDIAR ASHTAMUDI [PERSON_NAME] R S [PERSON…" at bounding box center [253, 422] width 111 height 28
click at [133, 461] on div "Privilege Card" at bounding box center [119, 460] width 79 height 19
select select "select"
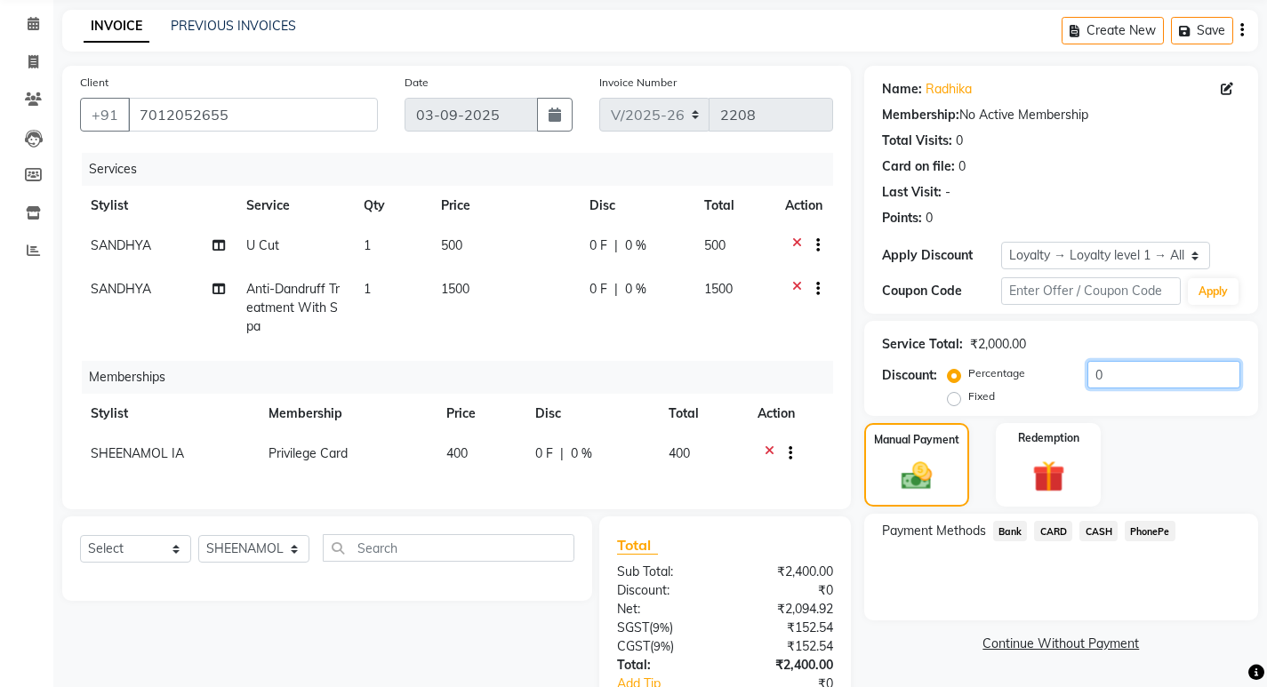
drag, startPoint x: 1120, startPoint y: 371, endPoint x: 986, endPoint y: 369, distance: 134.3
click at [986, 369] on div "Percentage Fixed 0" at bounding box center [1095, 385] width 289 height 48
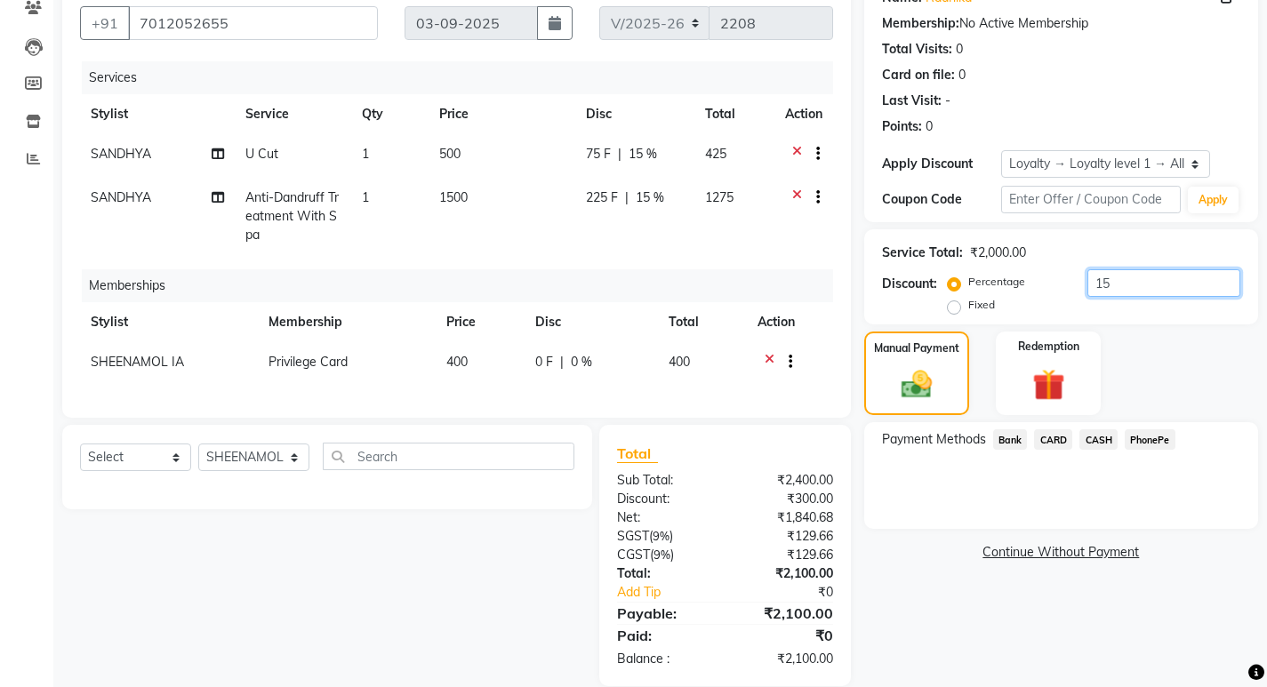
scroll to position [198, 0]
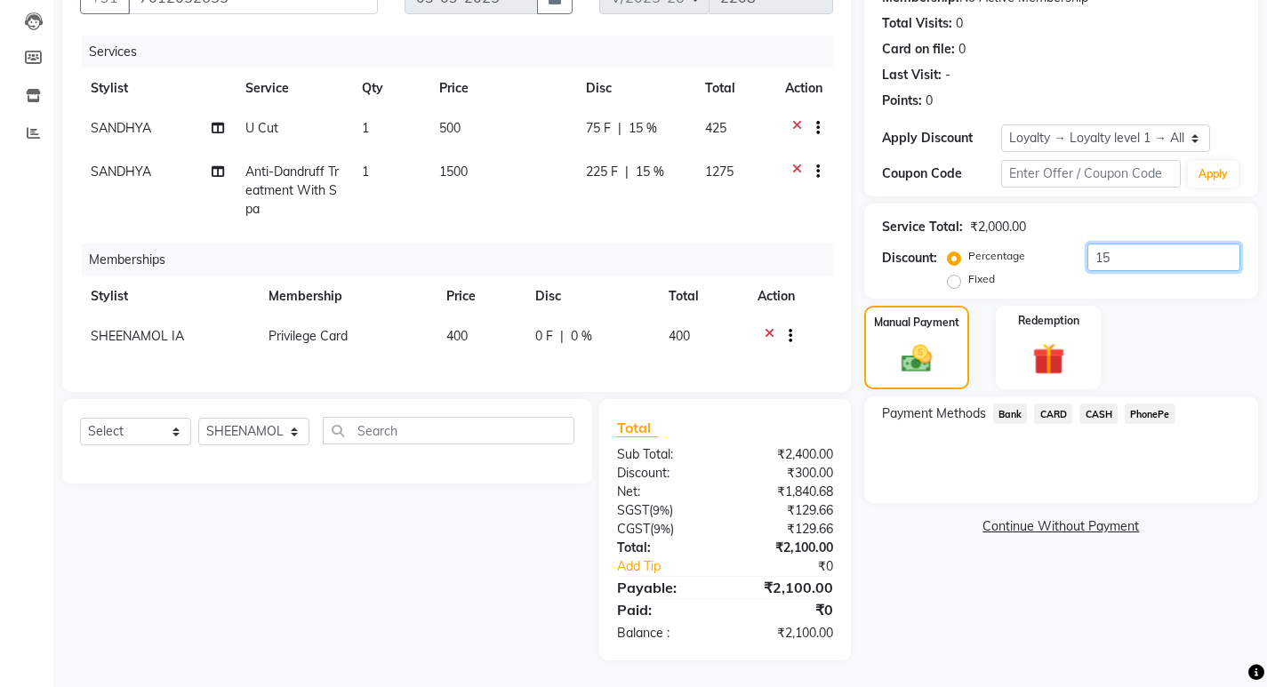
type input "15"
click at [1058, 404] on span "CARD" at bounding box center [1053, 414] width 38 height 20
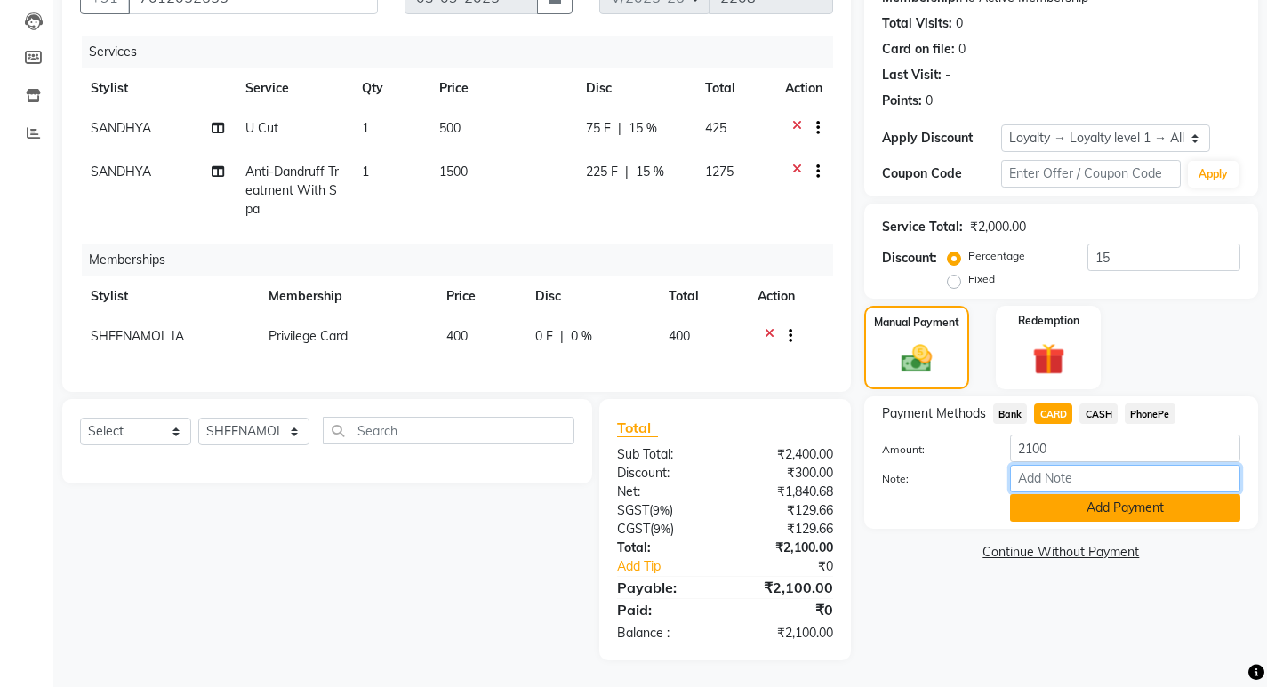
drag, startPoint x: 1077, startPoint y: 460, endPoint x: 1084, endPoint y: 489, distance: 30.2
click at [1077, 465] on input "Note:" at bounding box center [1125, 479] width 230 height 28
type input "sheena"
click at [1093, 494] on button "Add Payment" at bounding box center [1125, 508] width 230 height 28
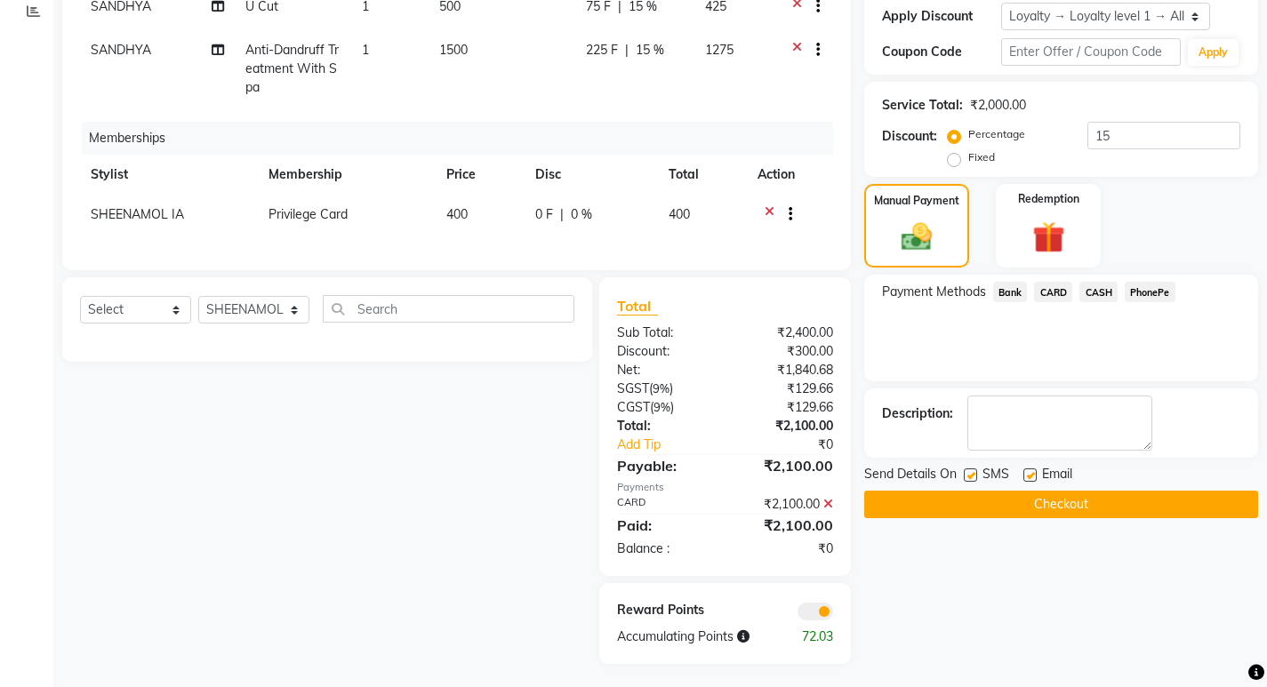
scroll to position [324, 0]
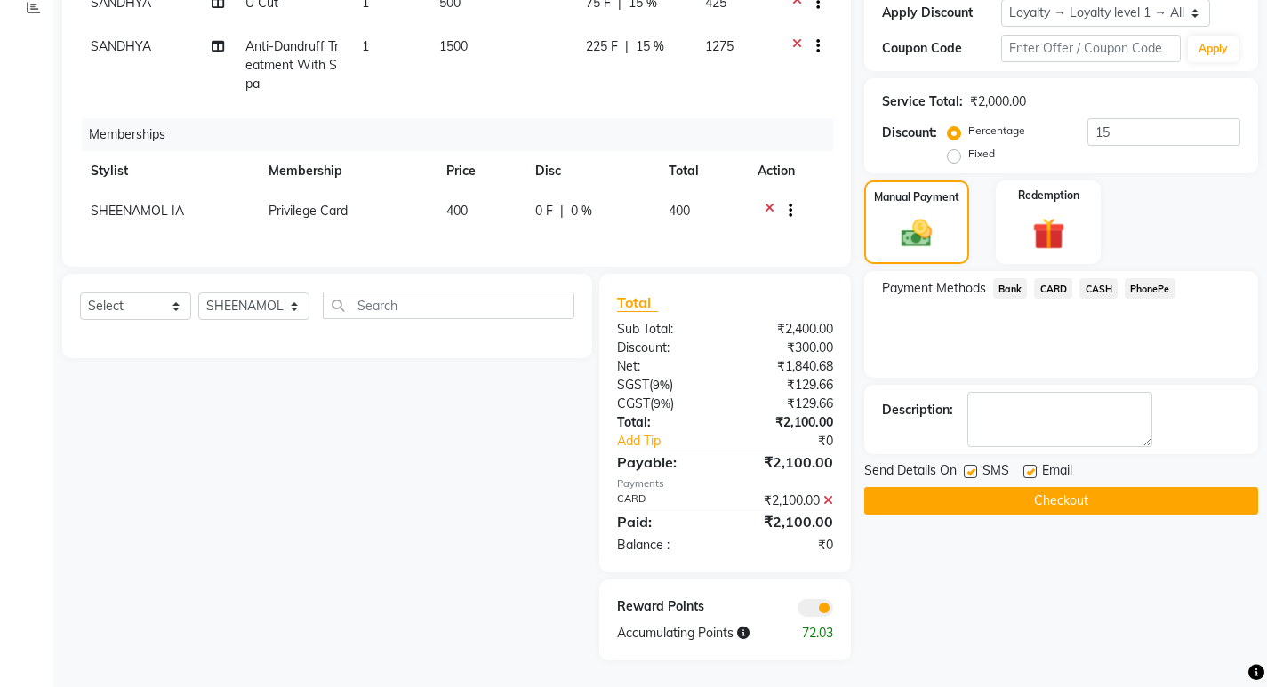
click at [1025, 465] on label at bounding box center [1029, 471] width 13 height 13
click at [1025, 467] on input "checkbox" at bounding box center [1029, 473] width 12 height 12
checkbox input "false"
click at [1018, 488] on button "Checkout" at bounding box center [1061, 501] width 394 height 28
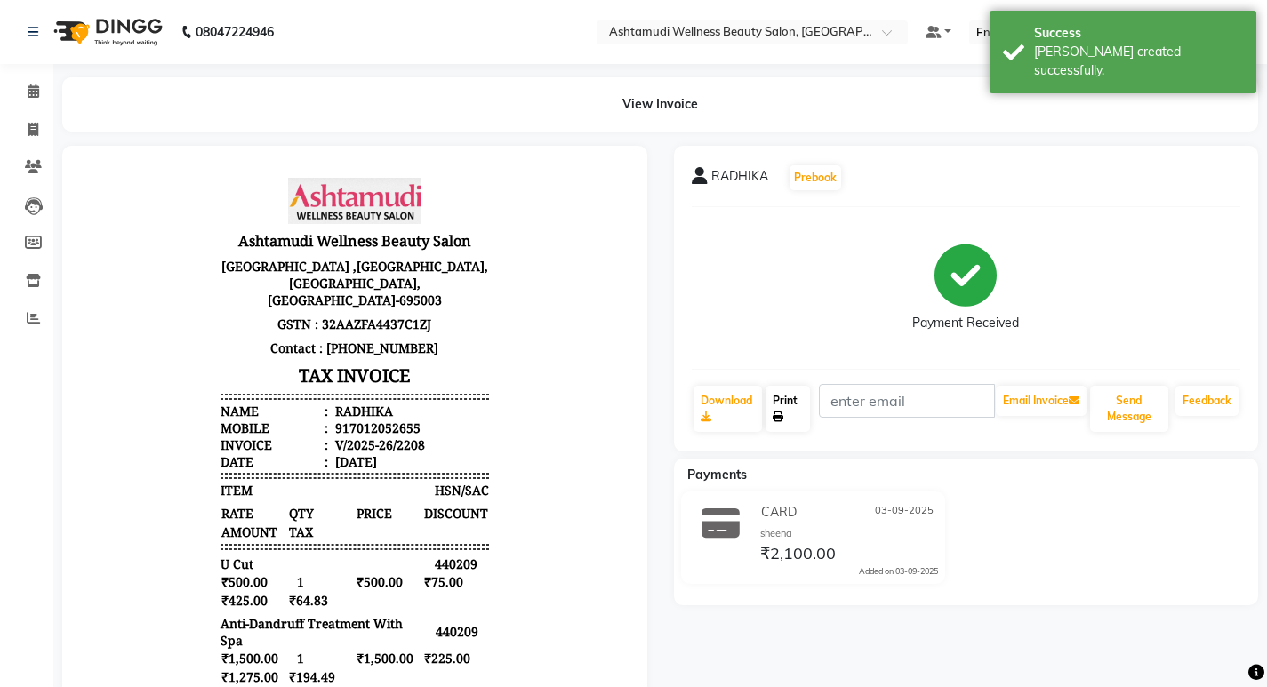
click at [786, 406] on link "Print" at bounding box center [787, 409] width 44 height 46
click at [36, 89] on icon at bounding box center [34, 90] width 12 height 13
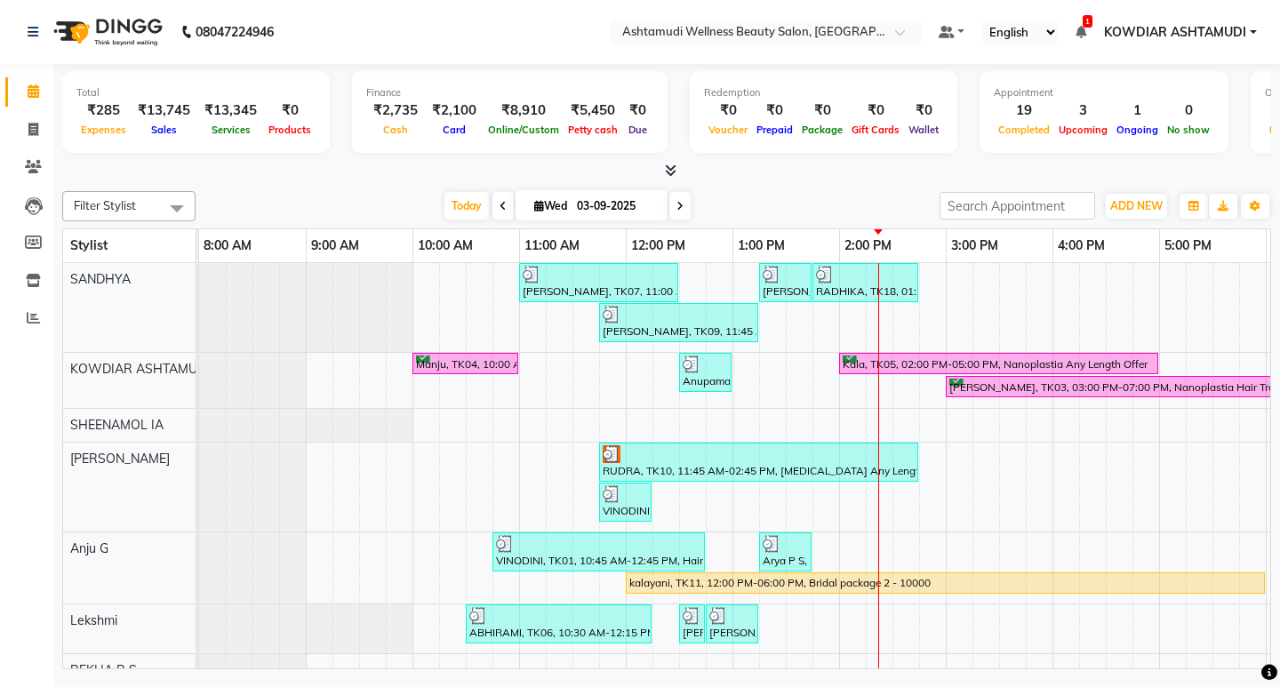
click at [414, 29] on nav "08047224946 Select Location × Ashtamudi Wellness Beauty Salon, Kowdiar Default …" at bounding box center [640, 32] width 1280 height 64
click at [40, 95] on span at bounding box center [33, 92] width 31 height 20
click at [35, 132] on icon at bounding box center [33, 129] width 10 height 13
select select "service"
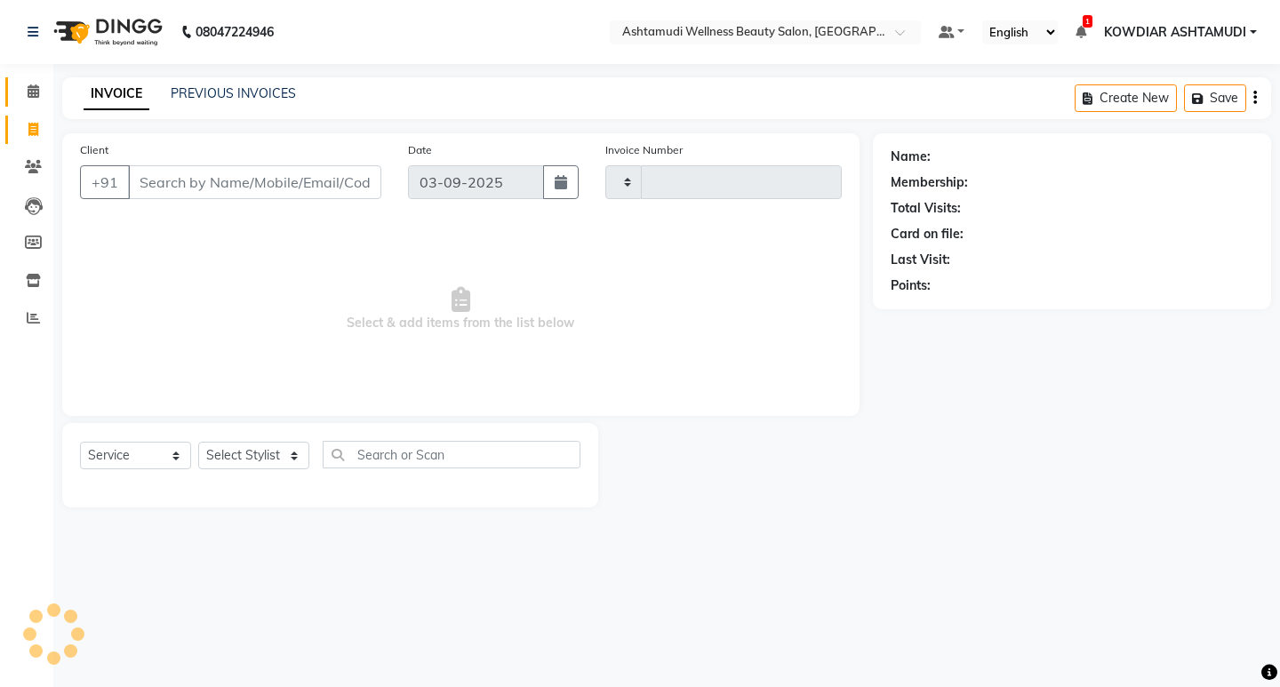
type input "2209"
select select "4668"
click at [36, 97] on icon at bounding box center [34, 90] width 12 height 13
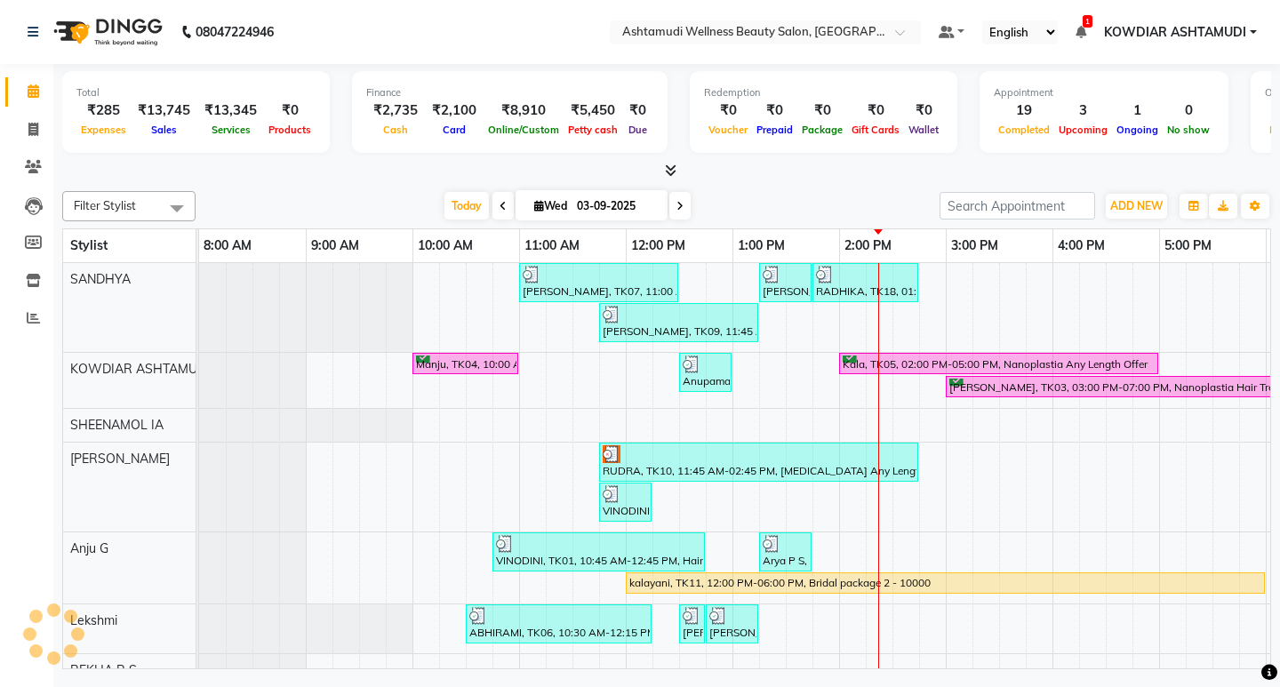
click at [454, 63] on nav "08047224946 Select Location × Ashtamudi Wellness Beauty Salon, Kowdiar Default …" at bounding box center [640, 32] width 1280 height 64
